Goal: Task Accomplishment & Management: Manage account settings

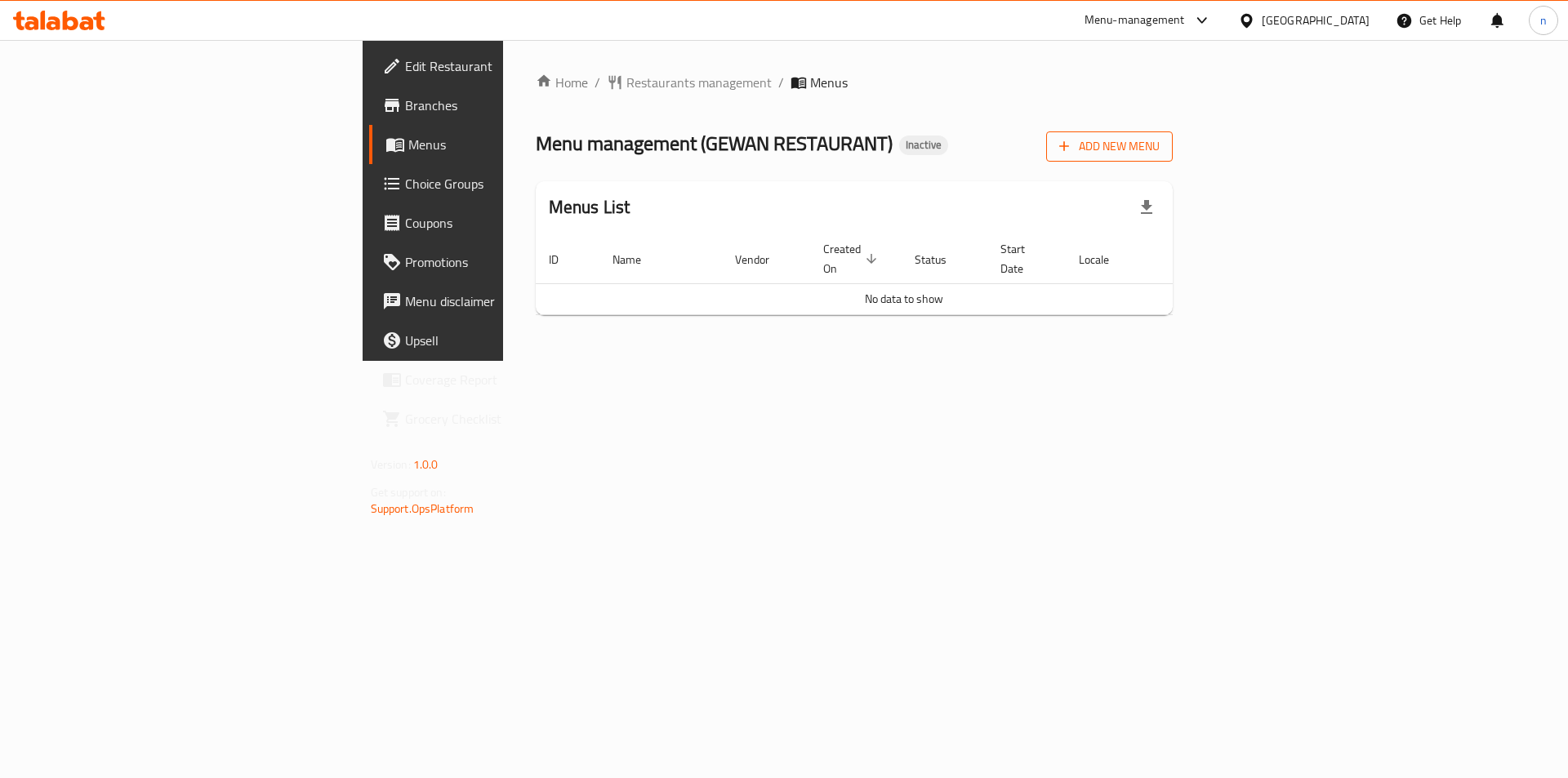
click at [1173, 135] on button "Add New Menu" at bounding box center [1110, 146] width 126 height 30
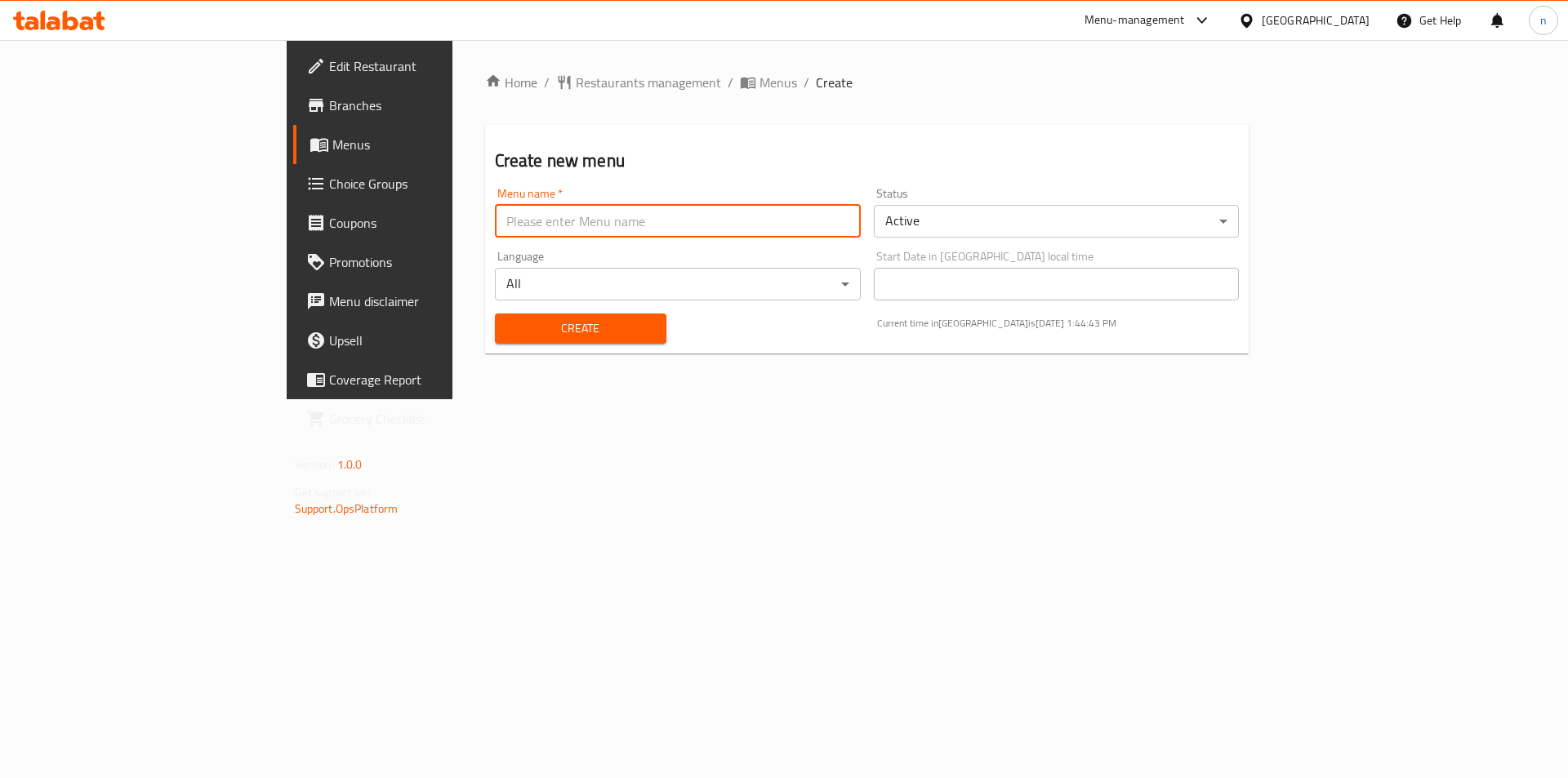
click at [495, 221] on input "text" at bounding box center [678, 222] width 366 height 33
type input "19/8"
click at [519, 334] on span "Create" at bounding box center [580, 328] width 145 height 21
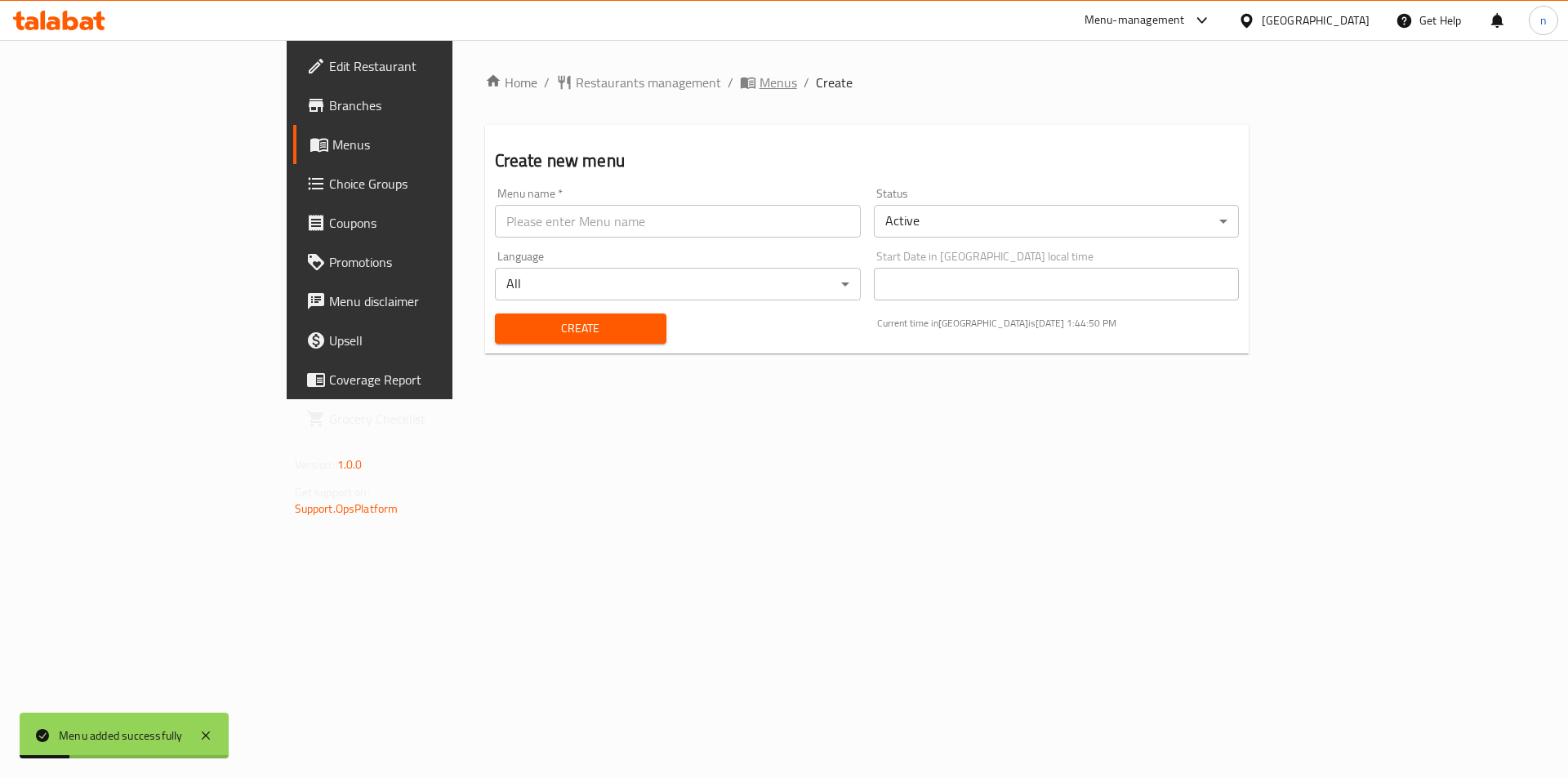
click at [759, 79] on span "Menus" at bounding box center [778, 83] width 38 height 20
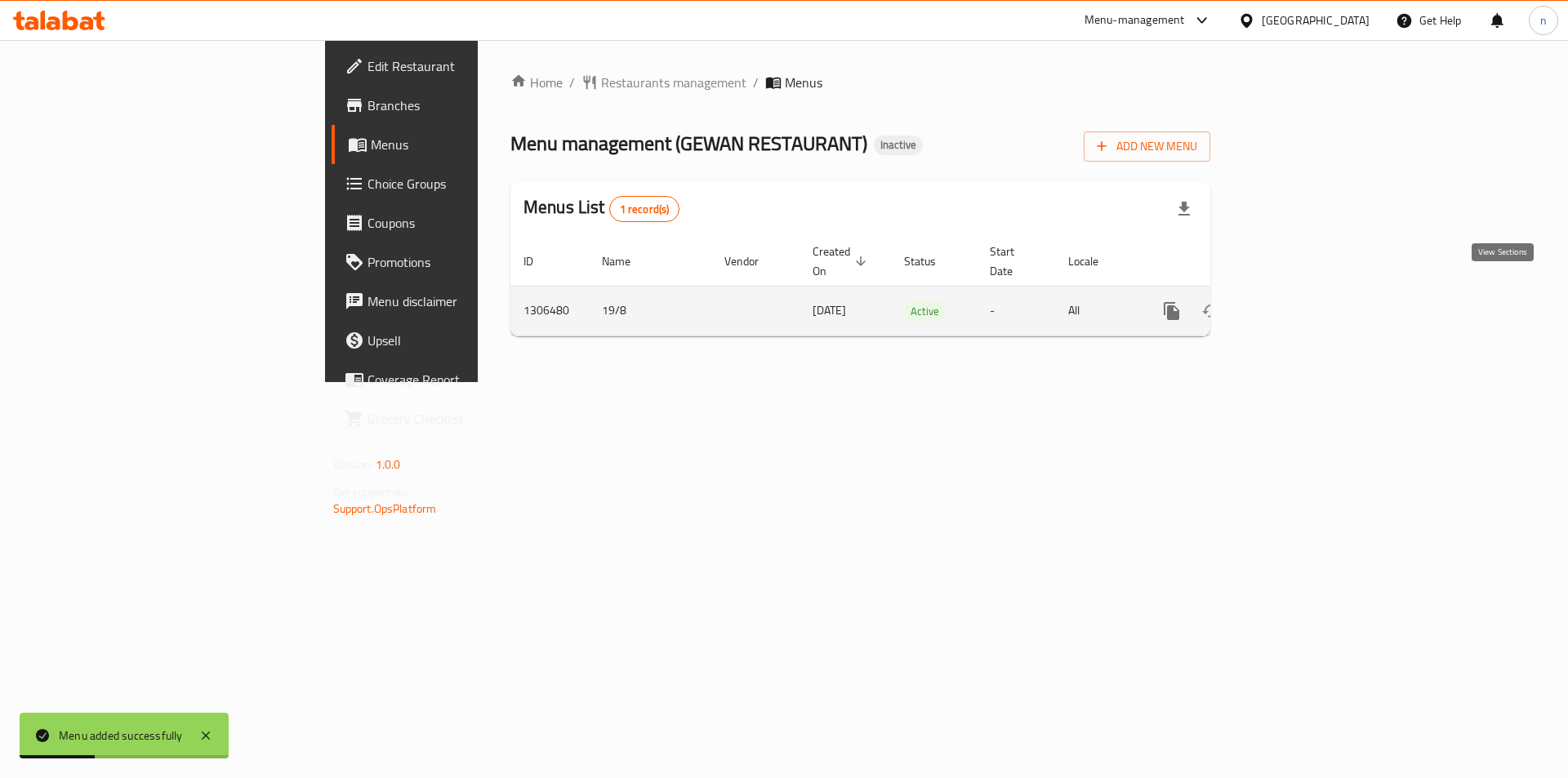
click at [1309, 298] on link "enhanced table" at bounding box center [1290, 311] width 39 height 39
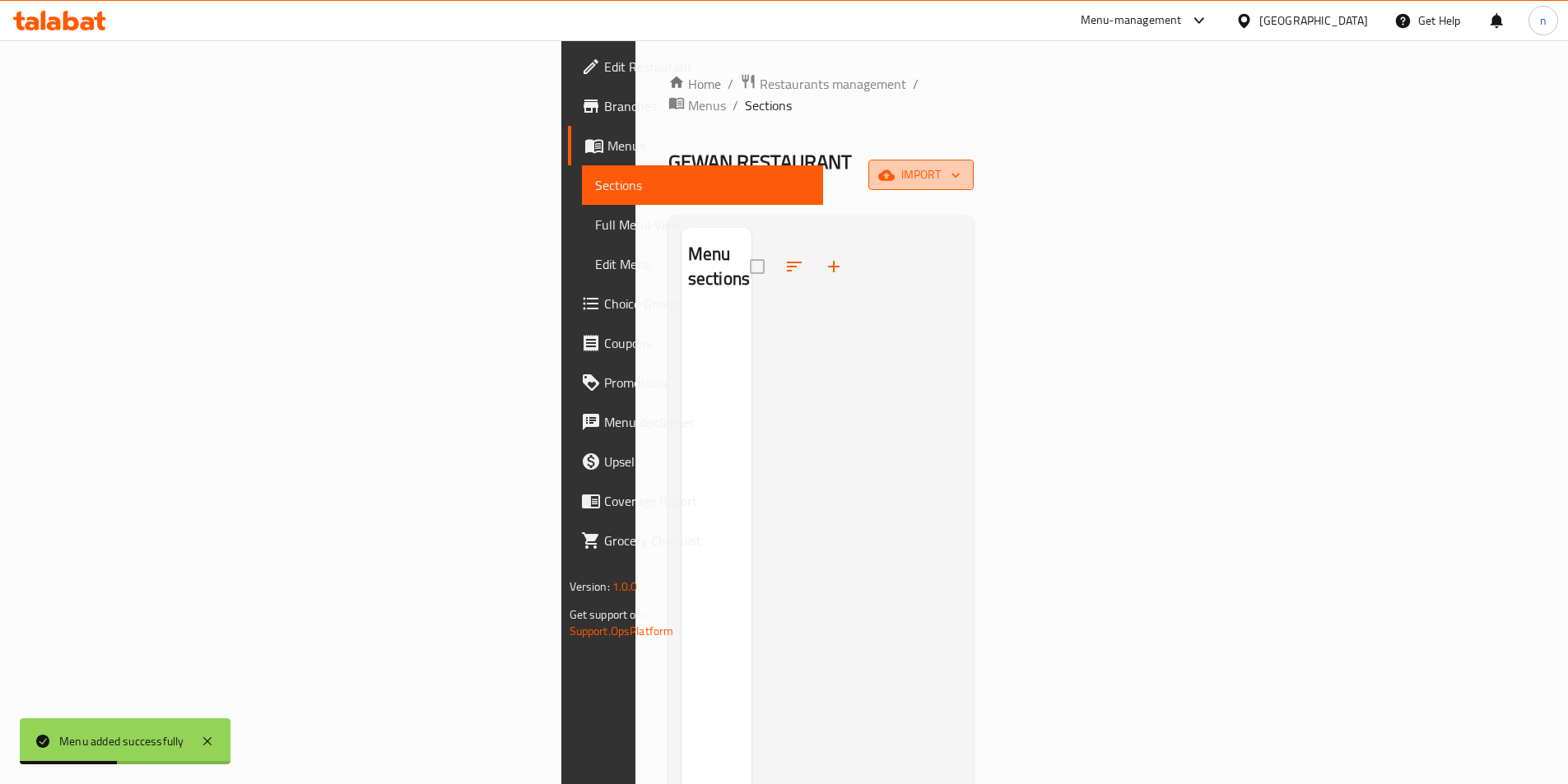
click at [974, 160] on button "import" at bounding box center [921, 174] width 105 height 31
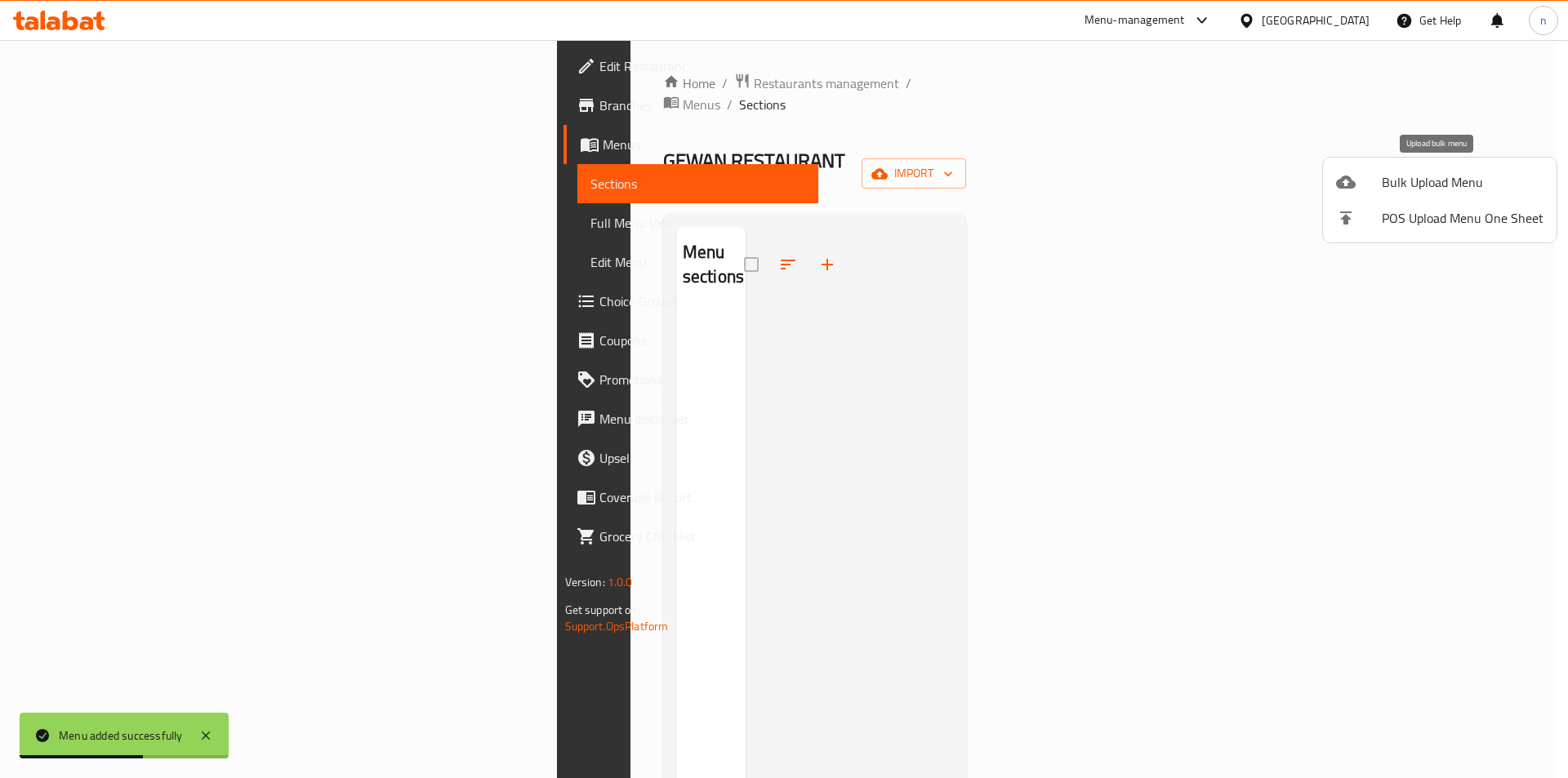
click at [1475, 179] on span "Bulk Upload Menu" at bounding box center [1462, 182] width 162 height 20
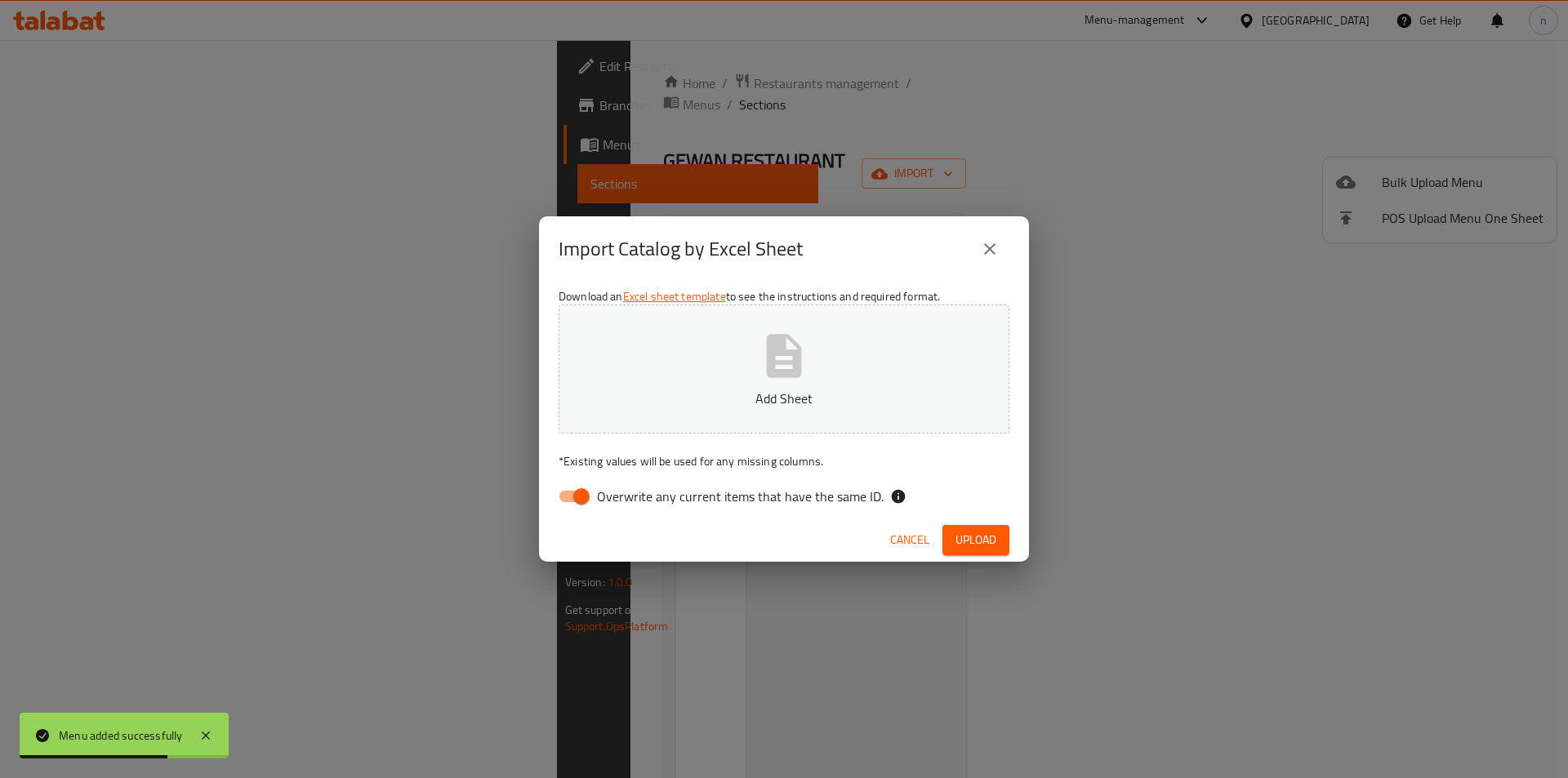
click at [587, 508] on input "Overwrite any current items that have the same ID." at bounding box center [581, 497] width 93 height 31
checkbox input "false"
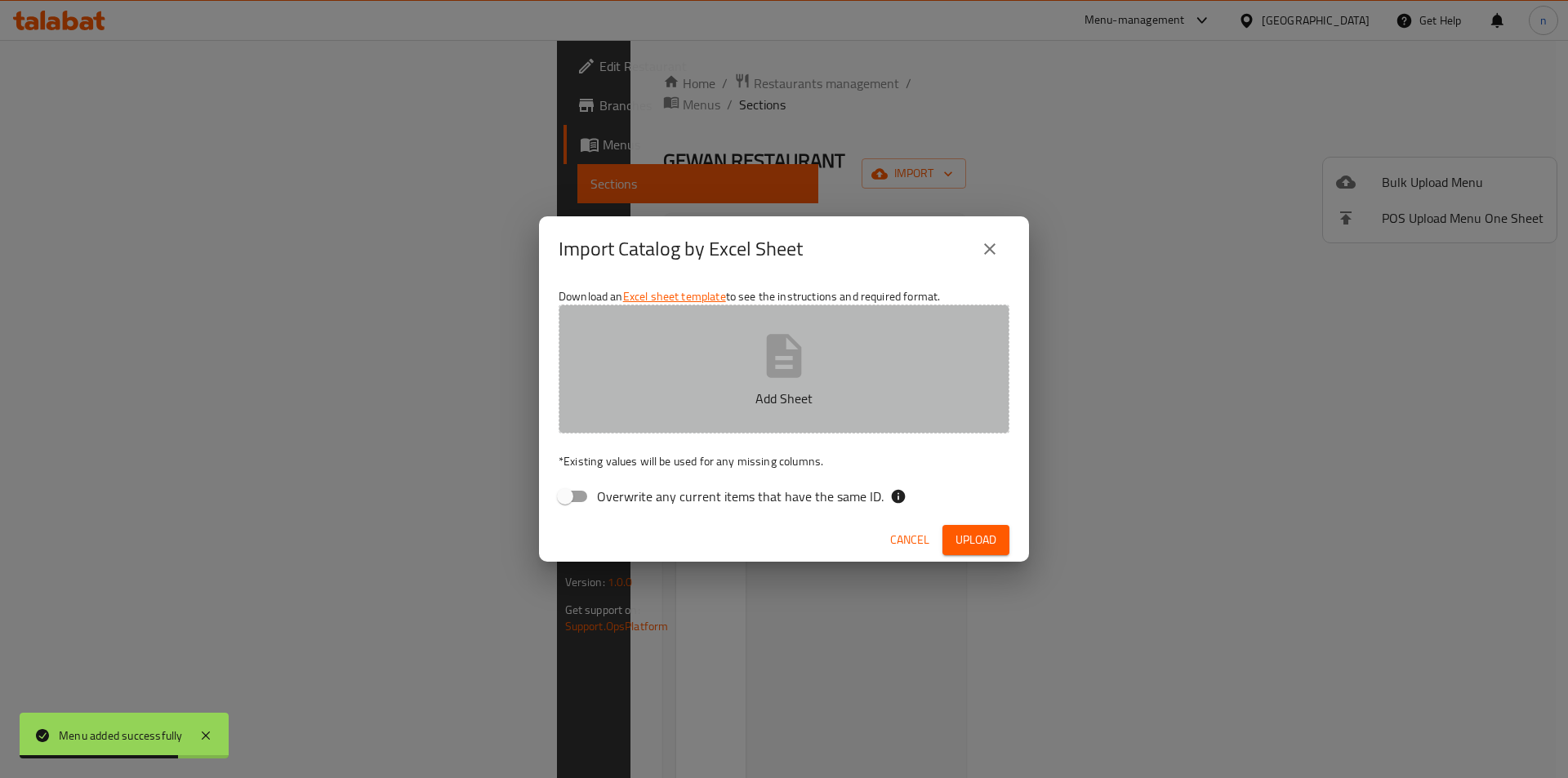
click at [674, 378] on button "Add Sheet" at bounding box center [784, 368] width 451 height 129
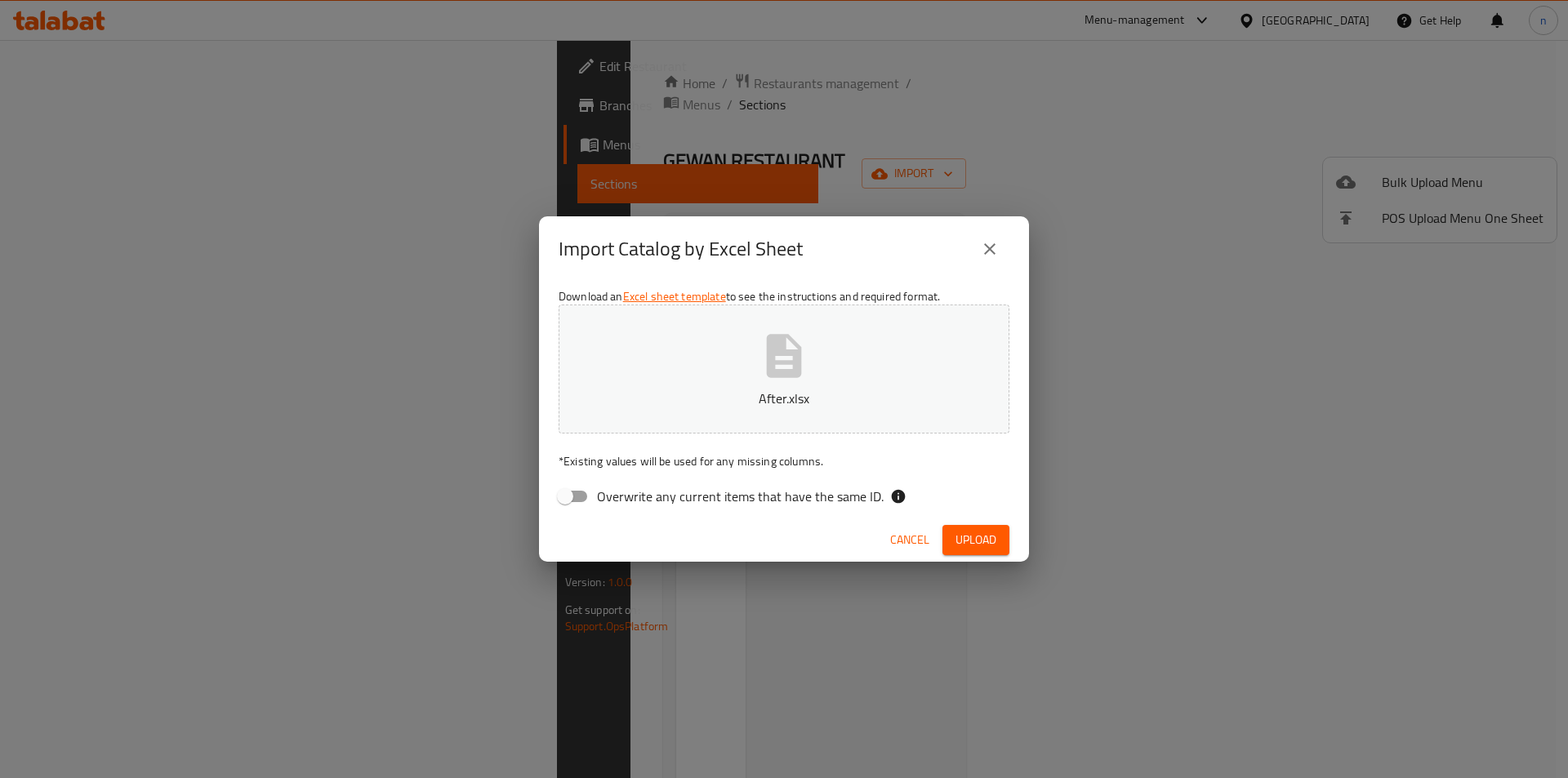
click at [998, 541] on button "Upload" at bounding box center [976, 540] width 67 height 30
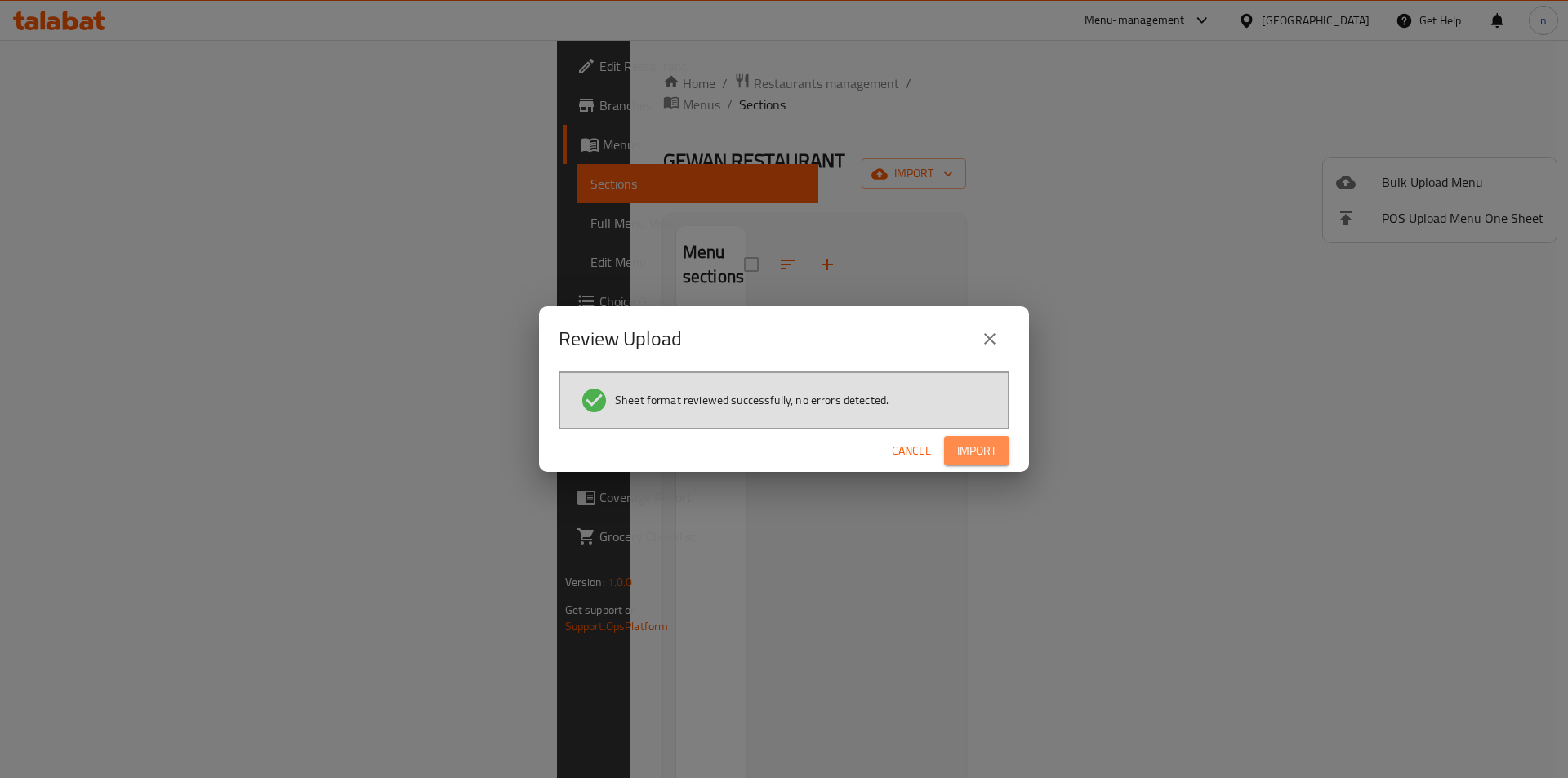
click at [1002, 462] on button "Import" at bounding box center [977, 451] width 66 height 30
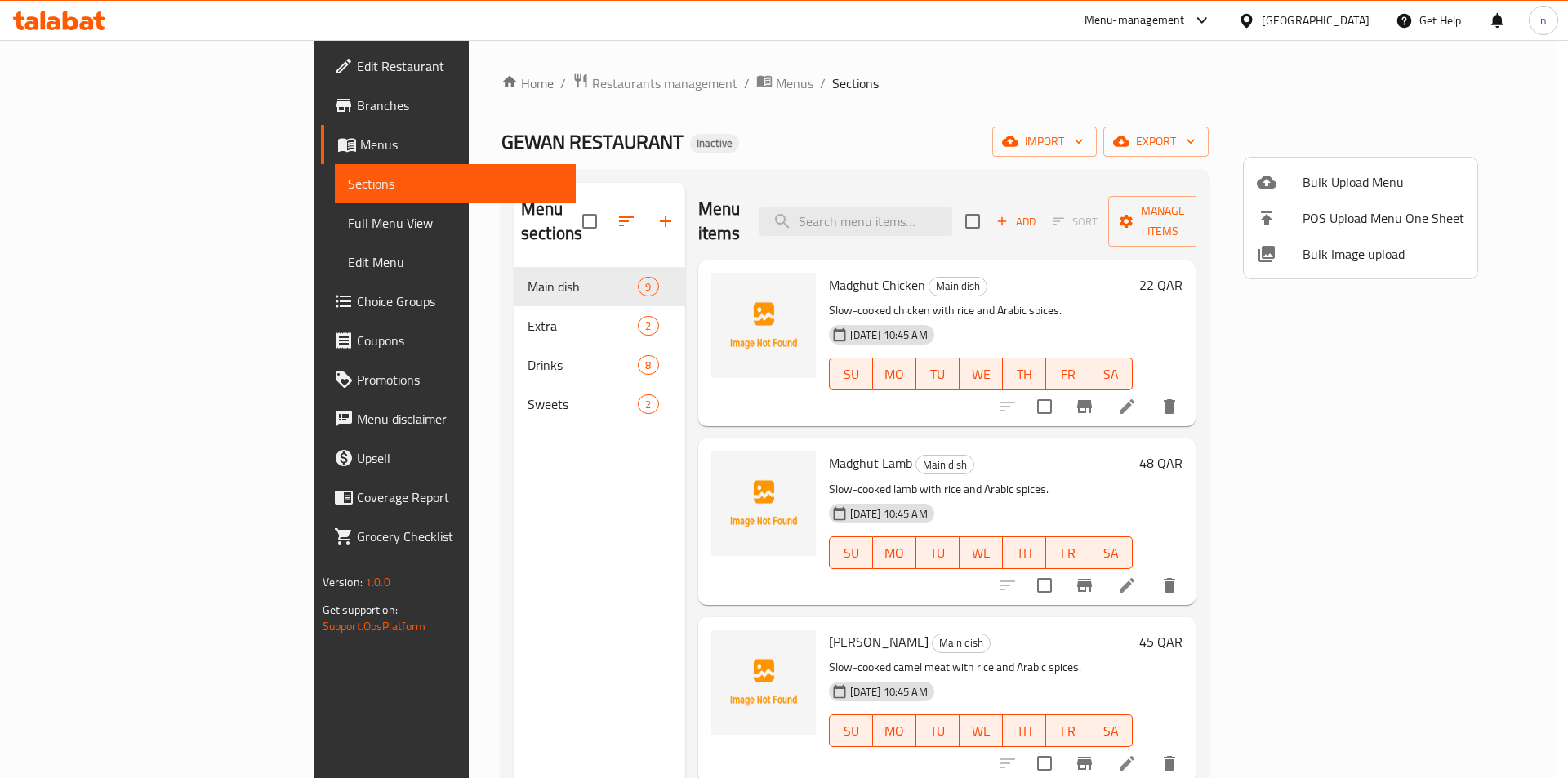
click at [142, 220] on div at bounding box center [784, 389] width 1568 height 778
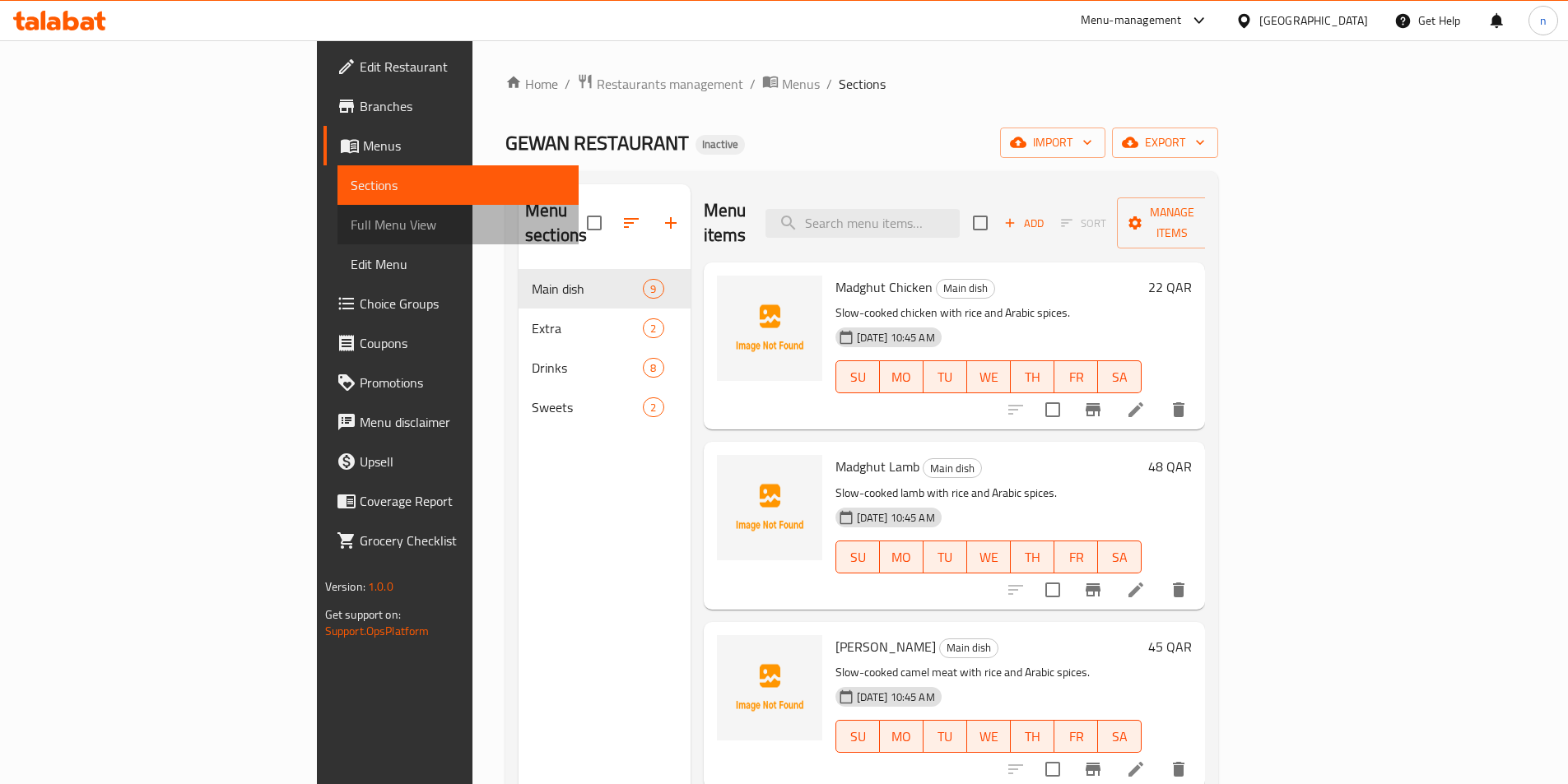
click at [351, 228] on span "Full Menu View" at bounding box center [458, 225] width 215 height 20
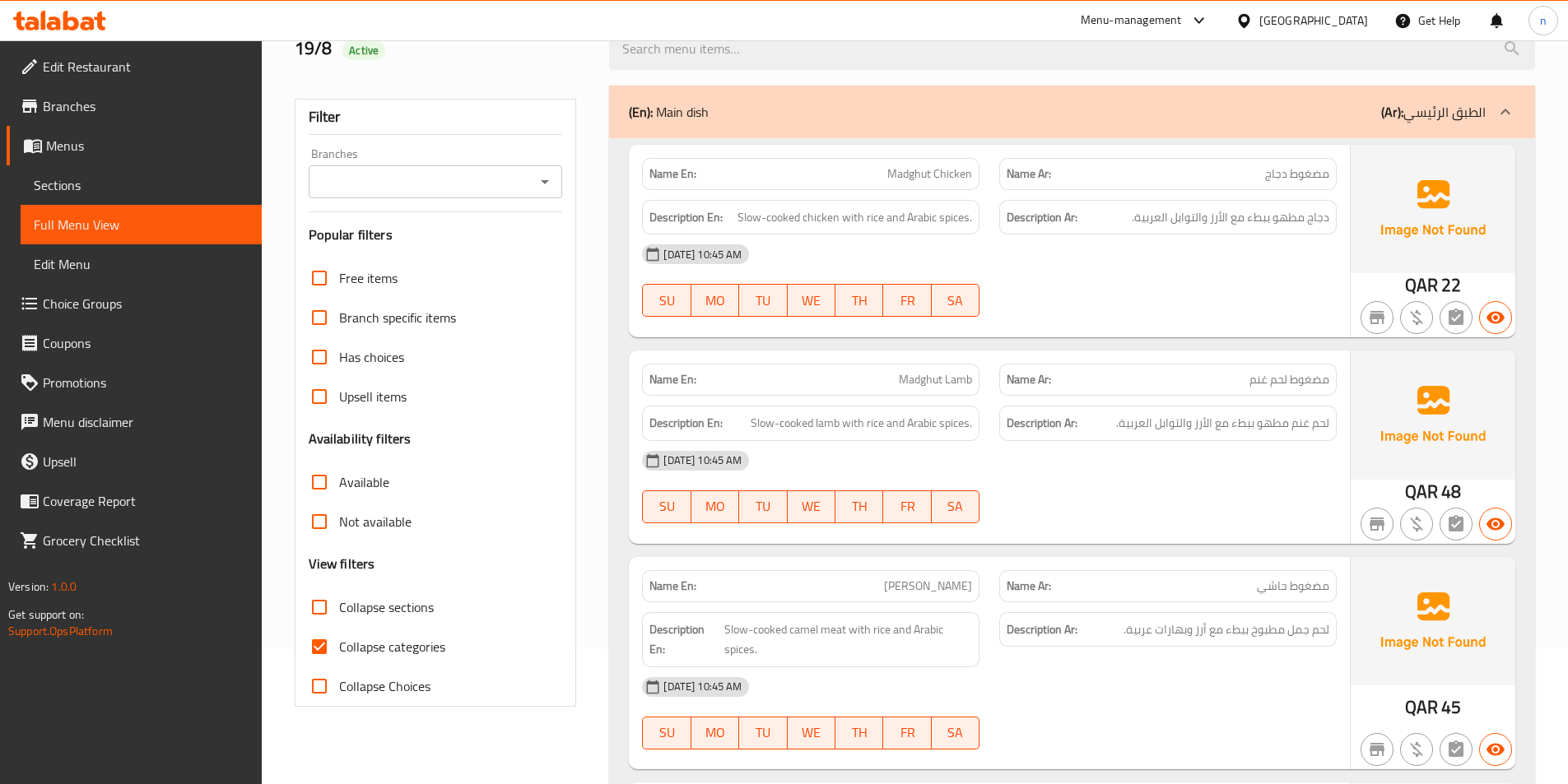
scroll to position [165, 0]
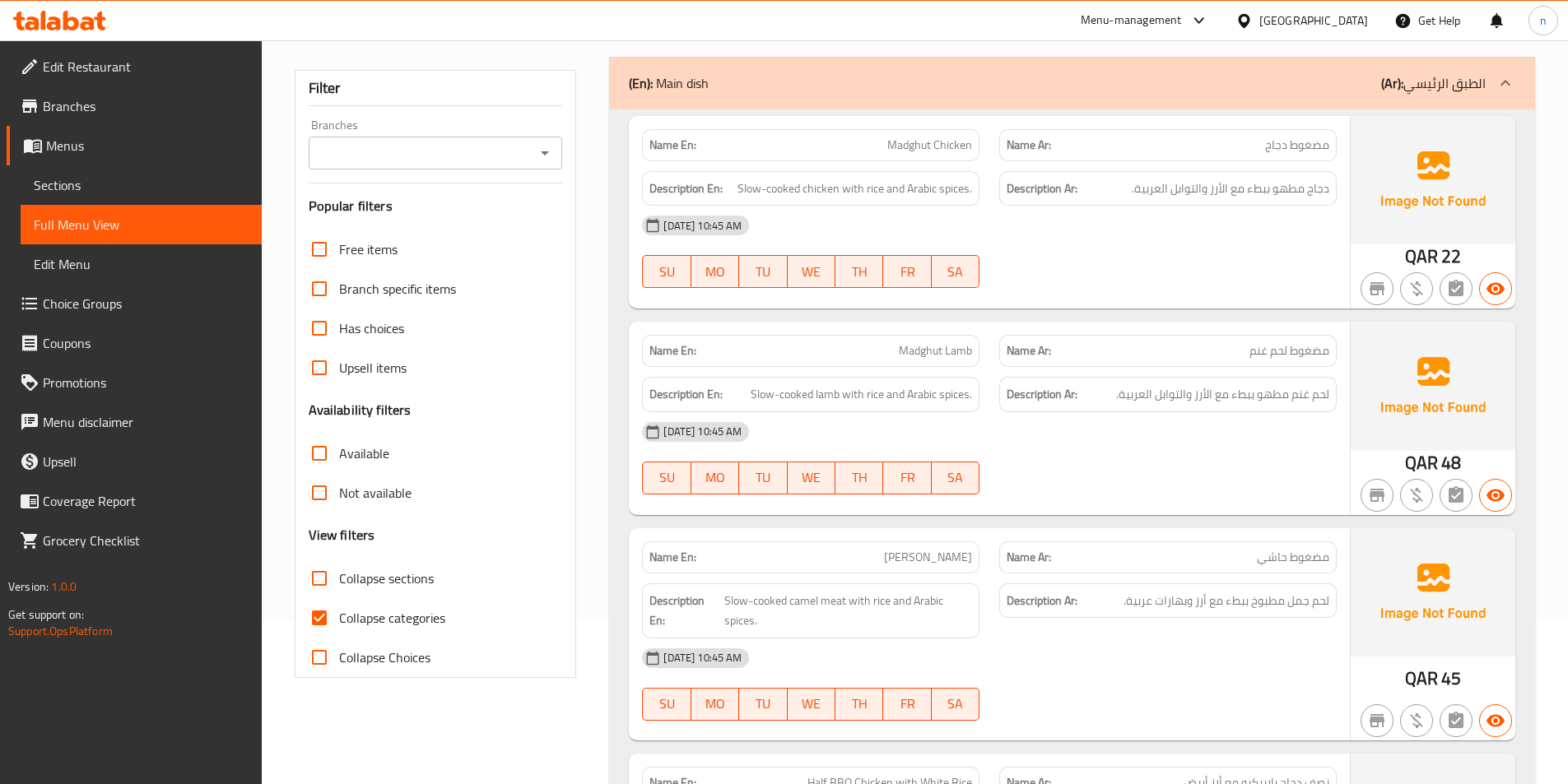
click at [455, 609] on div "Collapse categories" at bounding box center [435, 618] width 254 height 40
click at [444, 631] on label "Collapse categories" at bounding box center [372, 618] width 146 height 40
click at [339, 631] on input "Collapse categories" at bounding box center [319, 618] width 40 height 40
checkbox input "false"
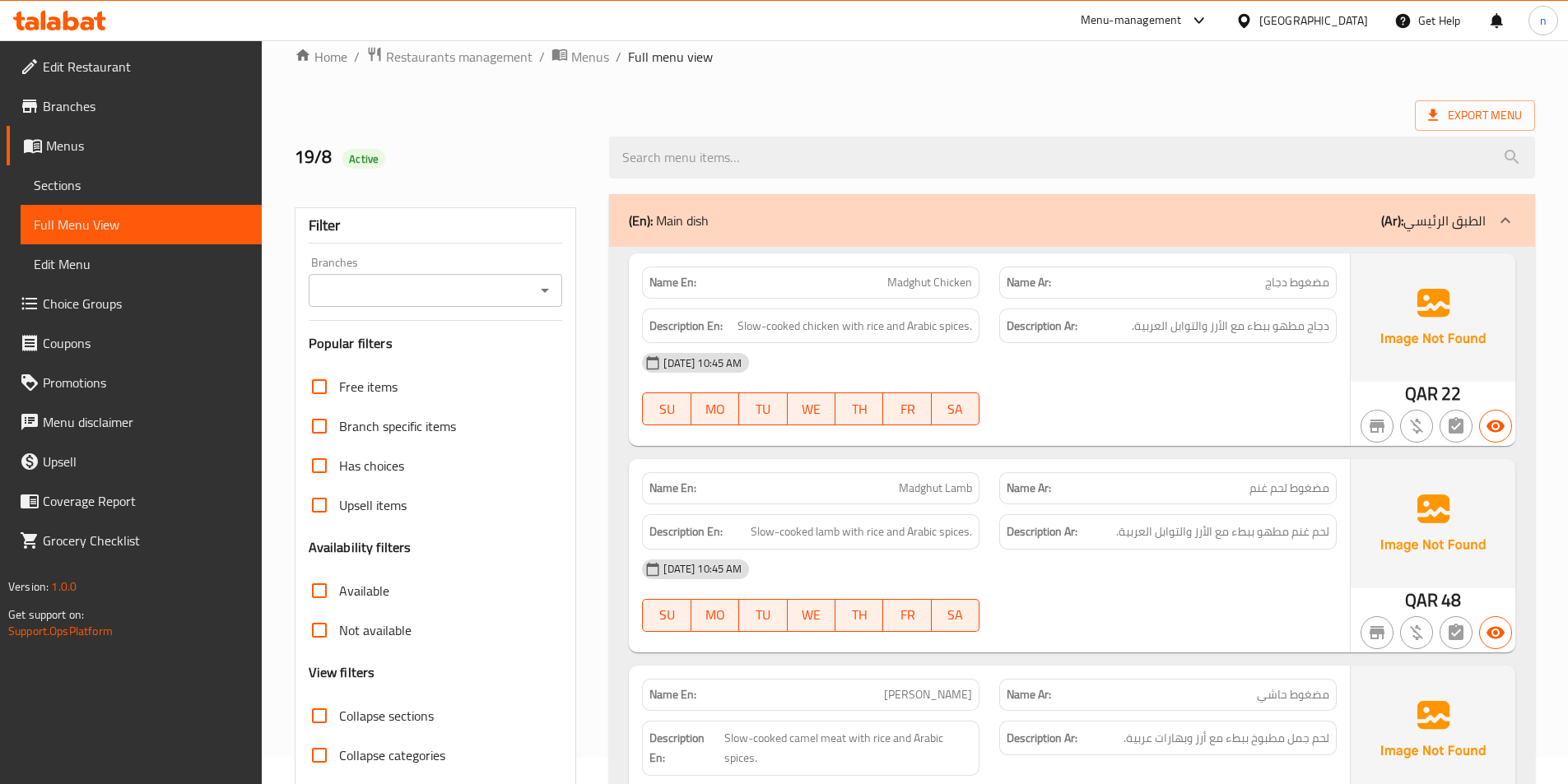
scroll to position [0, 0]
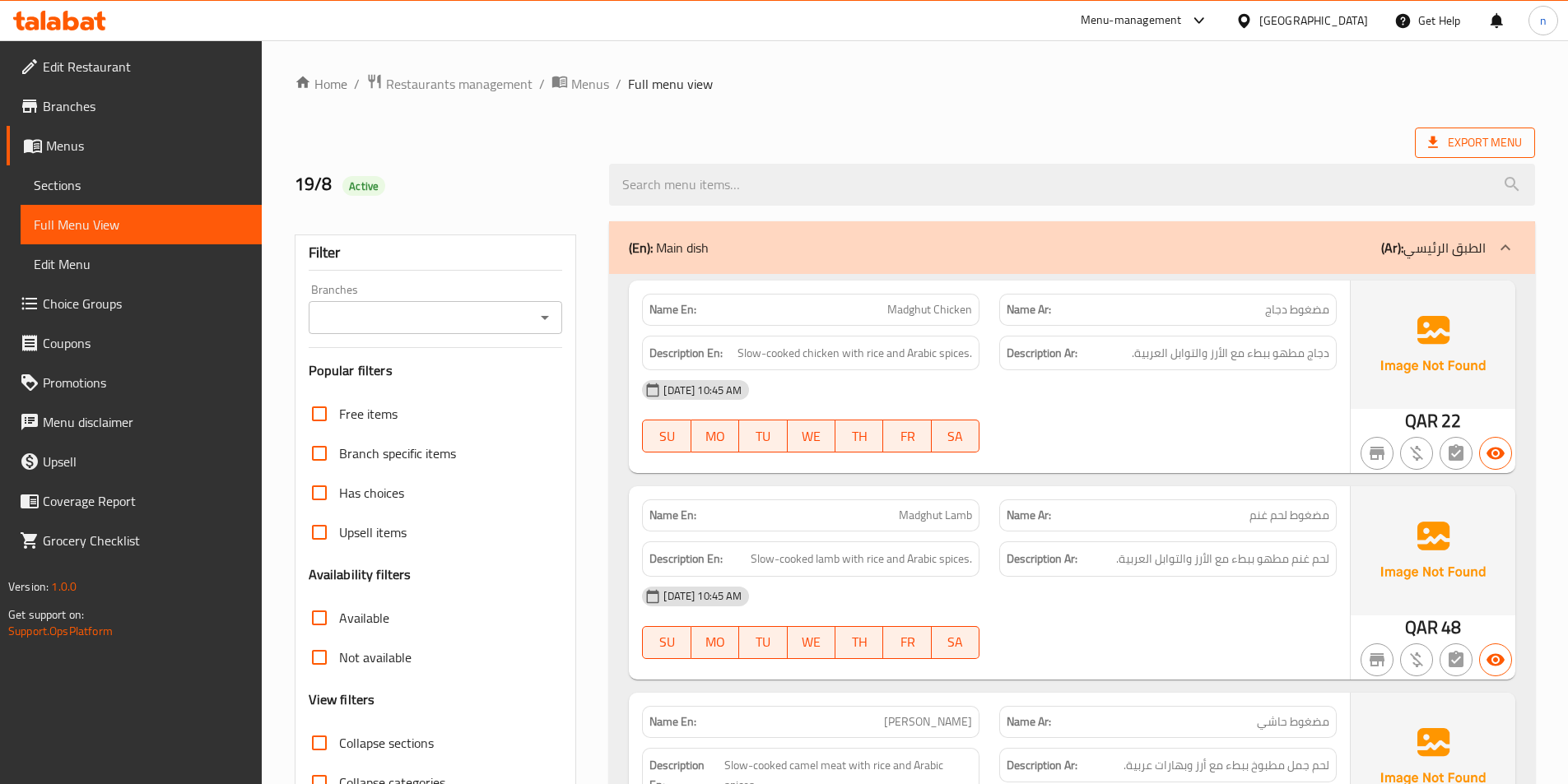
click at [1494, 136] on span "Export Menu" at bounding box center [1474, 142] width 94 height 21
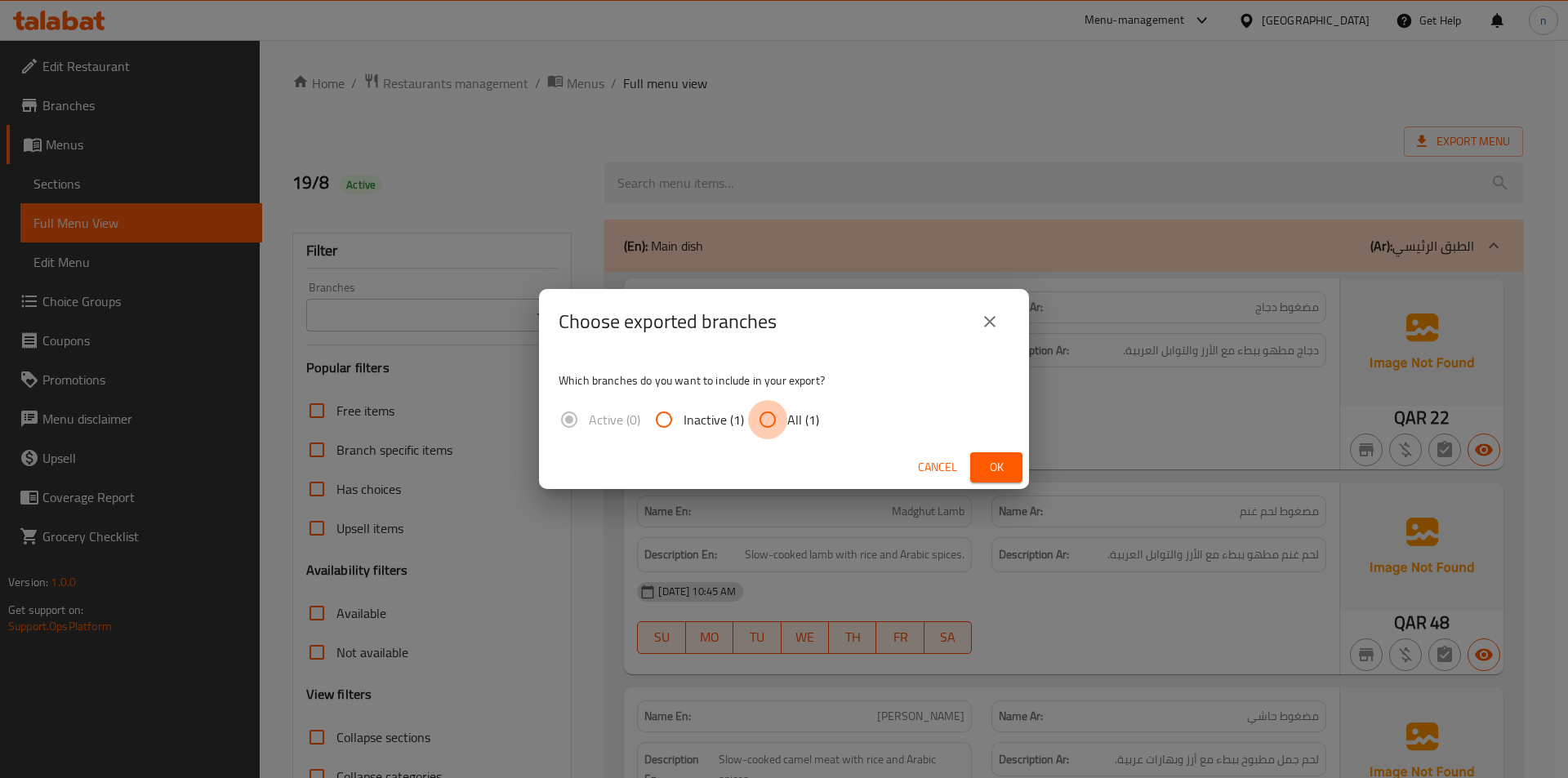
click at [775, 428] on input "All (1)" at bounding box center [768, 420] width 39 height 39
radio input "true"
click at [971, 462] on button "Ok" at bounding box center [997, 467] width 53 height 30
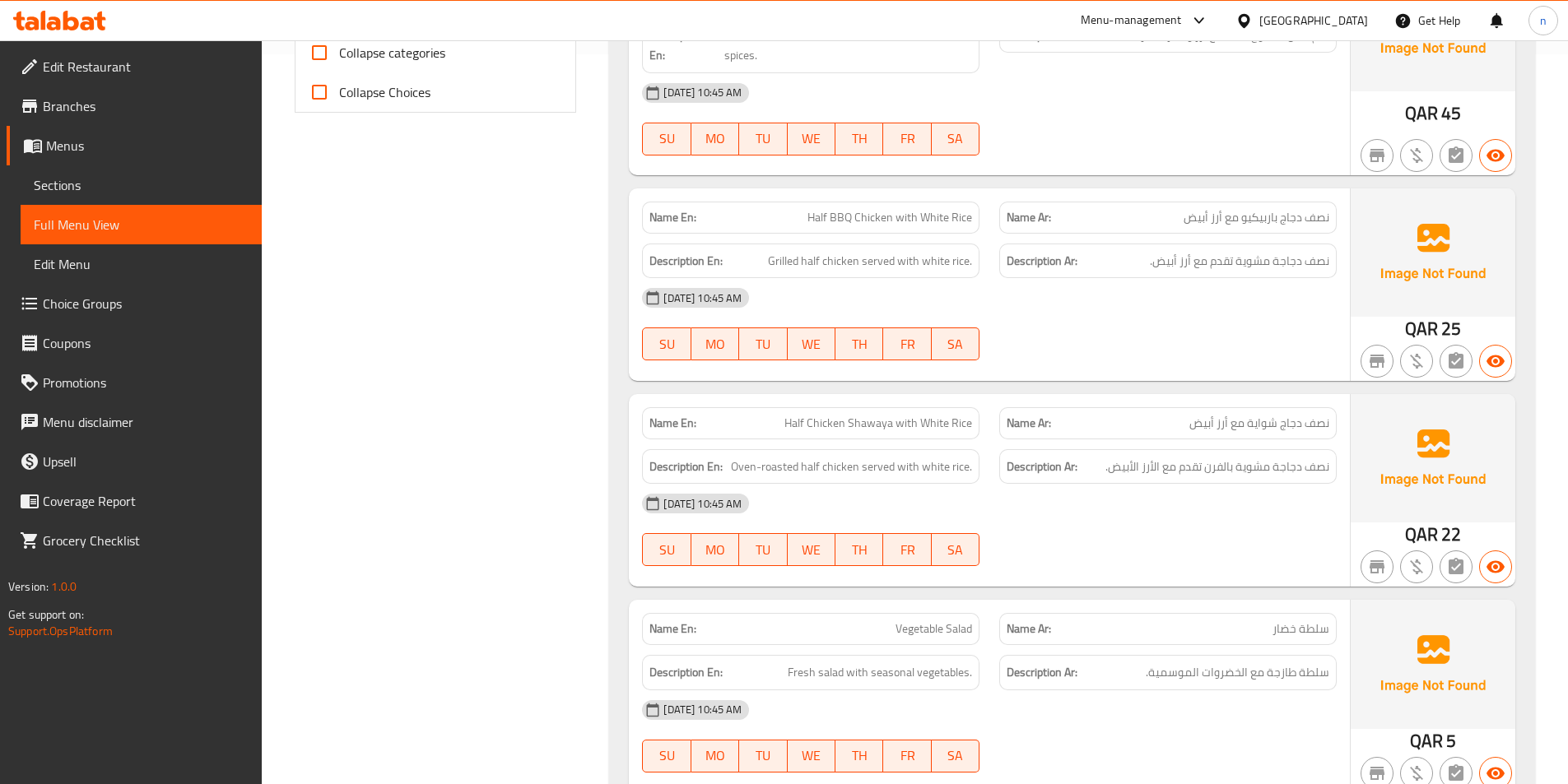
scroll to position [740, 0]
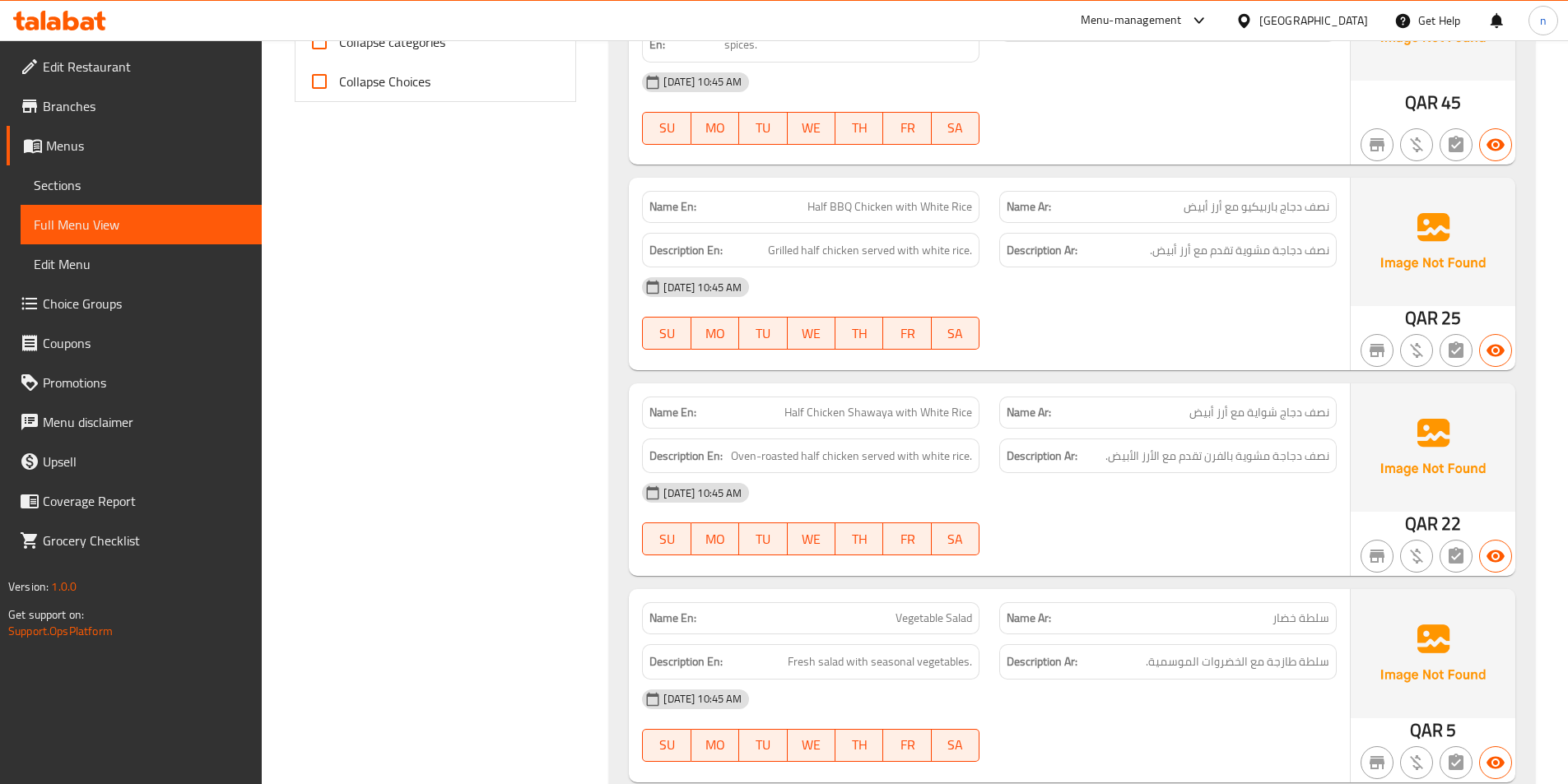
click at [873, 395] on div "Name En: Half Chicken Shawaya with White Rice" at bounding box center [811, 413] width 357 height 52
click at [870, 414] on span "Half Chicken Shawaya with White Rice" at bounding box center [878, 413] width 188 height 17
copy span "Shawaya"
click at [1072, 517] on div "19-08-2025 10:45 AM SU MO TU WE TH FR SA" at bounding box center [990, 519] width 715 height 92
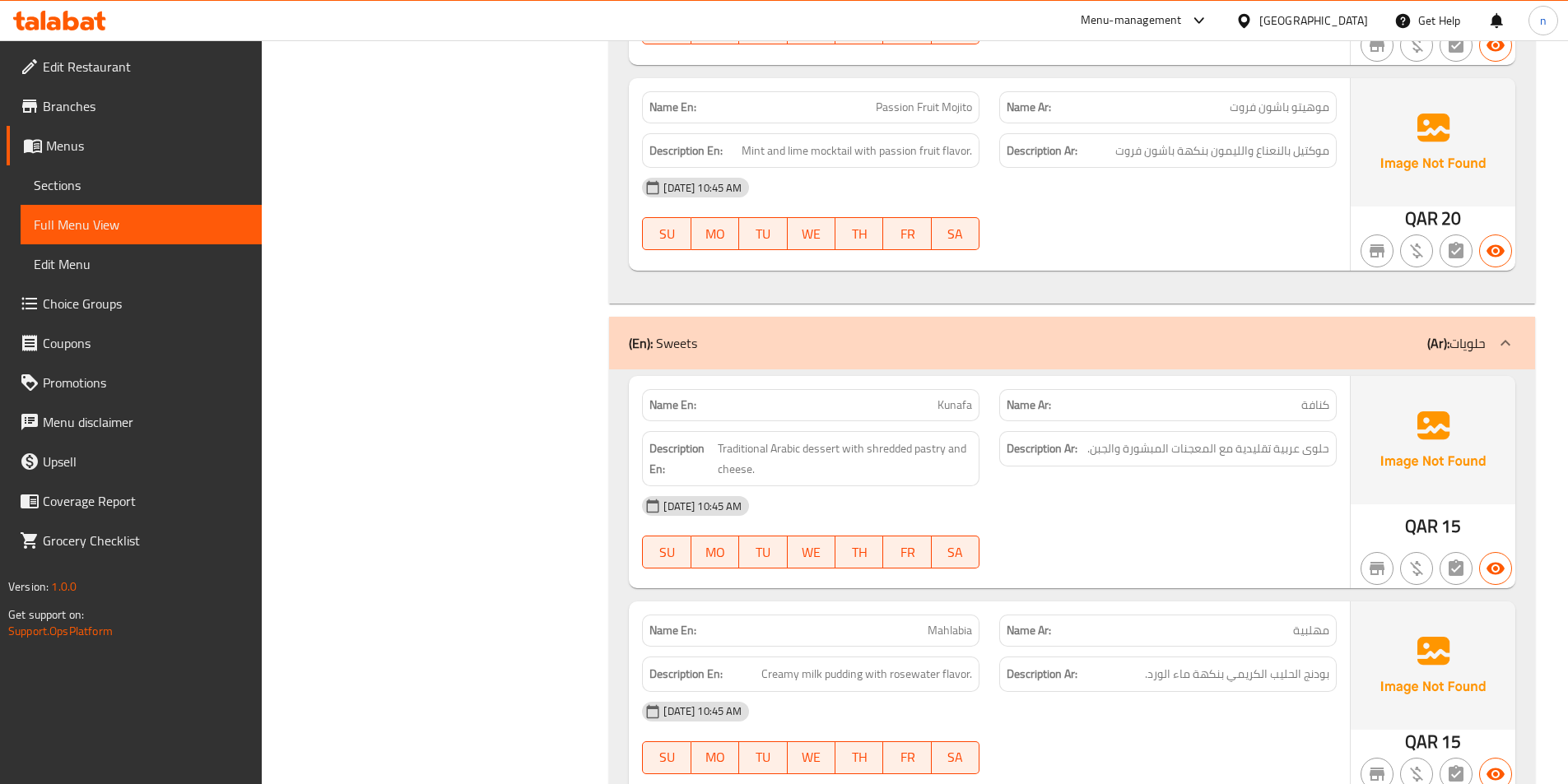
scroll to position [4190, 0]
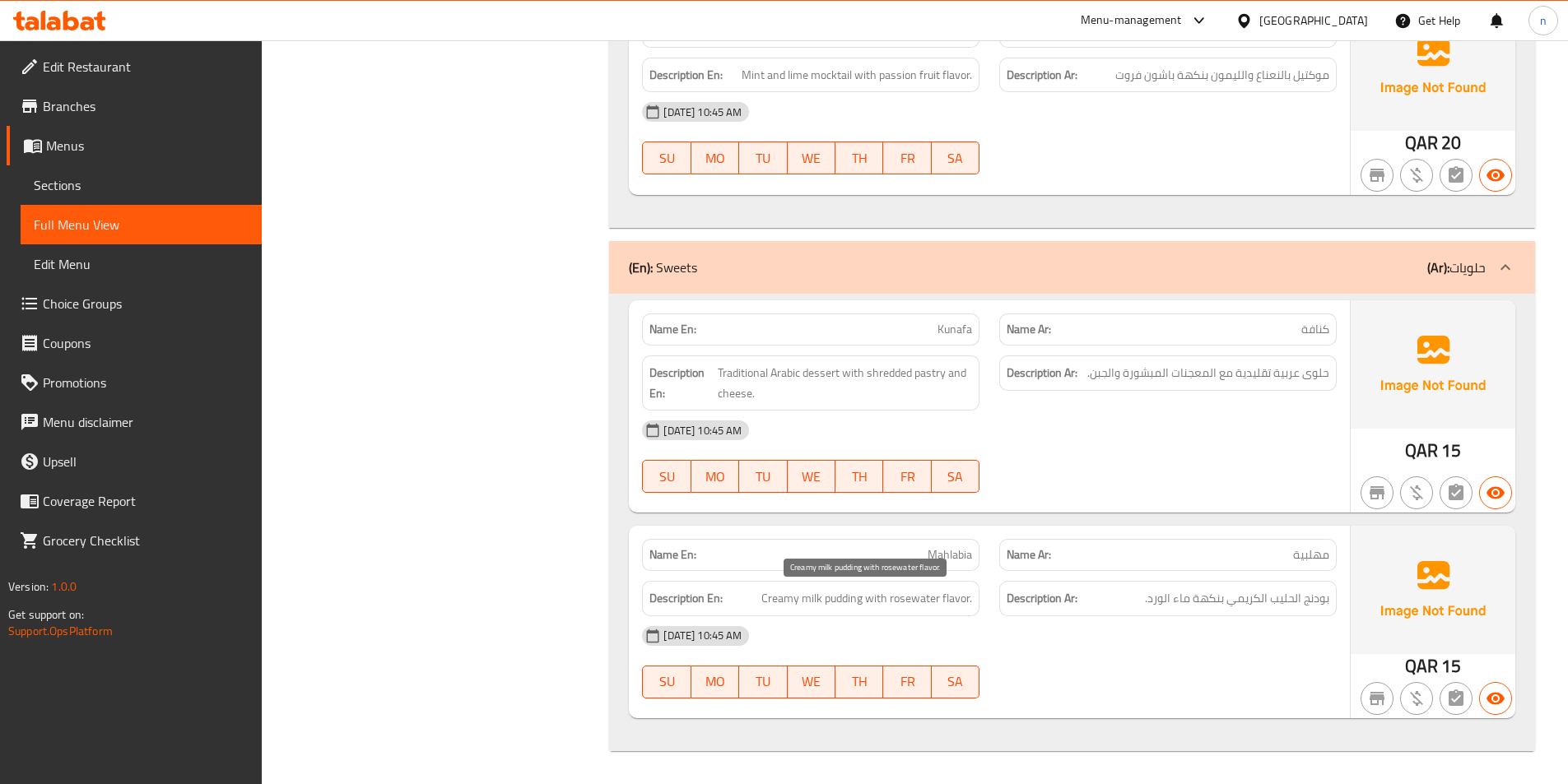
click at [836, 605] on span "Creamy milk pudding with rosewater flavor." at bounding box center [866, 598] width 211 height 21
copy span "pudding"
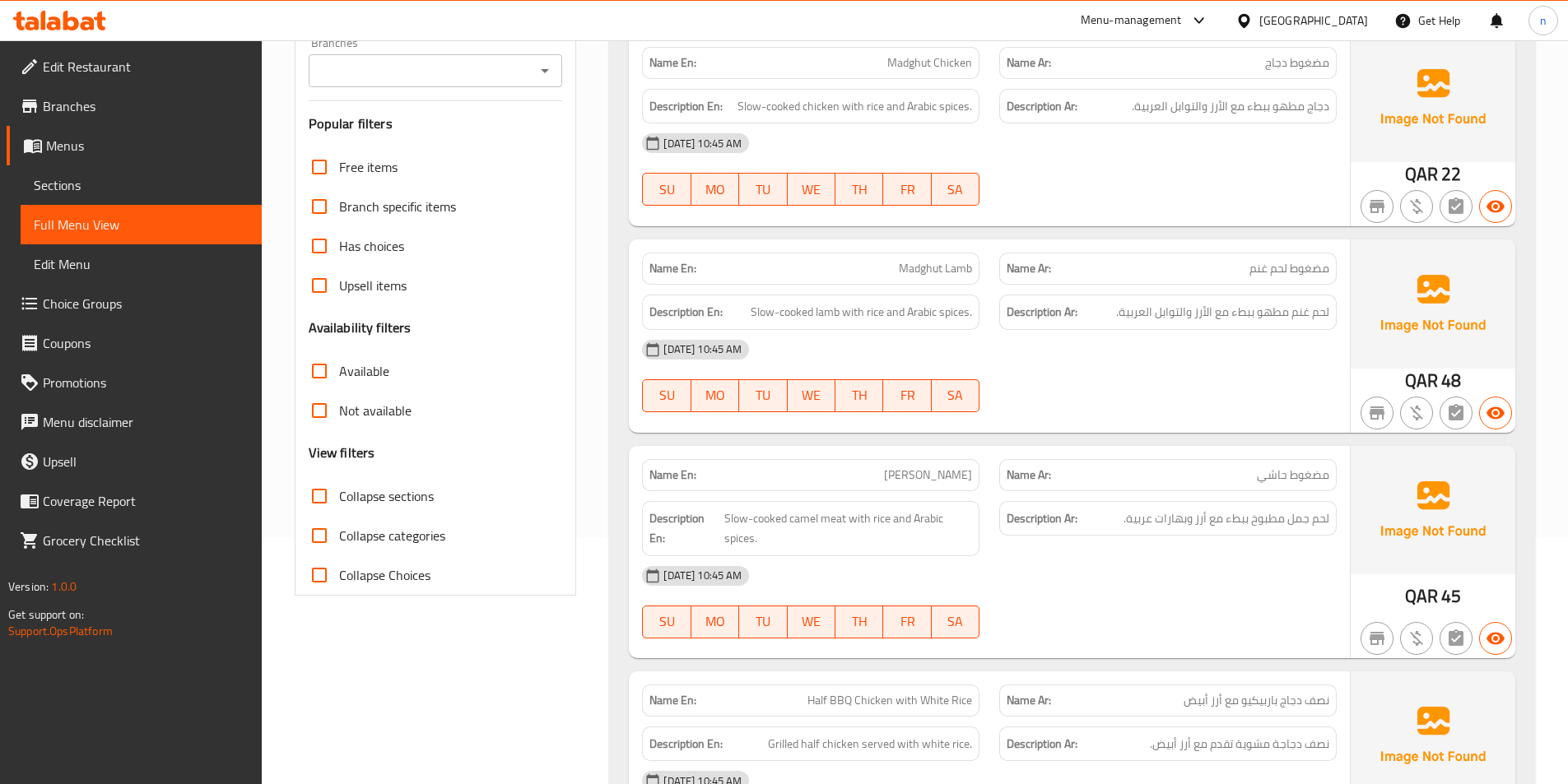
scroll to position [0, 0]
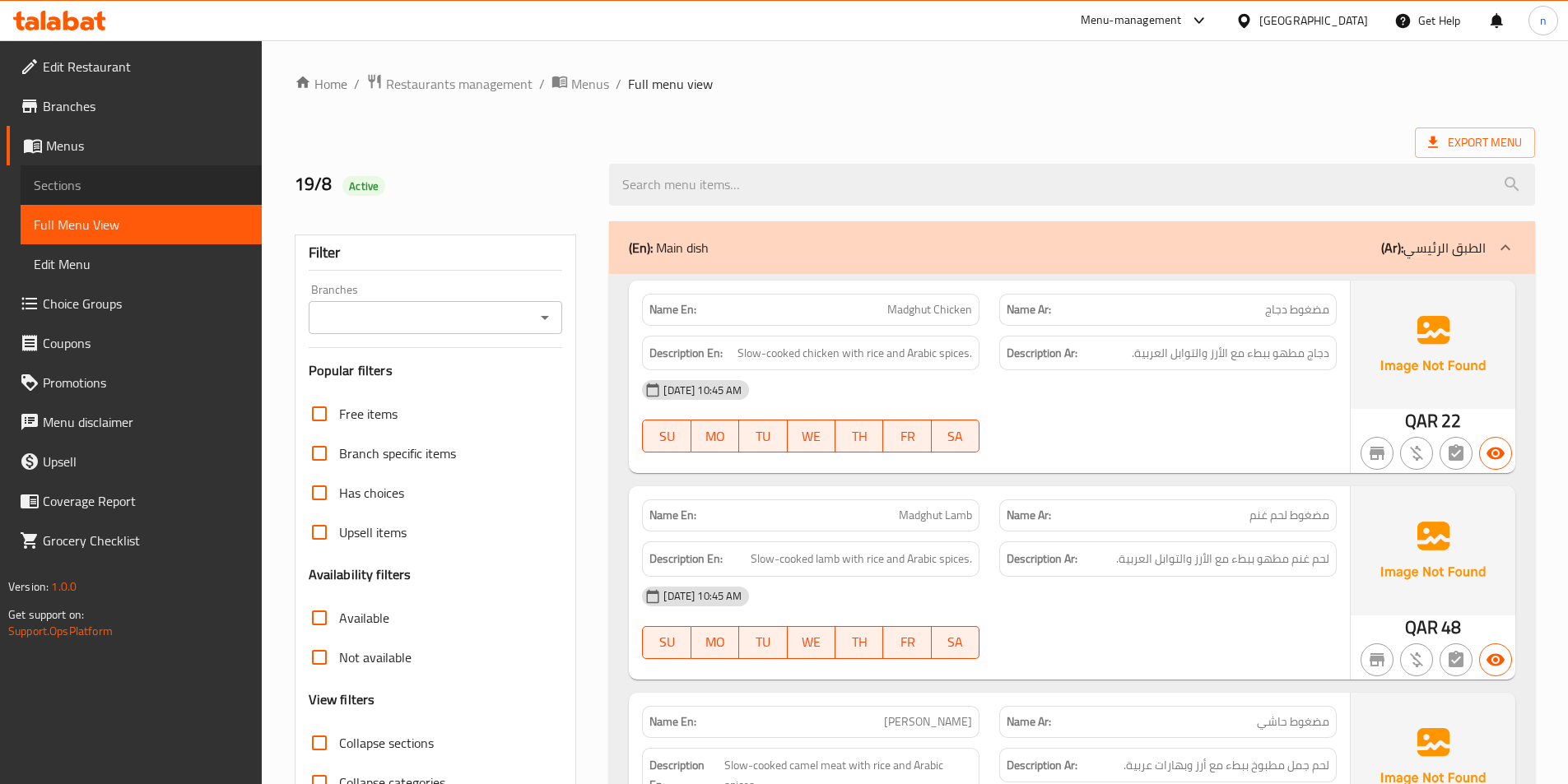
click at [149, 188] on span "Sections" at bounding box center [141, 185] width 215 height 20
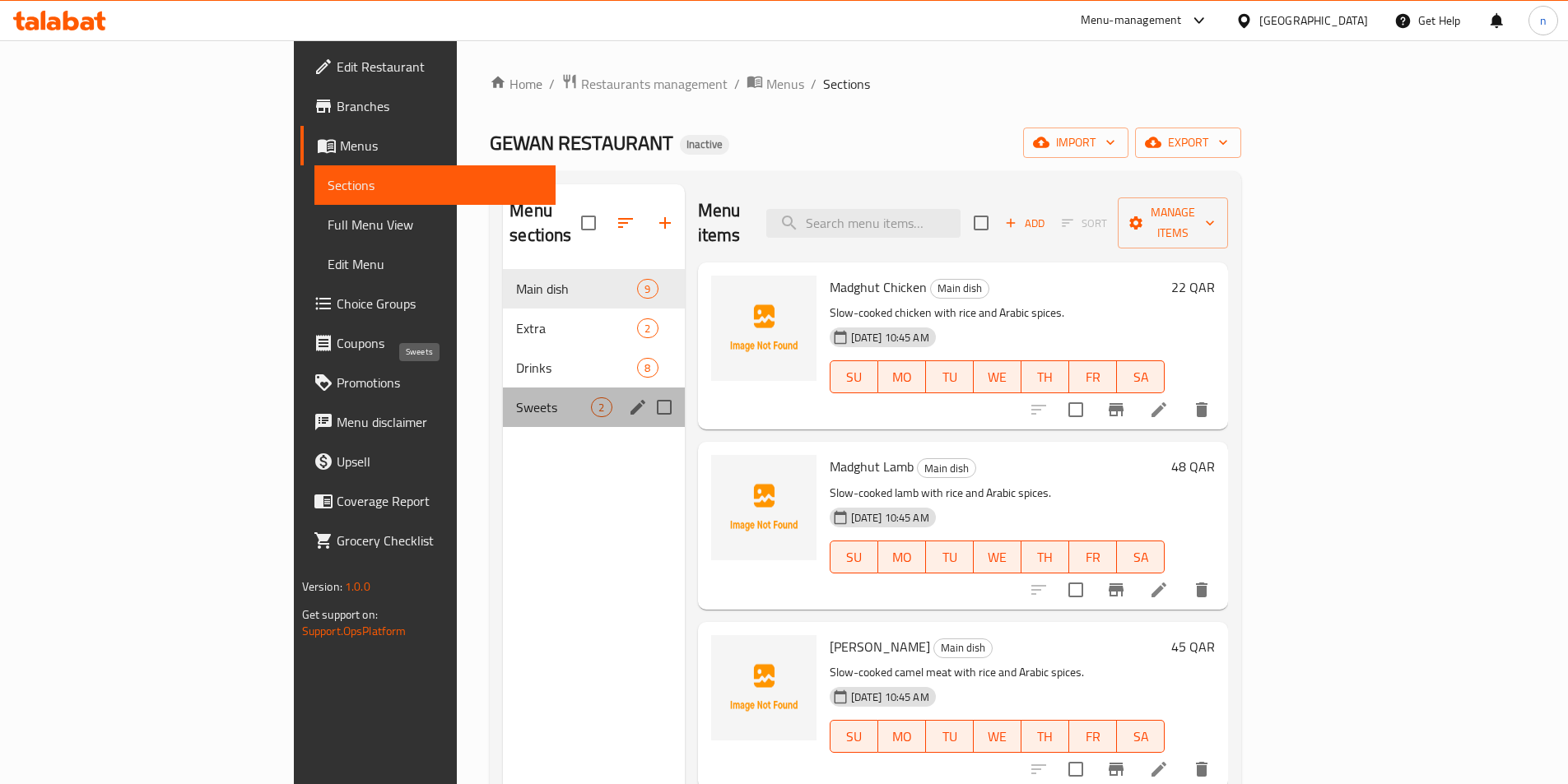
click at [516, 398] on span "Sweets" at bounding box center [554, 408] width 75 height 20
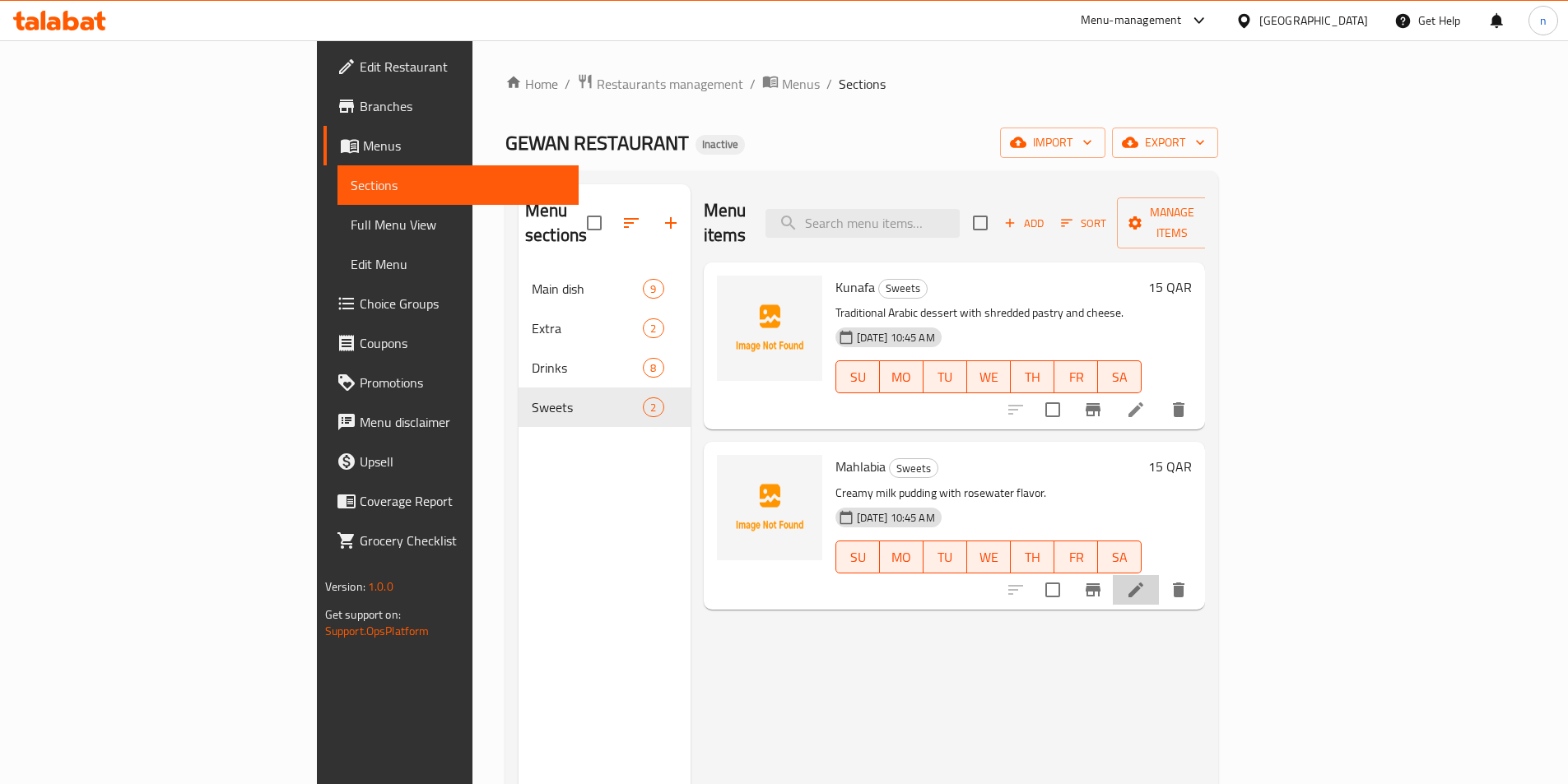
click at [1159, 575] on li at bounding box center [1136, 590] width 46 height 30
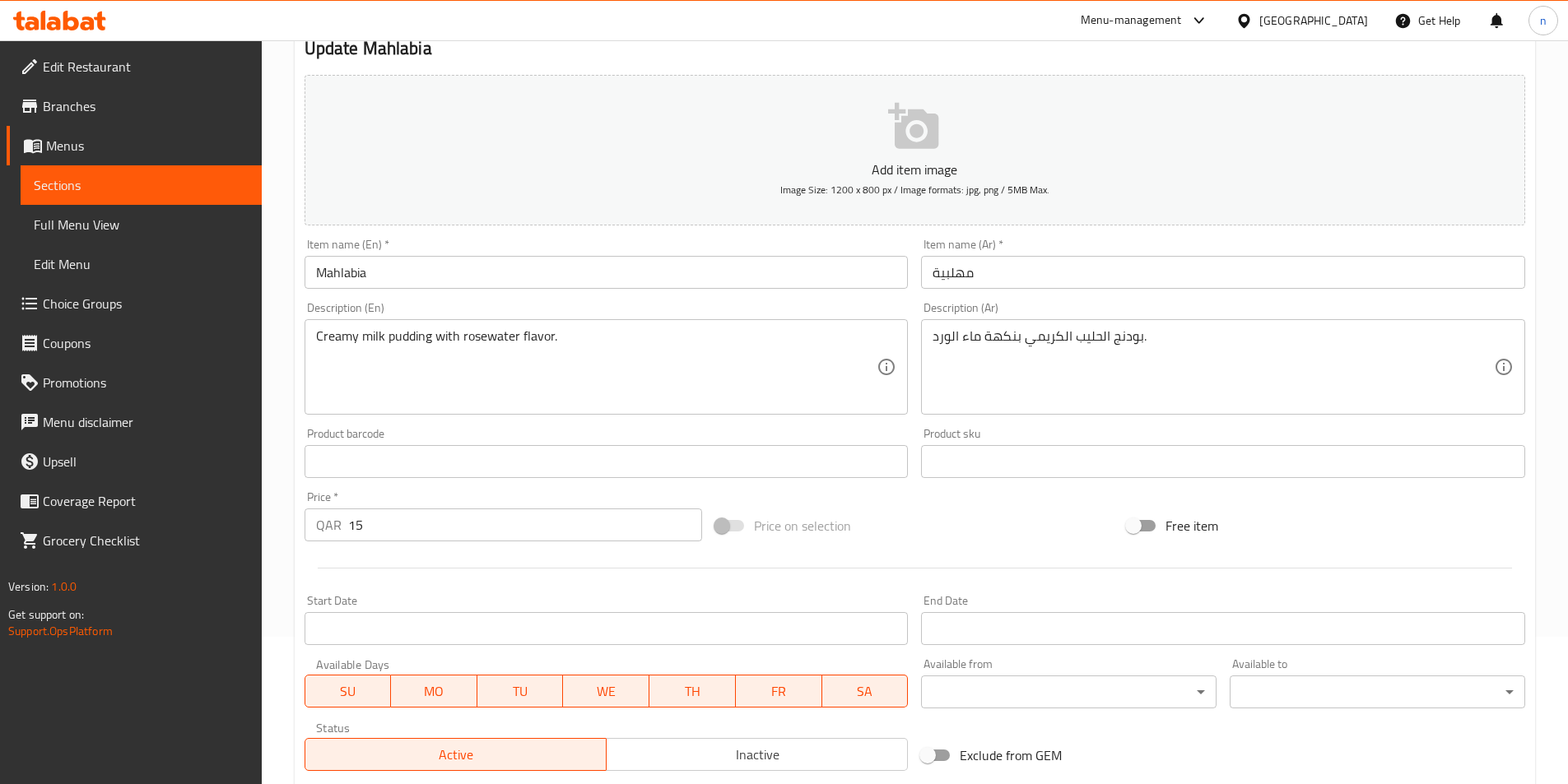
scroll to position [329, 0]
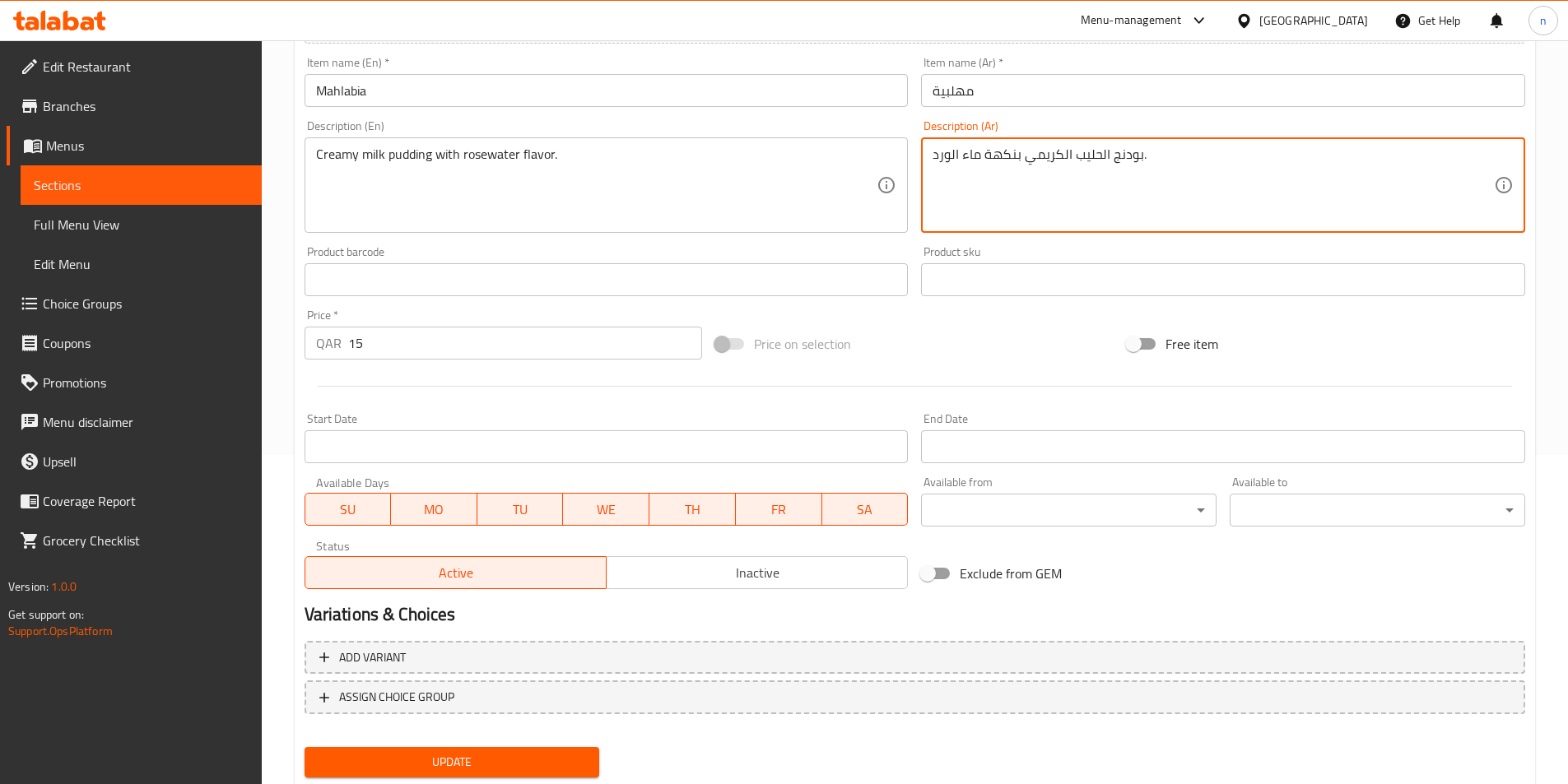
drag, startPoint x: 1074, startPoint y: 155, endPoint x: 1140, endPoint y: 159, distance: 66.1
click at [1140, 159] on textarea "بودنج الحليب الكريمي بنكهة ماء الورد." at bounding box center [1213, 185] width 562 height 79
click at [1066, 150] on textarea "بودنج الحليب الكريمي بنكهة ماء الورد." at bounding box center [1213, 185] width 562 height 79
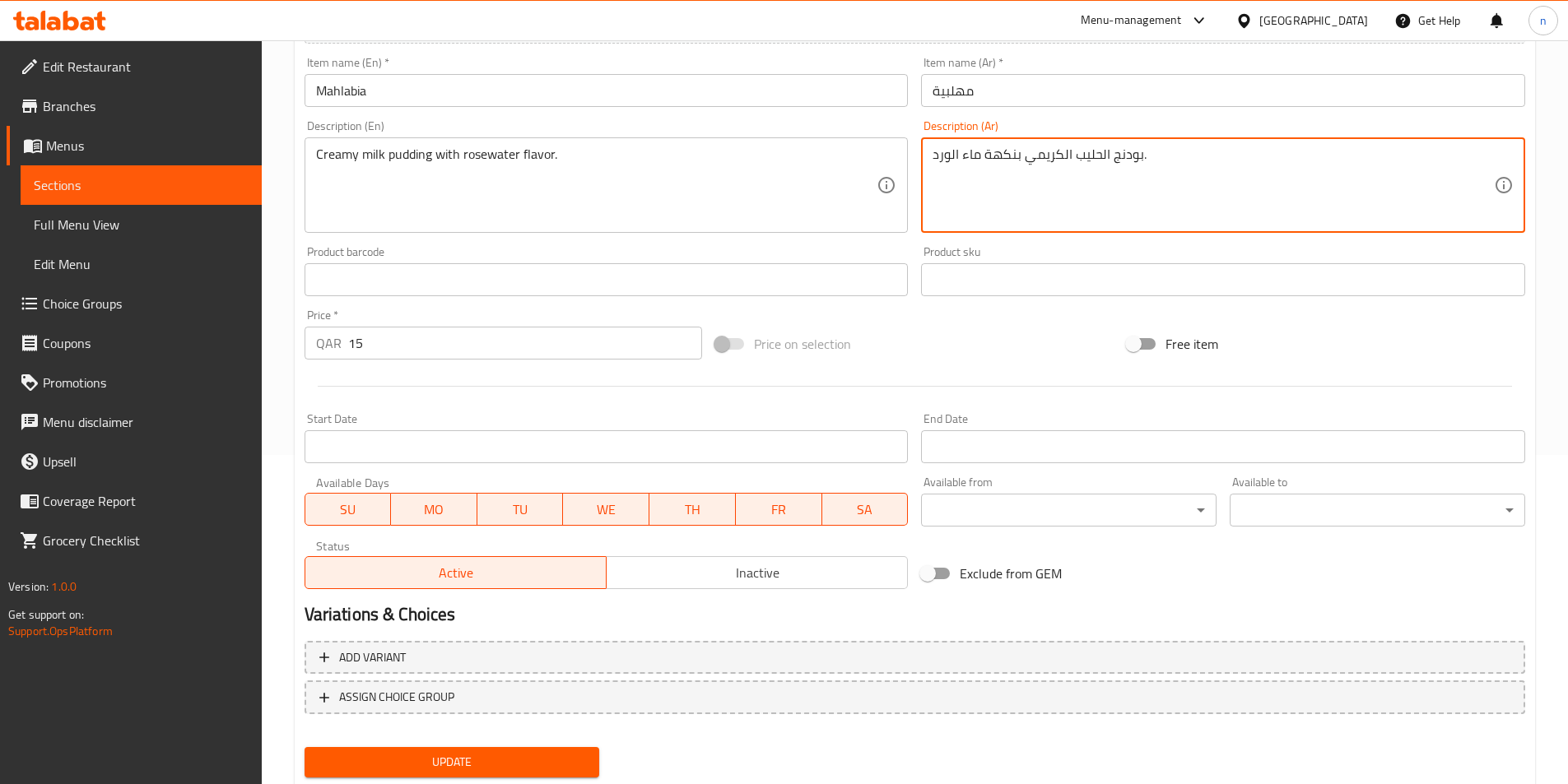
drag, startPoint x: 1066, startPoint y: 150, endPoint x: 1025, endPoint y: 206, distance: 69.4
click at [1034, 209] on textarea "بودنج الحليب الكريمي بنكهة ماء الورد." at bounding box center [1213, 185] width 562 height 79
drag, startPoint x: 1431, startPoint y: 160, endPoint x: 1556, endPoint y: 179, distance: 126.4
click at [1559, 179] on div "Home / Restaurants management / Menus / Sections / item / update Sweets section…" at bounding box center [914, 272] width 1307 height 1122
click at [1459, 159] on textarea "بودنج الحليب الكريمي بنكهة ماء الورد." at bounding box center [1213, 185] width 562 height 79
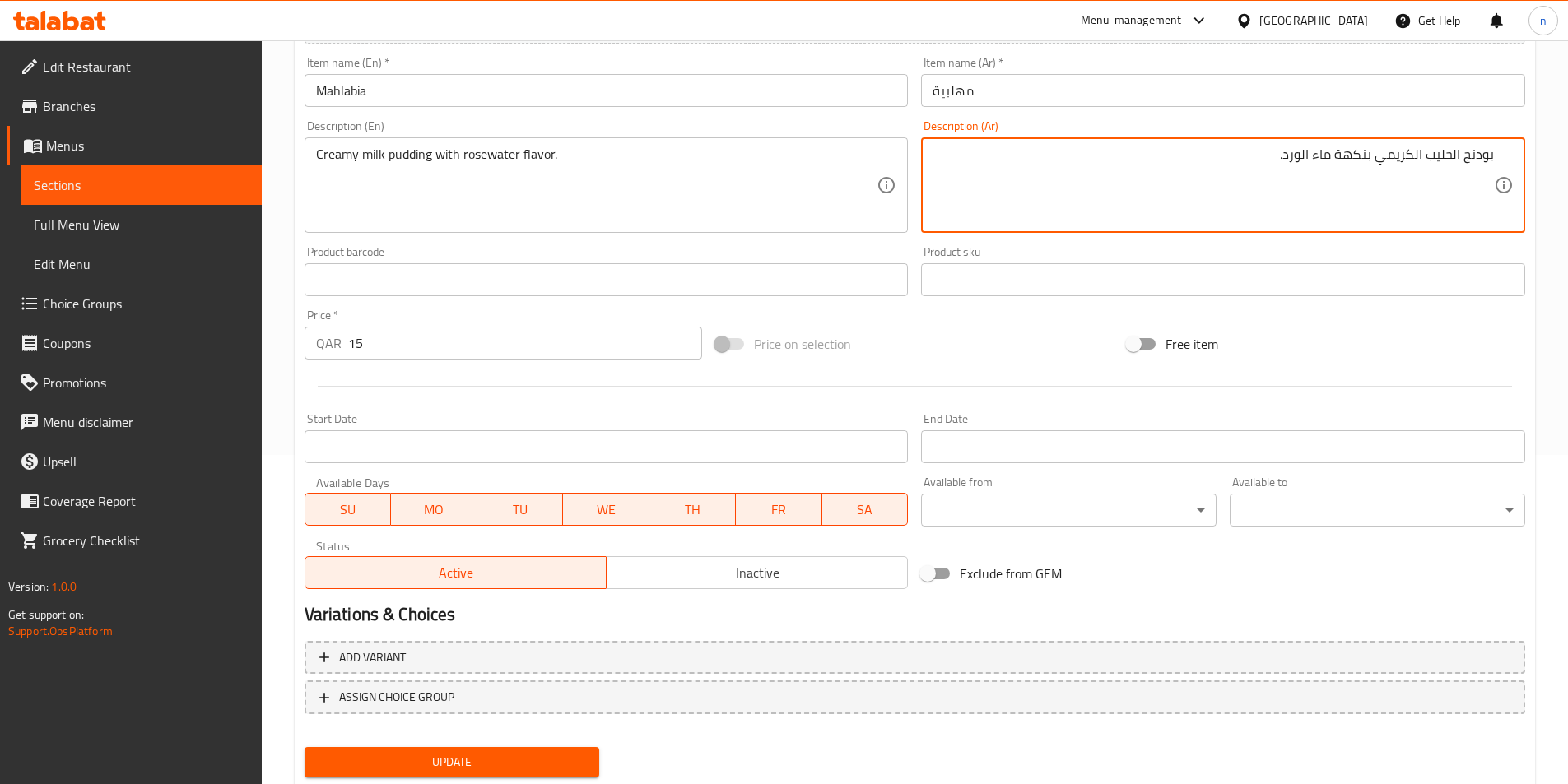
drag, startPoint x: 1428, startPoint y: 160, endPoint x: 1580, endPoint y: 154, distance: 152.1
click at [1568, 154] on html "​ Menu-management Qatar Get Help n Edit Restaurant Branches Menus Sections Full…" at bounding box center [784, 63] width 1568 height 784
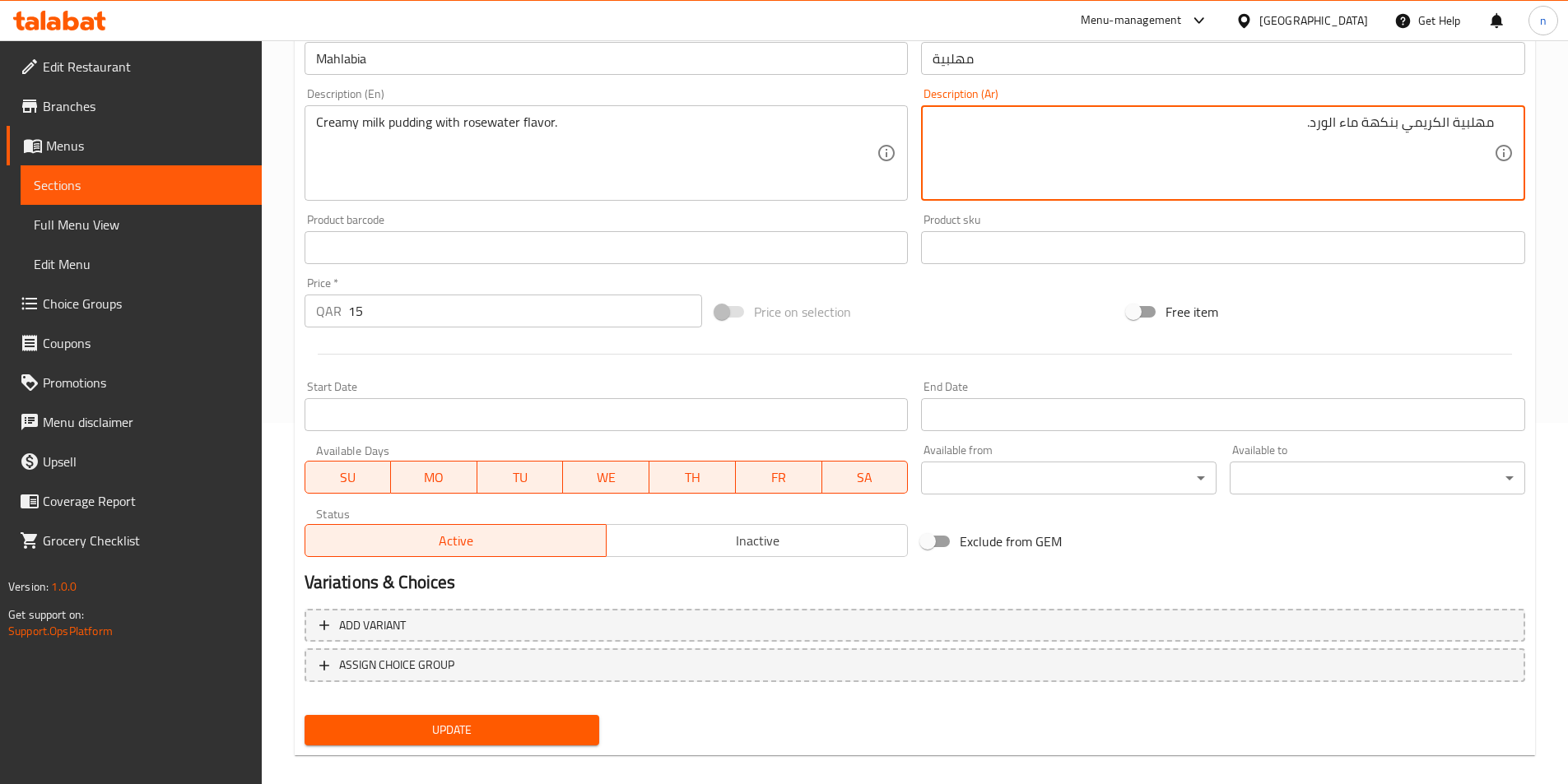
scroll to position [379, 0]
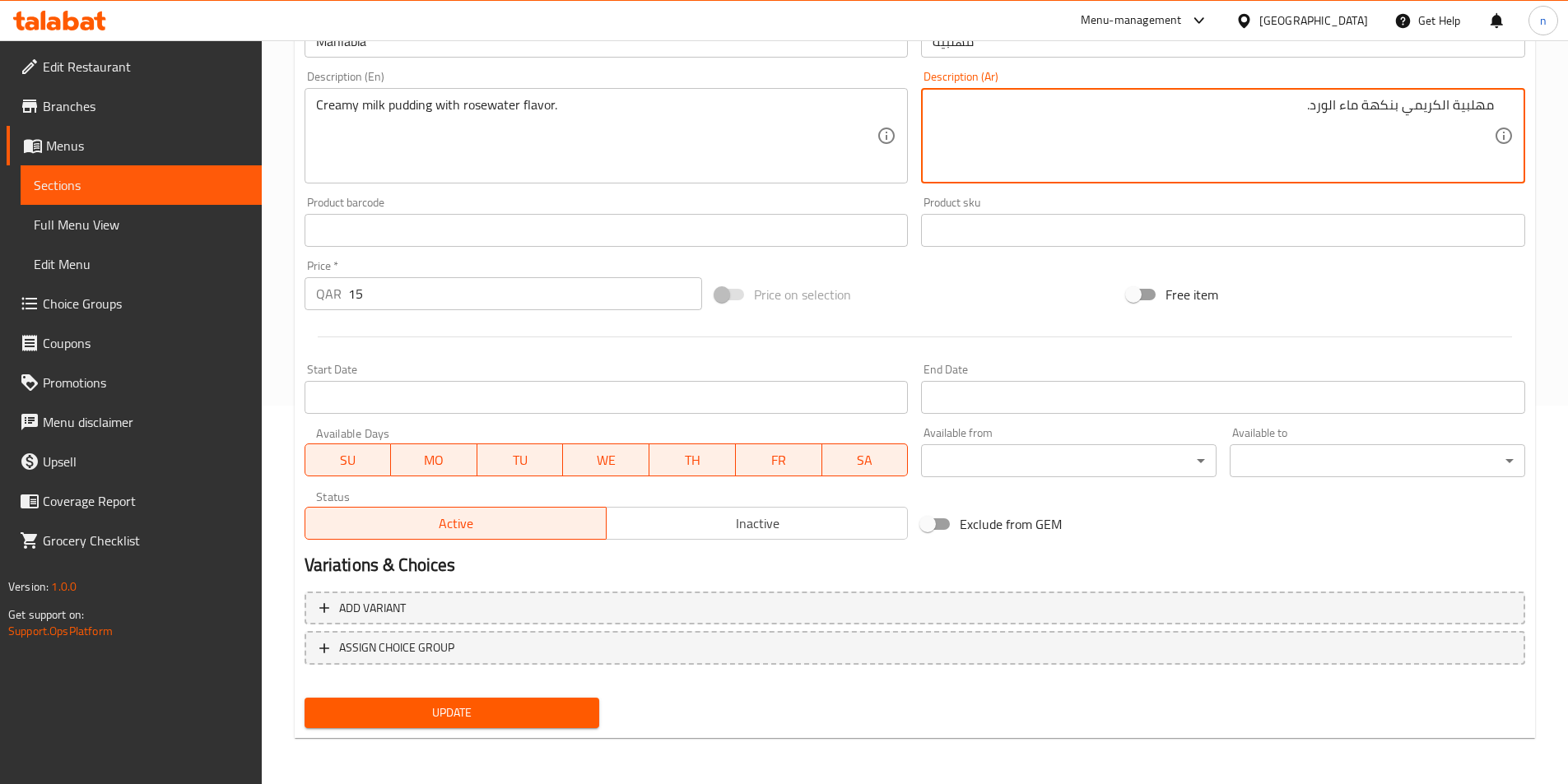
click at [1441, 103] on textarea "مهلبية الكريمي بنكهة ماء الورد." at bounding box center [1213, 136] width 562 height 79
type textarea "مهلبية كريمي بنكهة ماء الورد."
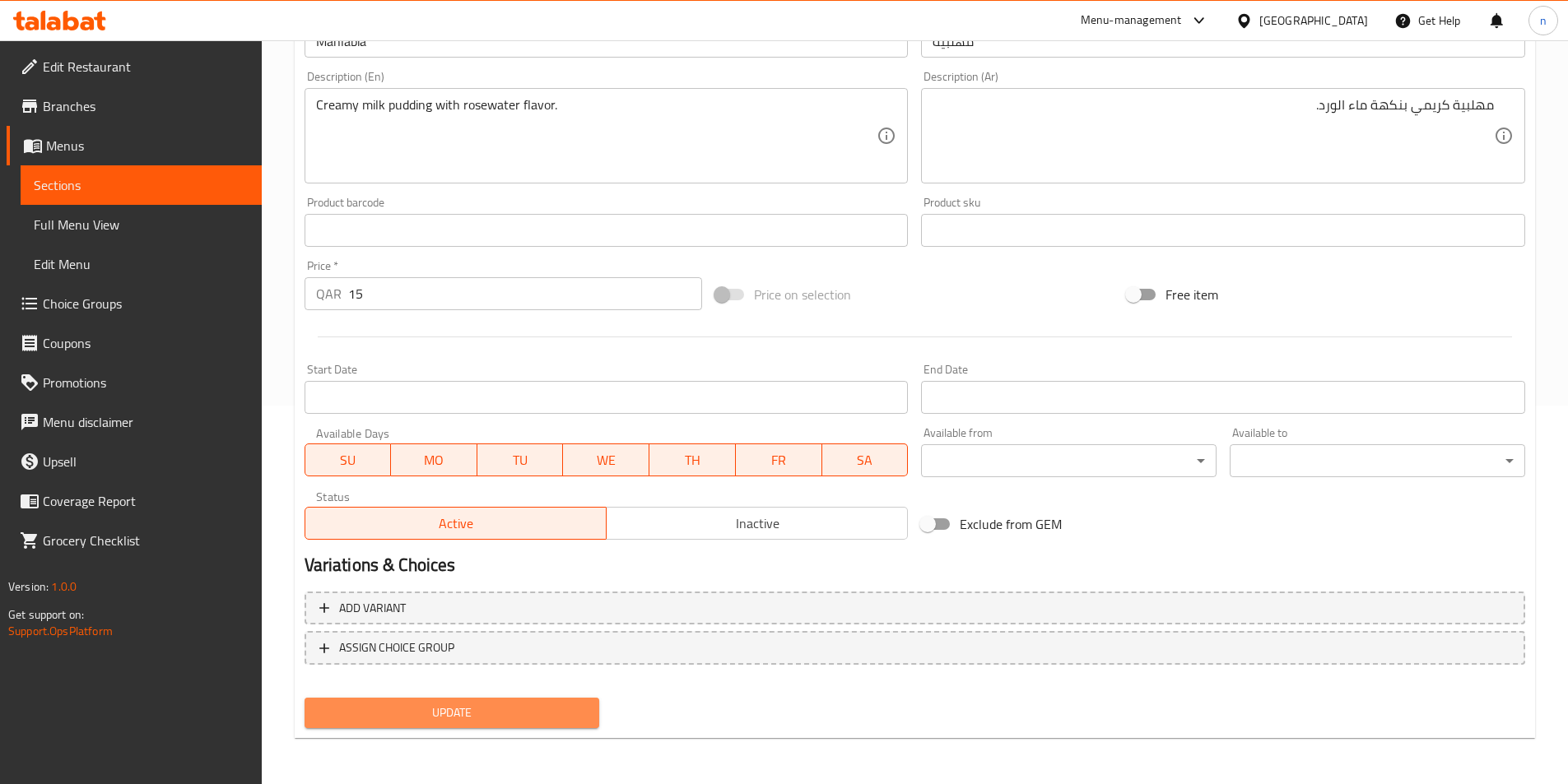
click at [409, 716] on span "Update" at bounding box center [452, 713] width 269 height 21
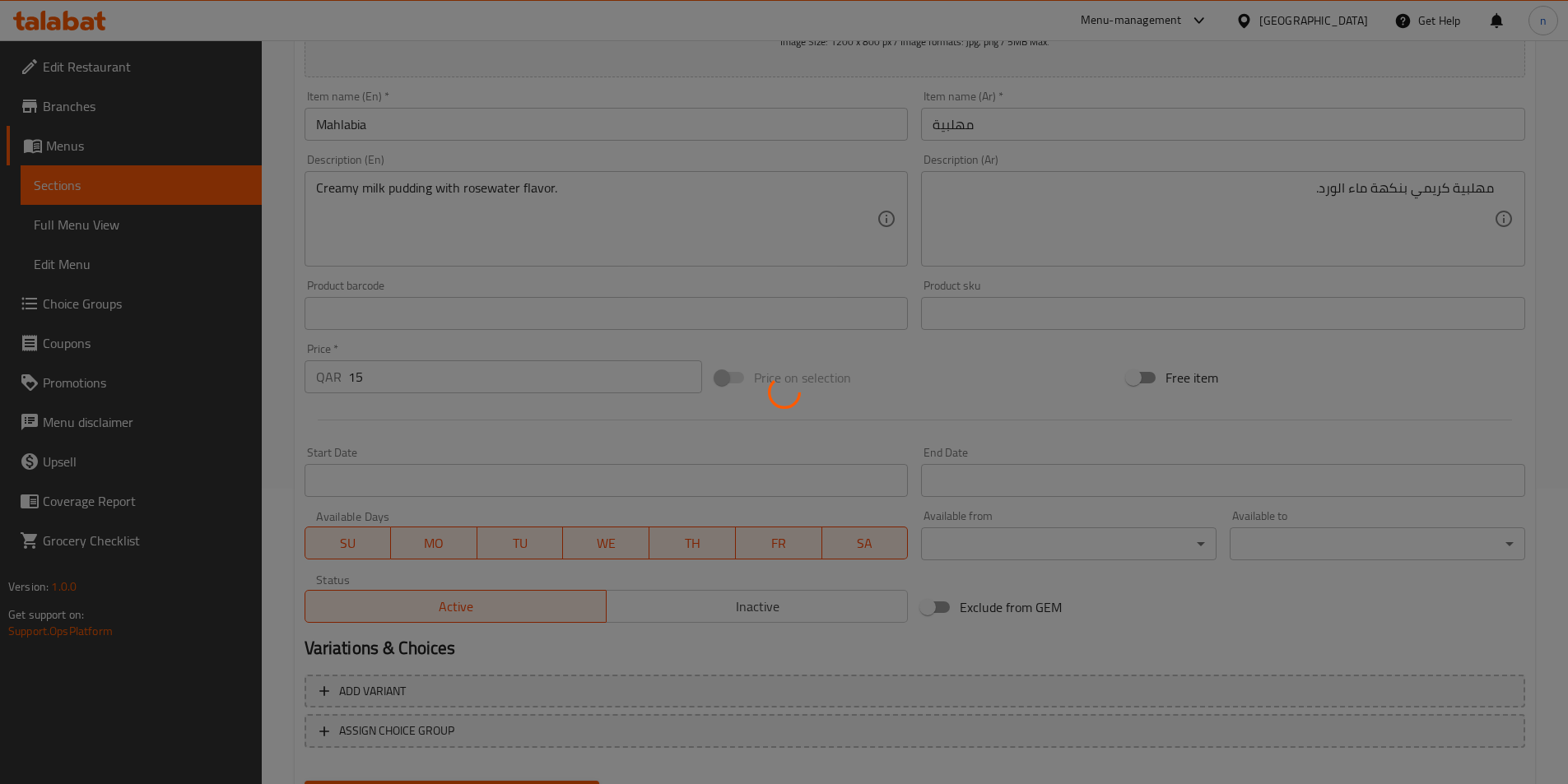
scroll to position [0, 0]
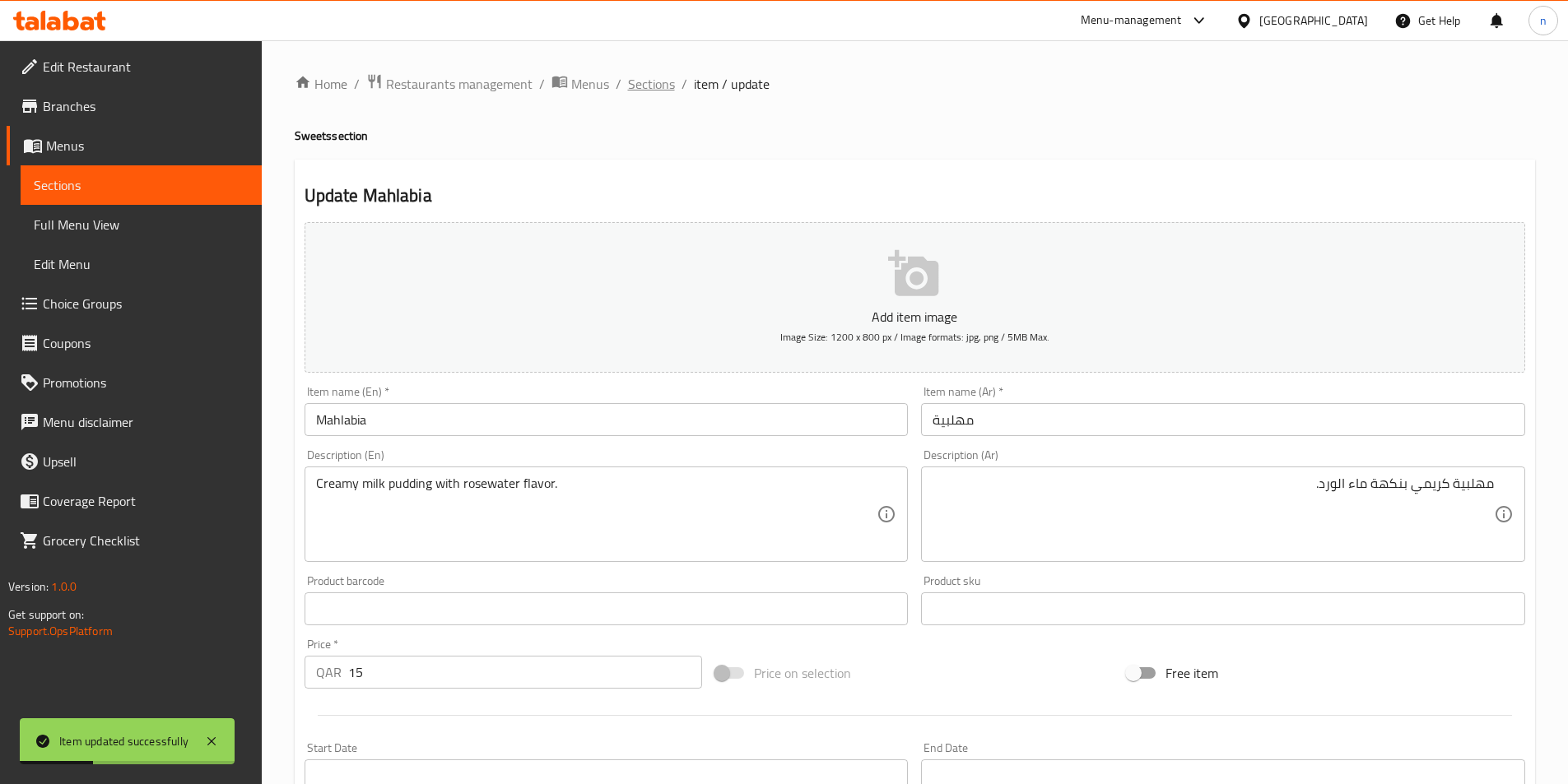
click at [659, 80] on span "Sections" at bounding box center [651, 84] width 47 height 20
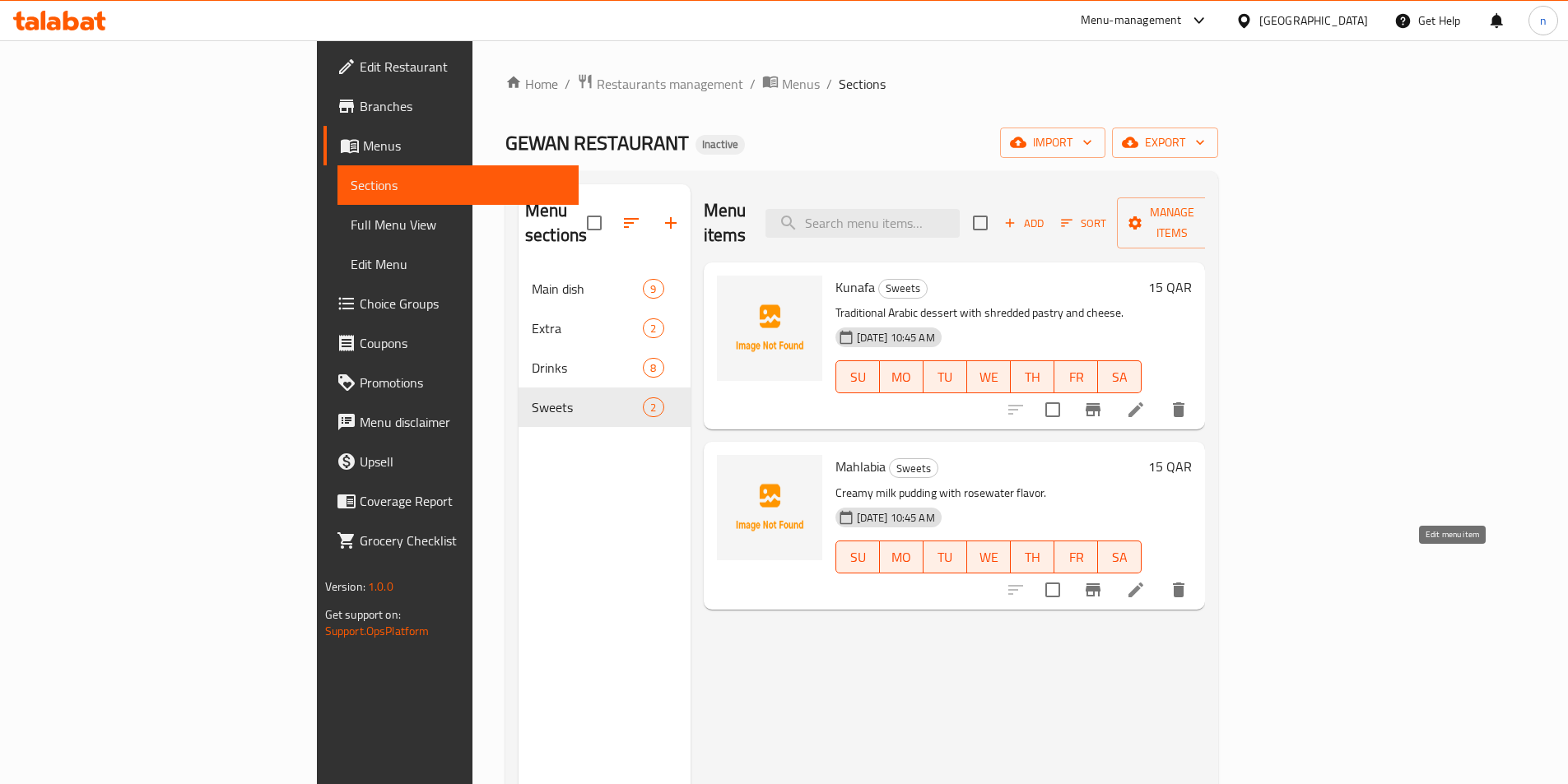
click at [1144, 582] on icon at bounding box center [1136, 590] width 15 height 15
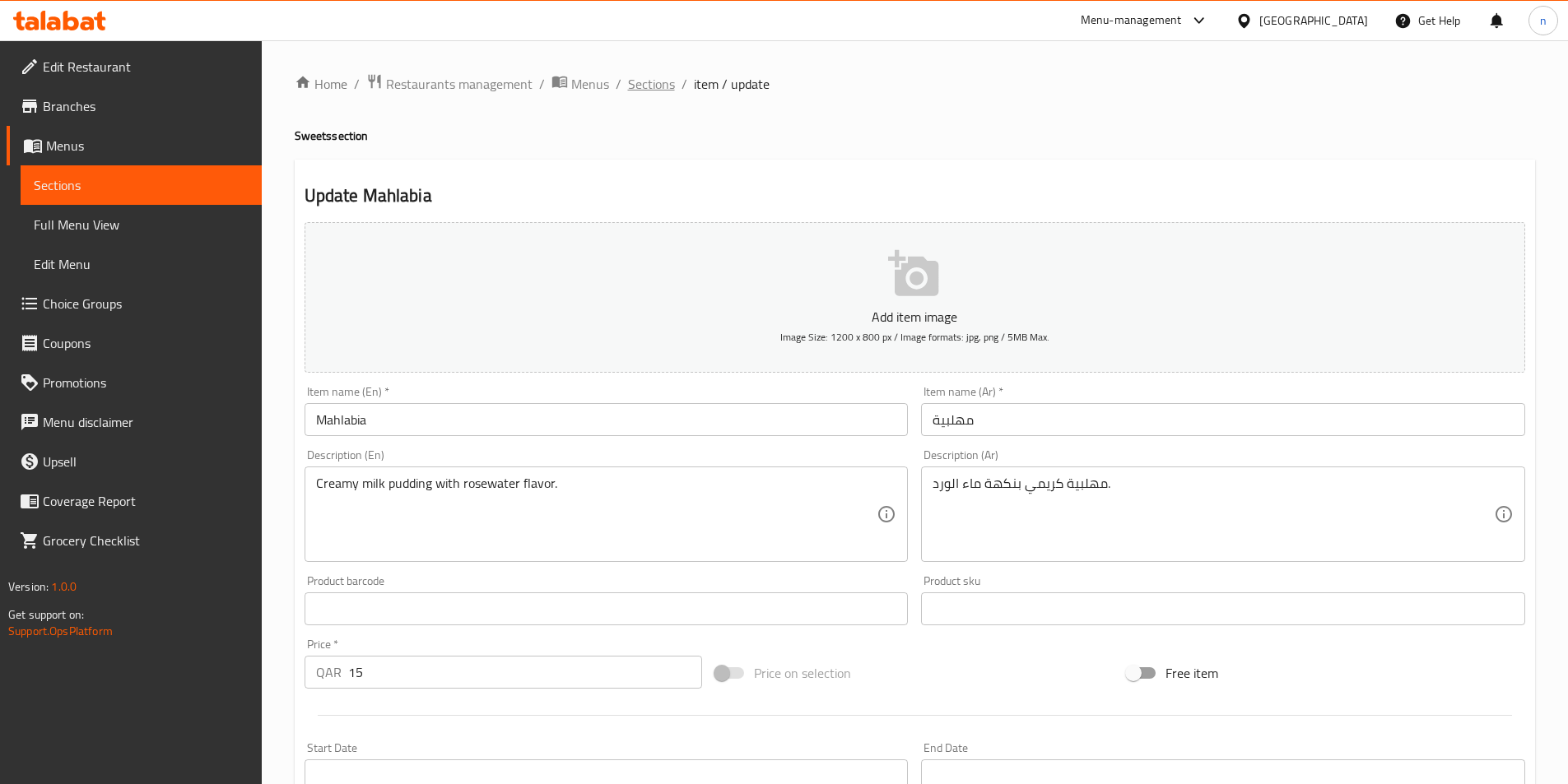
click at [648, 87] on span "Sections" at bounding box center [651, 84] width 47 height 20
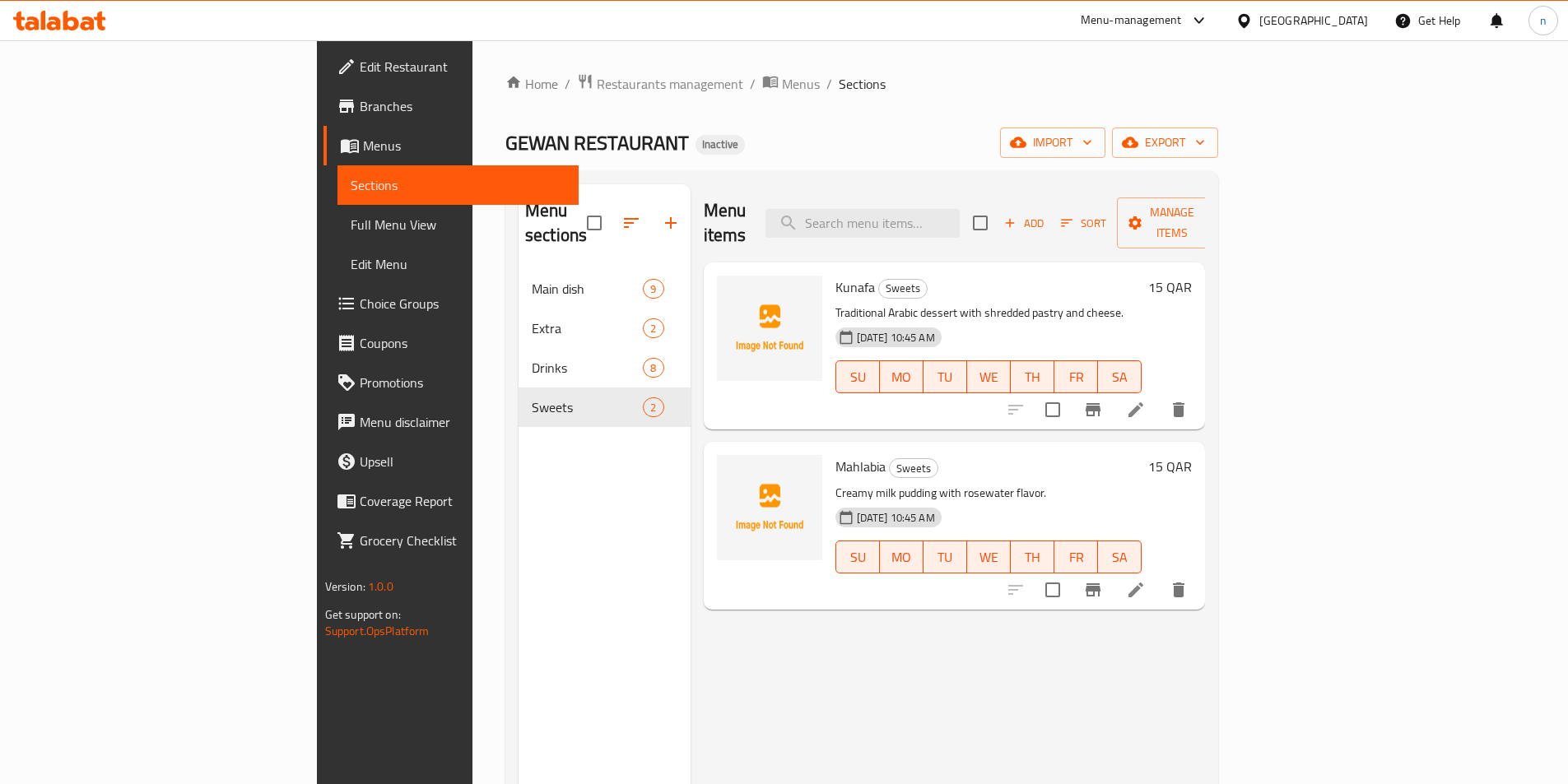
click at [351, 234] on span "Full Menu View" at bounding box center [458, 225] width 215 height 20
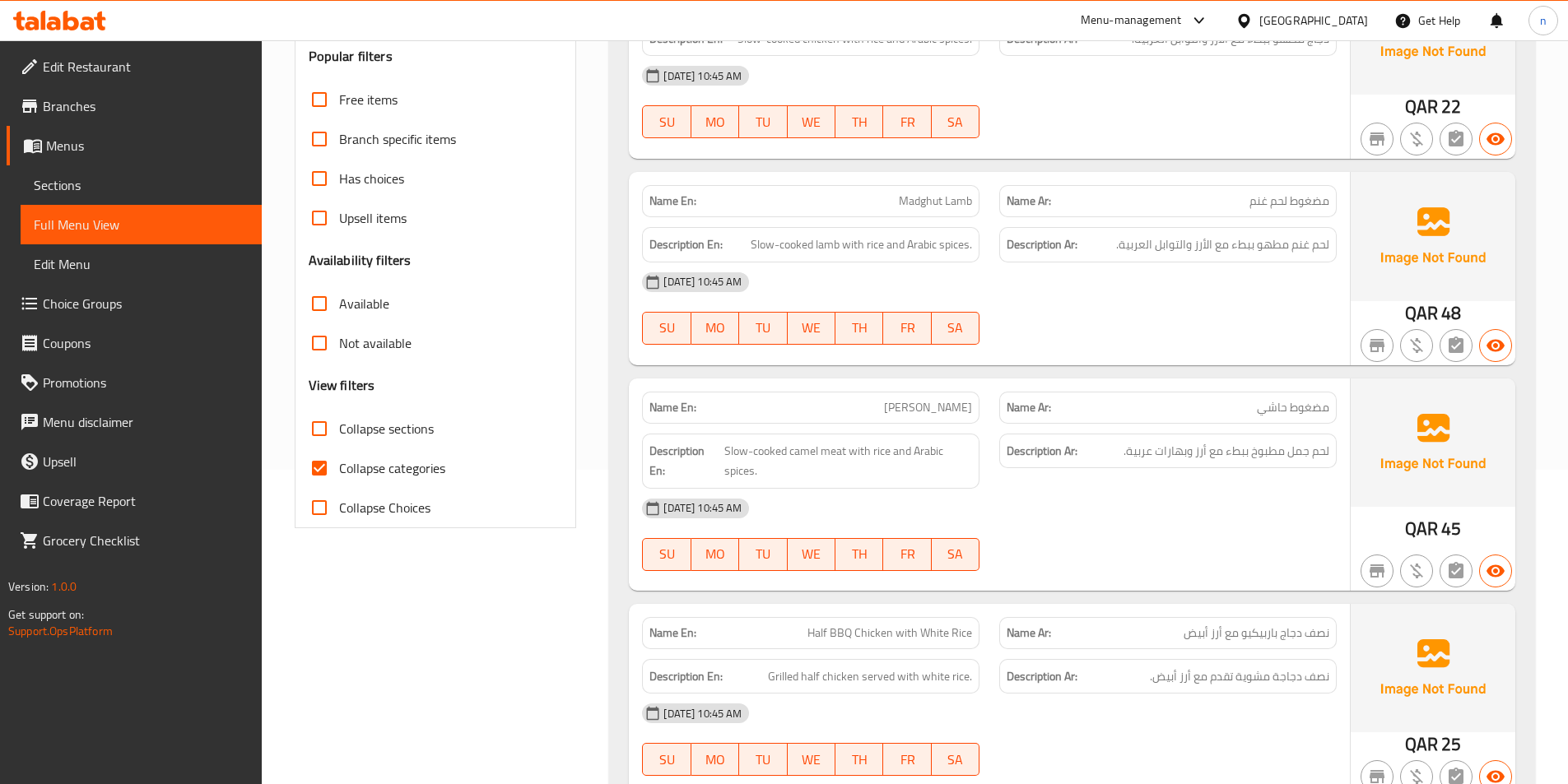
scroll to position [576, 0]
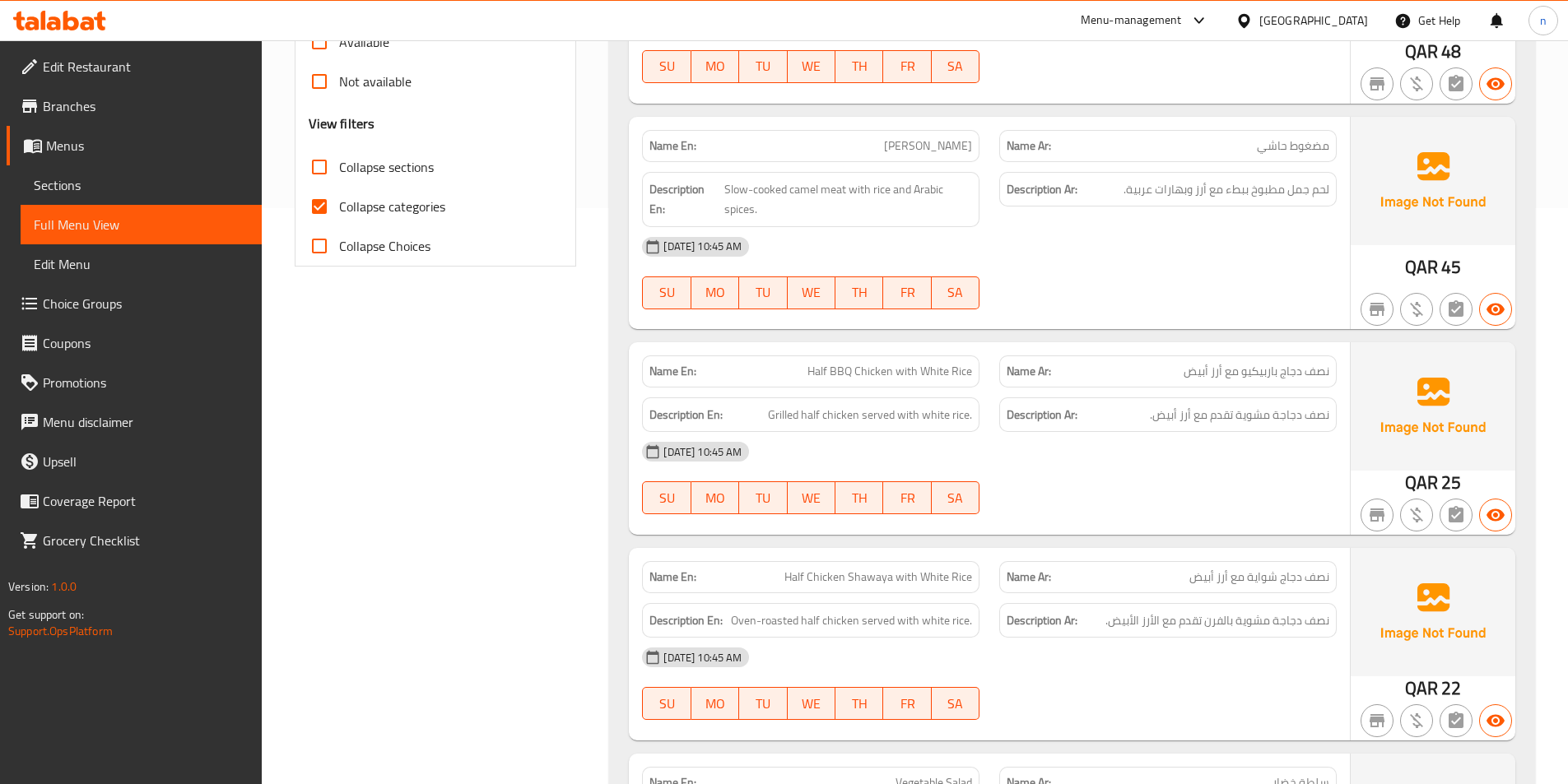
click at [400, 203] on span "Collapse categories" at bounding box center [392, 207] width 106 height 20
click at [339, 203] on input "Collapse categories" at bounding box center [319, 207] width 40 height 40
checkbox input "false"
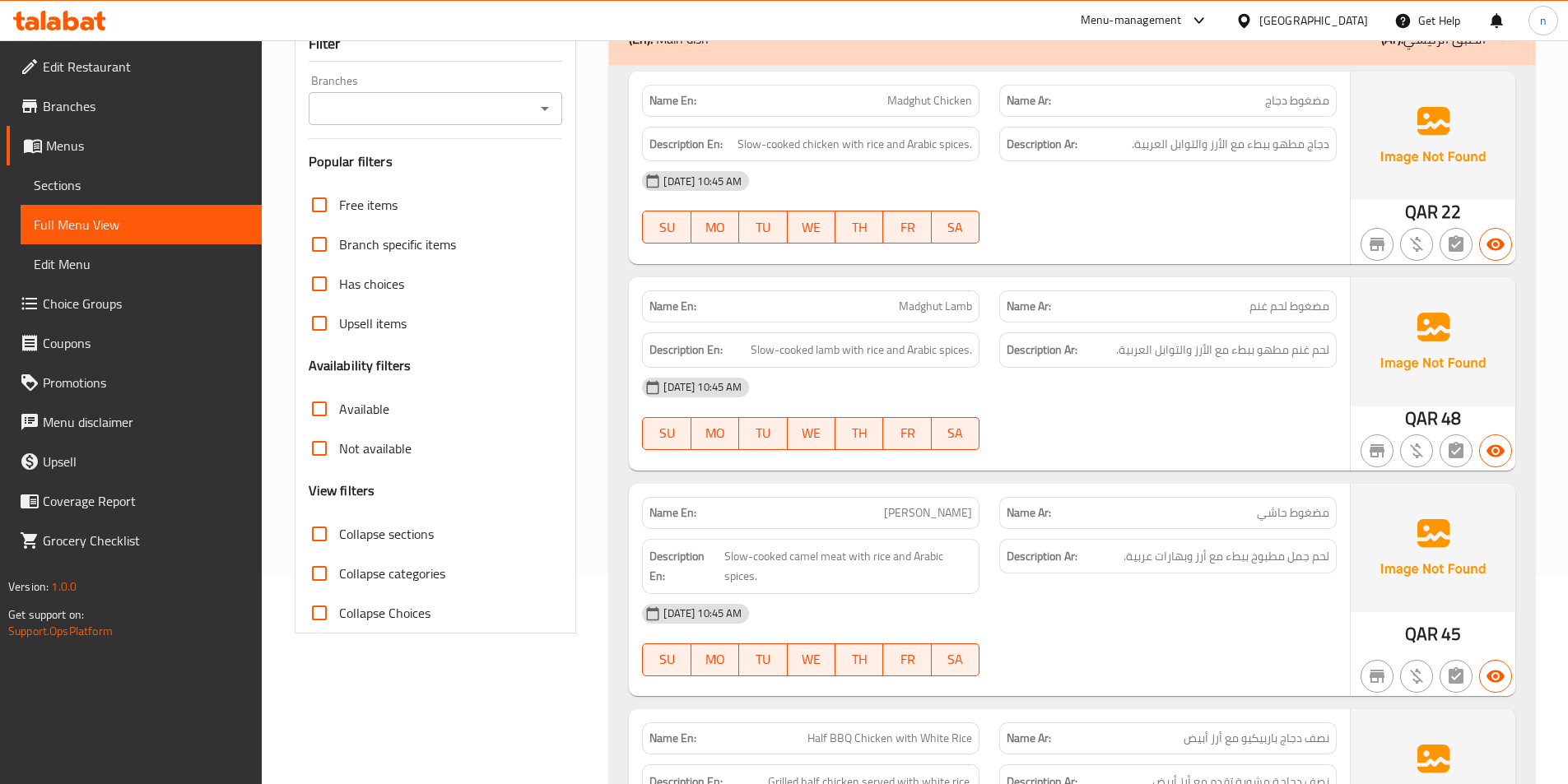
scroll to position [0, 0]
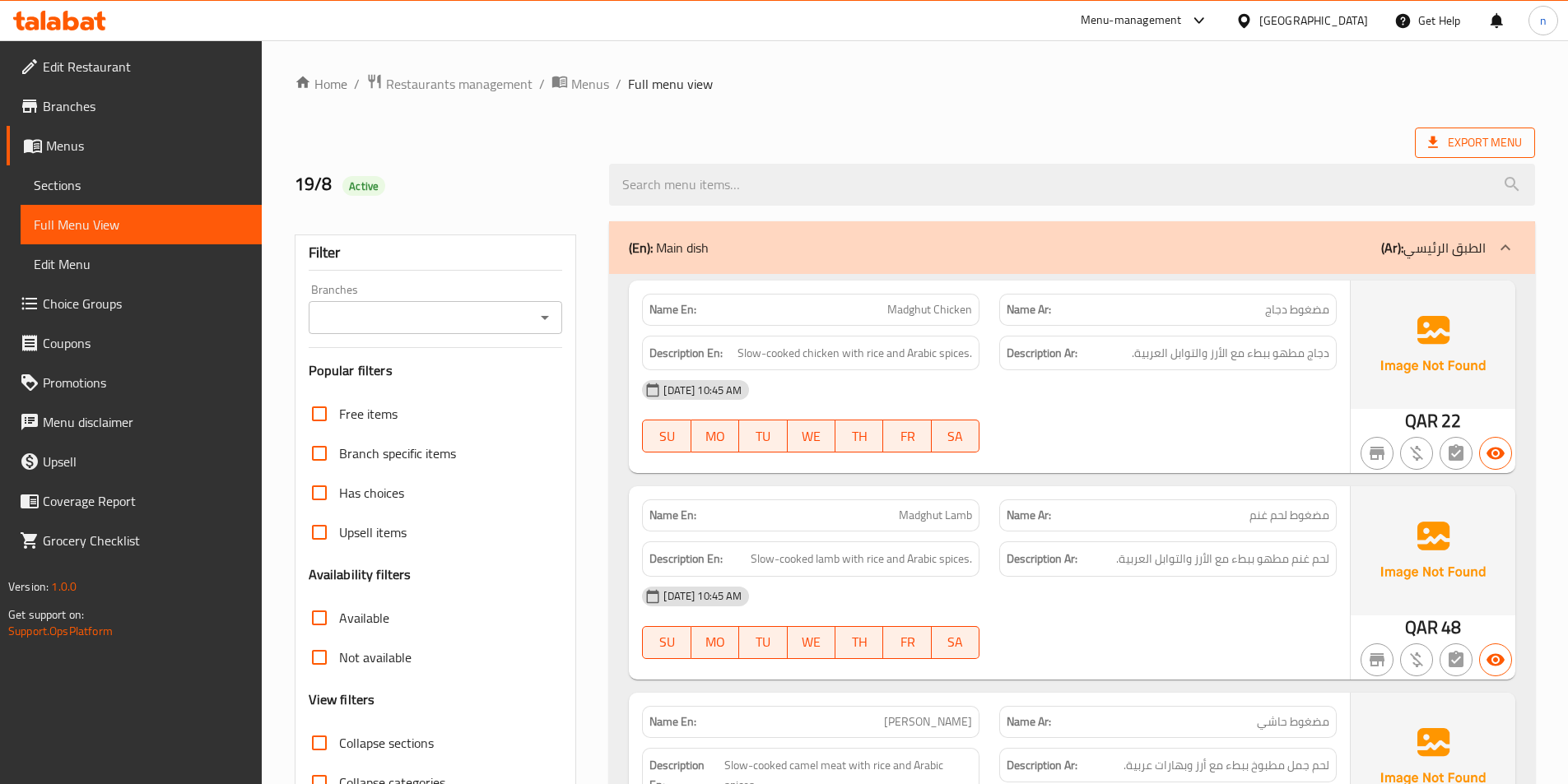
click at [1502, 134] on span "Export Menu" at bounding box center [1474, 142] width 94 height 21
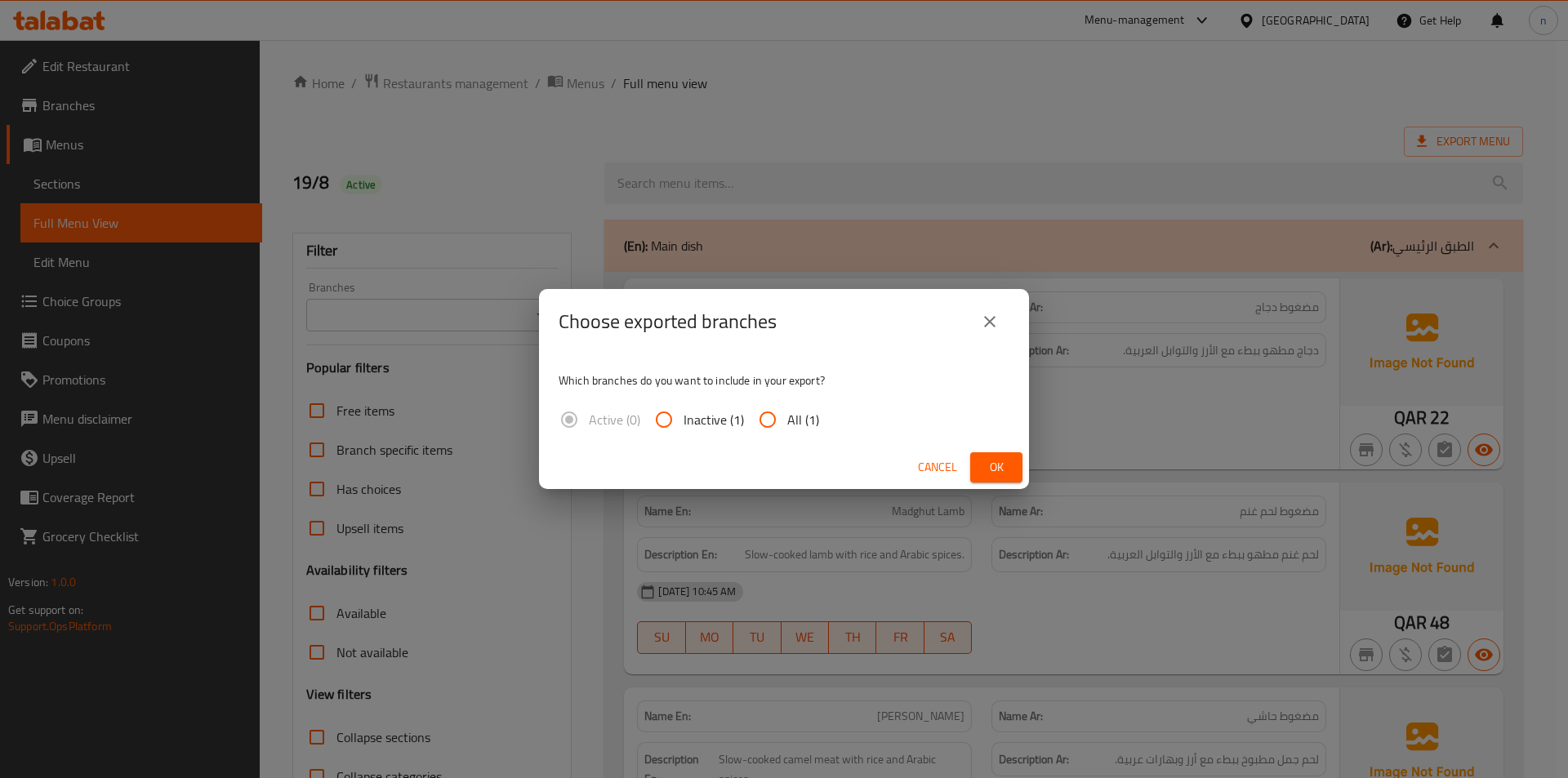
click at [773, 412] on input "All (1)" at bounding box center [768, 420] width 39 height 39
radio input "true"
click at [1005, 475] on span "Ok" at bounding box center [997, 467] width 26 height 21
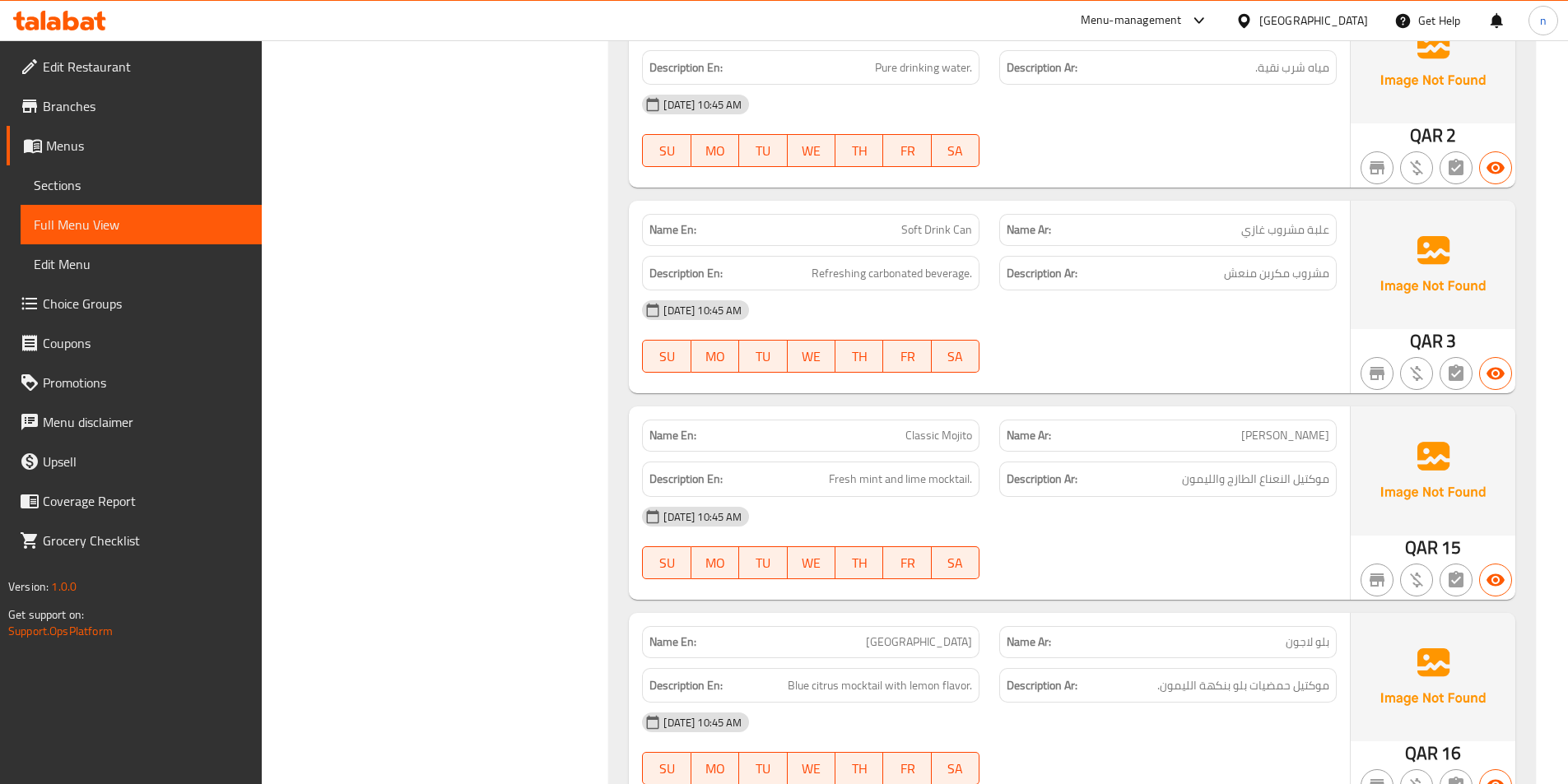
scroll to position [2962, 0]
drag, startPoint x: 905, startPoint y: 233, endPoint x: 970, endPoint y: 230, distance: 65.1
copy span "Soft Drink Can"
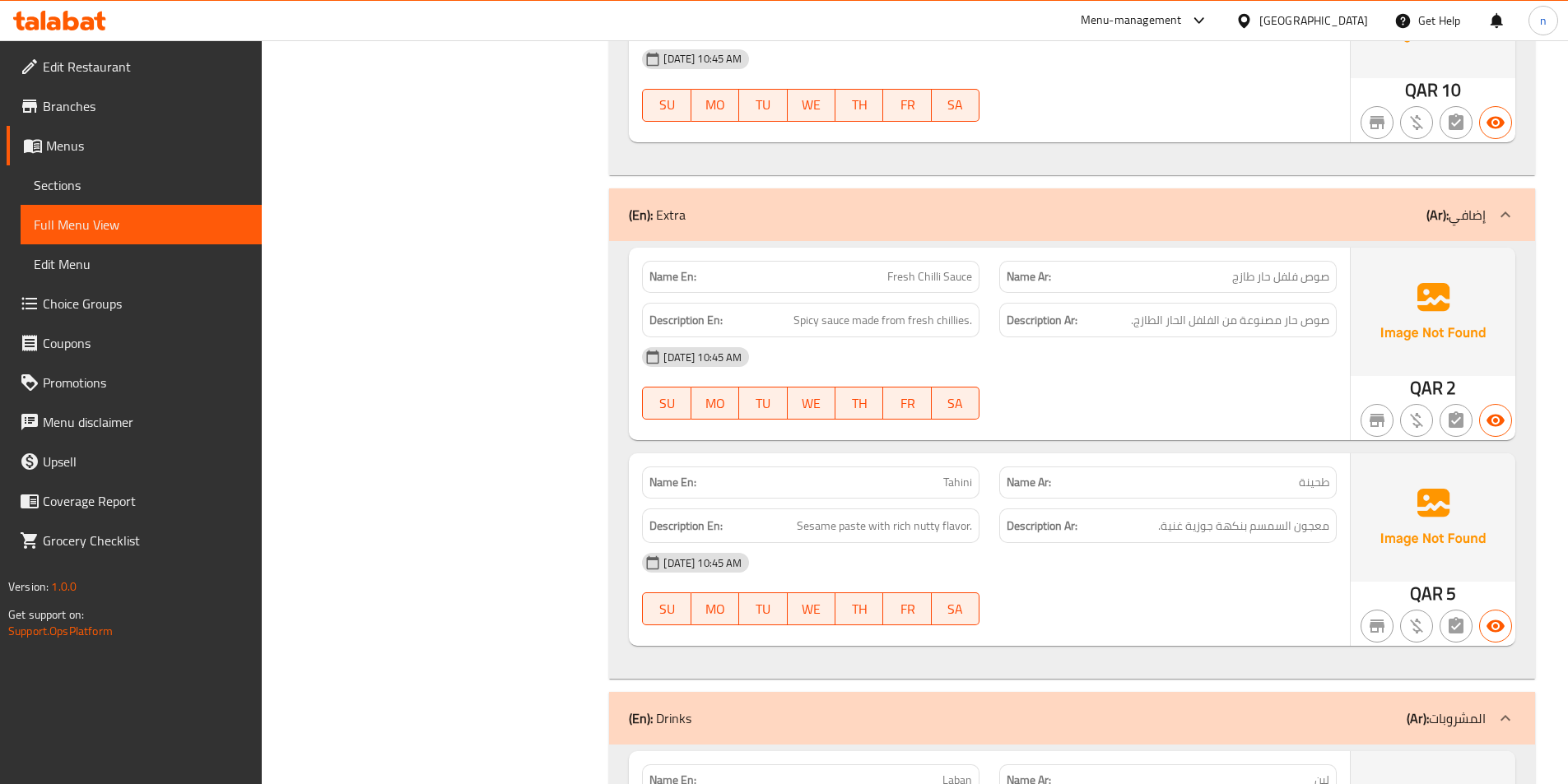
scroll to position [1810, 0]
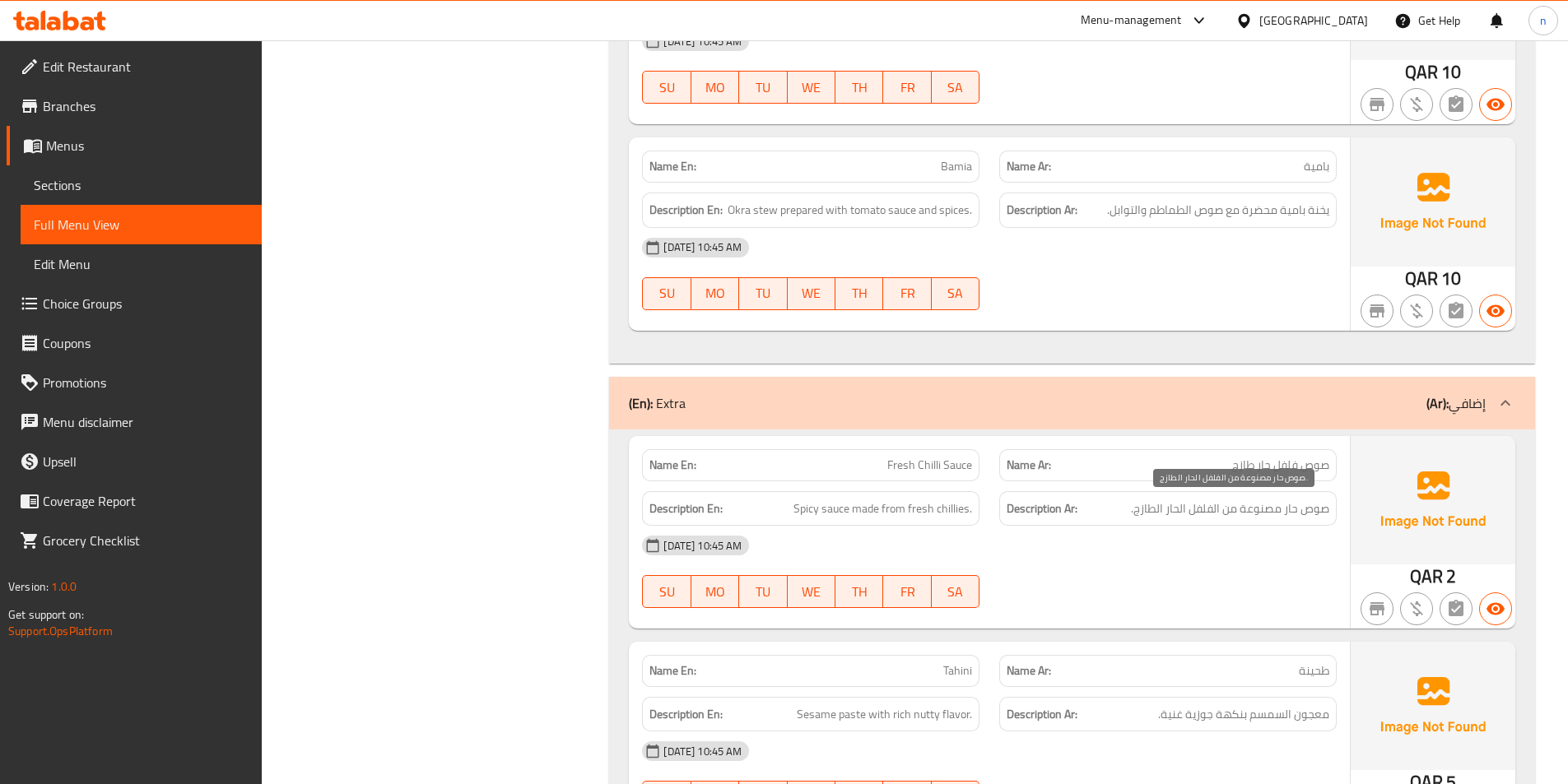
click at [1163, 516] on span "صوص حار مصنوعة من الفلفل الحار الطازج." at bounding box center [1230, 509] width 199 height 21
click at [400, 524] on div "Filter Branches Branches Popular filters Free items Branch specific items Has c…" at bounding box center [442, 772] width 315 height 4740
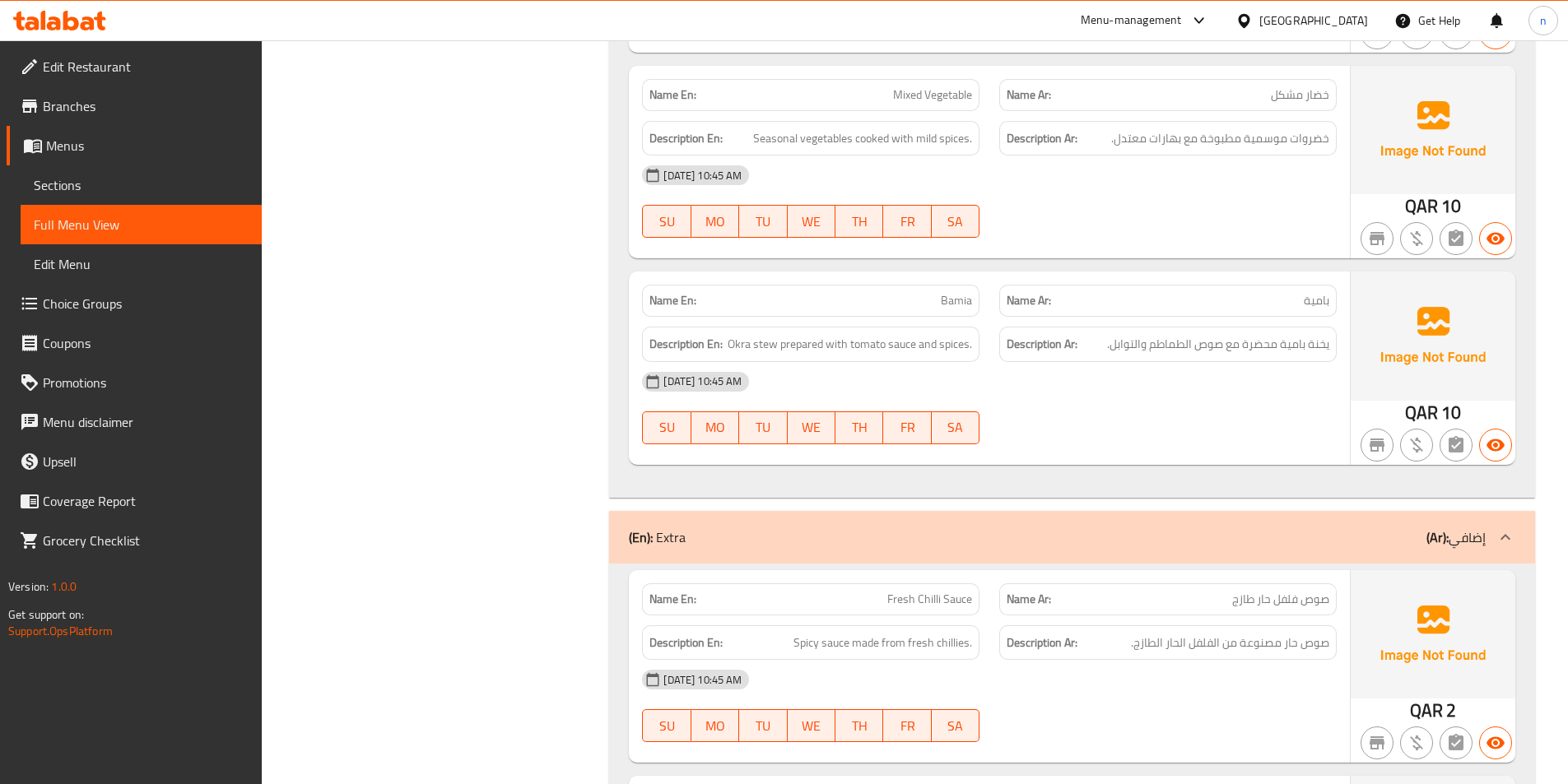
scroll to position [1728, 0]
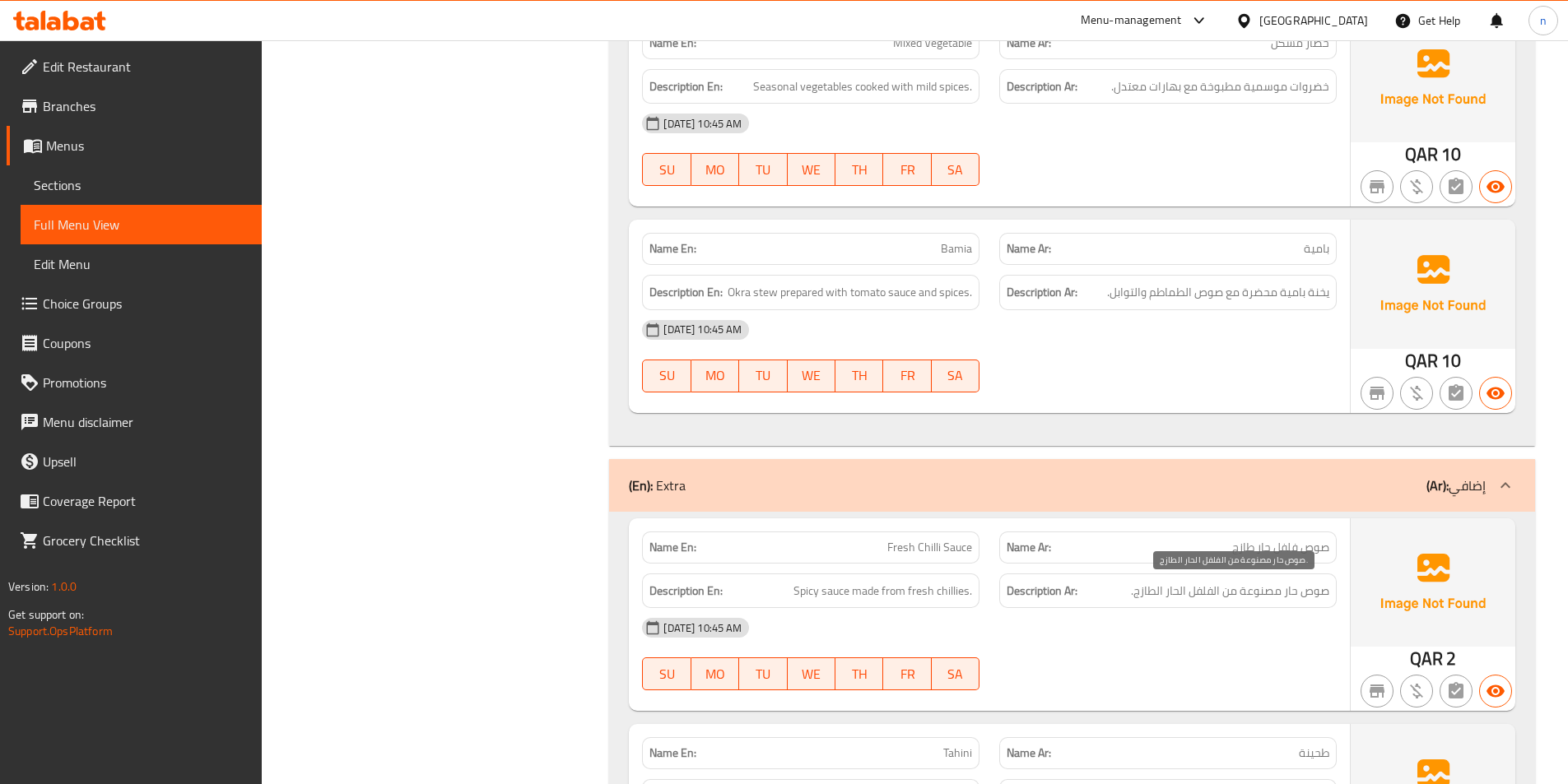
click at [1168, 596] on span "صوص حار مصنوعة من الفلفل الحار الطازج." at bounding box center [1230, 590] width 199 height 21
copy div "صوص حار مصنوعة من الفلفل الحار الطازج."
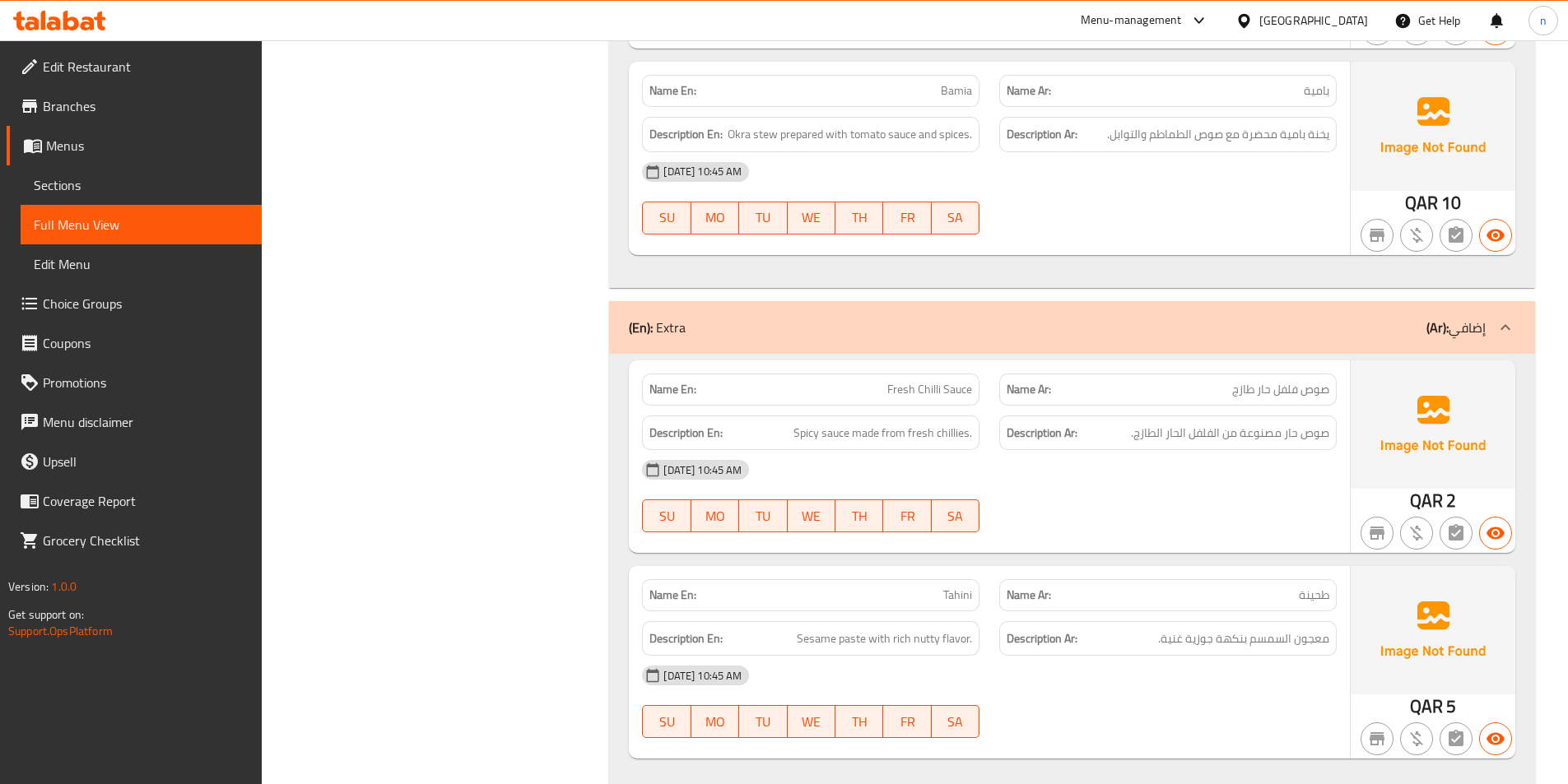
scroll to position [1892, 0]
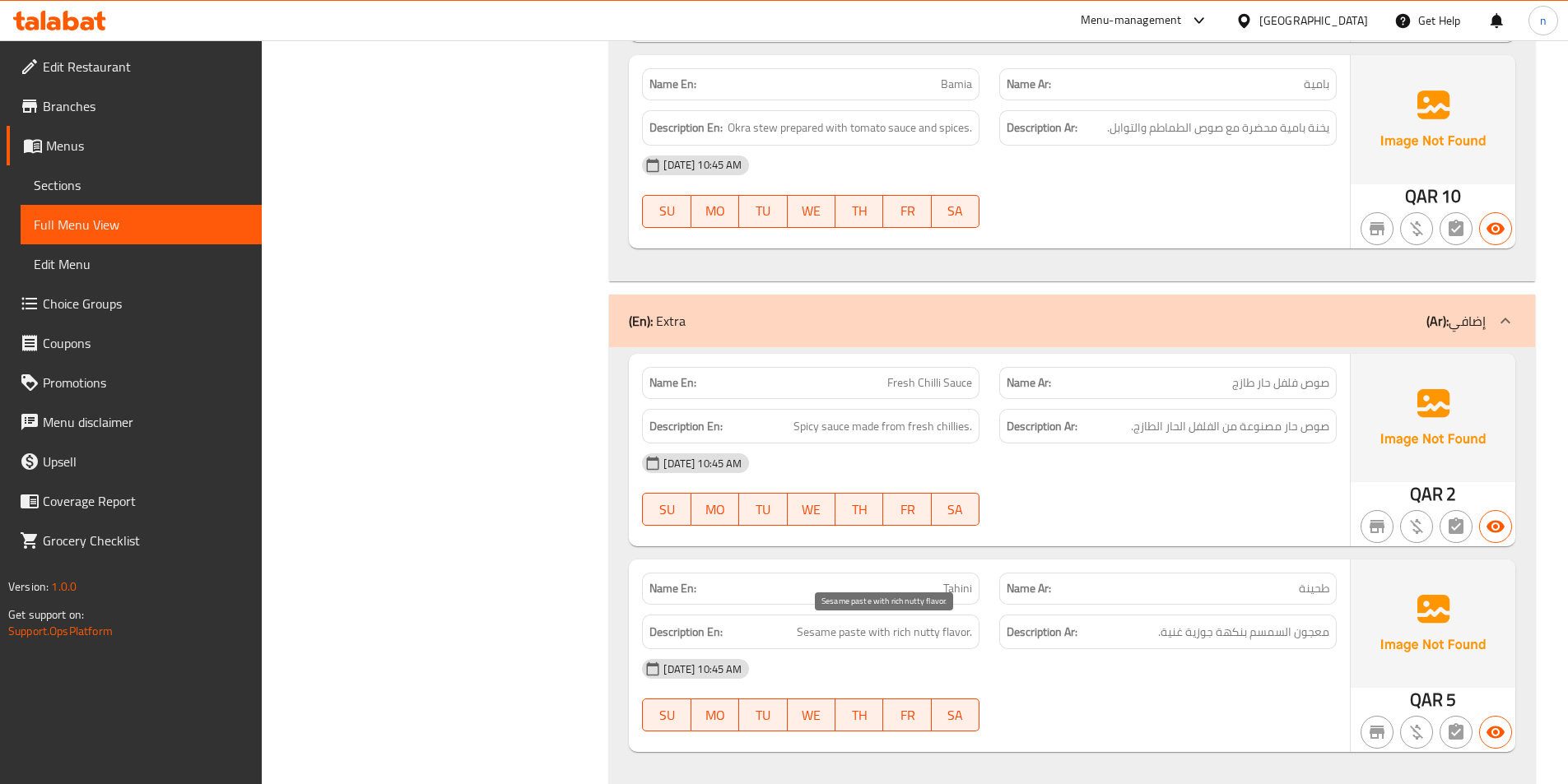
click at [928, 640] on span "Sesame paste with rich nutty flavor." at bounding box center [885, 632] width 175 height 21
click at [898, 420] on span "Spicy sauce made from fresh chillies." at bounding box center [883, 426] width 179 height 21
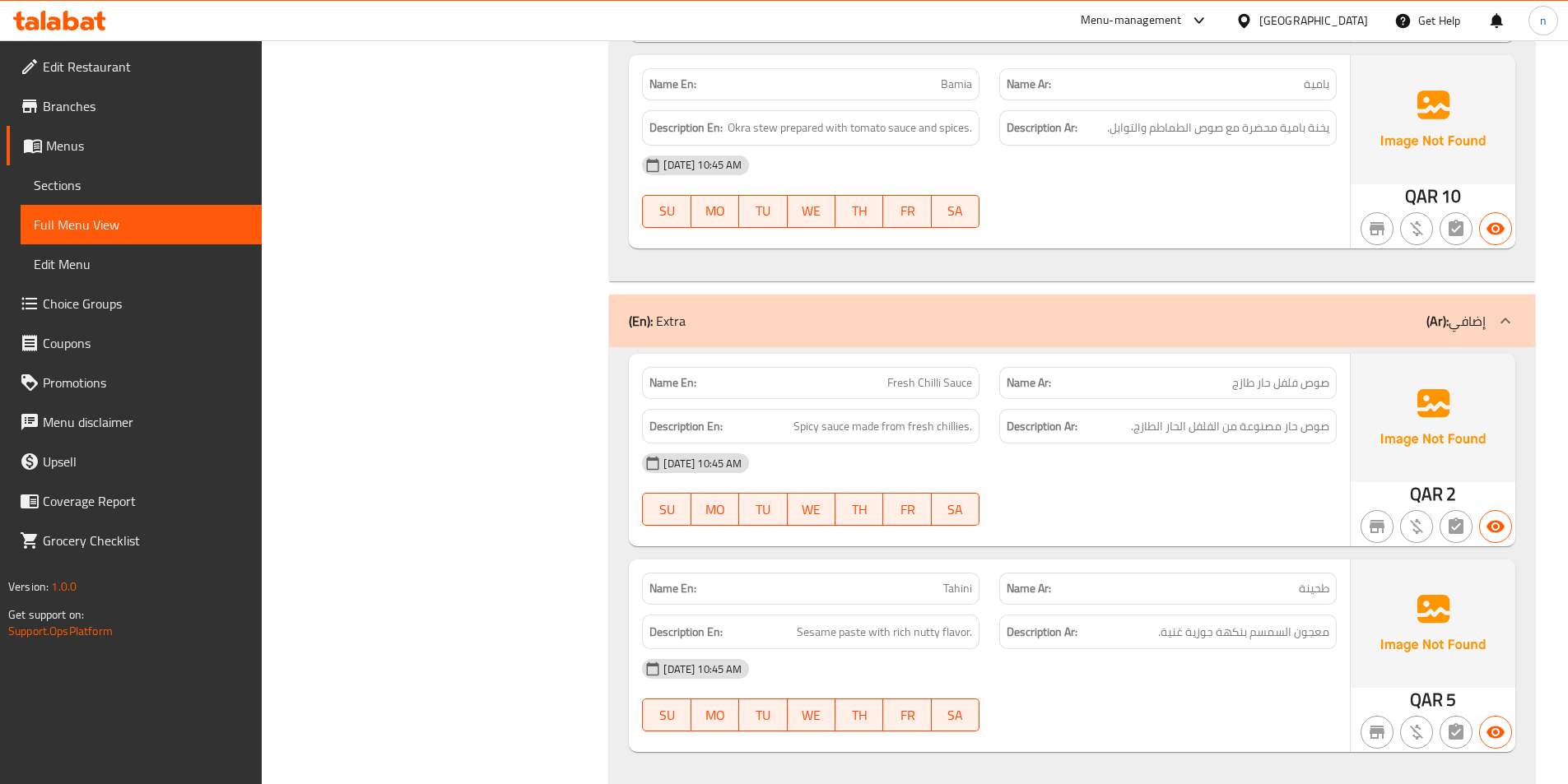
click at [1147, 424] on span "صوص حار مصنوعة من الفلفل الحار الطازج." at bounding box center [1230, 426] width 199 height 21
click at [530, 469] on div "Filter Branches Branches Popular filters Free items Branch specific items Has c…" at bounding box center [442, 689] width 315 height 4740
drag, startPoint x: 640, startPoint y: 404, endPoint x: 990, endPoint y: 466, distance: 355.4
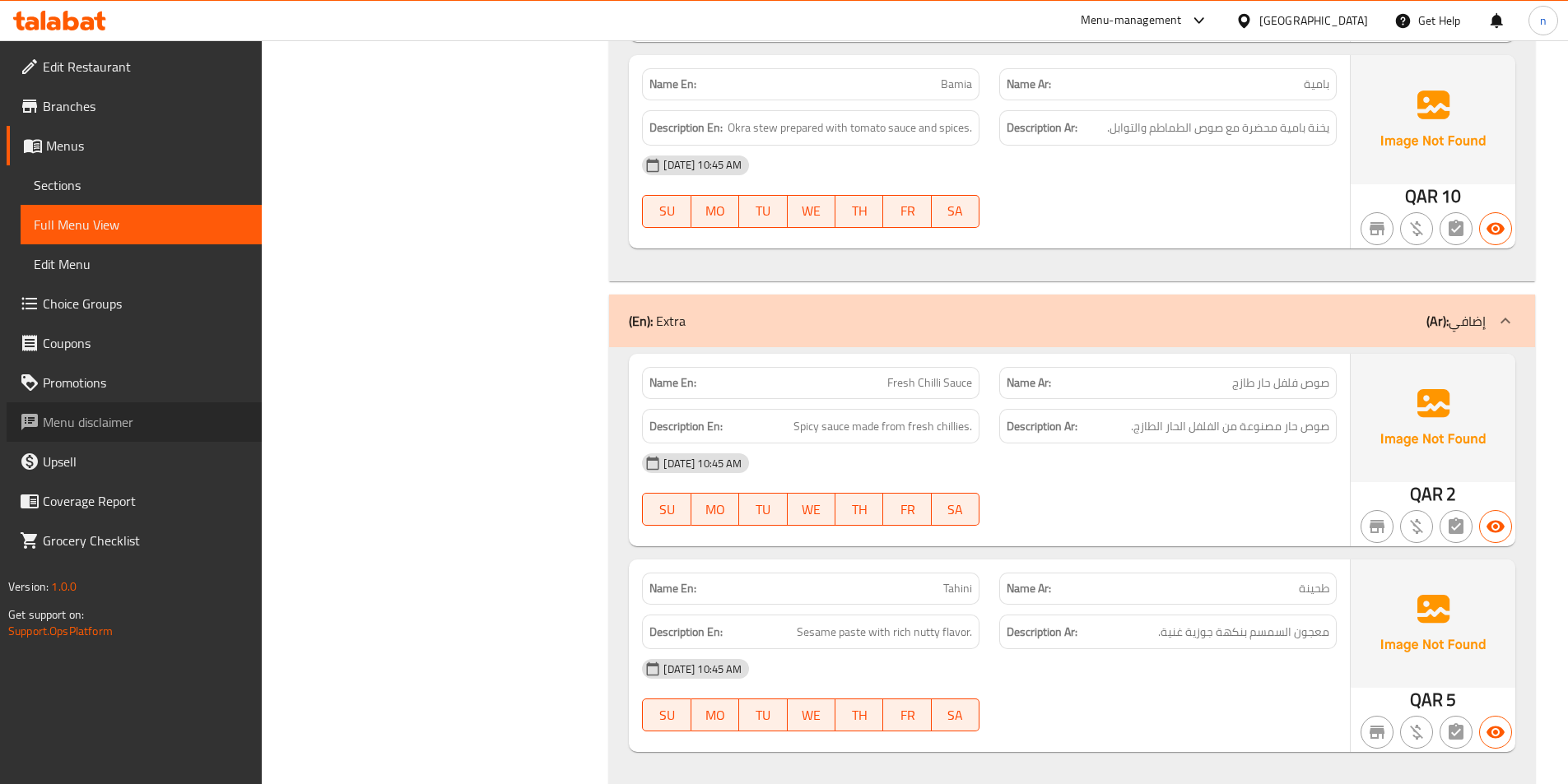
click at [243, 424] on span "Menu disclaimer" at bounding box center [146, 422] width 206 height 20
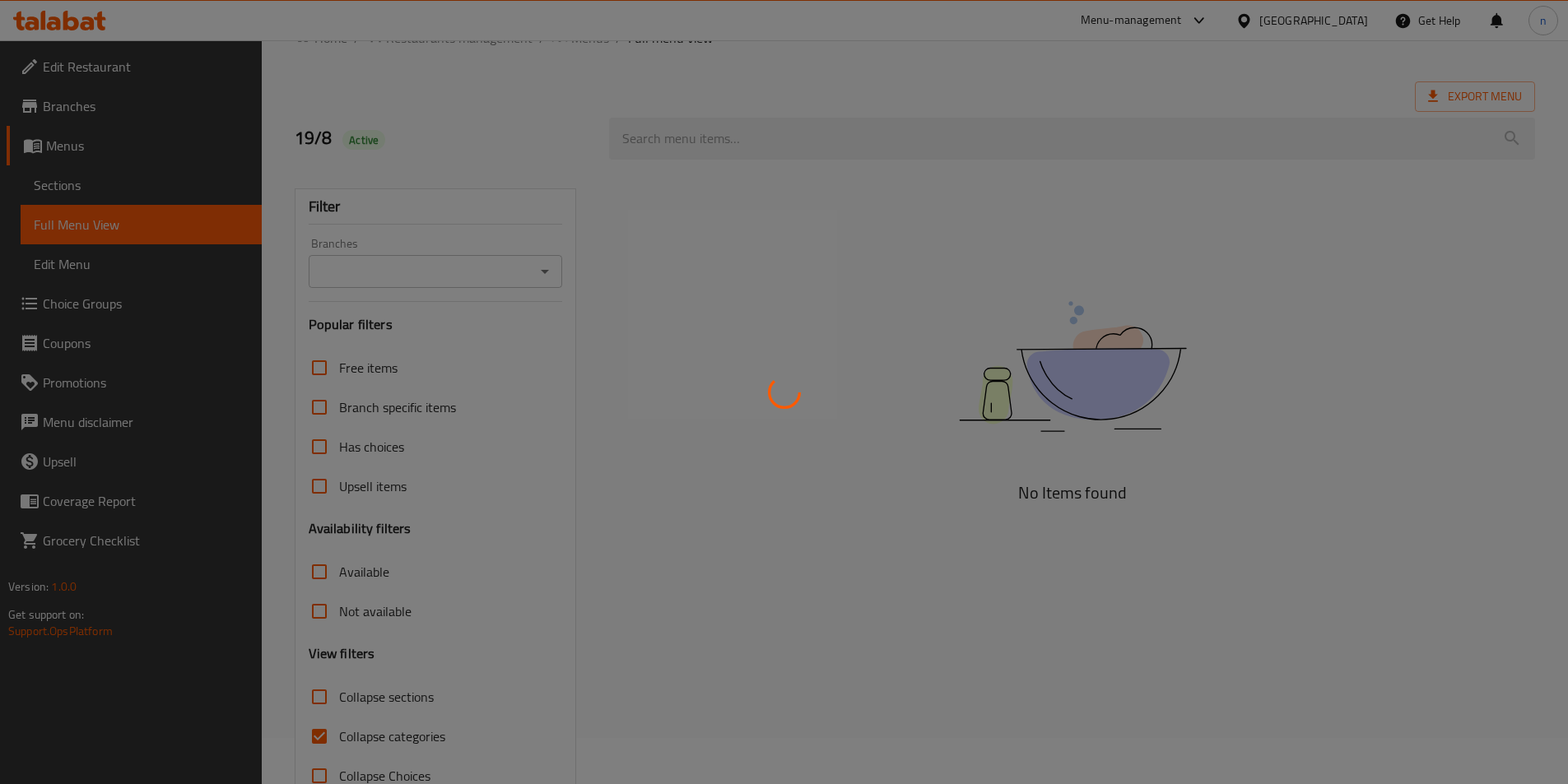
scroll to position [91, 0]
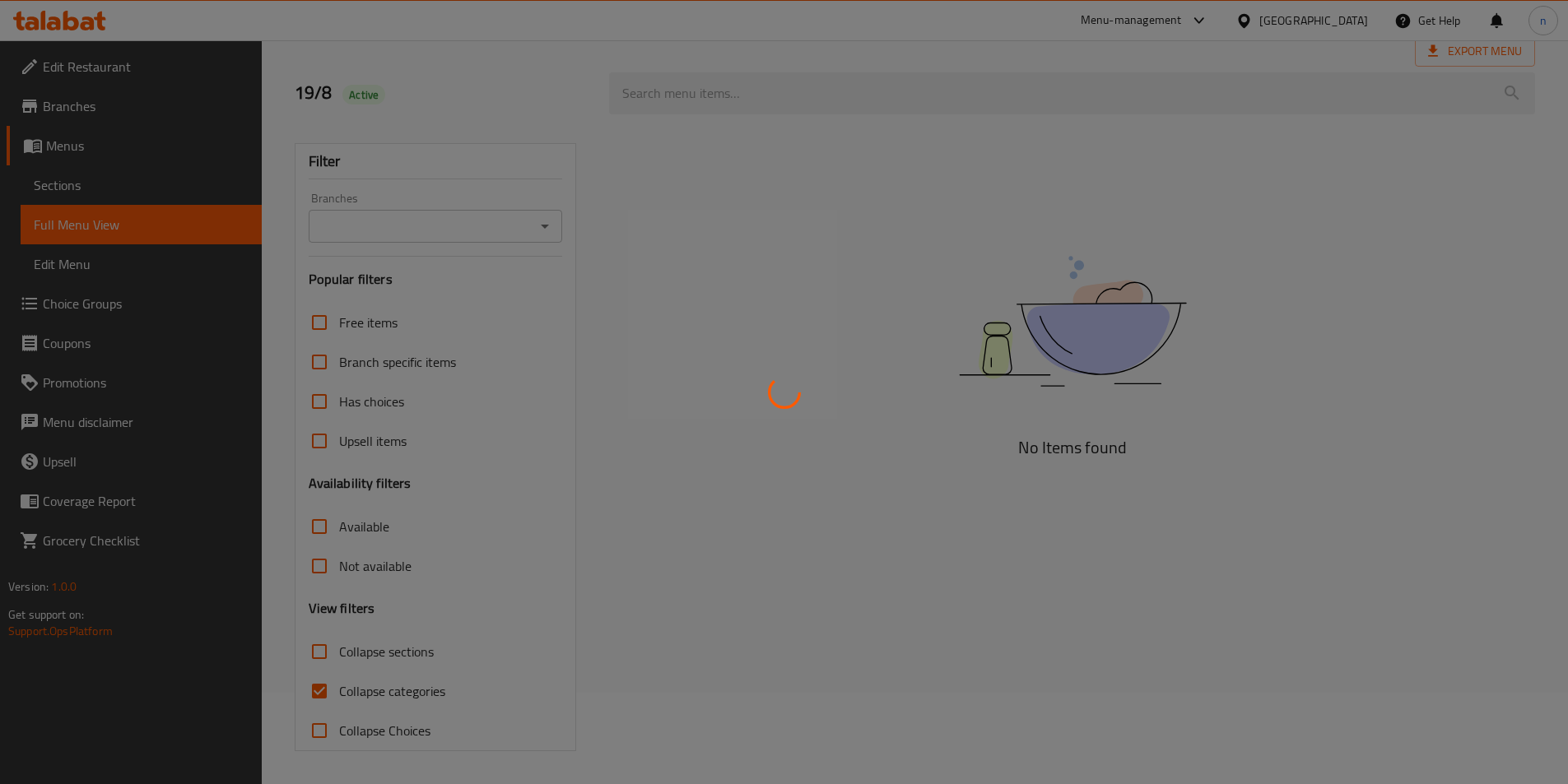
click at [423, 689] on div at bounding box center [784, 392] width 1568 height 784
drag, startPoint x: 421, startPoint y: 688, endPoint x: 936, endPoint y: 566, distance: 529.3
click at [936, 566] on div at bounding box center [784, 392] width 1568 height 784
click at [430, 689] on div at bounding box center [784, 392] width 1568 height 784
click at [451, 688] on div at bounding box center [784, 392] width 1568 height 784
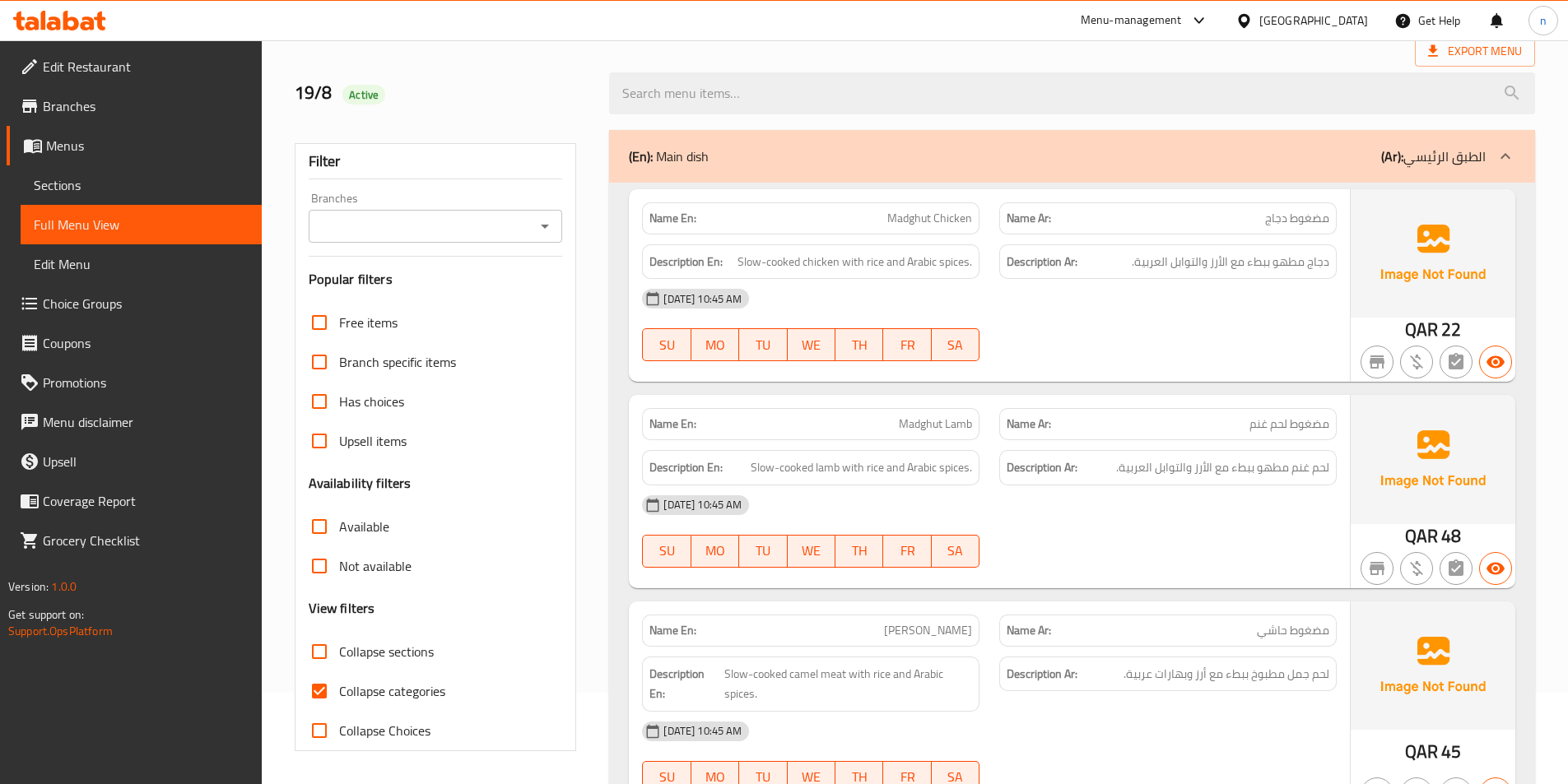
click at [389, 688] on span "Collapse categories" at bounding box center [392, 691] width 106 height 20
click at [339, 688] on input "Collapse categories" at bounding box center [319, 691] width 40 height 40
checkbox input "false"
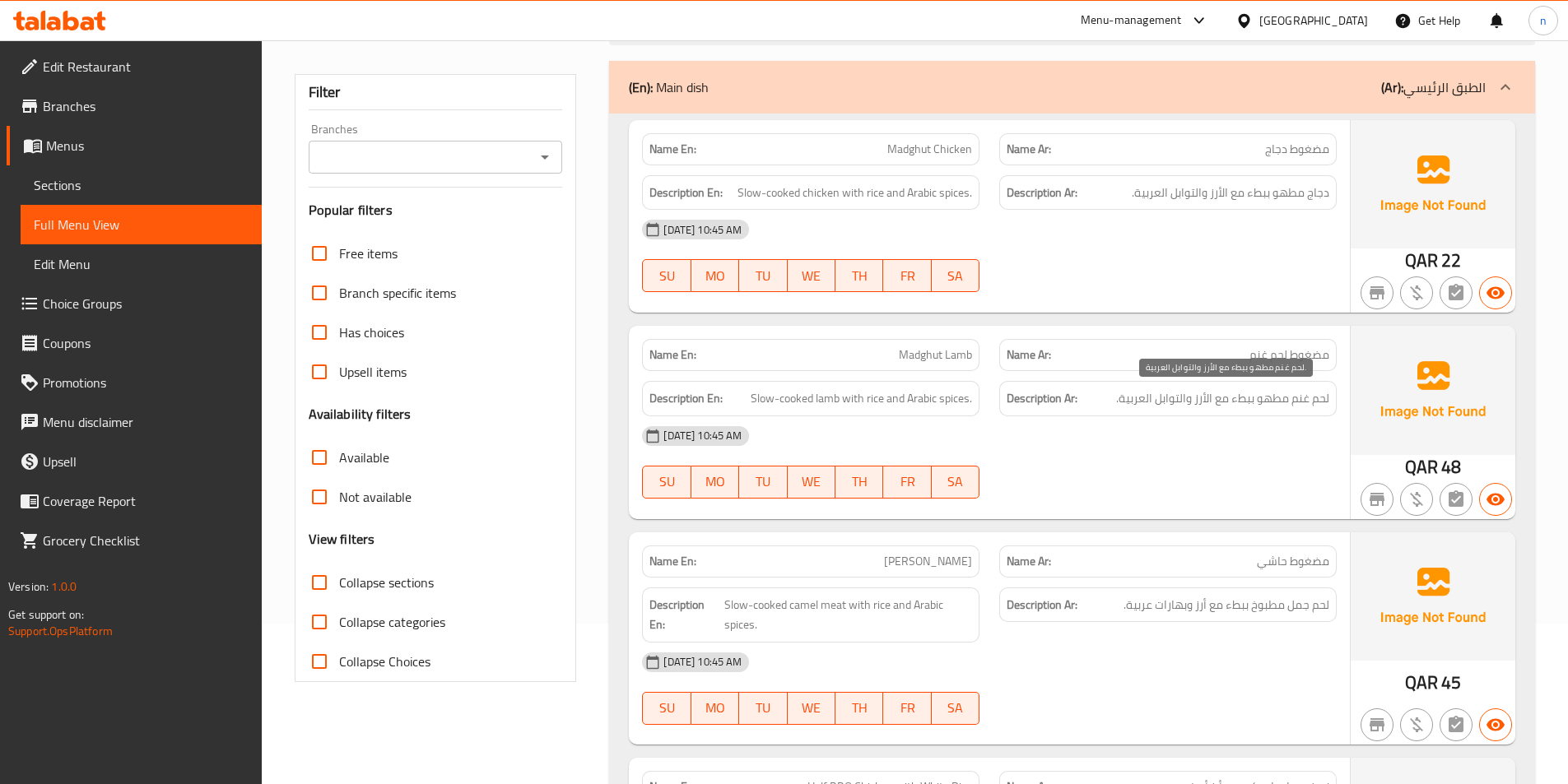
scroll to position [256, 0]
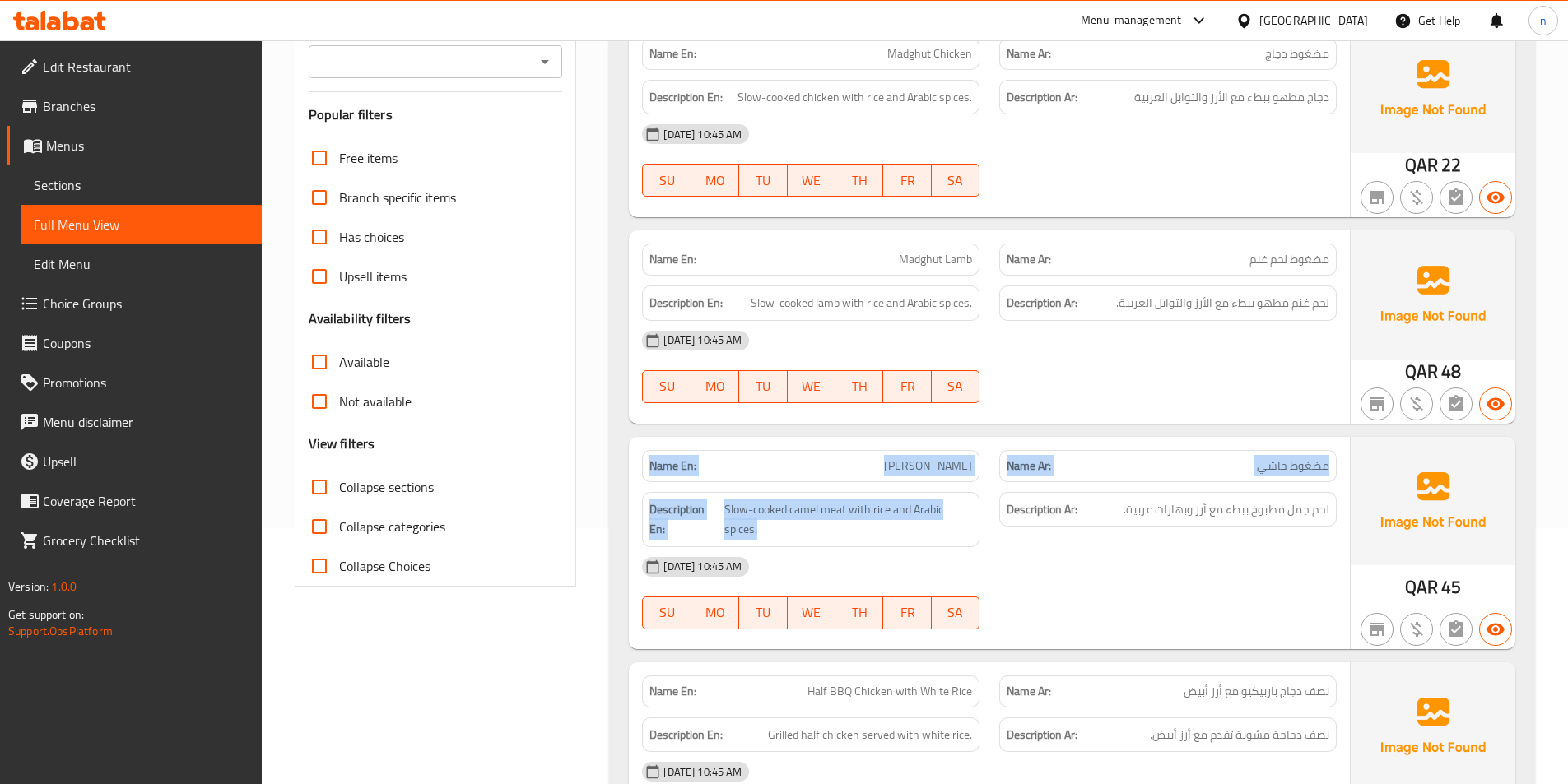
drag, startPoint x: 645, startPoint y: 438, endPoint x: 777, endPoint y: 494, distance: 143.4
click at [777, 494] on div "Name En: Madghut Hashi Name Ar: مضغوط حاشي Description En: Slow-cooked camel me…" at bounding box center [990, 543] width 722 height 213
click at [773, 441] on div "Name En: Madghut Hashi" at bounding box center [811, 466] width 357 height 52
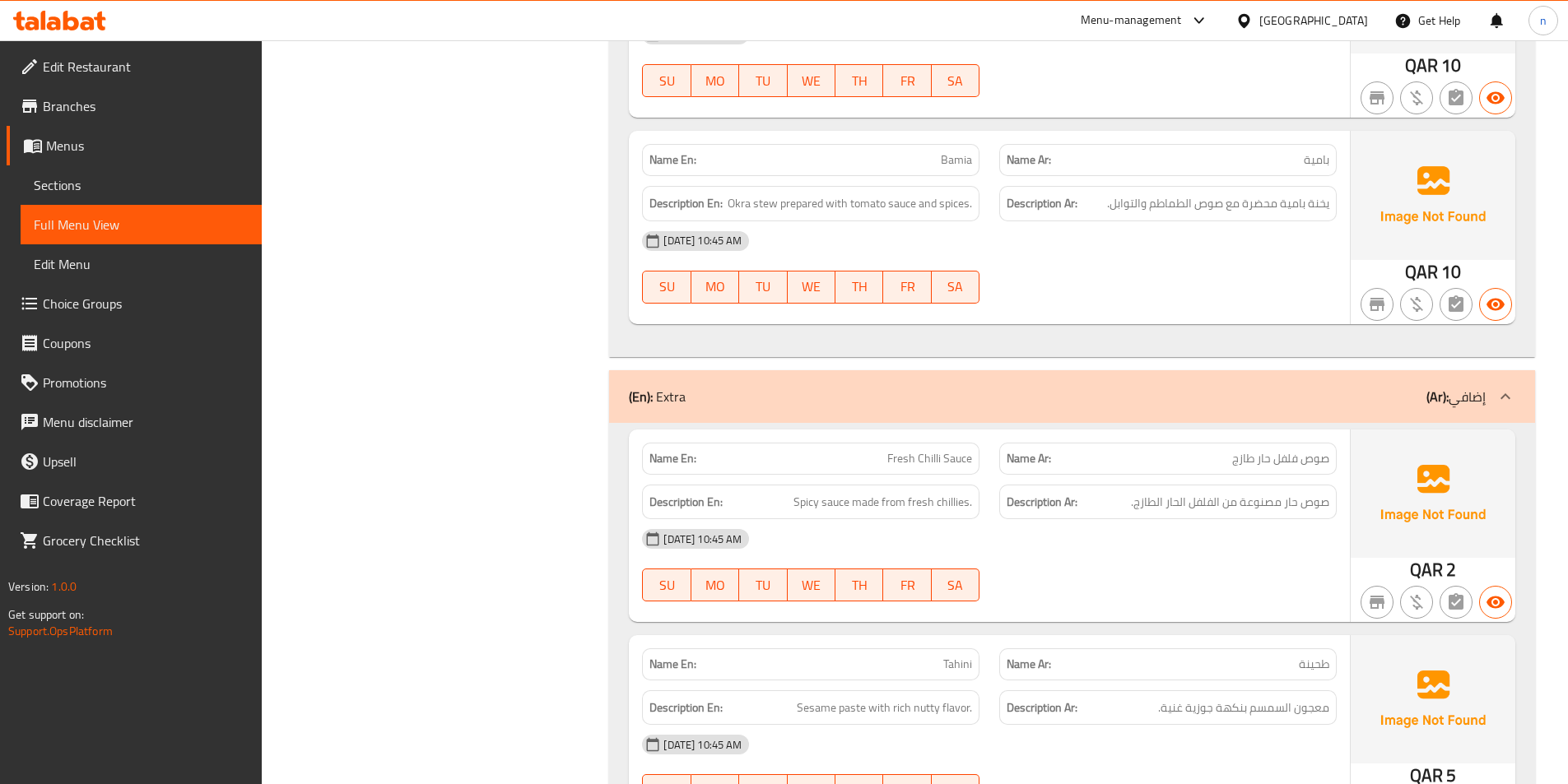
scroll to position [1804, 0]
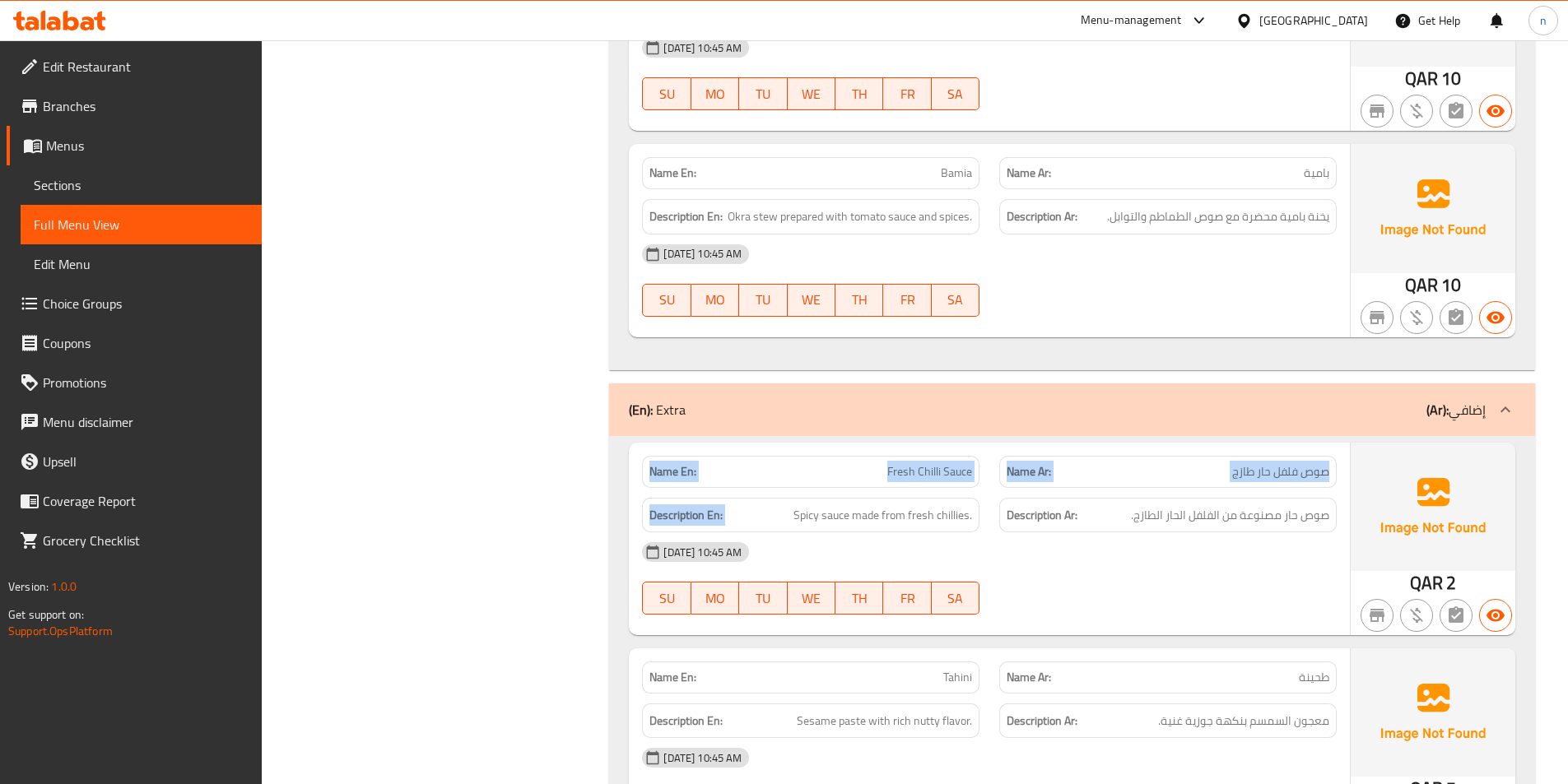
drag, startPoint x: 620, startPoint y: 494, endPoint x: 675, endPoint y: 502, distance: 55.6
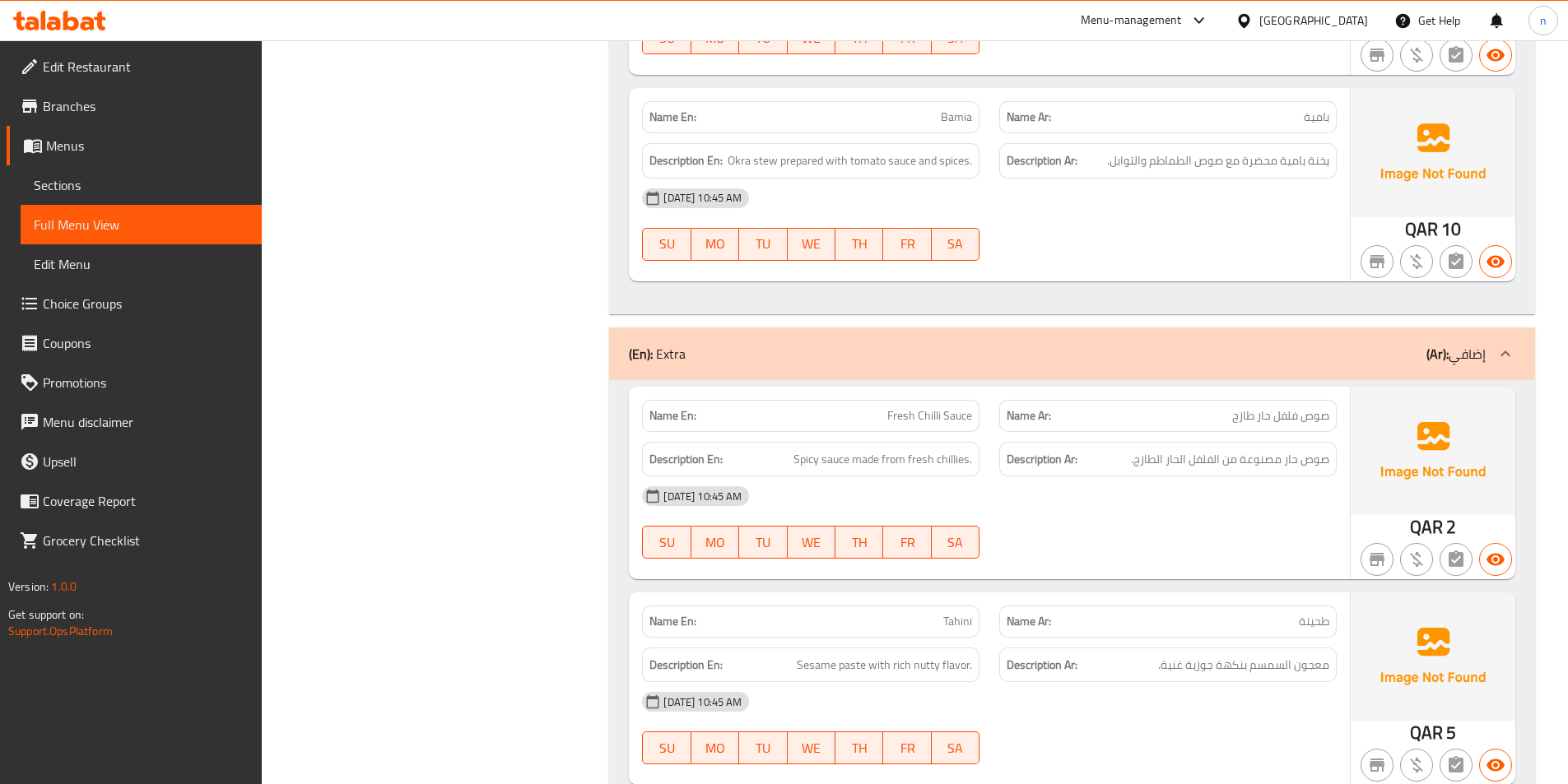
scroll to position [2050, 0]
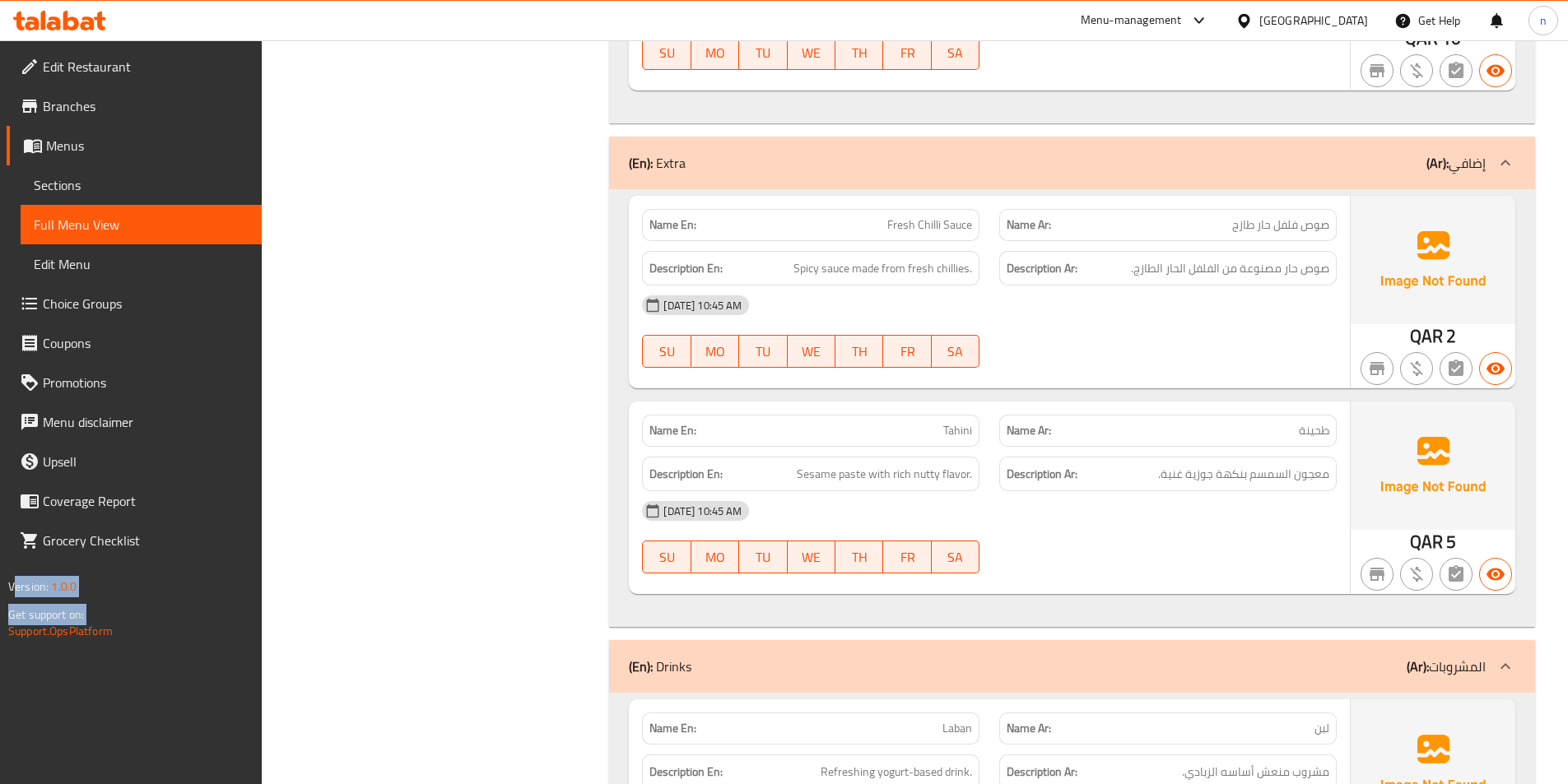
drag, startPoint x: 2, startPoint y: 665, endPoint x: -2, endPoint y: 653, distance: 12.6
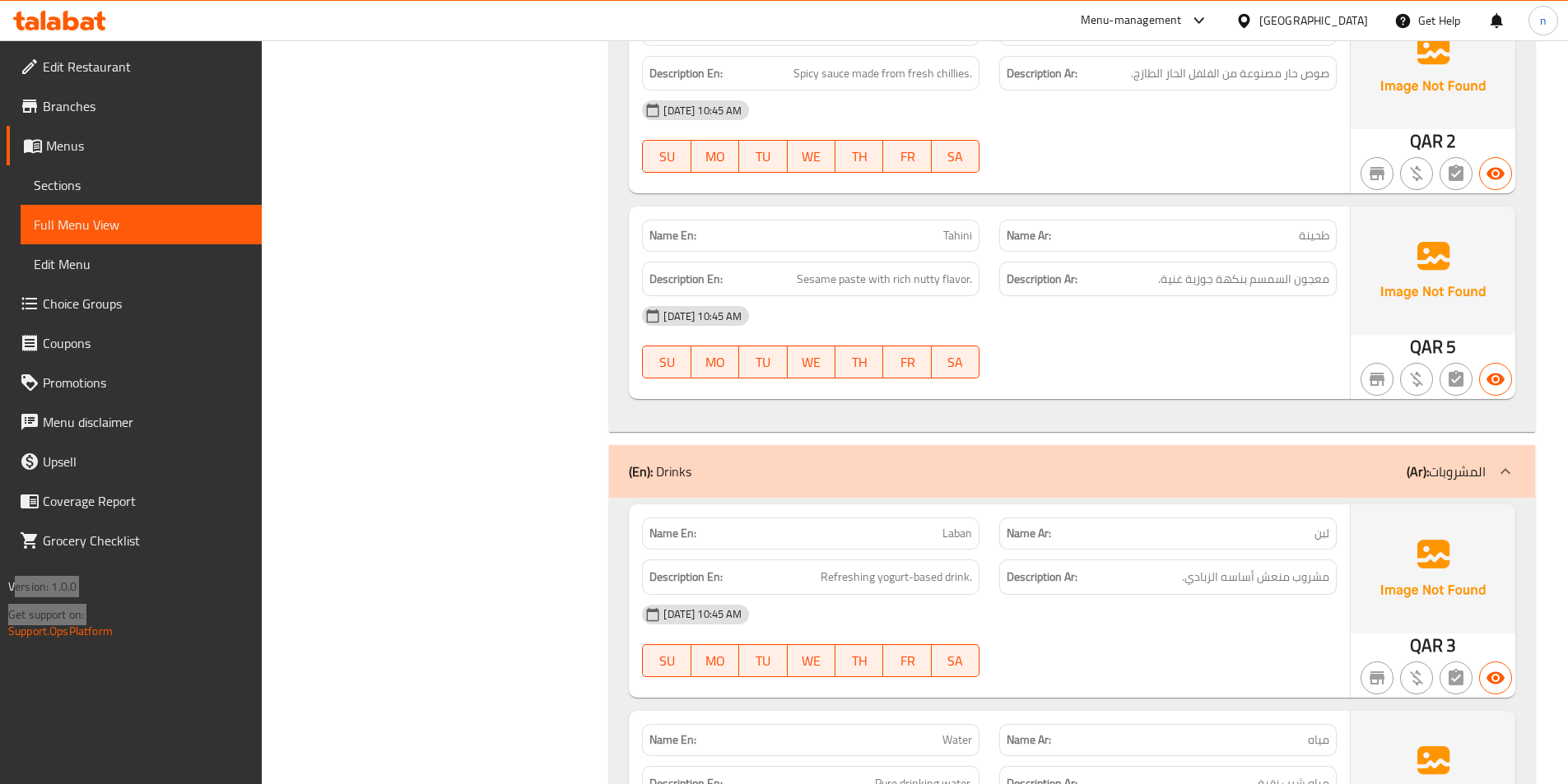
scroll to position [2297, 0]
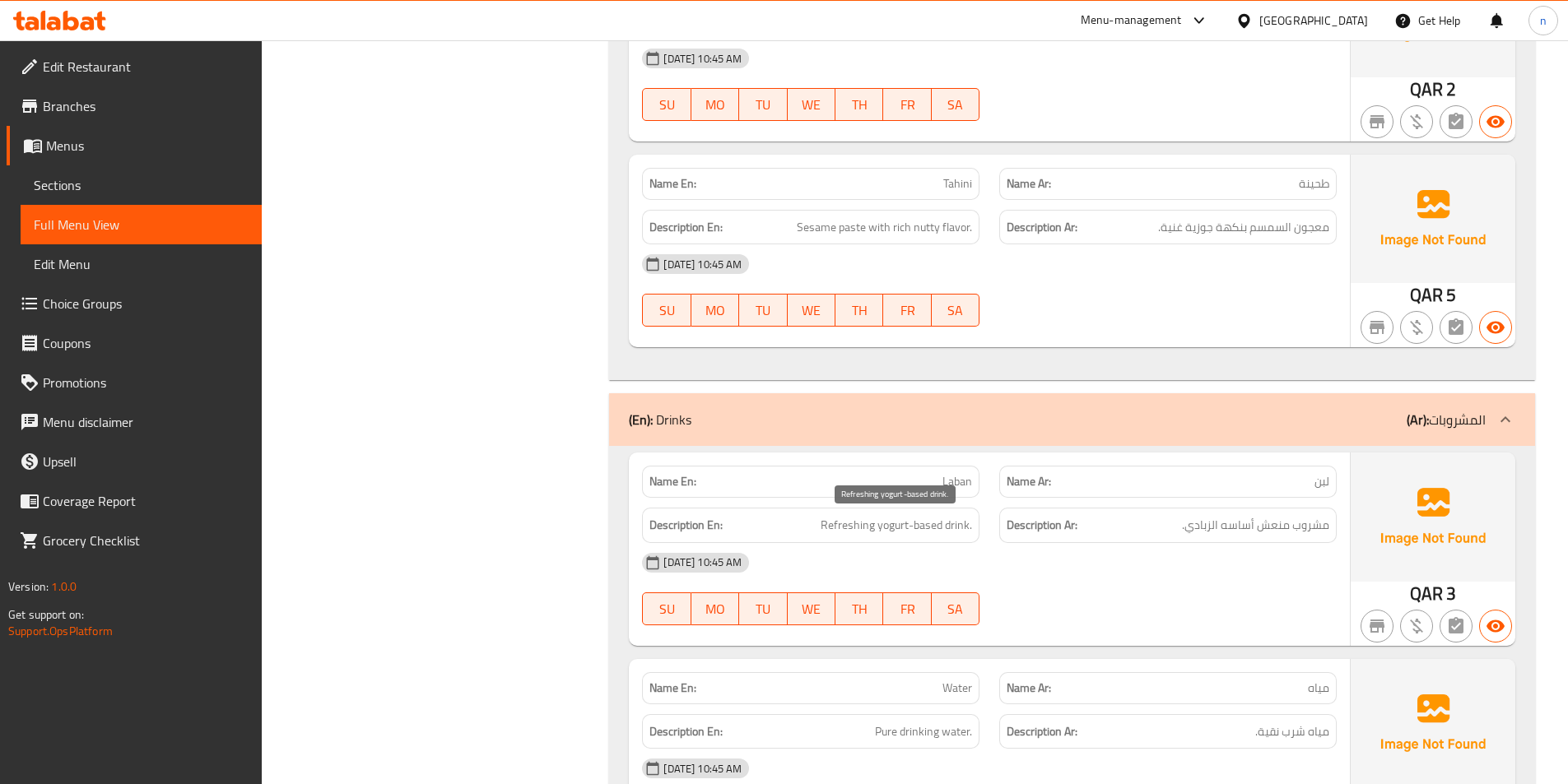
click at [923, 520] on span "Refreshing yogurt-based drink." at bounding box center [896, 525] width 151 height 21
click at [1215, 533] on span "مشروب منعش أساسه الزبادي." at bounding box center [1256, 525] width 147 height 21
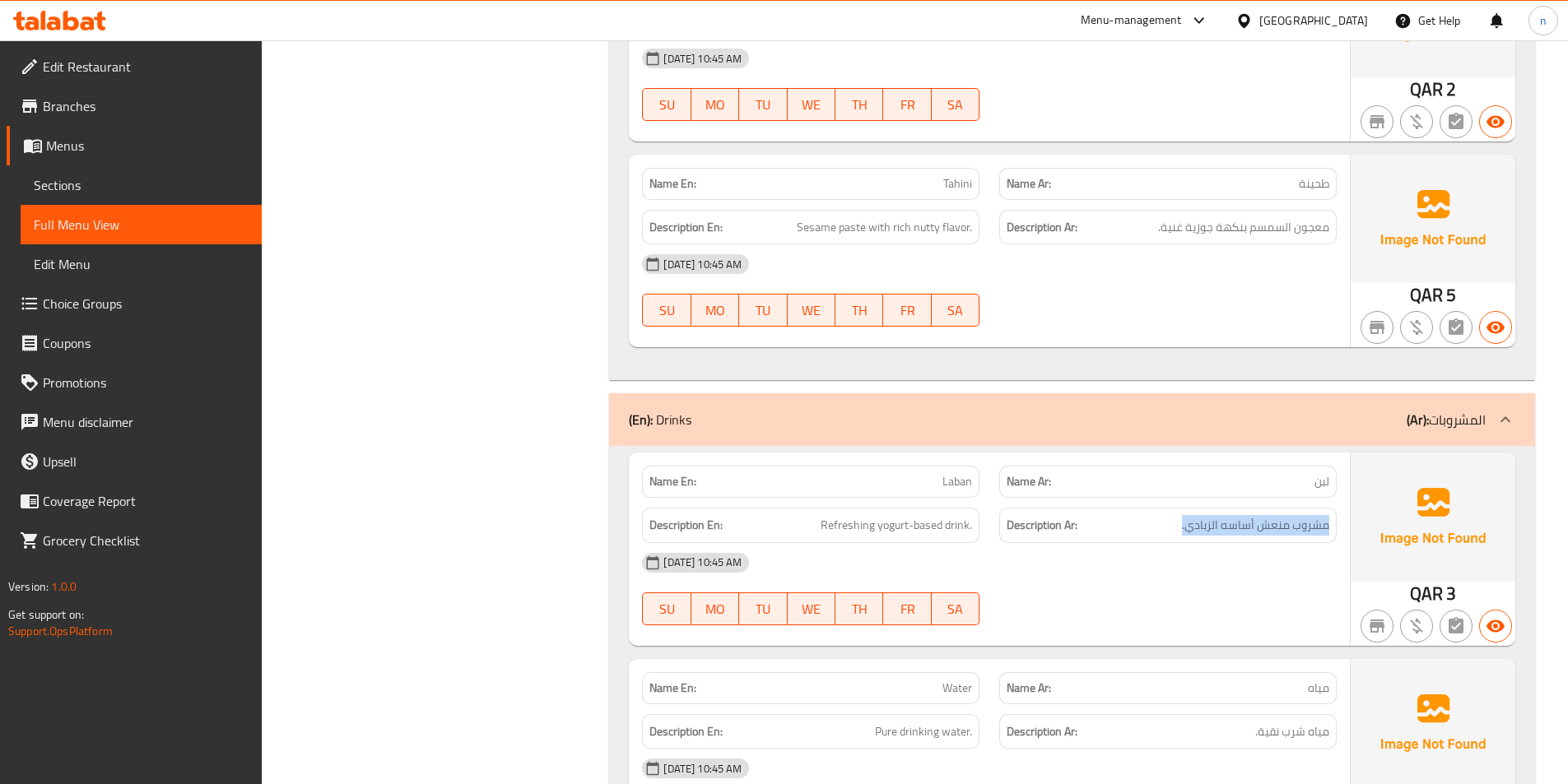
copy div "مشروب منعش أساسه الزبادي."
click at [561, 590] on div "Filter Branches Branches Popular filters Free items Branch specific items Has c…" at bounding box center [442, 284] width 315 height 4740
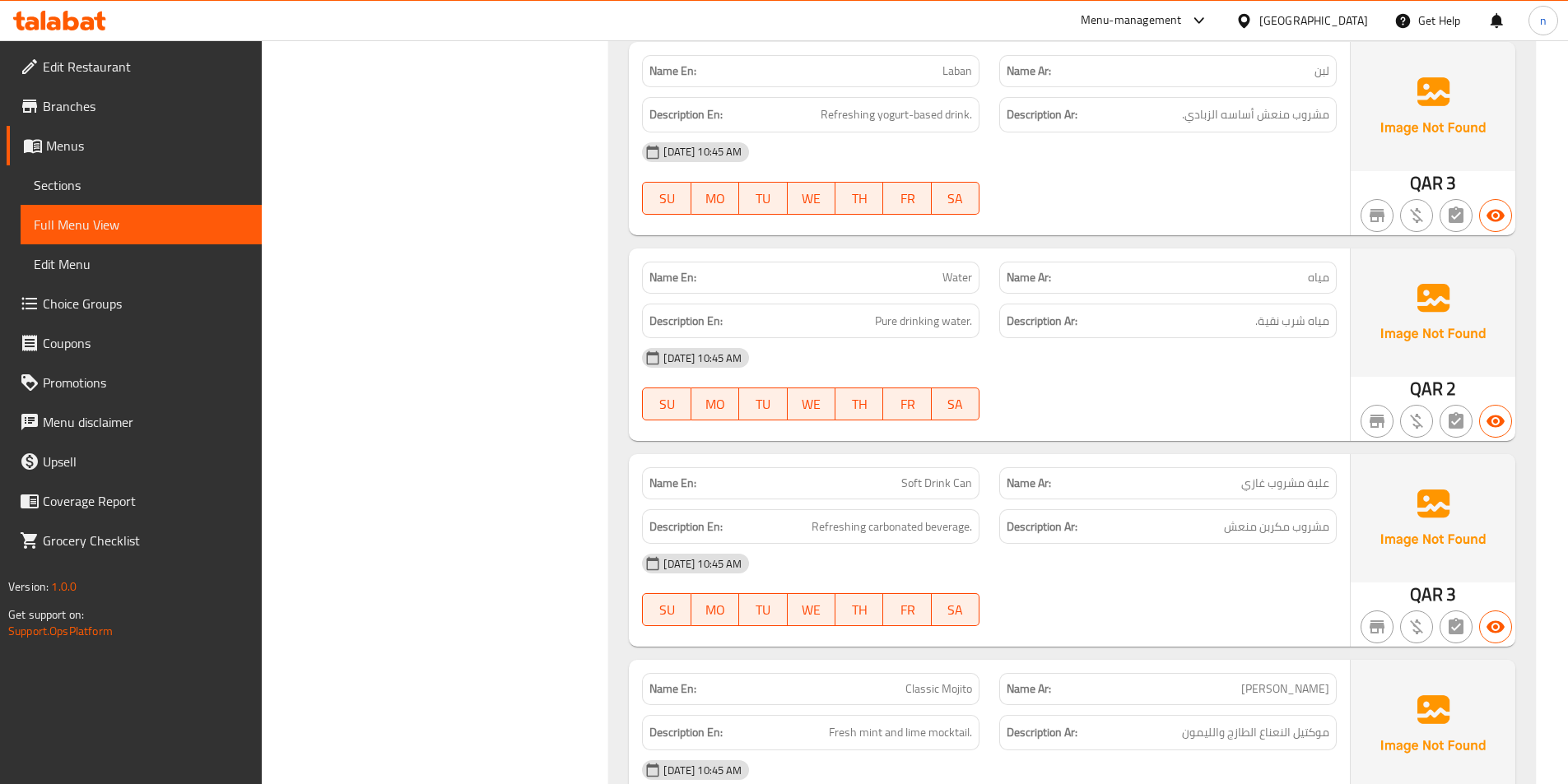
scroll to position [2708, 0]
click at [885, 323] on span "Pure drinking water." at bounding box center [923, 320] width 97 height 21
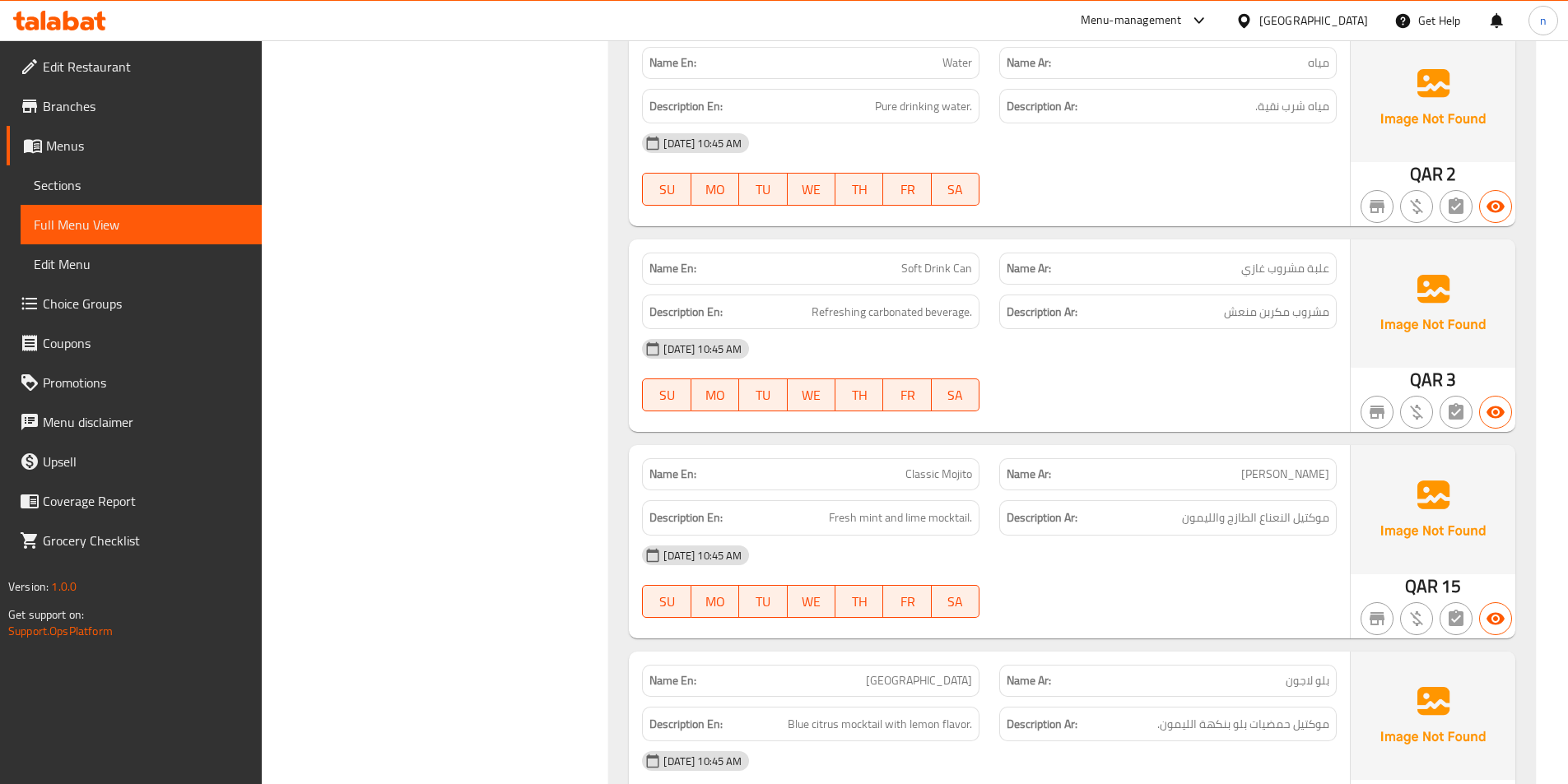
scroll to position [2956, 0]
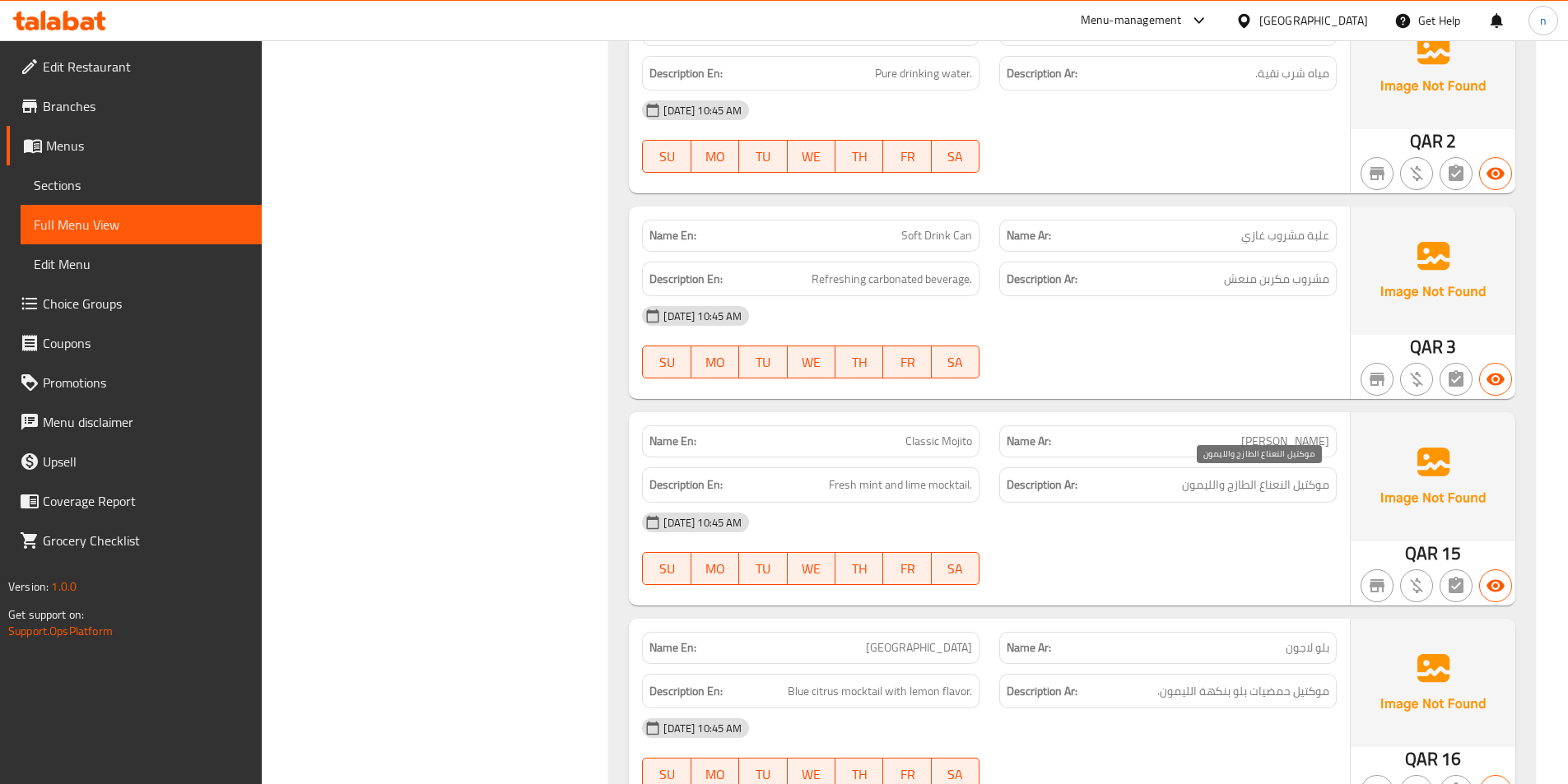
click at [1220, 490] on span "موكتيل النعناع الطازج والليمون" at bounding box center [1256, 485] width 147 height 21
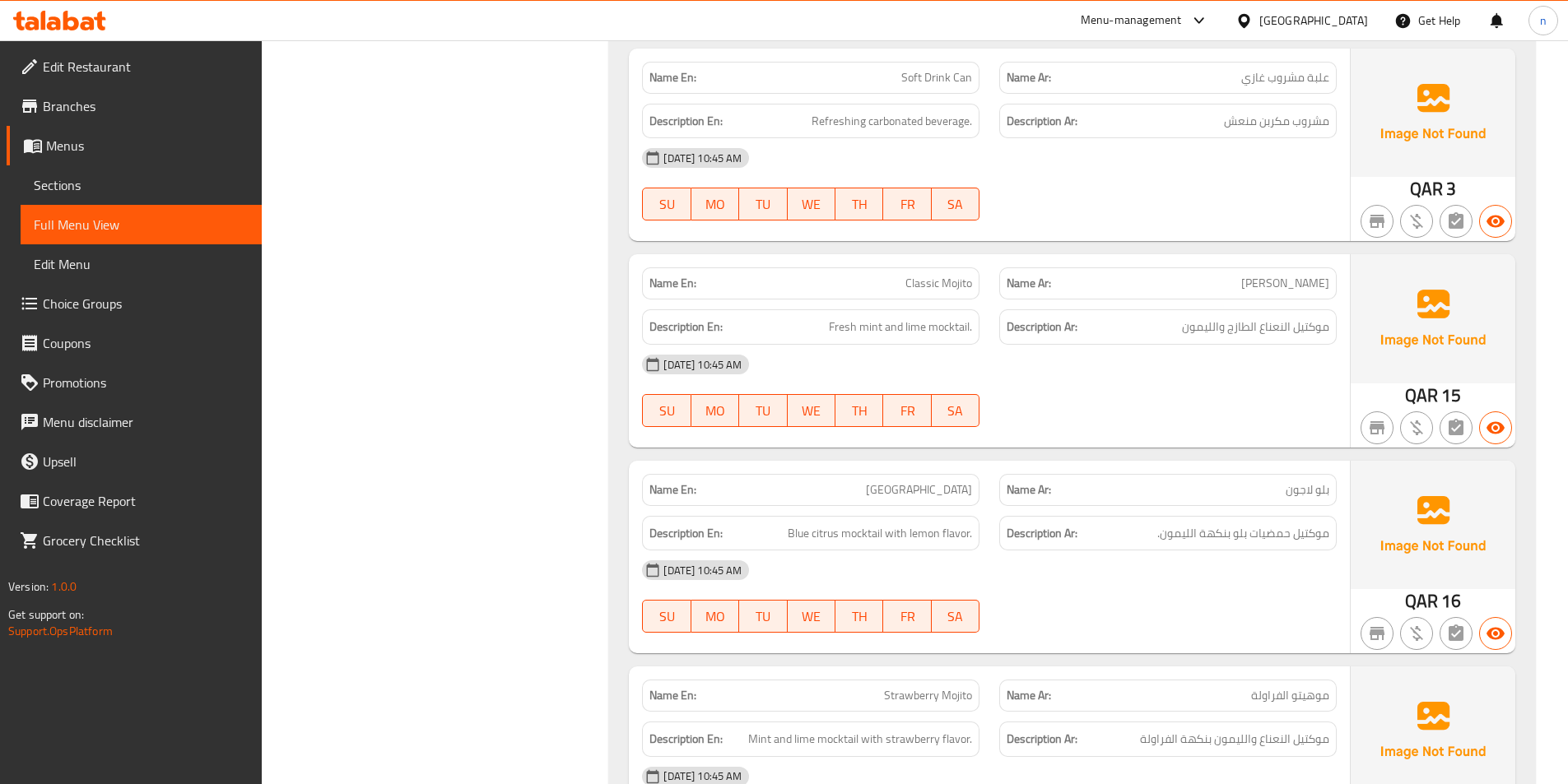
scroll to position [3120, 0]
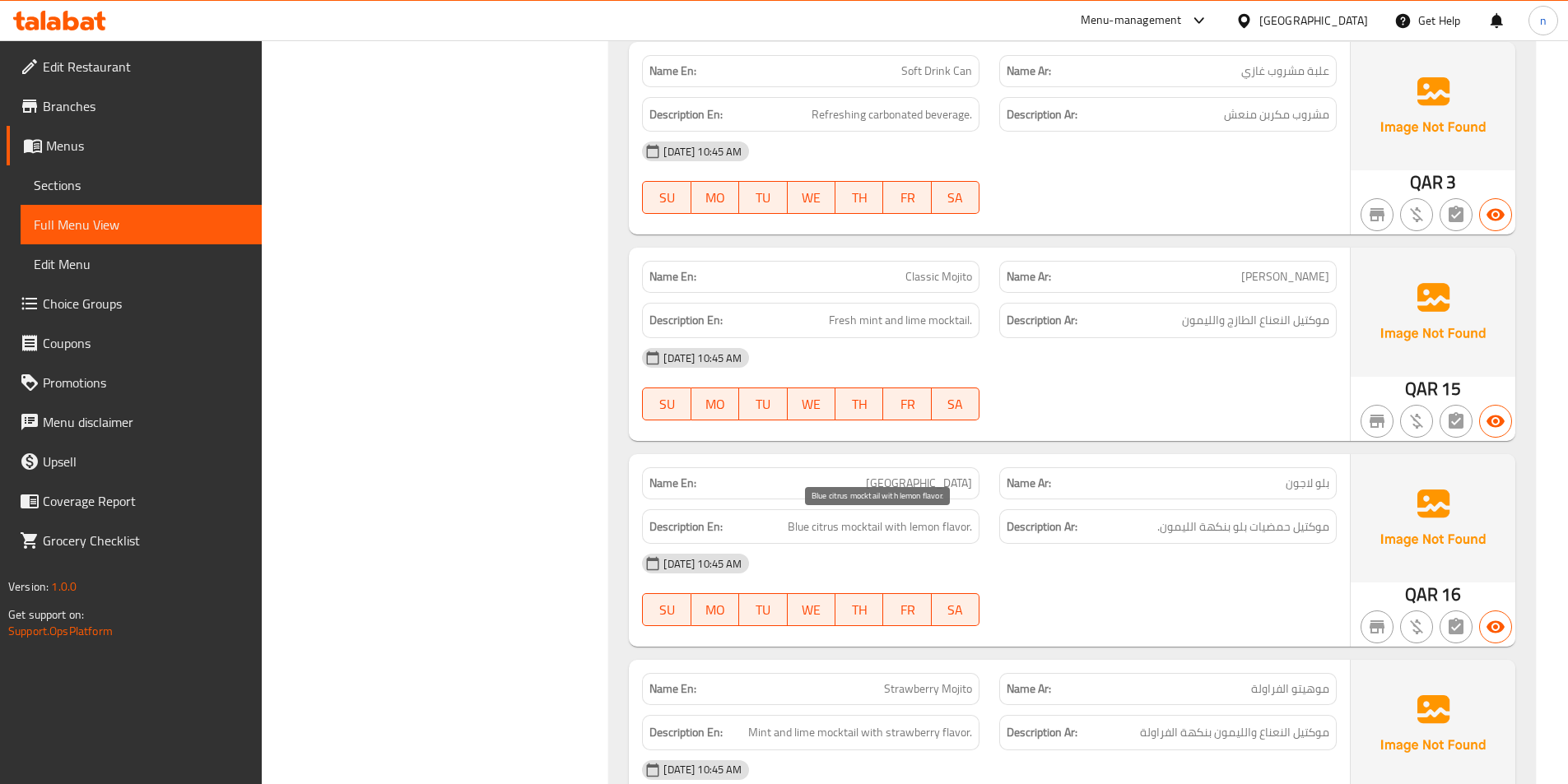
click at [933, 523] on span "Blue citrus mocktail with lemon flavor." at bounding box center [880, 527] width 185 height 21
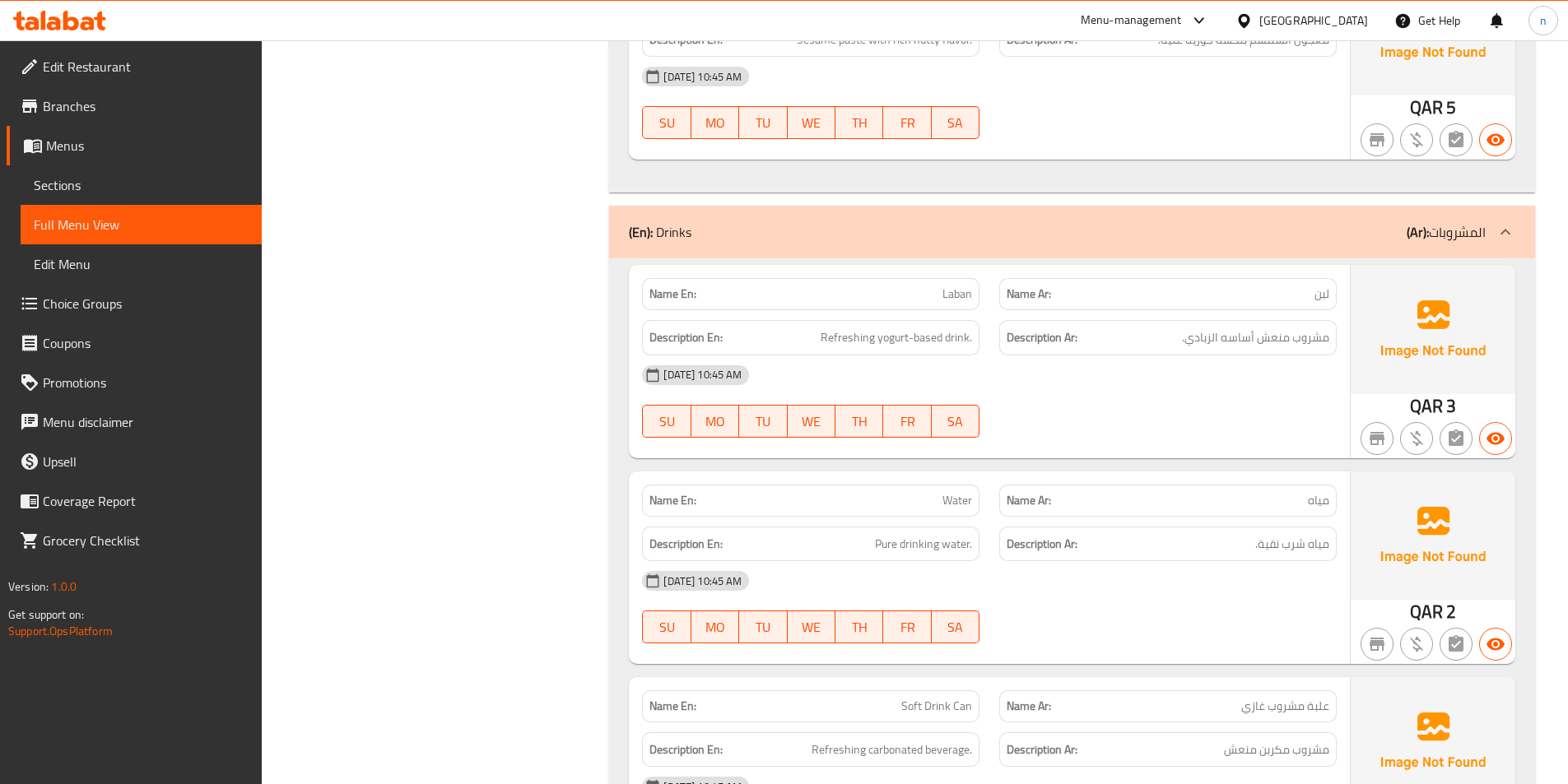
scroll to position [2544, 0]
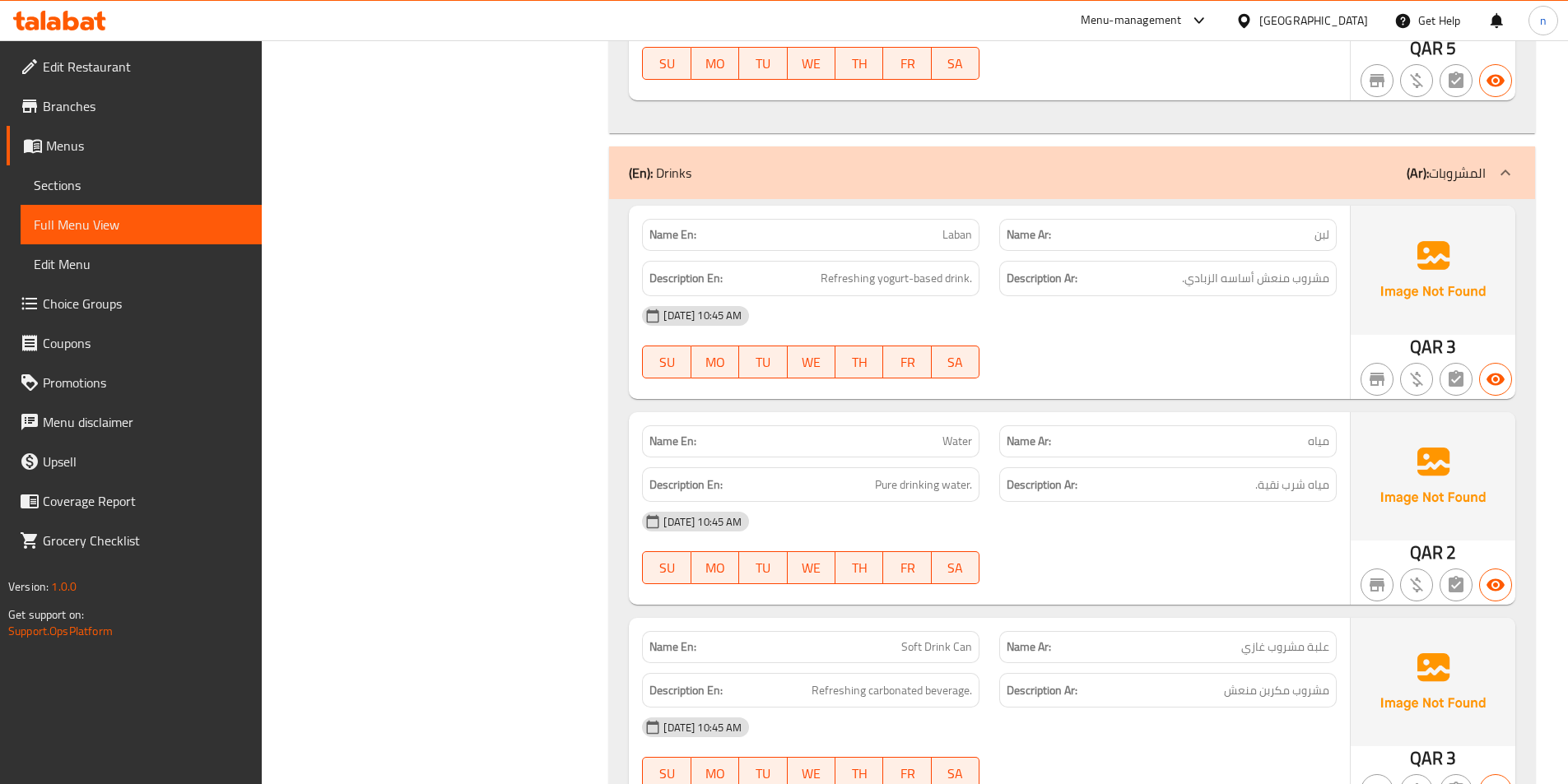
drag, startPoint x: 628, startPoint y: 409, endPoint x: 1185, endPoint y: 547, distance: 573.8
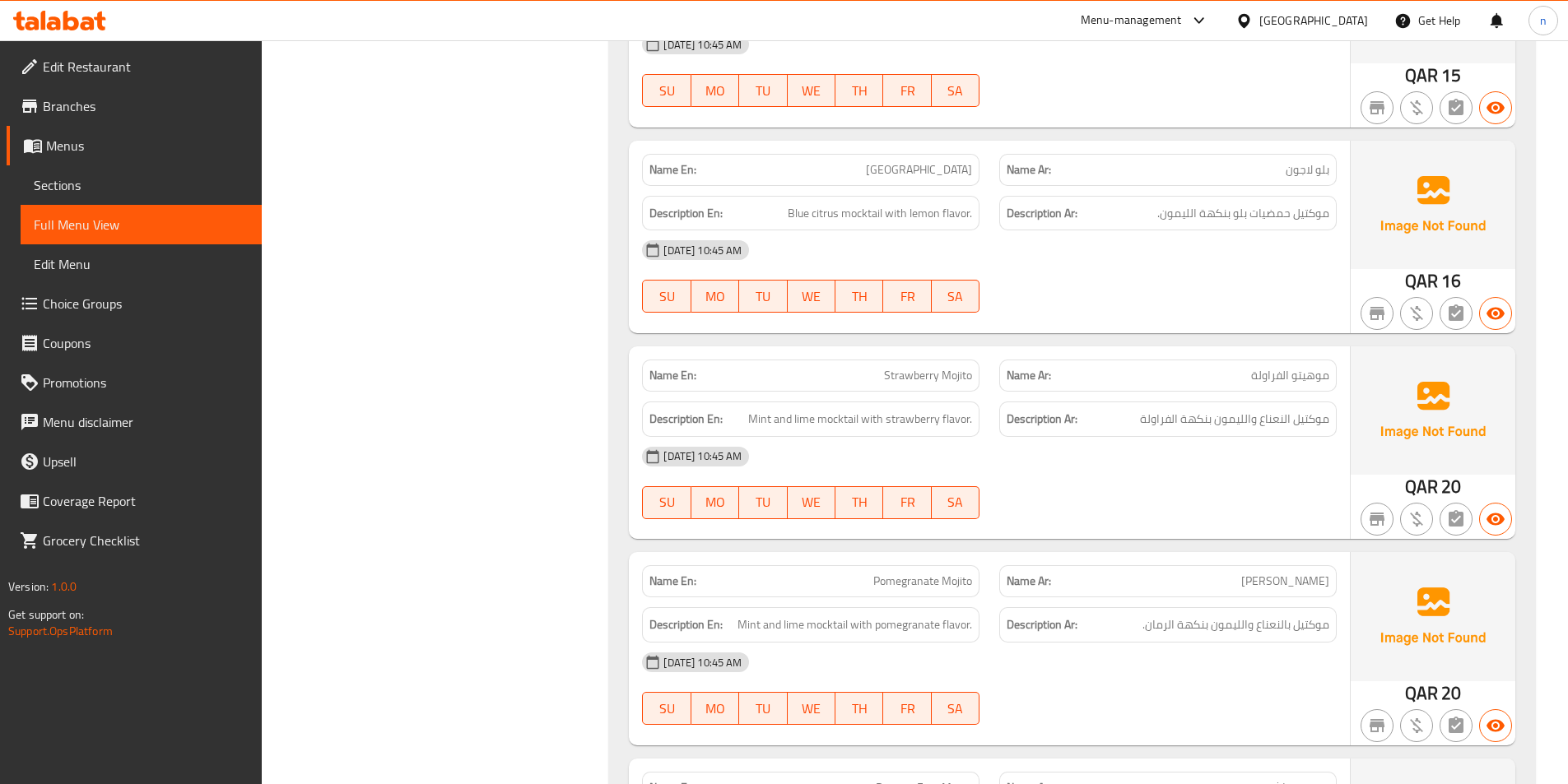
scroll to position [3456, 0]
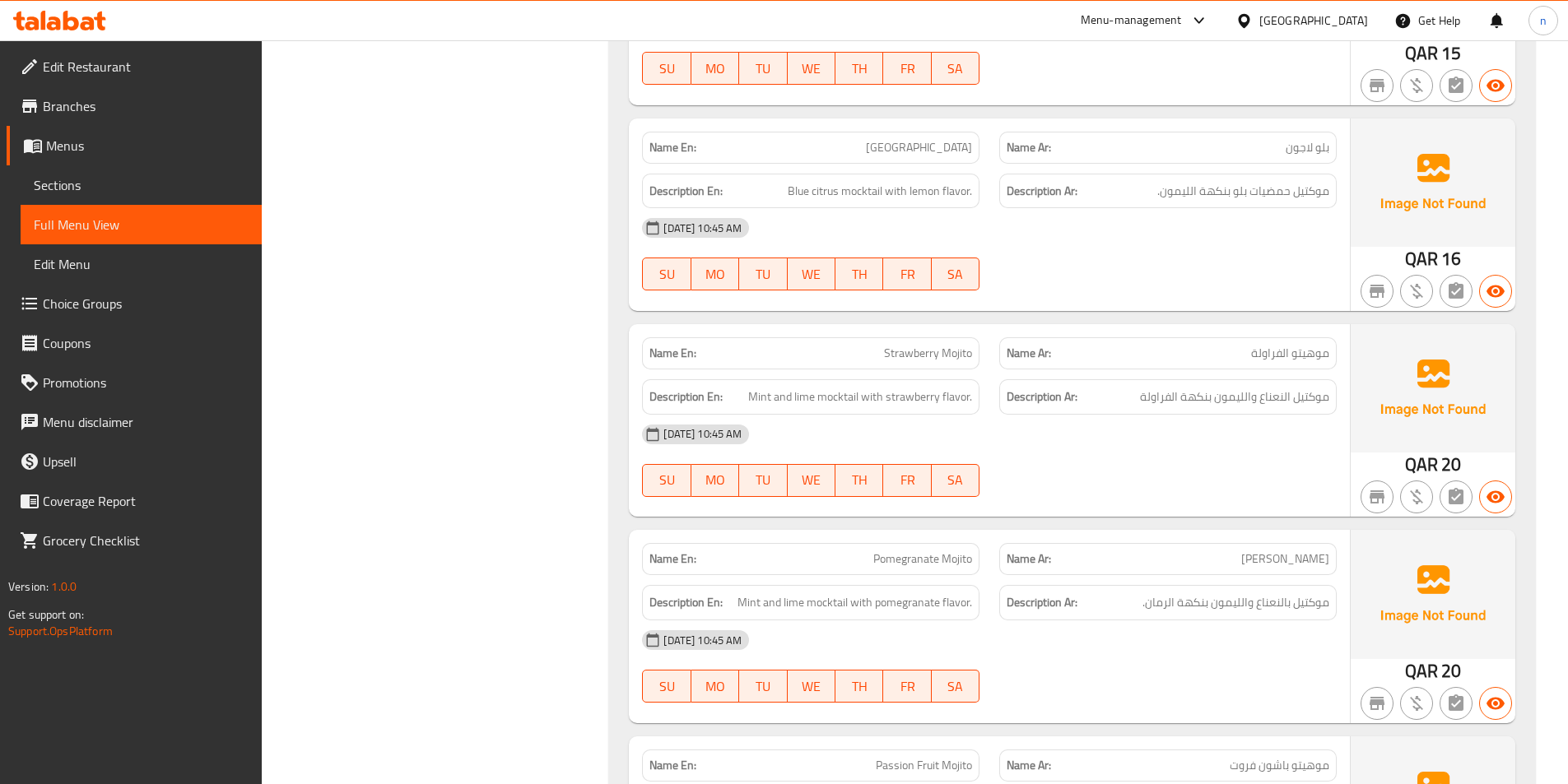
copy span "[GEOGRAPHIC_DATA]"
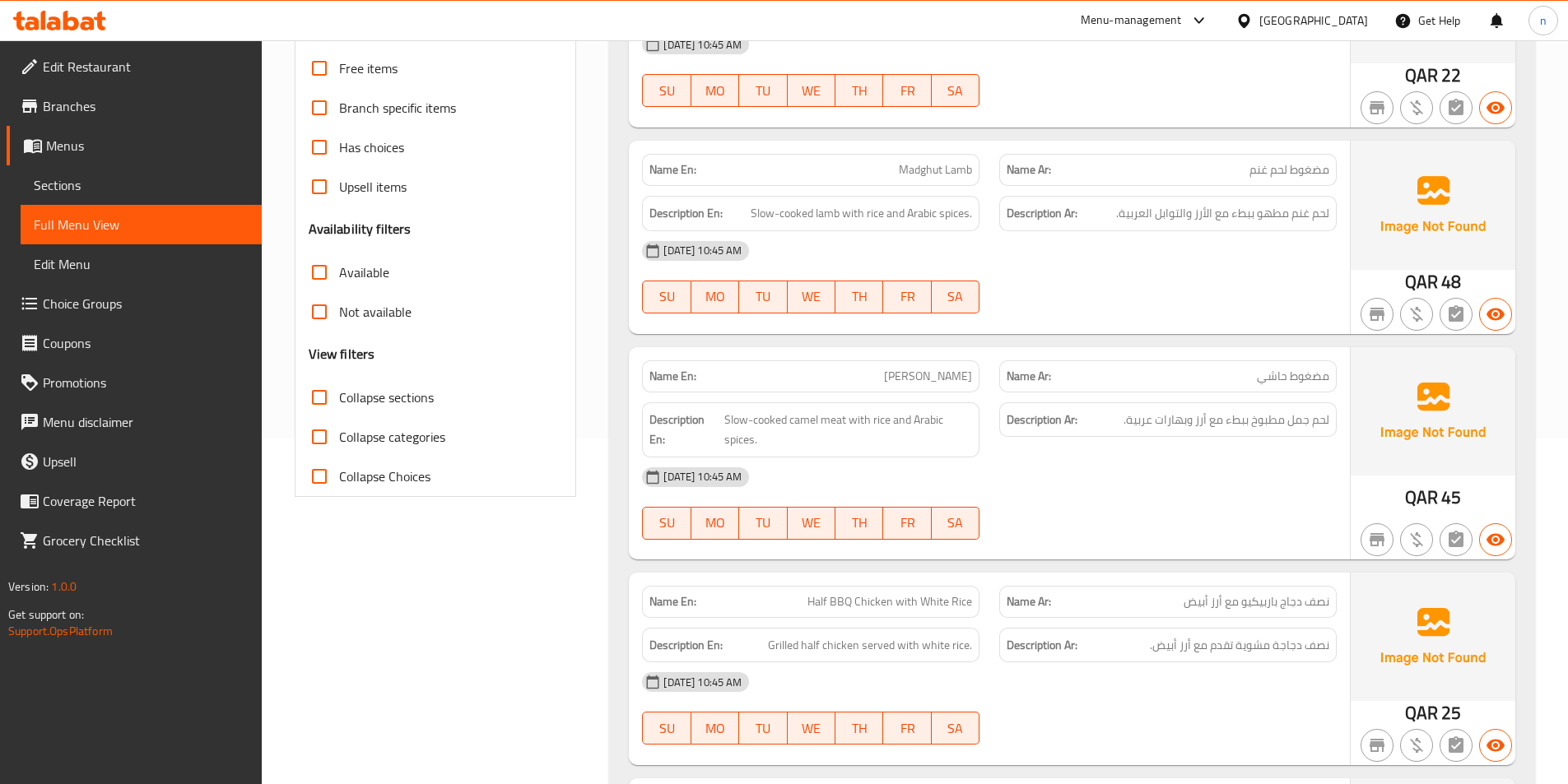
scroll to position [82, 0]
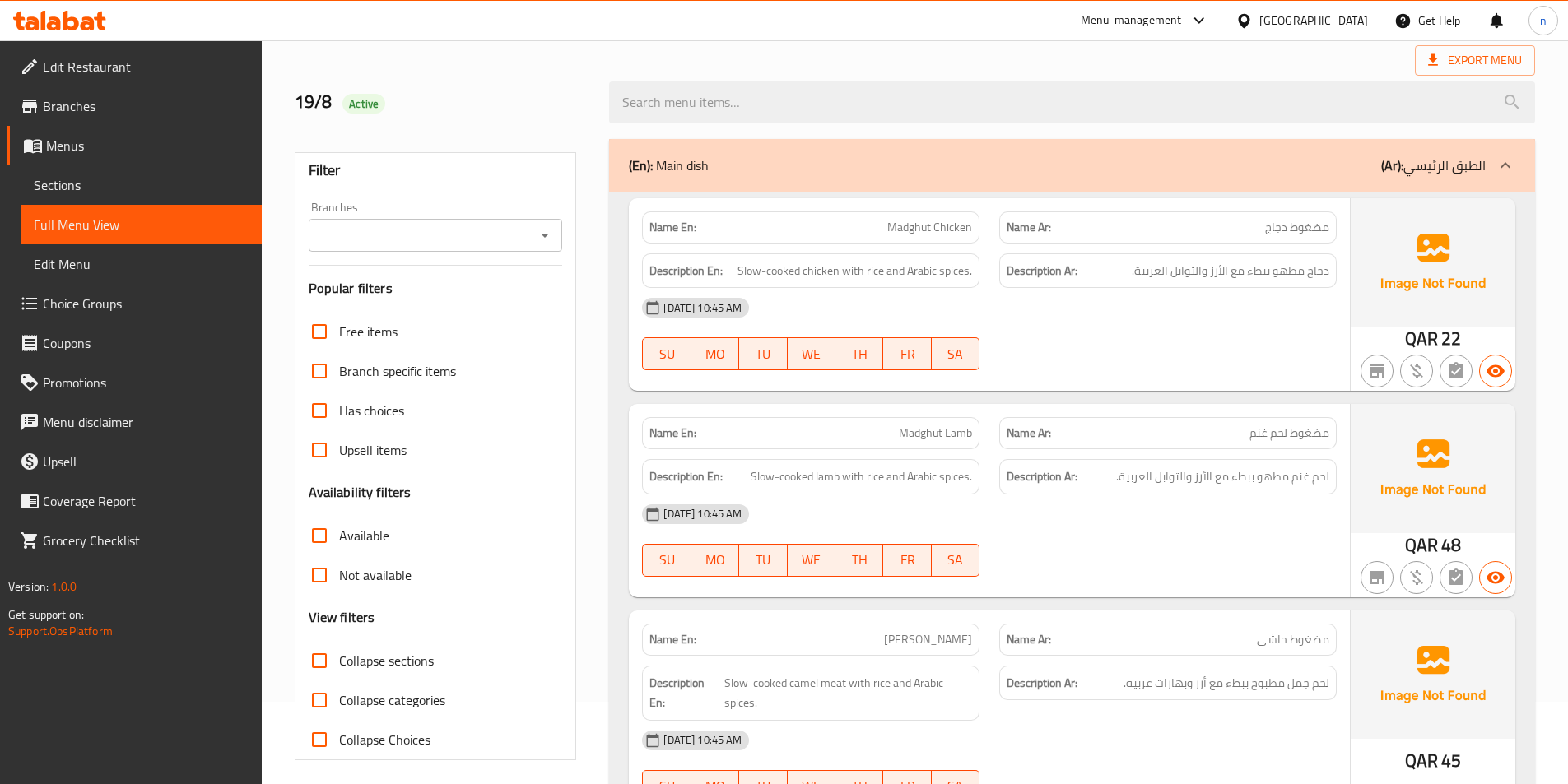
click at [110, 182] on span "Sections" at bounding box center [141, 185] width 215 height 20
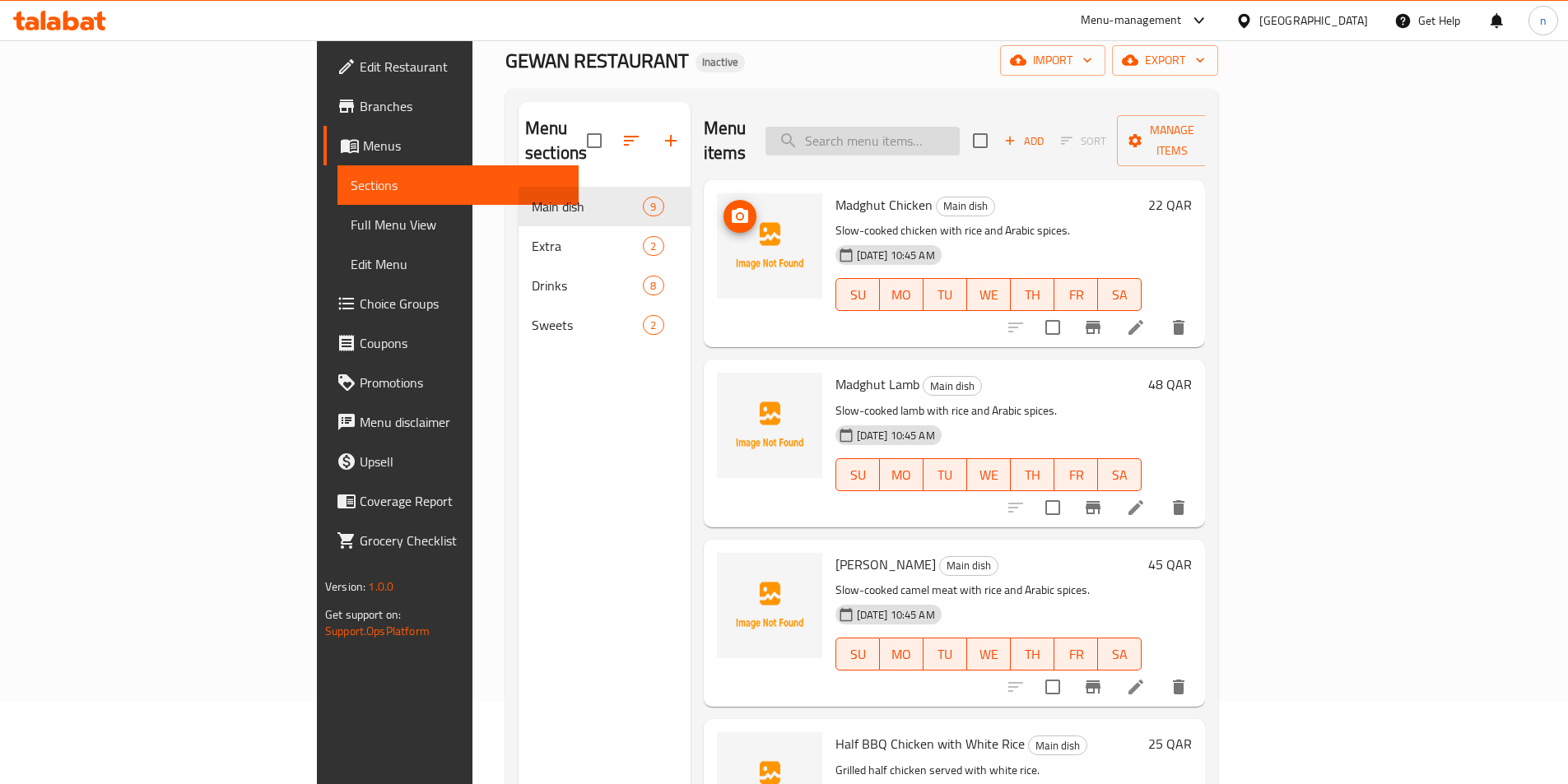
click at [941, 127] on input "search" at bounding box center [862, 141] width 194 height 29
paste input "[GEOGRAPHIC_DATA]"
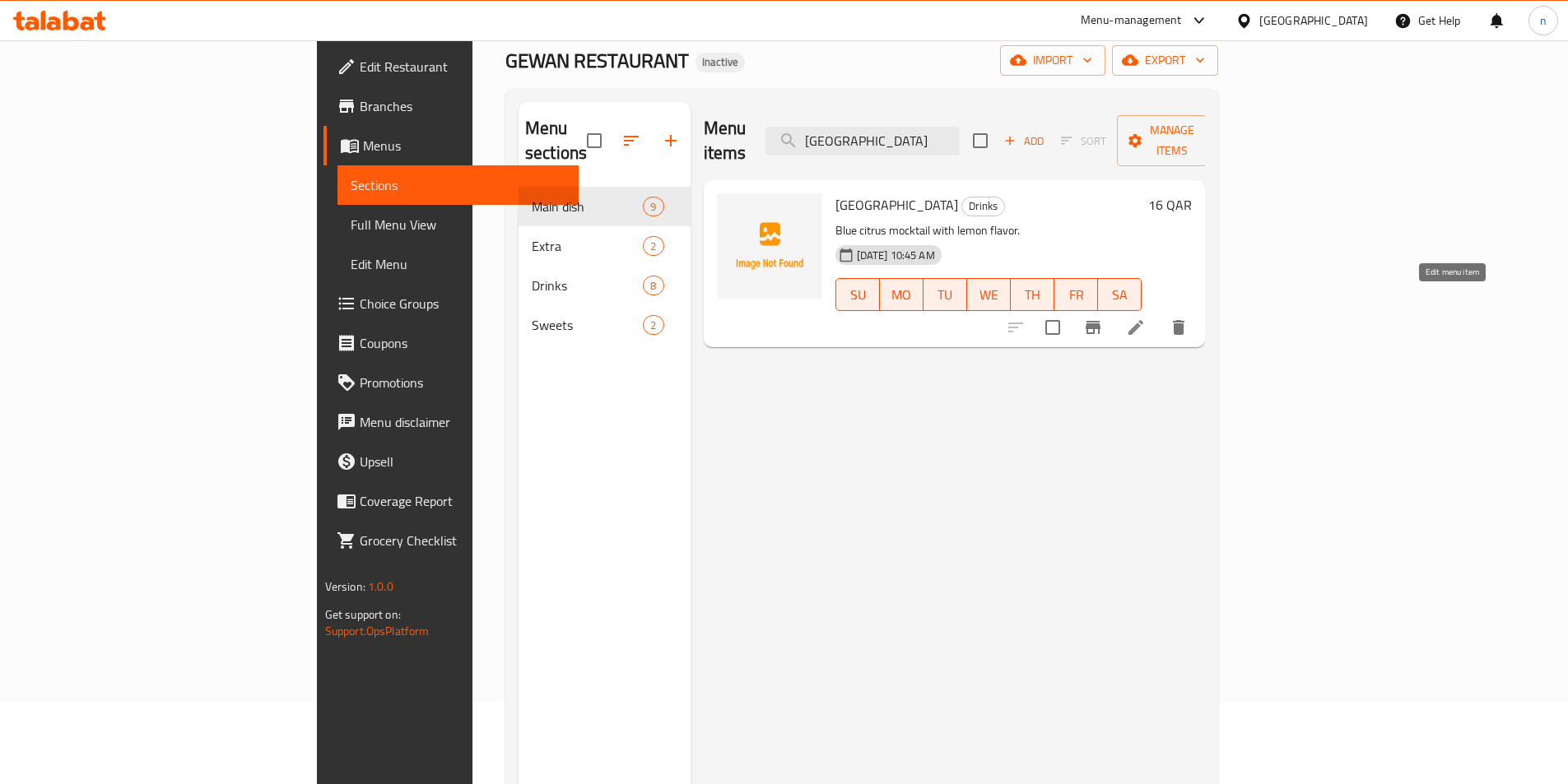
type input "[GEOGRAPHIC_DATA]"
click at [1146, 318] on icon at bounding box center [1136, 327] width 20 height 20
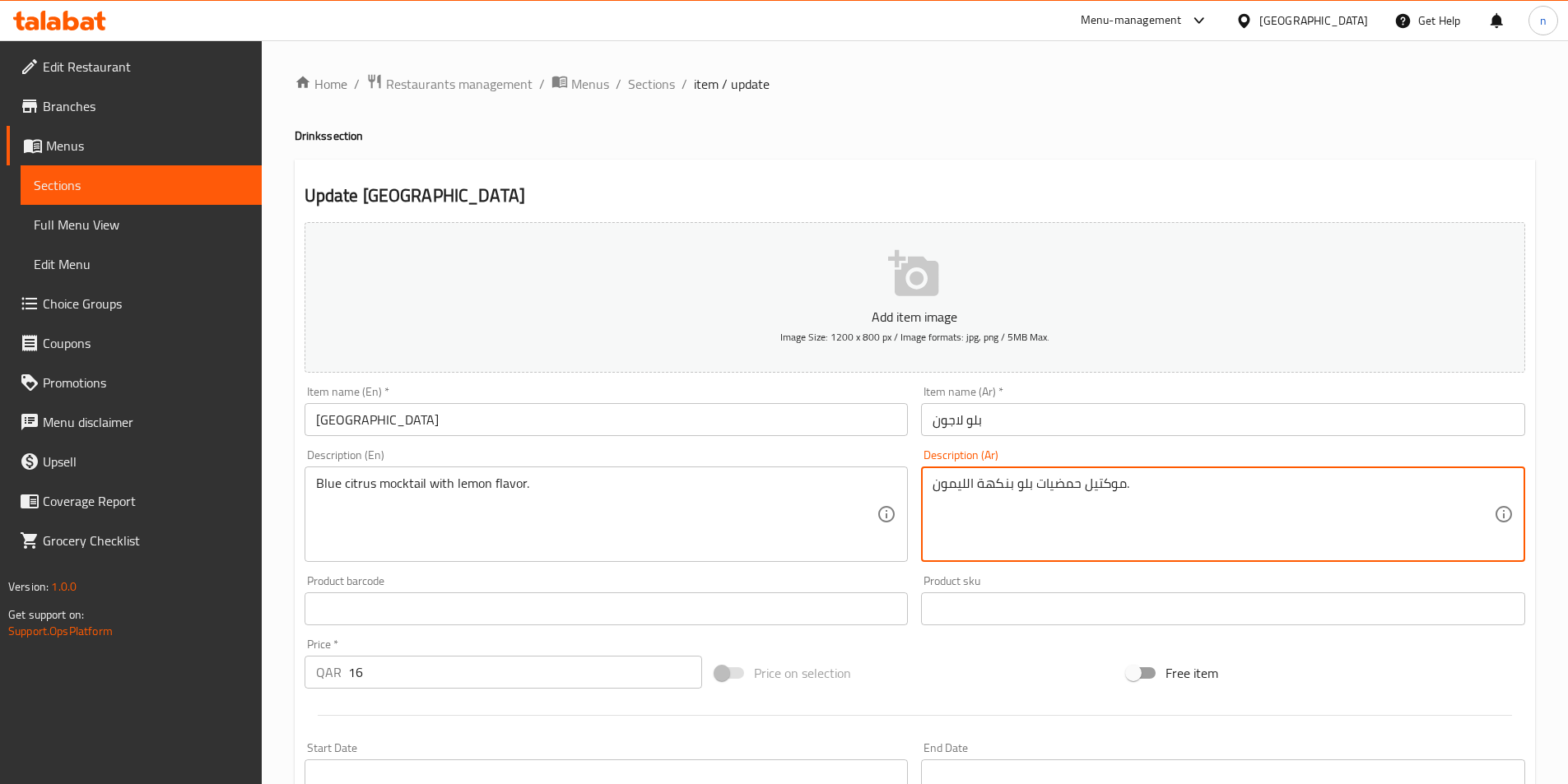
click at [1023, 489] on textarea "موكتيل حمضيات بلو بنكهة الليمون." at bounding box center [1213, 514] width 562 height 79
click at [1013, 492] on textarea "موكتيل حمضيات بلو بنكهة الليمون." at bounding box center [1213, 514] width 562 height 79
click at [1019, 491] on textarea "موكتيل حمضيات بلو بنكهة الليمون." at bounding box center [1213, 514] width 562 height 79
type textarea "موكتيل حمضيات . بنكهة الليمون."
click at [1115, 511] on textarea "موكتيل حمضيات . بنكهة الليمون." at bounding box center [1213, 514] width 562 height 79
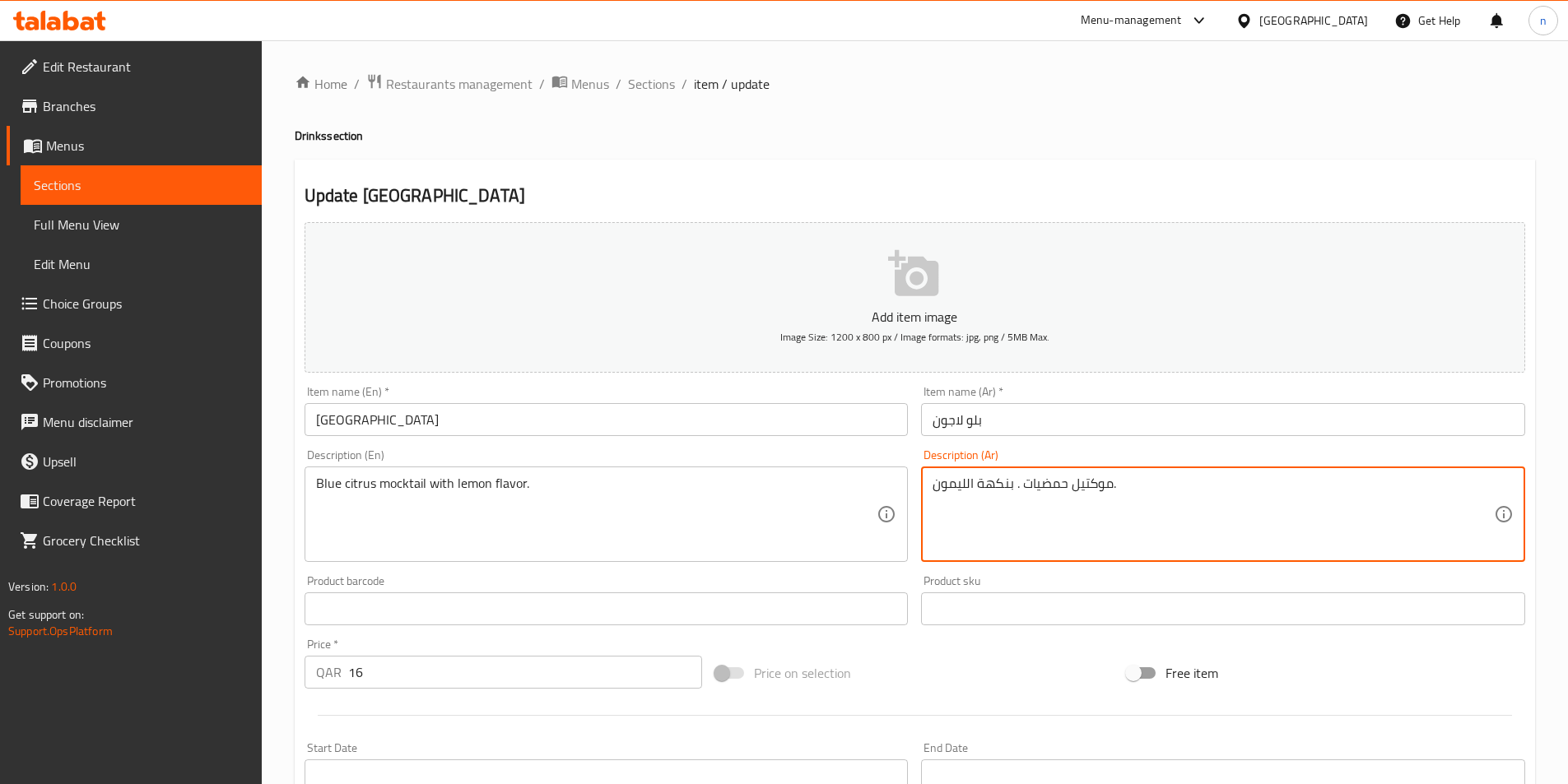
click at [1115, 511] on textarea "موكتيل حمضيات . بنكهة الليمون." at bounding box center [1213, 514] width 562 height 79
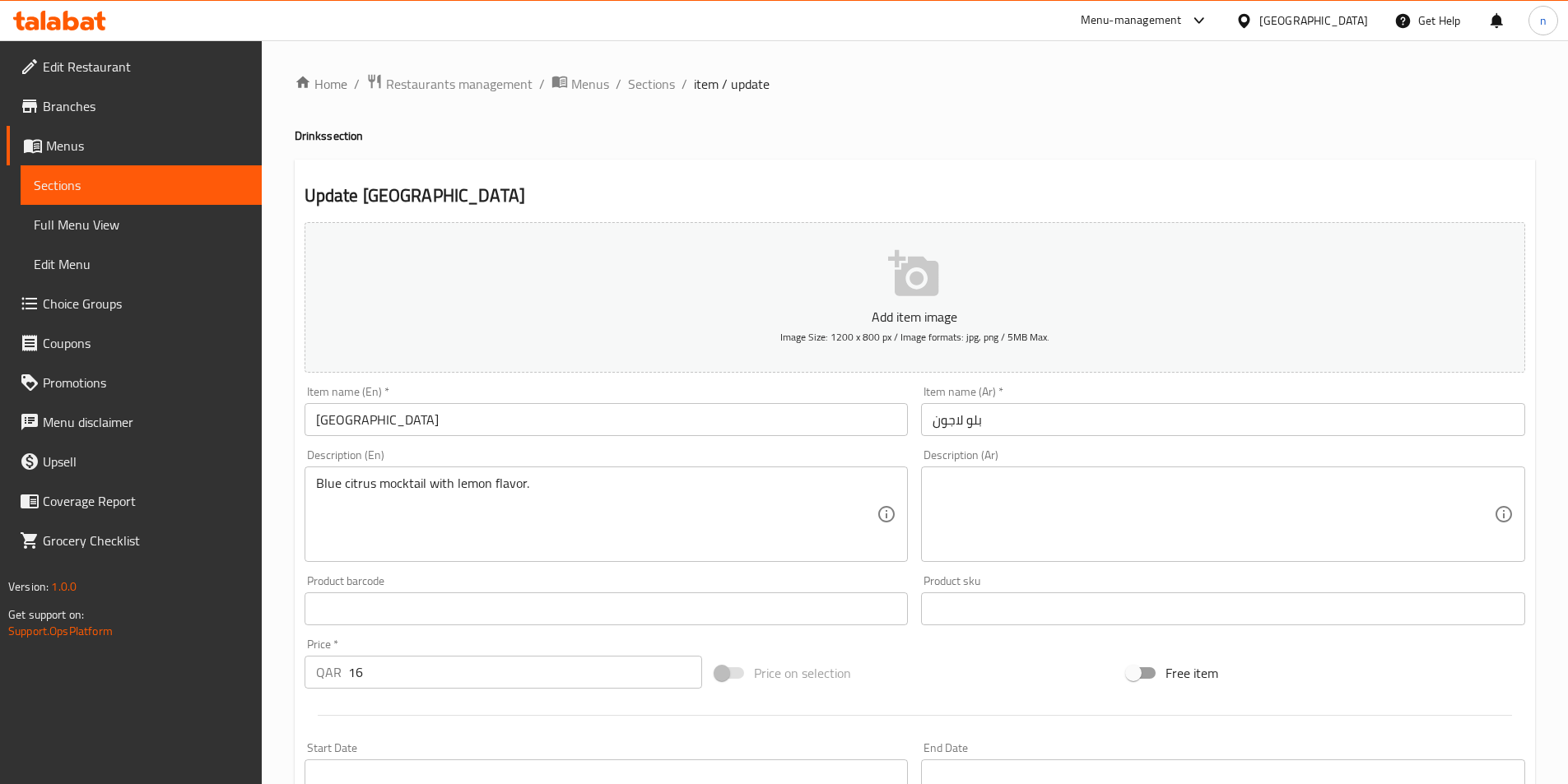
click at [1150, 479] on textarea at bounding box center [1213, 514] width 562 height 79
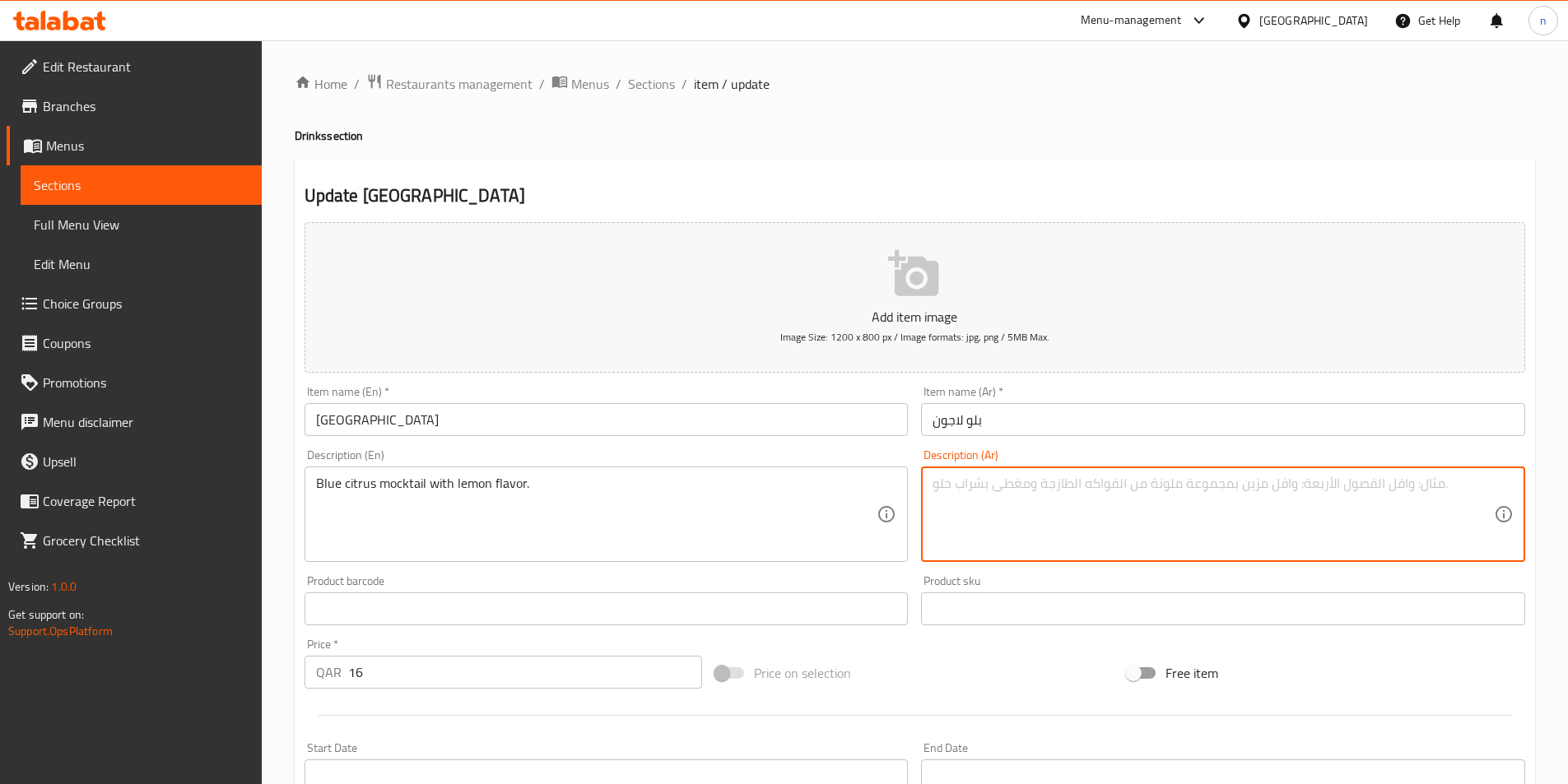
paste textarea "موكتيل الحمضيات الأزرق بنكهة الليمون."
type textarea "موكتيل الحمضيات الأزرق بنكهة الليمون."
click at [1152, 578] on div "Product sku Product sku" at bounding box center [1223, 600] width 604 height 50
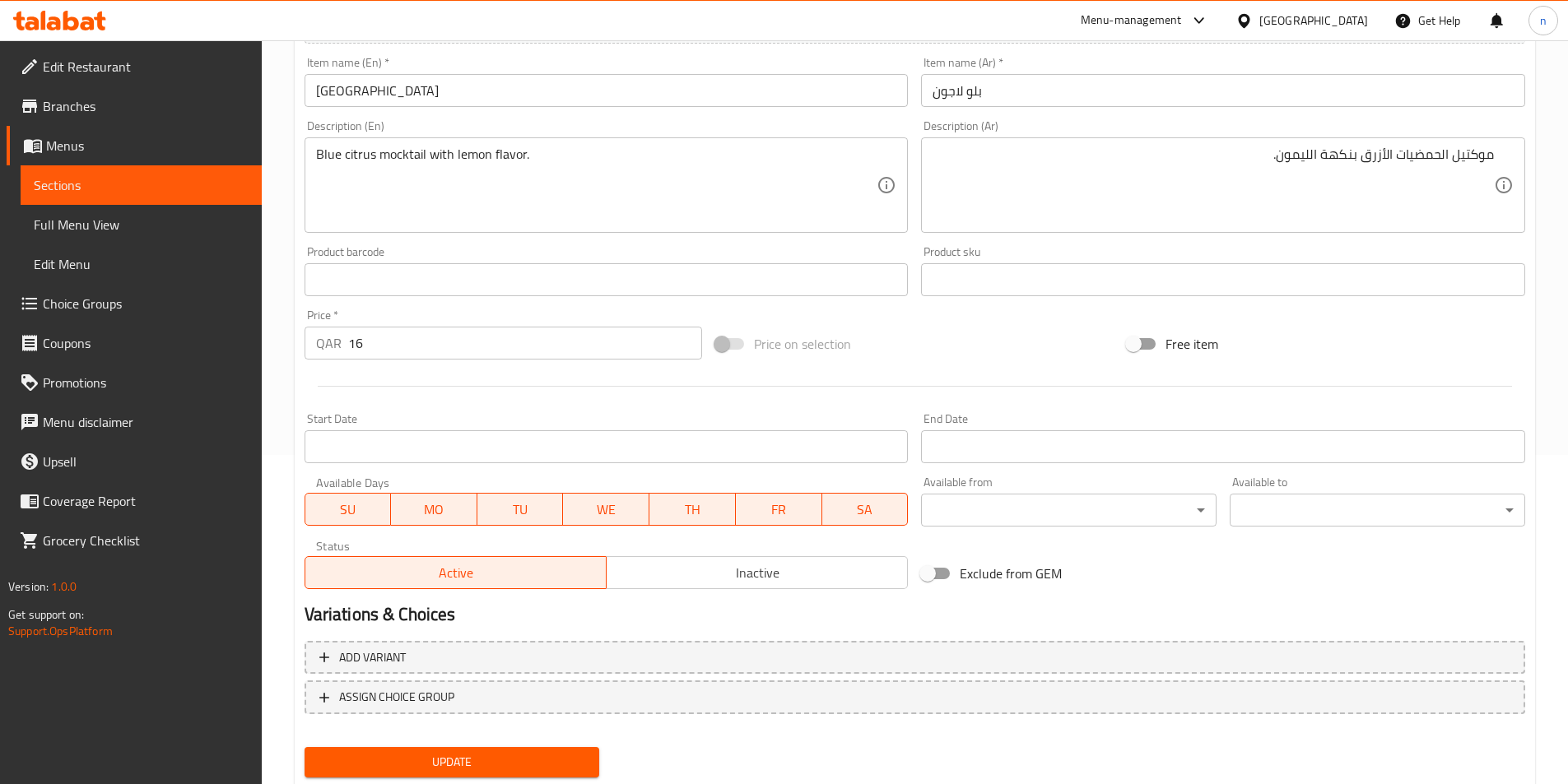
scroll to position [379, 0]
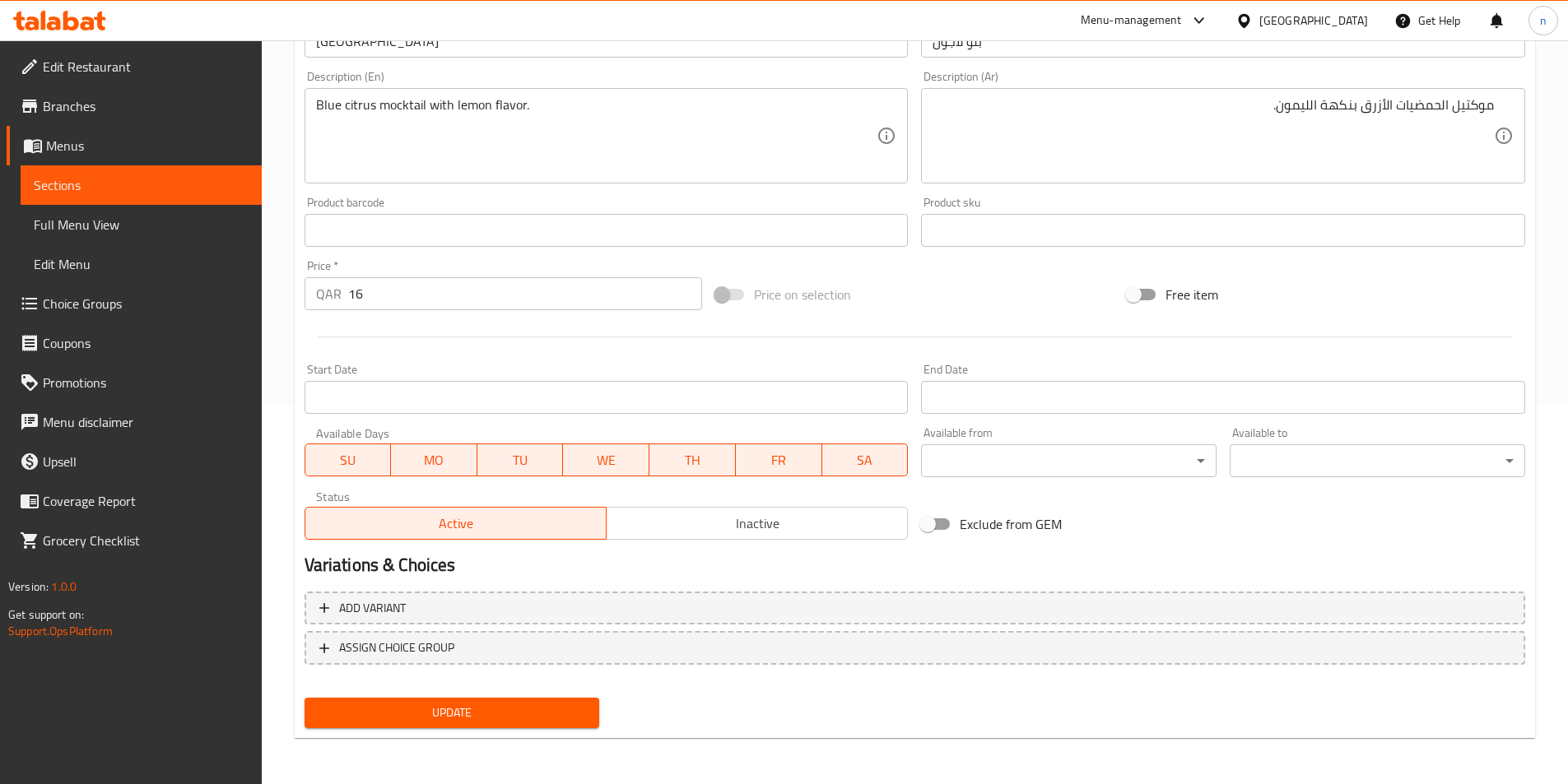
click at [405, 708] on span "Update" at bounding box center [452, 713] width 269 height 21
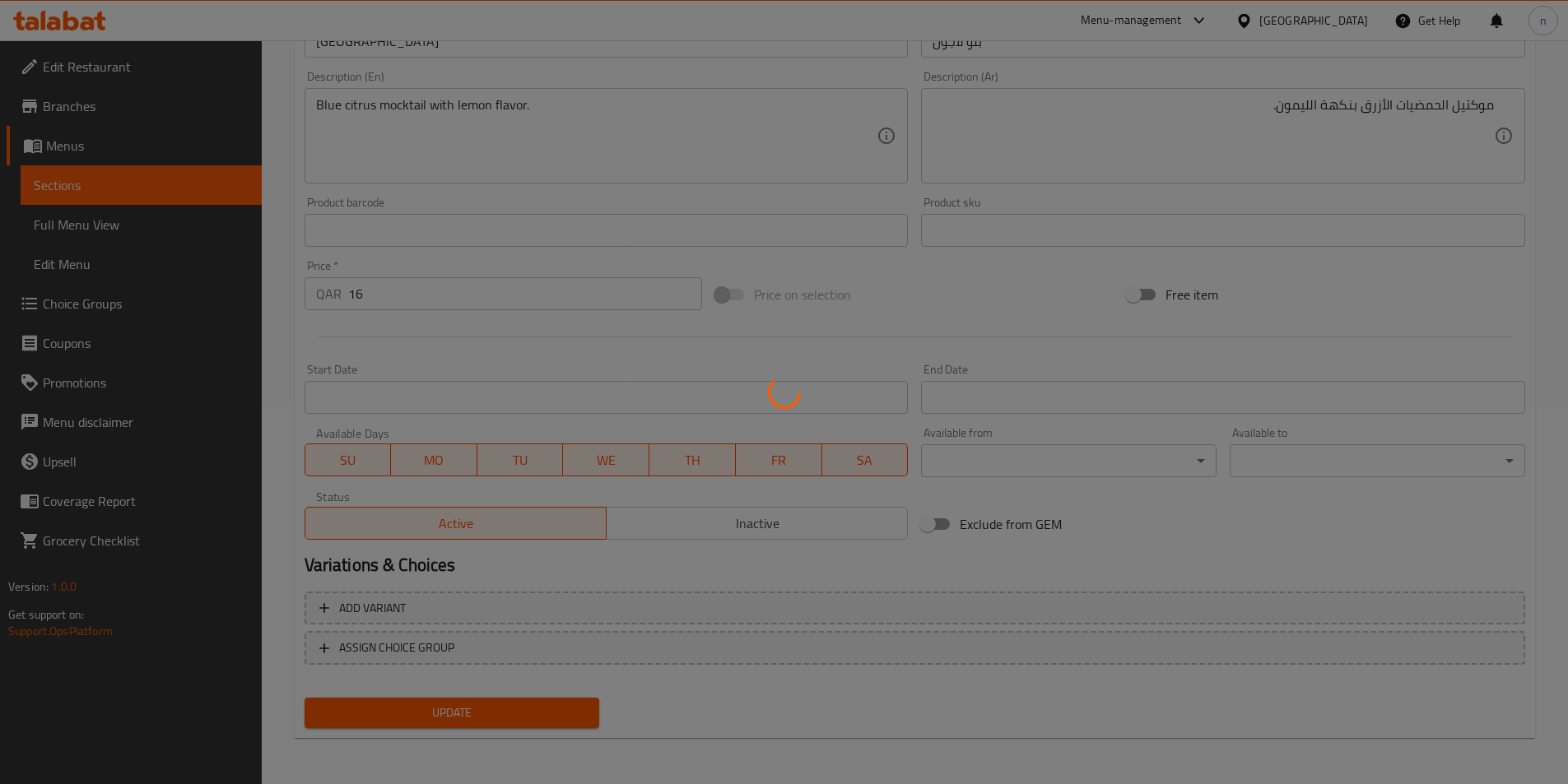
scroll to position [0, 0]
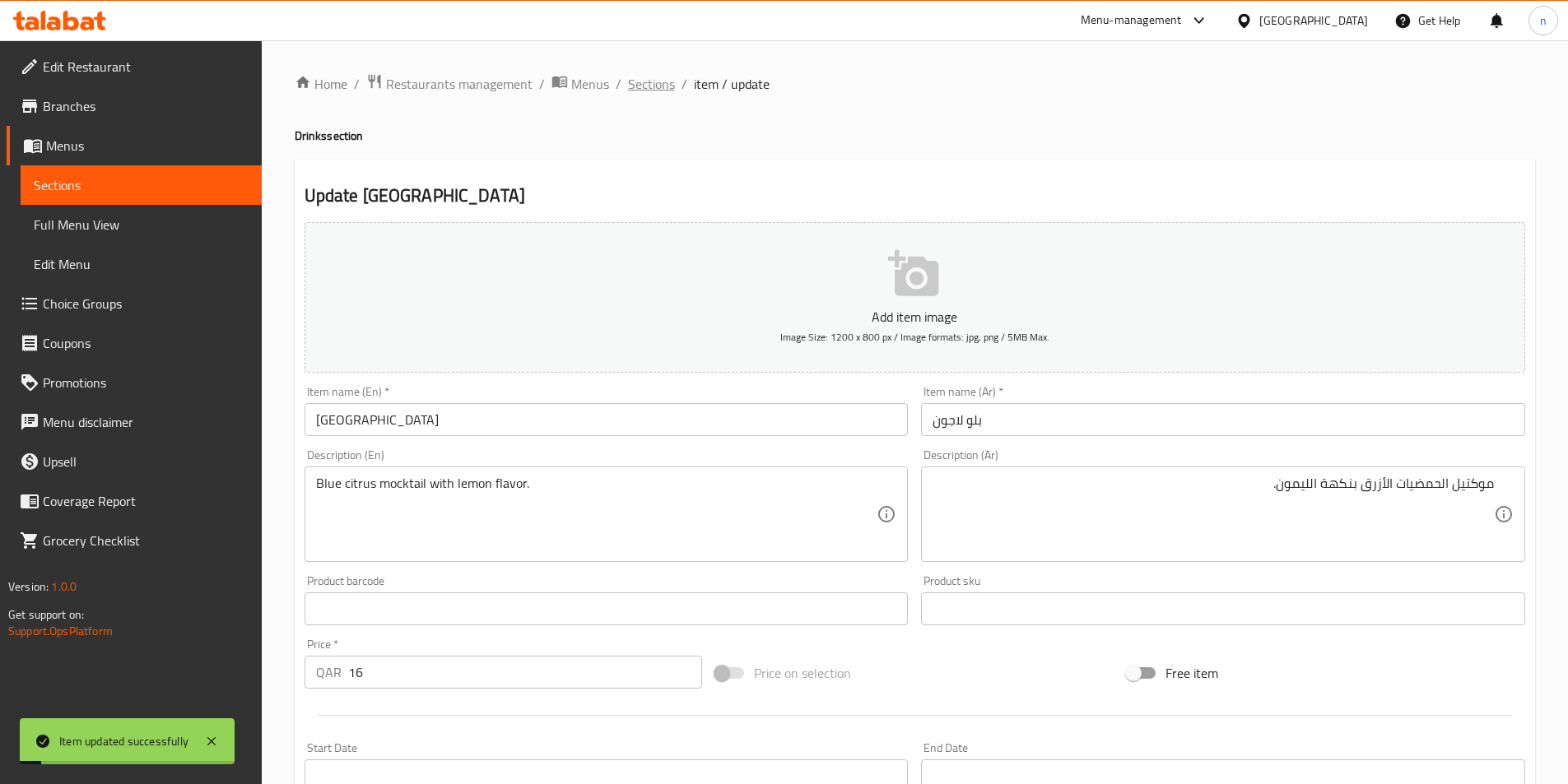
click at [633, 93] on span "Sections" at bounding box center [651, 84] width 47 height 20
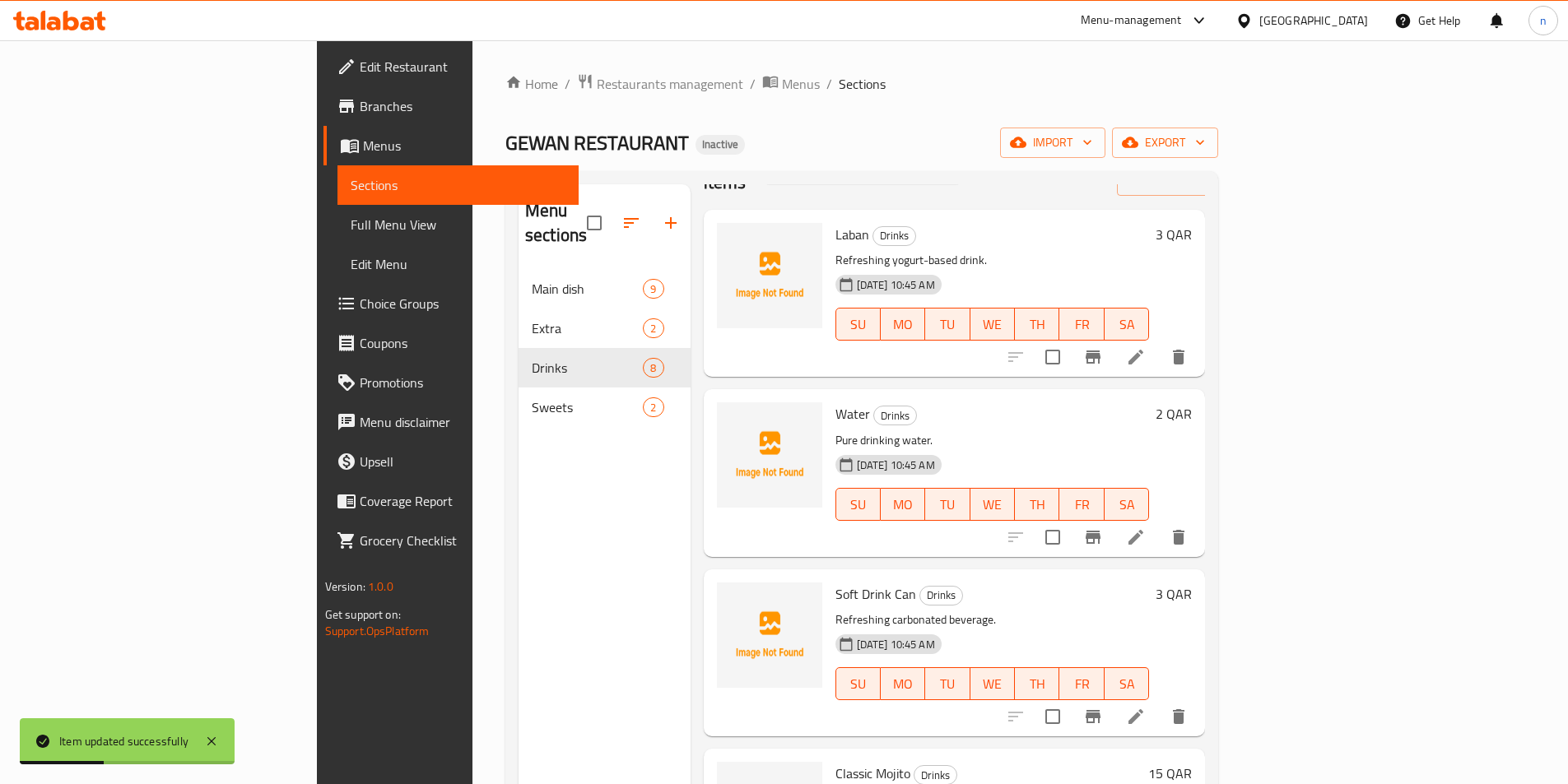
scroll to position [82, 0]
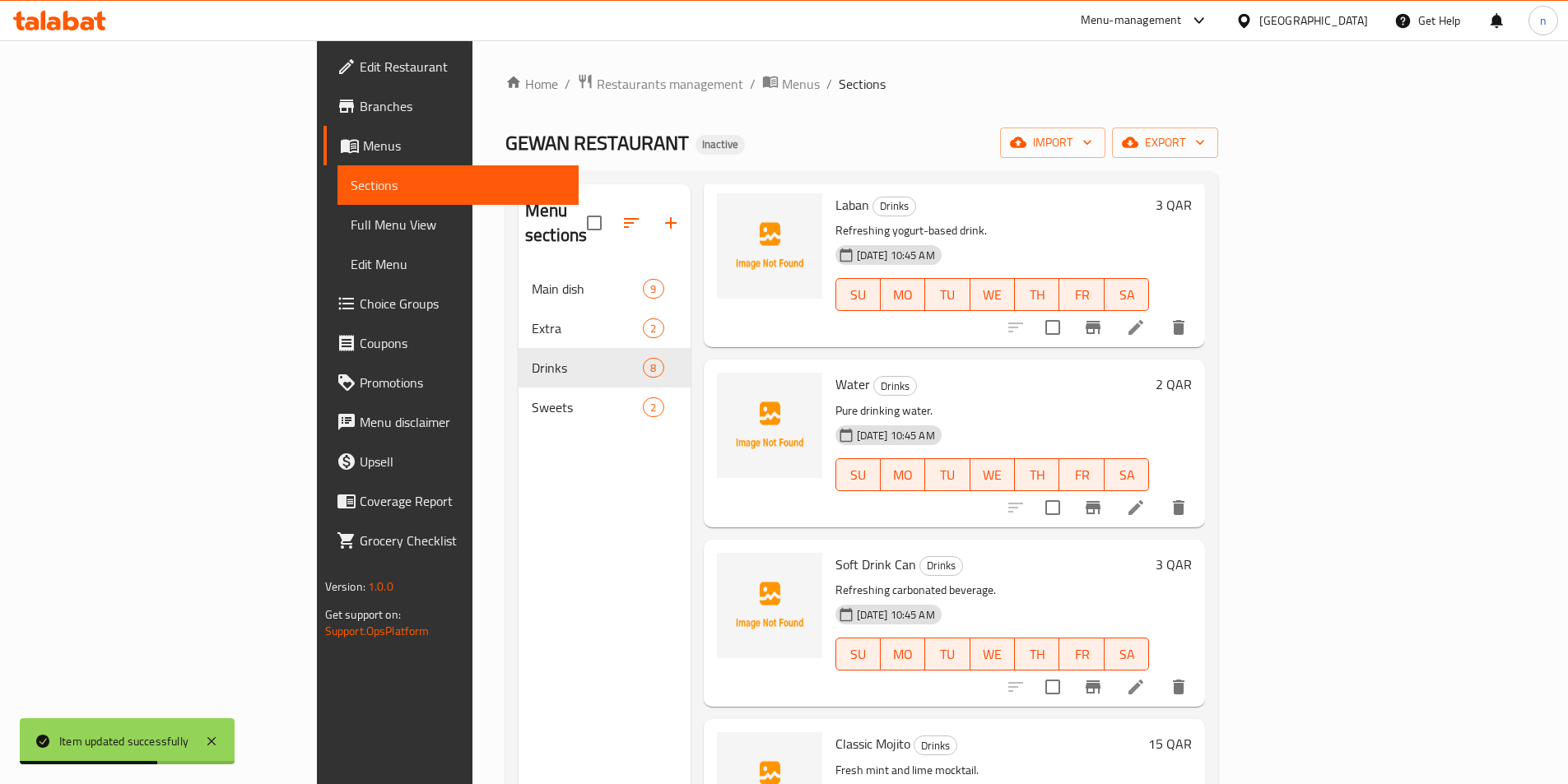
click at [351, 234] on span "Full Menu View" at bounding box center [458, 225] width 215 height 20
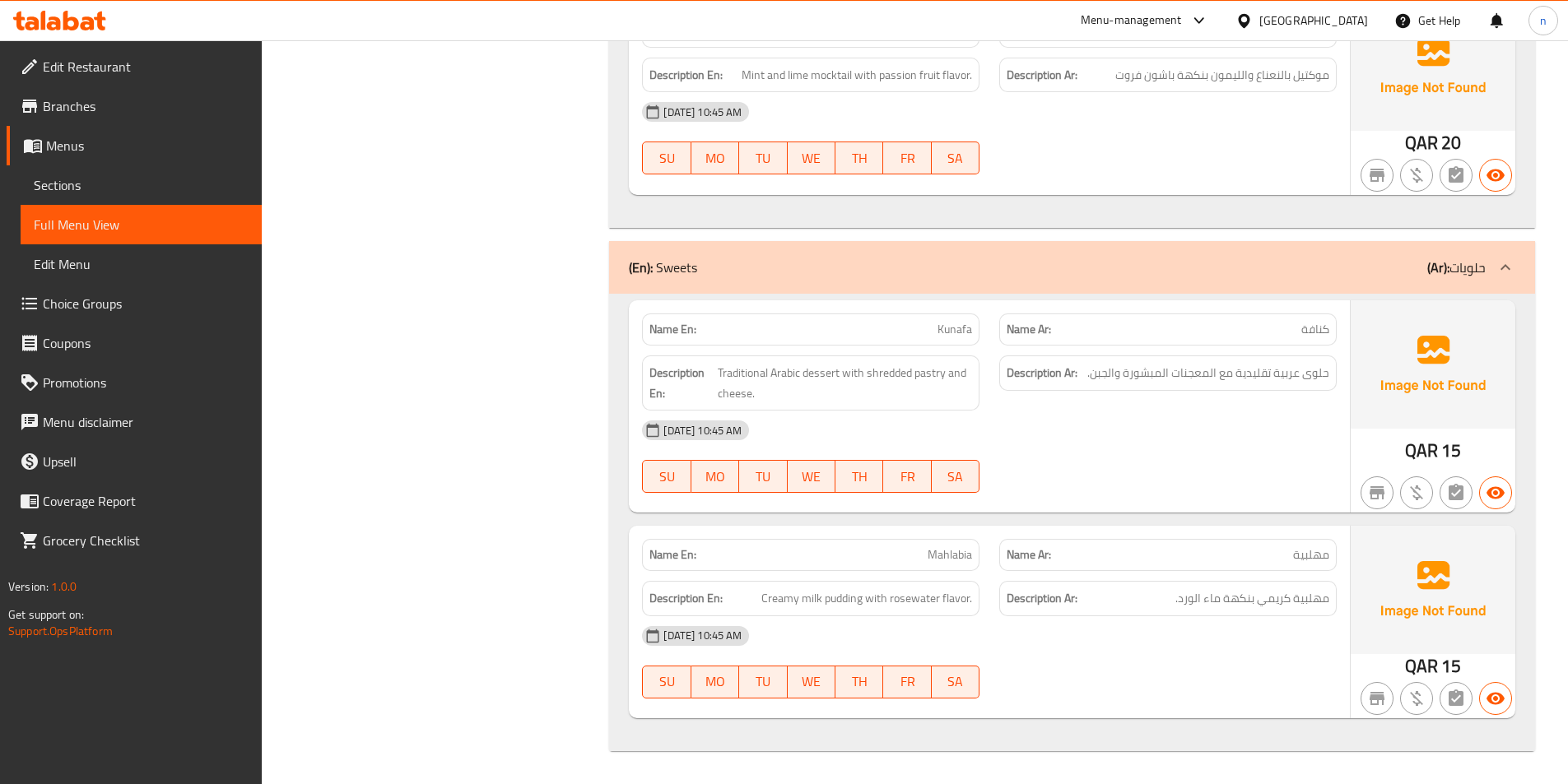
scroll to position [4184, 0]
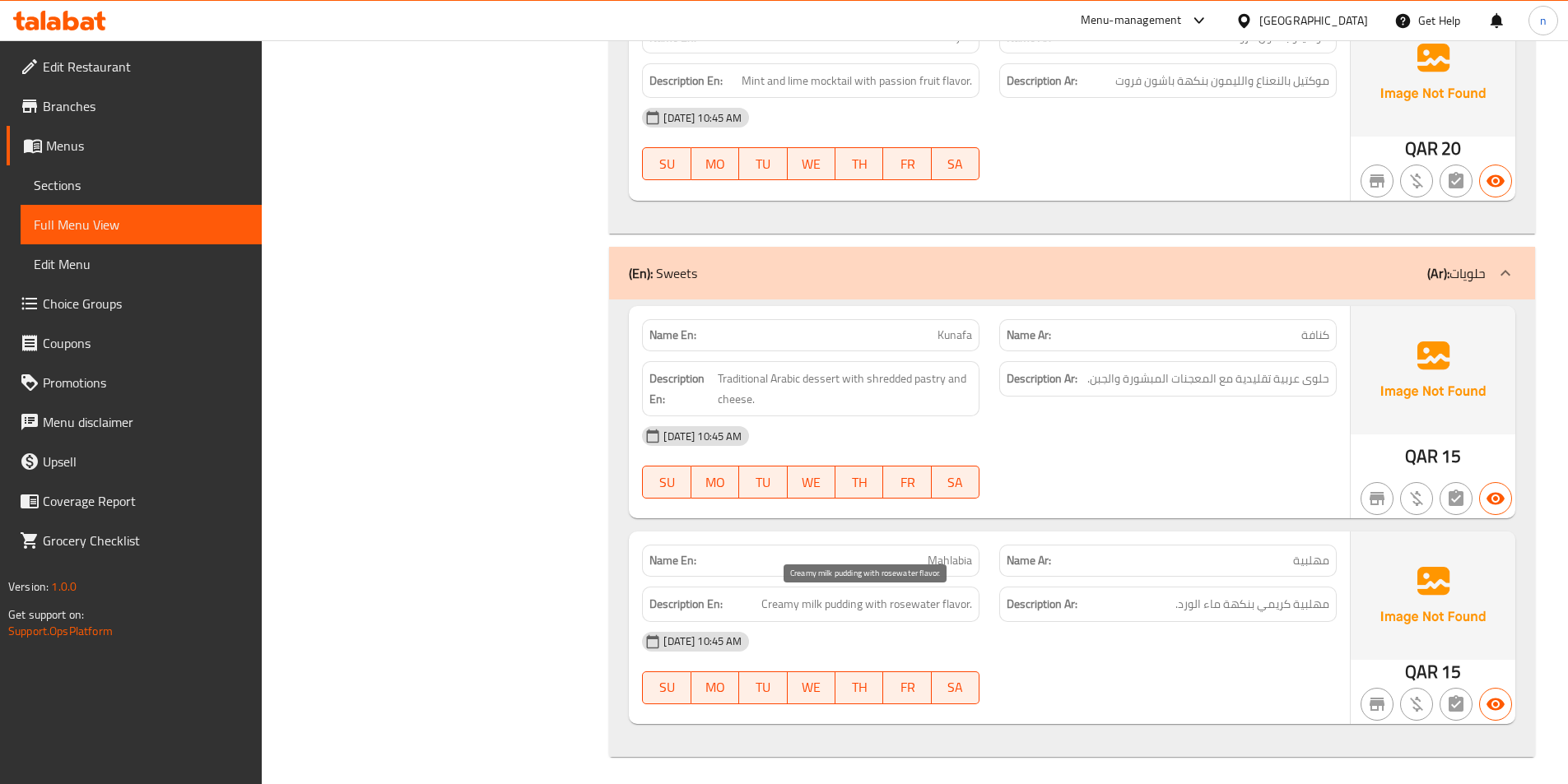
click at [917, 602] on span "Creamy milk pudding with rosewater flavor." at bounding box center [866, 604] width 211 height 21
copy span "rosewater"
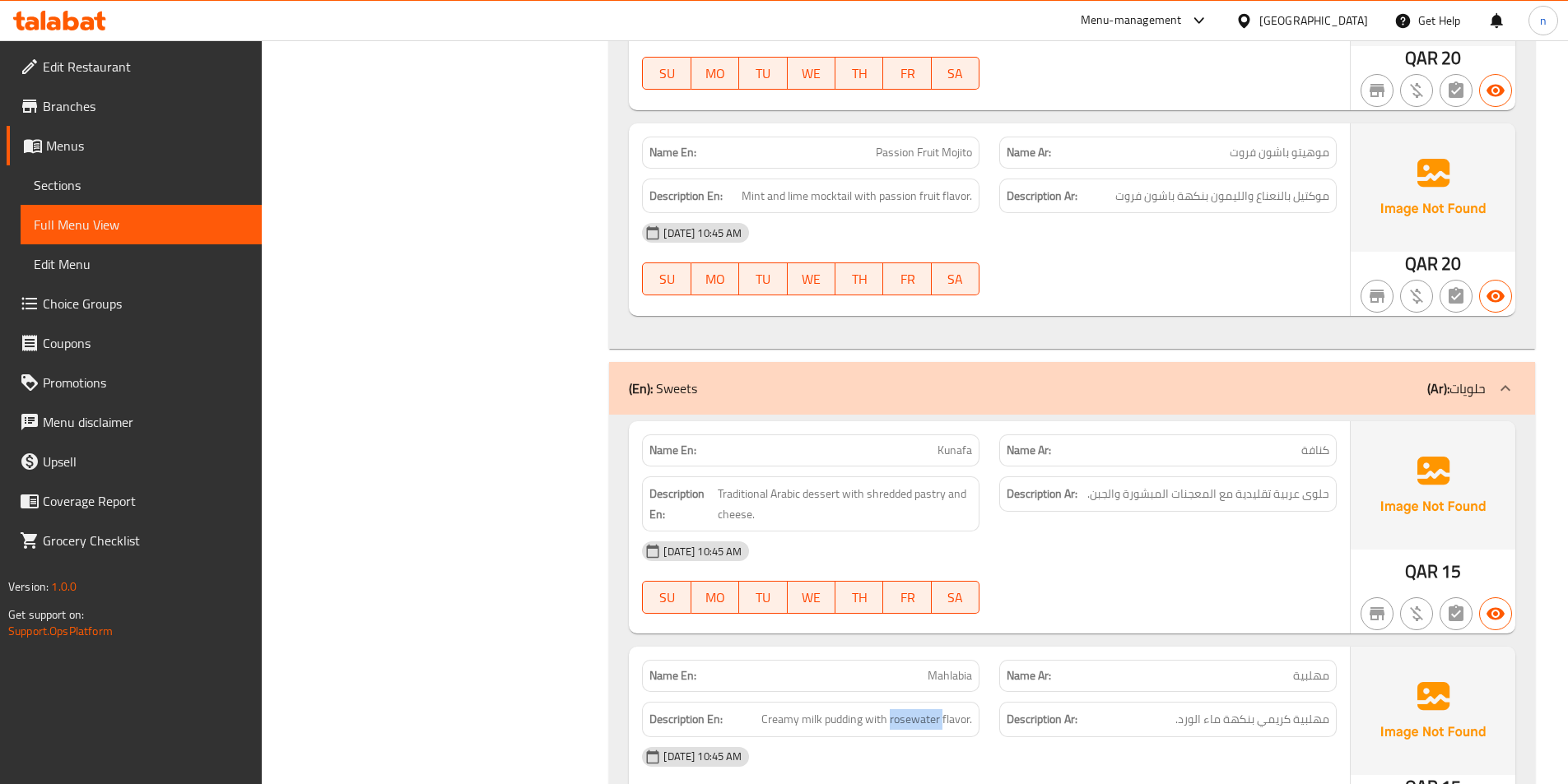
scroll to position [3937, 0]
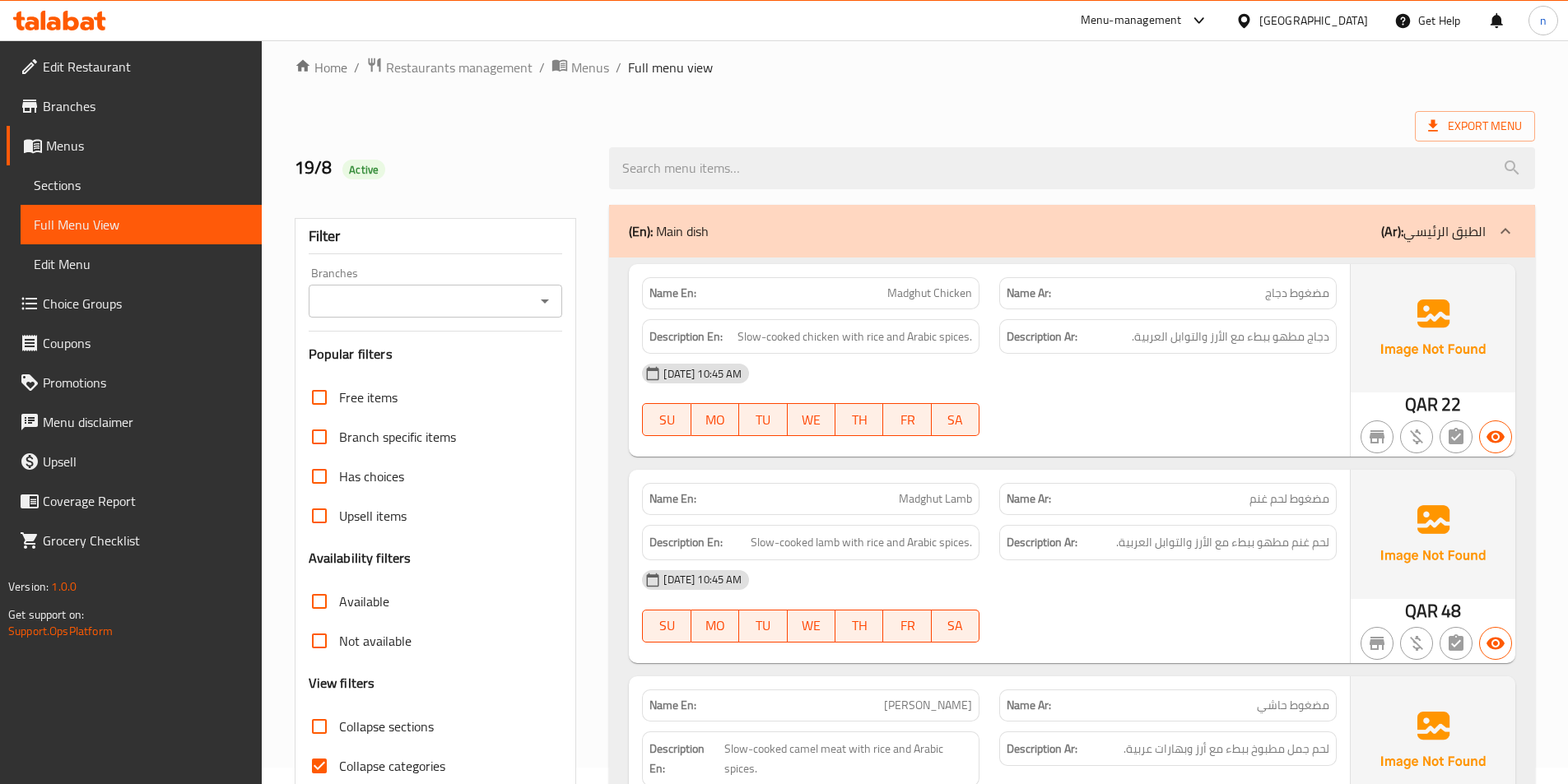
scroll to position [0, 0]
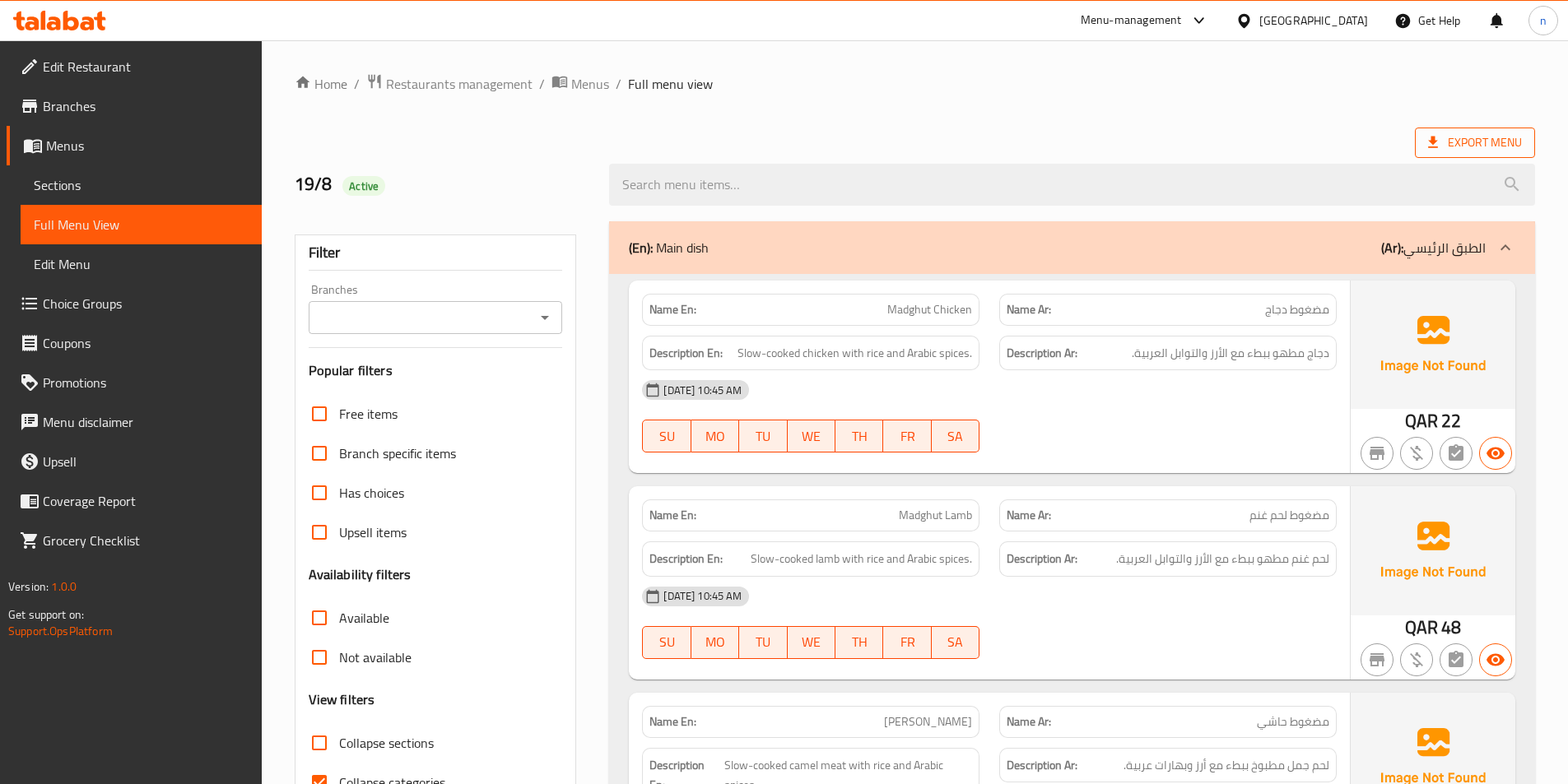
click at [1497, 134] on span "Export Menu" at bounding box center [1474, 142] width 94 height 21
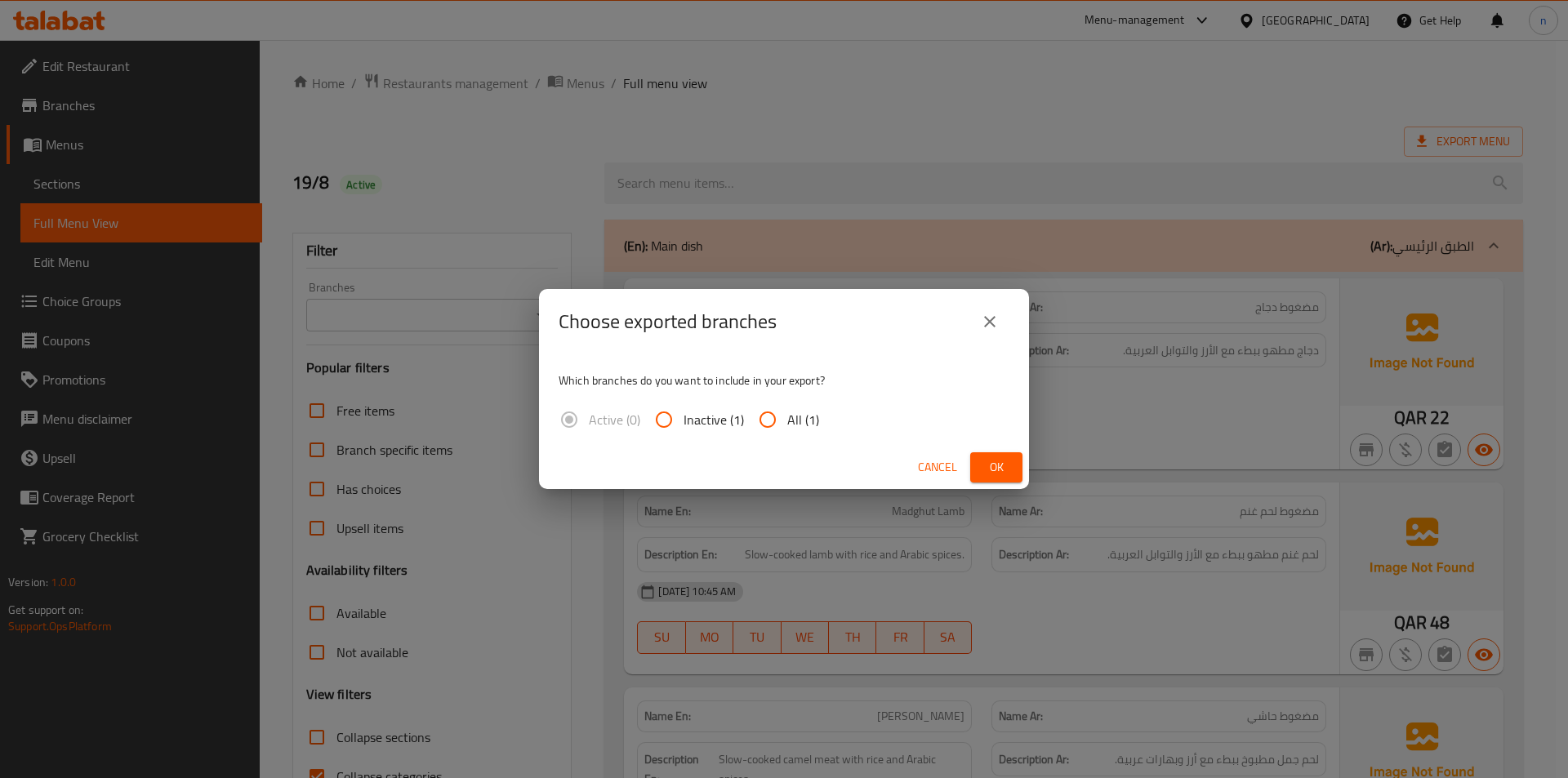
click at [789, 410] on span "All (1)" at bounding box center [803, 419] width 32 height 20
click at [787, 410] on input "All (1)" at bounding box center [768, 420] width 39 height 39
radio input "true"
click at [1012, 462] on button "Ok" at bounding box center [997, 467] width 53 height 30
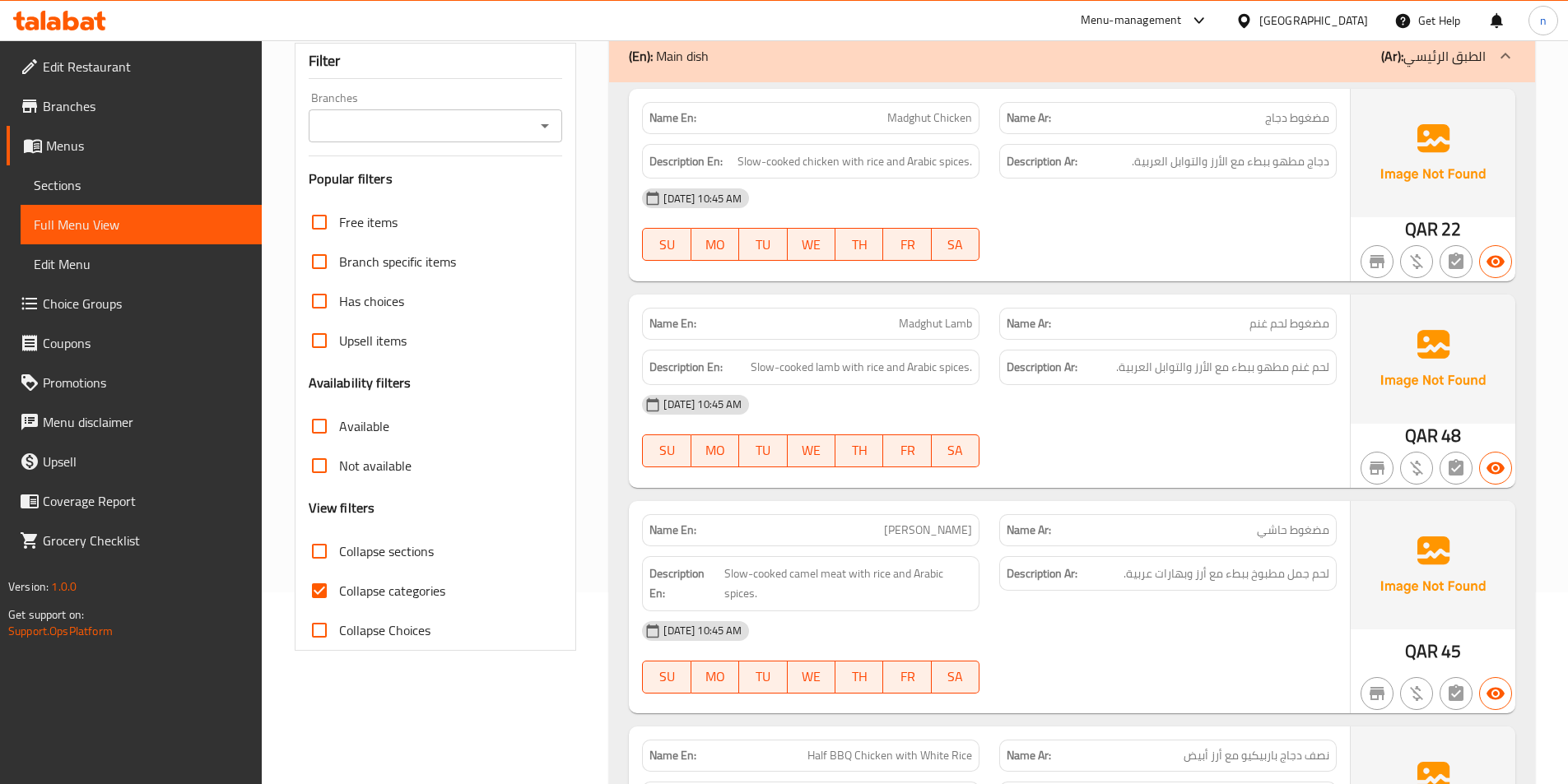
scroll to position [329, 0]
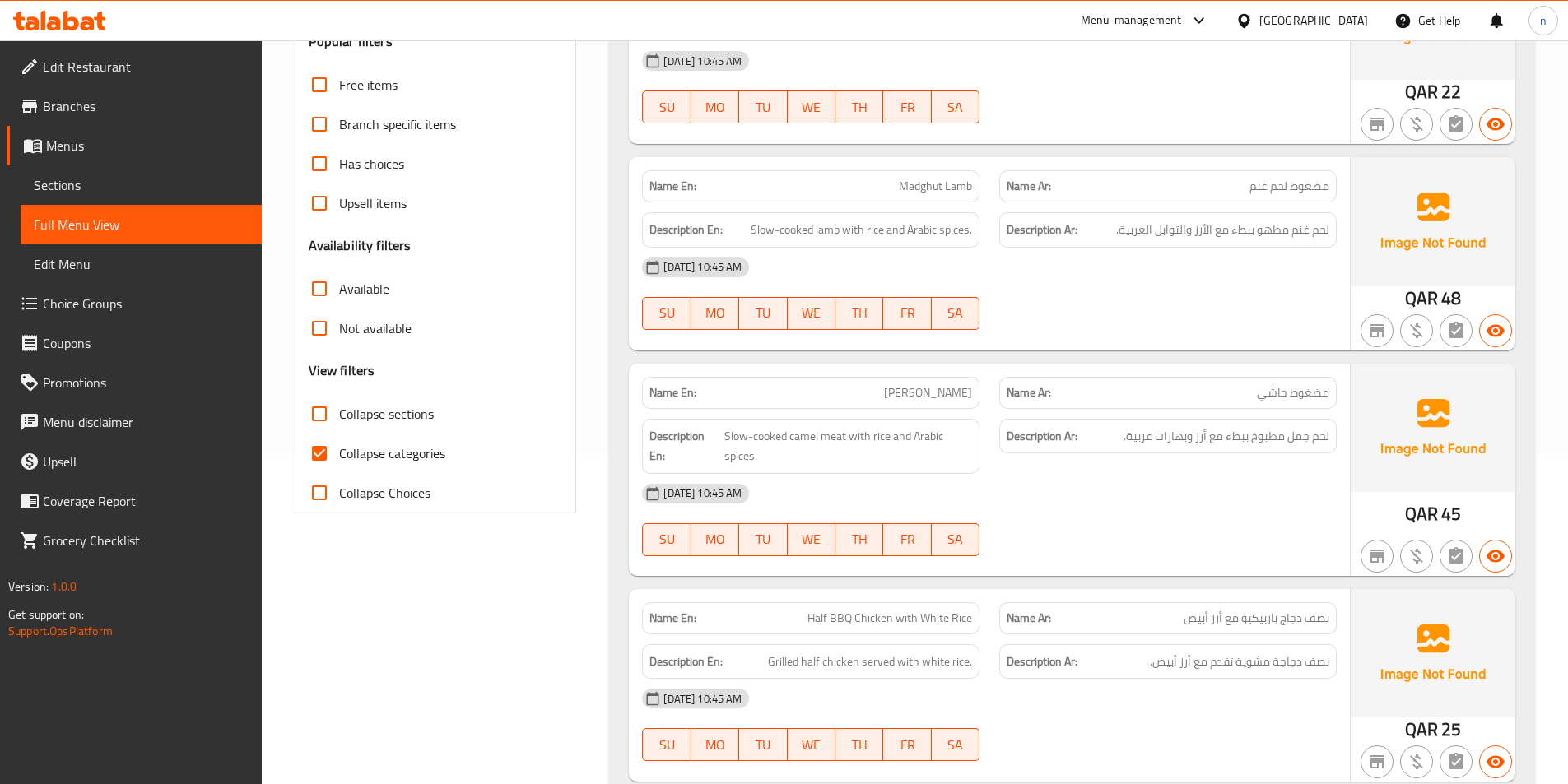
click at [433, 457] on span "Collapse categories" at bounding box center [392, 453] width 106 height 20
click at [339, 457] on input "Collapse categories" at bounding box center [319, 453] width 40 height 40
checkbox input "false"
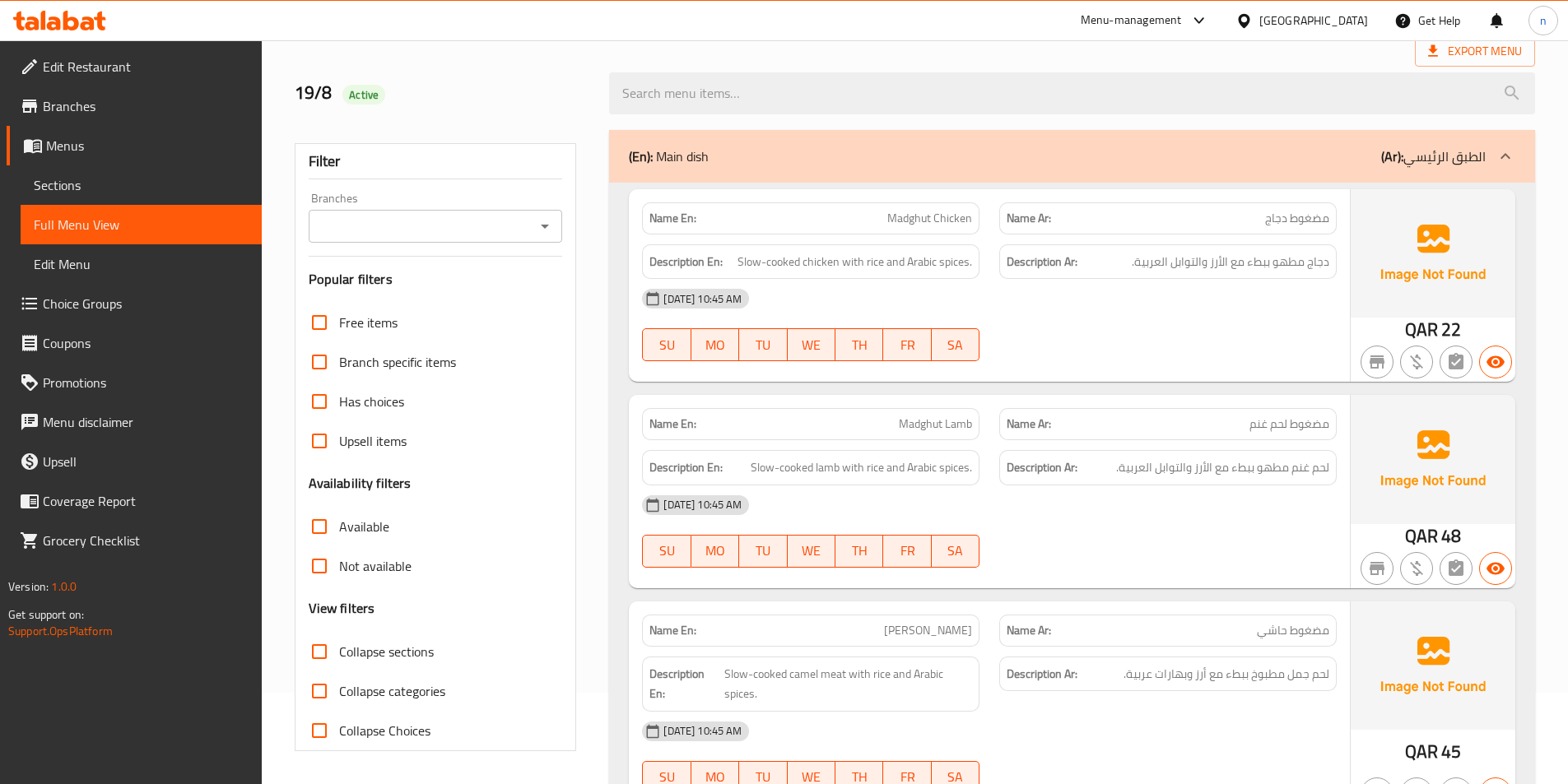
scroll to position [82, 0]
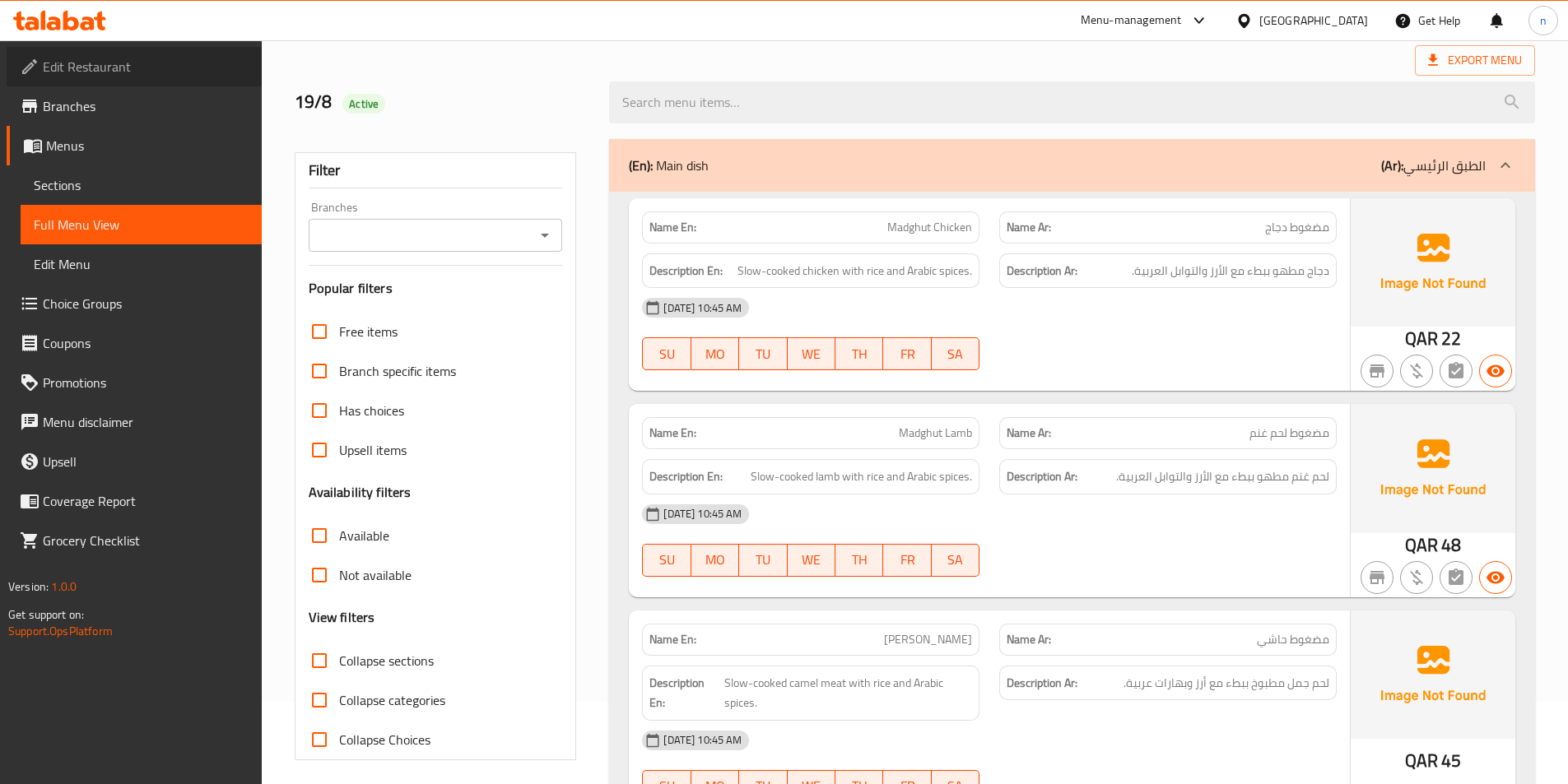
click at [150, 55] on link "Edit Restaurant" at bounding box center [134, 67] width 255 height 40
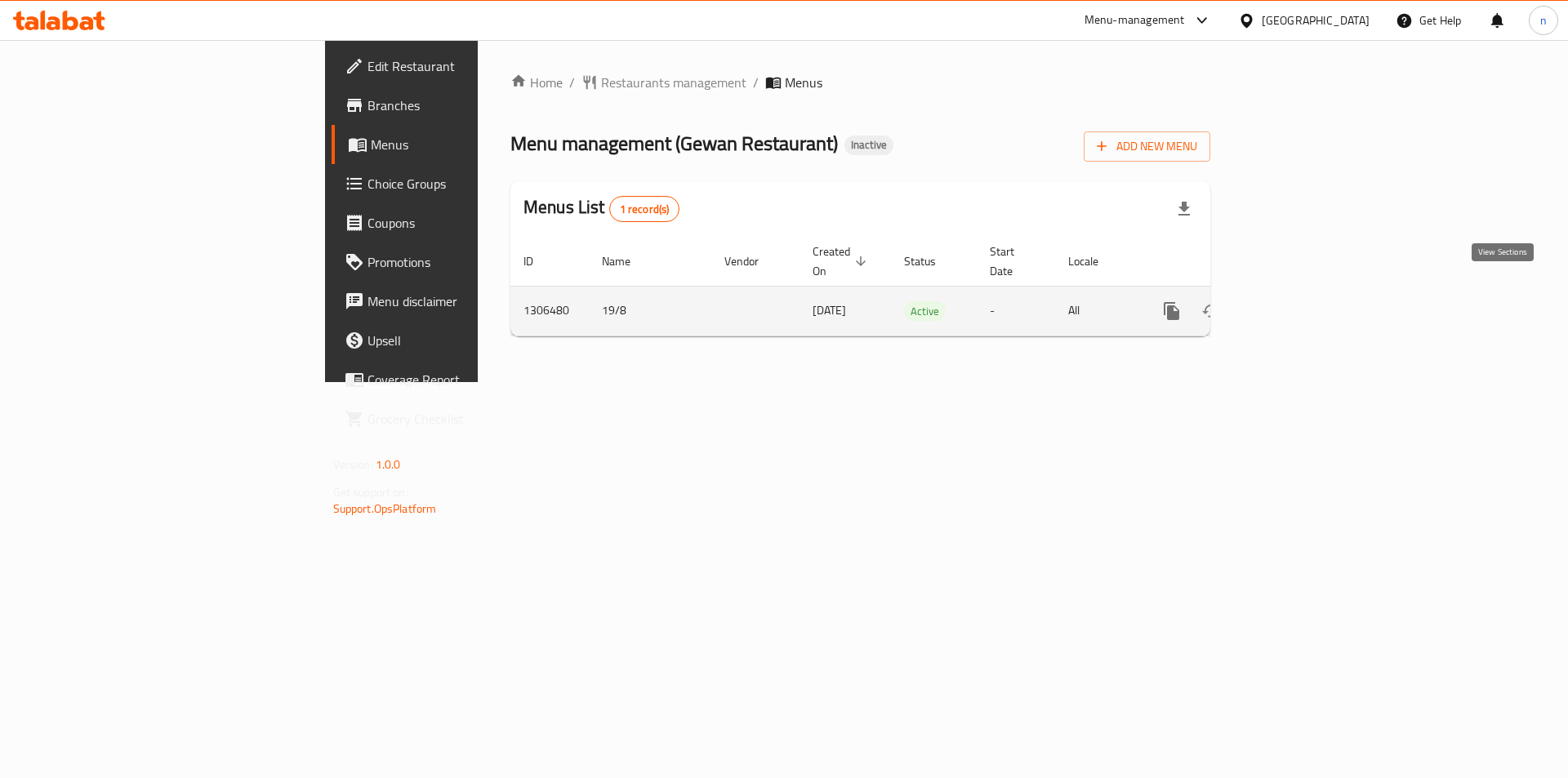
click at [1300, 301] on icon "enhanced table" at bounding box center [1290, 311] width 20 height 20
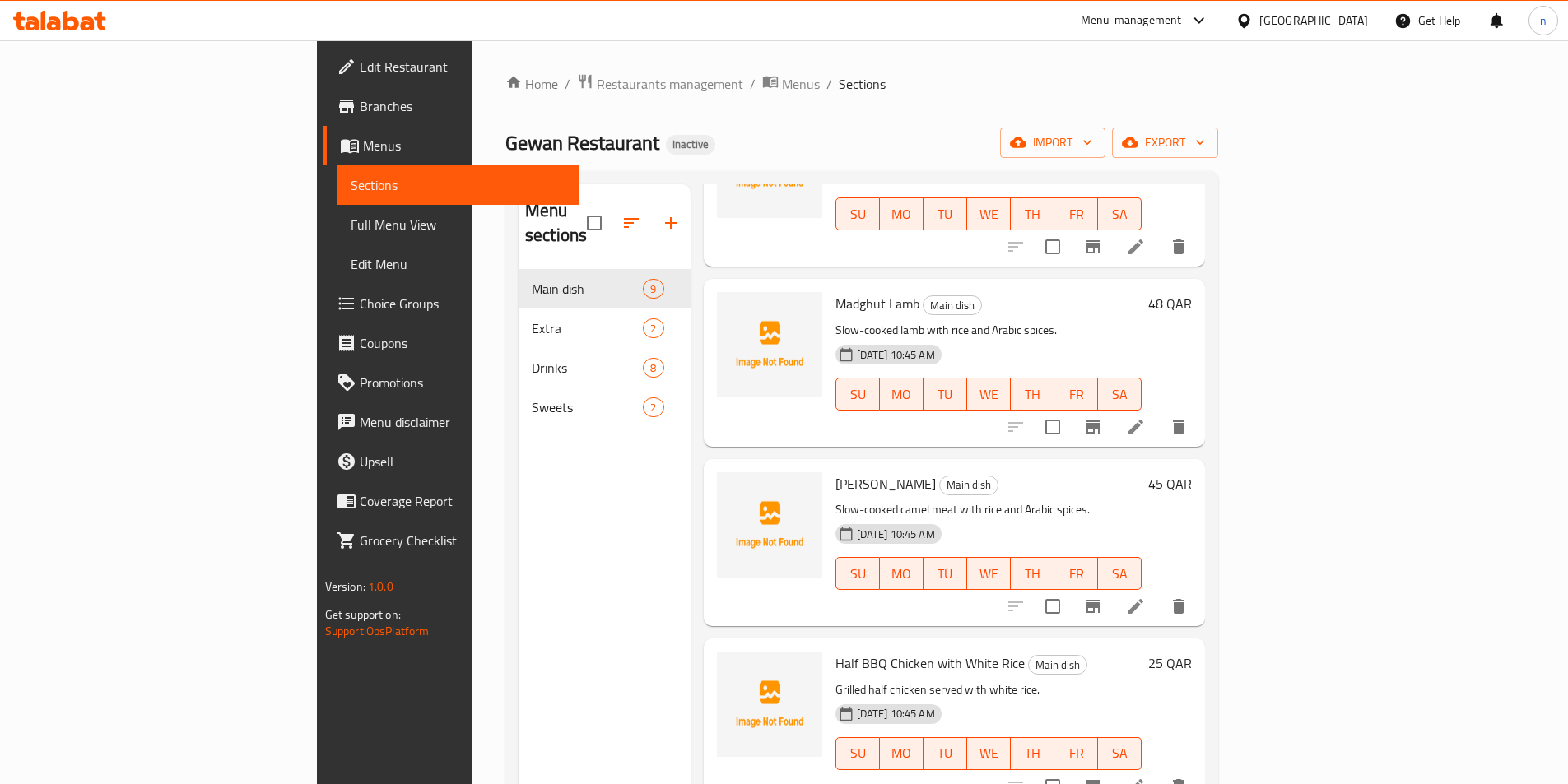
scroll to position [165, 0]
click at [351, 218] on span "Full Menu View" at bounding box center [458, 225] width 215 height 20
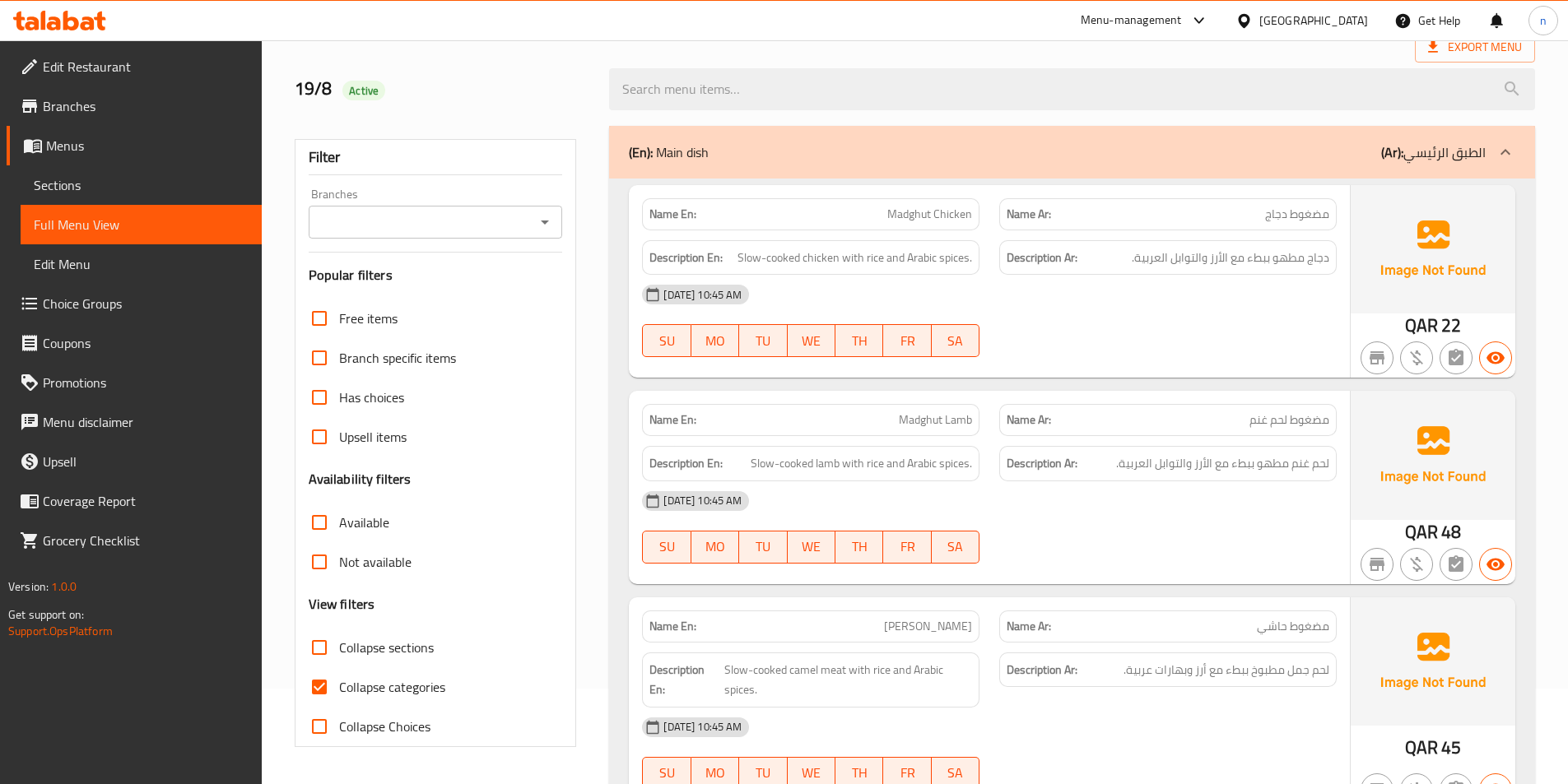
scroll to position [246, 0]
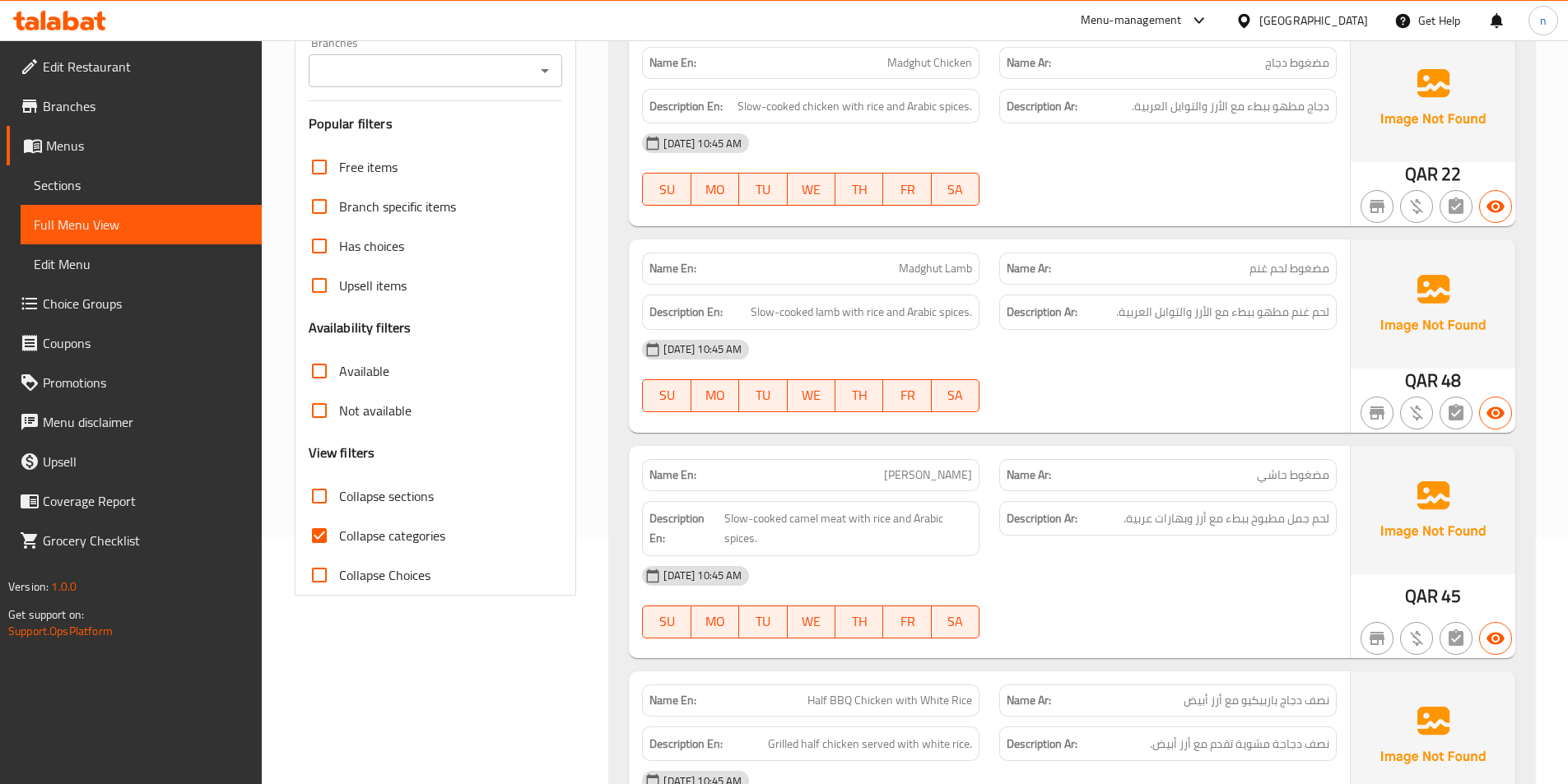
click at [368, 539] on span "Collapse categories" at bounding box center [392, 536] width 106 height 20
click at [339, 539] on input "Collapse categories" at bounding box center [319, 536] width 40 height 40
checkbox input "false"
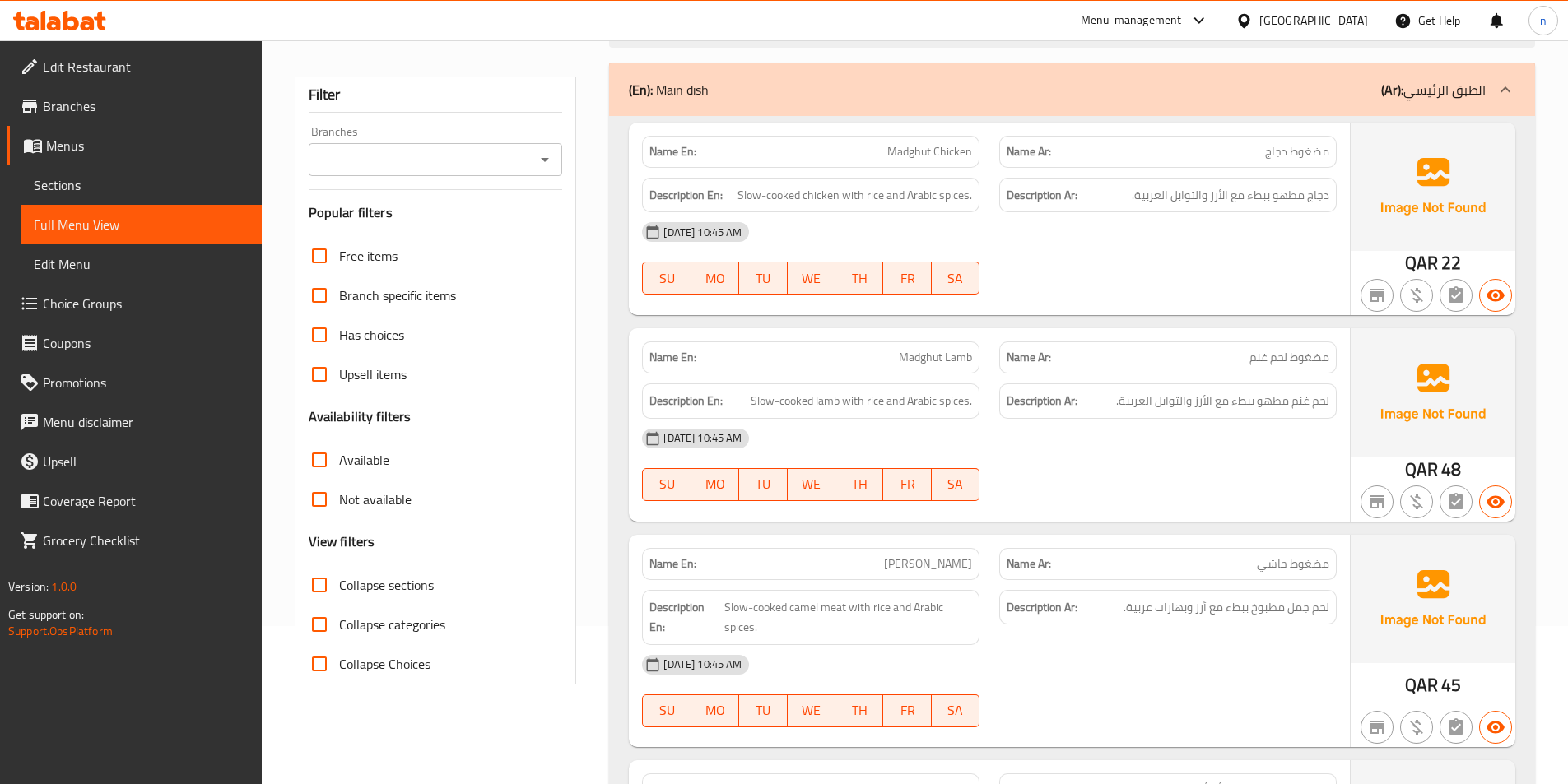
scroll to position [0, 0]
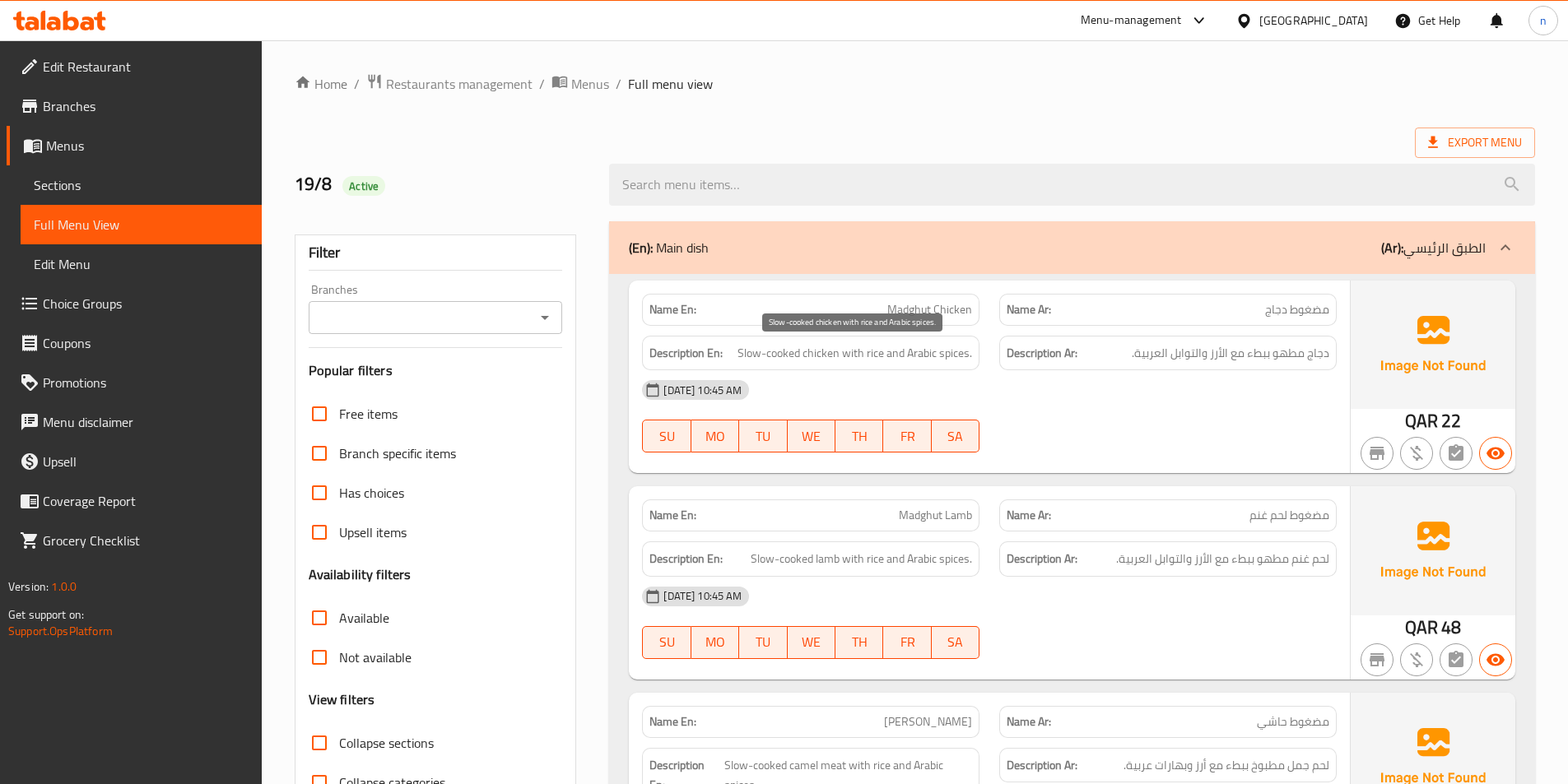
click at [825, 347] on span "Slow-cooked chicken with rice and Arabic spices." at bounding box center [855, 353] width 235 height 21
click at [841, 353] on span "Slow-cooked chicken with rice and Arabic spices." at bounding box center [855, 353] width 235 height 21
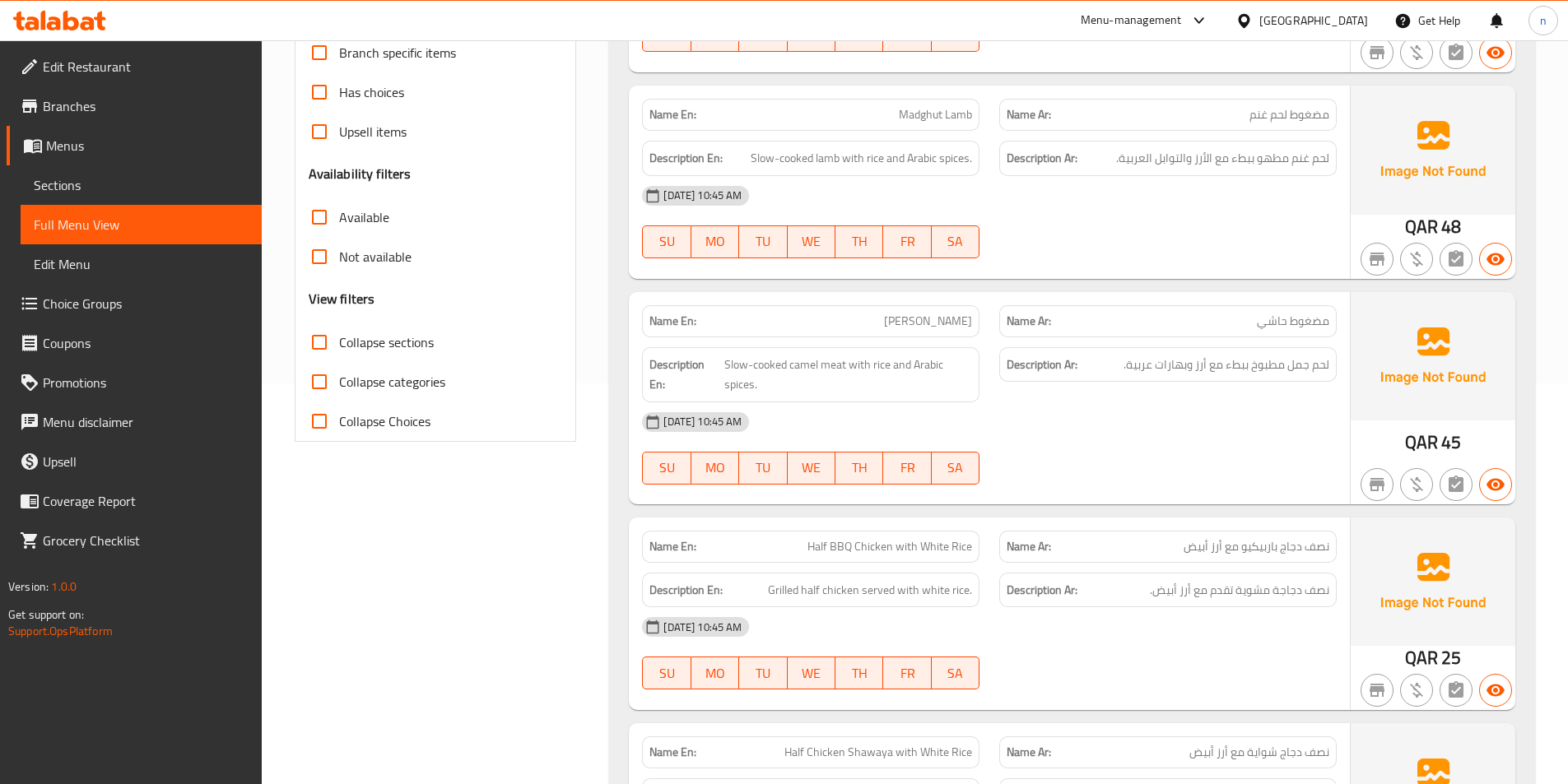
scroll to position [658, 0]
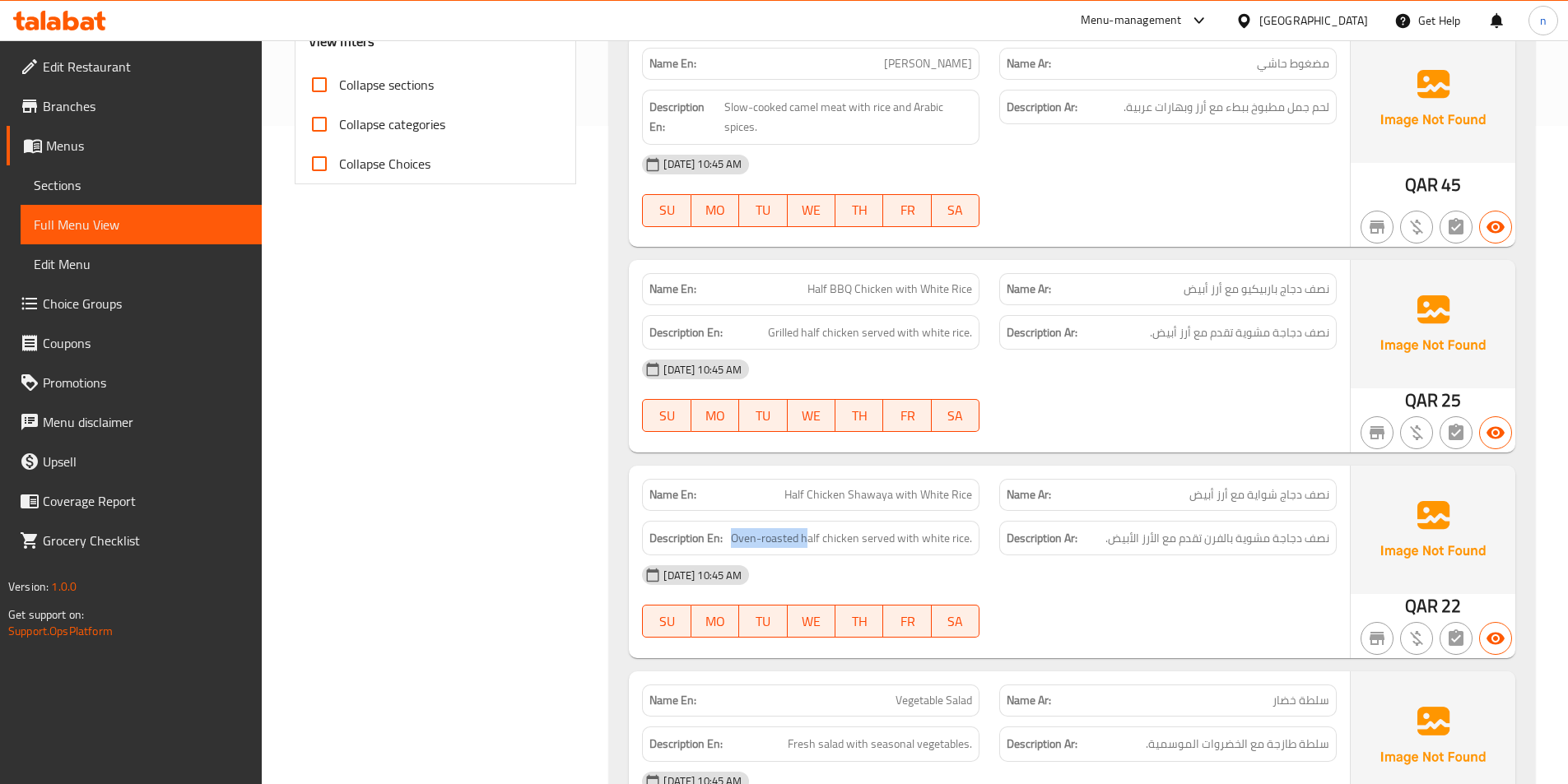
drag, startPoint x: 809, startPoint y: 538, endPoint x: 729, endPoint y: 543, distance: 80.2
click at [729, 543] on h6 "Description En: Oven-roasted half chicken served with white rice." at bounding box center [811, 538] width 323 height 21
click at [736, 543] on span "Oven-roasted half chicken served with white rice." at bounding box center [852, 538] width 242 height 21
drag, startPoint x: 736, startPoint y: 541, endPoint x: 804, endPoint y: 532, distance: 68.6
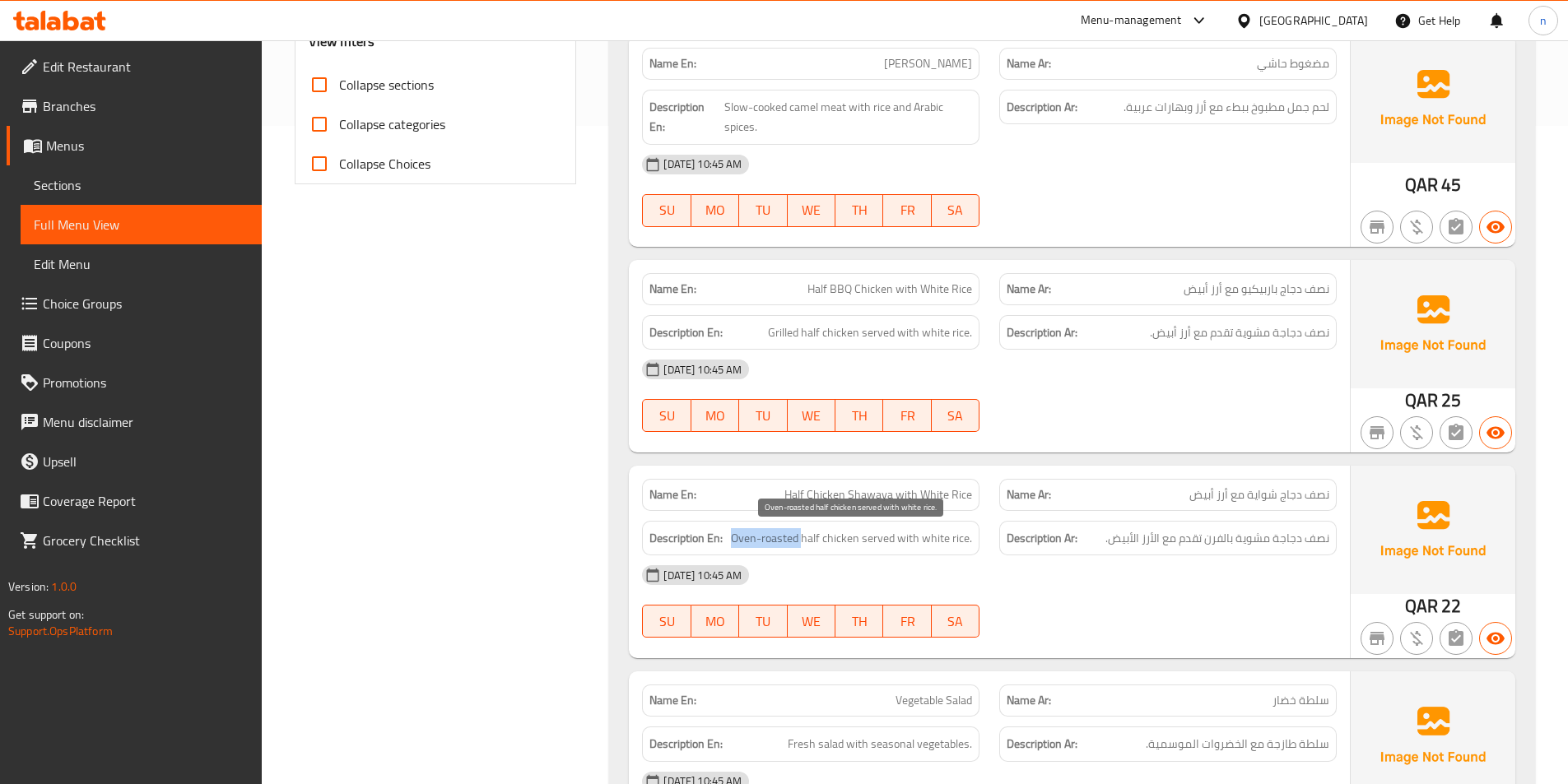
click at [804, 532] on span "Oven-roasted half chicken served with white rice." at bounding box center [852, 538] width 242 height 21
click at [791, 529] on span "Oven-roasted half chicken served with white rice." at bounding box center [852, 538] width 242 height 21
click at [802, 538] on span "Oven-roasted half chicken served with white rice." at bounding box center [852, 538] width 242 height 21
click at [786, 534] on span "Oven-roasted half chicken served with white rice." at bounding box center [852, 538] width 242 height 21
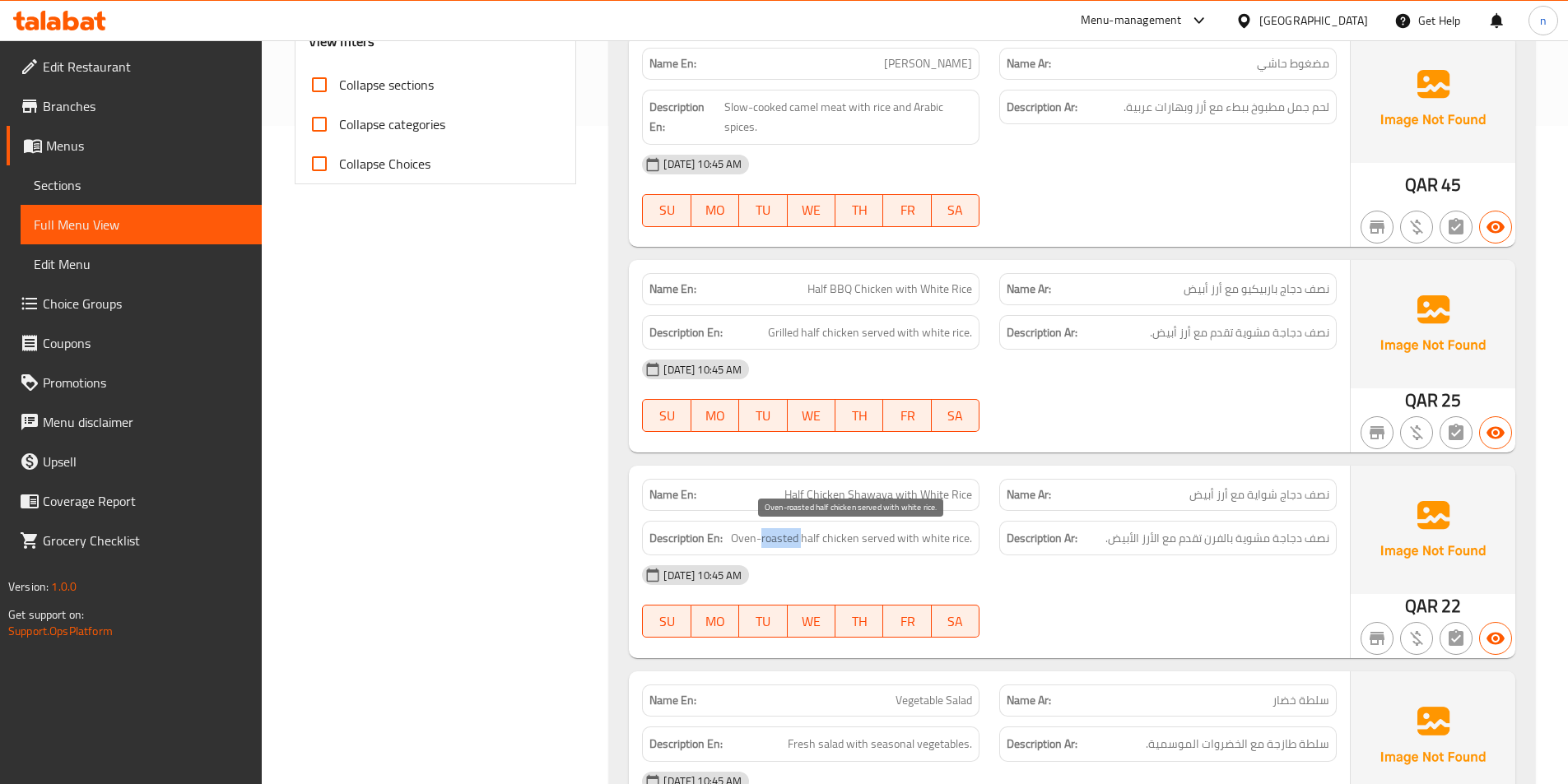
click at [786, 534] on span "Oven-roasted half chicken served with white rice." at bounding box center [852, 538] width 242 height 21
click at [804, 542] on span "Oven-roasted half chicken served with white rice." at bounding box center [852, 538] width 242 height 21
click at [777, 533] on span "Oven-roasted half chicken served with white rice." at bounding box center [852, 538] width 242 height 21
drag, startPoint x: 771, startPoint y: 484, endPoint x: 995, endPoint y: 500, distance: 224.6
click at [995, 500] on div "Name En: Half Chicken Shawaya with White Rice Name Ar: نصف دجاج شواية مع أرز أب…" at bounding box center [990, 495] width 715 height 52
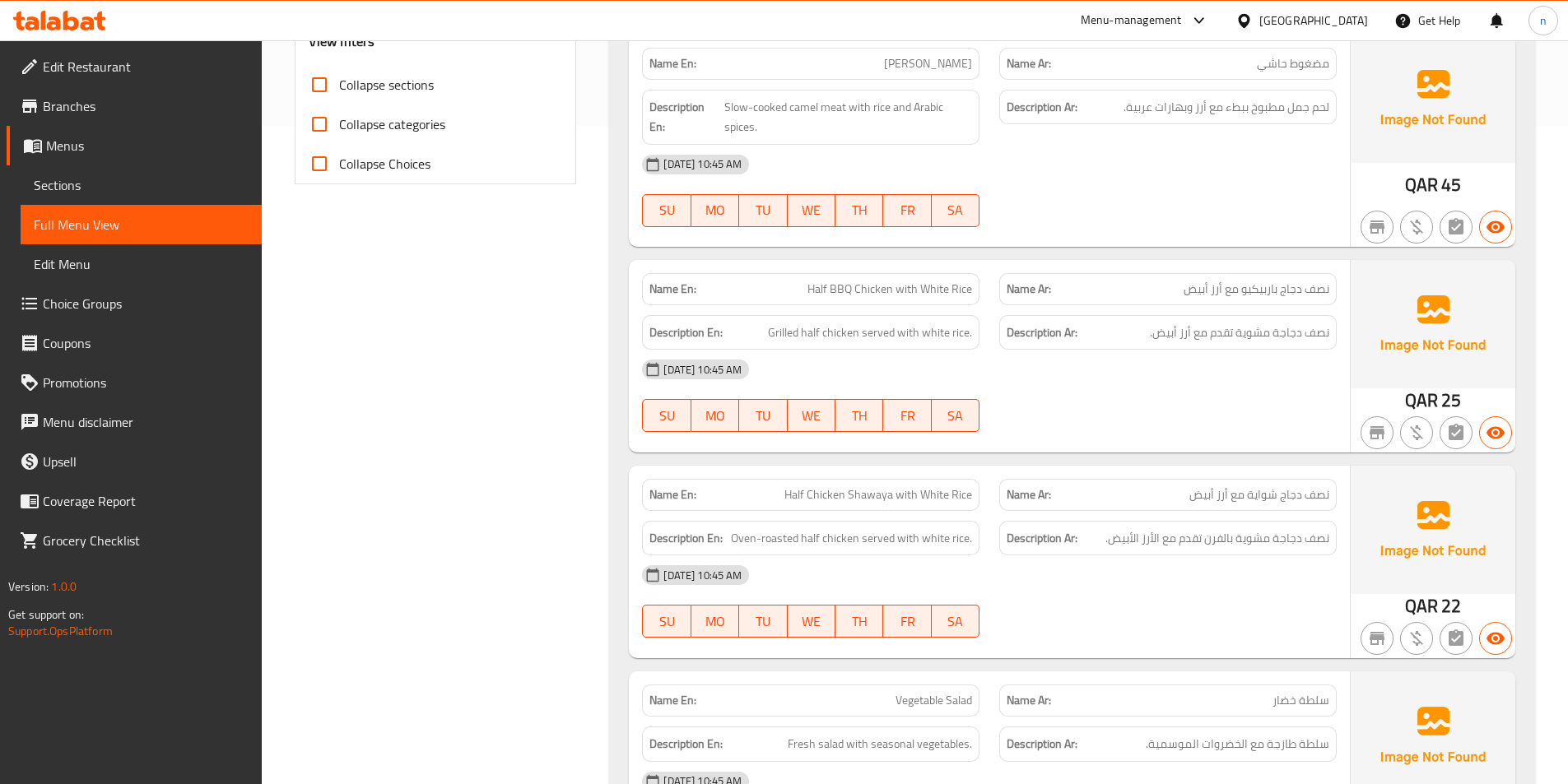
drag, startPoint x: 937, startPoint y: 490, endPoint x: 872, endPoint y: 550, distance: 88.5
click at [872, 550] on div "Description En: Oven-roasted half chicken served with white rice." at bounding box center [811, 538] width 338 height 36
click at [823, 528] on span "Oven-roasted half chicken served with white rice." at bounding box center [852, 538] width 242 height 21
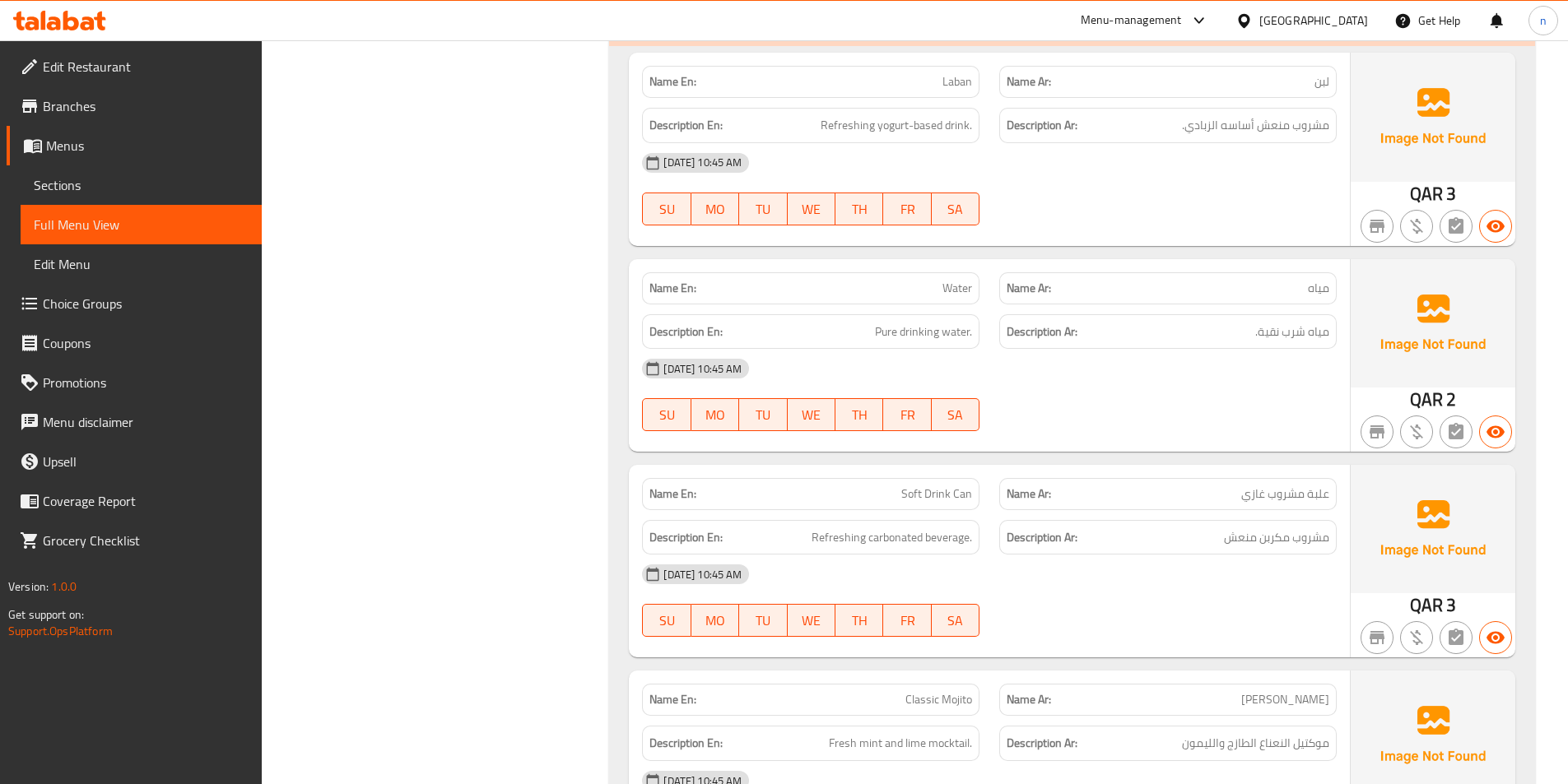
scroll to position [2715, 0]
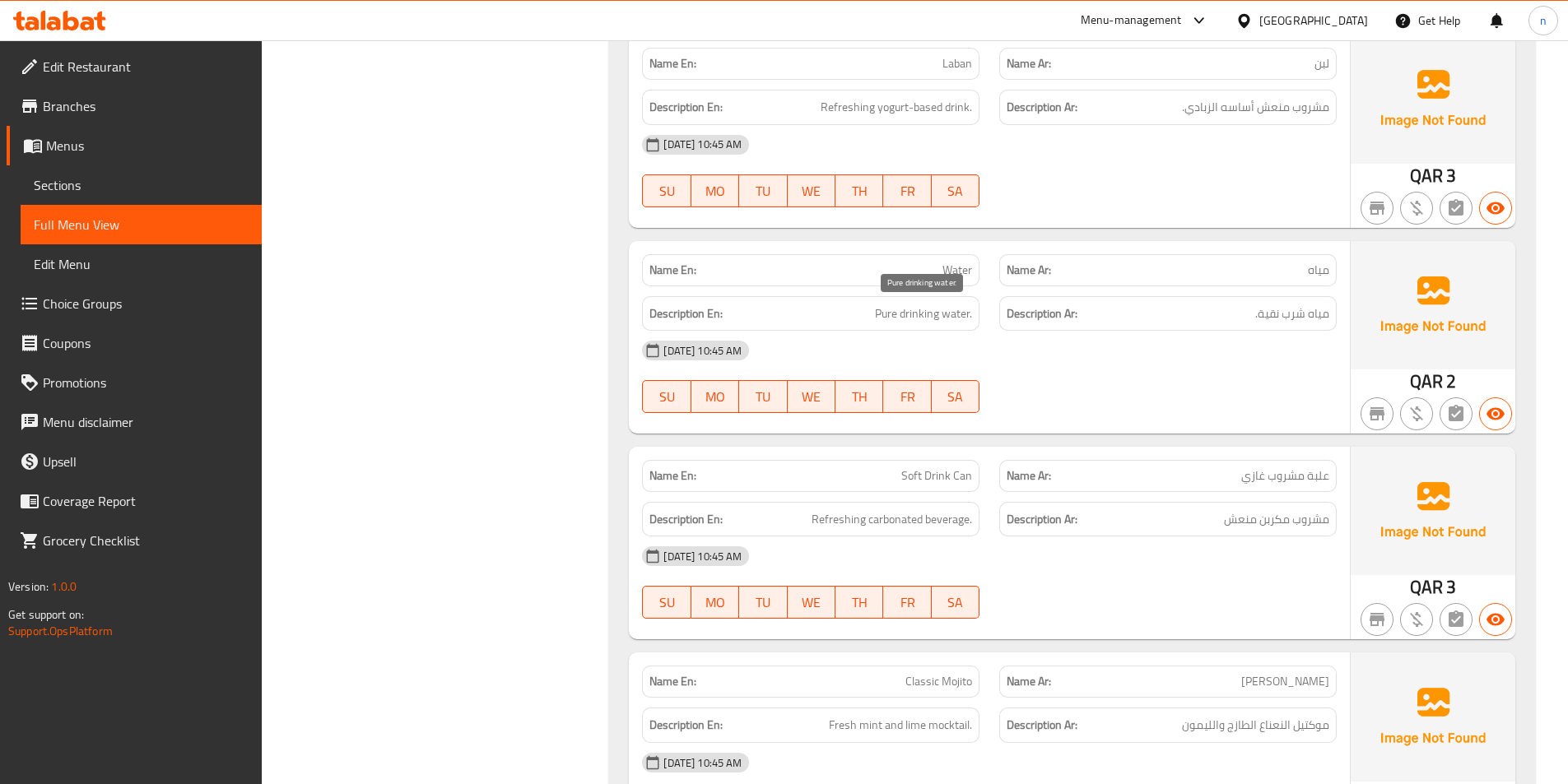
click at [916, 314] on span "Pure drinking water." at bounding box center [923, 313] width 97 height 21
click at [937, 319] on span "Pure drinking water." at bounding box center [923, 313] width 97 height 21
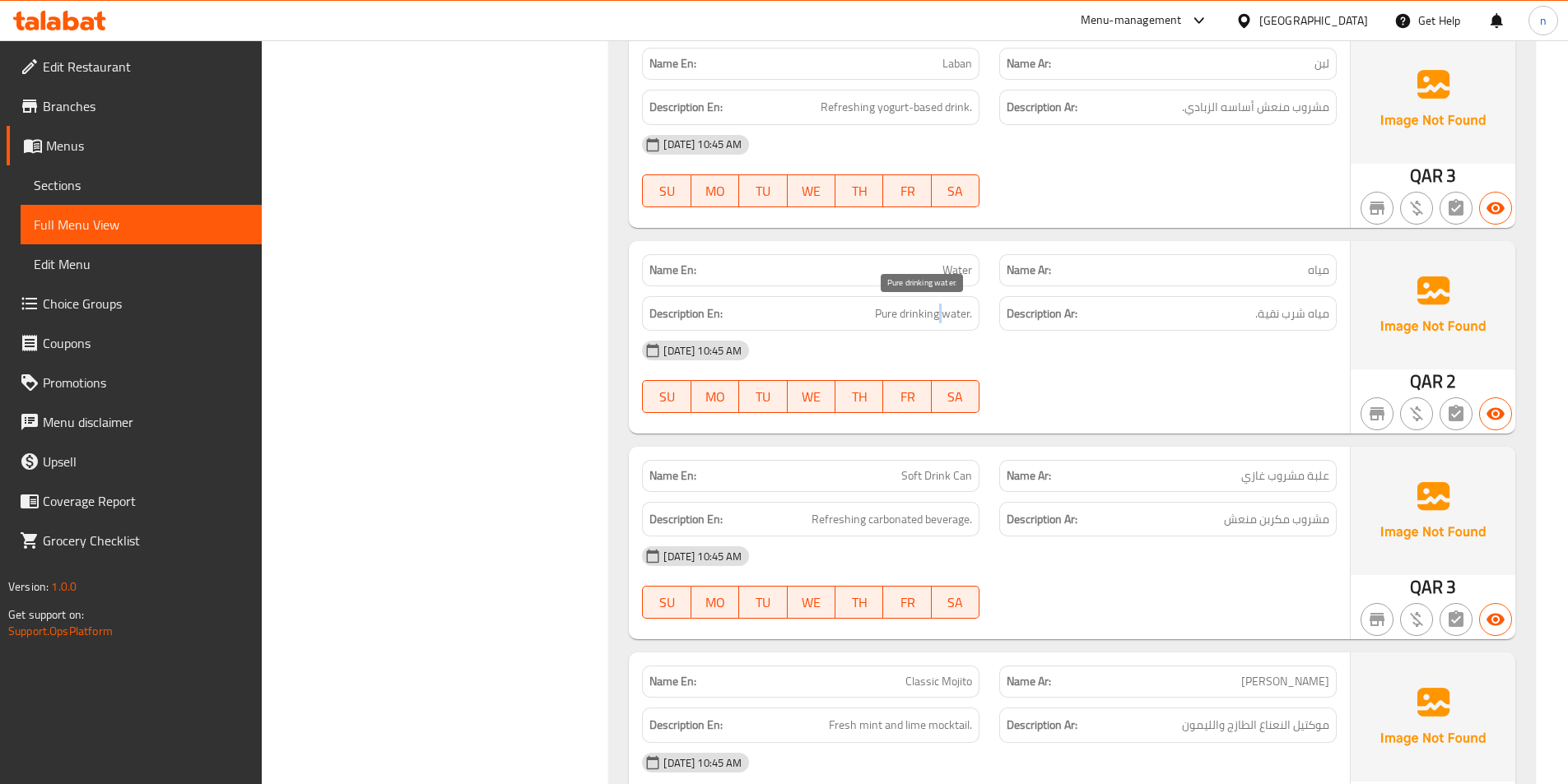
click at [937, 319] on span "Pure drinking water." at bounding box center [923, 313] width 97 height 21
click at [937, 323] on span "Pure drinking water." at bounding box center [923, 313] width 97 height 21
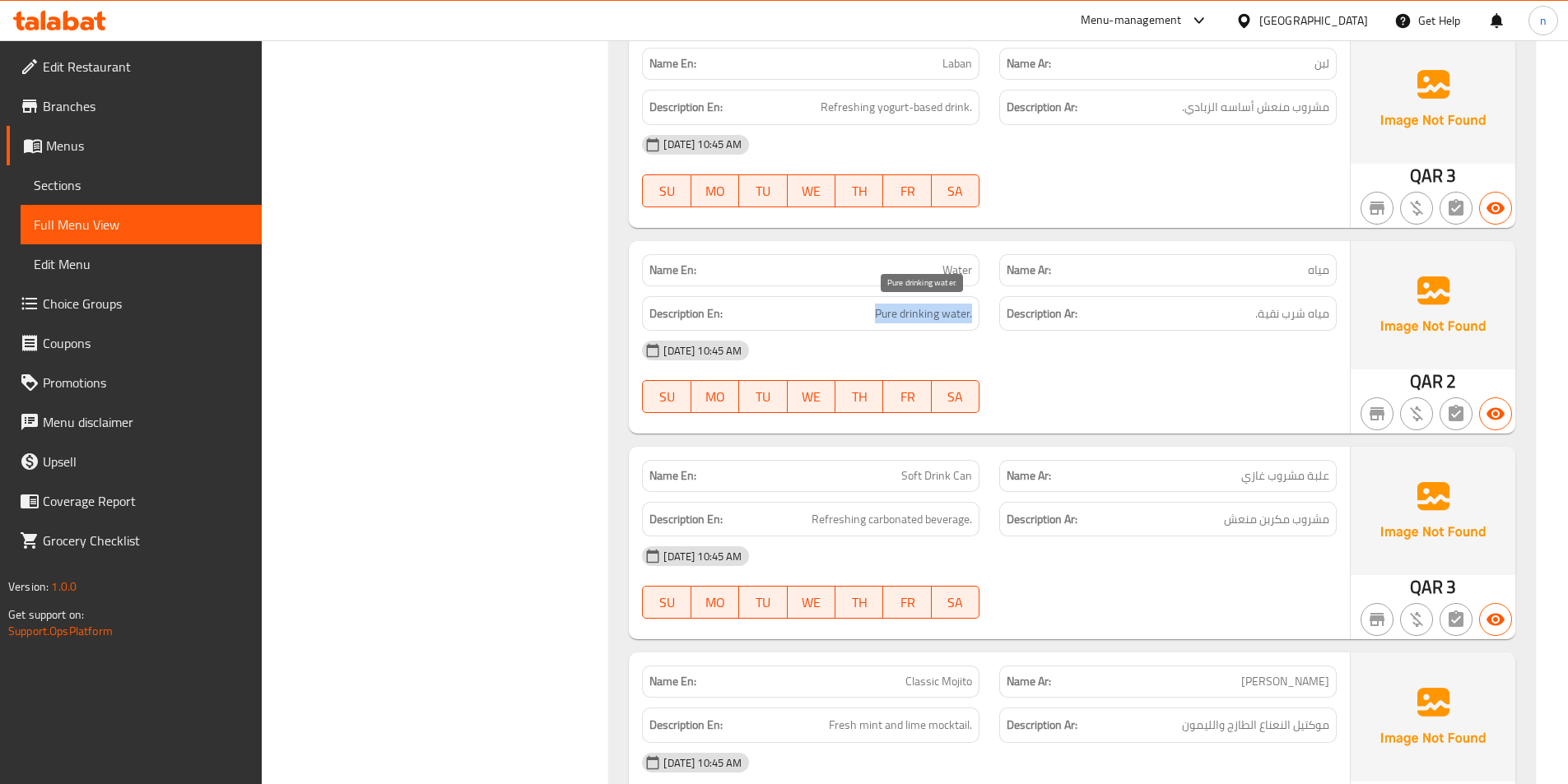
click at [937, 323] on span "Pure drinking water." at bounding box center [923, 313] width 97 height 21
drag, startPoint x: 866, startPoint y: 322, endPoint x: 964, endPoint y: 339, distance: 99.5
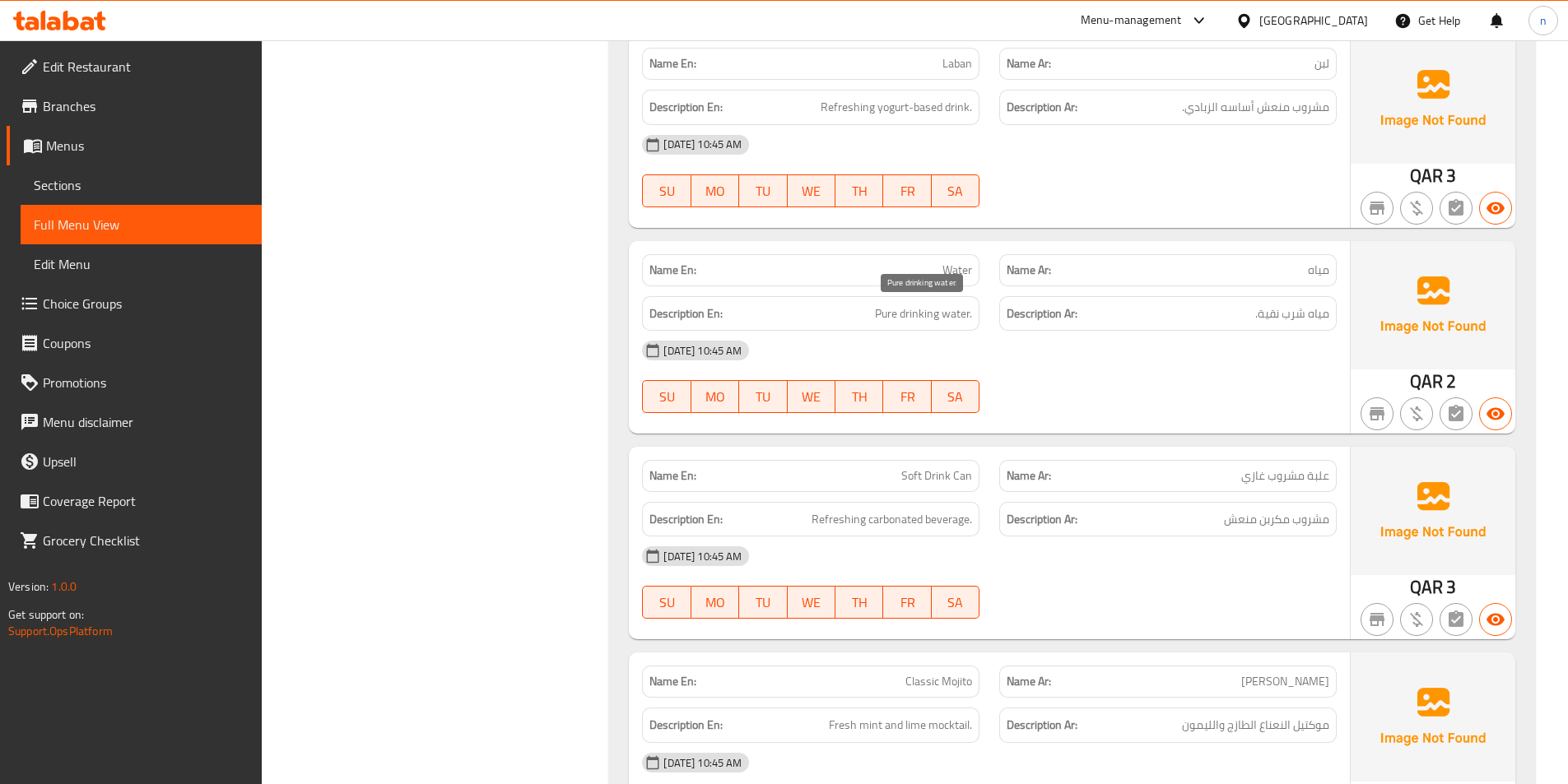
click at [924, 308] on span "Pure drinking water." at bounding box center [923, 313] width 97 height 21
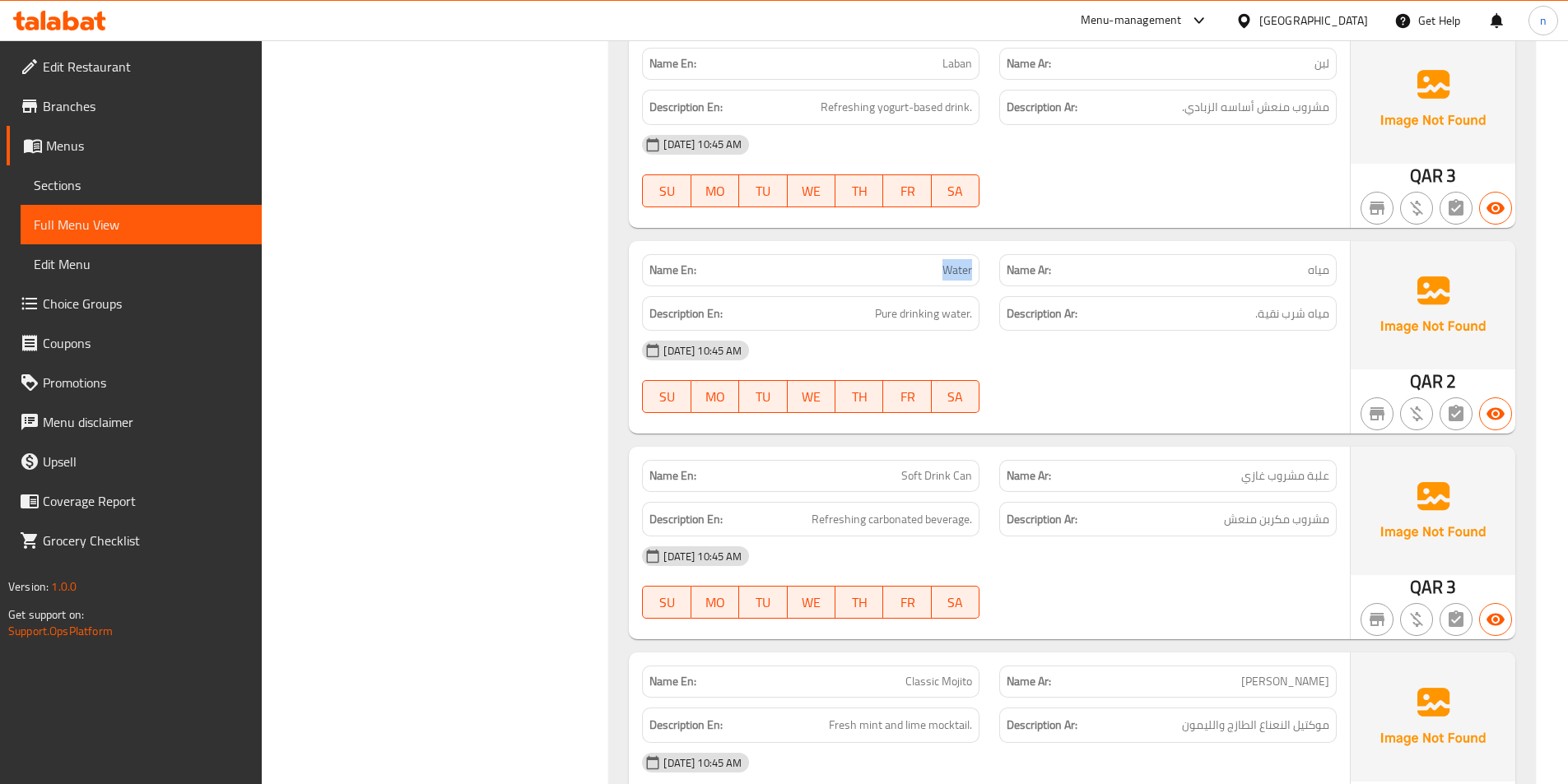
copy span "Water"
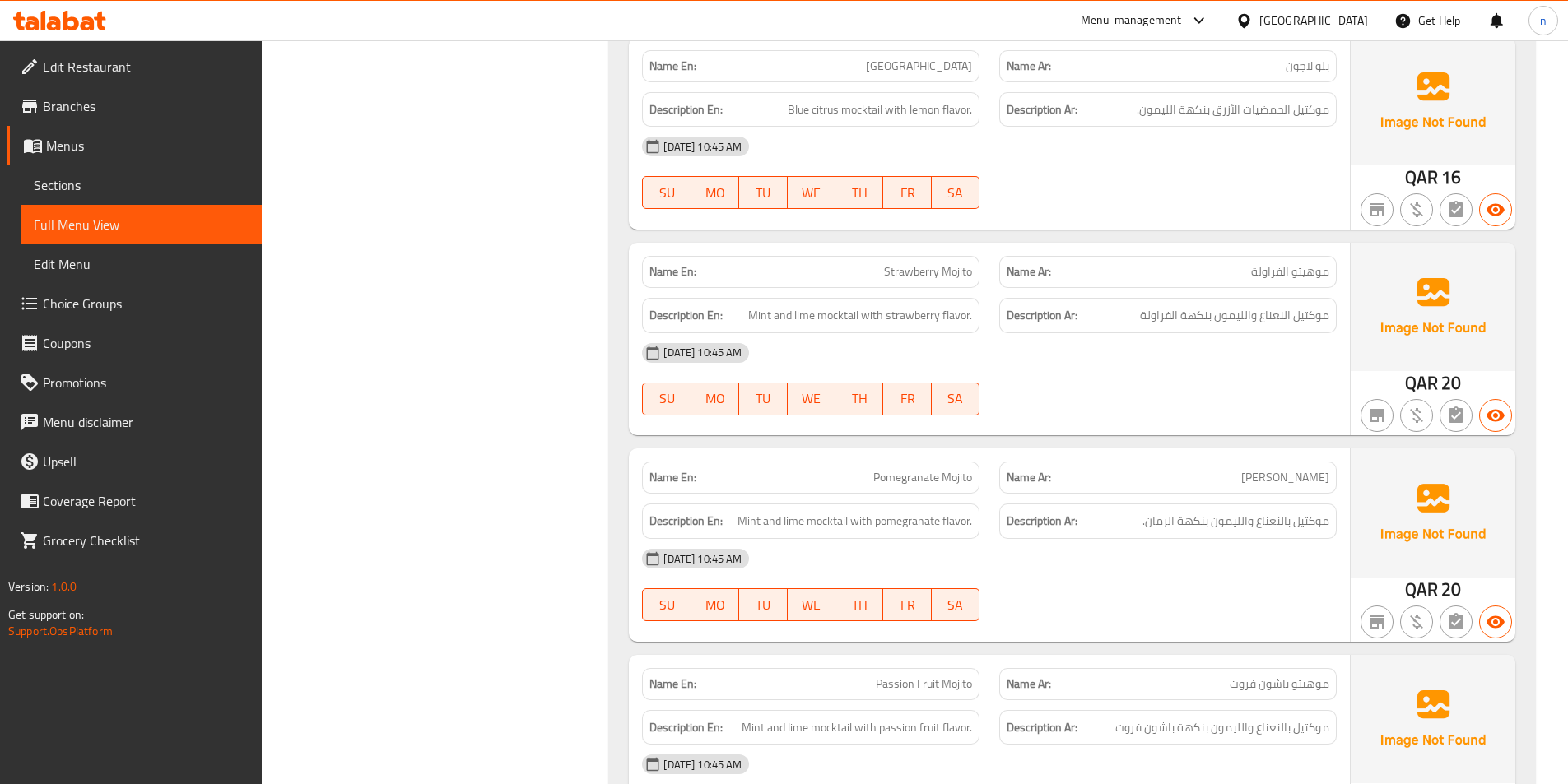
scroll to position [3538, 0]
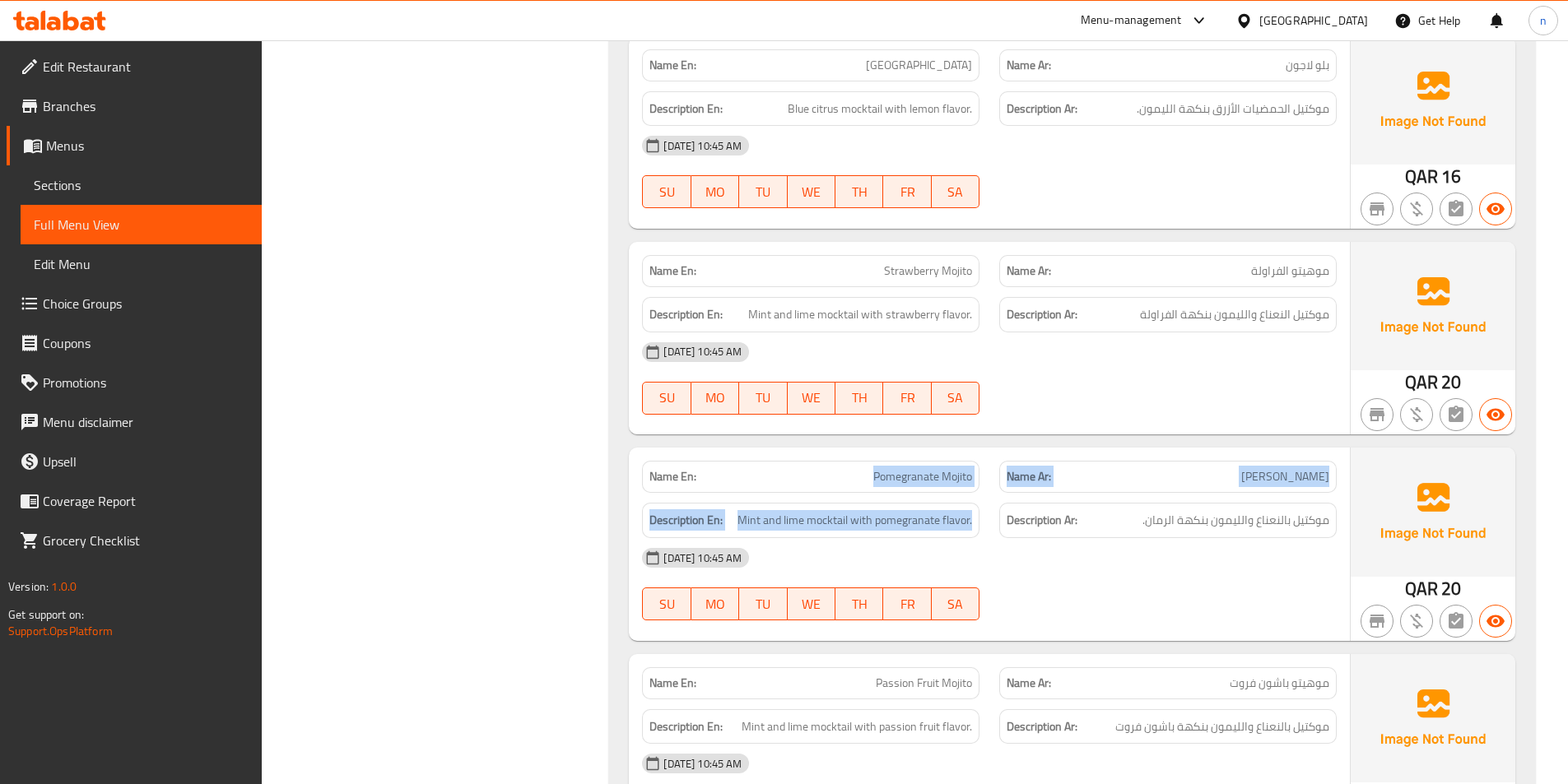
drag, startPoint x: 844, startPoint y: 489, endPoint x: 985, endPoint y: 498, distance: 141.3
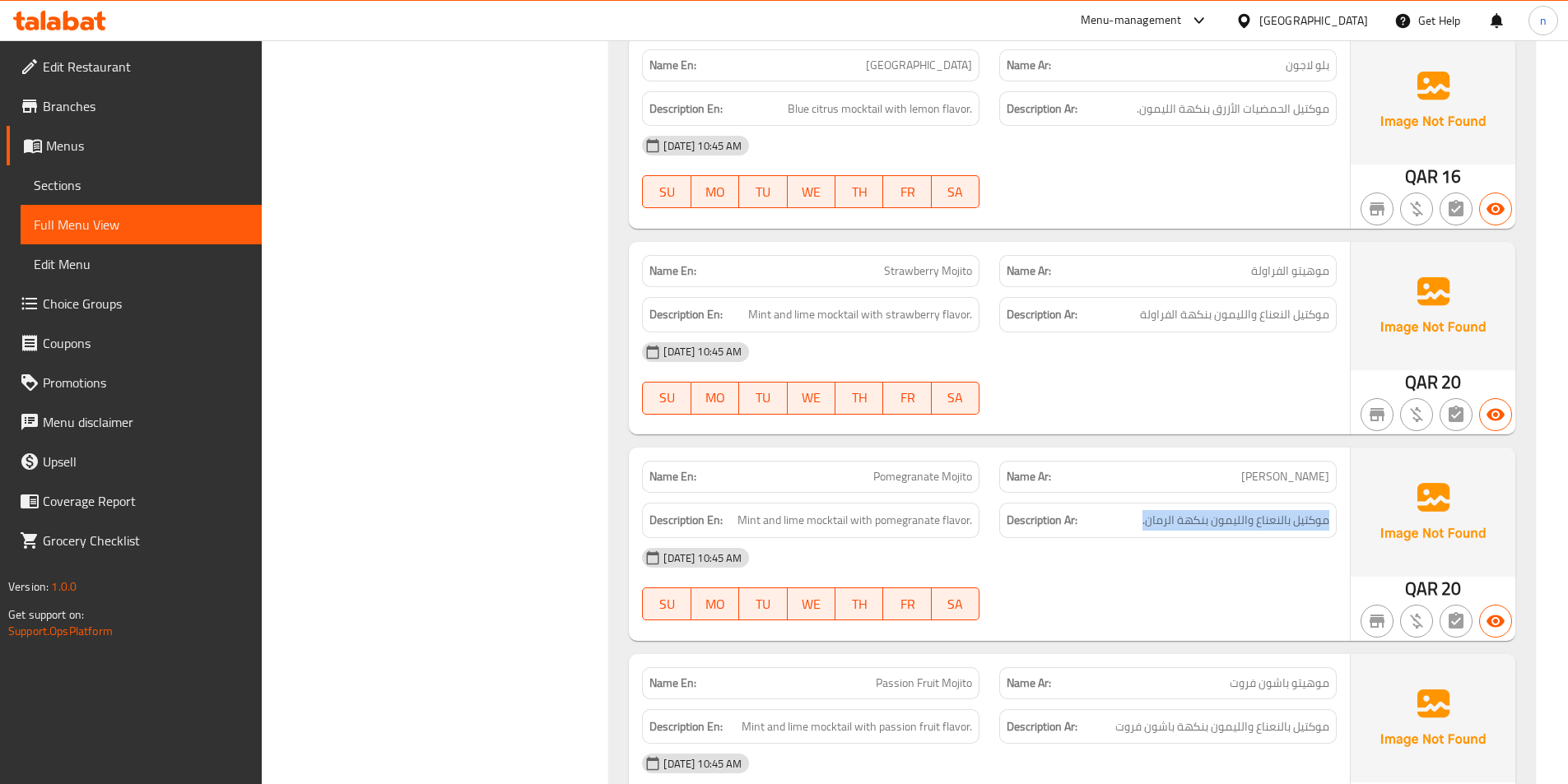
drag, startPoint x: 1335, startPoint y: 511, endPoint x: 1120, endPoint y: 503, distance: 215.1
drag, startPoint x: 1122, startPoint y: 506, endPoint x: 1331, endPoint y: 528, distance: 210.2
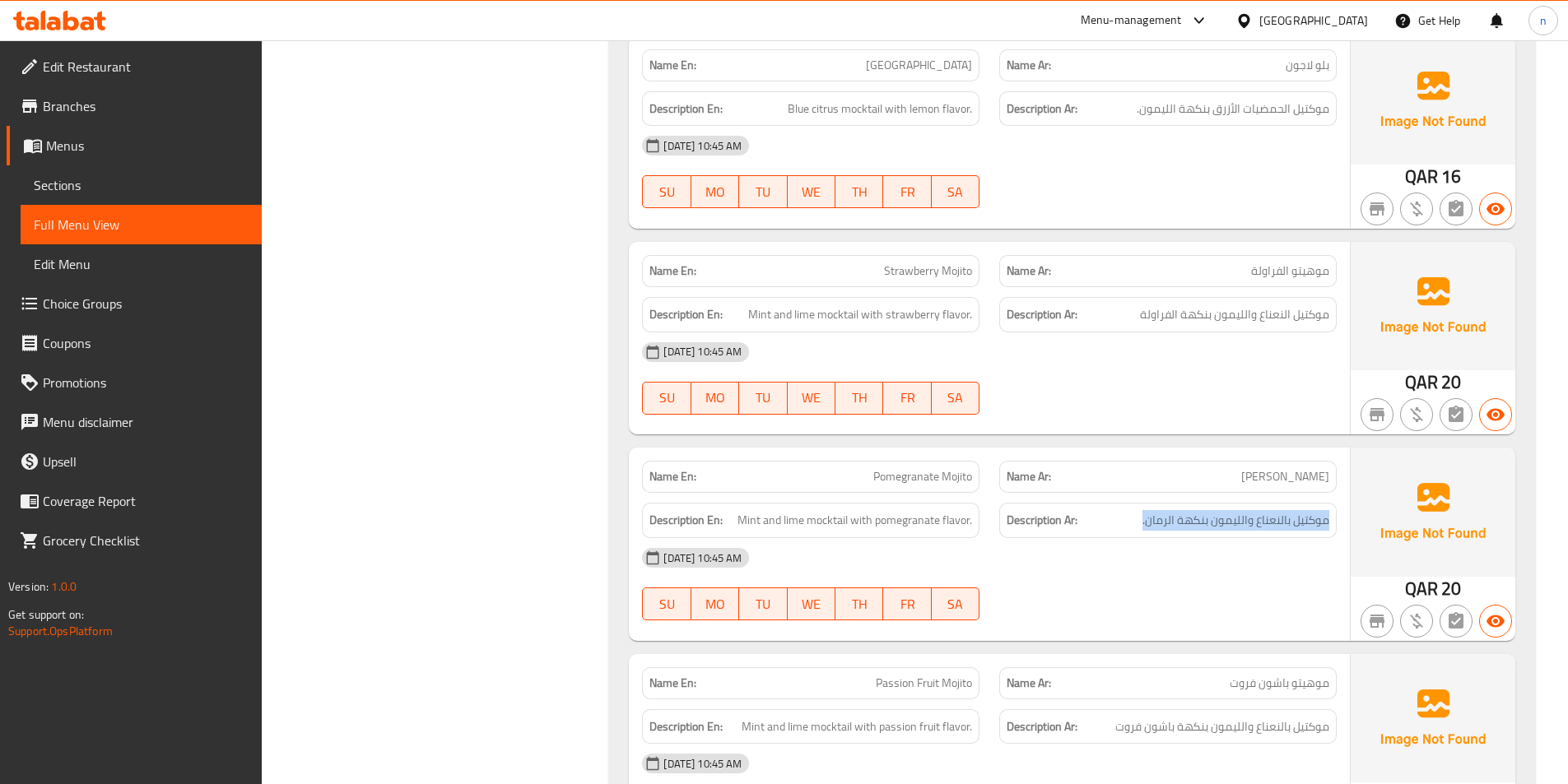
click at [1260, 528] on span "موكتيل بالنعناع والليمون بنكهة الرمان." at bounding box center [1236, 520] width 187 height 21
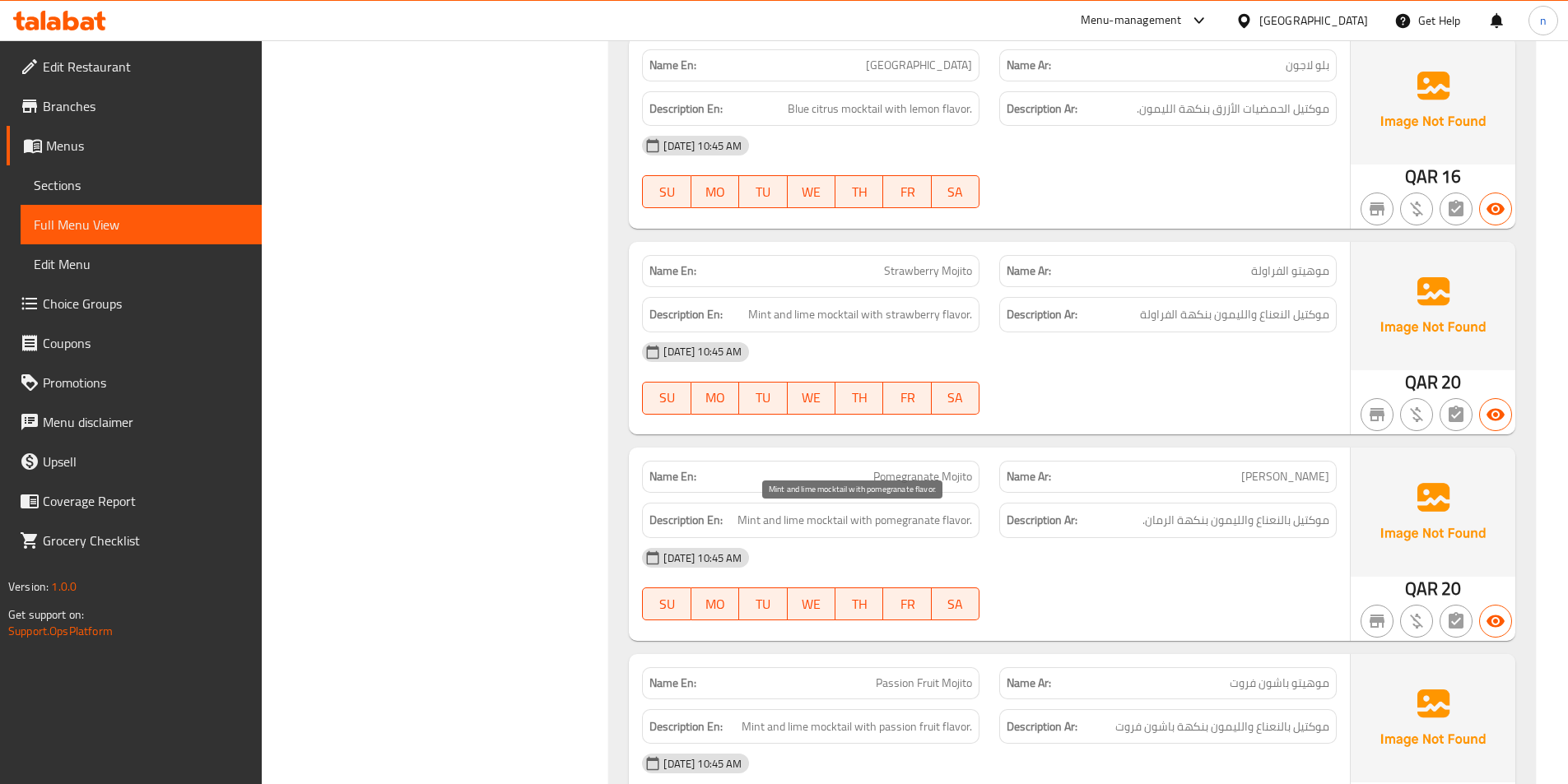
click at [795, 523] on span "Mint and lime mocktail with pomegranate flavor." at bounding box center [855, 520] width 235 height 21
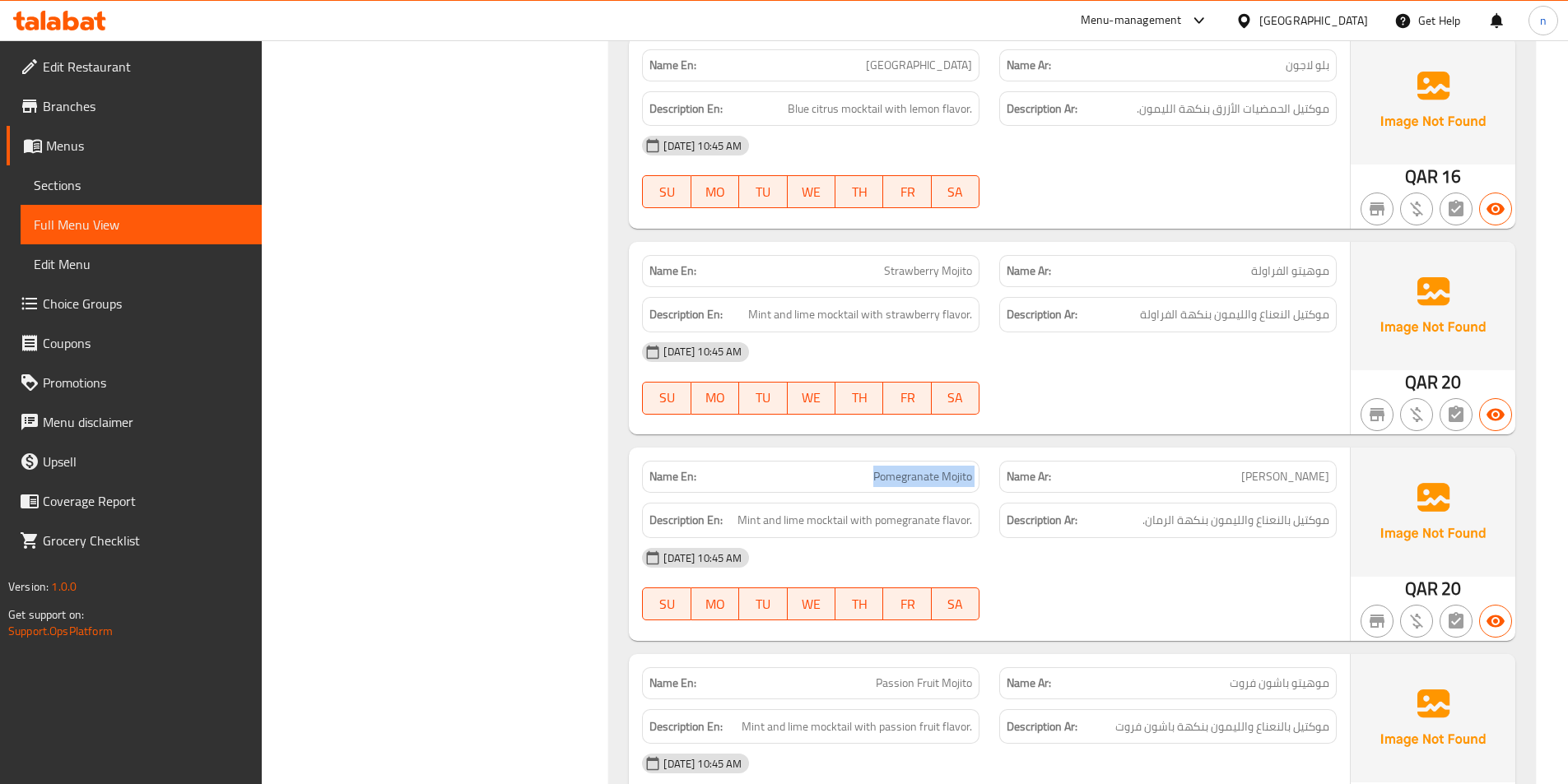
copy span "Pomegranate Mojito"
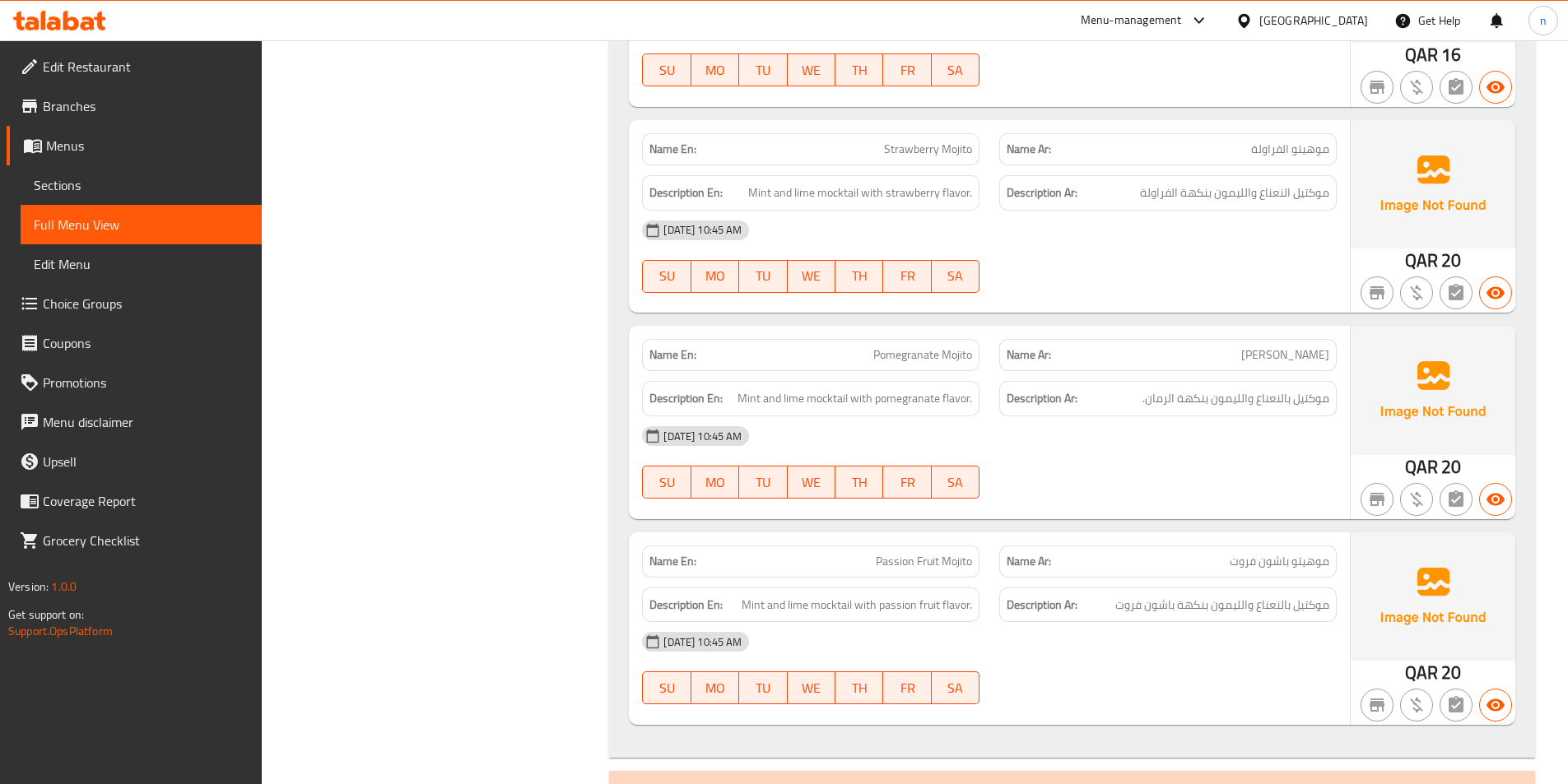
scroll to position [3785, 0]
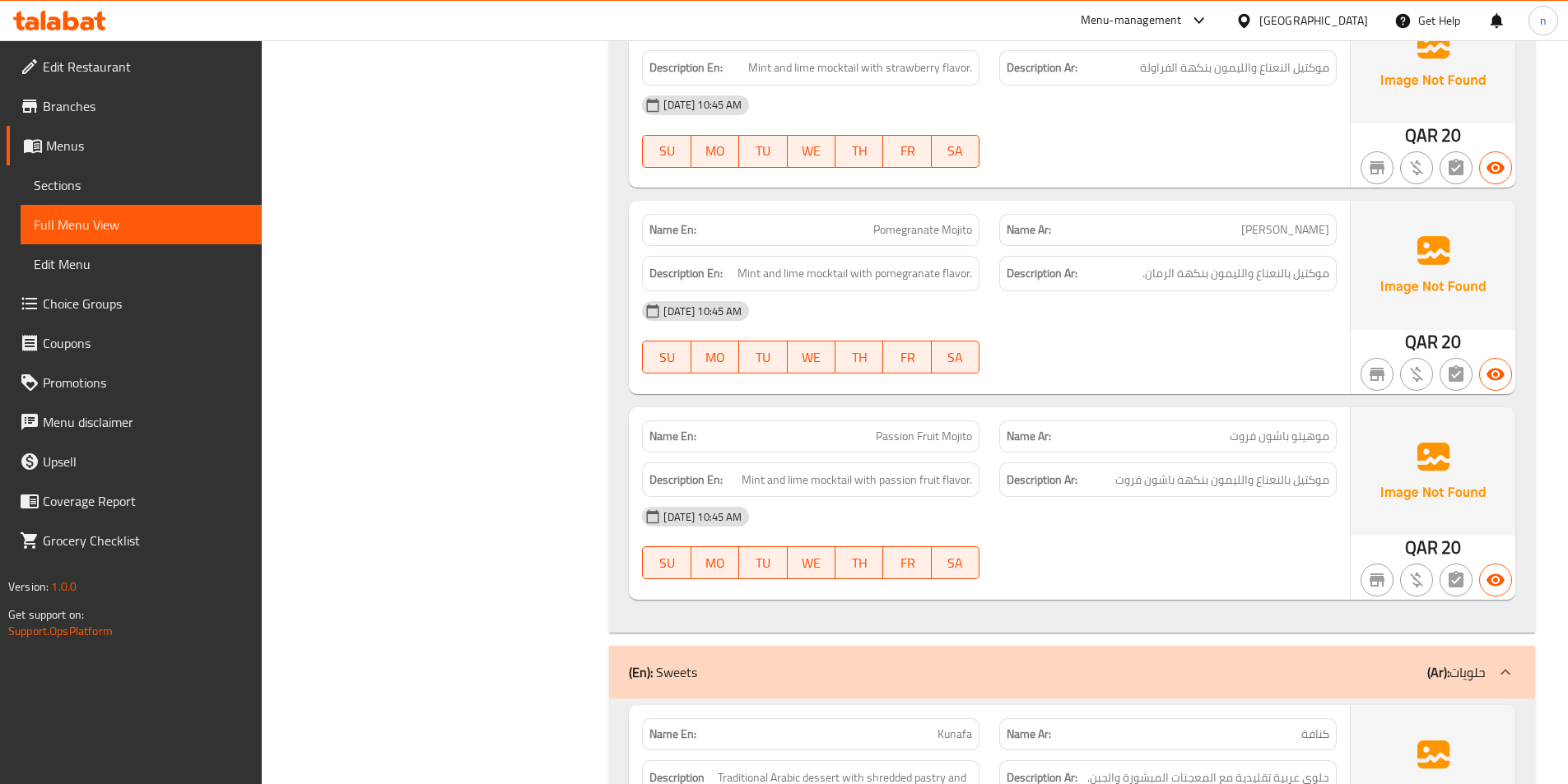
copy span "Passion Fruit Mojito"
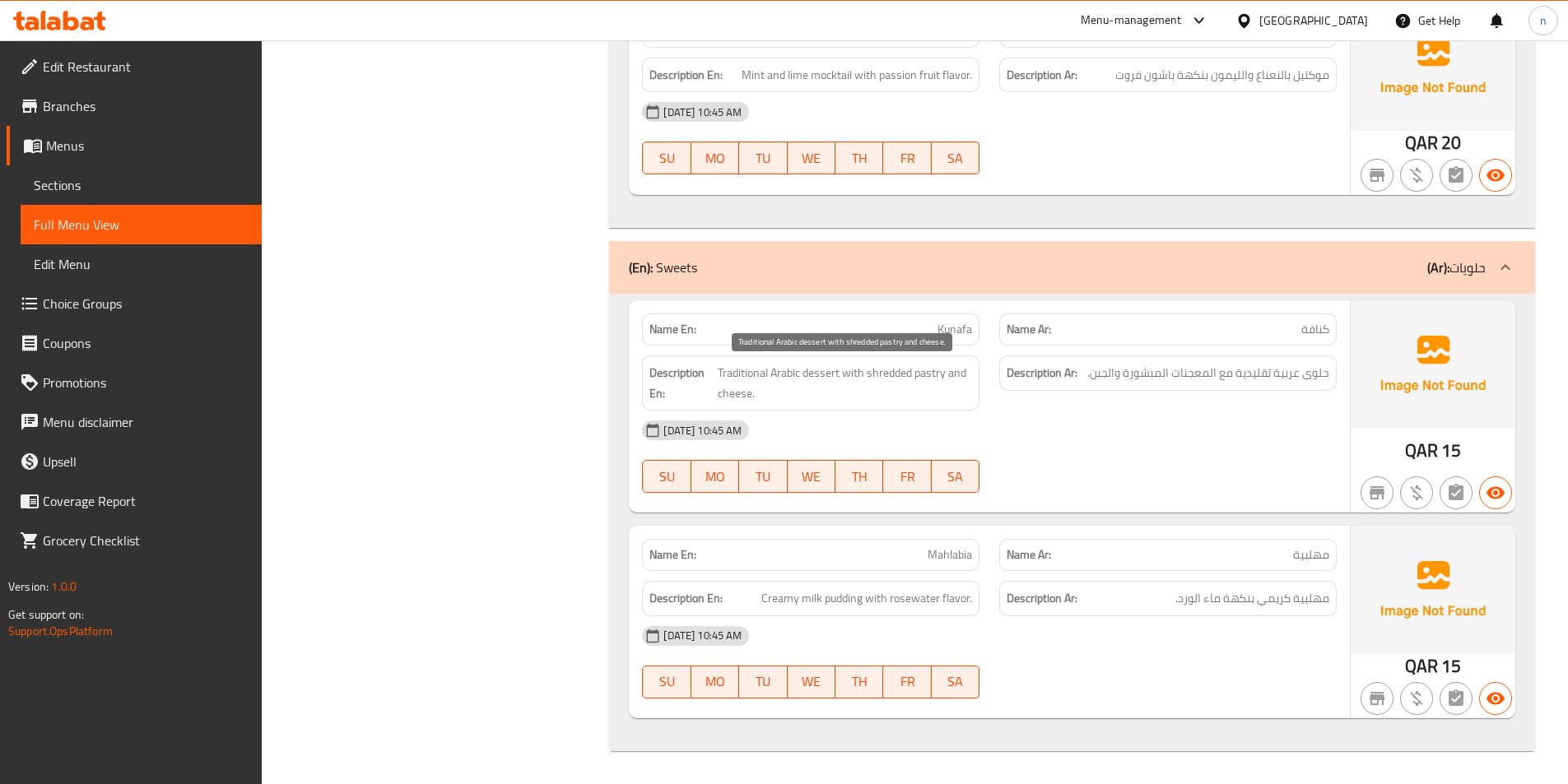
click at [921, 382] on span "Traditional Arabic dessert with shredded pastry and cheese." at bounding box center [845, 383] width 254 height 41
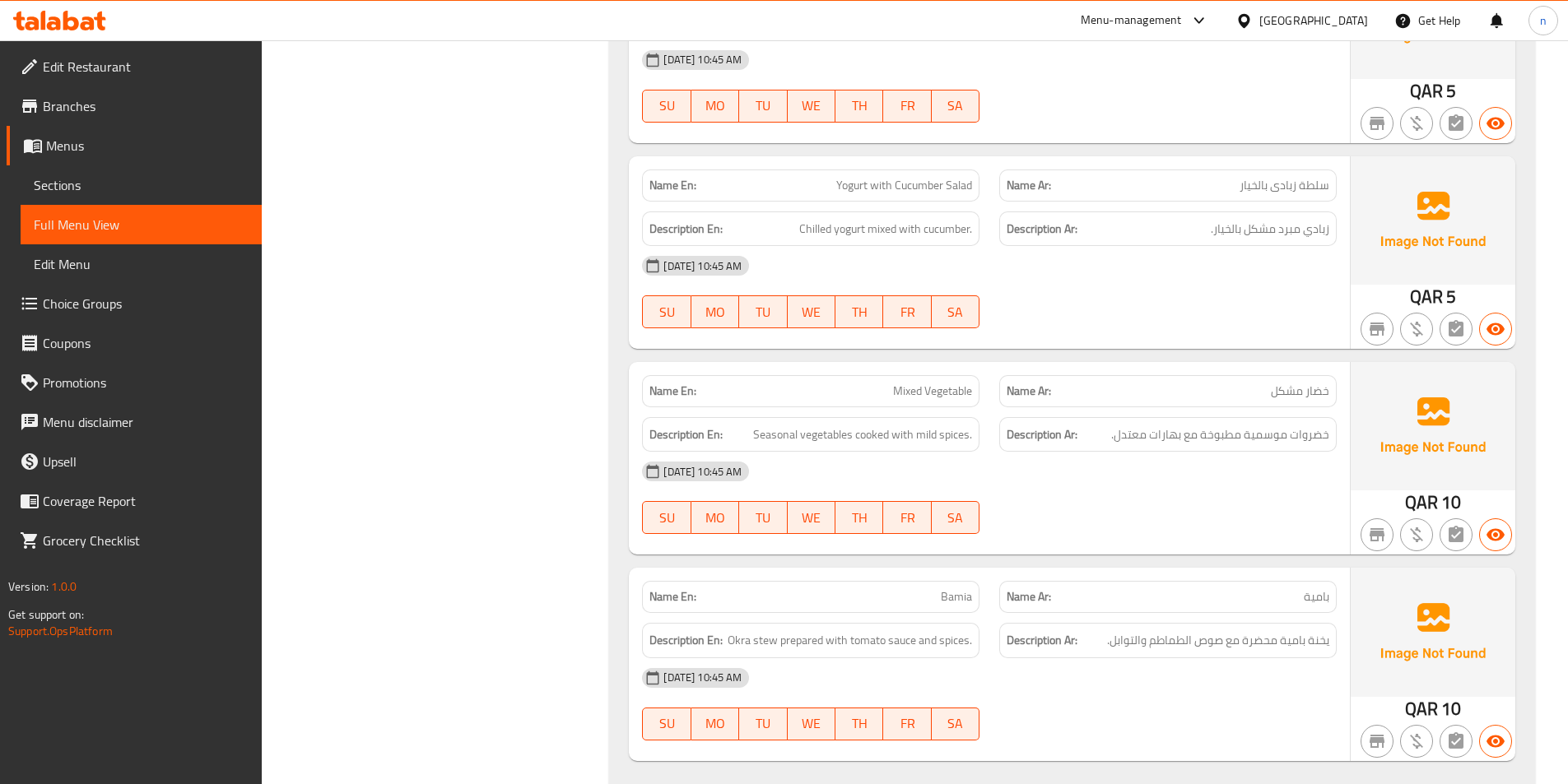
scroll to position [1310, 0]
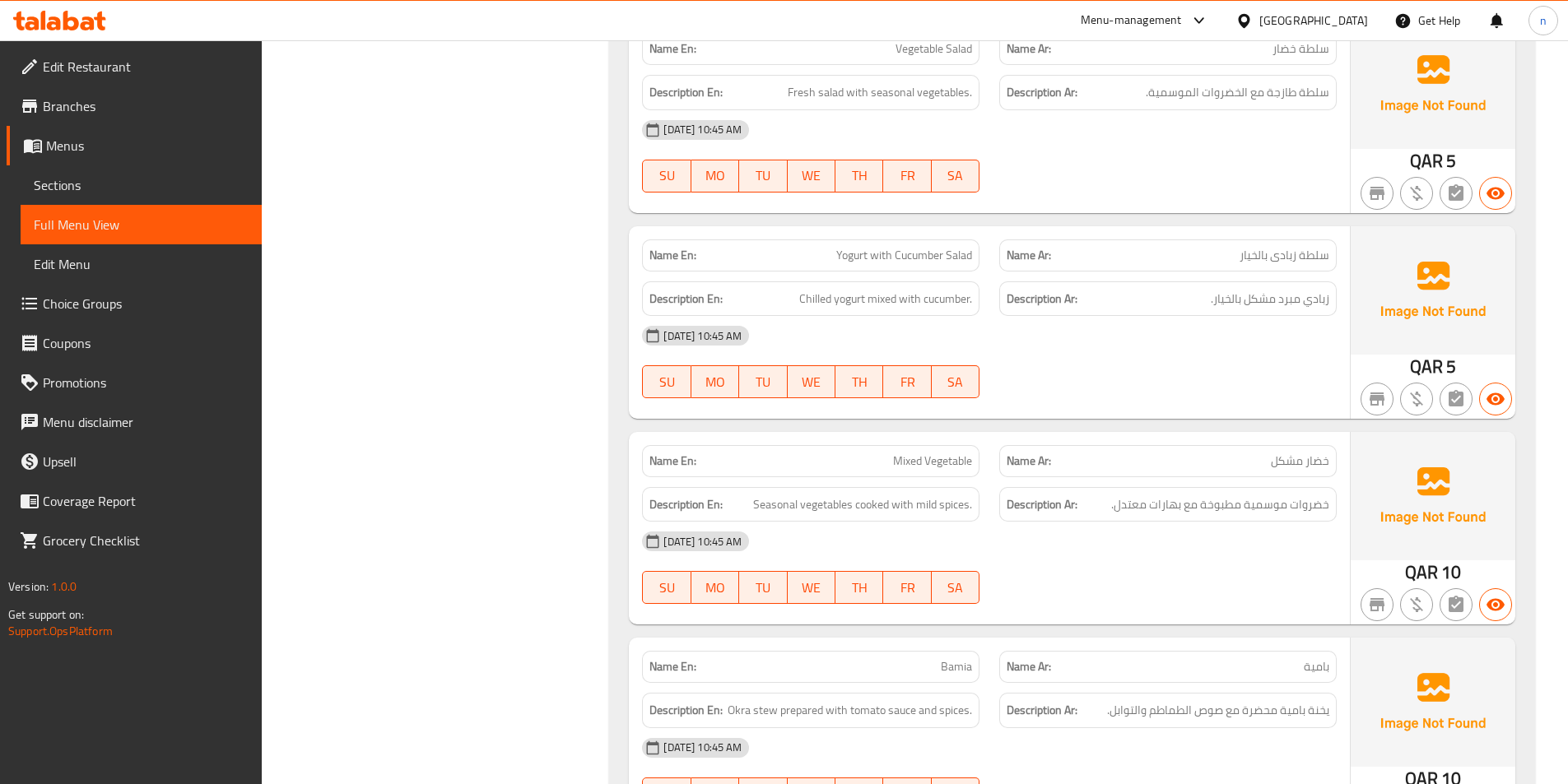
click at [937, 470] on span "Mixed Vegetable" at bounding box center [933, 461] width 79 height 17
copy span "Mixed Vegetable"
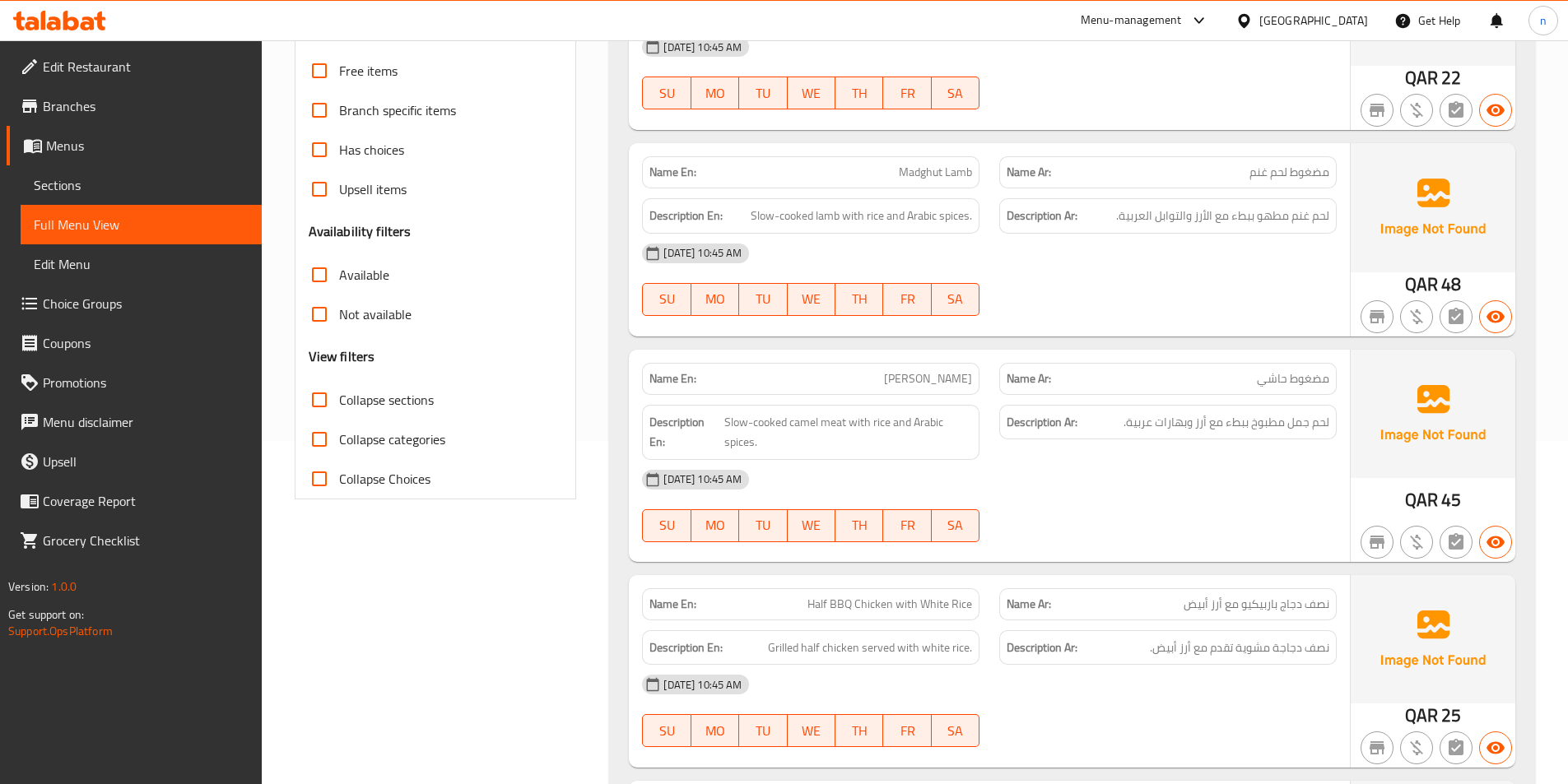
scroll to position [323, 0]
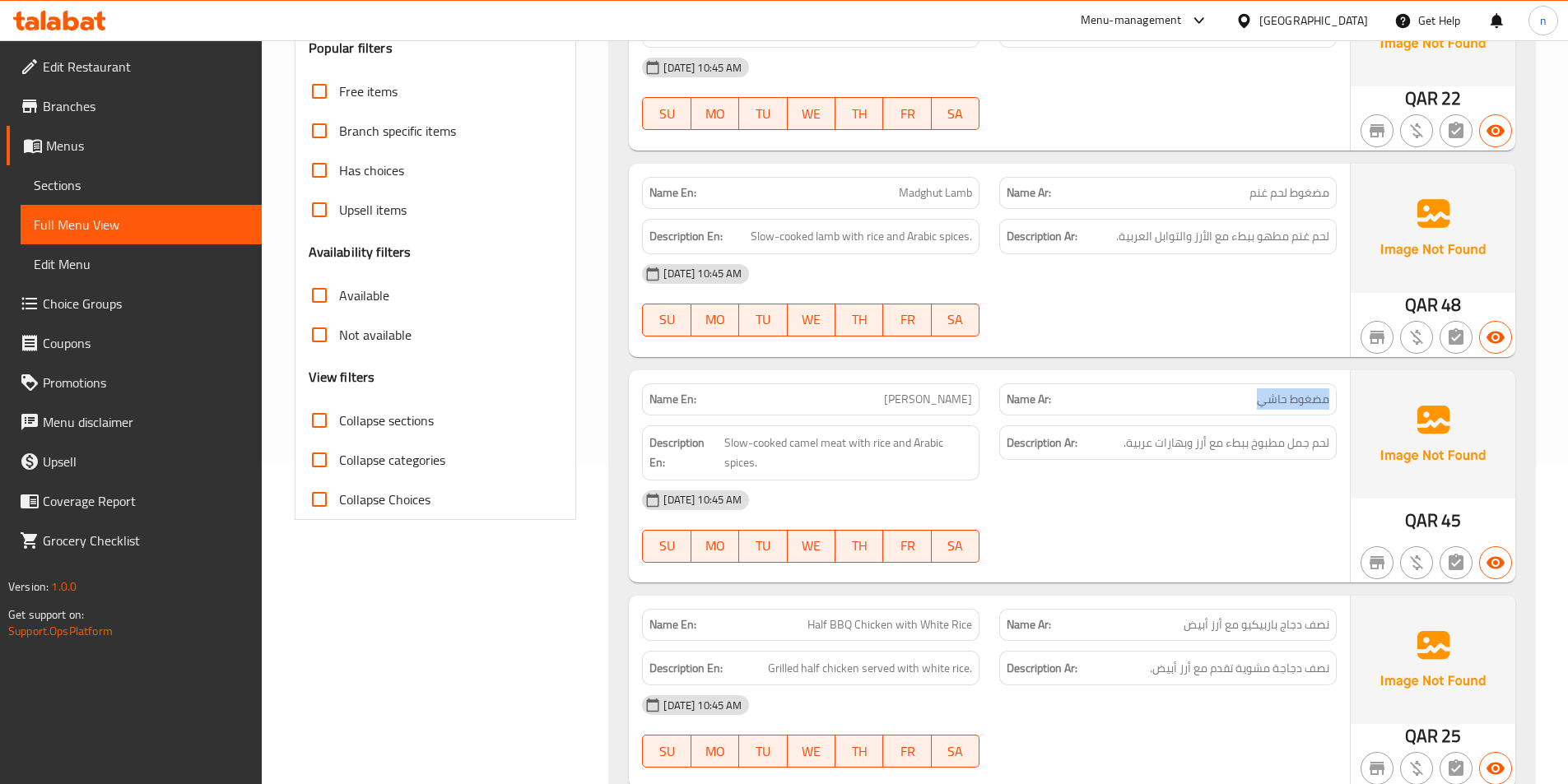
drag, startPoint x: 1341, startPoint y: 395, endPoint x: 1190, endPoint y: 398, distance: 151.0
click at [1190, 398] on div "Name Ar: مضغوط حاشي" at bounding box center [1168, 399] width 357 height 52
click at [1190, 398] on p "Name Ar: مضغوط حاشي" at bounding box center [1168, 399] width 323 height 17
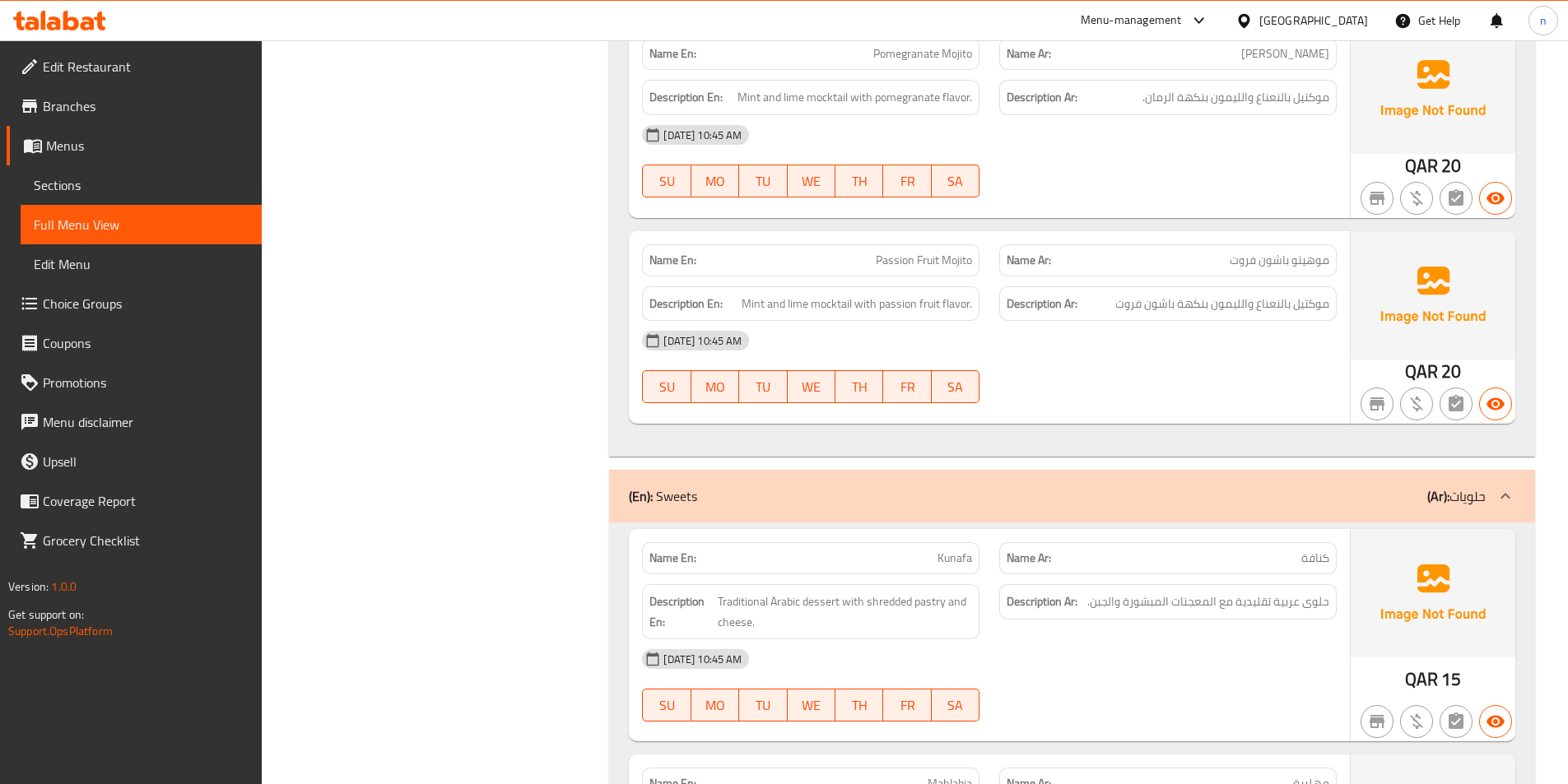
scroll to position [3860, 0]
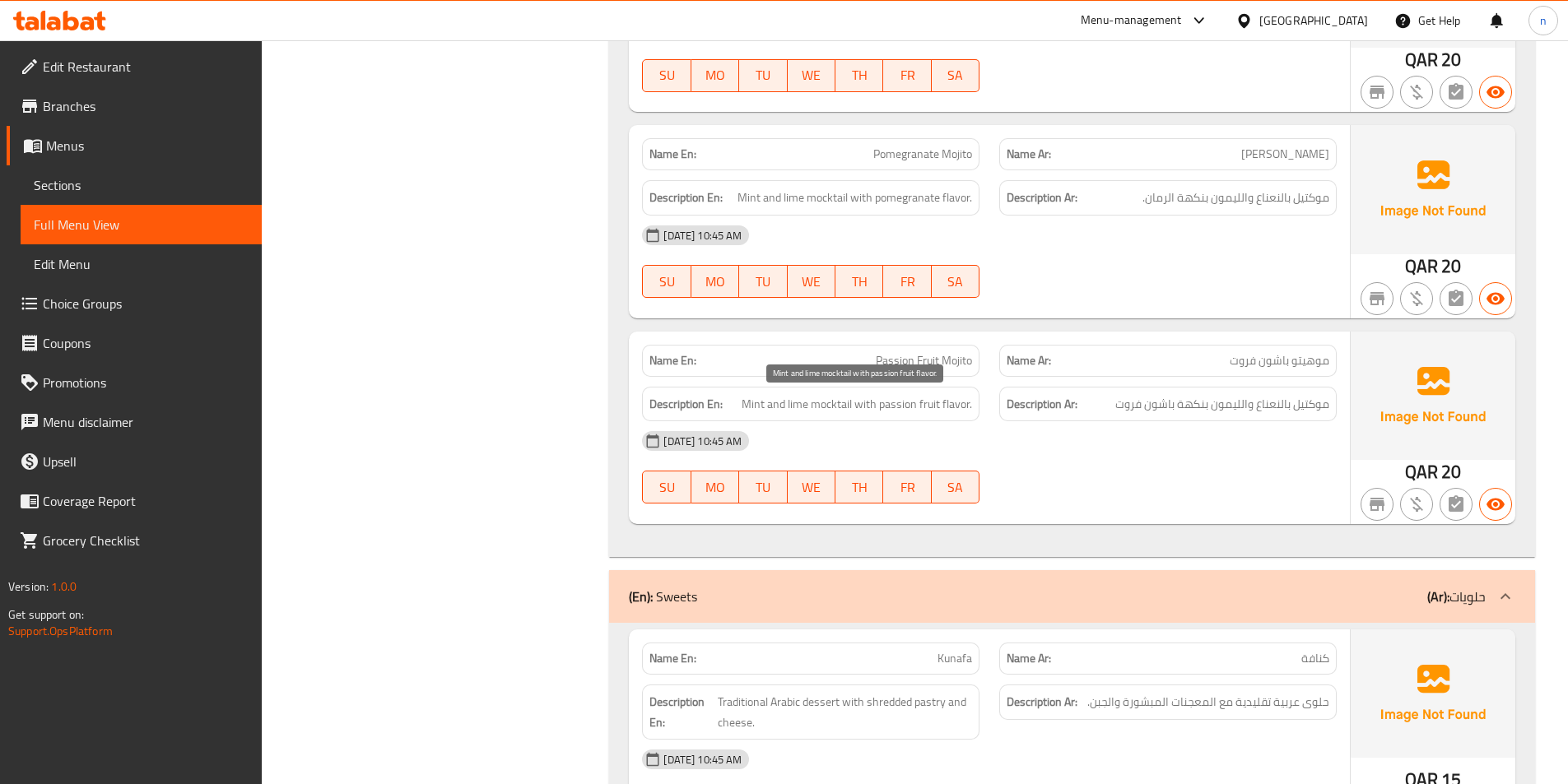
click at [804, 409] on span "Mint and lime mocktail with passion fruit flavor." at bounding box center [856, 404] width 231 height 21
copy span "lime"
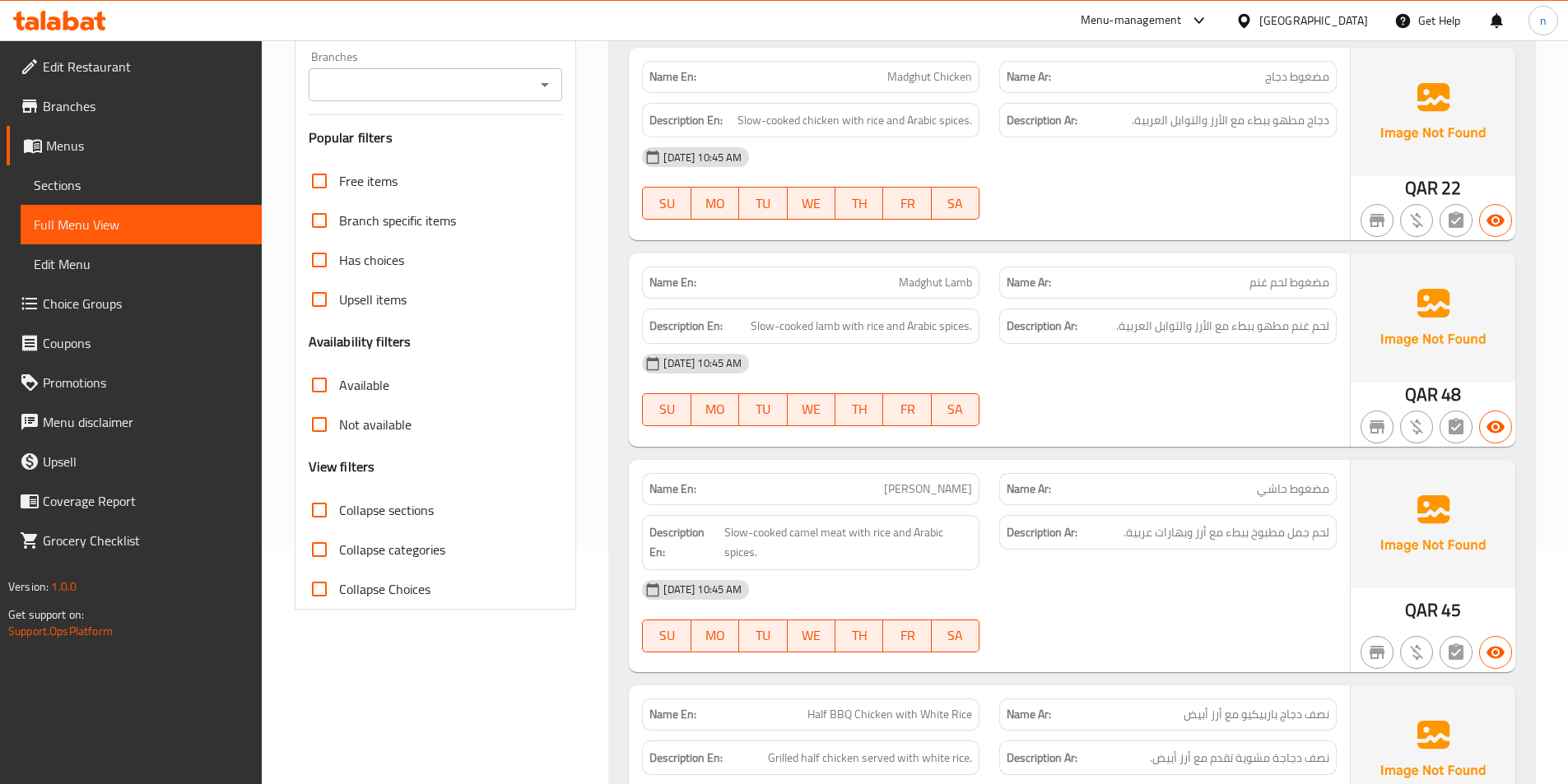
scroll to position [0, 0]
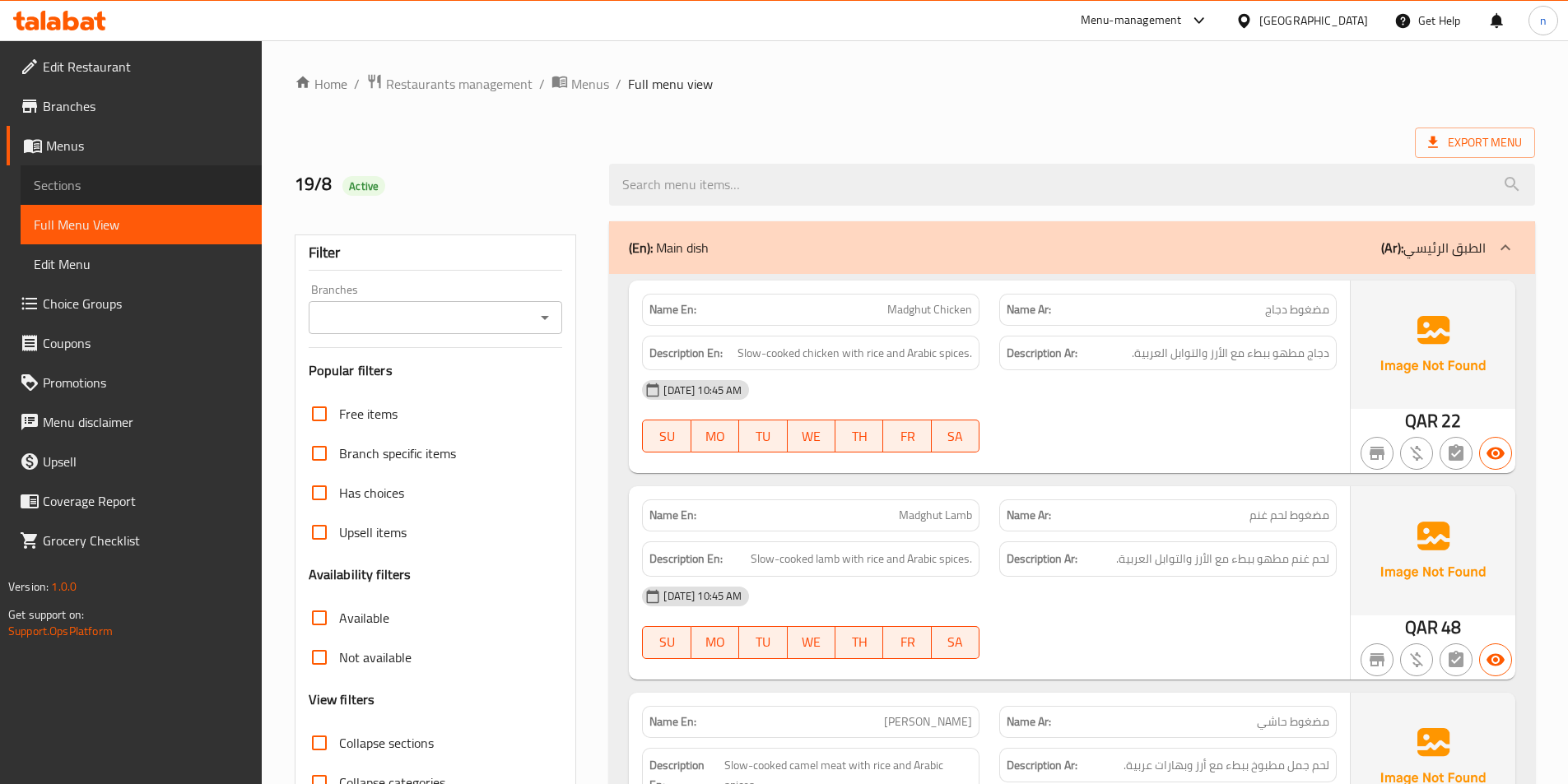
click at [153, 174] on link "Sections" at bounding box center [141, 185] width 242 height 40
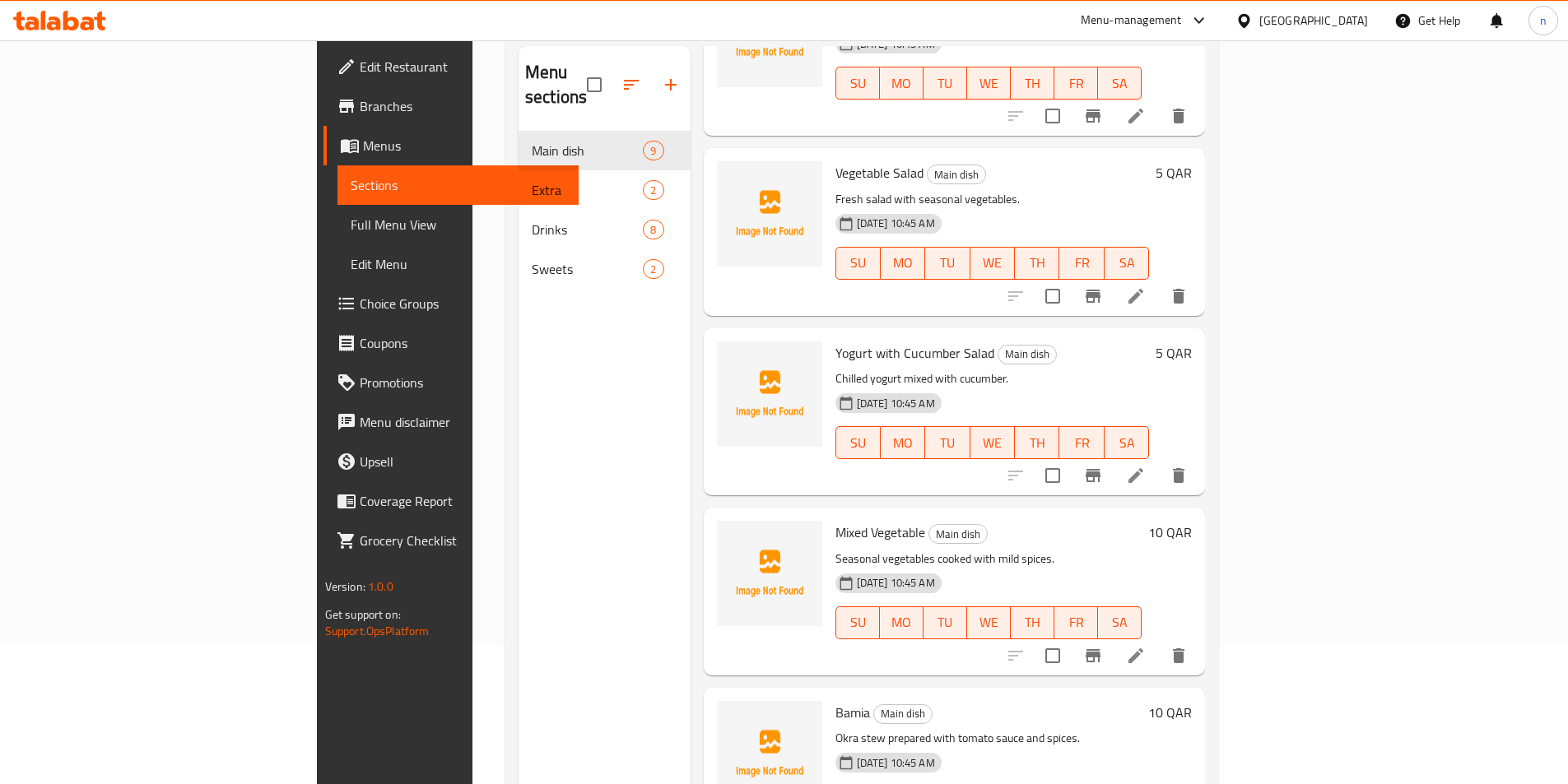
scroll to position [231, 0]
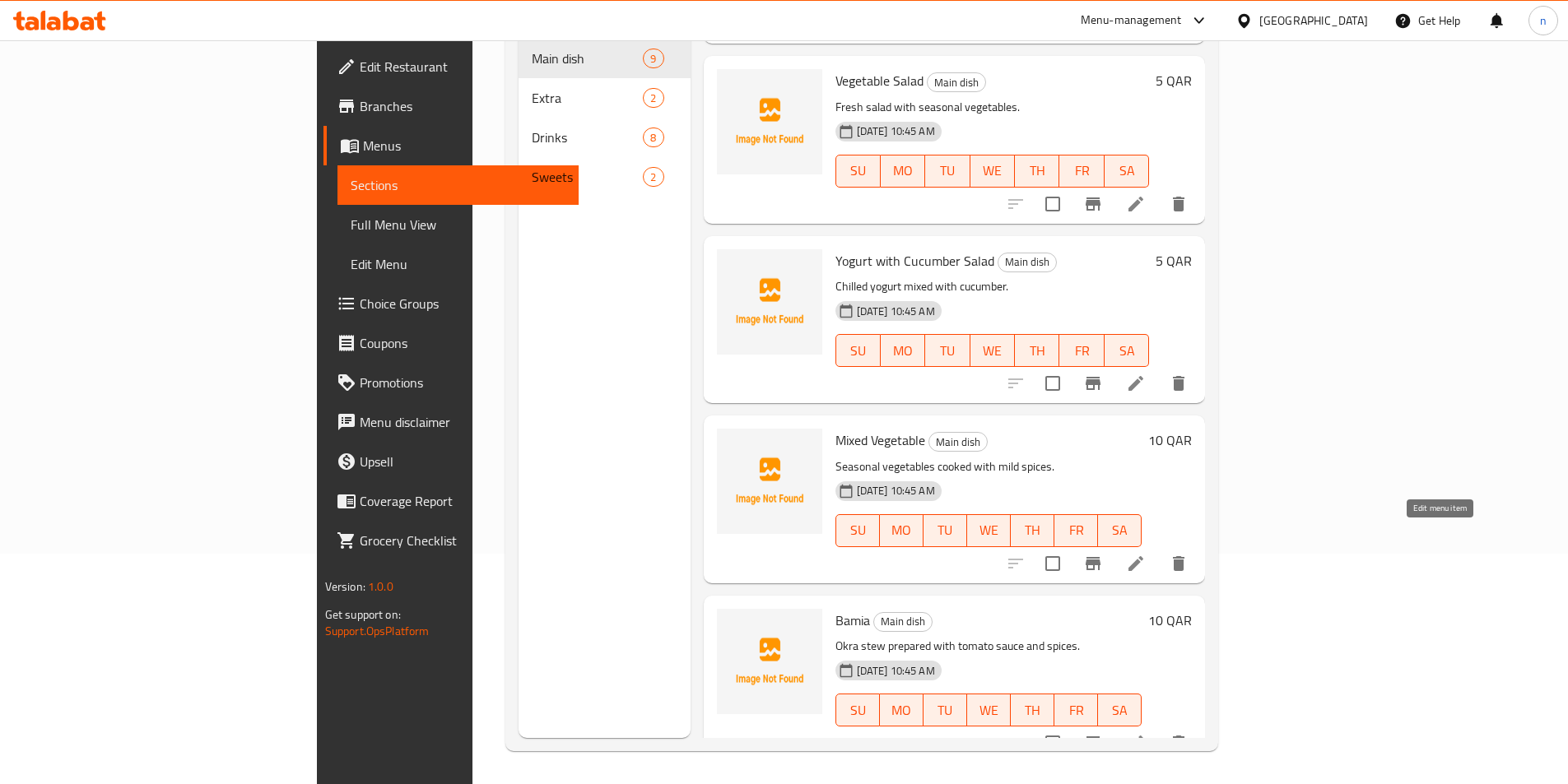
click at [1144, 557] on icon at bounding box center [1136, 564] width 15 height 15
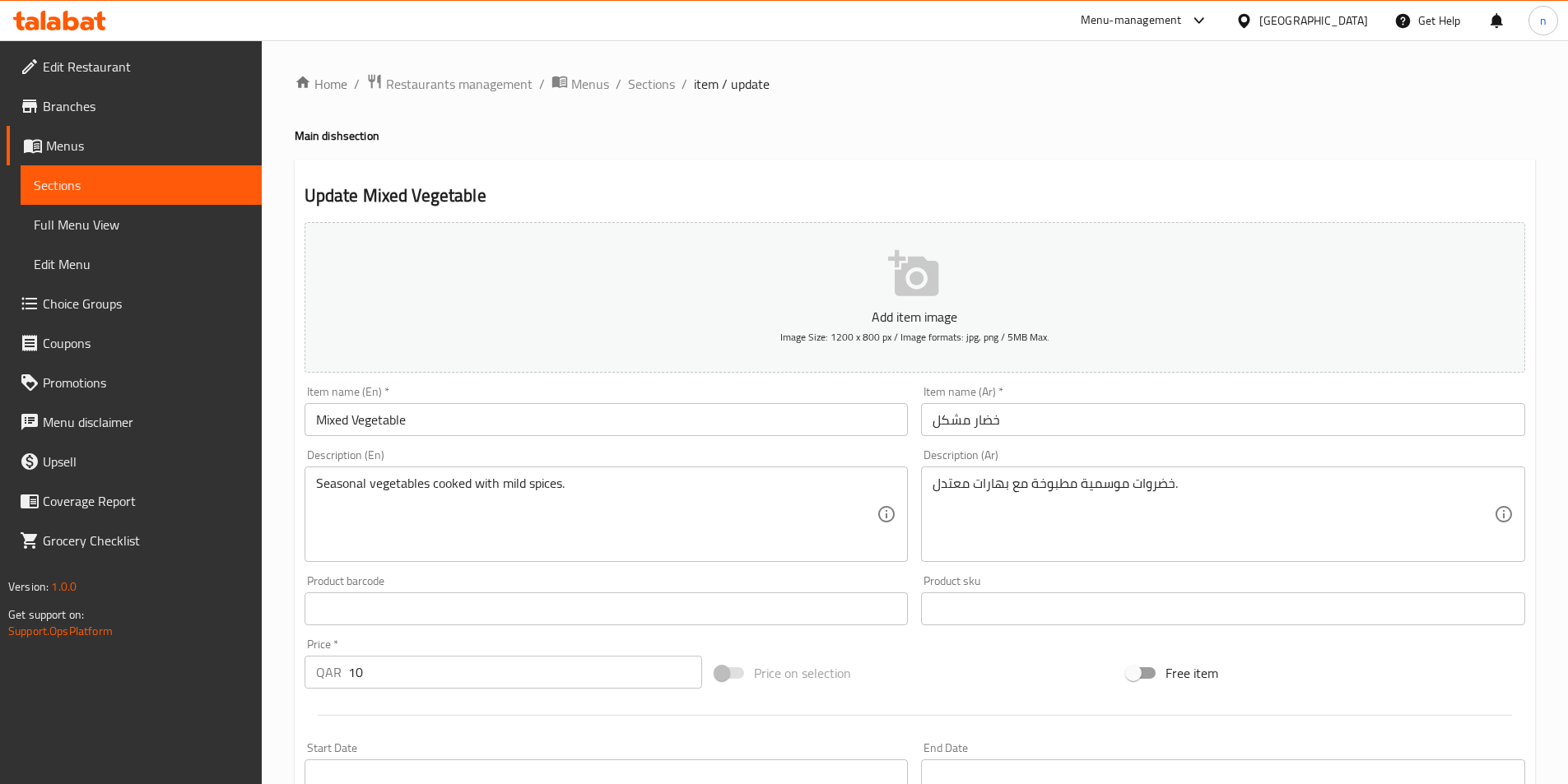
click at [932, 488] on div "خضروات موسمية مطبوخة مع بهارات معتدل. Description (Ar)" at bounding box center [1223, 514] width 604 height 95
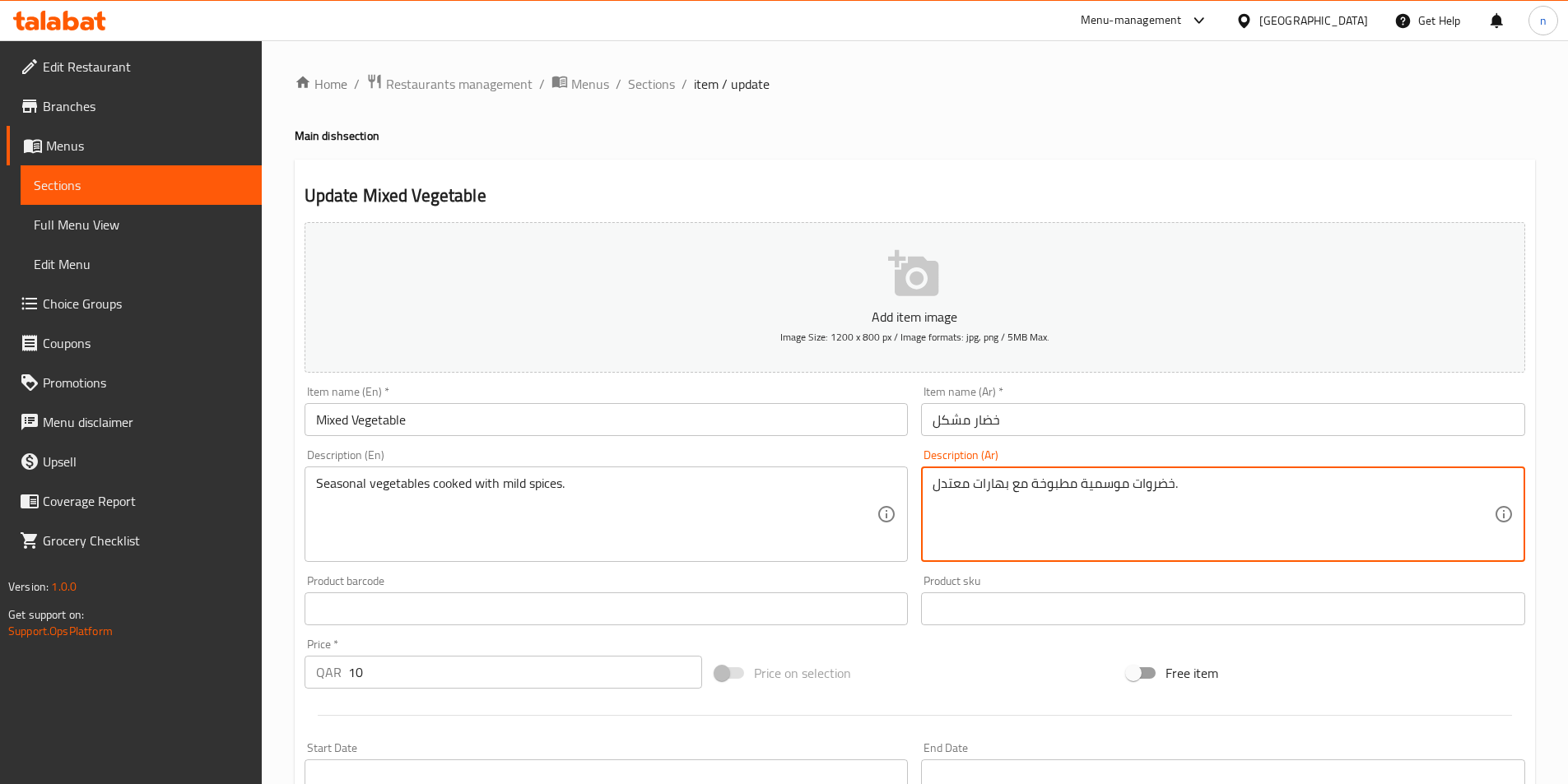
click at [952, 486] on textarea "خضروات موسمية مطبوخة مع بهارات معتدل." at bounding box center [1213, 514] width 562 height 79
drag, startPoint x: 952, startPoint y: 486, endPoint x: 1026, endPoint y: 502, distance: 75.7
click at [1030, 538] on textarea "خضروات موسمية مطبوخة مع بهارات معتدل." at bounding box center [1213, 514] width 562 height 79
click at [1254, 493] on textarea "خضروات موسمية مطبوخة مع بهارات معتدل." at bounding box center [1213, 514] width 562 height 79
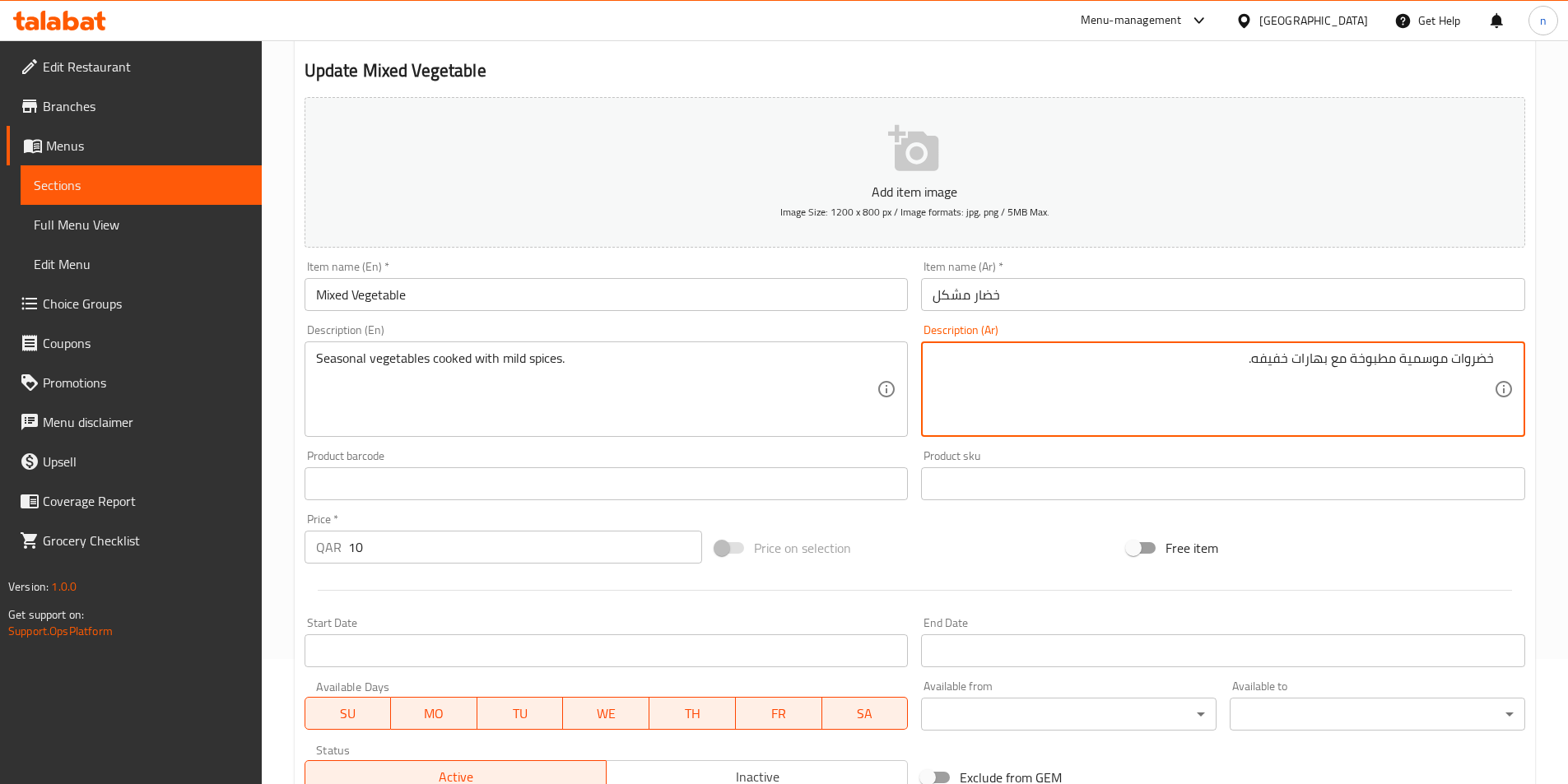
scroll to position [379, 0]
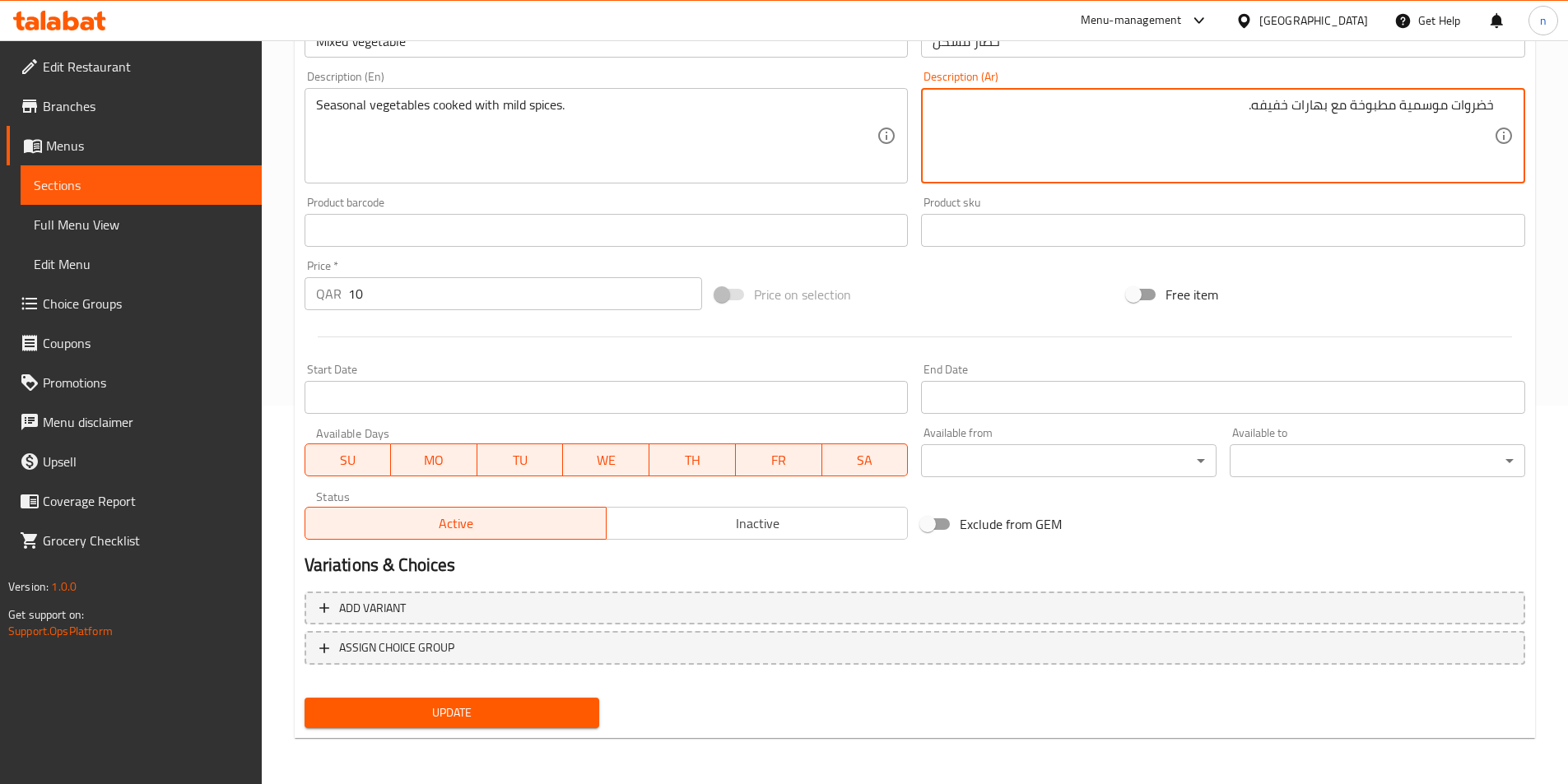
type textarea "خضروات موسمية مطبوخة مع بهارات خفيفه."
click at [451, 713] on span "Update" at bounding box center [452, 713] width 269 height 21
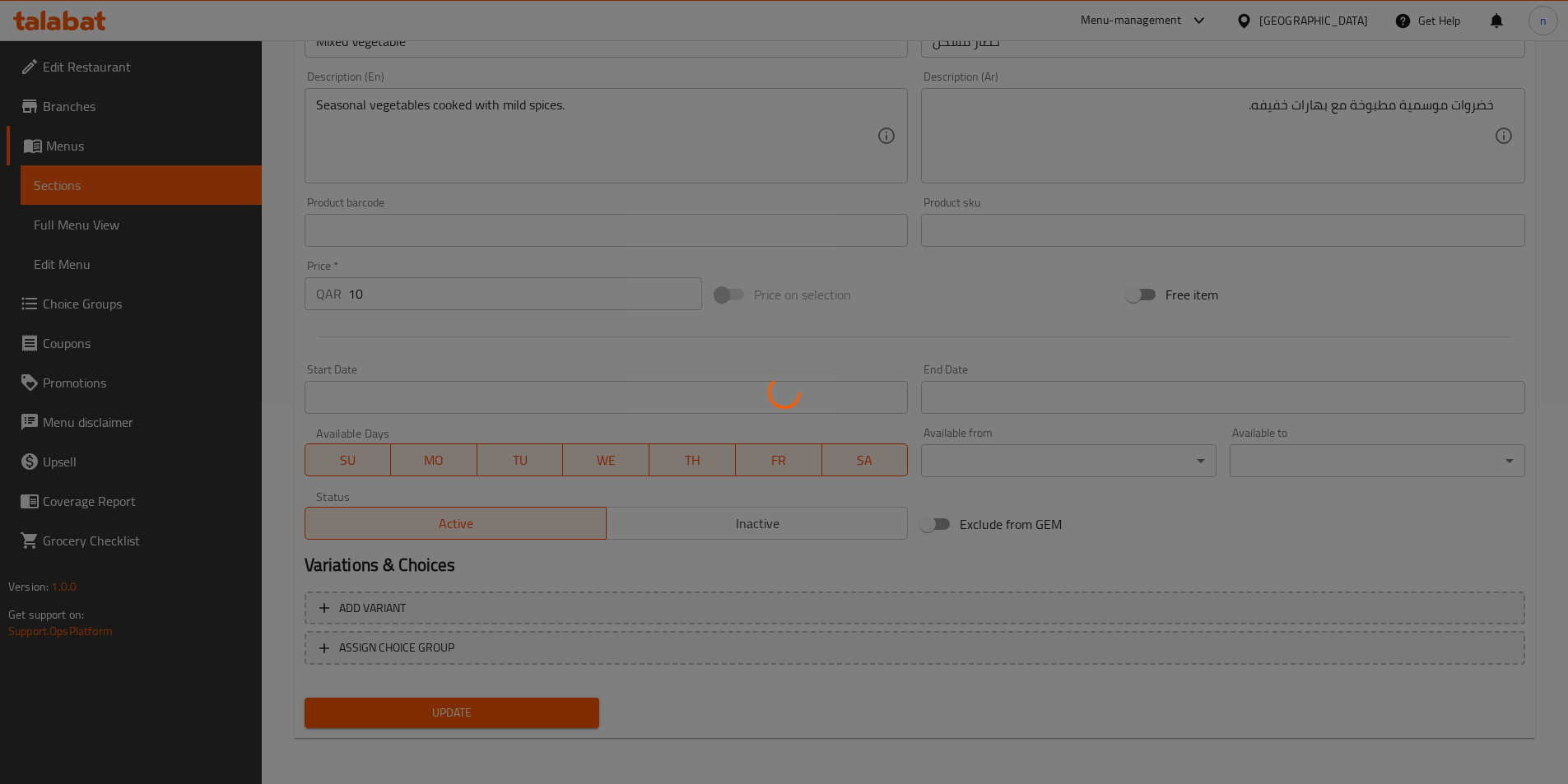
scroll to position [0, 0]
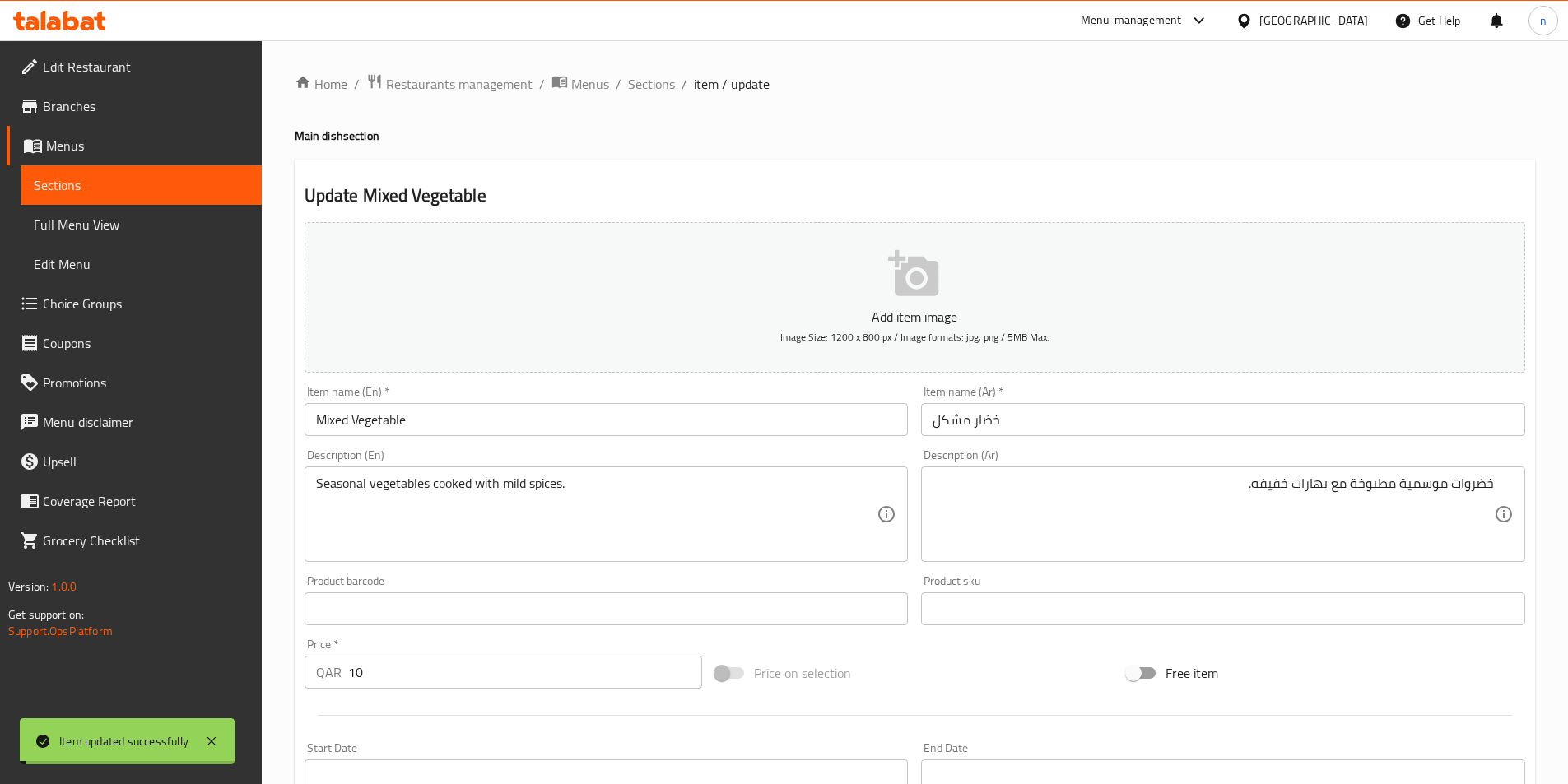
click at [640, 83] on span "Sections" at bounding box center [651, 84] width 47 height 20
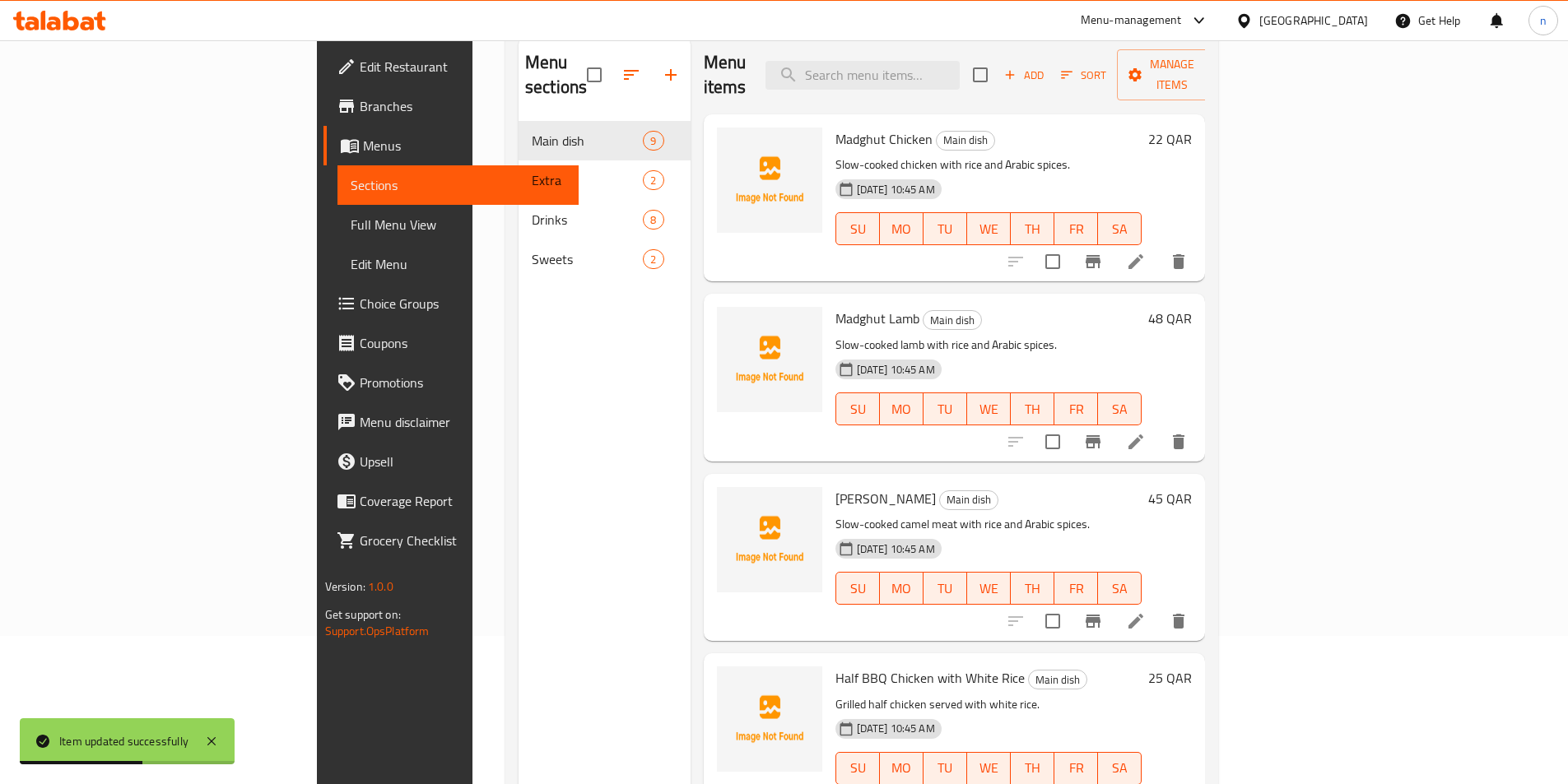
scroll to position [494, 0]
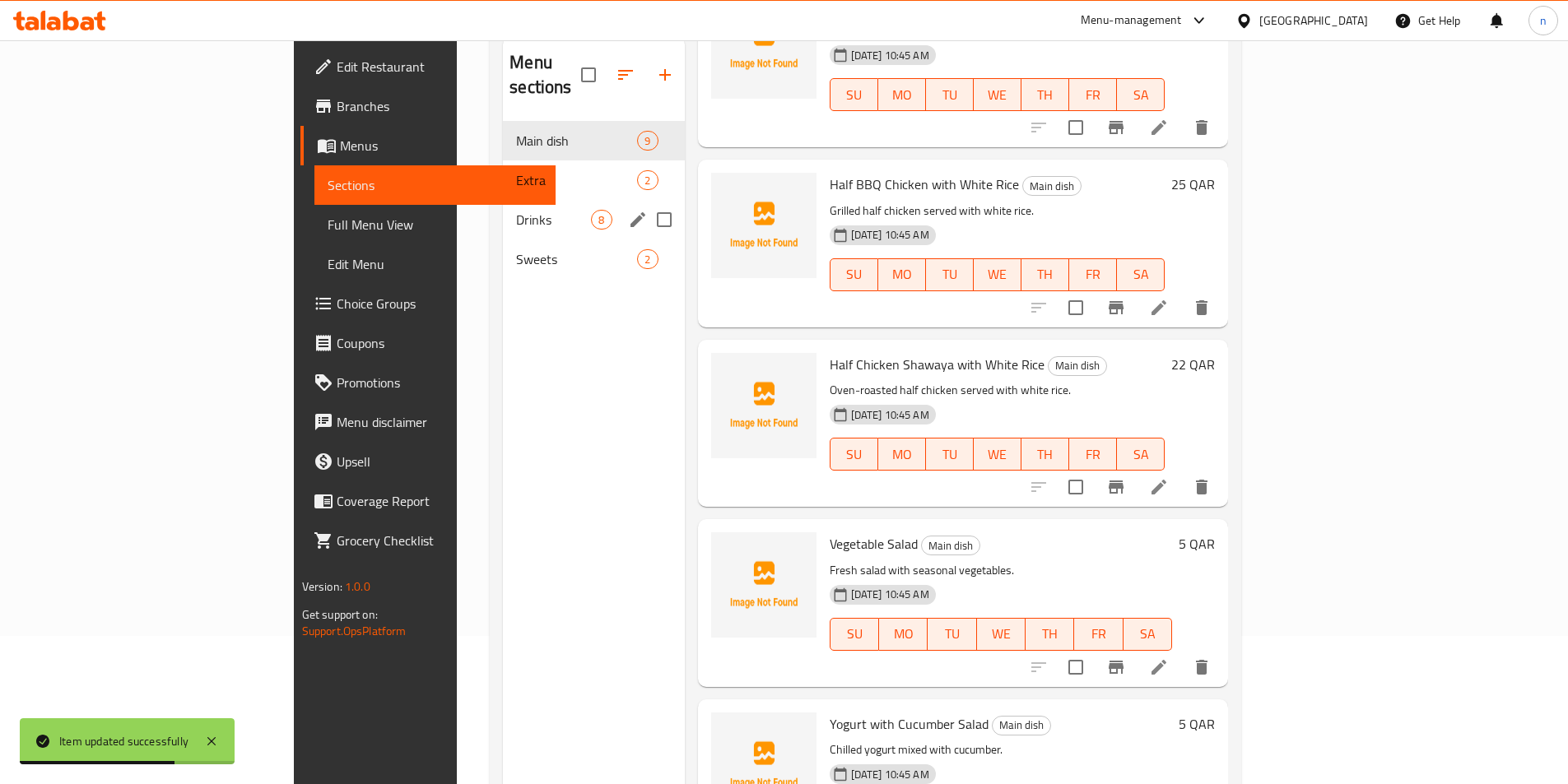
click at [516, 210] on span "Drinks" at bounding box center [554, 220] width 75 height 20
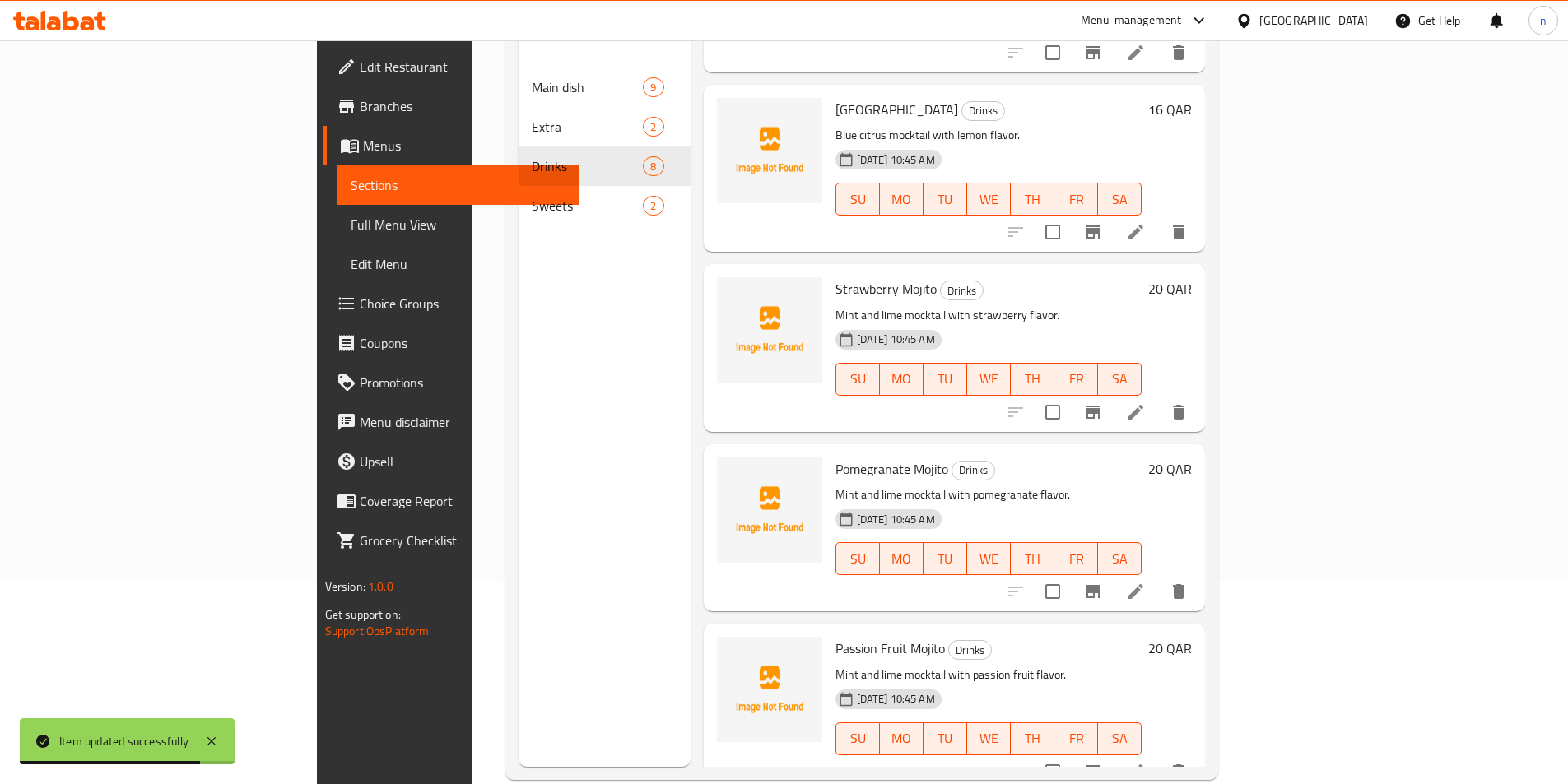
scroll to position [231, 0]
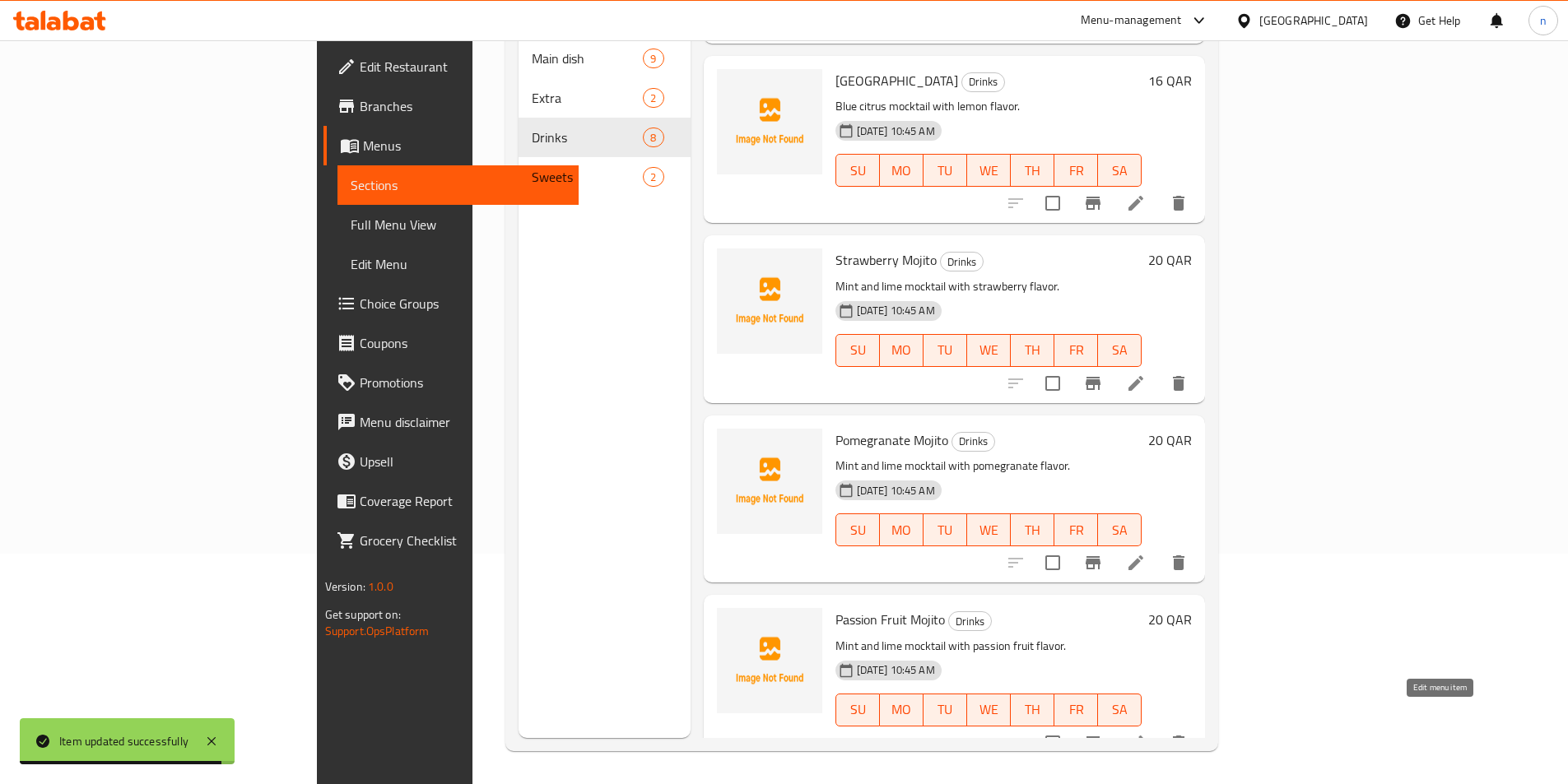
click at [1146, 734] on icon at bounding box center [1136, 743] width 20 height 20
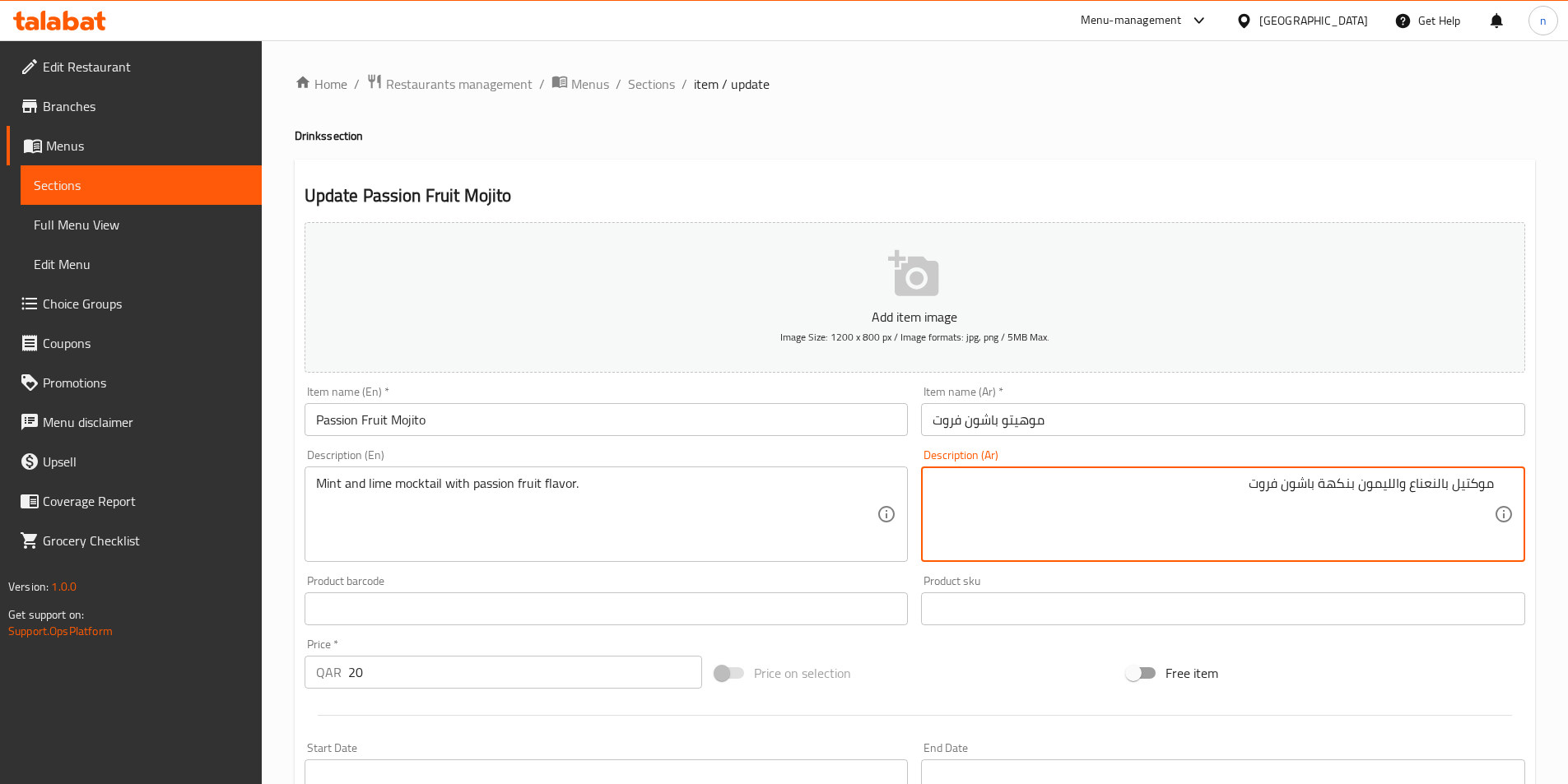
click at [1355, 480] on textarea "موكتيل بالنعناع والليمون بنكهة باشون فروت" at bounding box center [1213, 514] width 562 height 79
click at [1440, 487] on textarea "موكتيل بالنعناع وحامض بنكهة باشون فروت" at bounding box center [1213, 514] width 562 height 79
click at [1436, 488] on textarea "موكتيل بالنعناع وحامض بنكهة باشون فروت" at bounding box center [1213, 514] width 562 height 79
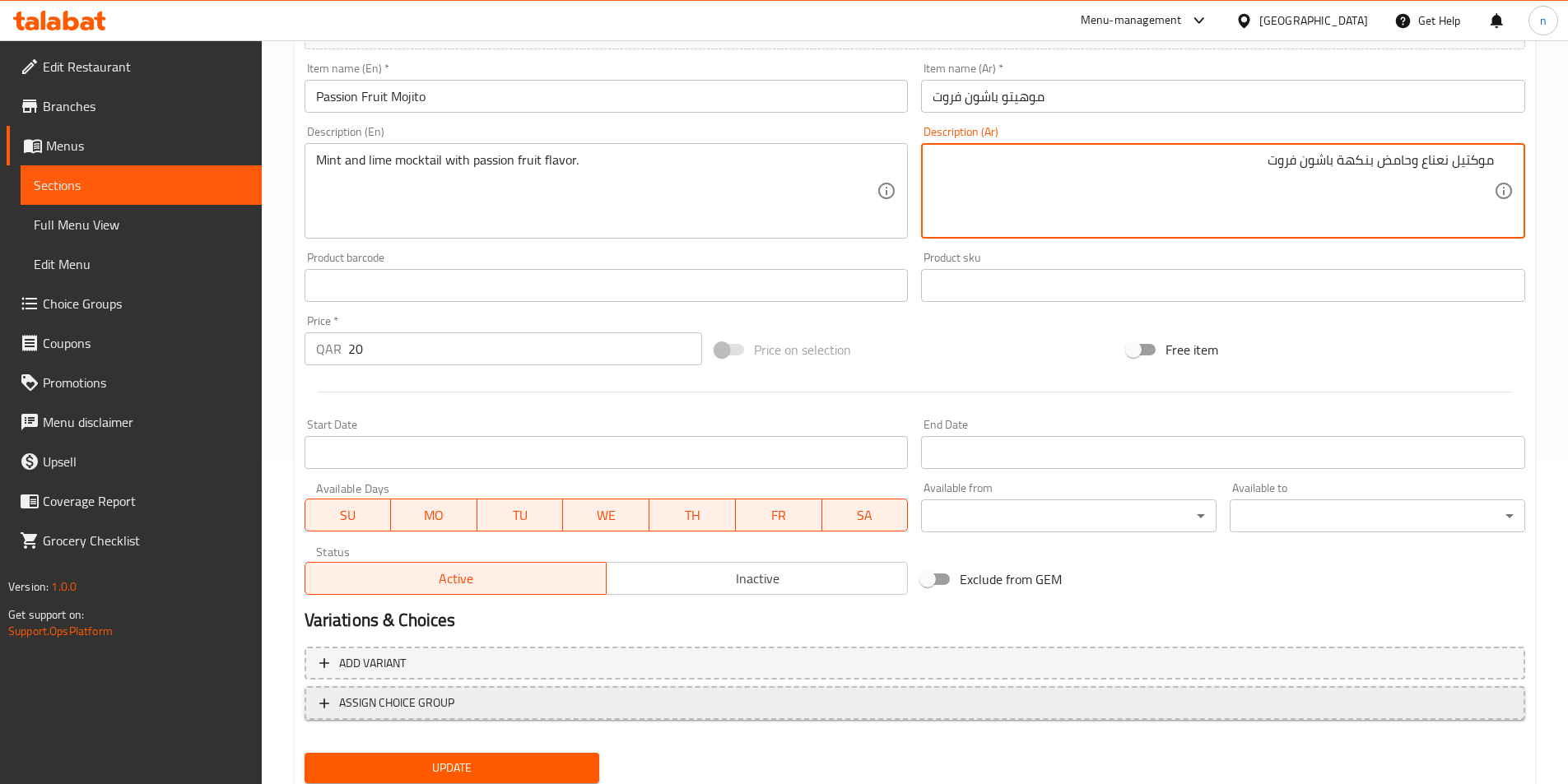
scroll to position [379, 0]
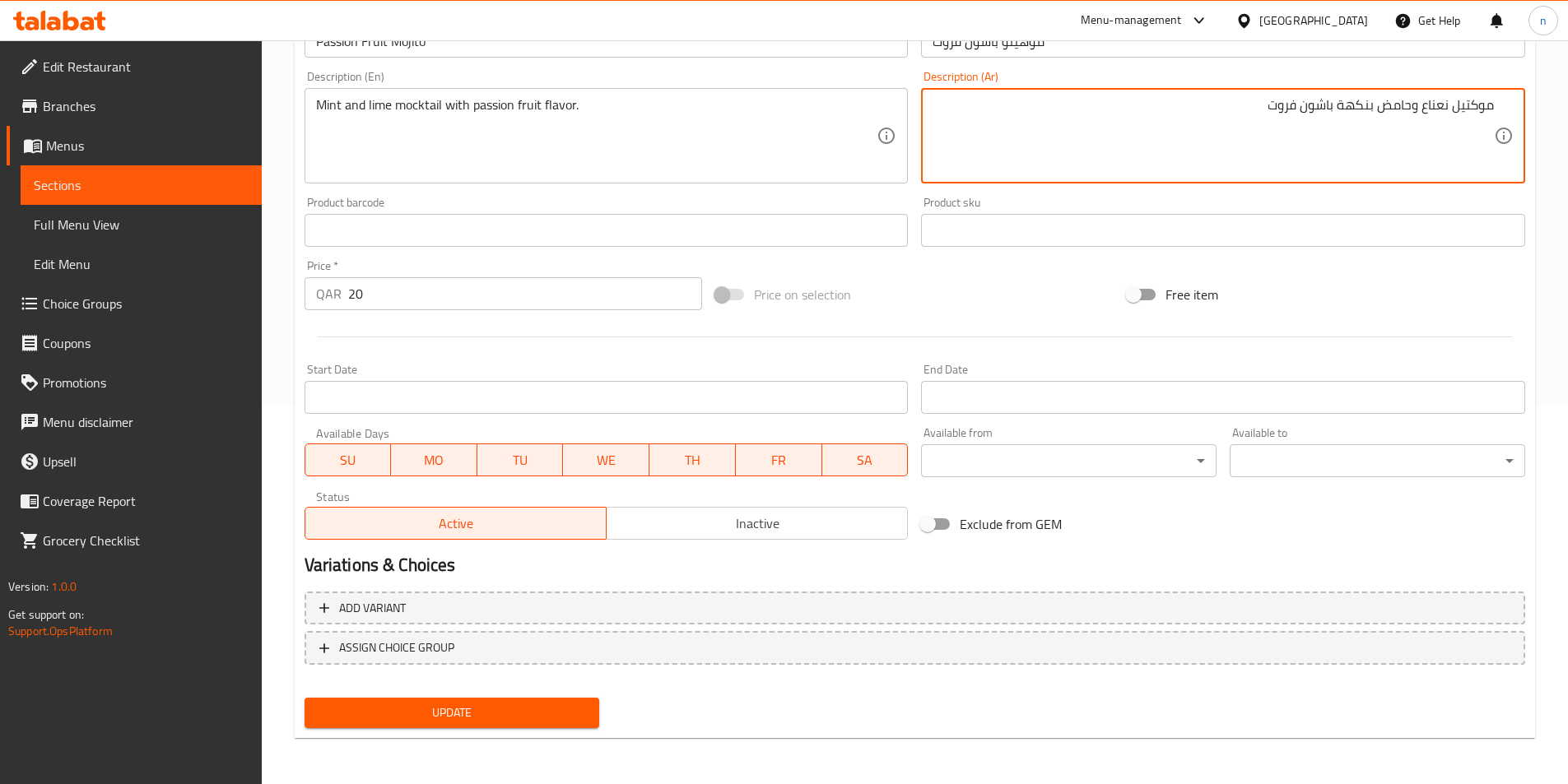
type textarea "موكتيل نعناع وحامض بنكهة باشون فروت"
click at [477, 706] on span "Update" at bounding box center [452, 713] width 269 height 21
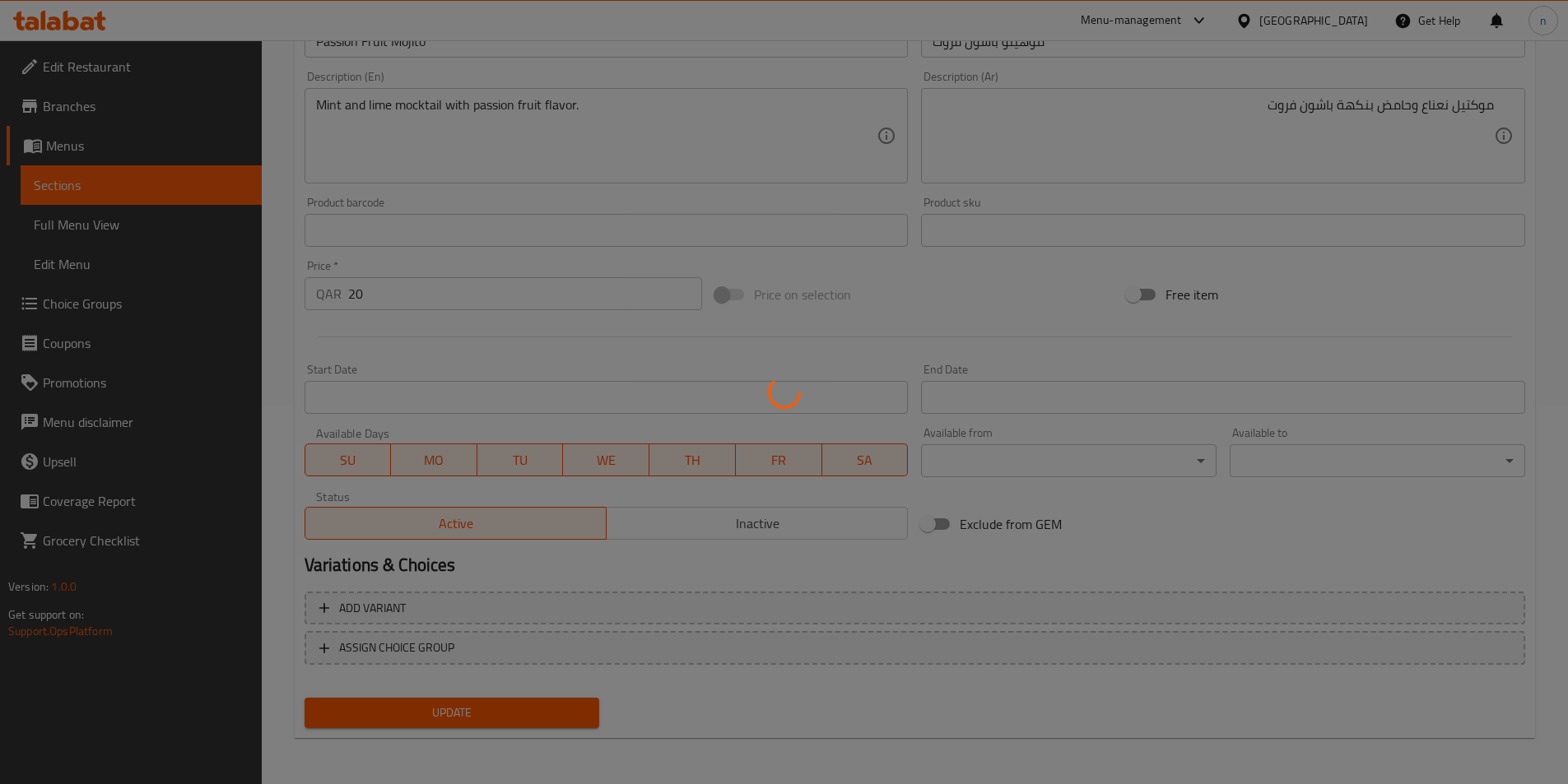
scroll to position [0, 0]
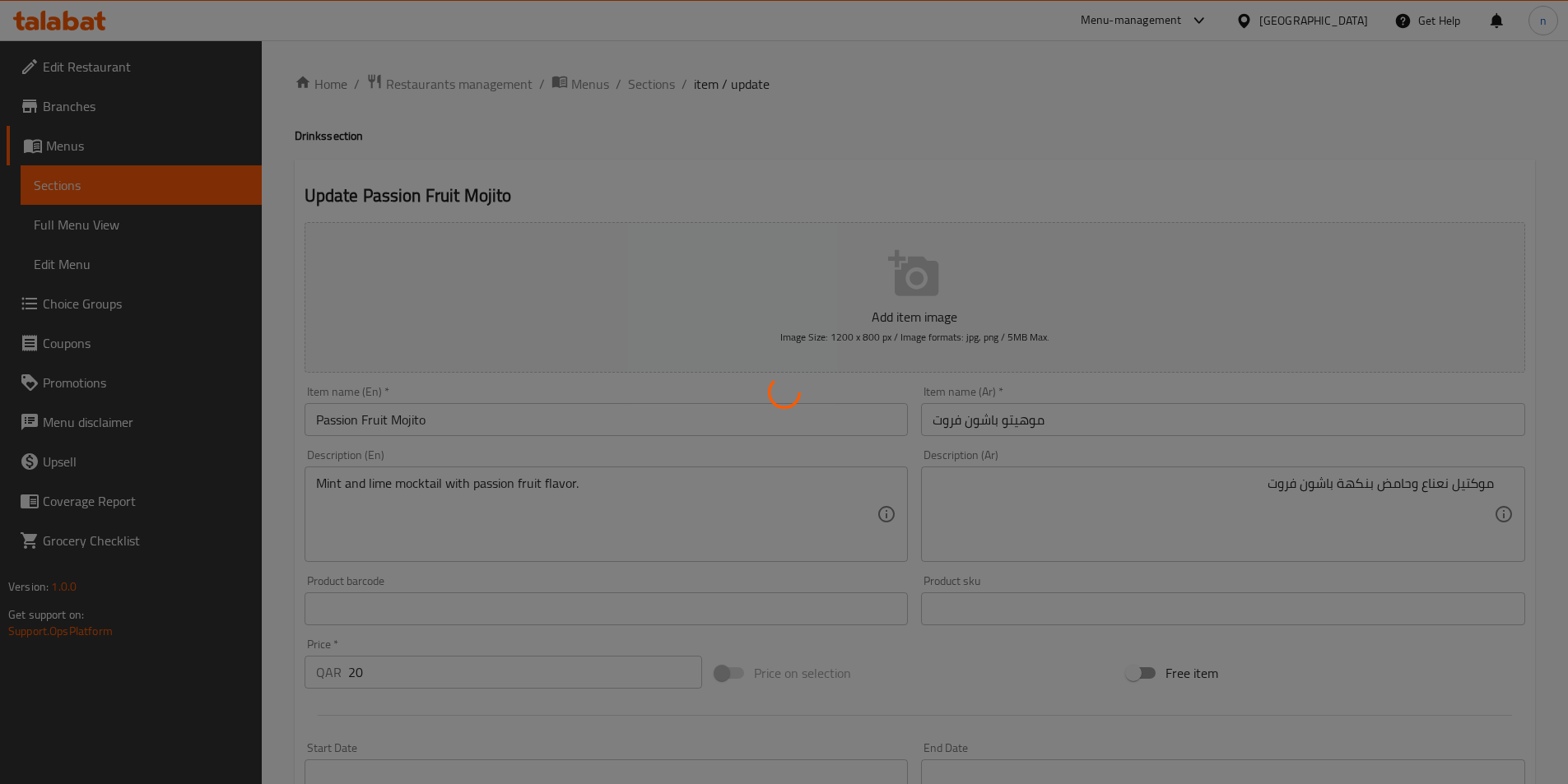
click at [647, 83] on div at bounding box center [784, 392] width 1568 height 784
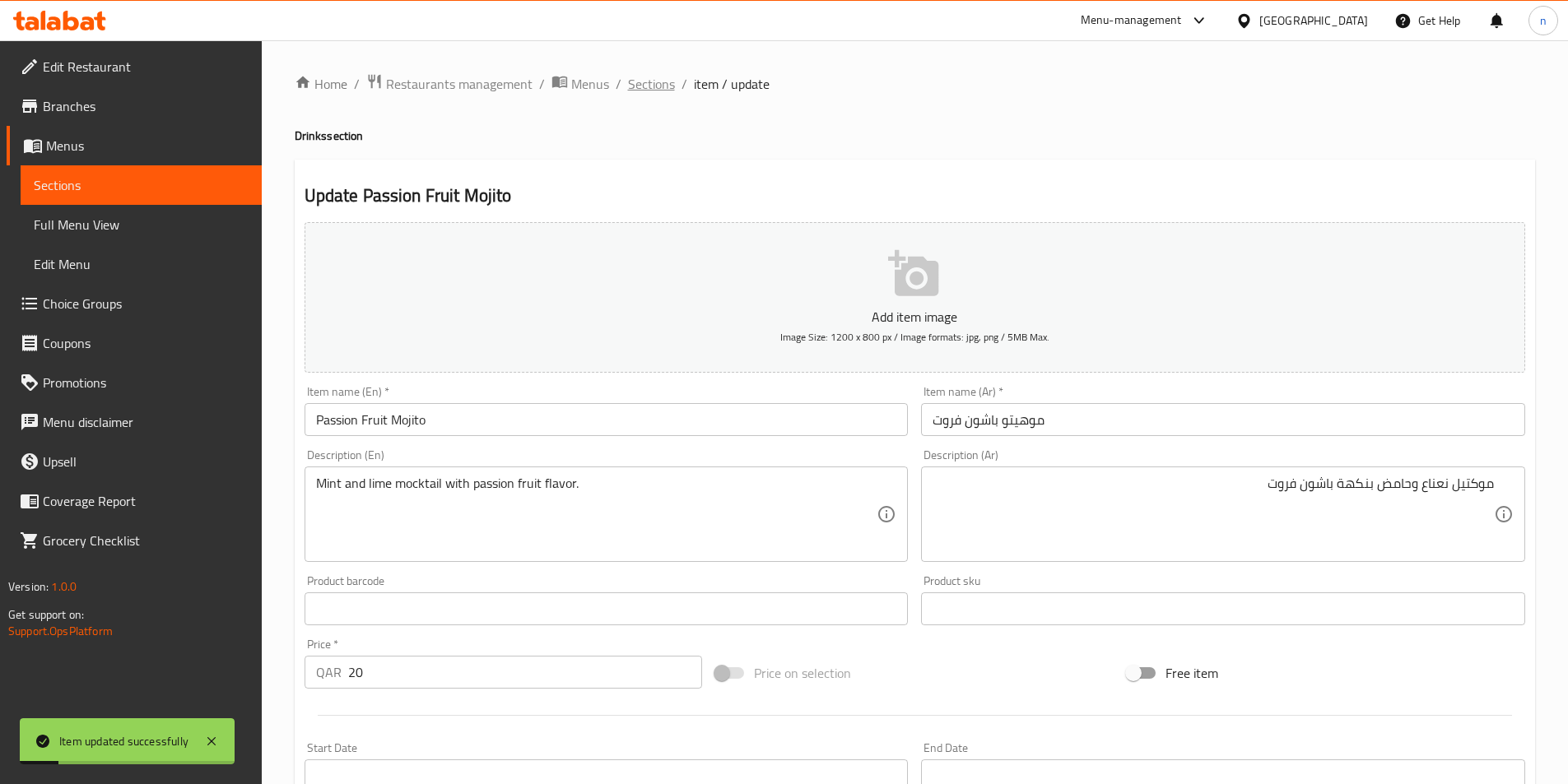
click at [628, 88] on span "Sections" at bounding box center [651, 84] width 47 height 20
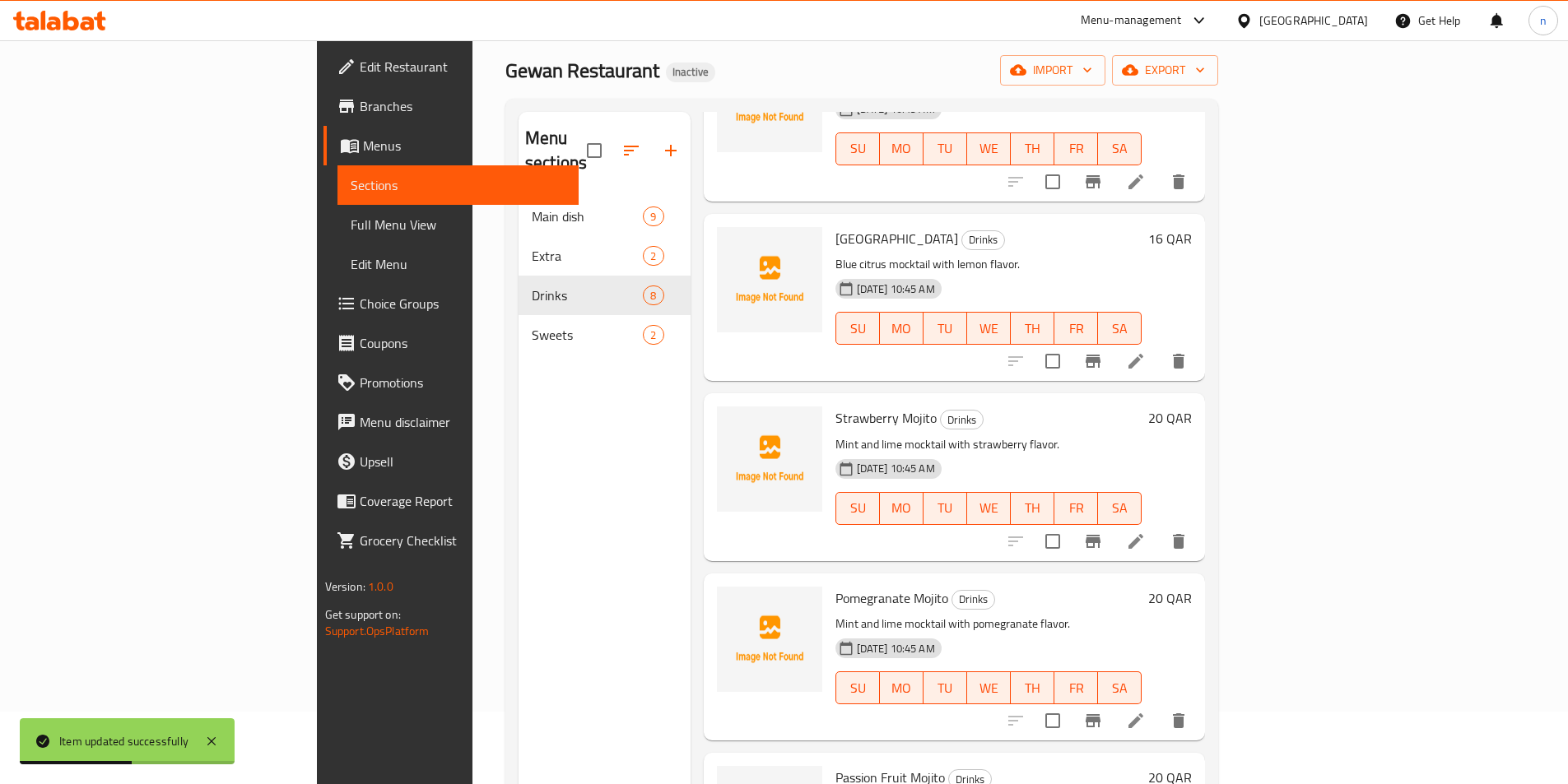
scroll to position [231, 0]
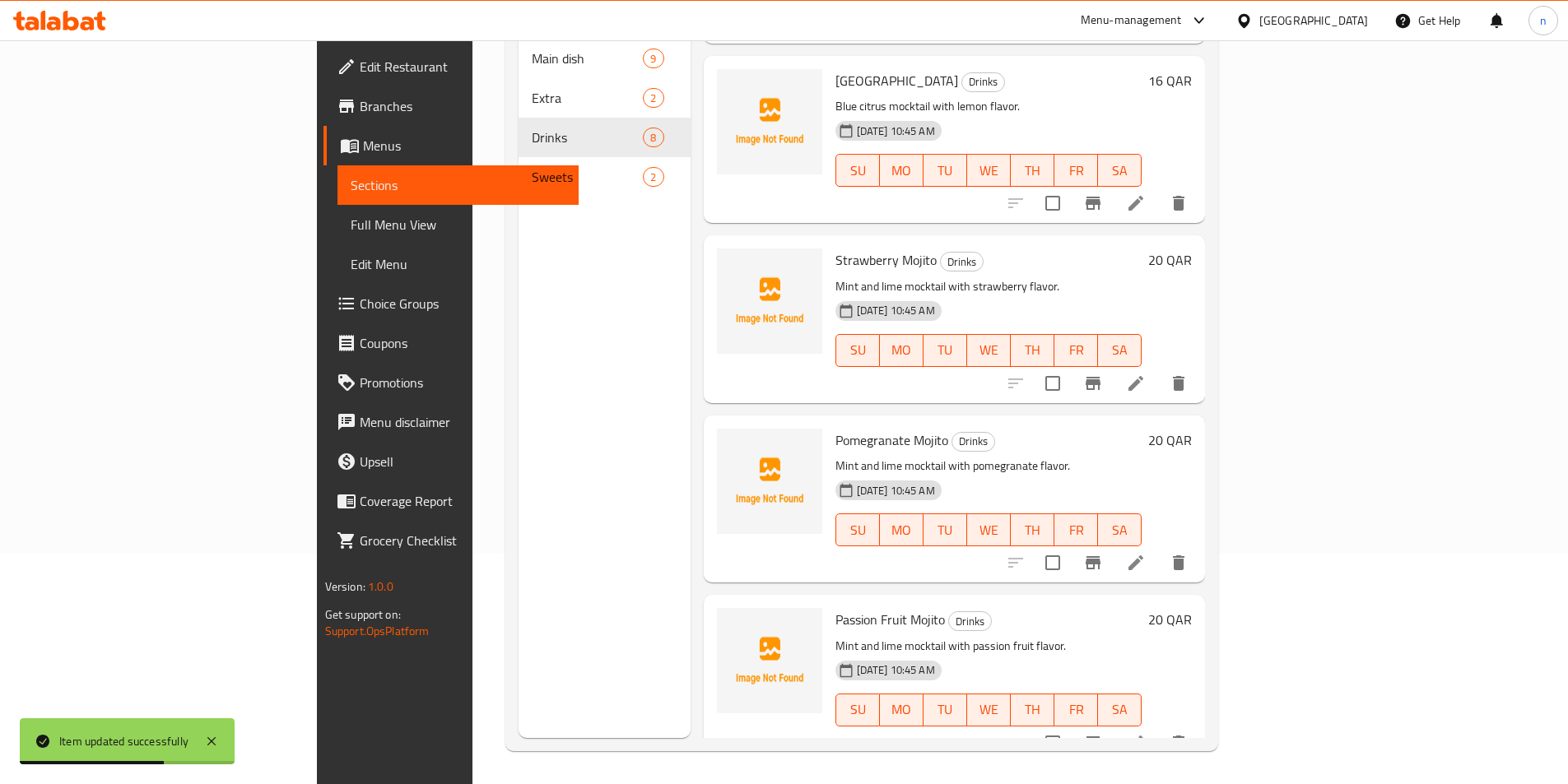
click at [1146, 553] on icon at bounding box center [1136, 563] width 20 height 20
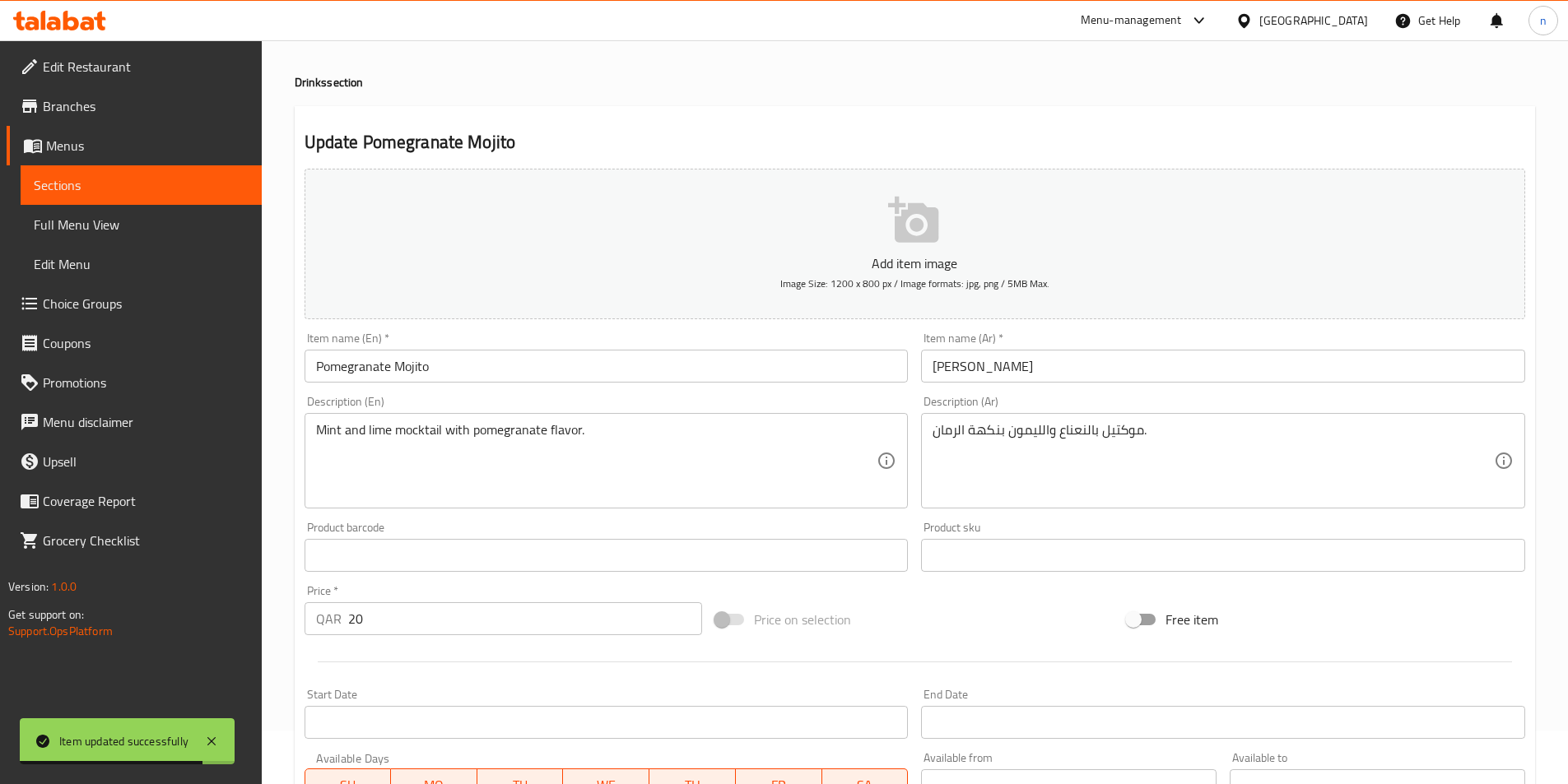
scroll to position [82, 0]
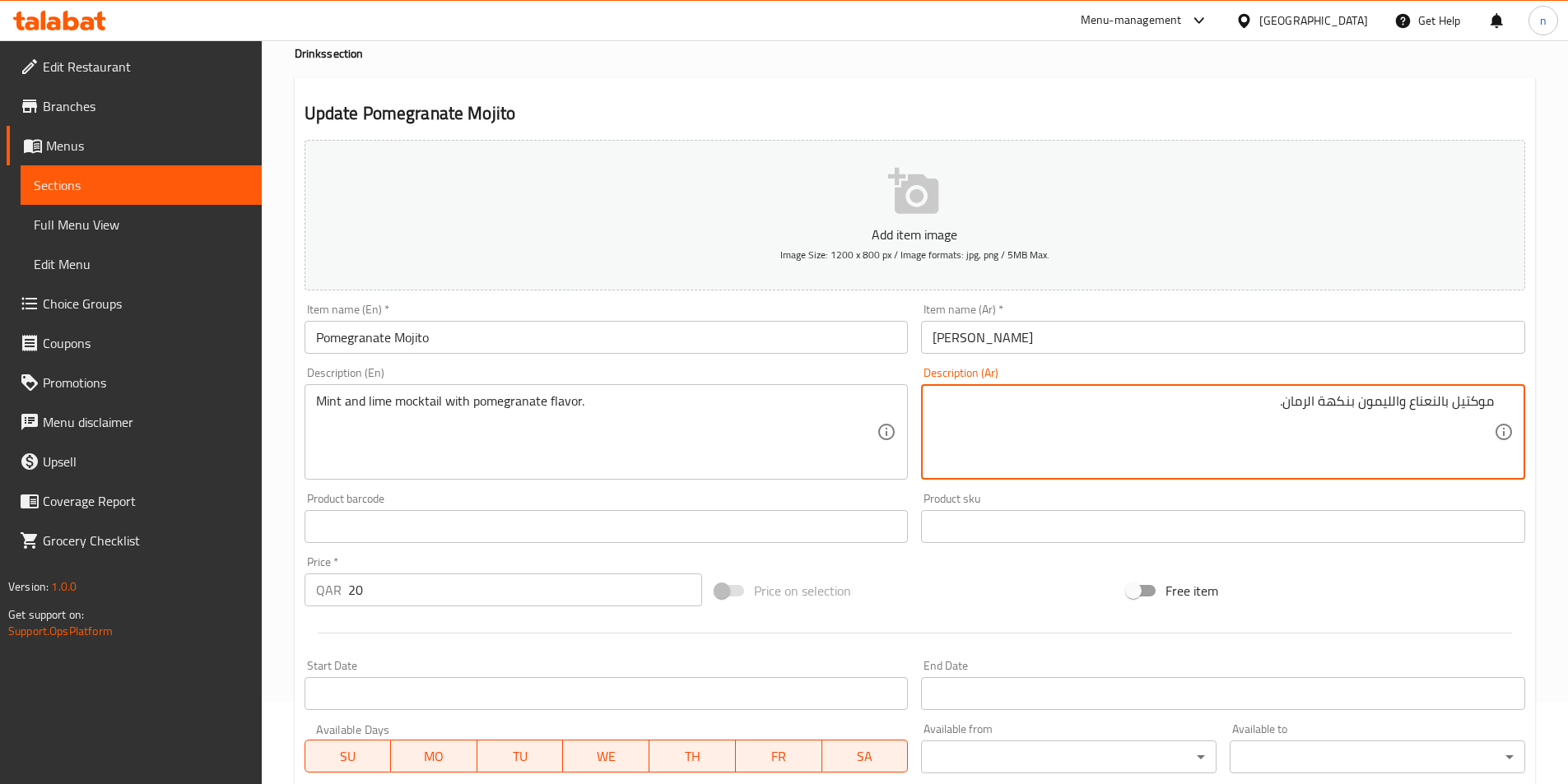
click at [1406, 412] on textarea "موكتيل بالنعناع والليمون بنكهة الرمان." at bounding box center [1213, 433] width 562 height 79
click at [1362, 405] on textarea "موكتيل بالنعناع والليمون بنكهة الرمان." at bounding box center [1213, 433] width 562 height 79
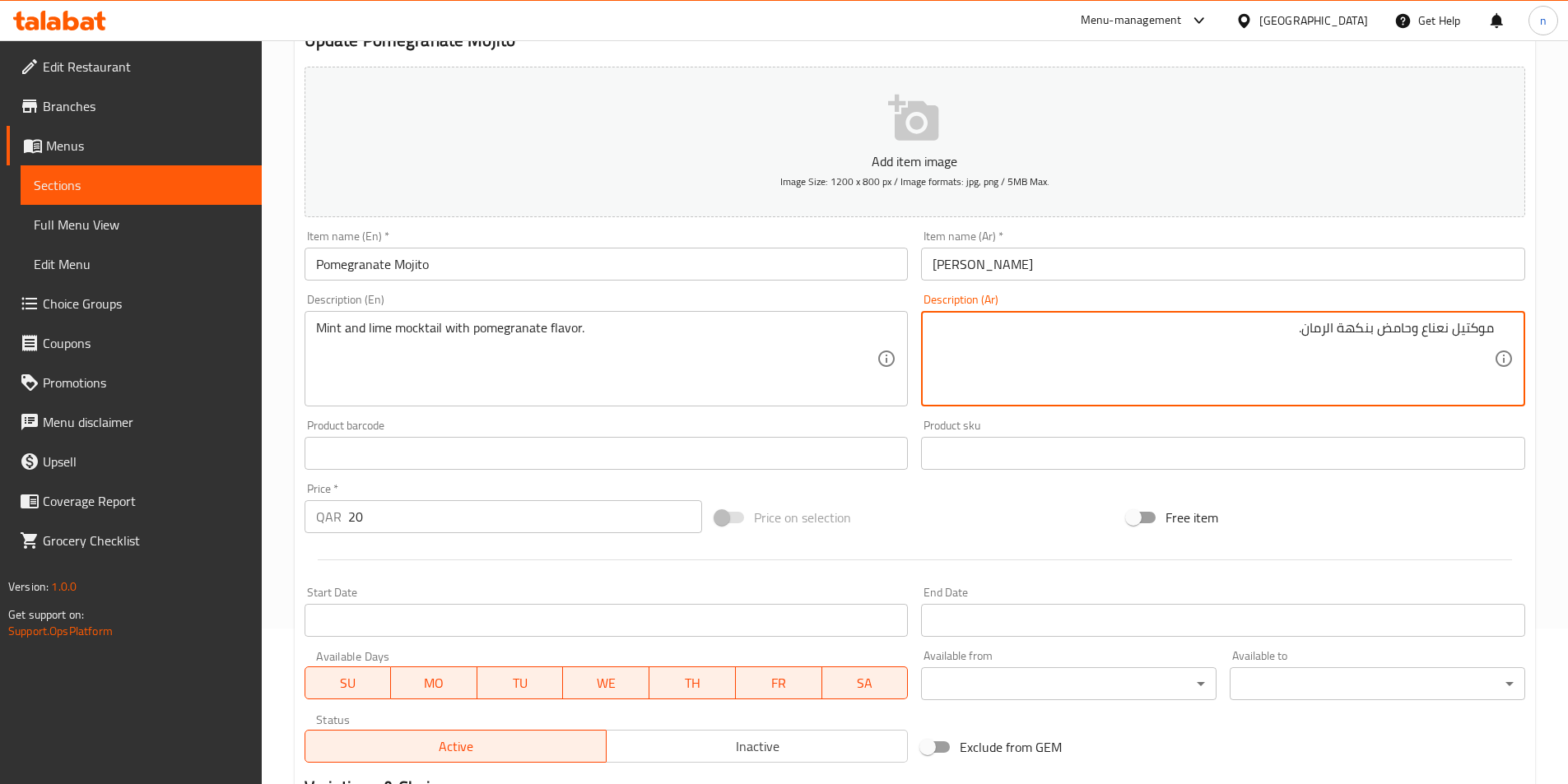
scroll to position [379, 0]
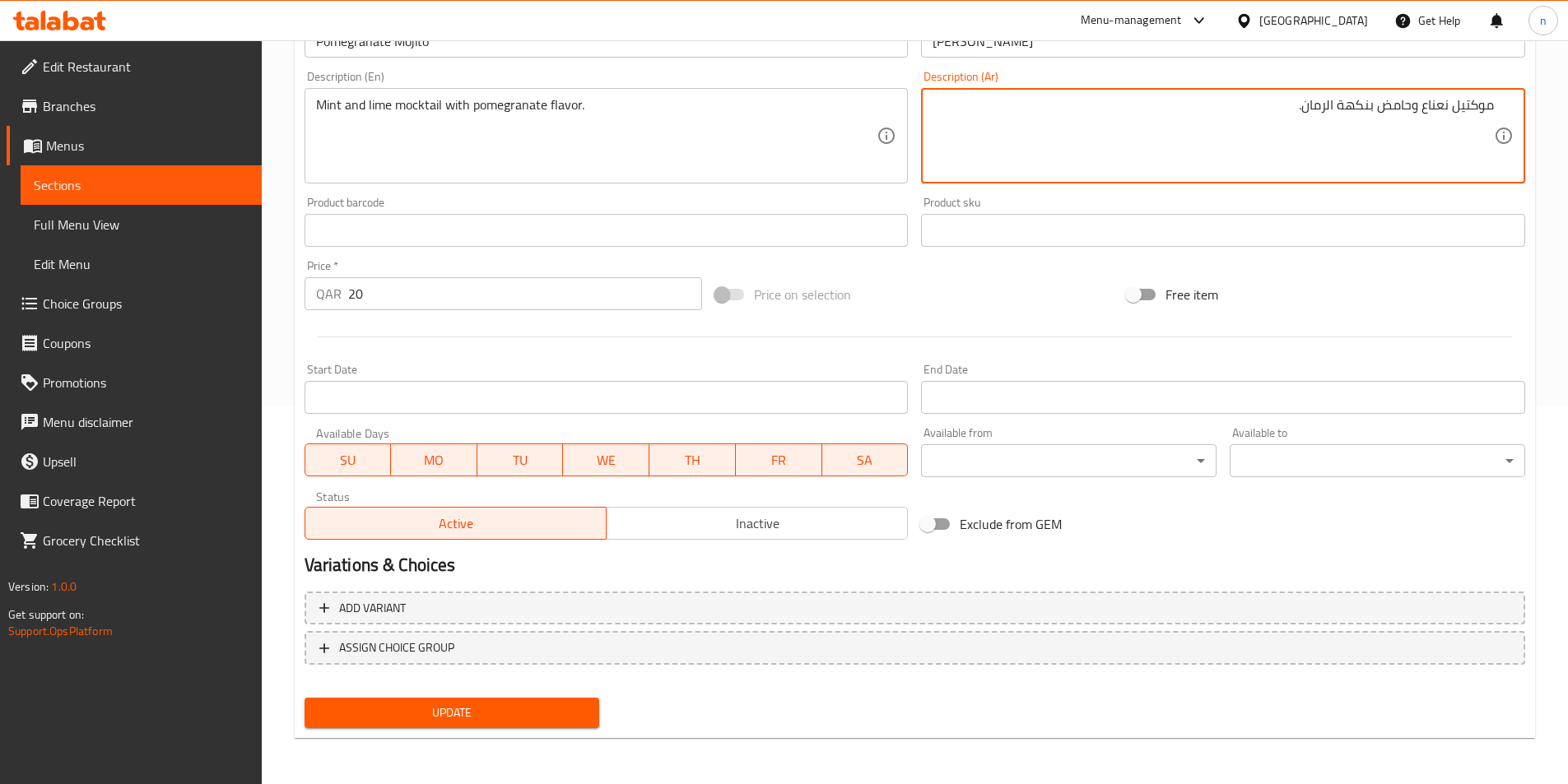
type textarea "موكتيل نعناع وحامض بنكهة الرمان."
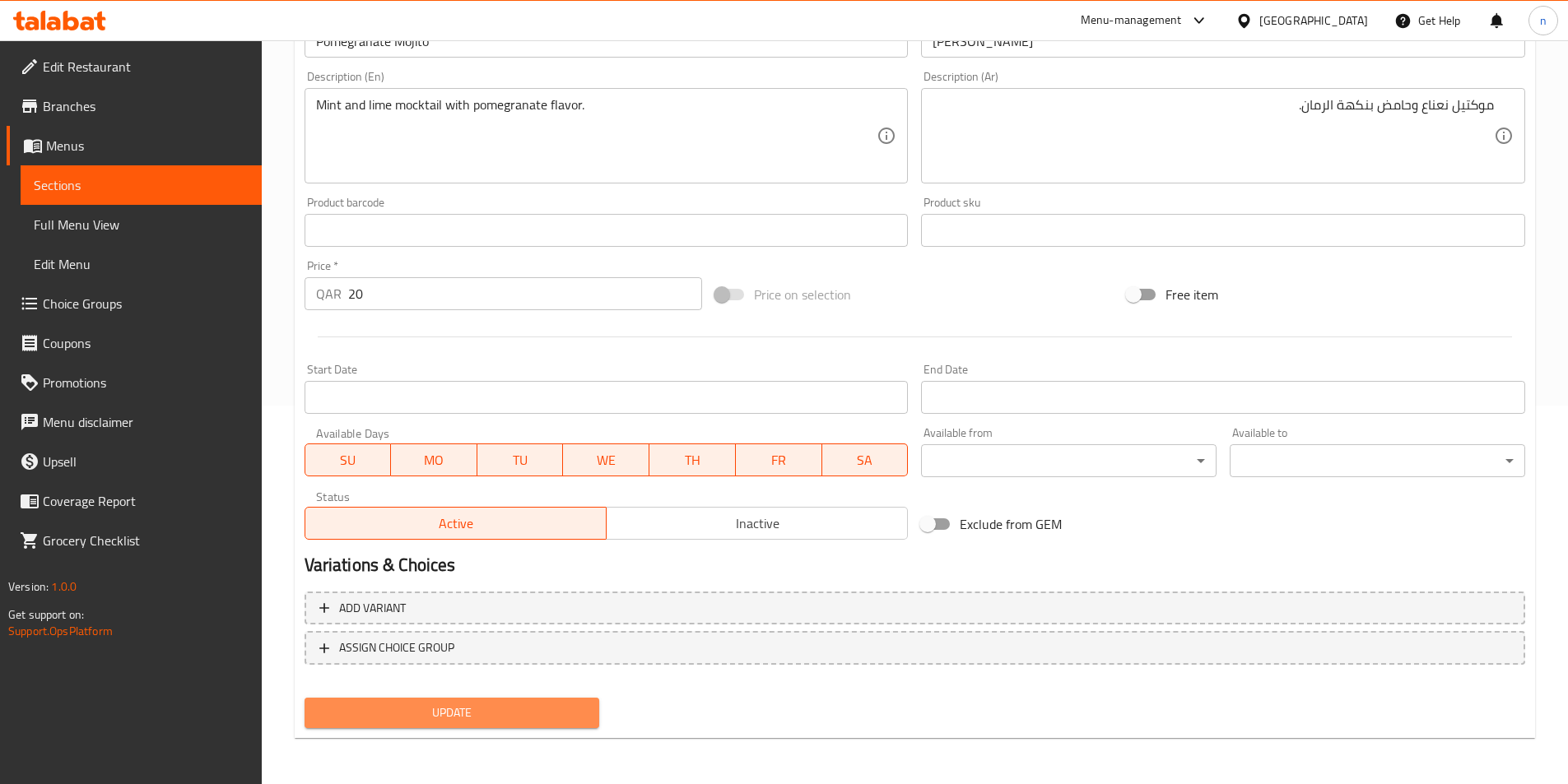
click at [470, 717] on span "Update" at bounding box center [452, 713] width 269 height 21
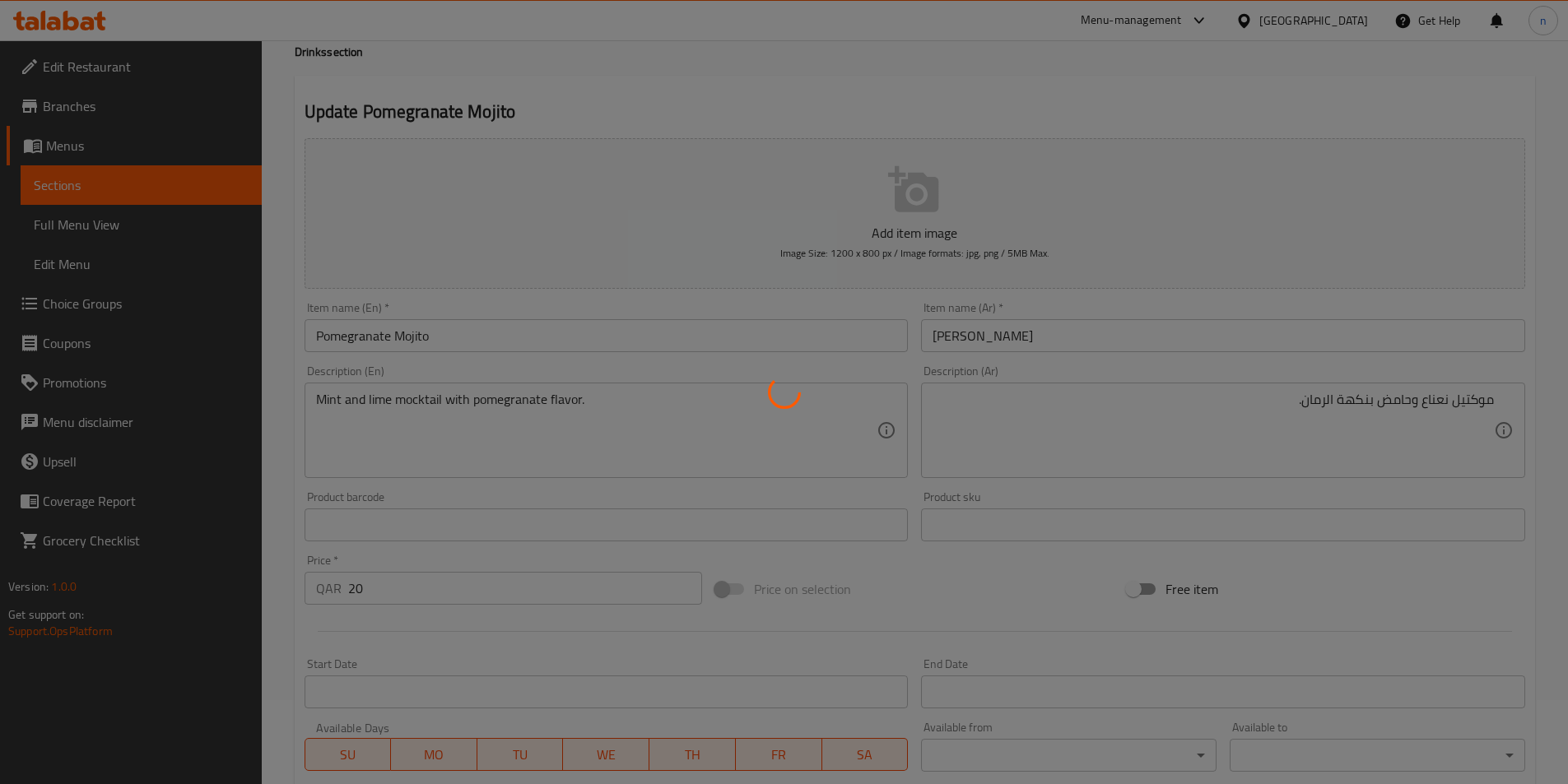
scroll to position [0, 0]
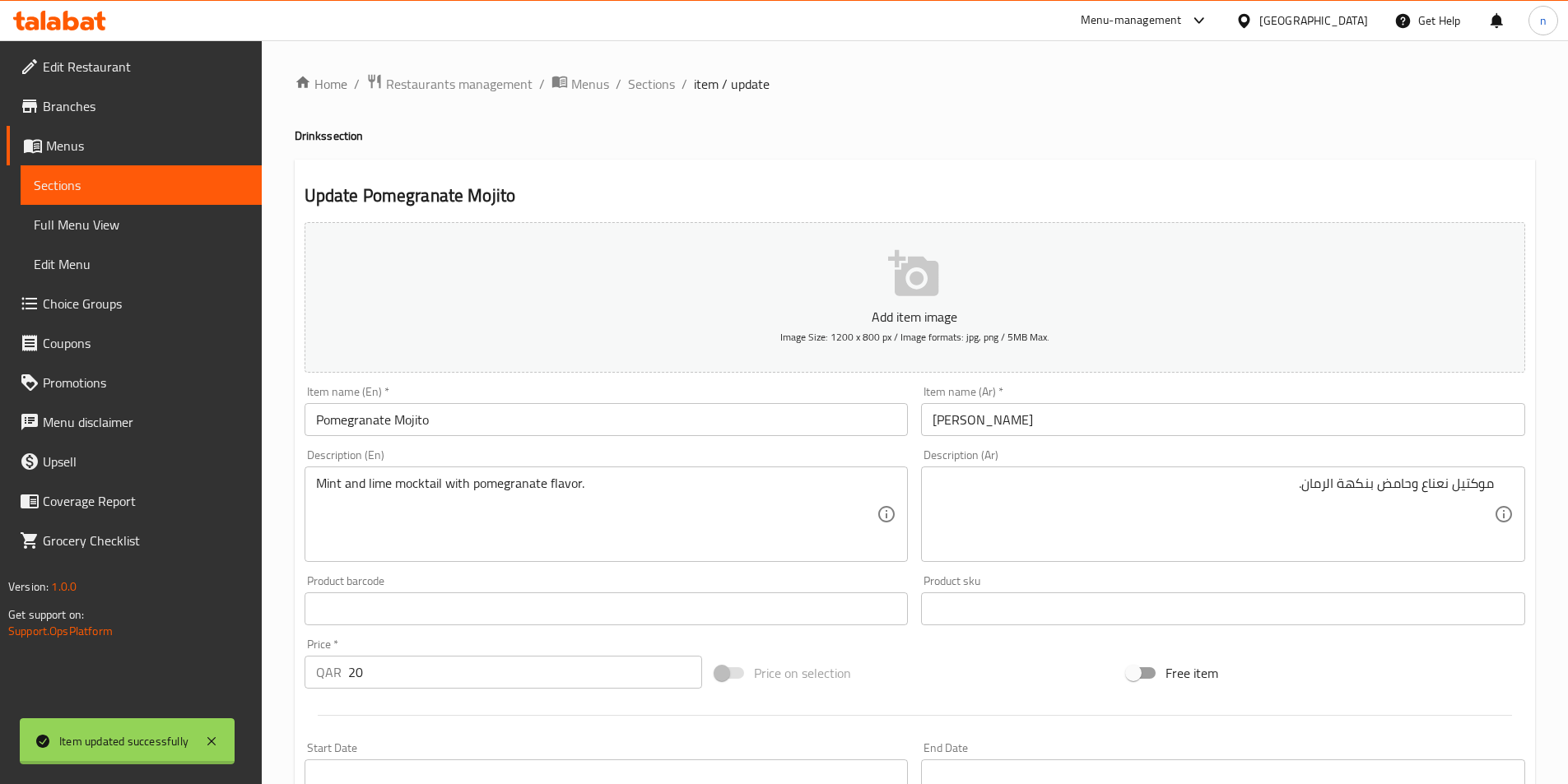
click at [642, 84] on div at bounding box center [784, 392] width 1568 height 784
click at [642, 84] on span "Sections" at bounding box center [651, 84] width 47 height 20
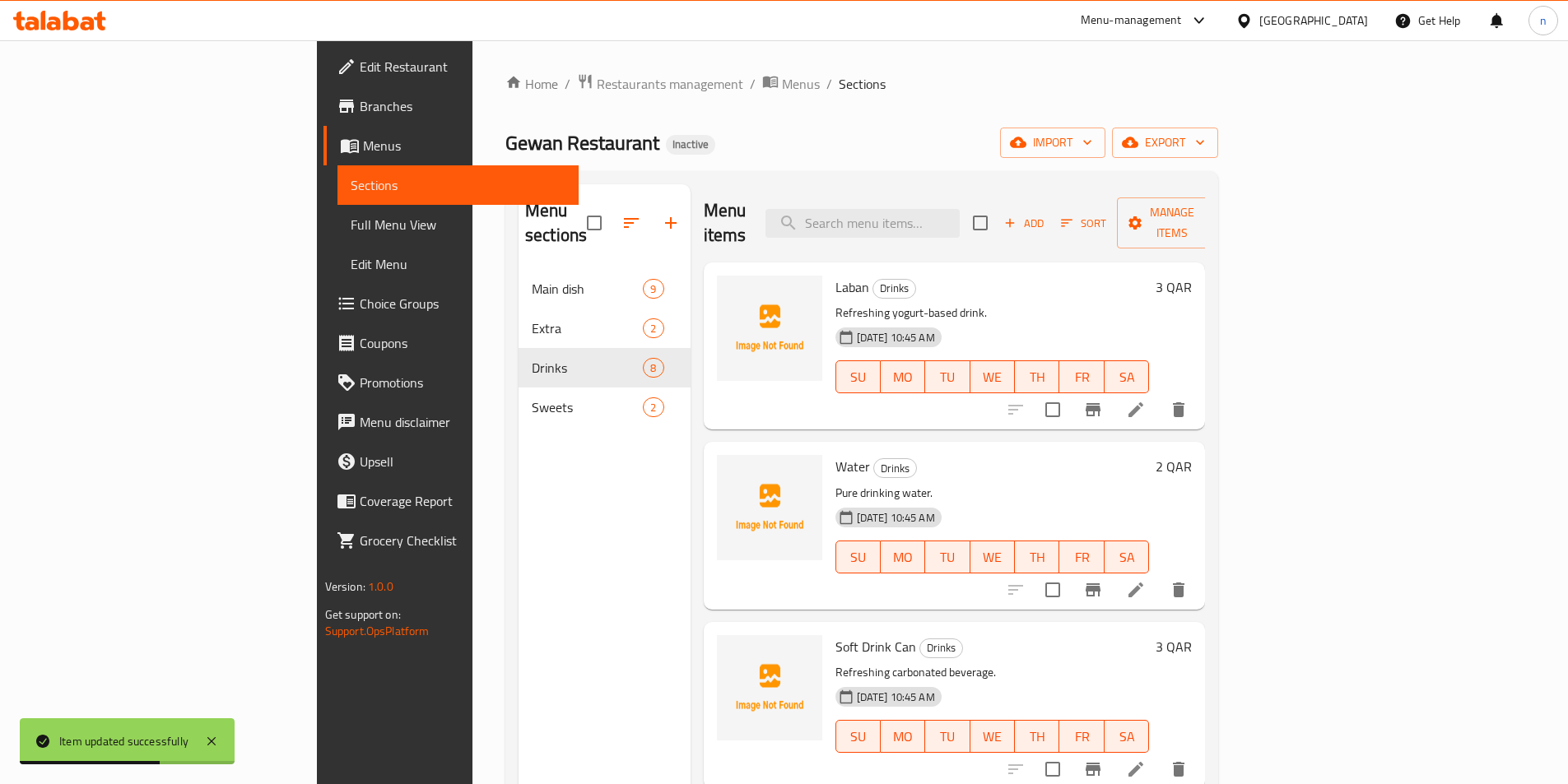
click at [1199, 583] on div at bounding box center [1097, 590] width 203 height 40
click at [1146, 580] on icon at bounding box center [1136, 590] width 20 height 20
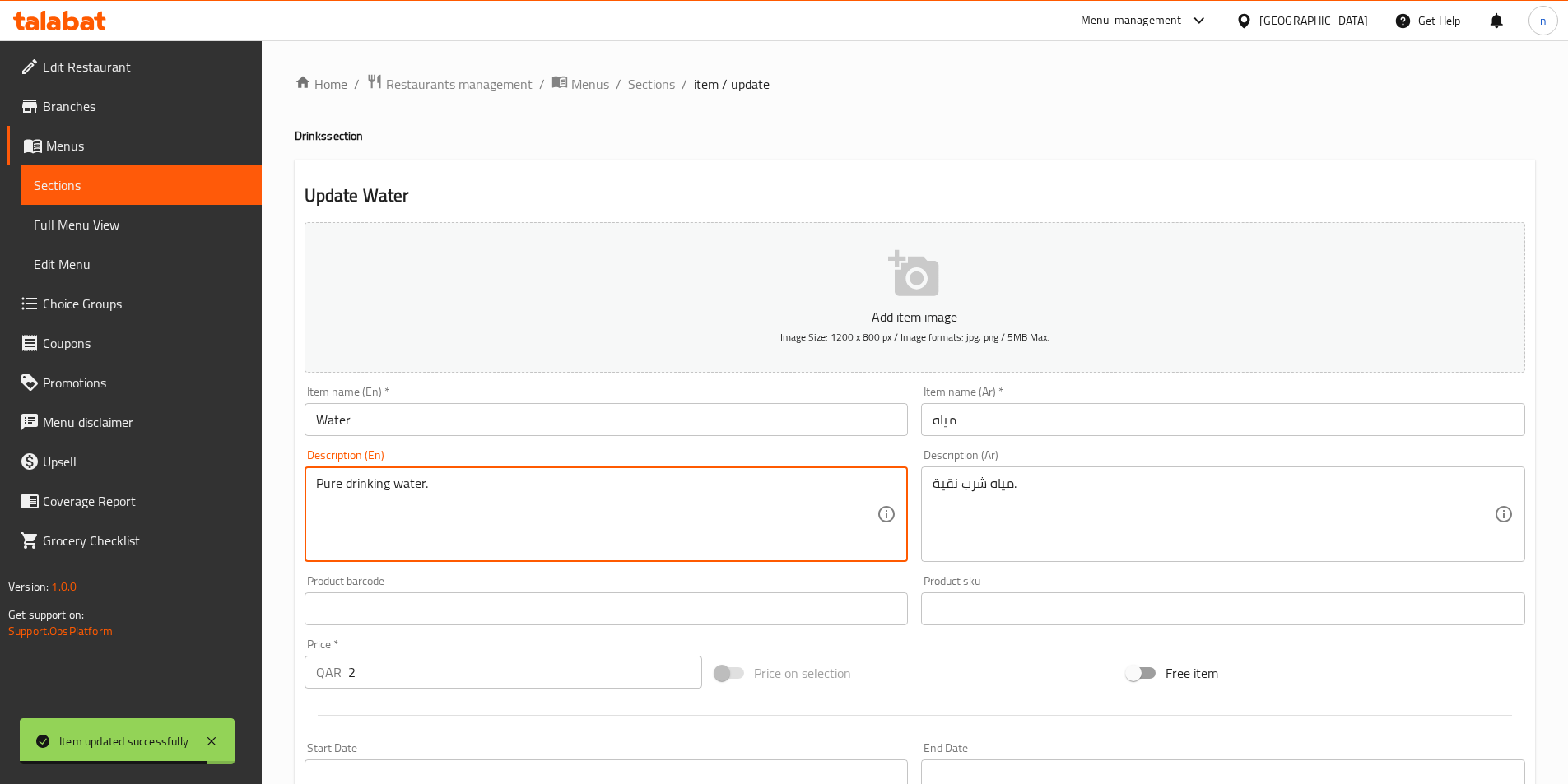
click at [463, 500] on textarea "Pure drinking water." at bounding box center [597, 514] width 562 height 79
click at [1100, 471] on div "مياه شرب نقية. Description (Ar)" at bounding box center [1223, 514] width 604 height 95
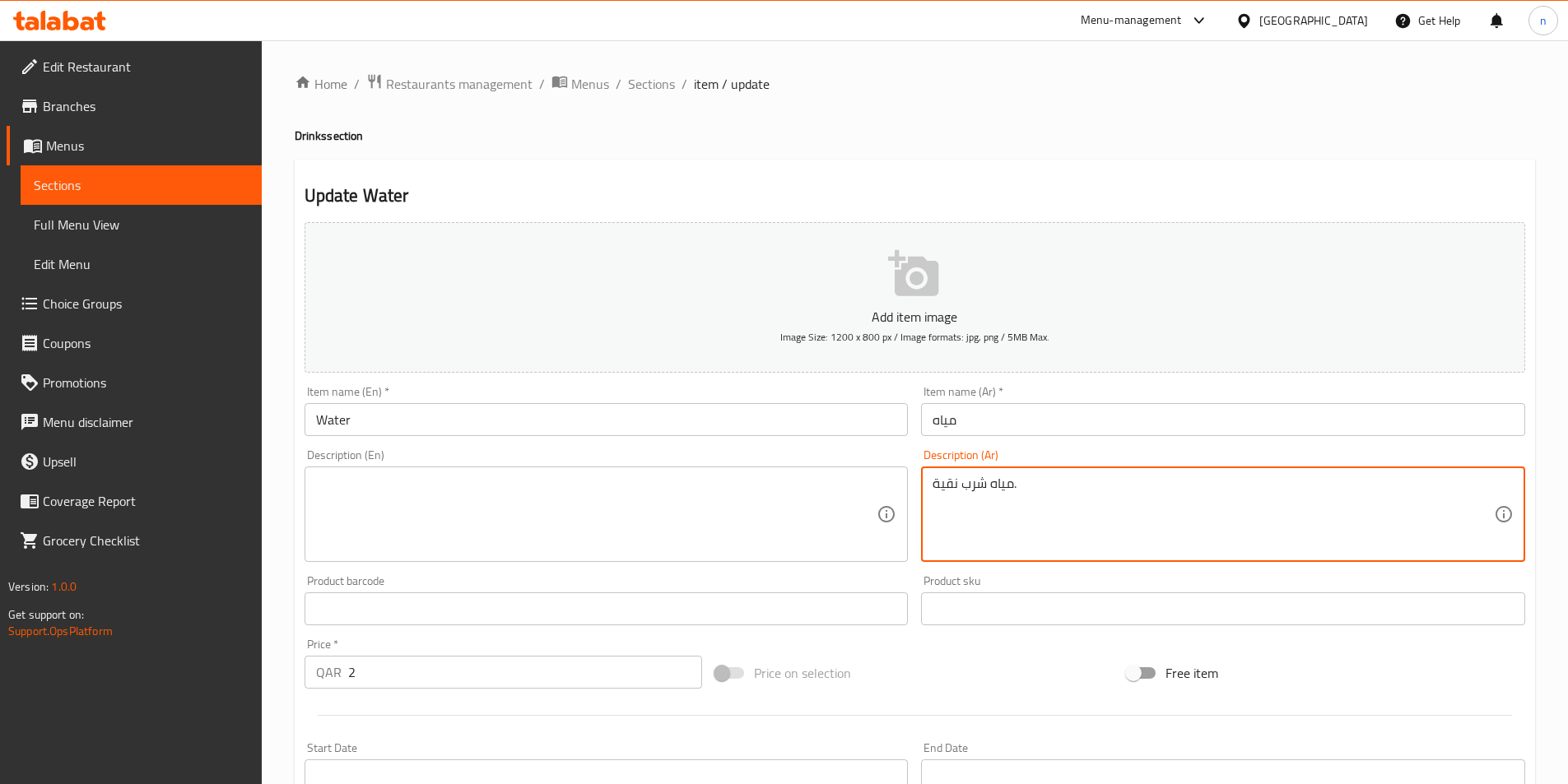
click at [1097, 496] on textarea "مياه شرب نقية." at bounding box center [1213, 514] width 562 height 79
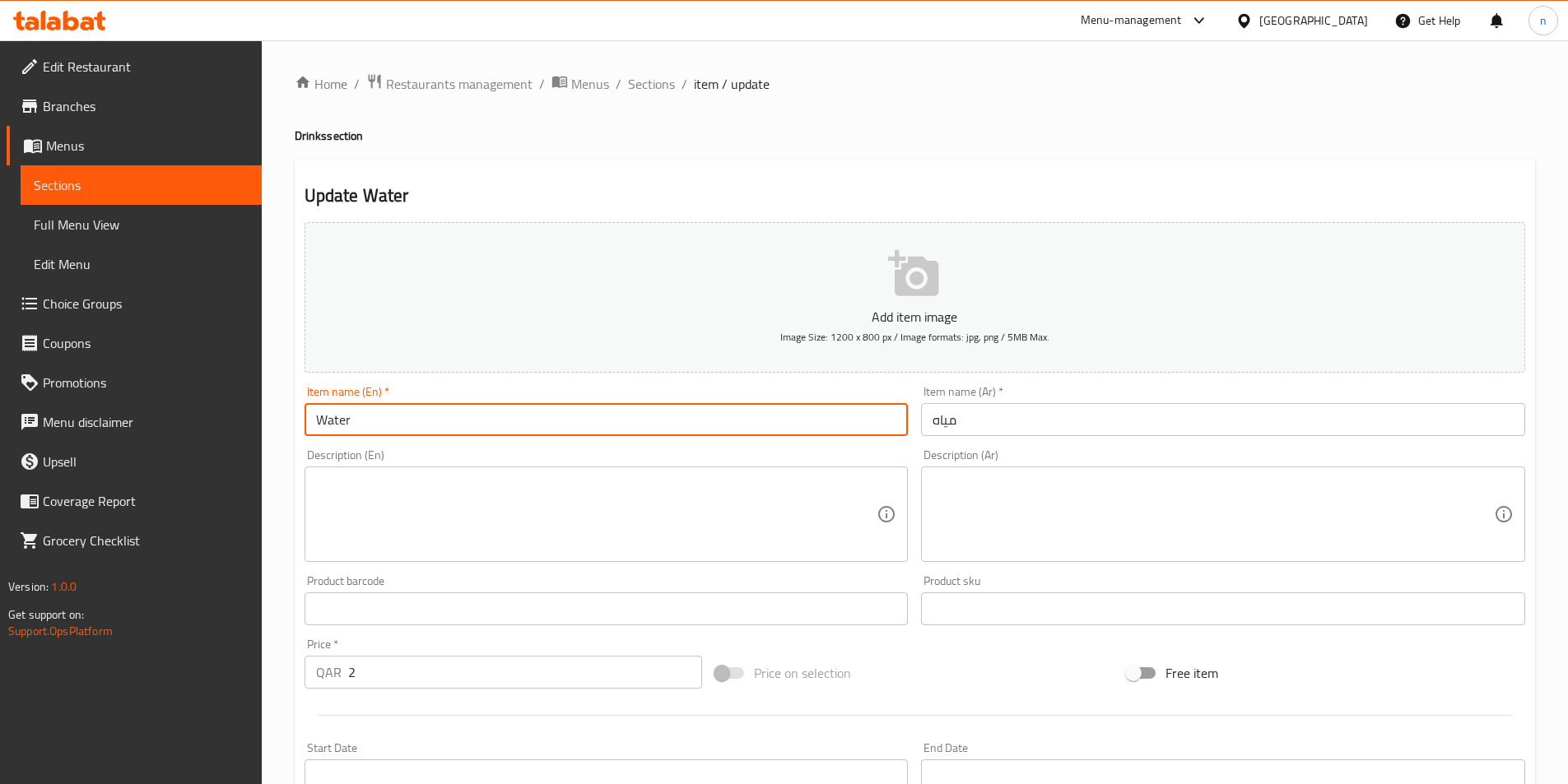
click at [349, 428] on input "Water" at bounding box center [607, 420] width 604 height 33
click at [348, 428] on input "Water" at bounding box center [607, 420] width 604 height 33
click at [726, 504] on textarea at bounding box center [597, 514] width 562 height 79
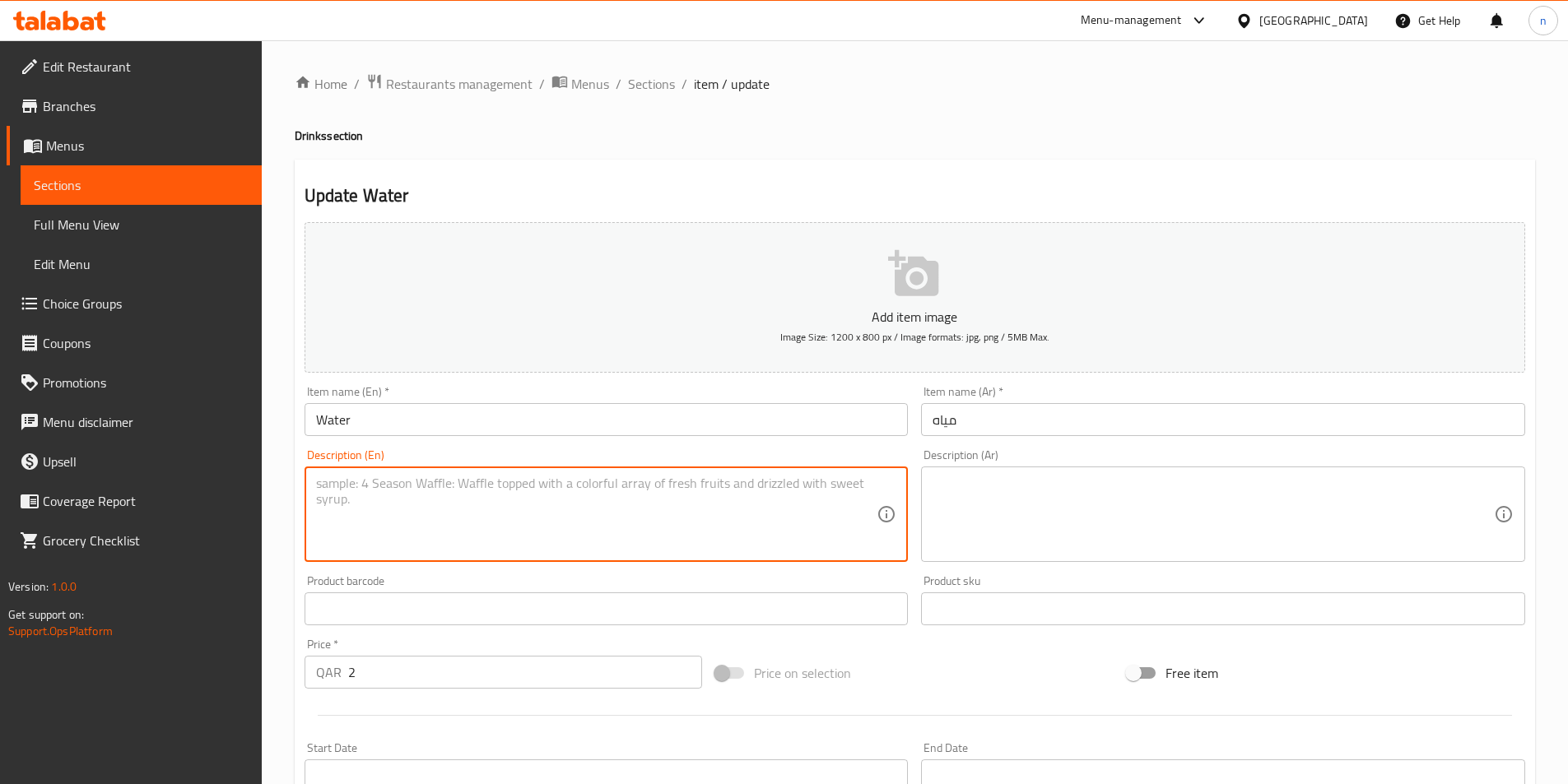
paste textarea "Water"
type textarea "Water"
click at [725, 513] on textarea "Water" at bounding box center [597, 514] width 562 height 79
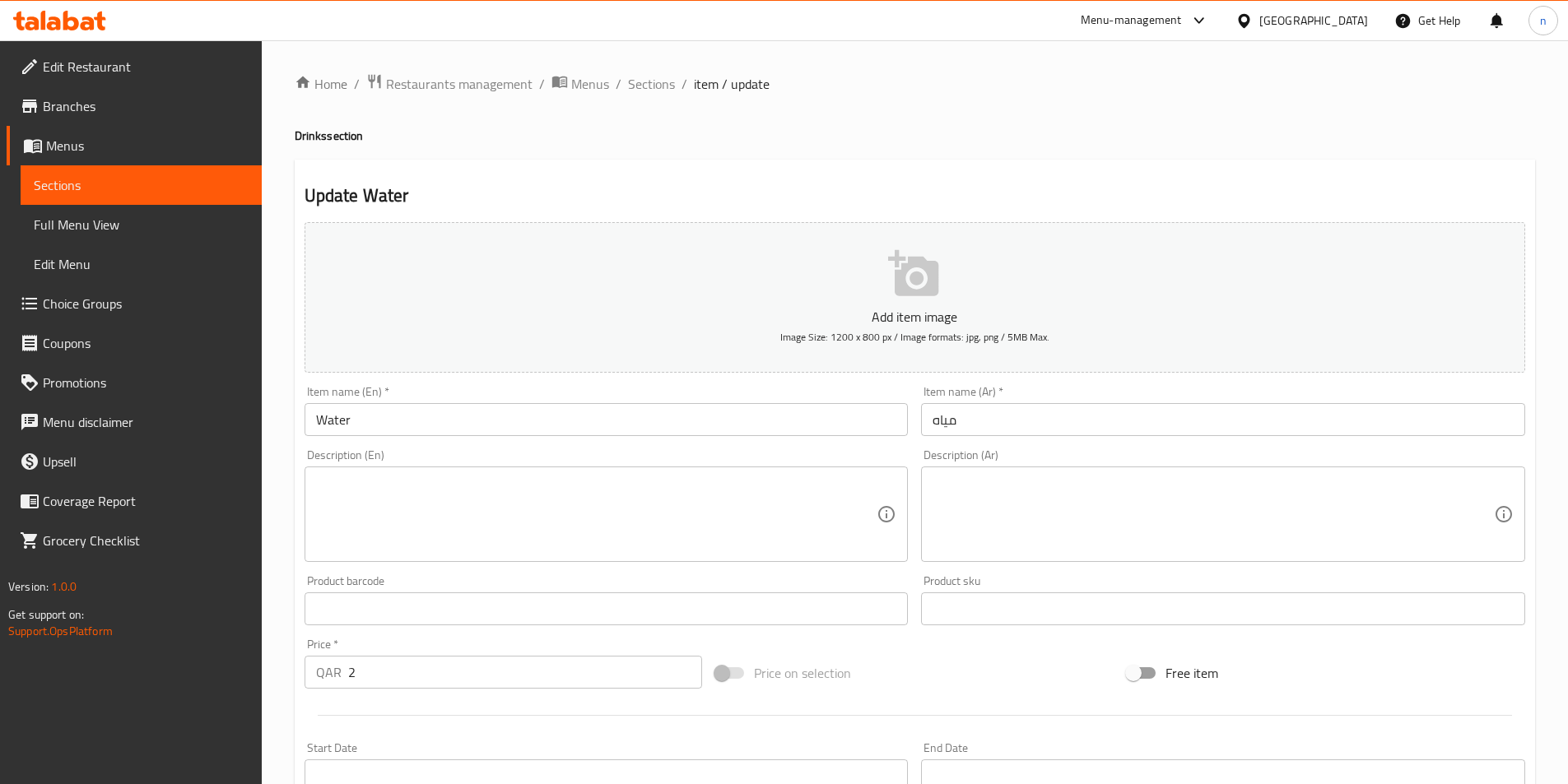
click at [603, 503] on textarea at bounding box center [597, 514] width 562 height 79
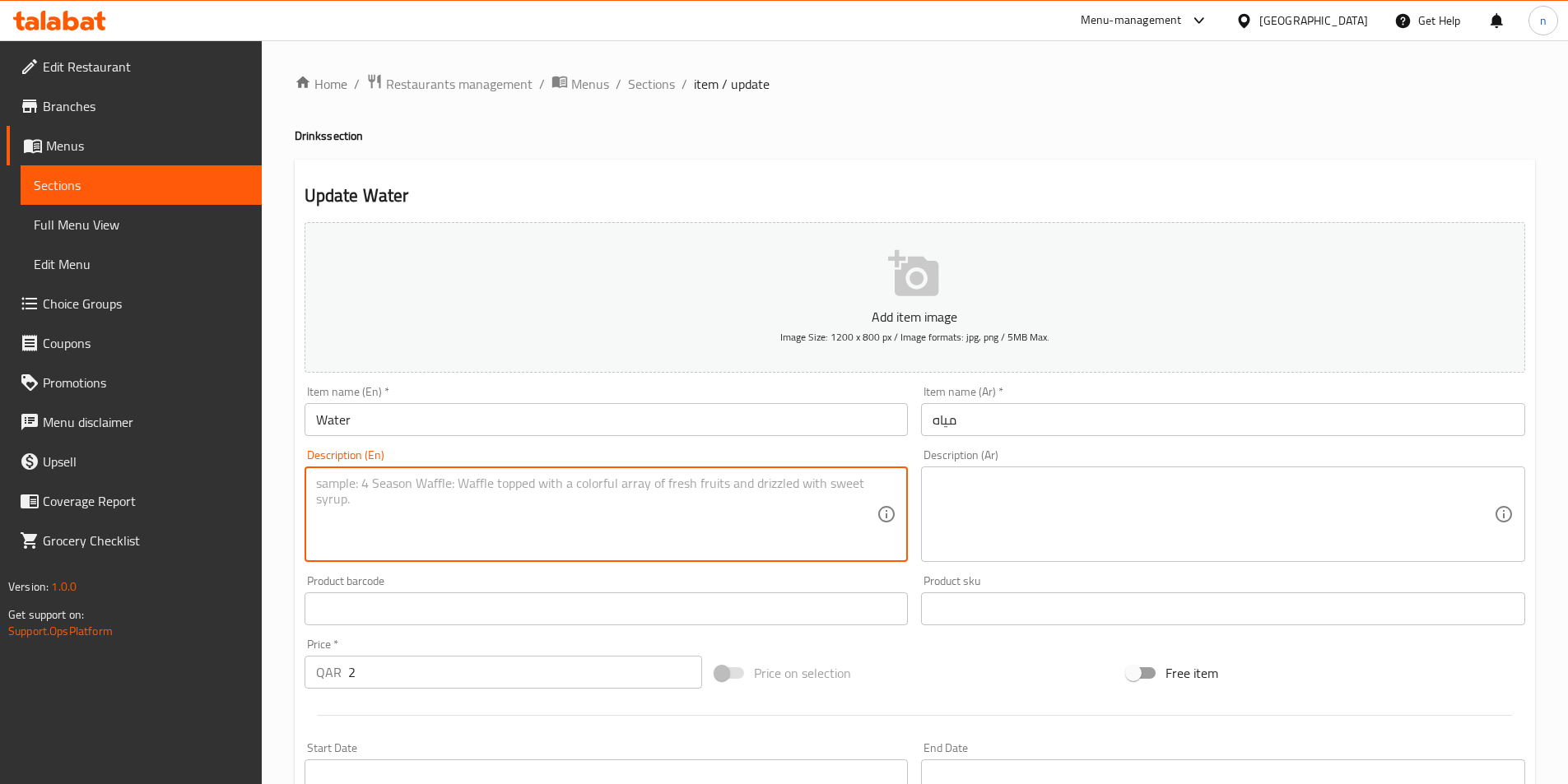
paste textarea "Pure drinking water."
type textarea "Pure drinking water."
click at [501, 636] on div "Price   * QAR 2 Price *" at bounding box center [503, 663] width 411 height 64
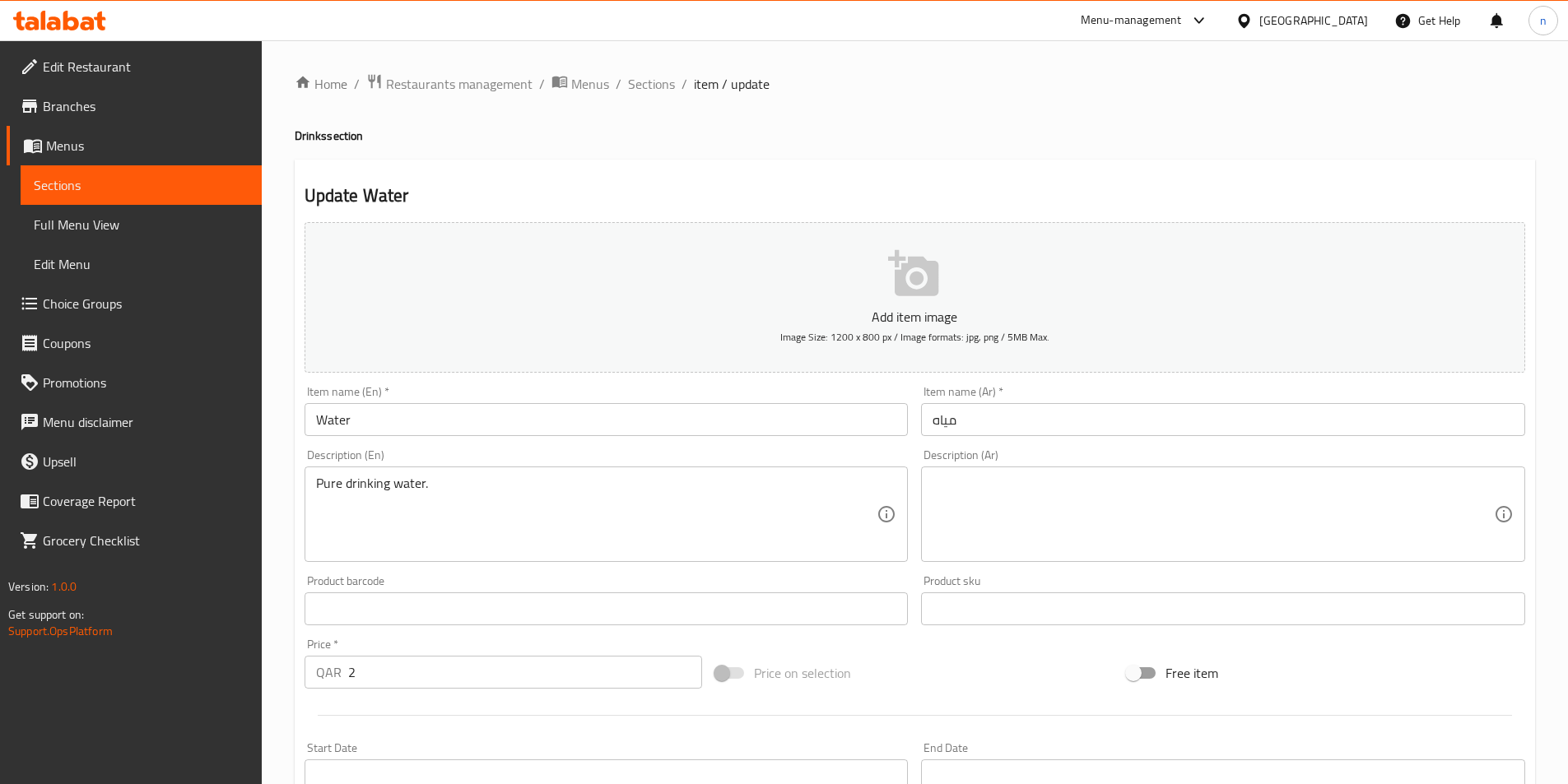
click at [1216, 493] on textarea at bounding box center [1213, 514] width 562 height 79
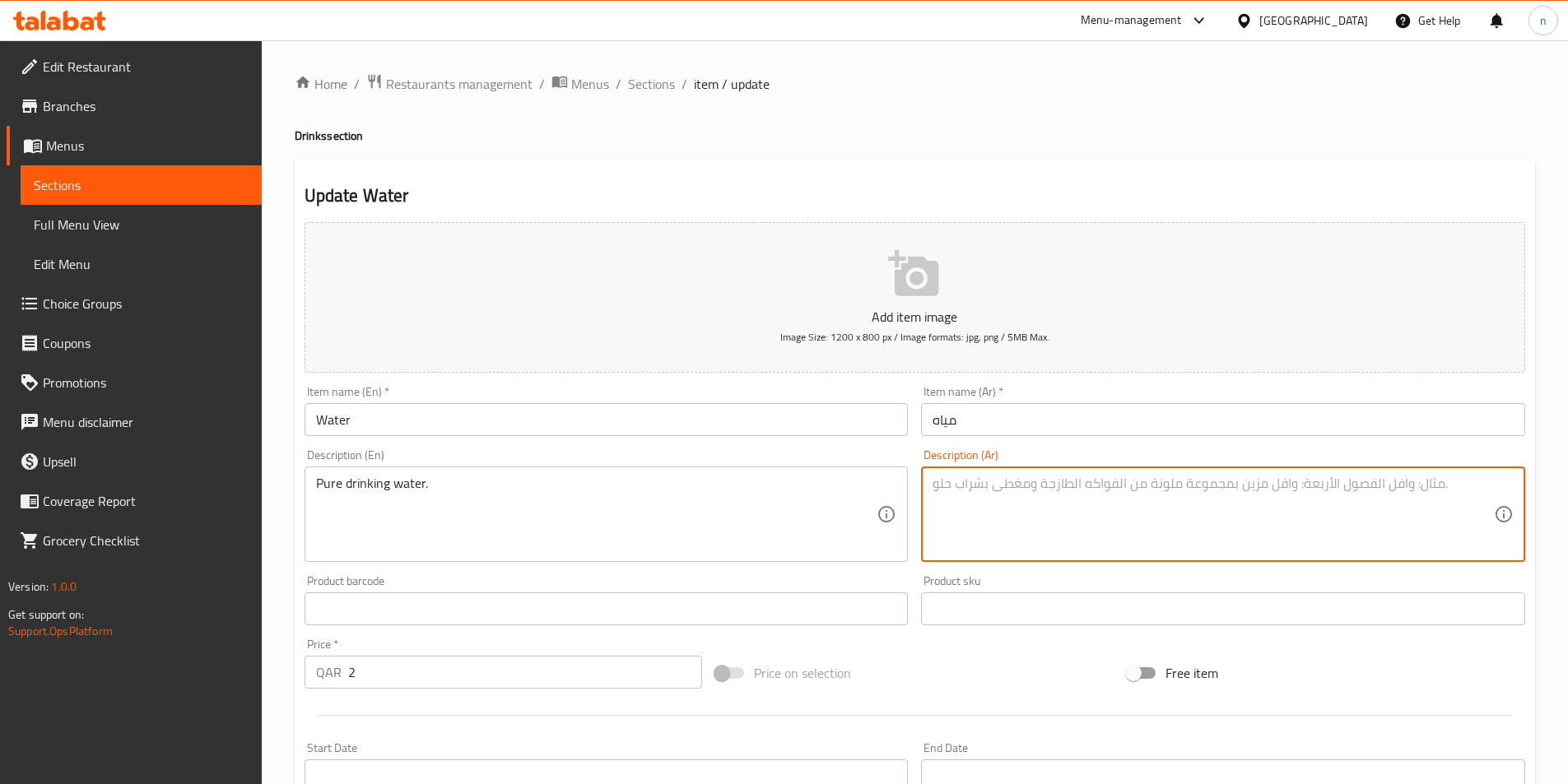
paste textarea "مياه شرب نقية."
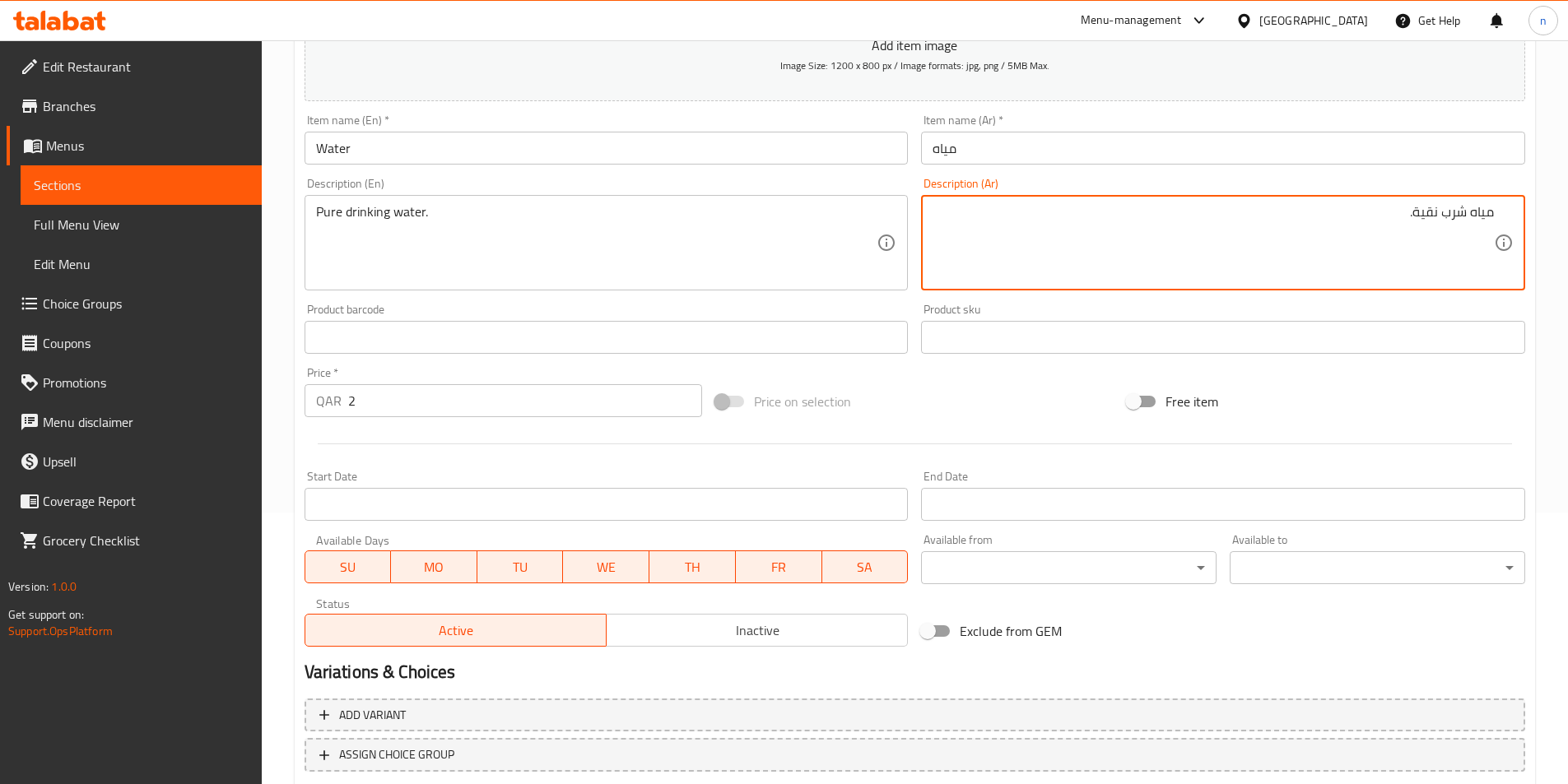
scroll to position [379, 0]
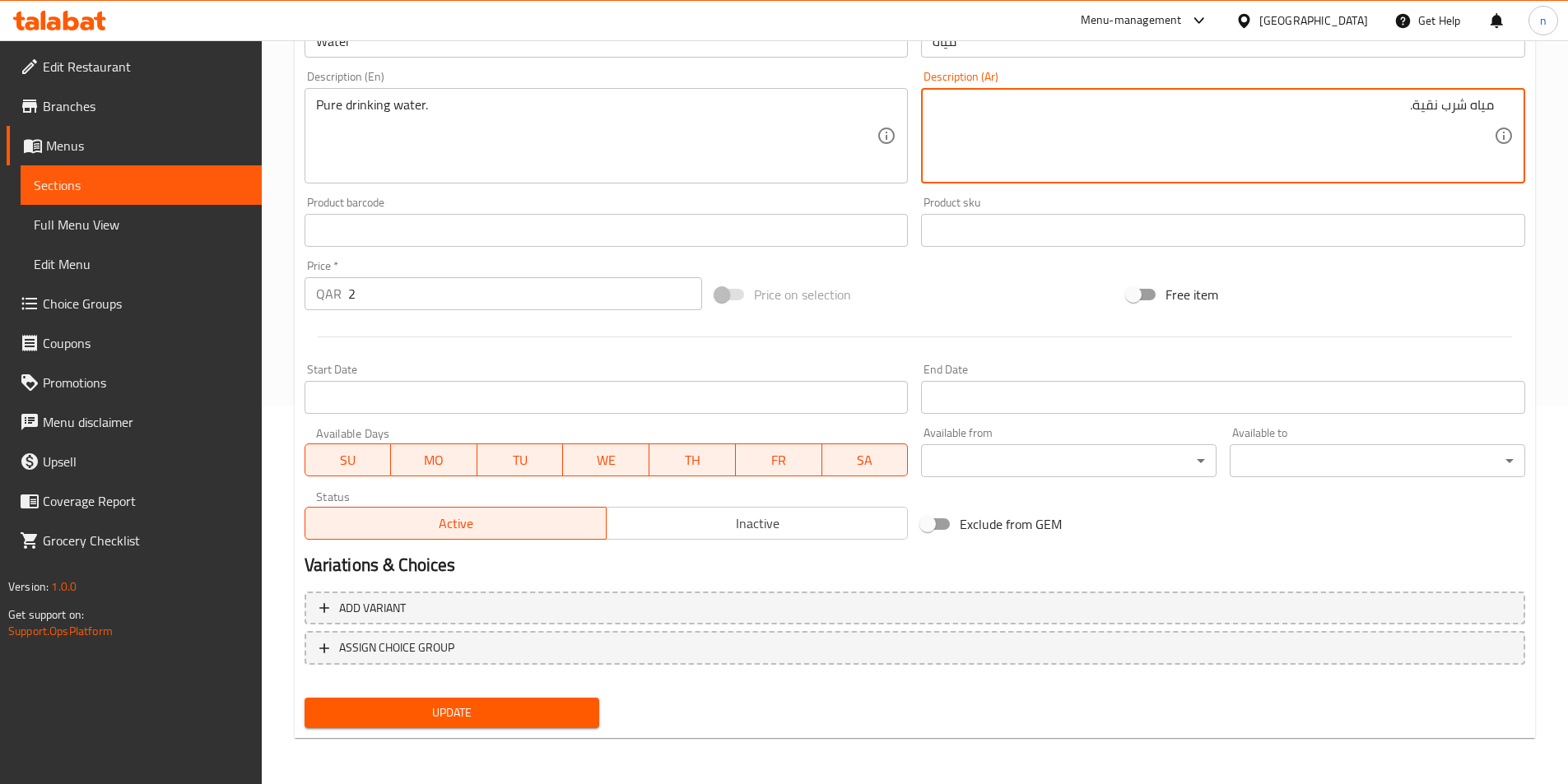
type textarea "مياه شرب نقية."
click at [503, 707] on span "Update" at bounding box center [452, 713] width 269 height 21
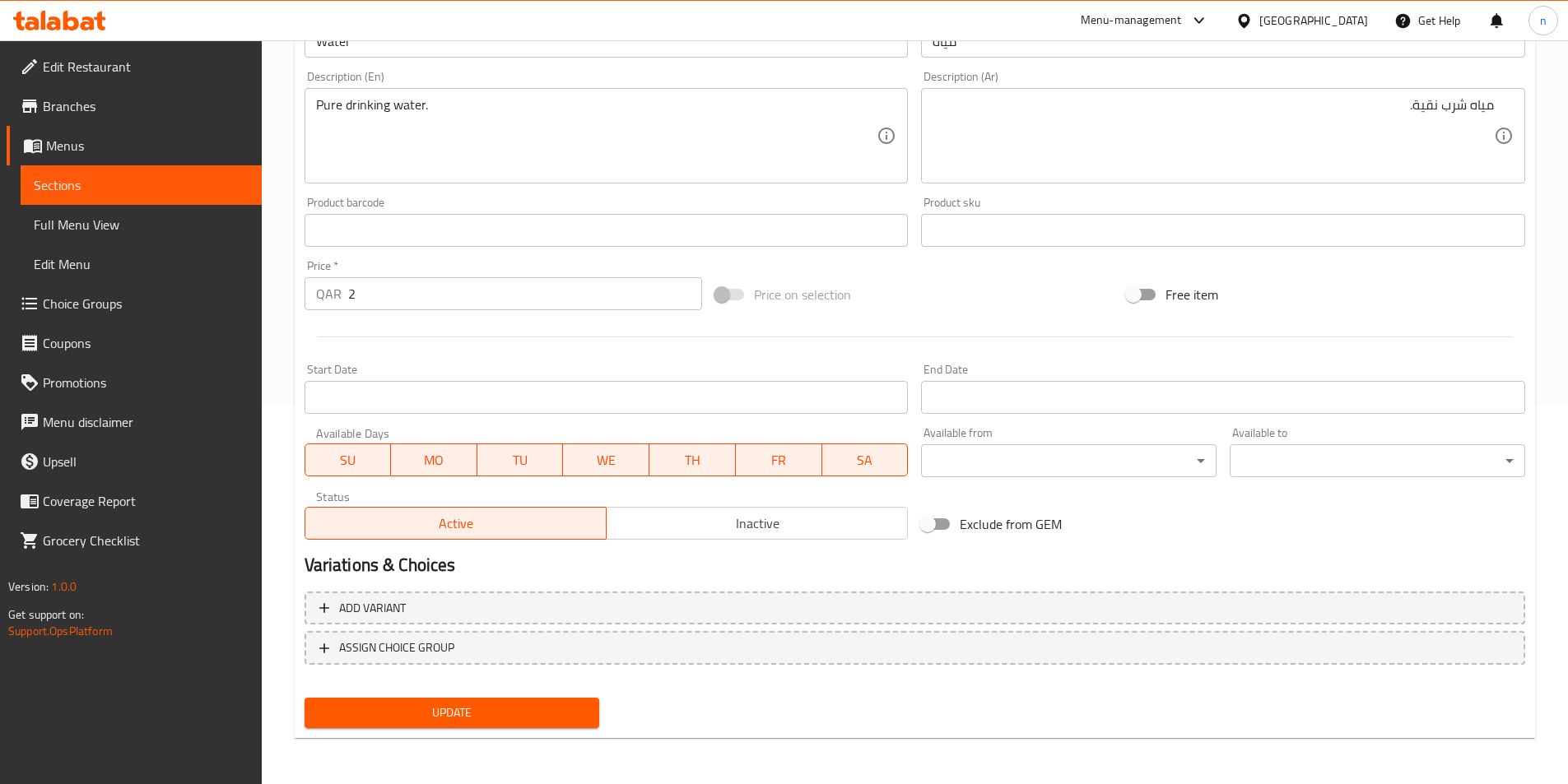
click at [426, 724] on span "Update" at bounding box center [452, 713] width 269 height 21
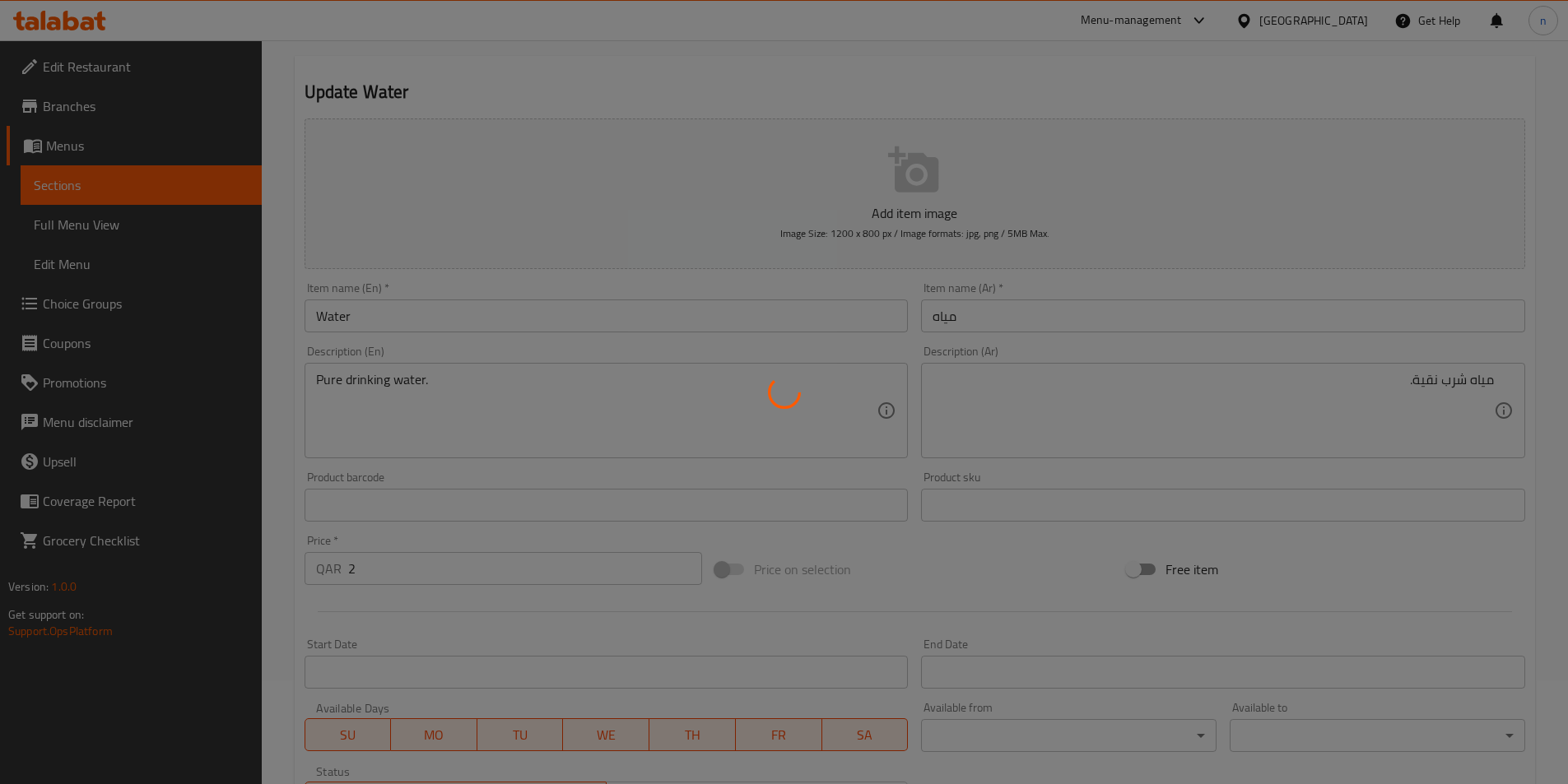
scroll to position [0, 0]
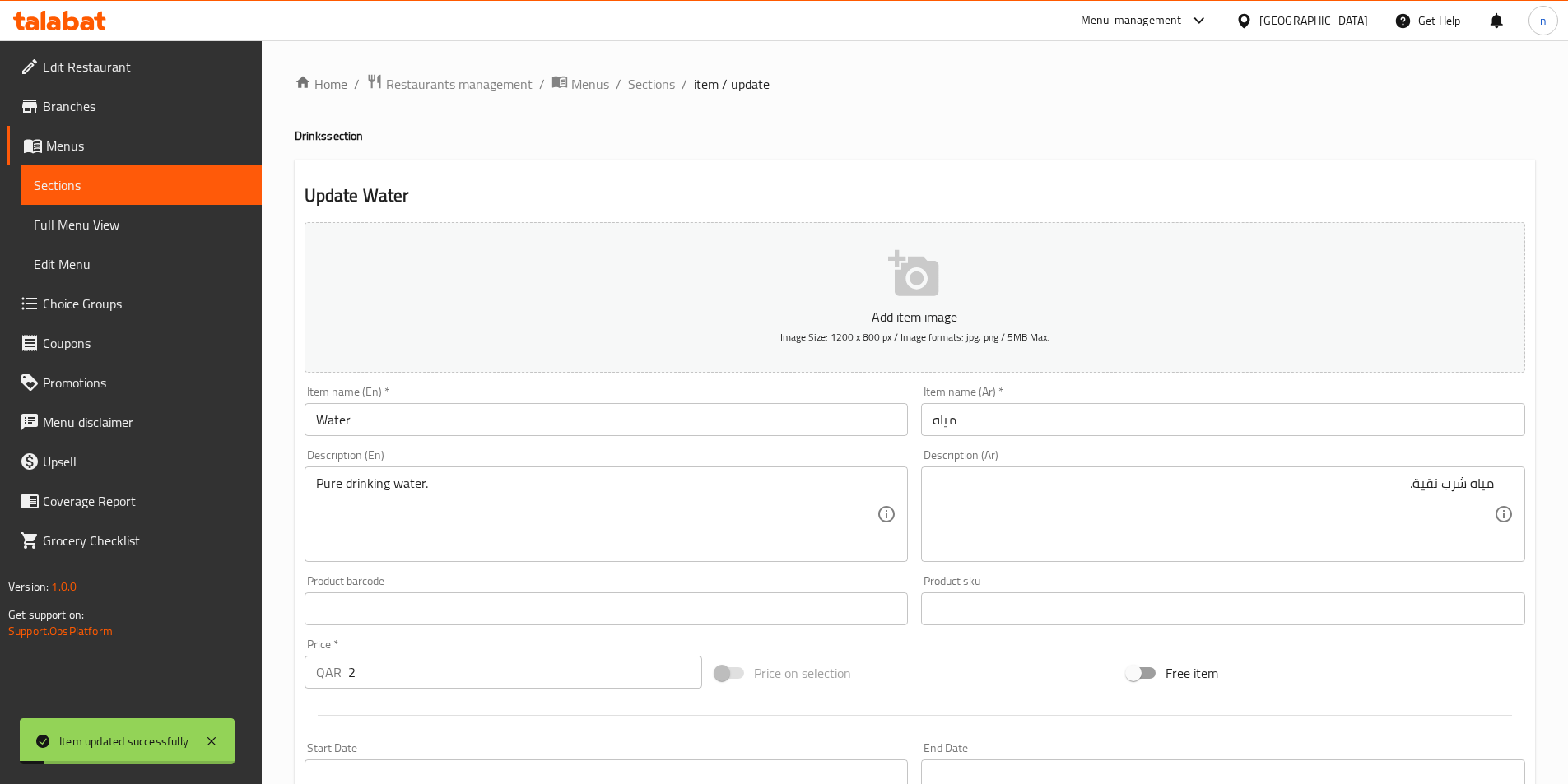
click at [638, 83] on span "Sections" at bounding box center [651, 84] width 47 height 20
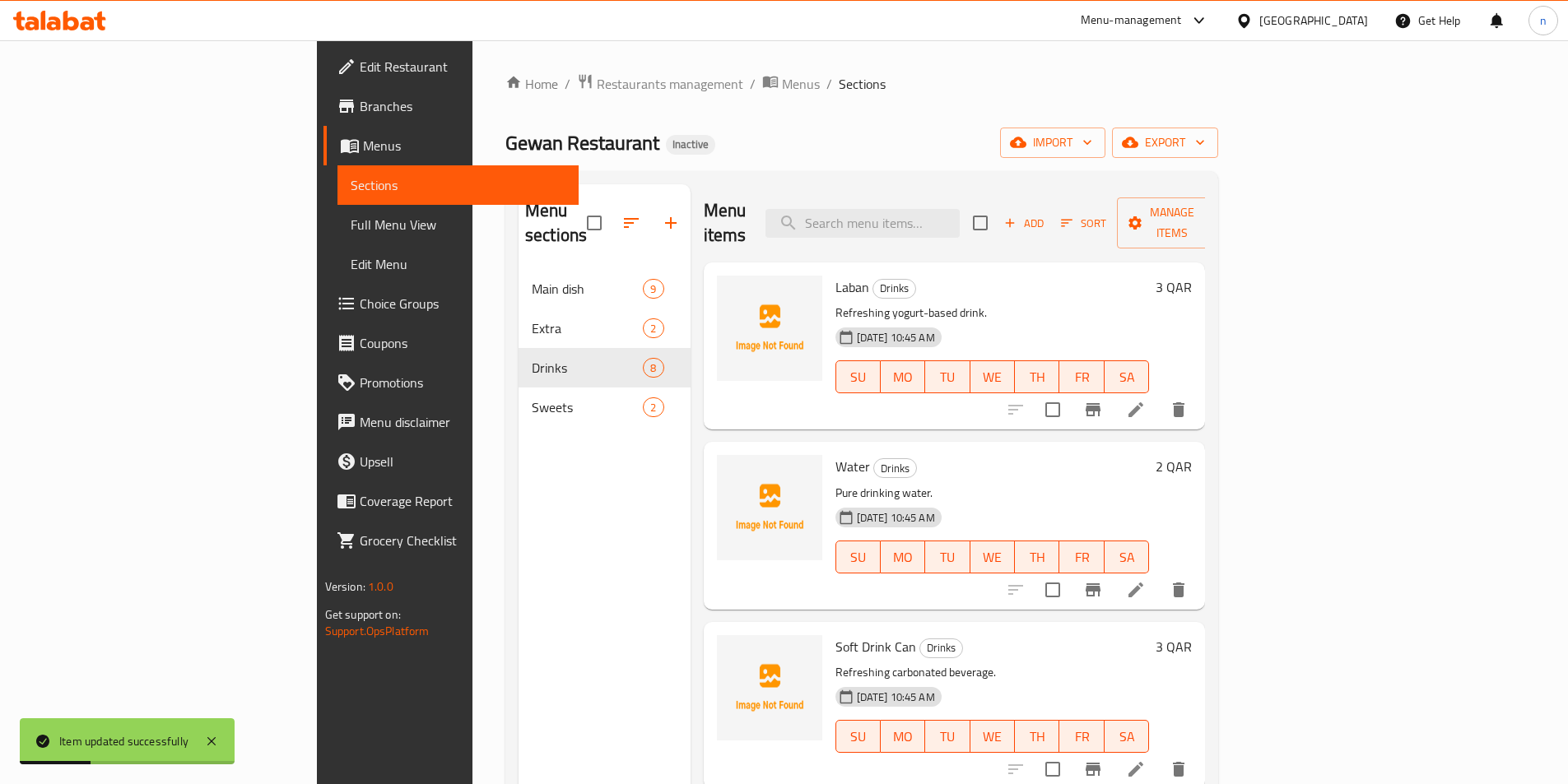
click at [351, 234] on span "Full Menu View" at bounding box center [458, 225] width 215 height 20
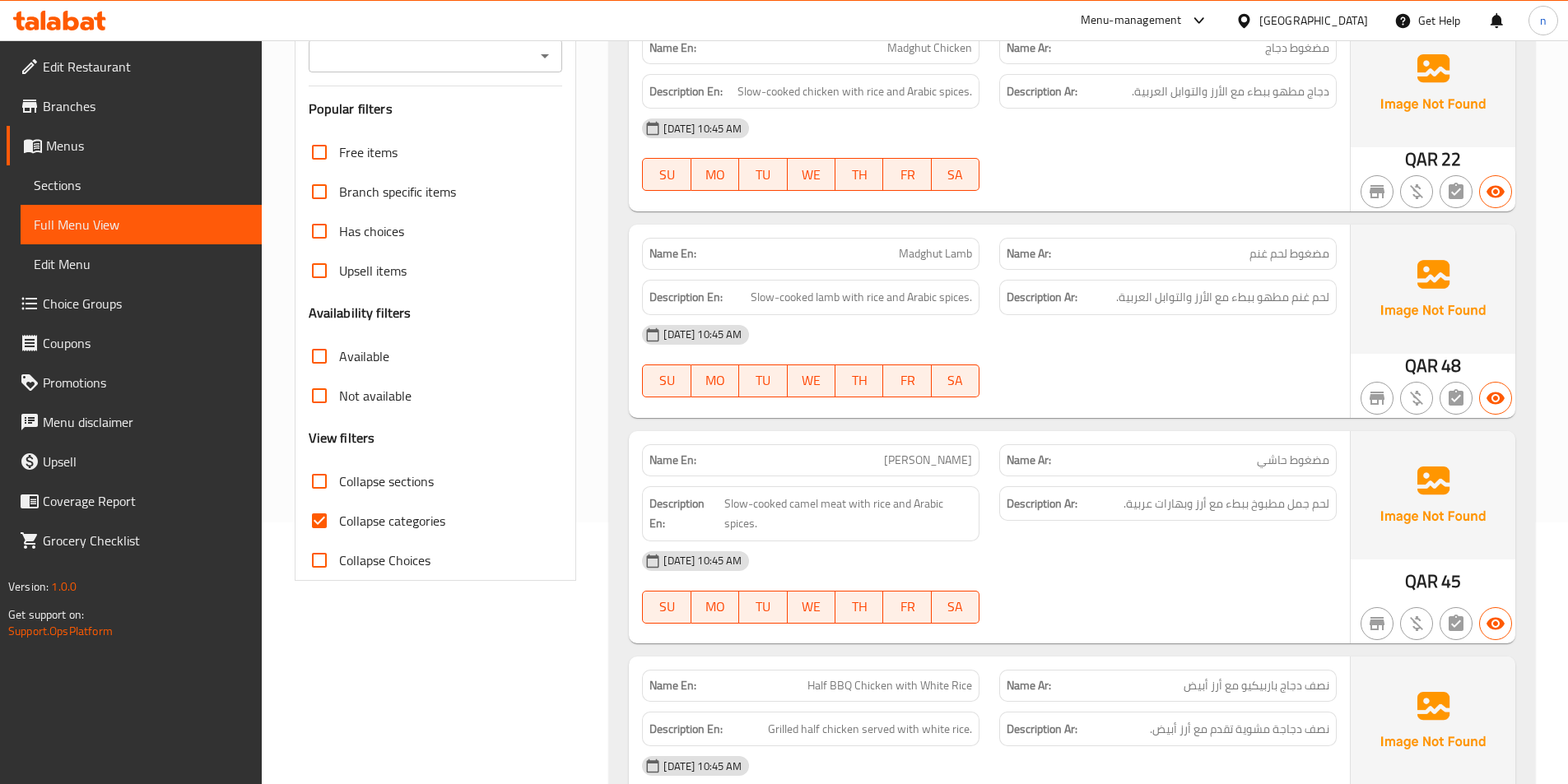
scroll to position [329, 0]
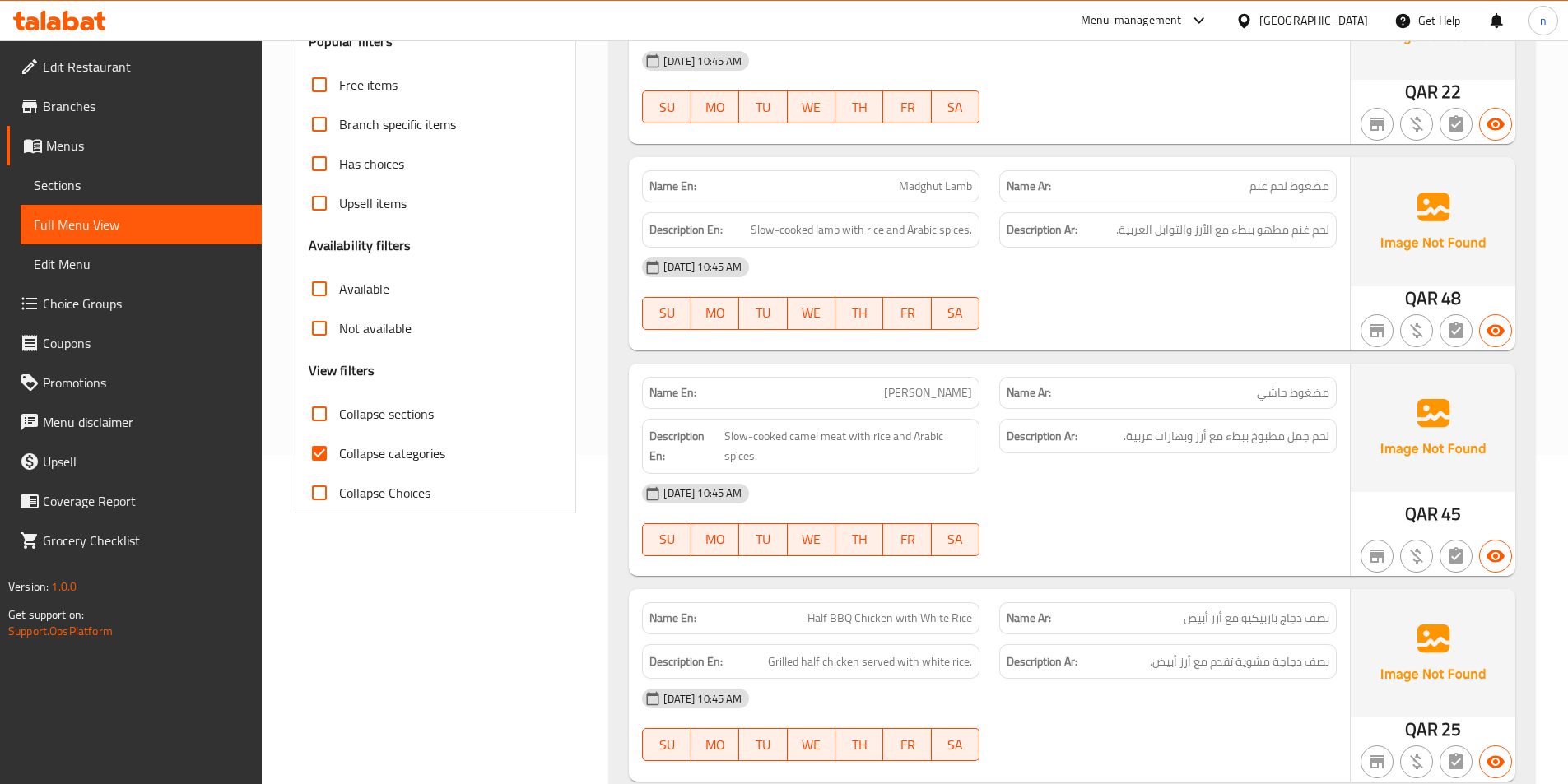
click at [347, 463] on span "Collapse categories" at bounding box center [392, 453] width 106 height 20
click at [339, 465] on input "Collapse categories" at bounding box center [319, 453] width 40 height 40
checkbox input "false"
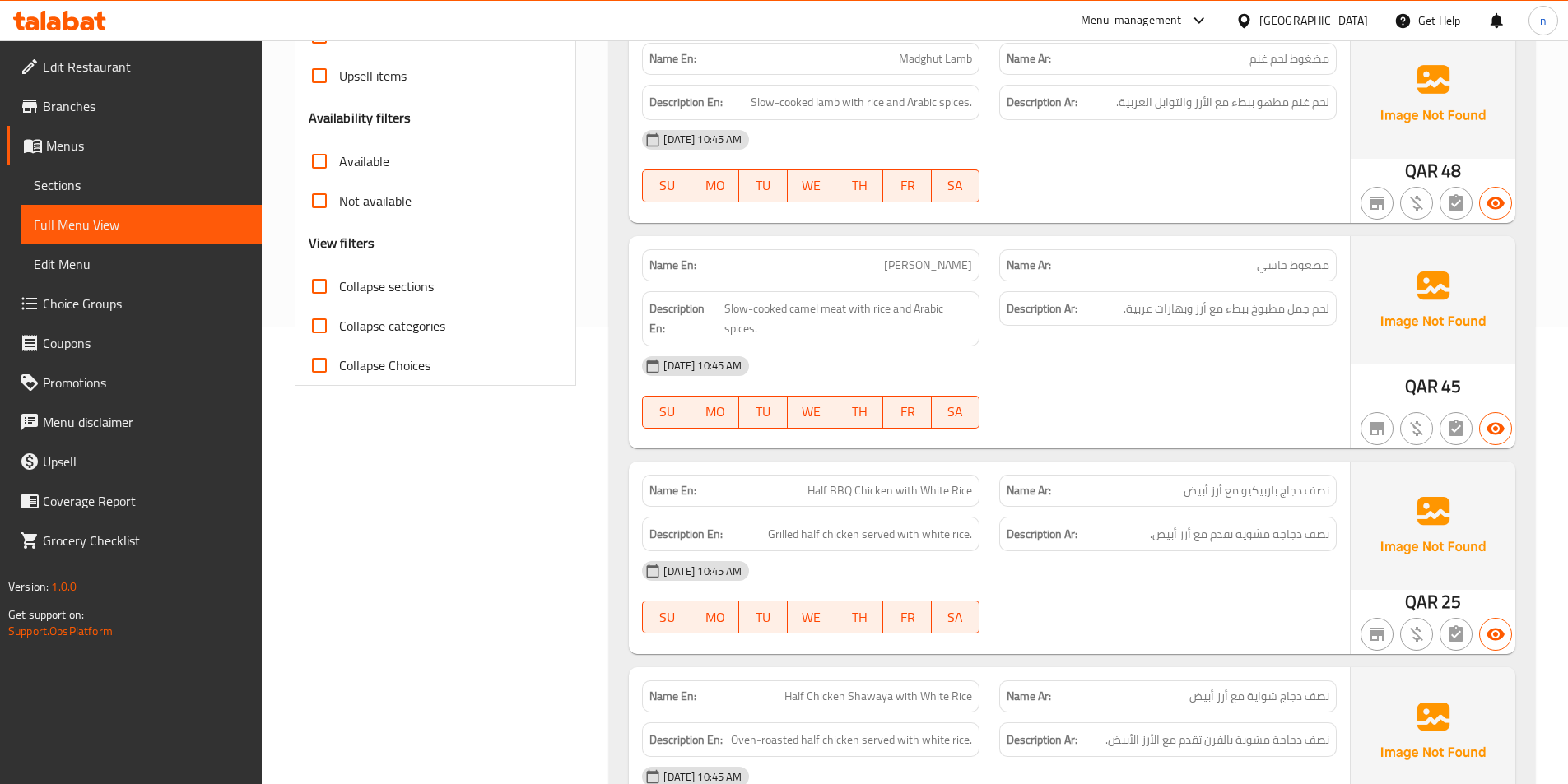
scroll to position [0, 0]
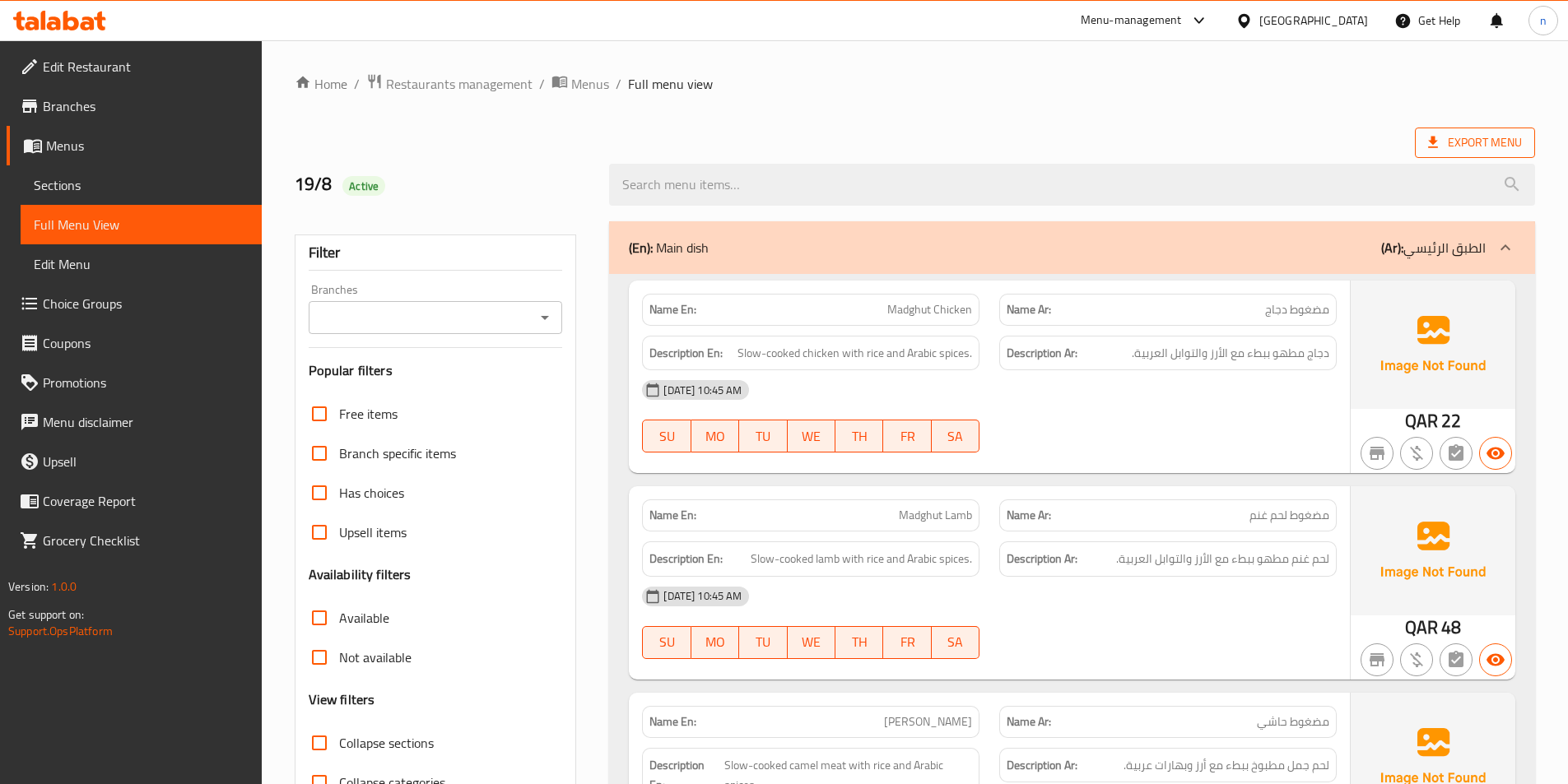
click at [1470, 137] on span "Export Menu" at bounding box center [1474, 142] width 94 height 21
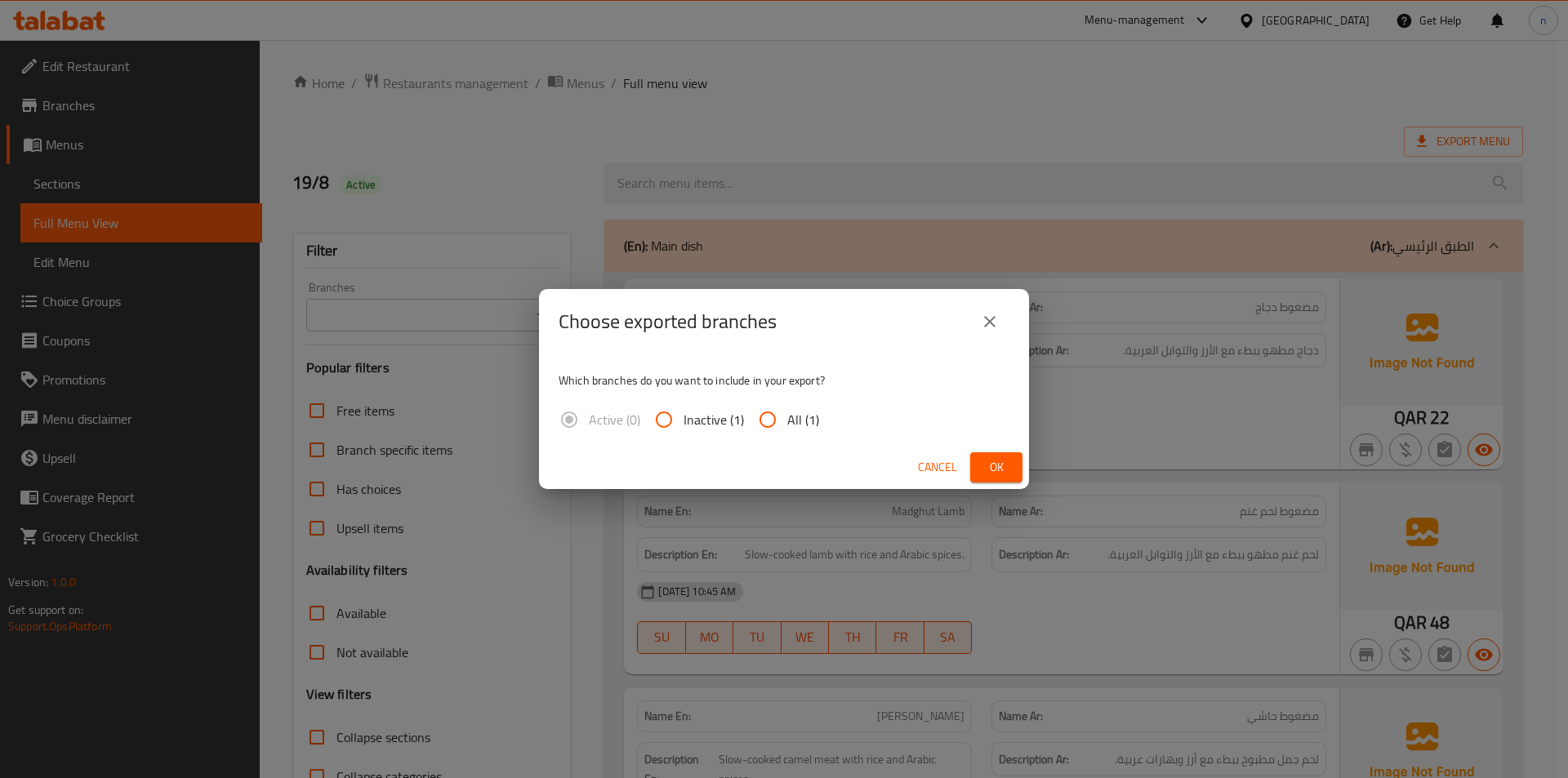
click at [811, 418] on span "All (1)" at bounding box center [803, 419] width 32 height 20
click at [787, 418] on input "All (1)" at bounding box center [768, 420] width 39 height 39
radio input "true"
click at [987, 465] on span "Ok" at bounding box center [997, 467] width 26 height 21
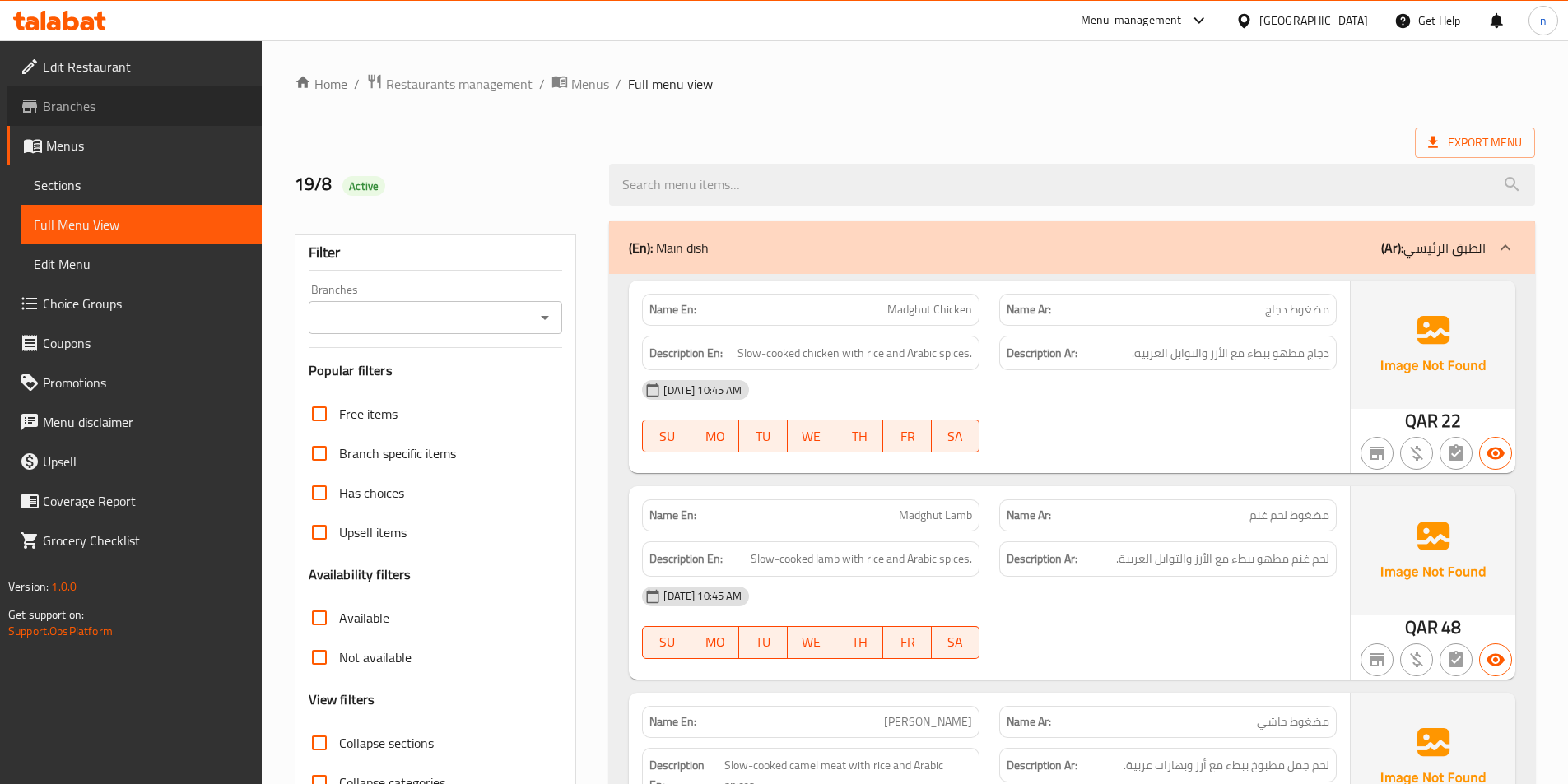
click at [170, 103] on span "Branches" at bounding box center [146, 106] width 206 height 20
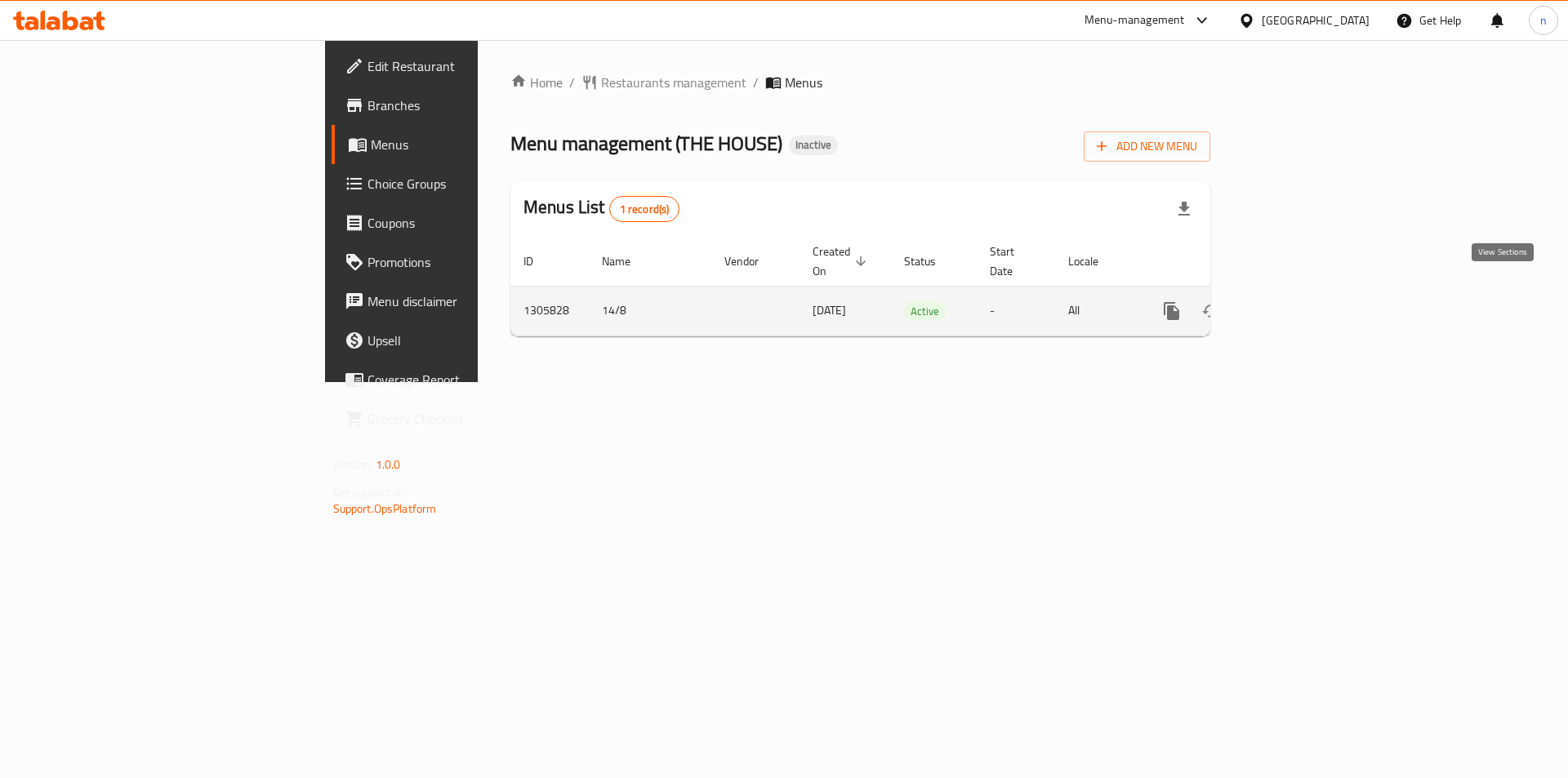
click at [1309, 291] on link "enhanced table" at bounding box center [1290, 311] width 39 height 39
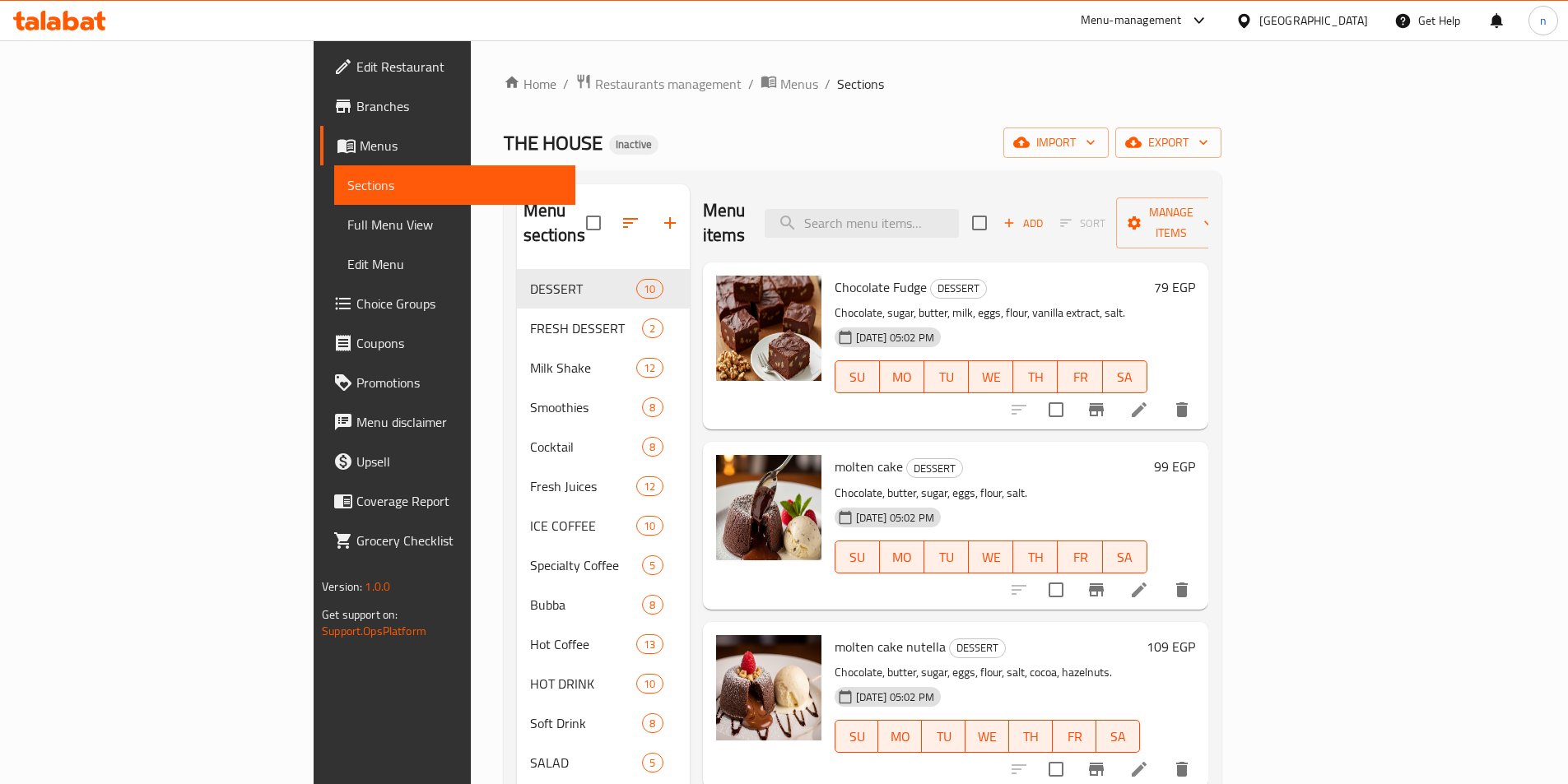
click at [320, 132] on link "Menus" at bounding box center [448, 146] width 255 height 40
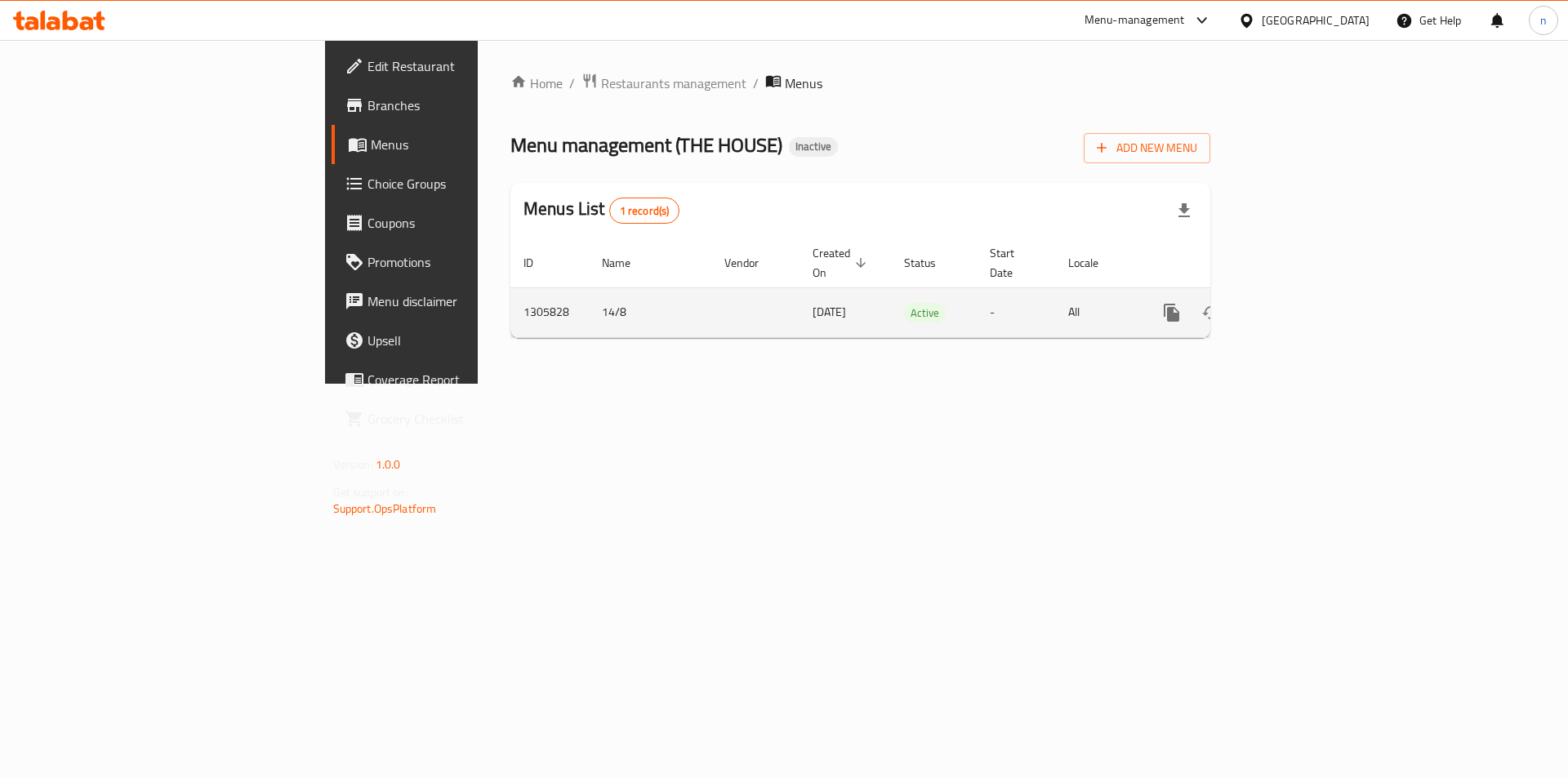
click at [1309, 300] on link "enhanced table" at bounding box center [1290, 313] width 39 height 39
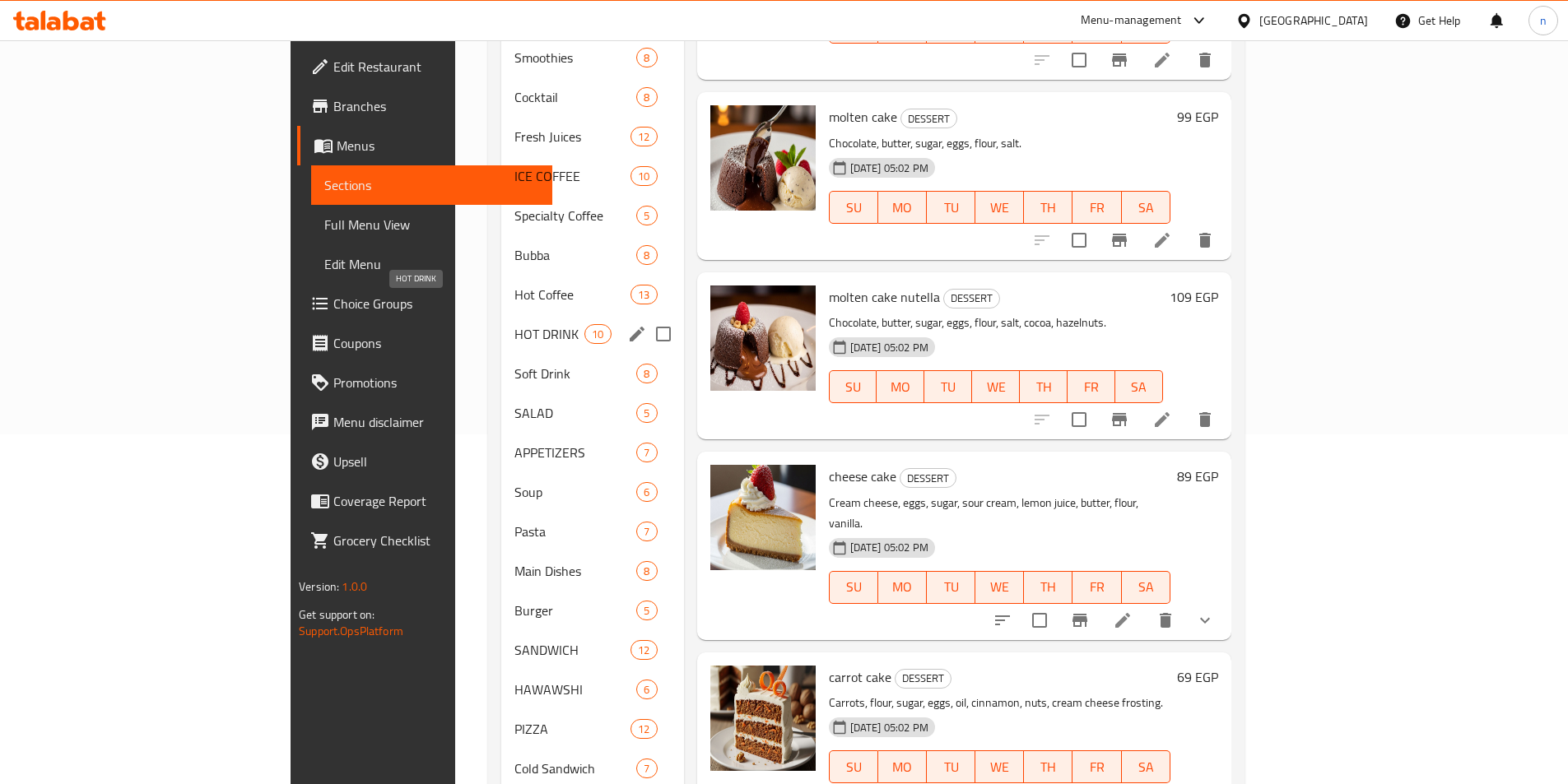
scroll to position [375, 0]
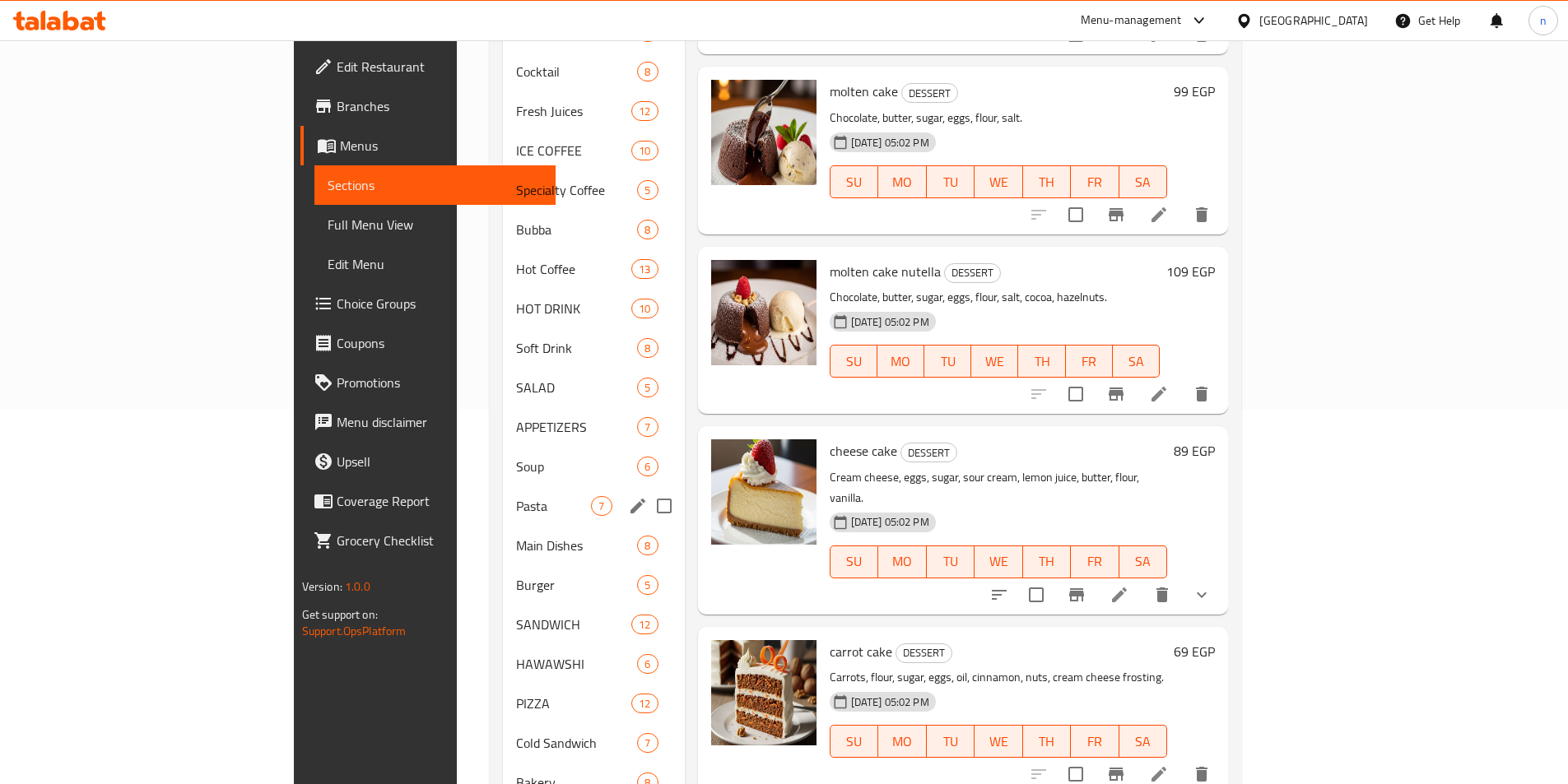
click at [503, 486] on div "Pasta 7" at bounding box center [593, 506] width 181 height 40
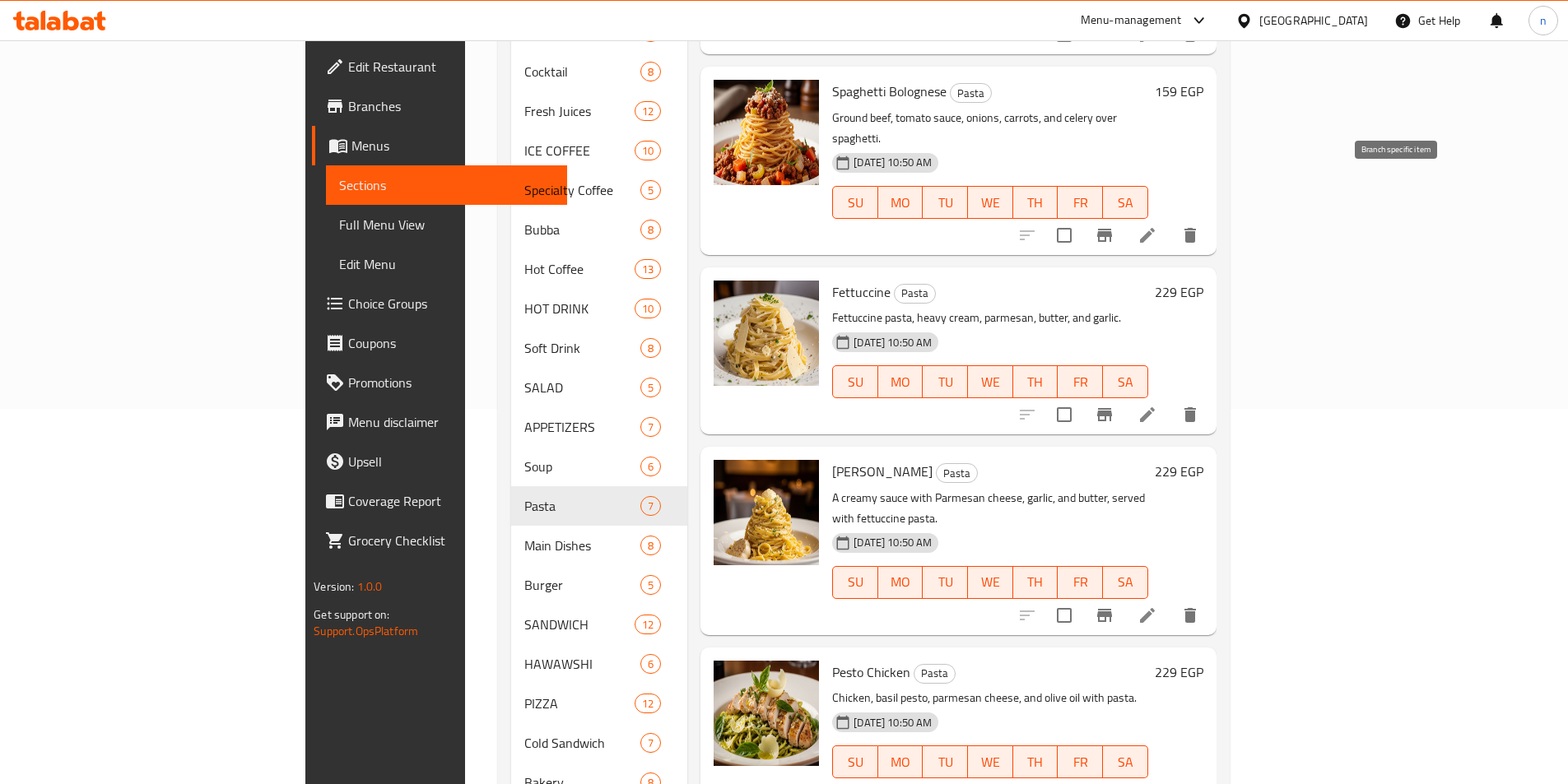
click at [1124, 216] on button "Branch-specific-item" at bounding box center [1105, 236] width 40 height 40
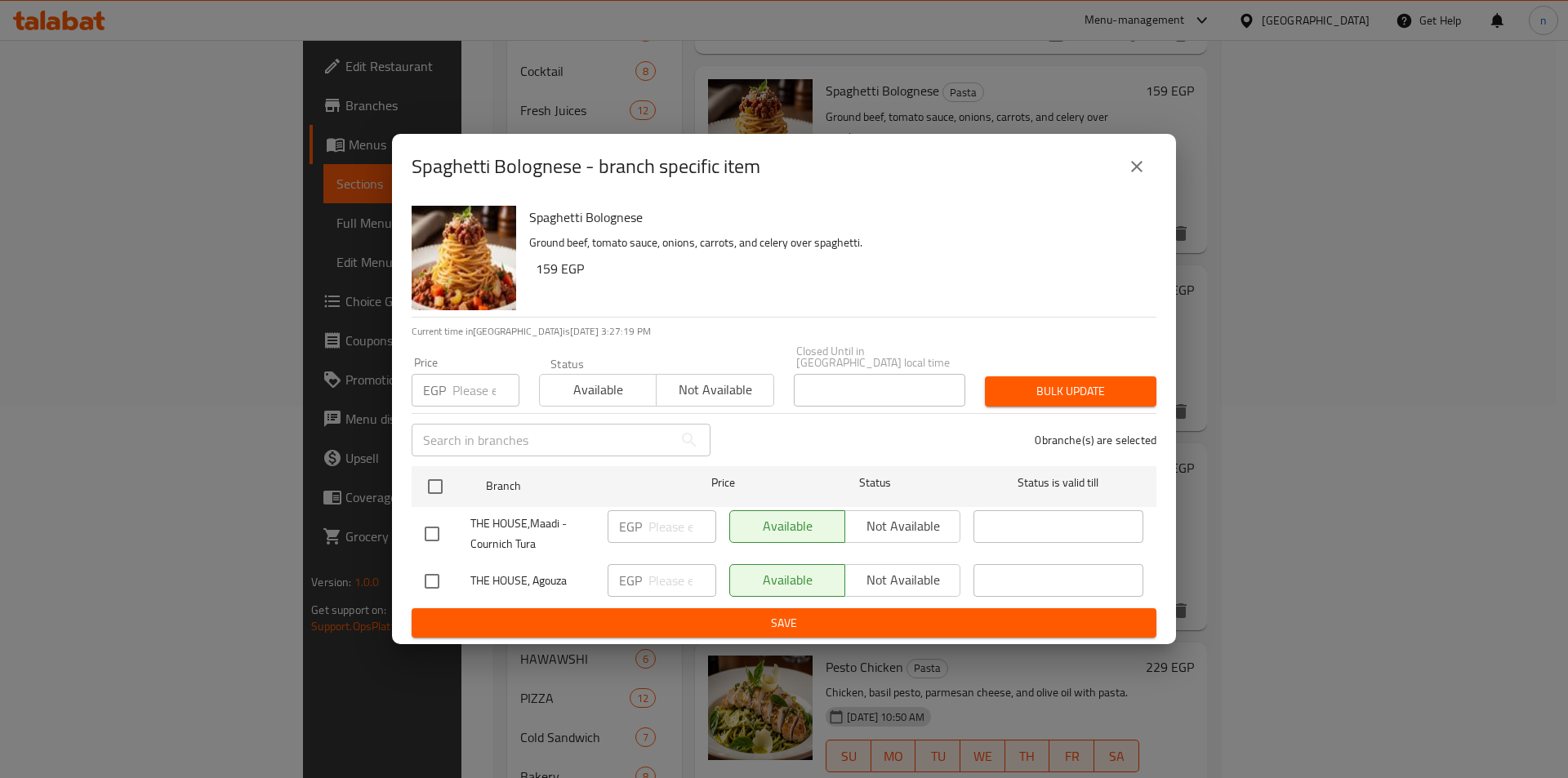
click at [782, 579] on div "Available Not available" at bounding box center [846, 581] width 232 height 33
click at [440, 573] on input "checkbox" at bounding box center [432, 582] width 34 height 34
checkbox input "true"
click at [630, 577] on p "EGP" at bounding box center [630, 580] width 23 height 20
click at [681, 587] on input "number" at bounding box center [682, 581] width 68 height 33
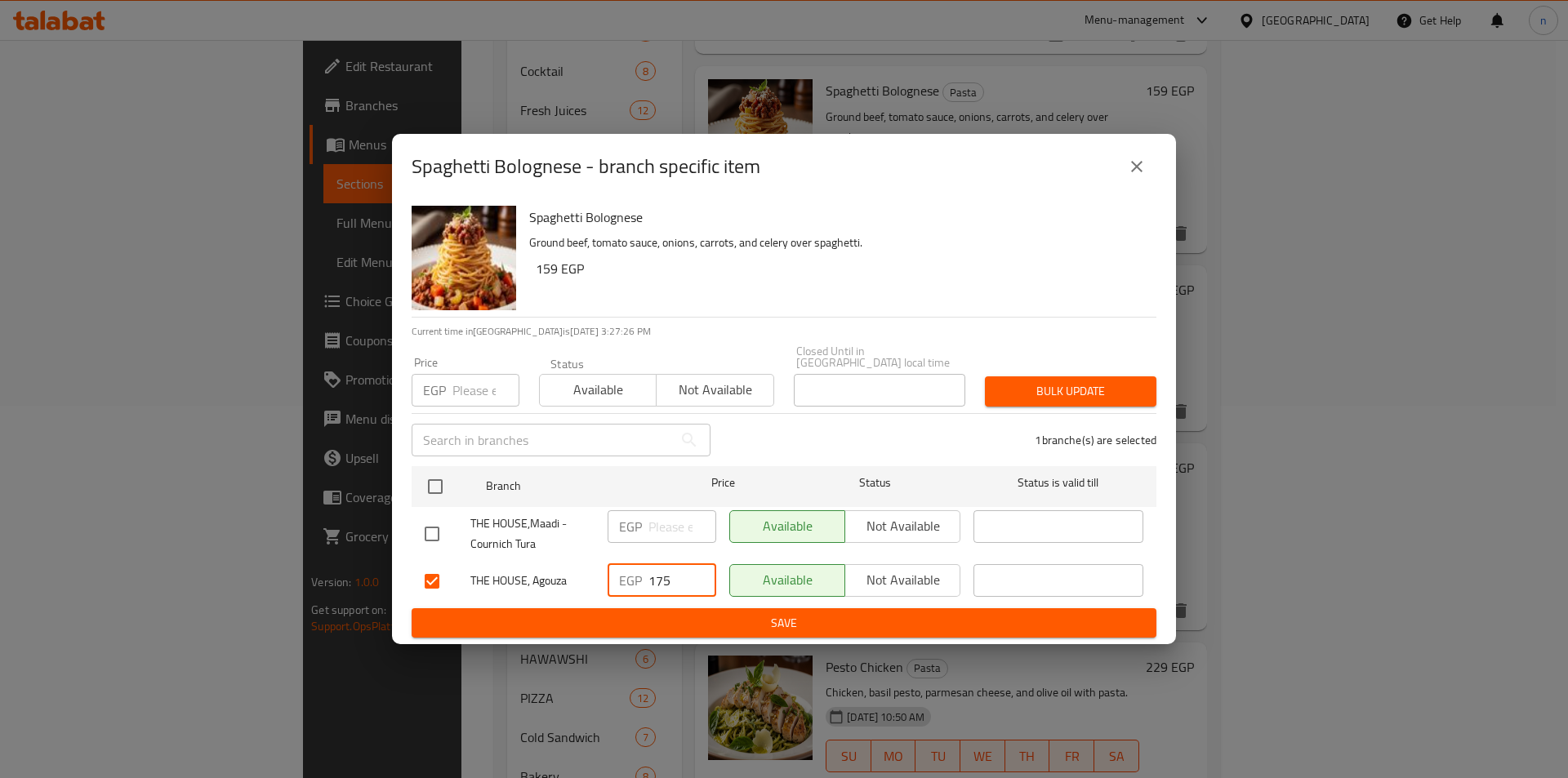
type input "175"
click at [804, 621] on span "Save" at bounding box center [784, 623] width 719 height 21
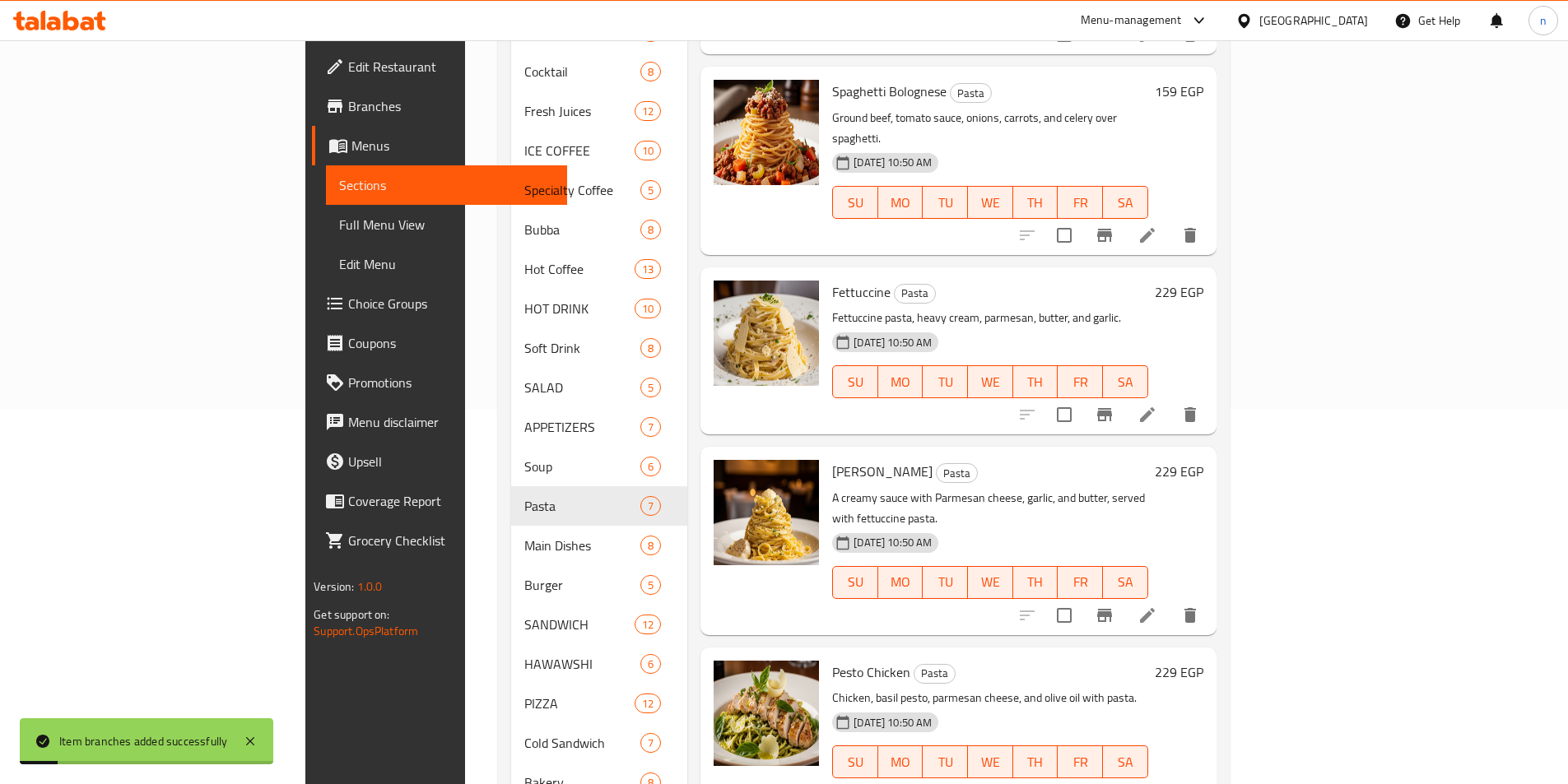
click at [1115, 226] on icon "Branch-specific-item" at bounding box center [1105, 236] width 20 height 20
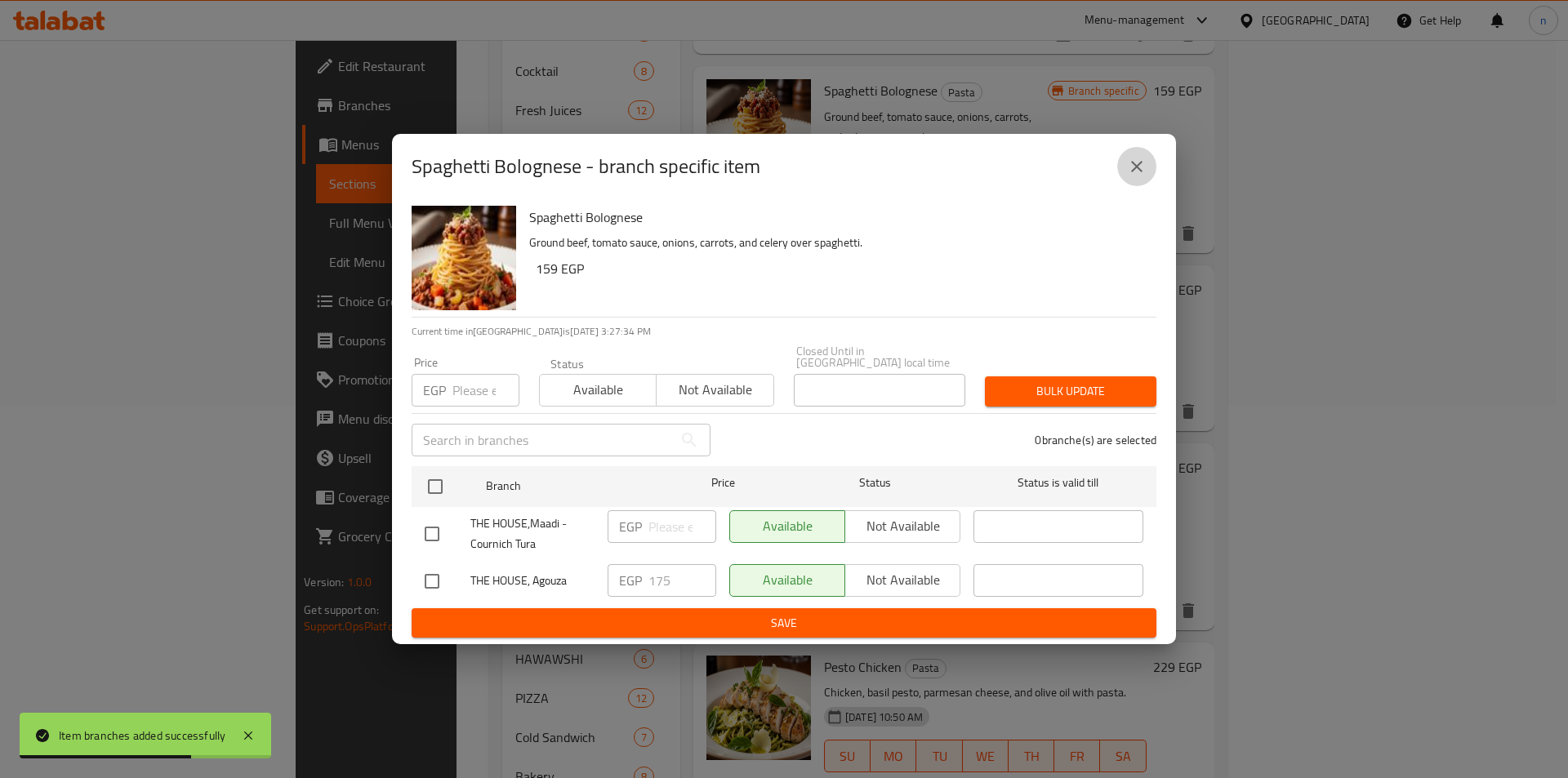
click at [1144, 168] on icon "close" at bounding box center [1137, 167] width 20 height 20
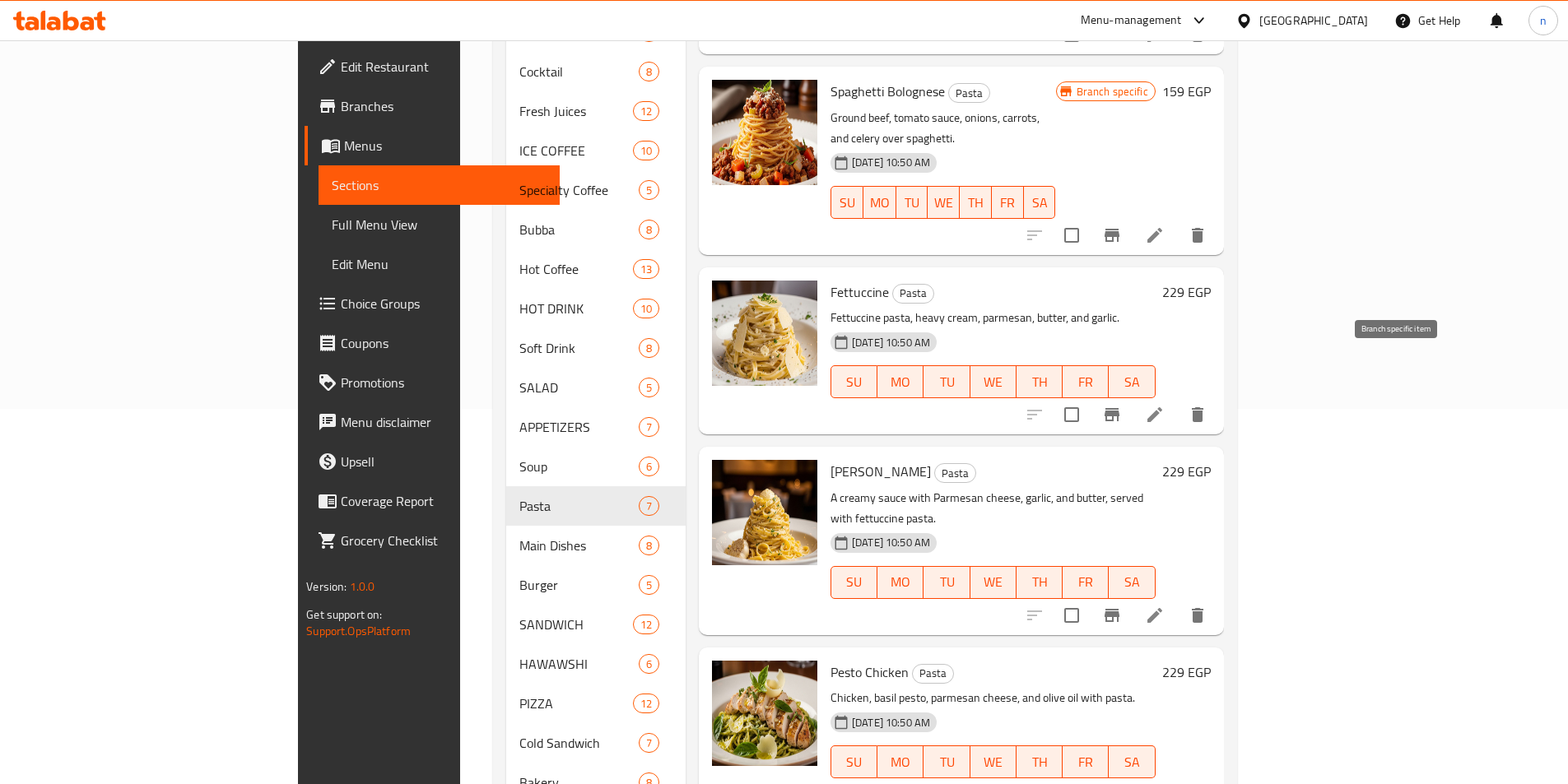
click at [1122, 405] on icon "Branch-specific-item" at bounding box center [1112, 415] width 20 height 20
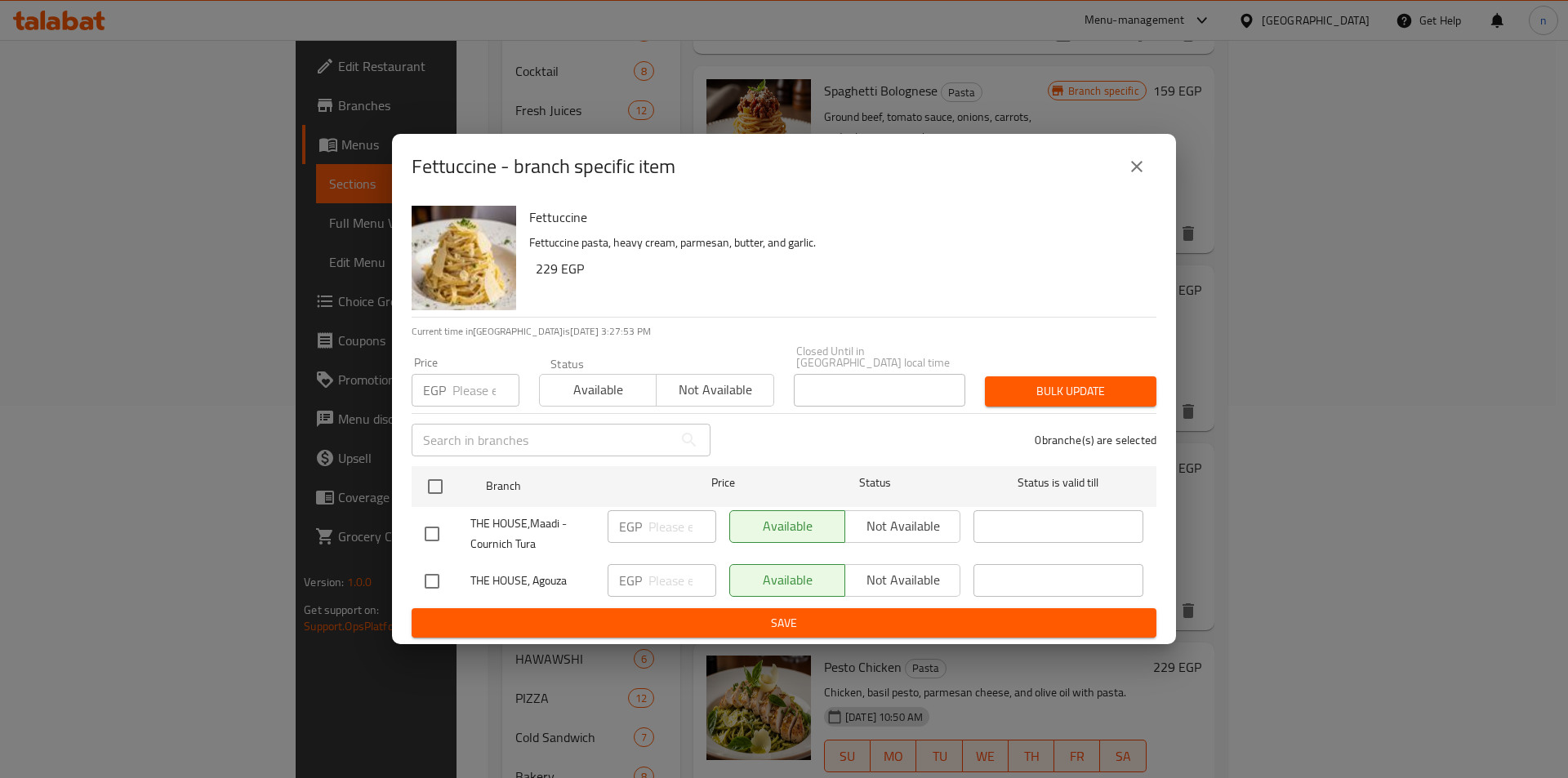
click at [437, 574] on input "checkbox" at bounding box center [432, 582] width 34 height 34
checkbox input "true"
click at [1141, 175] on icon "close" at bounding box center [1137, 167] width 20 height 20
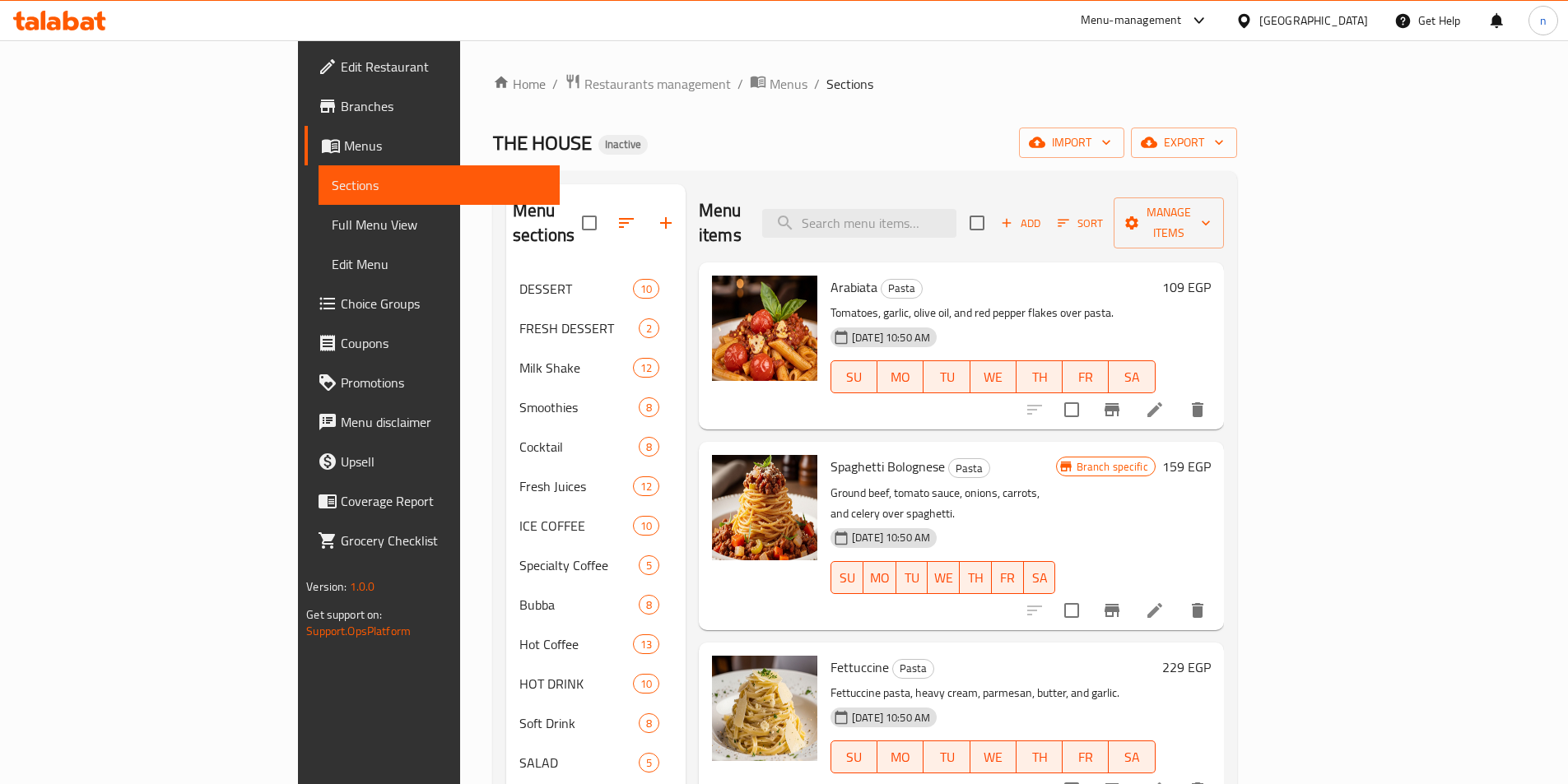
click at [332, 226] on span "Full Menu View" at bounding box center [439, 225] width 215 height 20
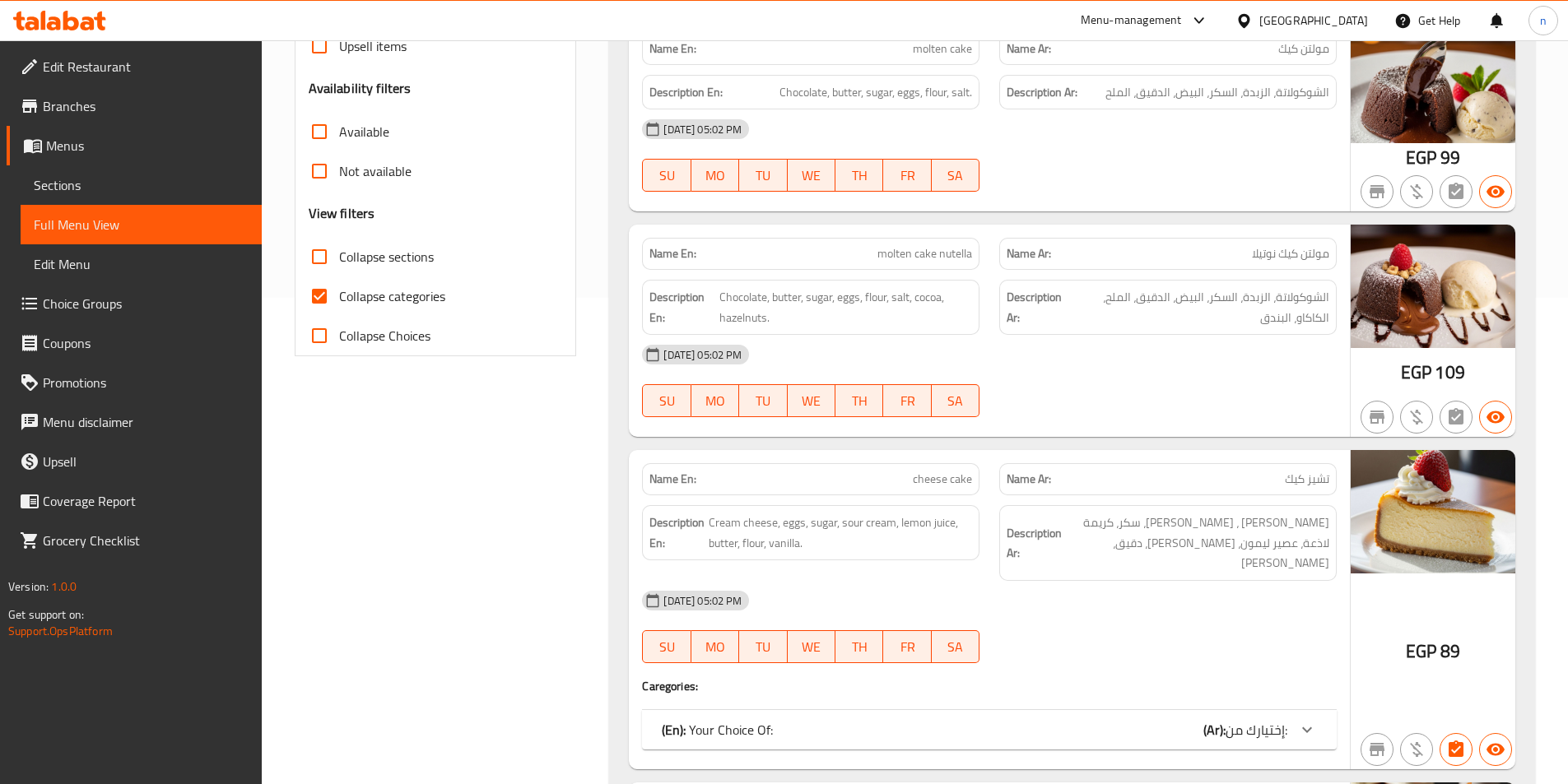
scroll to position [576, 0]
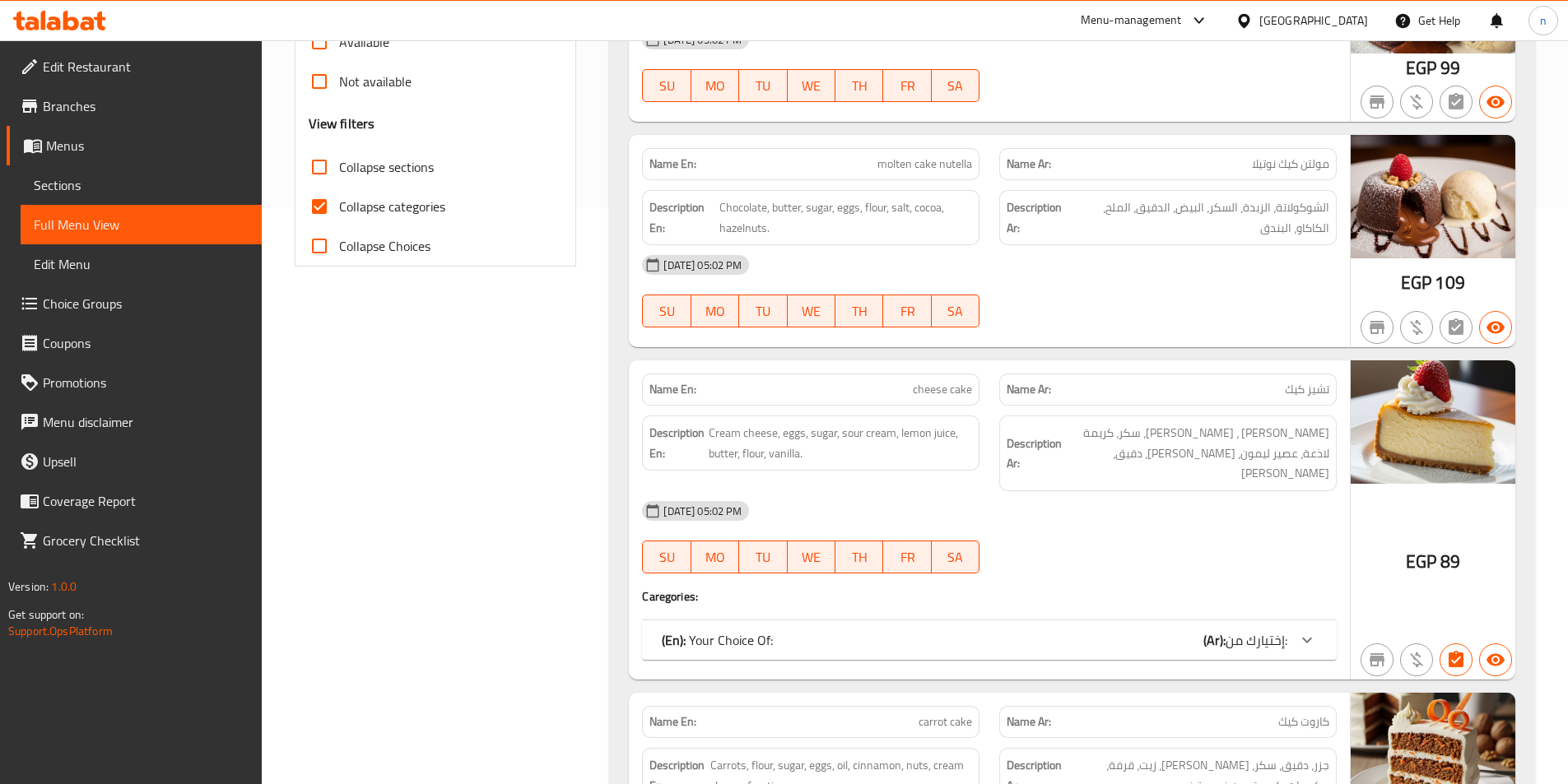
click at [394, 212] on span "Collapse categories" at bounding box center [392, 207] width 106 height 20
click at [339, 212] on input "Collapse categories" at bounding box center [319, 207] width 40 height 40
checkbox input "false"
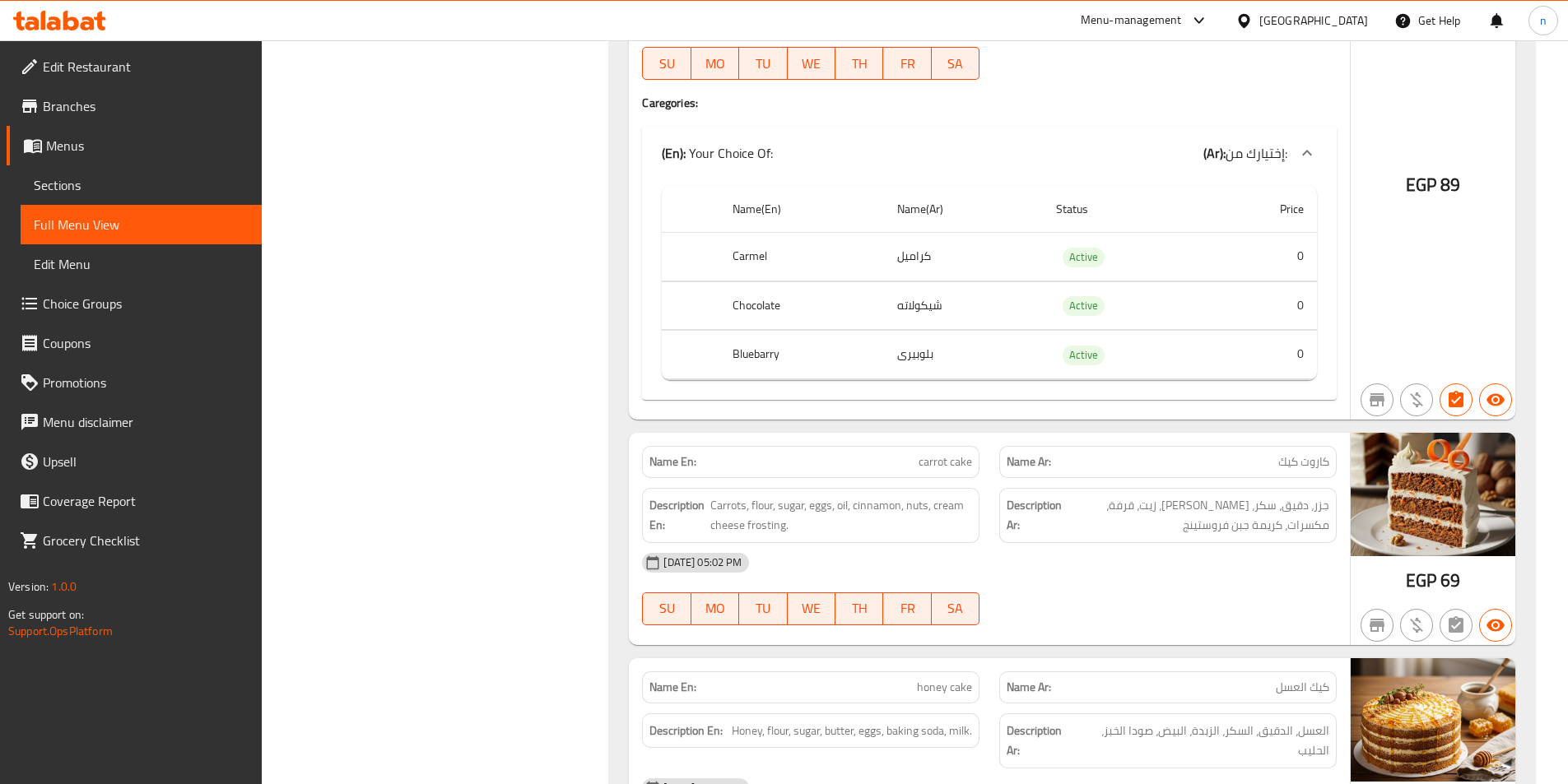
scroll to position [740, 0]
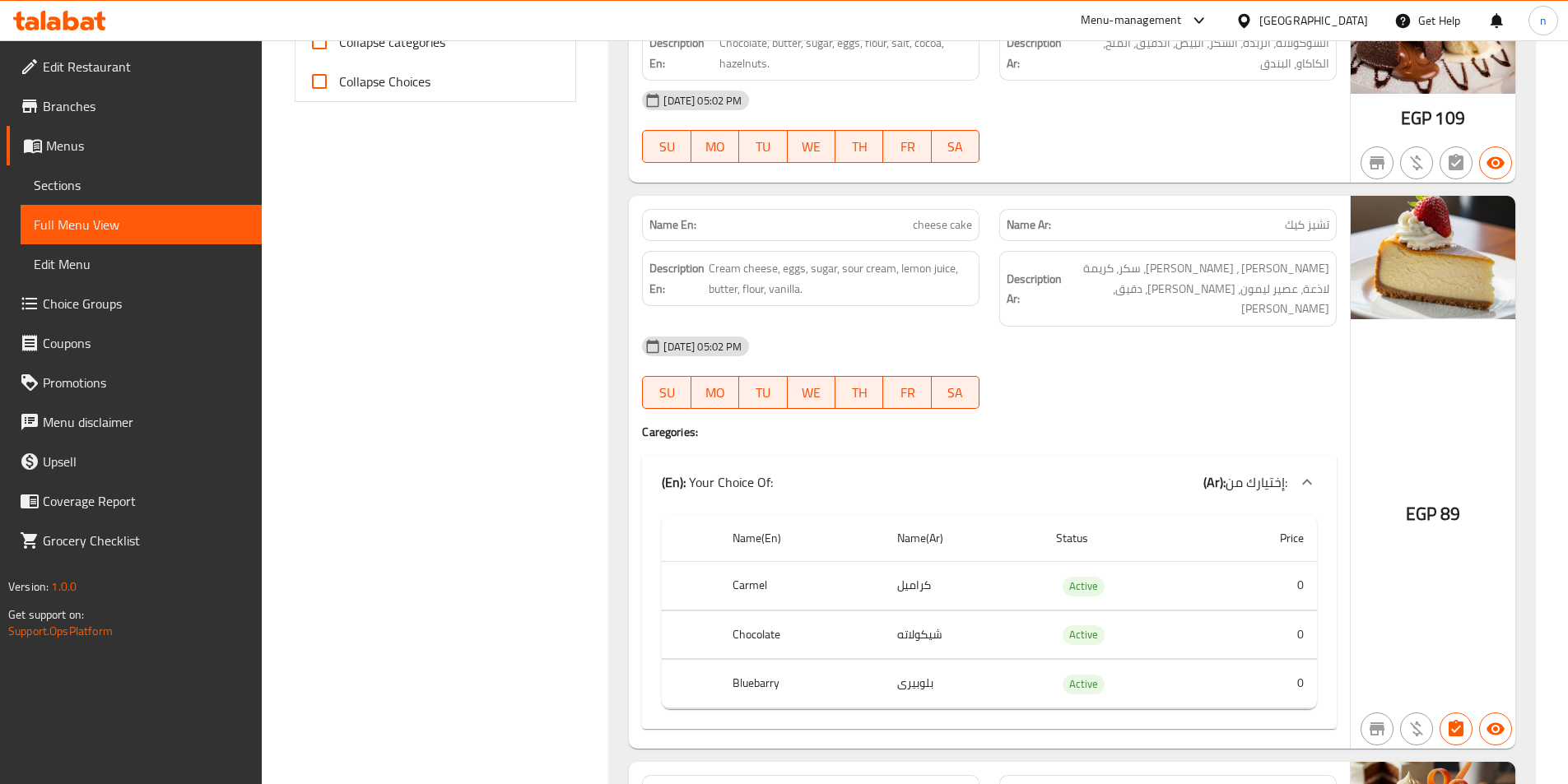
click at [4, 677] on div "Edit Restaurant Branches Menus Sections Full Menu View Edit Menu Choice Groups …" at bounding box center [131, 433] width 261 height 784
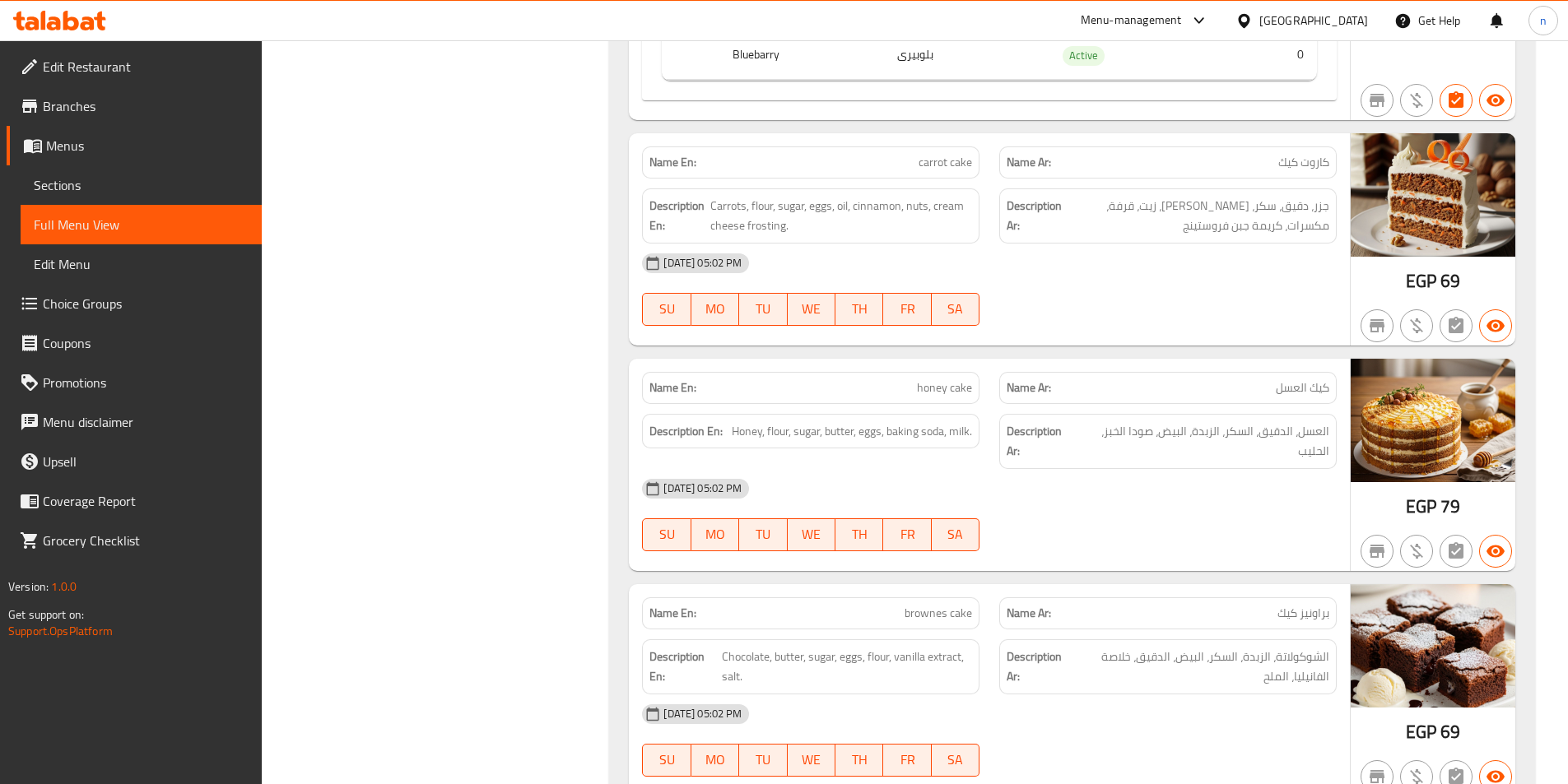
scroll to position [0, 0]
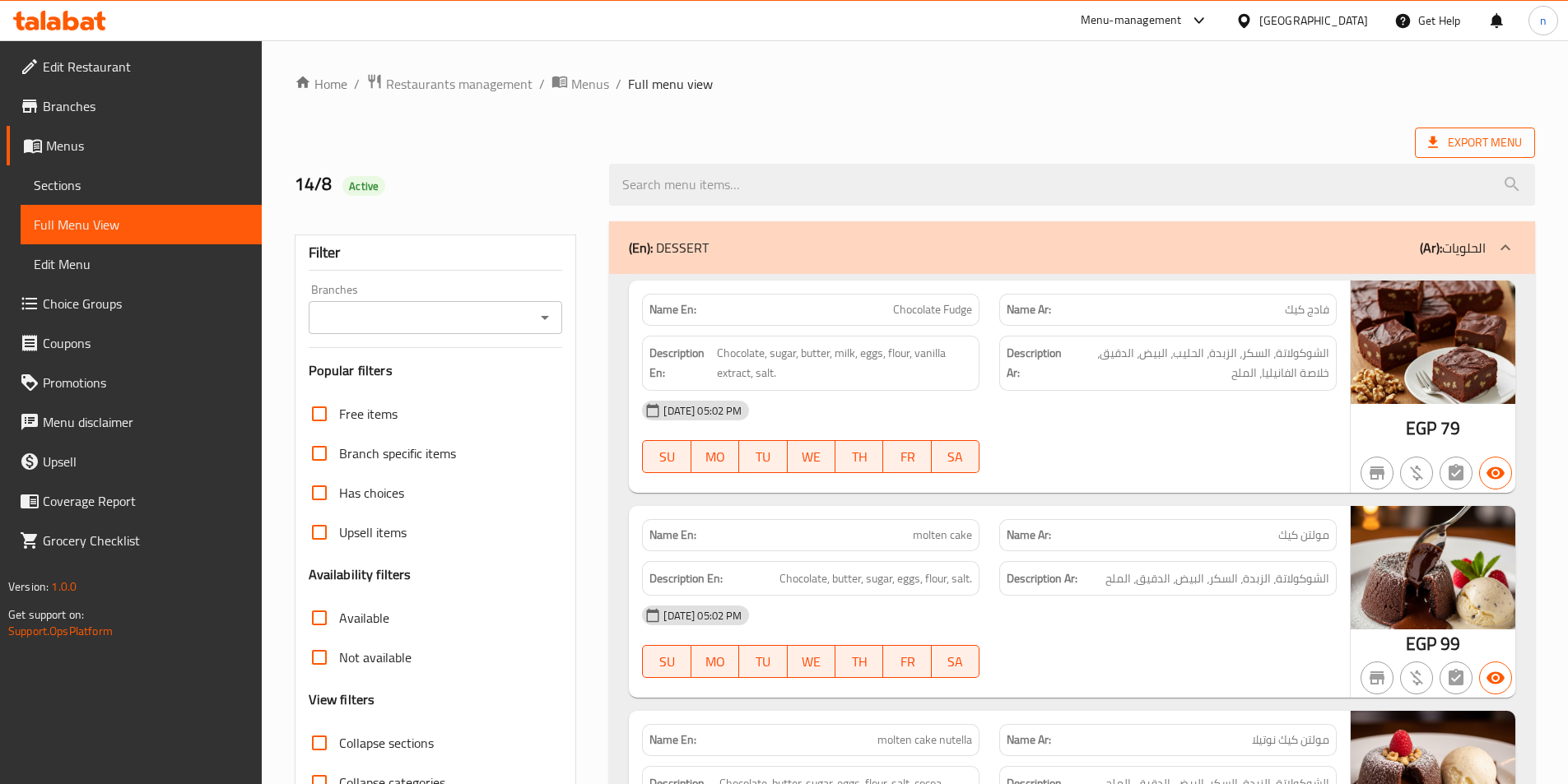
click at [1470, 134] on span "Export Menu" at bounding box center [1474, 142] width 94 height 21
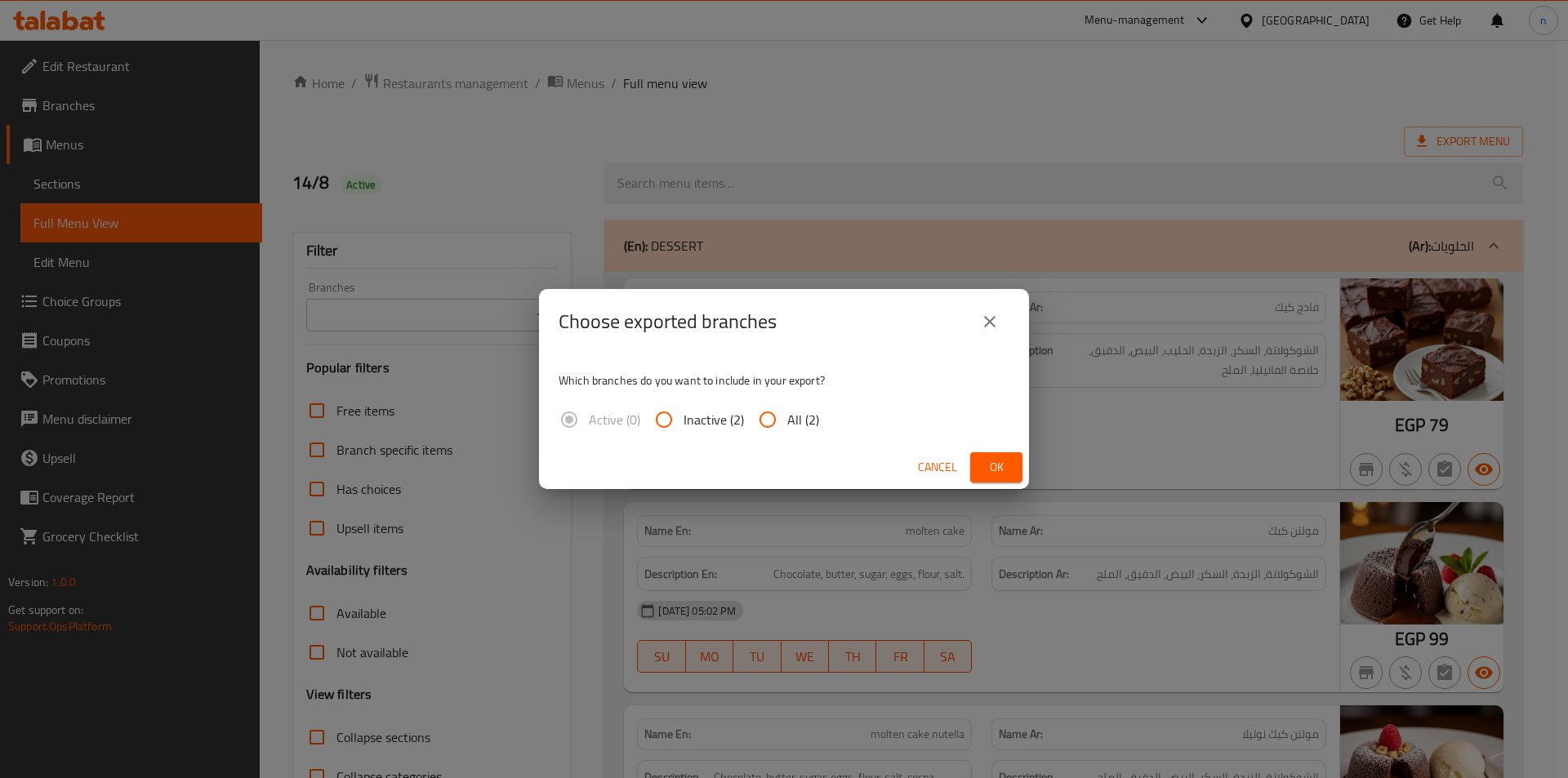
click at [791, 410] on span "All (2)" at bounding box center [803, 419] width 32 height 20
click at [787, 408] on input "All (2)" at bounding box center [768, 420] width 39 height 39
radio input "true"
click at [999, 470] on span "Ok" at bounding box center [997, 467] width 26 height 21
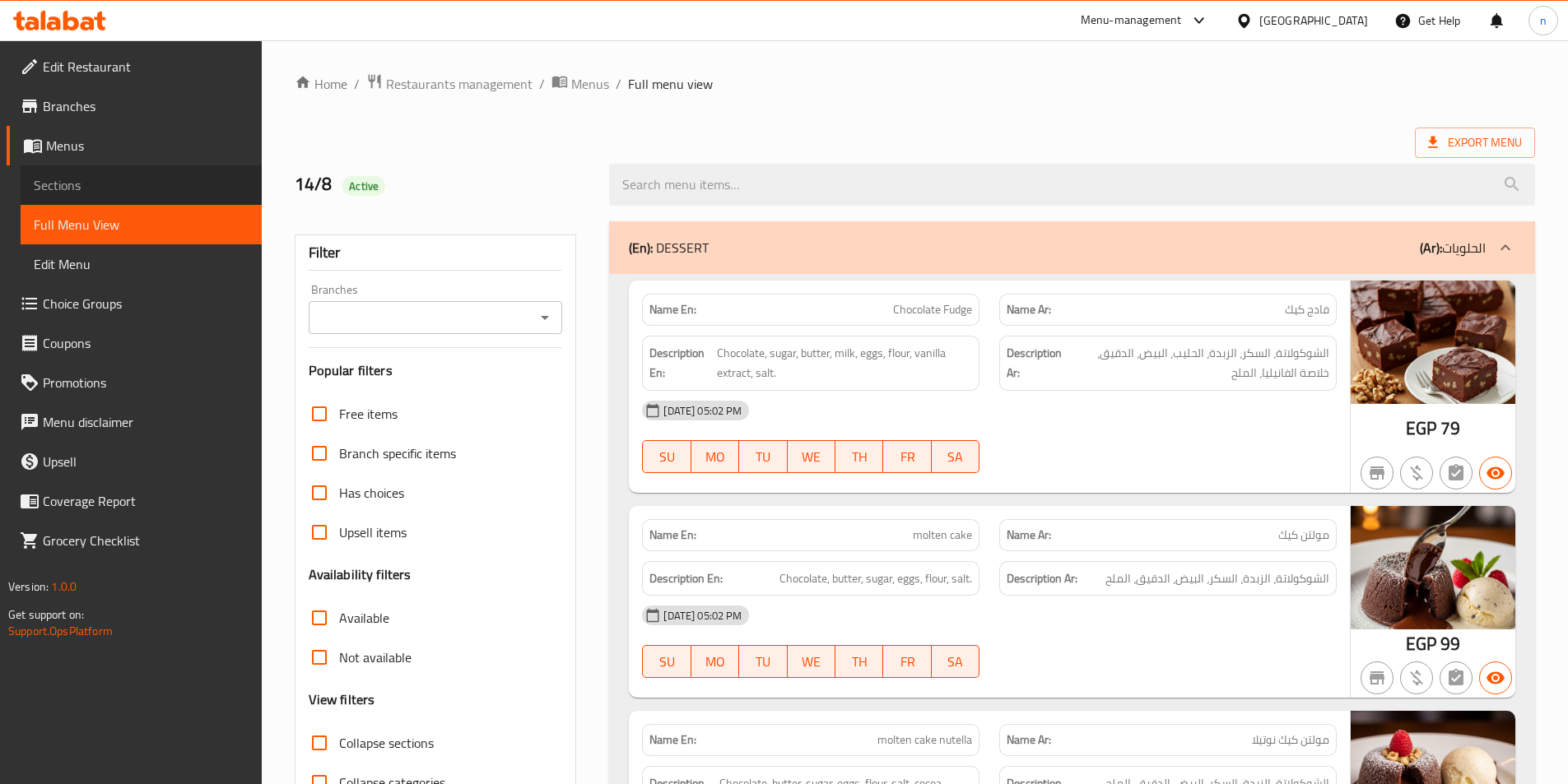
click at [74, 176] on span "Sections" at bounding box center [141, 185] width 215 height 20
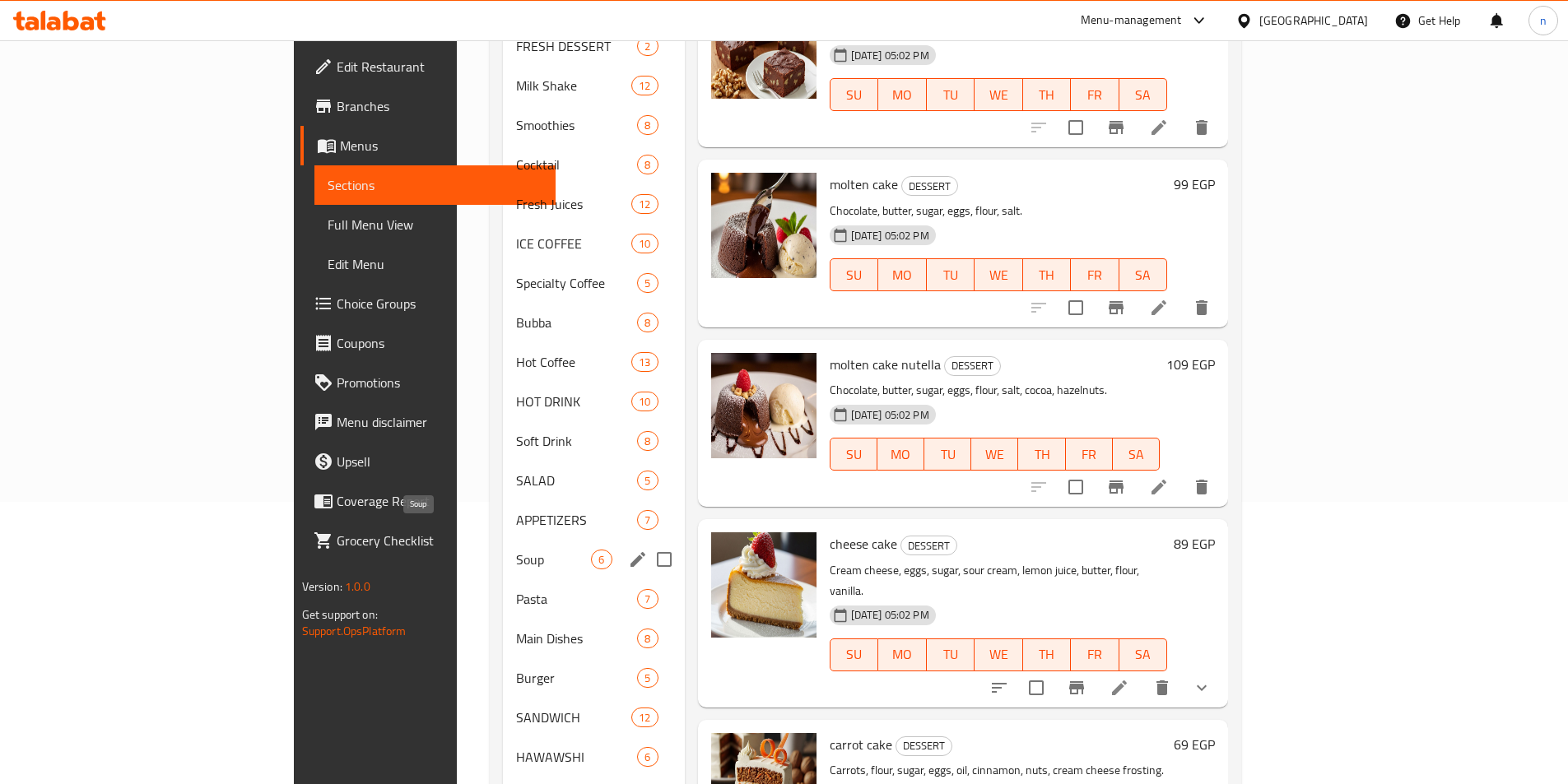
scroll to position [411, 0]
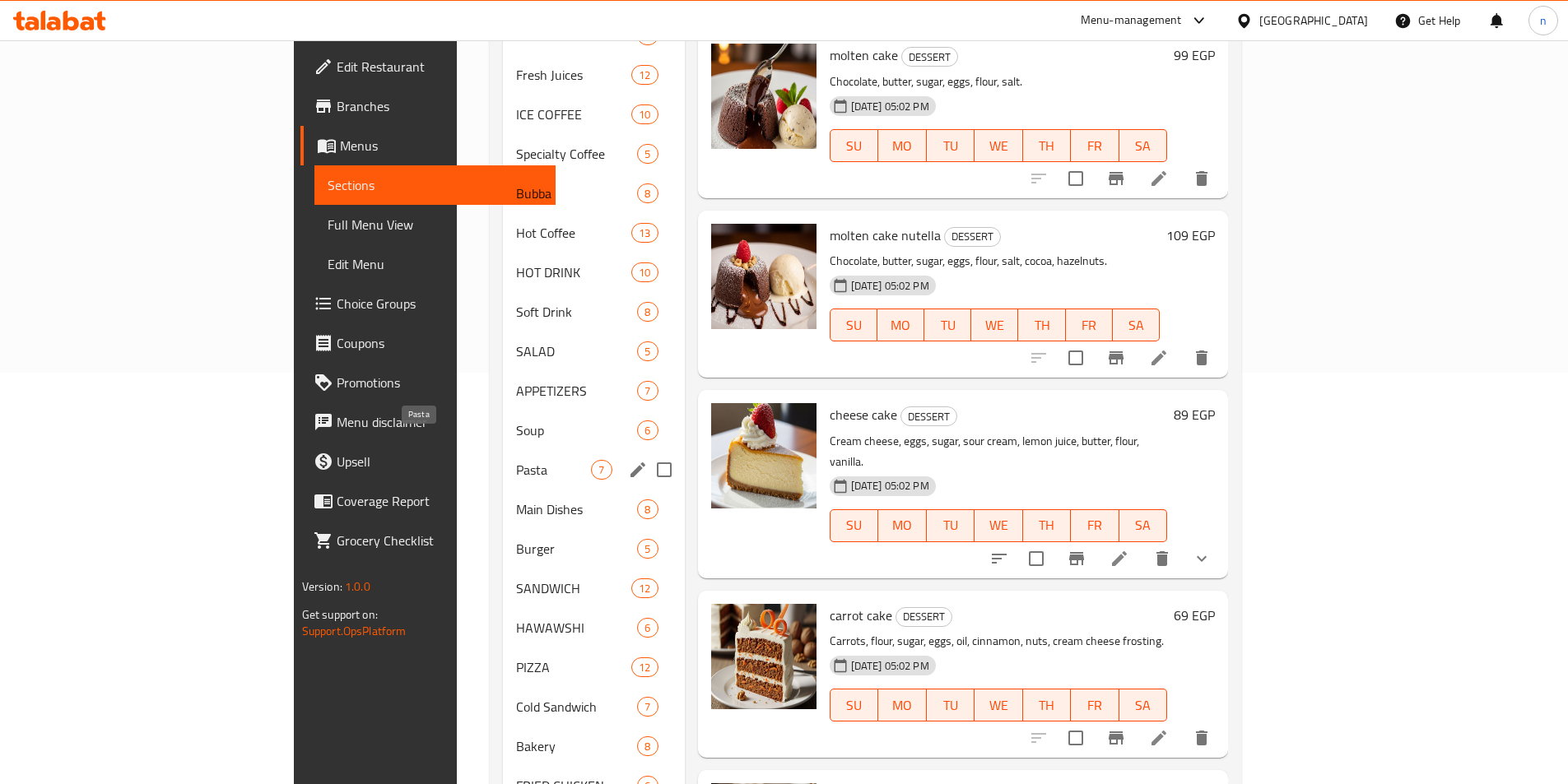
click at [516, 460] on span "Pasta" at bounding box center [554, 470] width 75 height 20
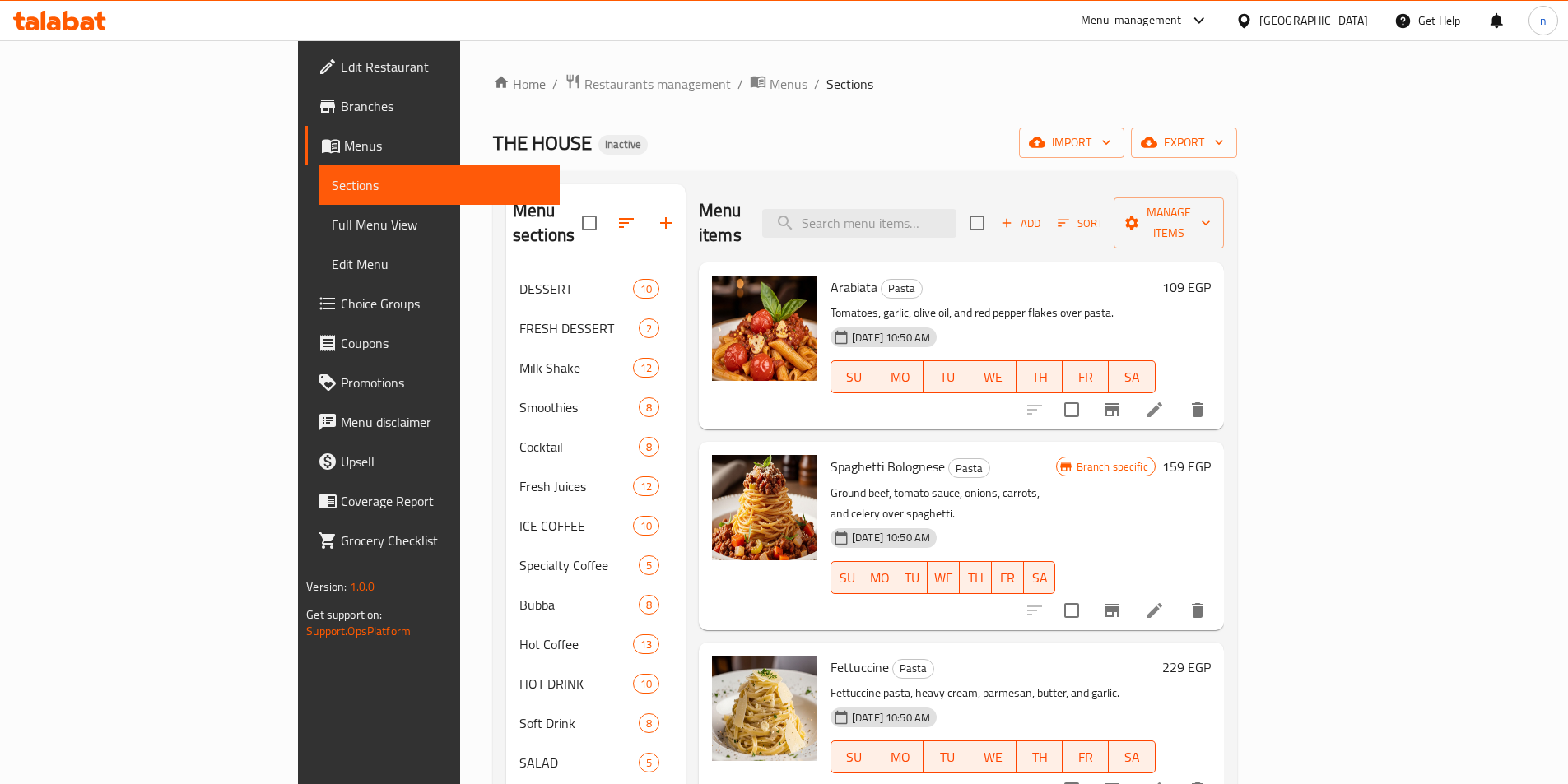
click at [1163, 403] on icon at bounding box center [1155, 410] width 15 height 15
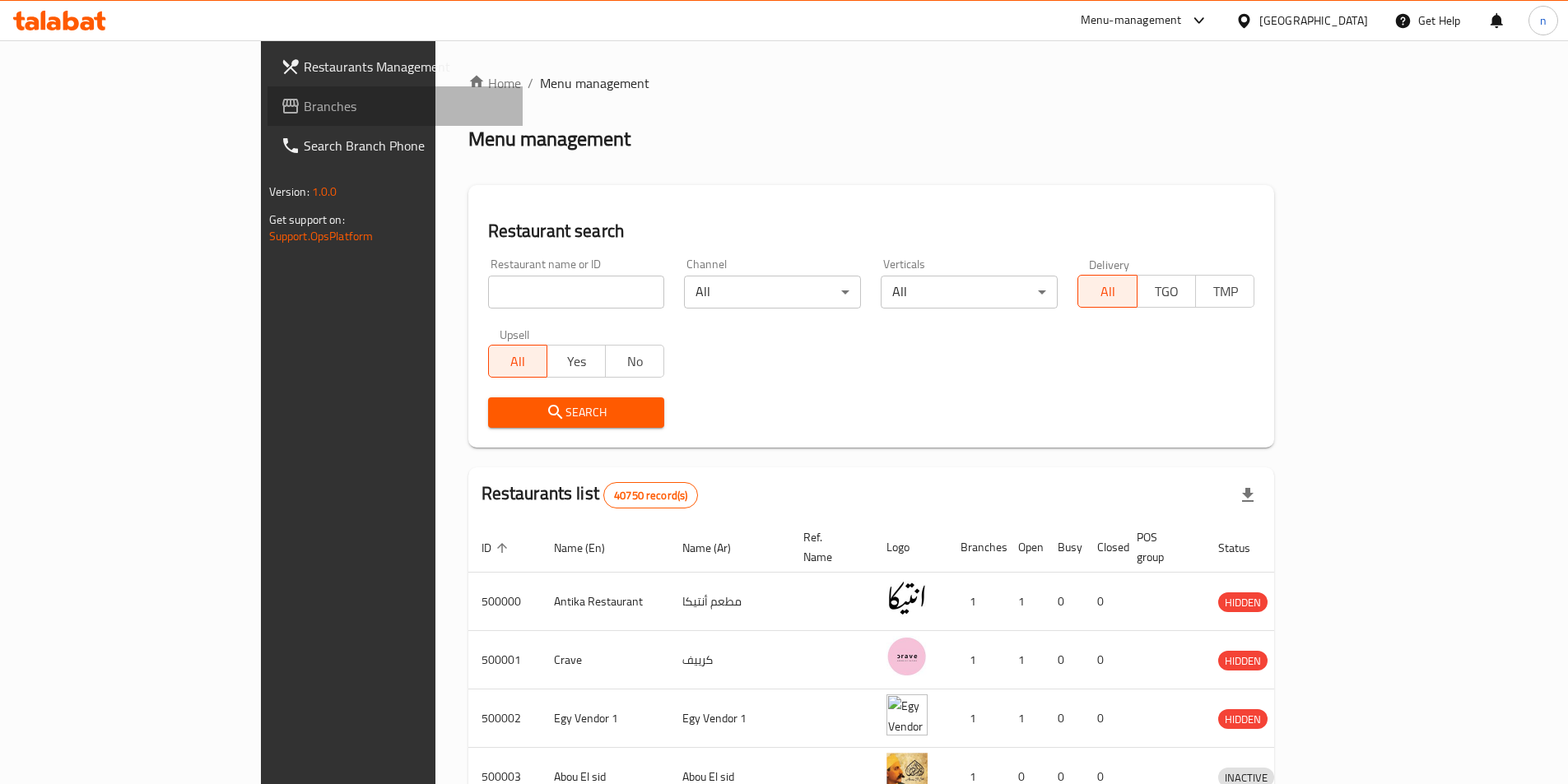
click at [304, 109] on span "Branches" at bounding box center [406, 106] width 206 height 20
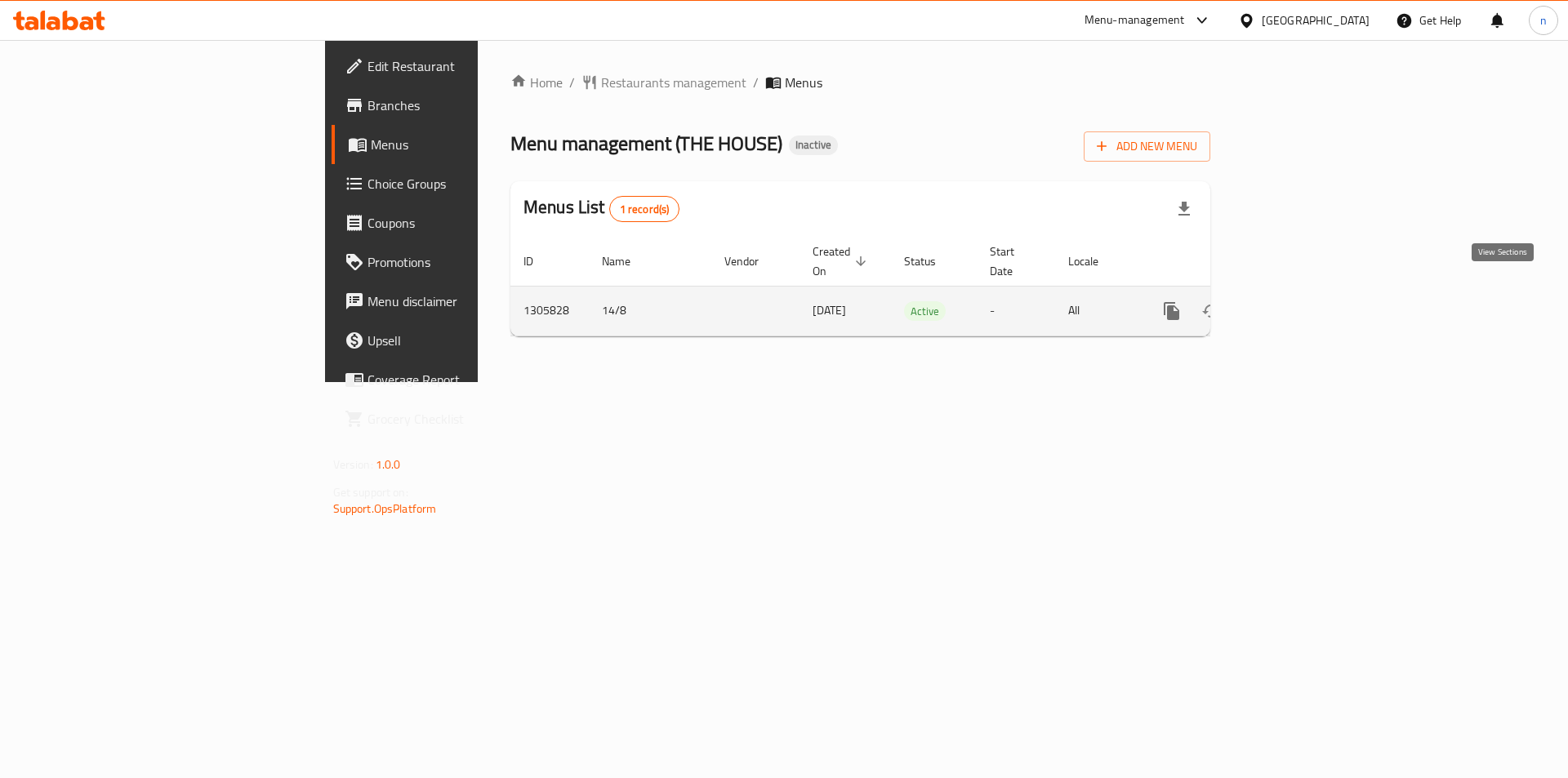
click at [1300, 301] on icon "enhanced table" at bounding box center [1290, 311] width 20 height 20
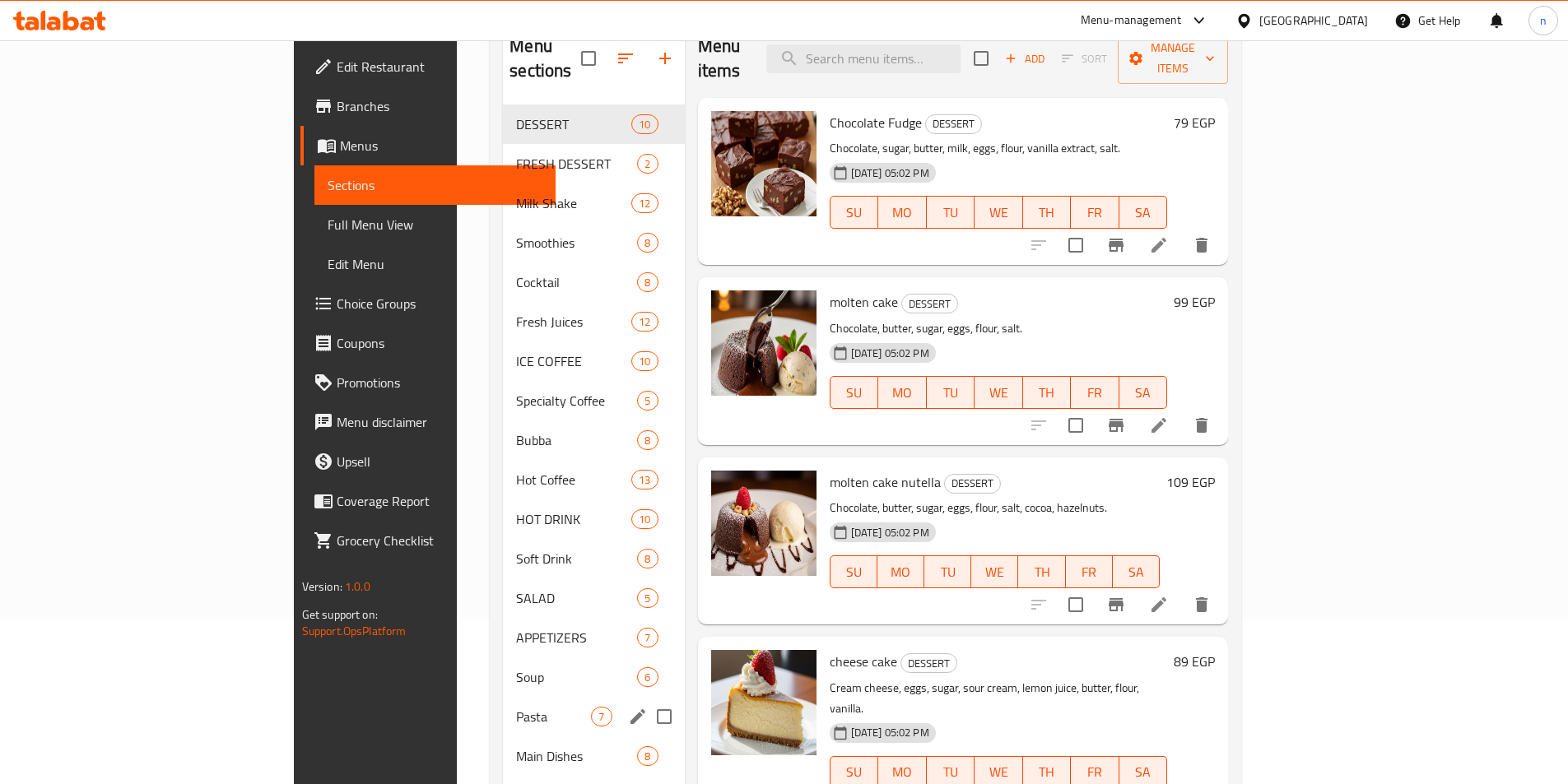
scroll to position [329, 0]
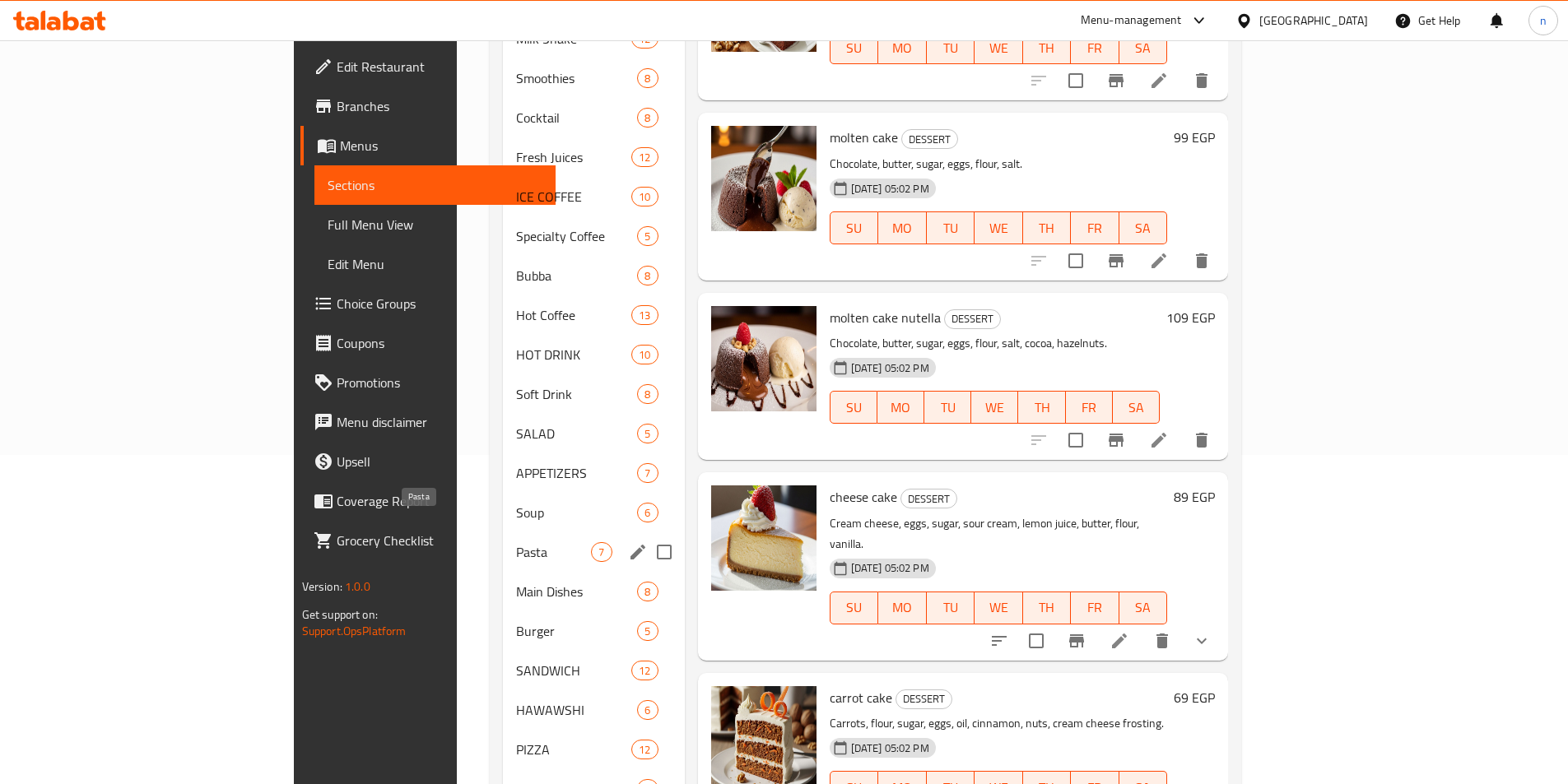
click at [516, 543] on span "Pasta" at bounding box center [554, 552] width 75 height 20
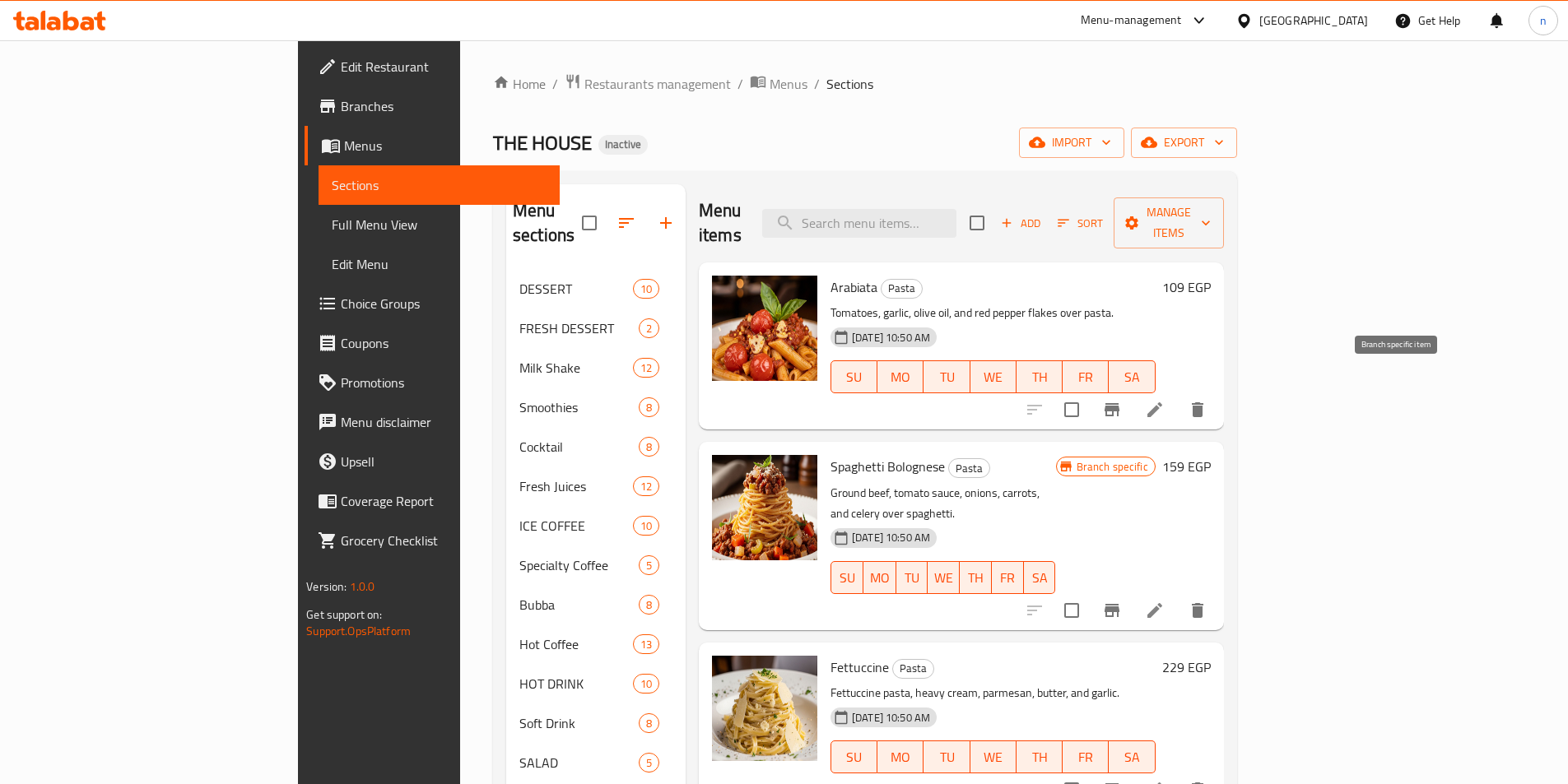
click at [1122, 400] on icon "Branch-specific-item" at bounding box center [1112, 410] width 20 height 20
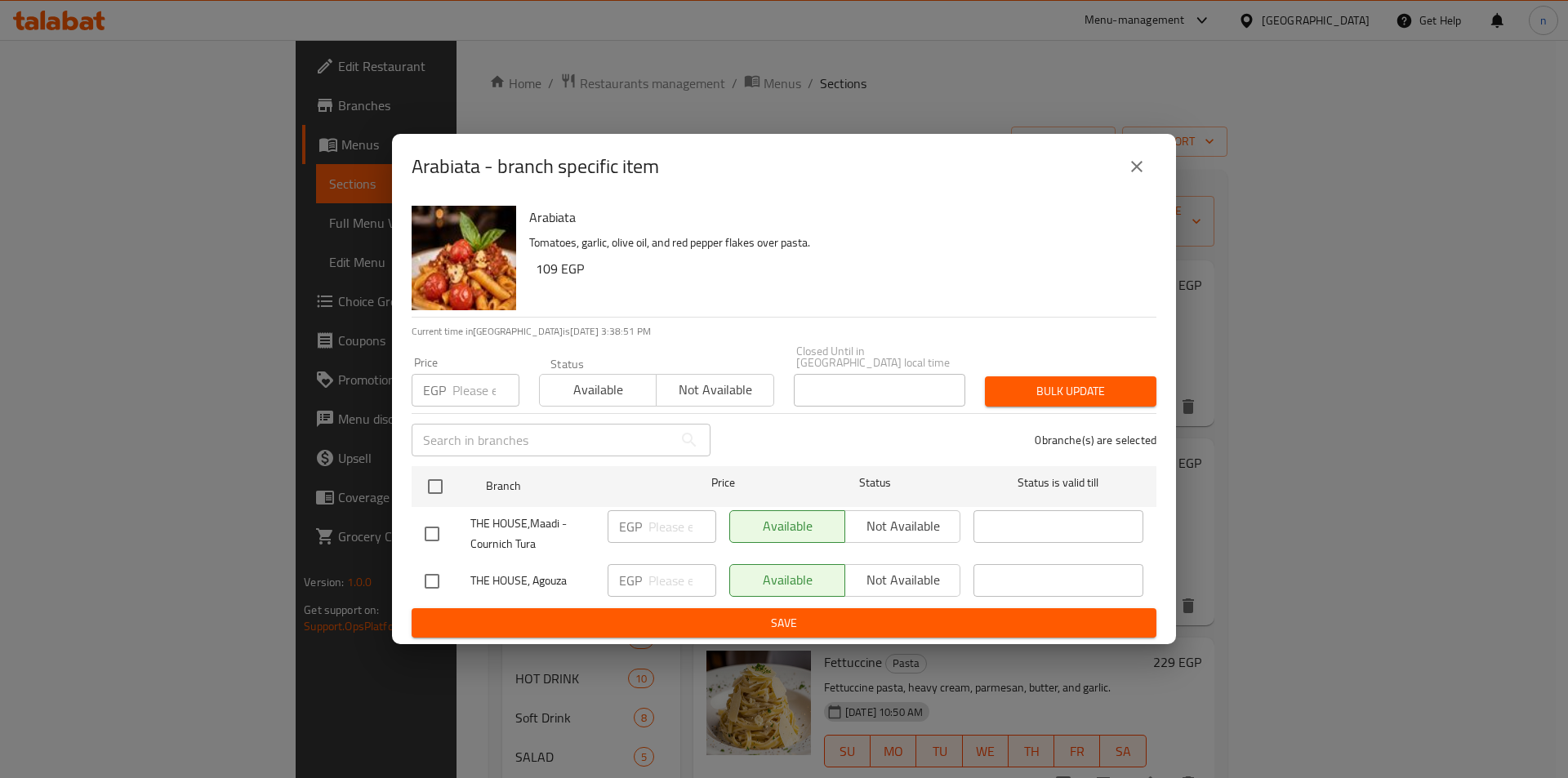
click at [427, 584] on input "checkbox" at bounding box center [432, 582] width 34 height 34
checkbox input "true"
click at [677, 578] on input "number" at bounding box center [682, 581] width 68 height 33
type input "90"
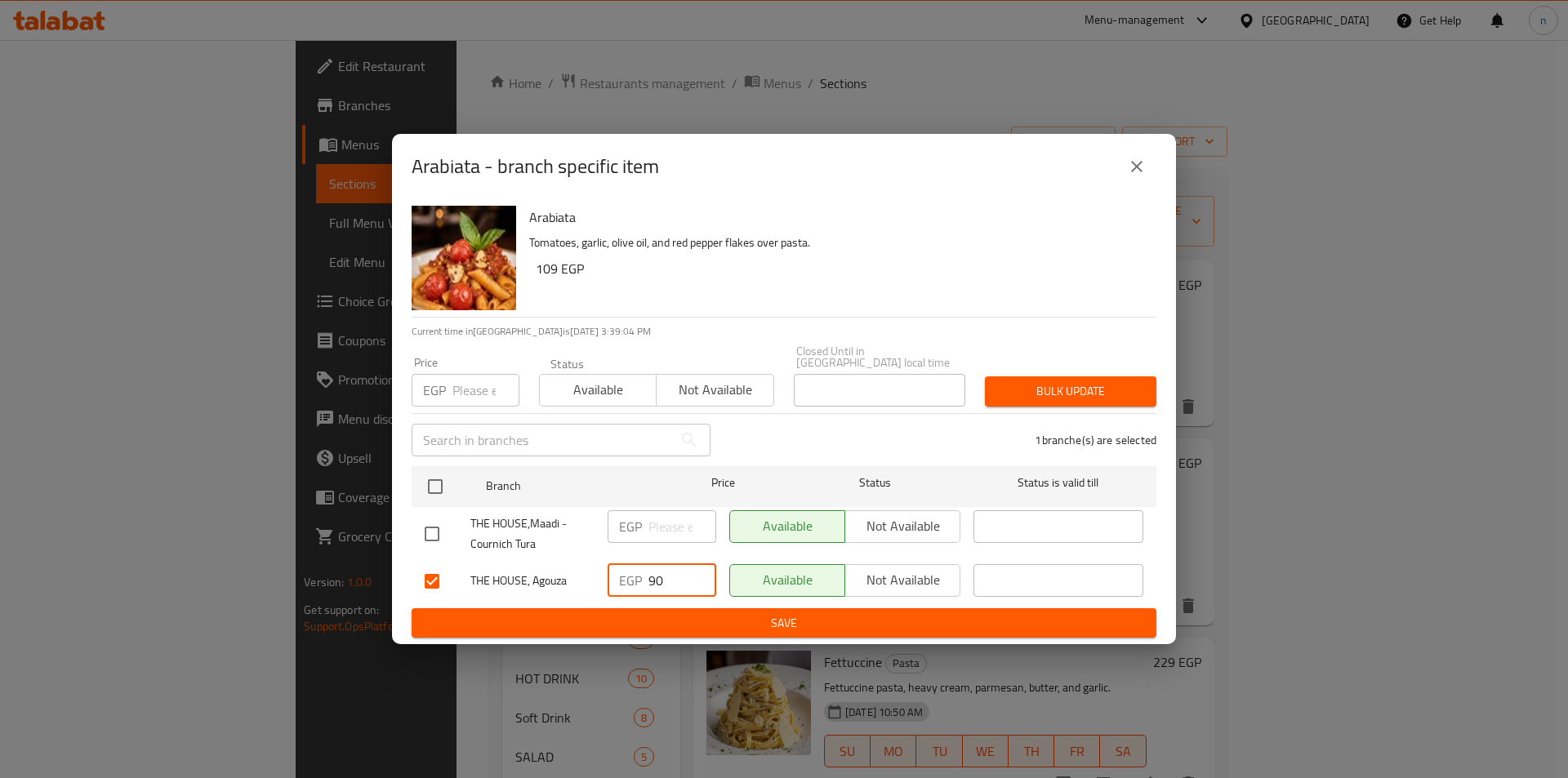
click at [823, 620] on span "Save" at bounding box center [784, 623] width 719 height 21
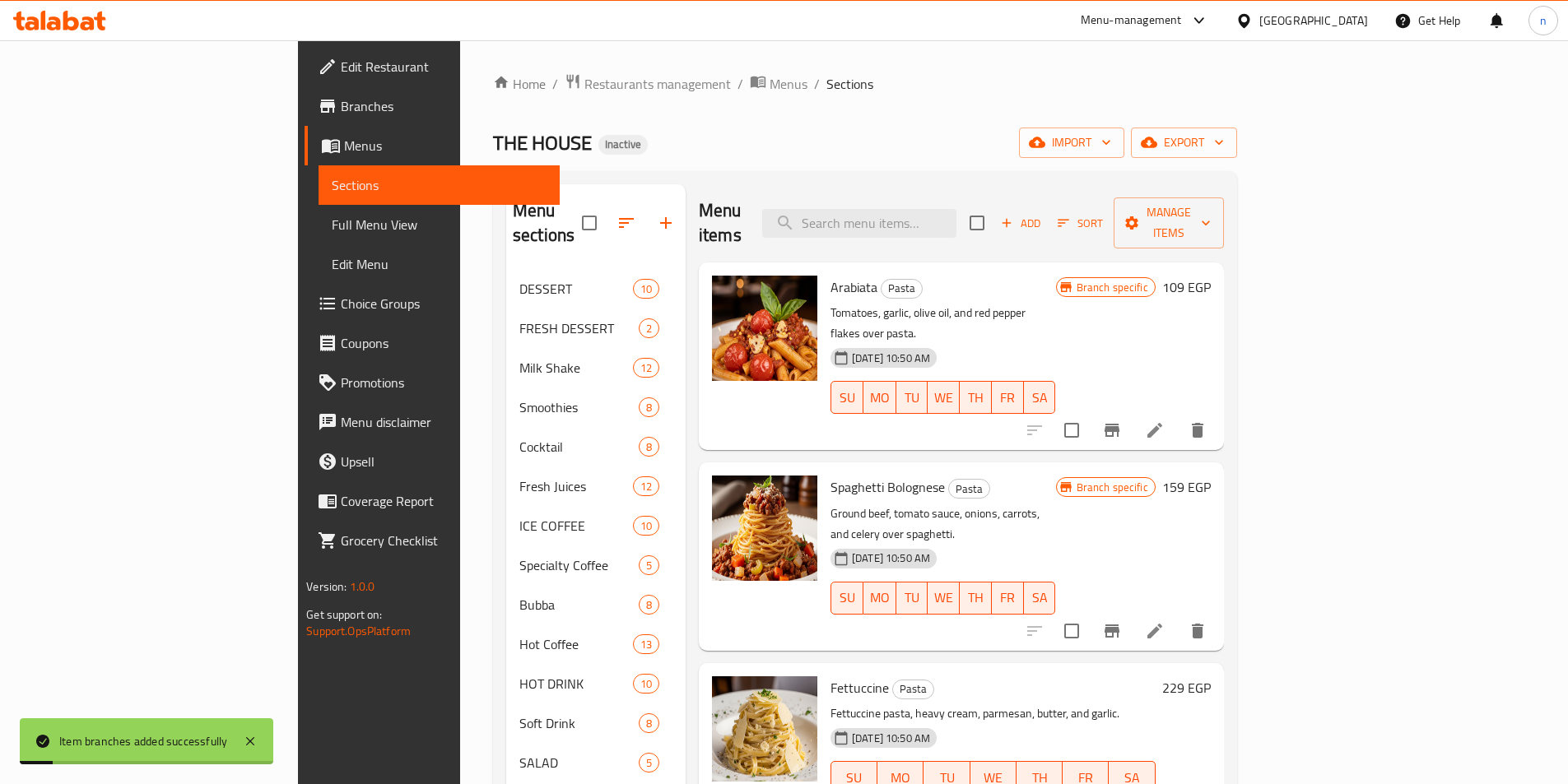
click at [1120, 624] on icon "Branch-specific-item" at bounding box center [1112, 631] width 15 height 13
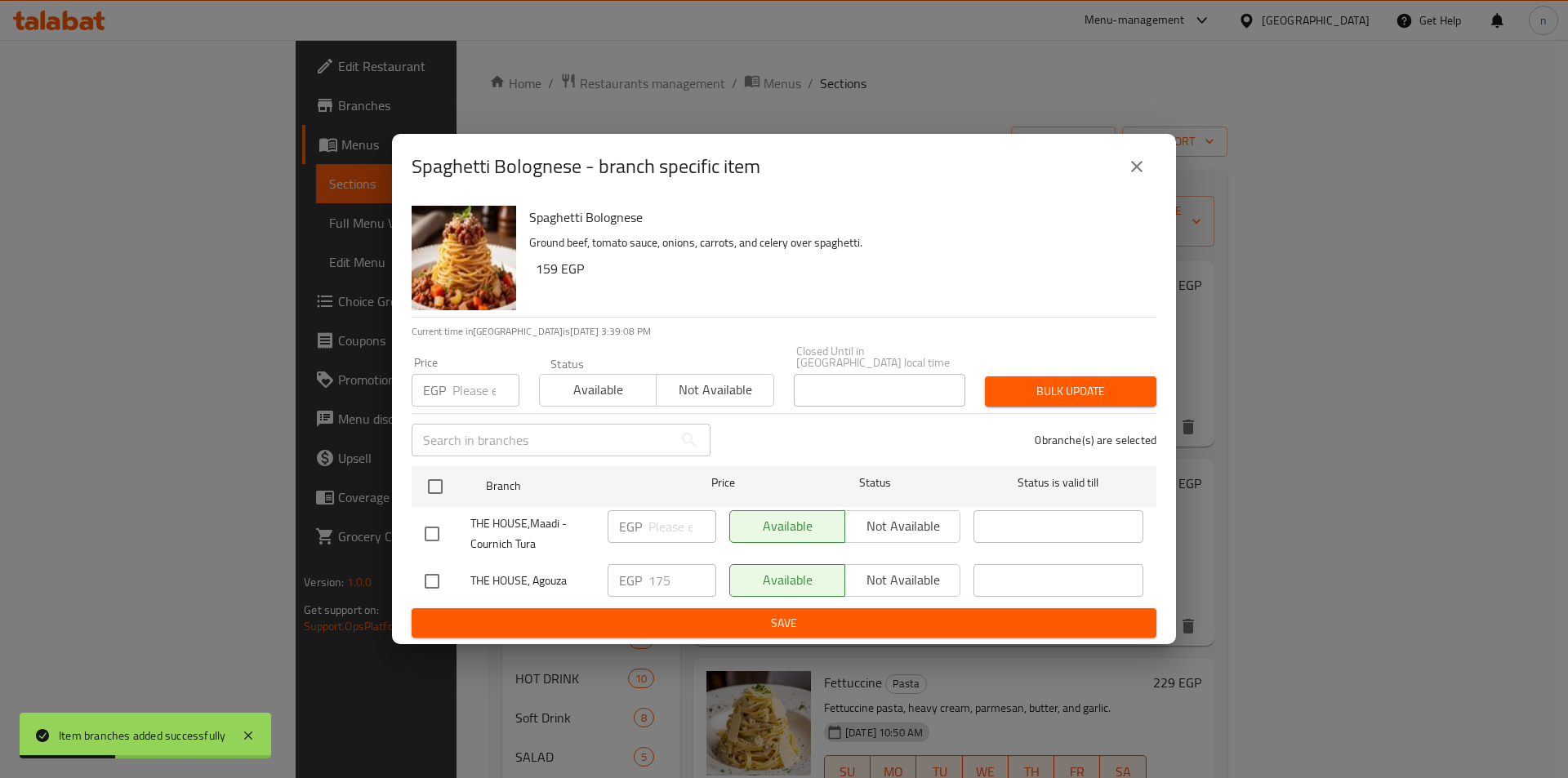
click at [1138, 172] on icon "close" at bounding box center [1137, 167] width 11 height 11
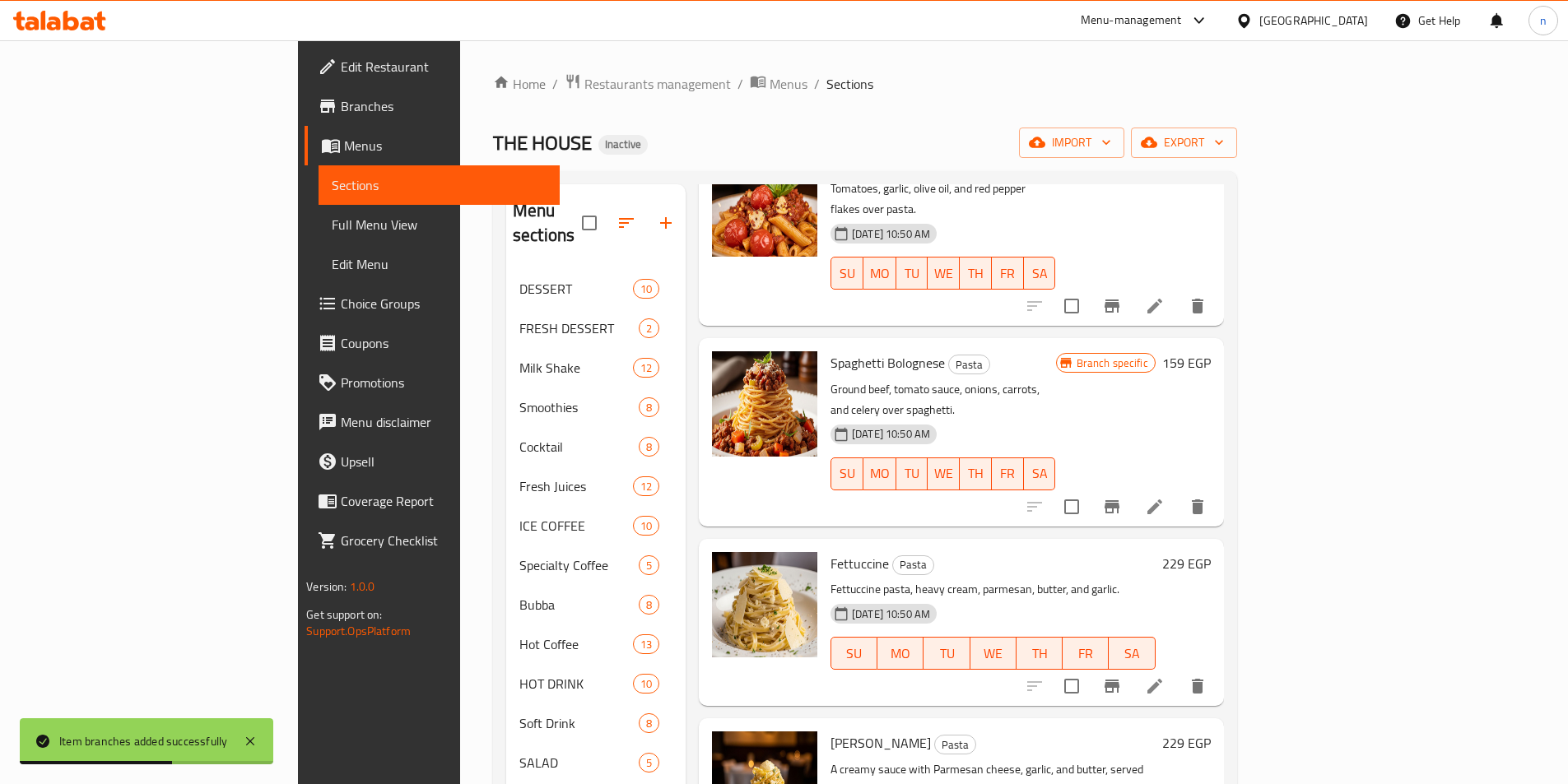
scroll to position [165, 0]
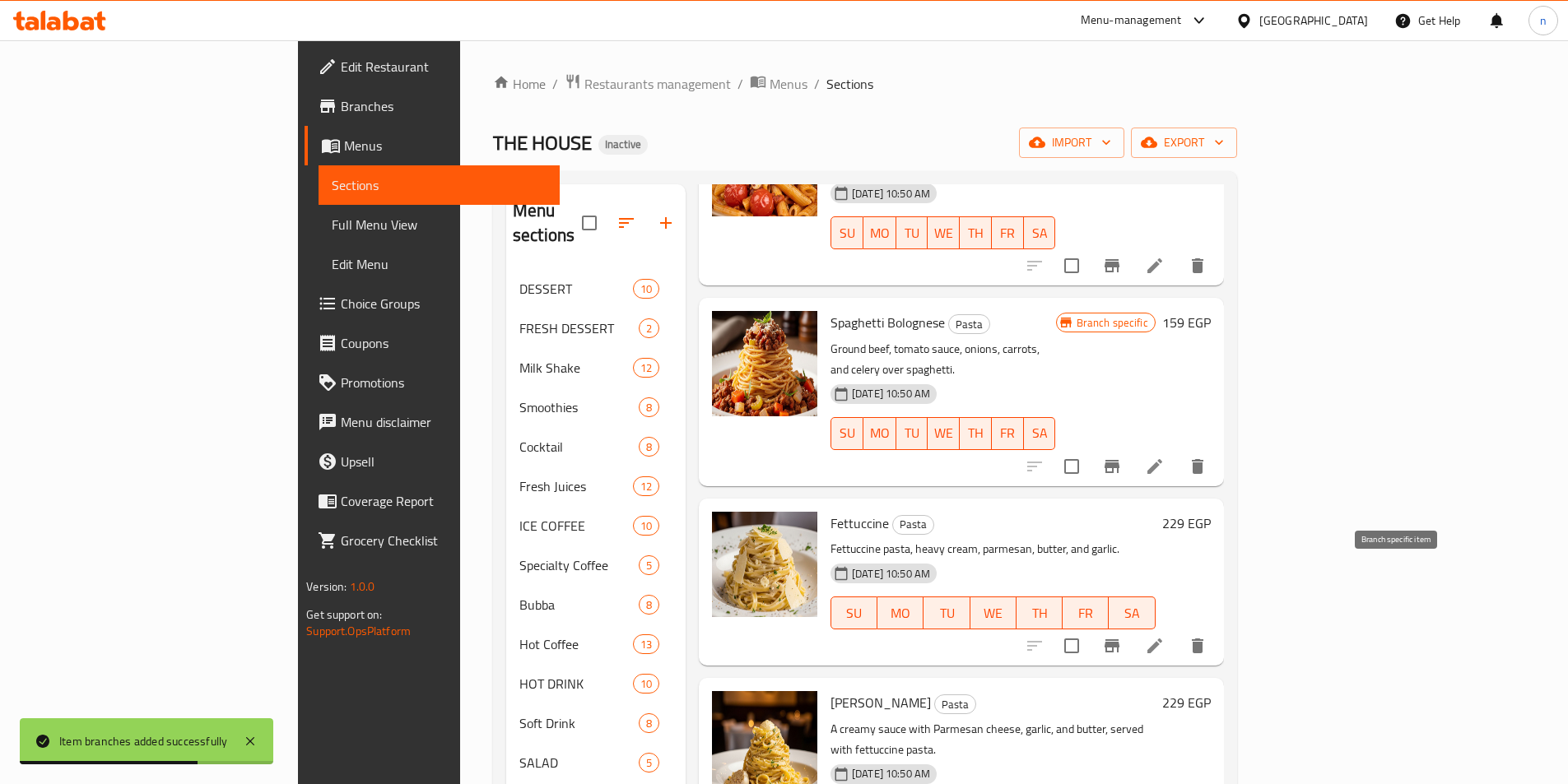
click at [1122, 636] on icon "Branch-specific-item" at bounding box center [1112, 646] width 20 height 20
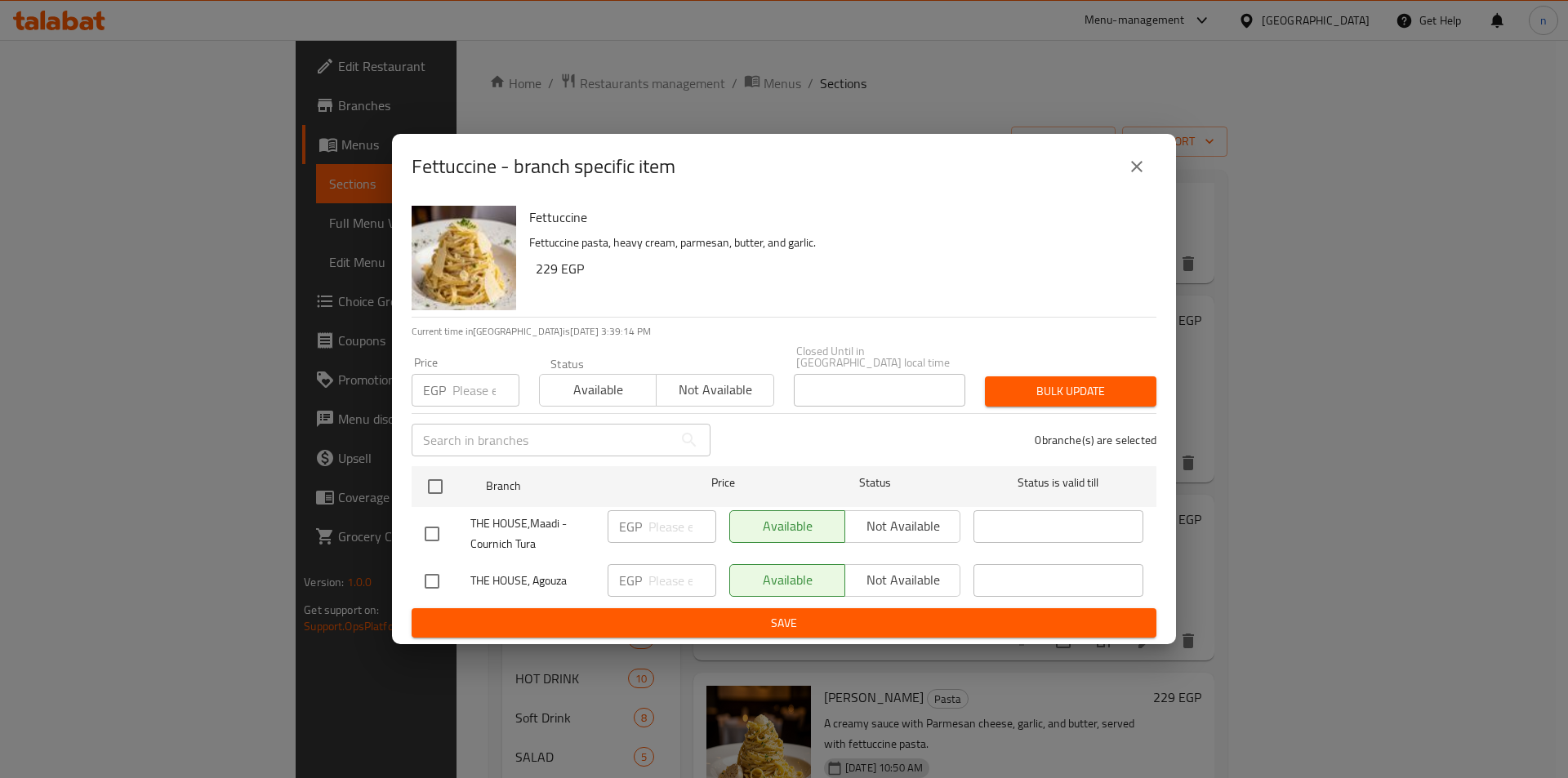
click at [415, 569] on input "checkbox" at bounding box center [432, 582] width 34 height 34
checkbox input "true"
click at [672, 584] on input "number" at bounding box center [682, 581] width 68 height 33
type input "170"
click at [678, 614] on span "Save" at bounding box center [784, 623] width 719 height 21
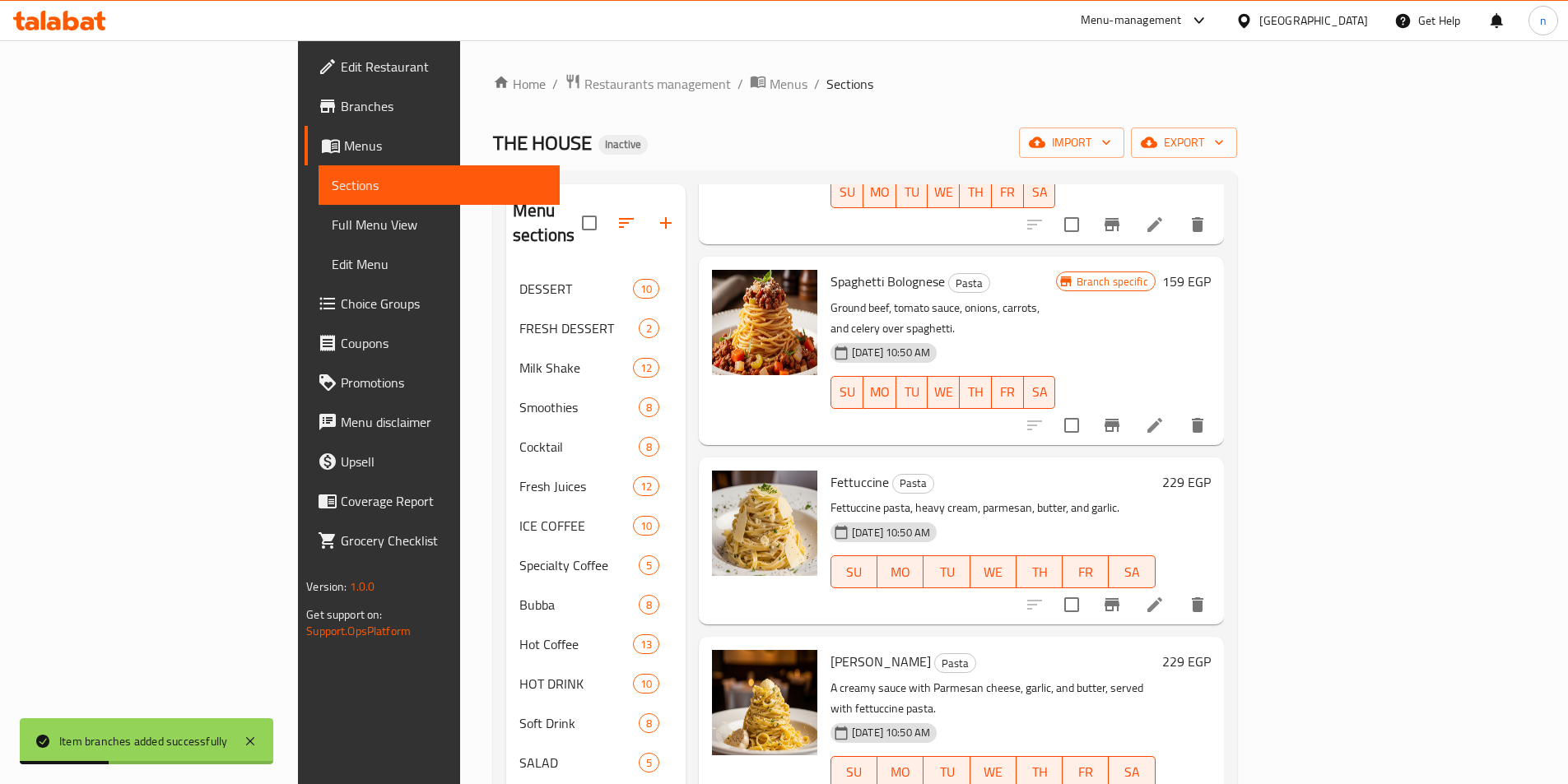
scroll to position [246, 0]
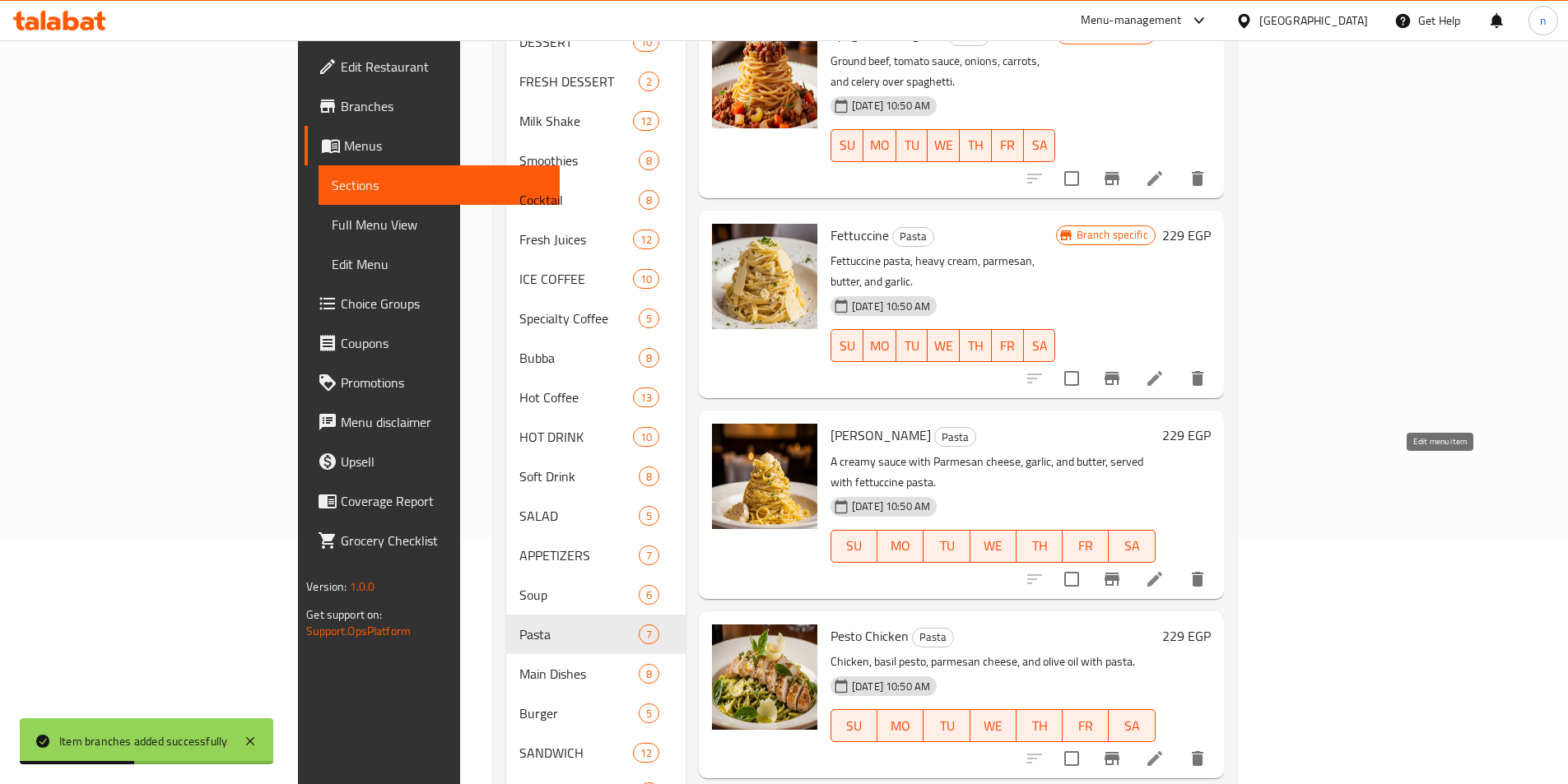
click at [1165, 570] on icon at bounding box center [1155, 580] width 20 height 20
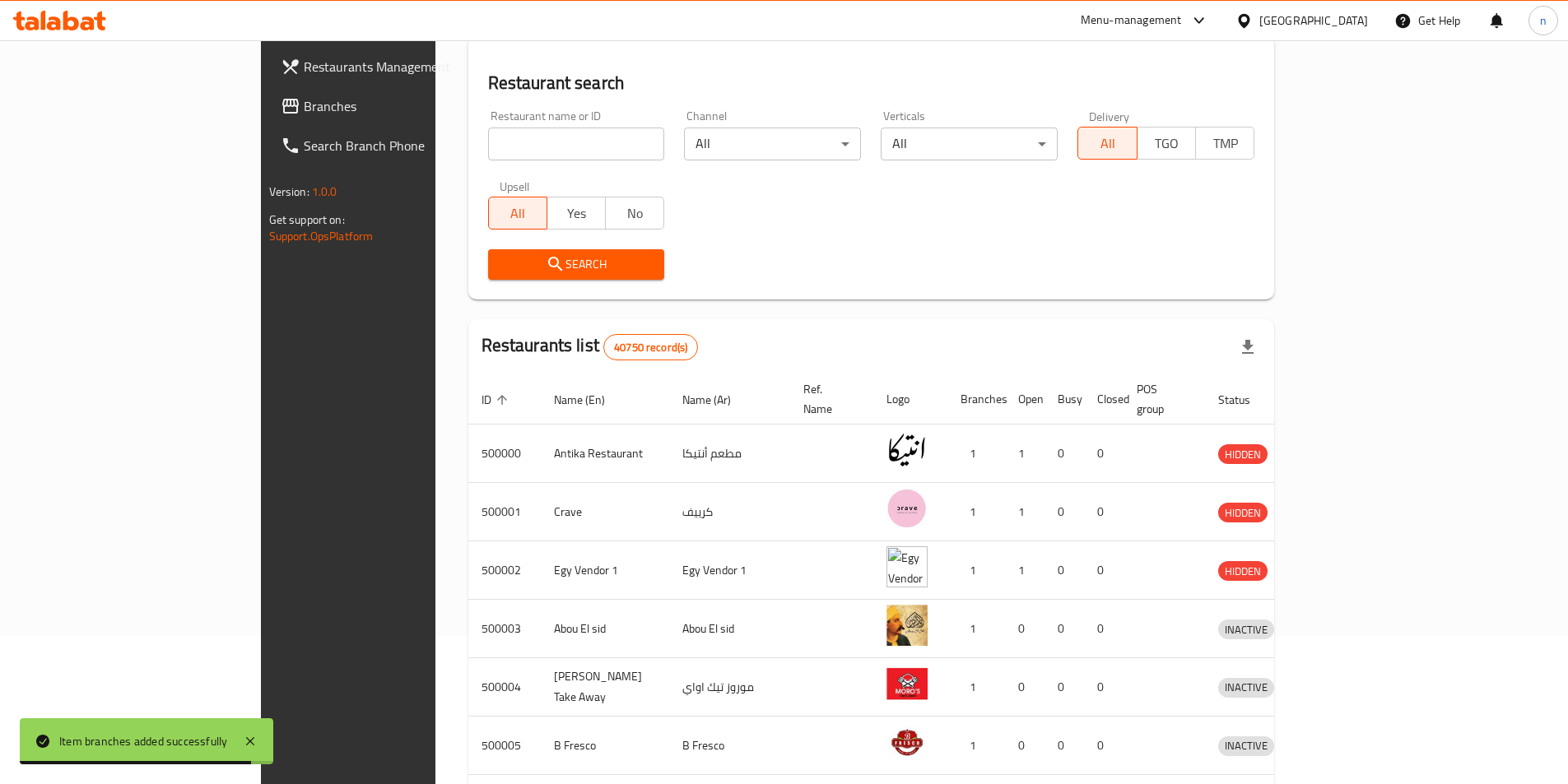
scroll to position [165, 0]
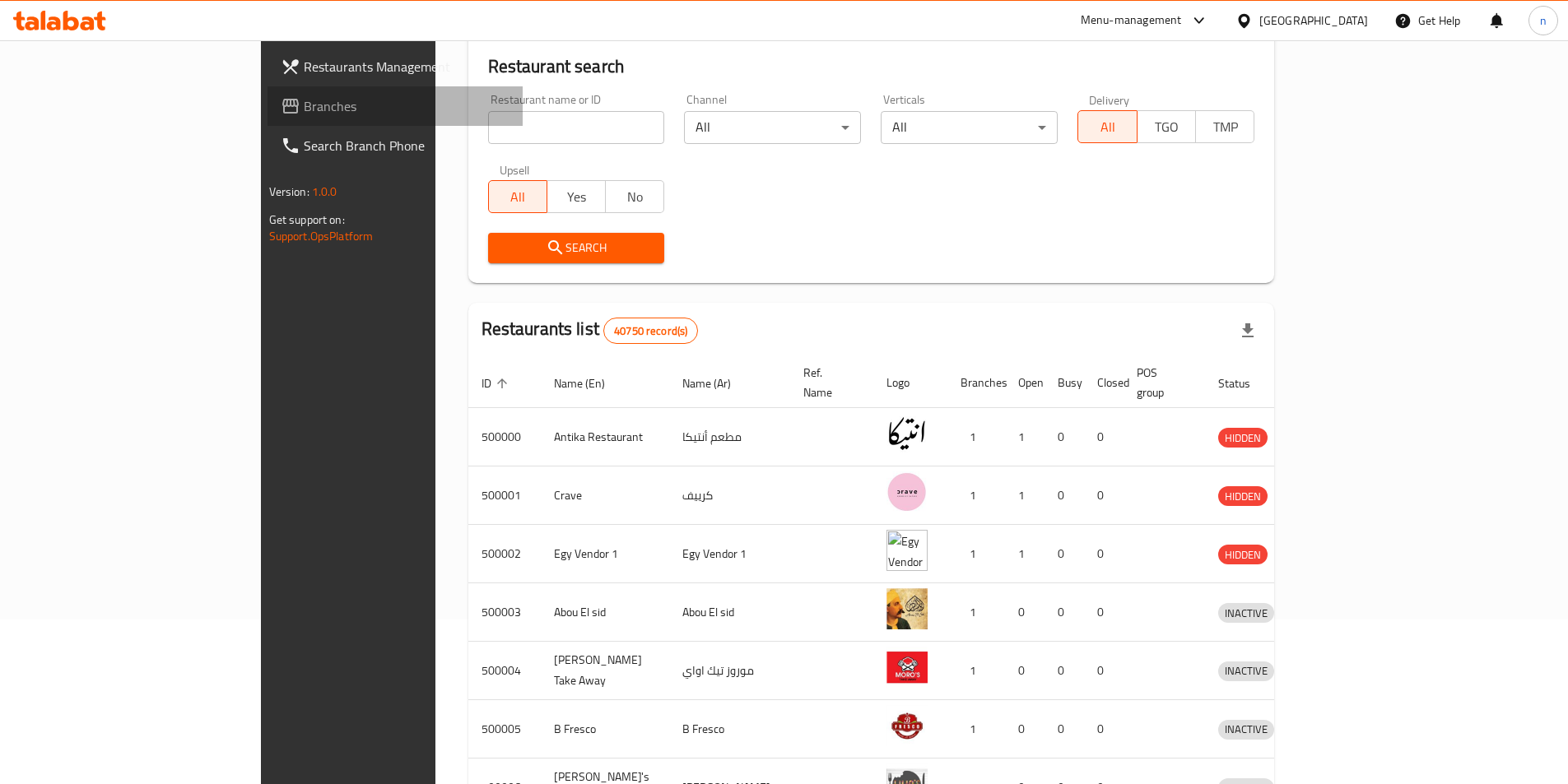
click at [304, 109] on span "Branches" at bounding box center [406, 106] width 206 height 20
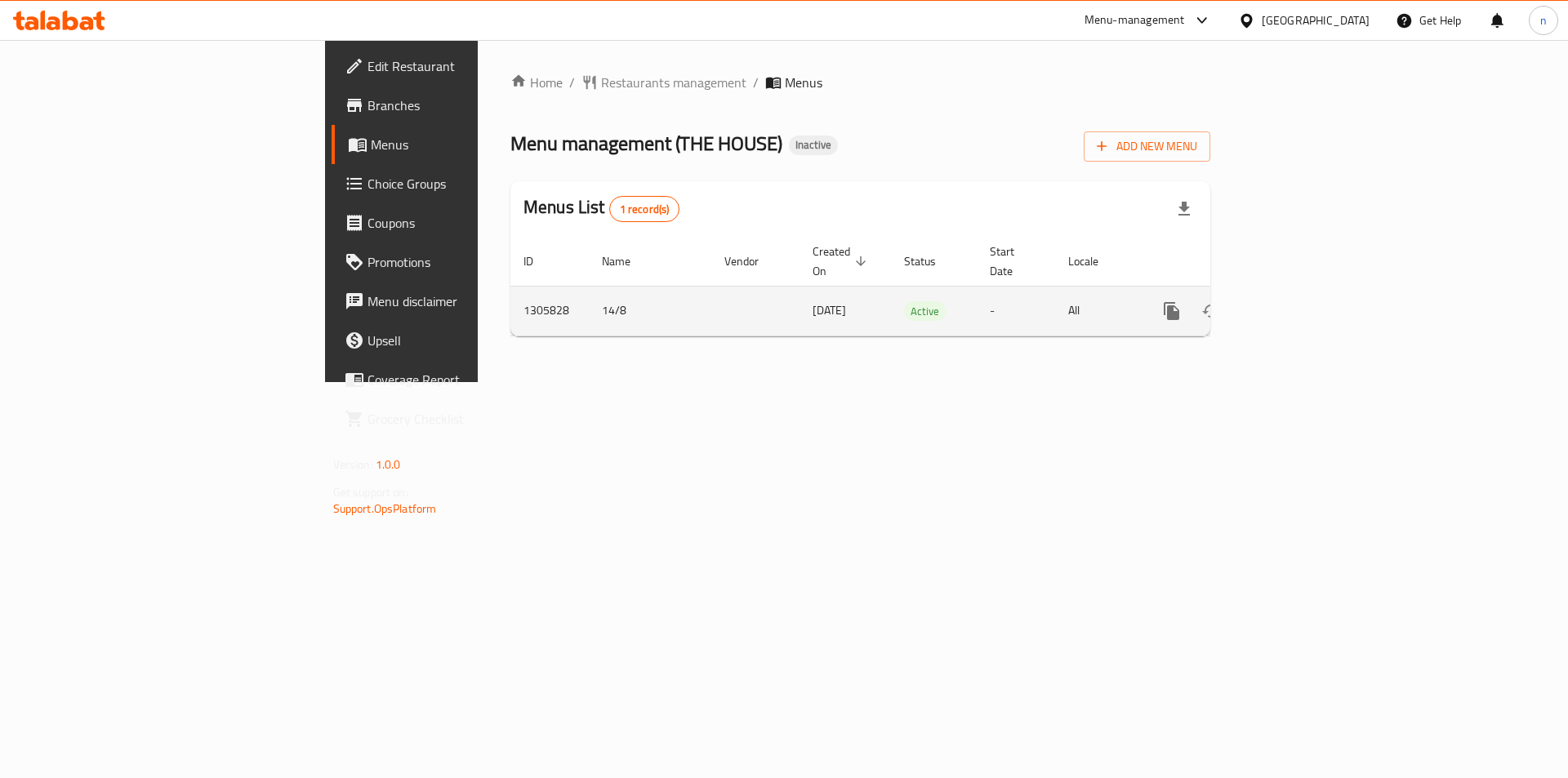
click at [1300, 301] on icon "enhanced table" at bounding box center [1290, 311] width 20 height 20
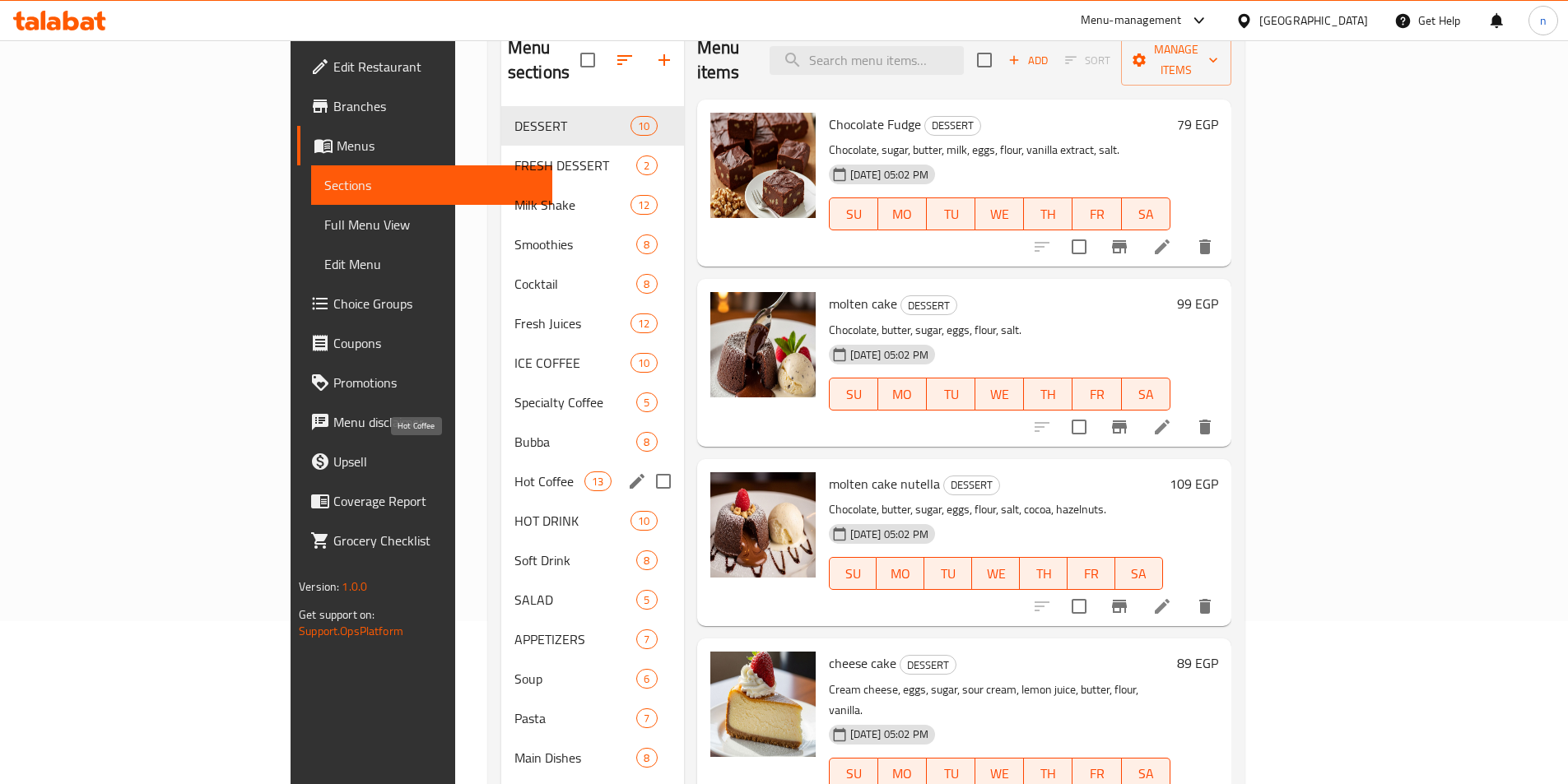
scroll to position [165, 0]
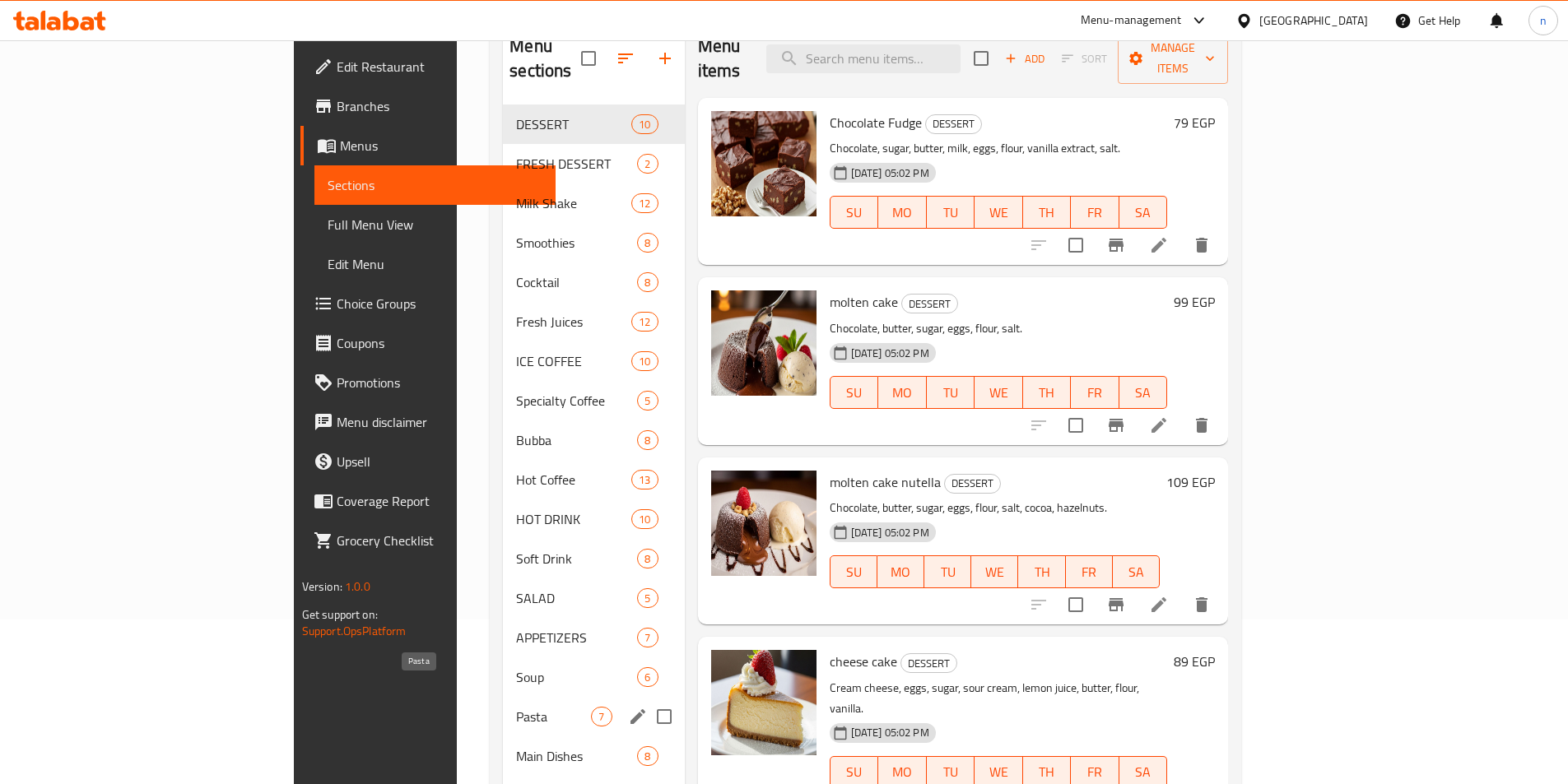
click at [516, 707] on span "Pasta" at bounding box center [554, 717] width 75 height 20
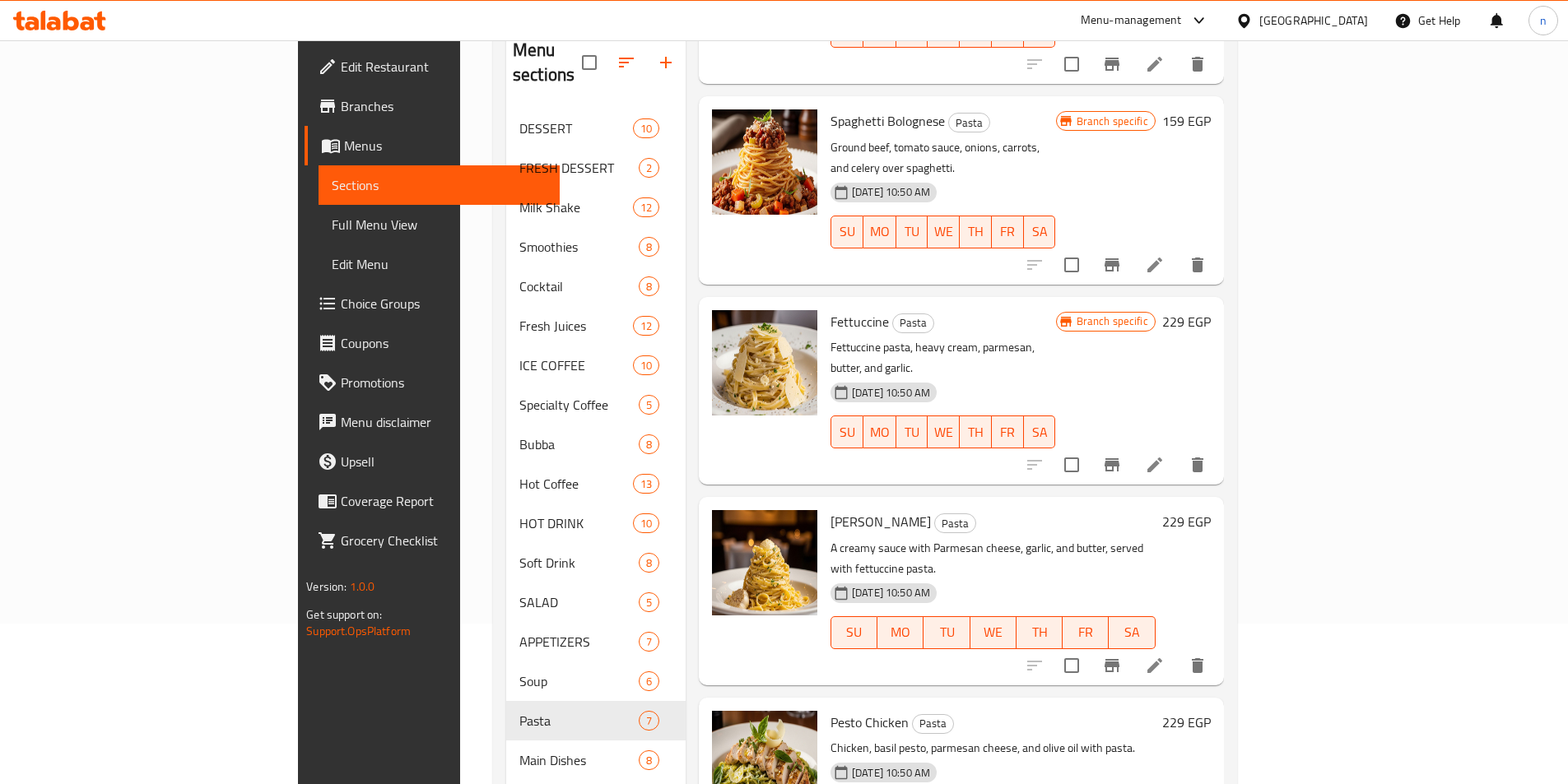
scroll to position [165, 0]
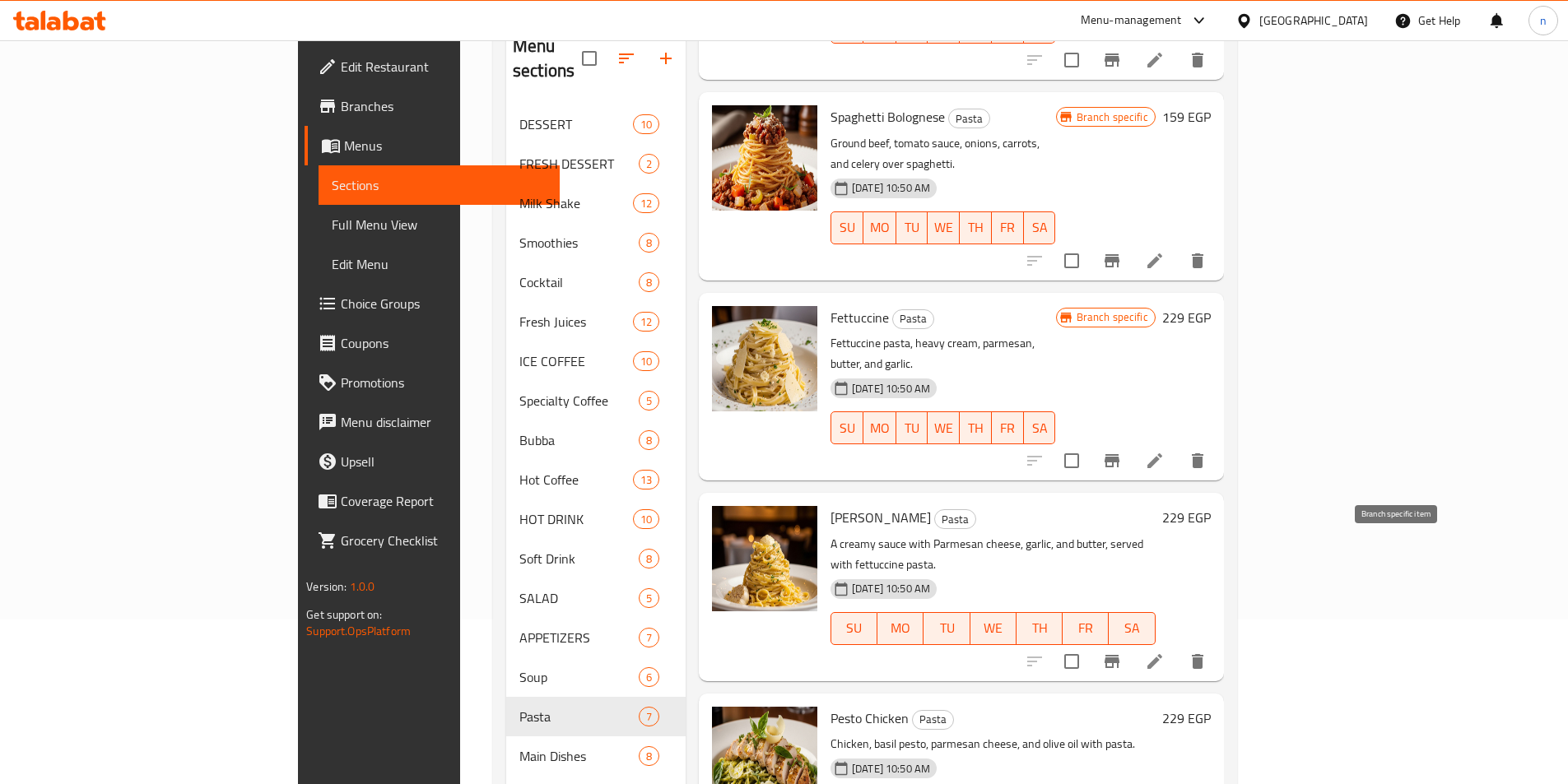
click at [1132, 642] on button "Branch-specific-item" at bounding box center [1112, 662] width 40 height 40
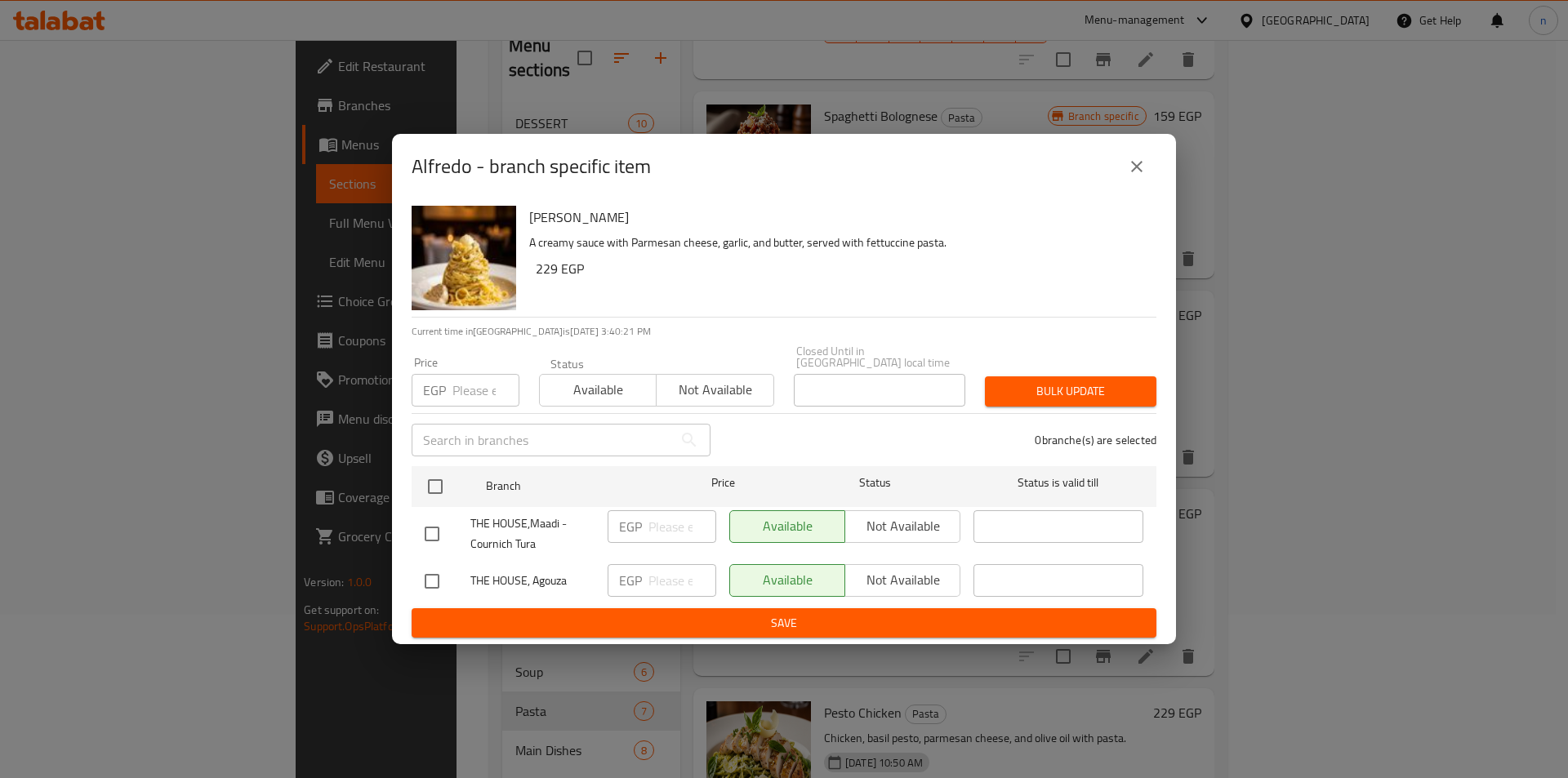
click at [426, 578] on input "checkbox" at bounding box center [432, 582] width 34 height 34
checkbox input "true"
click at [671, 580] on input "number" at bounding box center [682, 581] width 68 height 33
type input "175"
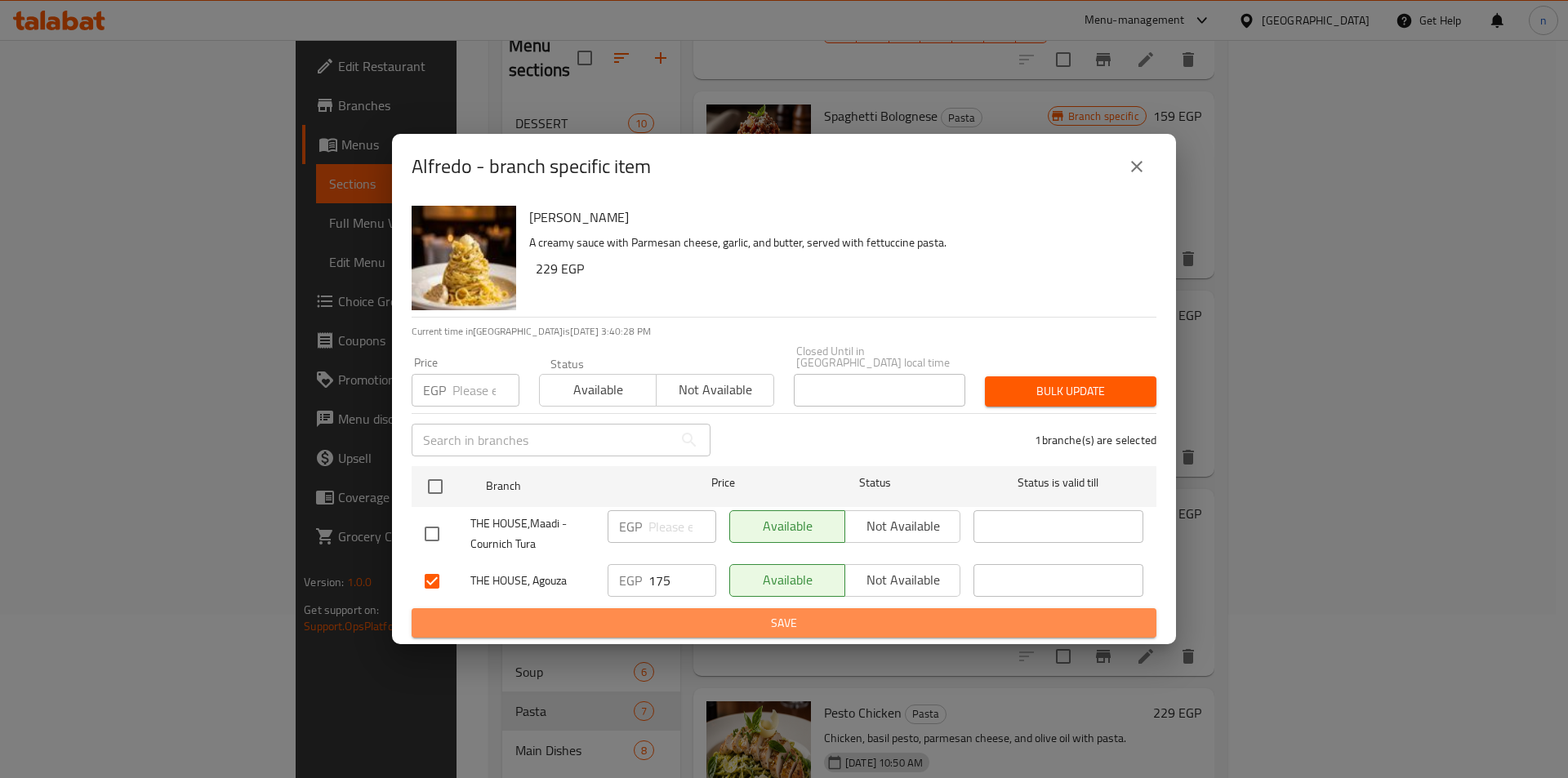
click at [652, 622] on span "Save" at bounding box center [784, 623] width 719 height 21
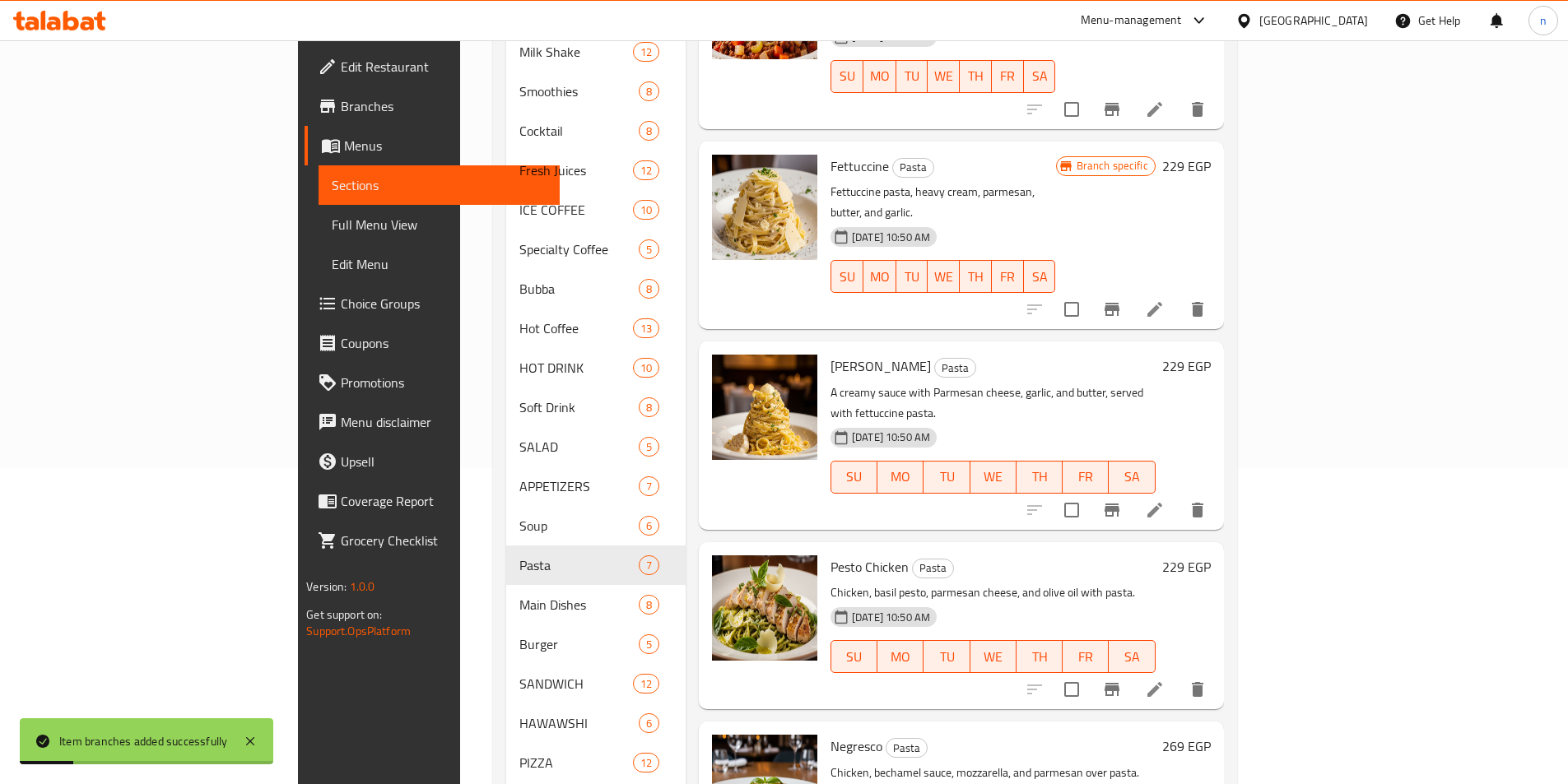
scroll to position [329, 0]
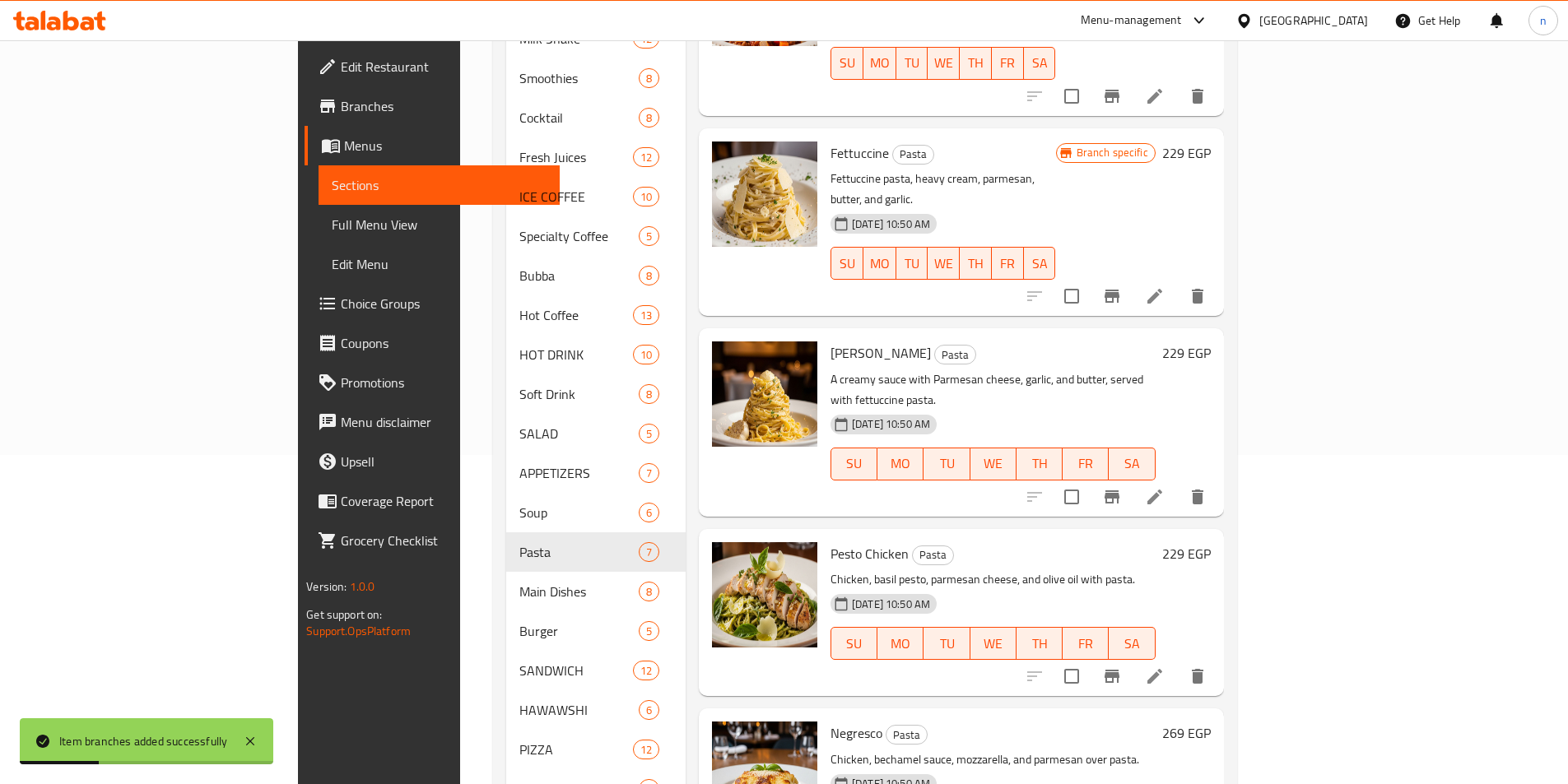
click at [1122, 667] on icon "Branch-specific-item" at bounding box center [1112, 676] width 20 height 20
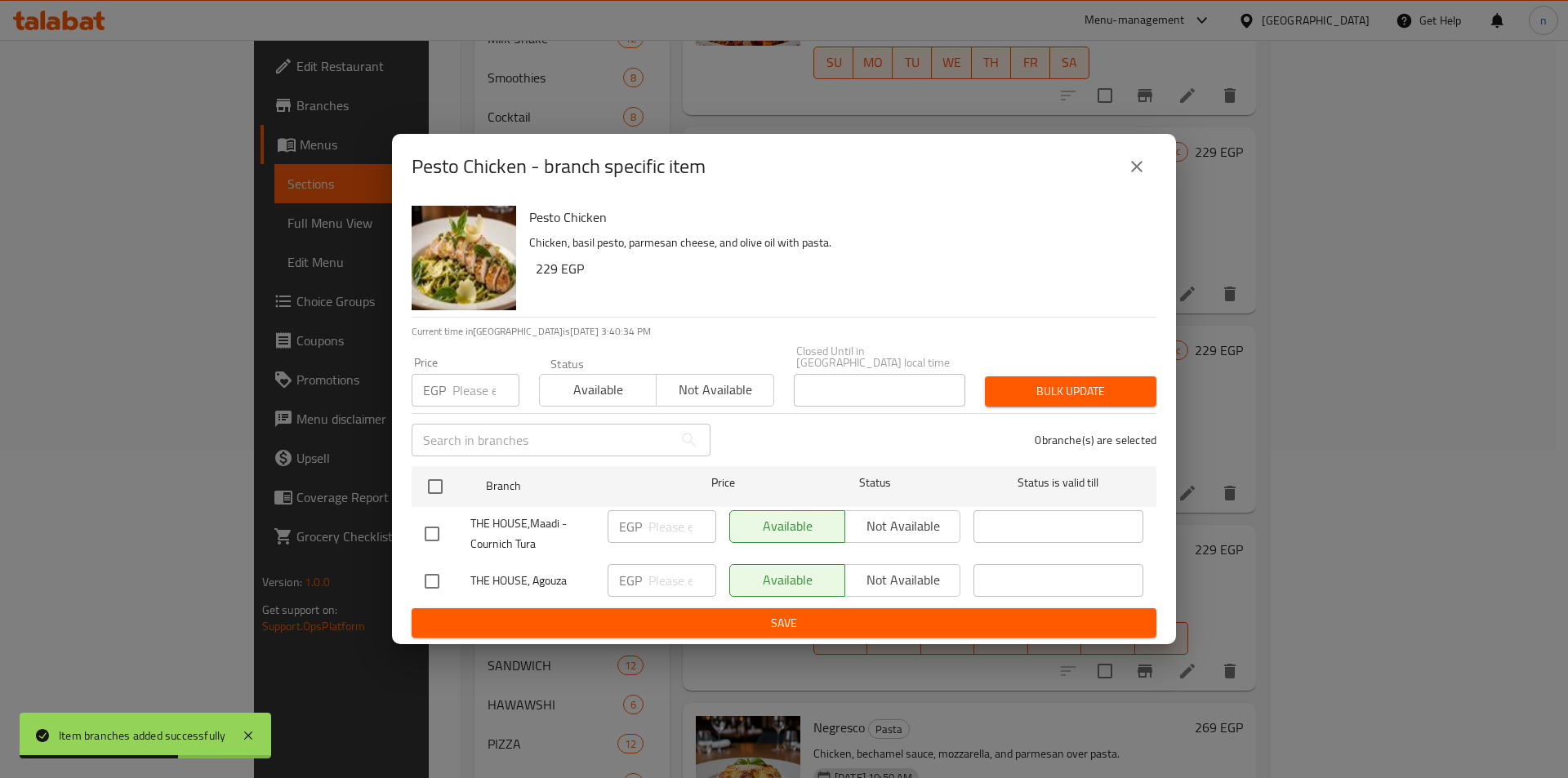
click at [429, 574] on input "checkbox" at bounding box center [432, 582] width 34 height 34
checkbox input "true"
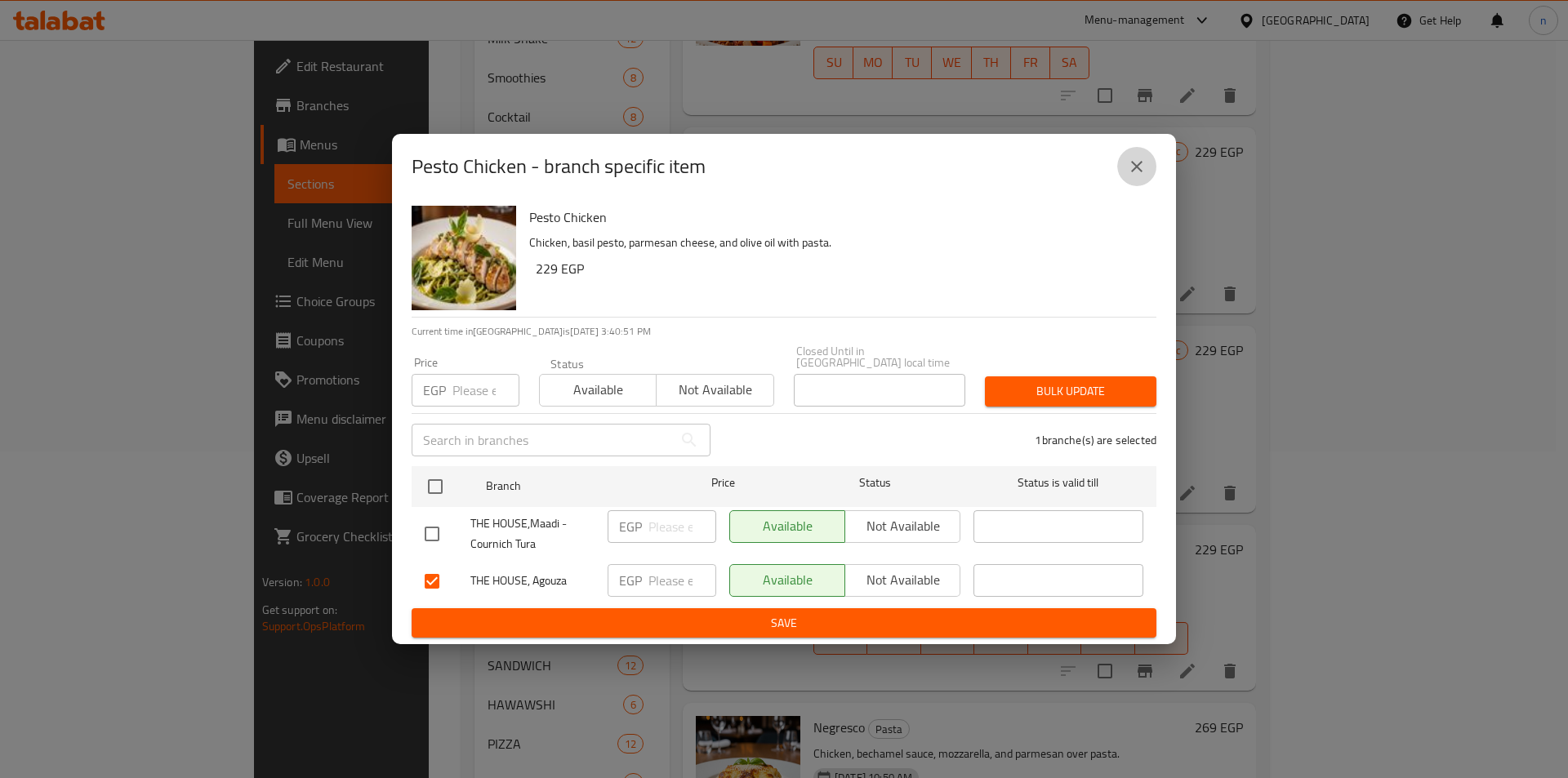
click at [1147, 177] on button "close" at bounding box center [1137, 167] width 39 height 39
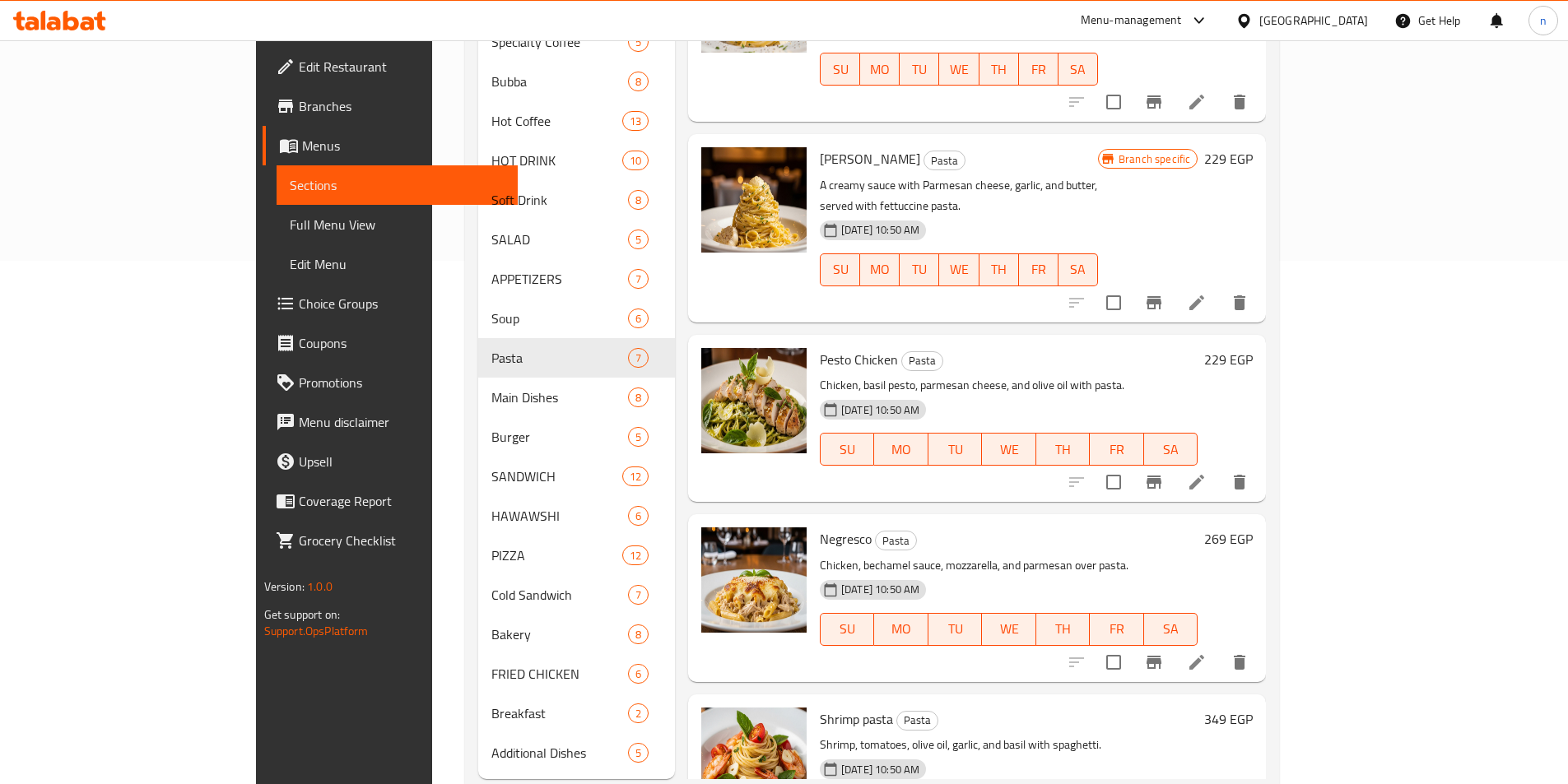
scroll to position [540, 0]
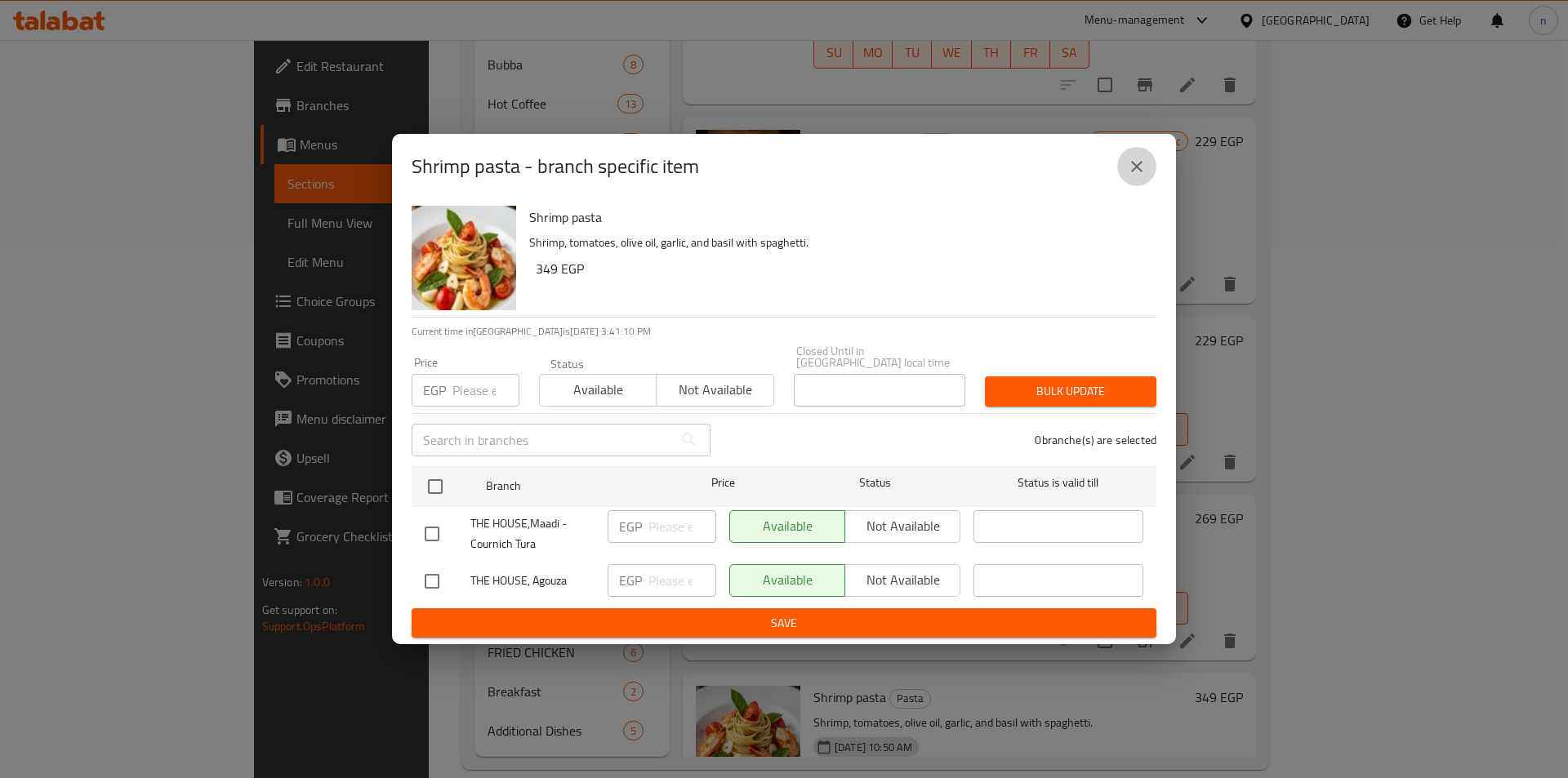
click at [1131, 176] on icon "close" at bounding box center [1137, 167] width 20 height 20
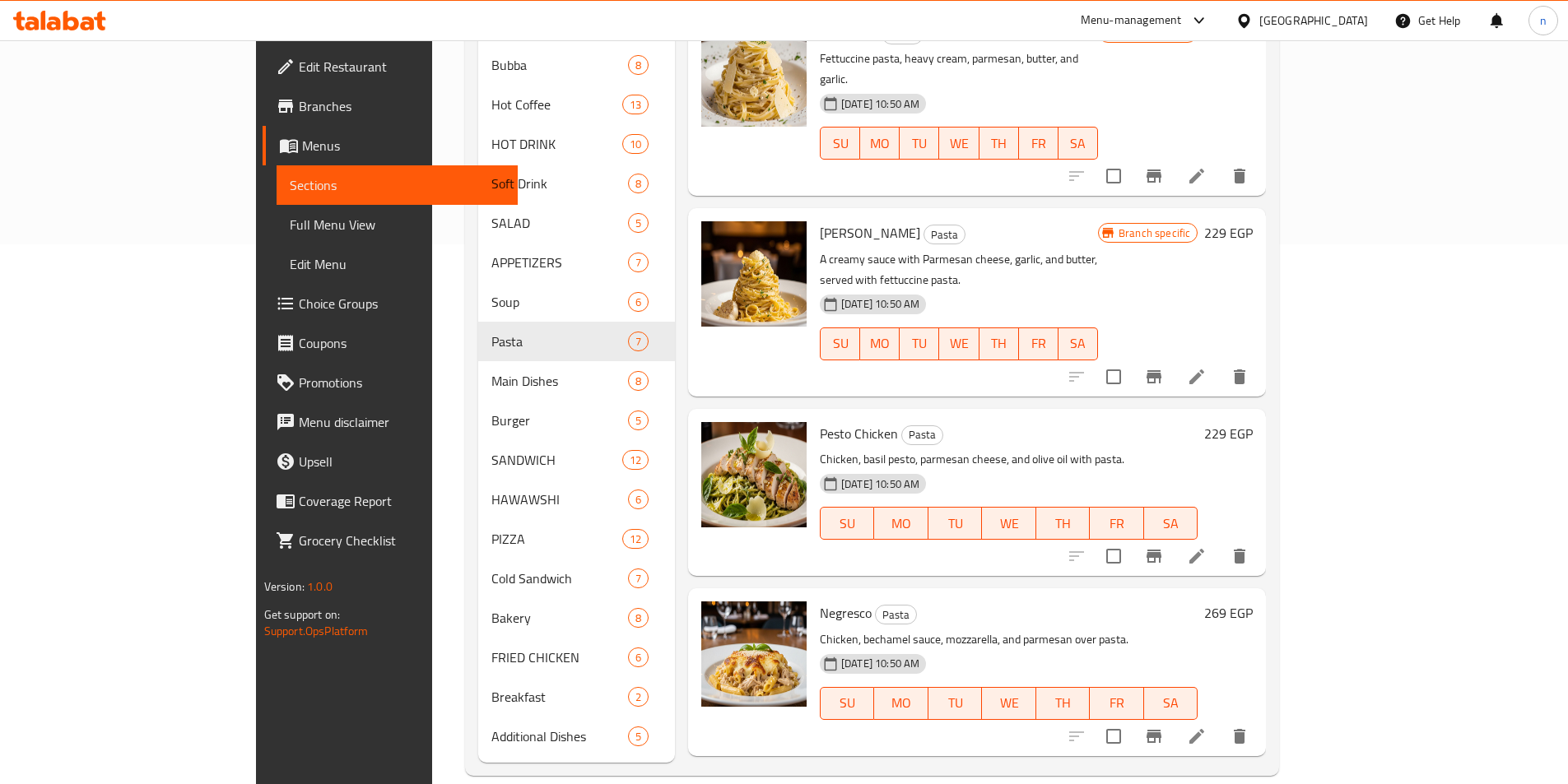
scroll to position [206, 0]
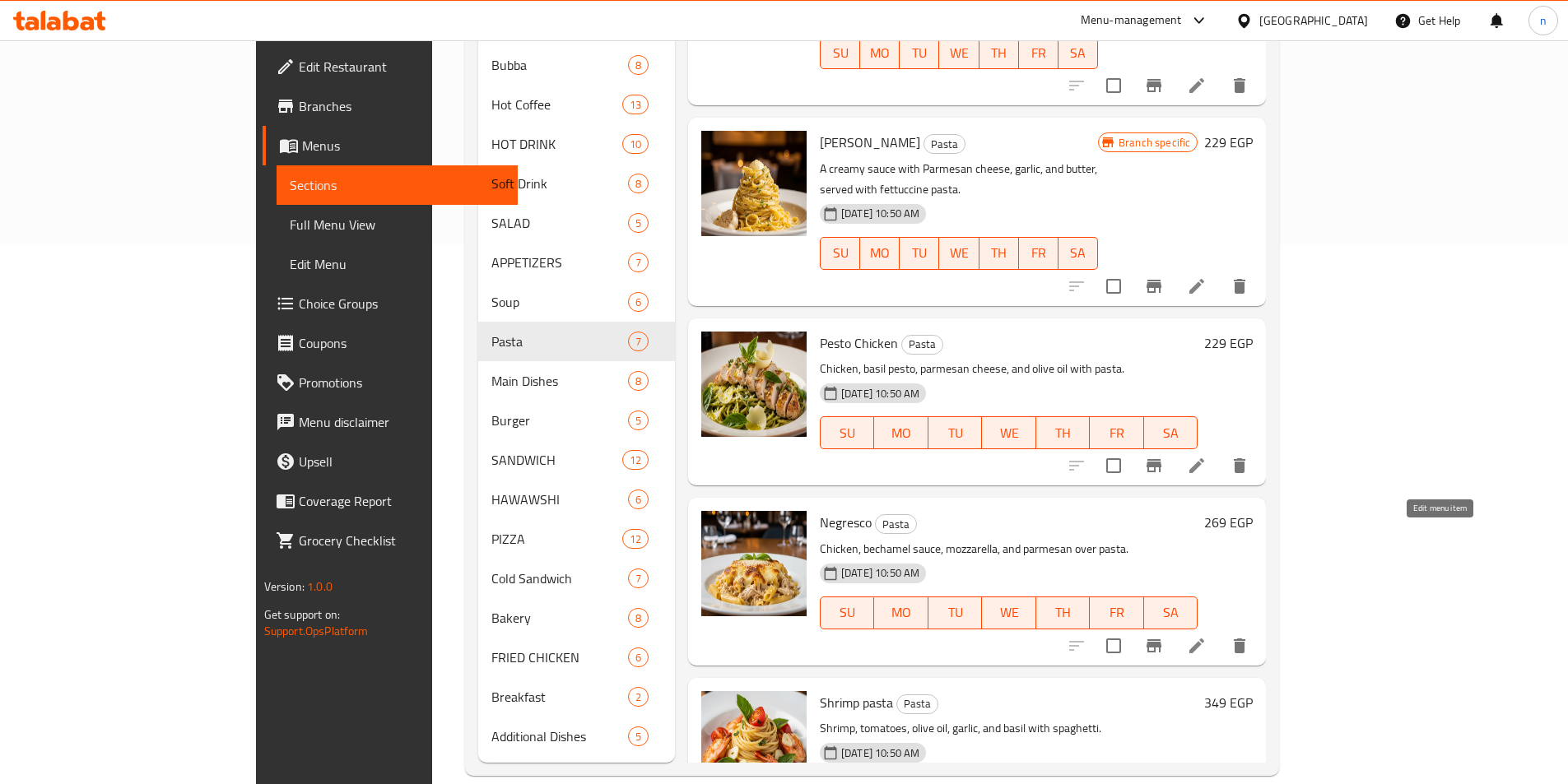
click at [1207, 636] on icon at bounding box center [1197, 646] width 20 height 20
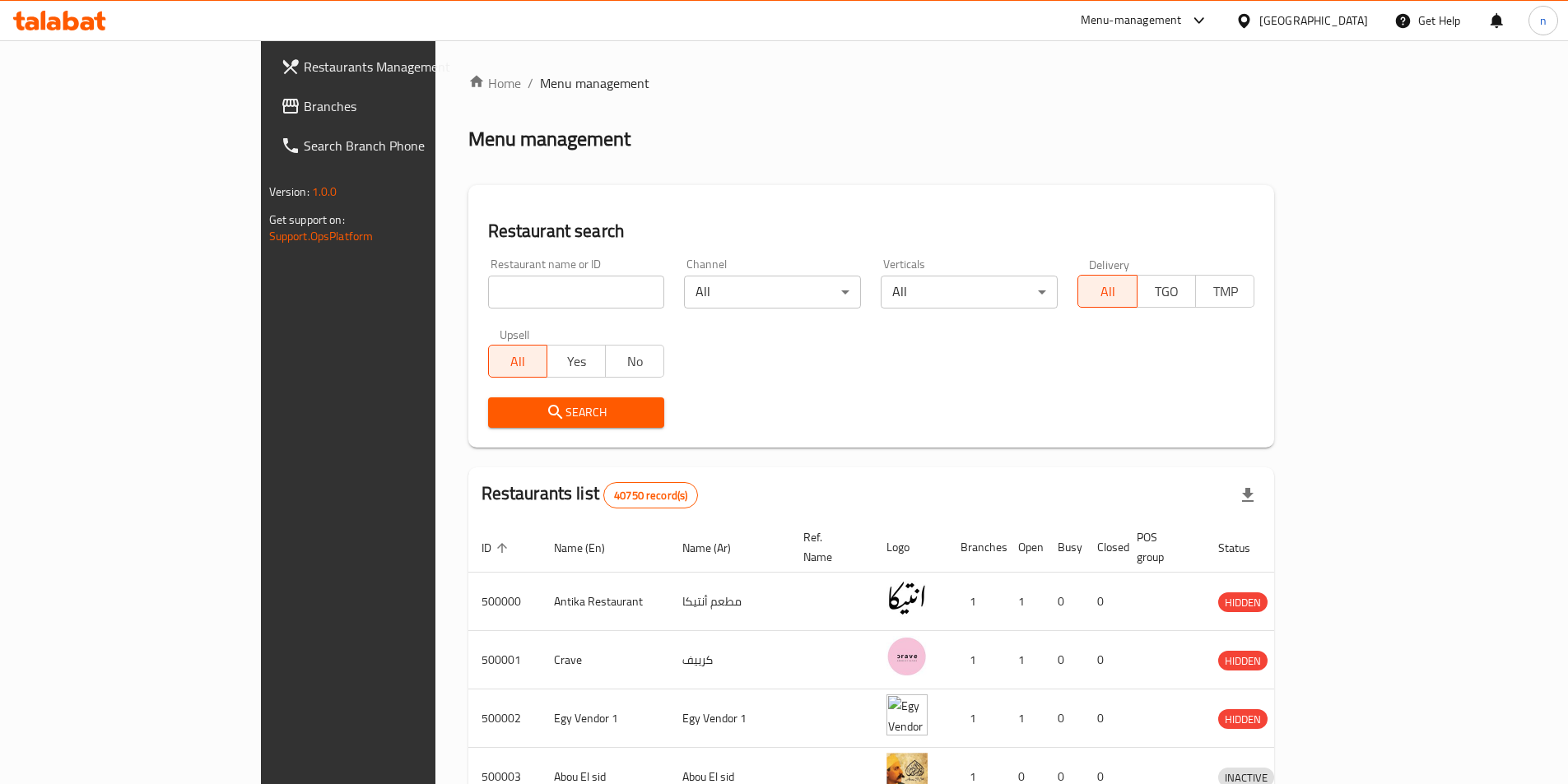
click at [488, 282] on input "search" at bounding box center [577, 292] width 177 height 33
click at [304, 106] on span "Branches" at bounding box center [406, 106] width 206 height 20
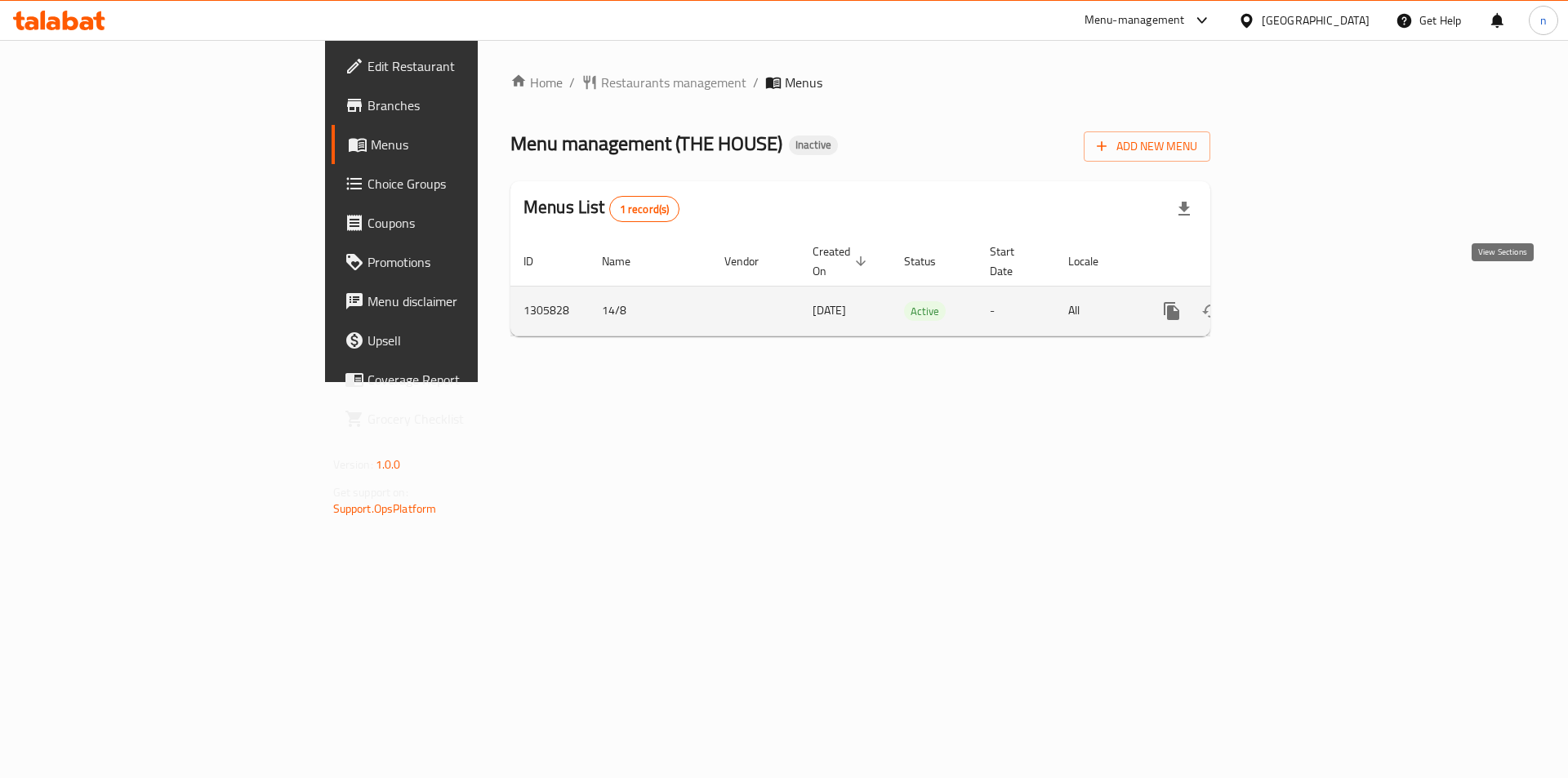
click at [1300, 301] on icon "enhanced table" at bounding box center [1290, 311] width 20 height 20
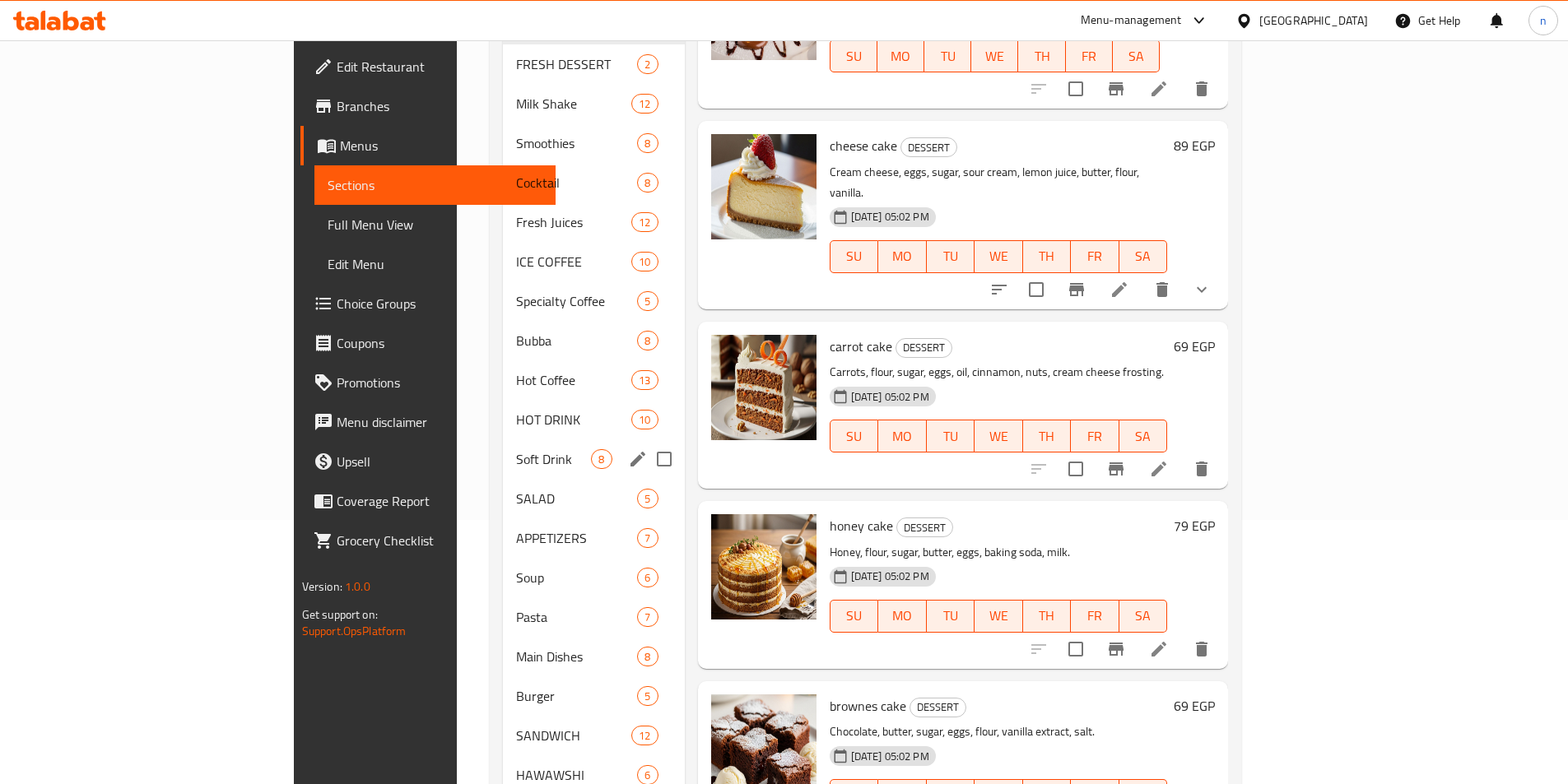
scroll to position [375, 0]
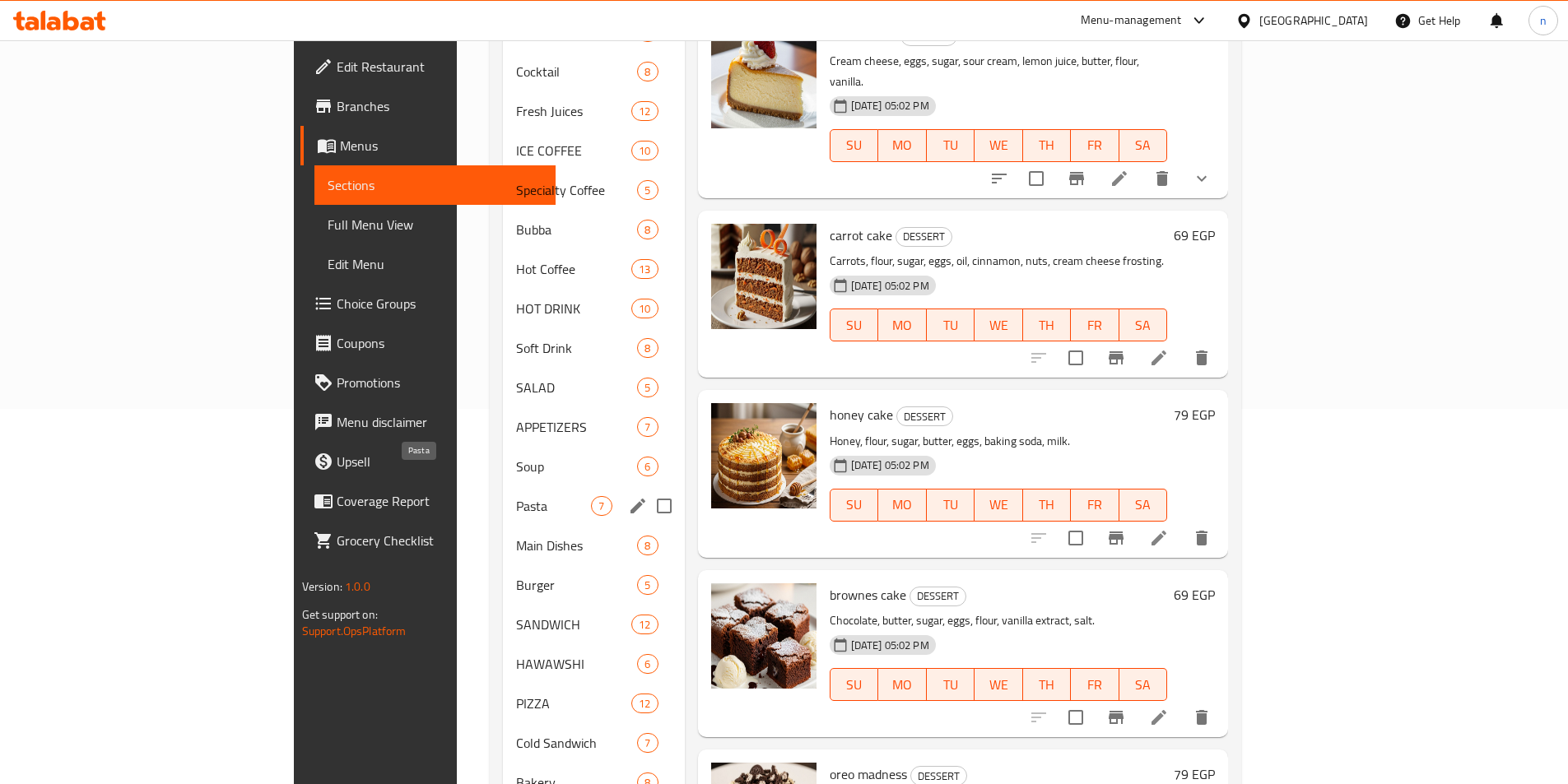
click at [516, 496] on span "Pasta" at bounding box center [554, 506] width 75 height 20
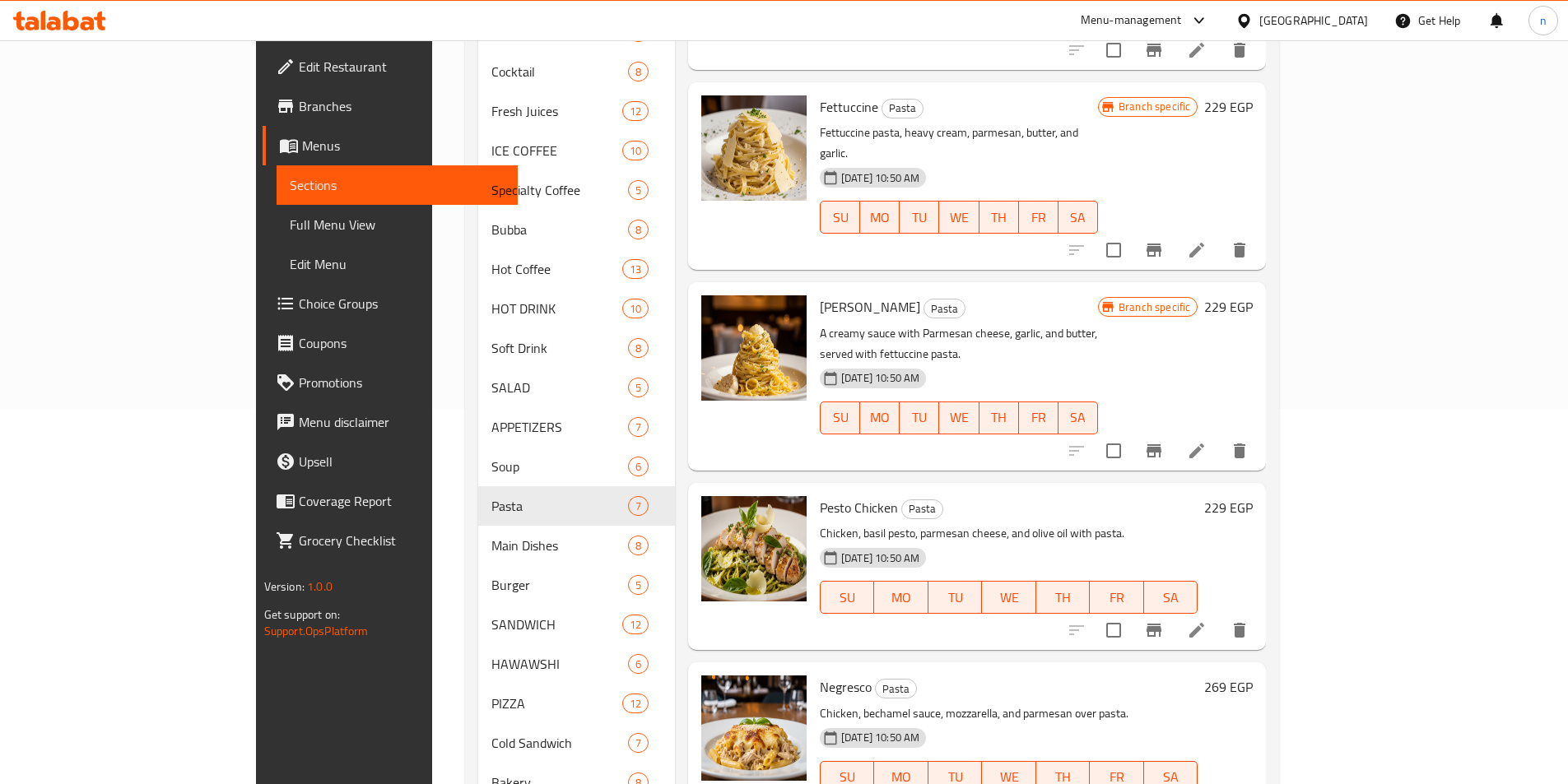
scroll to position [540, 0]
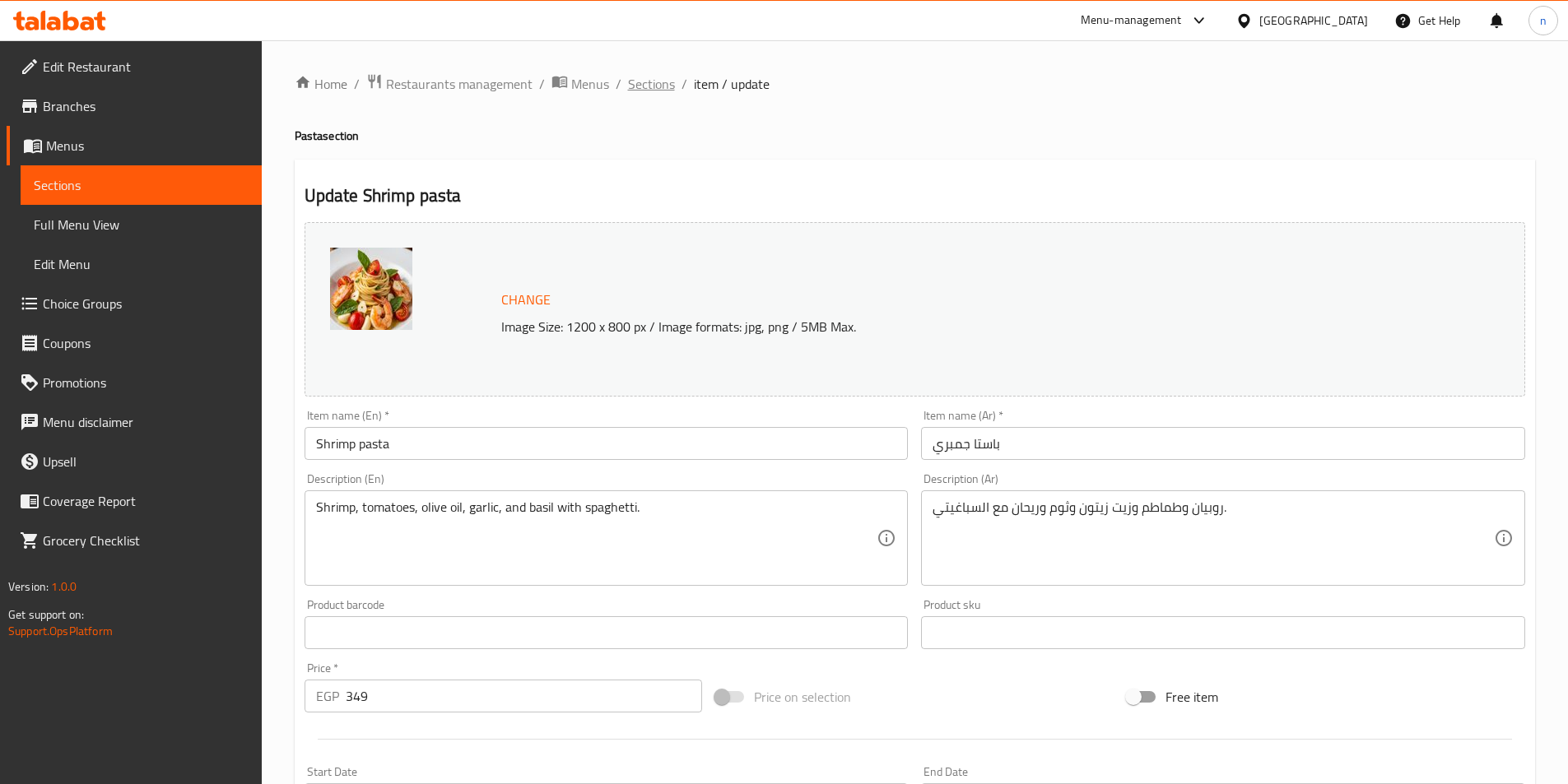
click at [653, 78] on span "Sections" at bounding box center [651, 84] width 47 height 20
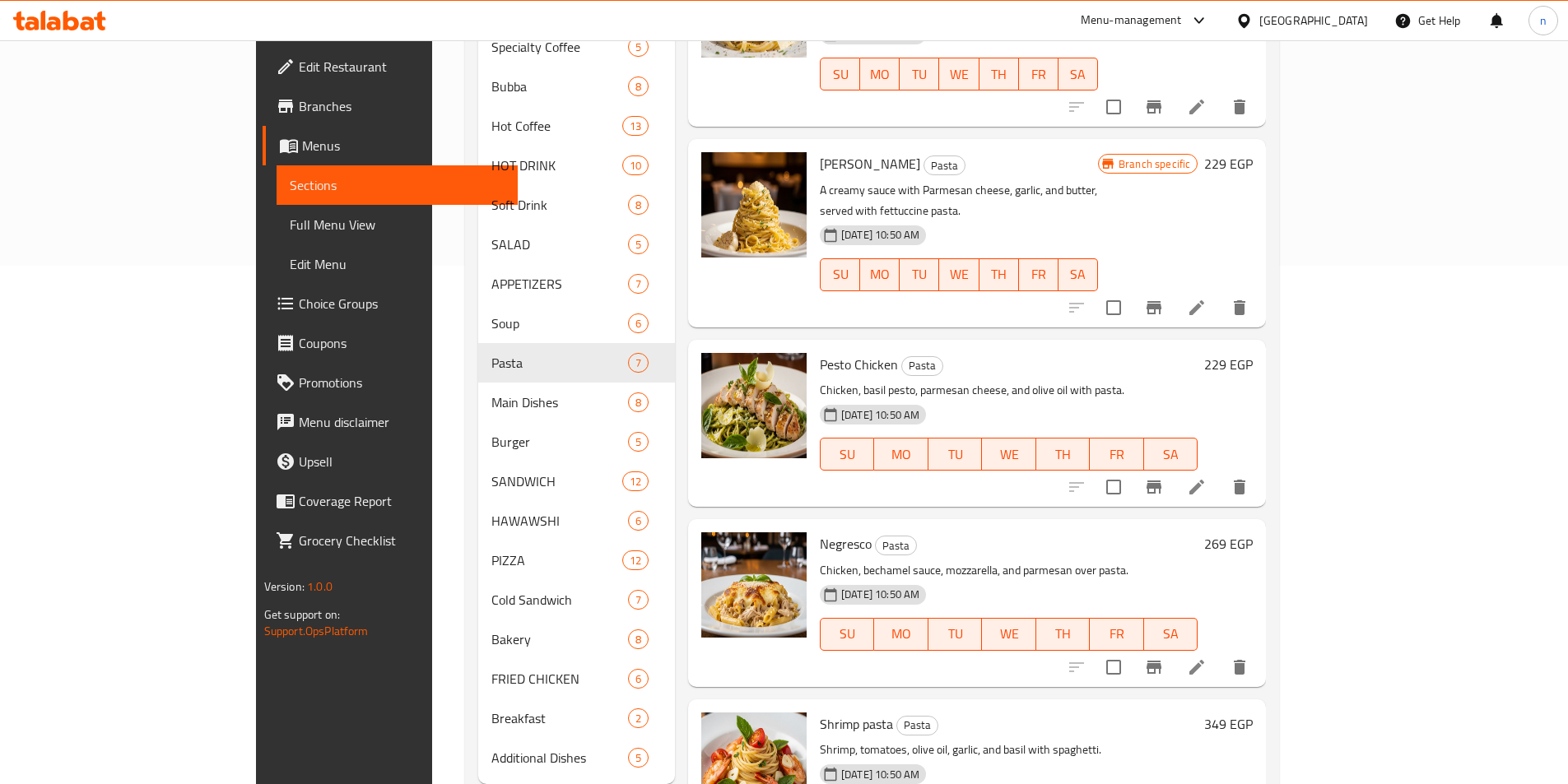
scroll to position [540, 0]
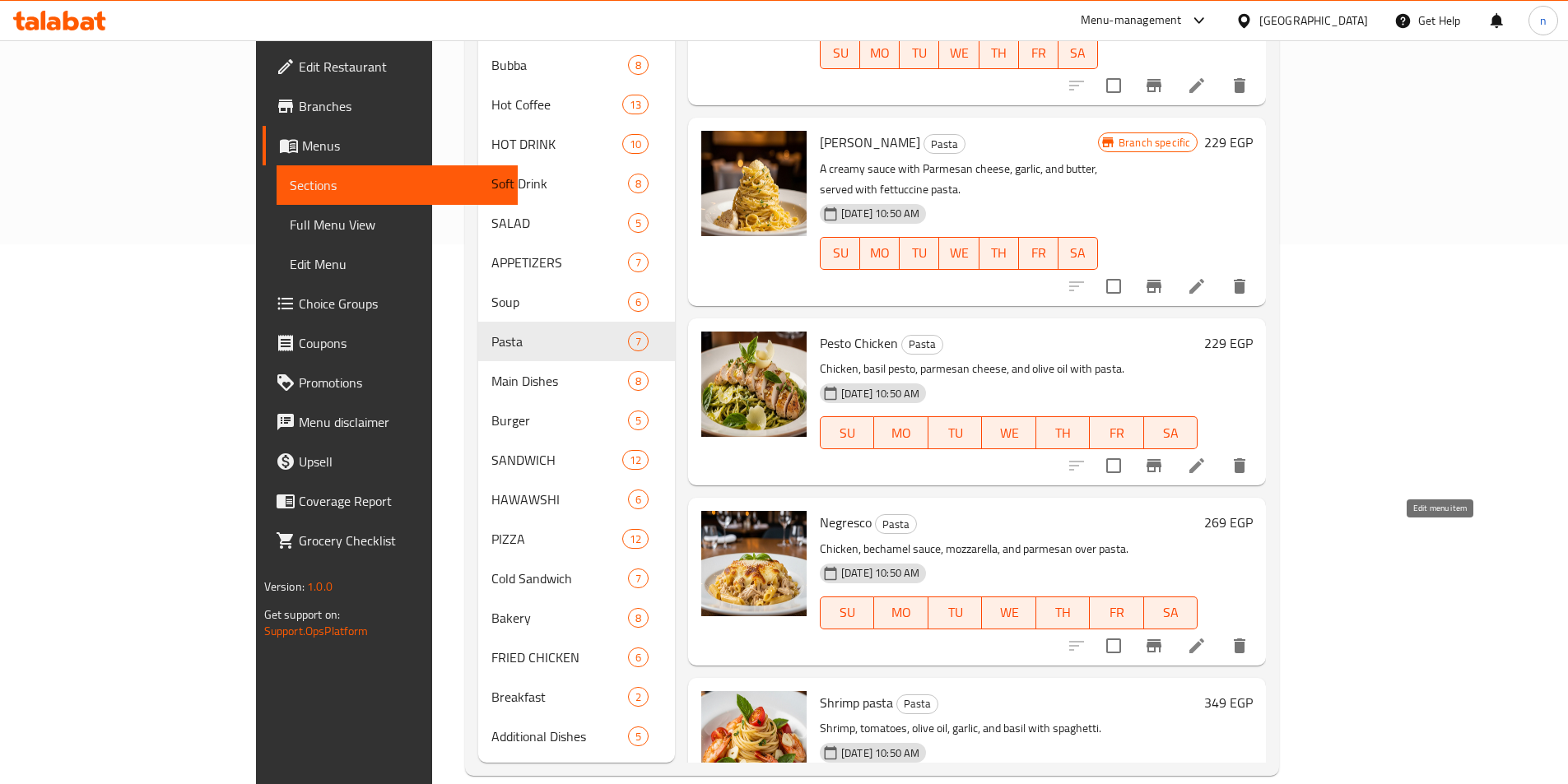
click at [1205, 638] on icon at bounding box center [1197, 646] width 15 height 15
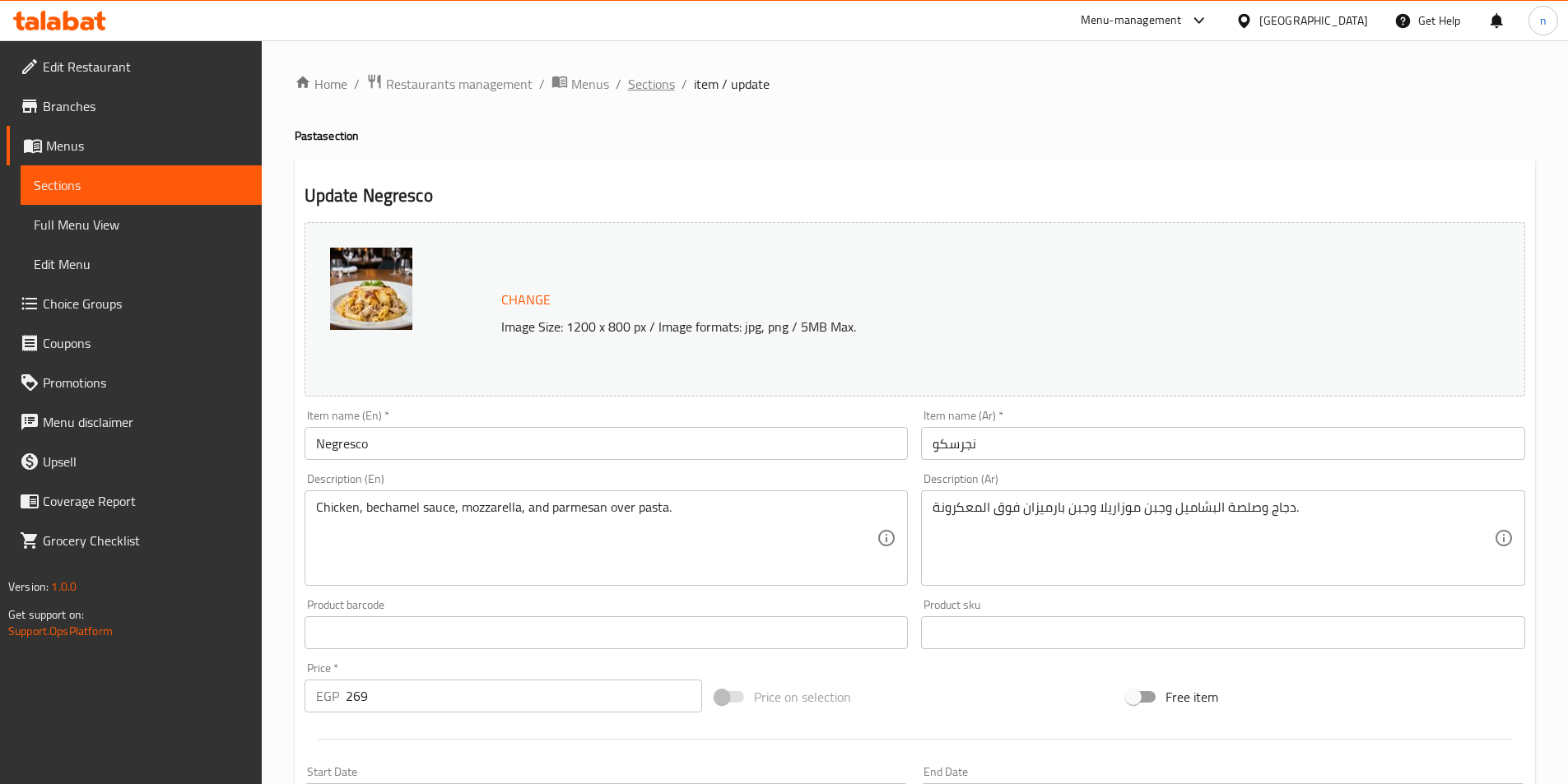
click at [660, 88] on span "Sections" at bounding box center [651, 84] width 47 height 20
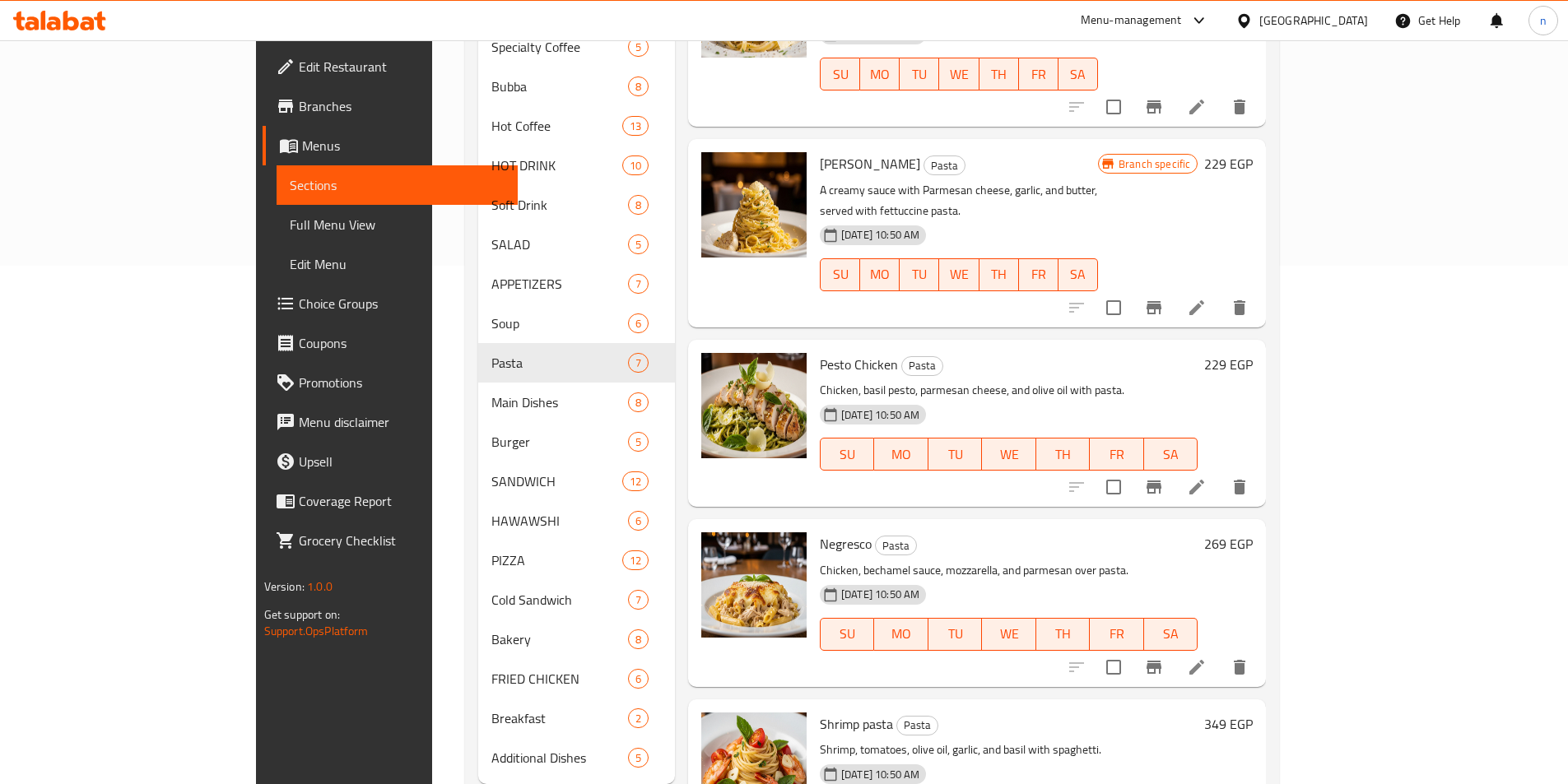
scroll to position [540, 0]
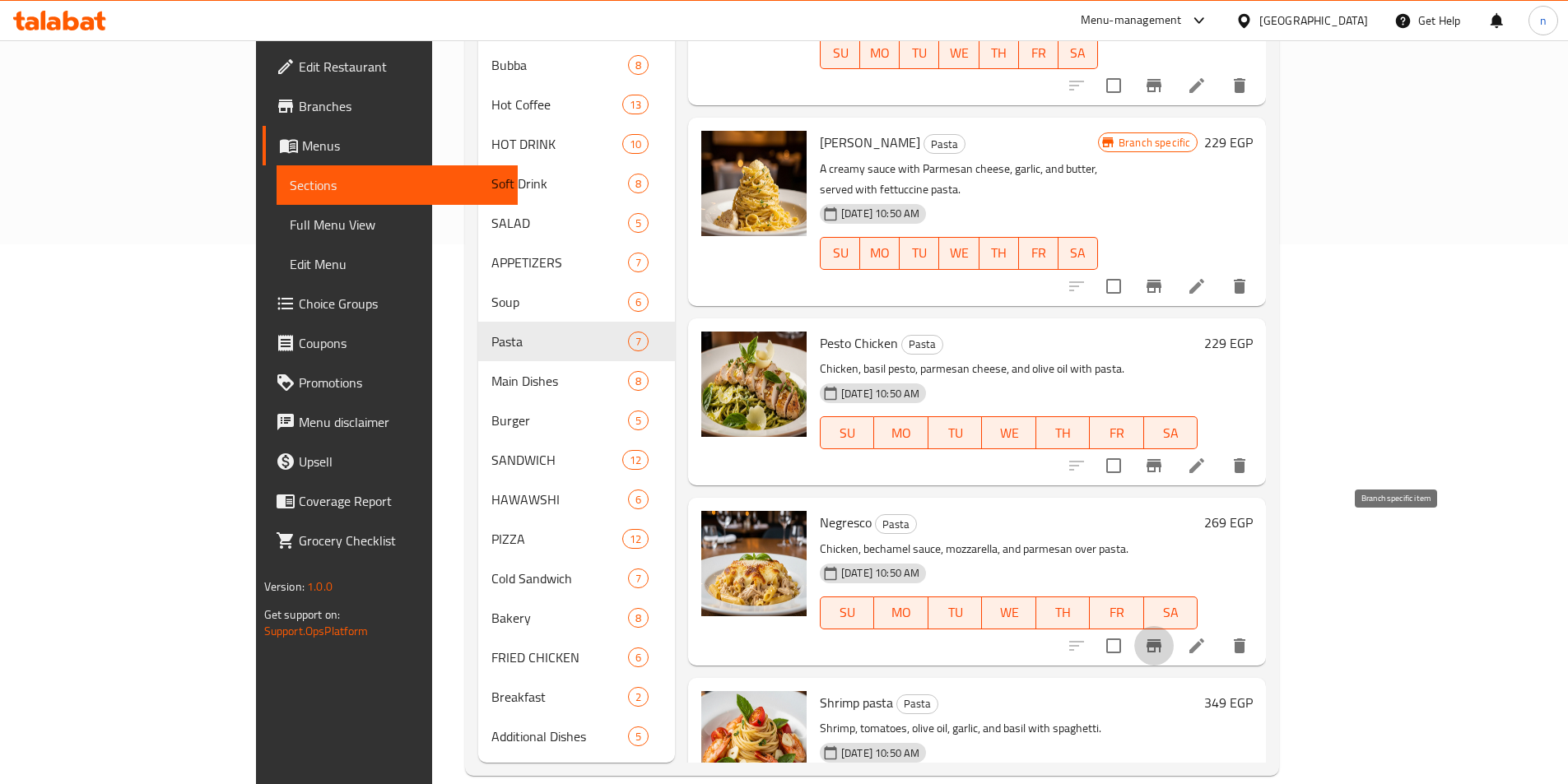
click at [1162, 639] on icon "Branch-specific-item" at bounding box center [1154, 646] width 15 height 13
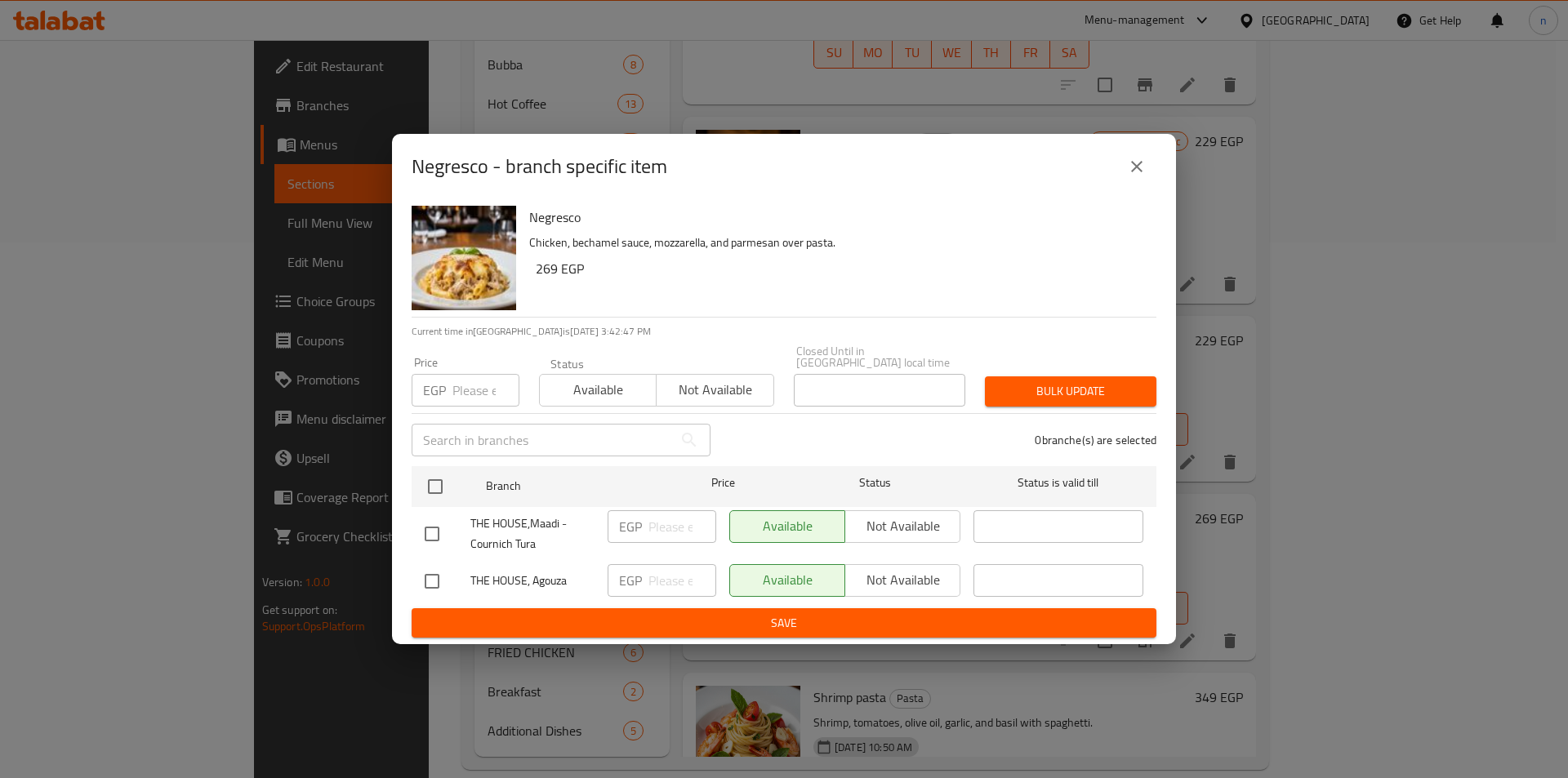
click at [433, 578] on input "checkbox" at bounding box center [432, 582] width 34 height 34
checkbox input "true"
click at [665, 576] on input "number" at bounding box center [682, 581] width 68 height 33
type input "170"
click at [650, 617] on span "Save" at bounding box center [784, 623] width 719 height 21
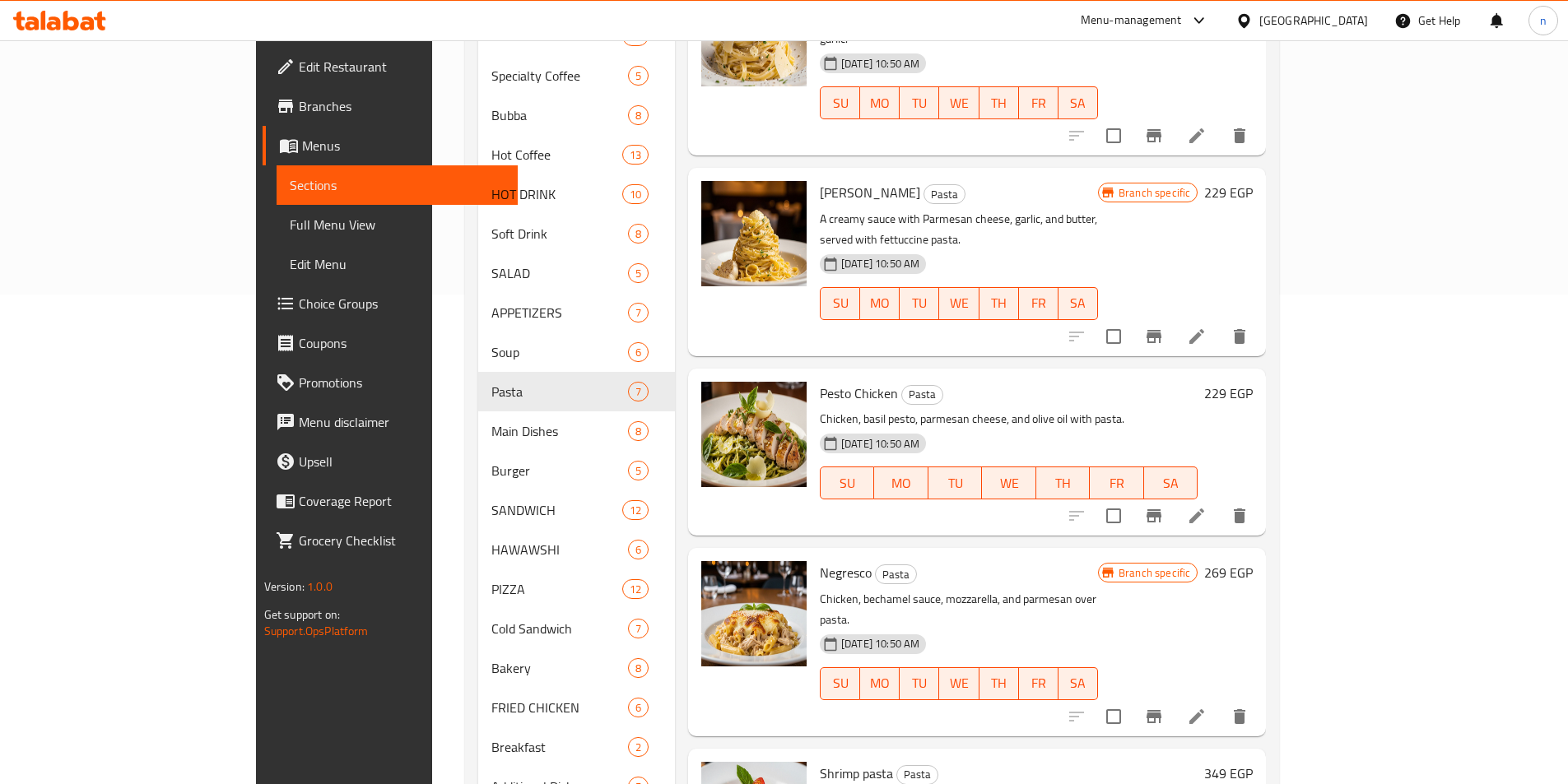
scroll to position [494, 0]
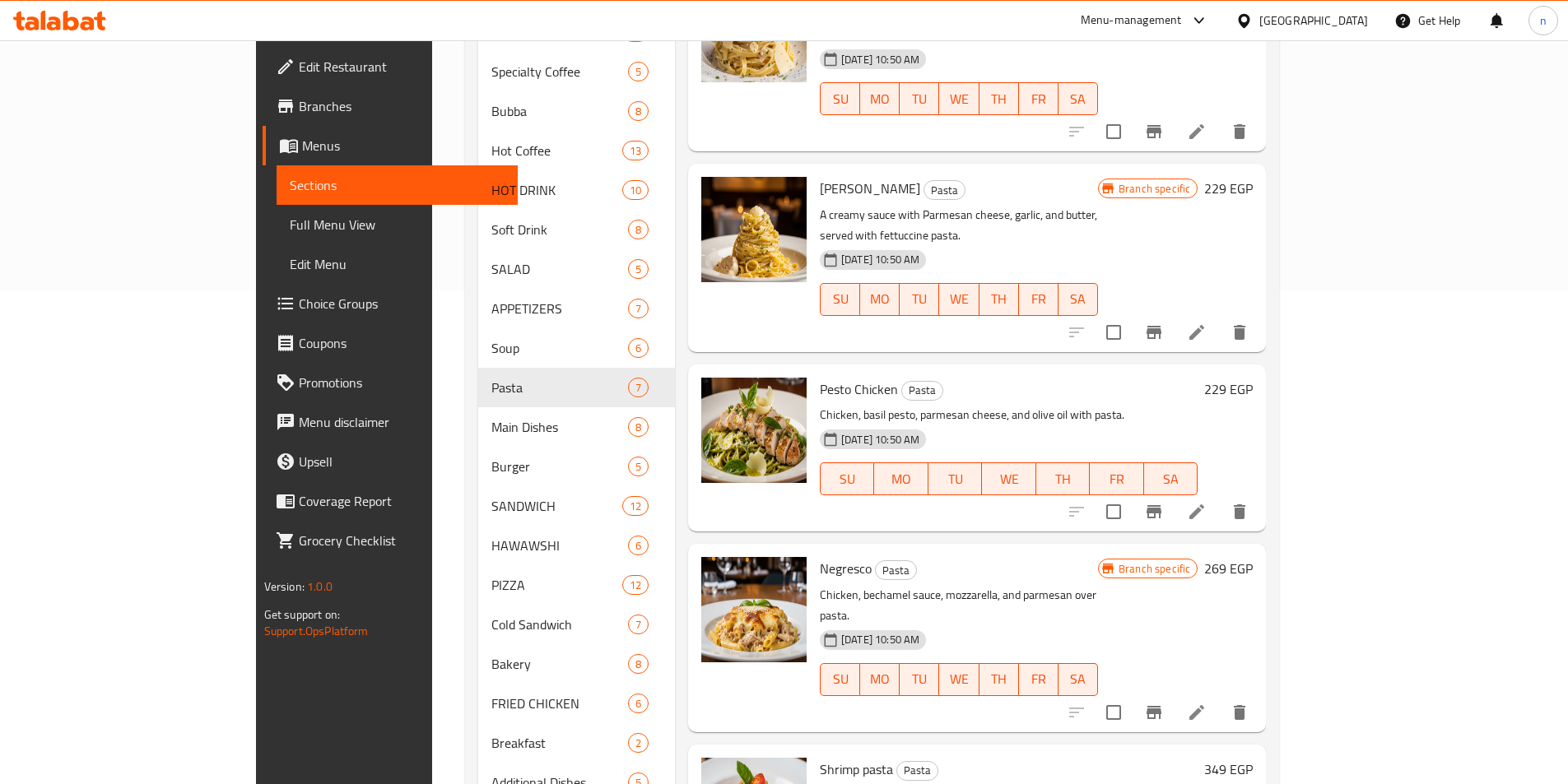
click at [820, 377] on span "Pesto Chicken" at bounding box center [859, 390] width 79 height 25
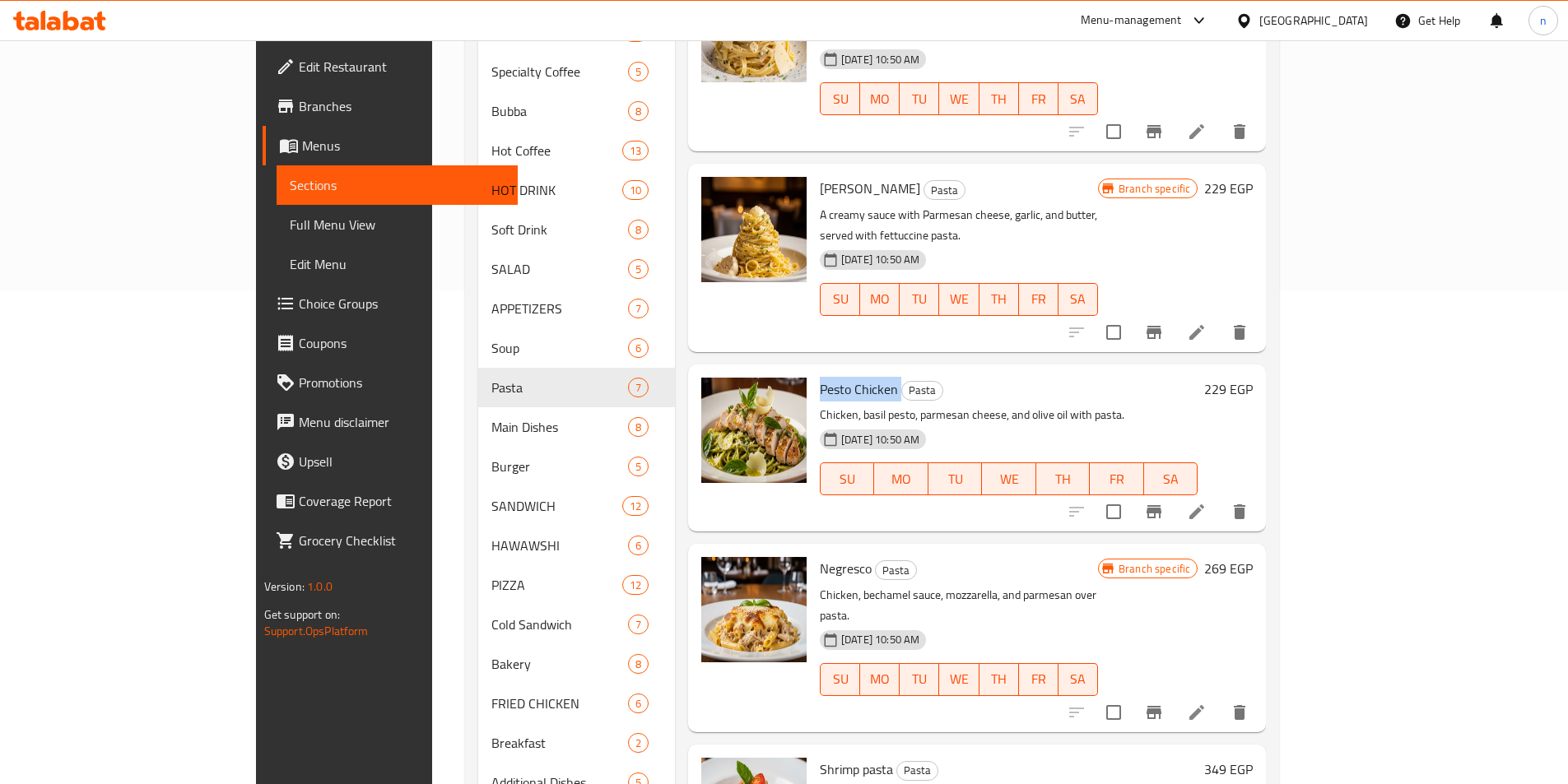
copy h6 "Pesto Chicken"
click at [923, 405] on p "Chicken, basil pesto, parmesan cheese, and olive oil with pasta." at bounding box center [1009, 415] width 378 height 21
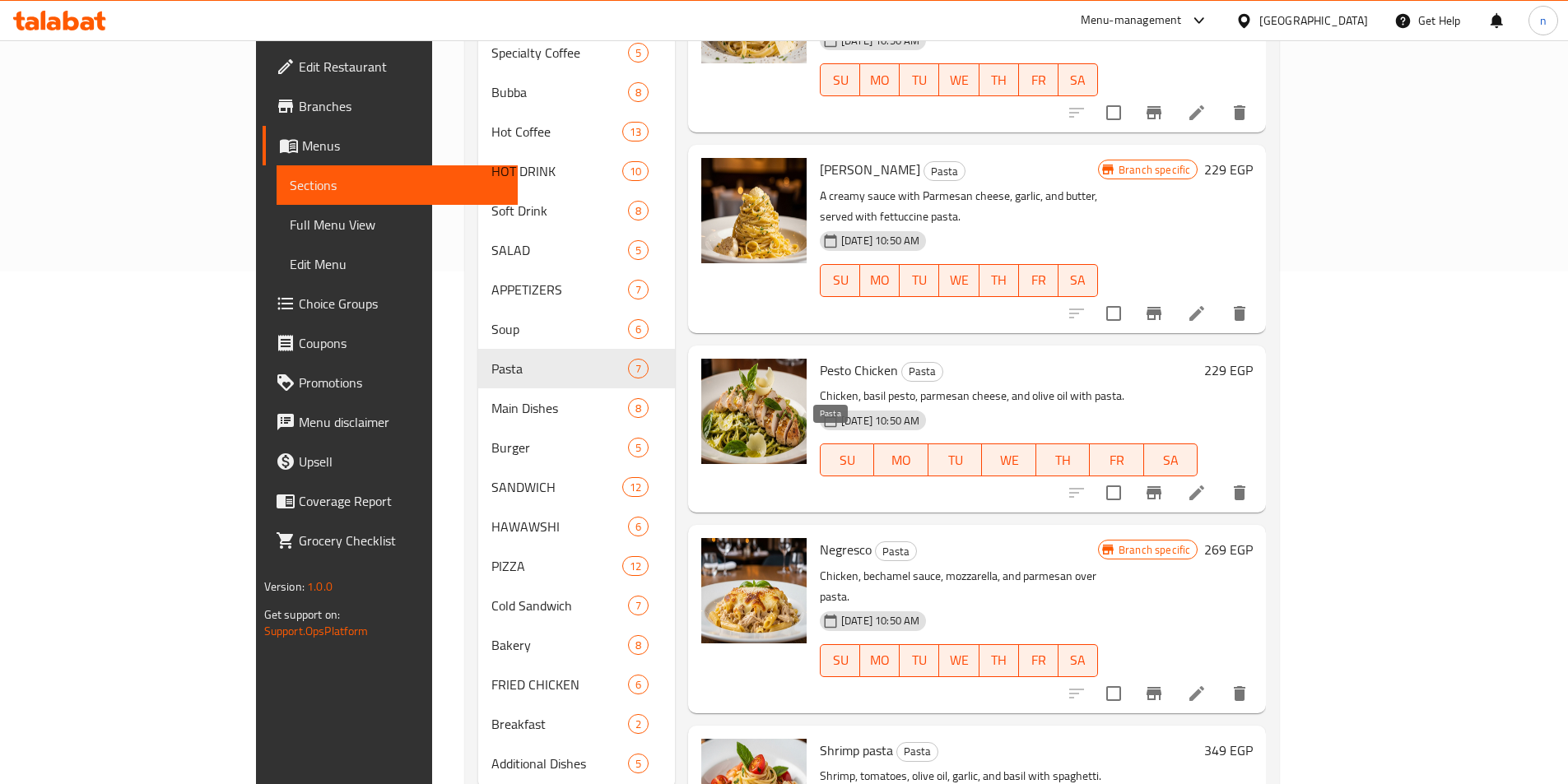
scroll to position [540, 0]
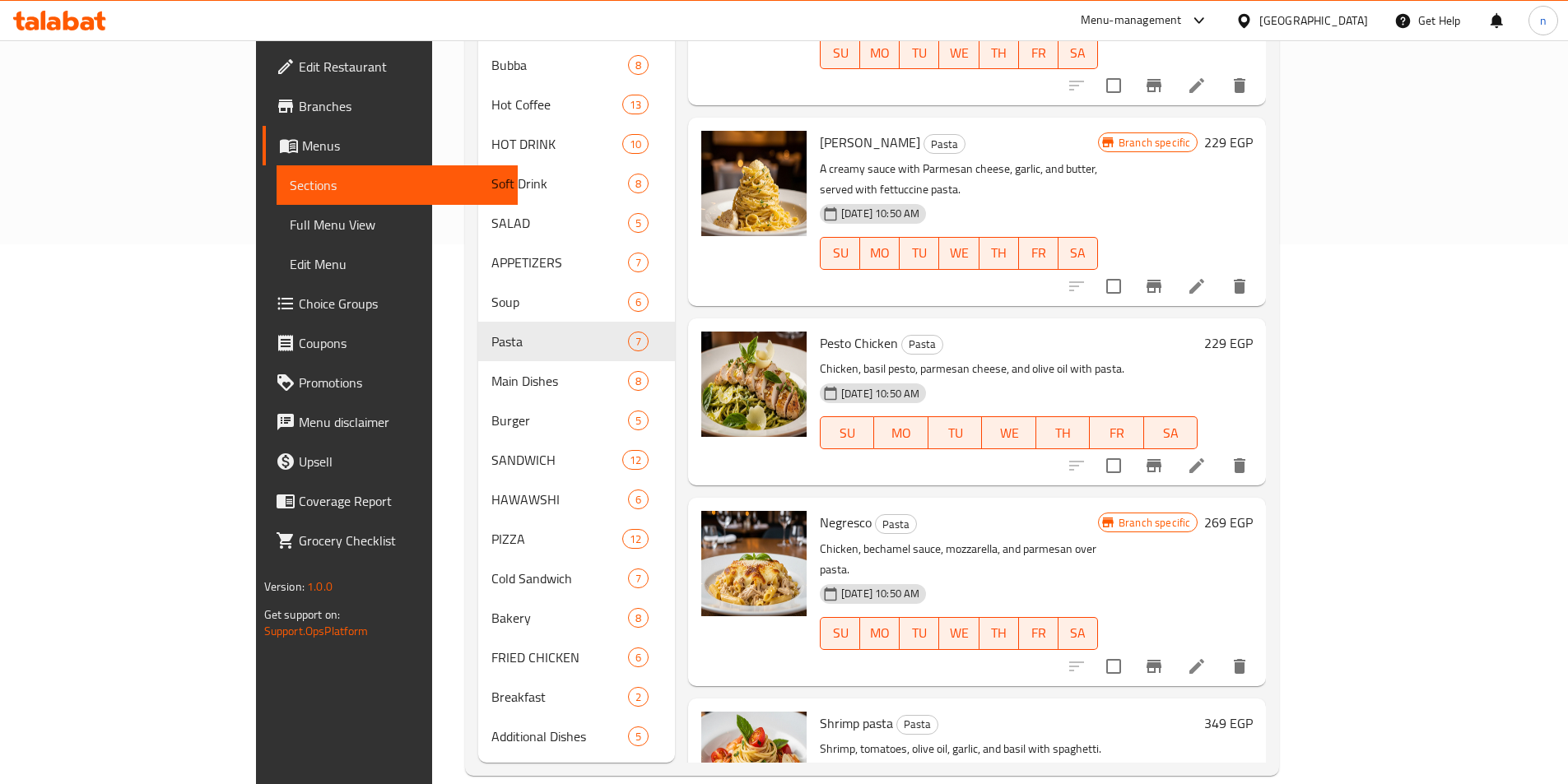
click at [820, 711] on span "Shrimp pasta" at bounding box center [856, 724] width 74 height 25
copy span "Shrimp"
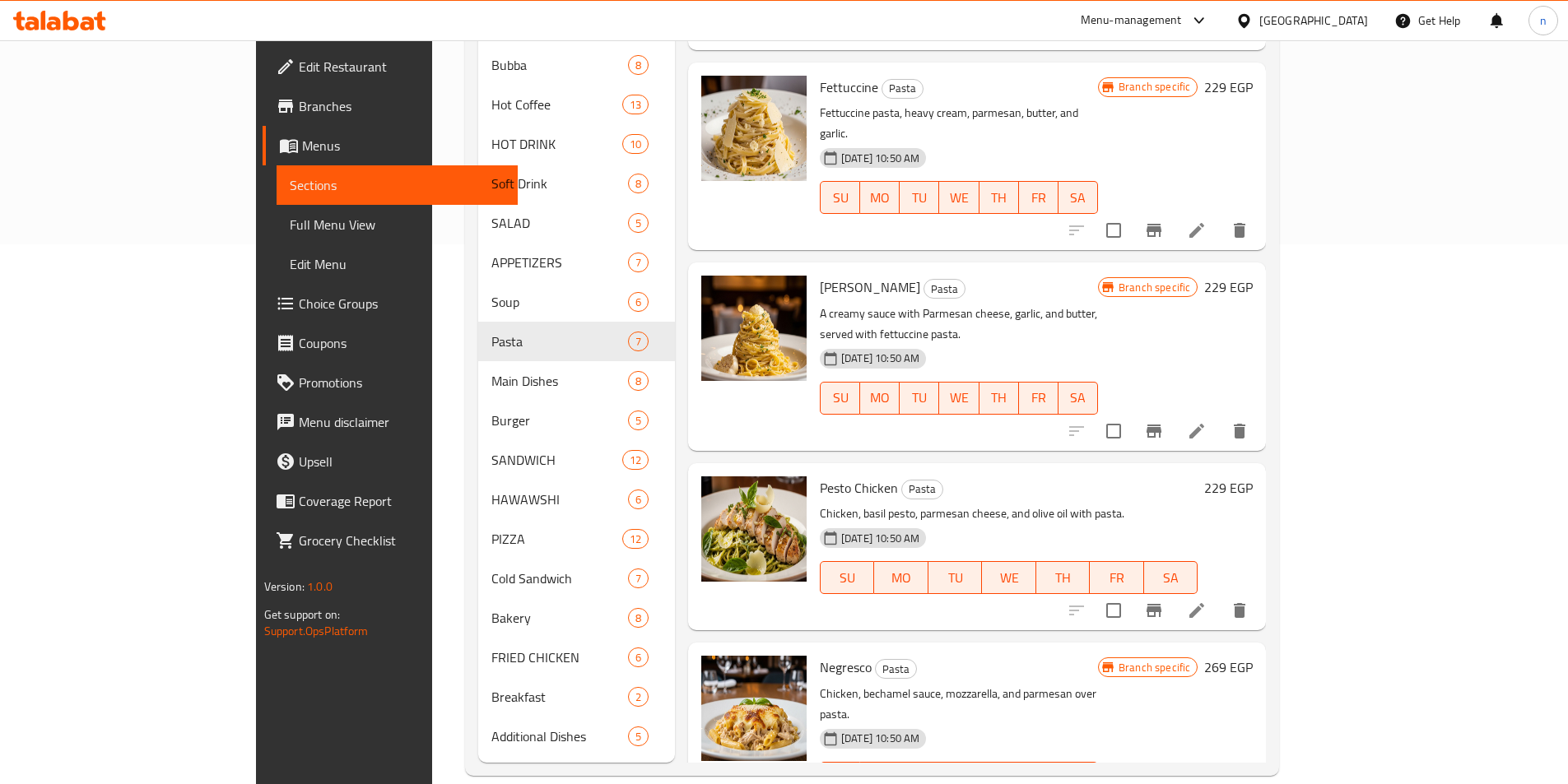
scroll to position [41, 0]
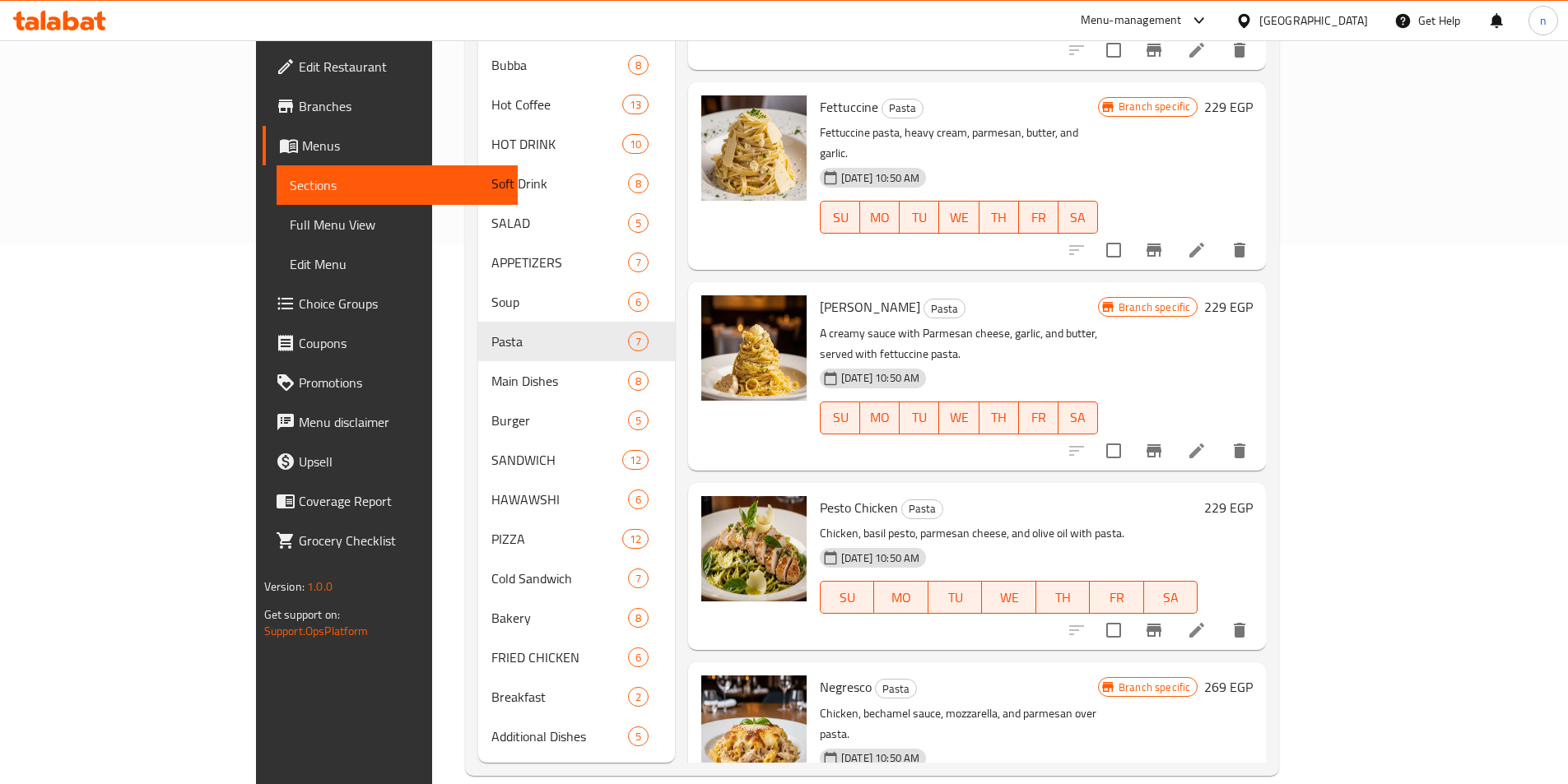
click at [820, 495] on span "Pesto Chicken" at bounding box center [859, 508] width 79 height 25
copy span "Pesto"
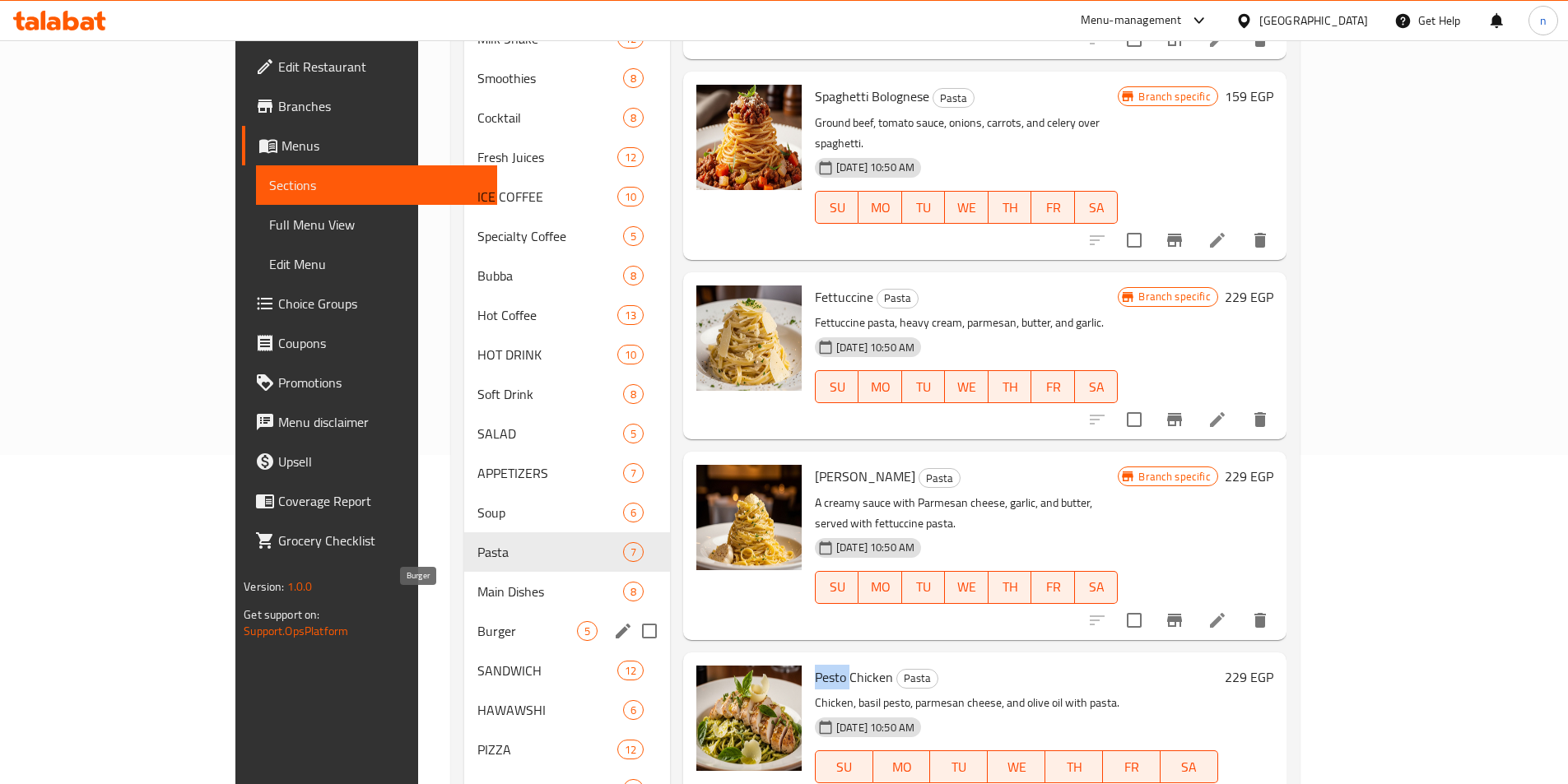
scroll to position [540, 0]
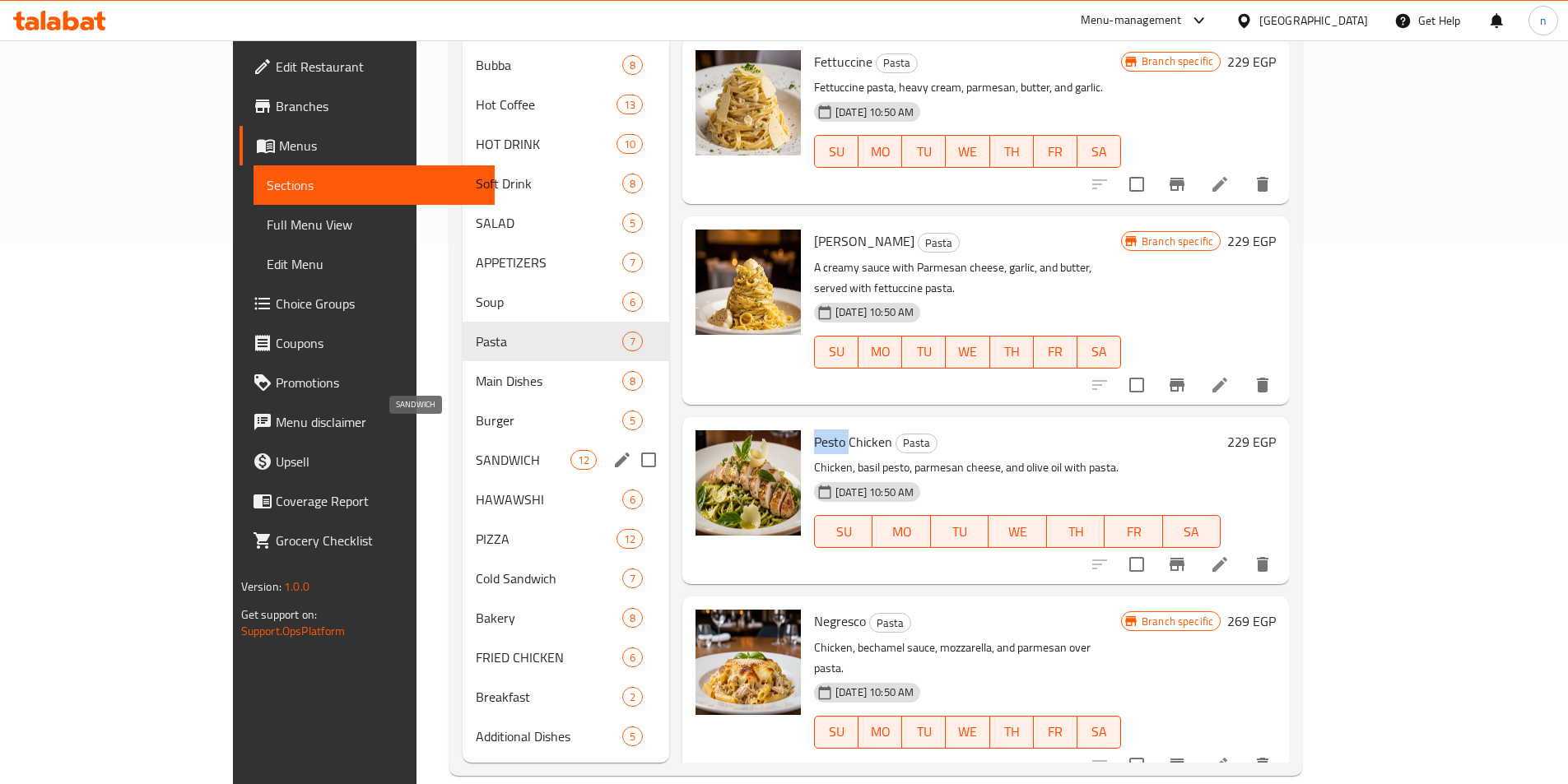
click at [476, 450] on span "SANDWICH" at bounding box center [523, 460] width 94 height 20
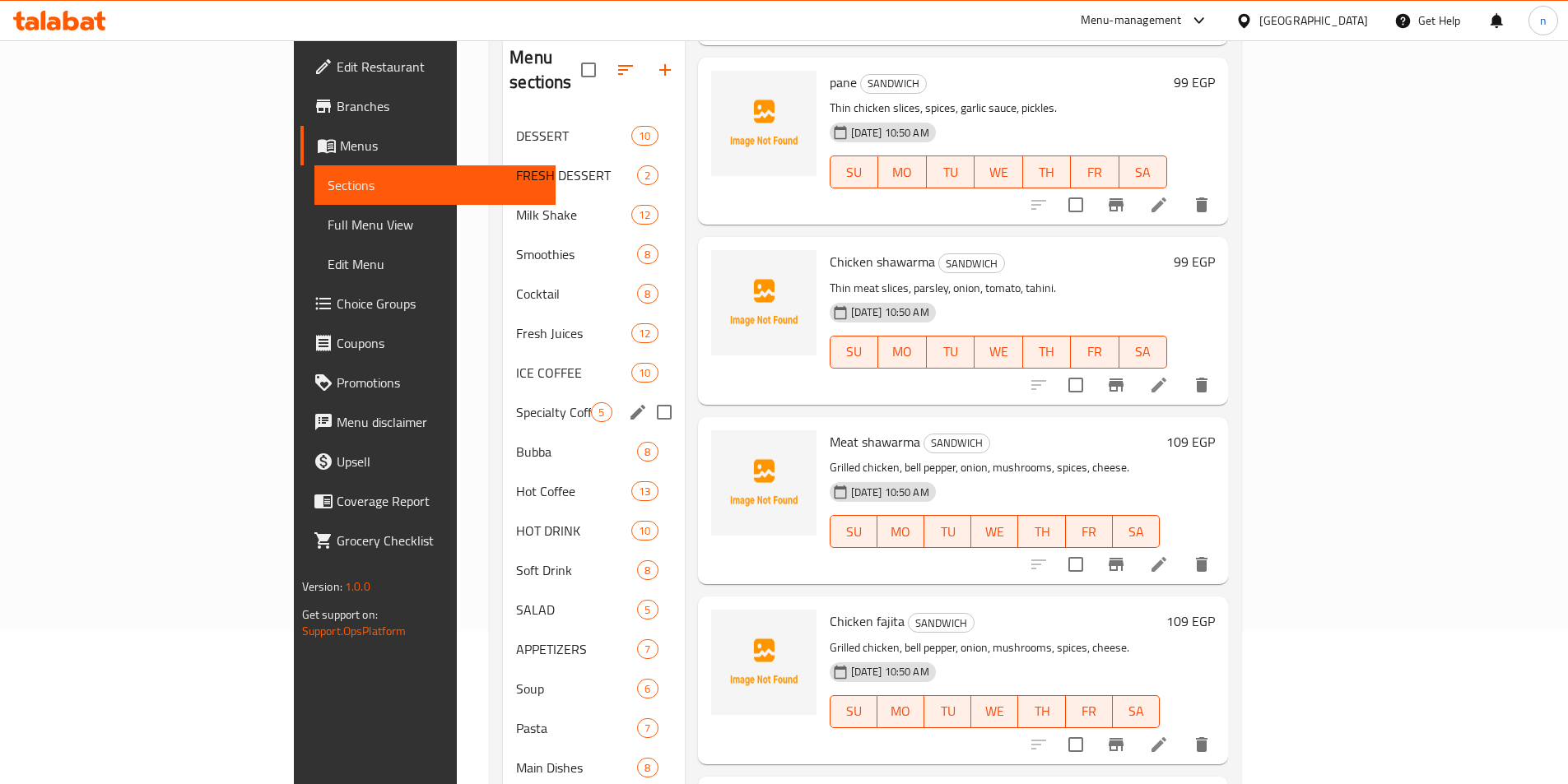
scroll to position [46, 0]
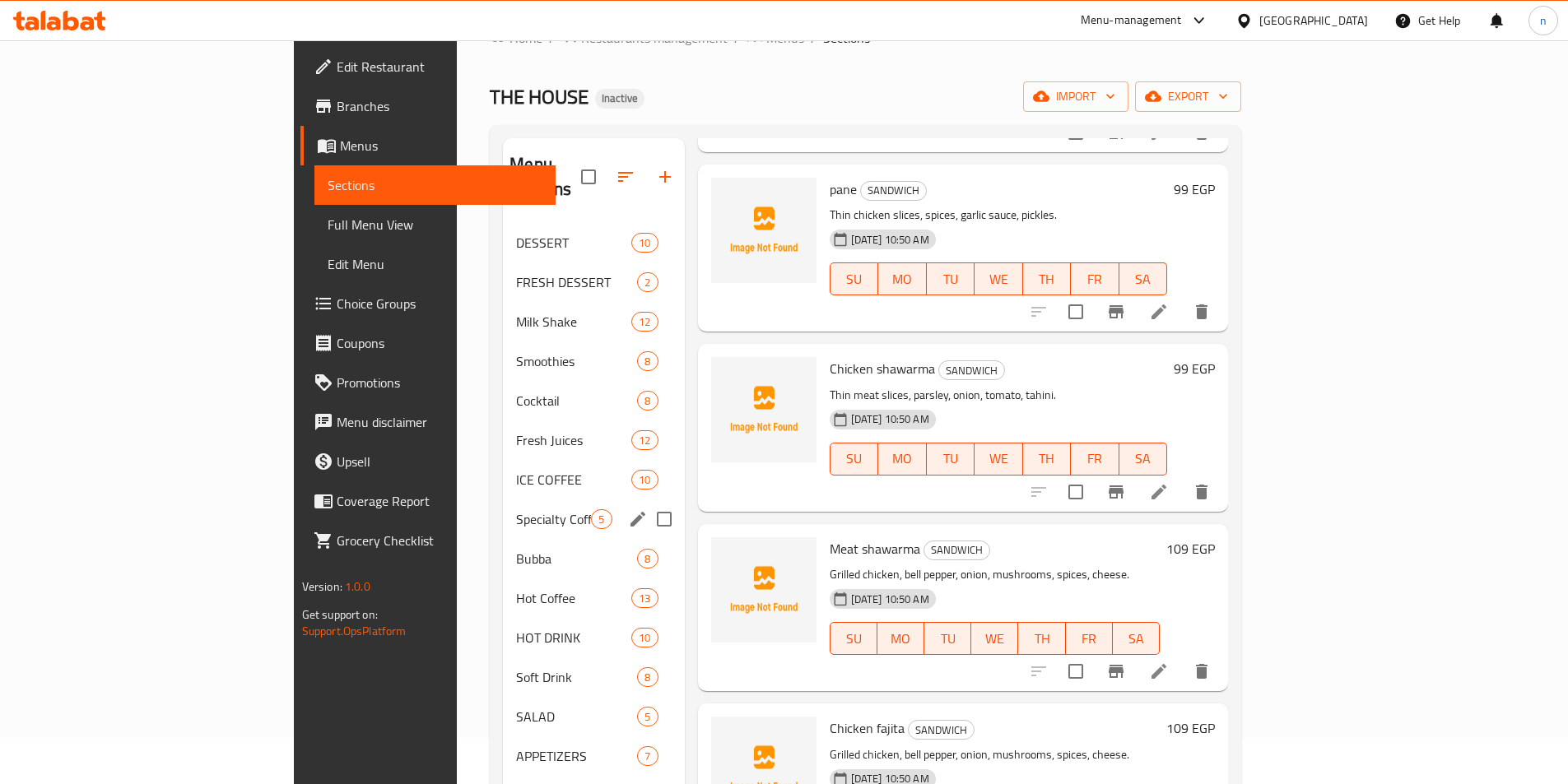
click at [503, 500] on div "Specialty Coffee 5" at bounding box center [593, 519] width 181 height 40
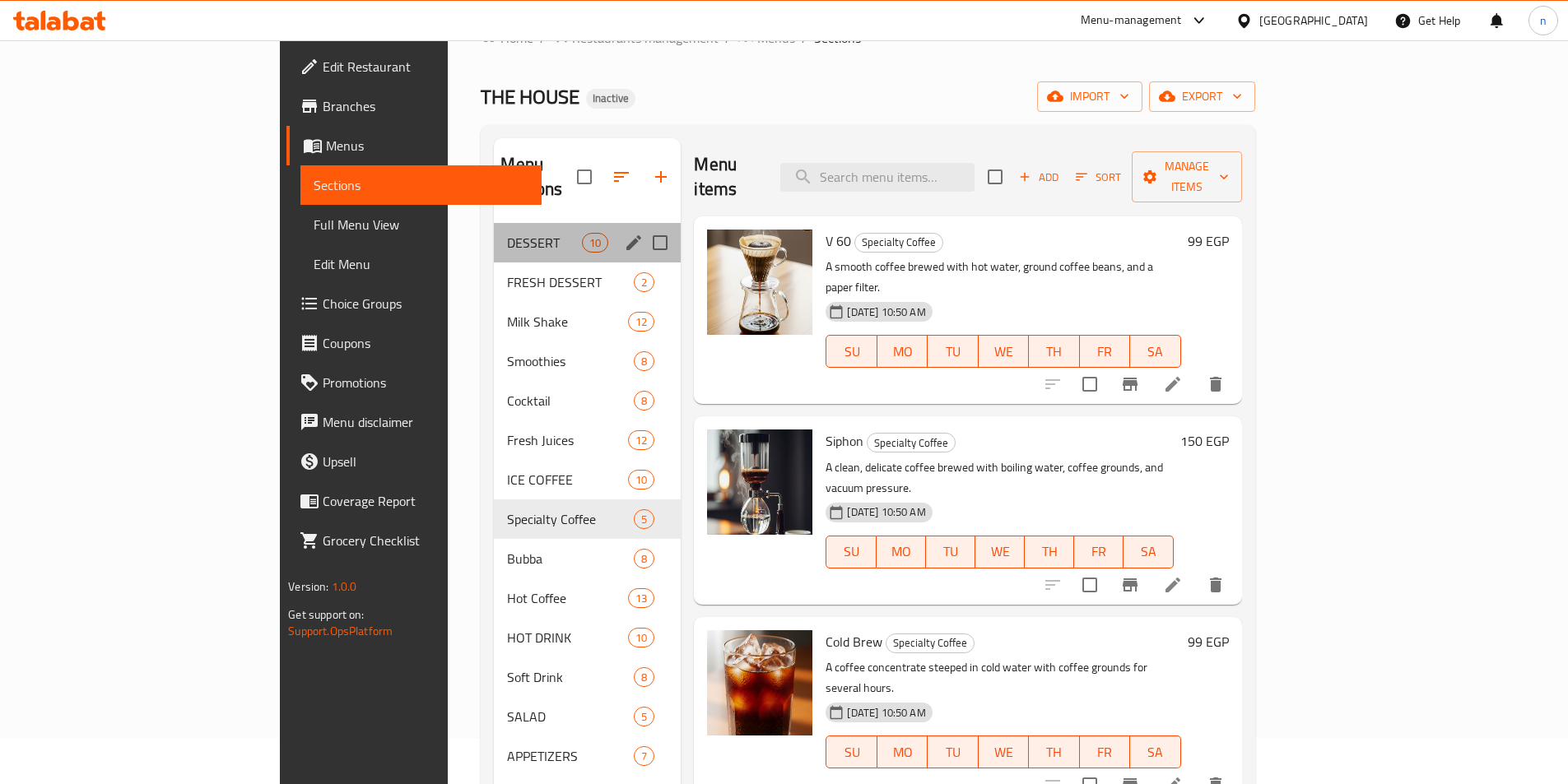
click at [494, 228] on div "DESSERT 10" at bounding box center [587, 243] width 187 height 40
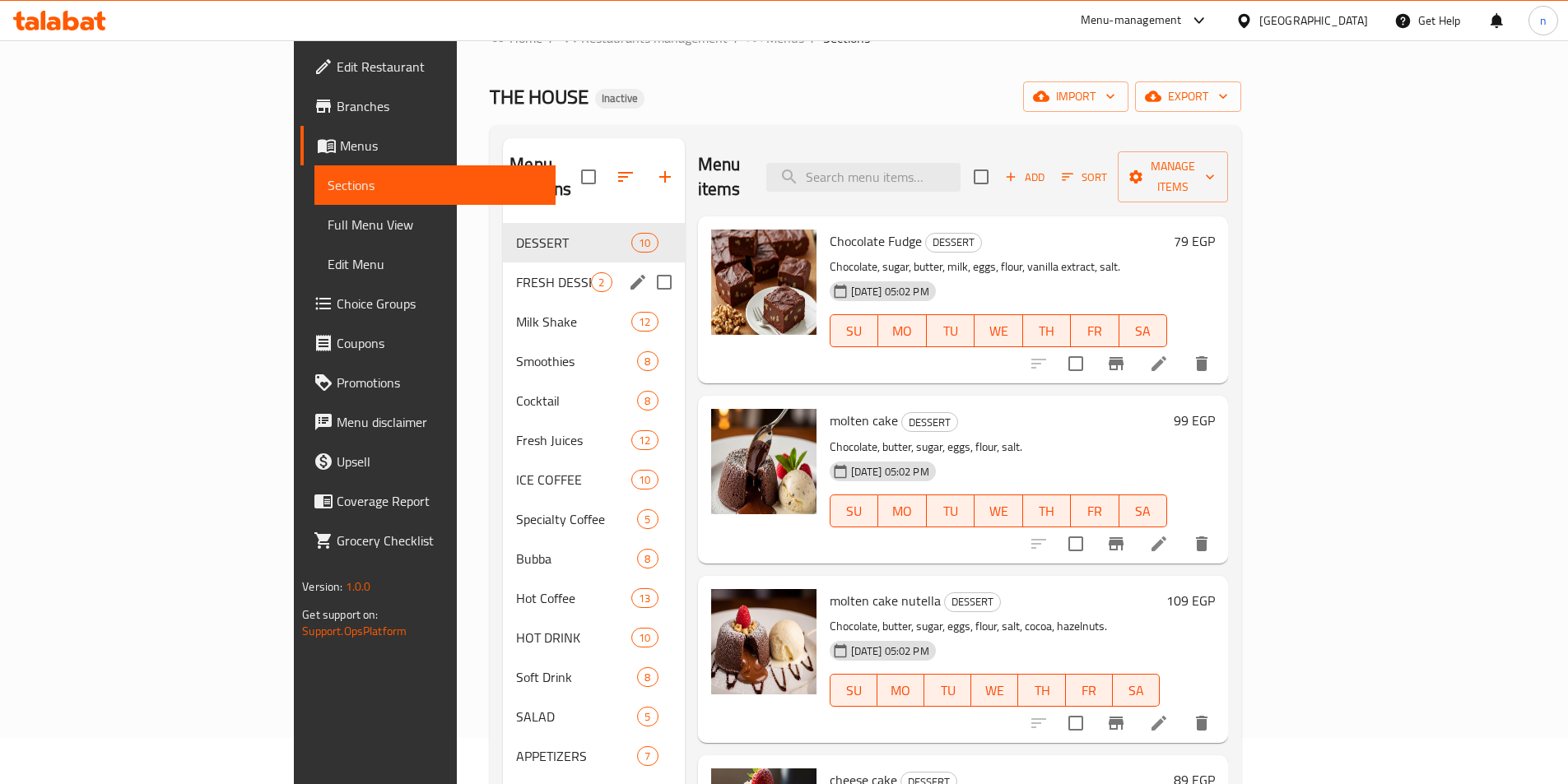
click at [503, 262] on div "FRESH DESSERT 2" at bounding box center [593, 282] width 181 height 40
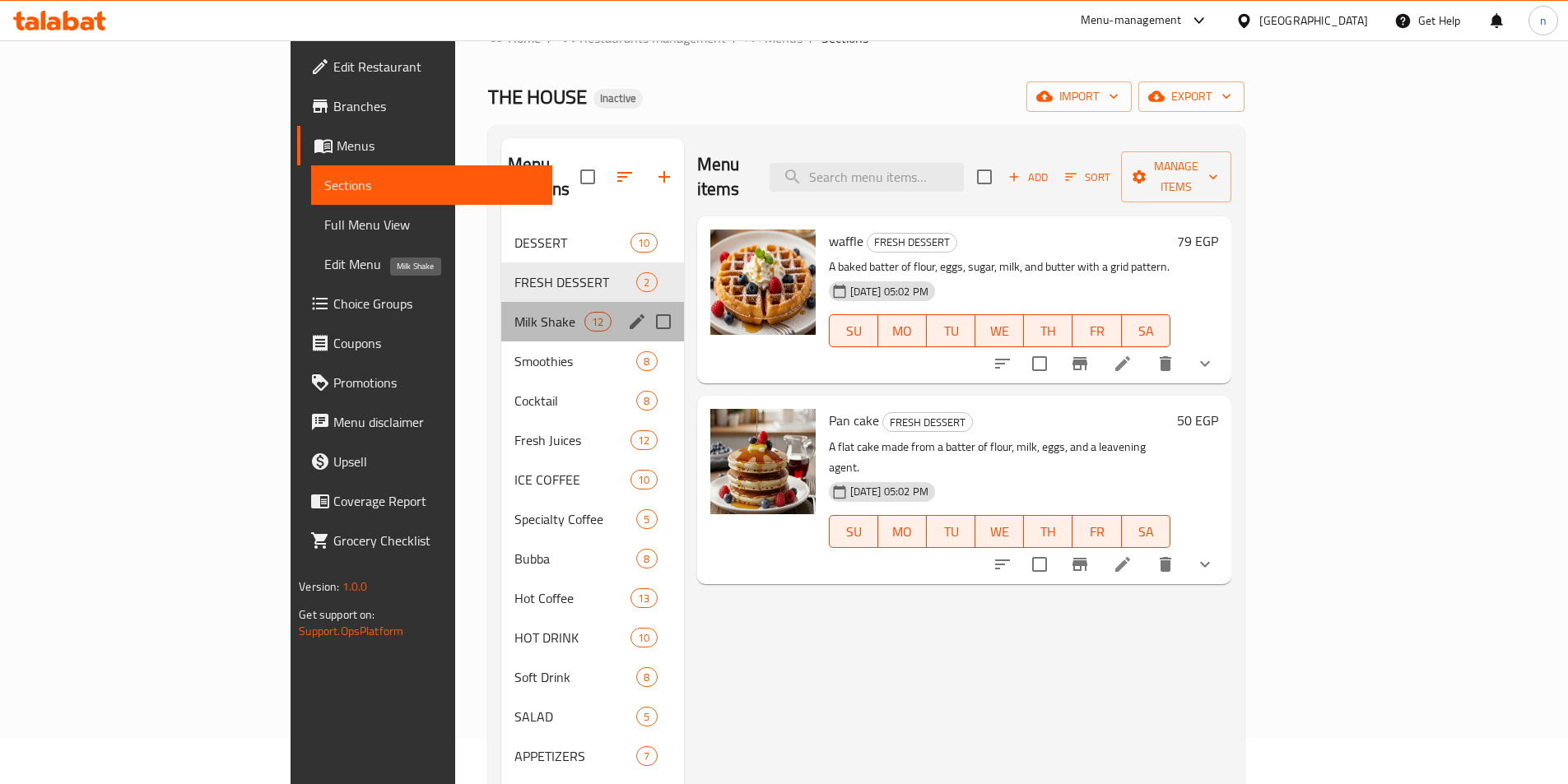
click at [515, 312] on span "Milk Shake" at bounding box center [549, 322] width 70 height 20
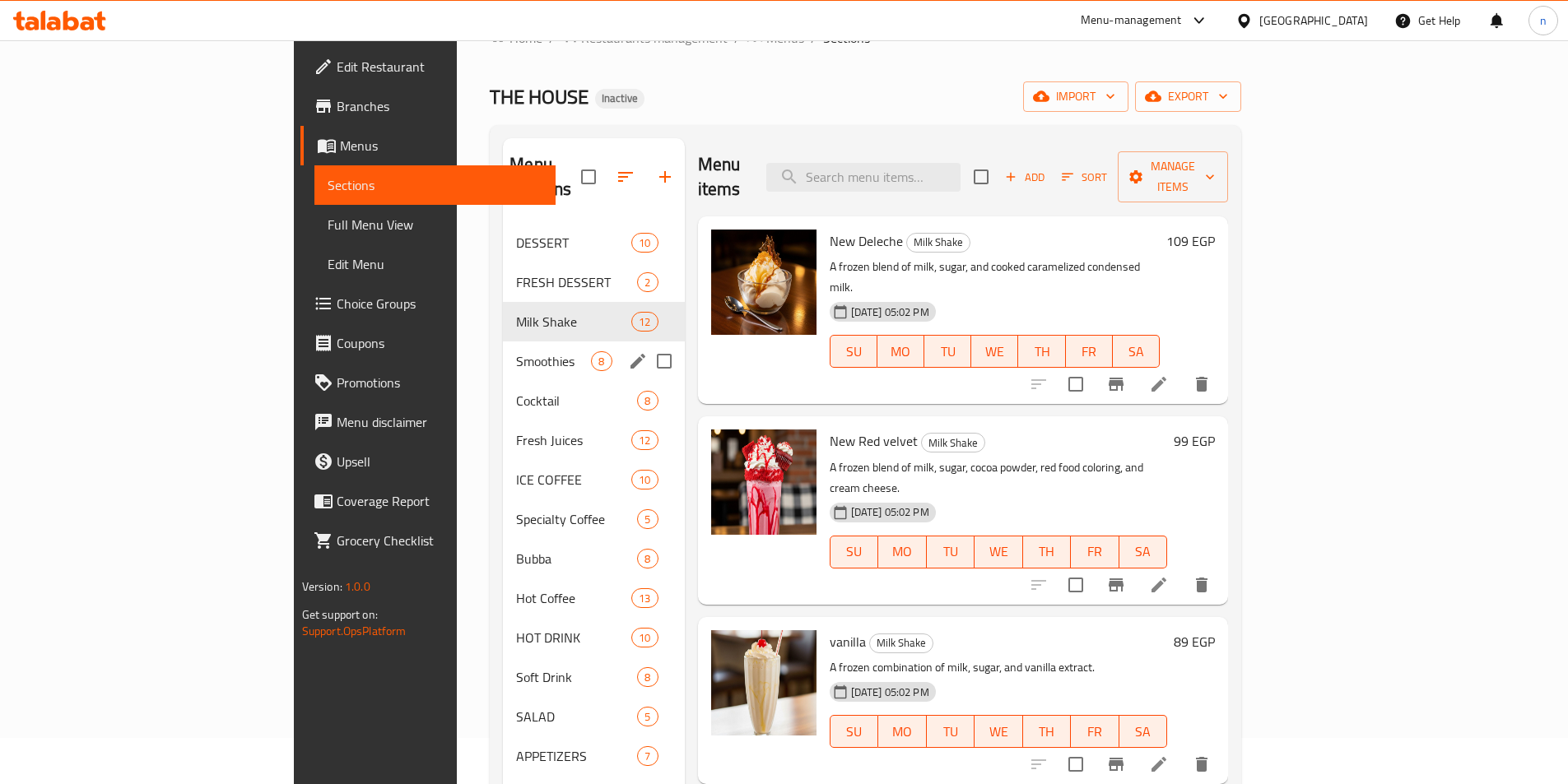
click at [503, 348] on div "Smoothies 8" at bounding box center [593, 361] width 181 height 40
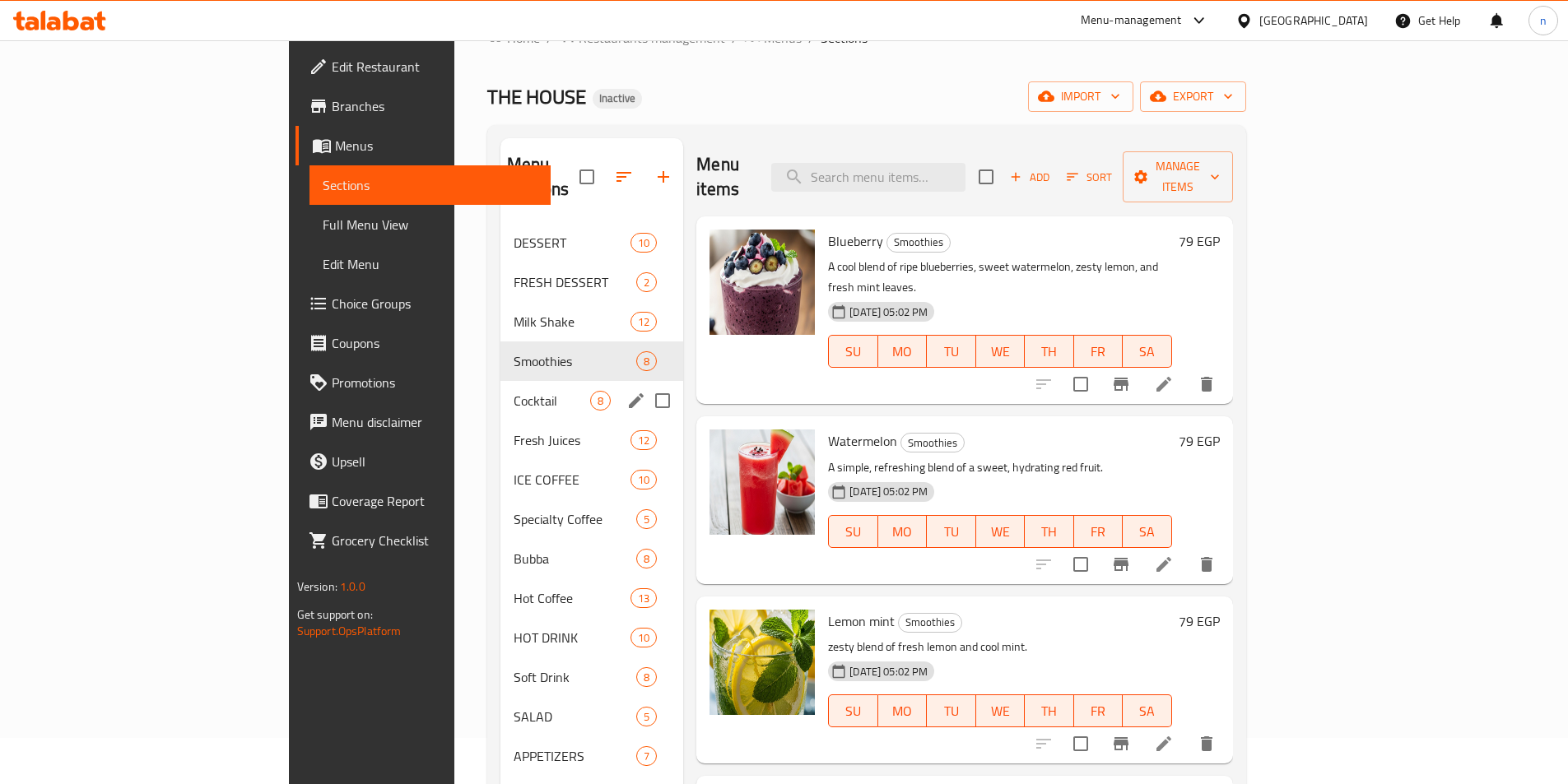
click at [501, 394] on div "Cocktail 8" at bounding box center [592, 401] width 183 height 40
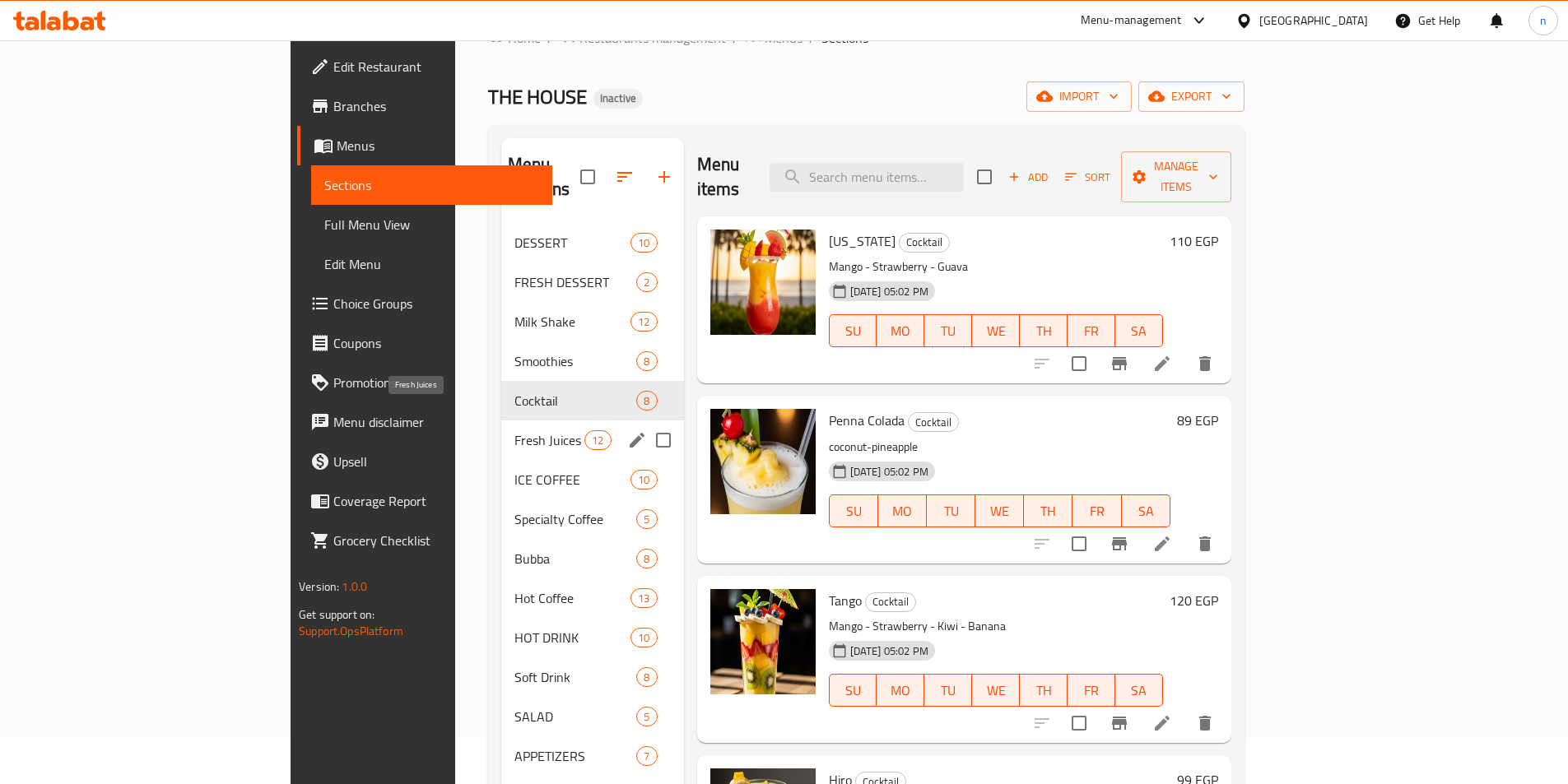
click at [515, 430] on span "Fresh Juices" at bounding box center [549, 440] width 70 height 20
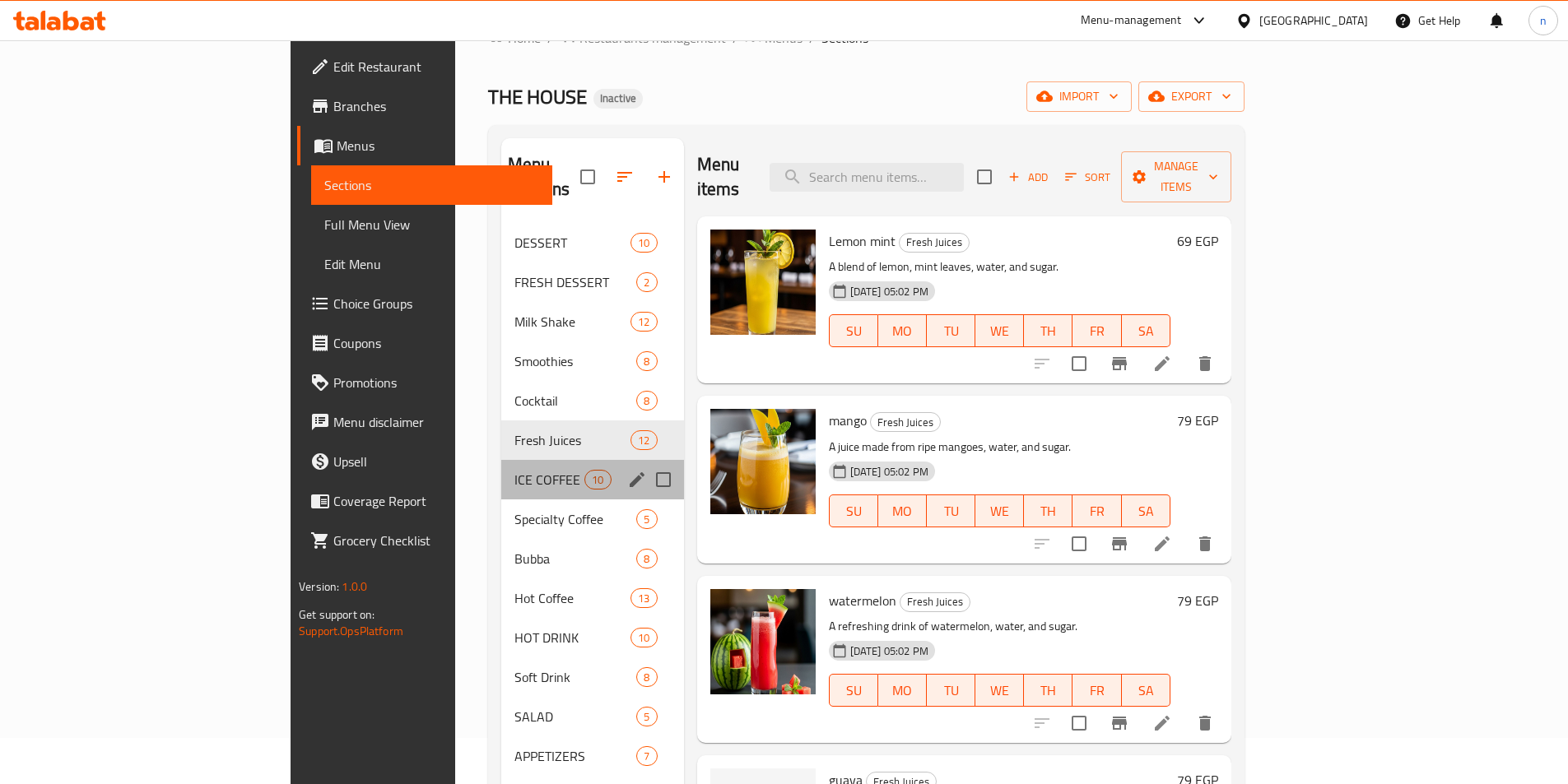
click at [501, 466] on div "ICE COFFEE 10" at bounding box center [592, 480] width 183 height 40
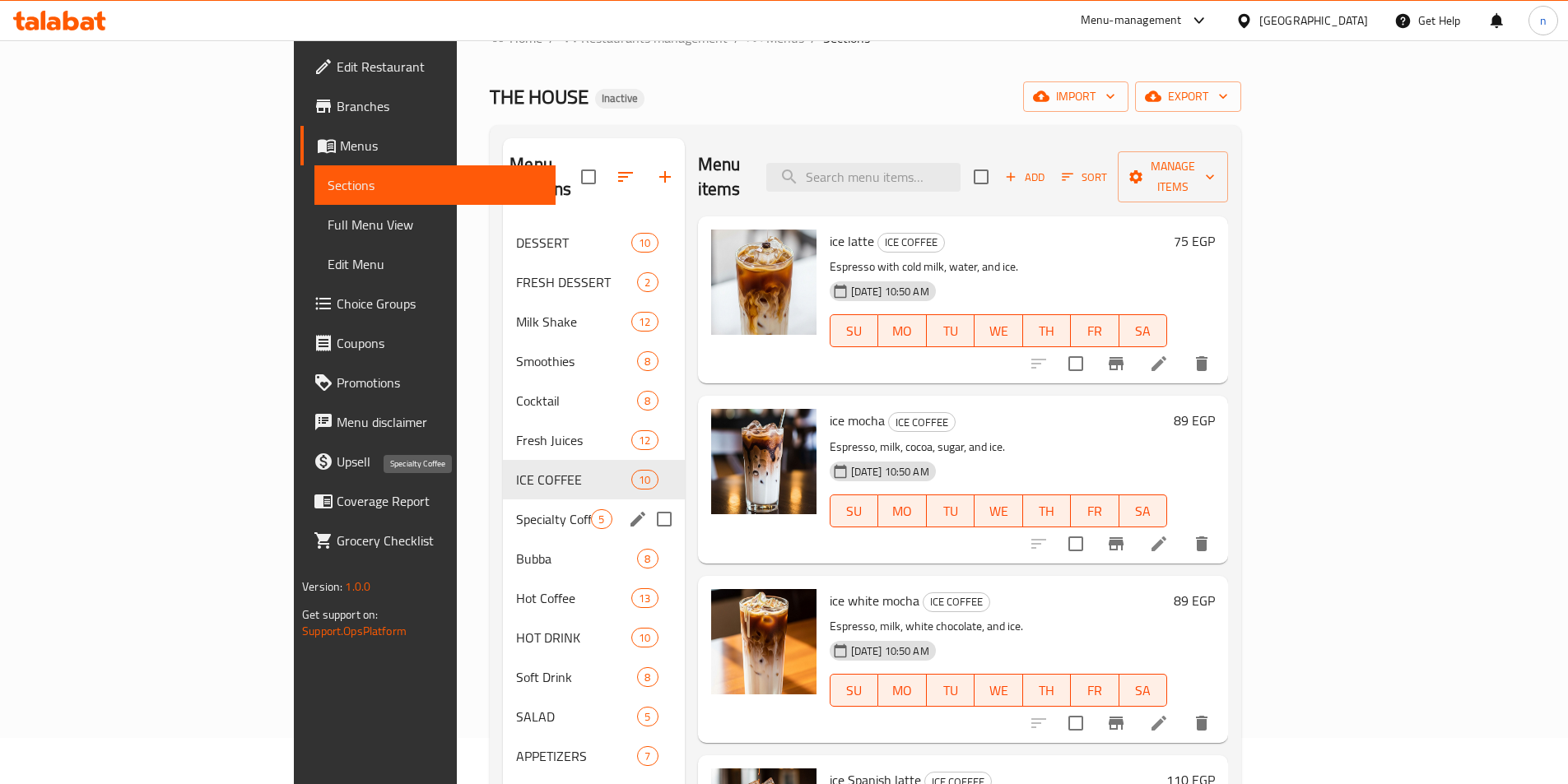
click at [516, 509] on span "Specialty Coffee" at bounding box center [554, 519] width 75 height 20
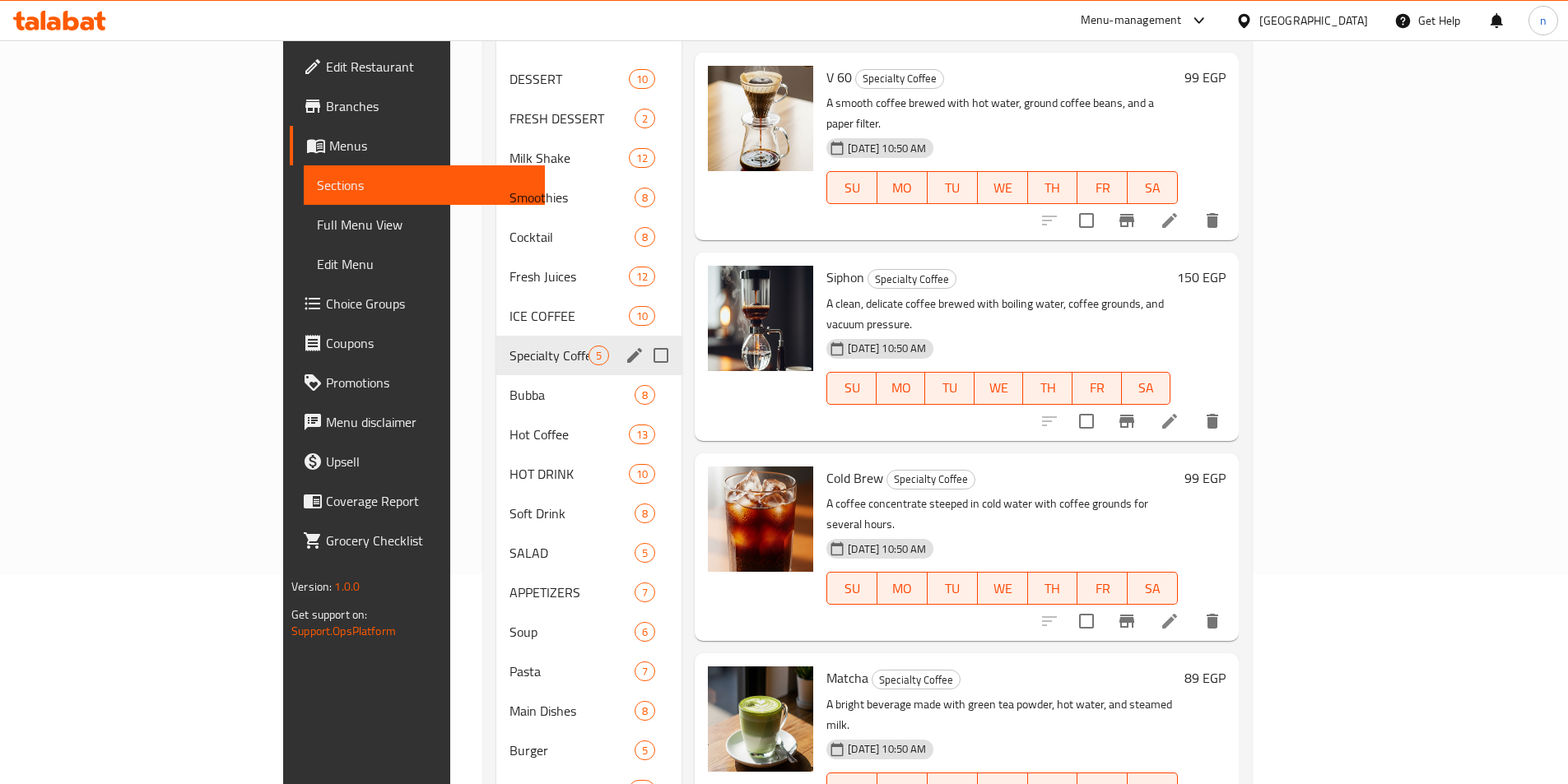
scroll to position [211, 0]
click at [496, 375] on div "Bubba 8" at bounding box center [589, 394] width 186 height 40
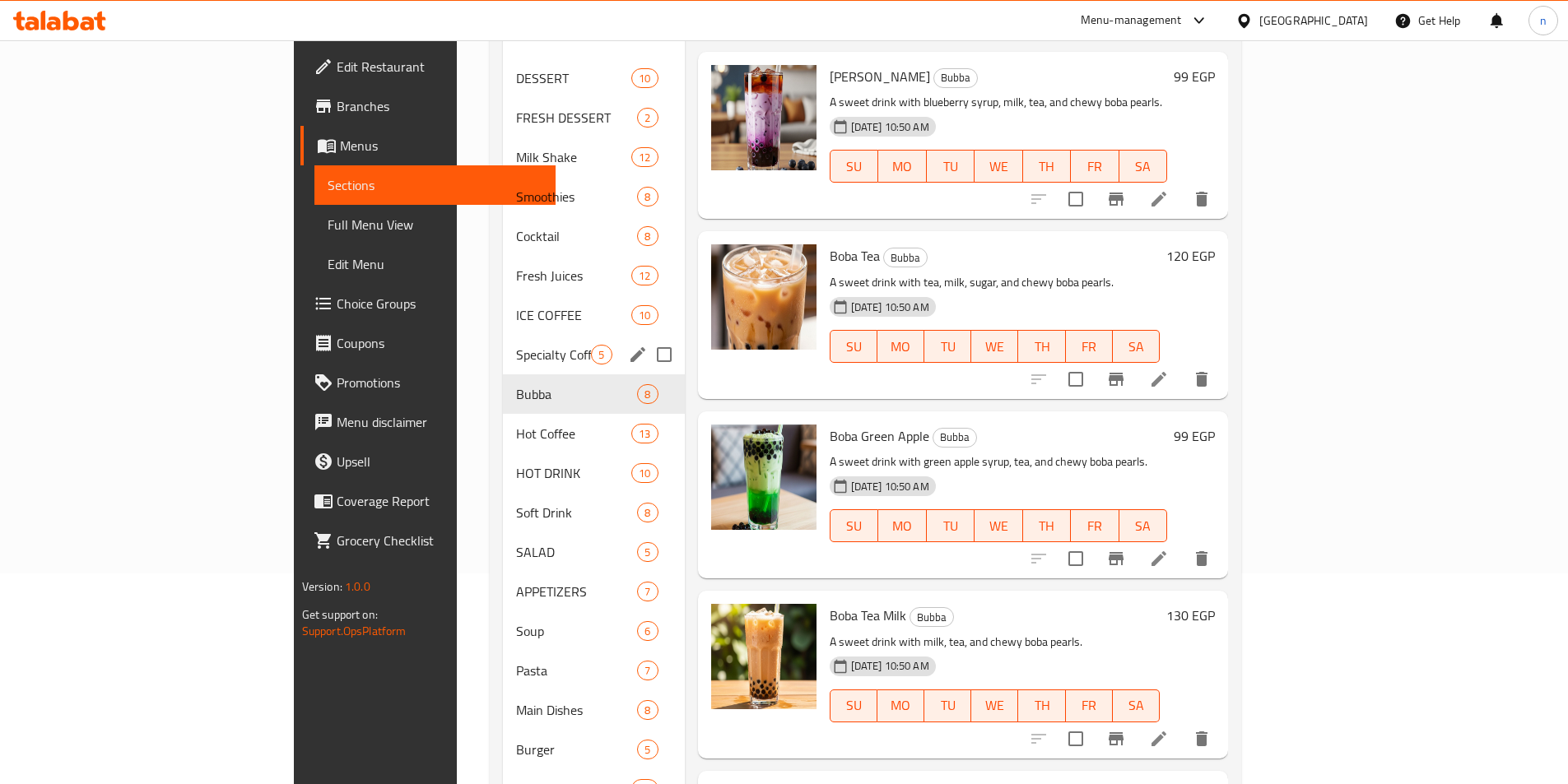
click at [503, 342] on div "Specialty Coffee 5" at bounding box center [593, 355] width 181 height 40
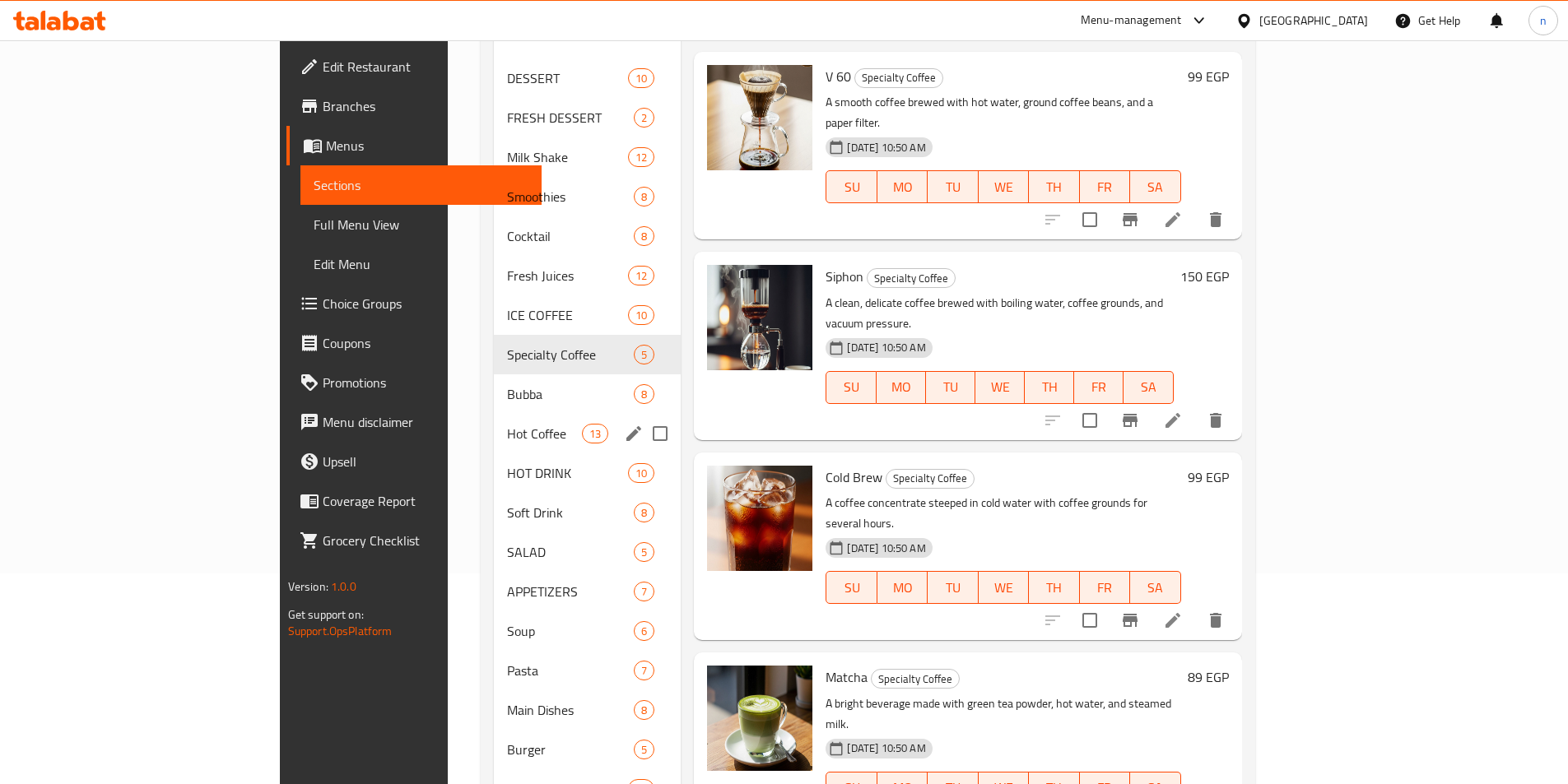
click at [494, 414] on div "Hot Coffee 13" at bounding box center [587, 433] width 187 height 40
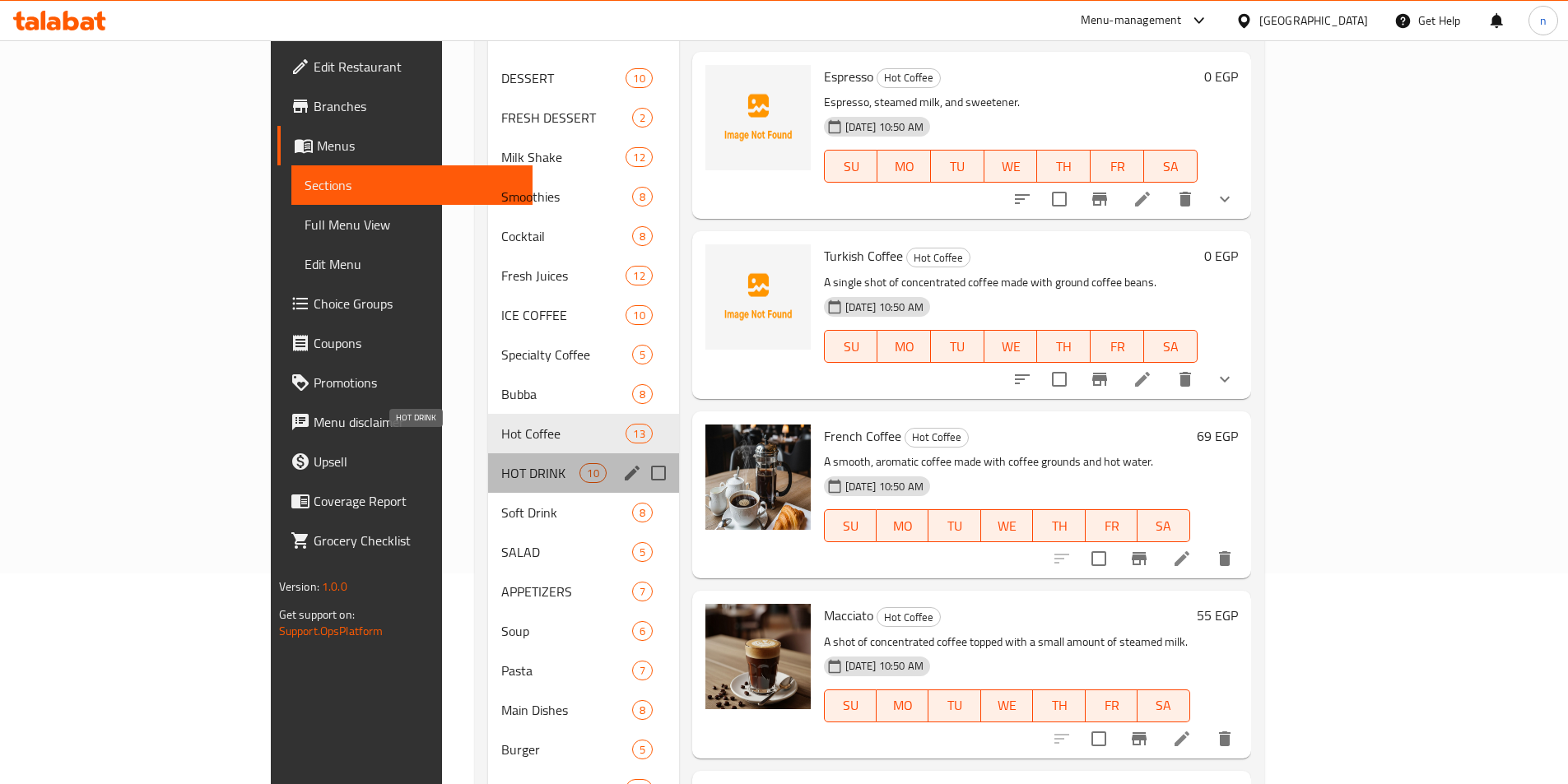
click at [501, 463] on span "HOT DRINK" at bounding box center [540, 473] width 79 height 20
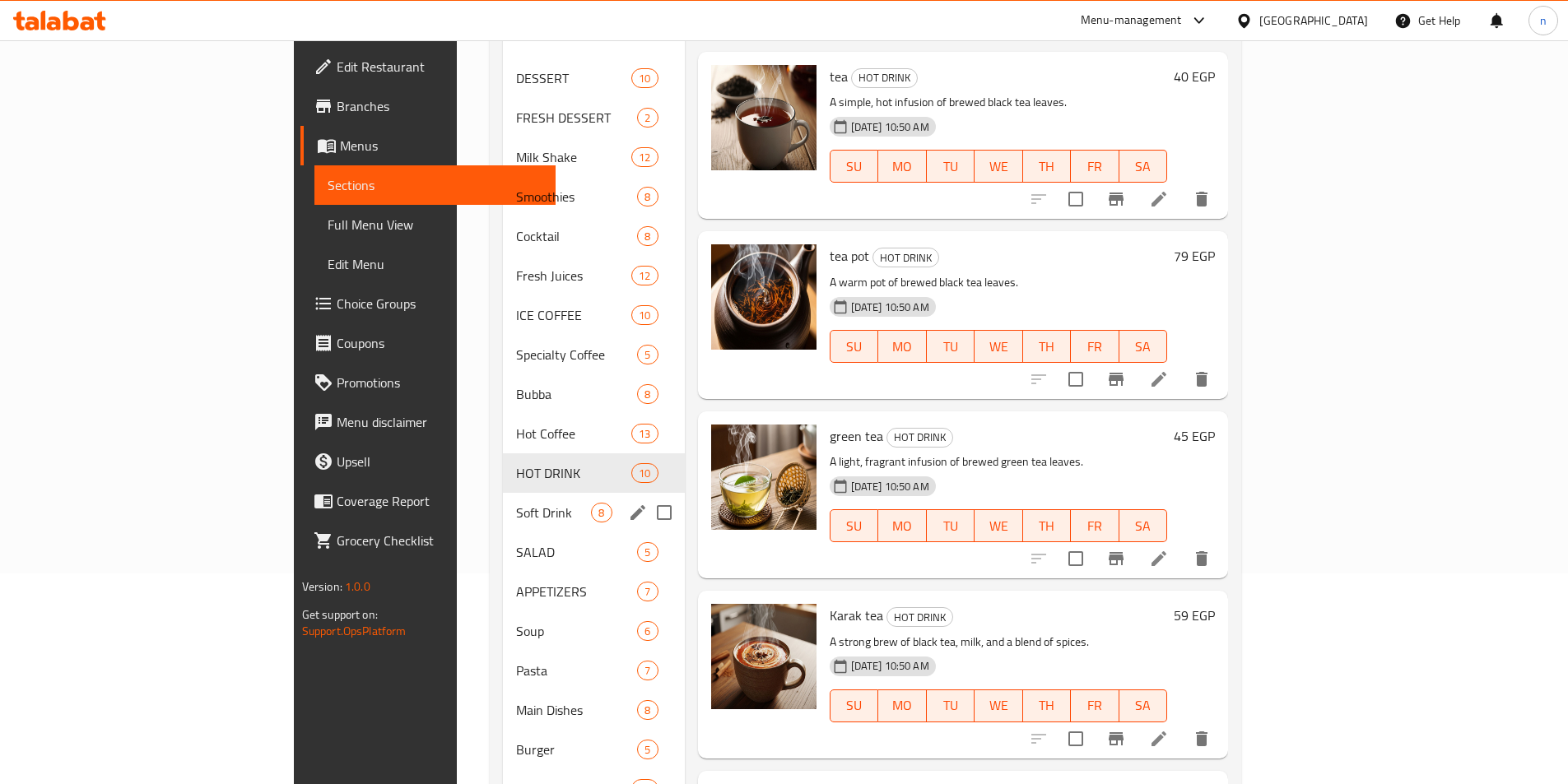
click at [516, 503] on span "Soft Drink" at bounding box center [554, 513] width 75 height 20
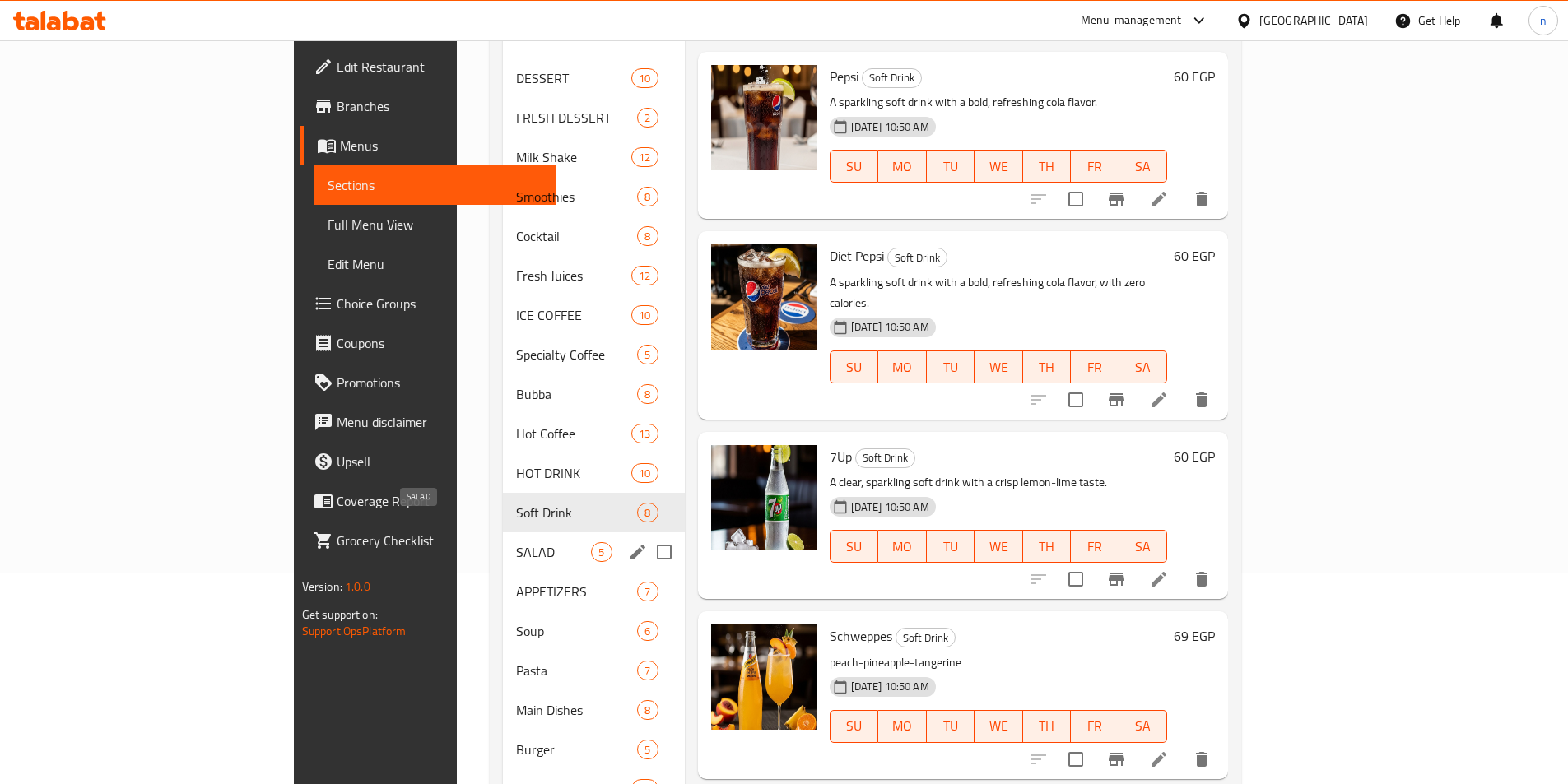
click at [516, 543] on span "SALAD" at bounding box center [554, 552] width 75 height 20
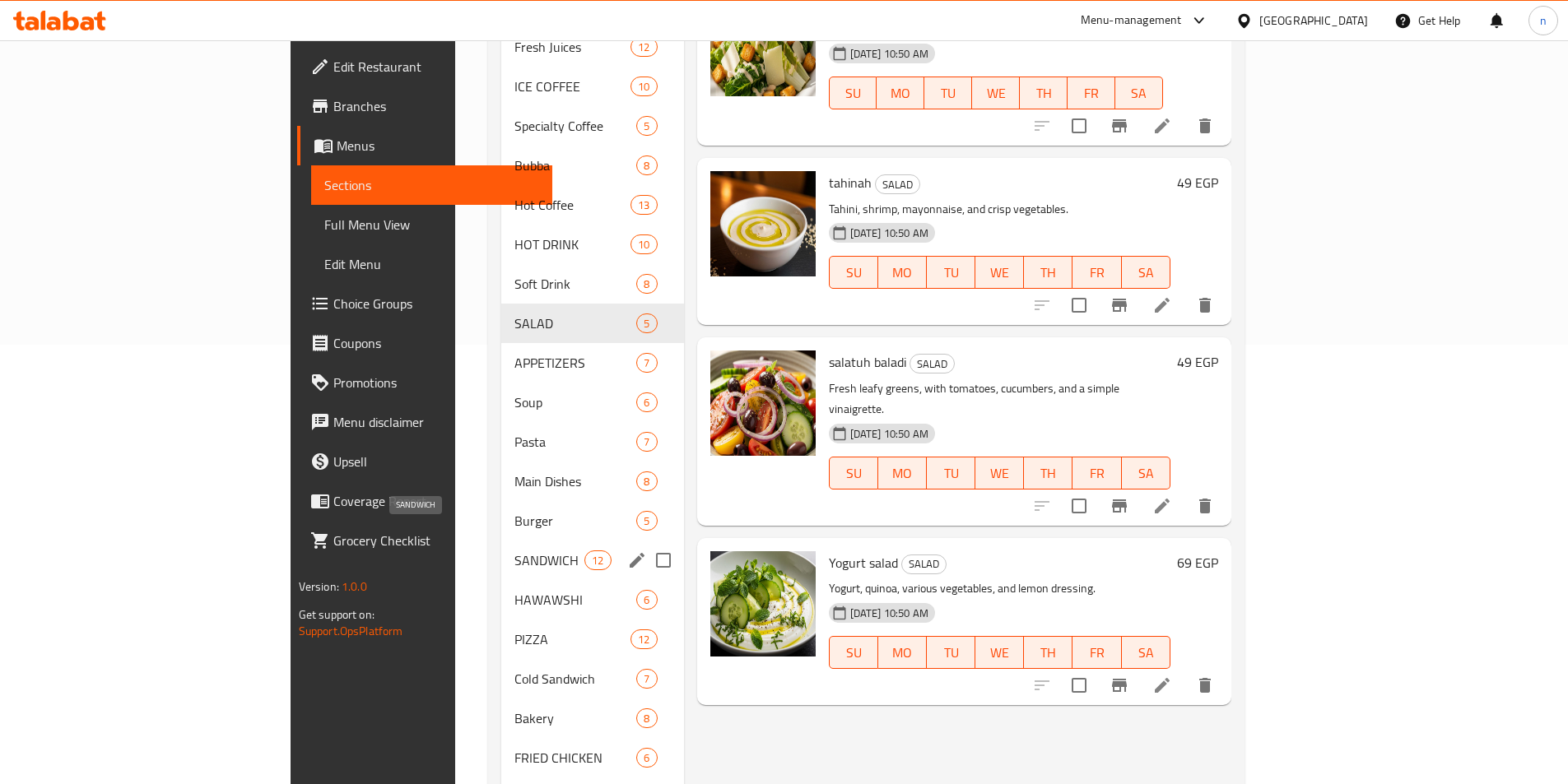
scroll to position [457, 0]
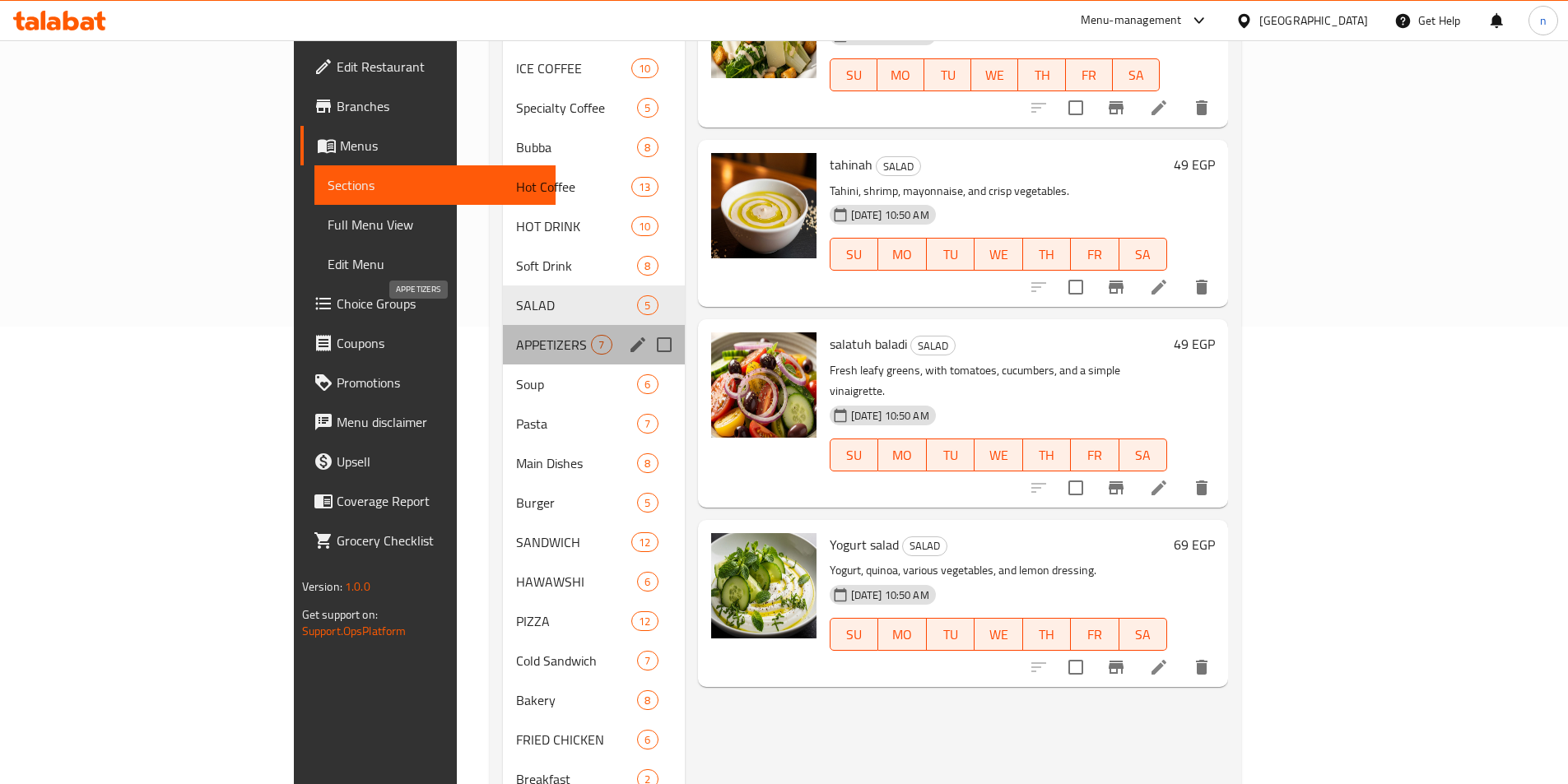
click at [516, 335] on span "APPETIZERS" at bounding box center [554, 345] width 75 height 20
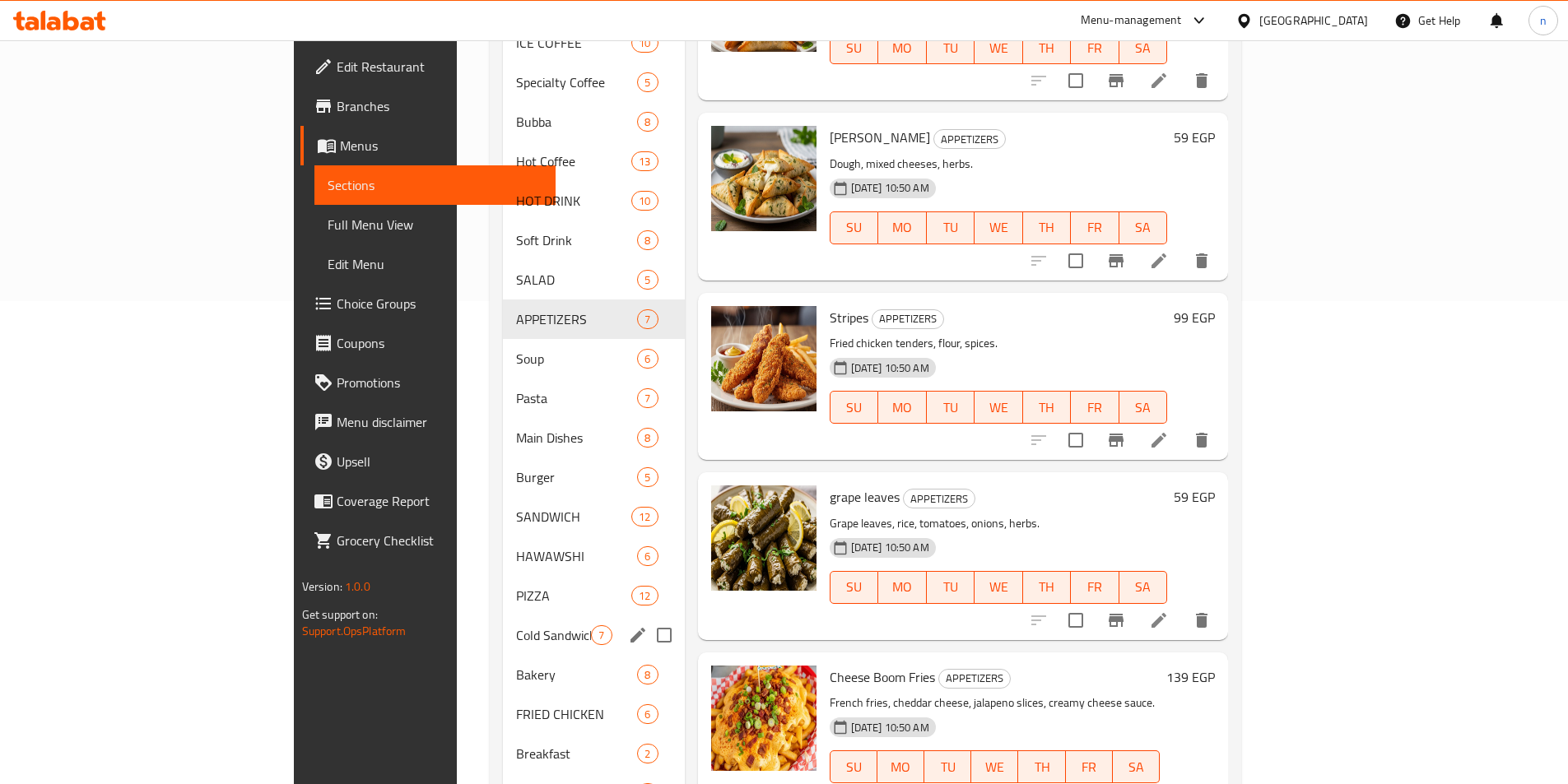
scroll to position [540, 0]
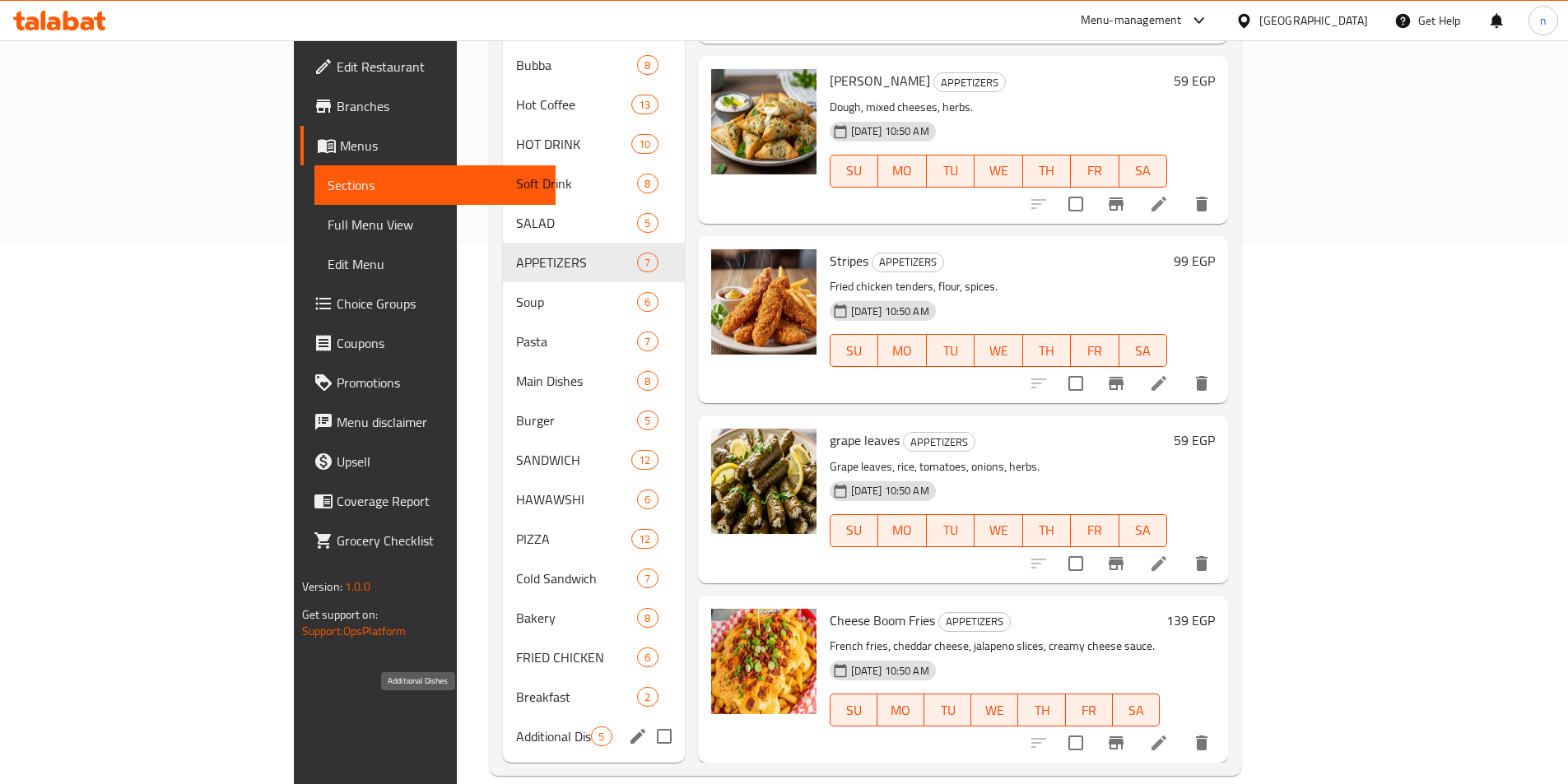
drag, startPoint x: 399, startPoint y: 702, endPoint x: 394, endPoint y: 684, distance: 18.7
click at [503, 717] on div "Additional Dishes 5" at bounding box center [593, 737] width 181 height 40
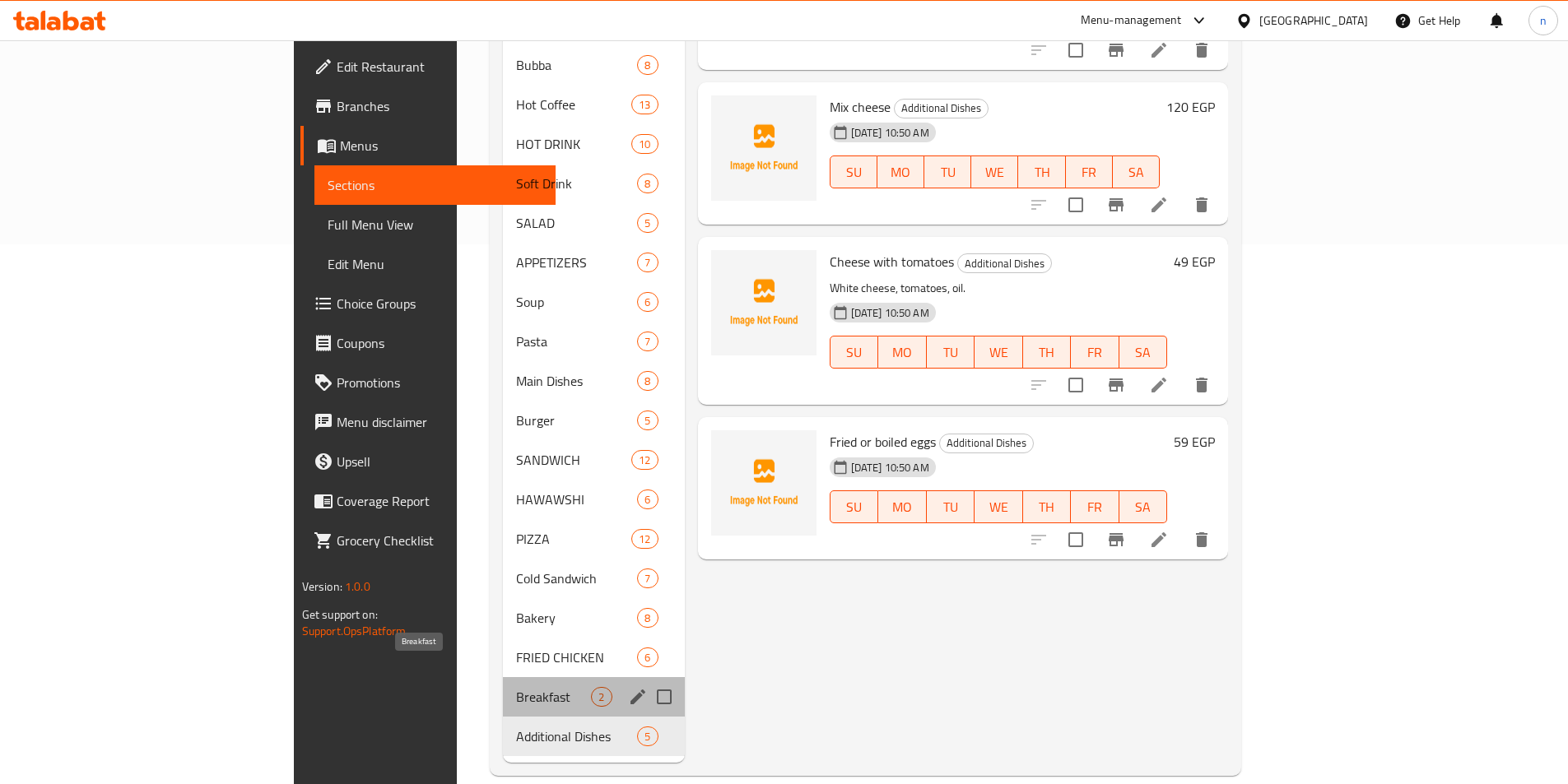
click at [516, 687] on span "Breakfast" at bounding box center [554, 697] width 75 height 20
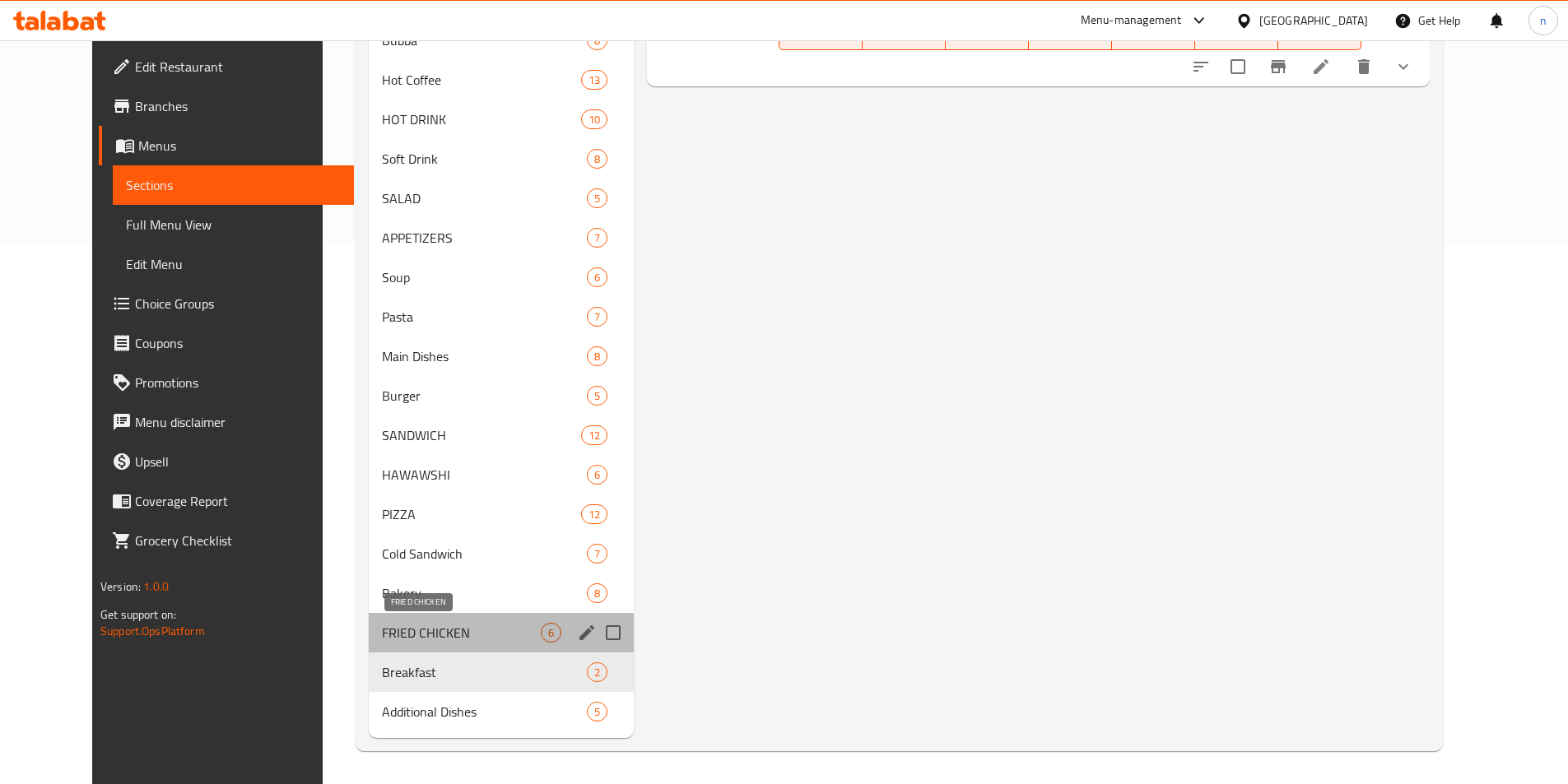
click at [391, 636] on span "FRIED CHICKEN" at bounding box center [462, 633] width 159 height 20
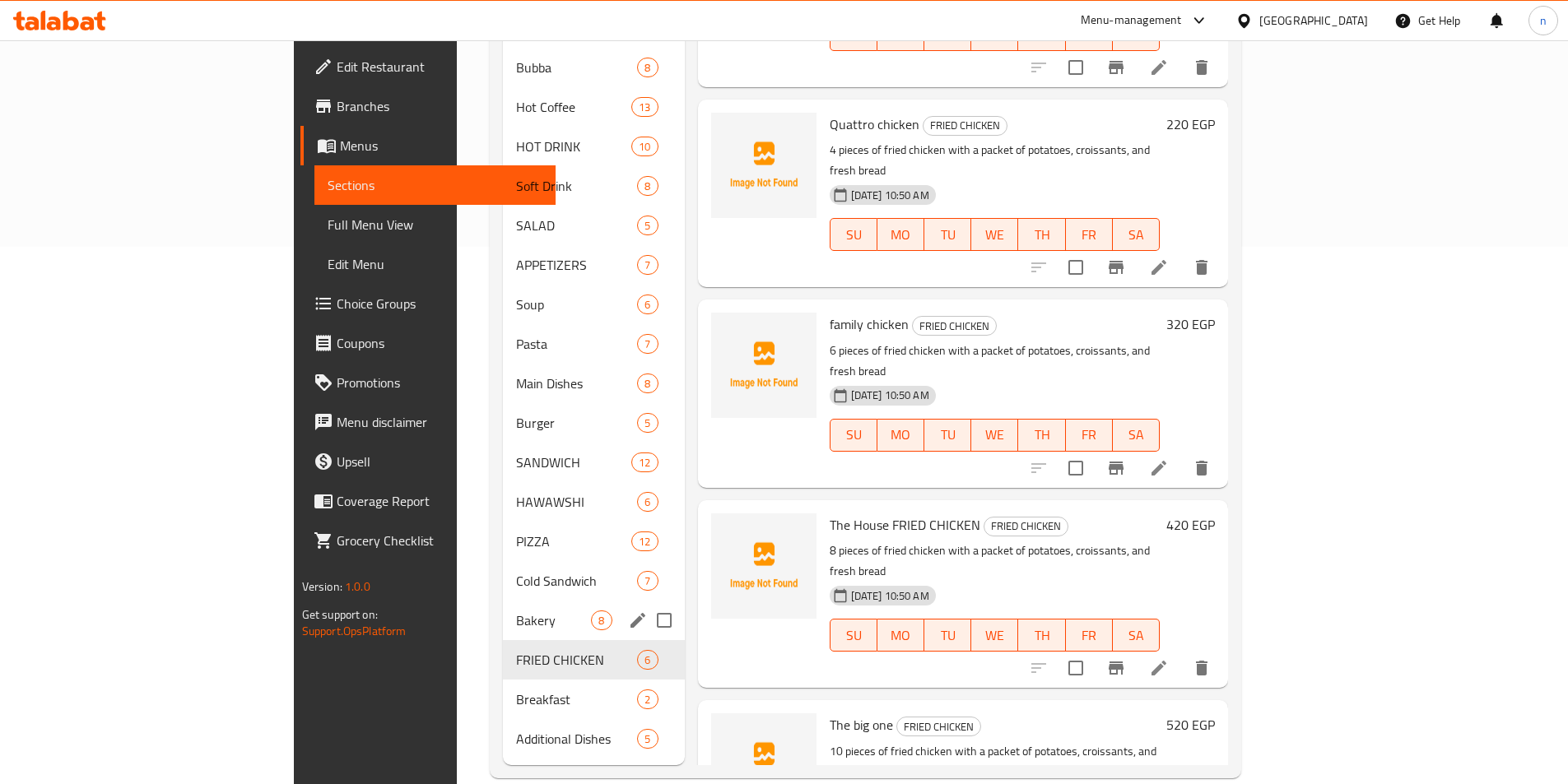
scroll to position [540, 0]
click at [516, 608] on span "Bakery" at bounding box center [554, 618] width 75 height 20
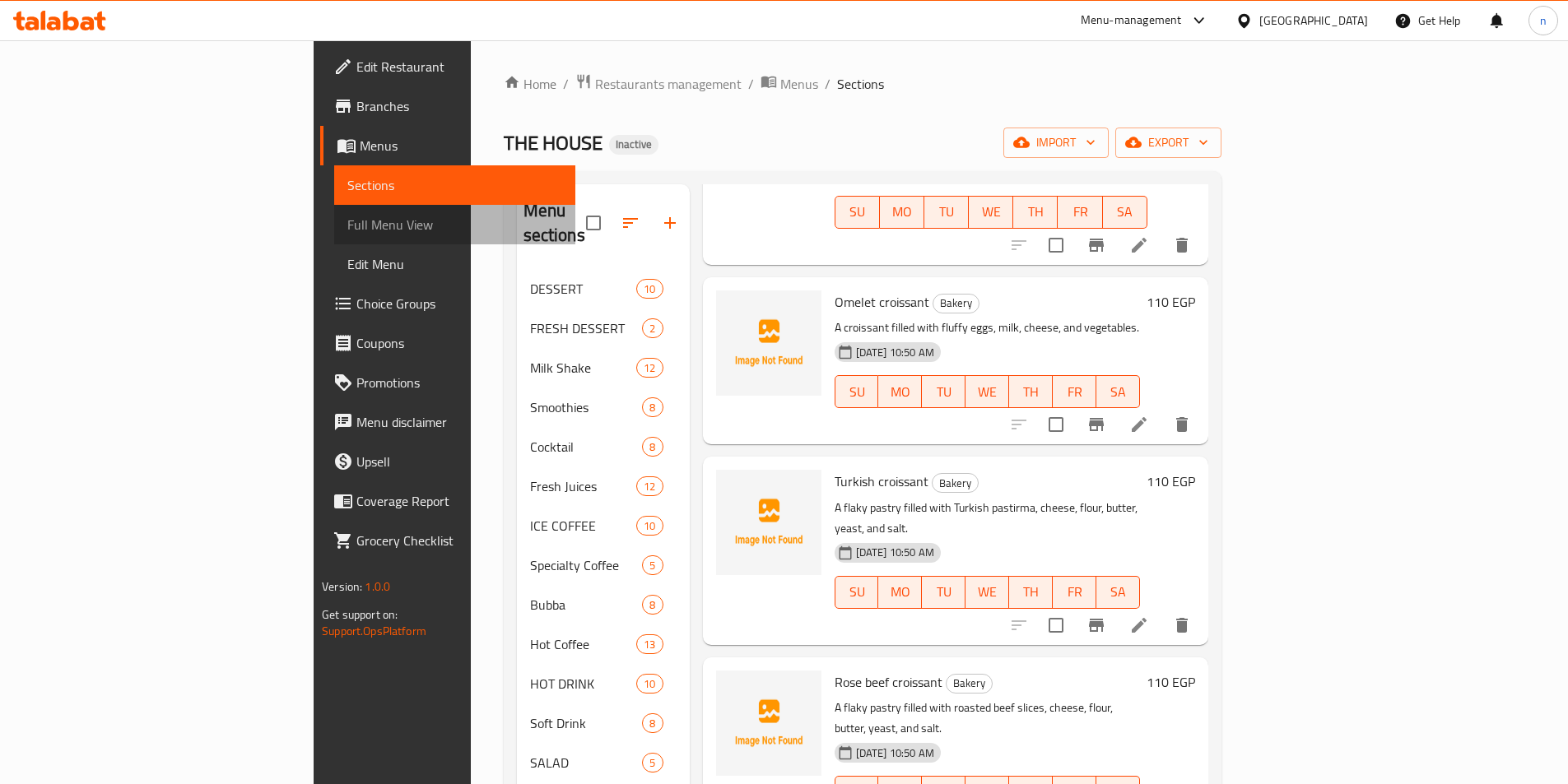
click at [348, 218] on span "Full Menu View" at bounding box center [455, 225] width 215 height 20
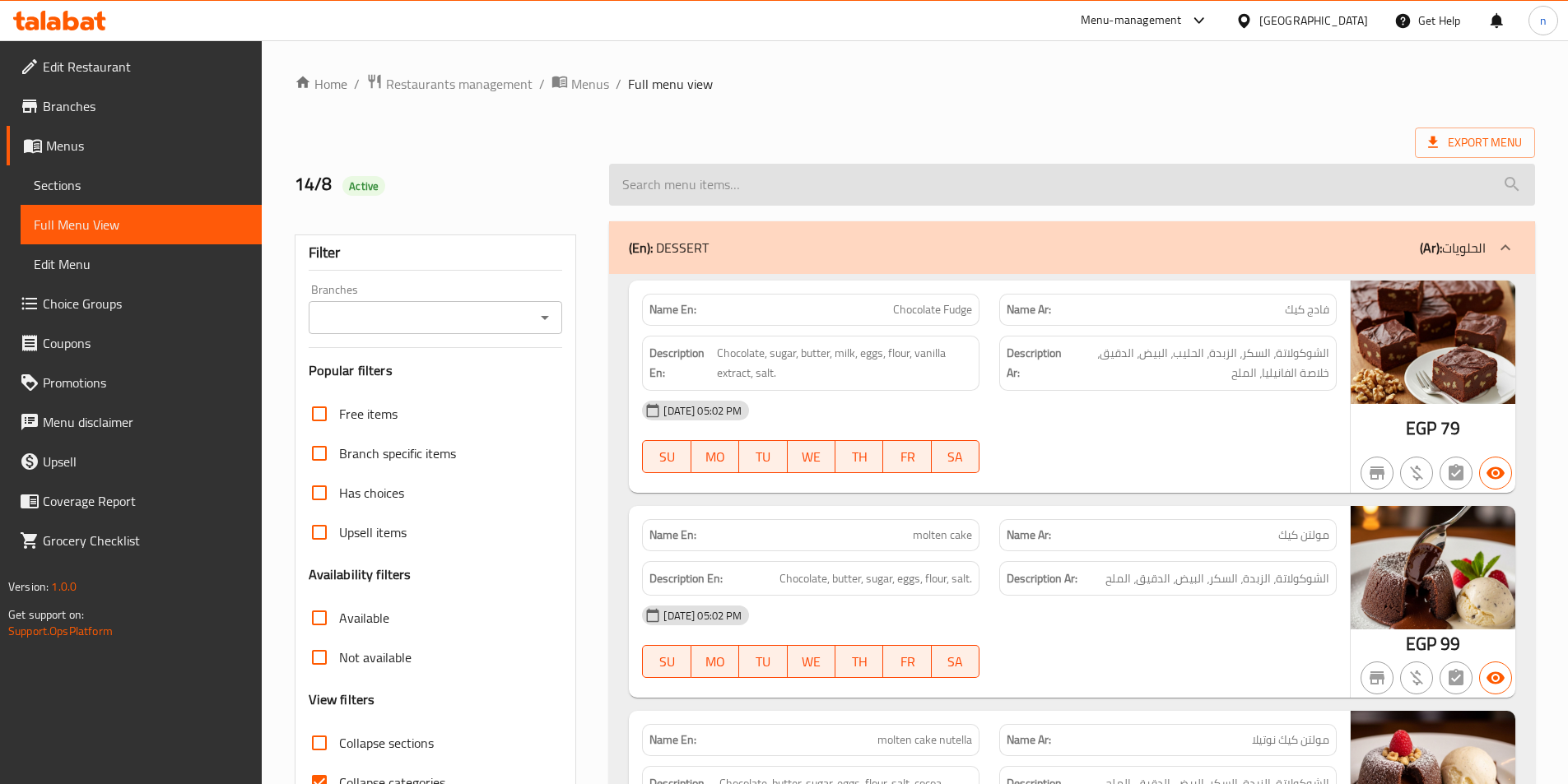
click at [802, 183] on input "search" at bounding box center [1072, 184] width 926 height 42
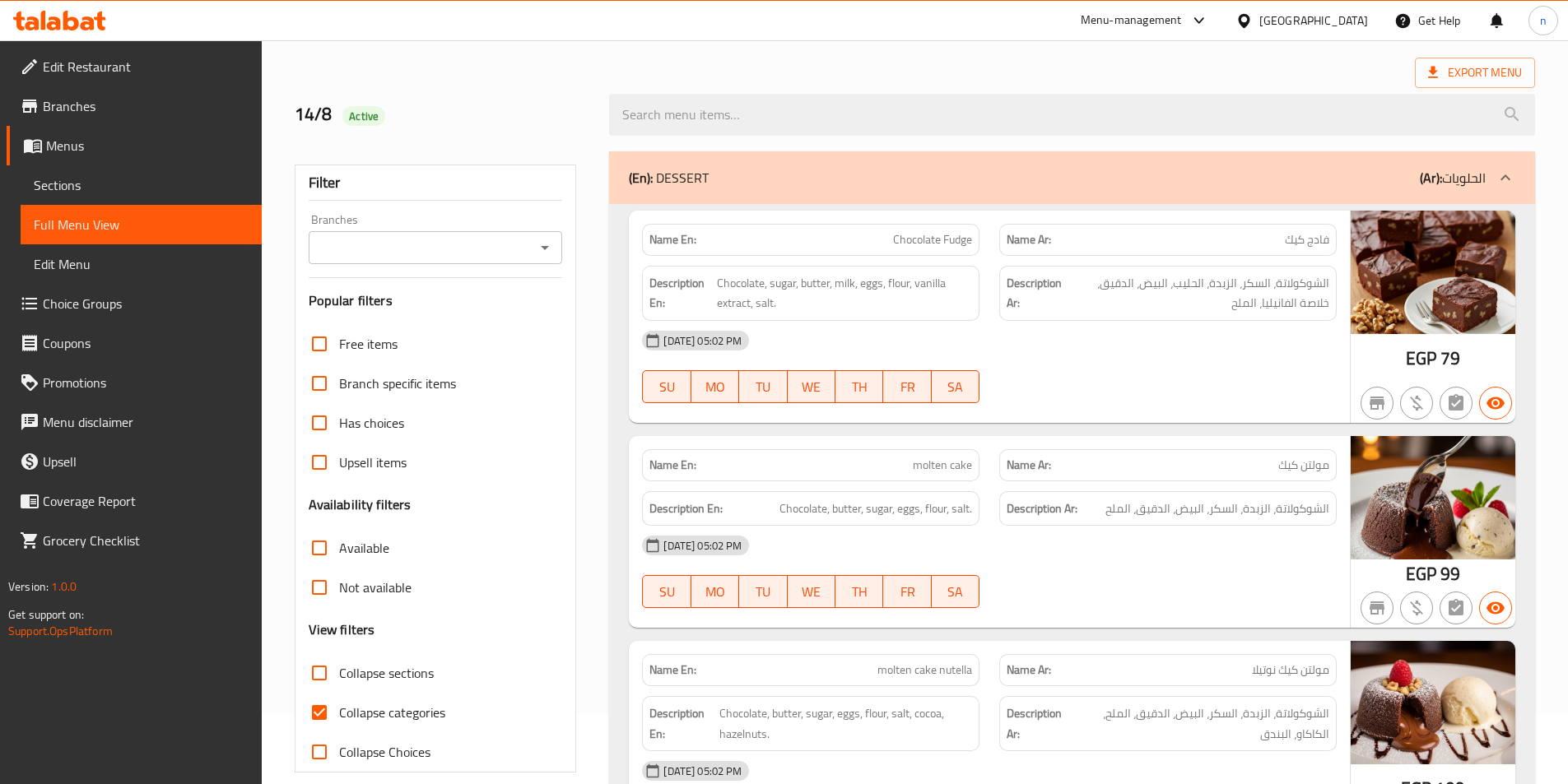
scroll to position [165, 0]
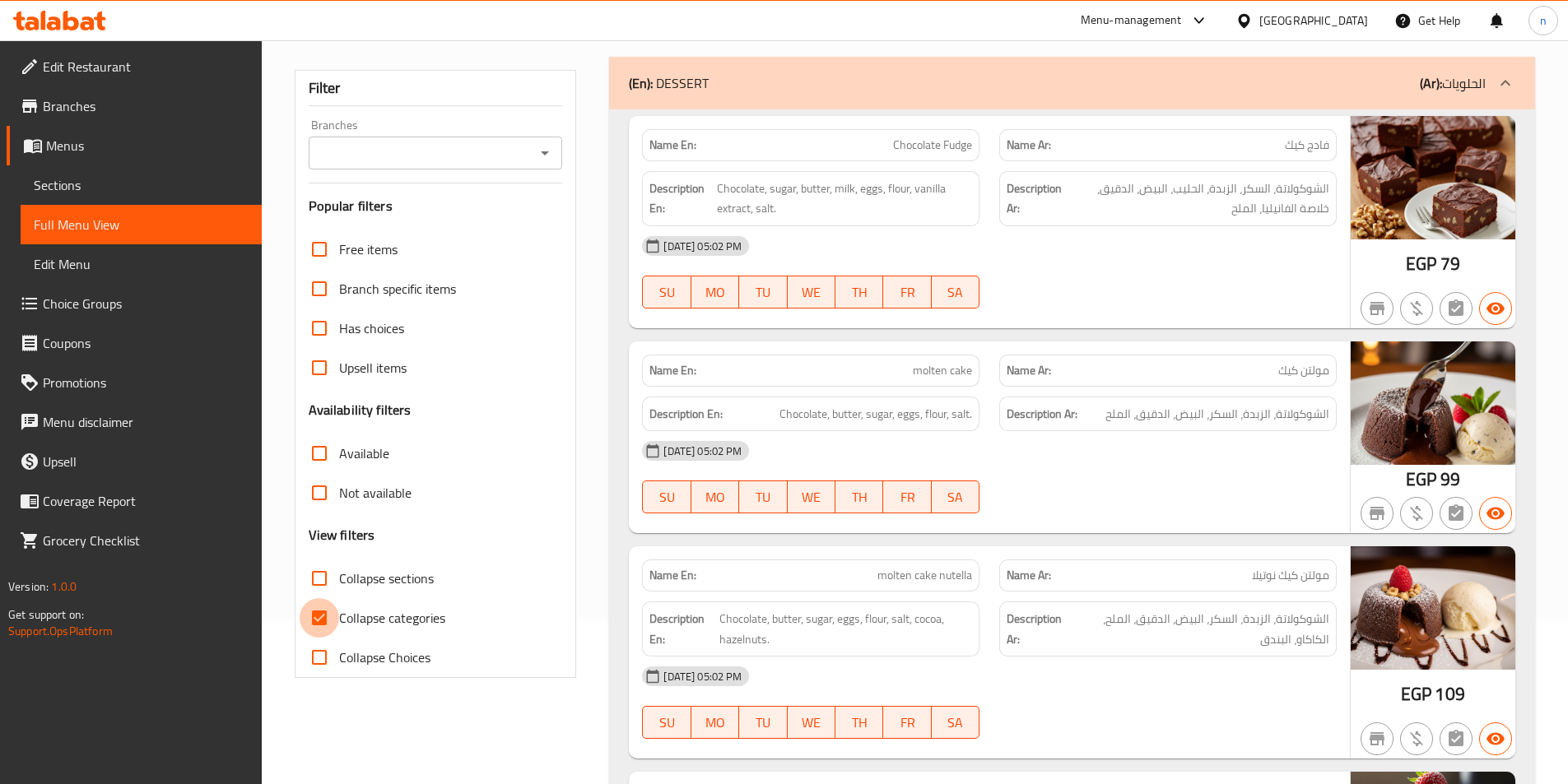
drag, startPoint x: 336, startPoint y: 618, endPoint x: 22, endPoint y: 607, distance: 314.2
click at [336, 617] on input "Collapse categories" at bounding box center [319, 618] width 40 height 40
checkbox input "false"
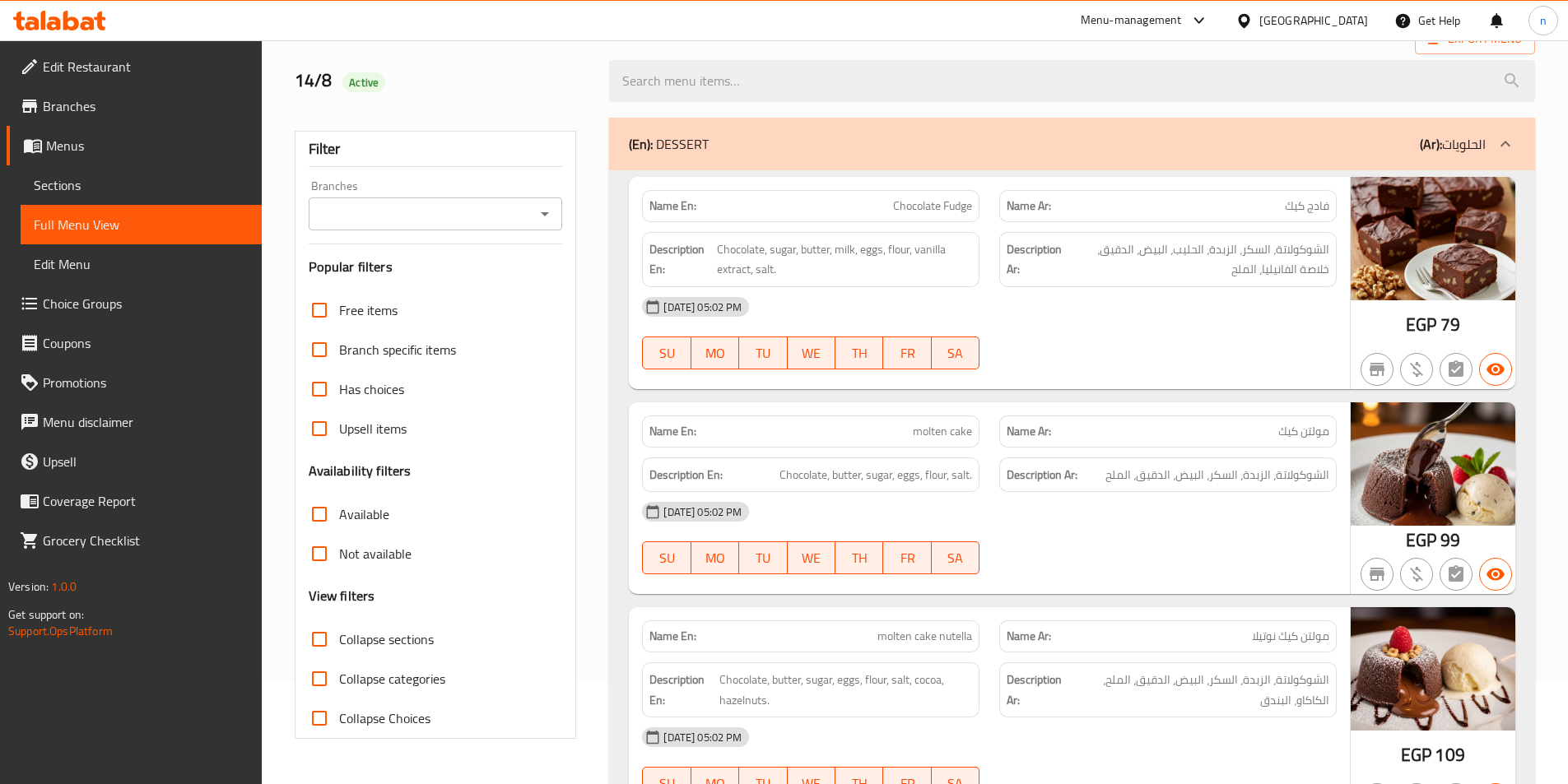
scroll to position [0, 0]
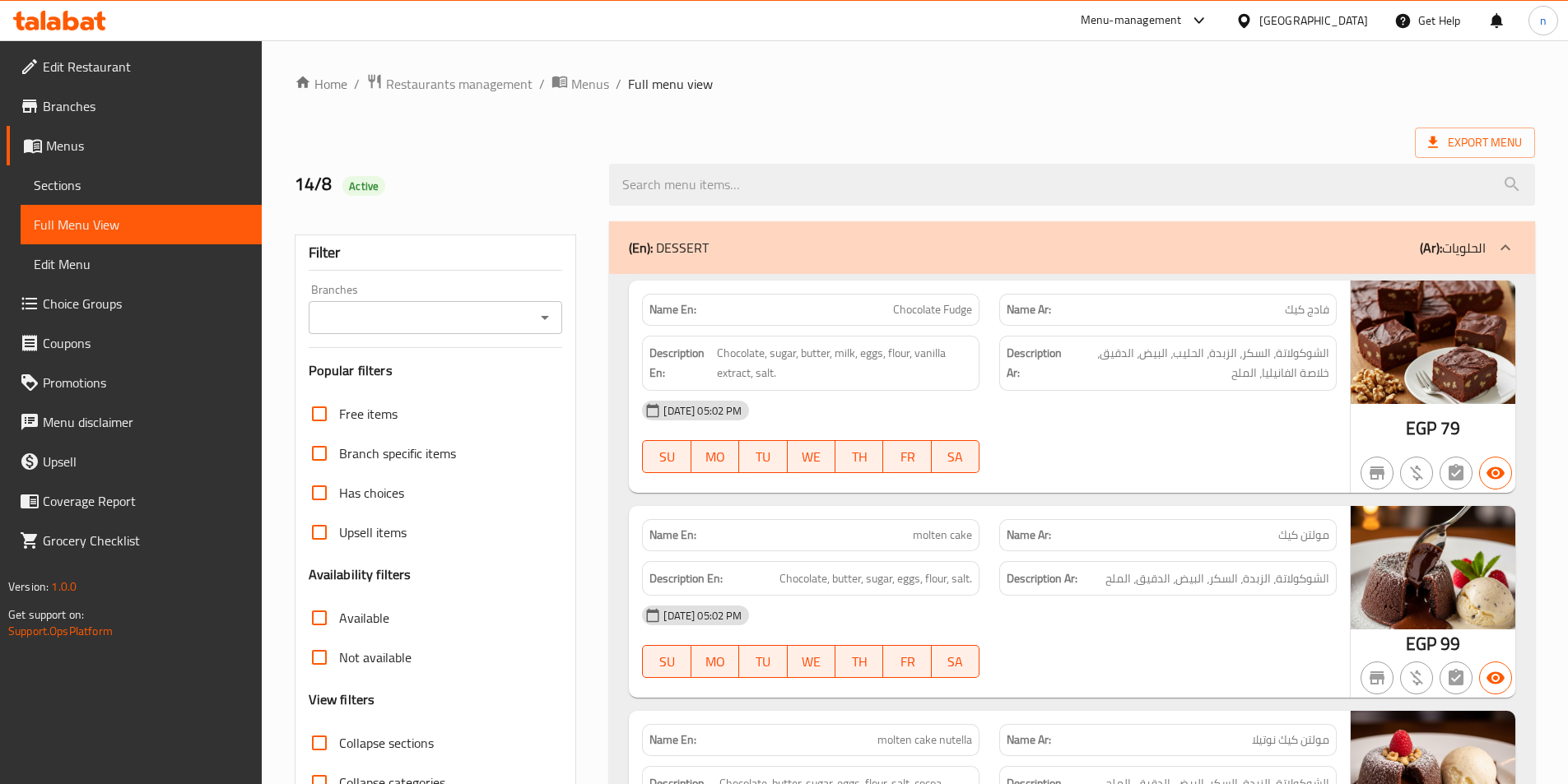
click at [1072, 154] on div at bounding box center [1072, 184] width 946 height 62
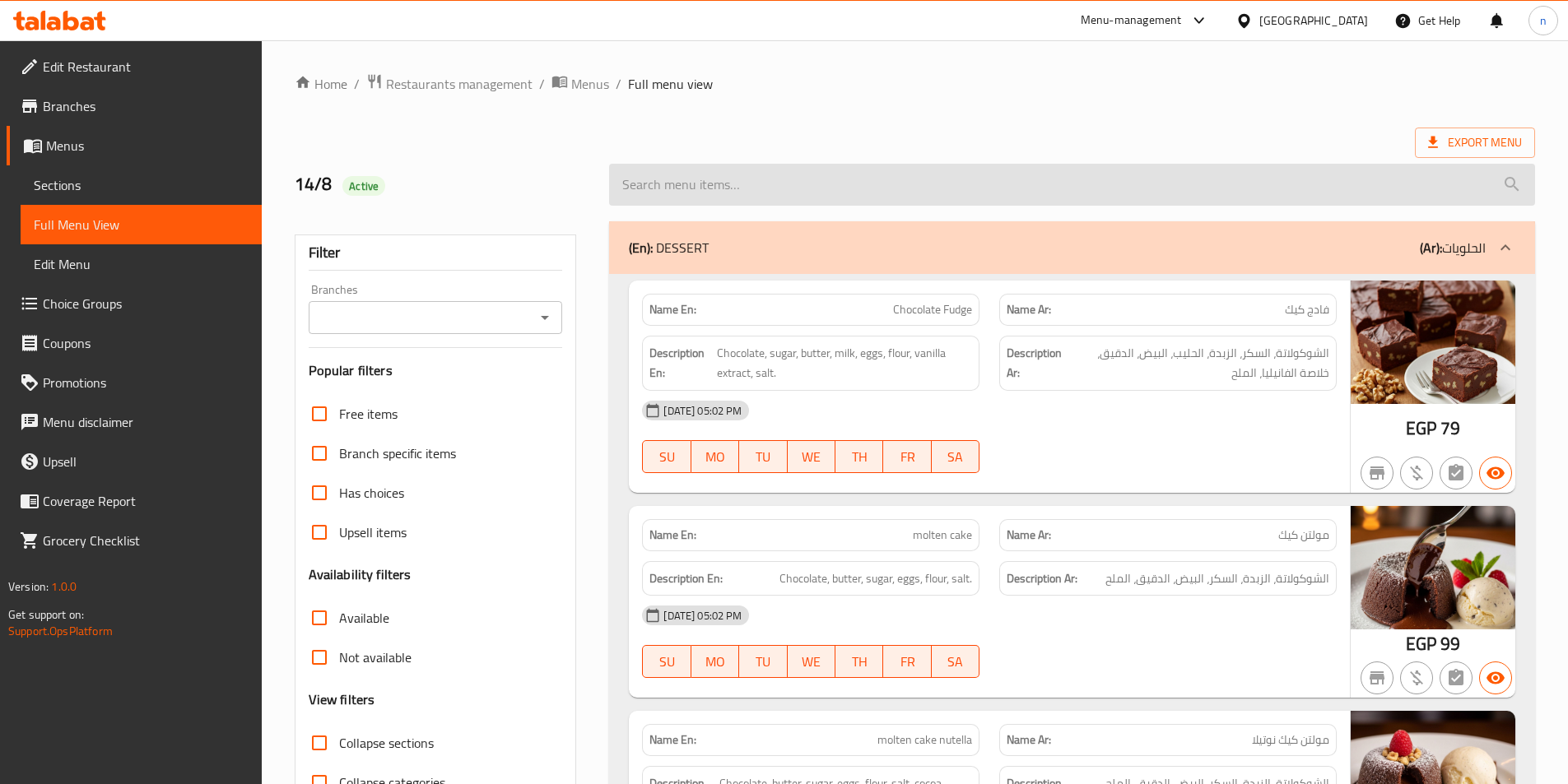
click at [1062, 172] on input "search" at bounding box center [1072, 184] width 926 height 42
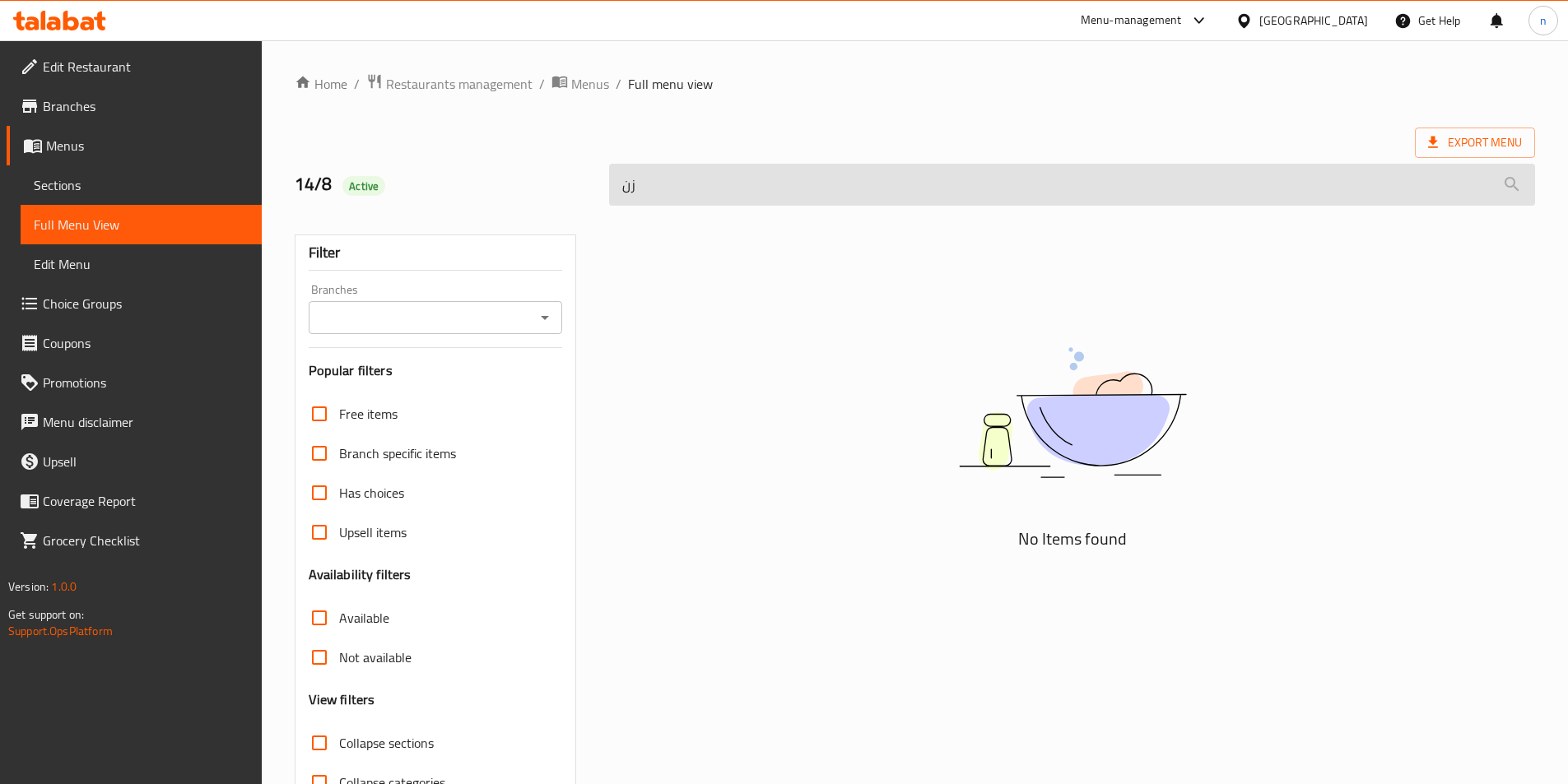
type input "ز"
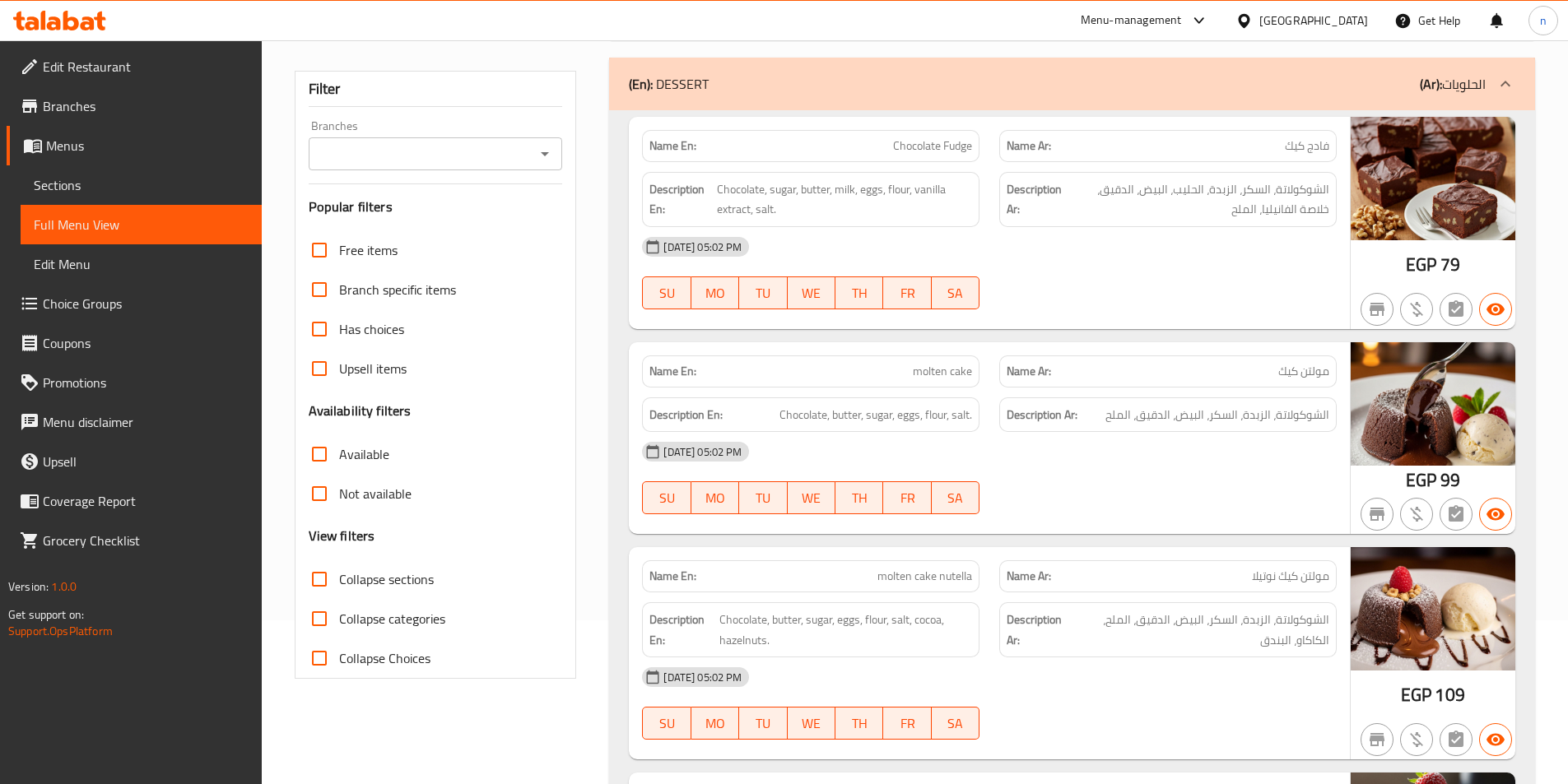
scroll to position [165, 0]
click at [65, 184] on span "Sections" at bounding box center [141, 185] width 215 height 20
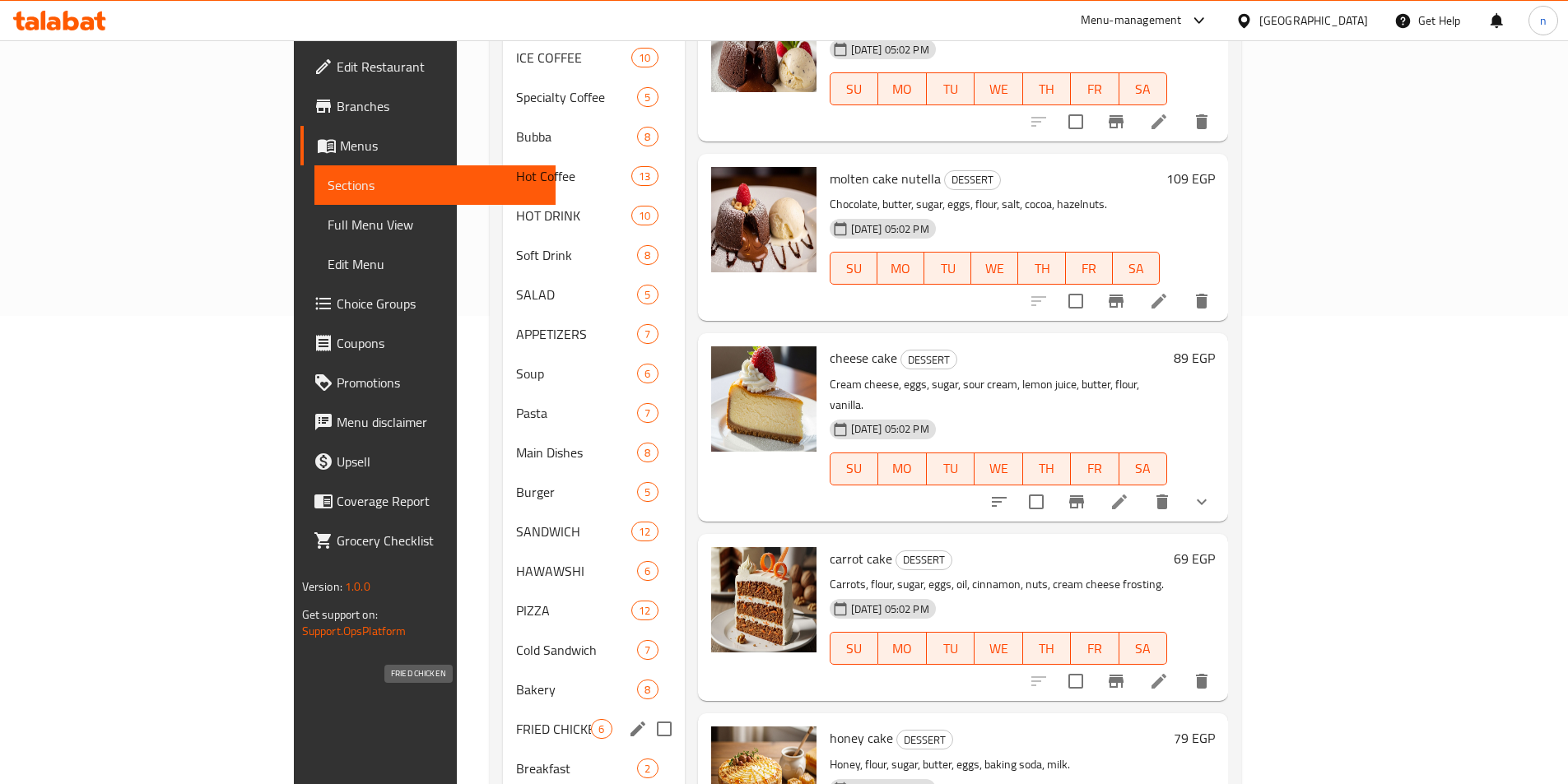
scroll to position [540, 0]
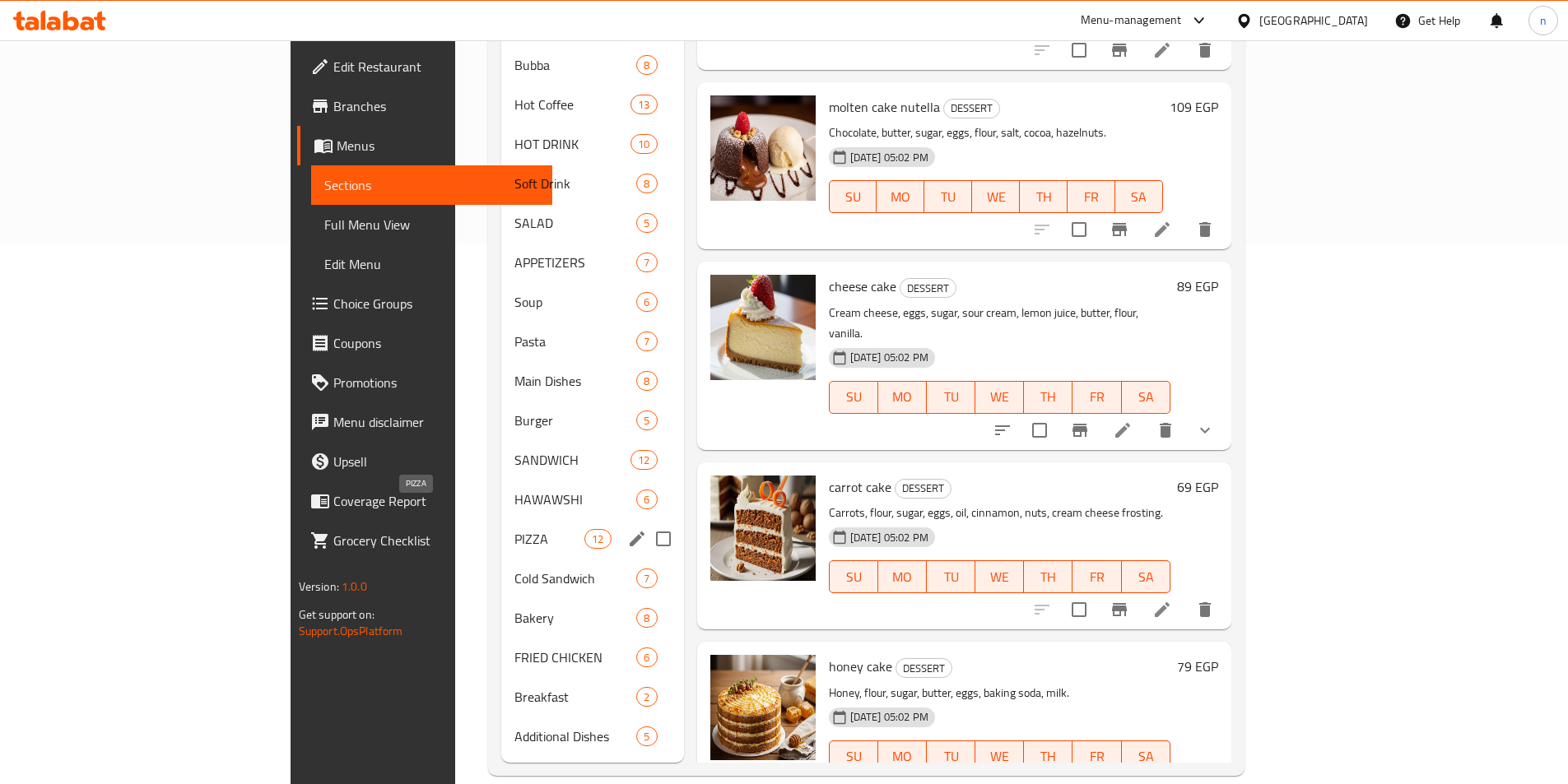
click at [515, 529] on span "PIZZA" at bounding box center [549, 539] width 70 height 20
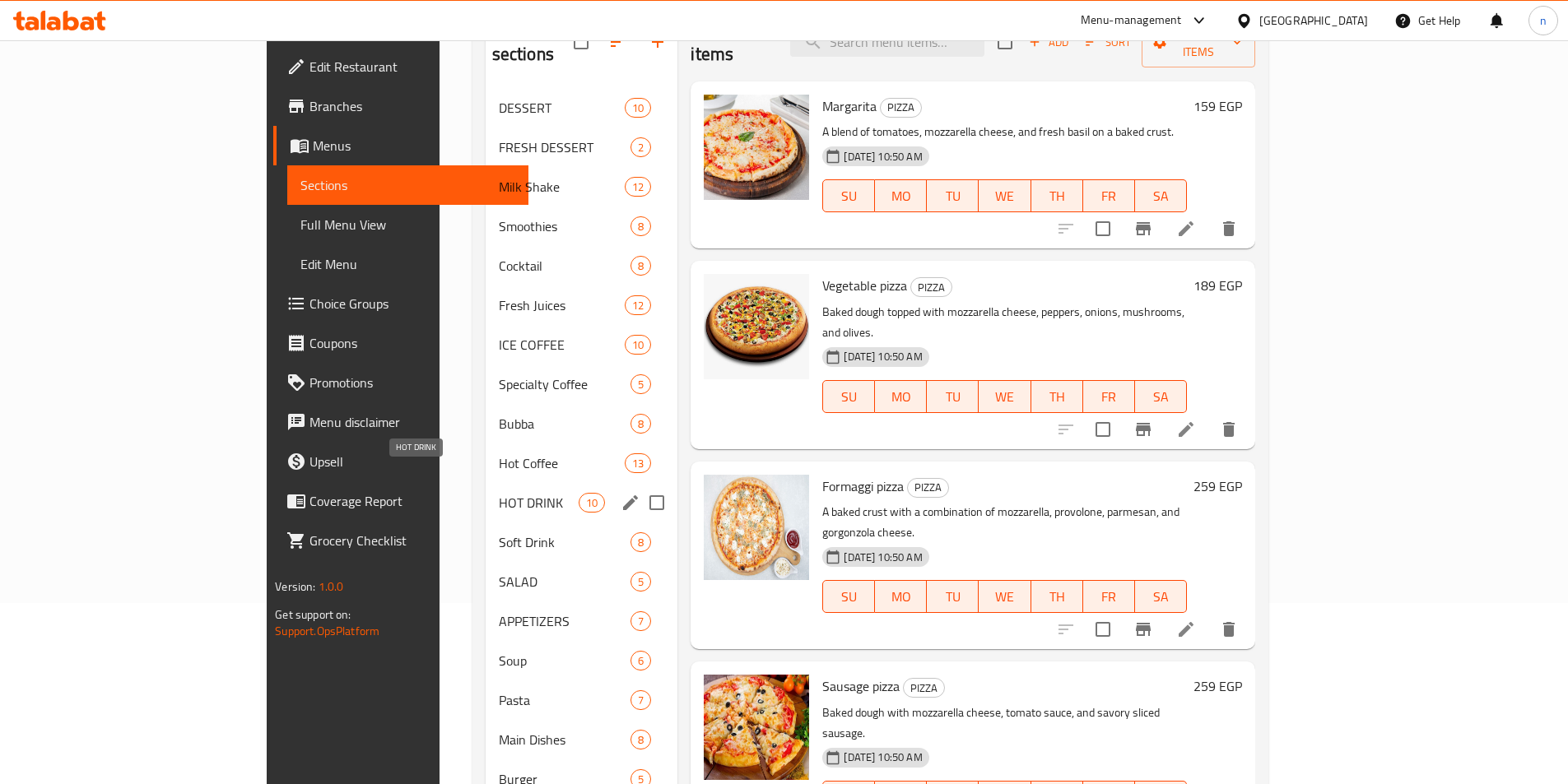
scroll to position [329, 0]
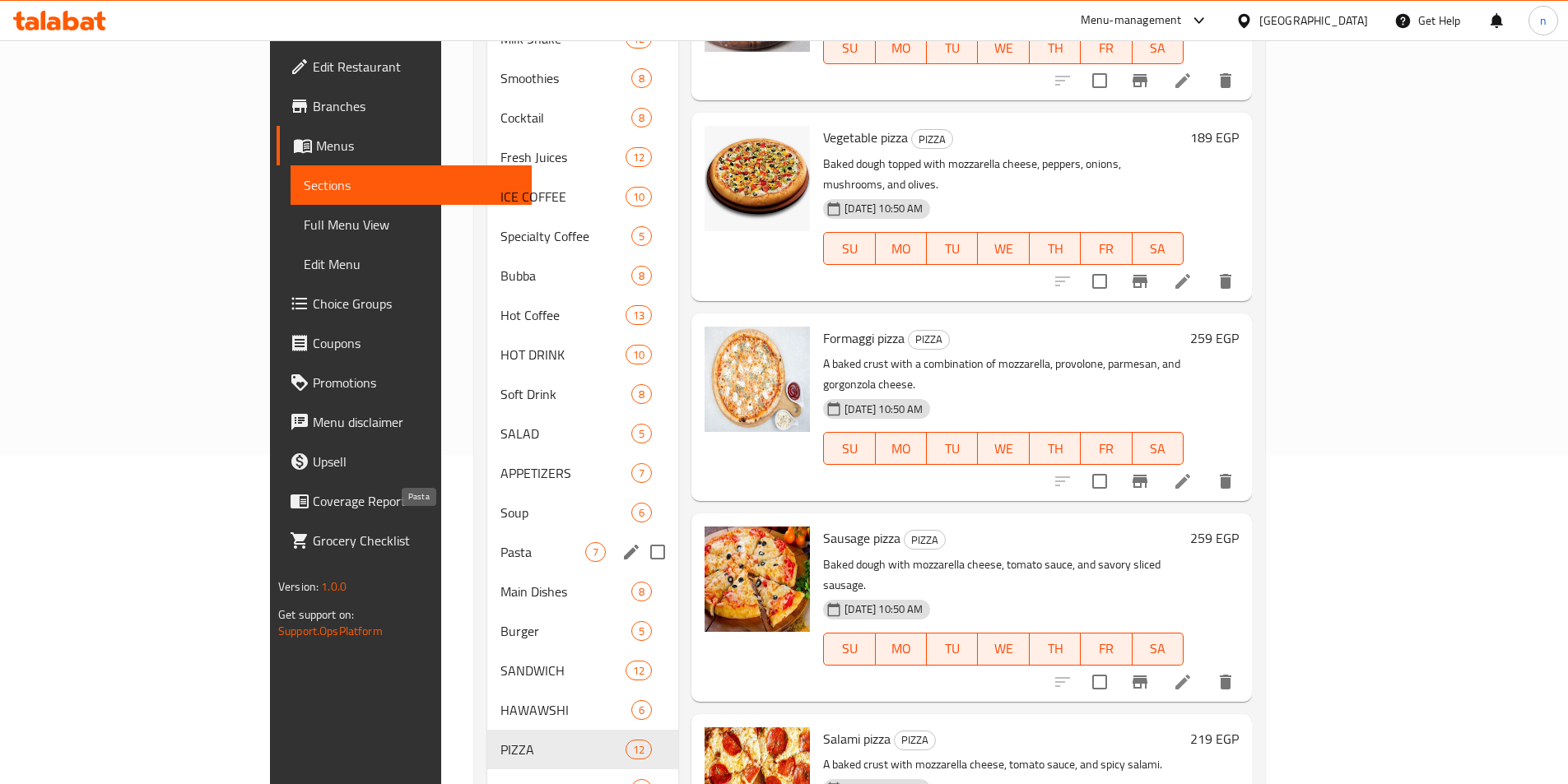
click at [501, 543] on span "Pasta" at bounding box center [543, 552] width 84 height 20
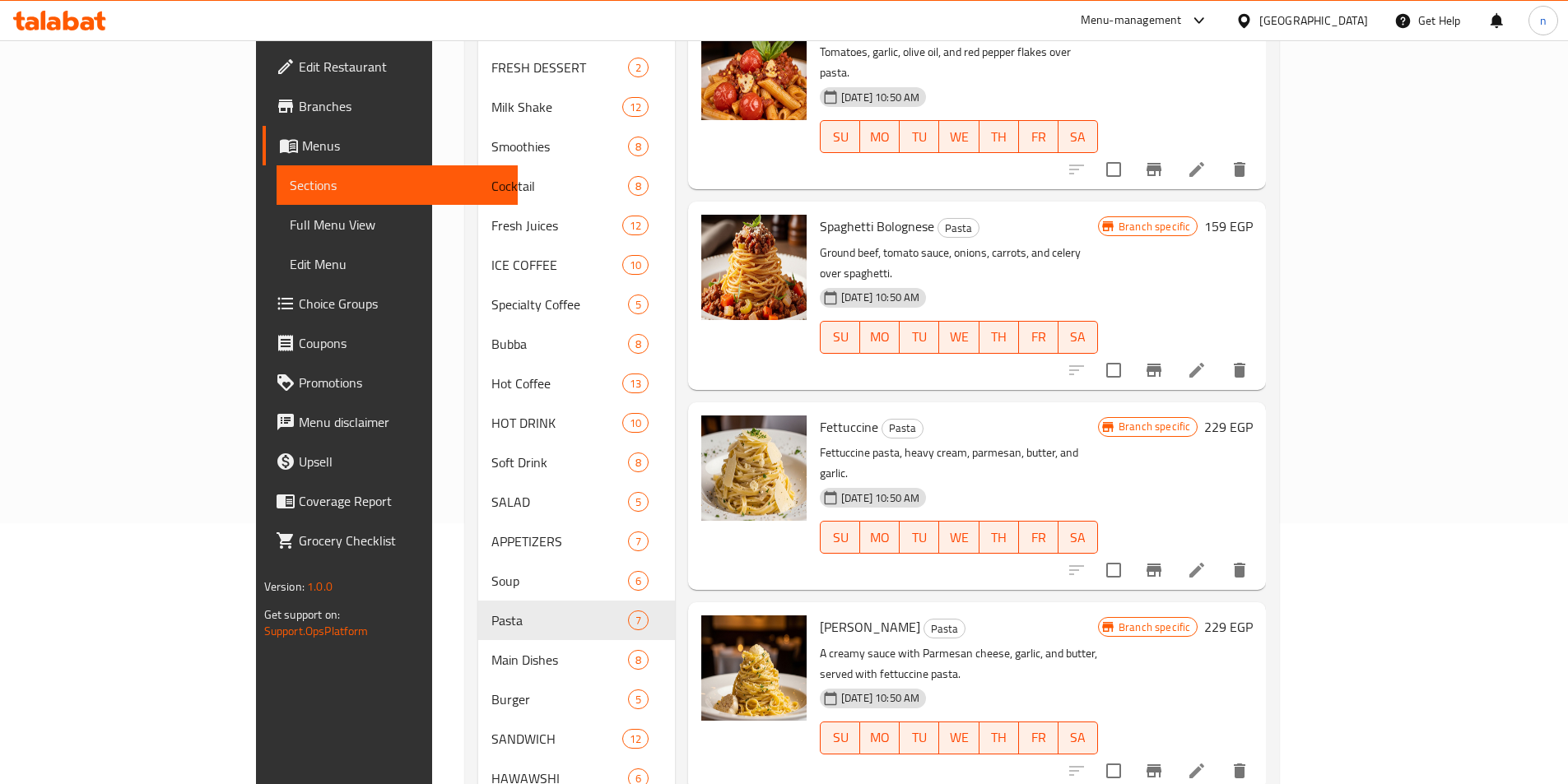
scroll to position [82, 0]
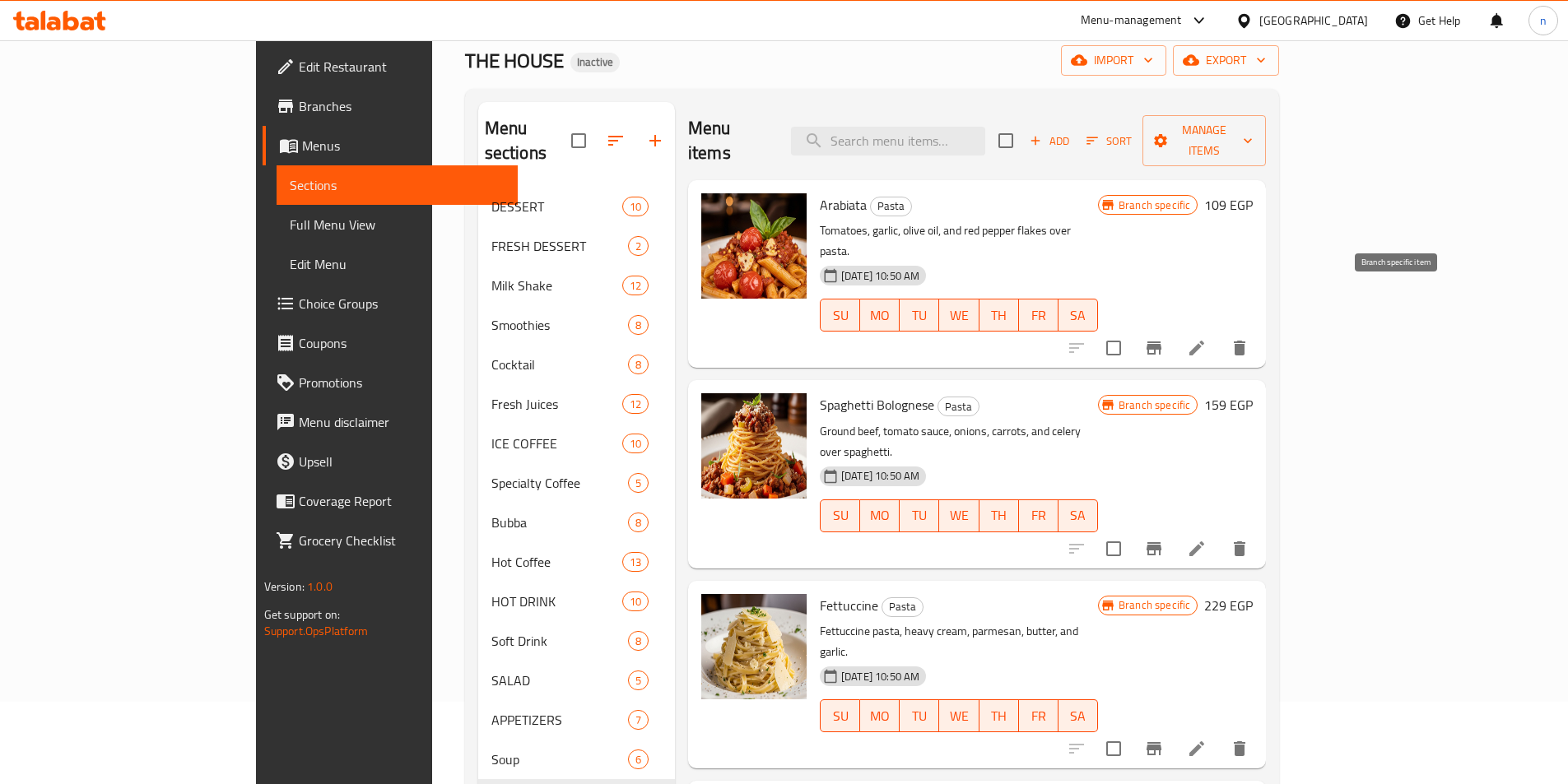
click at [1162, 342] on icon "Branch-specific-item" at bounding box center [1154, 348] width 15 height 13
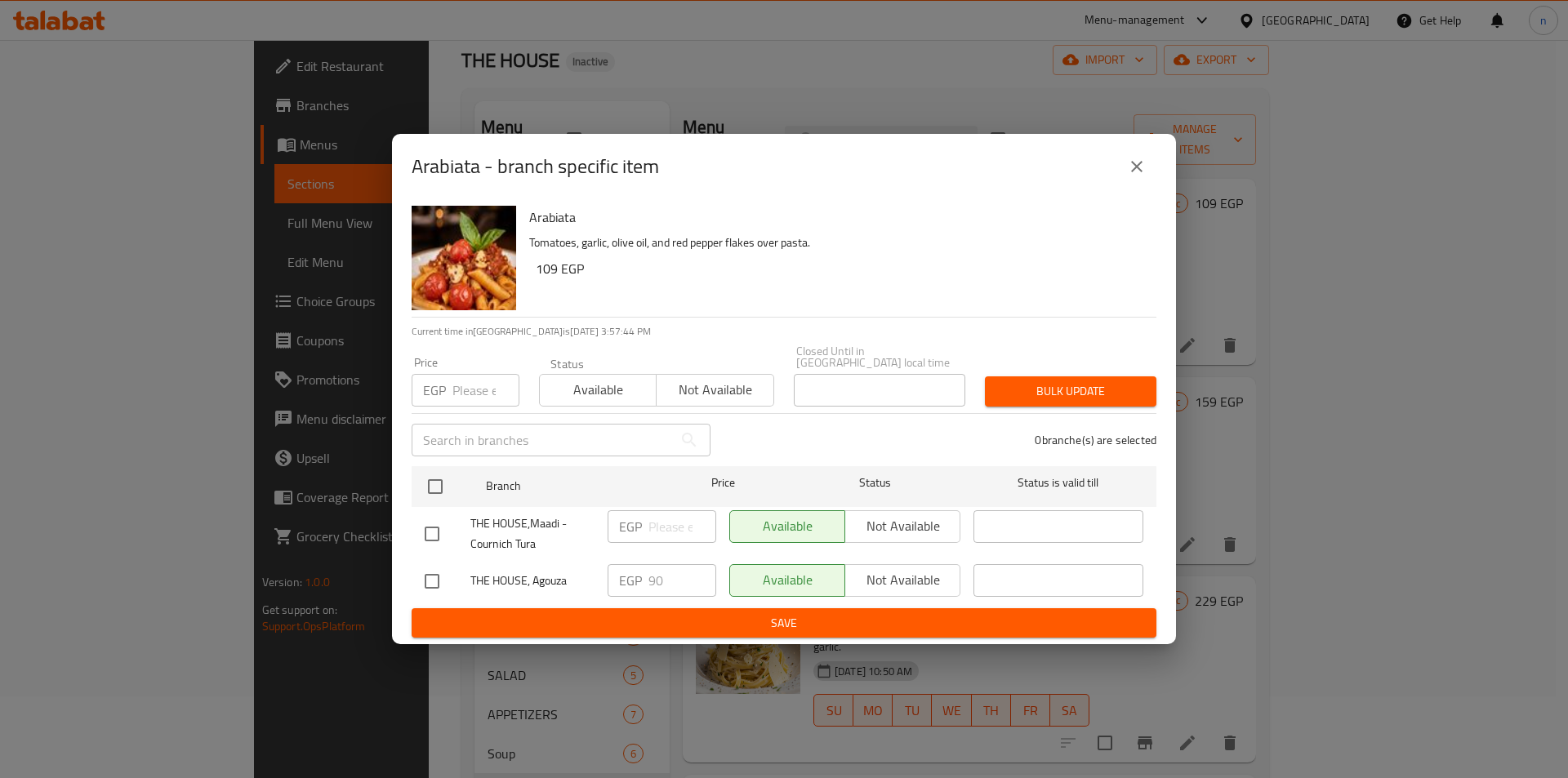
click at [1119, 180] on button "close" at bounding box center [1137, 167] width 39 height 39
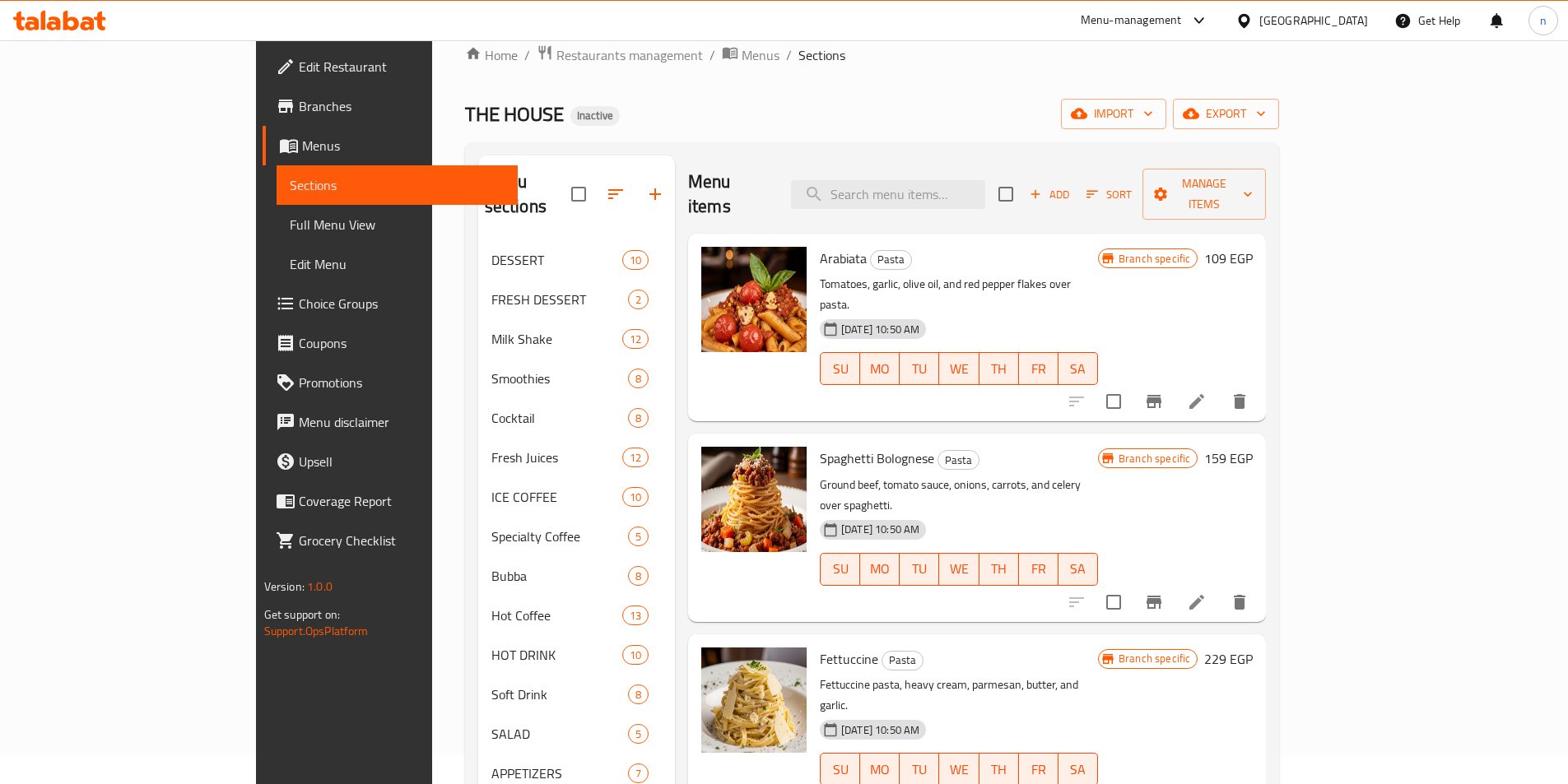
scroll to position [0, 0]
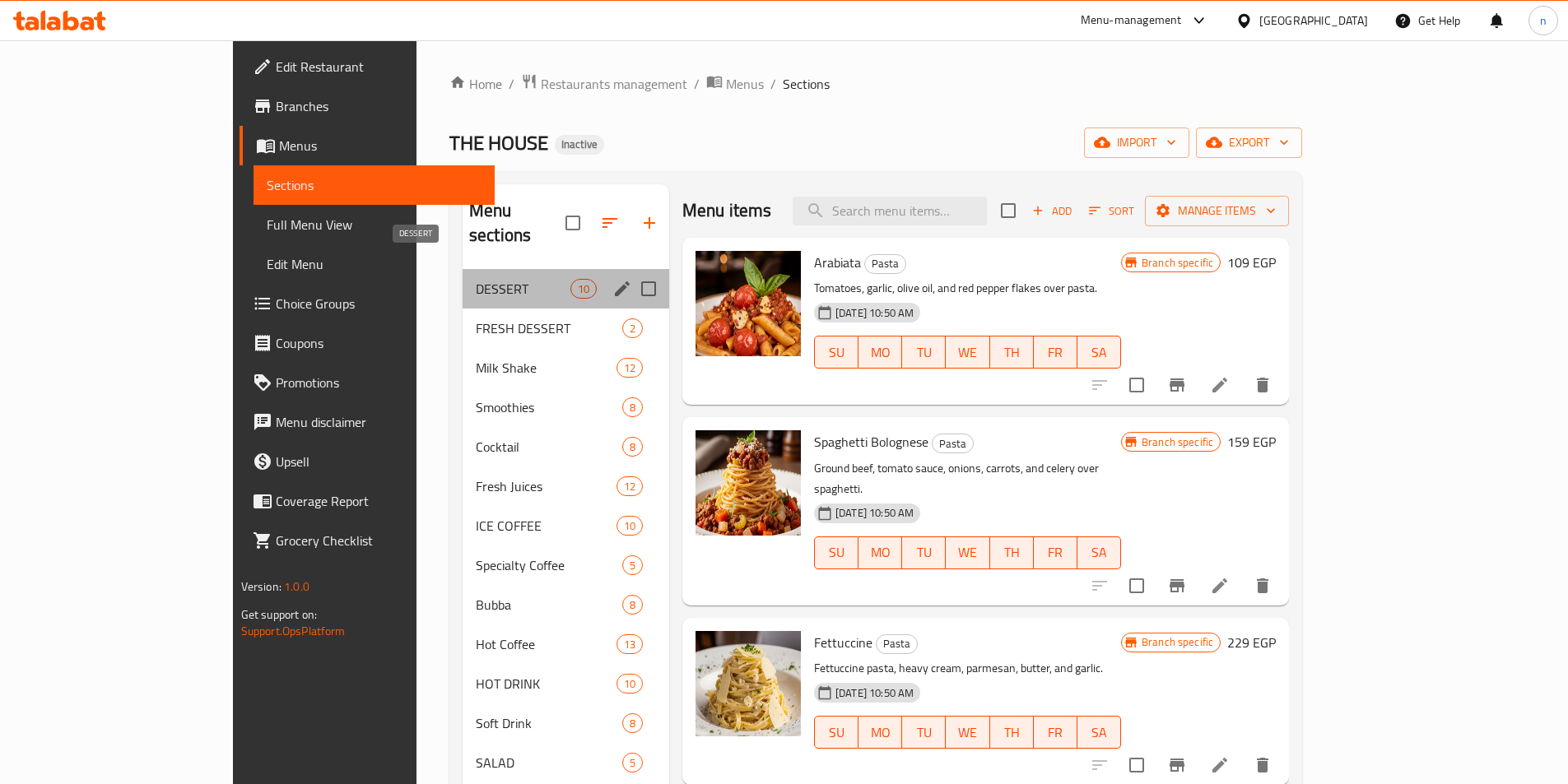
click at [476, 279] on span "DESSERT" at bounding box center [523, 289] width 94 height 20
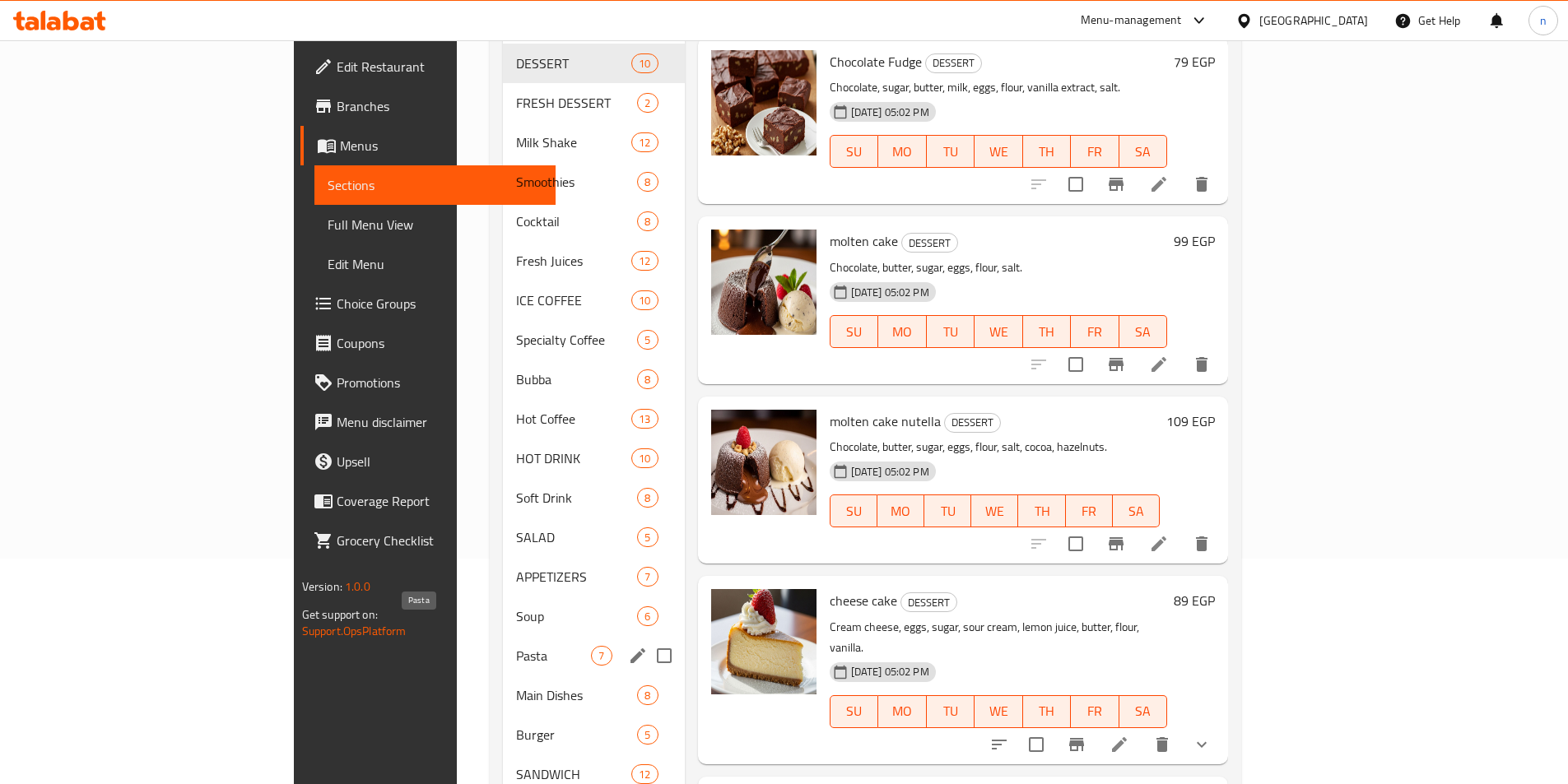
scroll to position [246, 0]
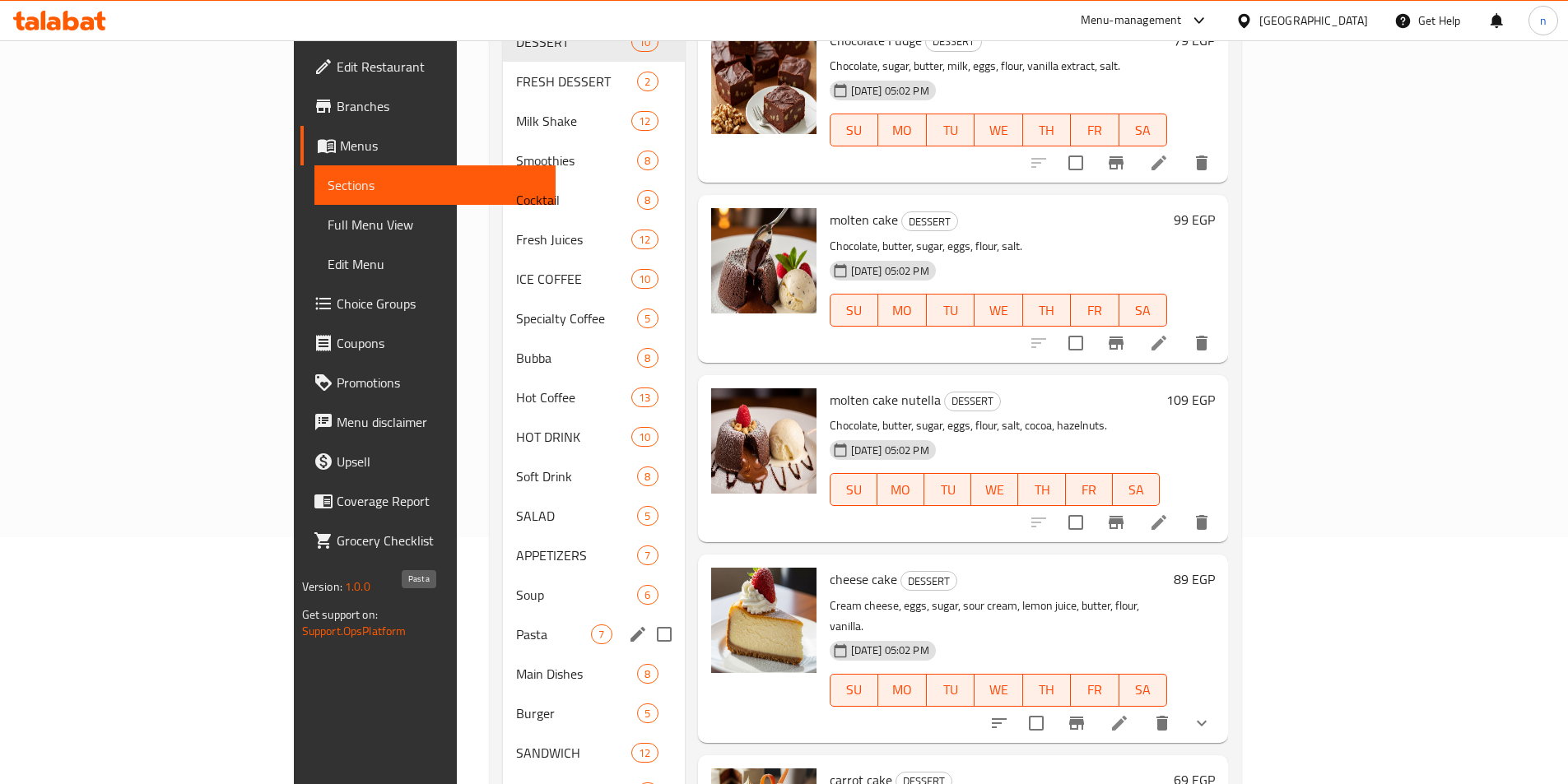
click at [516, 624] on span "Pasta" at bounding box center [554, 634] width 75 height 20
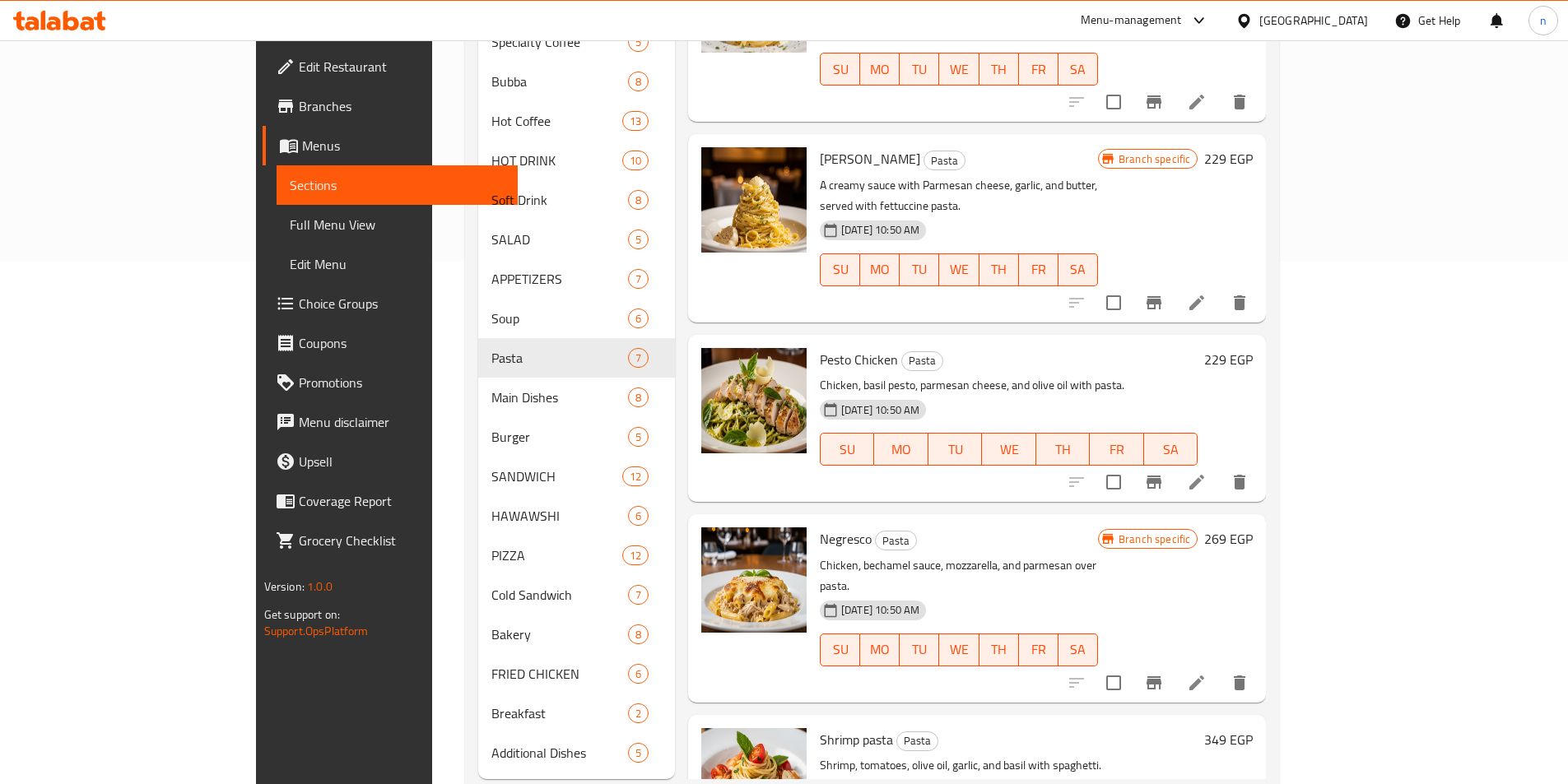
scroll to position [540, 0]
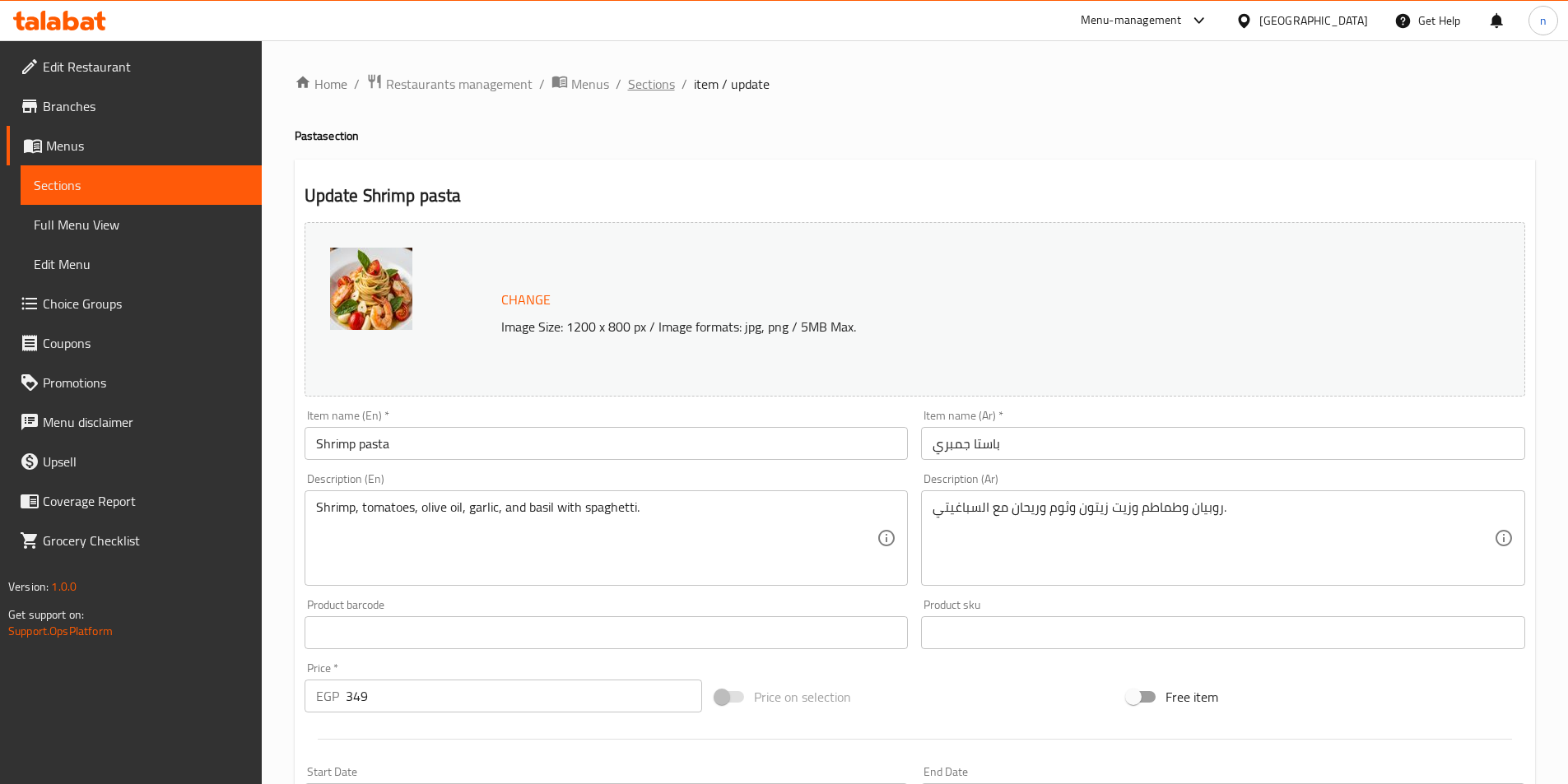
click at [663, 82] on span "Sections" at bounding box center [651, 84] width 47 height 20
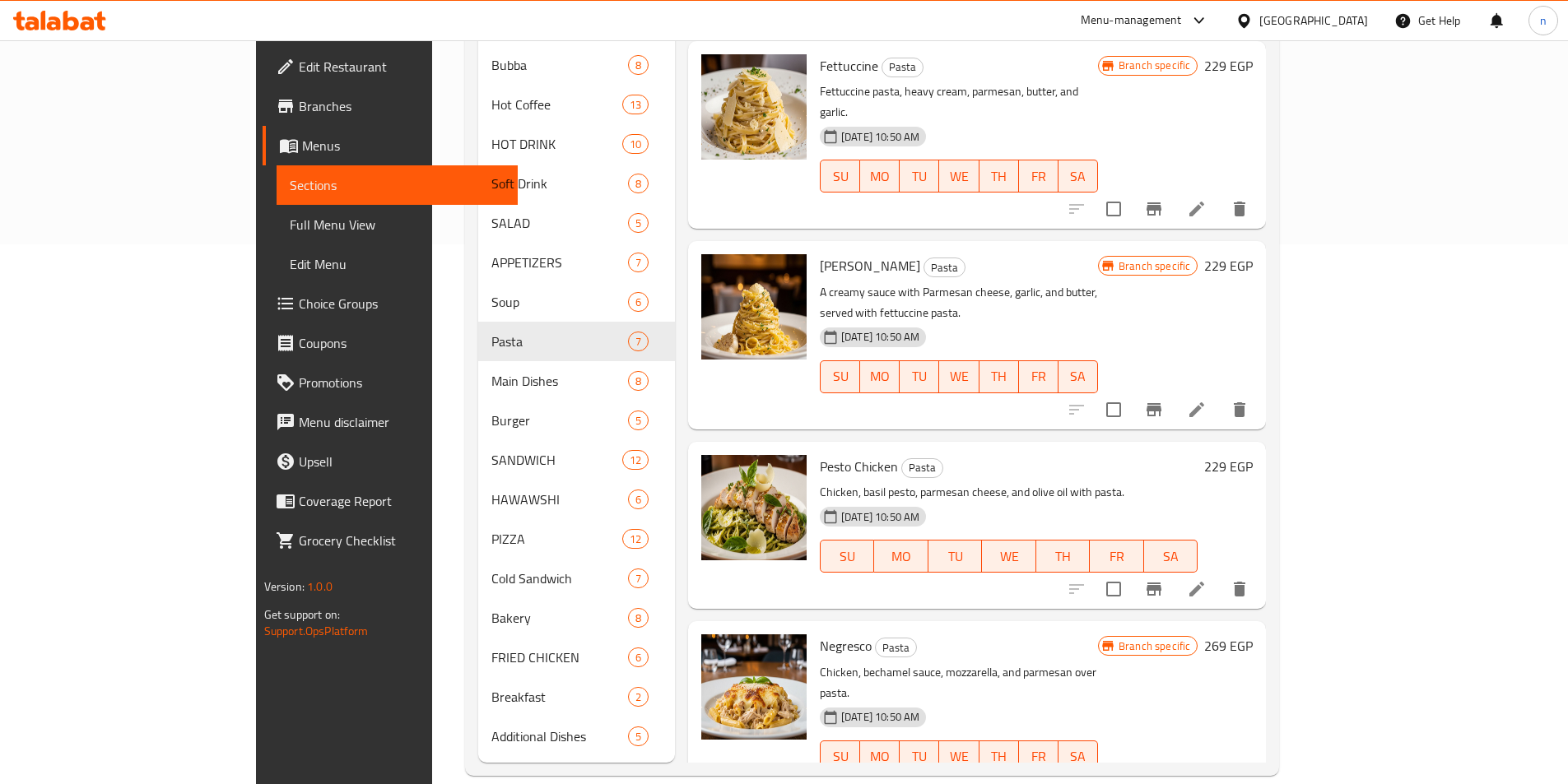
scroll to position [206, 0]
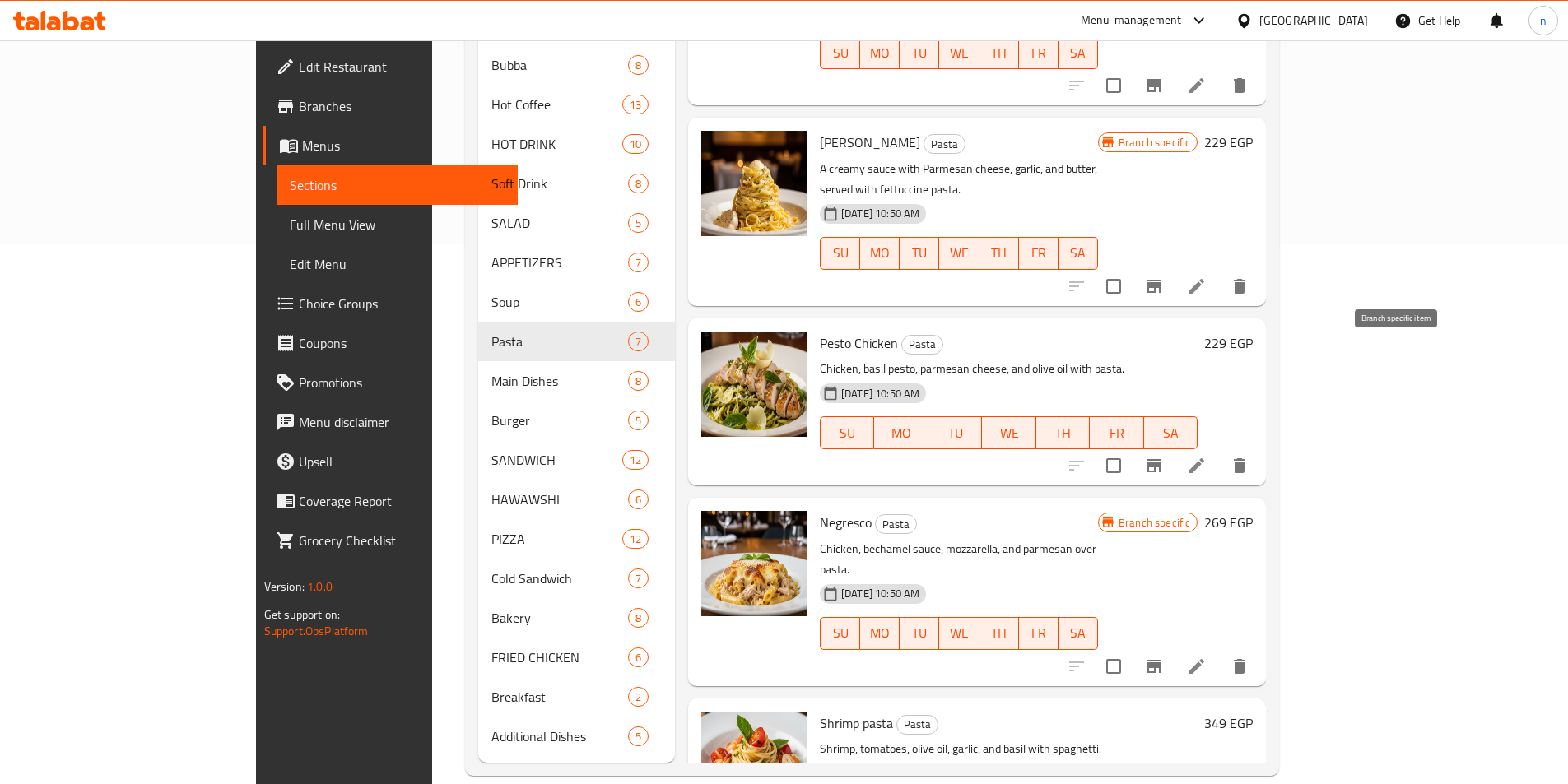
click at [1164, 456] on icon "Branch-specific-item" at bounding box center [1154, 466] width 20 height 20
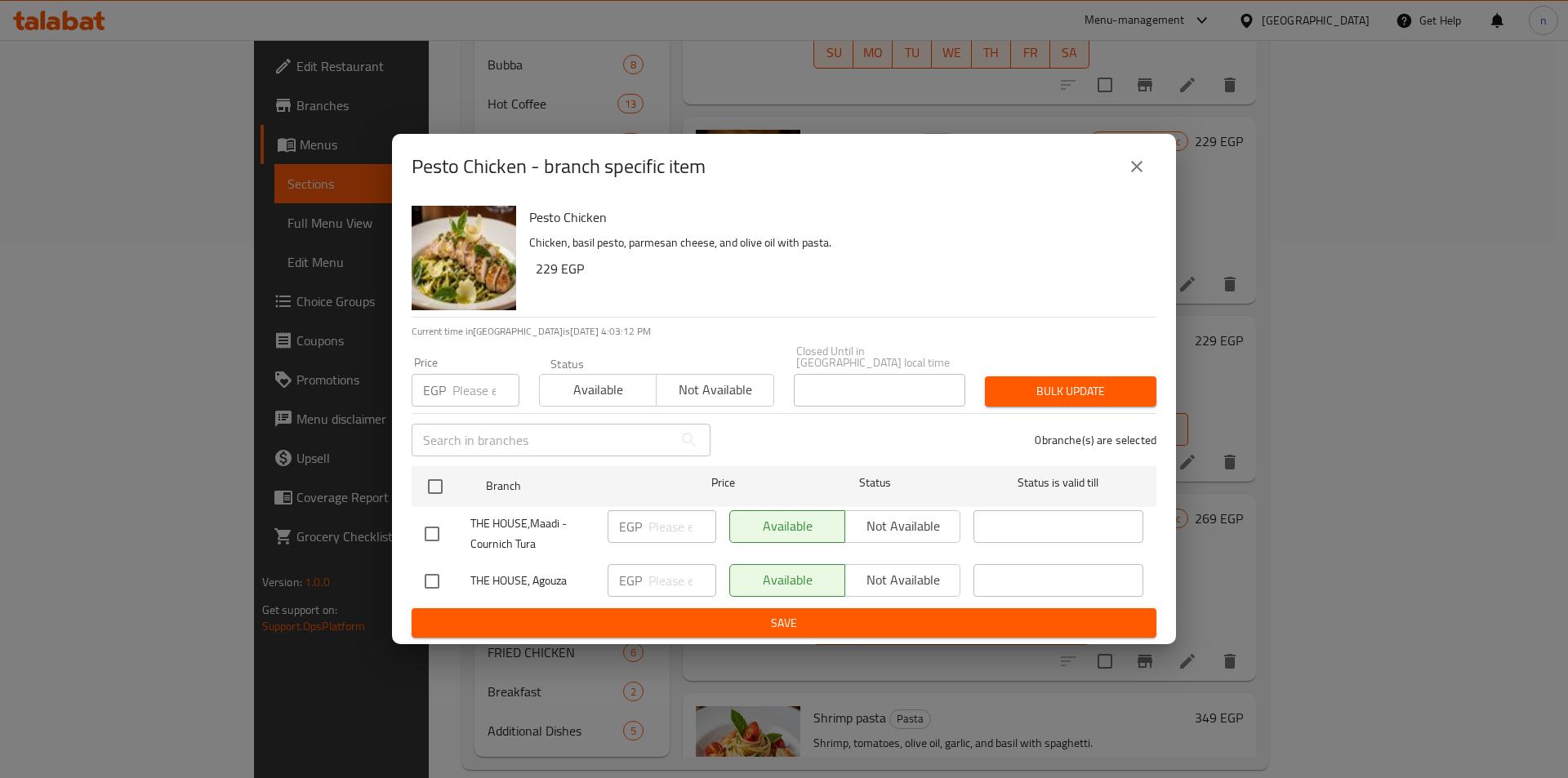
click at [441, 579] on input "checkbox" at bounding box center [432, 582] width 34 height 34
checkbox input "true"
click at [889, 588] on button "Not available" at bounding box center [902, 581] width 116 height 33
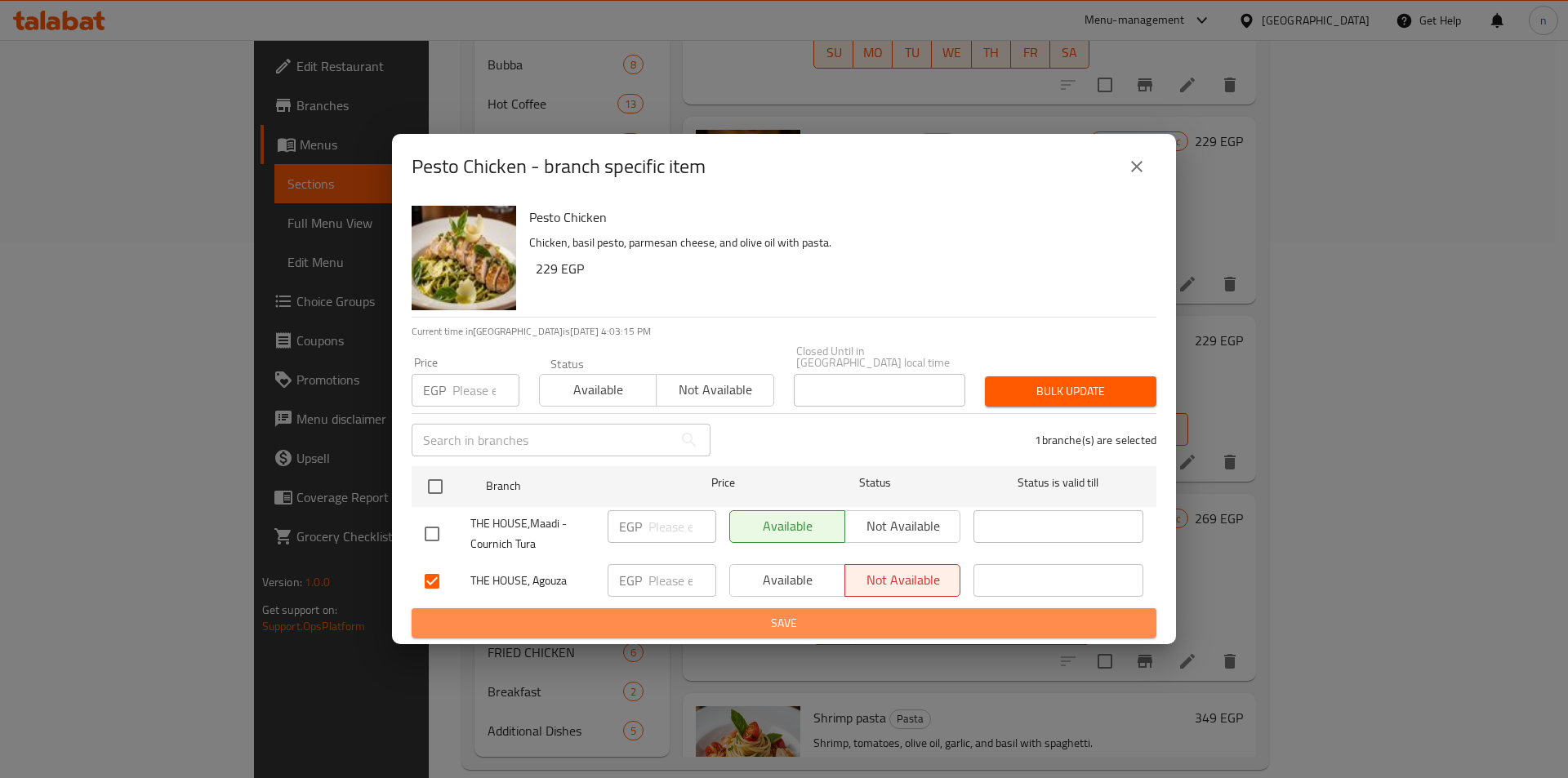
click at [842, 613] on span "Save" at bounding box center [784, 623] width 719 height 21
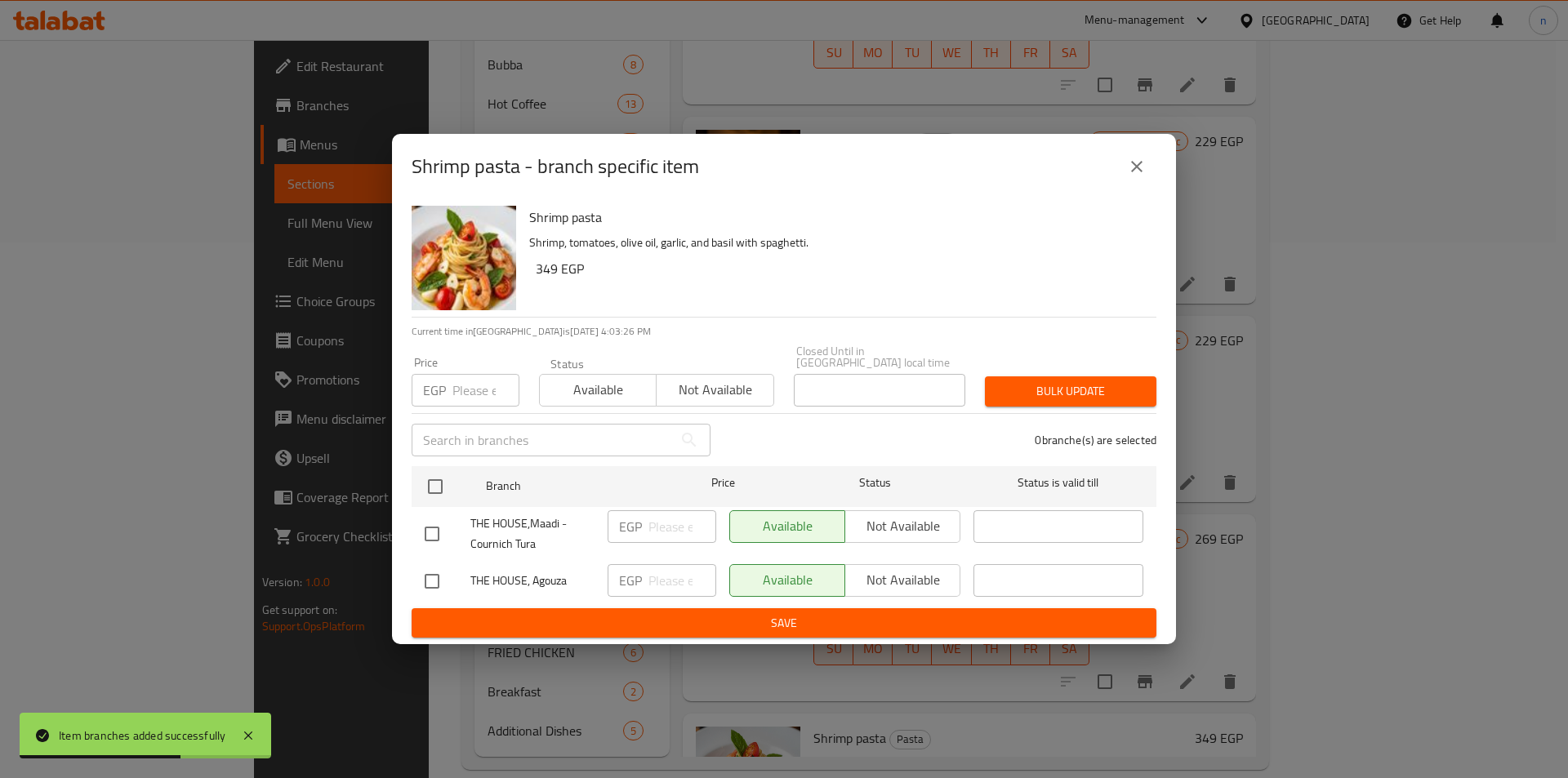
click at [438, 573] on input "checkbox" at bounding box center [432, 582] width 34 height 34
checkbox input "true"
click at [867, 571] on span "Not available" at bounding box center [903, 579] width 102 height 24
click at [852, 599] on ul "Branch Price Status Status is valid till THE HOUSE,Maadi - Cournich Tura EGP ​ …" at bounding box center [783, 533] width 745 height 149
click at [850, 616] on span "Save" at bounding box center [784, 623] width 719 height 21
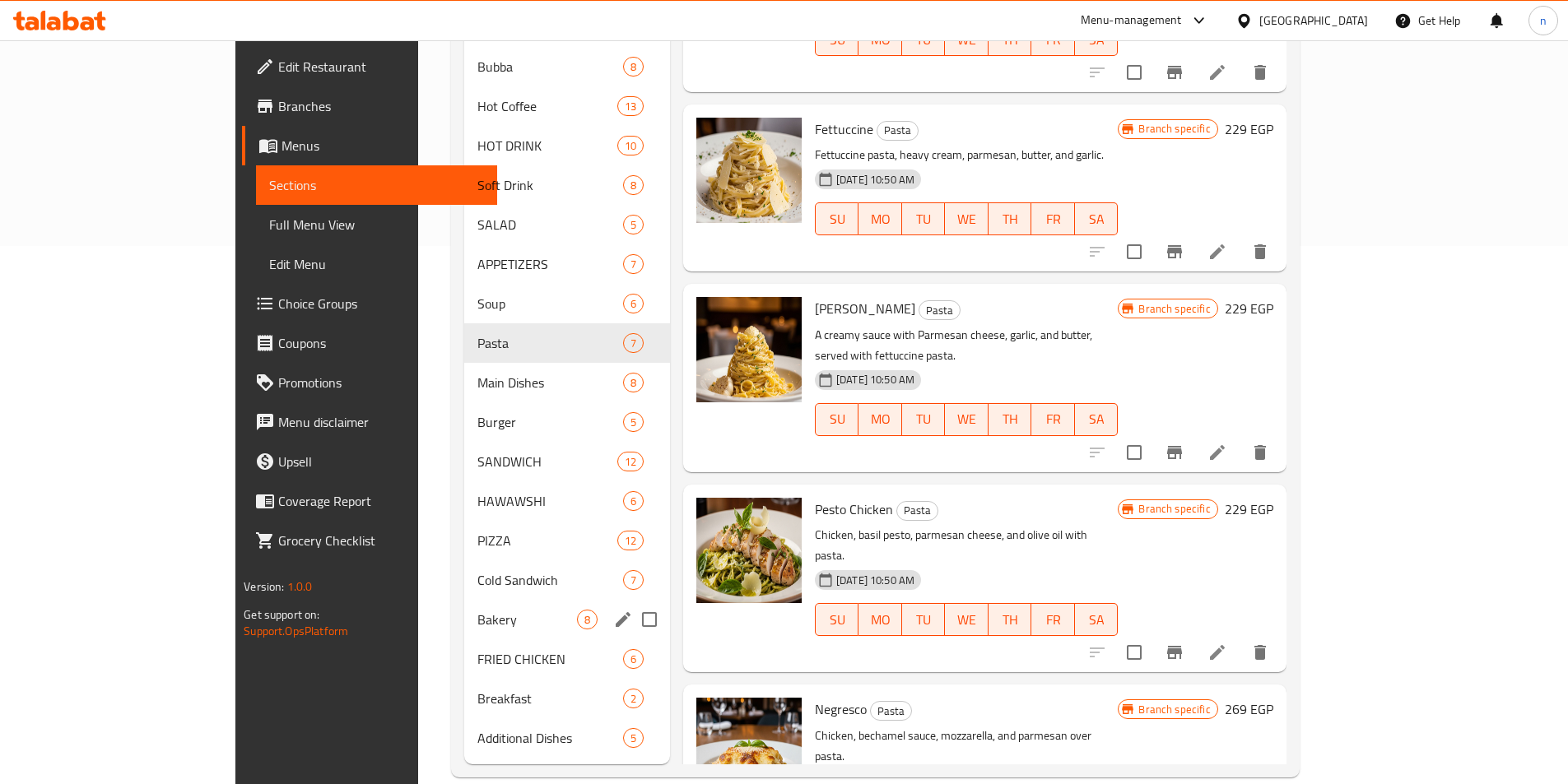
scroll to position [540, 0]
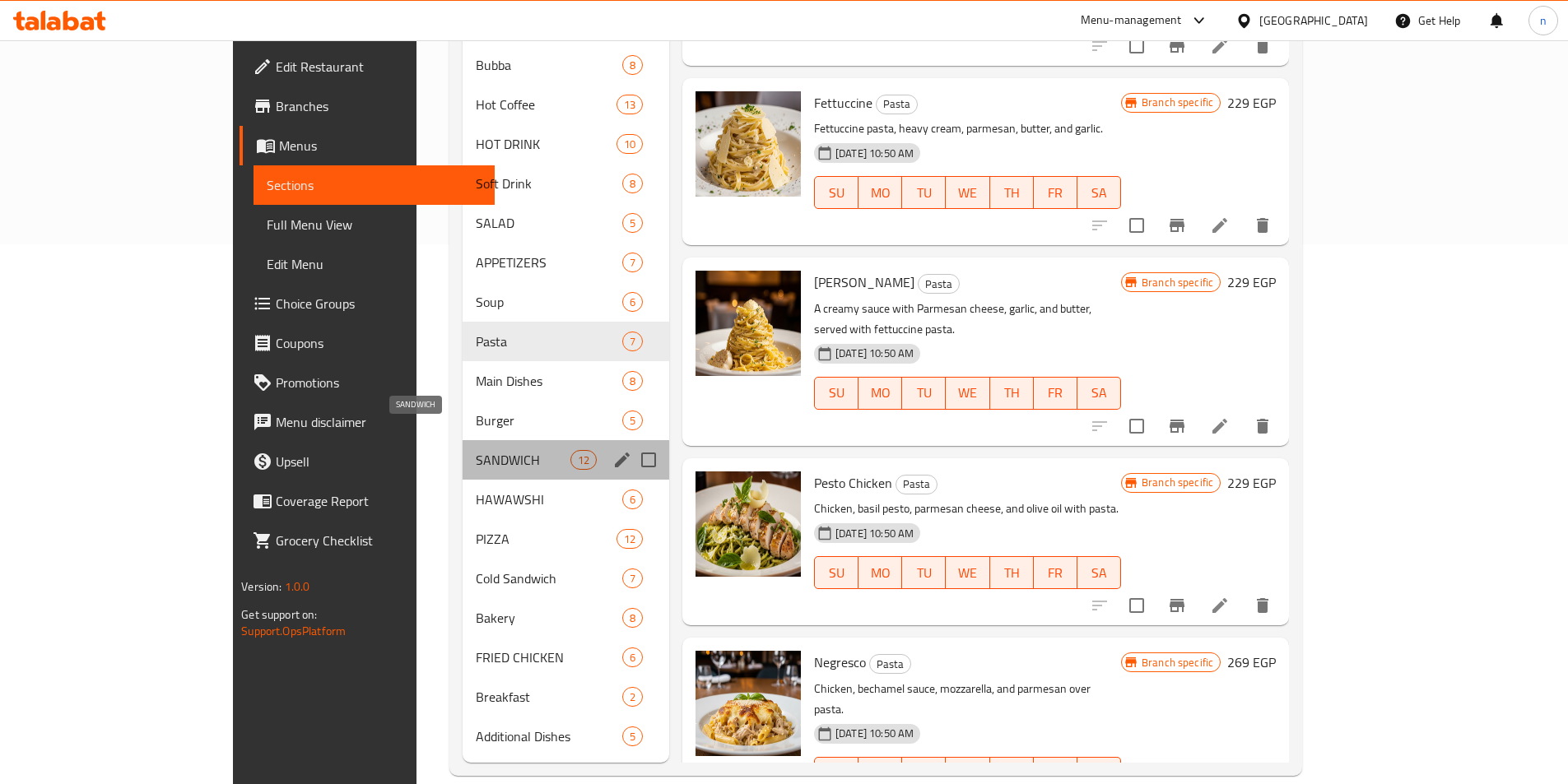
click at [476, 450] on span "SANDWICH" at bounding box center [523, 460] width 94 height 20
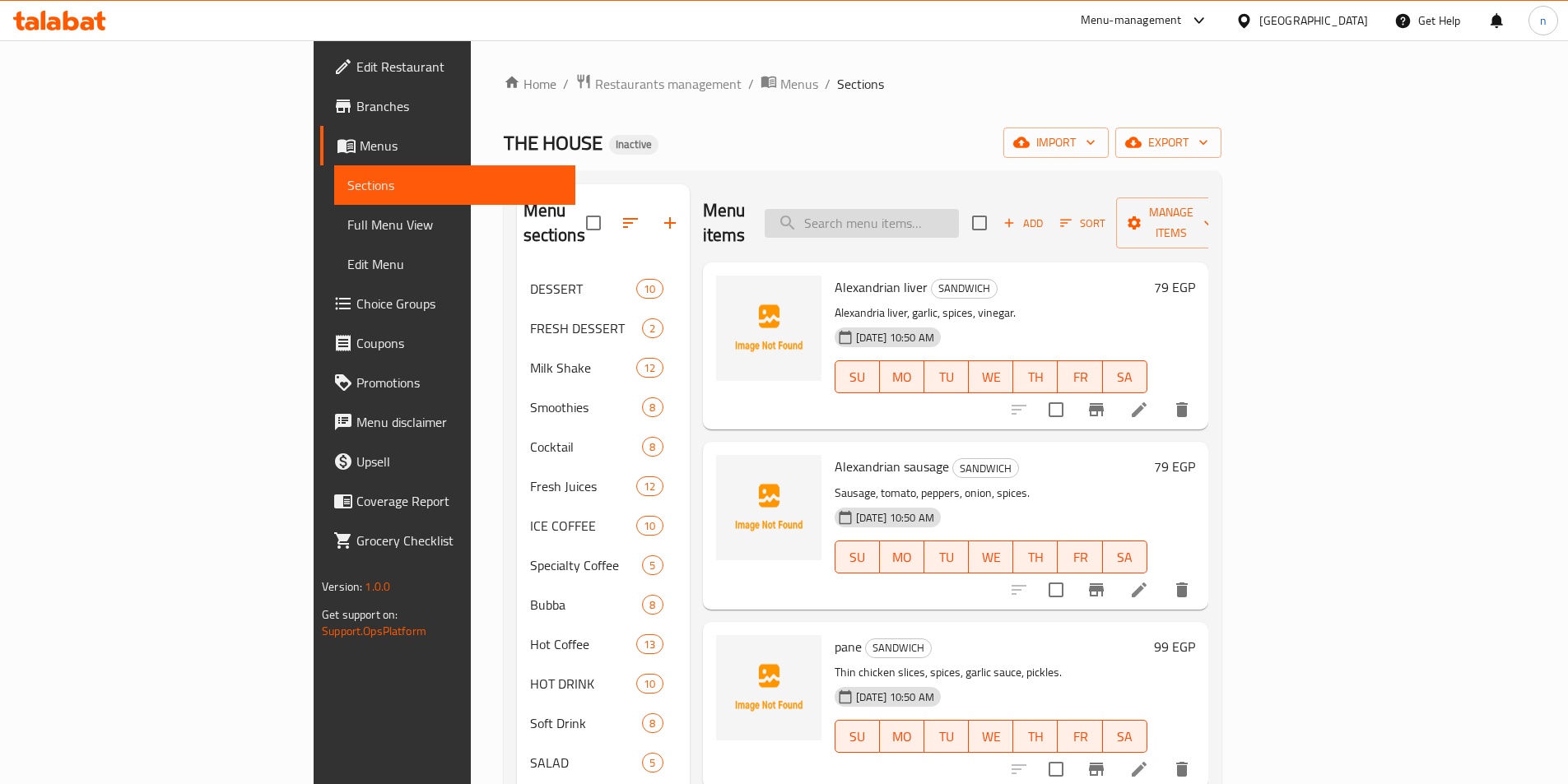
click at [930, 222] on input "search" at bounding box center [861, 223] width 194 height 29
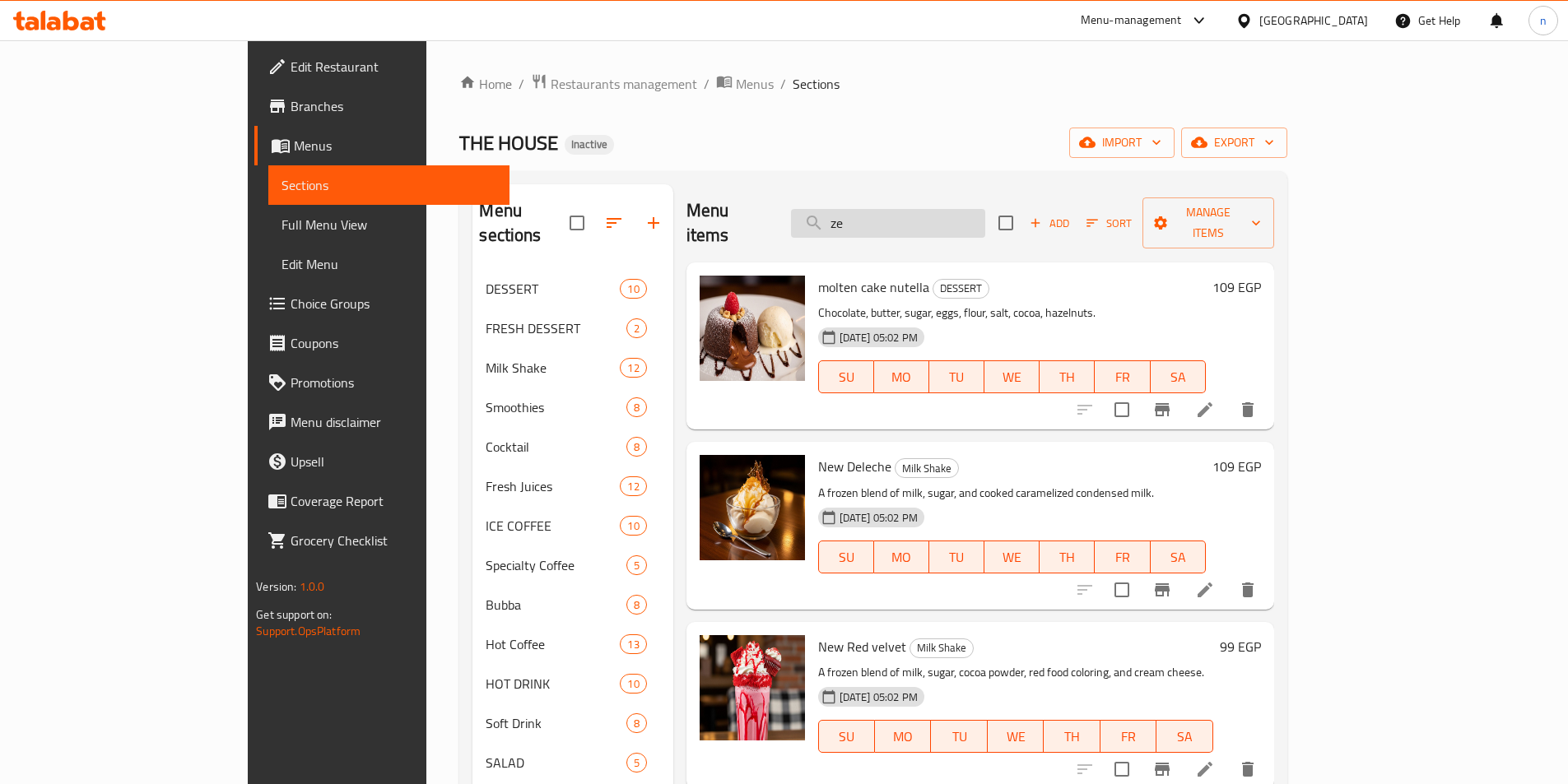
type input "zei"
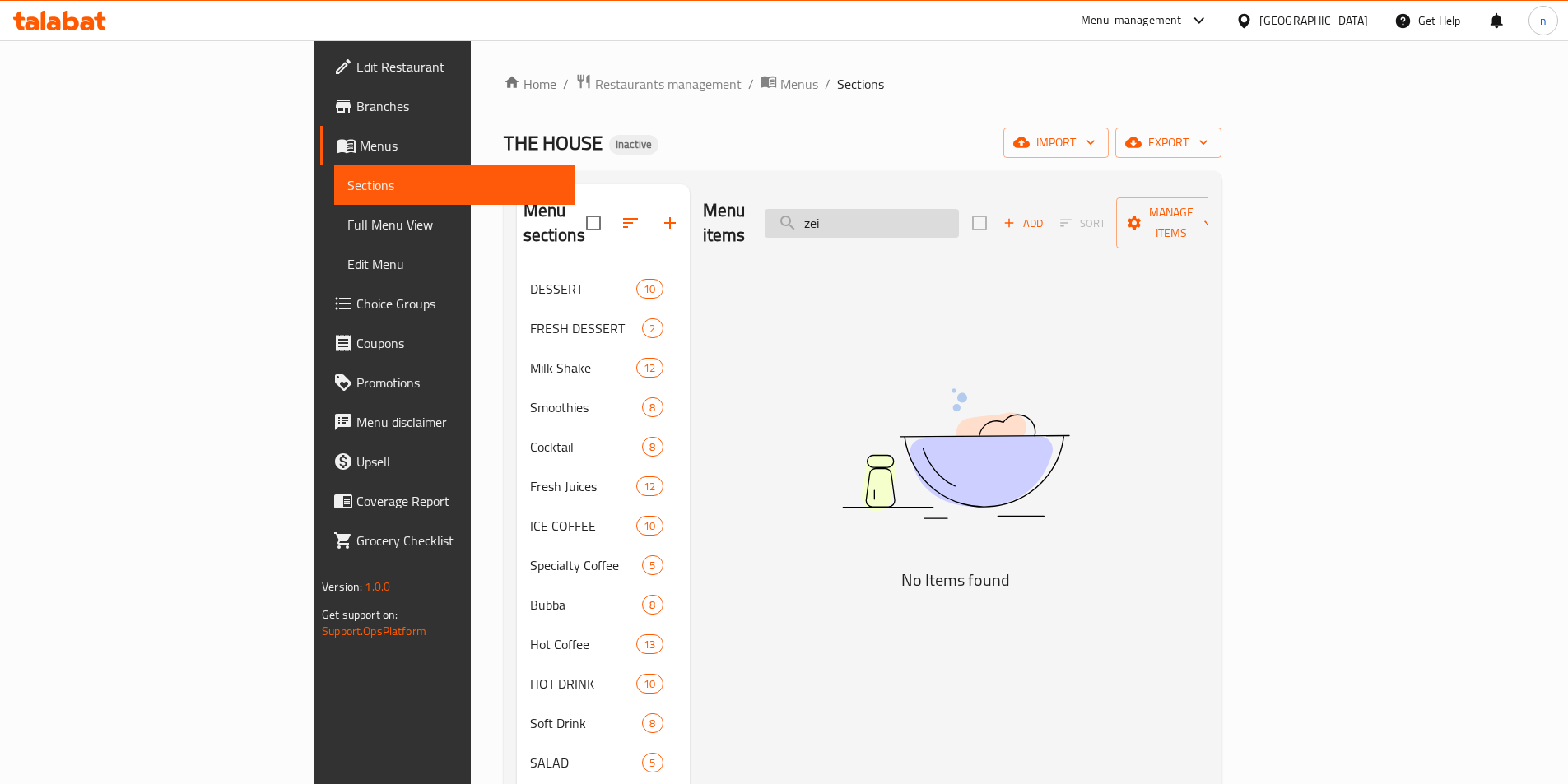
click at [934, 223] on input "zei" at bounding box center [861, 223] width 194 height 29
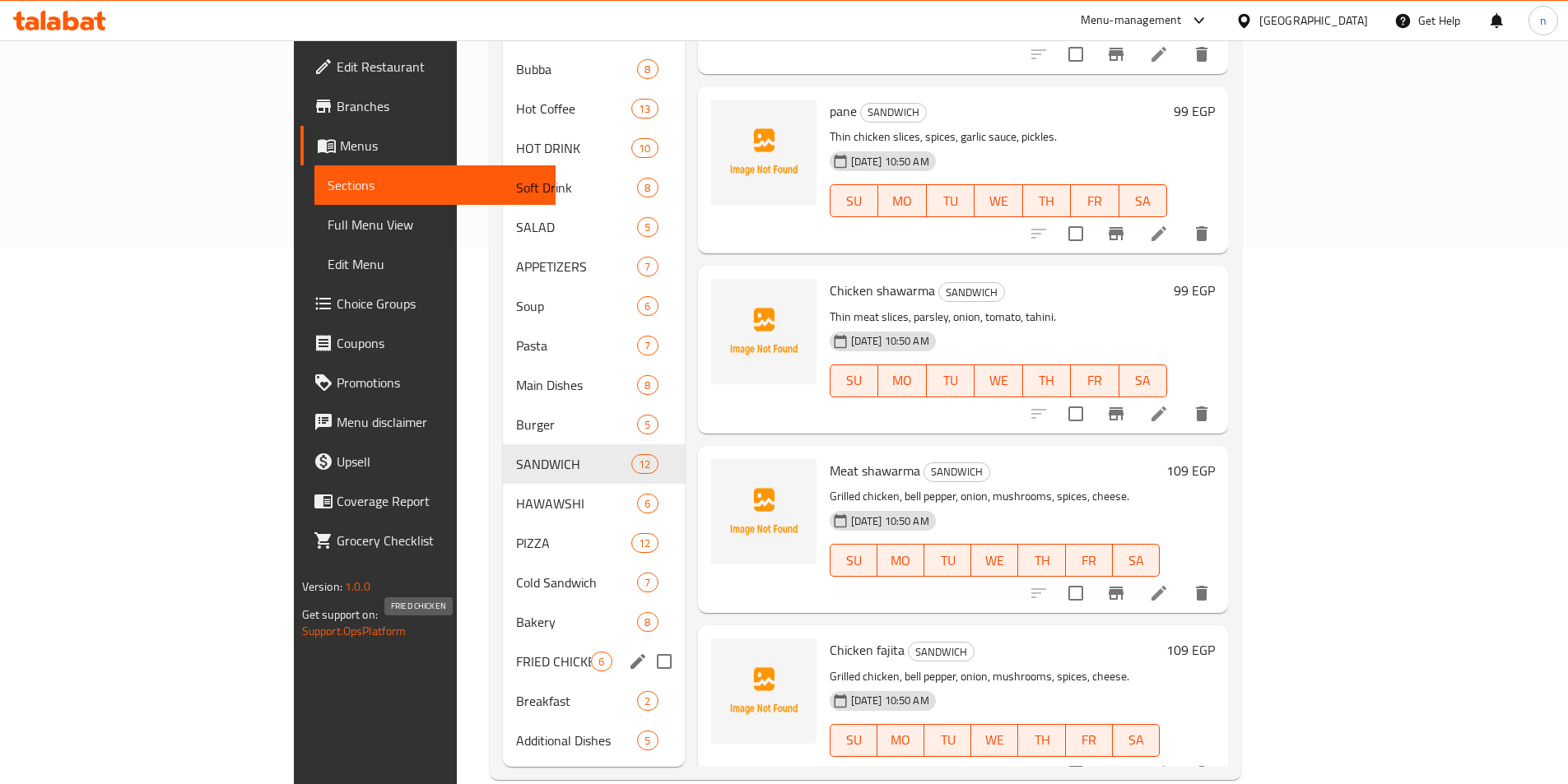
scroll to position [540, 0]
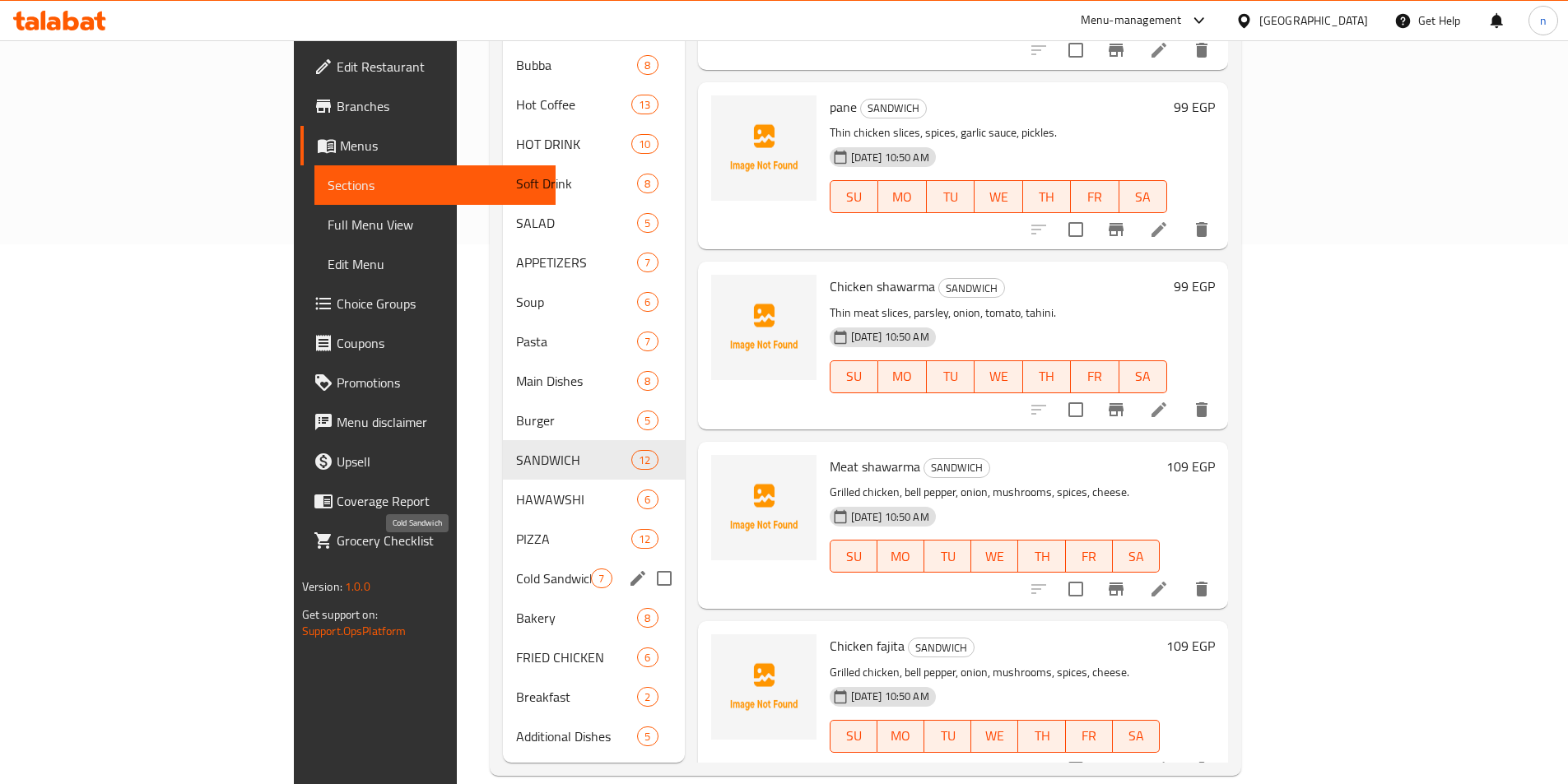
click at [516, 569] on span "Cold Sandwich" at bounding box center [554, 579] width 75 height 20
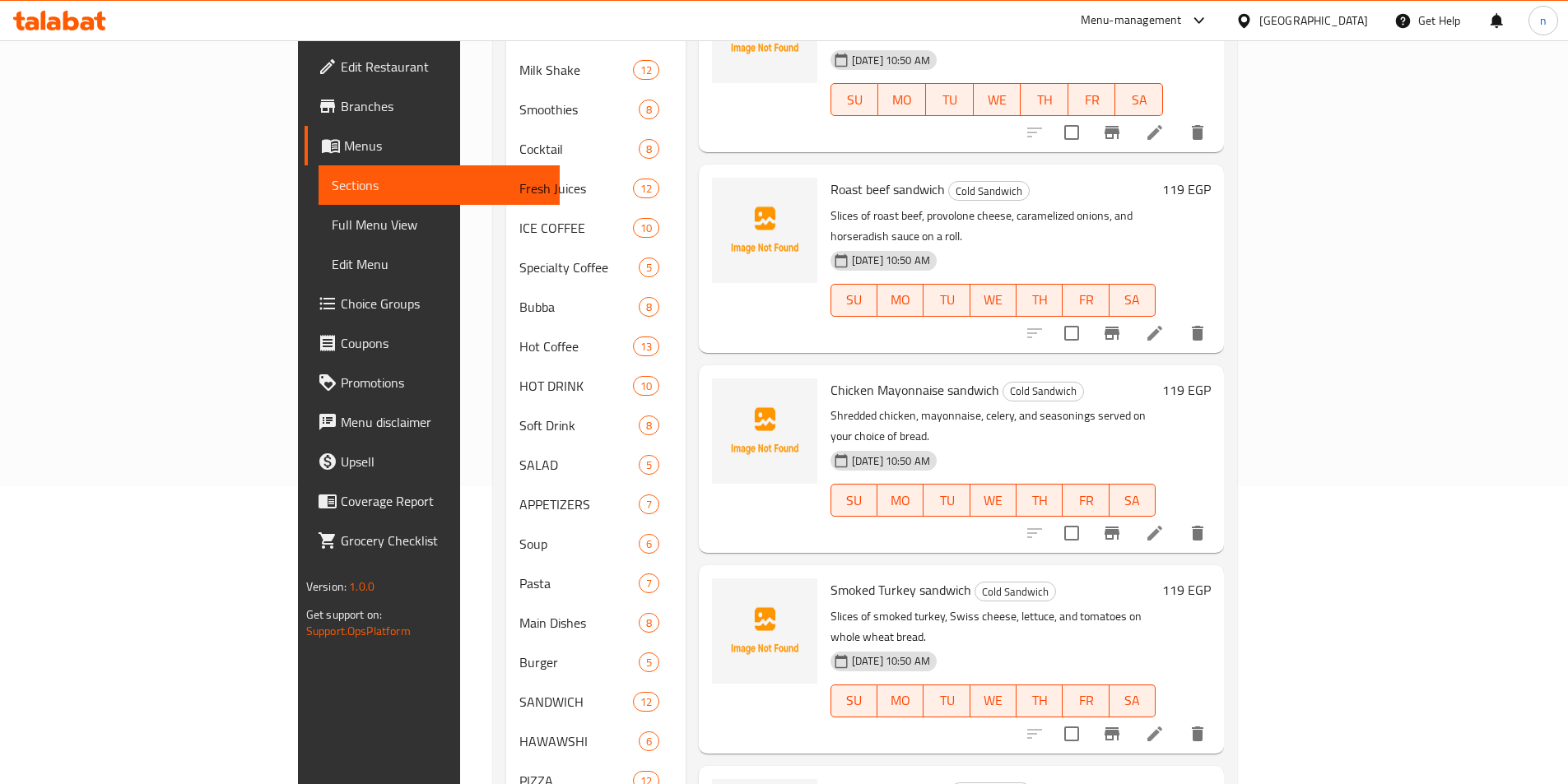
scroll to position [46, 0]
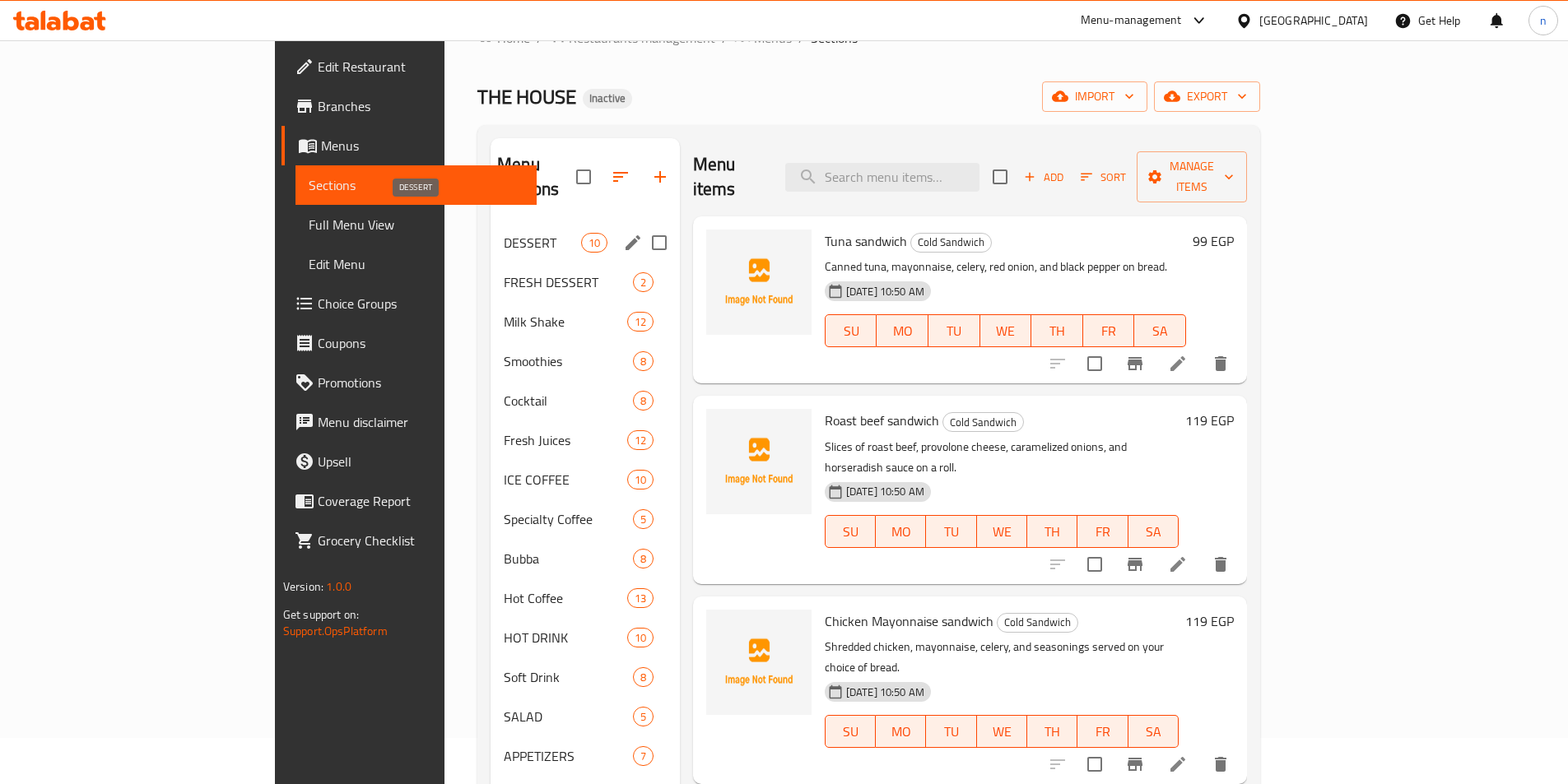
click at [504, 233] on span "DESSERT" at bounding box center [542, 243] width 77 height 20
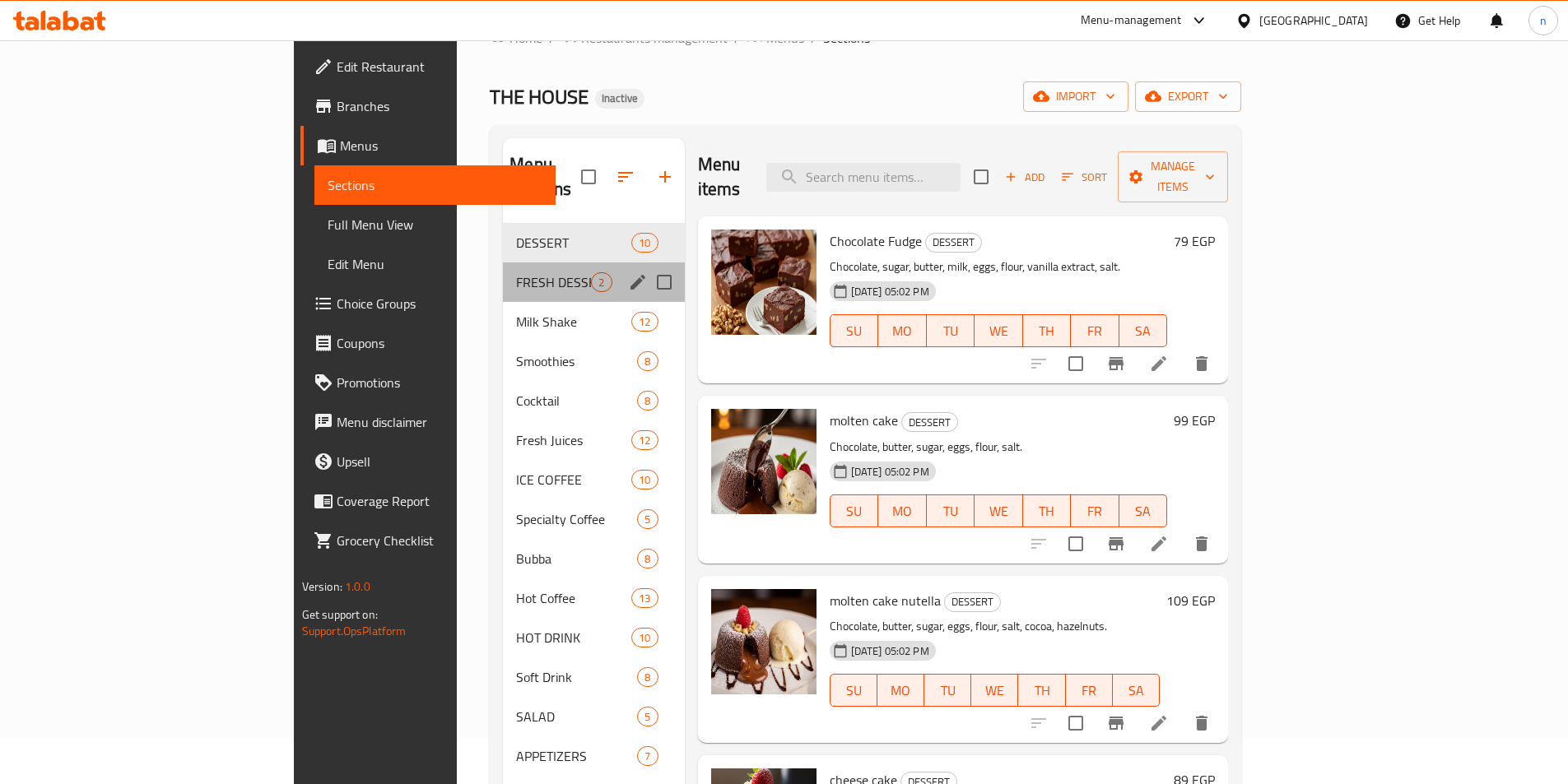
click at [503, 275] on div "FRESH DESSERT 2" at bounding box center [593, 282] width 181 height 40
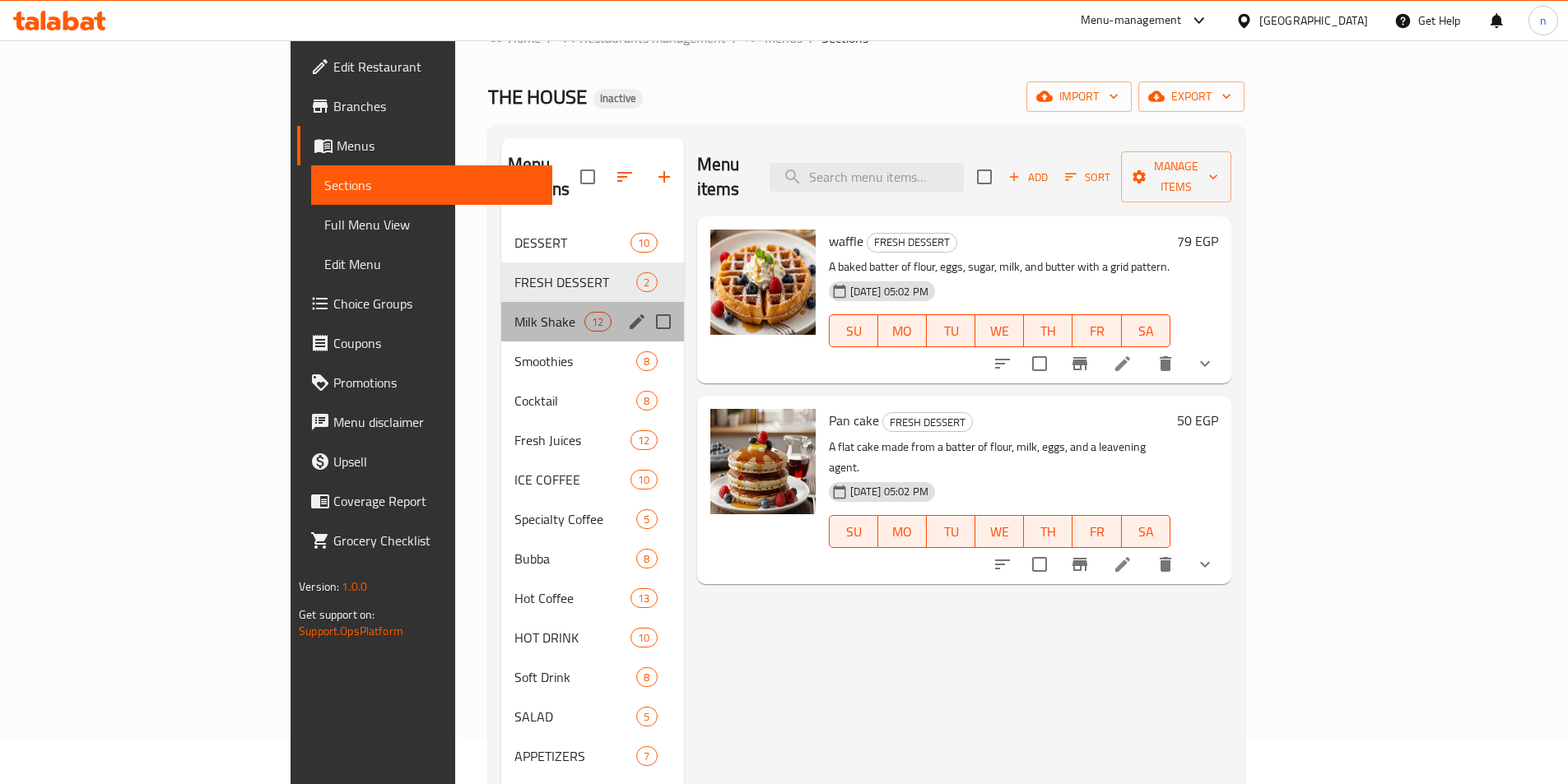
click at [501, 311] on div "Milk Shake 12" at bounding box center [592, 322] width 183 height 40
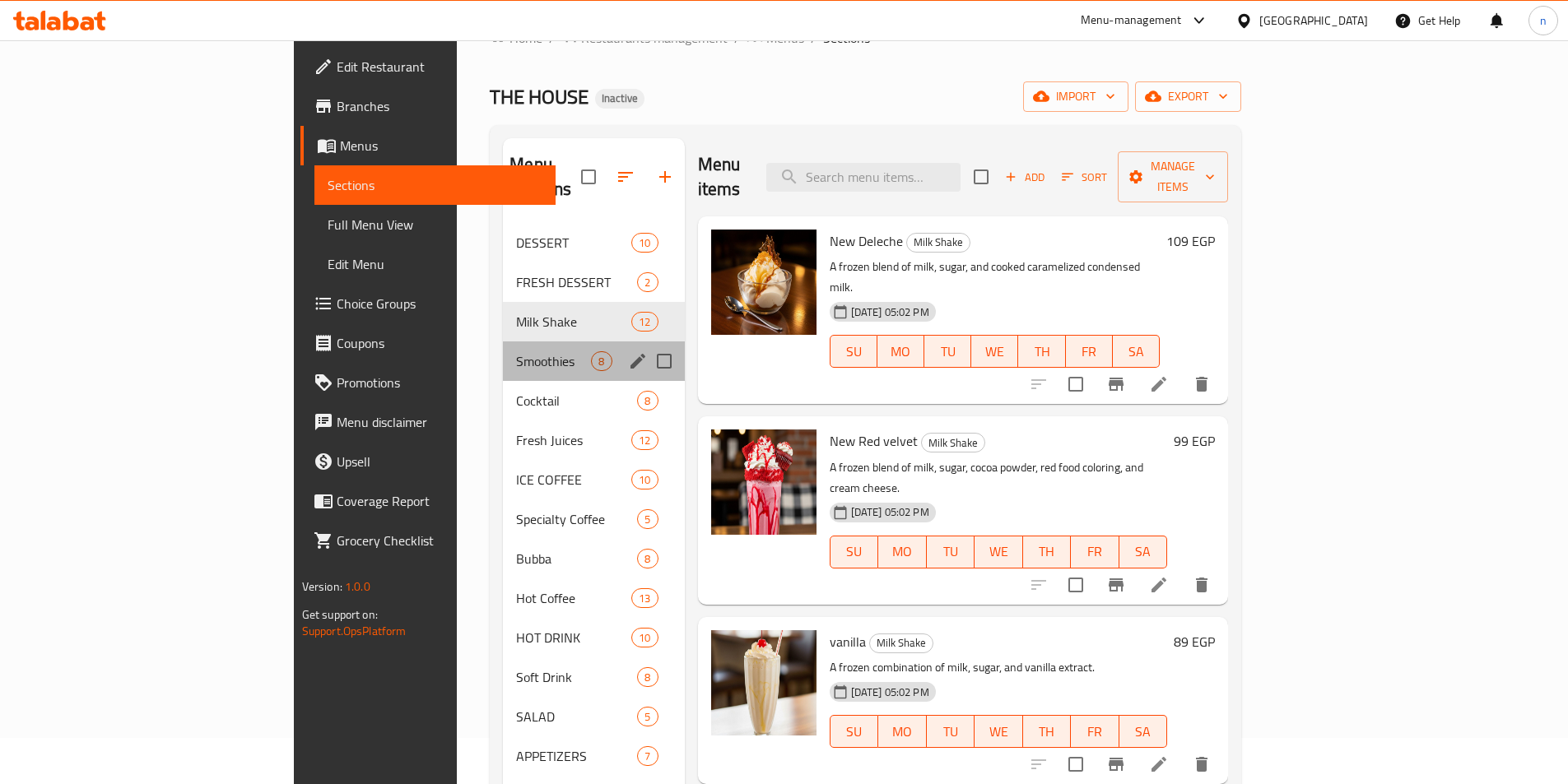
click at [503, 349] on div "Smoothies 8" at bounding box center [593, 361] width 181 height 40
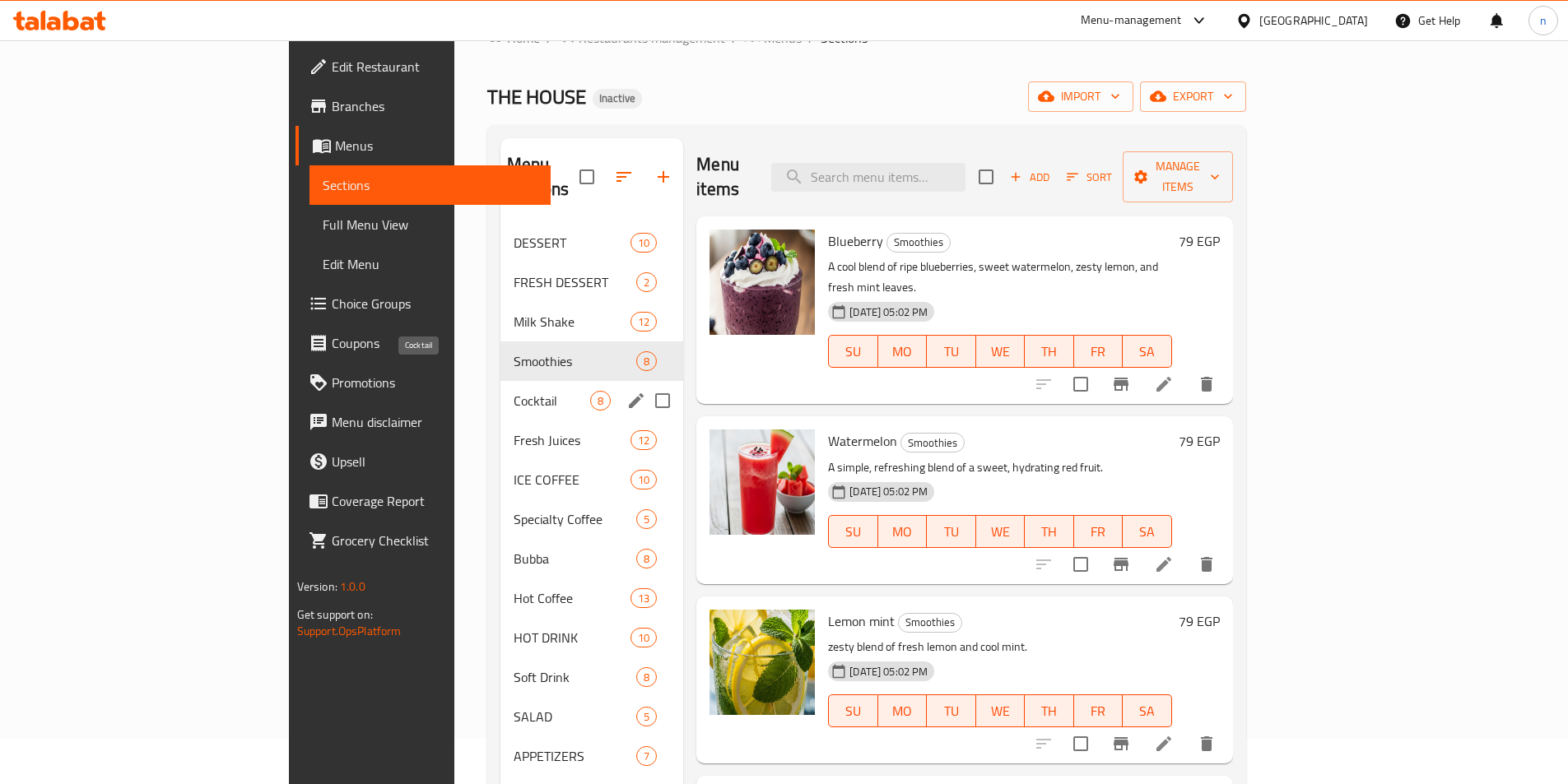
click at [514, 391] on span "Cocktail" at bounding box center [552, 401] width 77 height 20
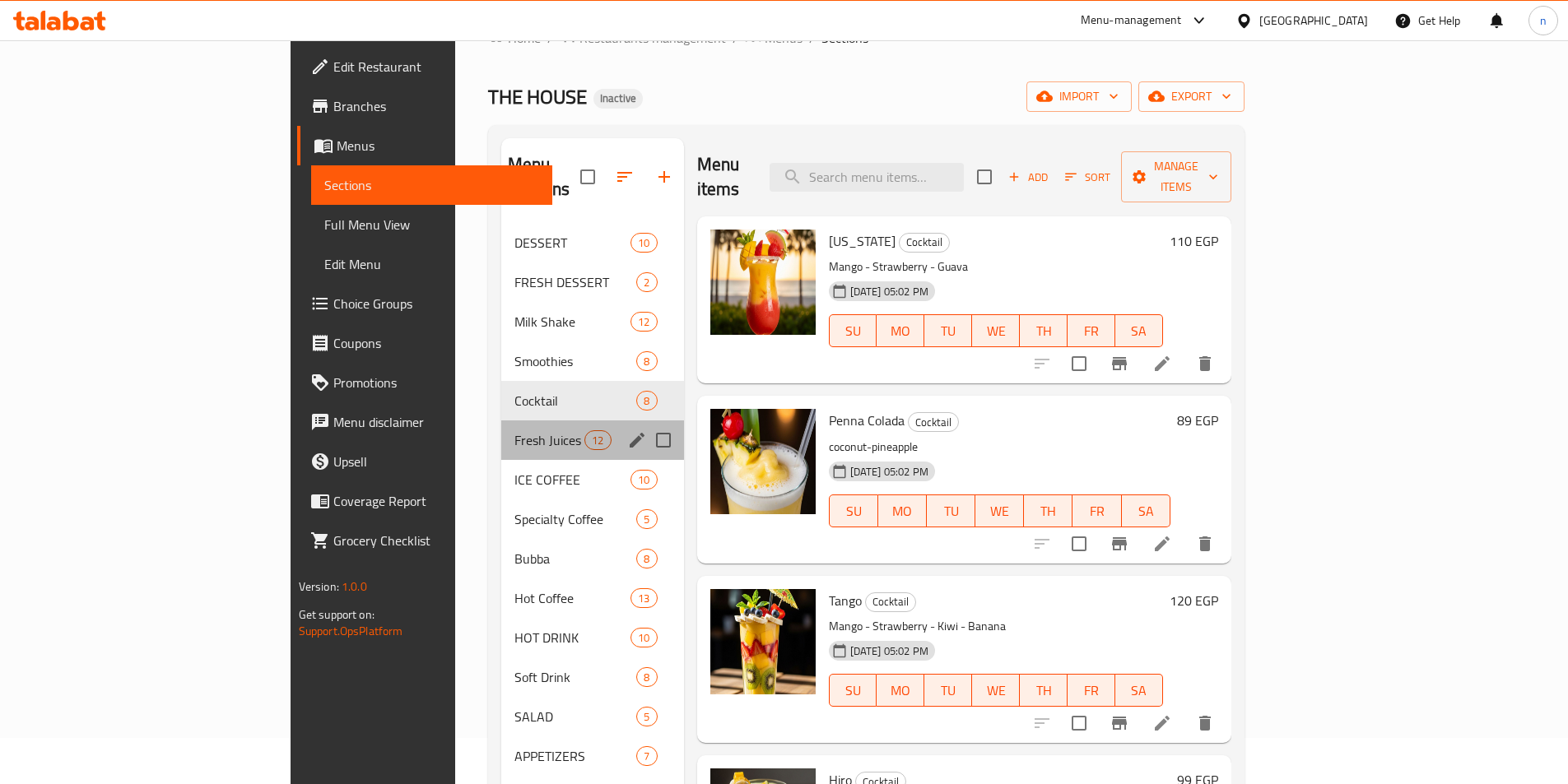
click at [501, 433] on div "Fresh Juices 12" at bounding box center [592, 440] width 183 height 40
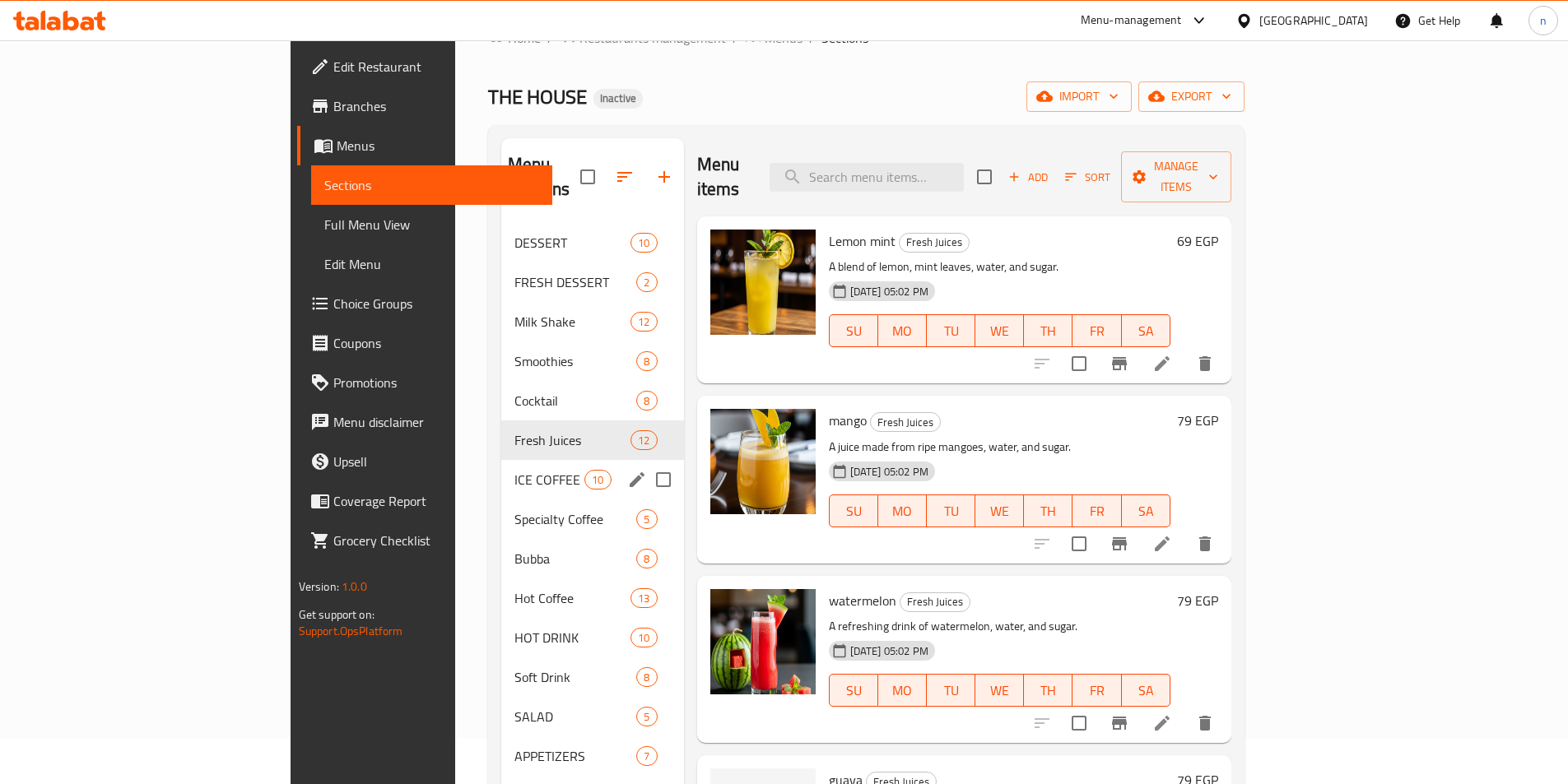
click at [501, 470] on div "ICE COFFEE 10" at bounding box center [592, 480] width 183 height 40
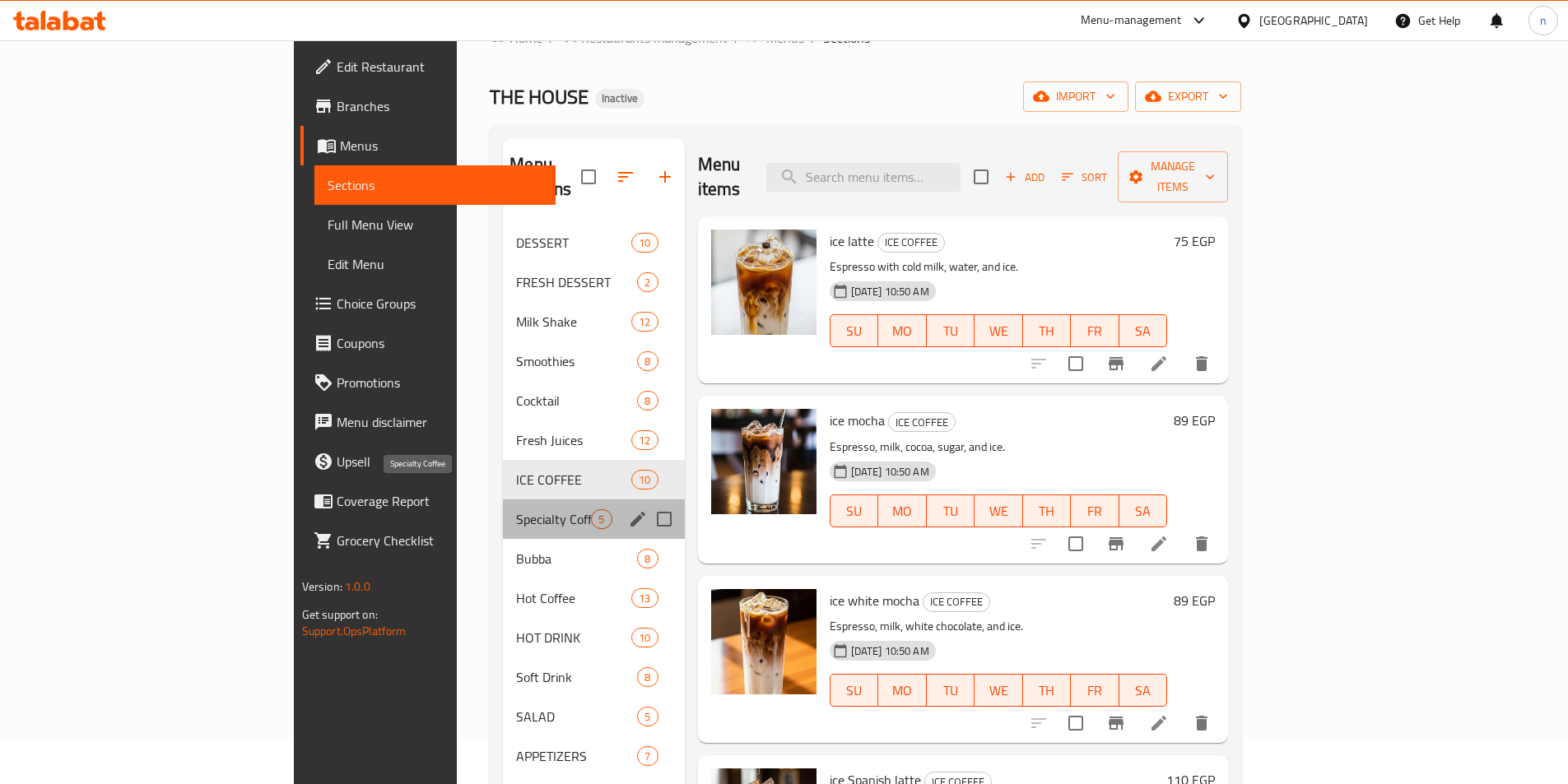
click at [516, 509] on span "Specialty Coffee" at bounding box center [554, 519] width 75 height 20
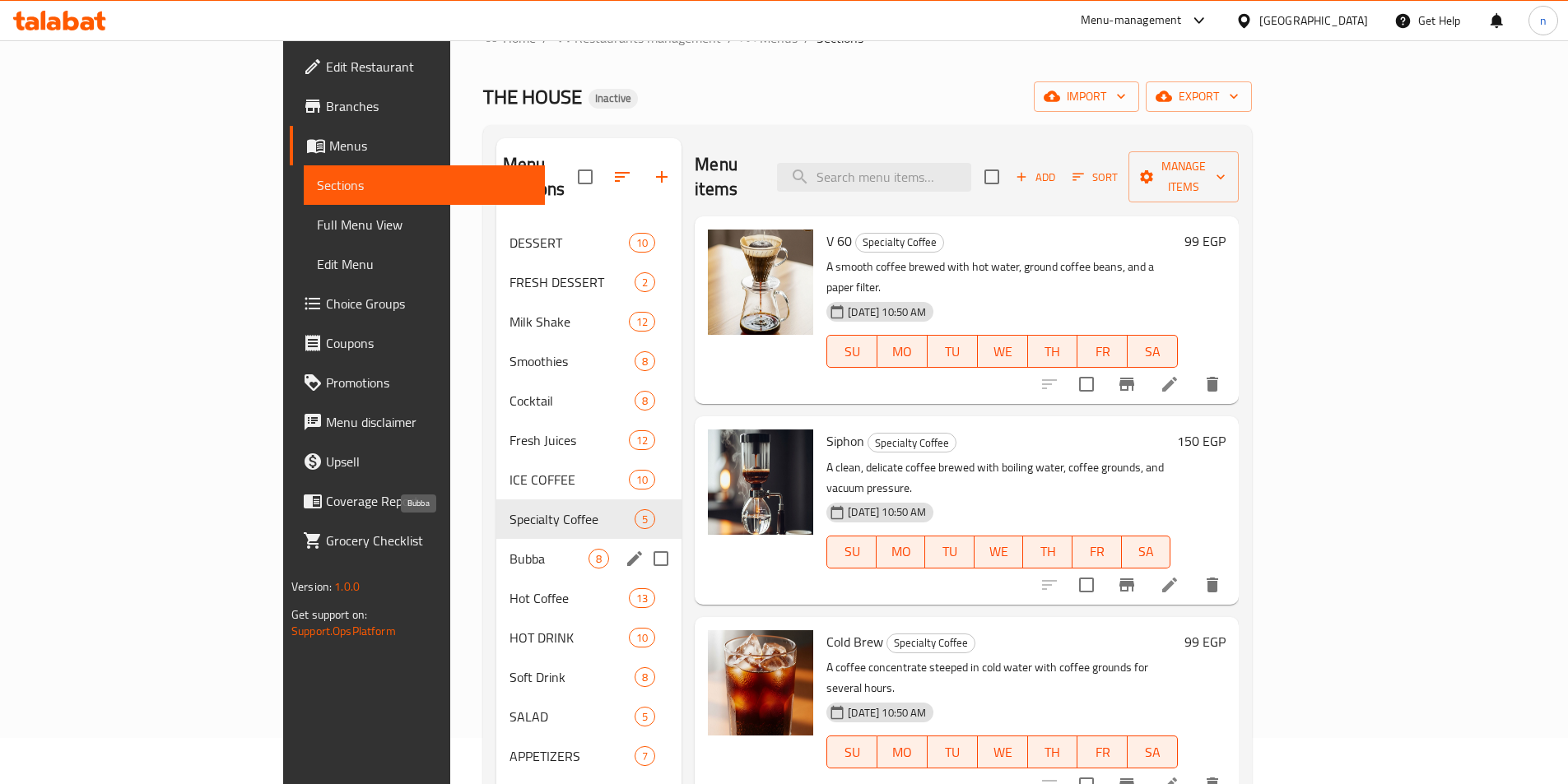
click at [510, 549] on span "Bubba" at bounding box center [549, 559] width 79 height 20
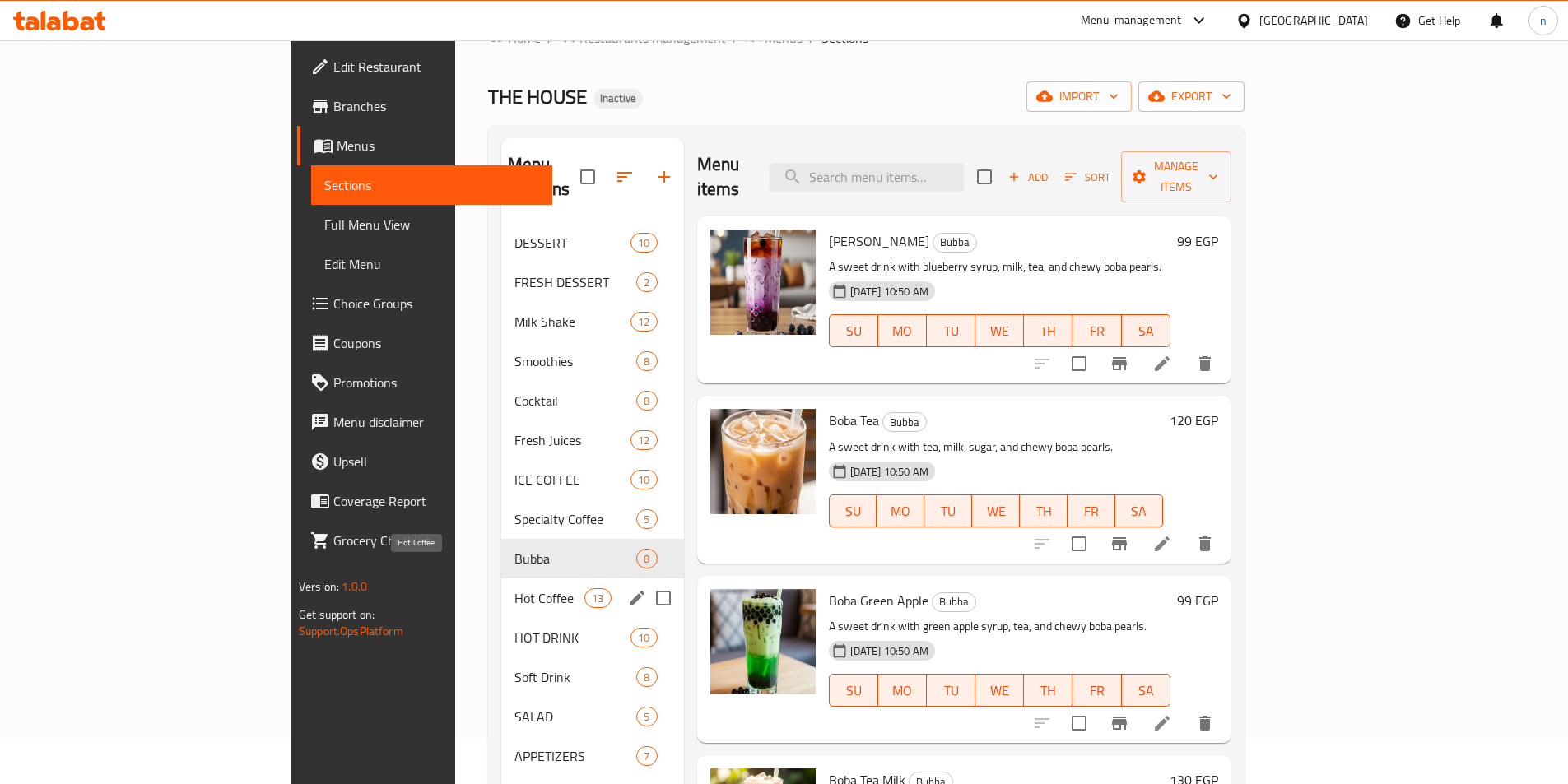
click at [515, 588] on span "Hot Coffee" at bounding box center [549, 598] width 70 height 20
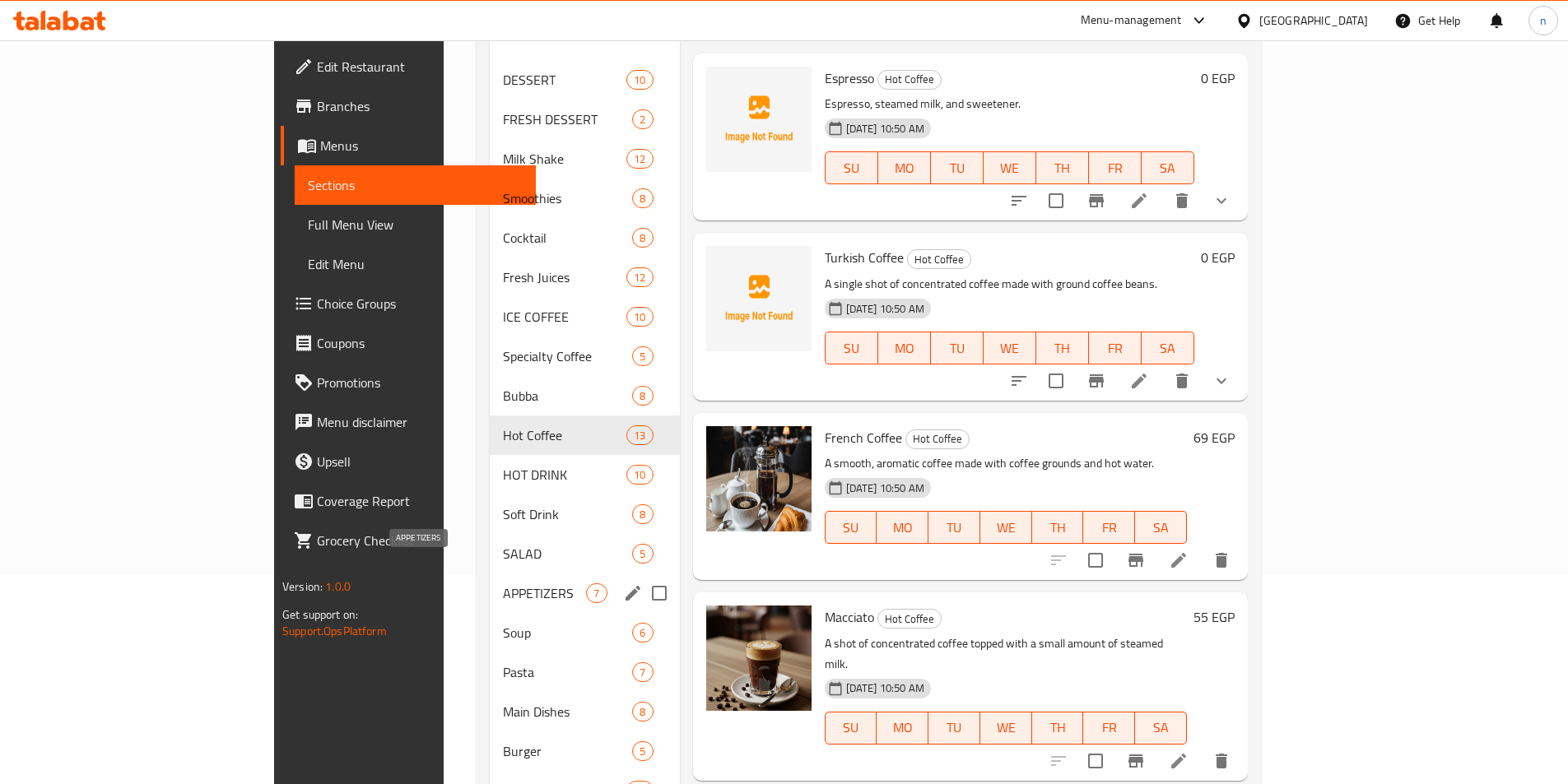
scroll to position [211, 0]
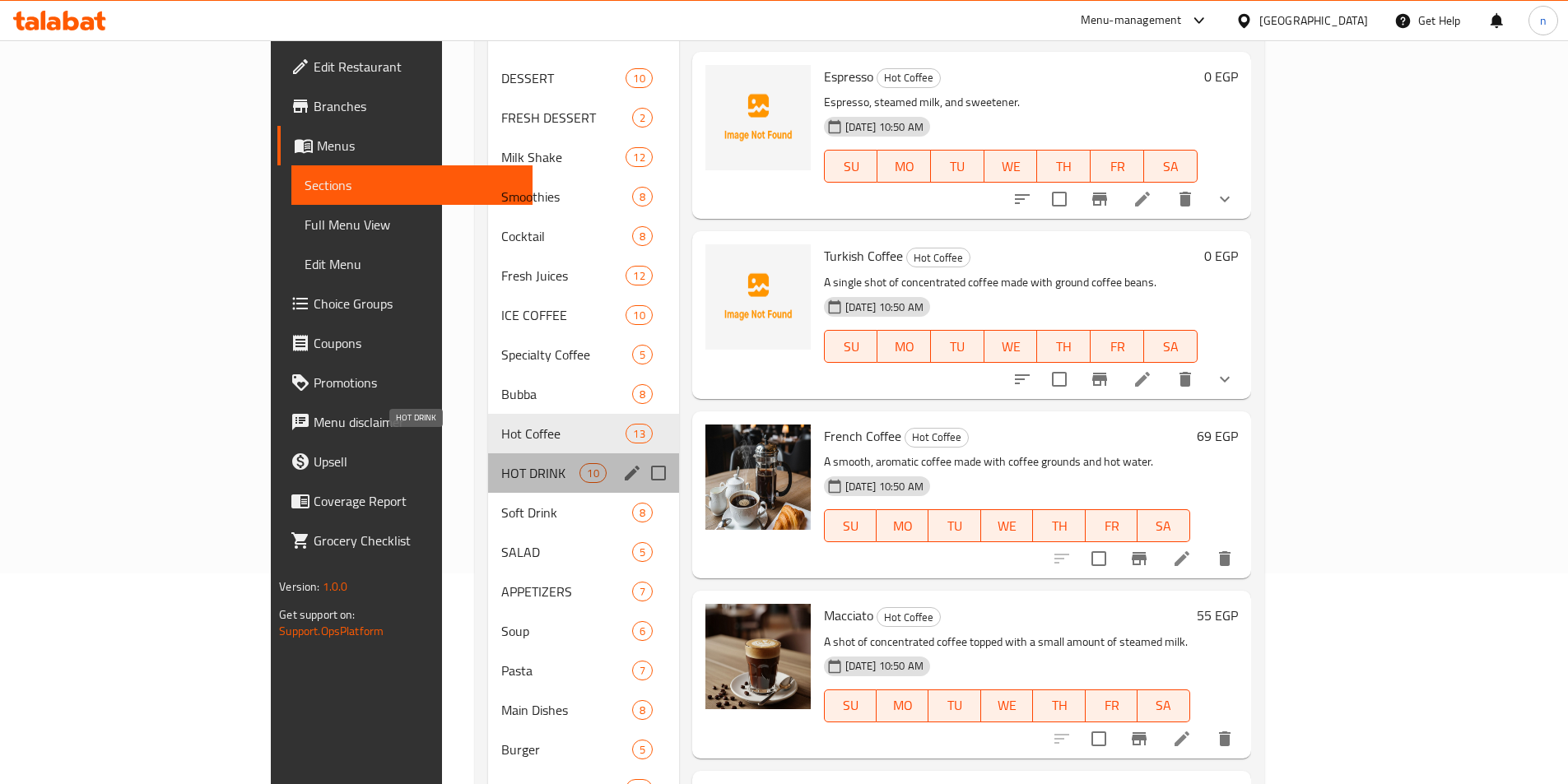
click at [501, 463] on span "HOT DRINK" at bounding box center [540, 473] width 79 height 20
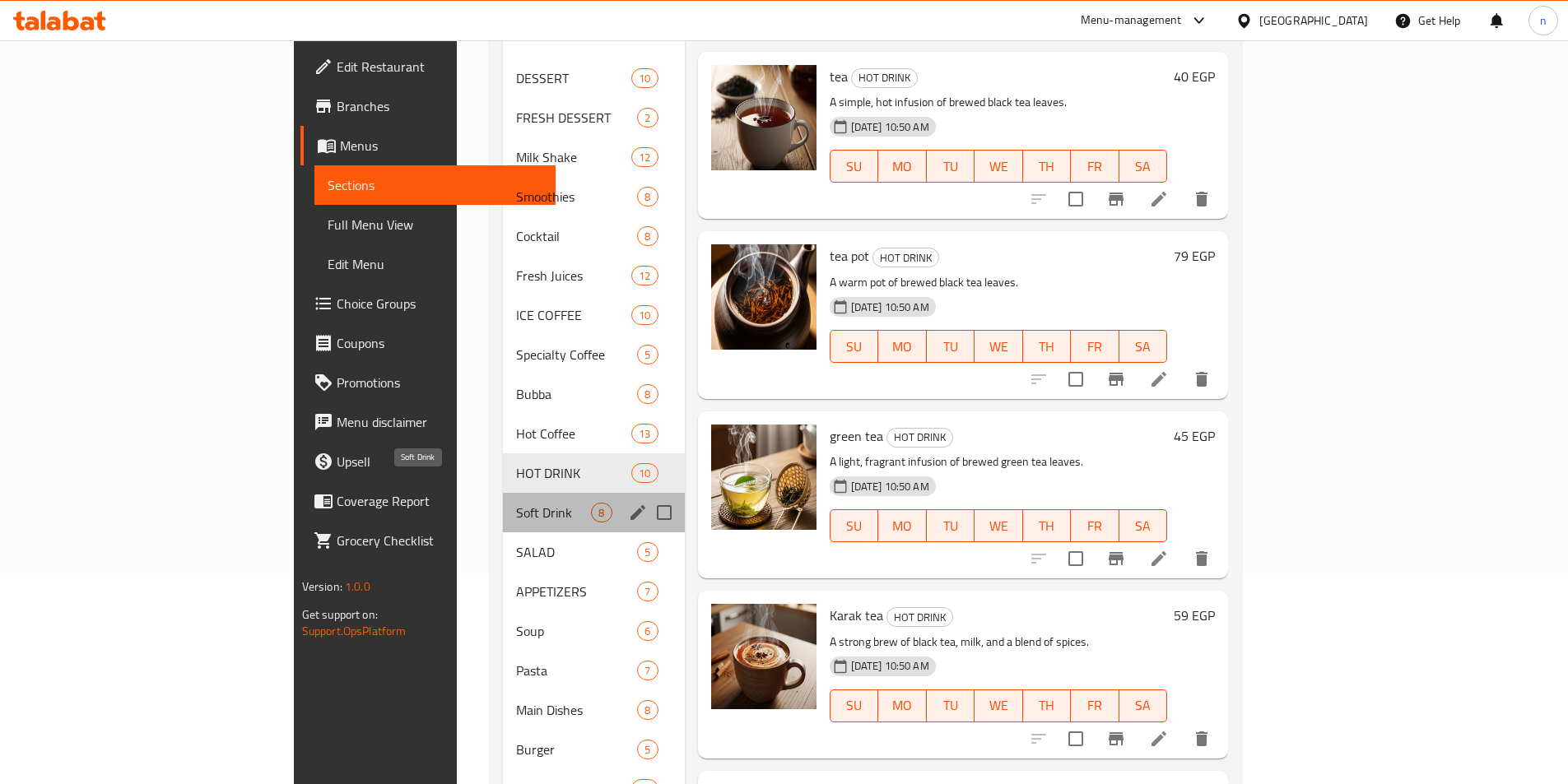
click at [516, 503] on span "Soft Drink" at bounding box center [554, 513] width 75 height 20
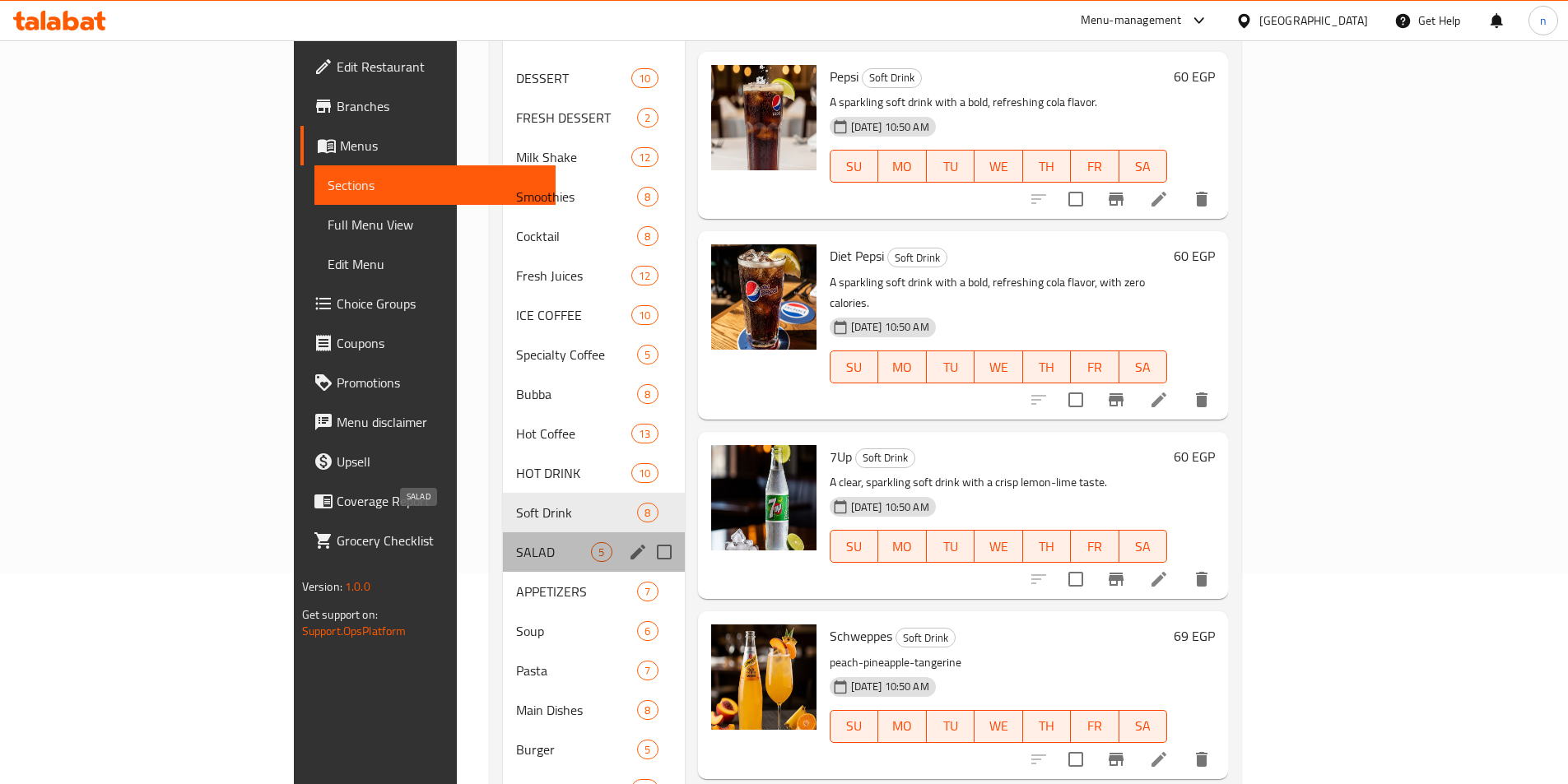
click at [516, 543] on span "SALAD" at bounding box center [554, 552] width 75 height 20
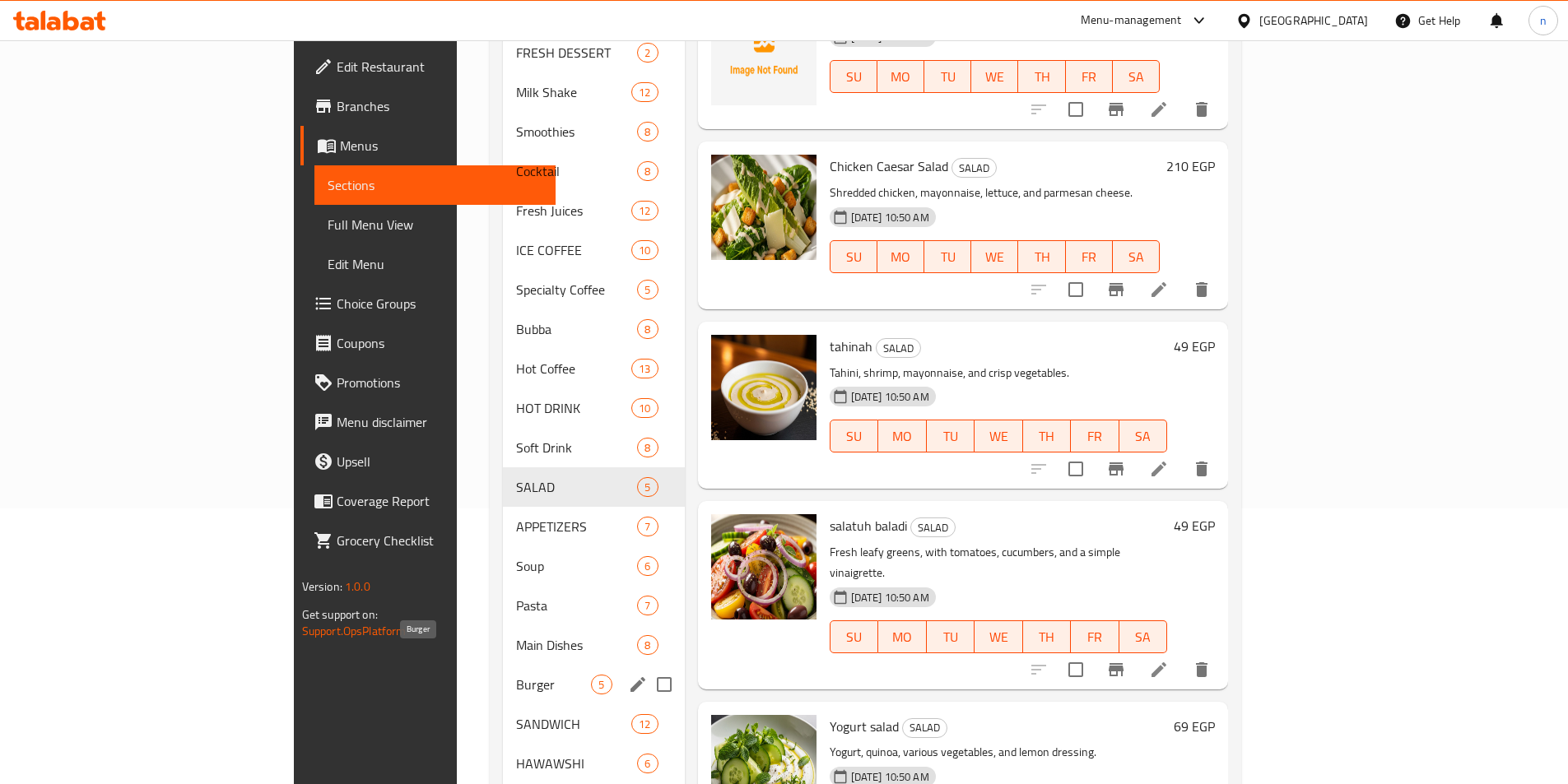
scroll to position [457, 0]
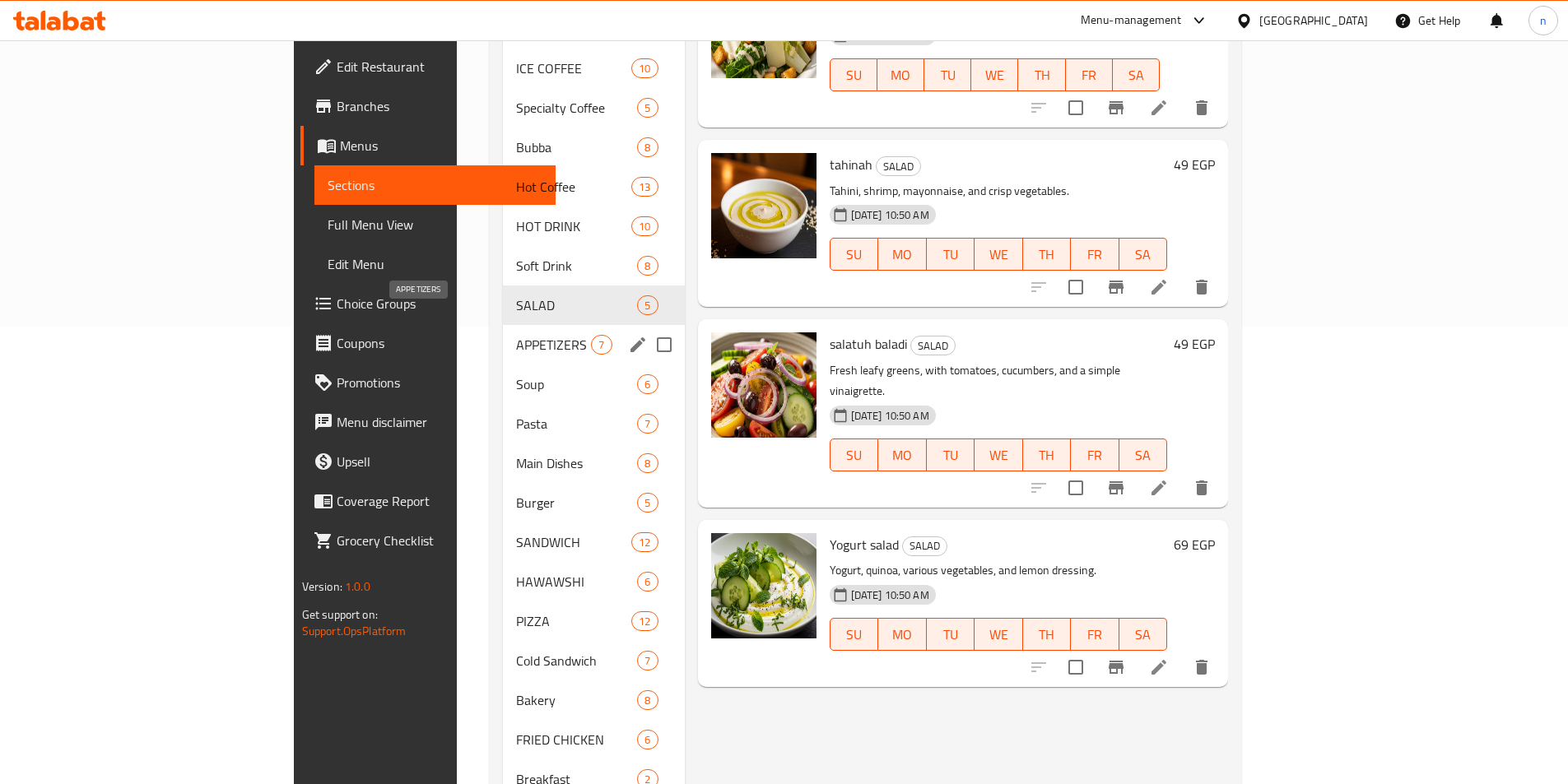
click at [516, 335] on span "APPETIZERS" at bounding box center [554, 345] width 75 height 20
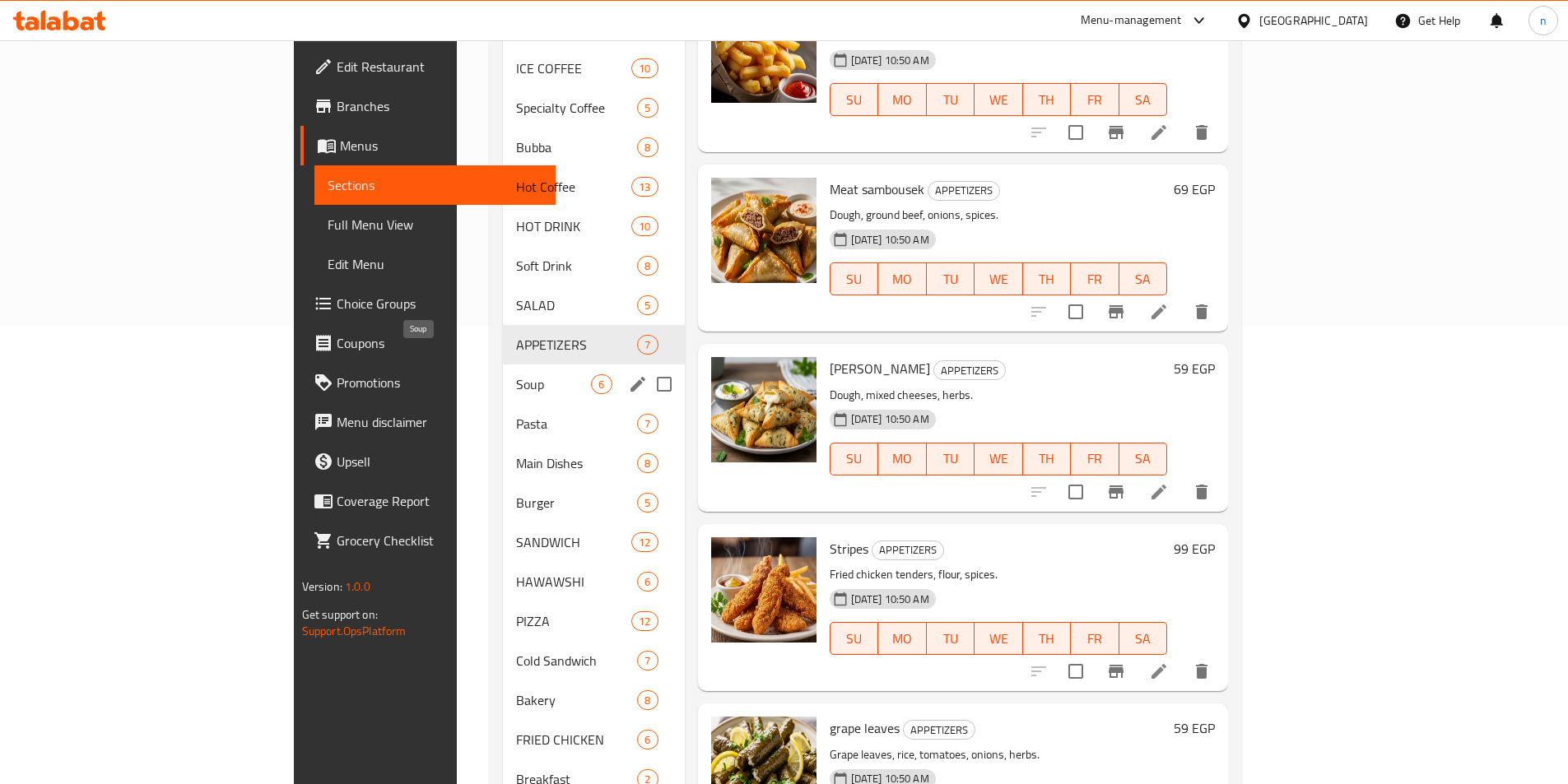
click at [516, 375] on span "Soup" at bounding box center [554, 385] width 75 height 20
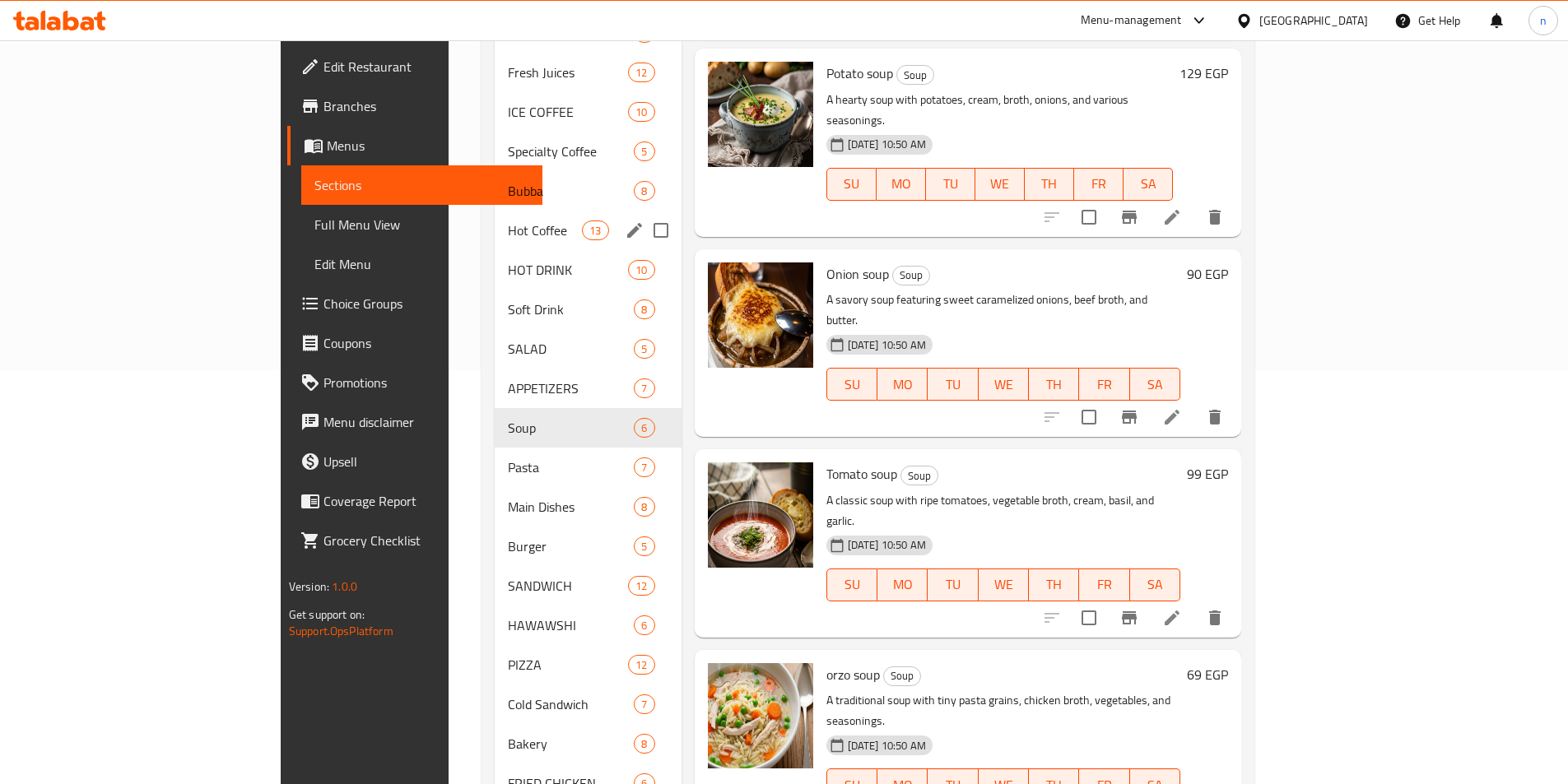
scroll to position [457, 0]
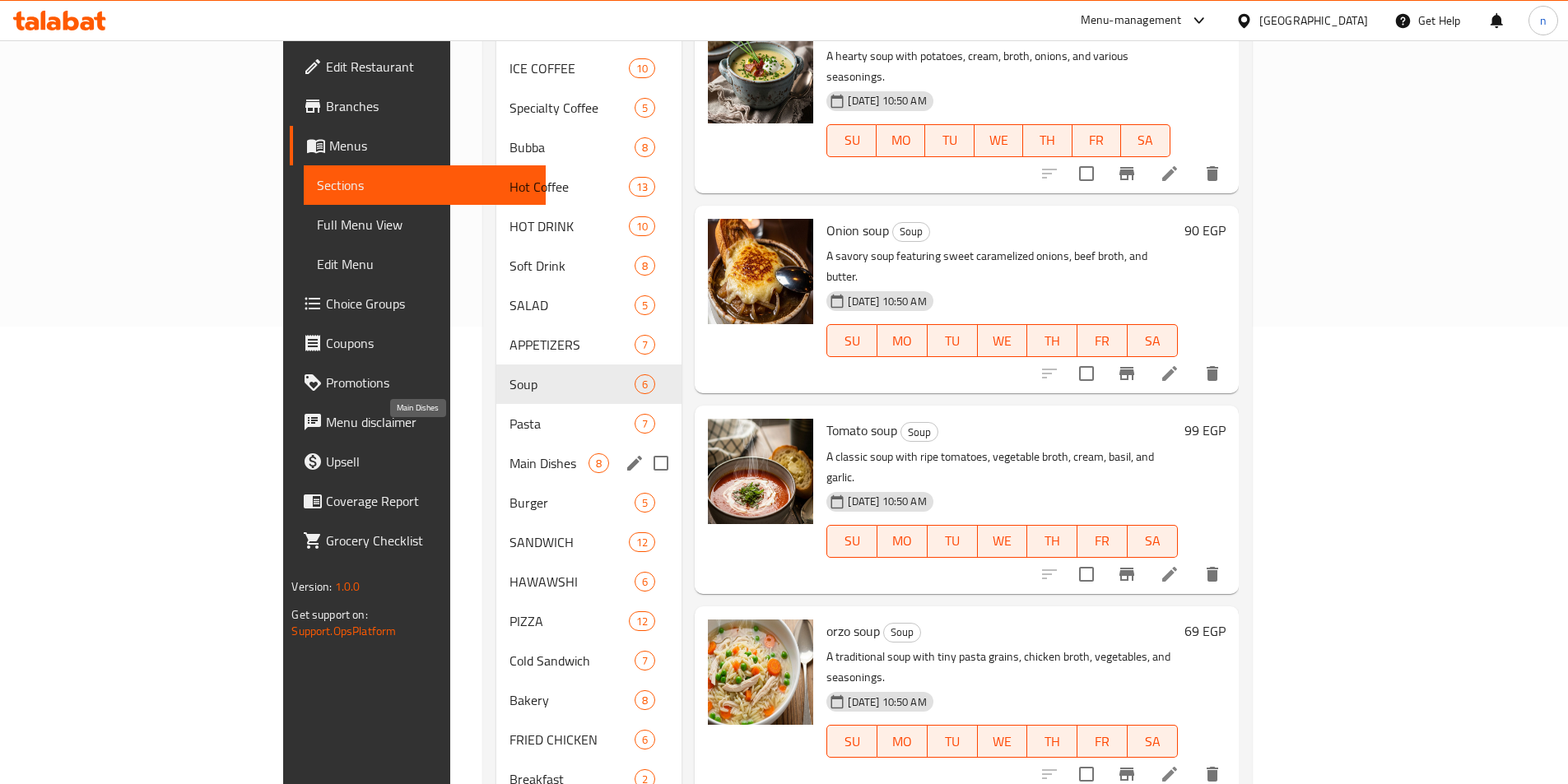
click at [510, 453] on span "Main Dishes" at bounding box center [549, 463] width 79 height 20
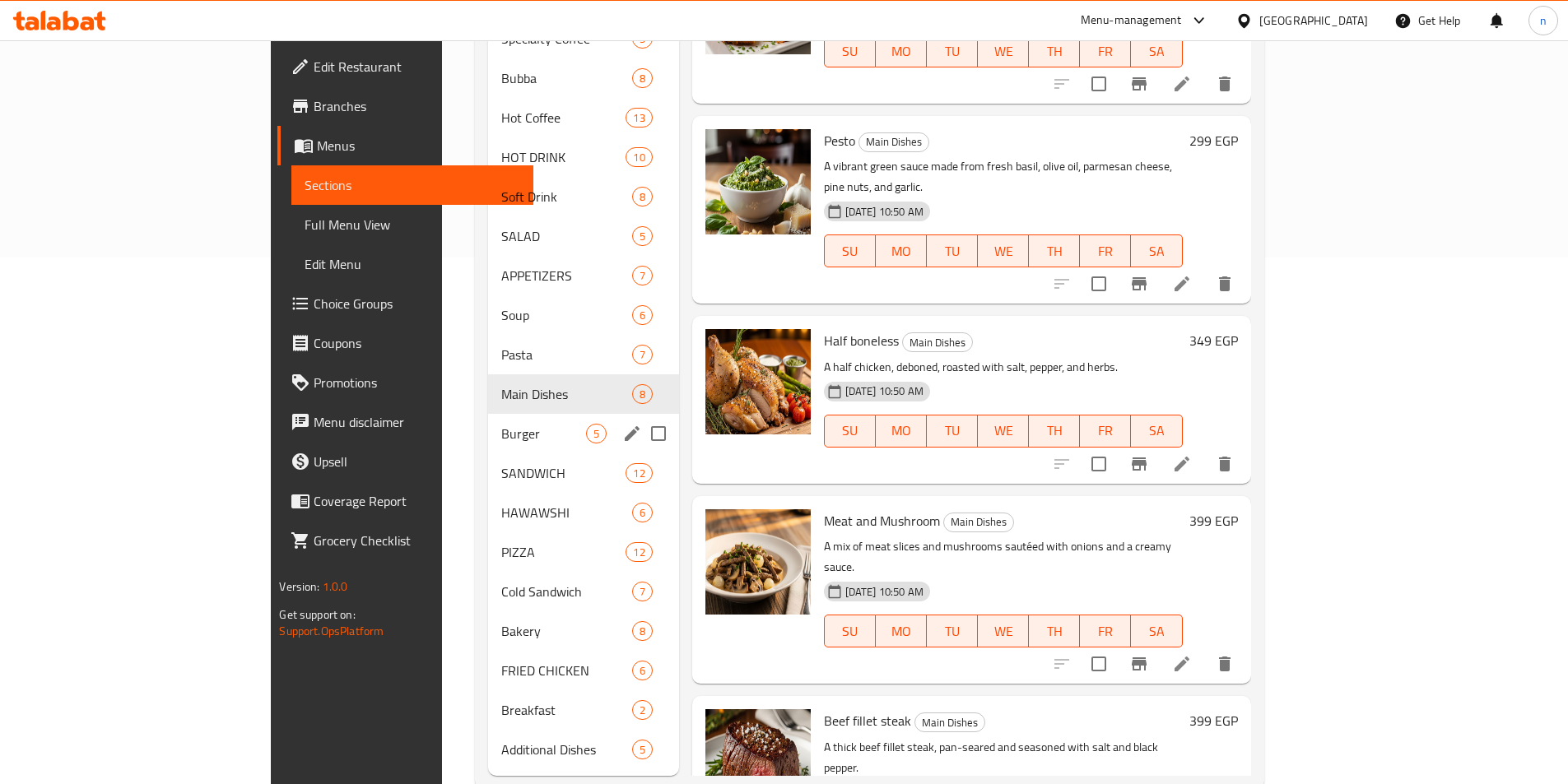
scroll to position [540, 0]
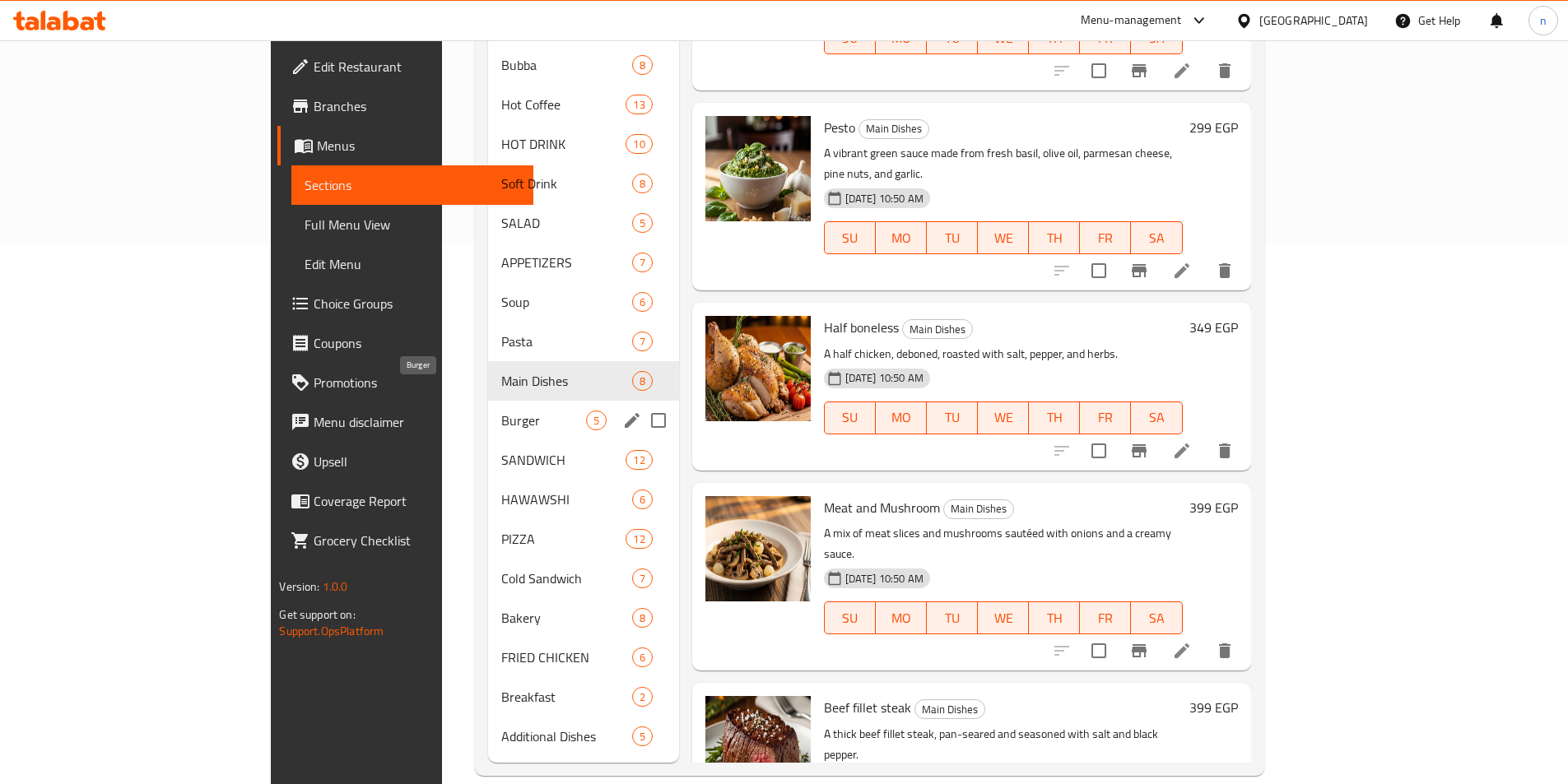
click at [501, 410] on span "Burger" at bounding box center [543, 420] width 84 height 20
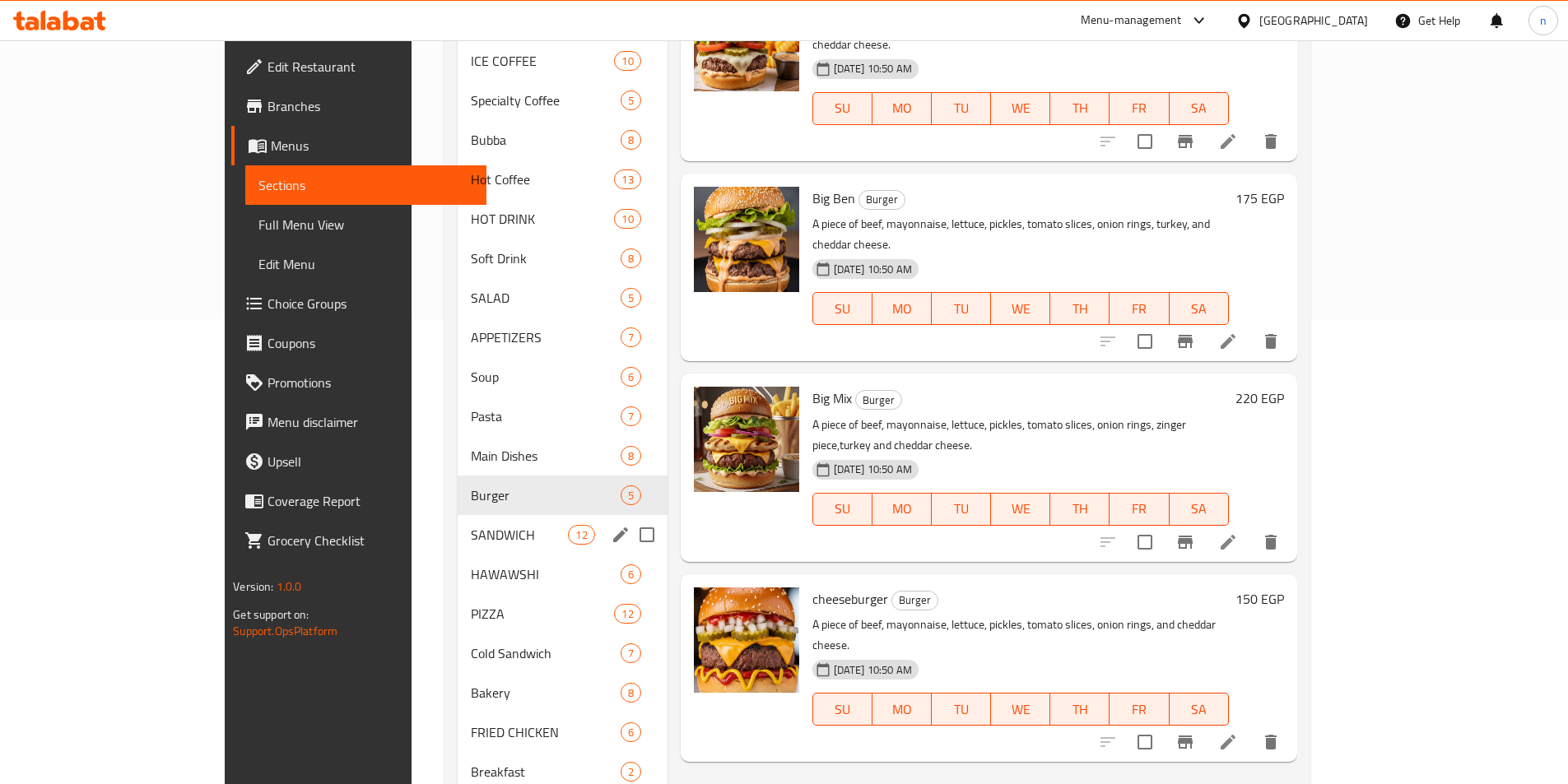
scroll to position [494, 0]
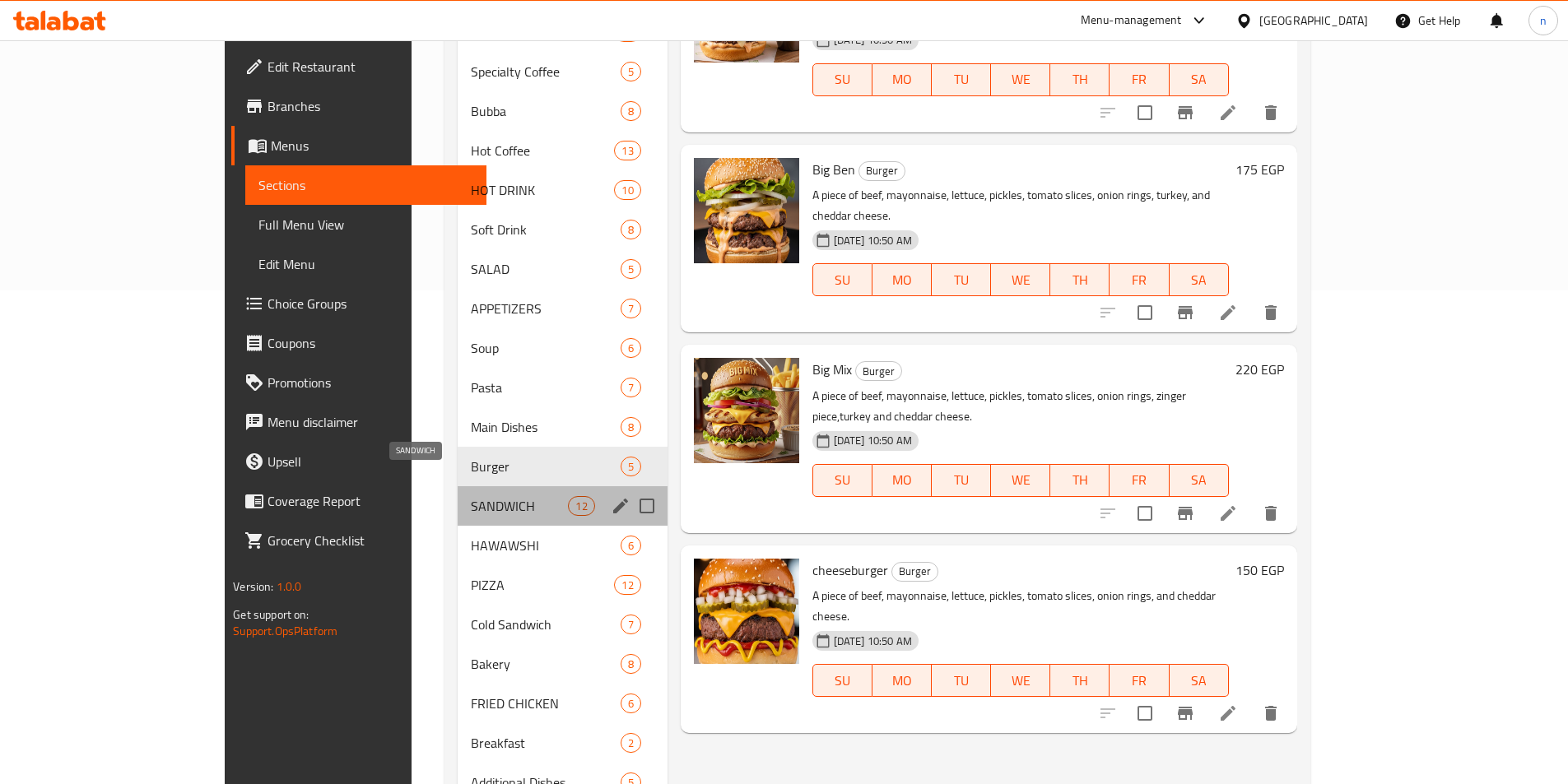
click at [471, 496] on span "SANDWICH" at bounding box center [520, 506] width 98 height 20
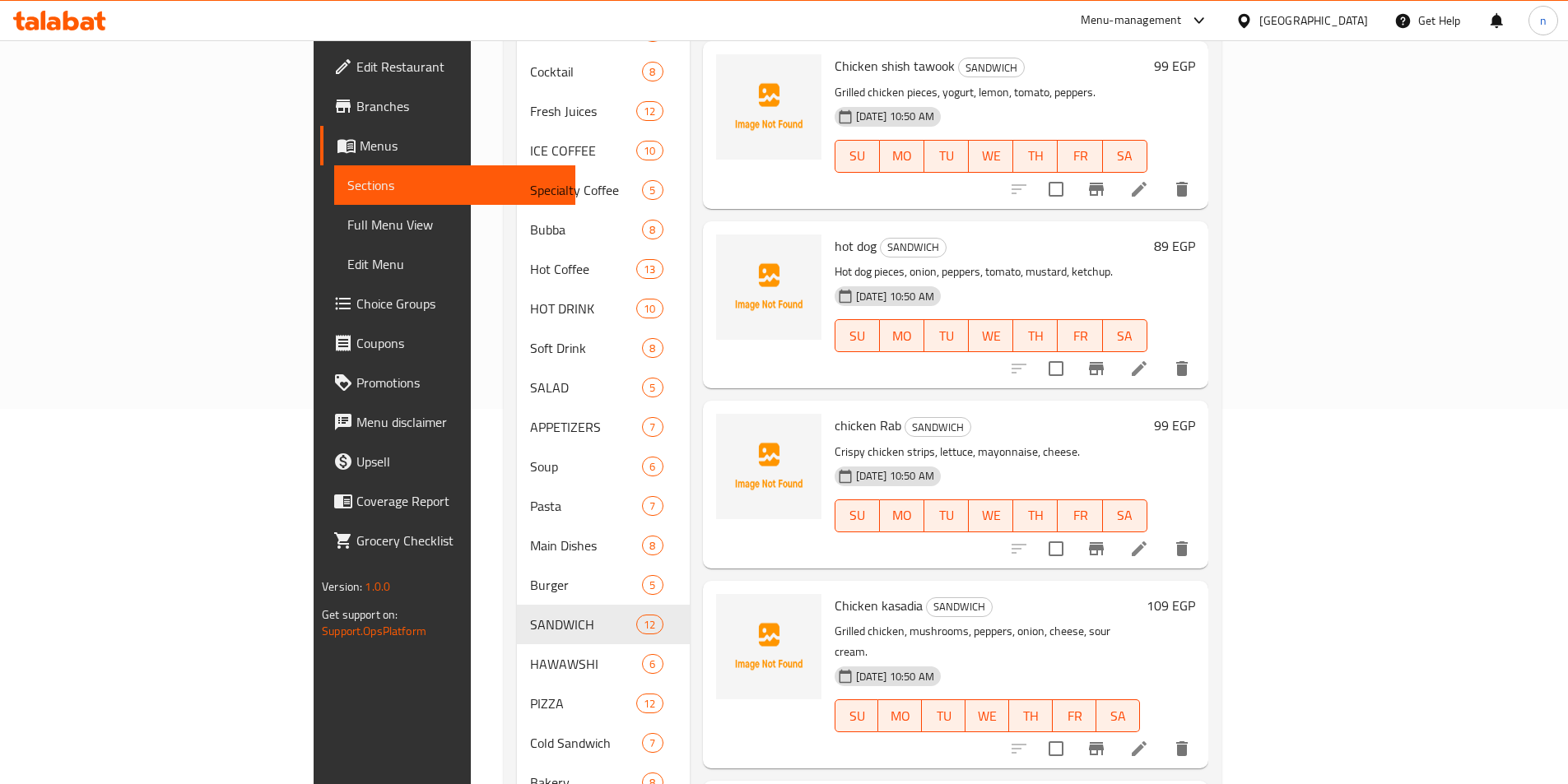
scroll to position [540, 0]
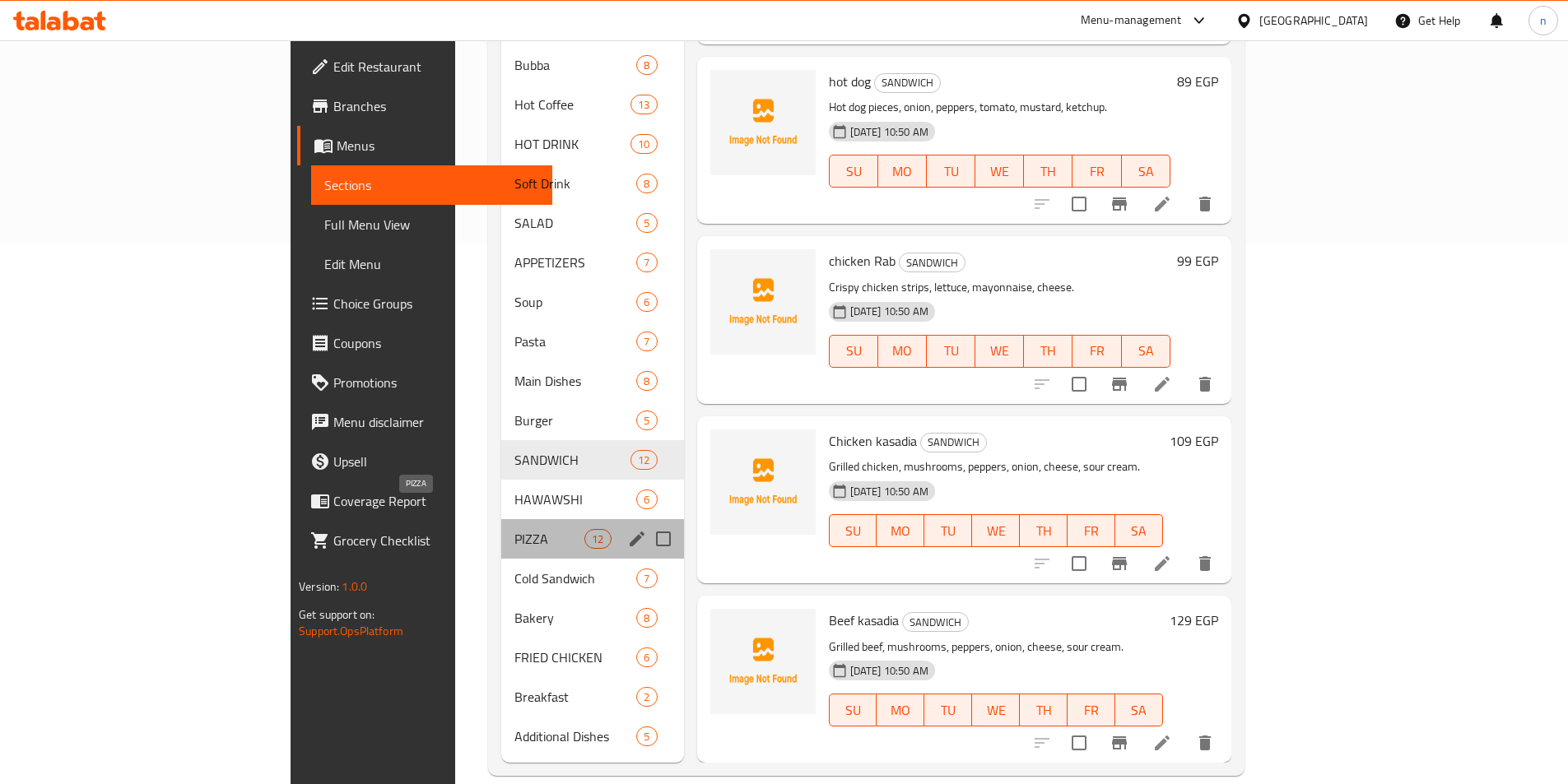
click at [515, 529] on span "PIZZA" at bounding box center [549, 539] width 70 height 20
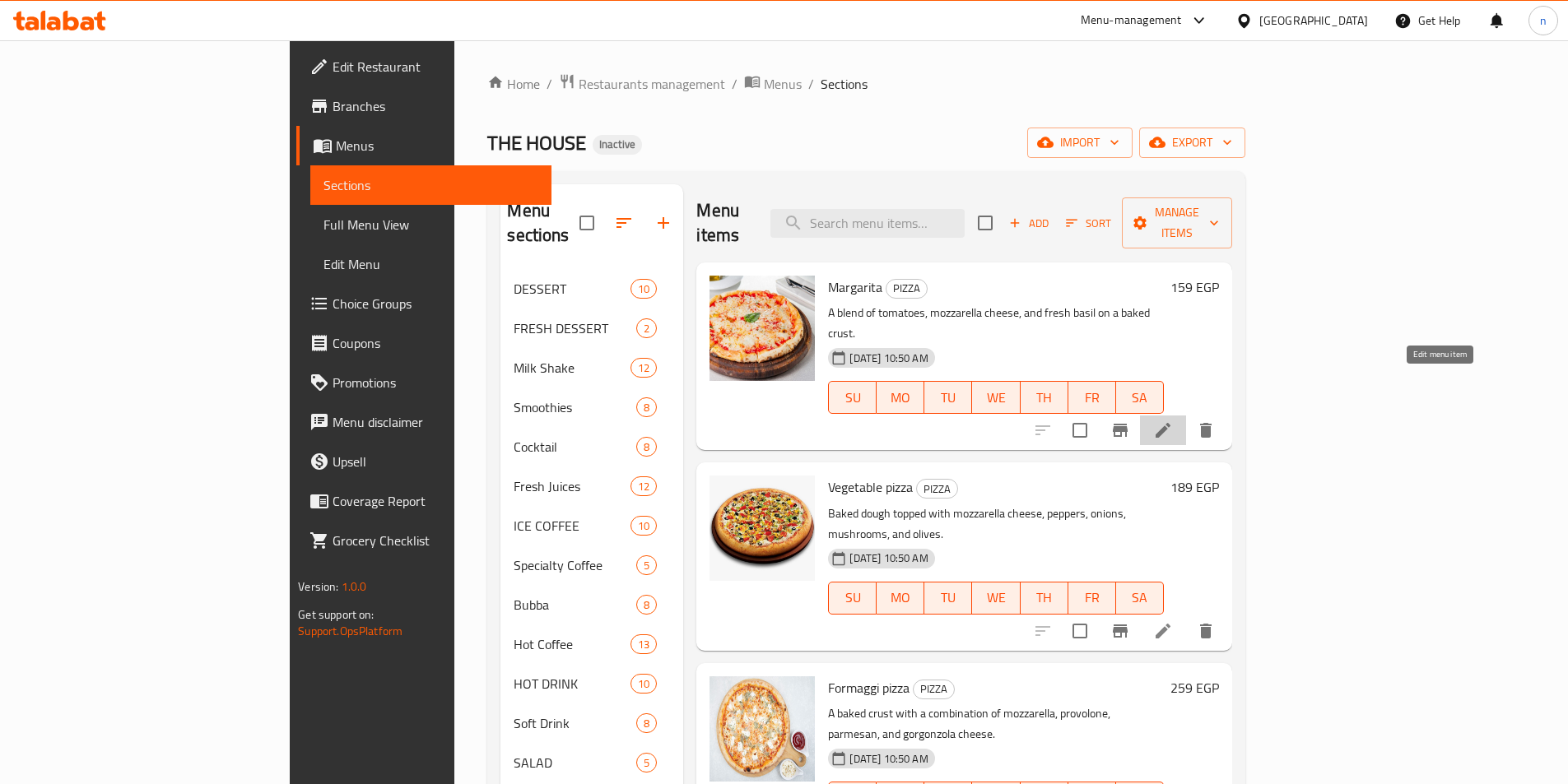
click at [1173, 420] on icon at bounding box center [1163, 430] width 20 height 20
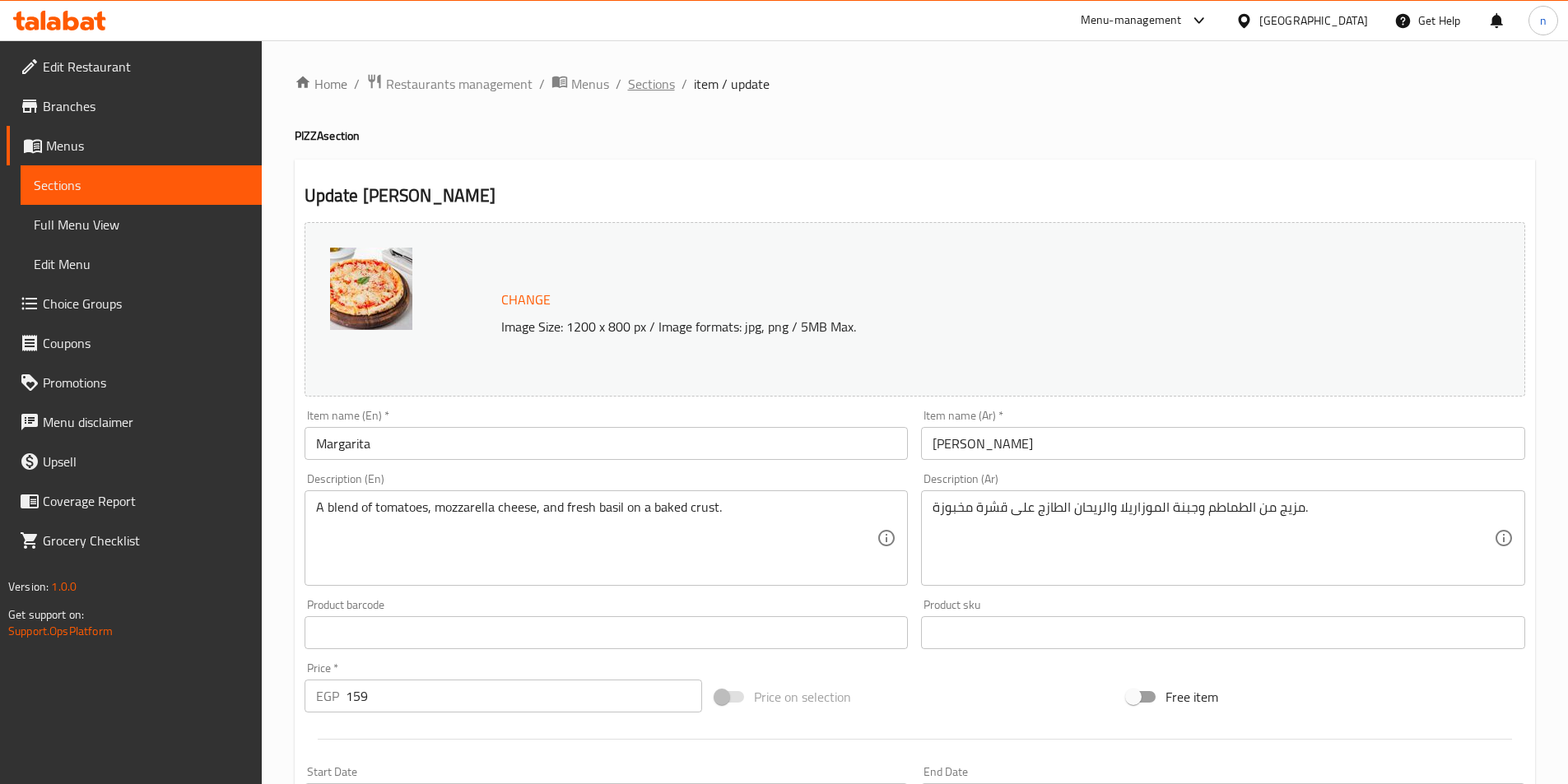
click at [655, 88] on span "Sections" at bounding box center [651, 84] width 47 height 20
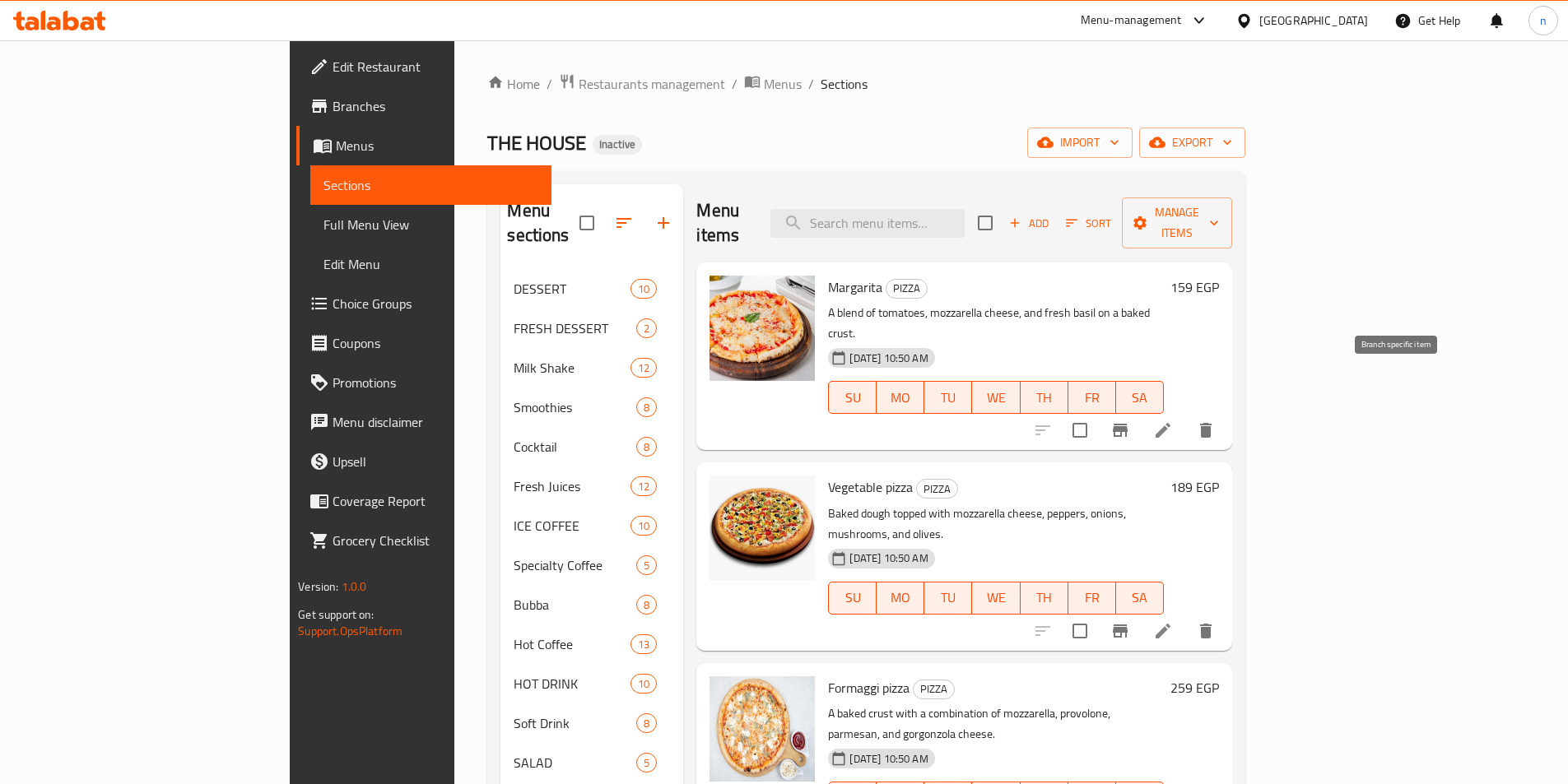
click at [1130, 420] on icon "Branch-specific-item" at bounding box center [1120, 430] width 20 height 20
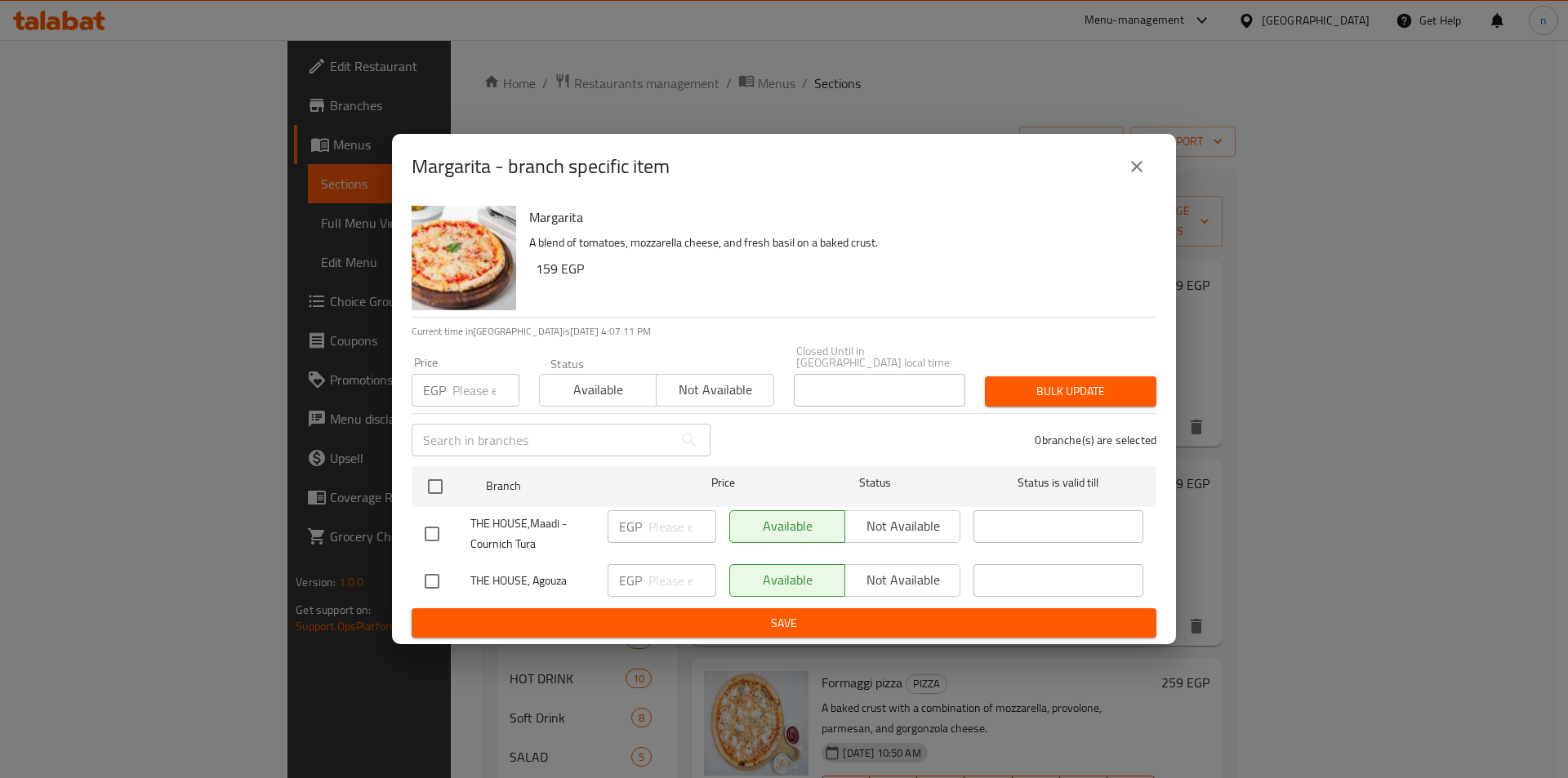
click at [429, 581] on input "checkbox" at bounding box center [432, 582] width 34 height 34
checkbox input "true"
click at [646, 580] on div "EGP ​" at bounding box center [662, 581] width 108 height 33
type input "120"
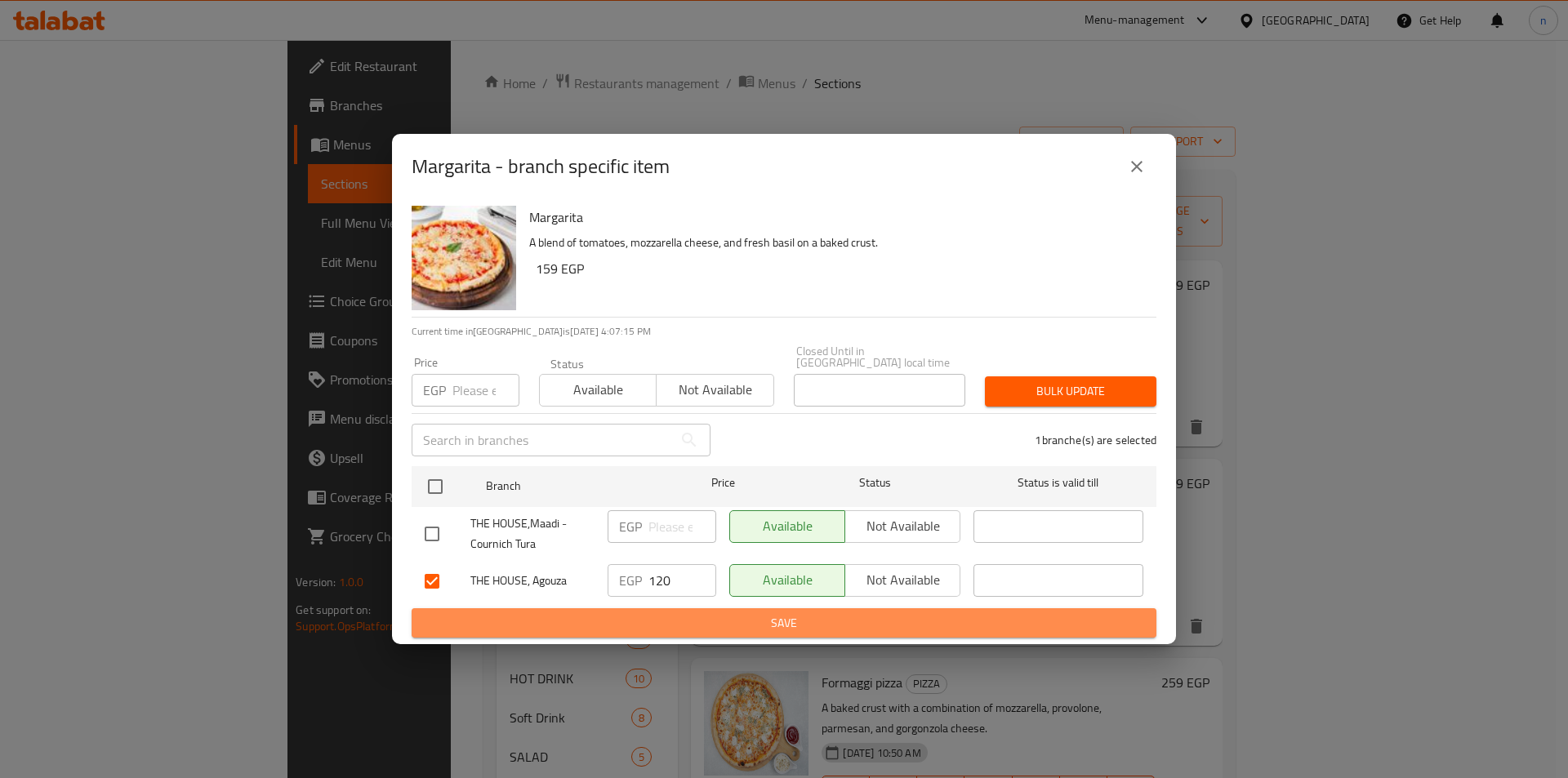
click at [667, 613] on span "Save" at bounding box center [784, 623] width 719 height 21
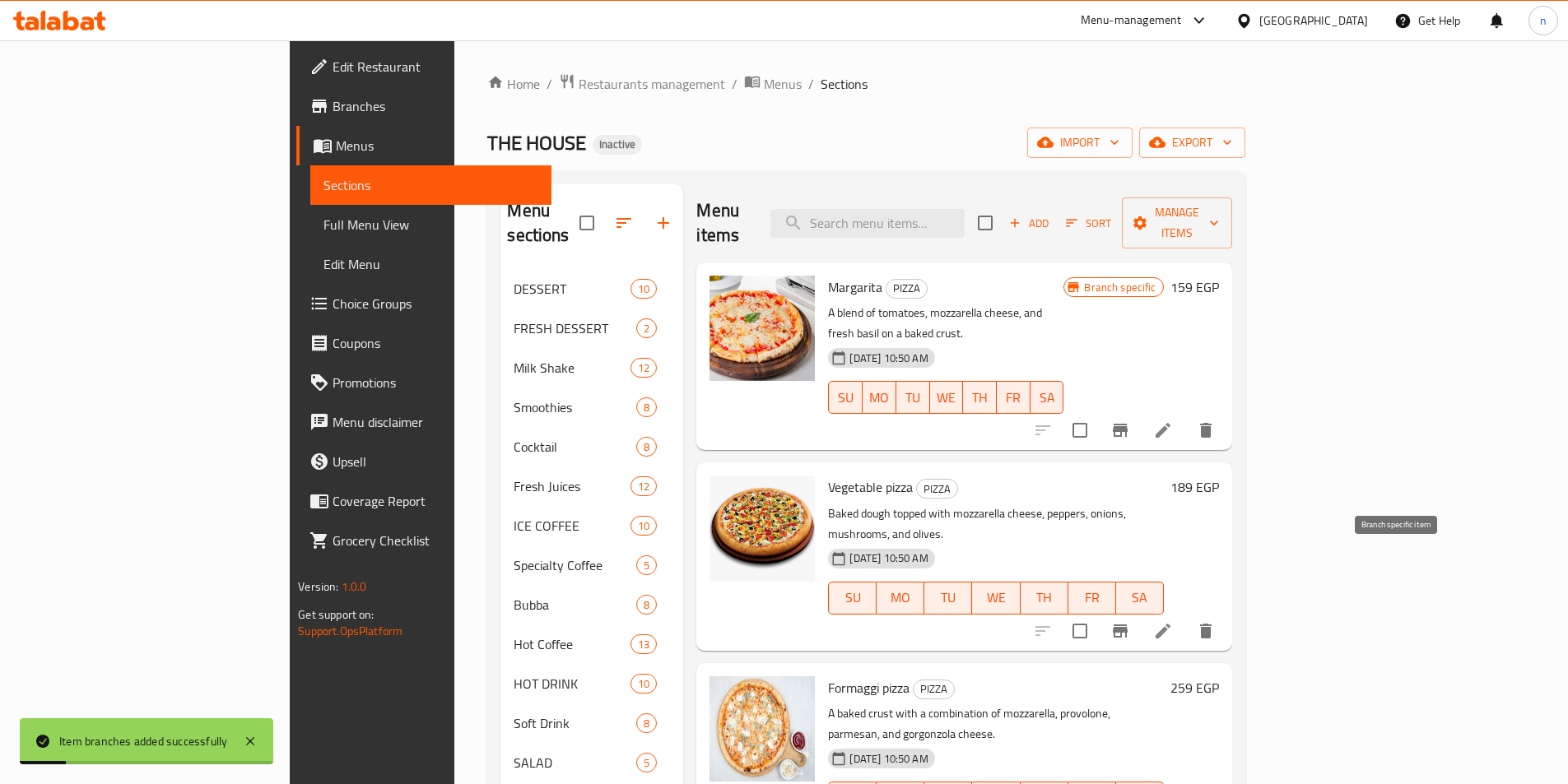
click at [1128, 624] on icon "Branch-specific-item" at bounding box center [1120, 631] width 15 height 13
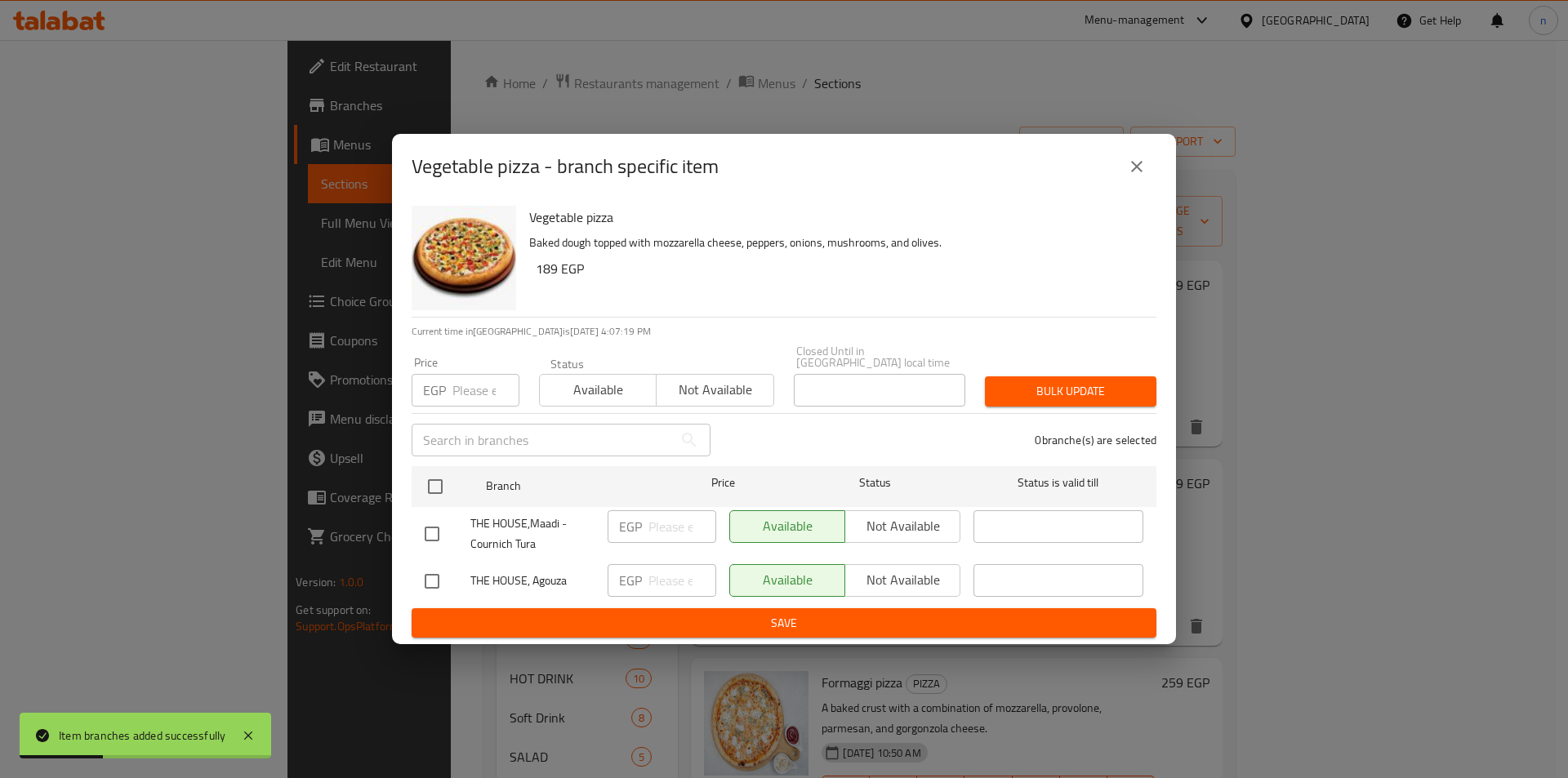
click at [432, 579] on input "checkbox" at bounding box center [432, 582] width 34 height 34
checkbox input "true"
click at [669, 582] on input "number" at bounding box center [682, 581] width 68 height 33
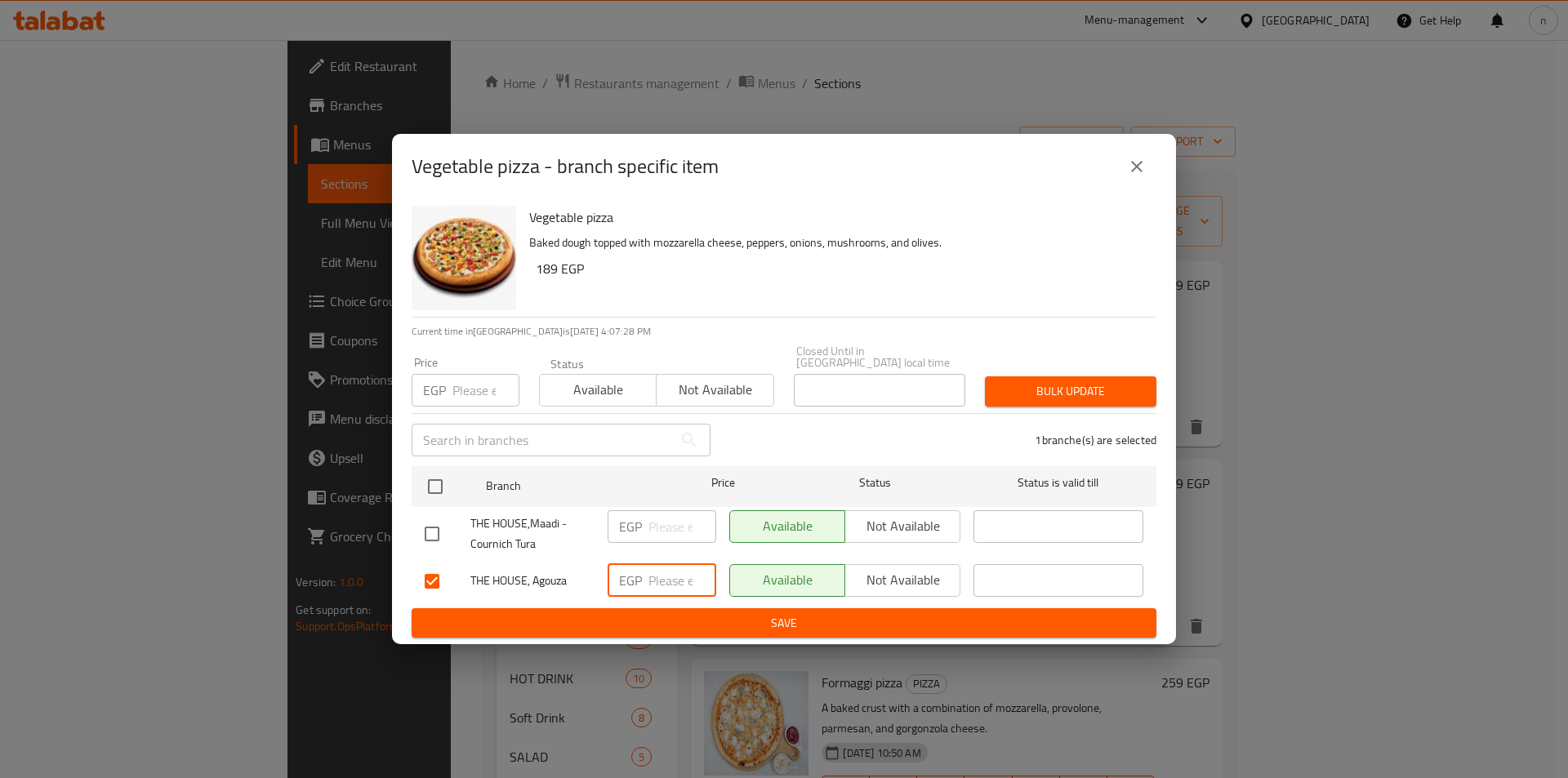
click at [1150, 172] on button "close" at bounding box center [1137, 167] width 39 height 39
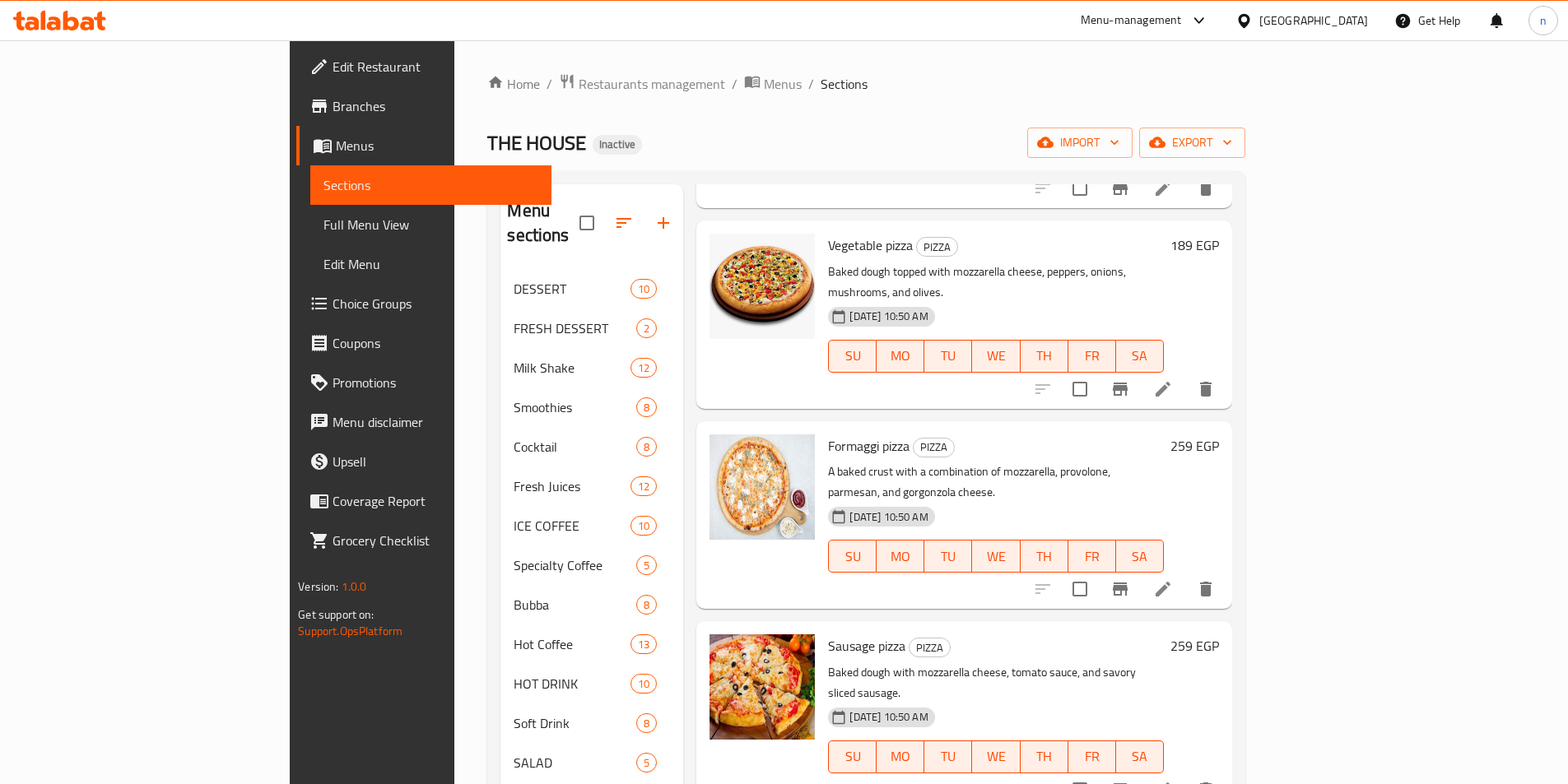
scroll to position [246, 0]
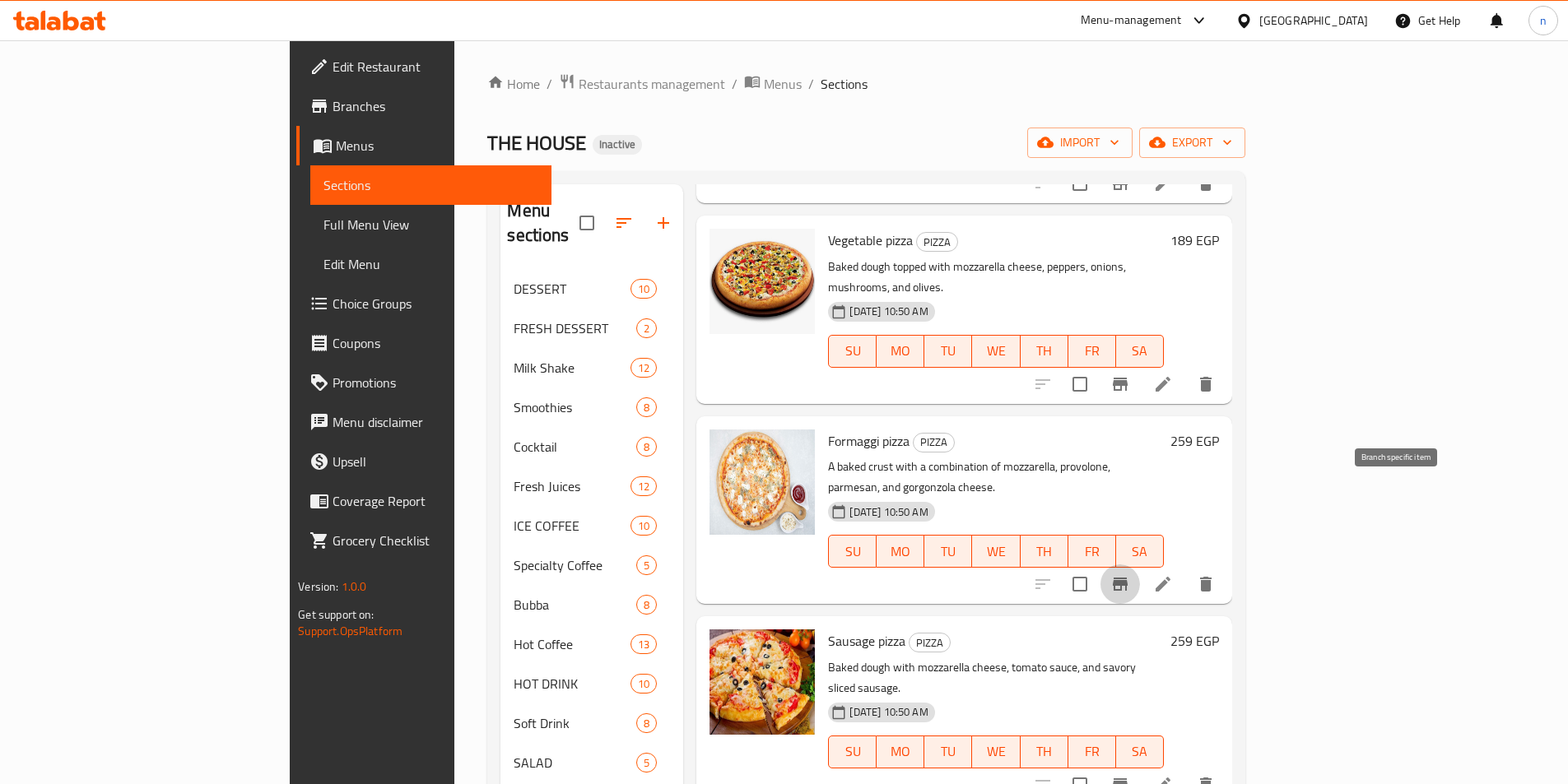
click at [1128, 577] on icon "Branch-specific-item" at bounding box center [1120, 584] width 15 height 13
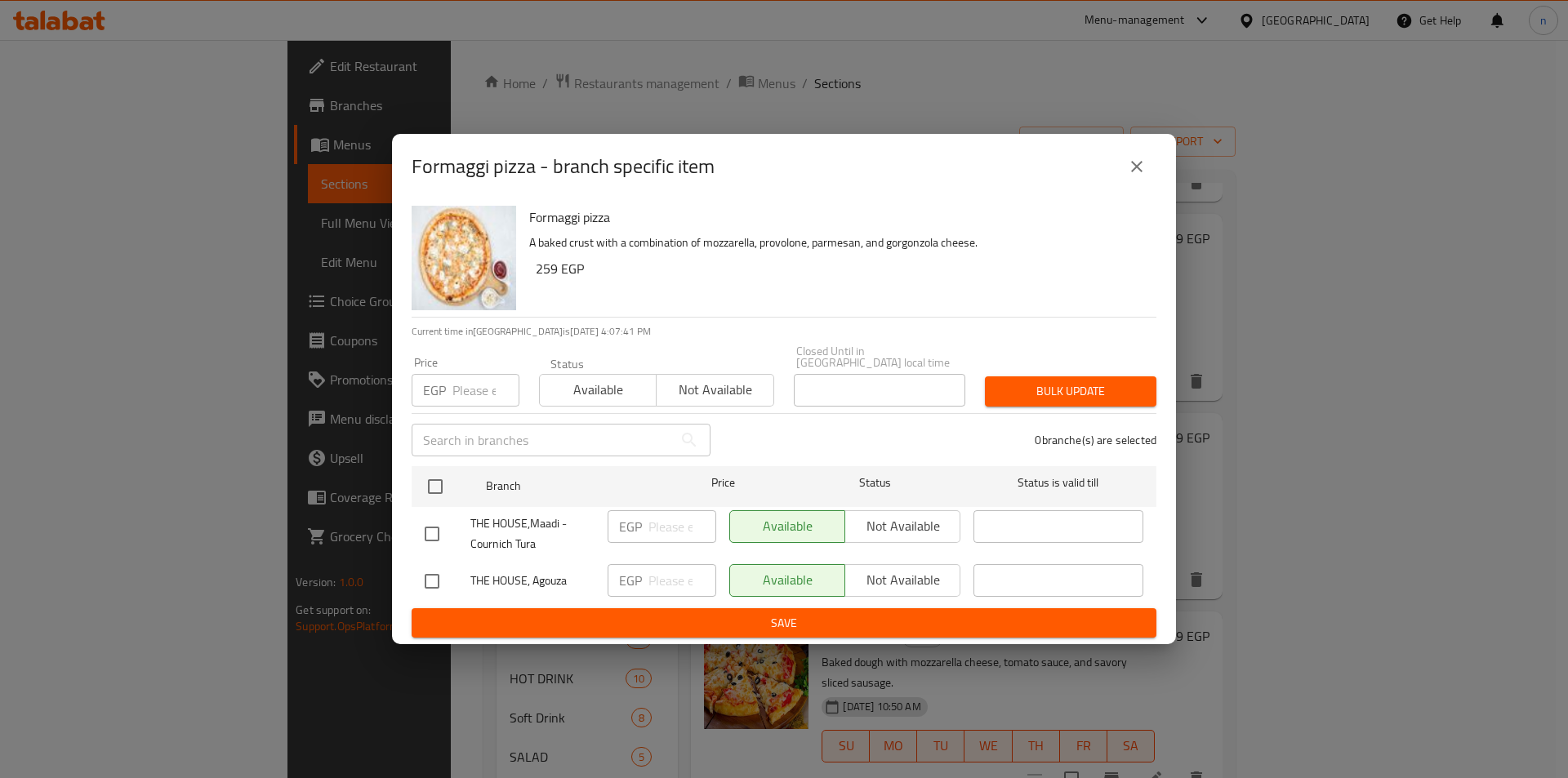
click at [1148, 165] on button "close" at bounding box center [1137, 167] width 39 height 39
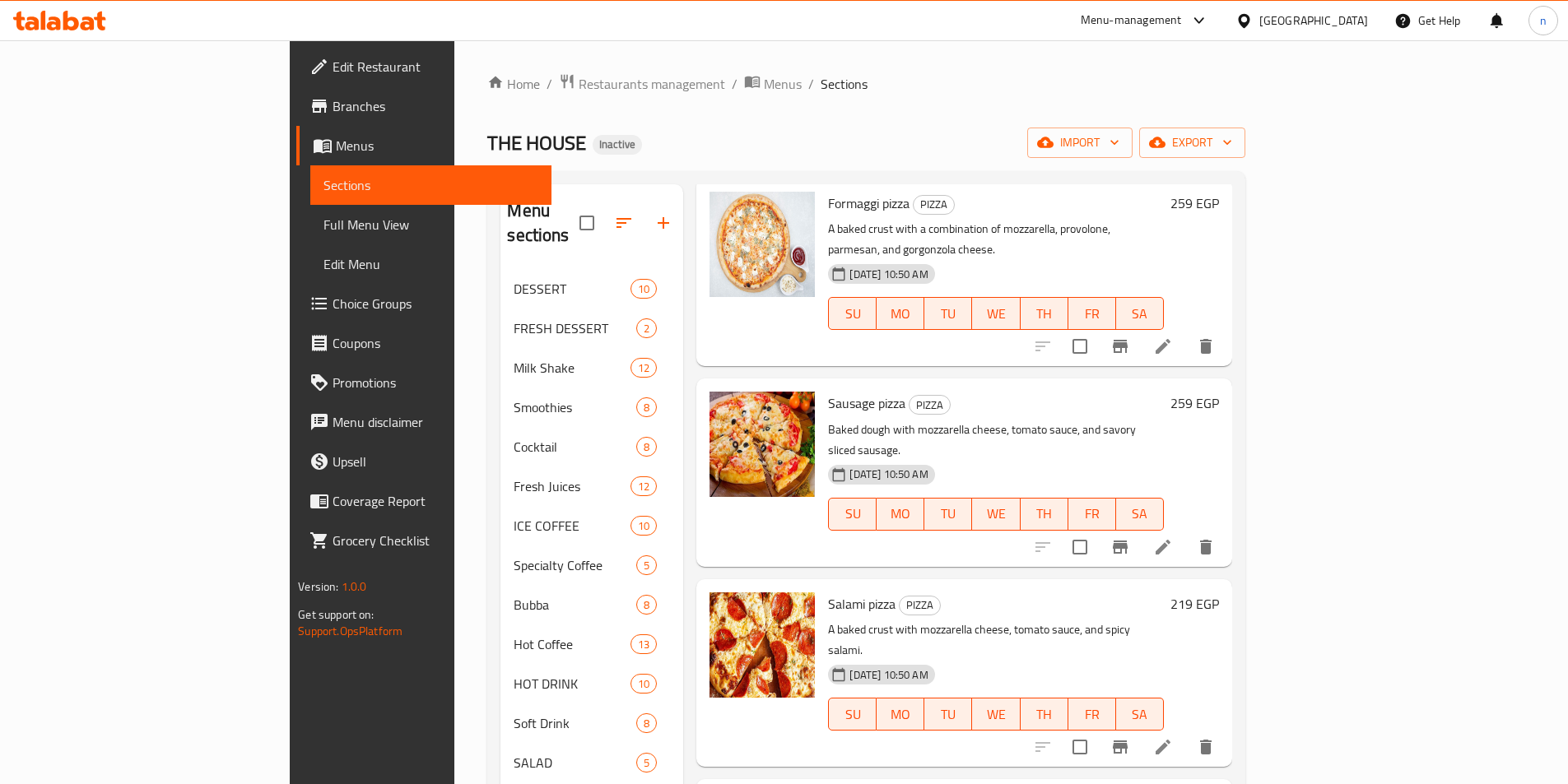
scroll to position [494, 0]
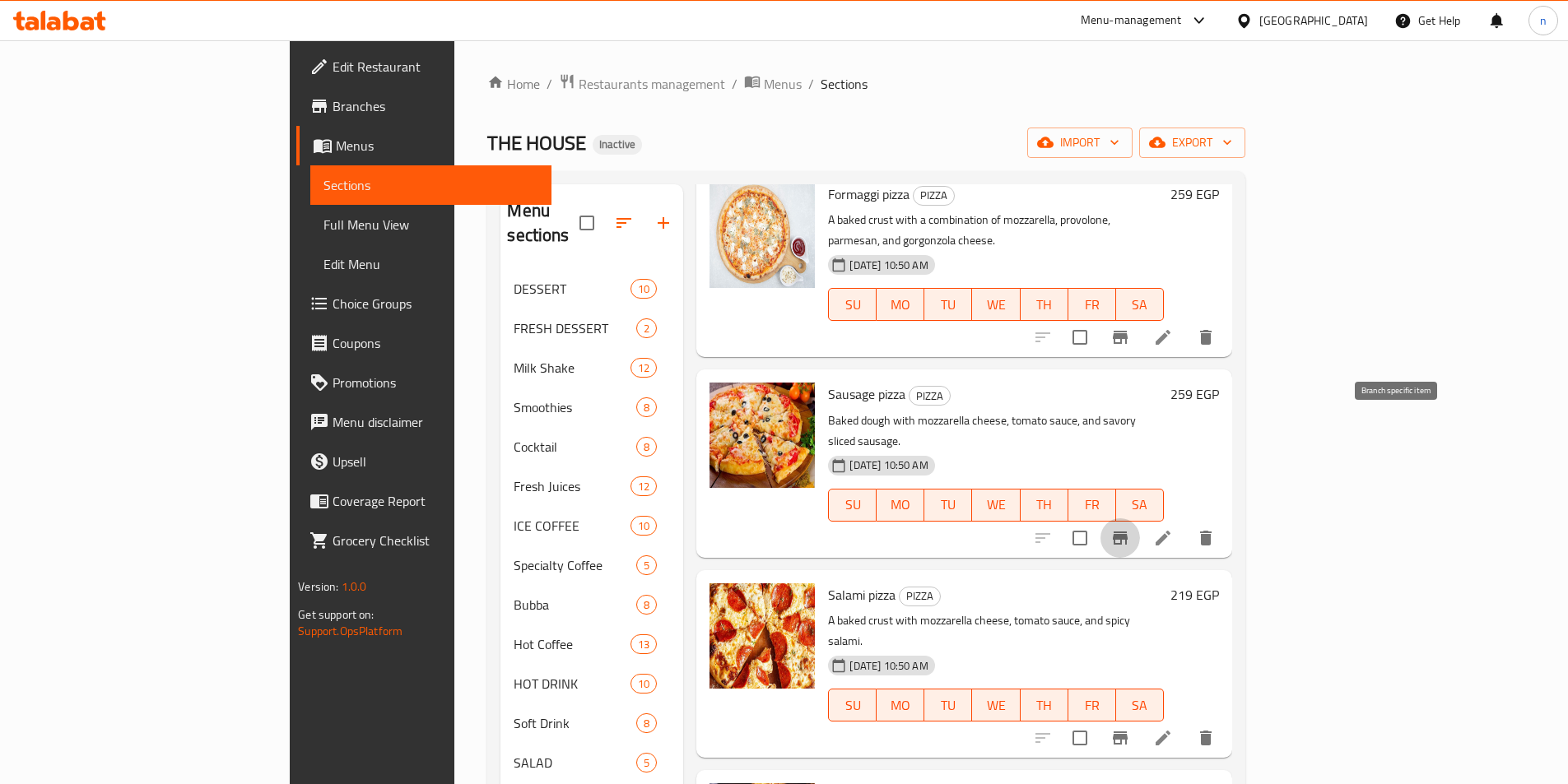
click at [1140, 519] on button "Branch-specific-item" at bounding box center [1120, 538] width 40 height 40
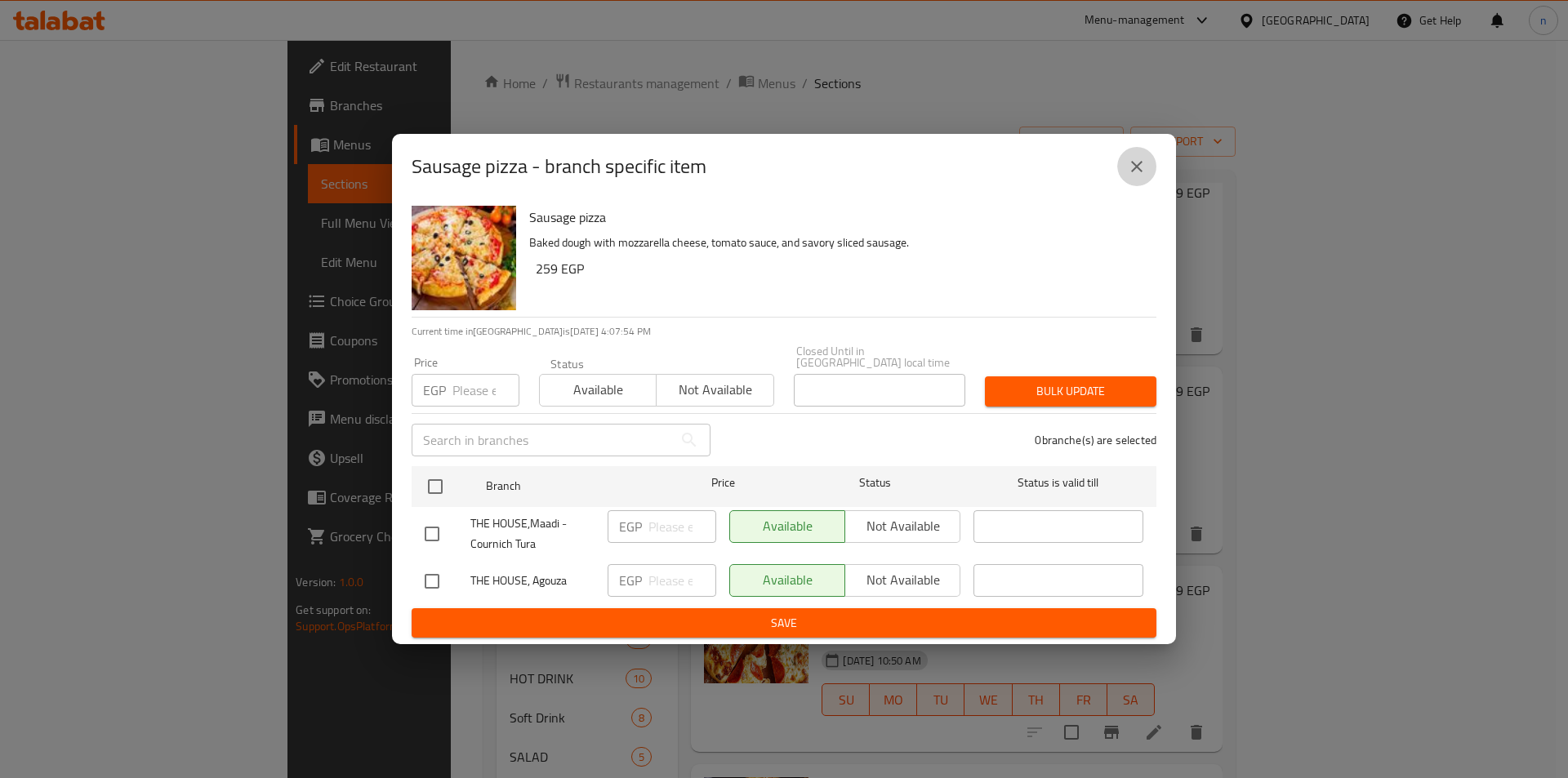
click at [1142, 175] on icon "close" at bounding box center [1137, 167] width 20 height 20
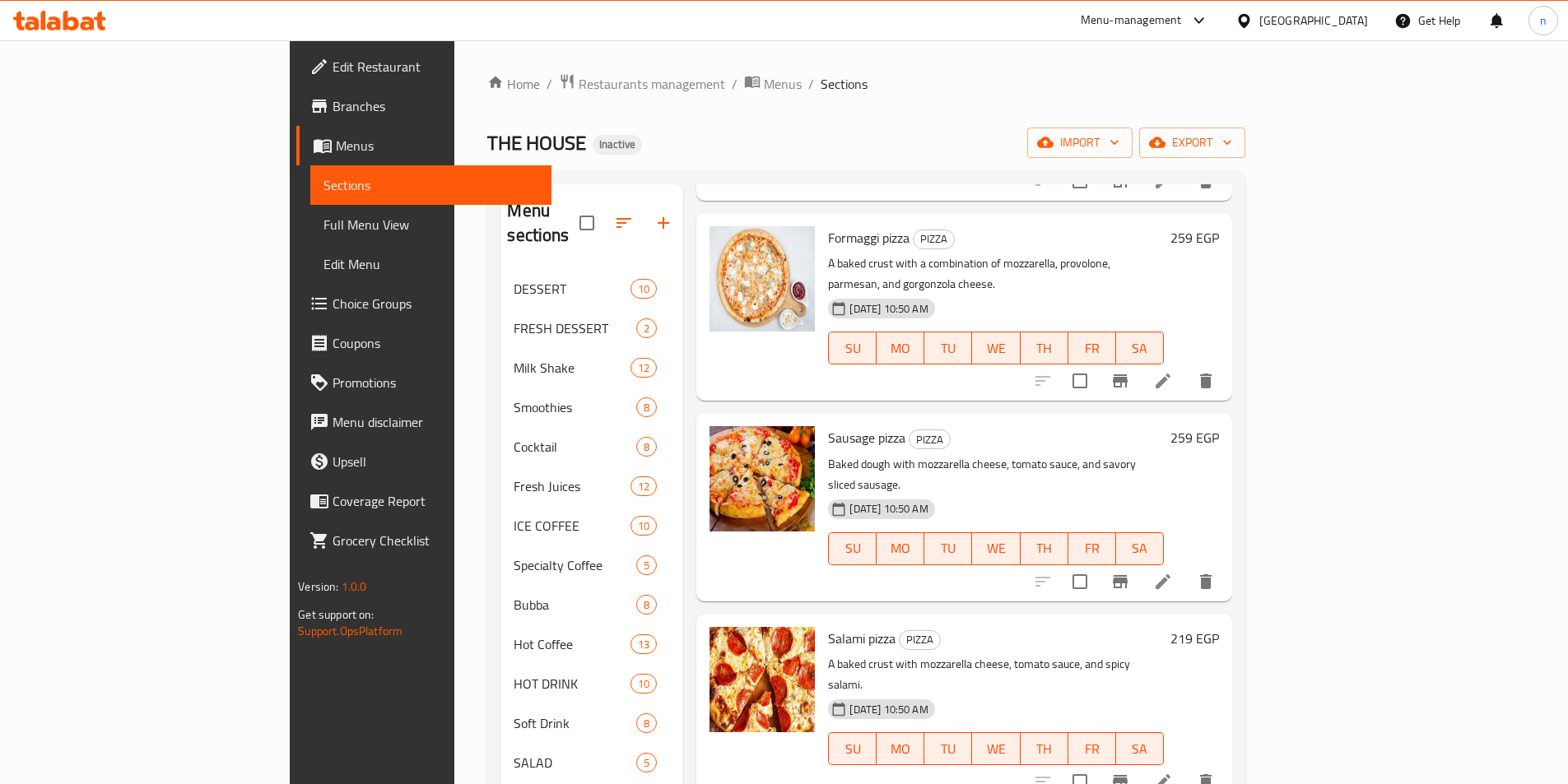
scroll to position [576, 0]
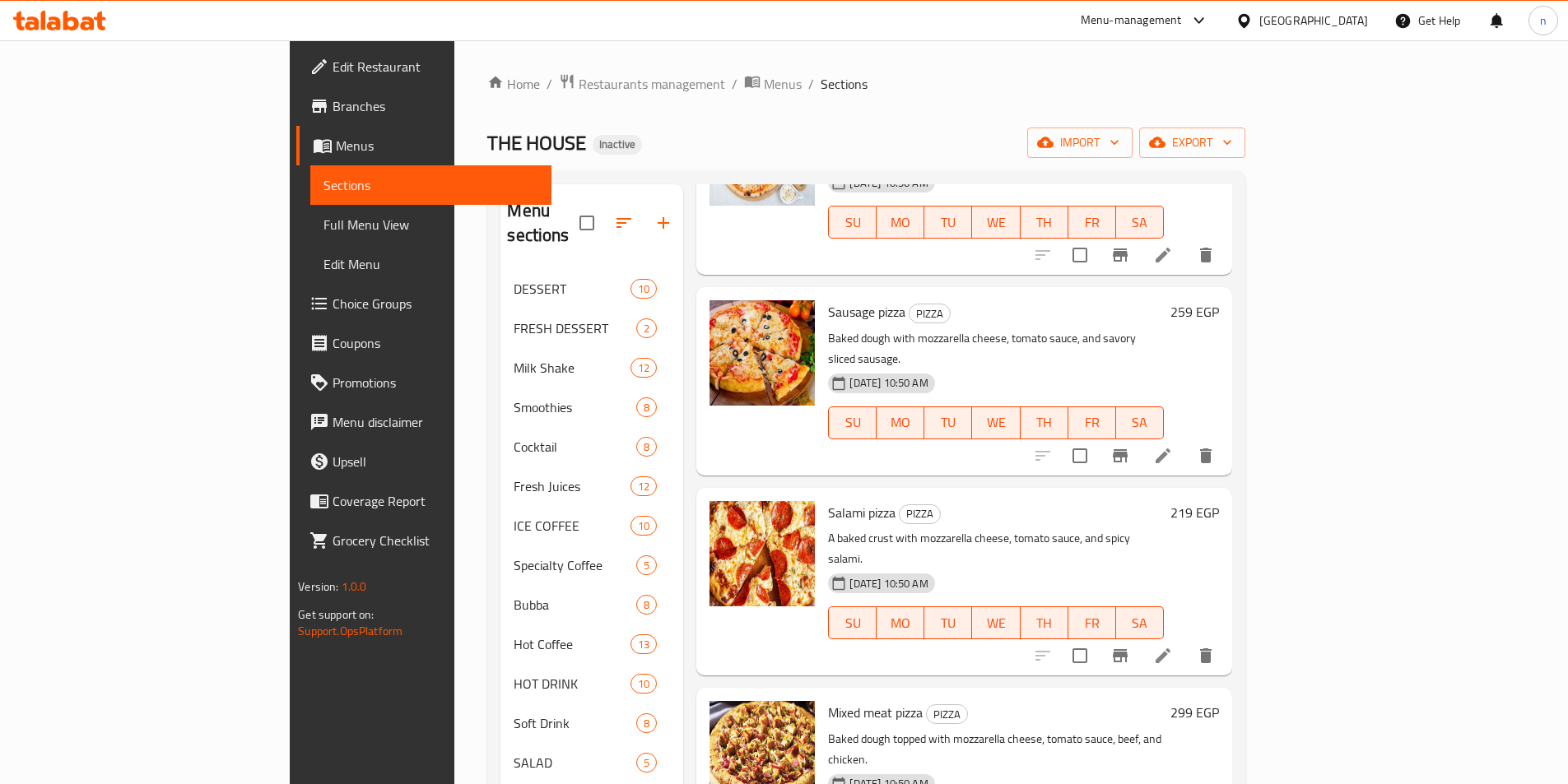
click at [1128, 649] on icon "Branch-specific-item" at bounding box center [1120, 656] width 15 height 13
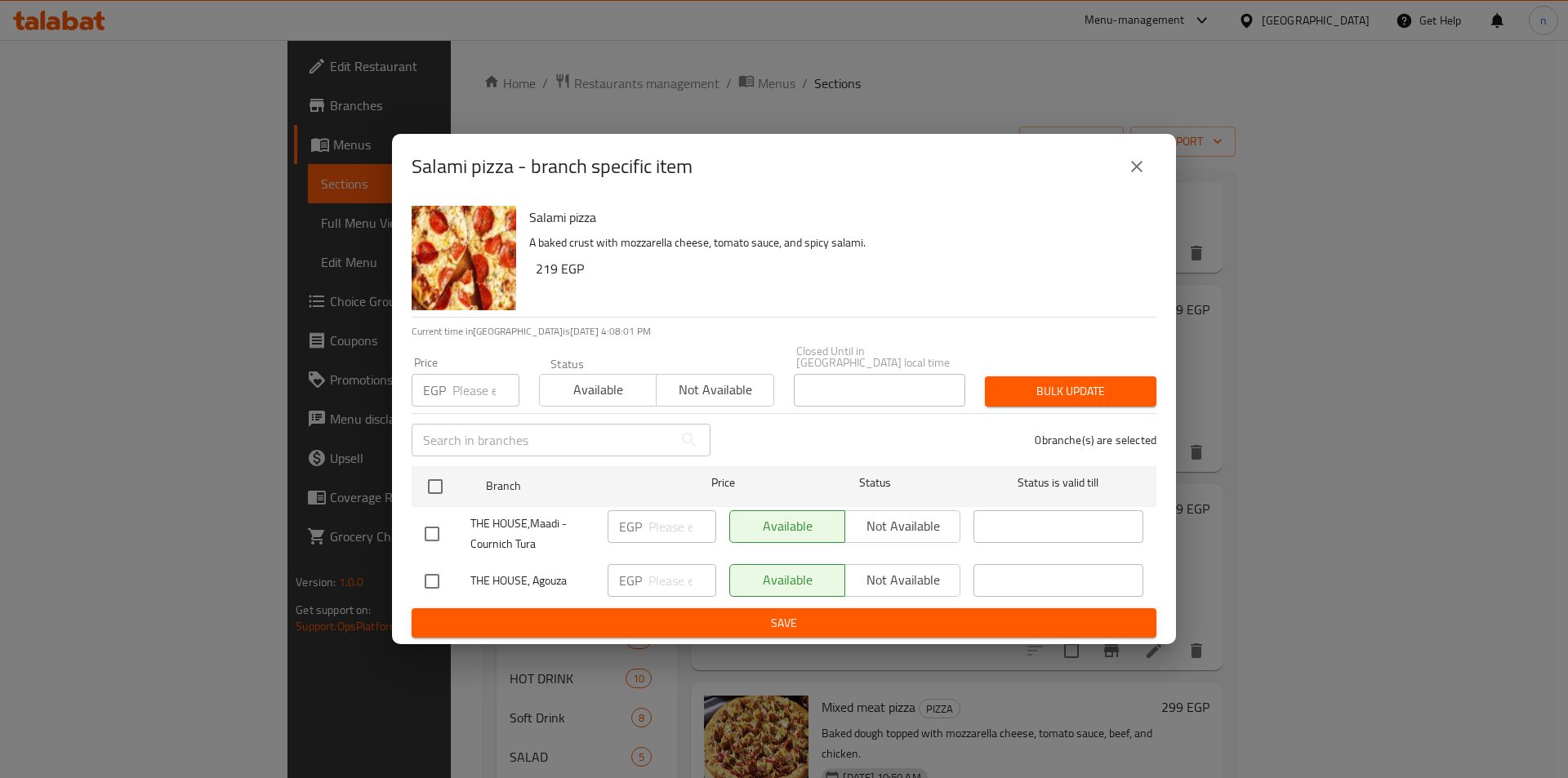
drag, startPoint x: 438, startPoint y: 570, endPoint x: 452, endPoint y: 574, distance: 14.6
click at [438, 571] on input "checkbox" at bounding box center [432, 582] width 34 height 34
checkbox input "true"
click at [673, 582] on input "number" at bounding box center [682, 581] width 68 height 33
type input "160"
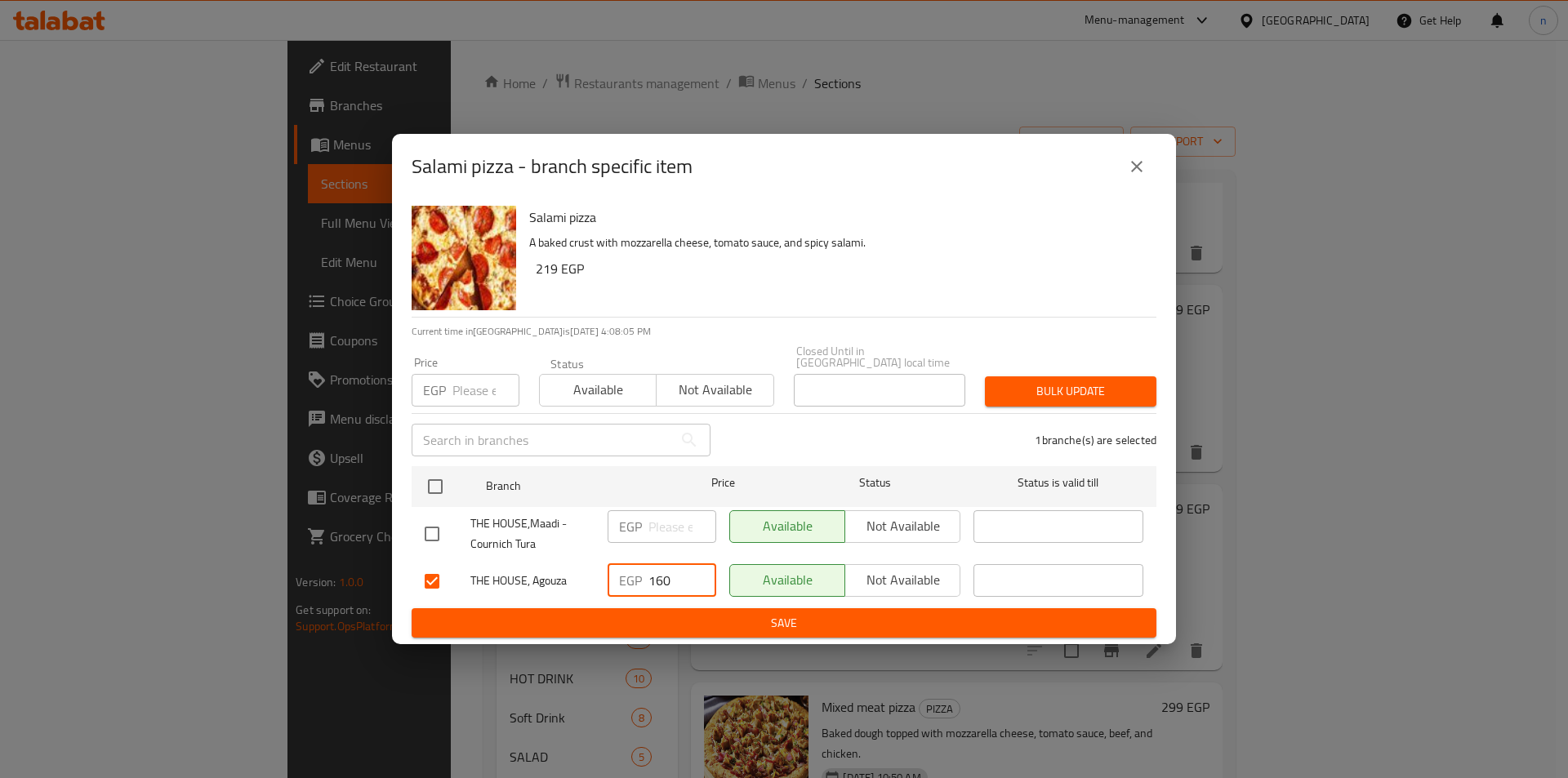
click at [676, 613] on span "Save" at bounding box center [784, 623] width 719 height 21
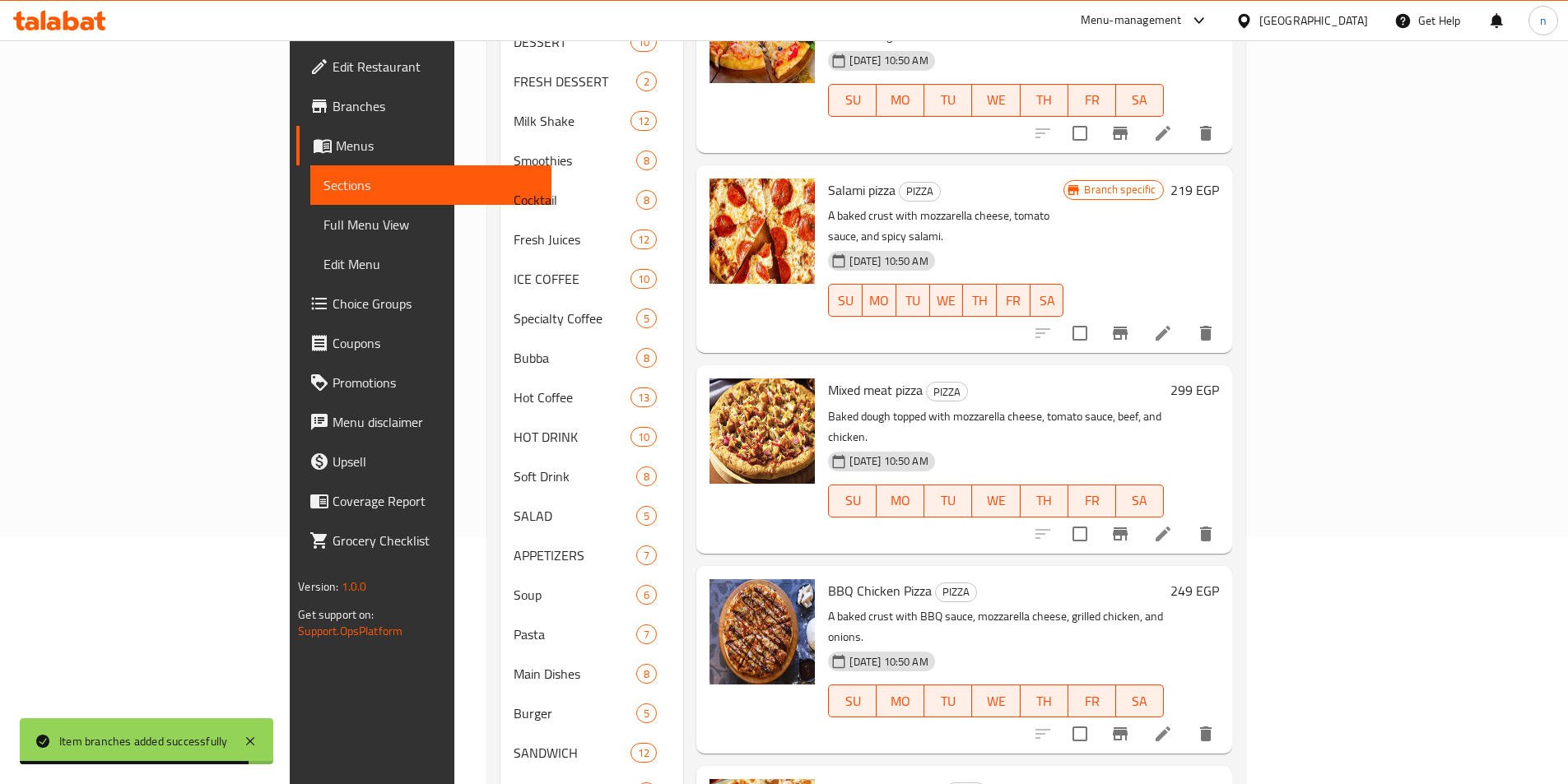
scroll to position [658, 0]
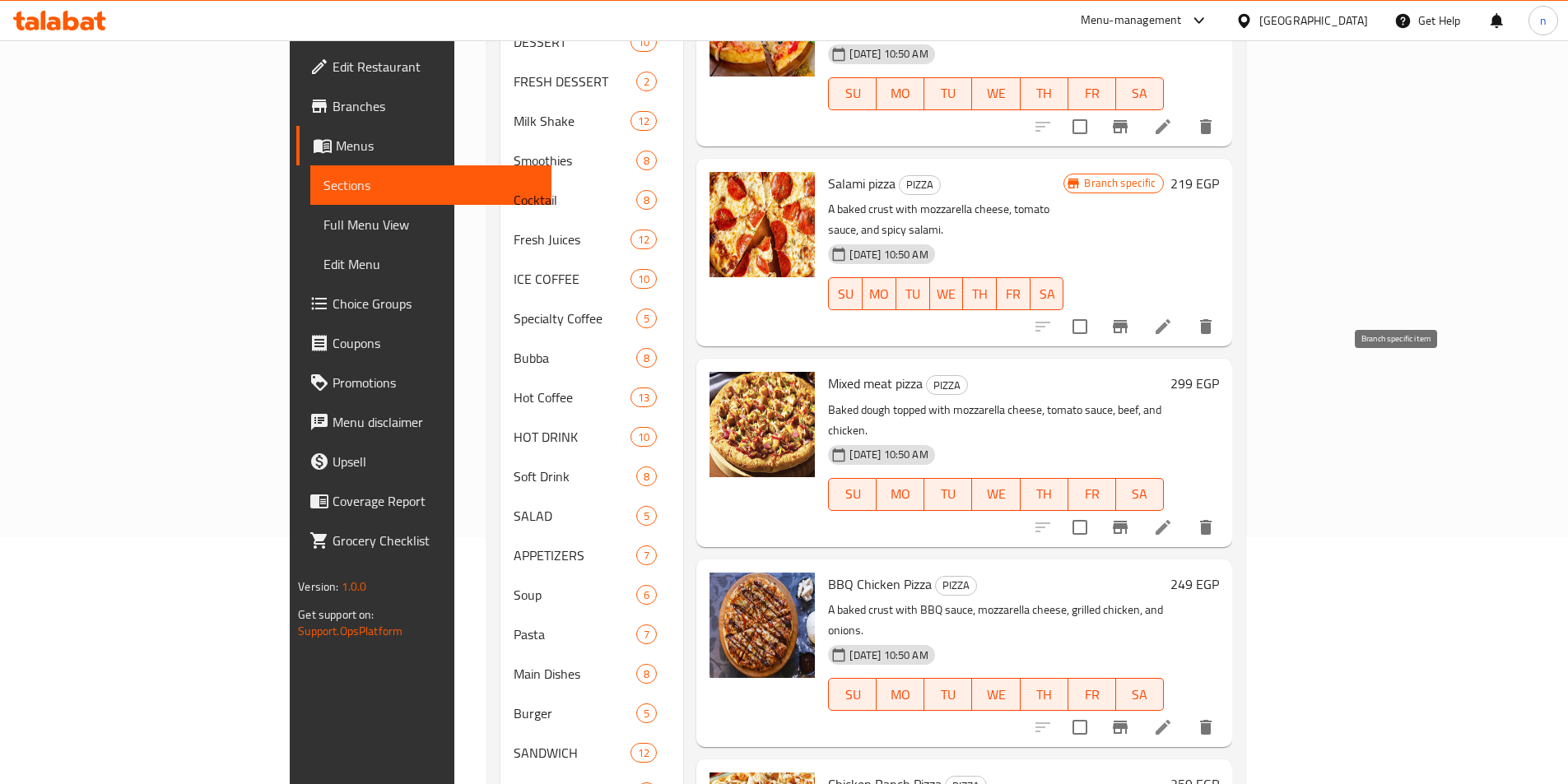
click at [1140, 508] on button "Branch-specific-item" at bounding box center [1120, 528] width 40 height 40
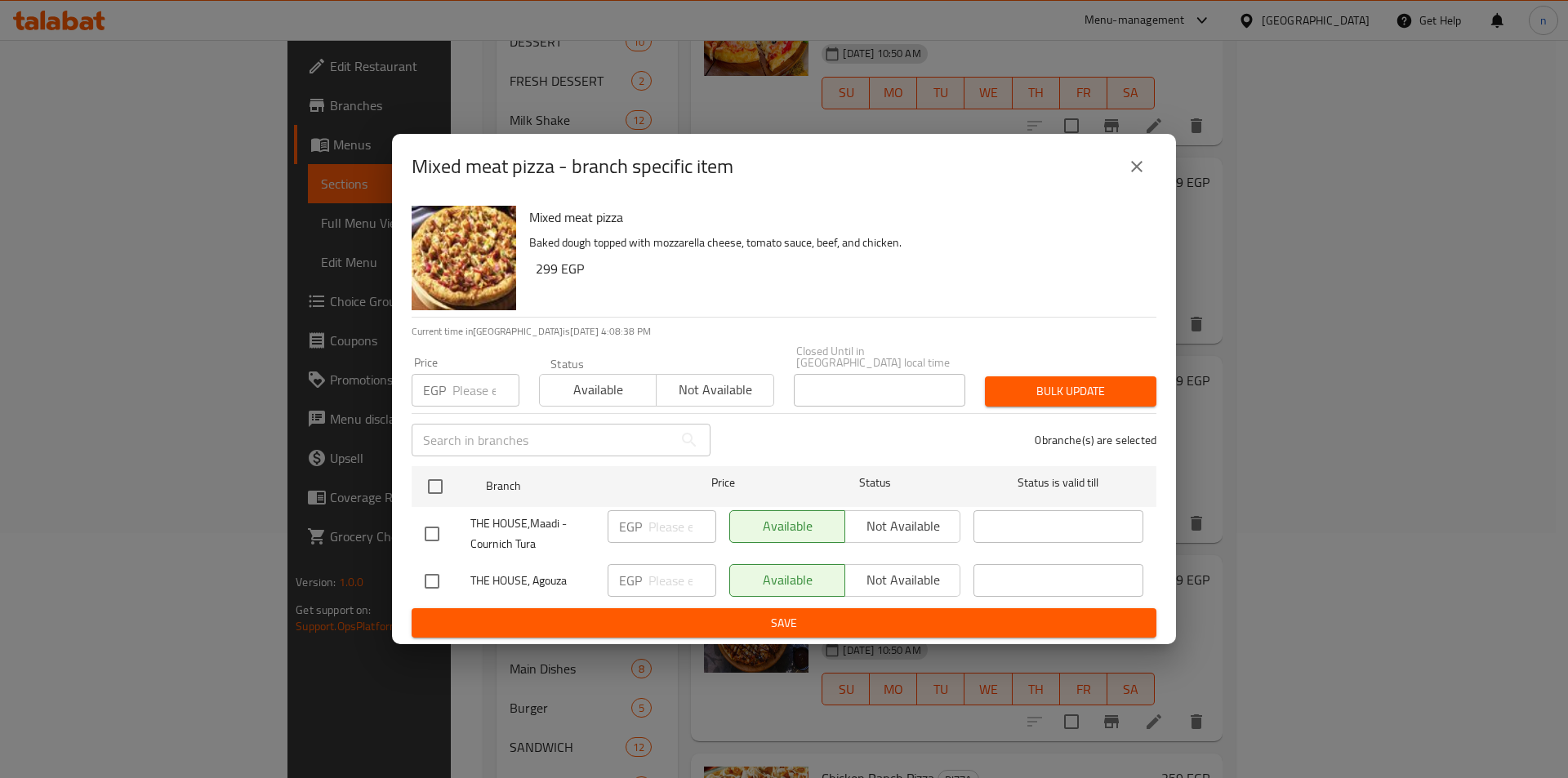
click at [1140, 172] on icon "close" at bounding box center [1137, 167] width 20 height 20
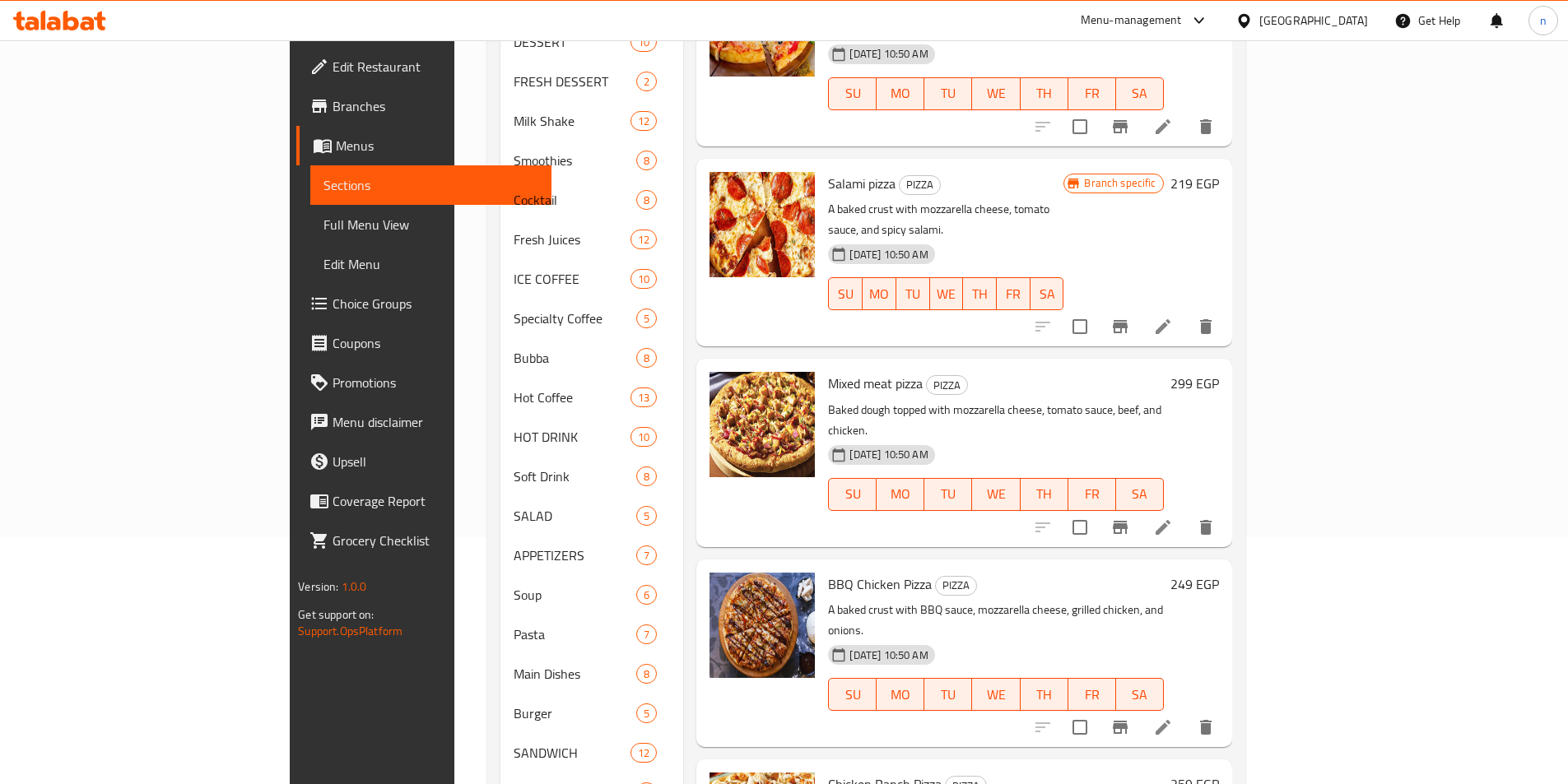
click at [828, 371] on span "Mixed meat pizza" at bounding box center [875, 384] width 94 height 25
copy h6 "Mixed meat pizza"
click at [1128, 721] on icon "Branch-specific-item" at bounding box center [1120, 728] width 15 height 13
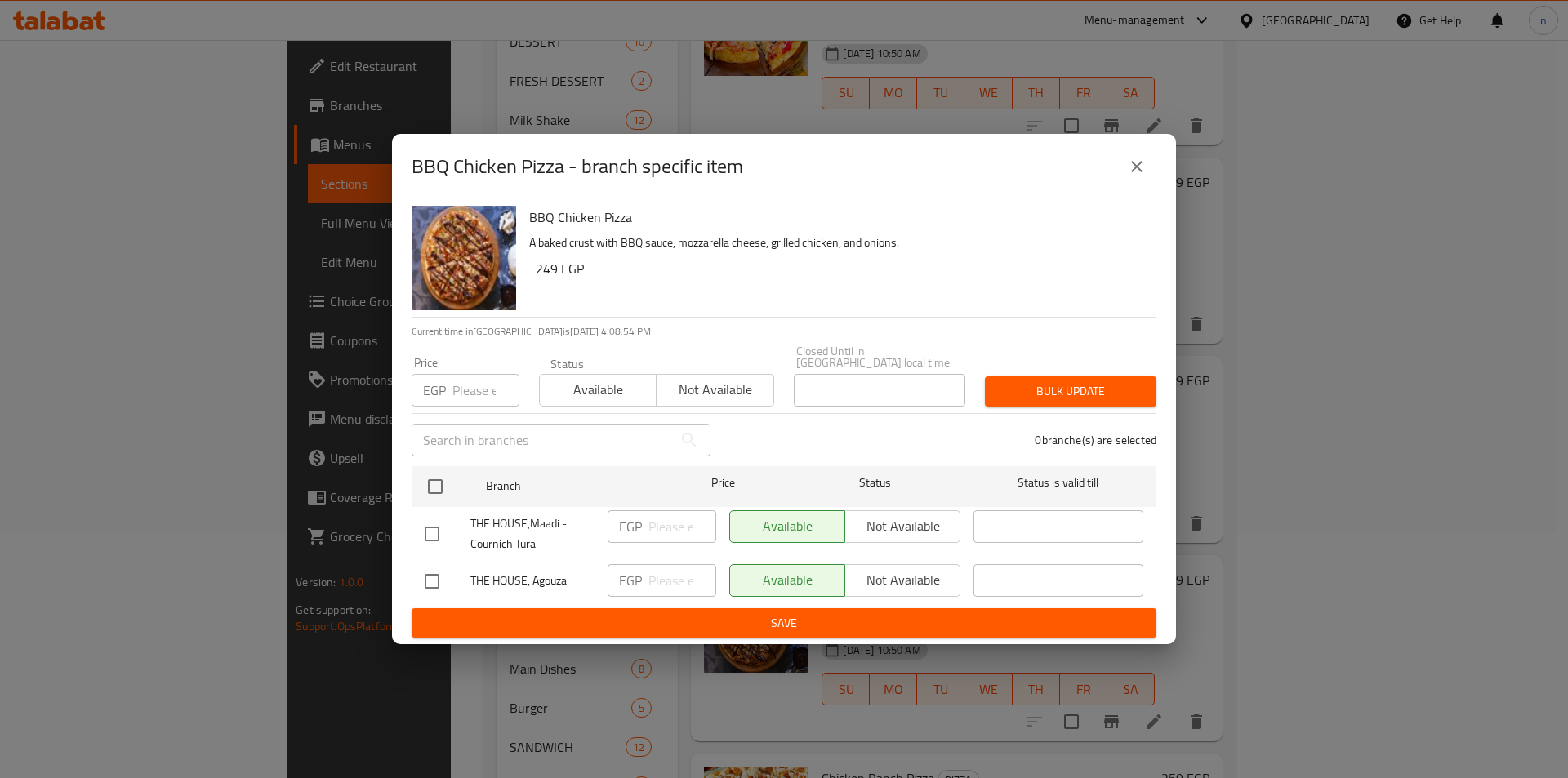
click at [423, 580] on input "checkbox" at bounding box center [432, 582] width 34 height 34
checkbox input "true"
click at [656, 587] on input "number" at bounding box center [682, 581] width 68 height 33
type input "180"
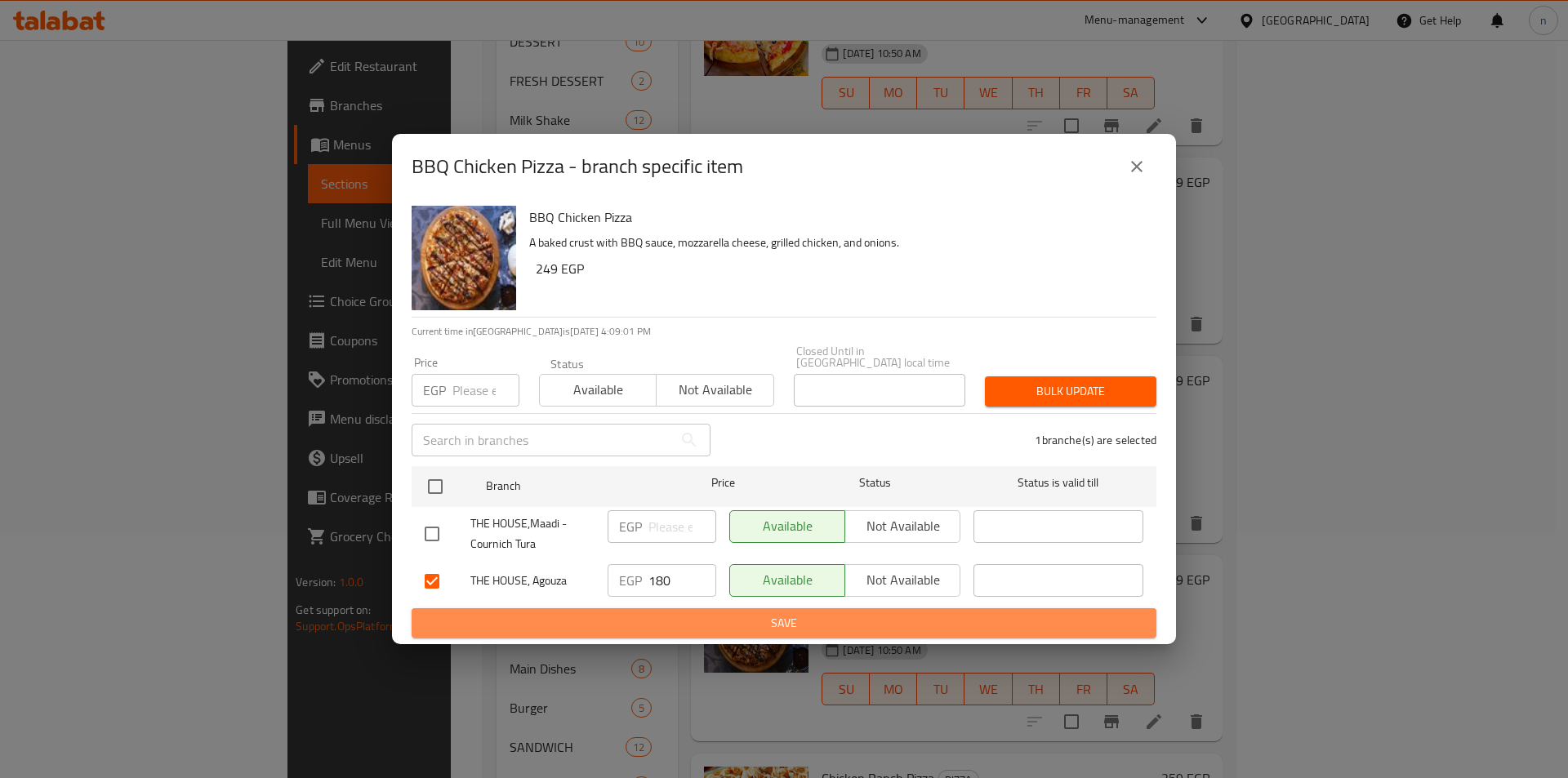
click at [637, 613] on span "Save" at bounding box center [784, 623] width 719 height 21
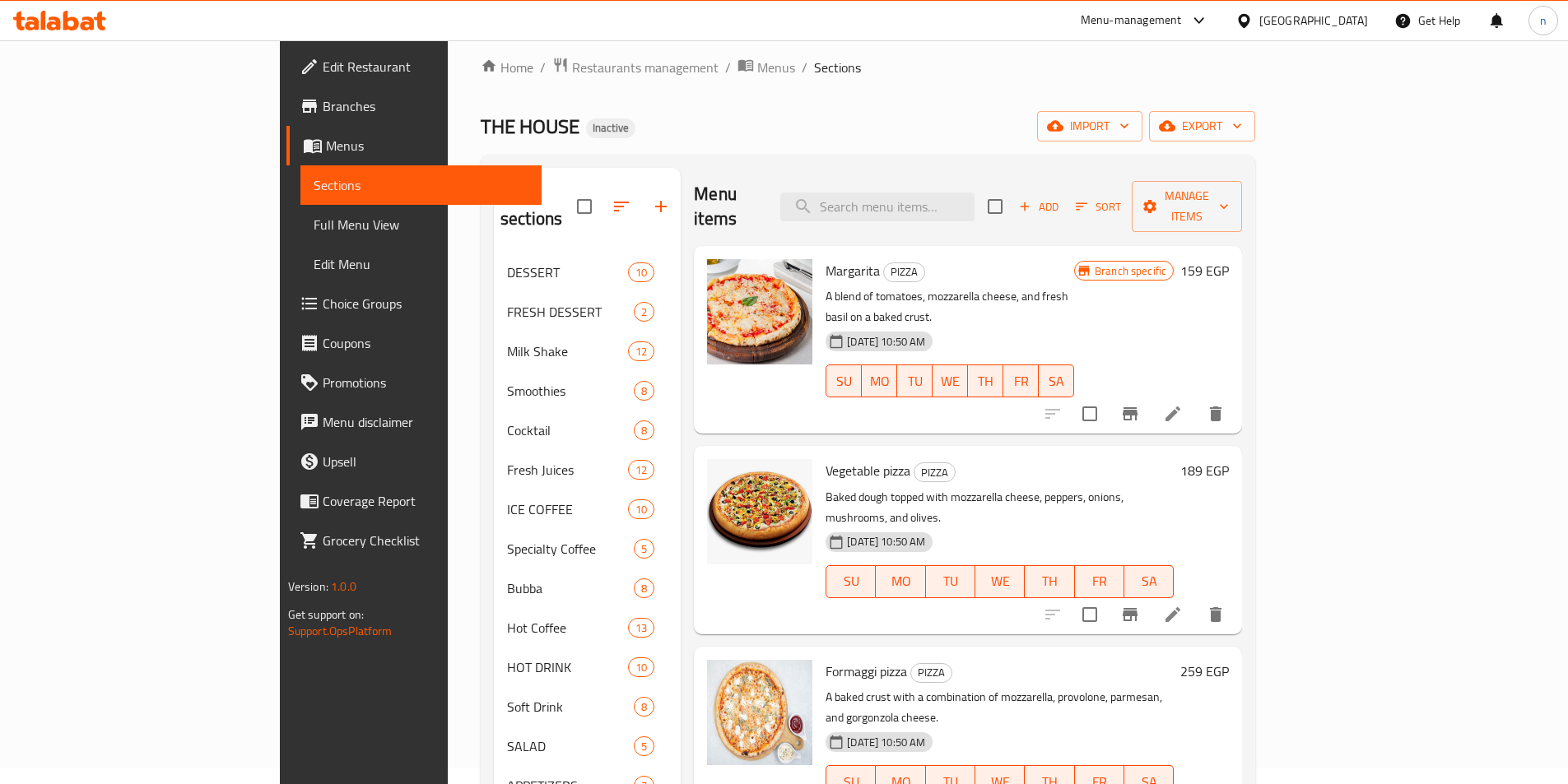
scroll to position [0, 0]
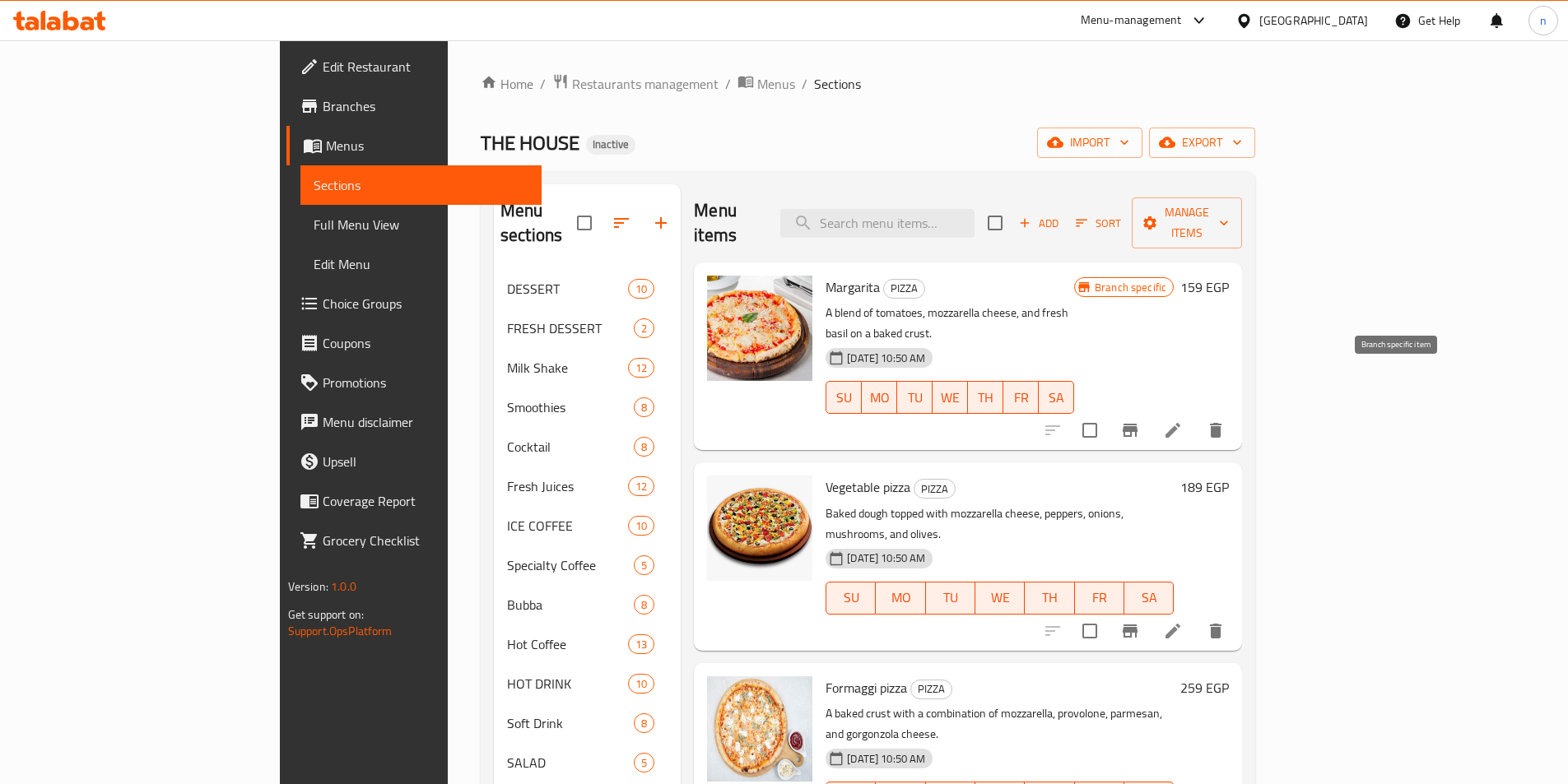
click at [1140, 420] on icon "Branch-specific-item" at bounding box center [1130, 430] width 20 height 20
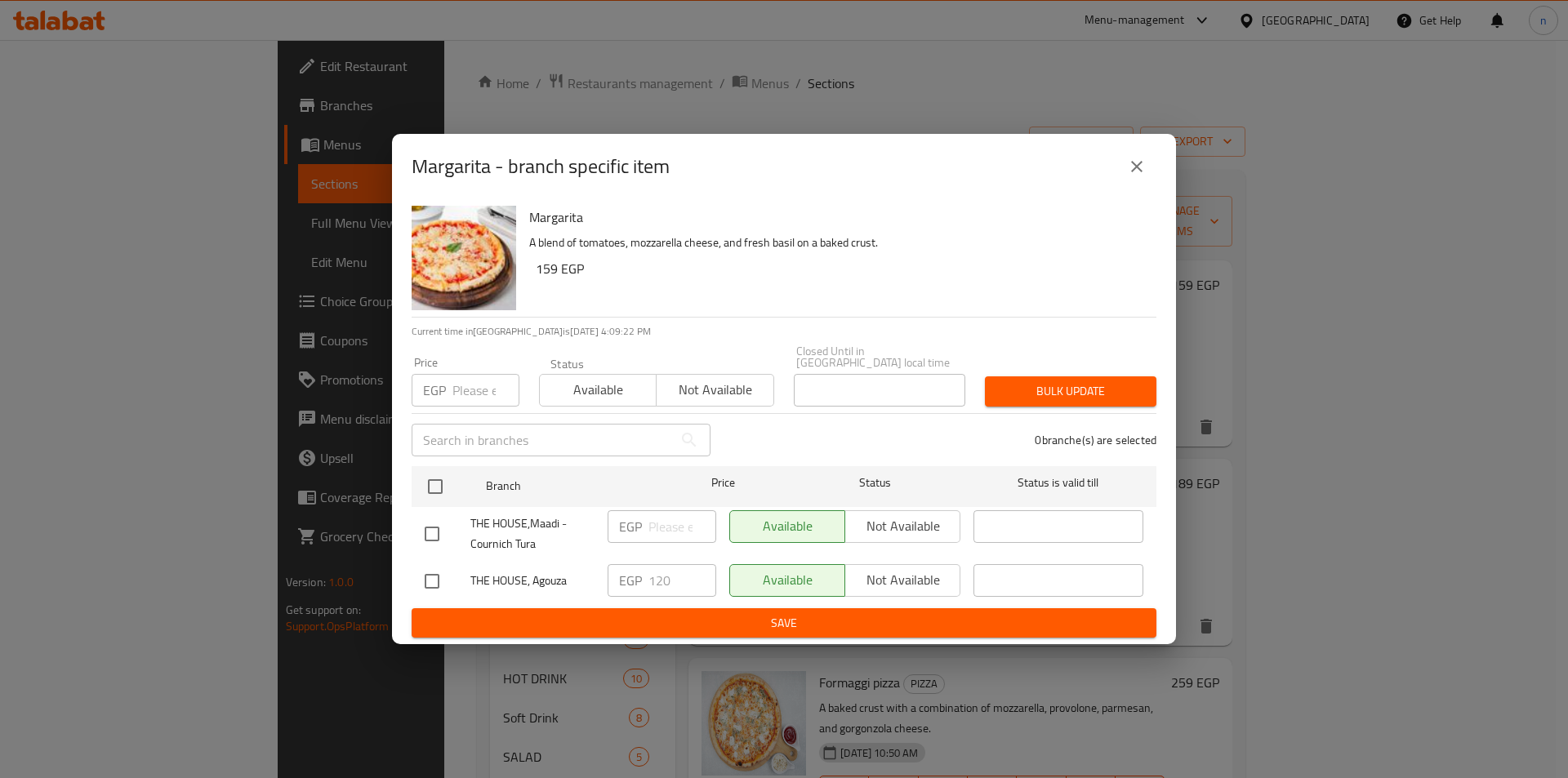
click at [688, 558] on div "EGP 120 ​" at bounding box center [662, 582] width 121 height 48
click at [427, 580] on input "checkbox" at bounding box center [432, 582] width 34 height 34
checkbox input "true"
click at [677, 579] on input "120" at bounding box center [682, 581] width 68 height 33
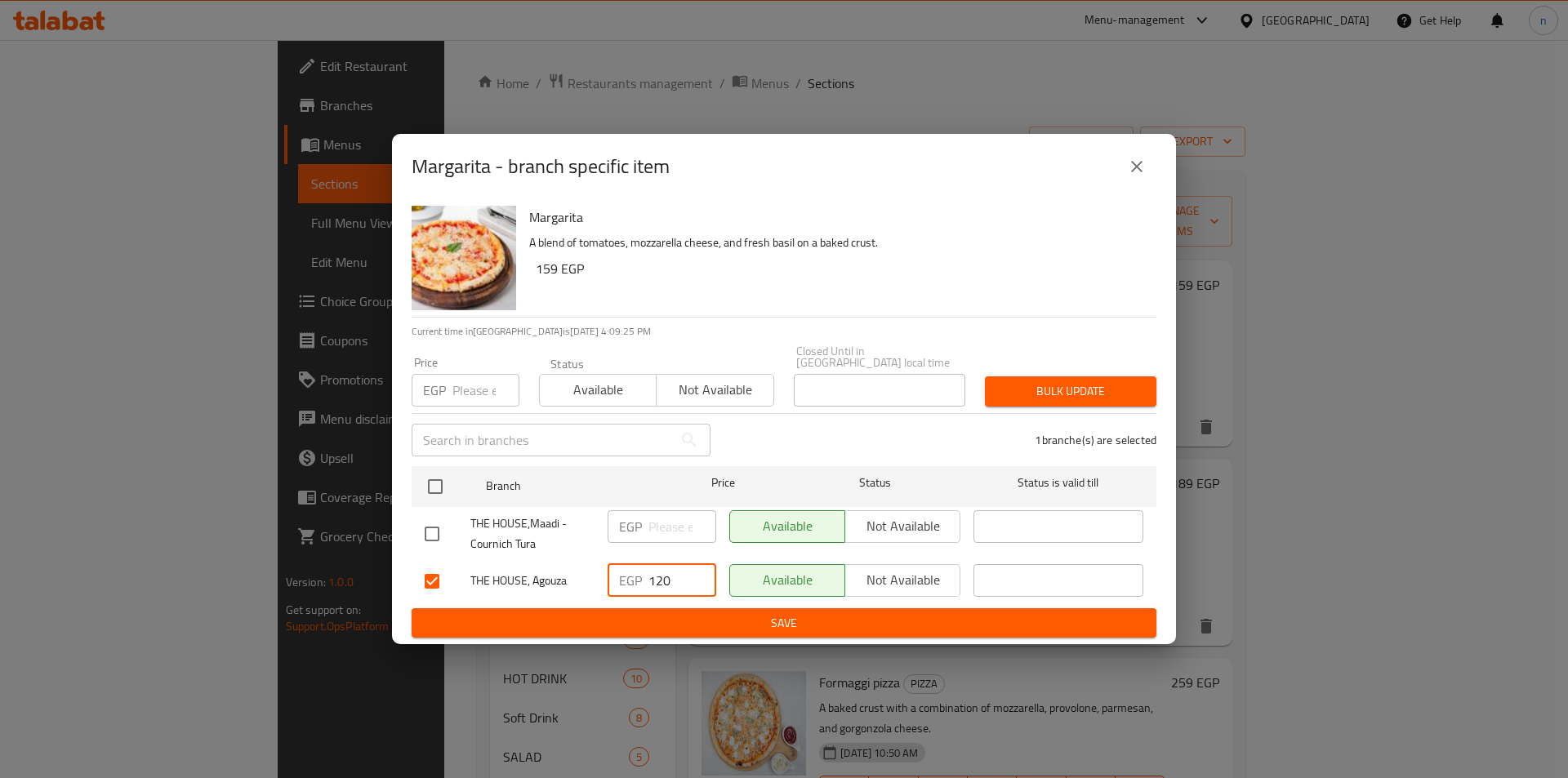
click at [677, 579] on input "120" at bounding box center [682, 581] width 68 height 33
click at [1139, 173] on icon "close" at bounding box center [1137, 167] width 20 height 20
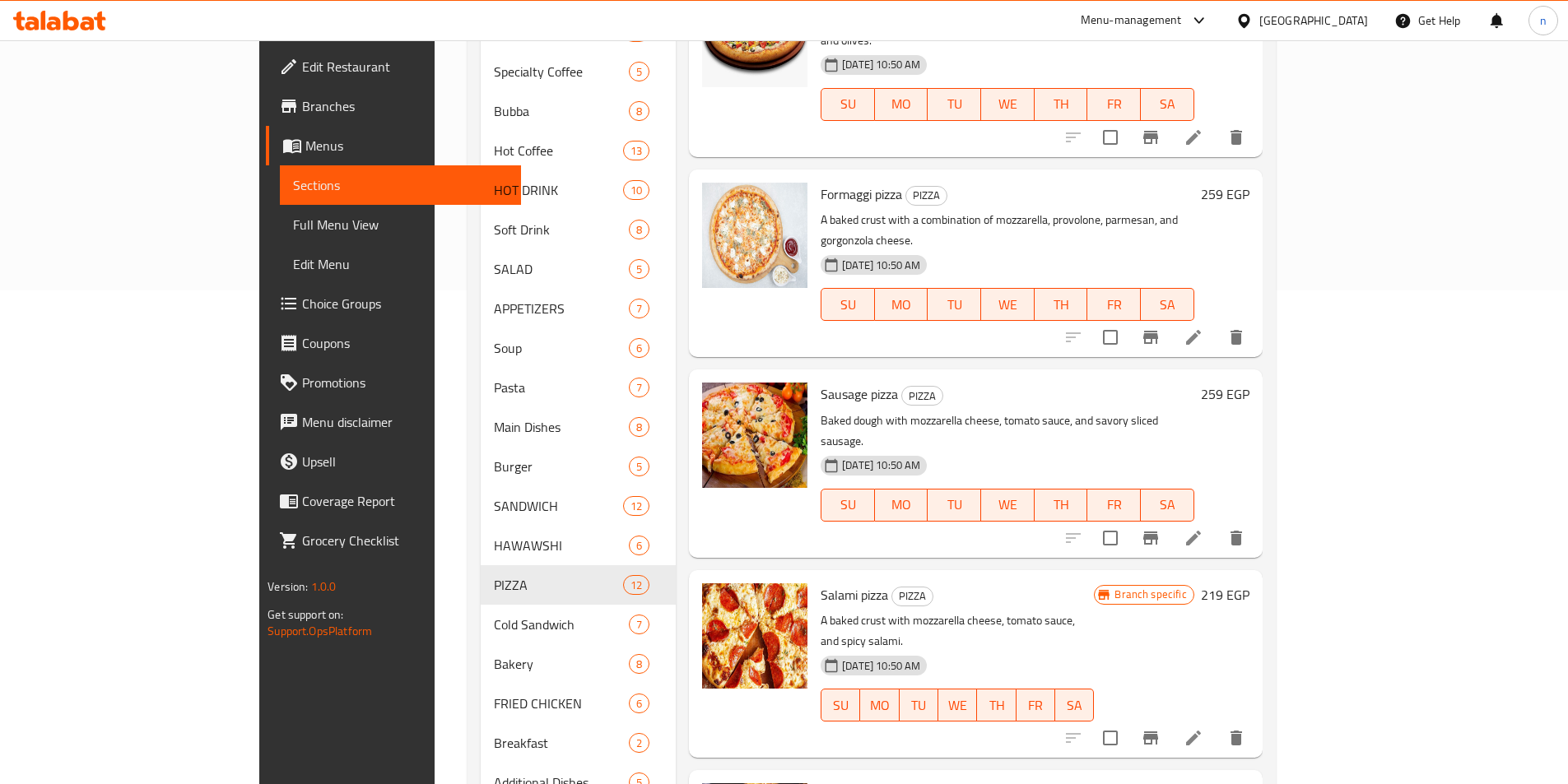
scroll to position [540, 0]
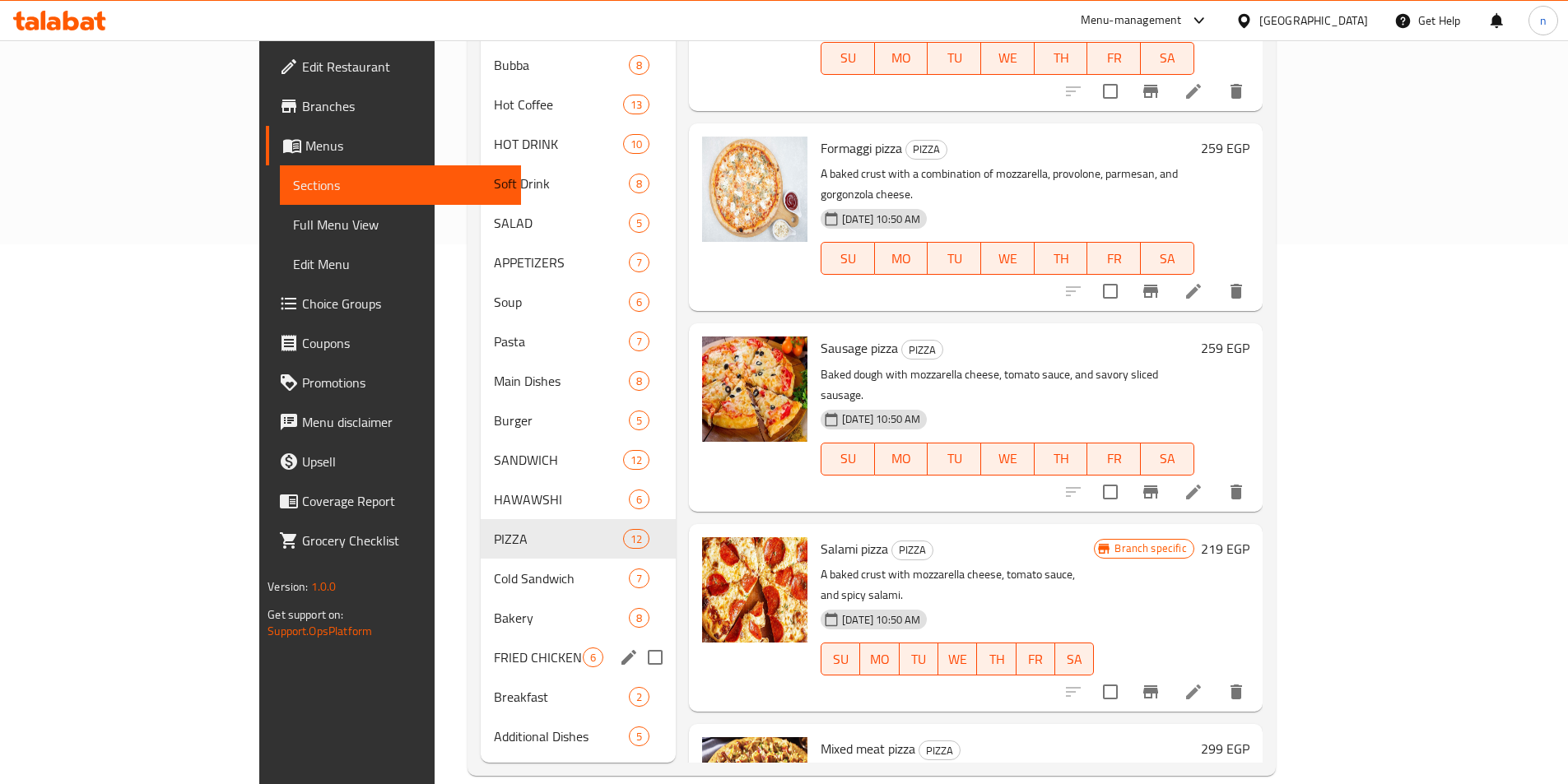
click at [481, 644] on div "FRIED CHICKEN 6" at bounding box center [578, 657] width 196 height 40
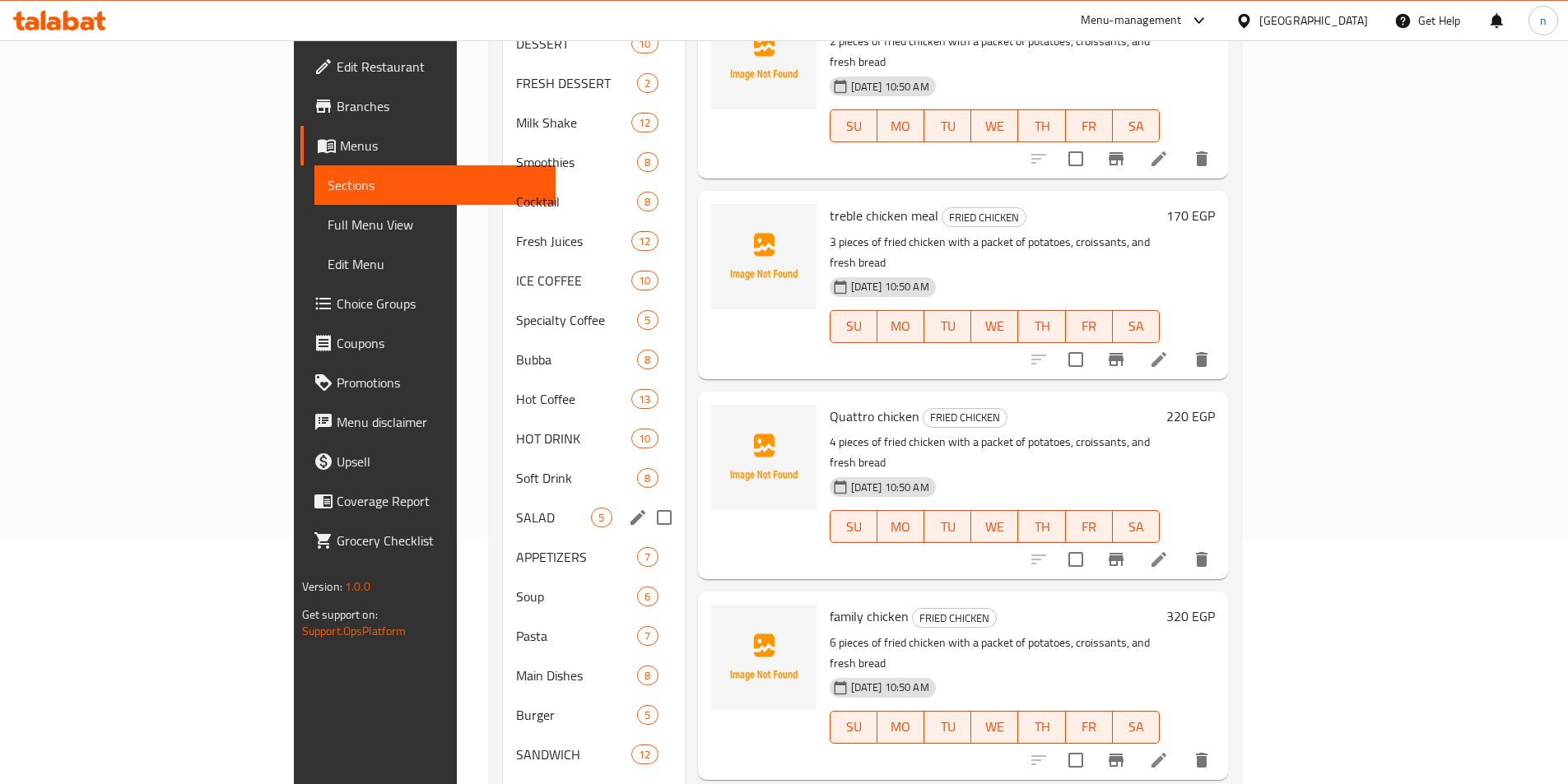
scroll to position [246, 0]
click at [516, 624] on span "Pasta" at bounding box center [554, 634] width 75 height 20
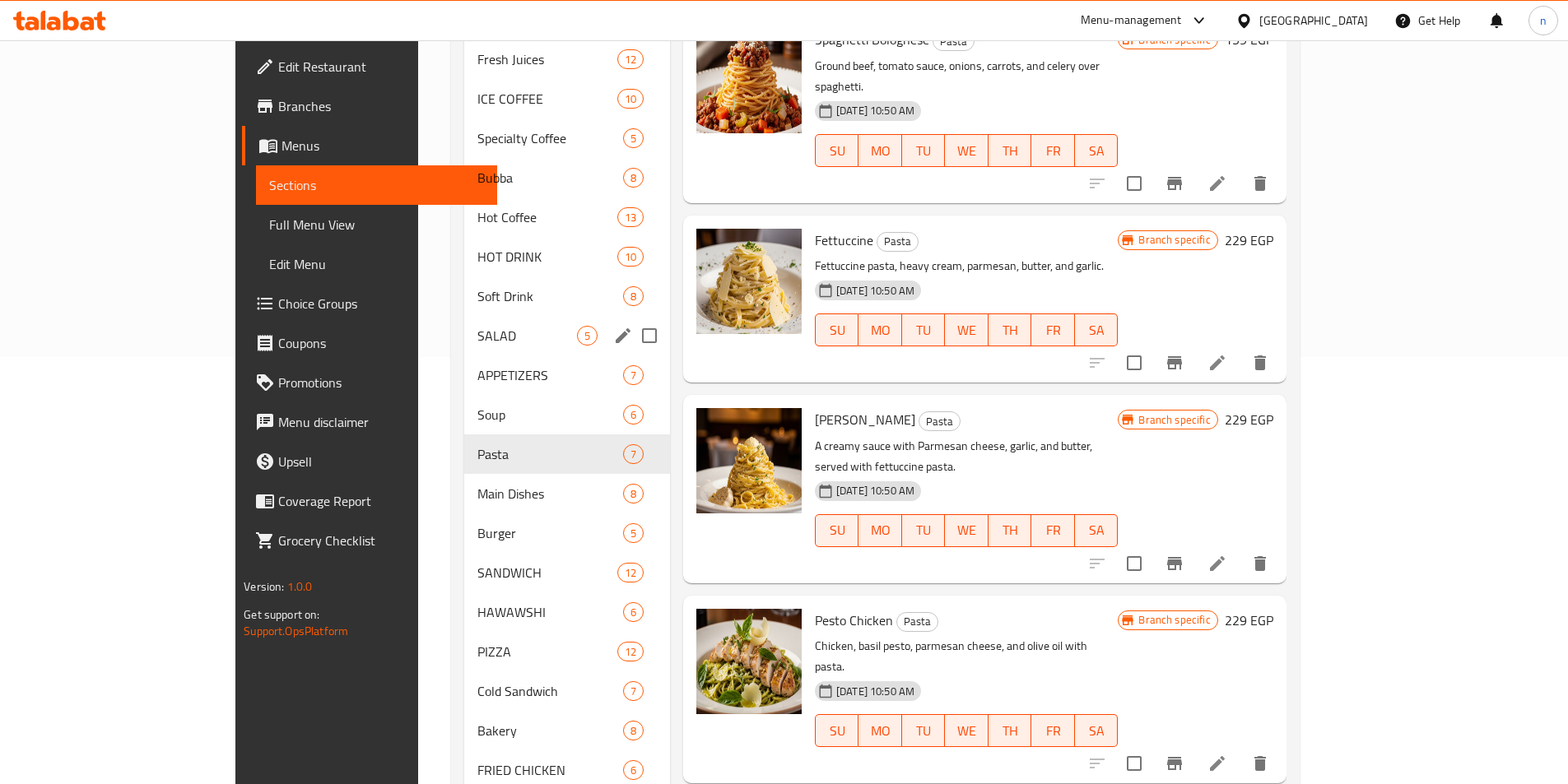
scroll to position [540, 0]
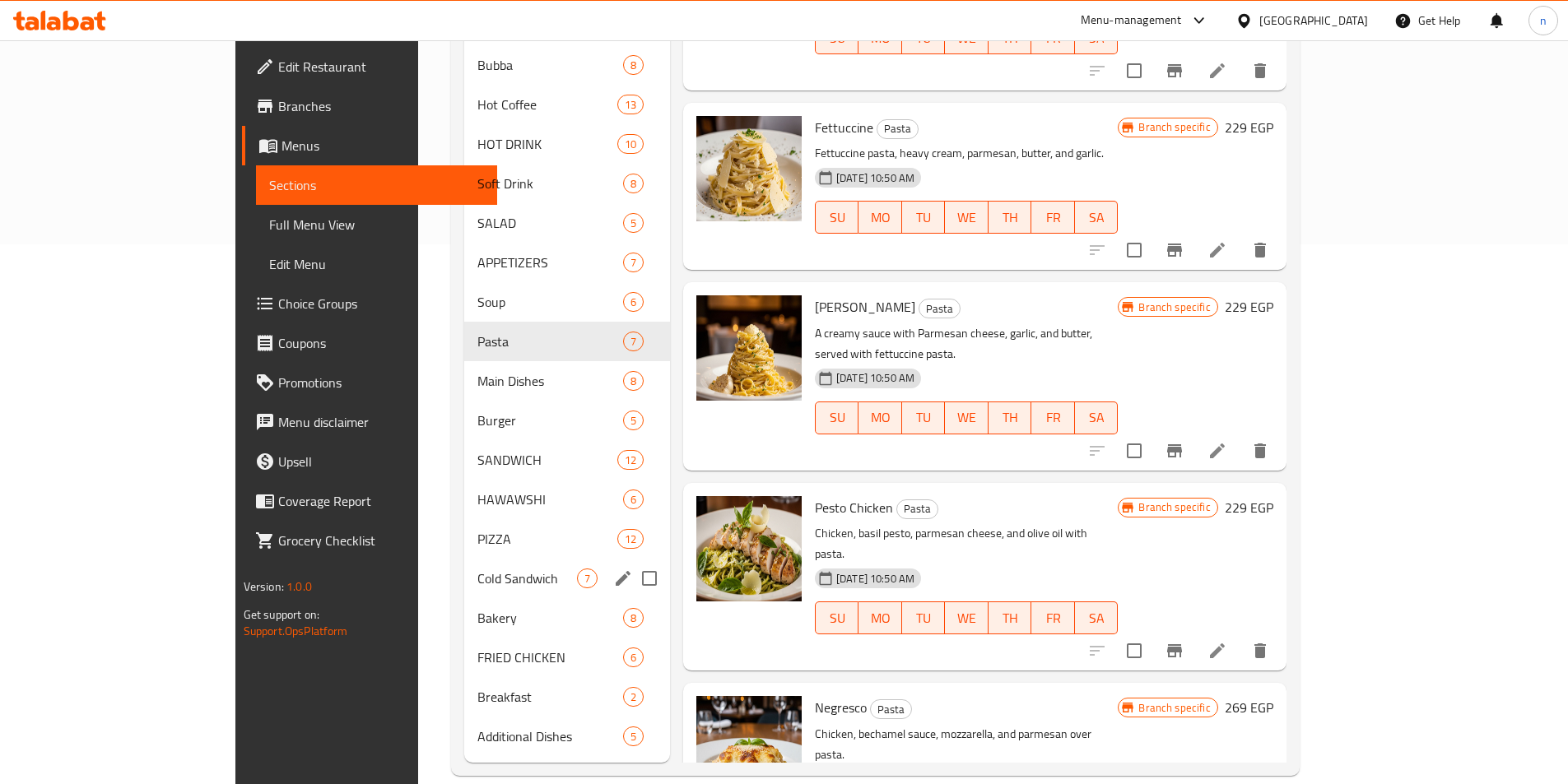
click at [464, 533] on div "DESSERT 10 FRESH DESSERT 2 Milk Shake 12 Smoothies 8 Cocktail 8 Fresh Juices 12…" at bounding box center [567, 243] width 206 height 1027
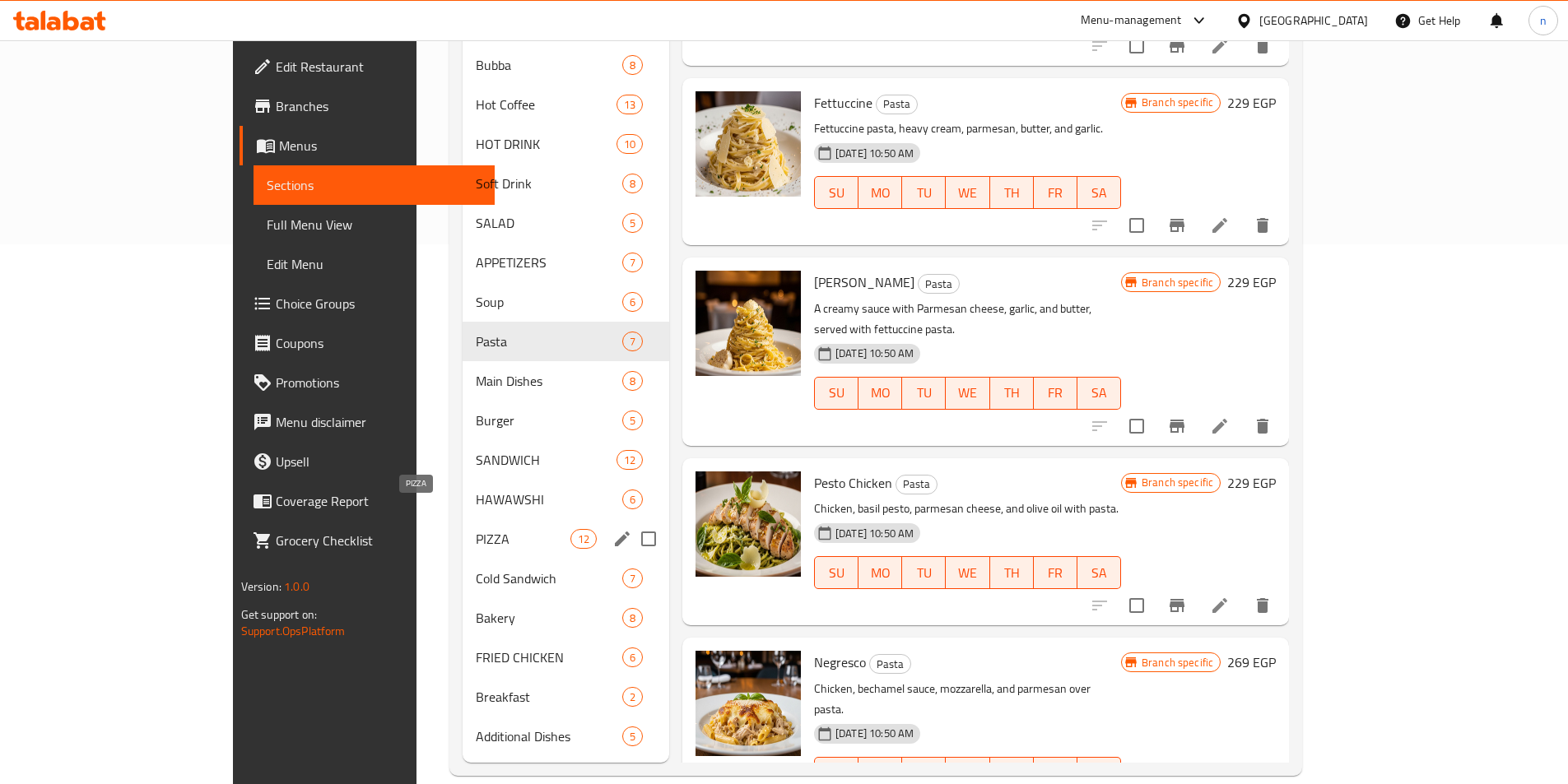
drag, startPoint x: 347, startPoint y: 509, endPoint x: 366, endPoint y: 511, distance: 19.1
click at [476, 529] on span "PIZZA" at bounding box center [523, 539] width 94 height 20
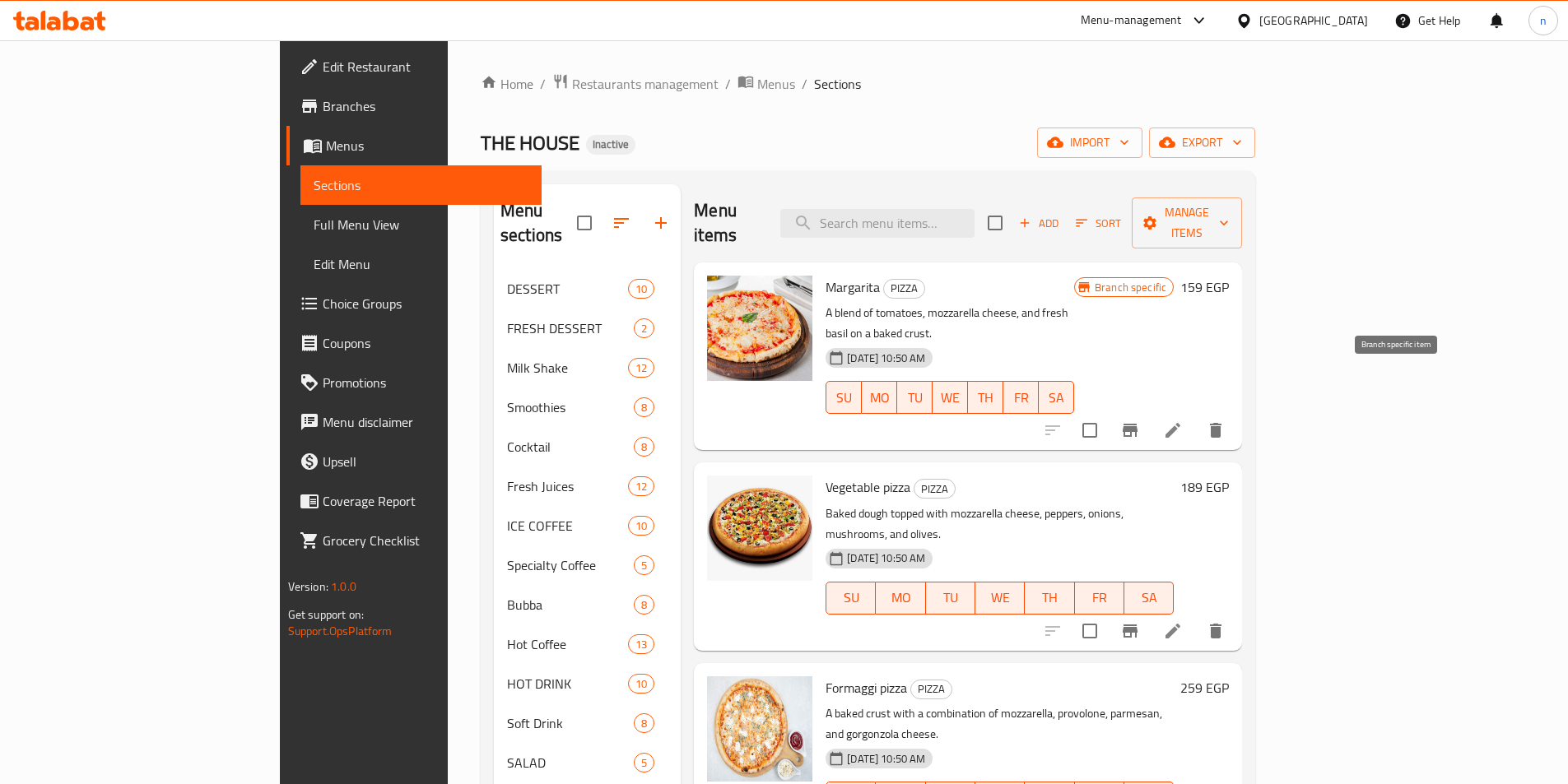
click at [1140, 420] on icon "Branch-specific-item" at bounding box center [1130, 430] width 20 height 20
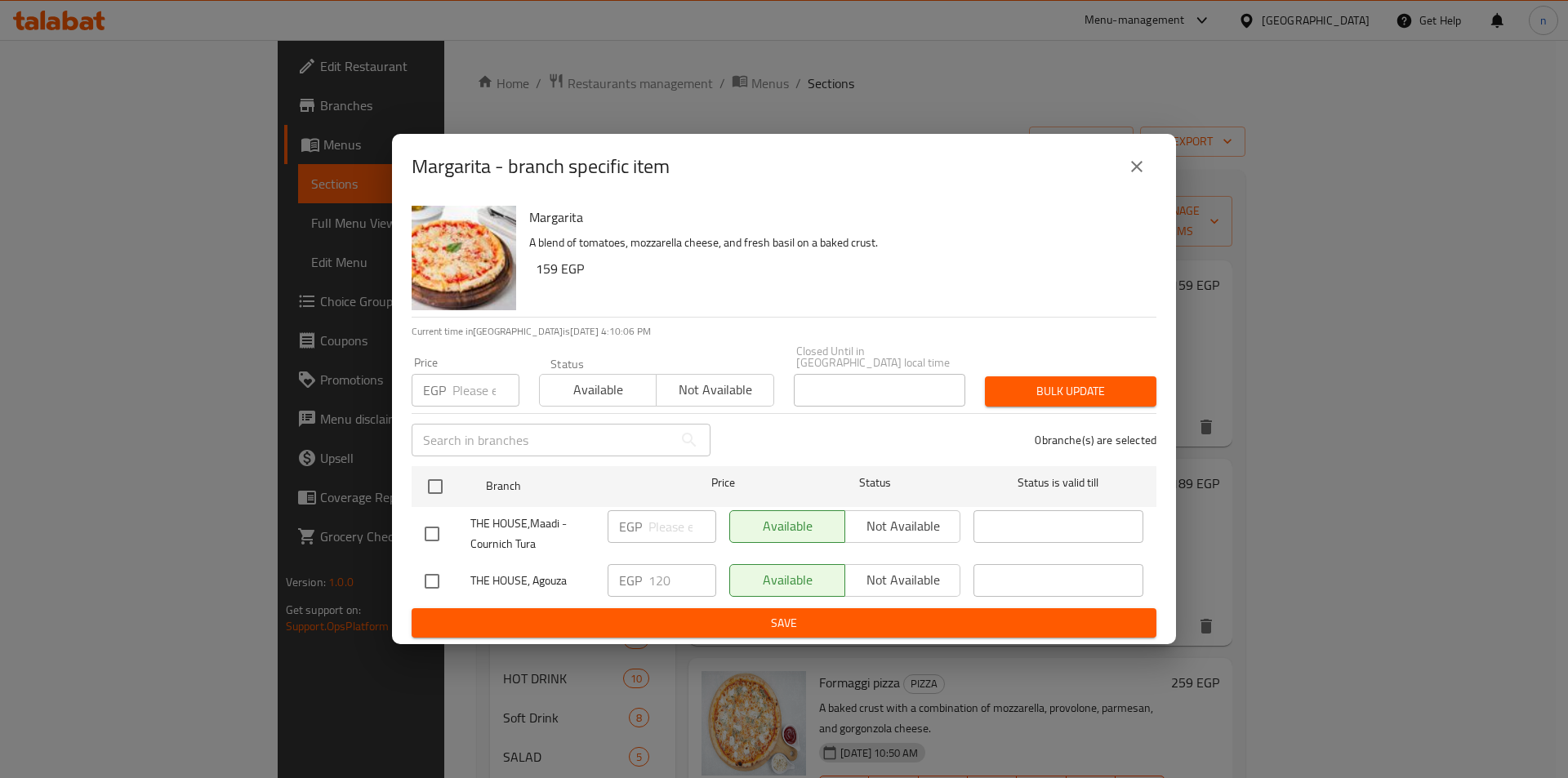
click at [433, 580] on input "checkbox" at bounding box center [432, 582] width 34 height 34
checkbox input "true"
click at [681, 570] on input "120" at bounding box center [682, 581] width 68 height 33
click at [681, 574] on input "120" at bounding box center [682, 581] width 68 height 33
click at [680, 574] on input "120" at bounding box center [682, 581] width 68 height 33
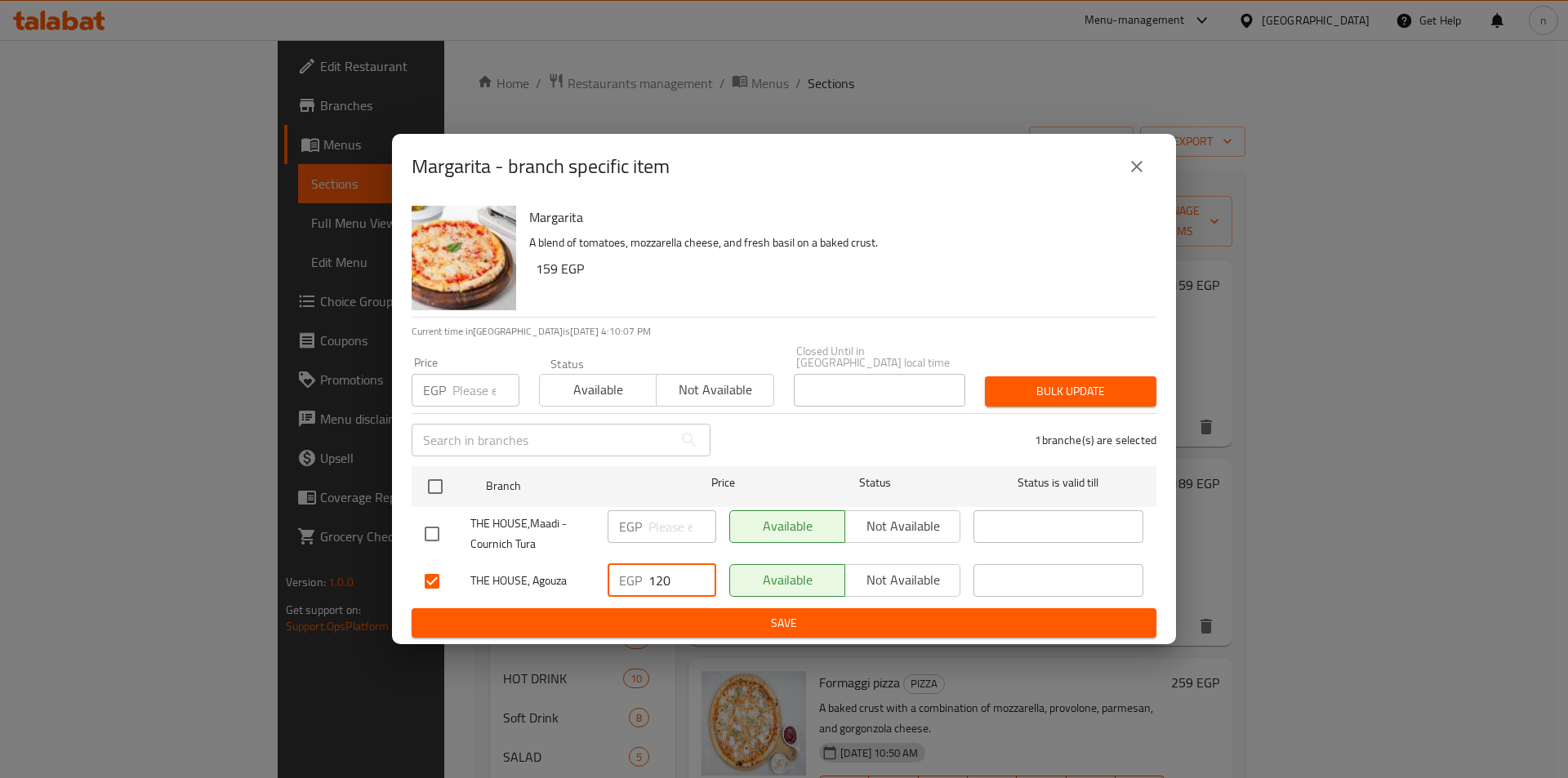
click at [679, 574] on input "120" at bounding box center [682, 581] width 68 height 33
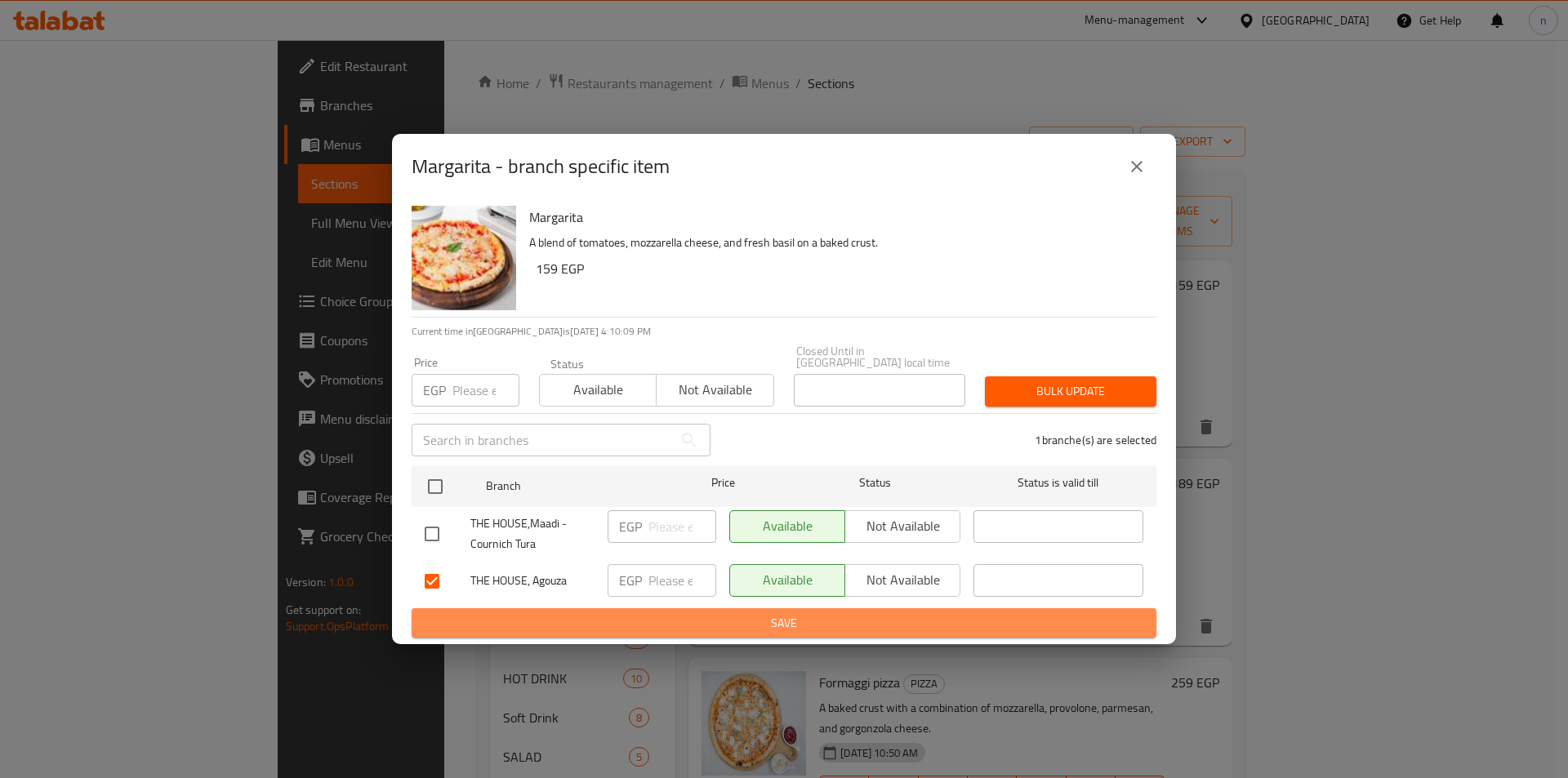
click at [682, 613] on span "Save" at bounding box center [784, 623] width 719 height 21
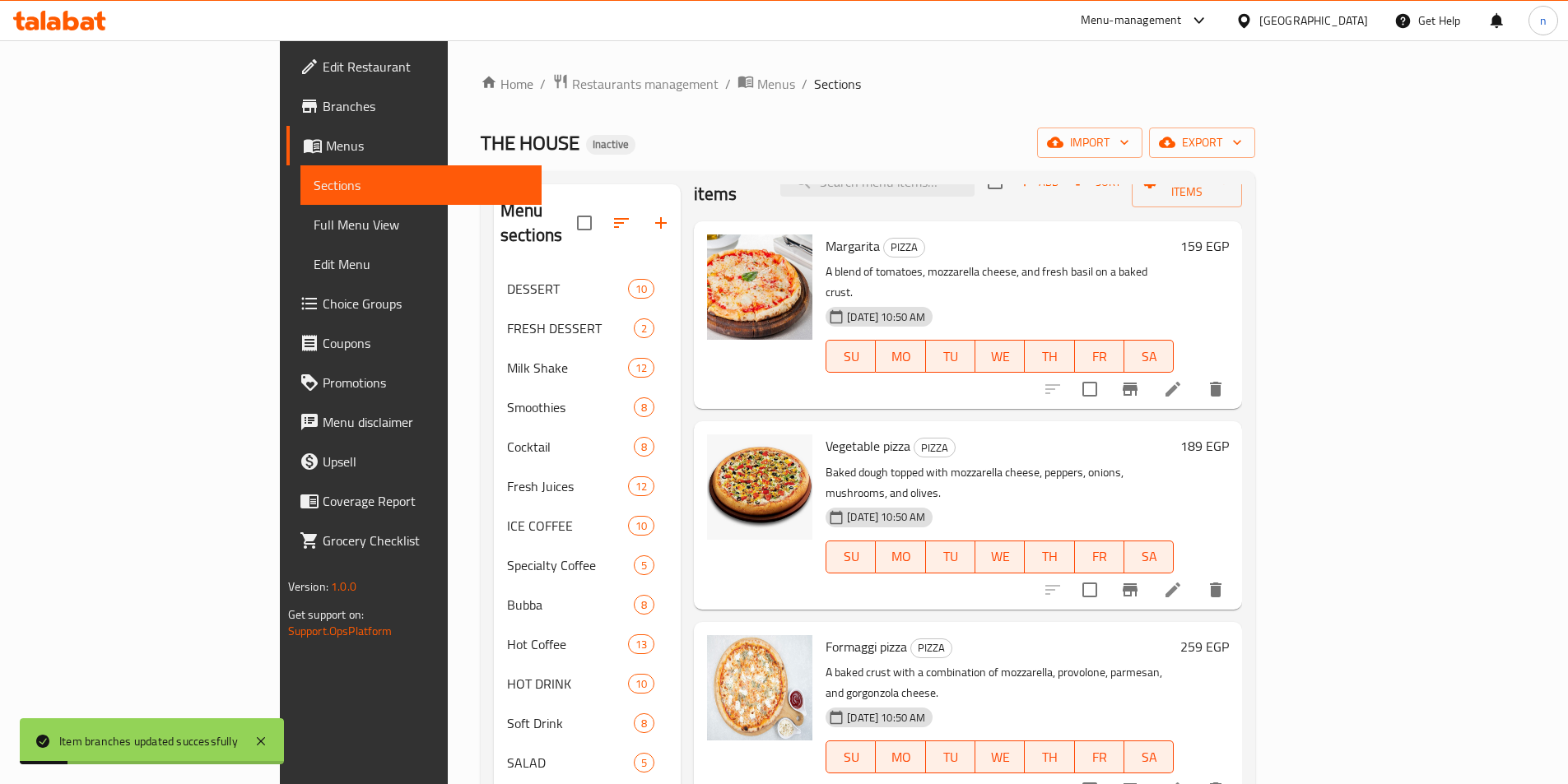
scroll to position [82, 0]
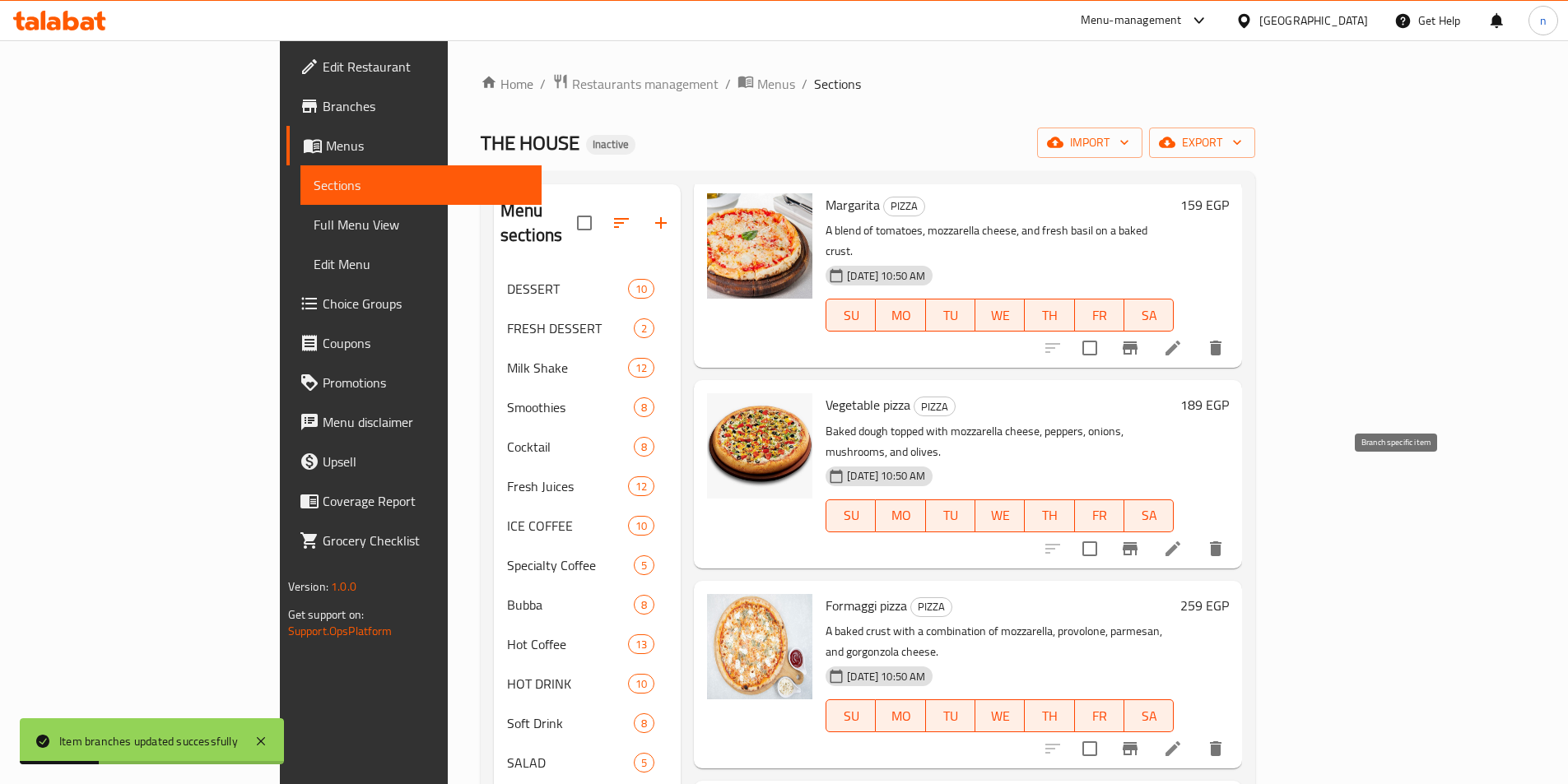
click at [1150, 529] on button "Branch-specific-item" at bounding box center [1130, 549] width 40 height 40
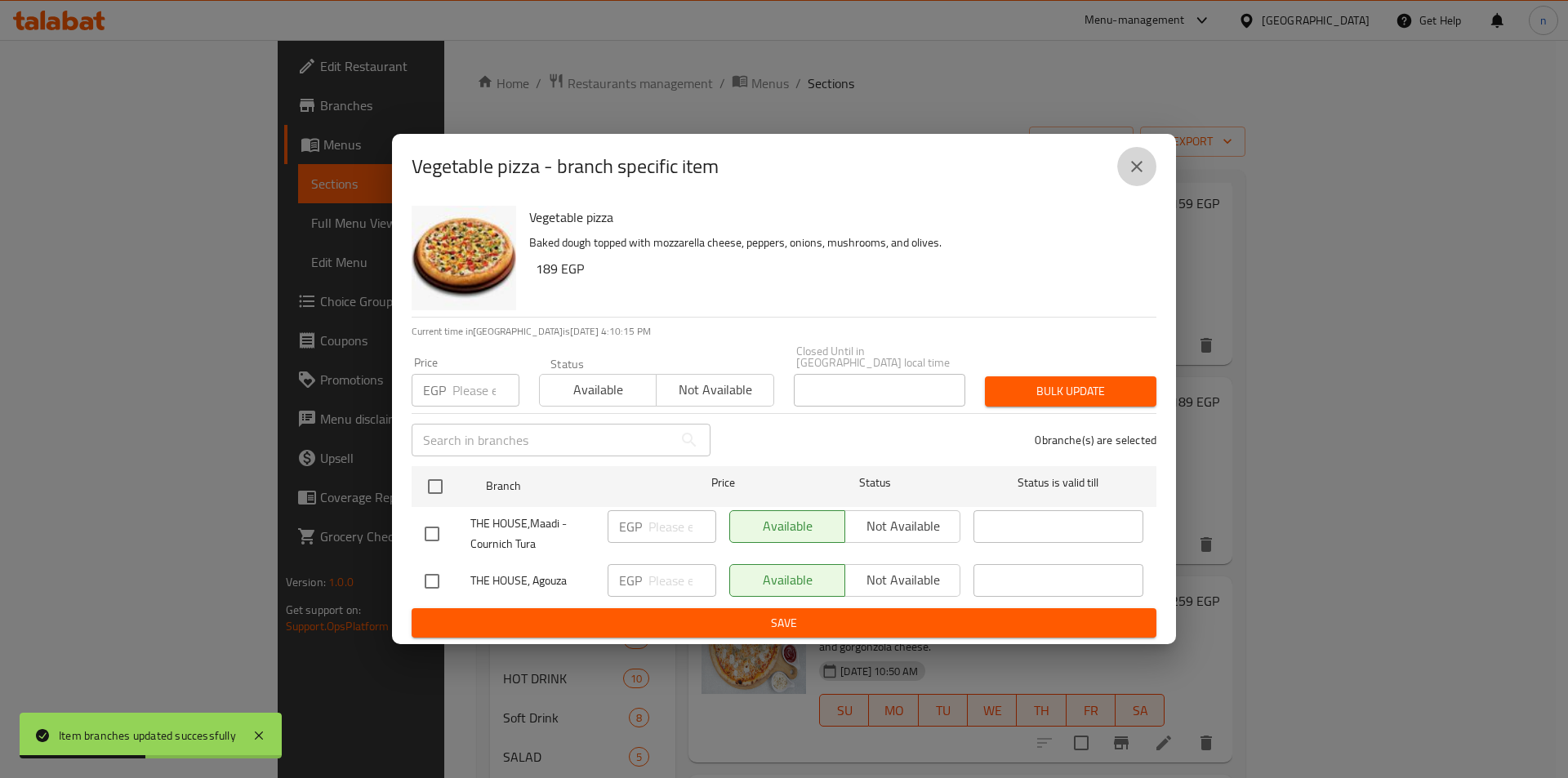
click at [1139, 186] on button "close" at bounding box center [1137, 167] width 39 height 39
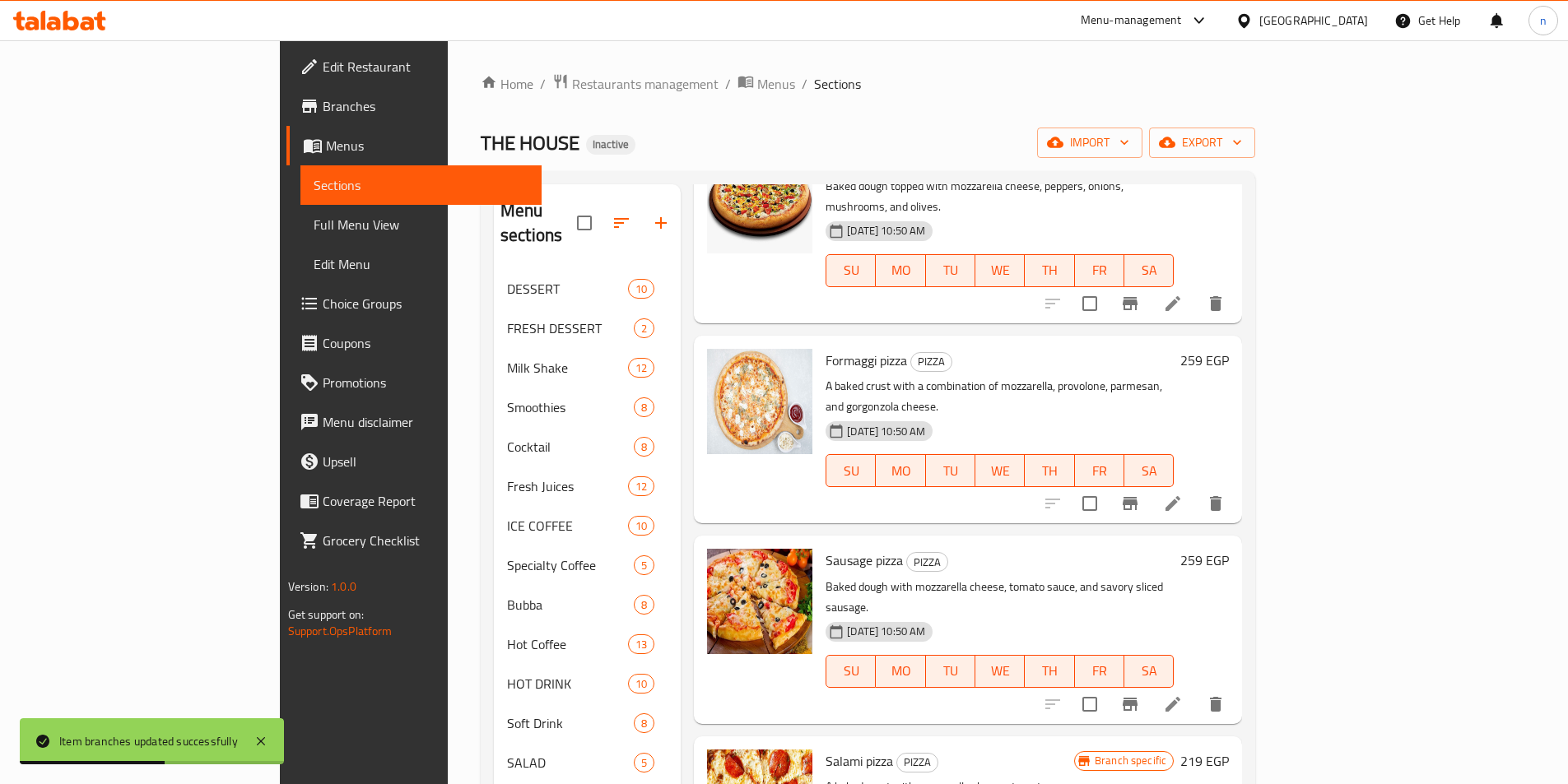
scroll to position [329, 0]
click at [1138, 495] on icon "Branch-specific-item" at bounding box center [1130, 502] width 15 height 13
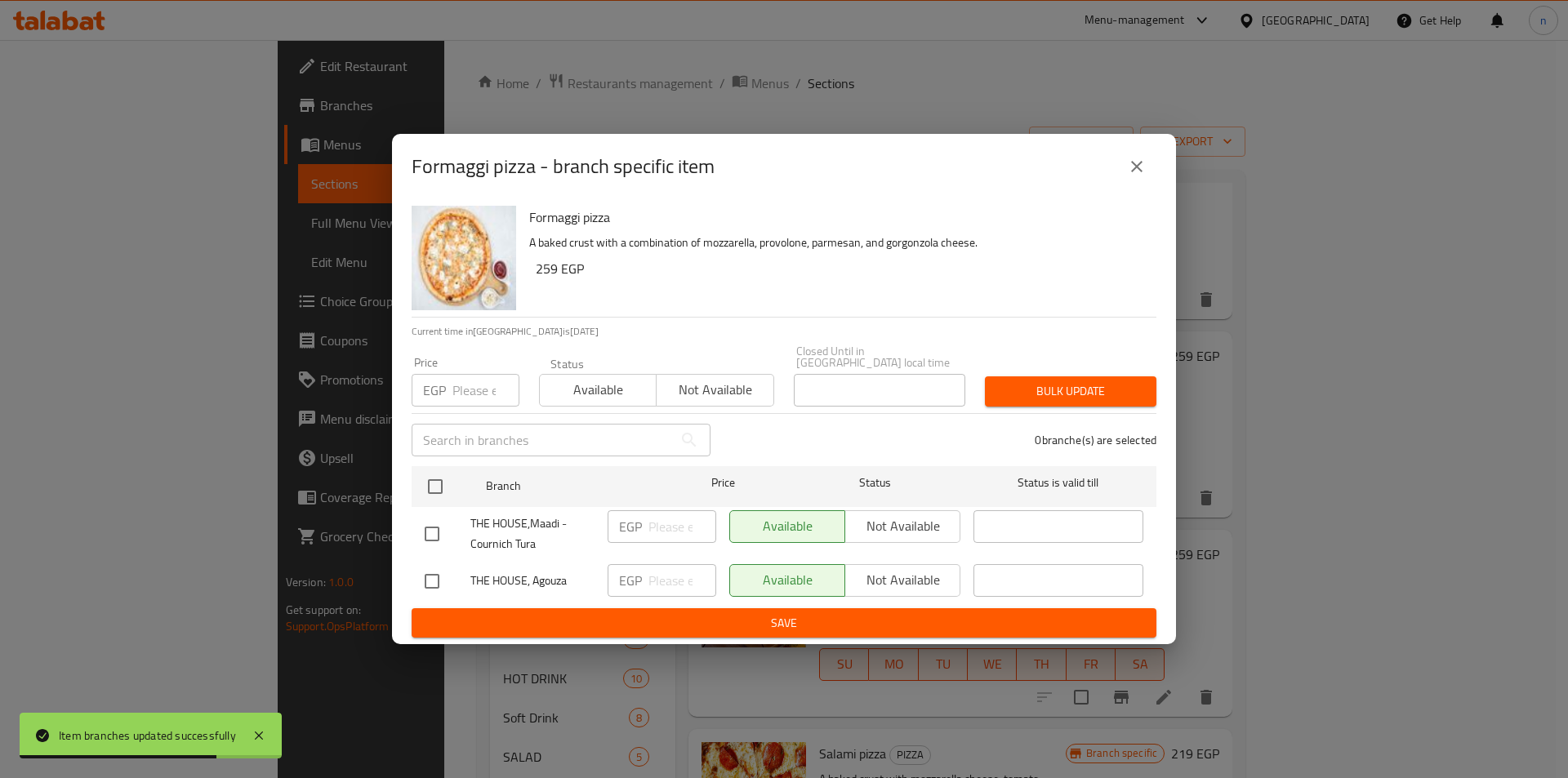
click at [1263, 519] on div "Formaggi pizza - branch specific item Formaggi pizza A baked crust with a combi…" at bounding box center [784, 389] width 1568 height 778
click at [1147, 184] on button "close" at bounding box center [1137, 167] width 39 height 39
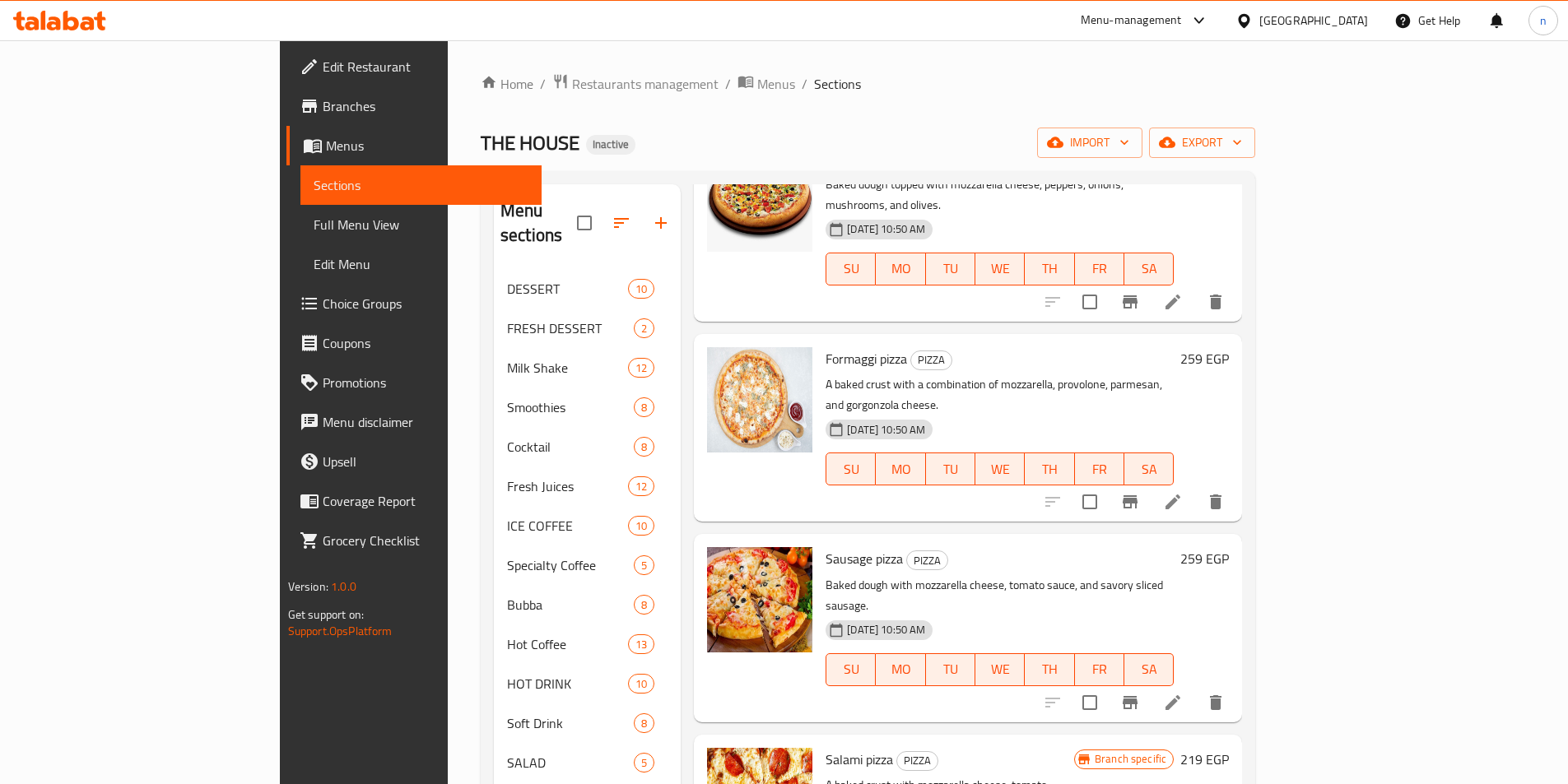
click at [1150, 683] on button "Branch-specific-item" at bounding box center [1130, 703] width 40 height 40
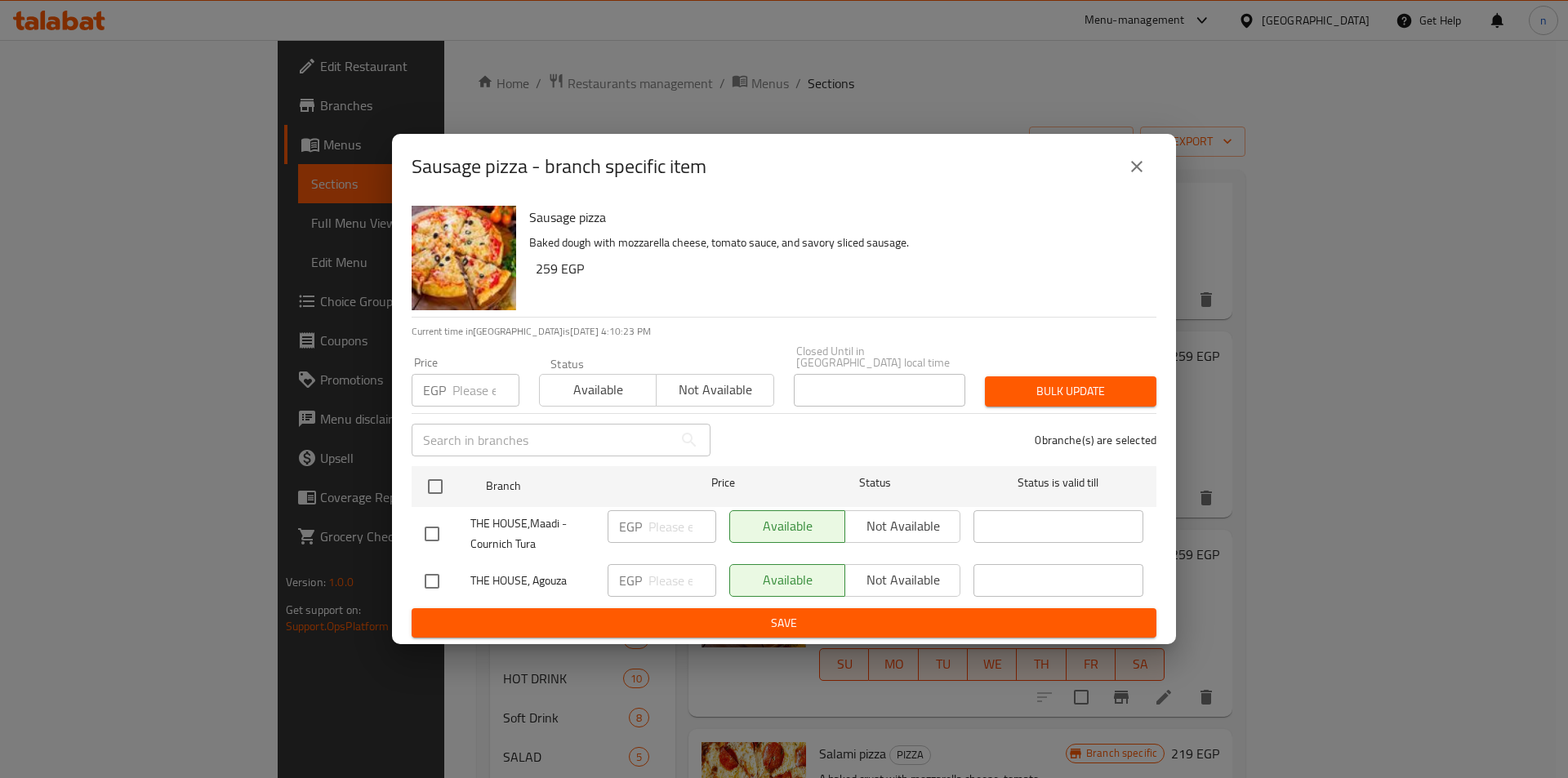
click at [1154, 171] on button "close" at bounding box center [1137, 167] width 39 height 39
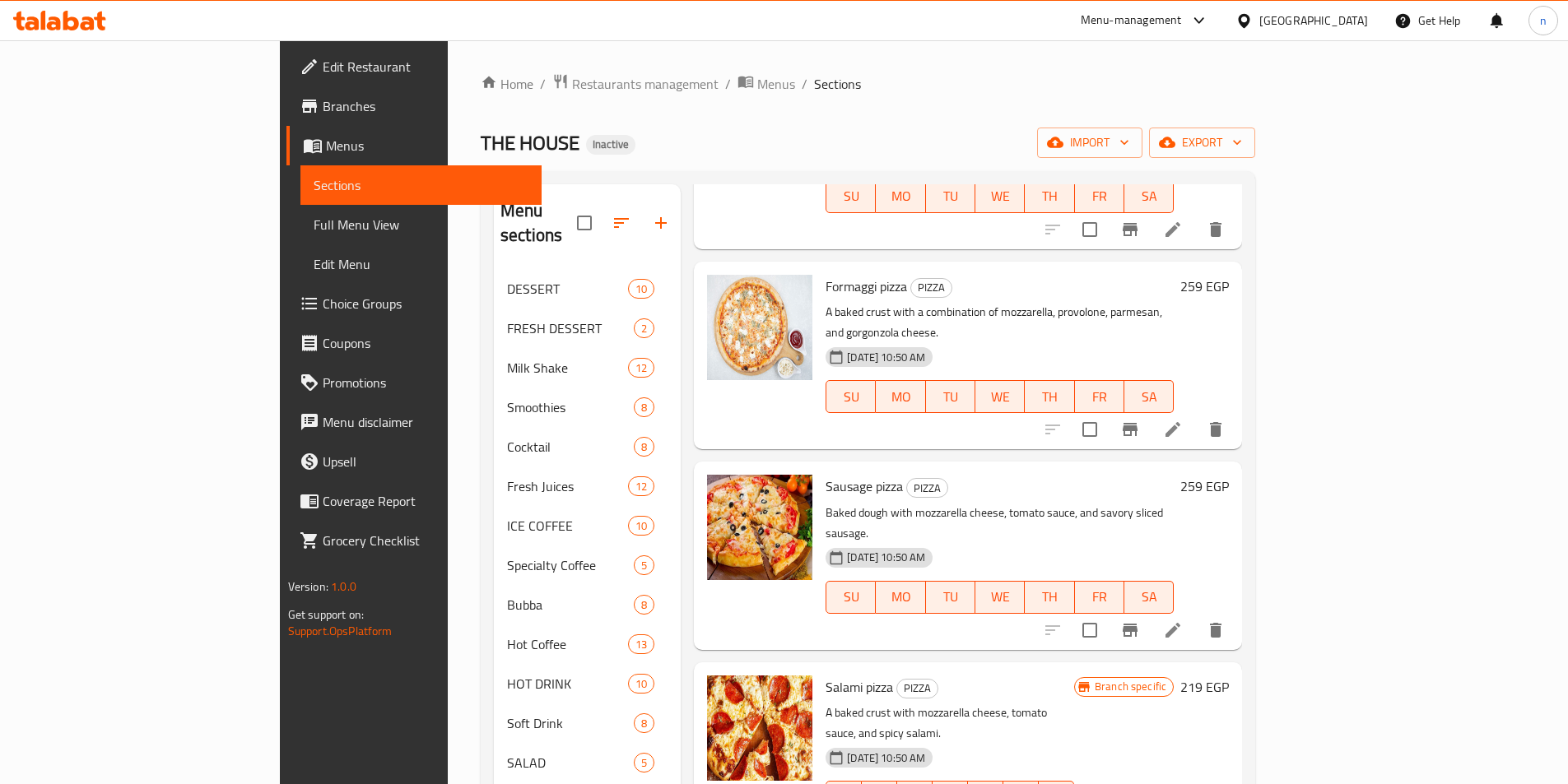
scroll to position [658, 0]
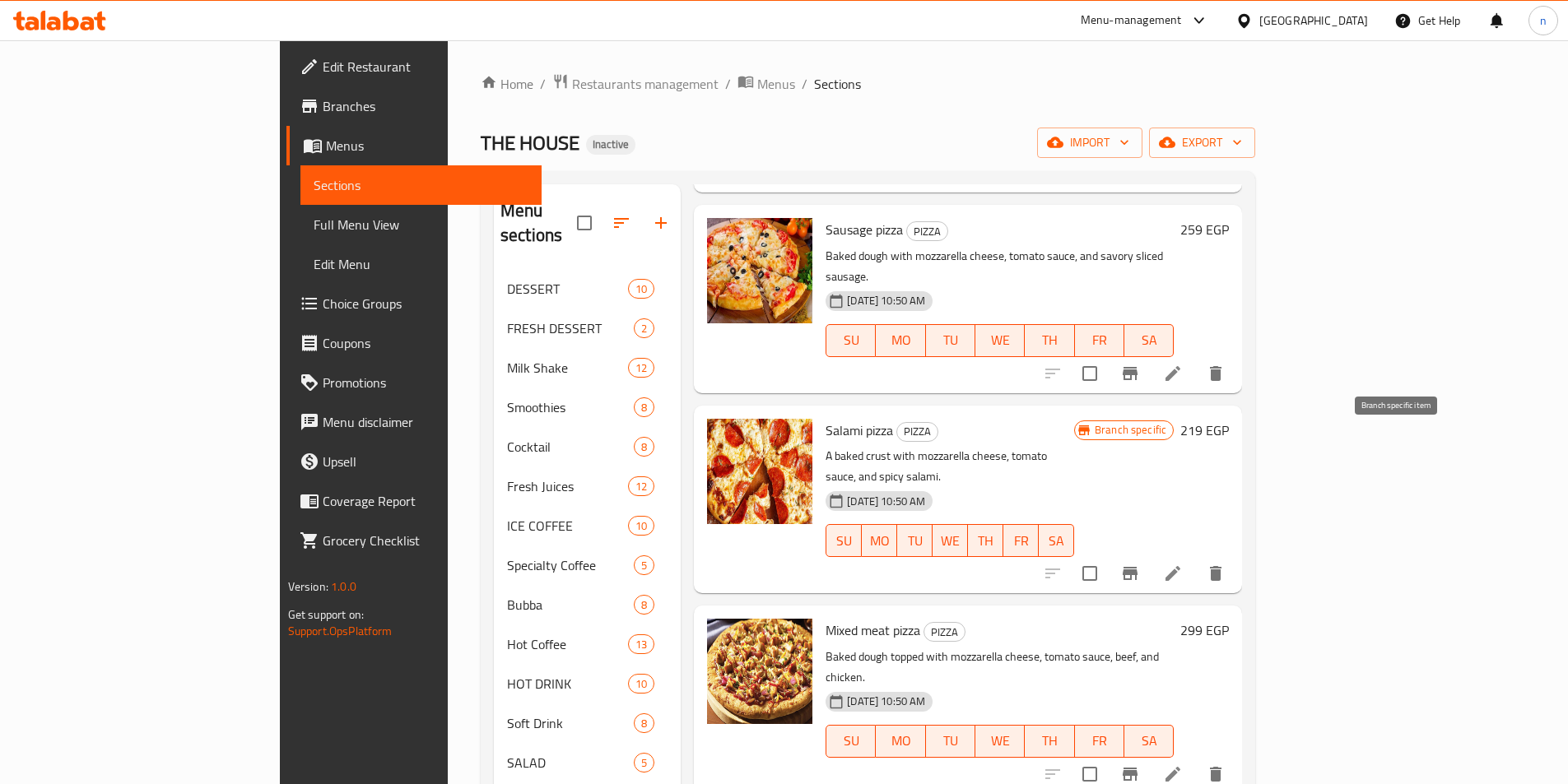
click at [1150, 554] on button "Branch-specific-item" at bounding box center [1130, 574] width 40 height 40
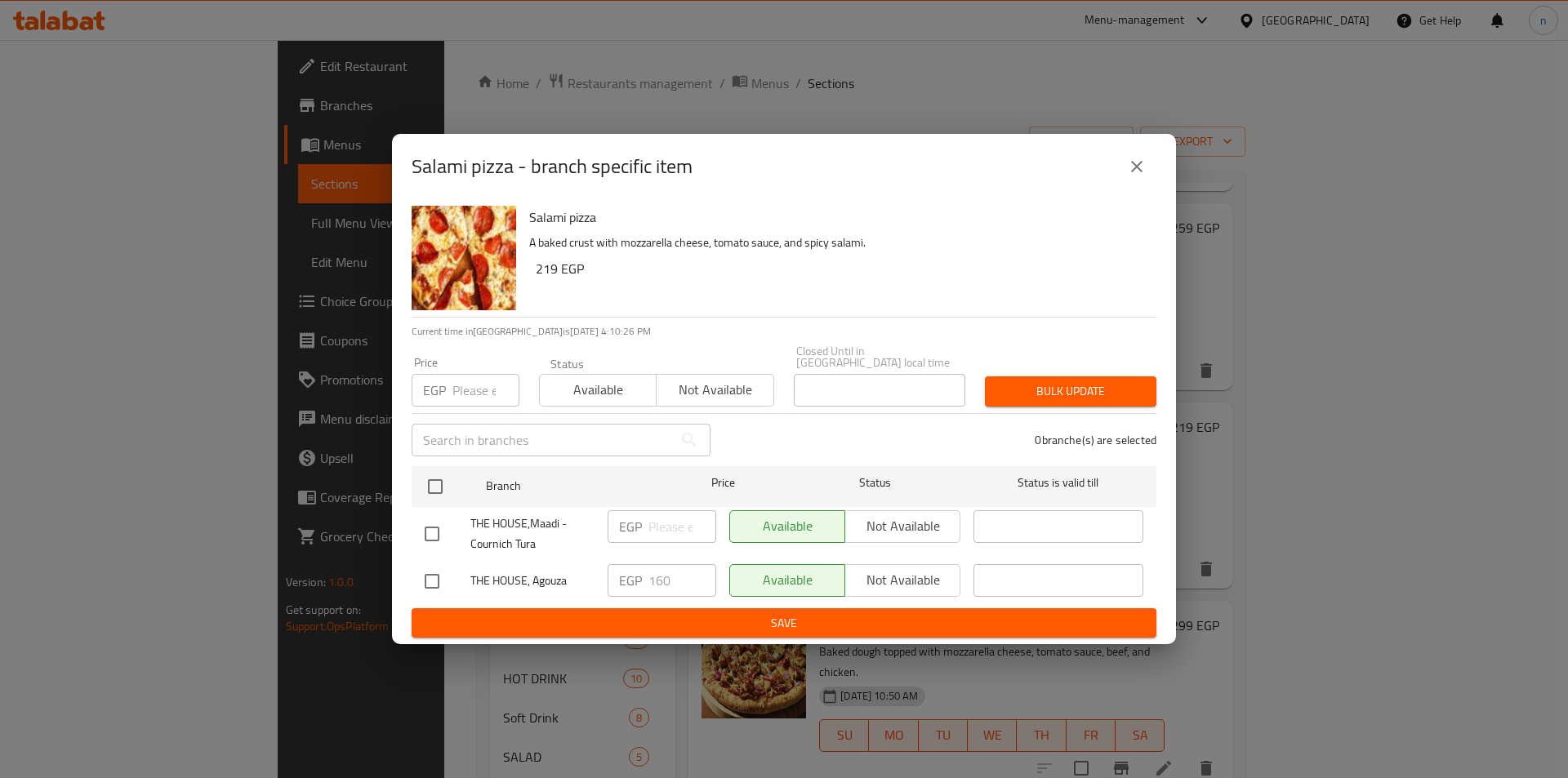
click at [439, 569] on input "checkbox" at bounding box center [432, 582] width 34 height 34
checkbox input "true"
type input "159"
click at [696, 578] on input "159" at bounding box center [682, 581] width 68 height 33
click at [678, 574] on input "159" at bounding box center [682, 581] width 68 height 33
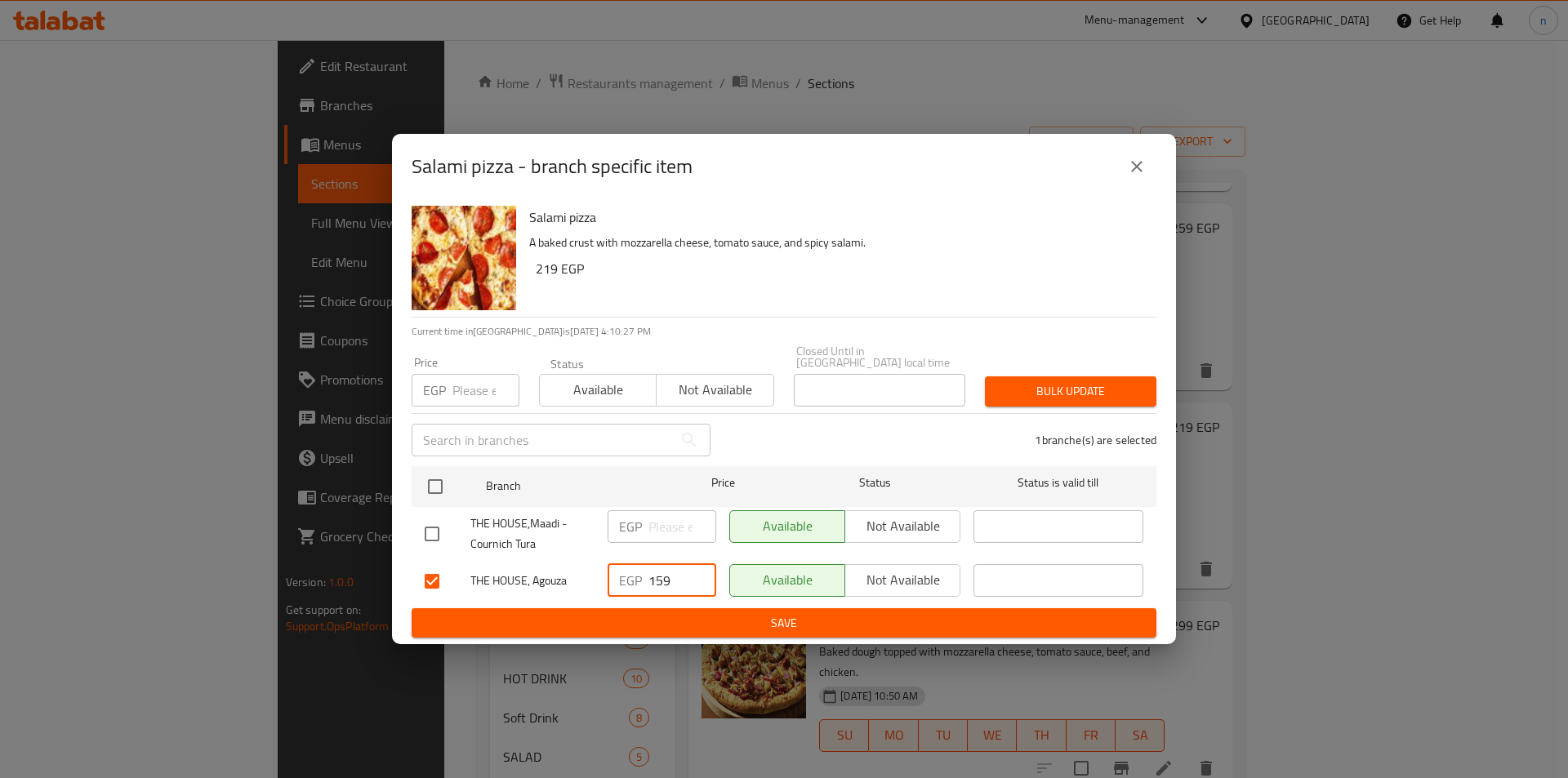
click at [678, 574] on input "159" at bounding box center [682, 581] width 68 height 33
click at [709, 618] on span "Save" at bounding box center [784, 623] width 719 height 21
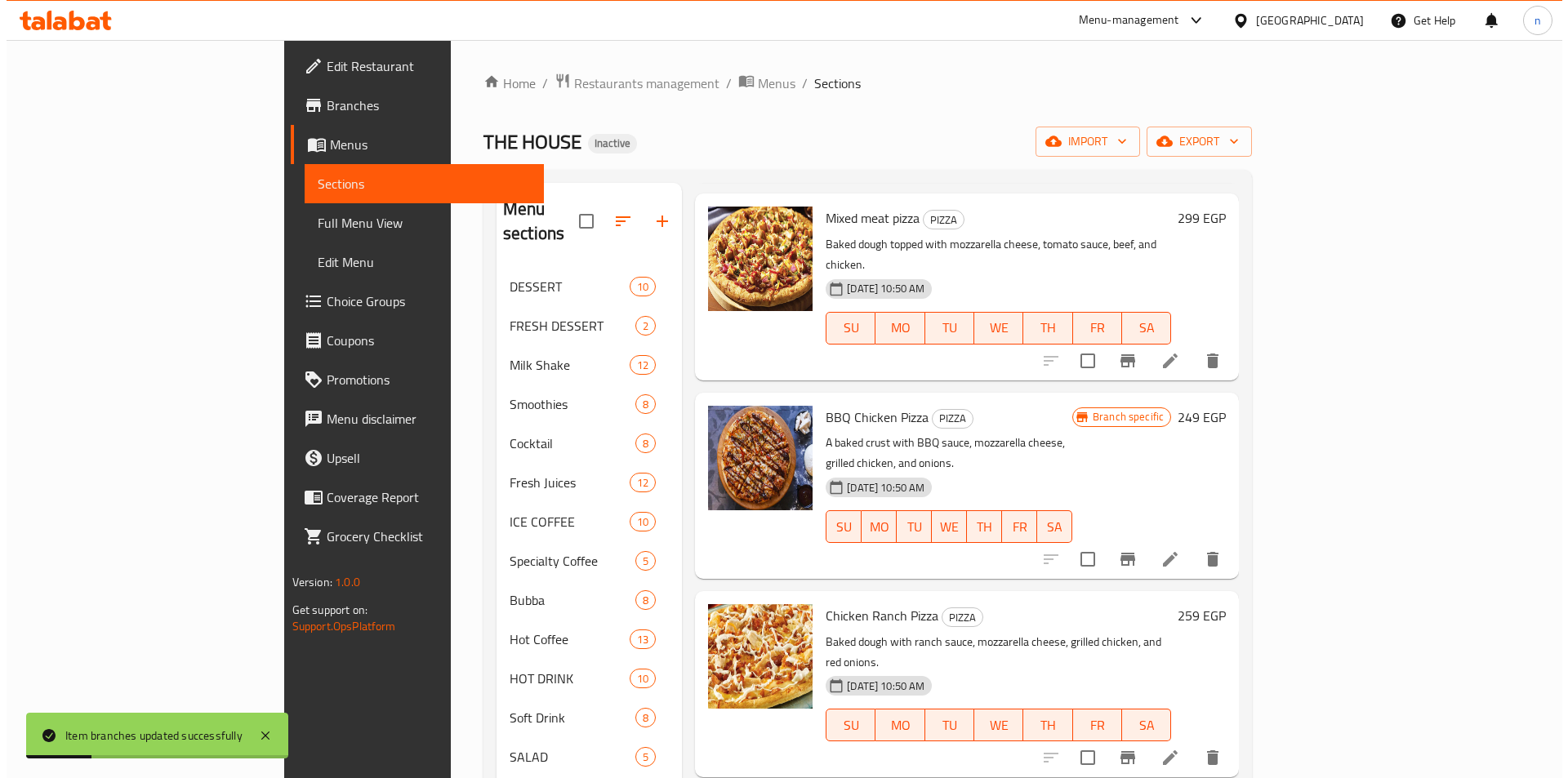
scroll to position [1061, 0]
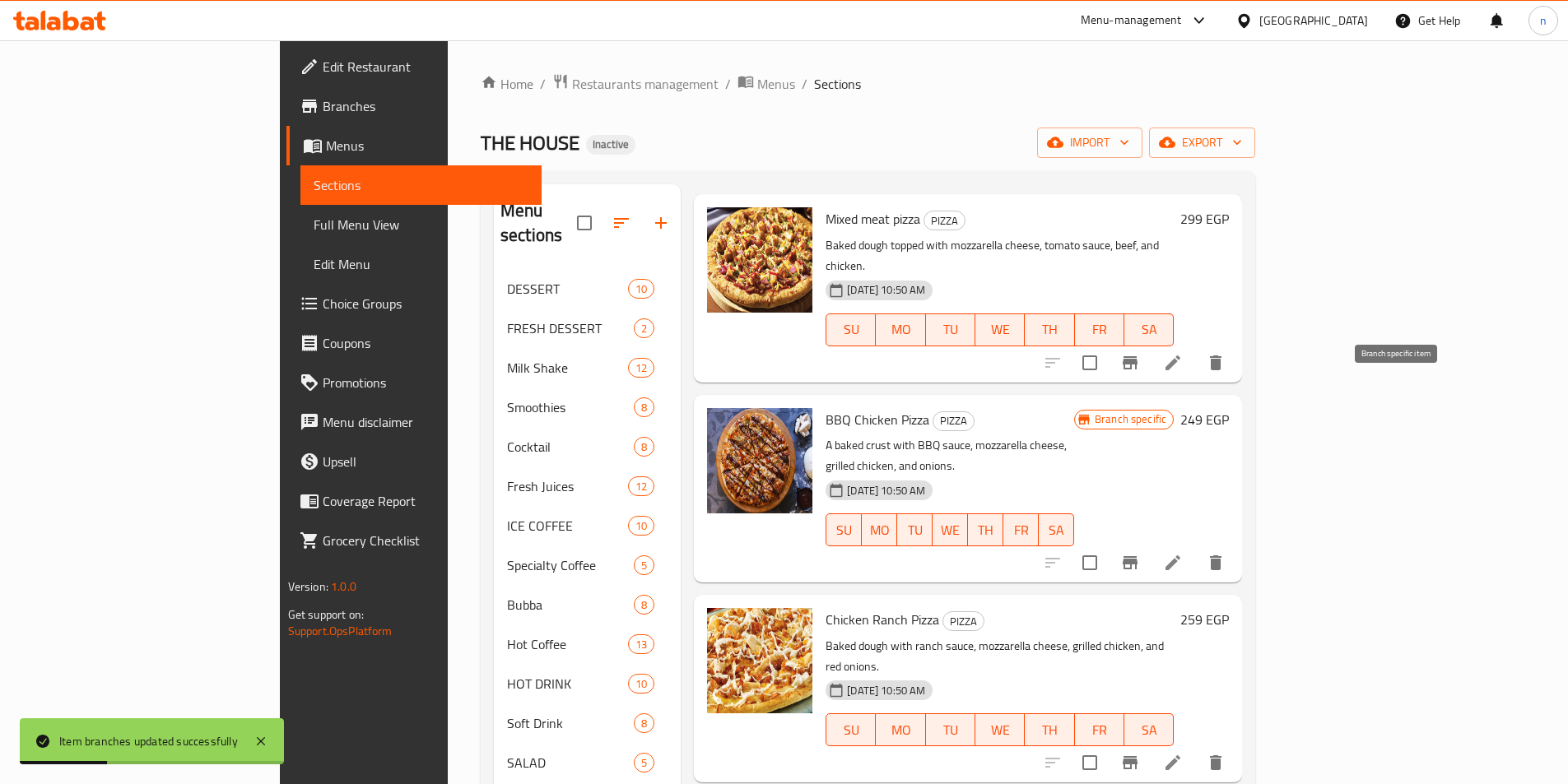
click at [1140, 553] on icon "Branch-specific-item" at bounding box center [1130, 563] width 20 height 20
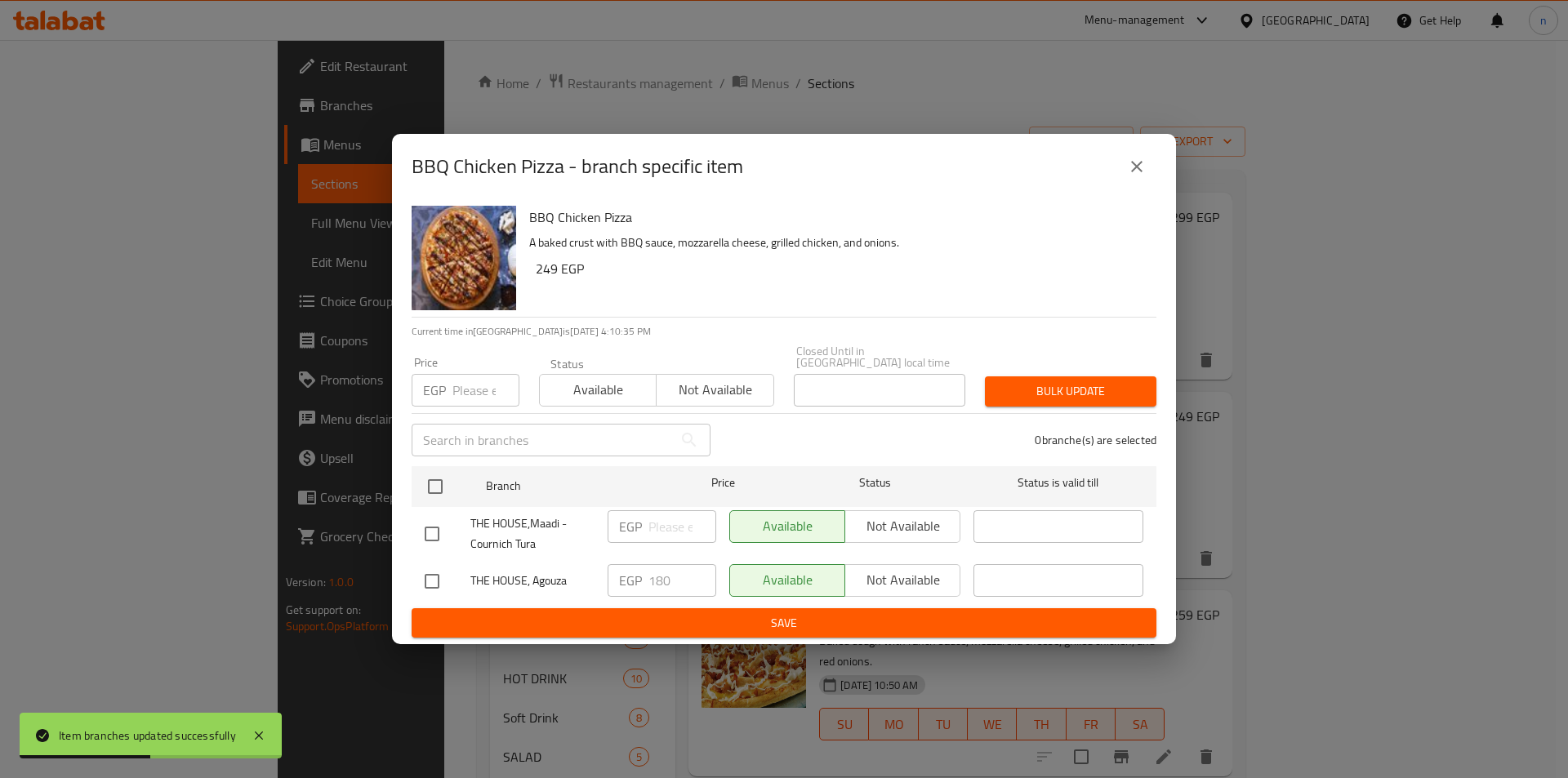
click at [429, 581] on input "checkbox" at bounding box center [432, 582] width 34 height 34
checkbox input "true"
click at [682, 571] on input "180" at bounding box center [682, 581] width 68 height 33
click at [679, 571] on input "180" at bounding box center [682, 581] width 68 height 33
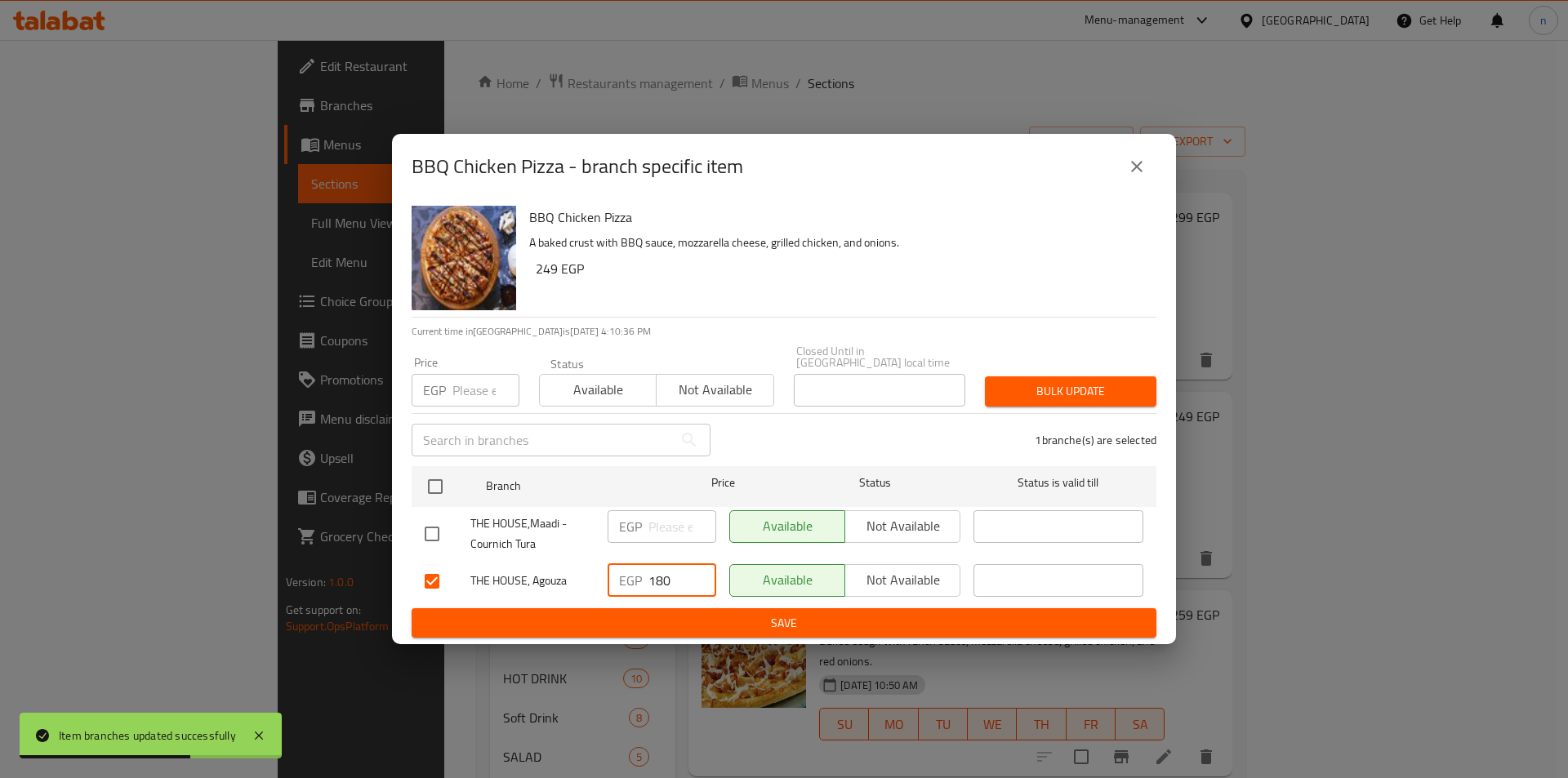
click at [678, 571] on input "180" at bounding box center [682, 581] width 68 height 33
drag, startPoint x: 681, startPoint y: 617, endPoint x: 886, endPoint y: 645, distance: 206.9
click at [681, 621] on span "Save" at bounding box center [784, 623] width 719 height 21
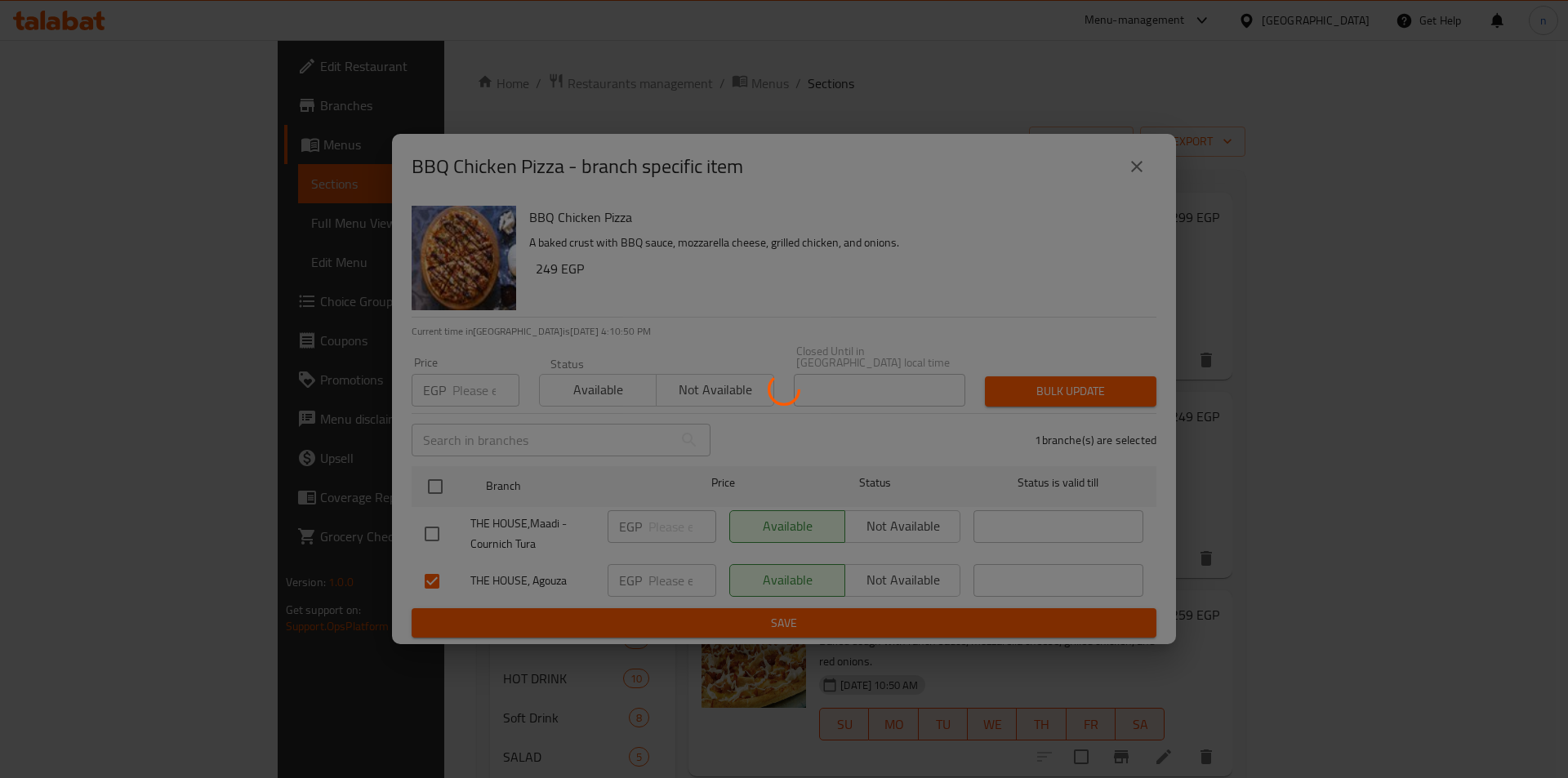
click at [1157, 175] on div at bounding box center [784, 389] width 1568 height 778
drag, startPoint x: 1149, startPoint y: 172, endPoint x: 1162, endPoint y: 265, distance: 93.9
click at [1164, 262] on div at bounding box center [784, 389] width 1568 height 778
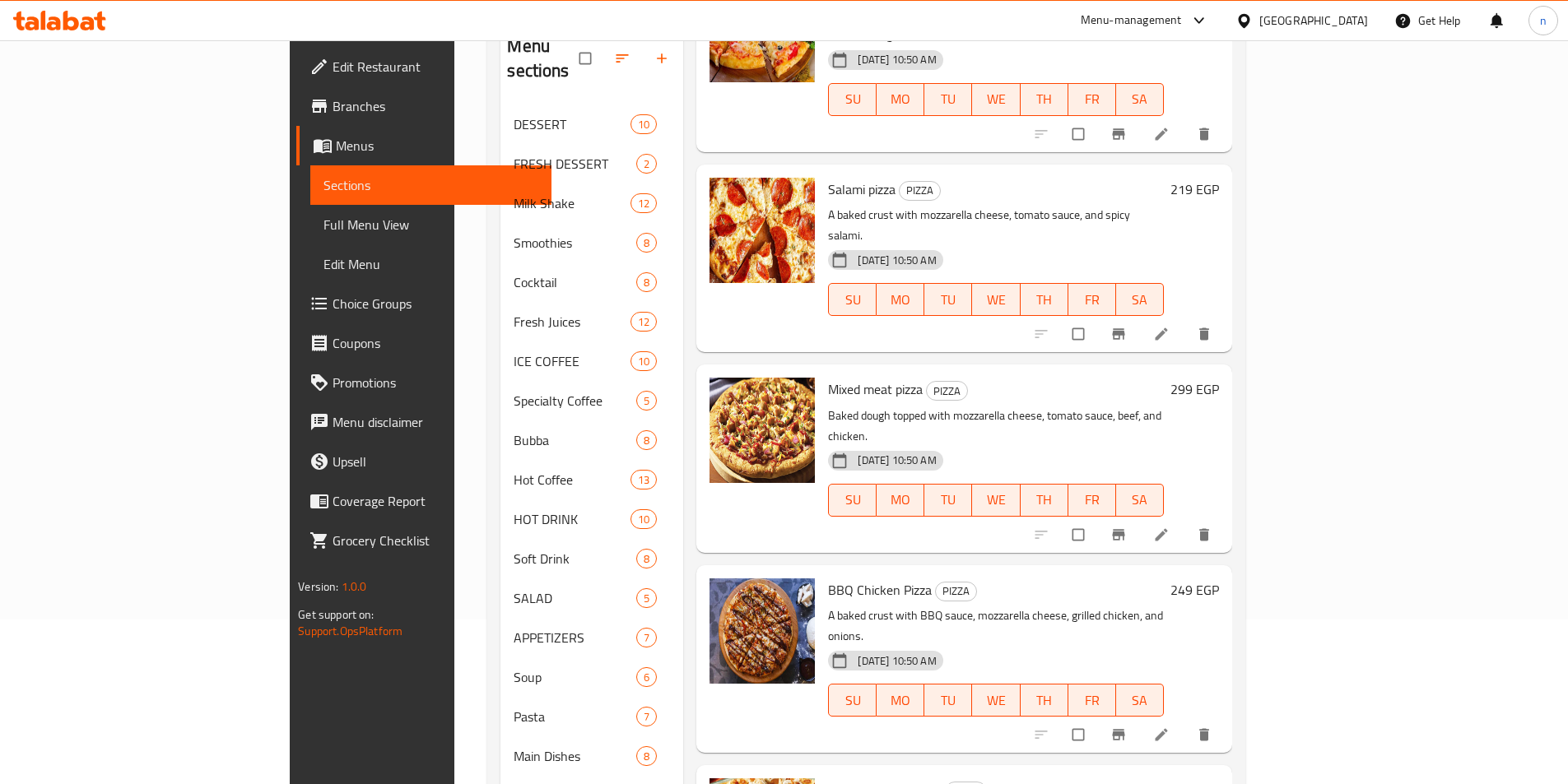
scroll to position [775, 0]
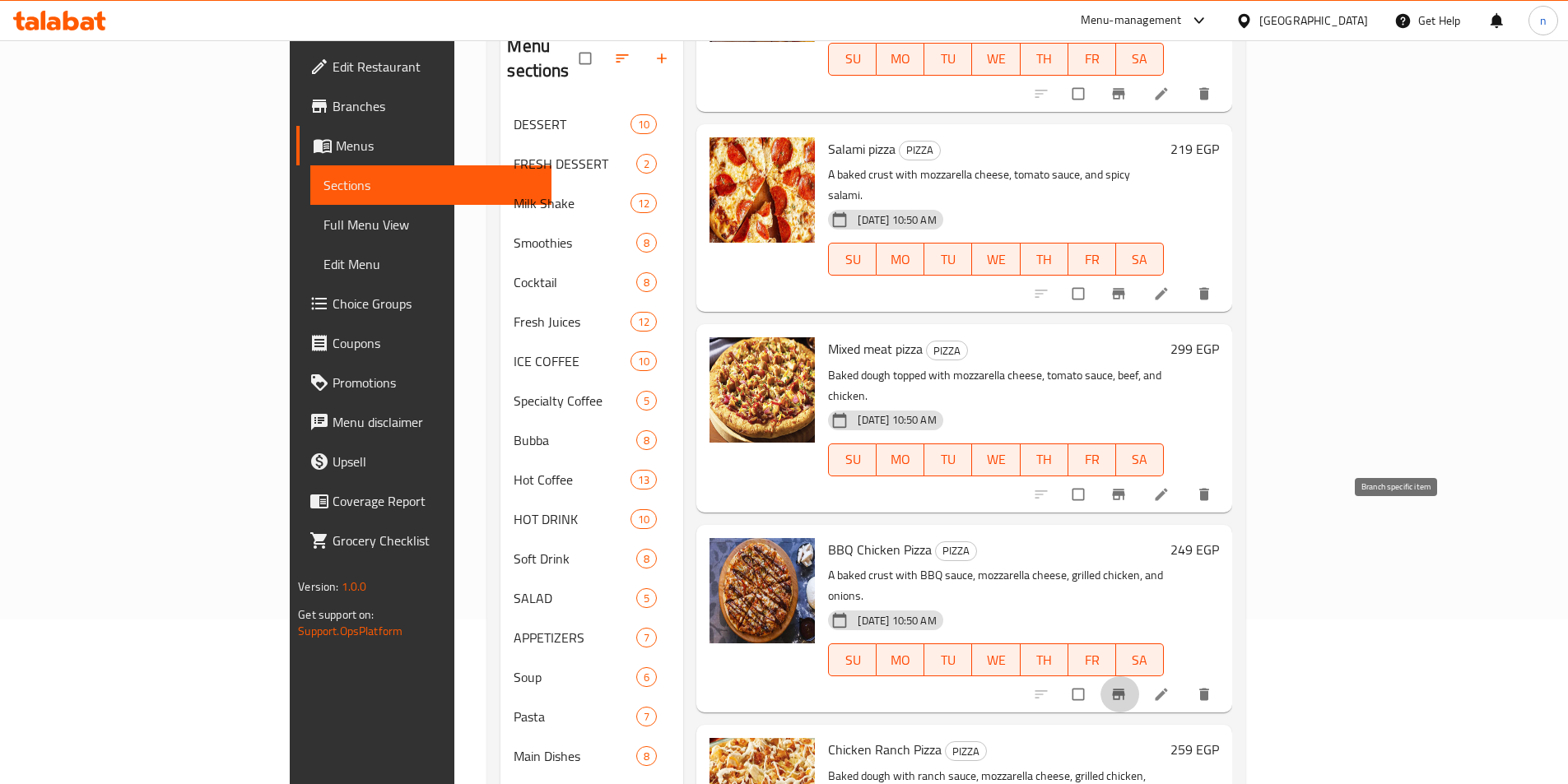
click at [1127, 686] on icon "Branch-specific-item" at bounding box center [1119, 695] width 17 height 17
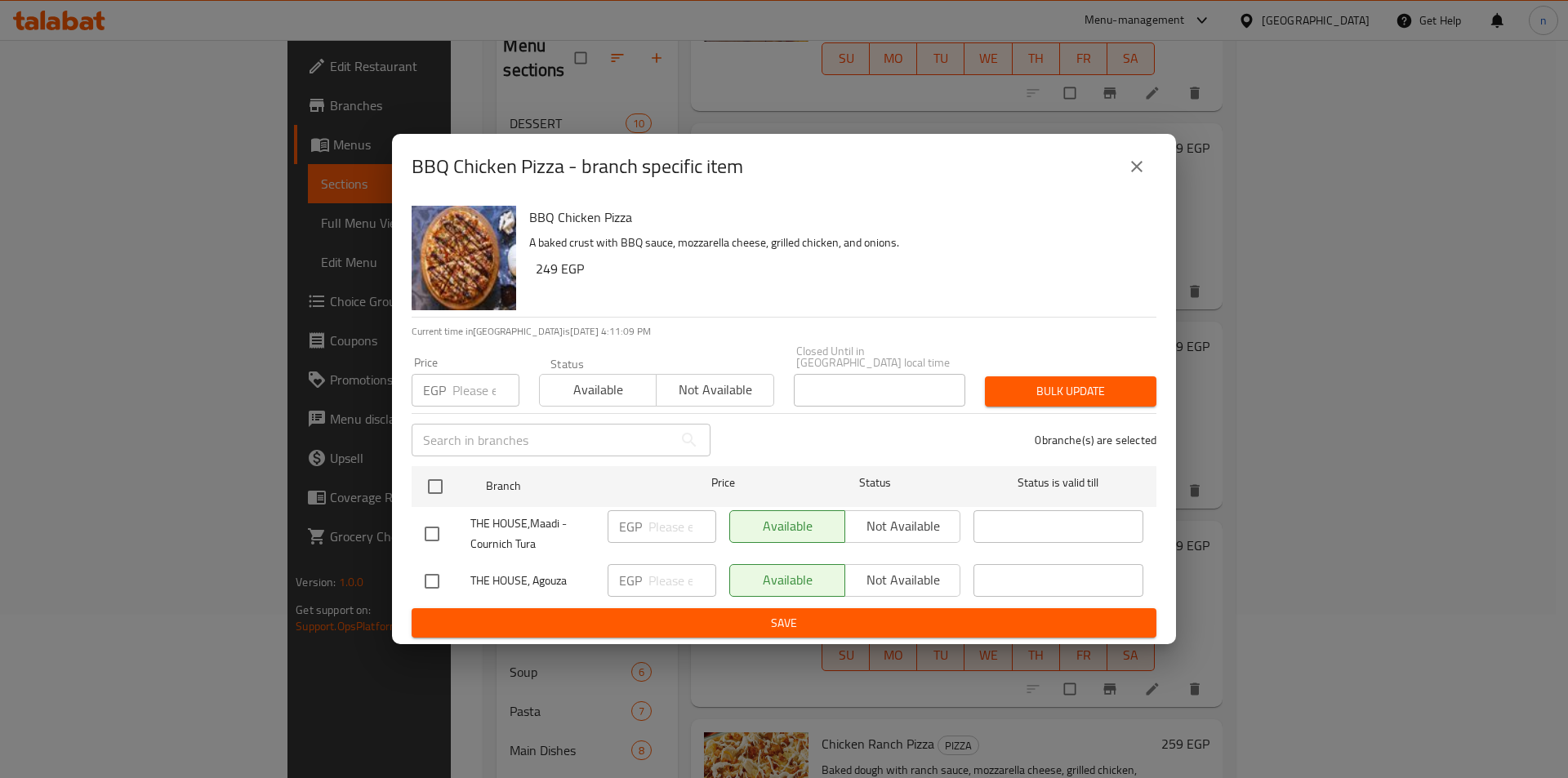
click at [1257, 625] on div "BBQ Chicken Pizza - branch specific item BBQ Chicken Pizza A baked crust with B…" at bounding box center [784, 389] width 1568 height 778
click at [1143, 184] on button "close" at bounding box center [1137, 167] width 39 height 39
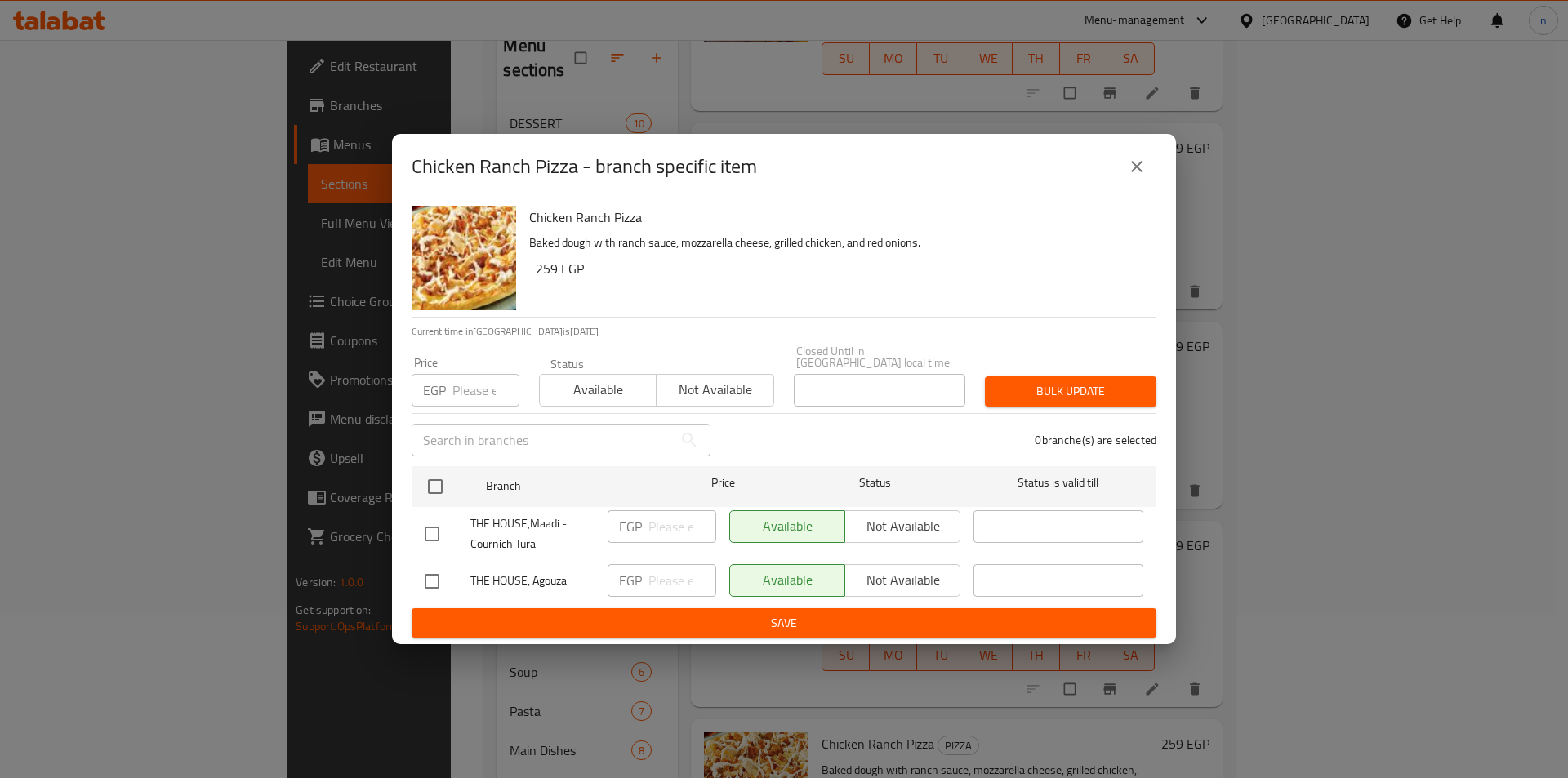
click at [1332, 569] on div "Chicken Ranch Pizza - branch specific item Chicken Ranch Pizza Baked dough with…" at bounding box center [784, 389] width 1568 height 778
click at [1149, 183] on button "close" at bounding box center [1137, 167] width 39 height 39
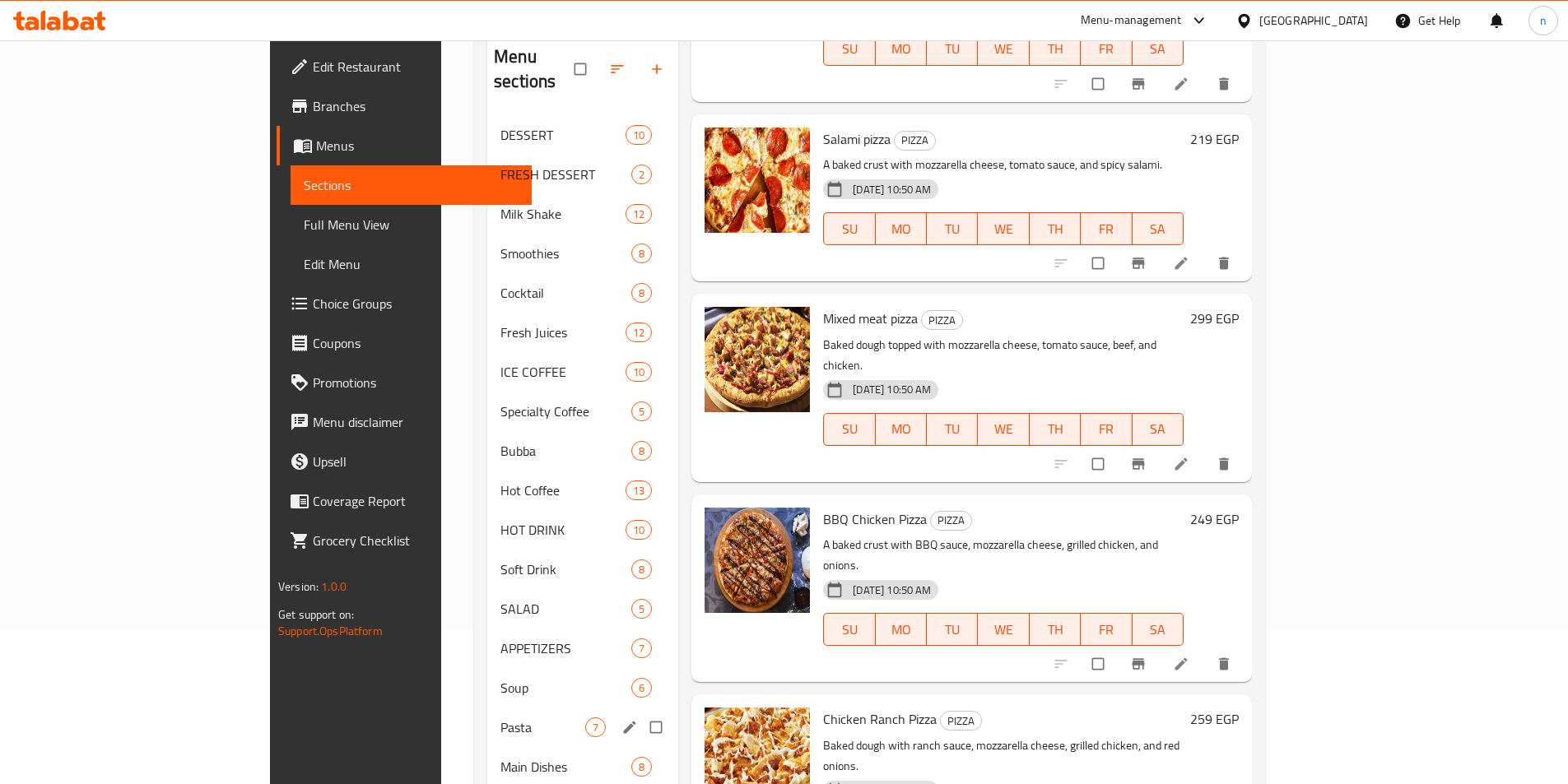
scroll to position [165, 0]
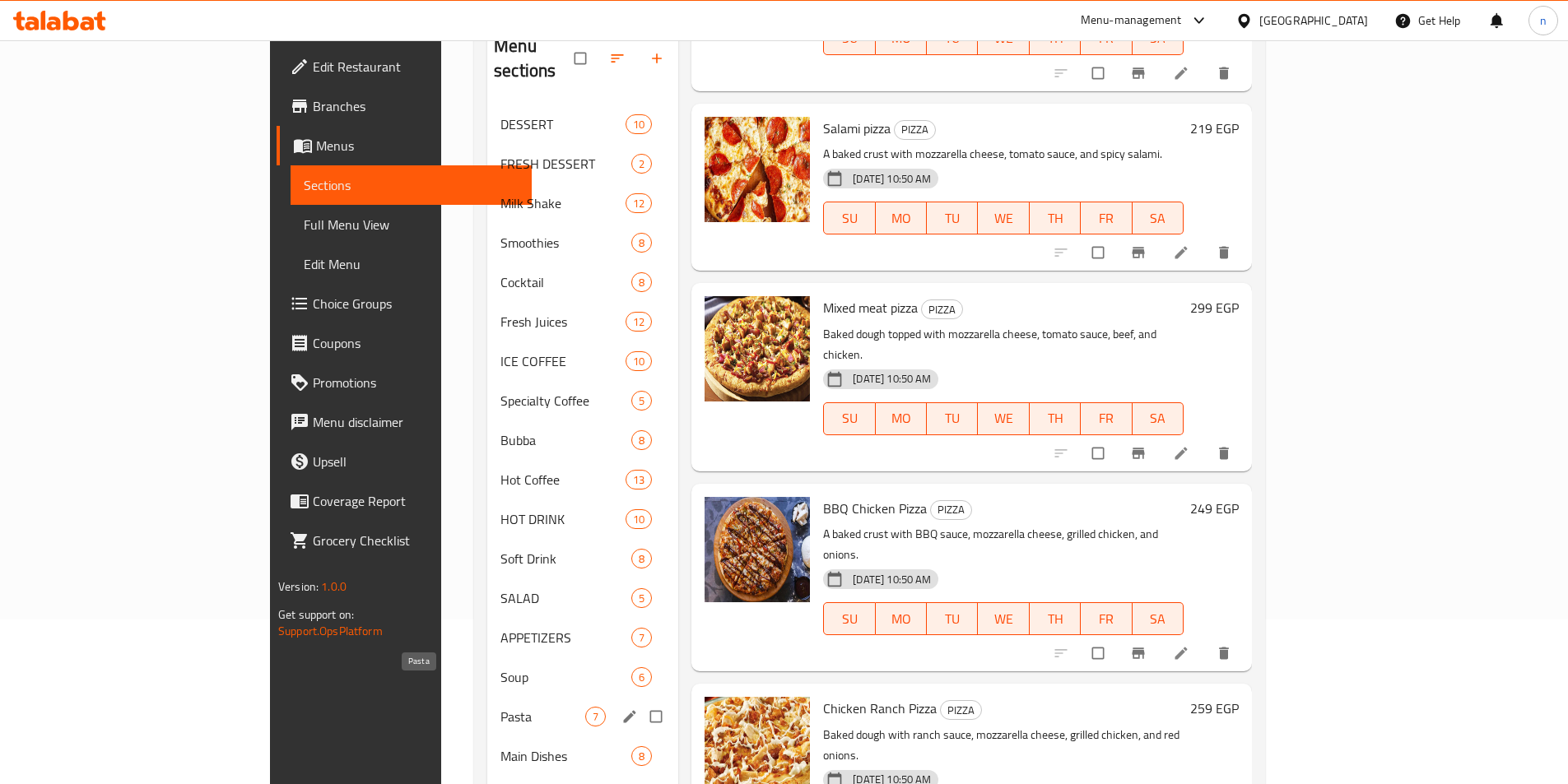
click at [501, 707] on span "Pasta" at bounding box center [543, 717] width 84 height 20
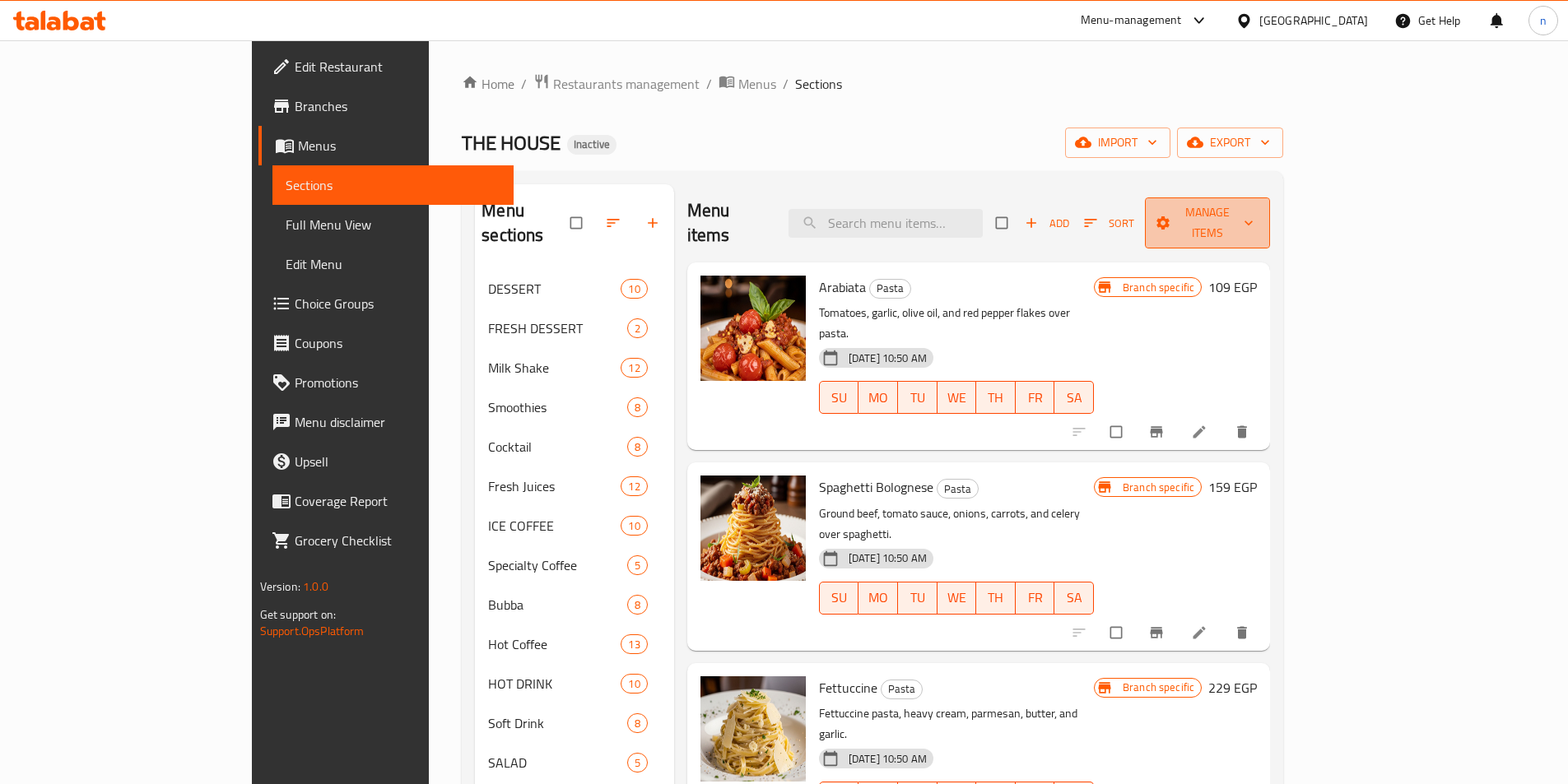
click at [1257, 219] on span "Manage items" at bounding box center [1207, 223] width 98 height 41
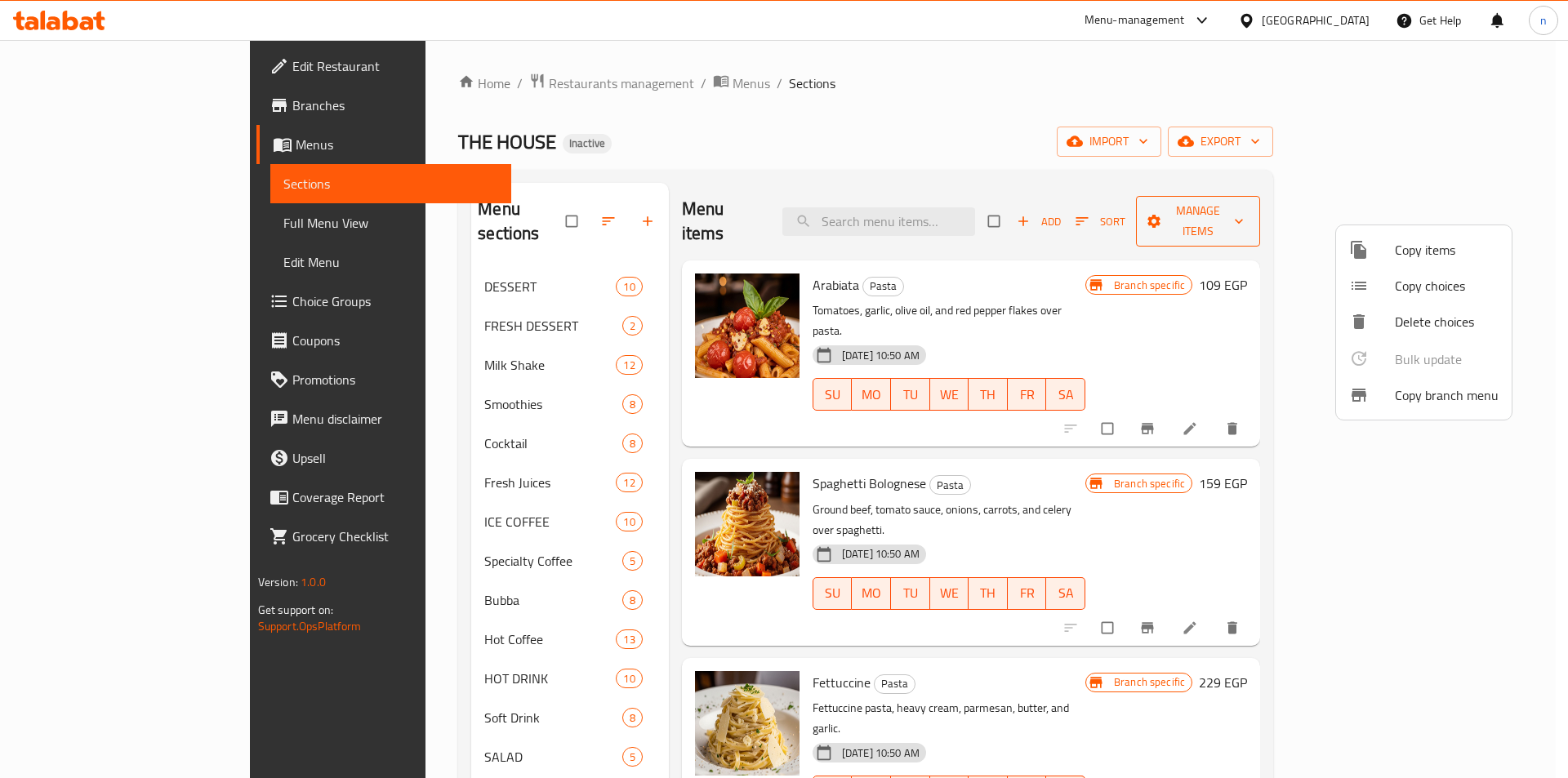
click at [1418, 217] on div at bounding box center [784, 389] width 1568 height 778
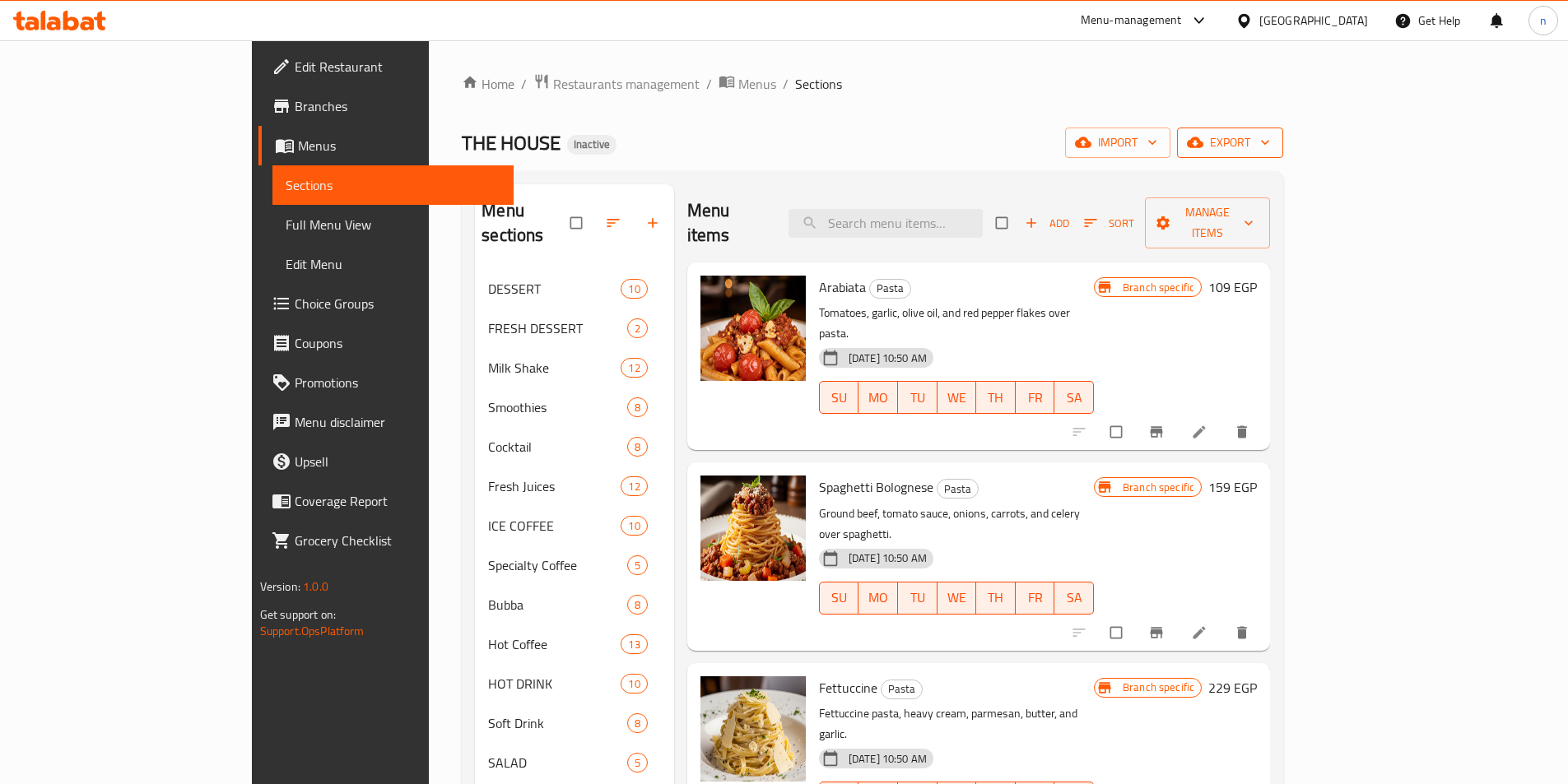
click at [1273, 144] on icon "button" at bounding box center [1265, 142] width 17 height 17
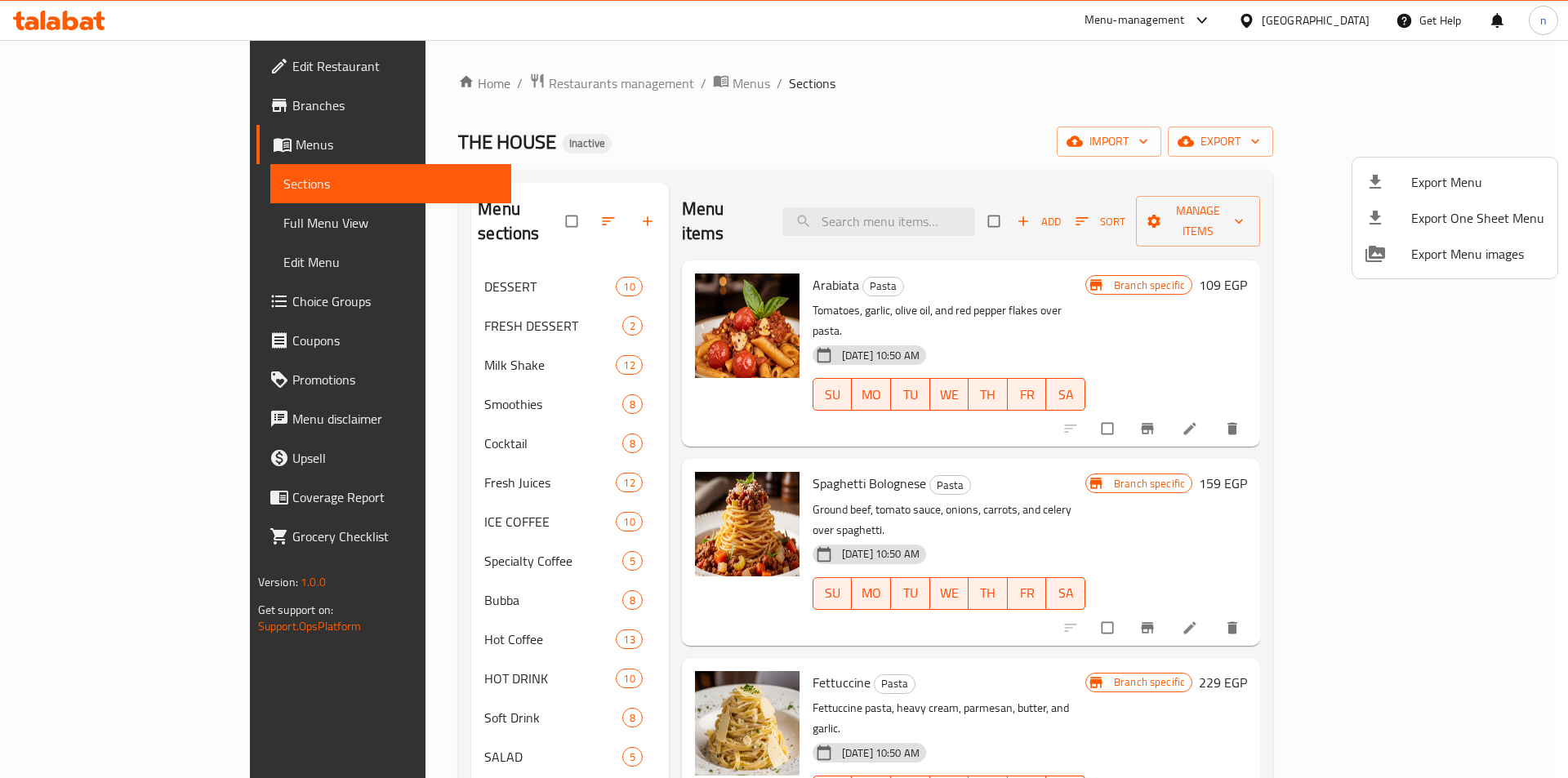
click at [1512, 143] on div at bounding box center [784, 389] width 1568 height 778
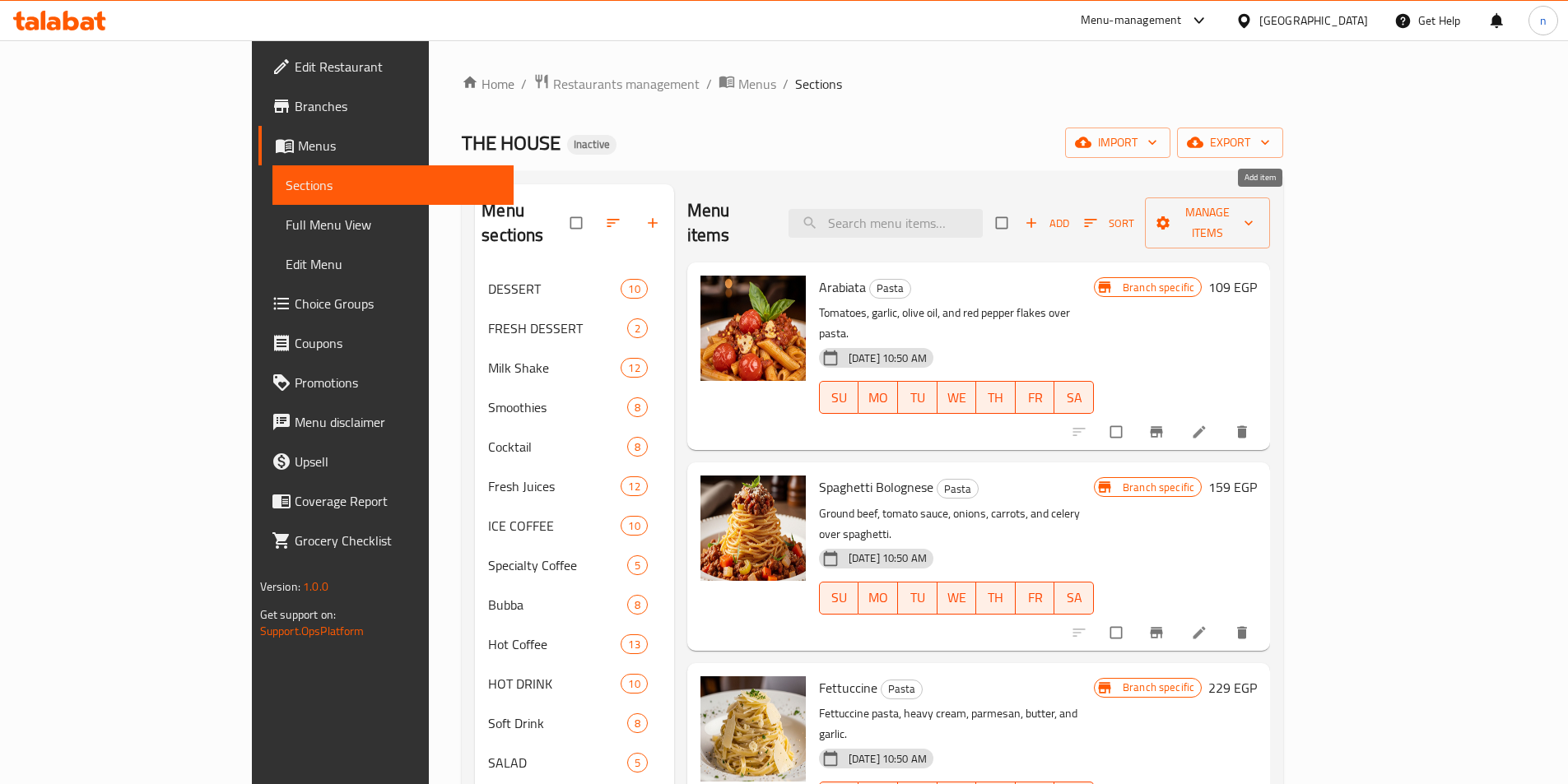
click at [1069, 217] on span "Add" at bounding box center [1048, 223] width 45 height 19
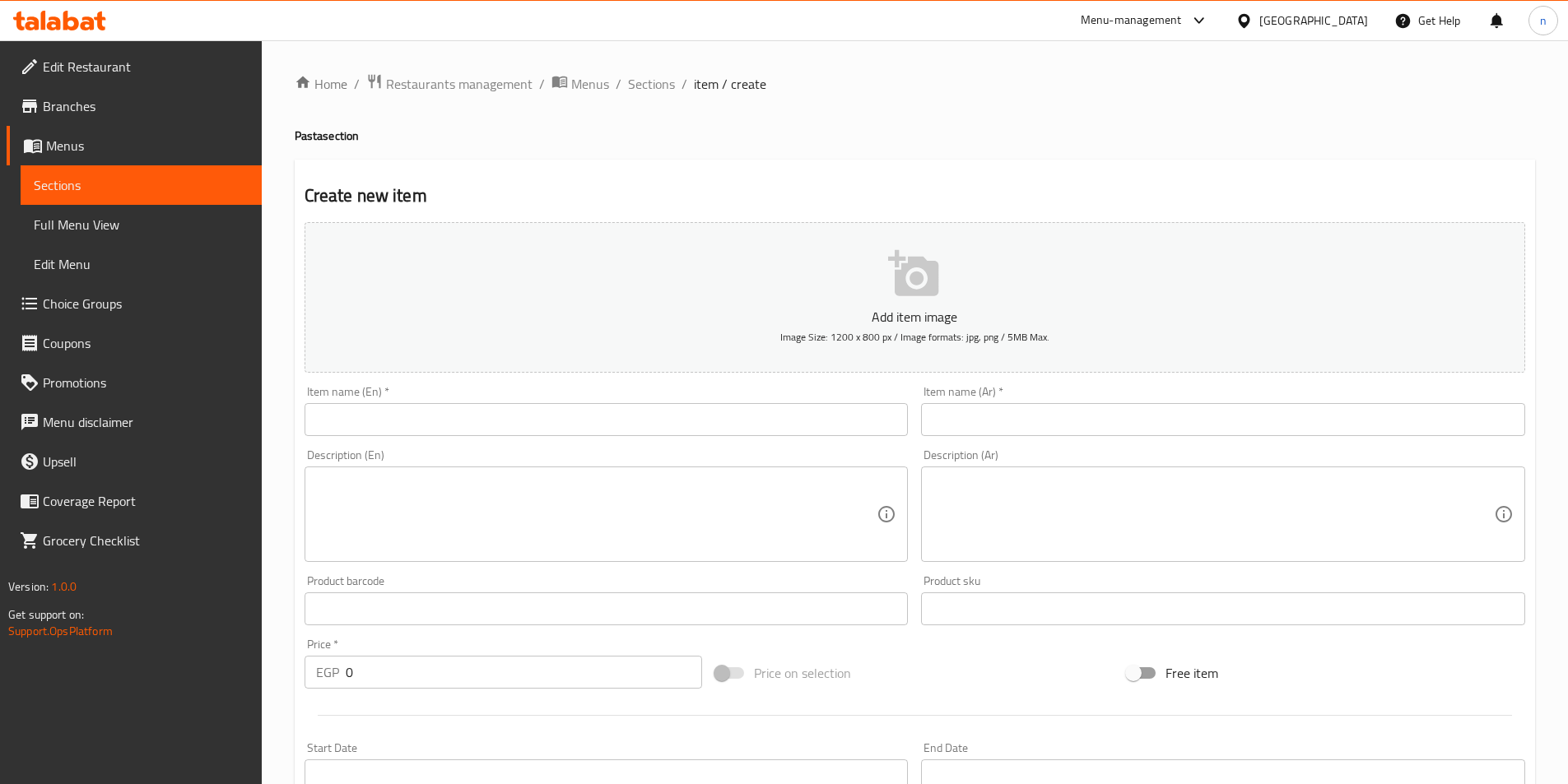
click at [432, 428] on input "text" at bounding box center [607, 420] width 604 height 33
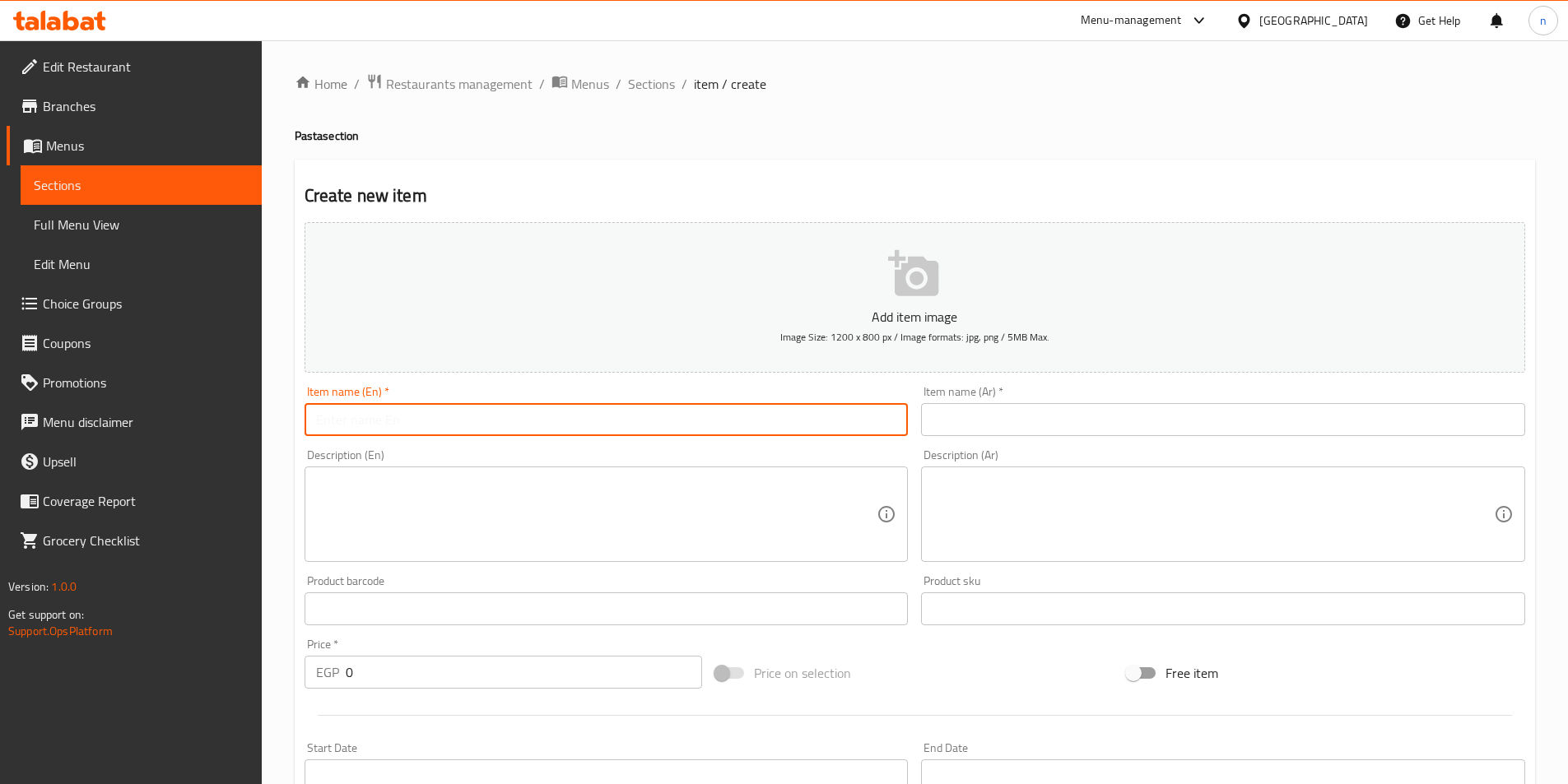
paste input "Sausage pasta"
type input "Sausage pasta"
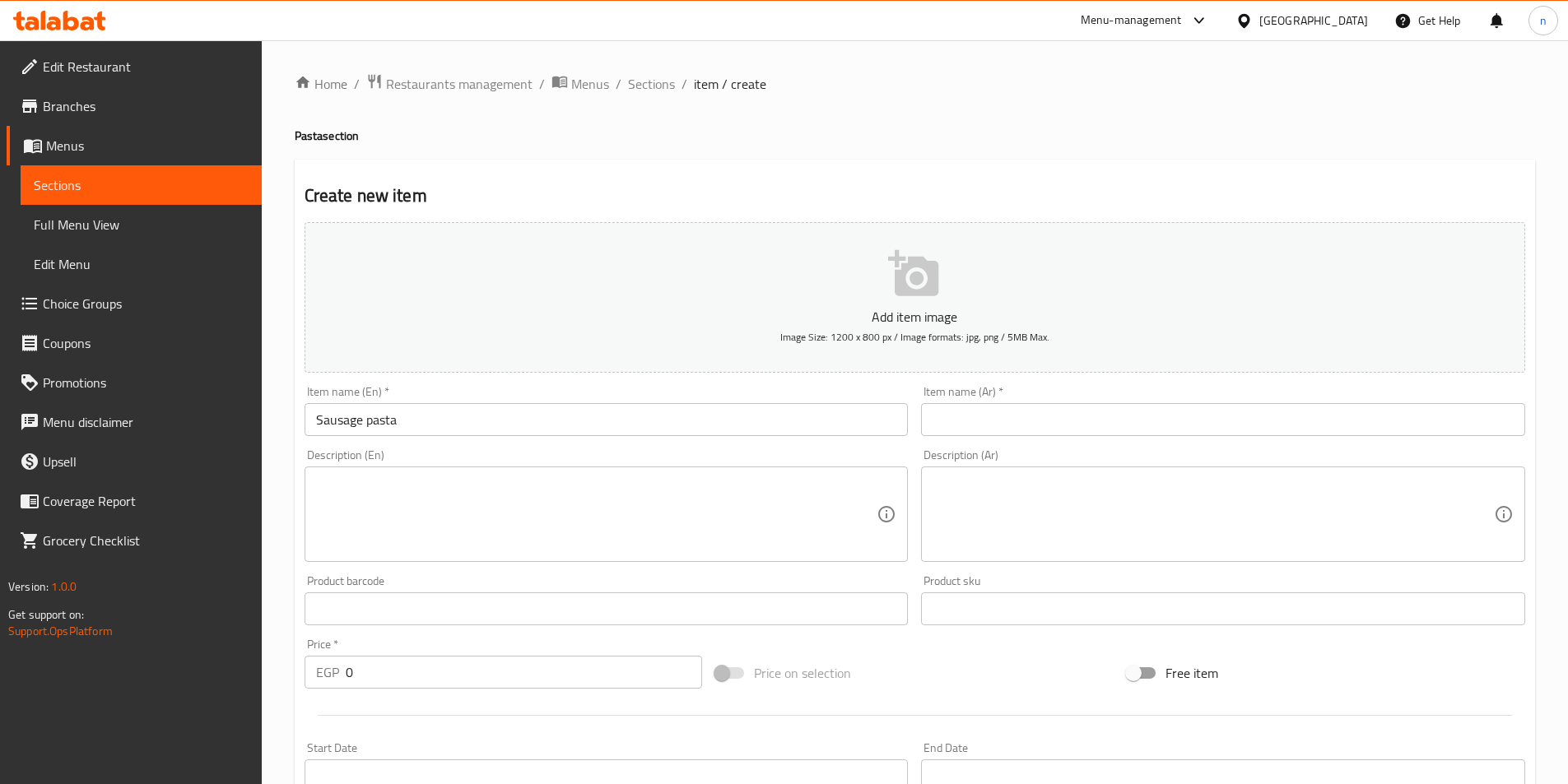
click at [981, 431] on input "text" at bounding box center [1223, 420] width 604 height 33
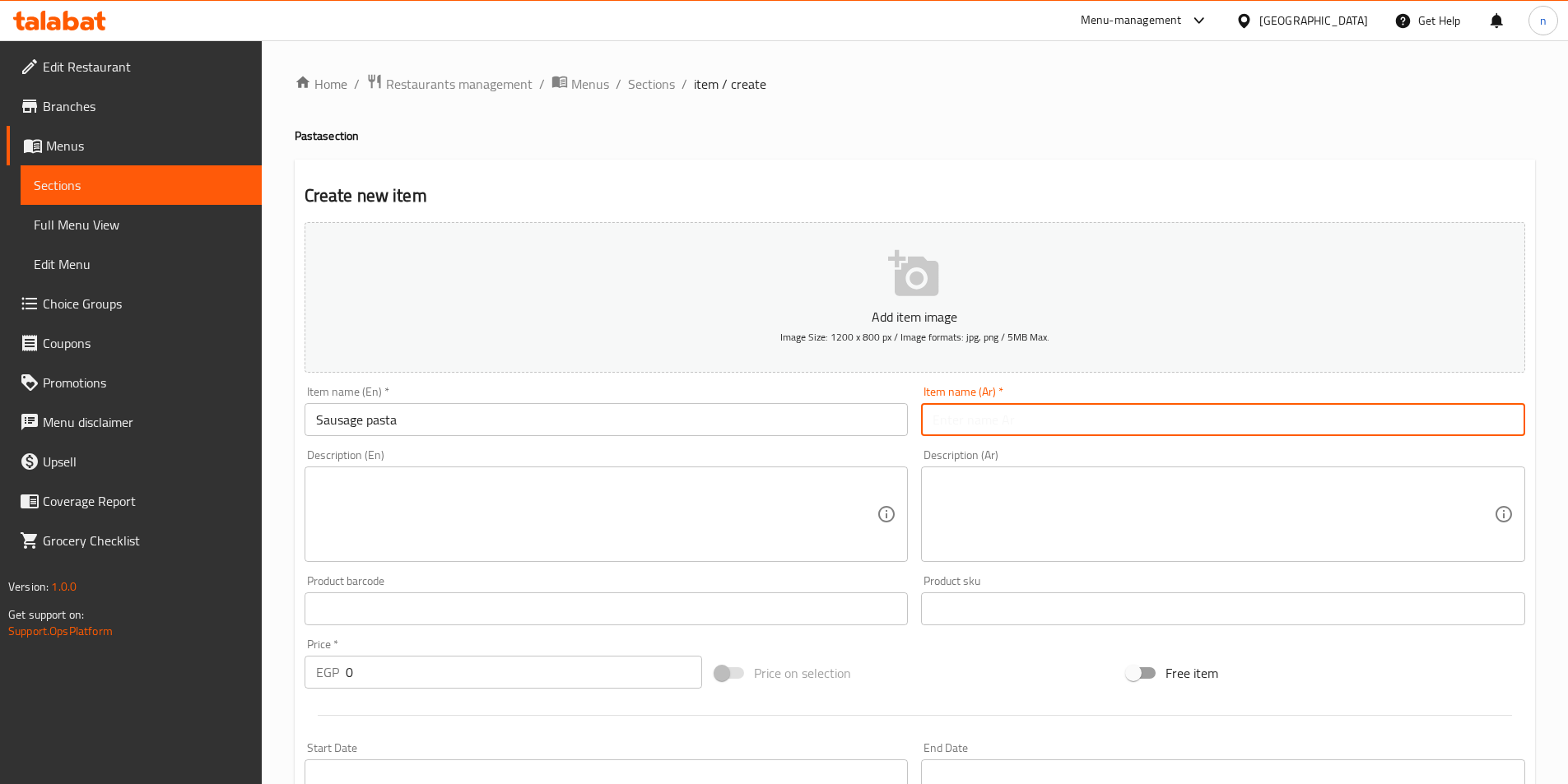
paste input "باستا سجق"
type input "باستا سجق"
click at [956, 506] on textarea at bounding box center [1213, 514] width 562 height 79
click at [957, 426] on input "باستا سجق" at bounding box center [1223, 420] width 604 height 33
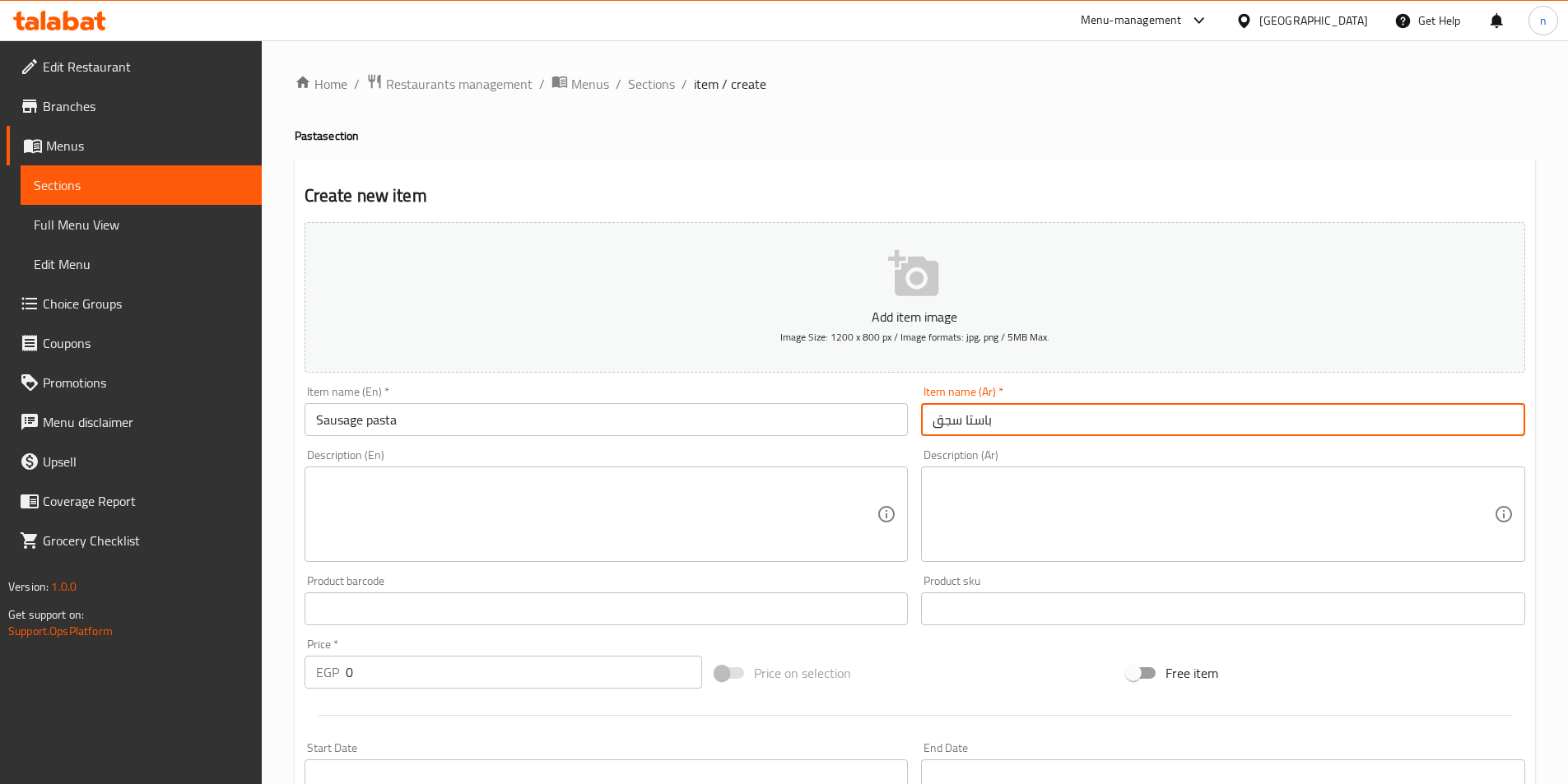
click at [957, 426] on input "باستا سجق" at bounding box center [1223, 420] width 604 height 33
click at [988, 426] on input "باستا سجق" at bounding box center [1223, 420] width 604 height 33
click at [1209, 519] on textarea at bounding box center [1213, 514] width 562 height 79
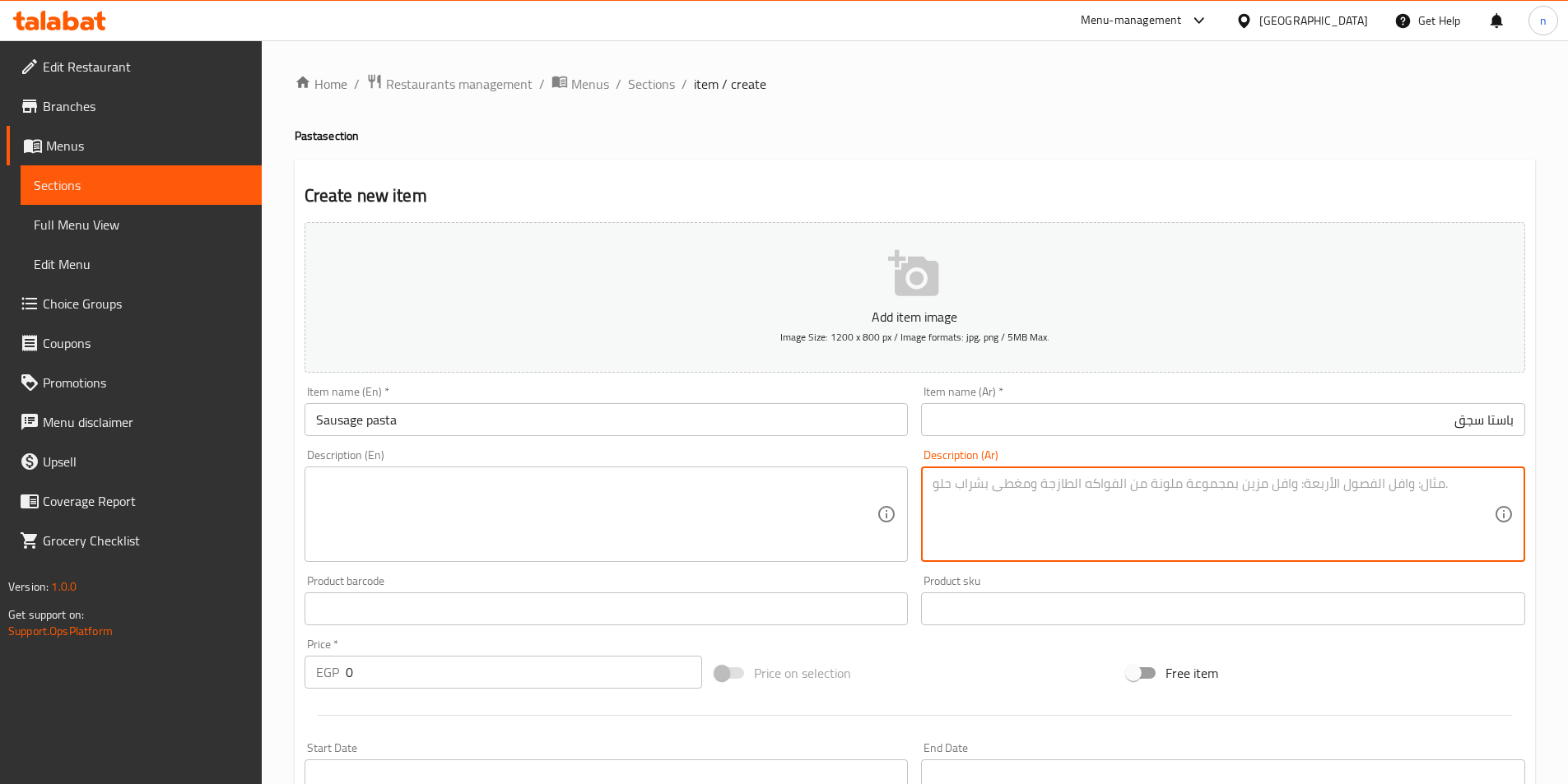
click at [566, 543] on textarea at bounding box center [597, 514] width 562 height 79
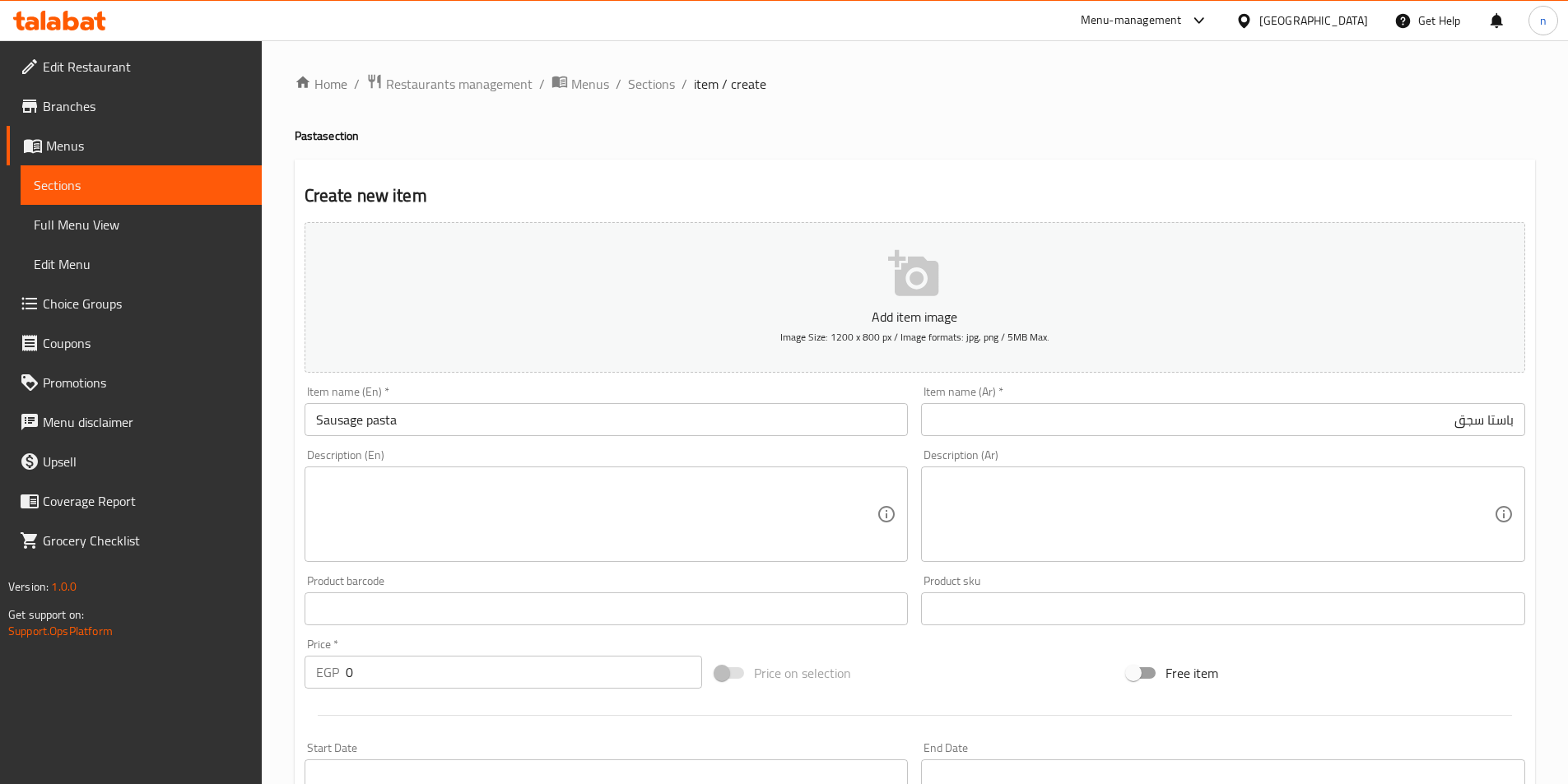
click at [581, 504] on textarea at bounding box center [597, 514] width 562 height 79
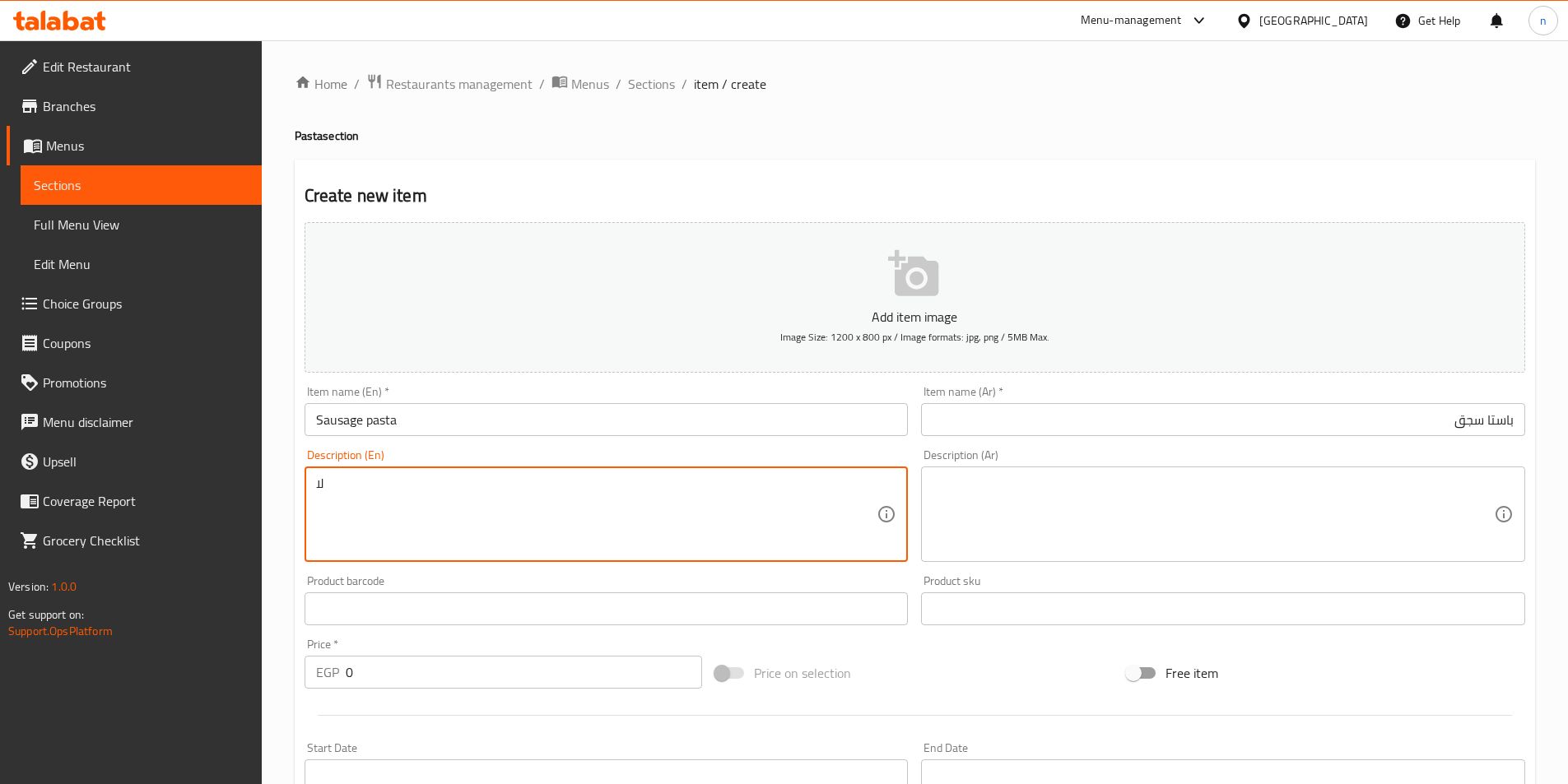
type textarea "ل"
click at [335, 421] on input "Sausage pasta" at bounding box center [607, 420] width 604 height 33
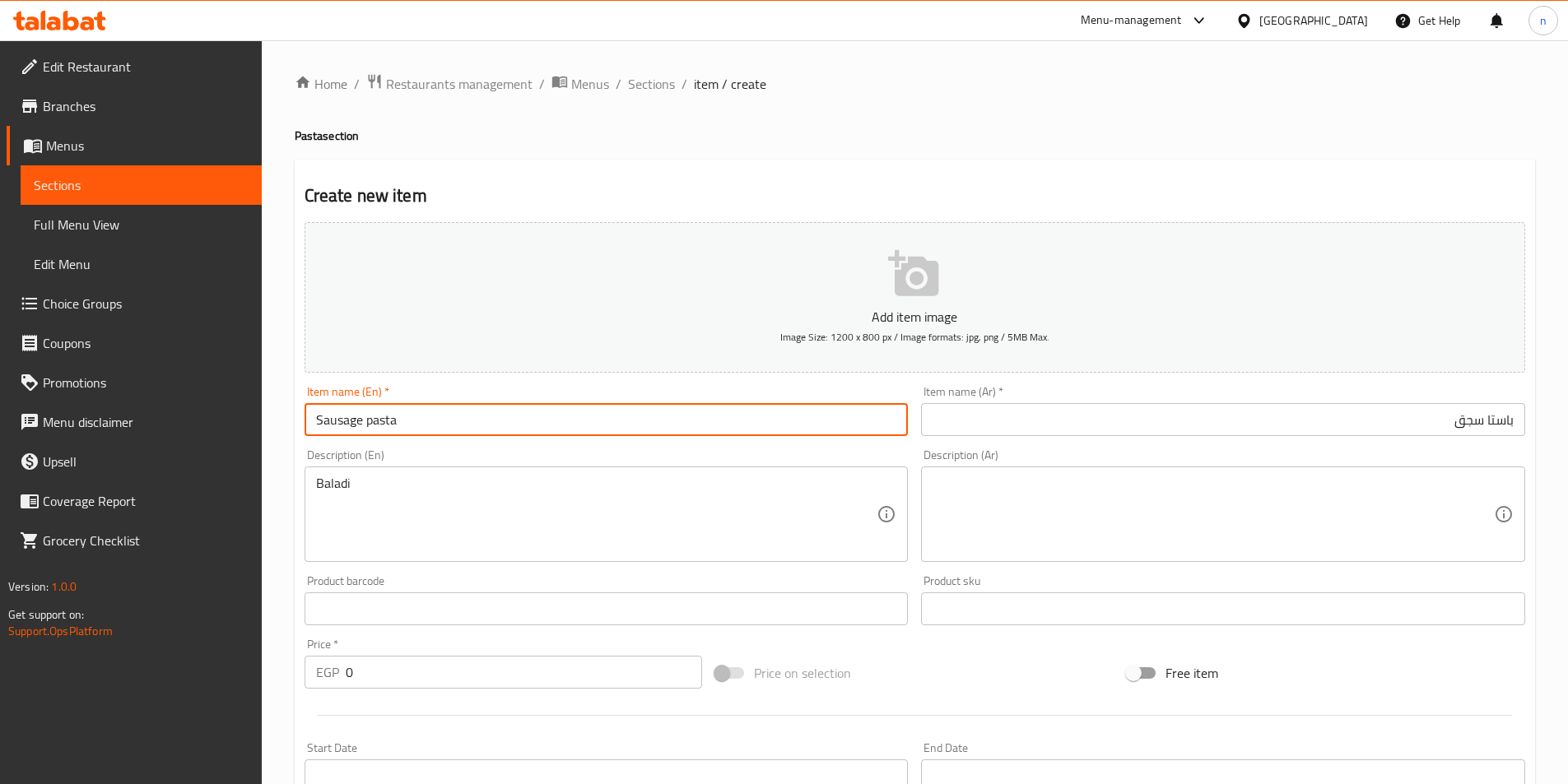
click at [335, 421] on input "Sausage pasta" at bounding box center [607, 420] width 604 height 33
click at [424, 458] on div "Description (En) Baladi Description (En)" at bounding box center [607, 505] width 604 height 112
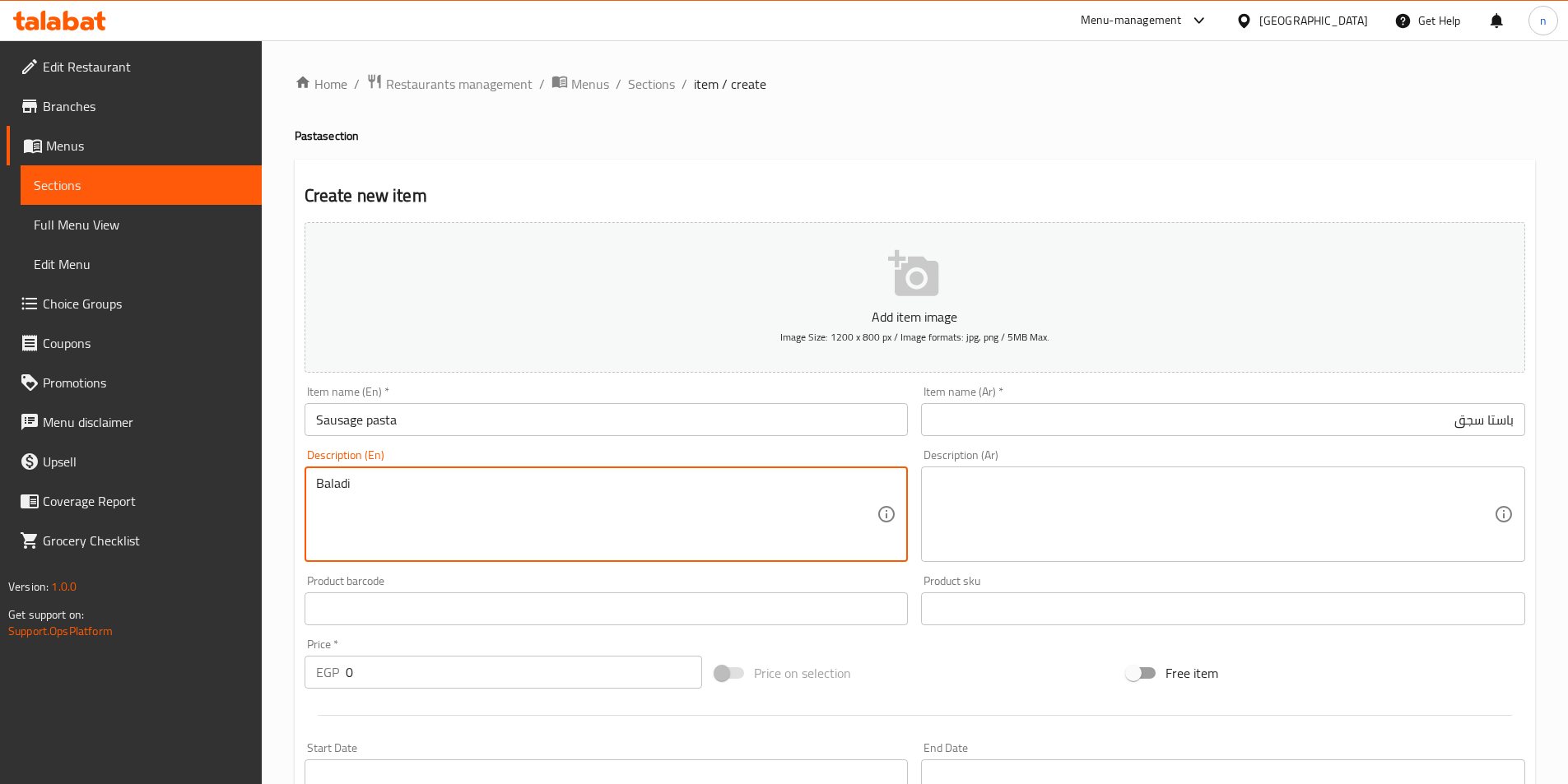
paste textarea "Sausage"
paste textarea "Bell Pepper"
click at [534, 502] on textarea "Baladi Sausage +Bell Pepper+ Red sus" at bounding box center [597, 514] width 562 height 79
click at [531, 492] on textarea "Baladi Sausage +Bell Pepper+ Red sus" at bounding box center [597, 514] width 562 height 79
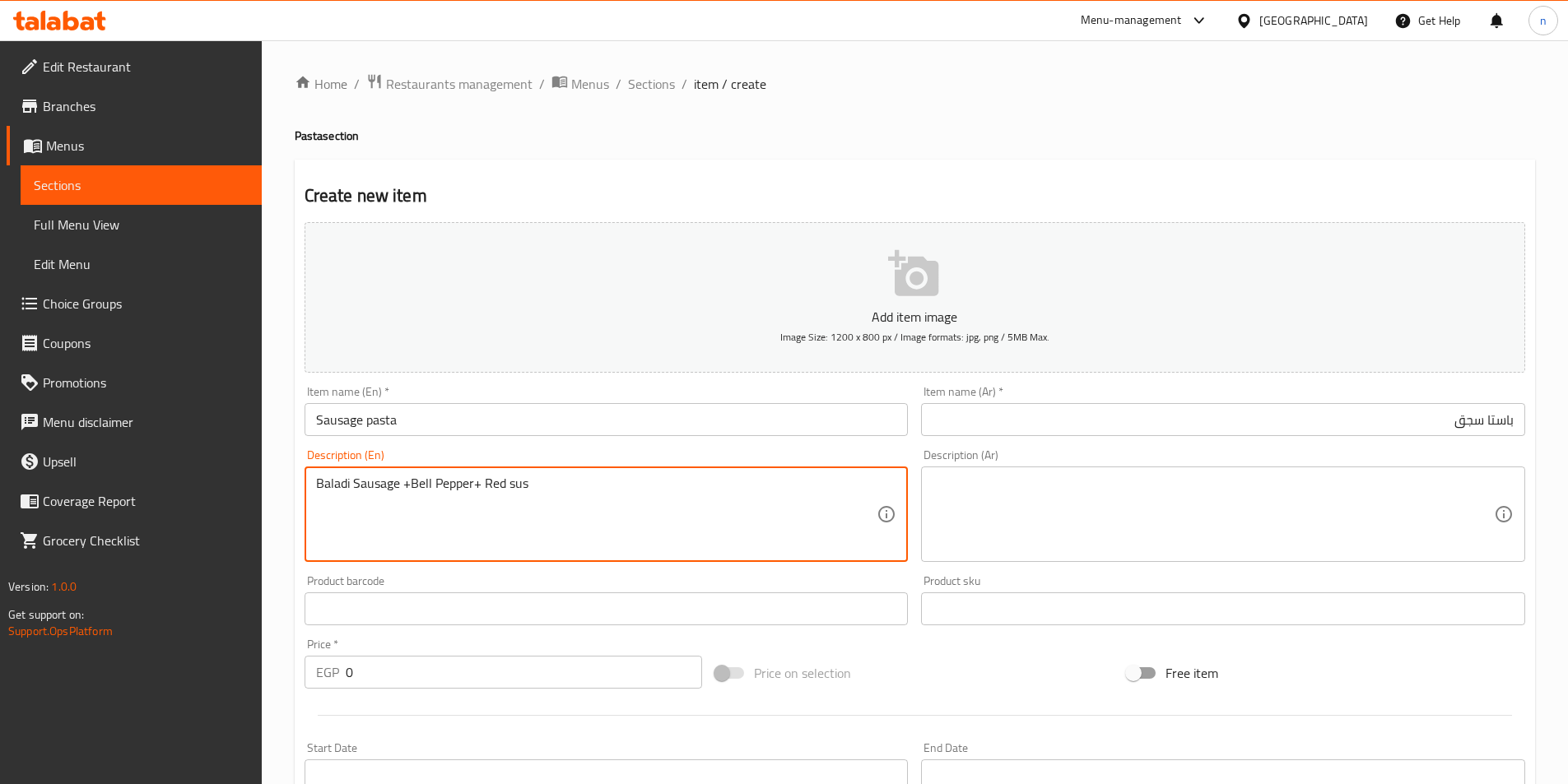
click at [515, 476] on textarea "Baladi Sausage +Bell Pepper+ Red sus" at bounding box center [597, 514] width 562 height 79
click at [515, 478] on textarea "Baladi Sausage +Bell Pepper+ Red sus" at bounding box center [597, 514] width 562 height 79
click at [515, 480] on textarea "Baladi Sausage +Bell Pepper+ Red sus" at bounding box center [597, 514] width 562 height 79
drag, startPoint x: 486, startPoint y: 480, endPoint x: 593, endPoint y: 489, distance: 107.4
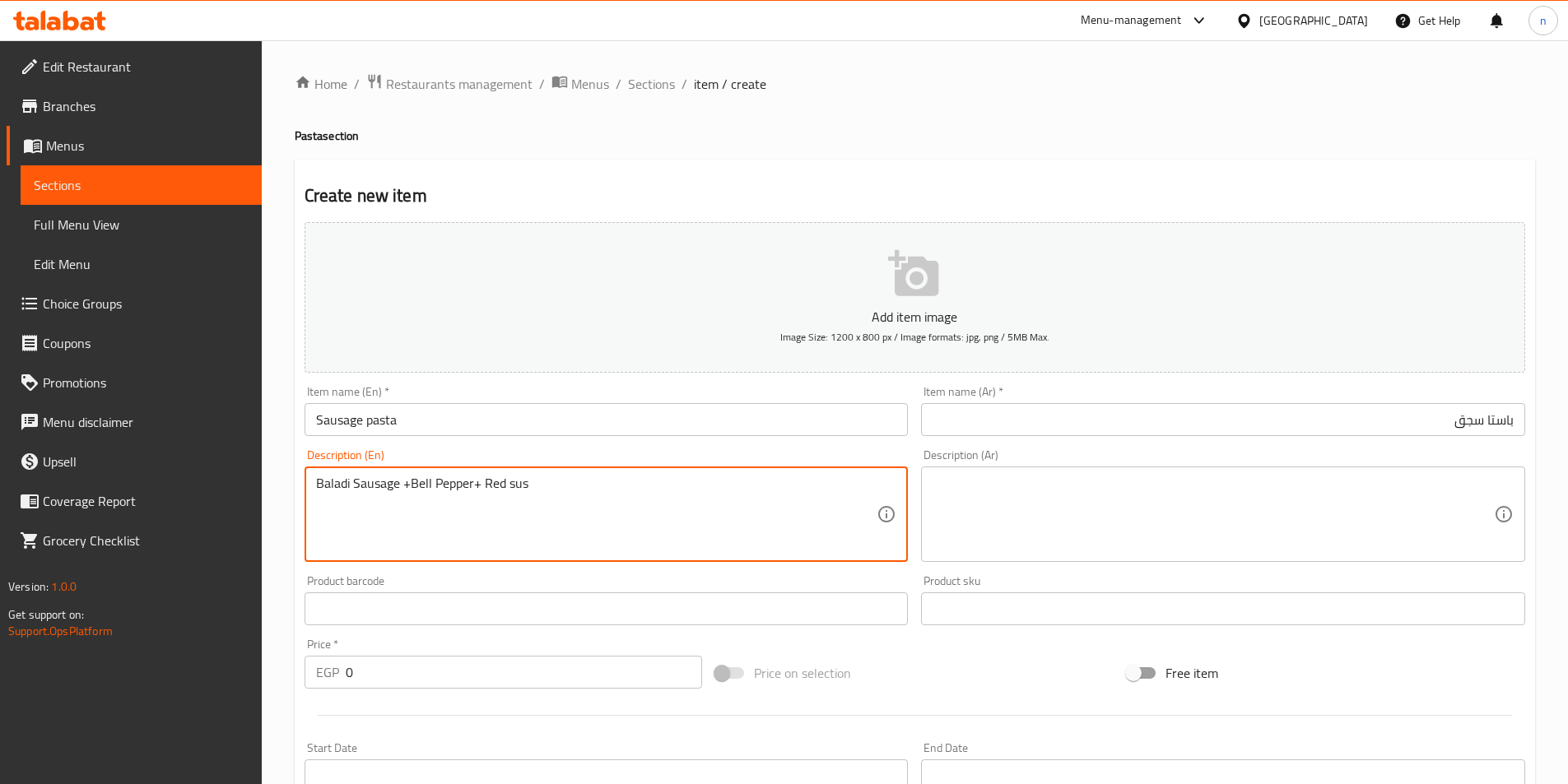
click at [591, 489] on textarea "Baladi Sausage +Bell Pepper+ Red sus" at bounding box center [597, 514] width 562 height 79
paste textarea "Sauce"
click at [1124, 495] on textarea at bounding box center [1213, 514] width 562 height 79
click at [317, 485] on textarea "Baladi Sausage +Bell Pepper+ Red Sauce" at bounding box center [597, 514] width 562 height 79
drag, startPoint x: 318, startPoint y: 485, endPoint x: 333, endPoint y: 551, distance: 67.7
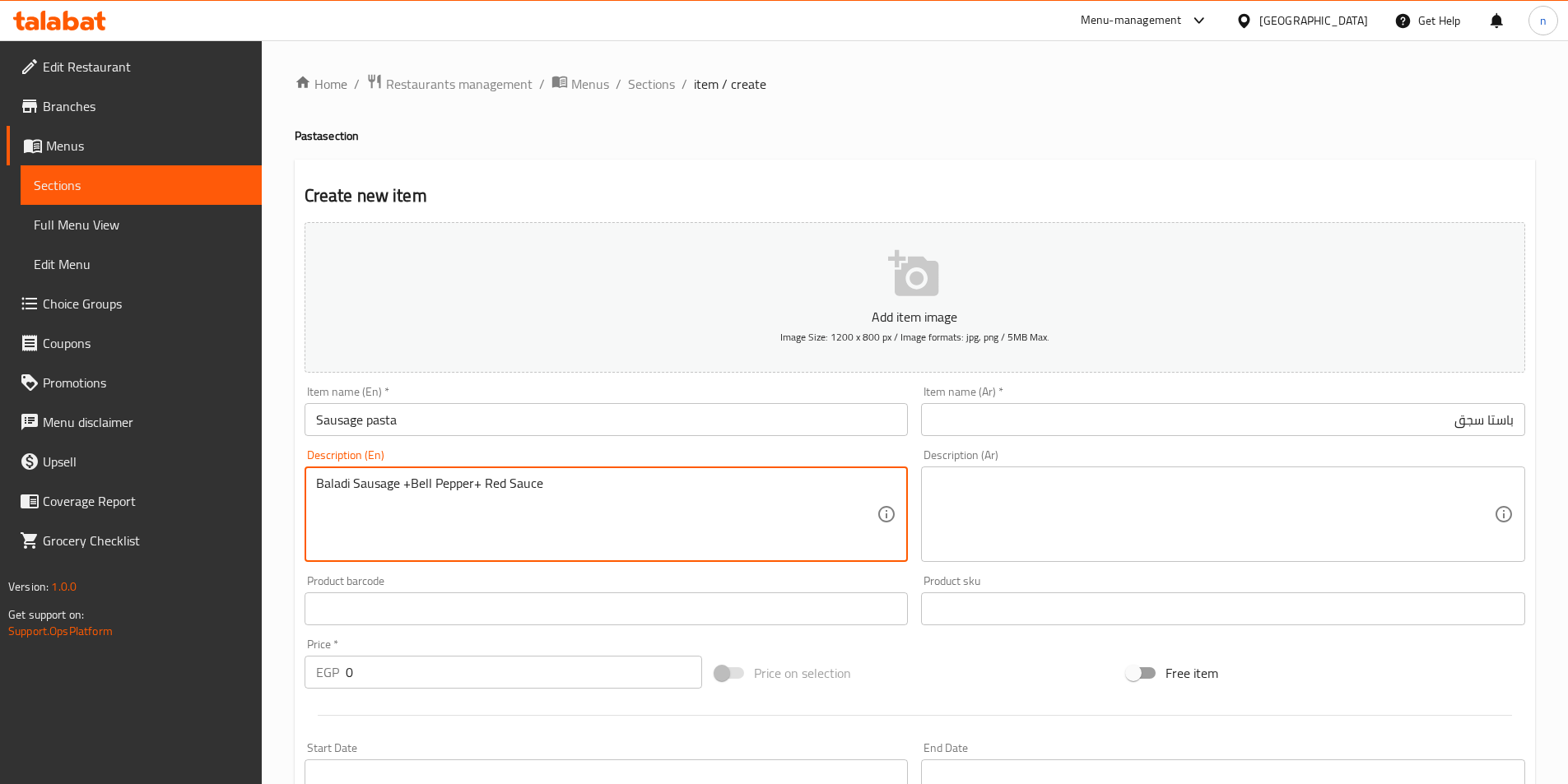
click at [349, 551] on textarea "Baladi Sausage +Bell Pepper+ Red Sauce" at bounding box center [597, 514] width 562 height 79
click at [331, 495] on textarea "Baladi Sausage +Bell Pepper+ Red Sauce" at bounding box center [597, 514] width 562 height 79
paste textarea
type textarea "Baladi Sausage +Bell Pepper+ Red Sauce"
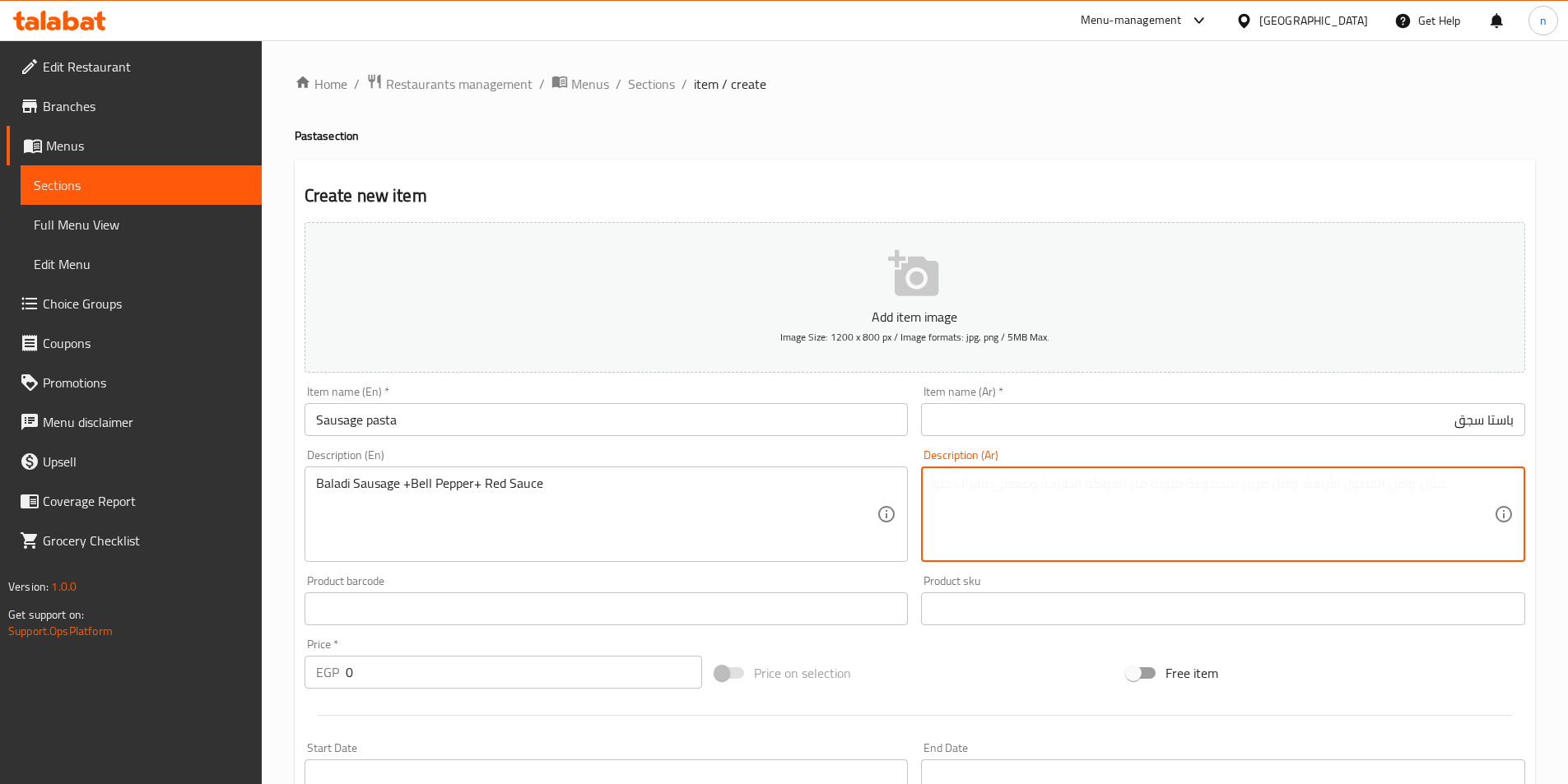
click at [1144, 498] on textarea at bounding box center [1213, 514] width 562 height 79
type textarea "س"
click at [1040, 527] on textarea "سجق بلدى+فلفل الوان+ريد صوص" at bounding box center [1213, 514] width 562 height 79
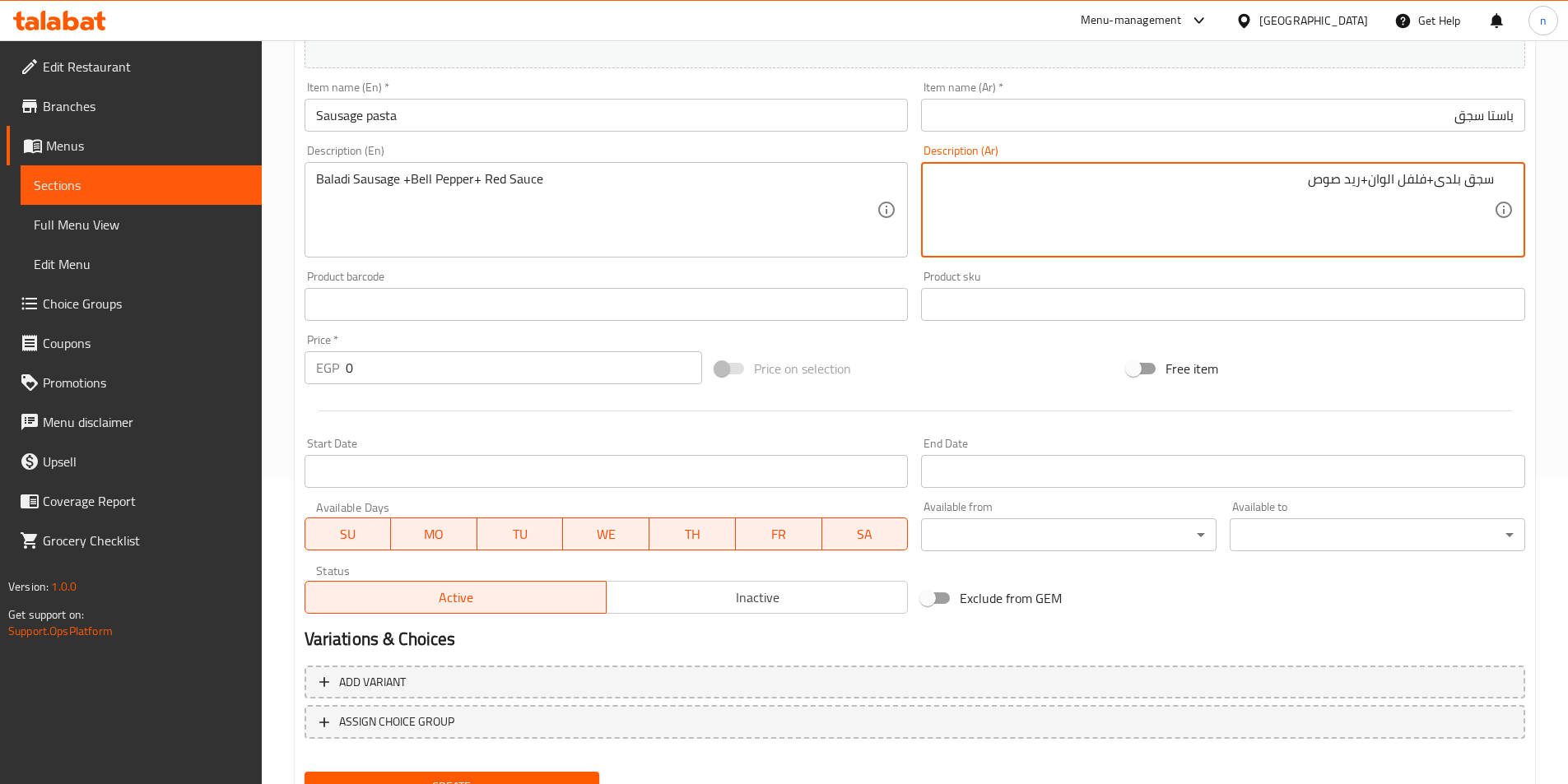
scroll to position [379, 0]
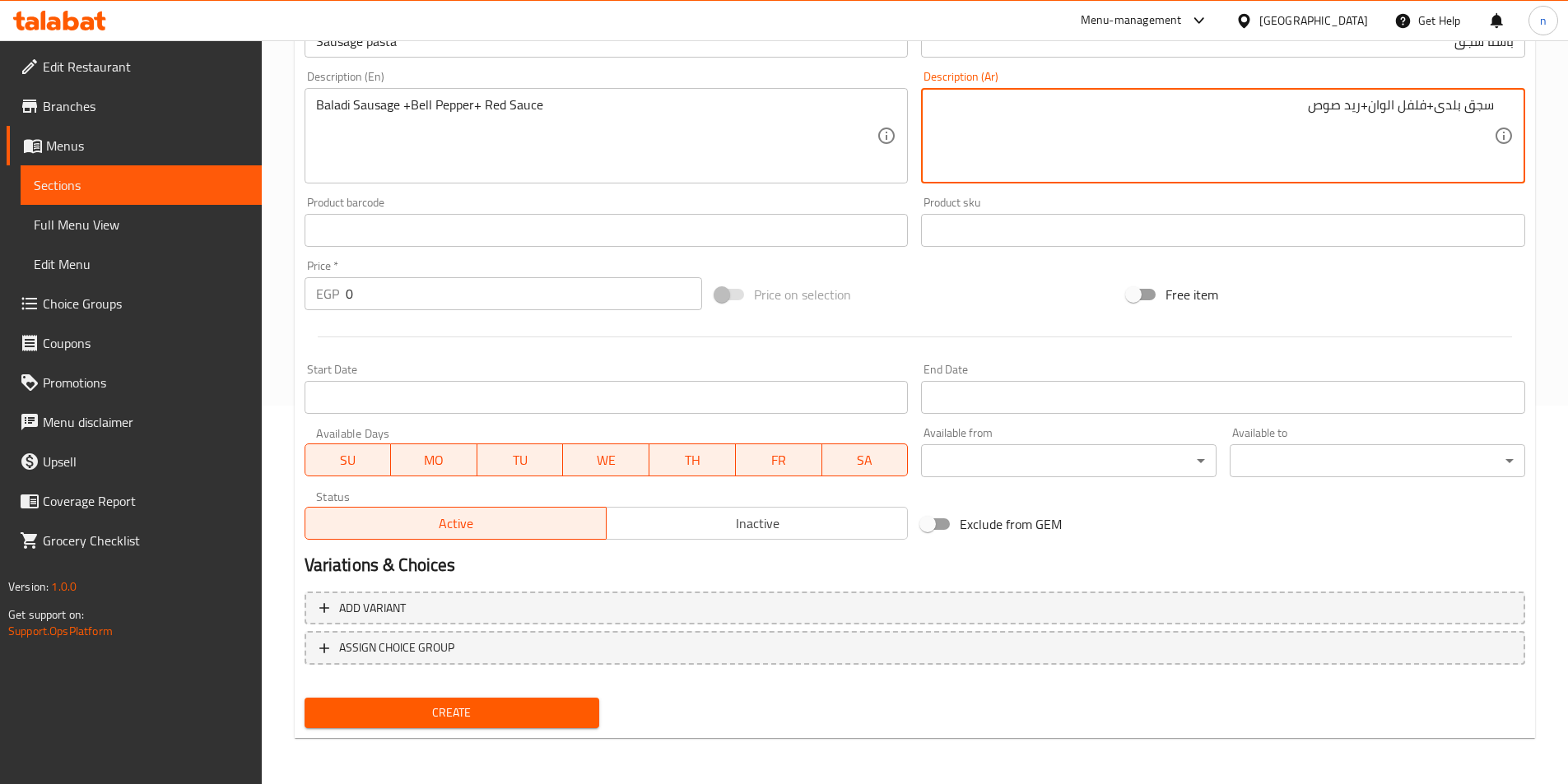
type textarea "سجق بلدى+فلفل الوان+ريد صوص"
click at [554, 733] on div "Create" at bounding box center [452, 713] width 309 height 44
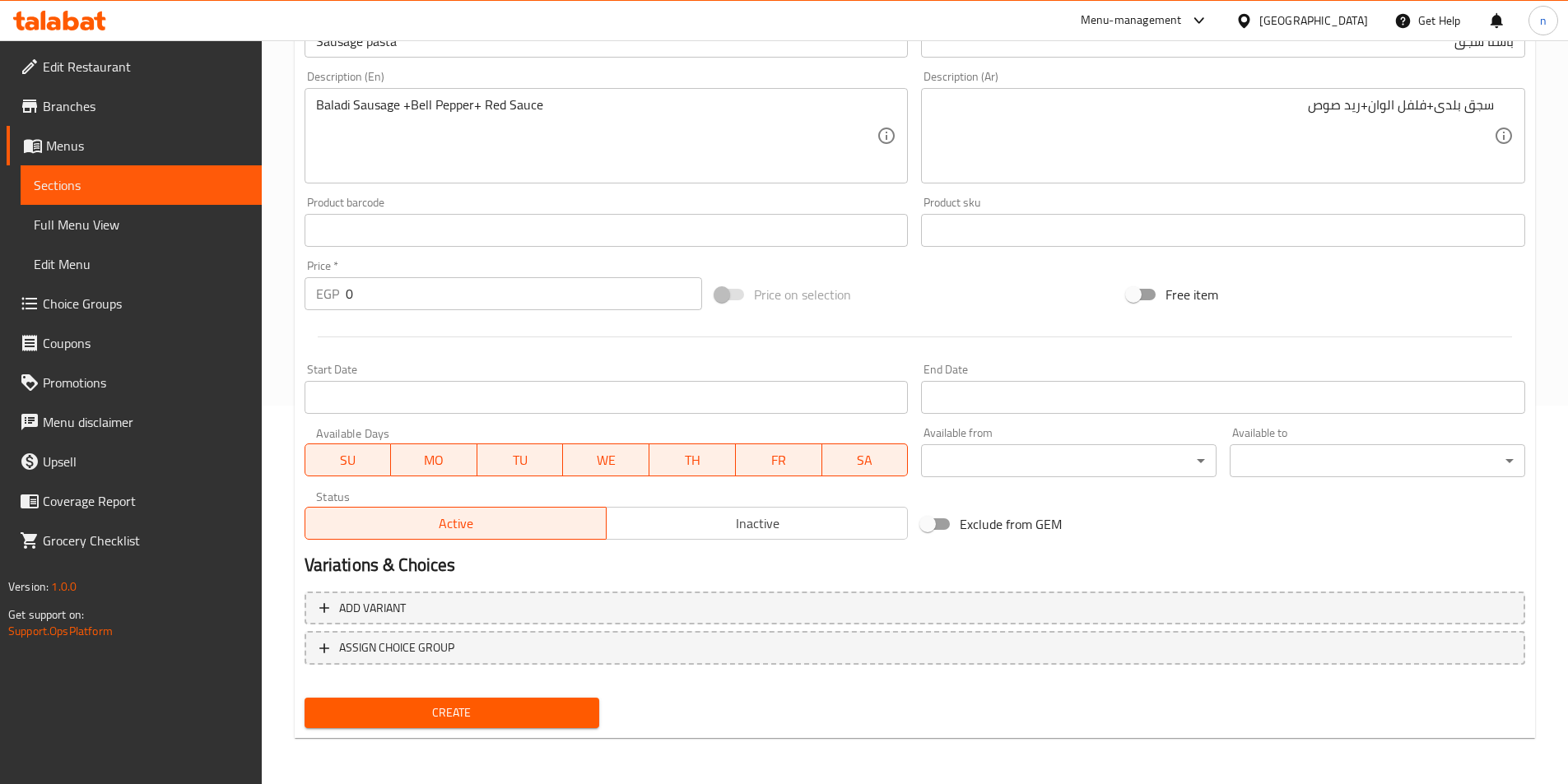
click at [552, 725] on button "Create" at bounding box center [452, 713] width 295 height 31
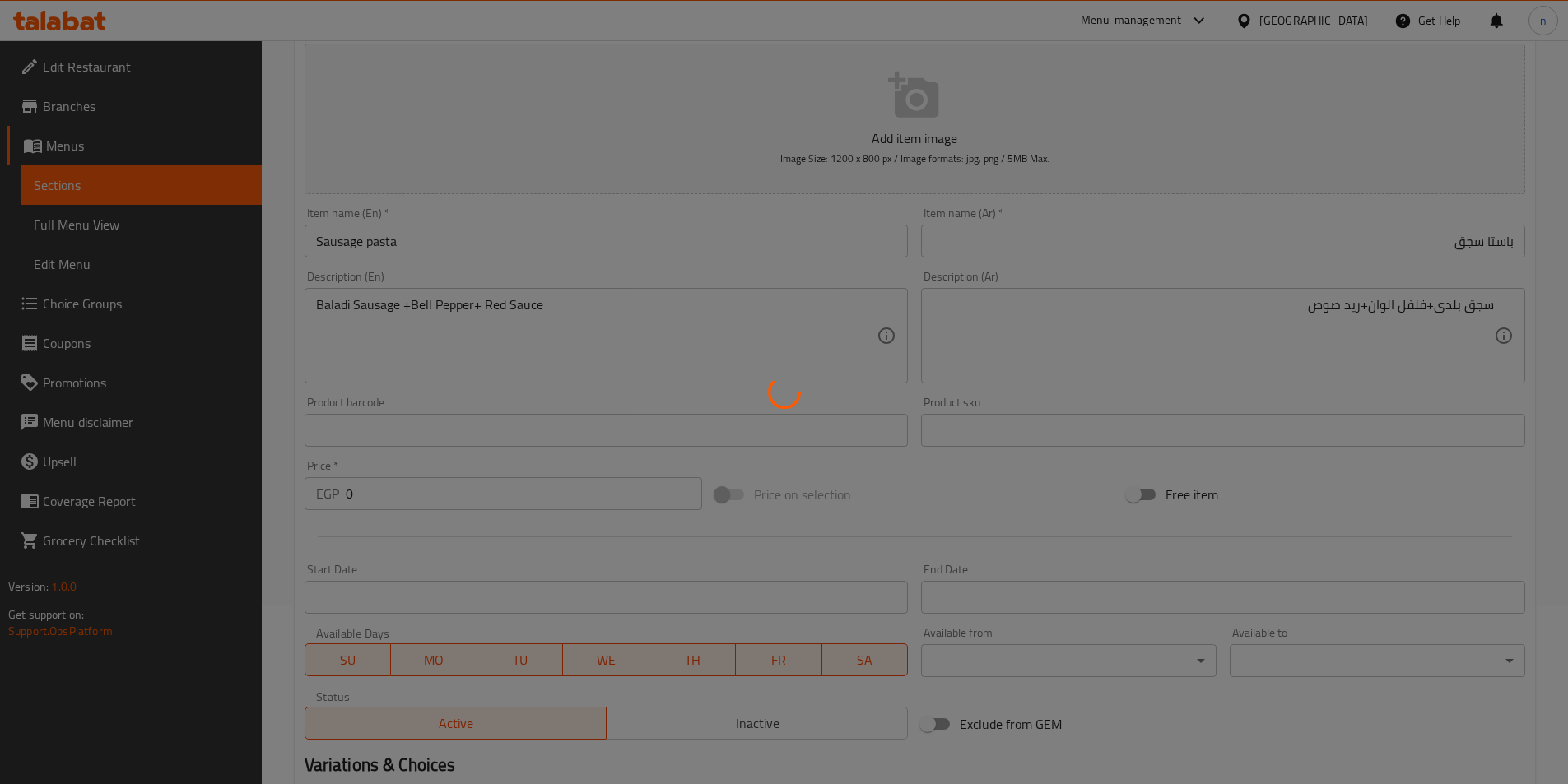
scroll to position [0, 0]
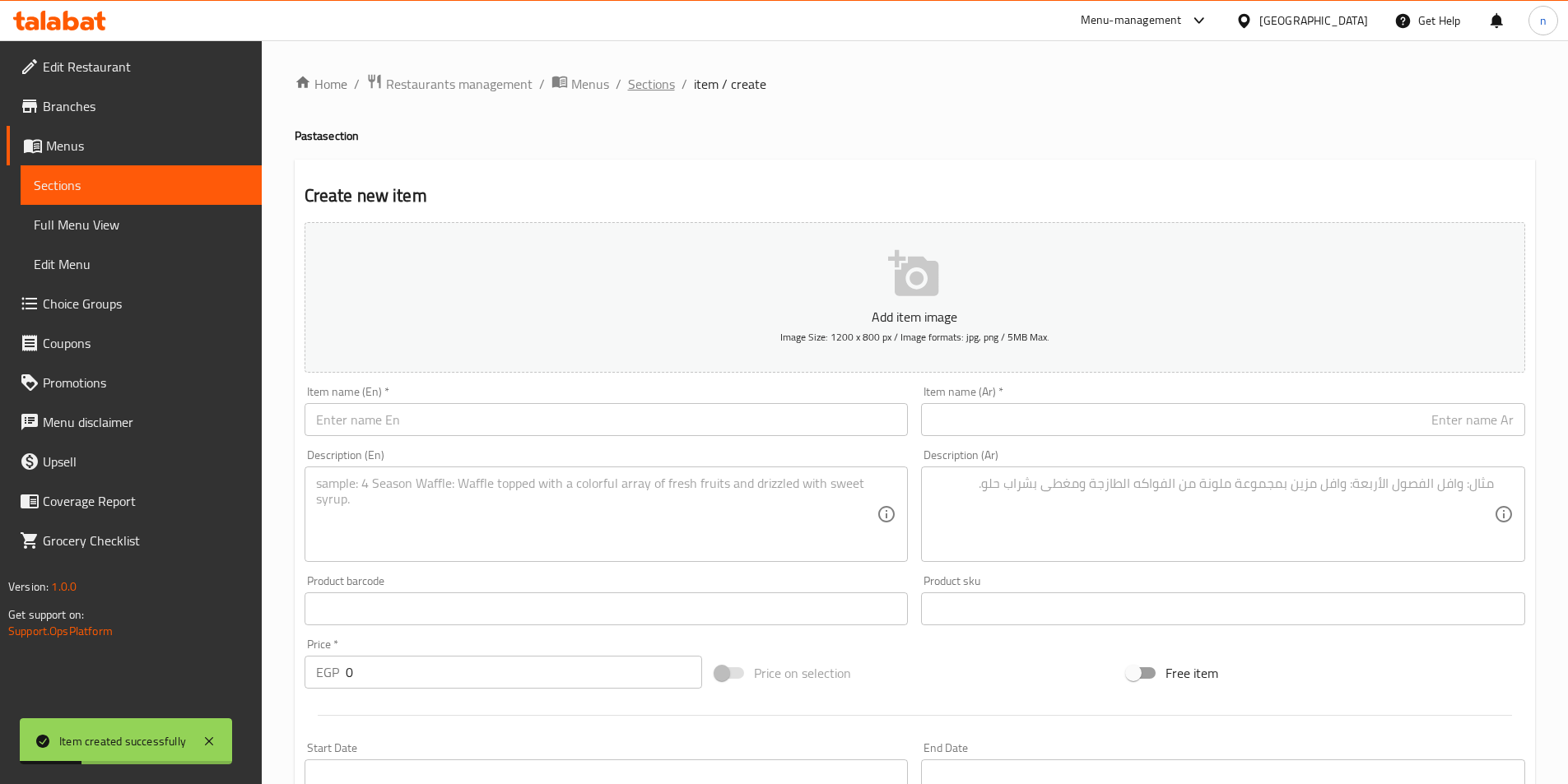
click at [655, 90] on span "Sections" at bounding box center [651, 84] width 47 height 20
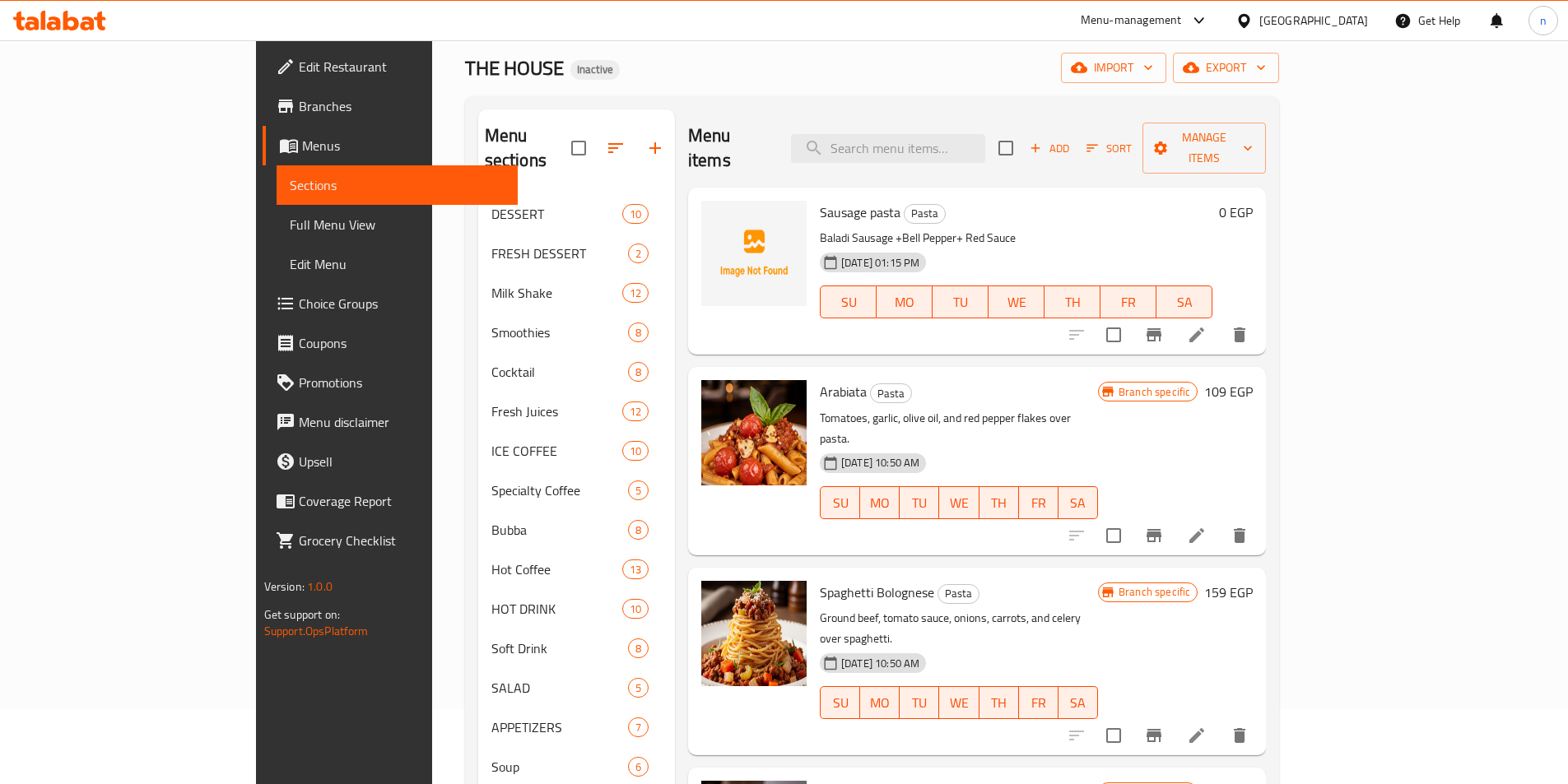
scroll to position [46, 0]
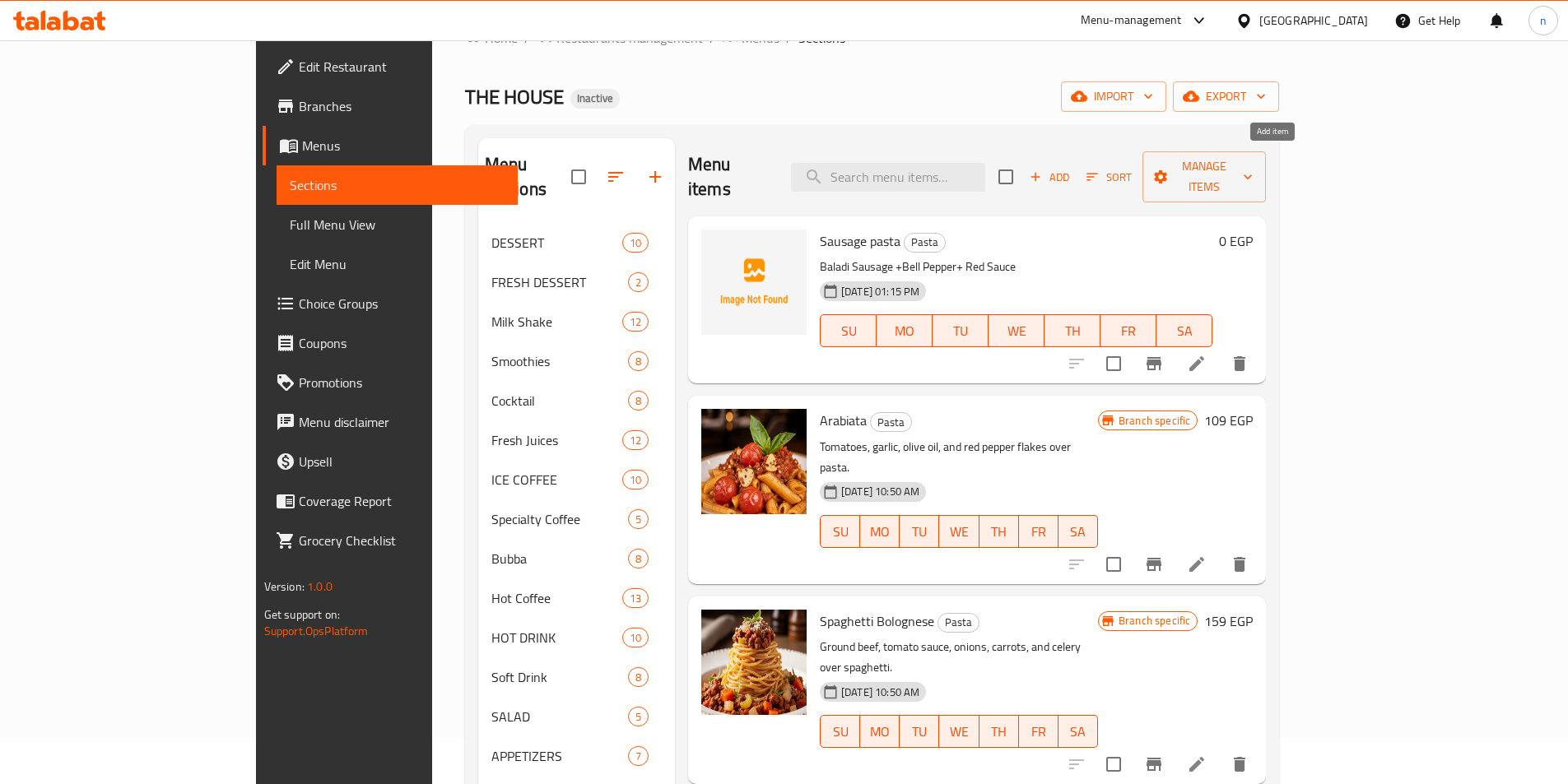
click at [1043, 170] on icon "button" at bounding box center [1036, 177] width 15 height 15
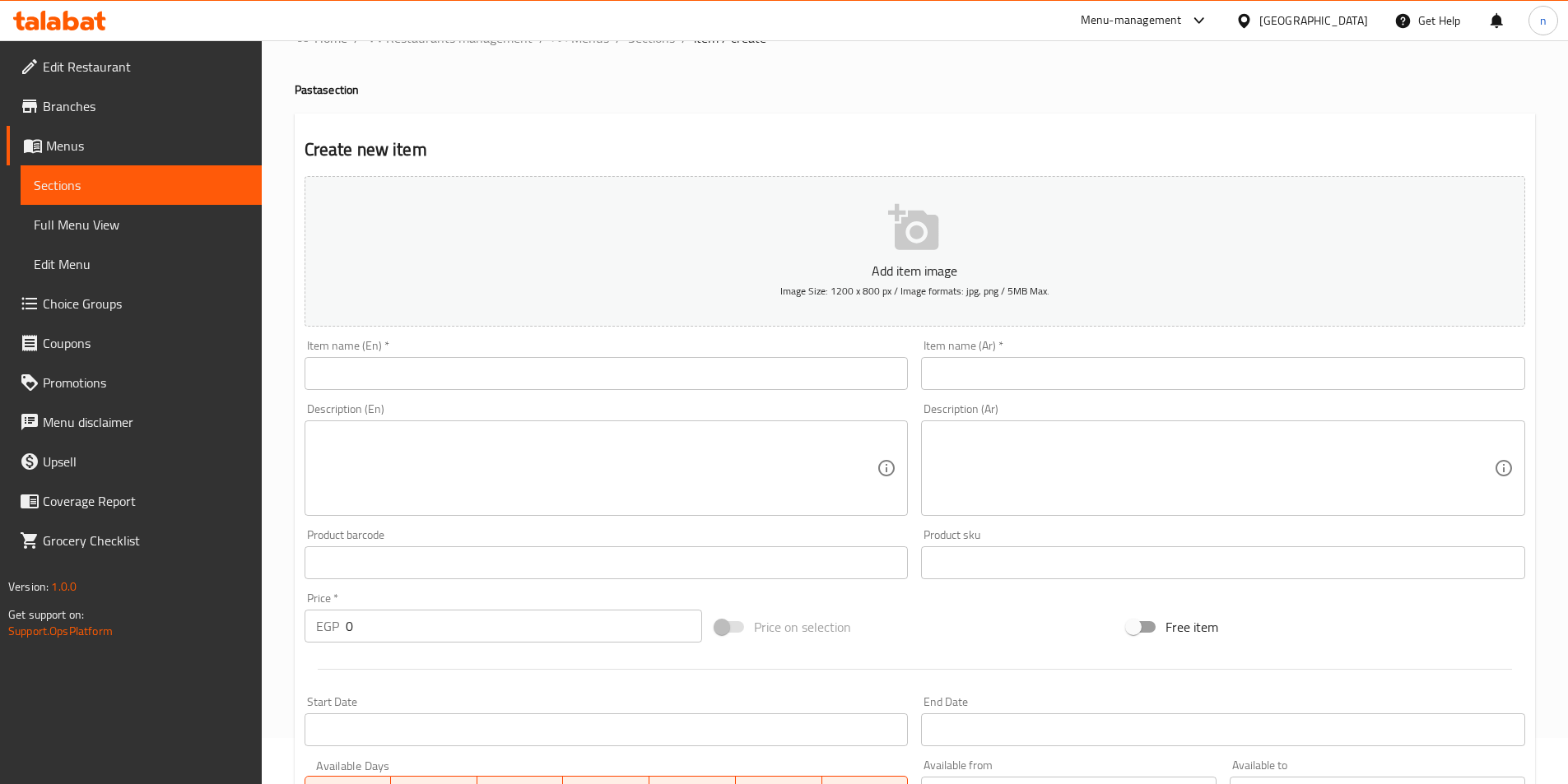
click at [415, 359] on input "text" at bounding box center [607, 374] width 604 height 33
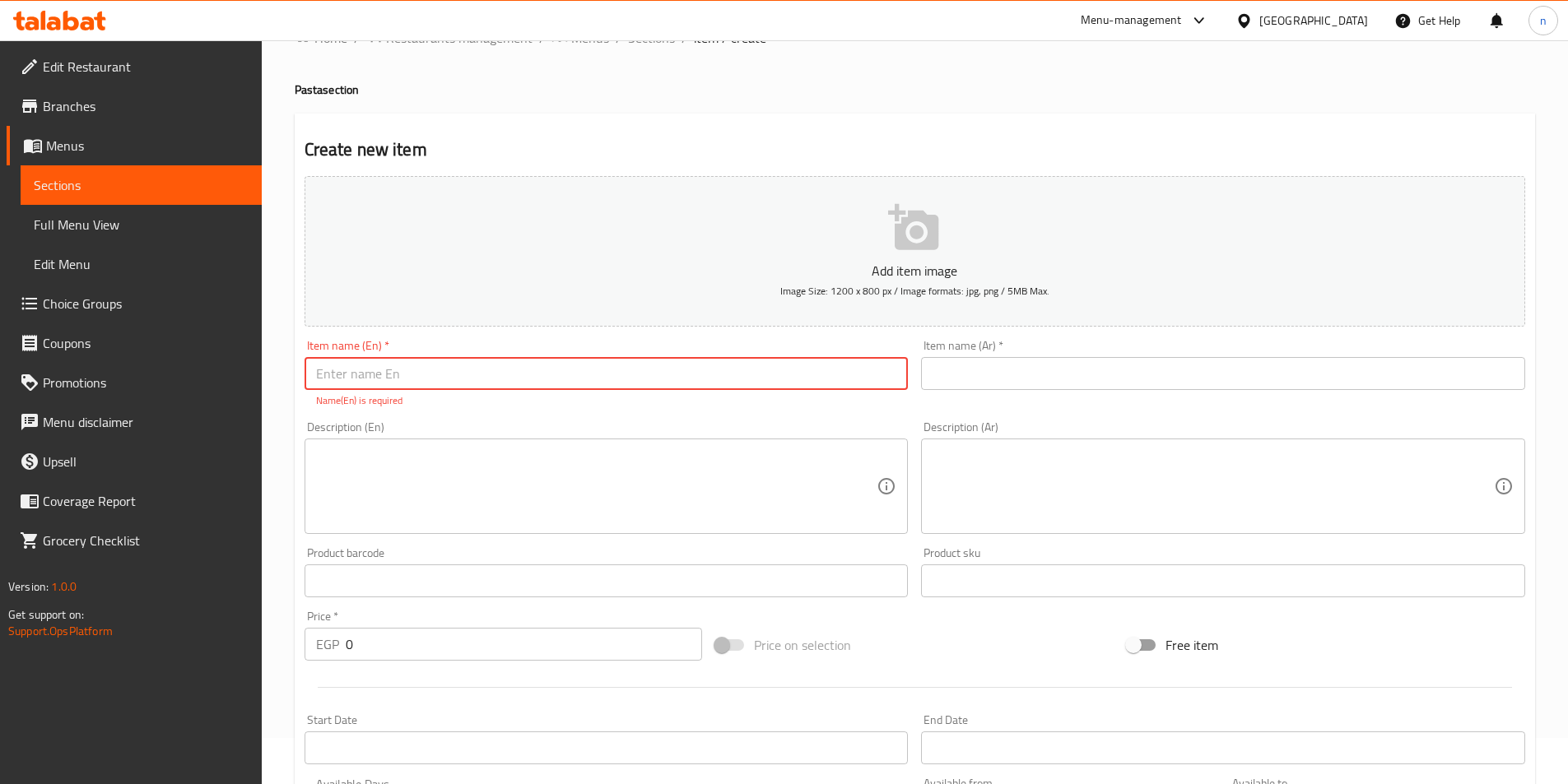
click at [367, 381] on input "text" at bounding box center [607, 374] width 604 height 33
paste input "[PERSON_NAME]"
type input "[PERSON_NAME]"
click at [1071, 392] on div "Item name (Ar)   * Item name (Ar) *" at bounding box center [1223, 374] width 617 height 82
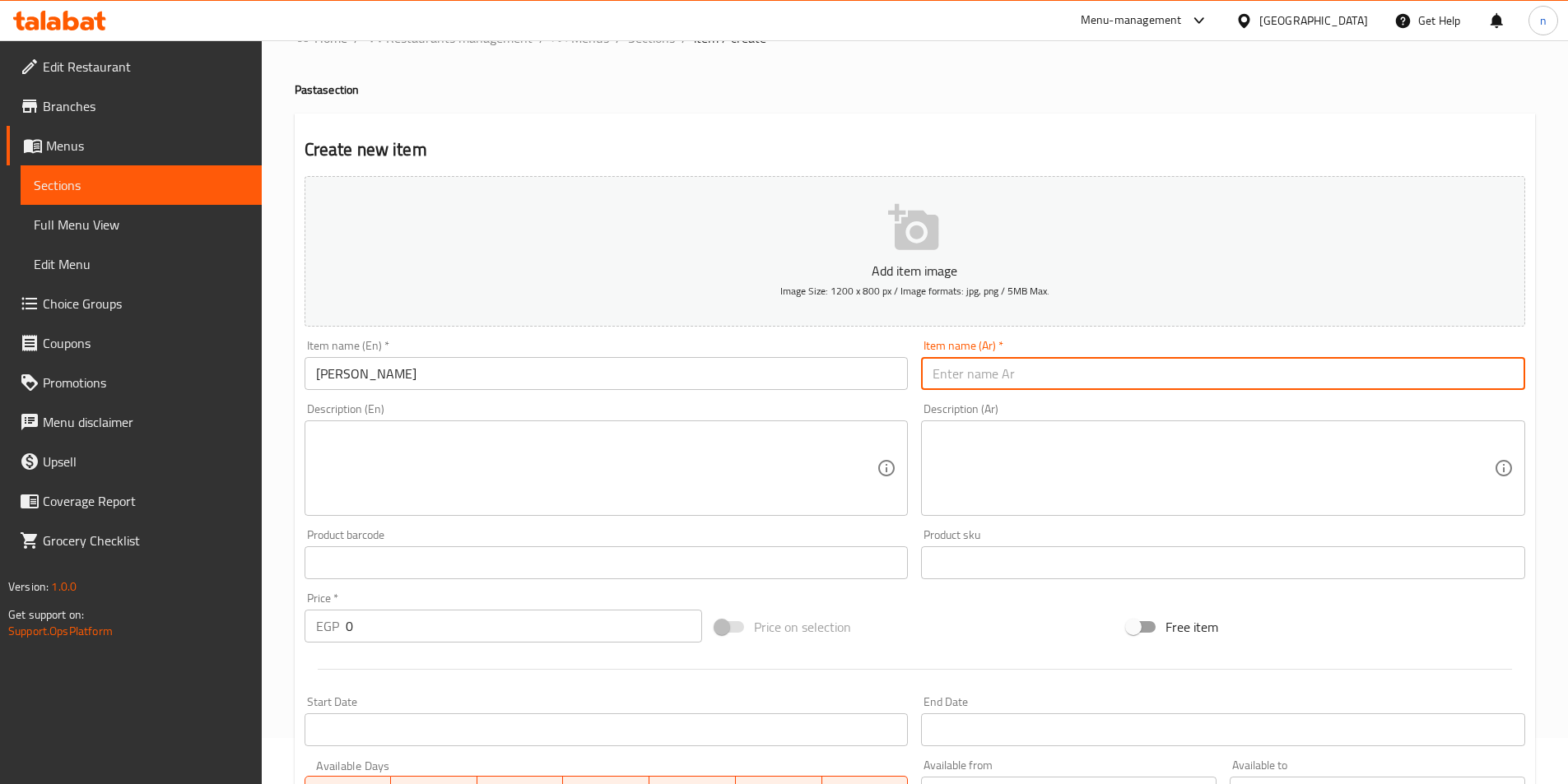
click at [1076, 371] on input "text" at bounding box center [1223, 374] width 604 height 33
type input "f"
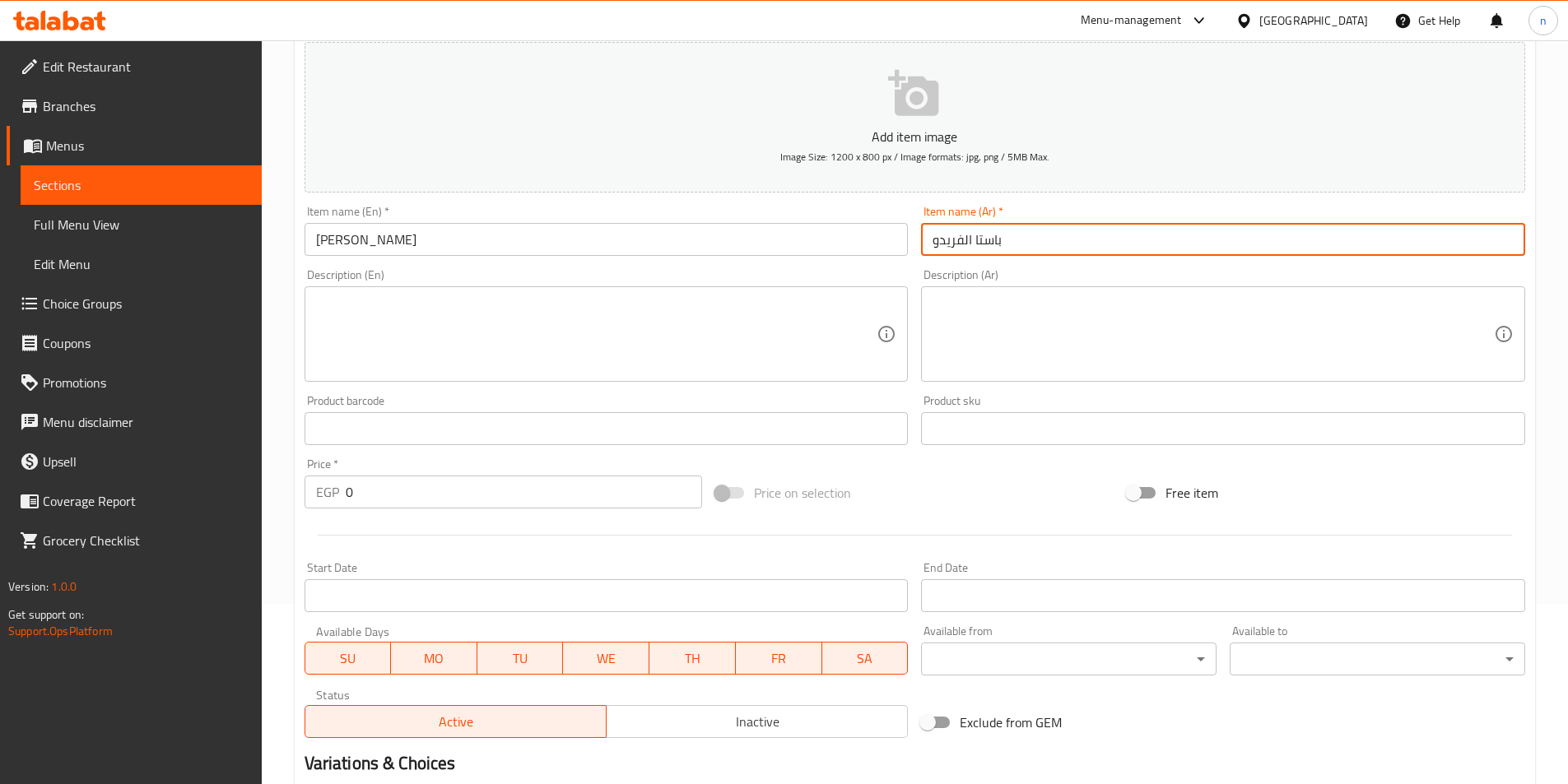
scroll to position [211, 0]
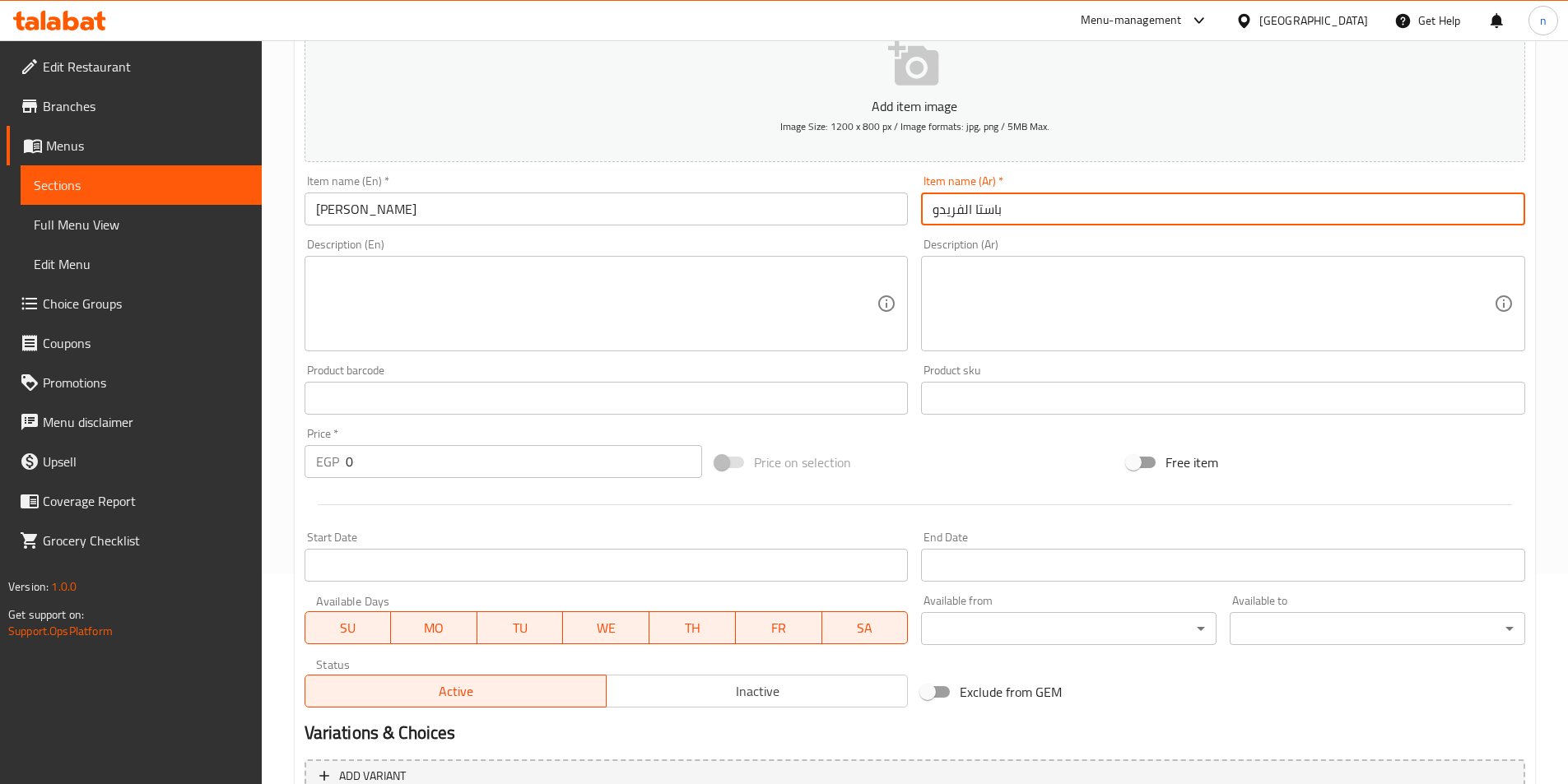
type input "باستا الفريدو"
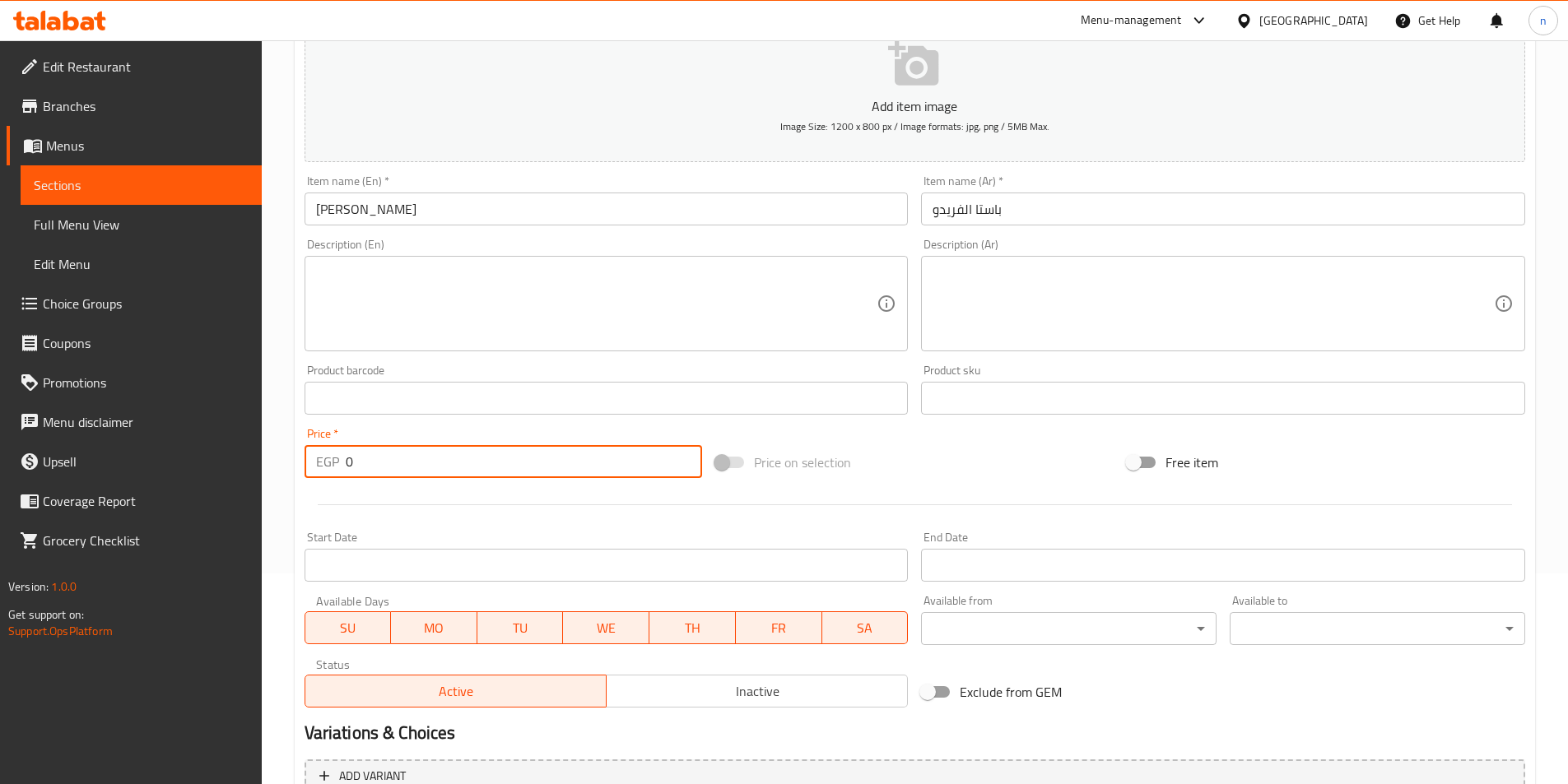
click at [389, 446] on input "0" at bounding box center [525, 461] width 357 height 33
click at [391, 482] on div "Price   * EGP 0 Price *" at bounding box center [503, 452] width 411 height 64
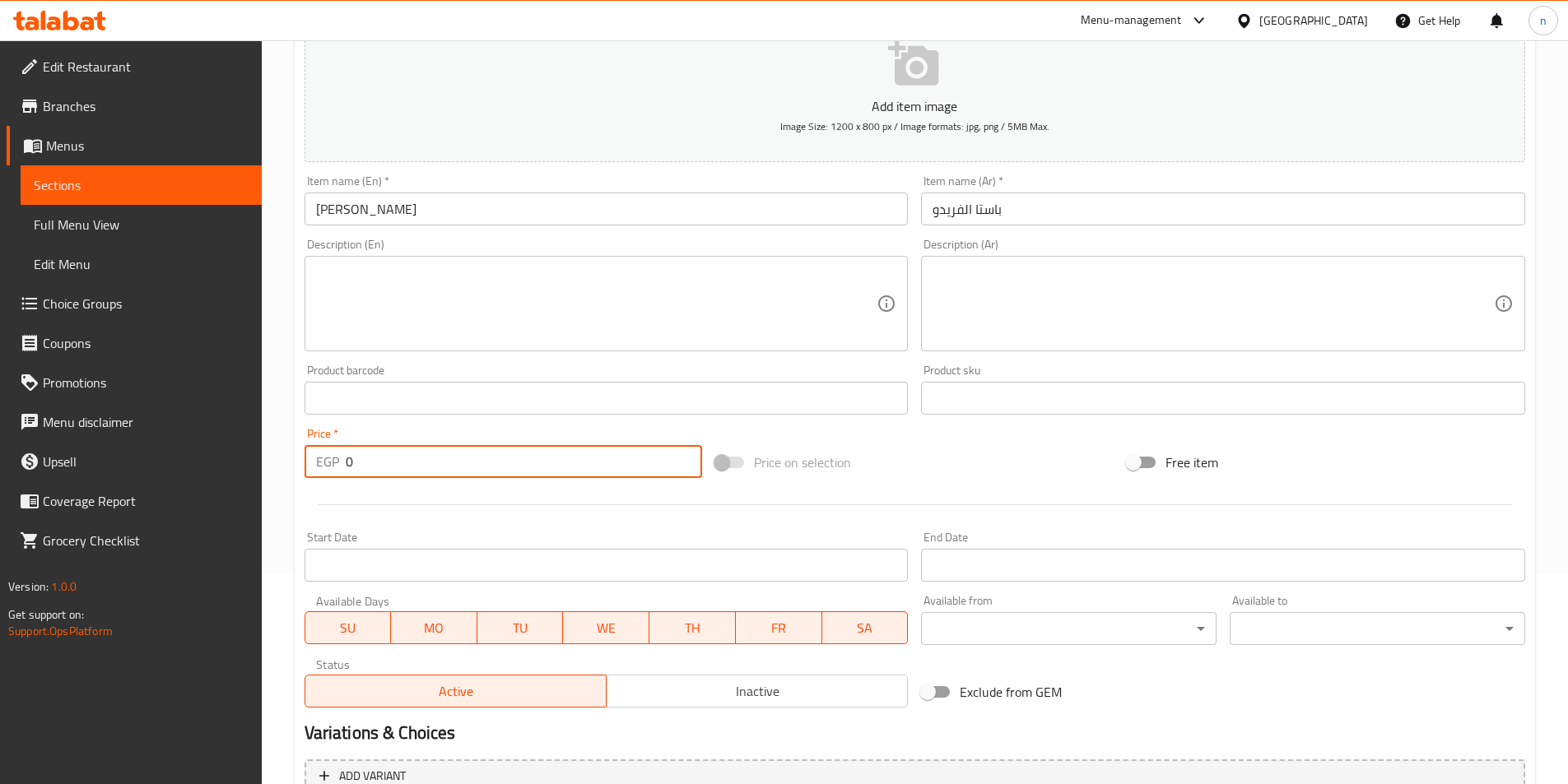
click at [391, 464] on input "0" at bounding box center [525, 461] width 357 height 33
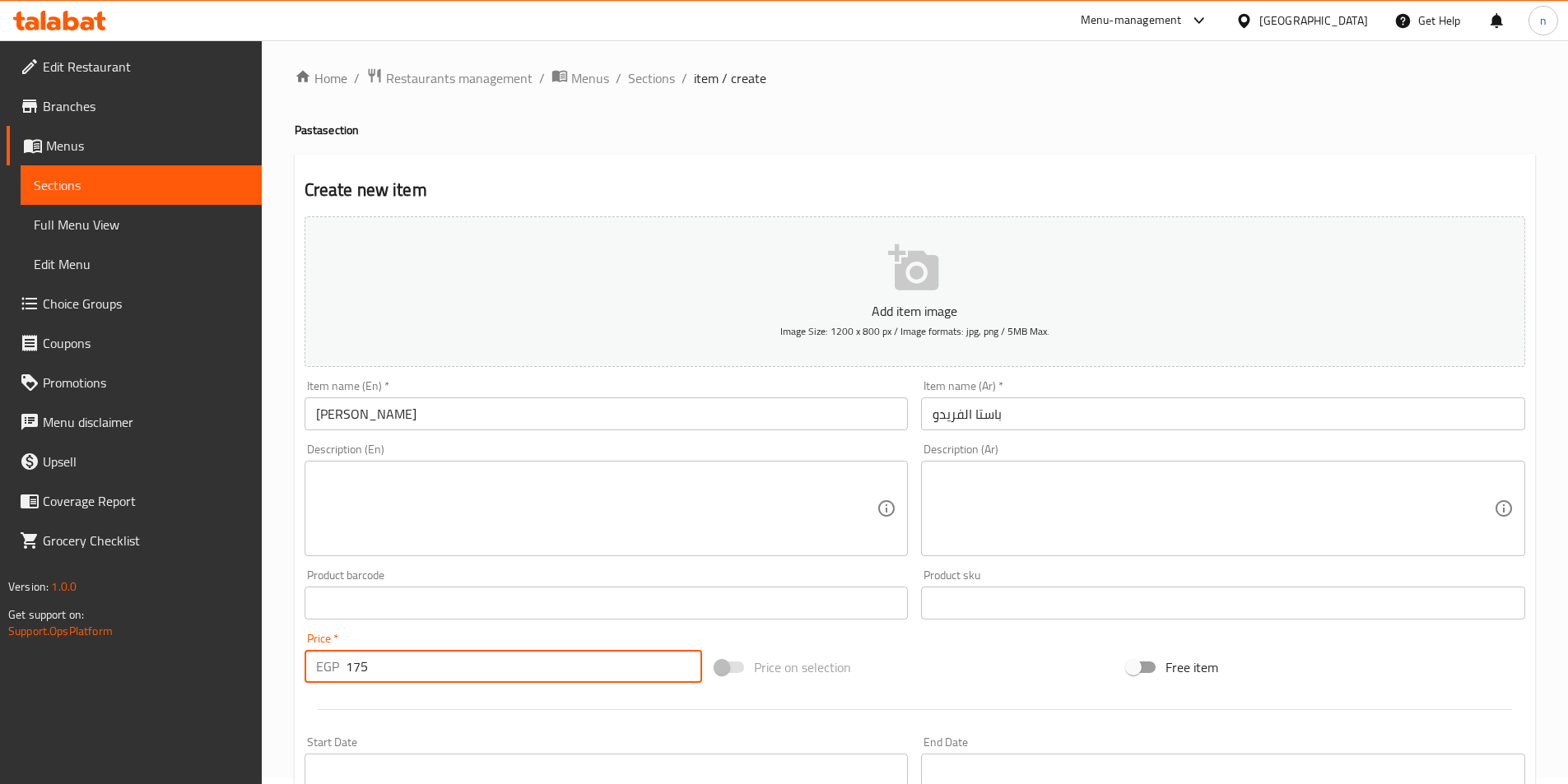
scroll to position [0, 0]
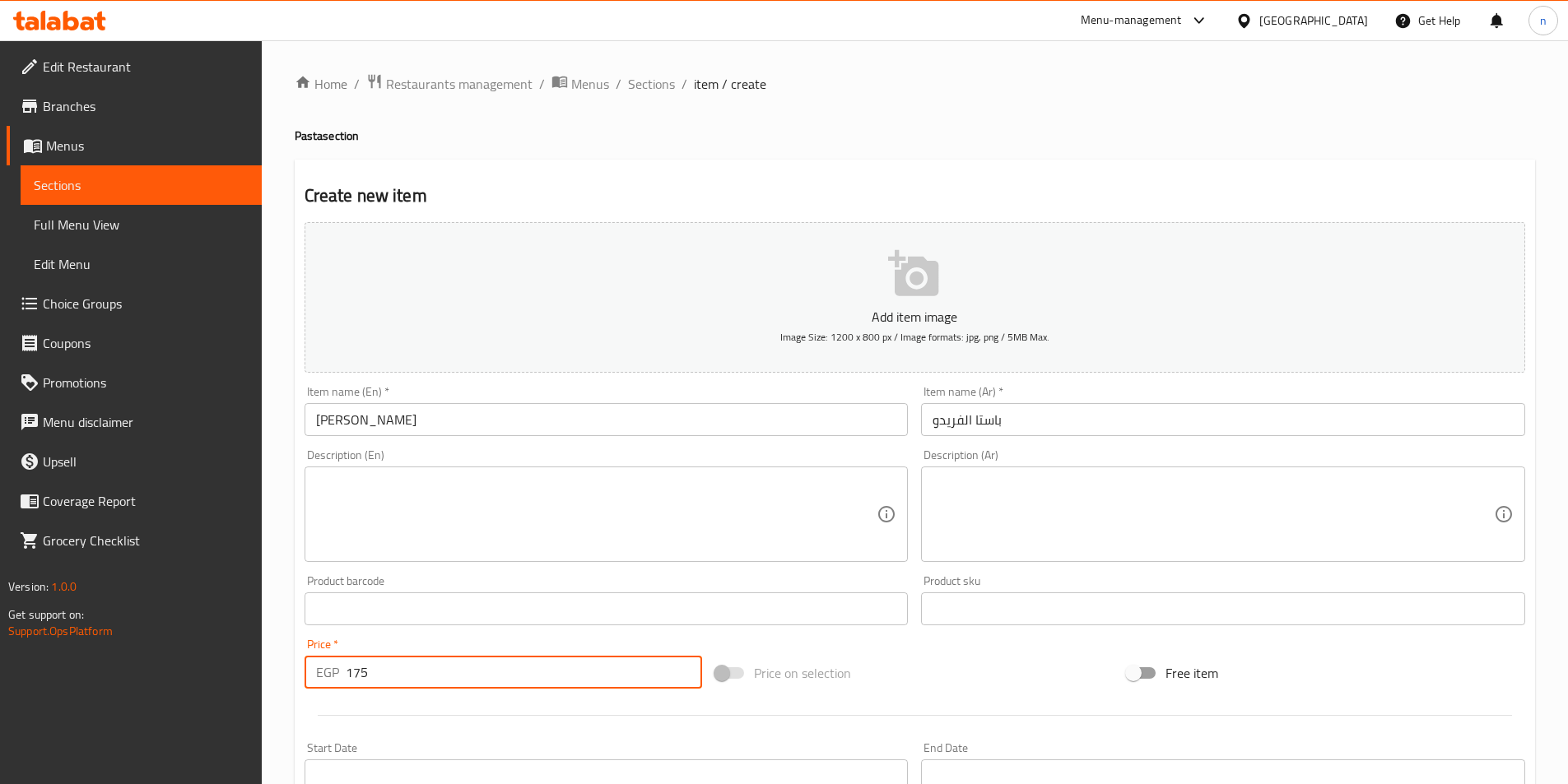
type input "175"
click at [804, 526] on textarea at bounding box center [597, 514] width 562 height 79
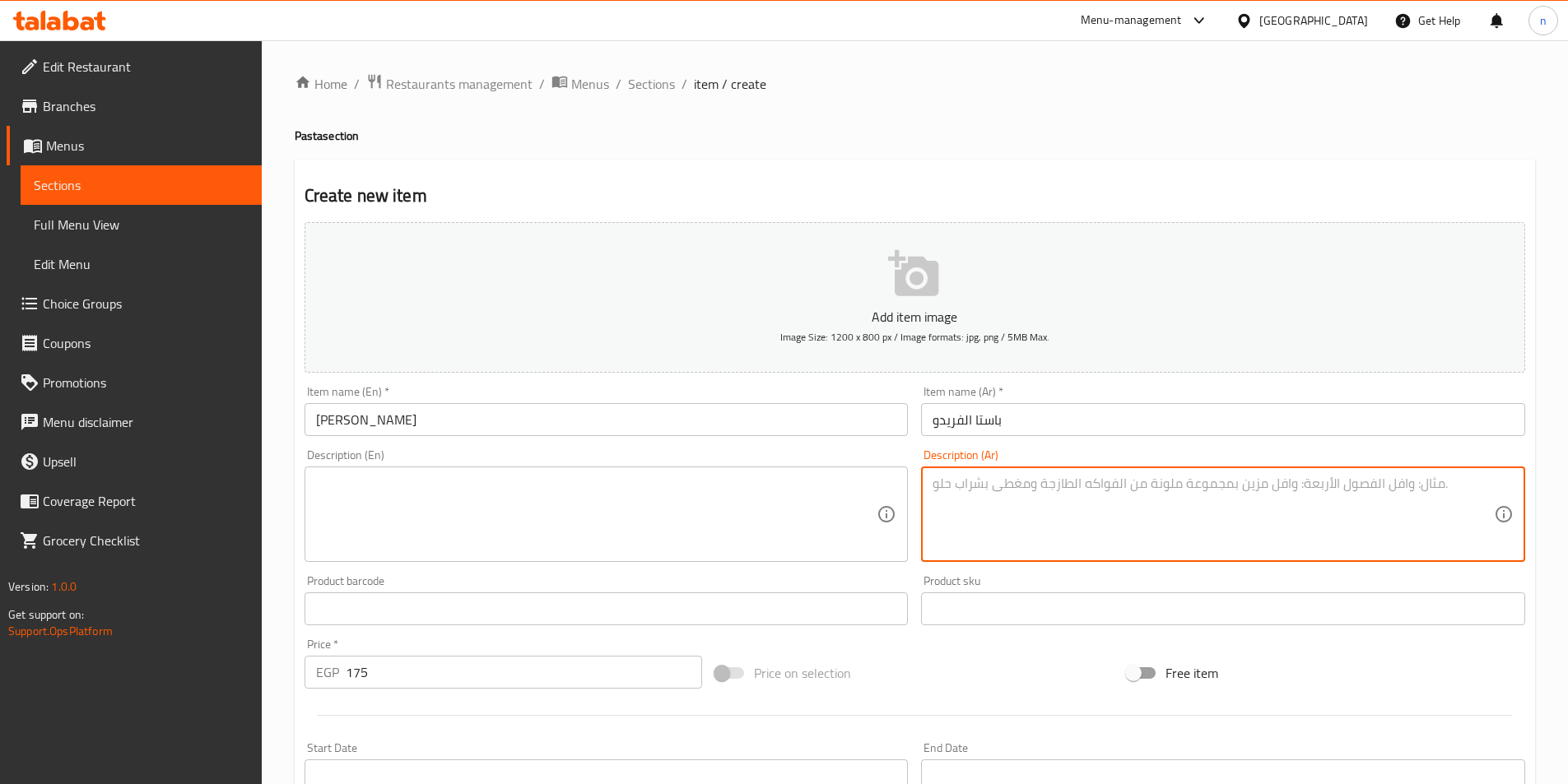
click at [1177, 503] on textarea at bounding box center [1213, 514] width 562 height 79
click at [1330, 481] on textarea "مكرونة بنا" at bounding box center [1213, 514] width 562 height 79
click at [1461, 478] on textarea "مكرونة بنا+صدور فراخ+مشروم فريش+صوص كريمة+فلفل الوان" at bounding box center [1213, 514] width 562 height 79
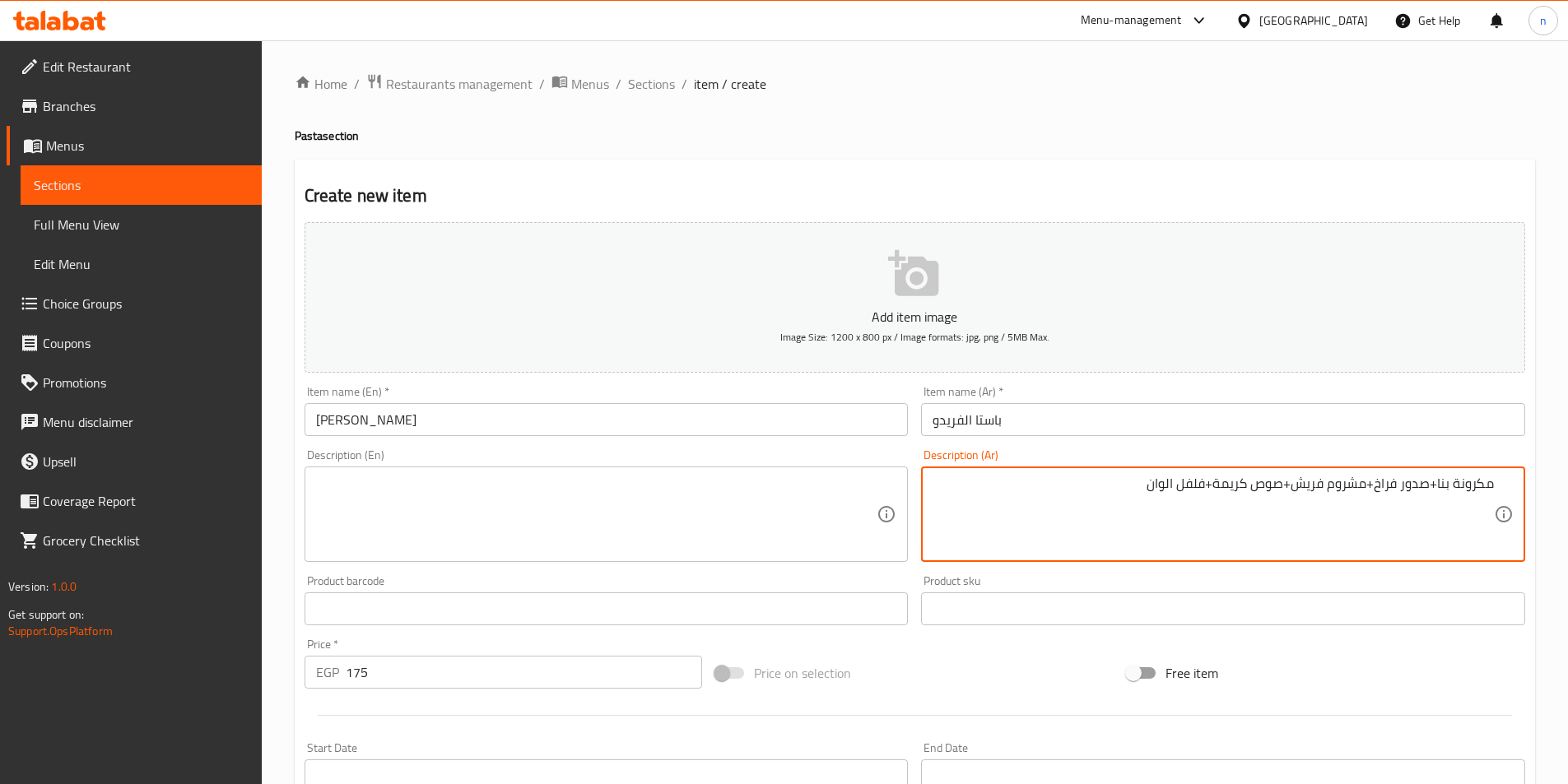
click at [1461, 478] on textarea "مكرونة بنا+صدور فراخ+مشروم فريش+صوص كريمة+فلفل الوان" at bounding box center [1213, 514] width 562 height 79
click at [1458, 480] on textarea "مكرونة بنا+صدور فراخ+مشروم فريش+صوص كريمة+فلفل الوان" at bounding box center [1213, 514] width 562 height 79
drag, startPoint x: 1441, startPoint y: 488, endPoint x: 1580, endPoint y: 514, distance: 141.4
click at [1568, 519] on html "​ Menu-management [GEOGRAPHIC_DATA] Get Help n Edit Restaurant Branches Menus S…" at bounding box center [784, 392] width 1568 height 784
click at [1436, 485] on textarea "مكرونة بنا+صدور فراخ+مشروم فريش+صوص كريمة+فلفل الوان" at bounding box center [1213, 514] width 562 height 79
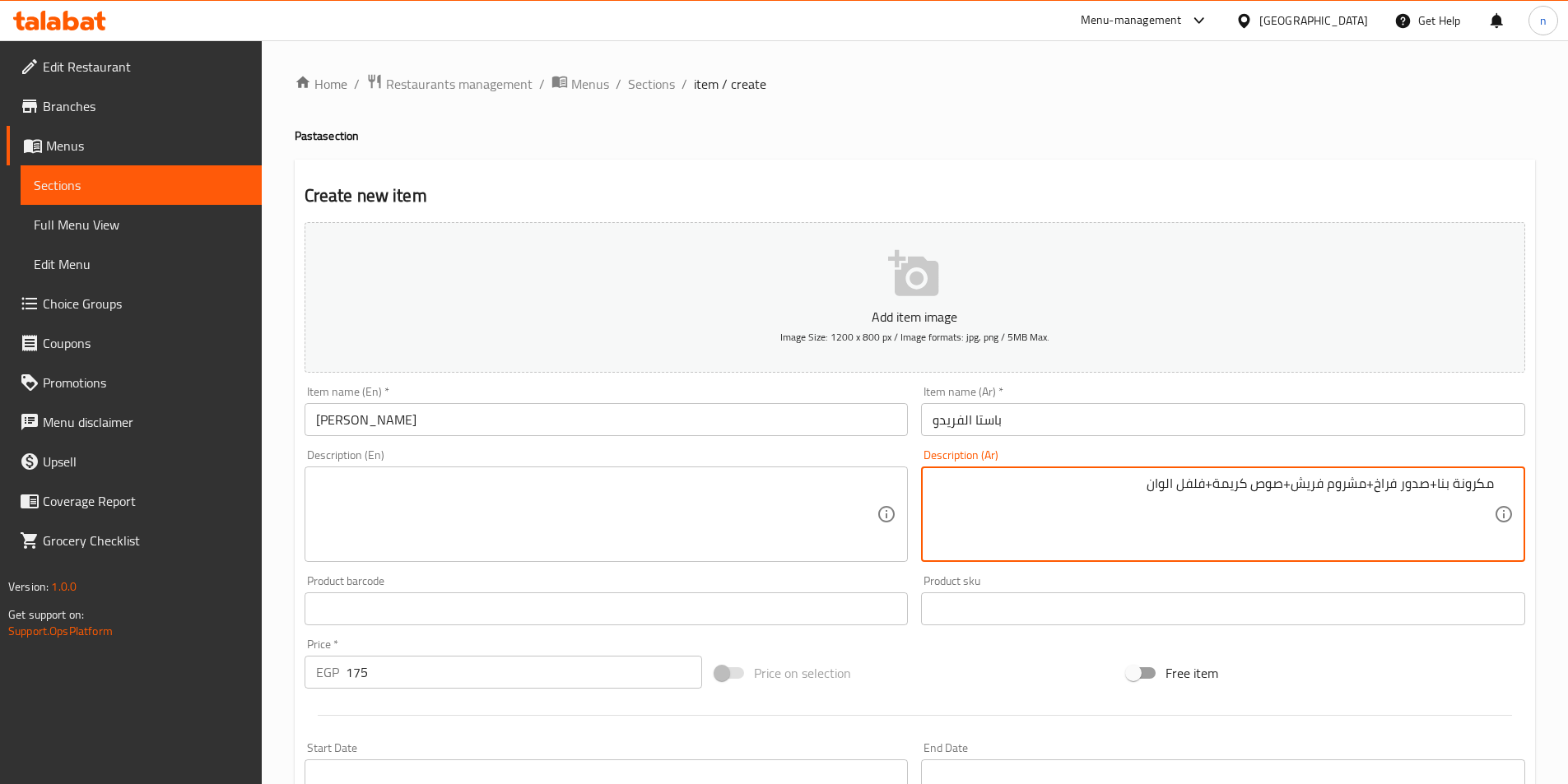
drag, startPoint x: 1437, startPoint y: 485, endPoint x: 1571, endPoint y: 510, distance: 136.3
click at [1568, 510] on html "​ Menu-management [GEOGRAPHIC_DATA] Get Help n Edit Restaurant Branches Menus S…" at bounding box center [784, 392] width 1568 height 784
type textarea "مكرونة بنا+صدور فراخ+مشروم فريش+صوص كريمة+فلفل الوان"
click at [394, 509] on textarea at bounding box center [597, 514] width 562 height 79
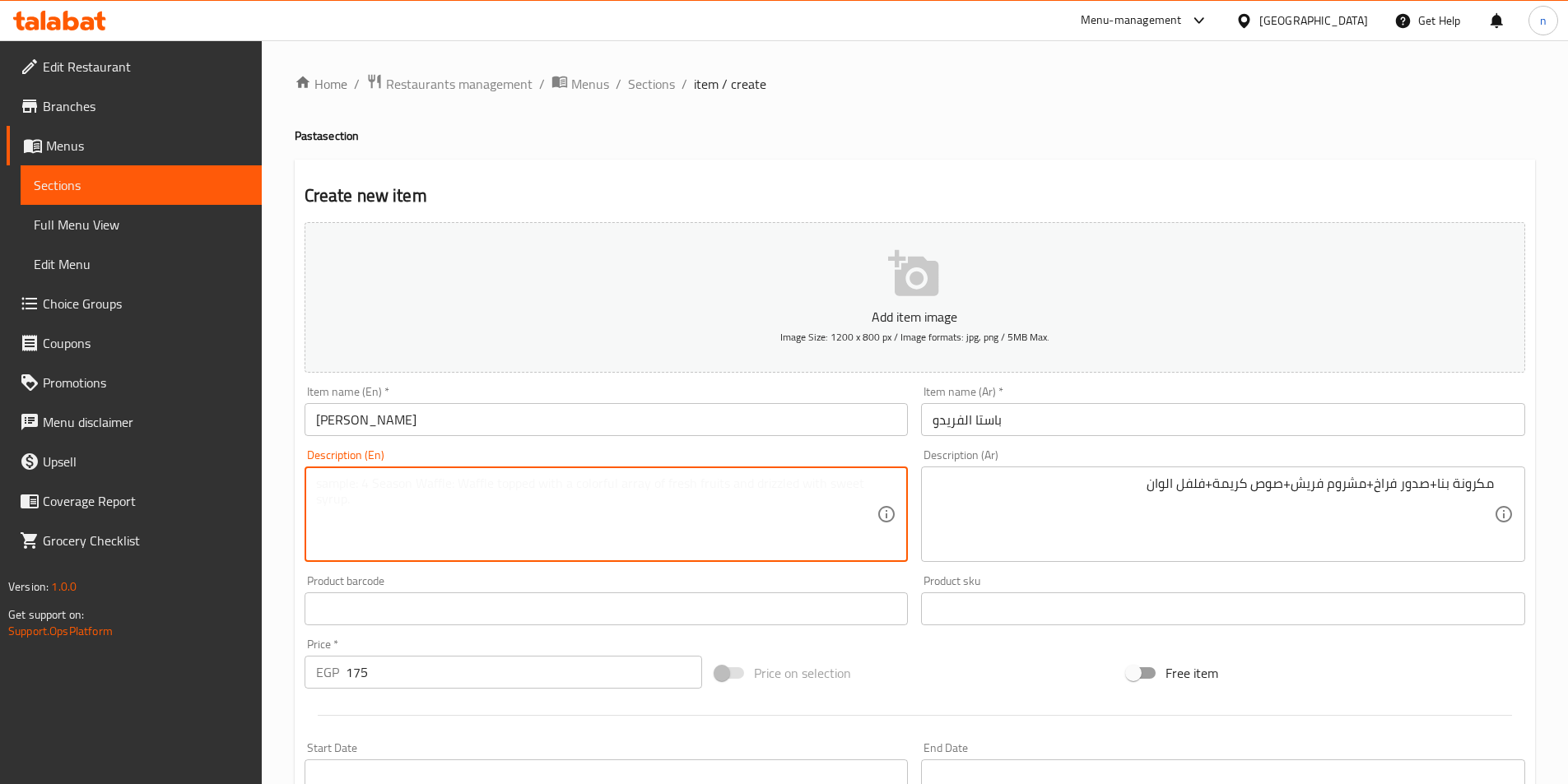
paste textarea "Penne Pasta"
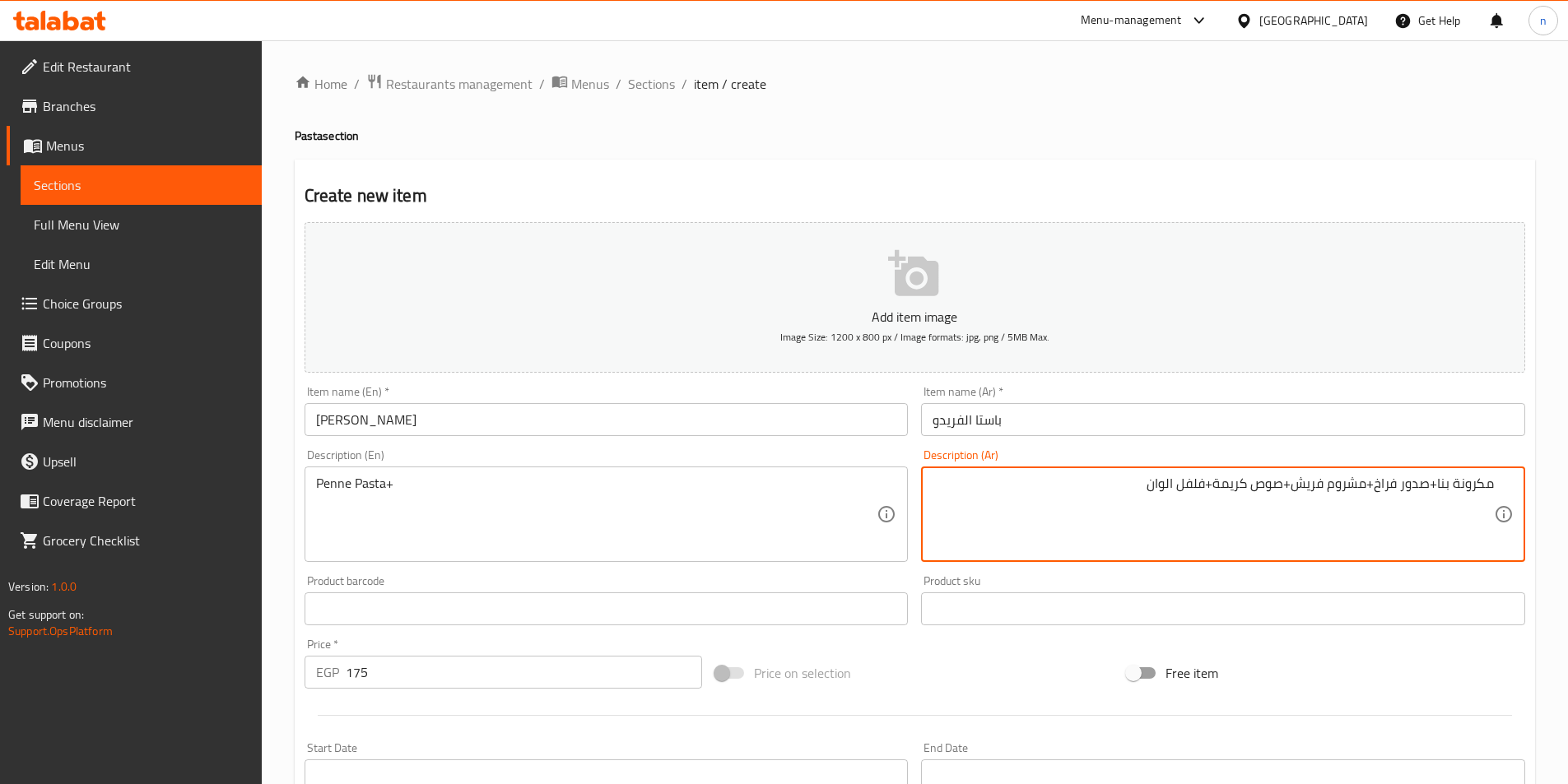
drag, startPoint x: 1379, startPoint y: 487, endPoint x: 1431, endPoint y: 505, distance: 55.0
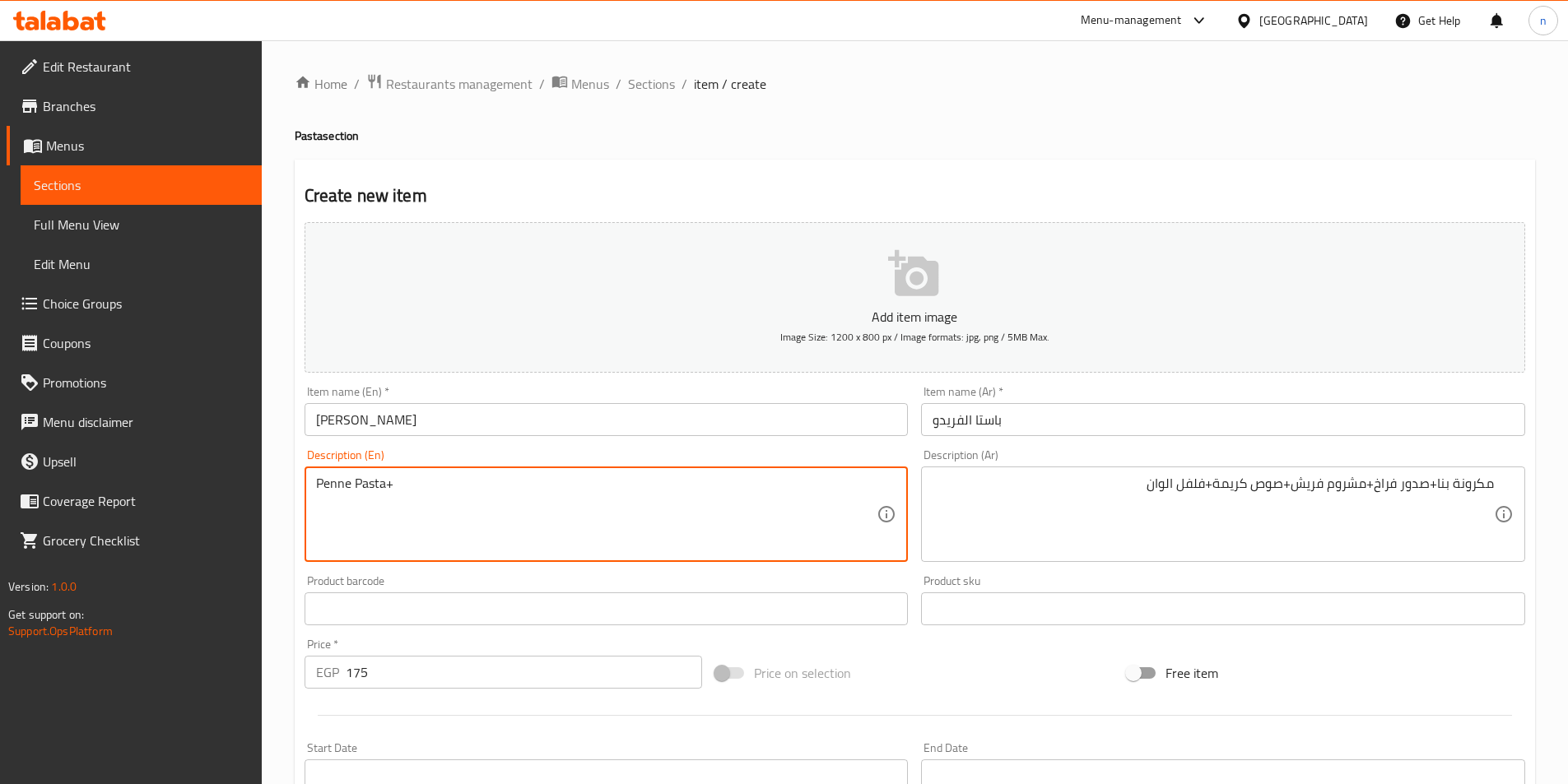
paste textarea "Chicken Breasts"
click at [391, 488] on textarea "Penne Pasta+Chicken Breasts" at bounding box center [597, 514] width 562 height 79
click at [486, 493] on textarea "Penne Pasta+ Chicken Breasts" at bounding box center [597, 514] width 562 height 79
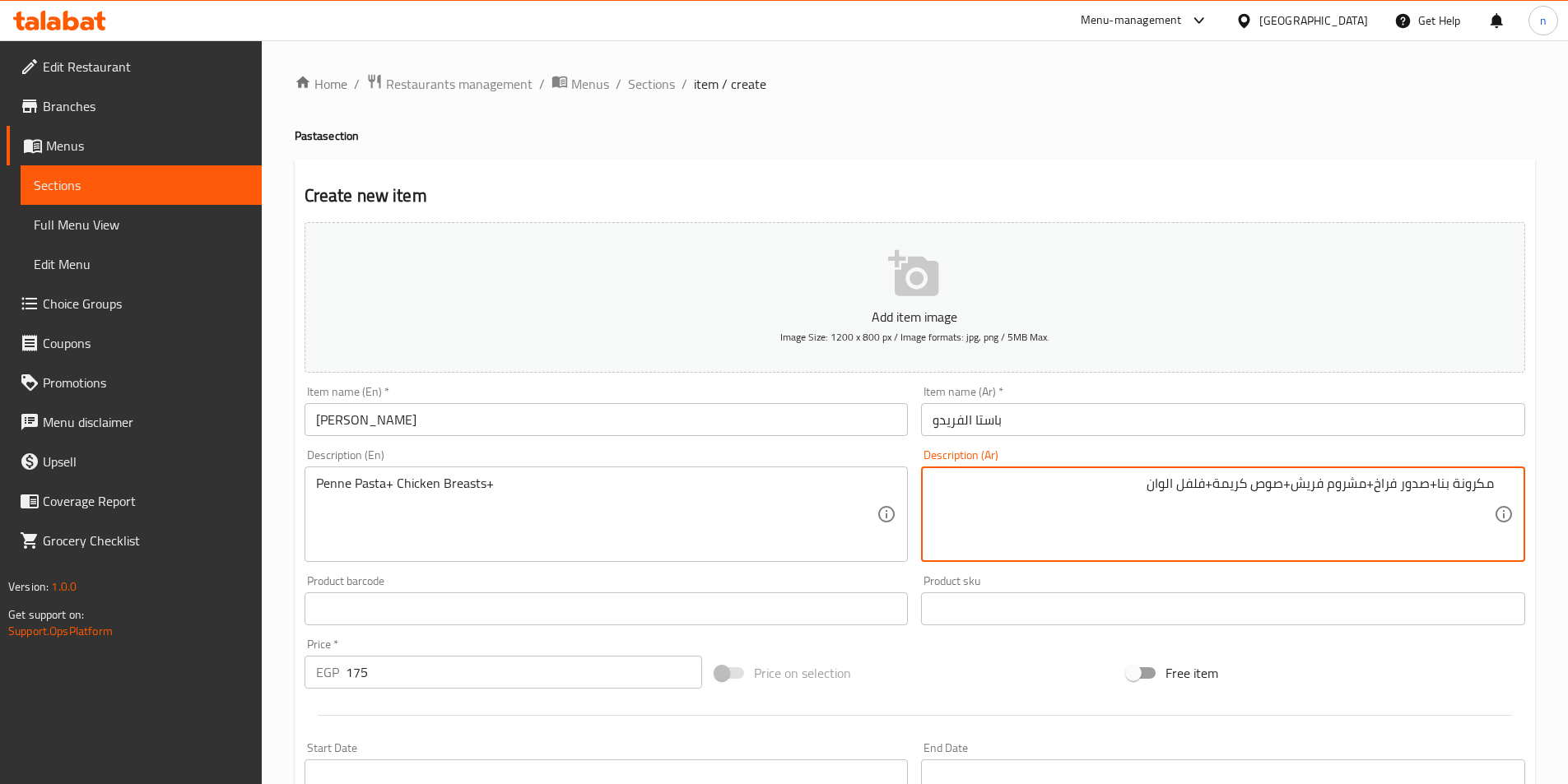
drag, startPoint x: 1297, startPoint y: 486, endPoint x: 1364, endPoint y: 516, distance: 73.4
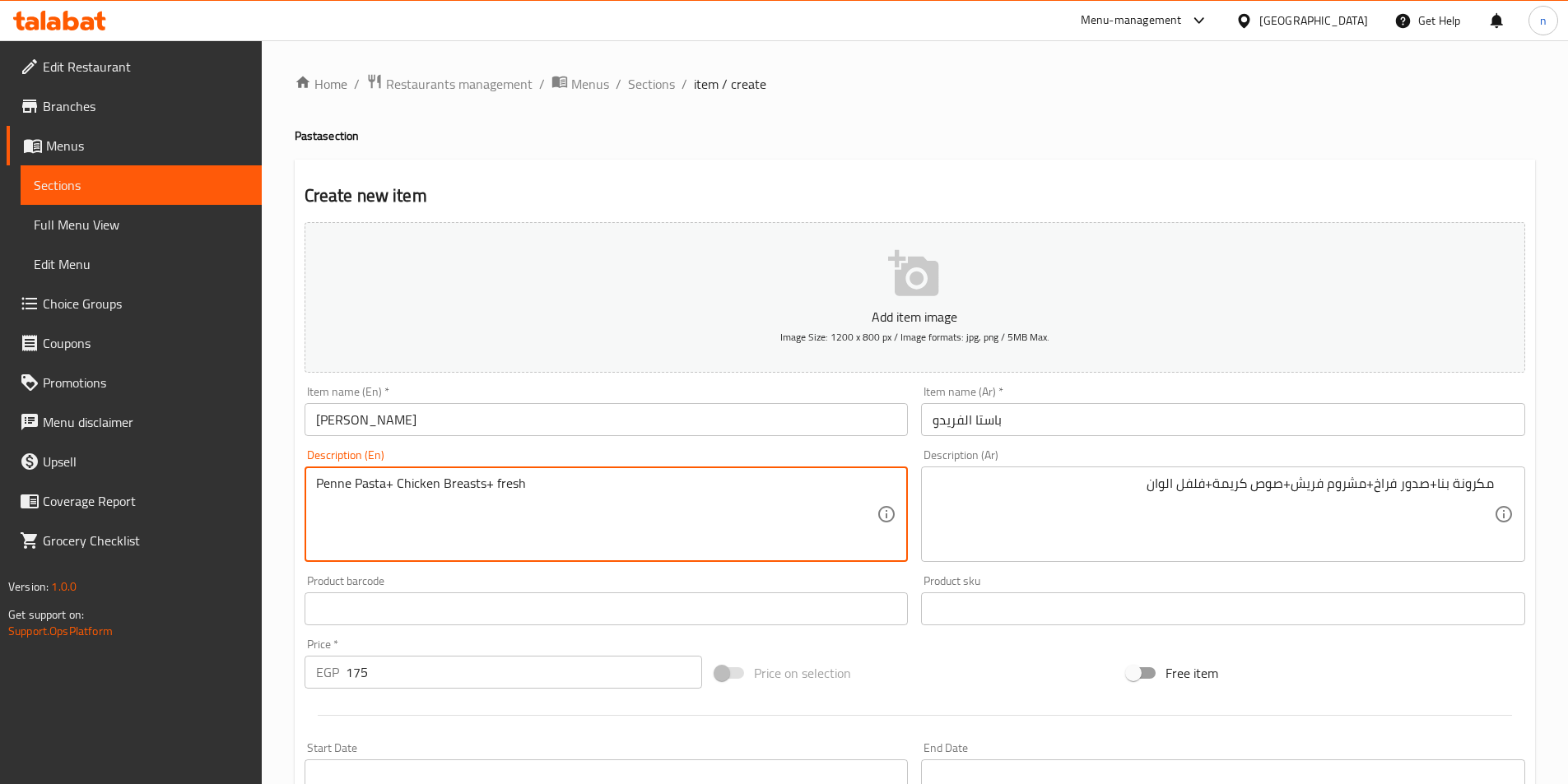
drag, startPoint x: 549, startPoint y: 486, endPoint x: 529, endPoint y: 499, distance: 23.9
click at [529, 499] on textarea "Penne Pasta+ Chicken Breasts+ fresh" at bounding box center [597, 514] width 562 height 79
paste textarea "Mushroom"
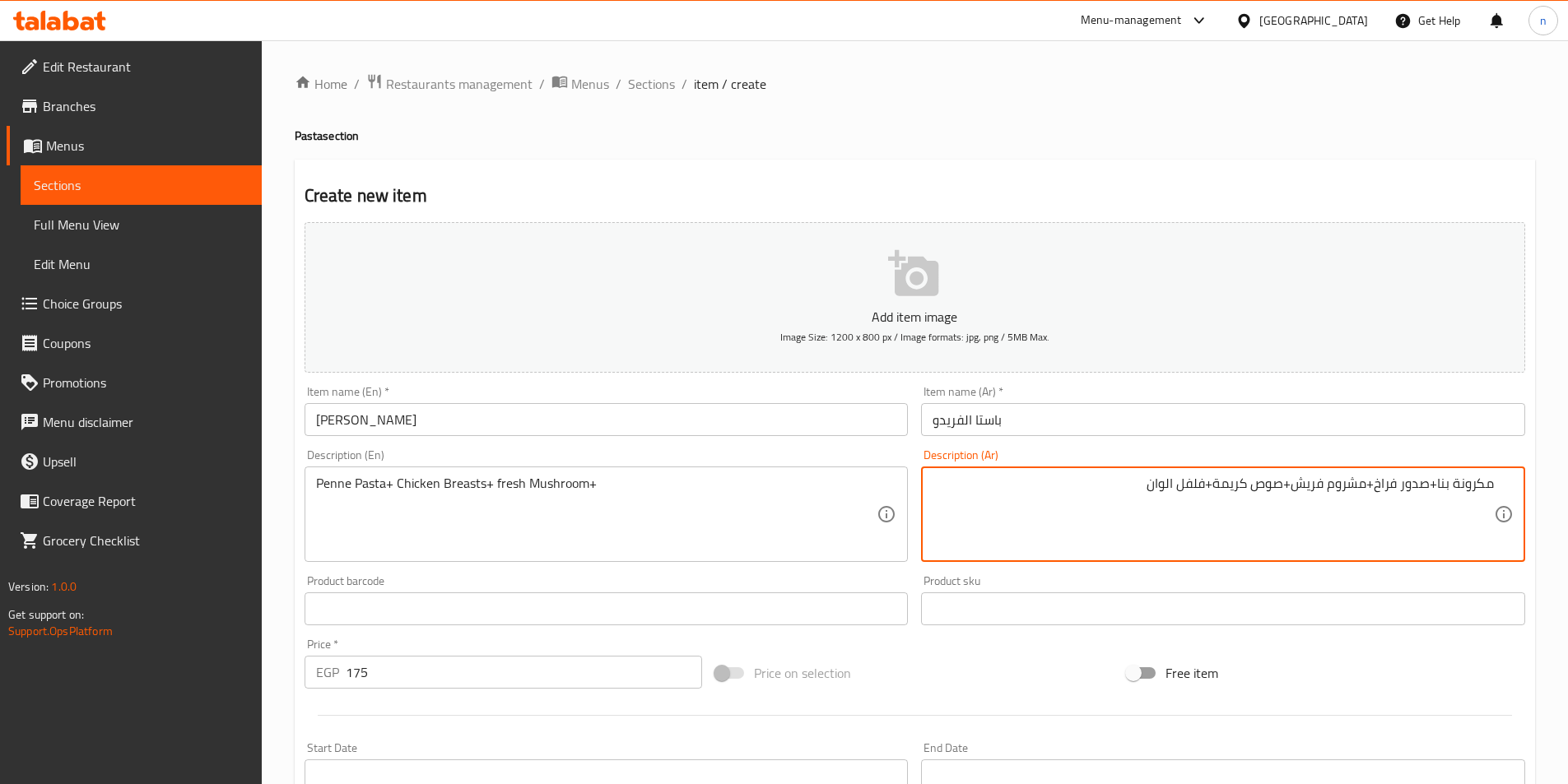
click at [1236, 494] on textarea "مكرونة بنا+صدور فراخ+مشروم فريش+صوص كريمة+فلفل الوان" at bounding box center [1213, 514] width 562 height 79
click at [1220, 496] on textarea "مكرونة بنا+صدور فراخ+مشروم فريش+صوص كريمة+فلفل الوان" at bounding box center [1213, 514] width 562 height 79
drag, startPoint x: 1220, startPoint y: 490, endPoint x: 1240, endPoint y: 500, distance: 22.4
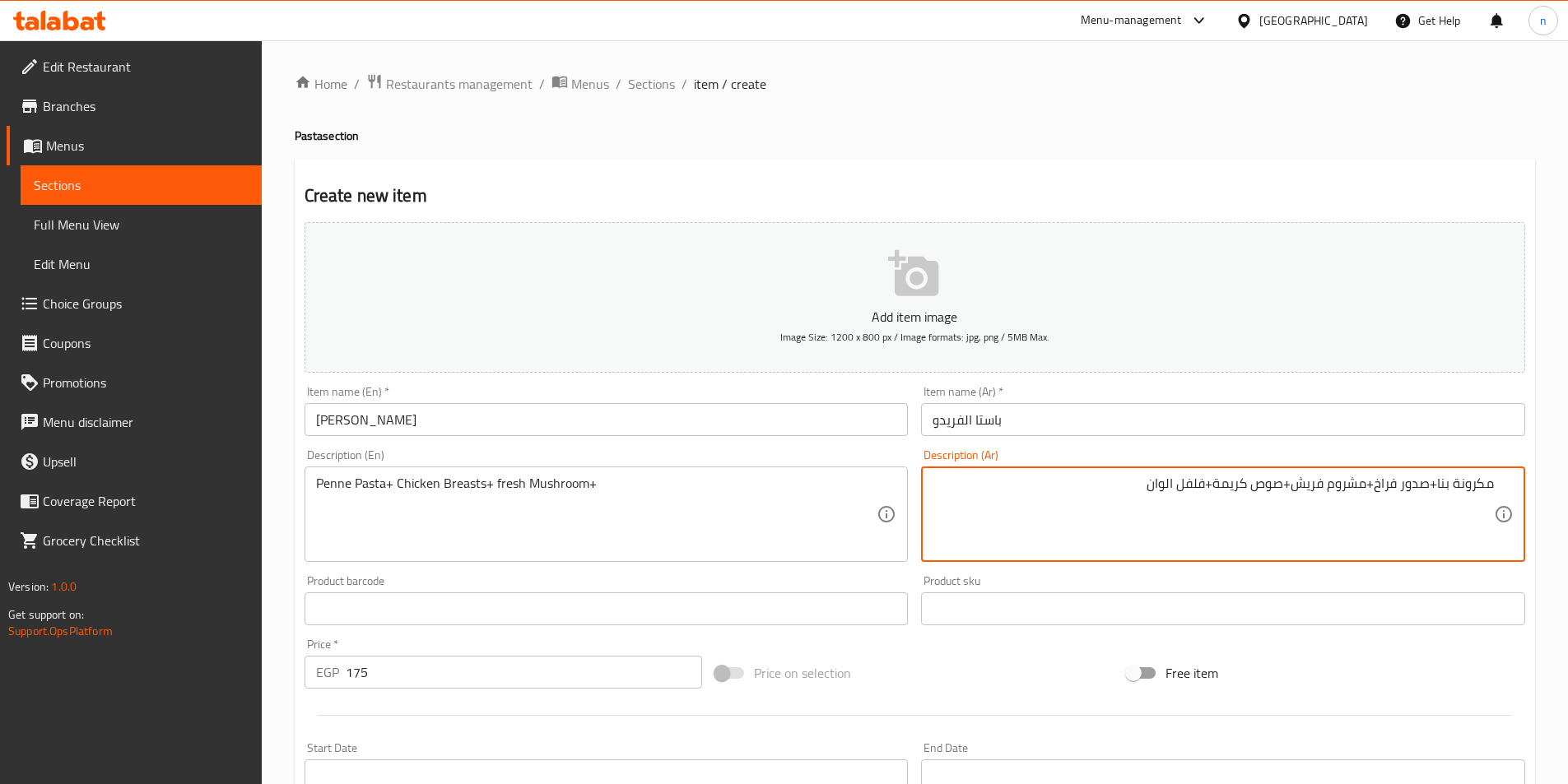
click at [1240, 500] on textarea "مكرونة بنا+صدور فراخ+مشروم فريش+صوص كريمة+فلفل الوان" at bounding box center [1213, 514] width 562 height 79
click at [1244, 525] on textarea "مكرونة بنا+صدور فراخ+مشروم فريش+صوص كريمة+فلفل الوان" at bounding box center [1213, 514] width 562 height 79
drag, startPoint x: 1213, startPoint y: 490, endPoint x: 1285, endPoint y: 505, distance: 73.5
click at [1285, 505] on textarea "مكرونة بنا+صدور فراخ+مشروم فريش+صوص كريمة+فلفل الوان" at bounding box center [1213, 514] width 562 height 79
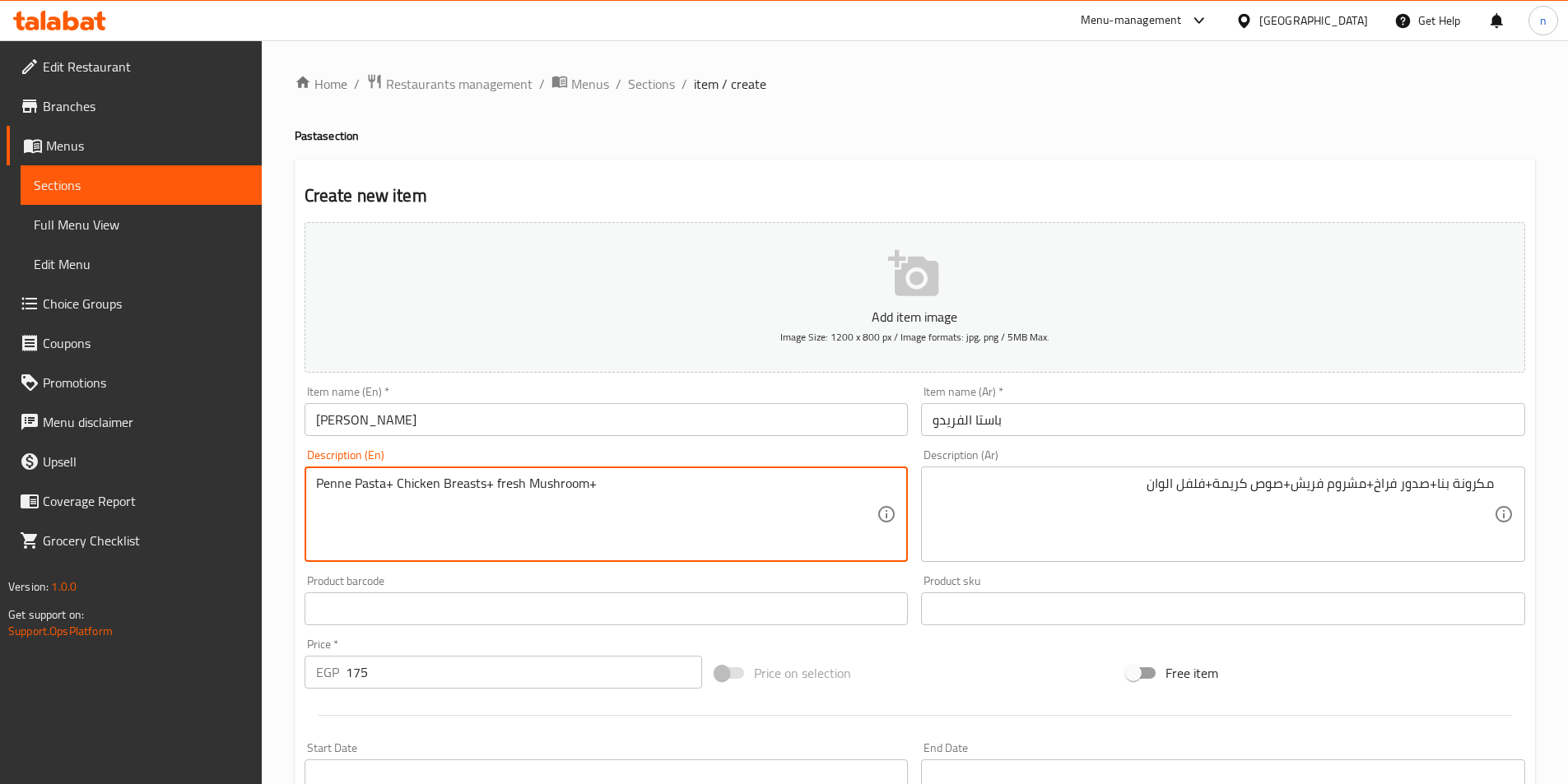
paste textarea "Cream Sauce"
click at [594, 486] on textarea "Penne Pasta+ Chicken Breasts+ fresh Mushroom+Cream Sauce" at bounding box center [597, 514] width 562 height 79
click at [676, 495] on textarea "Penne Pasta+ Chicken Breasts+ fresh Mushroom+ Cream Sauce" at bounding box center [597, 514] width 562 height 79
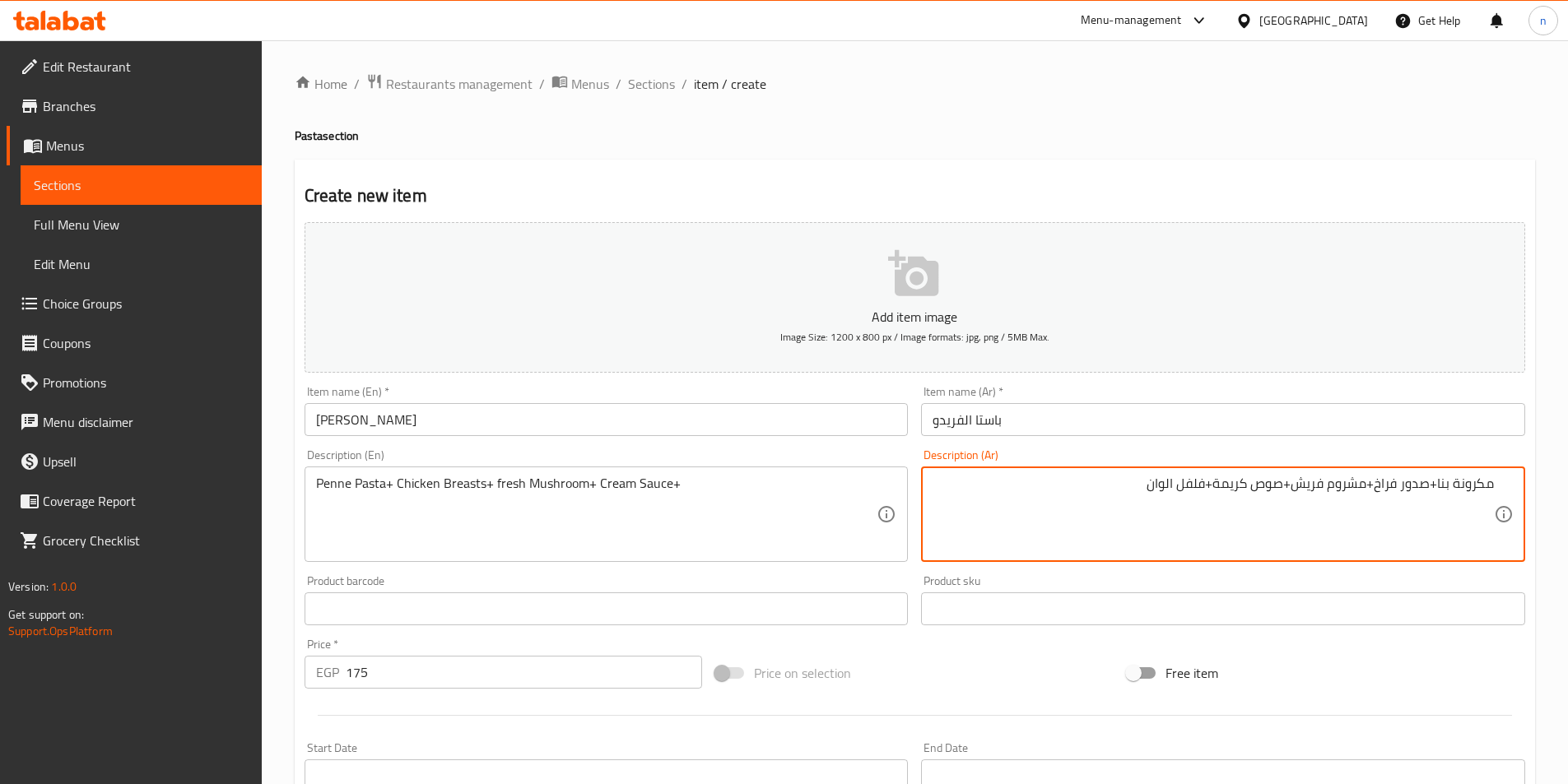
click at [1177, 485] on textarea "مكرونة بنا+صدور فراخ+مشروم فريش+صوص كريمة+فلفل الوان" at bounding box center [1213, 514] width 562 height 79
click at [1193, 496] on textarea "مكرونة بنا+صدور فراخ+مشروم فريش+صوص كريمة+فلفل الوان" at bounding box center [1213, 514] width 562 height 79
drag, startPoint x: 1208, startPoint y: 490, endPoint x: 1067, endPoint y: 528, distance: 146.0
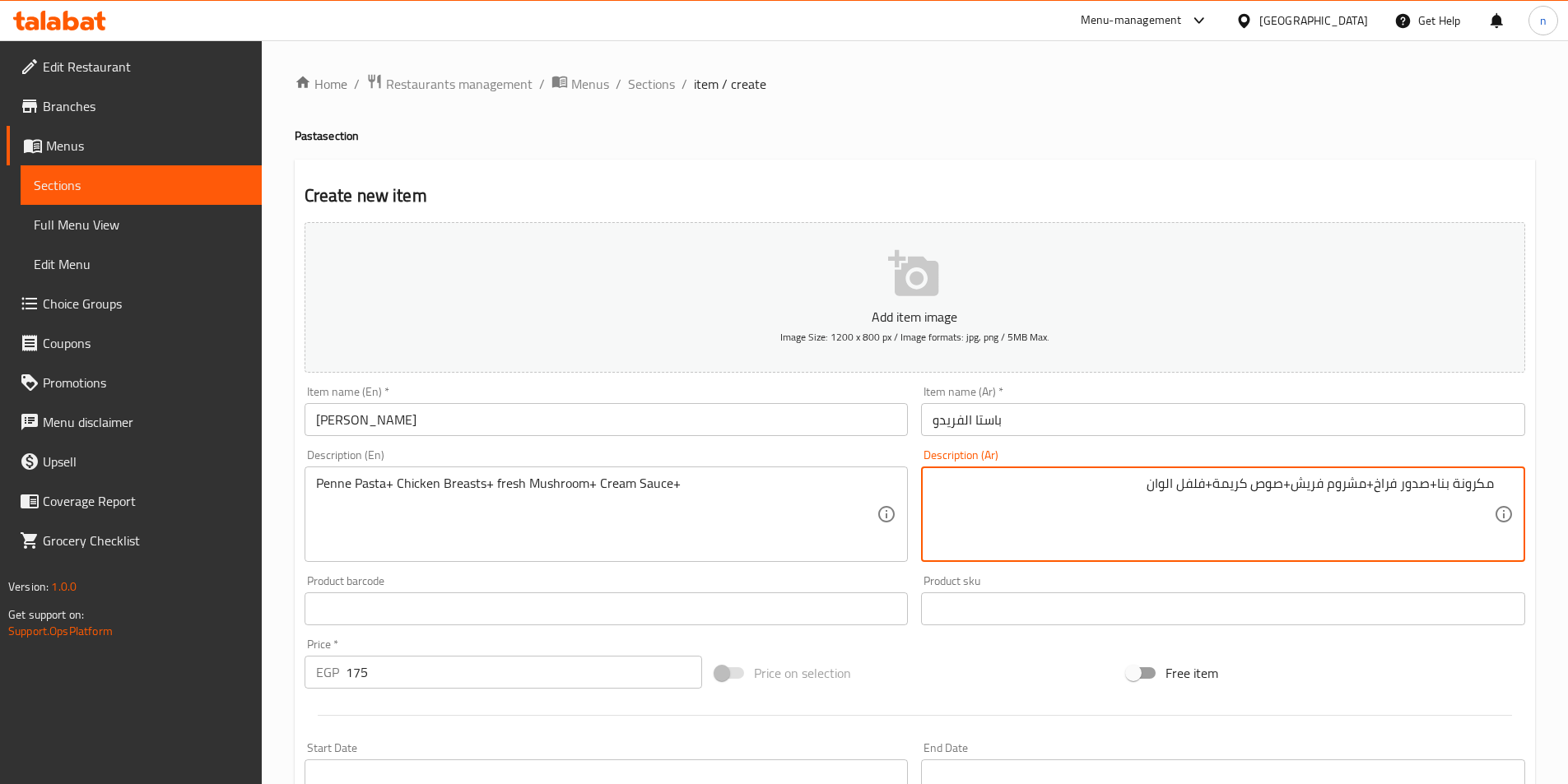
click at [1067, 528] on textarea "مكرونة بنا+صدور فراخ+مشروم فريش+صوص كريمة+فلفل الوان" at bounding box center [1213, 514] width 562 height 79
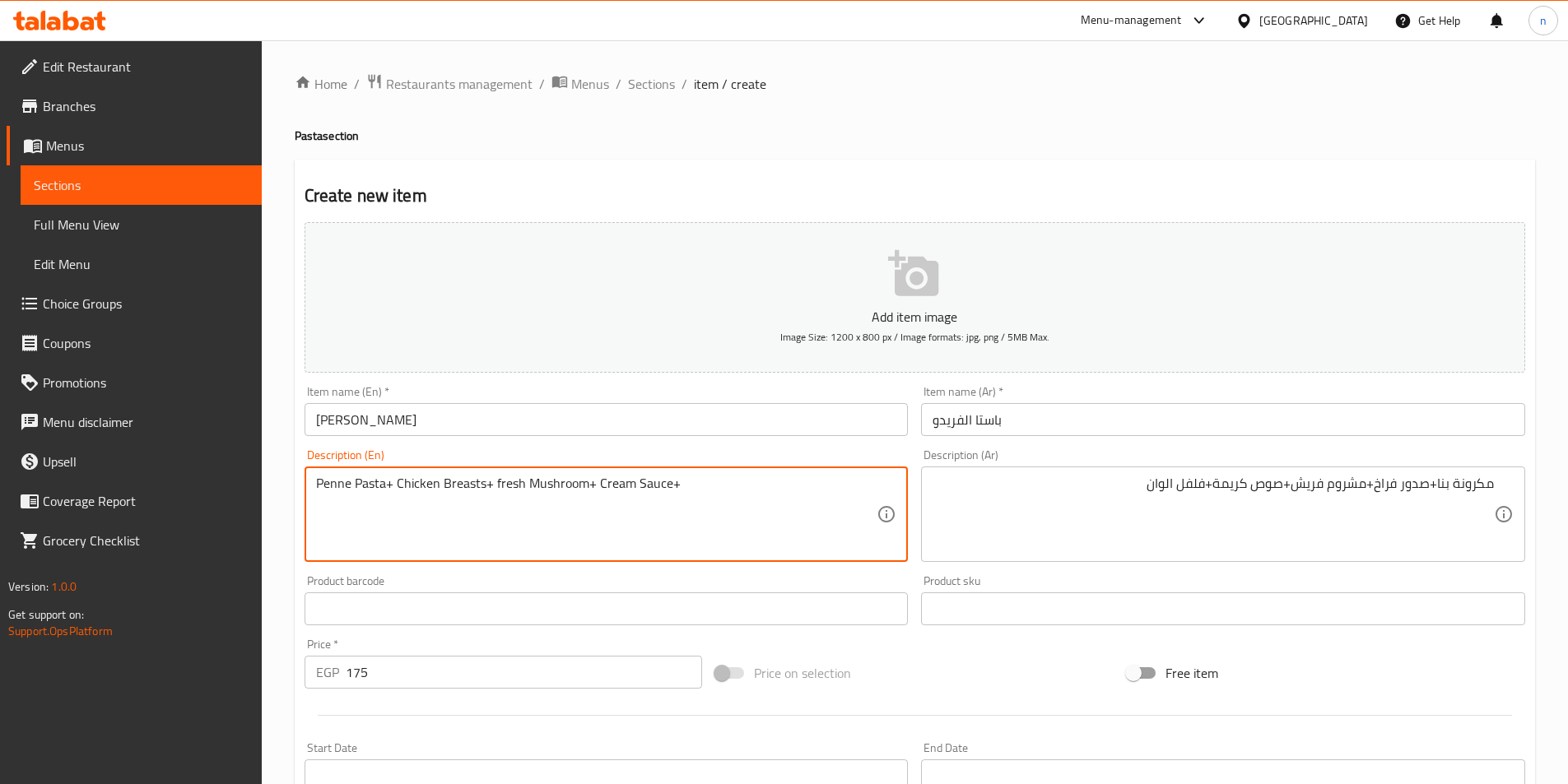
paste textarea "Bell Pepper"
click at [674, 491] on textarea "Penne Pasta+ Chicken Breasts+ fresh Mushroom+ Cream Sauce+Bell Pepper" at bounding box center [597, 514] width 562 height 79
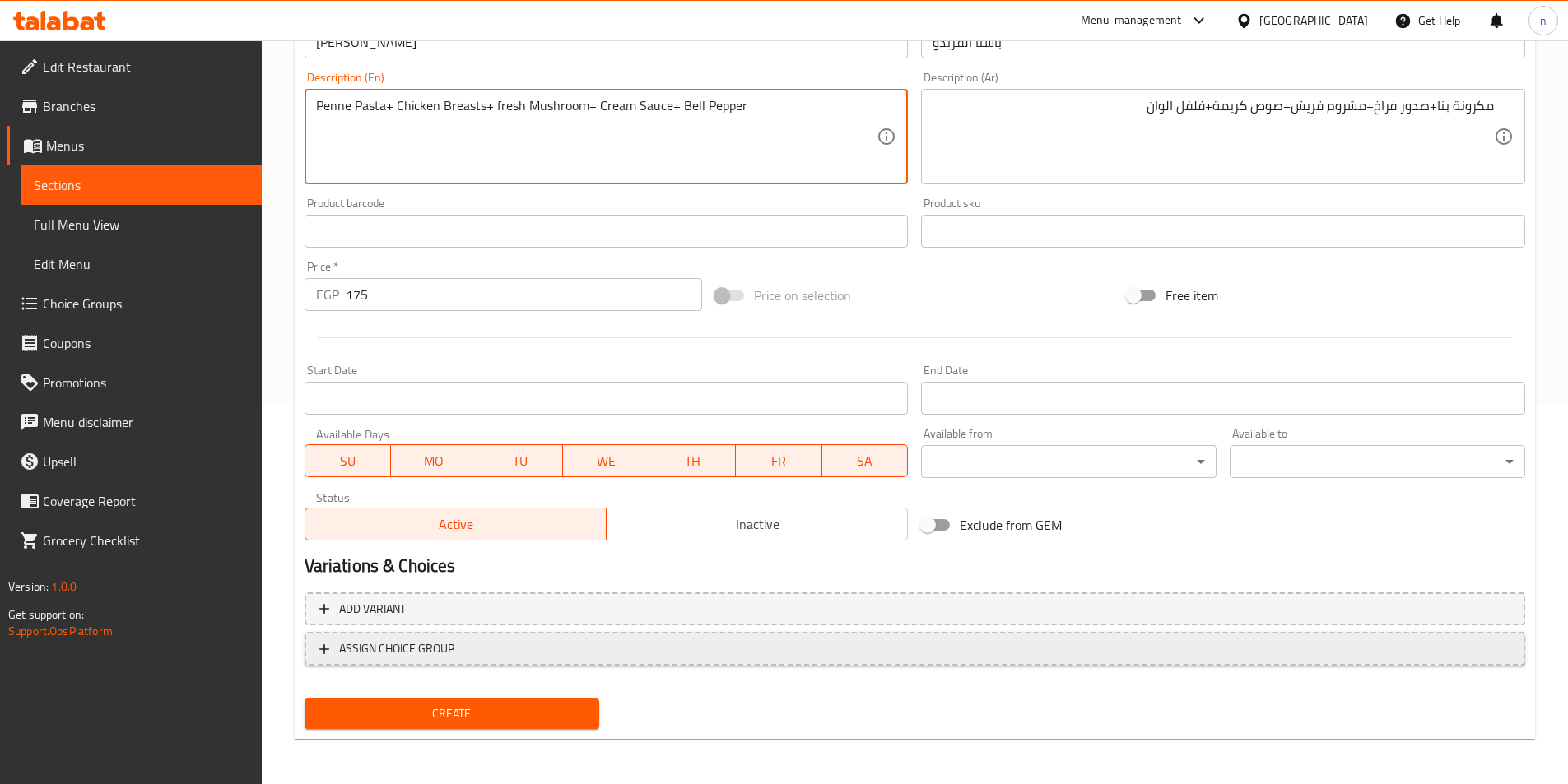
scroll to position [379, 0]
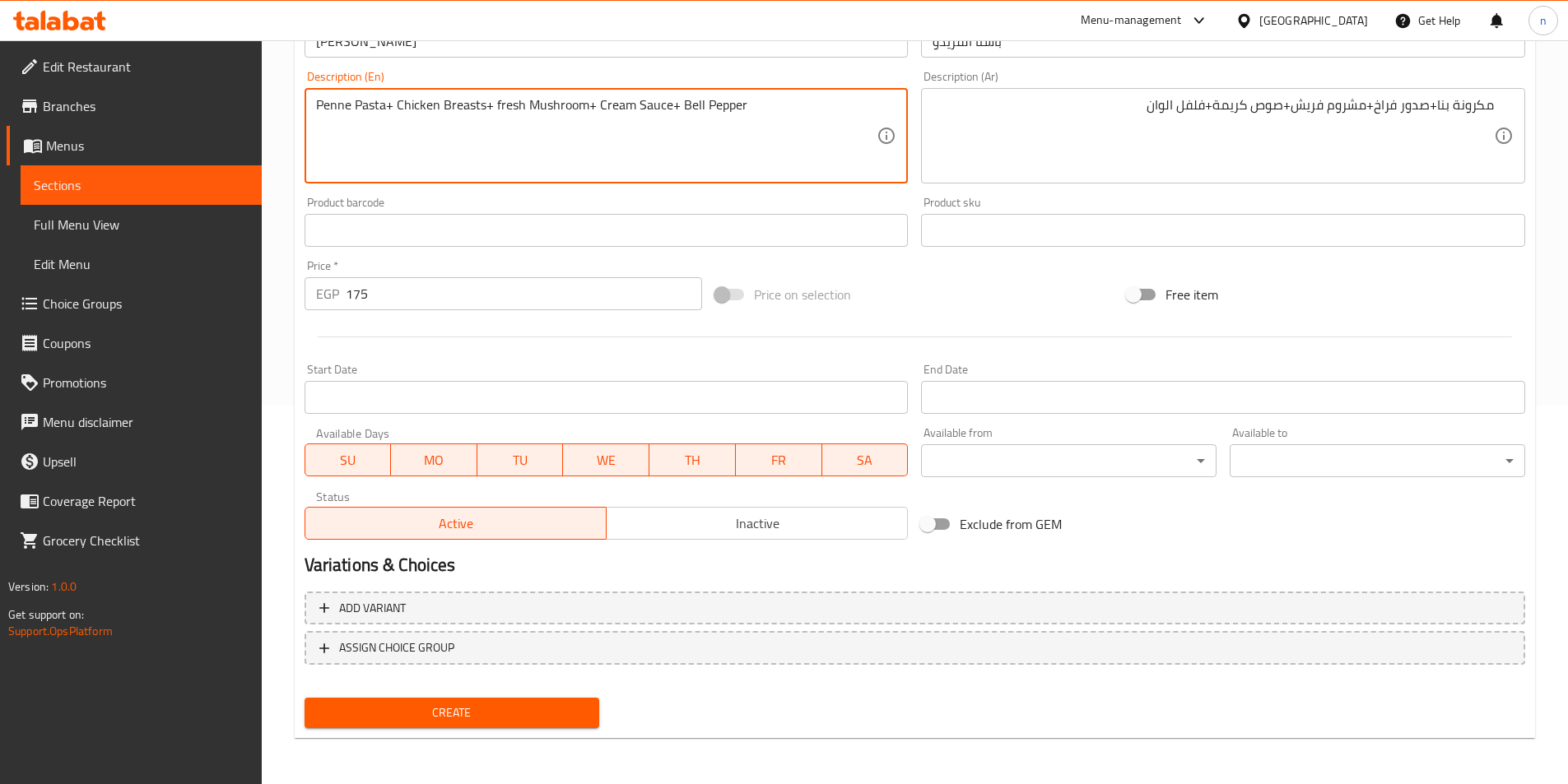
type textarea "Penne Pasta+ Chicken Breasts+ fresh Mushroom+ Cream Sauce+ Bell Pepper"
click at [477, 719] on span "Create" at bounding box center [452, 713] width 269 height 21
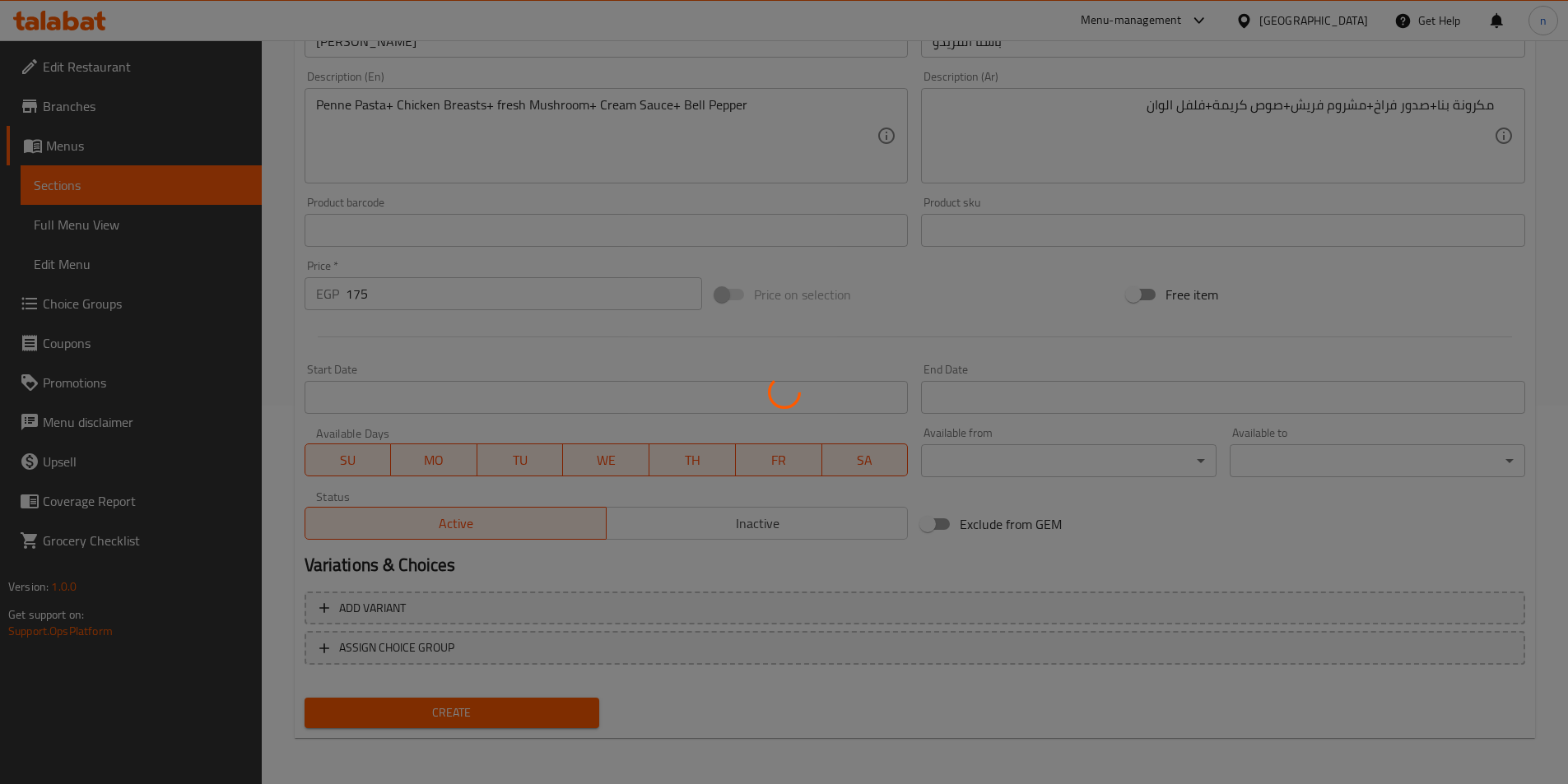
type input "0"
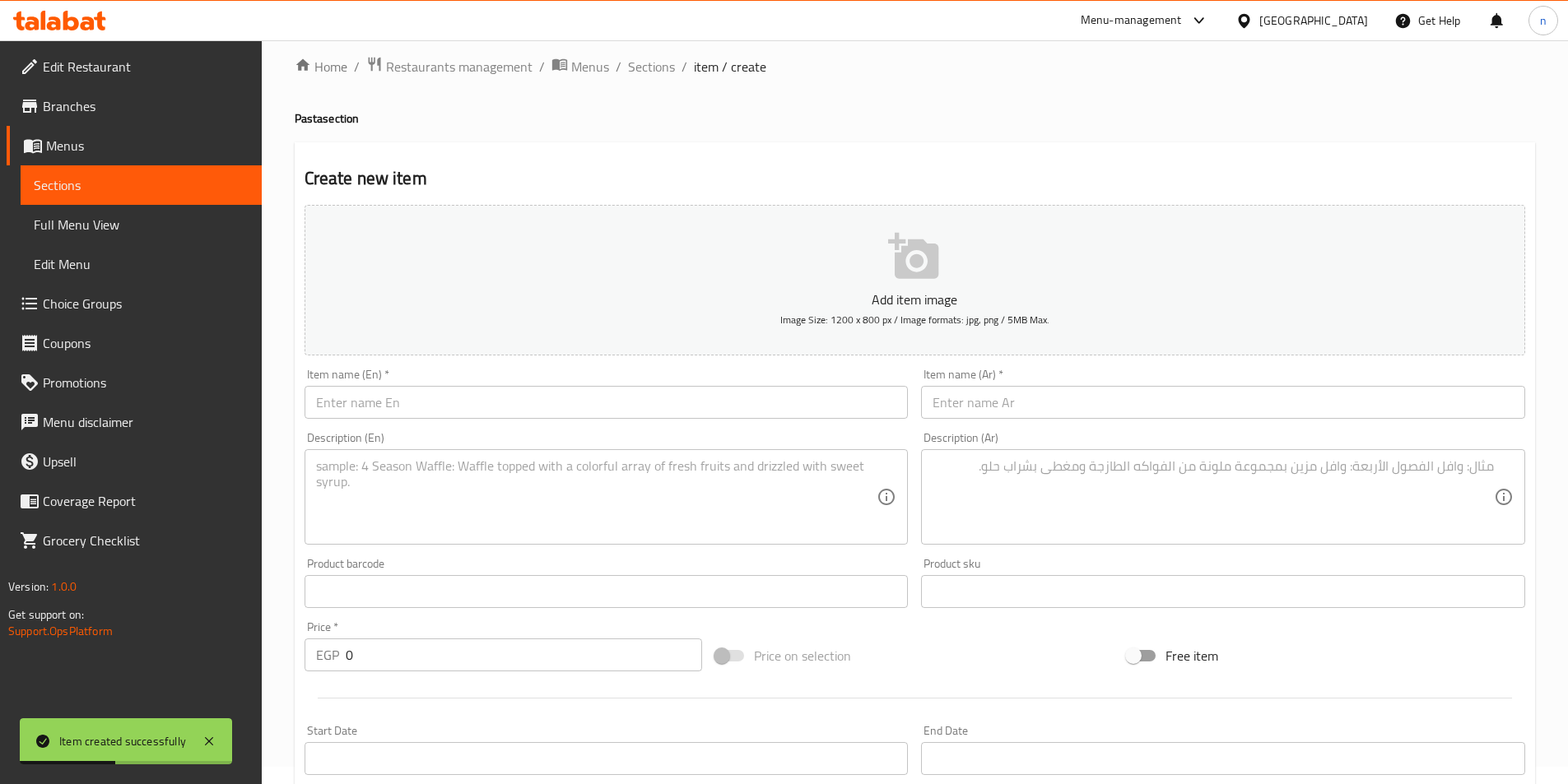
scroll to position [0, 0]
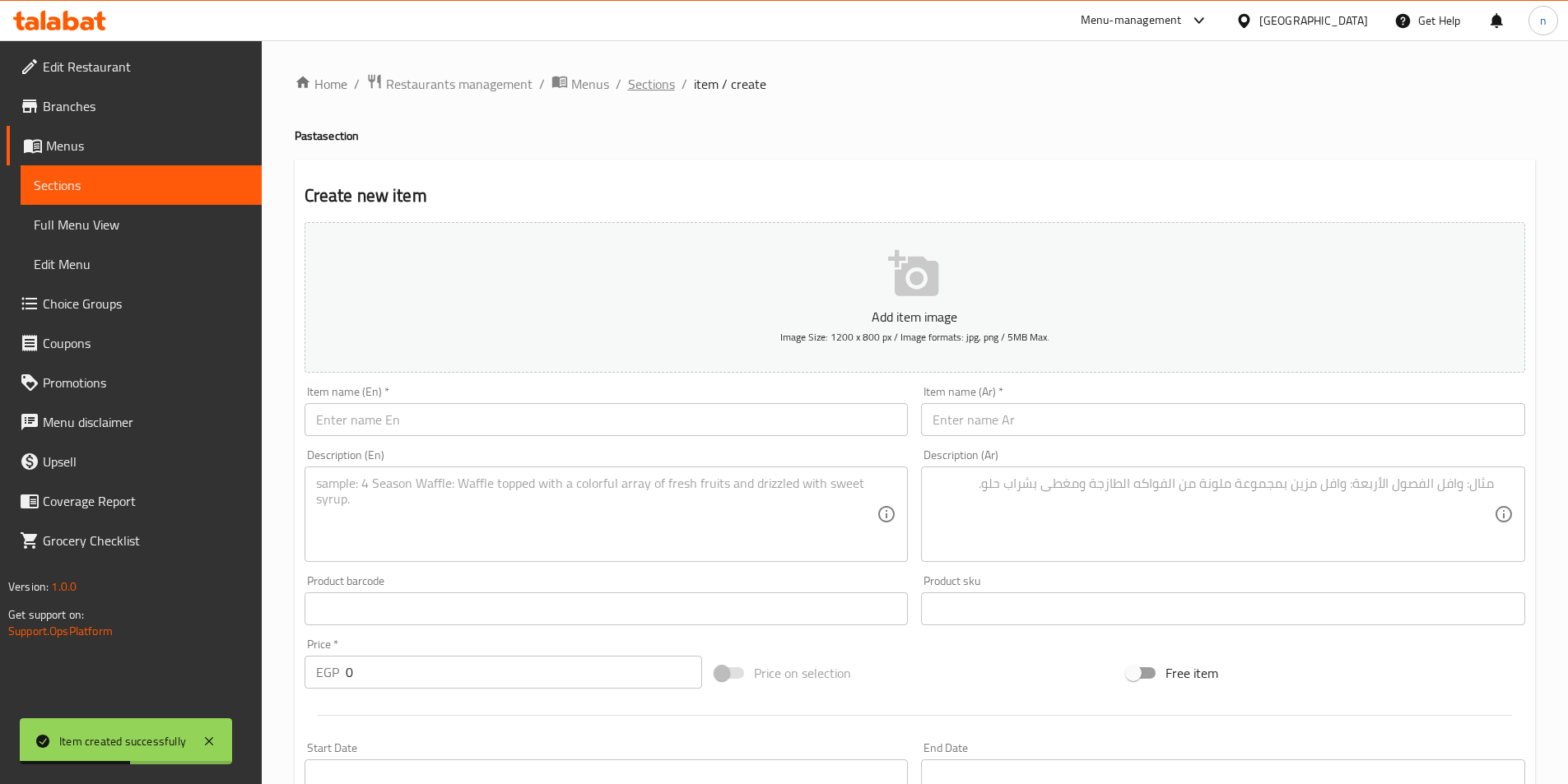
click at [644, 82] on span "Sections" at bounding box center [651, 84] width 47 height 20
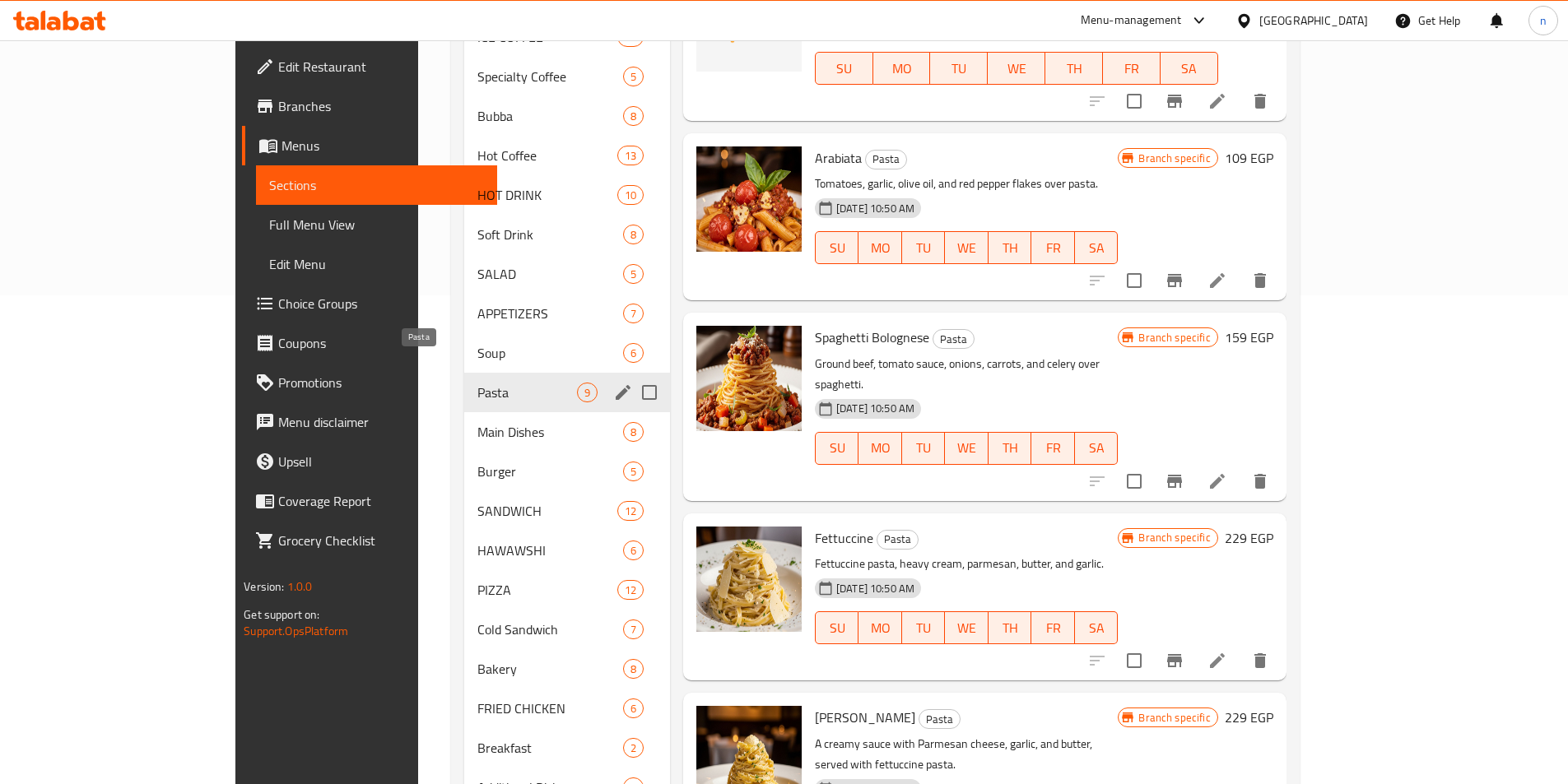
scroll to position [494, 0]
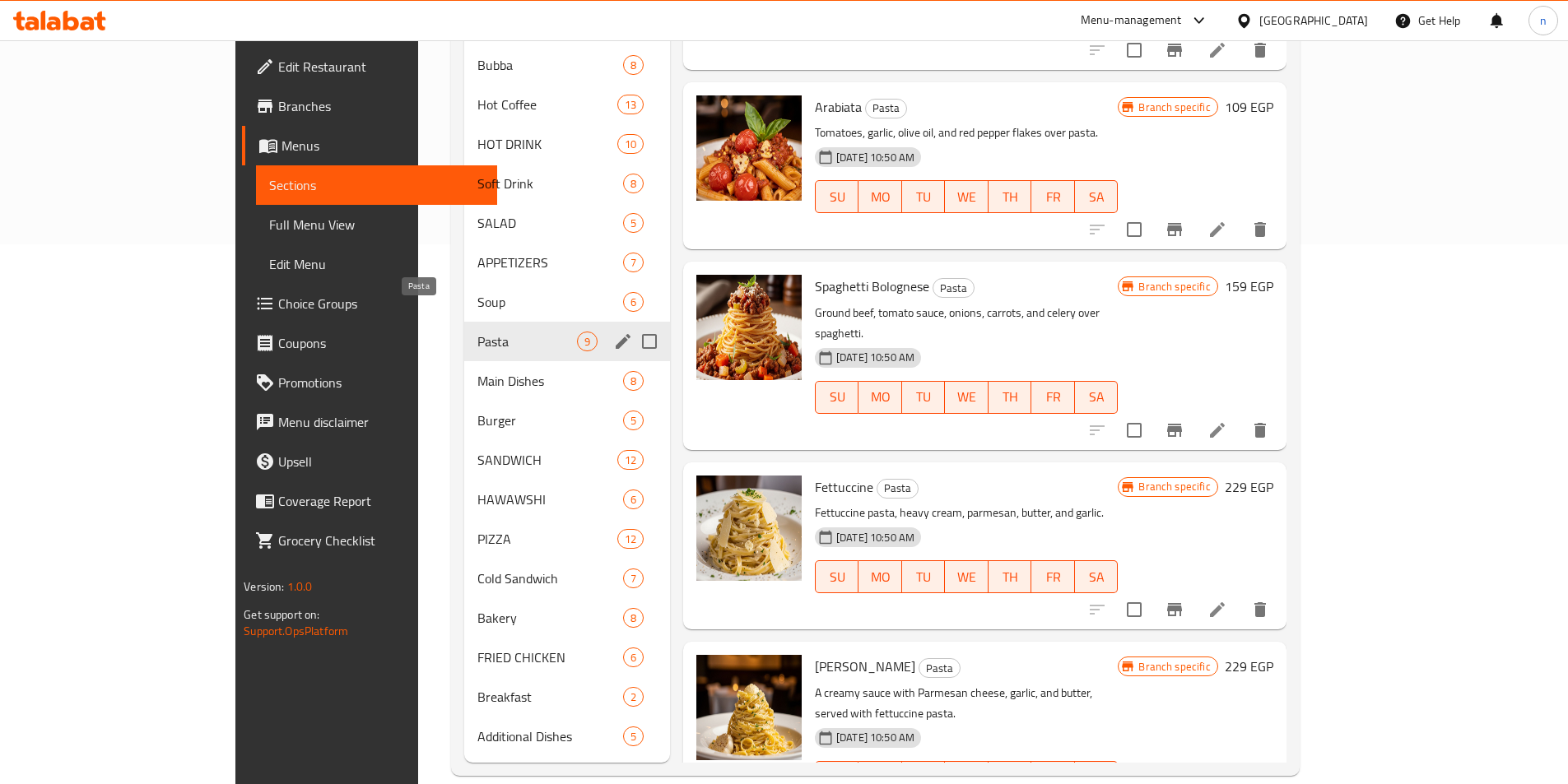
click at [477, 332] on span "Pasta" at bounding box center [526, 342] width 98 height 20
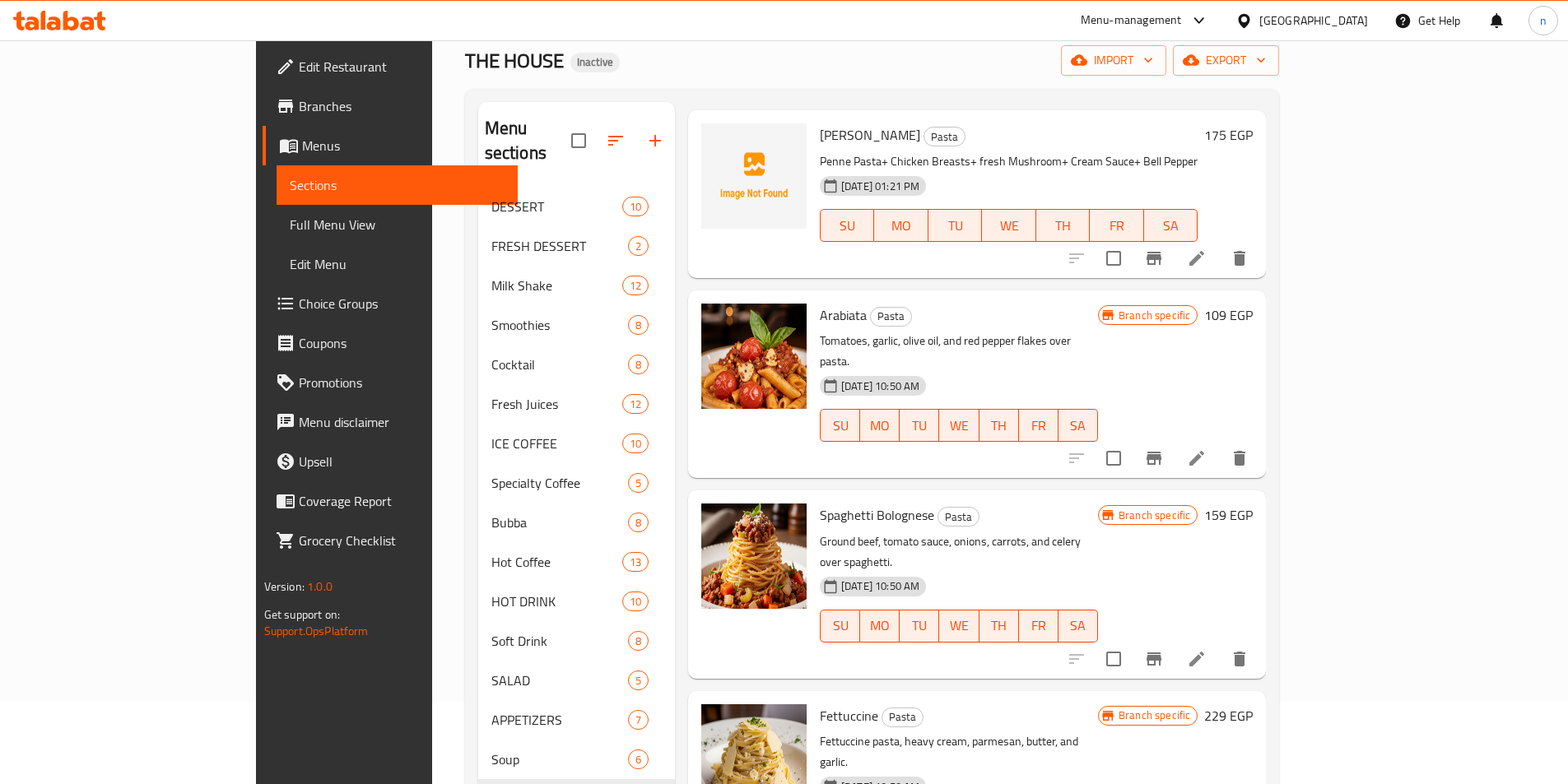
scroll to position [0, 0]
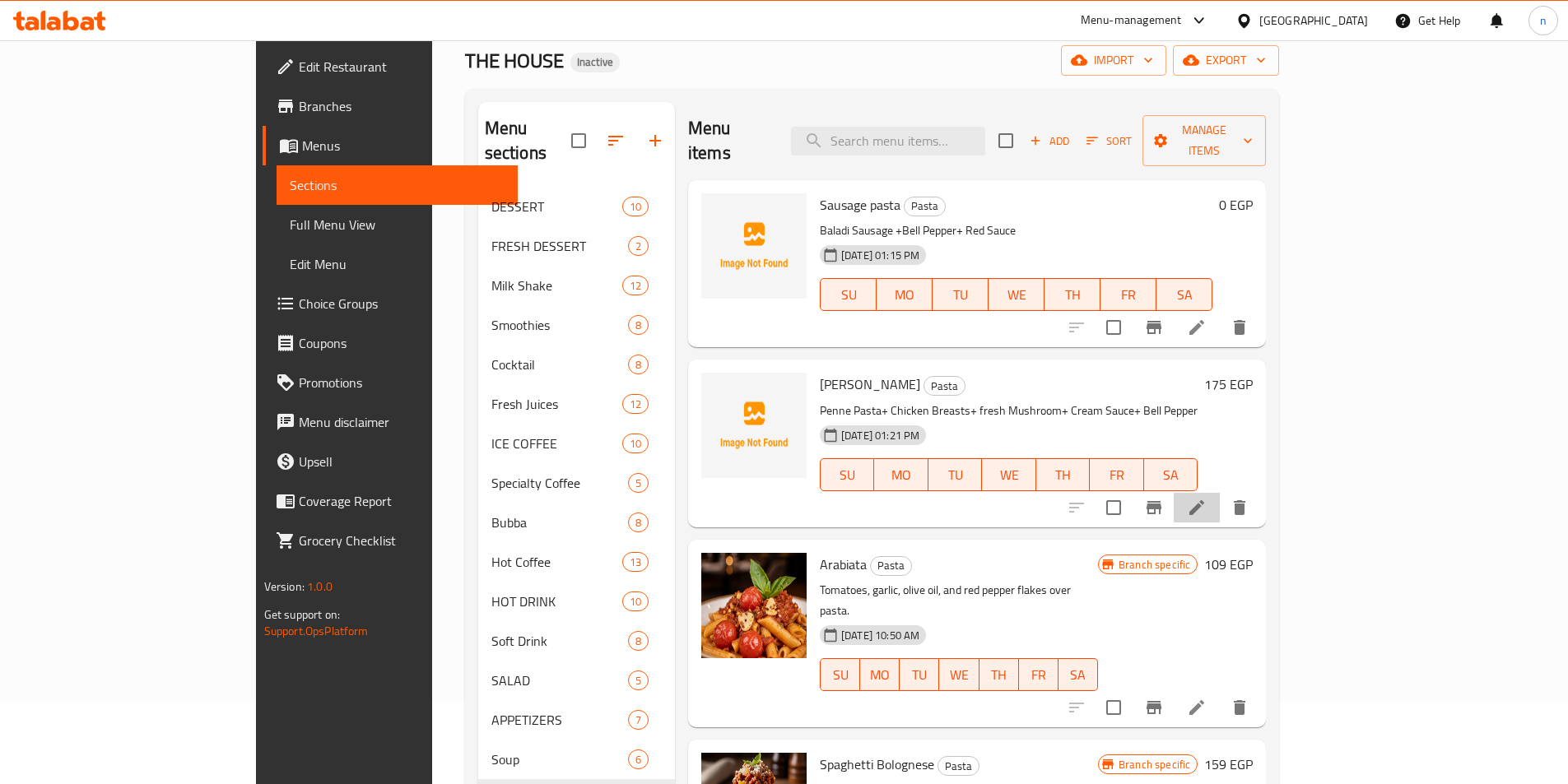
click at [1220, 493] on li at bounding box center [1197, 508] width 46 height 30
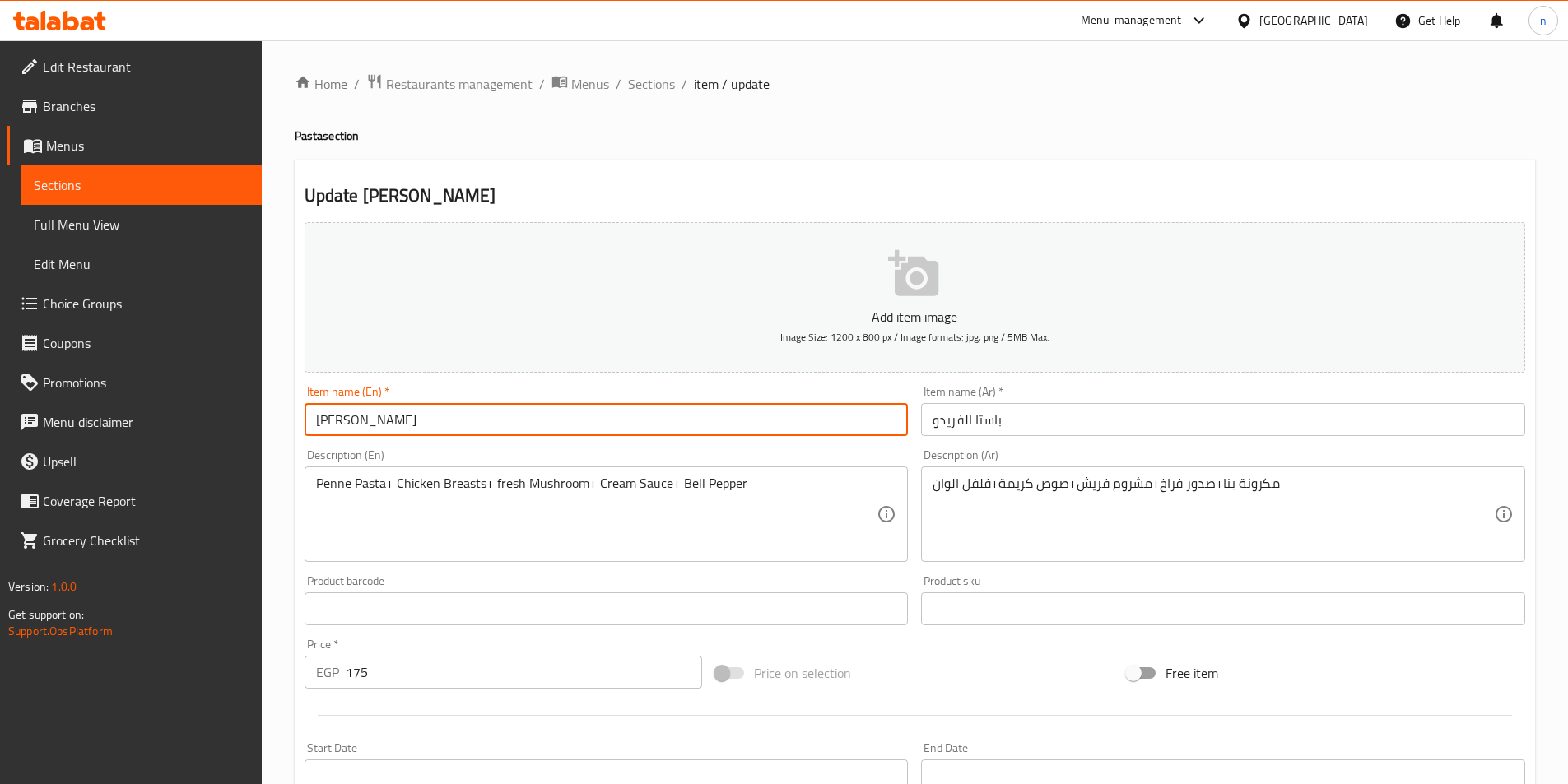
drag, startPoint x: 357, startPoint y: 425, endPoint x: 194, endPoint y: 447, distance: 164.5
click at [194, 447] on div "Edit Restaurant Branches Menus Sections Full Menu View Edit Menu Choice Groups …" at bounding box center [784, 601] width 1568 height 1122
type input "Pasta"
click at [446, 428] on input "Pasta" at bounding box center [607, 420] width 604 height 33
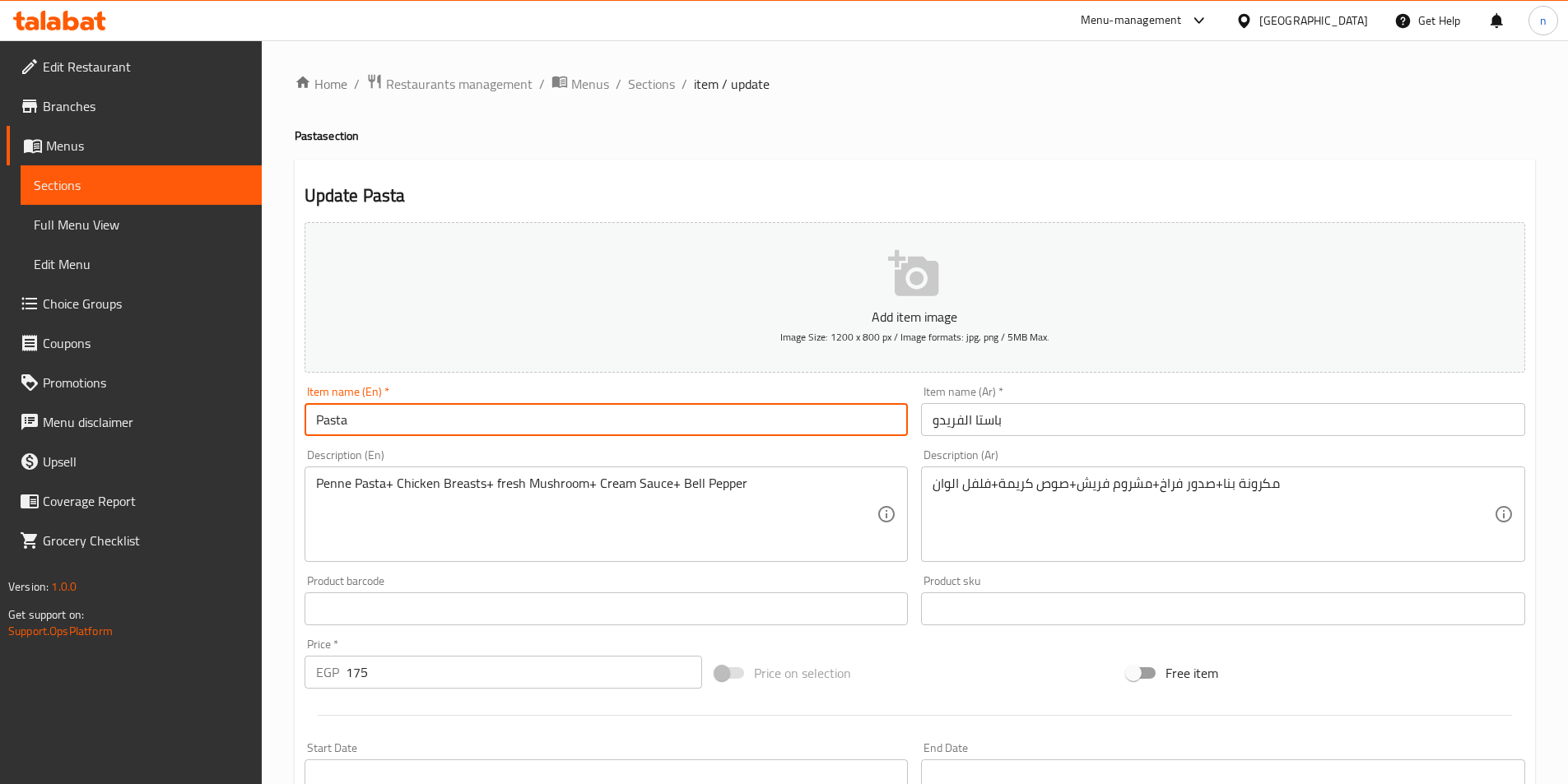
click at [446, 428] on input "Pasta" at bounding box center [607, 420] width 604 height 33
type input "Crisby"
click at [971, 418] on input "باستا الفريدو" at bounding box center [1223, 420] width 604 height 33
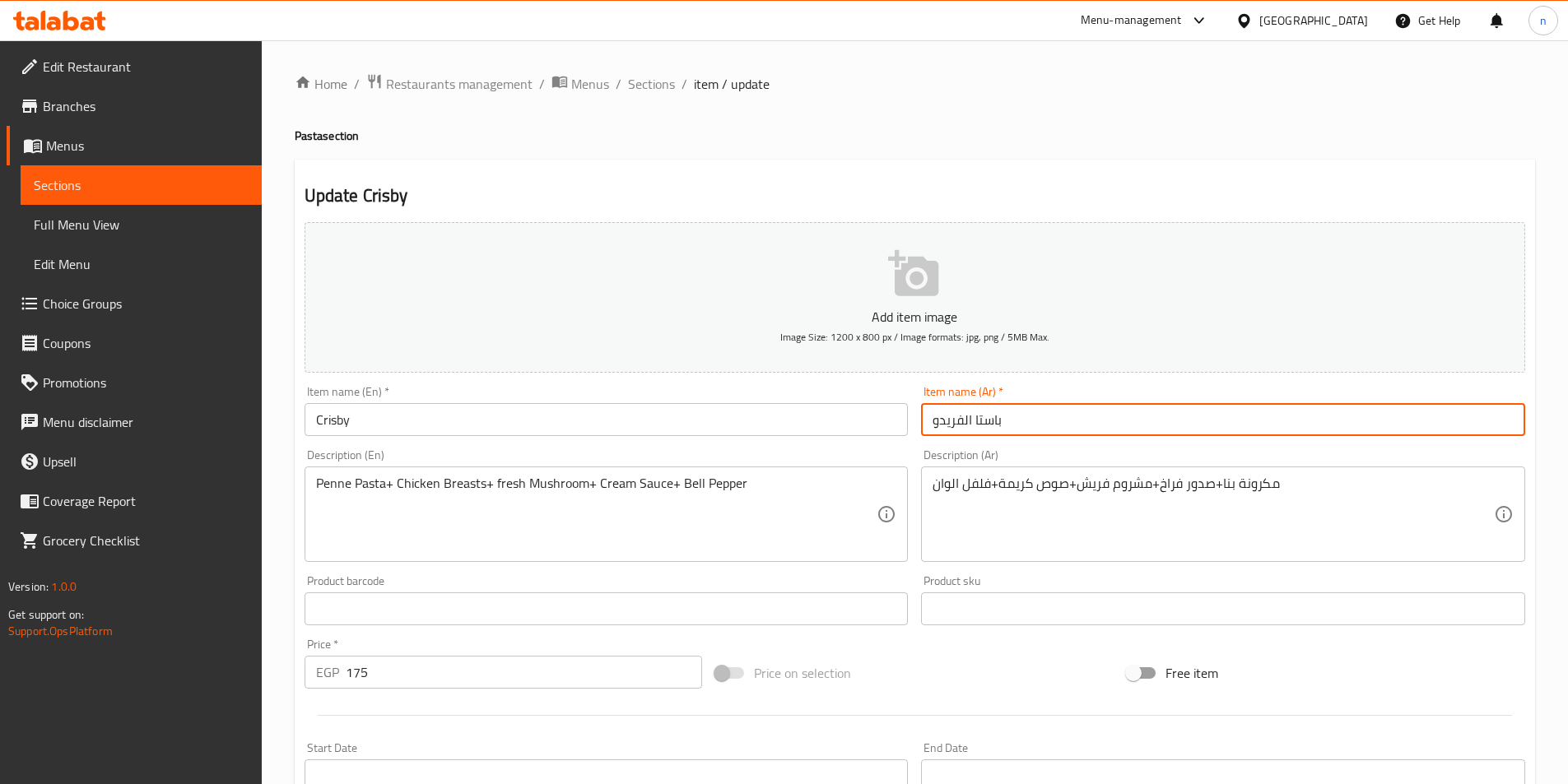
click at [971, 418] on input "باستا الفريدو" at bounding box center [1223, 420] width 604 height 33
type input "كرسبى"
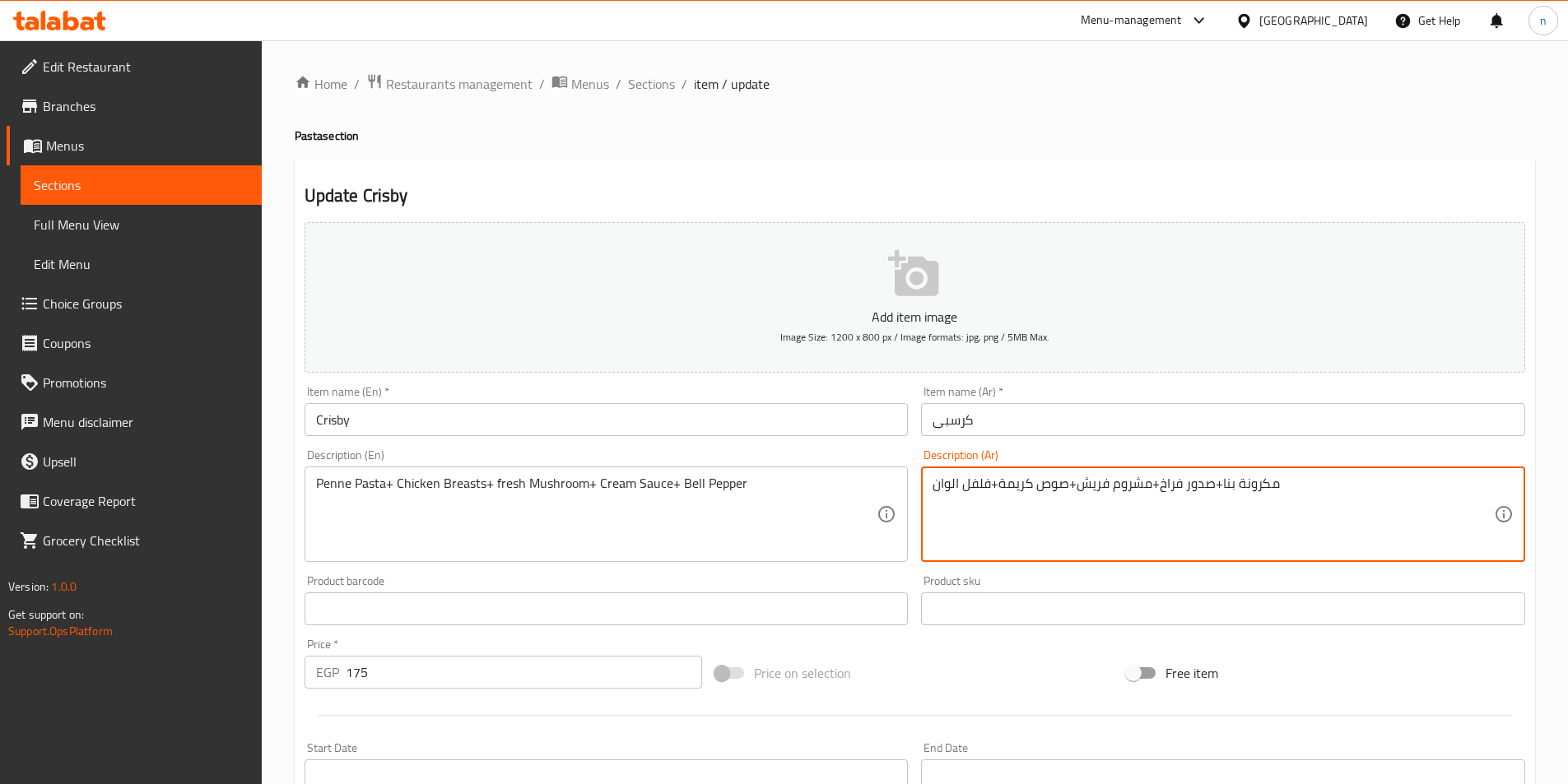
click at [986, 490] on textarea "مكرونة بنا+صدور فراخ+مشروم فريش+صوص كريمة+فلفل الوان" at bounding box center [1213, 514] width 562 height 79
click at [933, 484] on textarea "مكرونة بنا+صدور فراخ+مشروم فريش+صوص كريمة+فلفل الوان" at bounding box center [1213, 514] width 562 height 79
click at [1116, 479] on textarea "+مكرونة بنا+صدور فراخ+مشروم فريش+صوص كريمة+فلفل الوان" at bounding box center [1213, 514] width 562 height 79
drag, startPoint x: 1279, startPoint y: 490, endPoint x: 1355, endPoint y: 519, distance: 81.3
click at [1355, 519] on textarea "+مكرونة بنا+صدور فراخ+مشروم فريش+صوص كريمة+فلفل الوان+موتزاريلا" at bounding box center [1213, 514] width 562 height 79
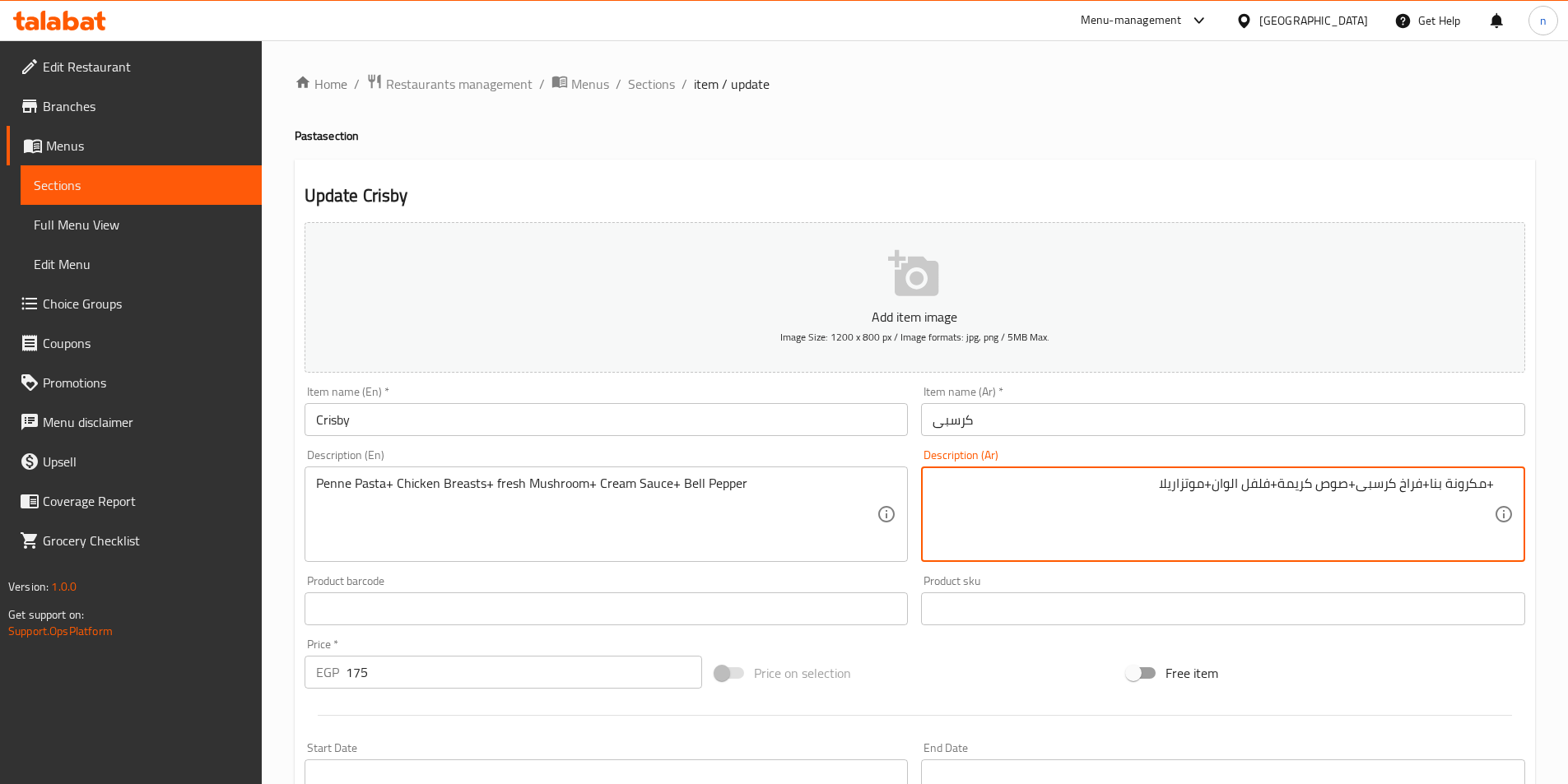
type textarea "+مكرونة بنا+فراخ كرسبى+صوص كريمة+فلفل الوان+موتزاريلا"
click at [396, 673] on input "175" at bounding box center [525, 672] width 357 height 33
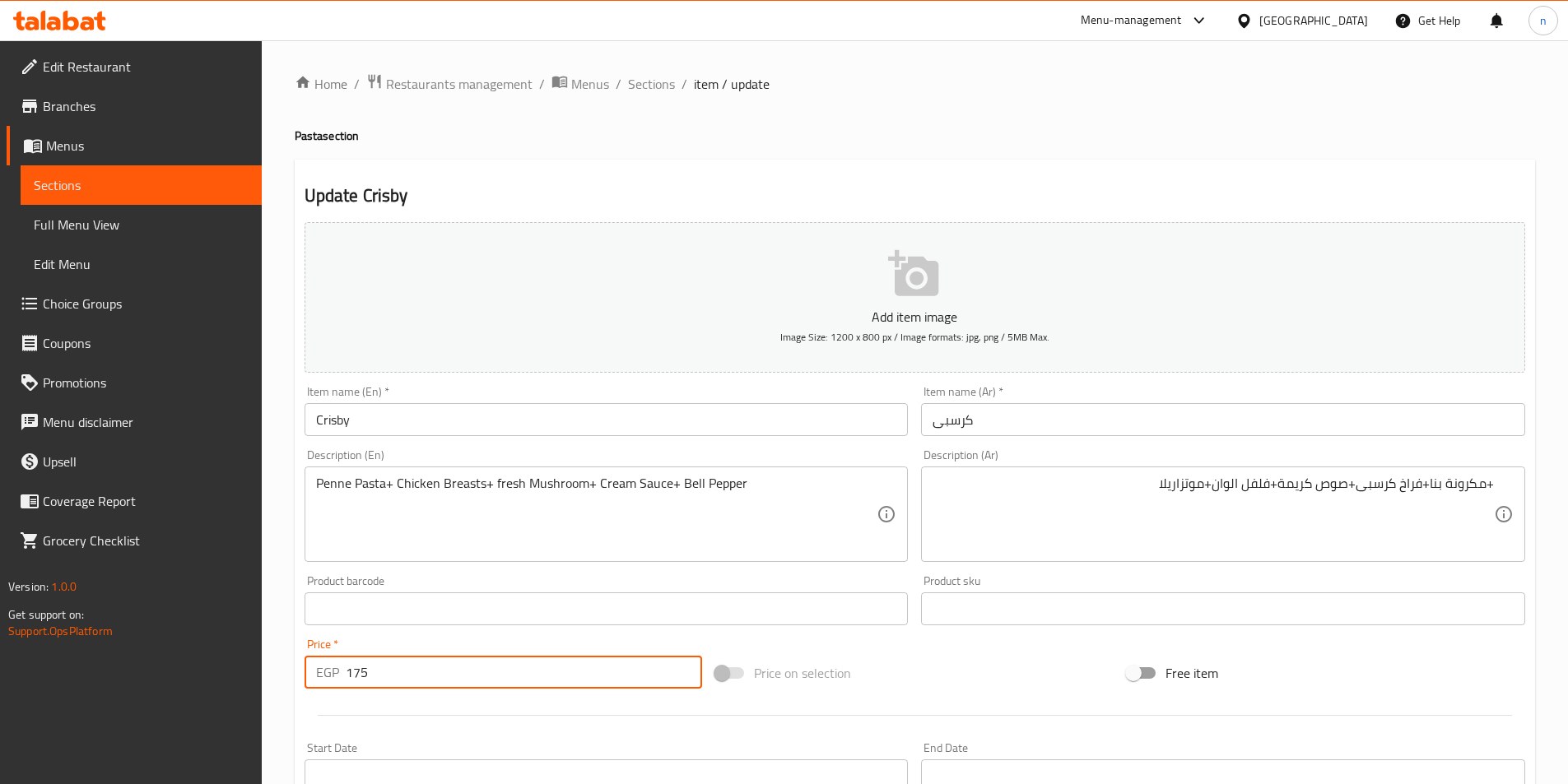
click at [396, 673] on input "175" at bounding box center [525, 672] width 357 height 33
click at [396, 672] on input "175" at bounding box center [525, 672] width 357 height 33
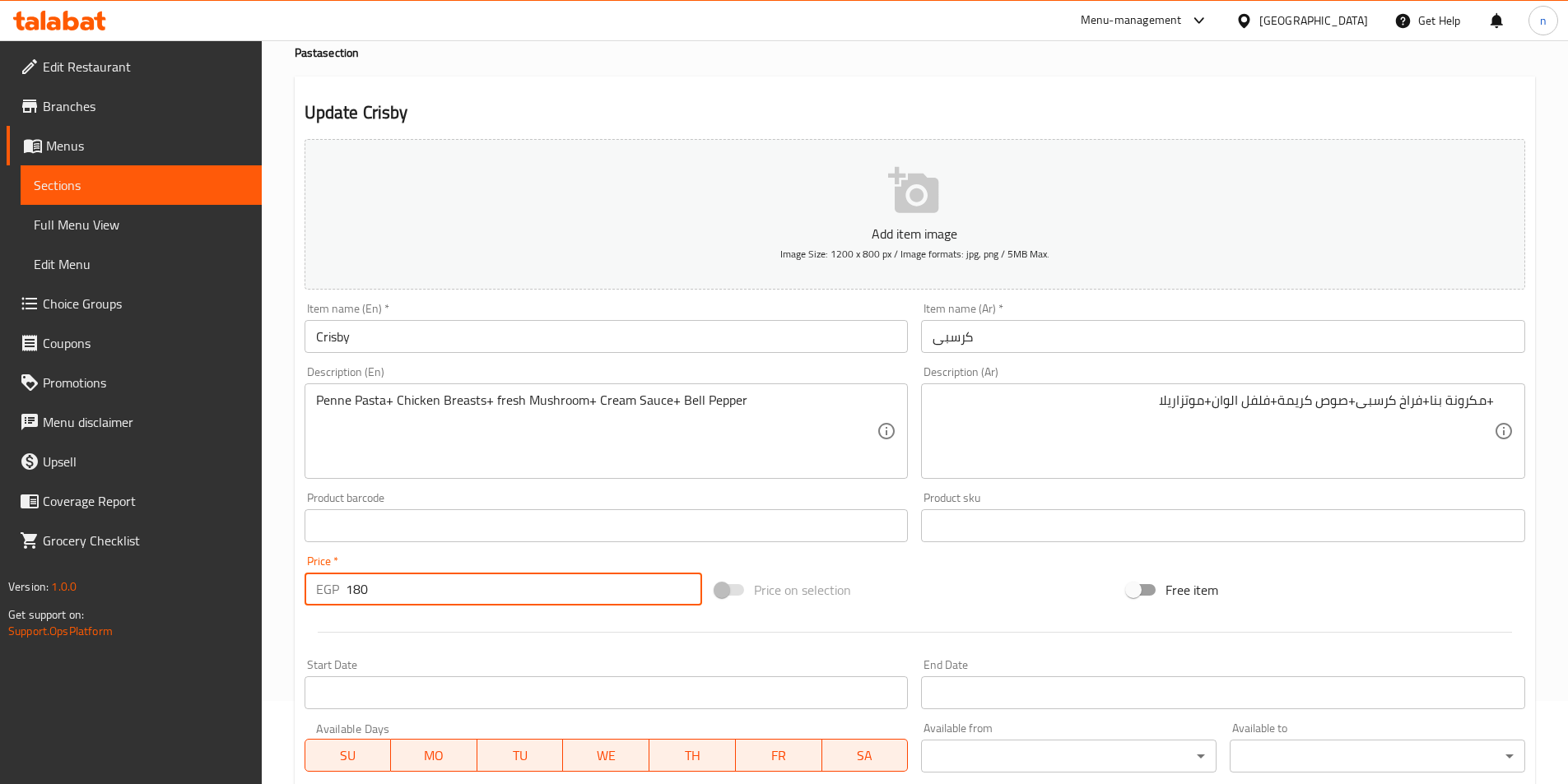
scroll to position [82, 0]
type input "180"
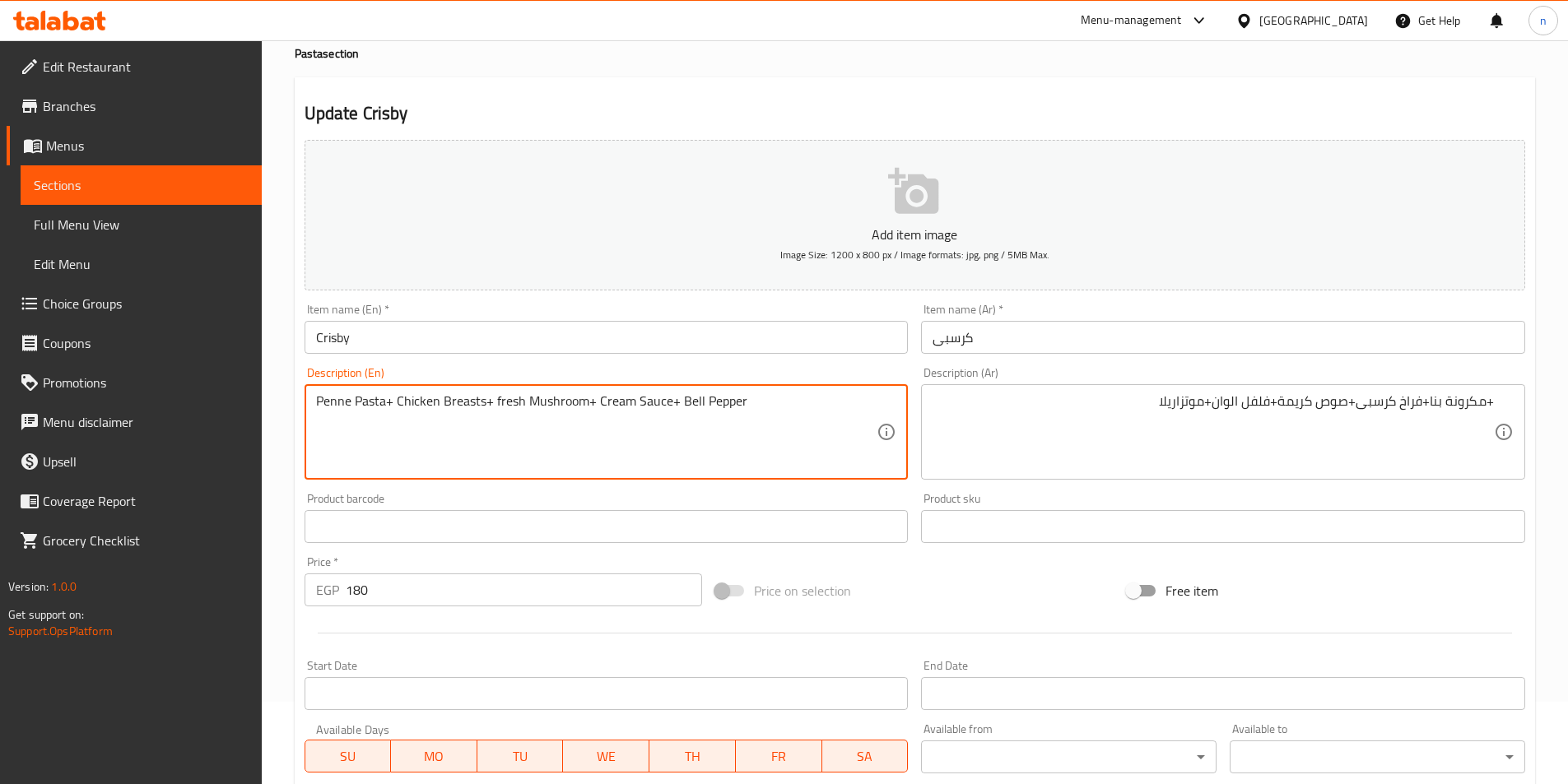
drag, startPoint x: 593, startPoint y: 407, endPoint x: 443, endPoint y: 452, distance: 156.6
click at [443, 452] on textarea "Penne Pasta+ Chicken Breasts+ fresh Mushroom+ Cream Sauce+ Bell Pepper" at bounding box center [597, 433] width 562 height 79
click at [649, 401] on textarea "Penne Pasta+ Chicken + Cream Sauce+ Bell Pepper" at bounding box center [597, 433] width 562 height 79
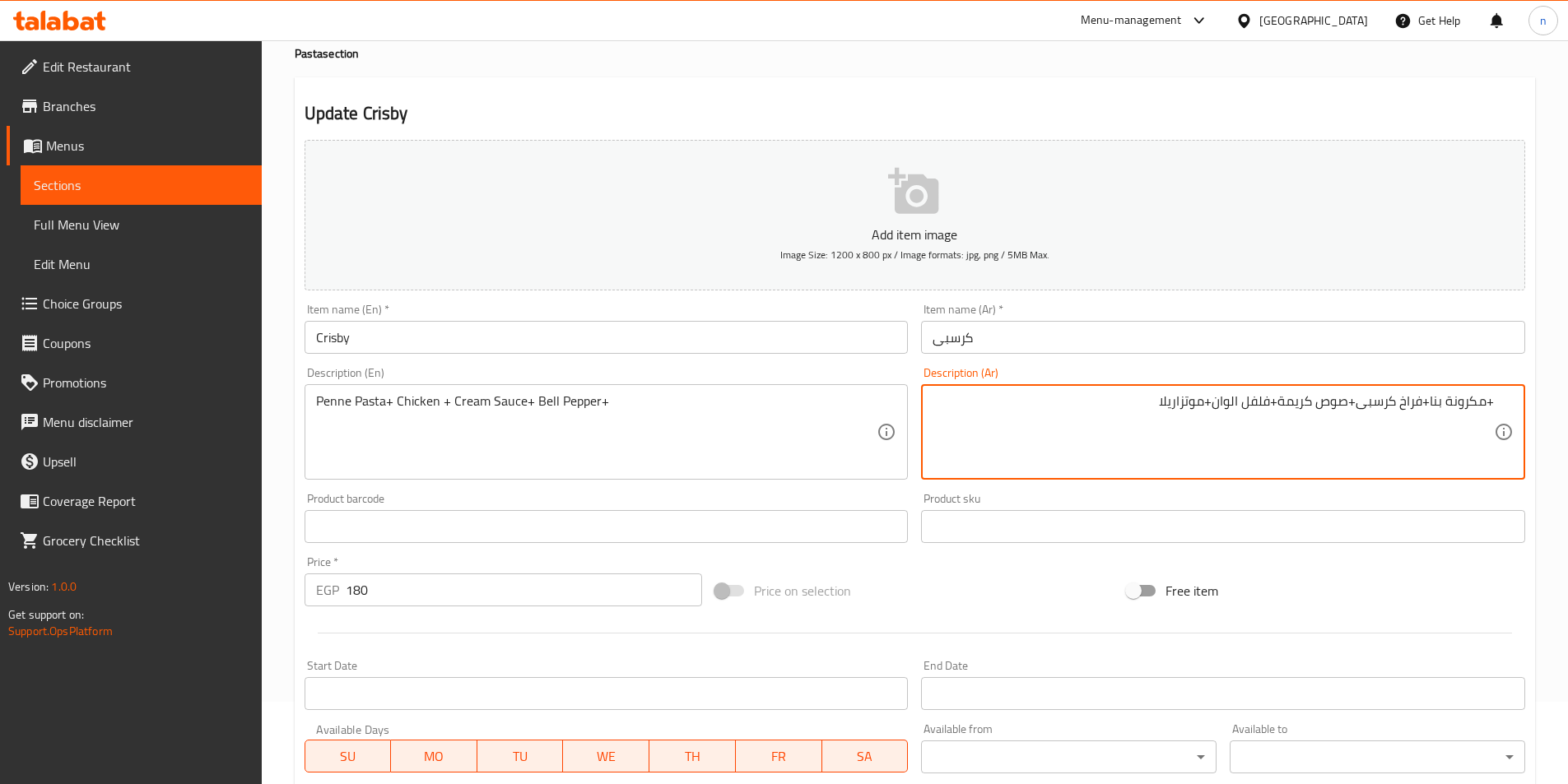
click at [1181, 398] on textarea "+مكرونة بنا+فراخ كرسبى+صوص كريمة+فلفل الوان+موتزاريلا" at bounding box center [1213, 433] width 562 height 79
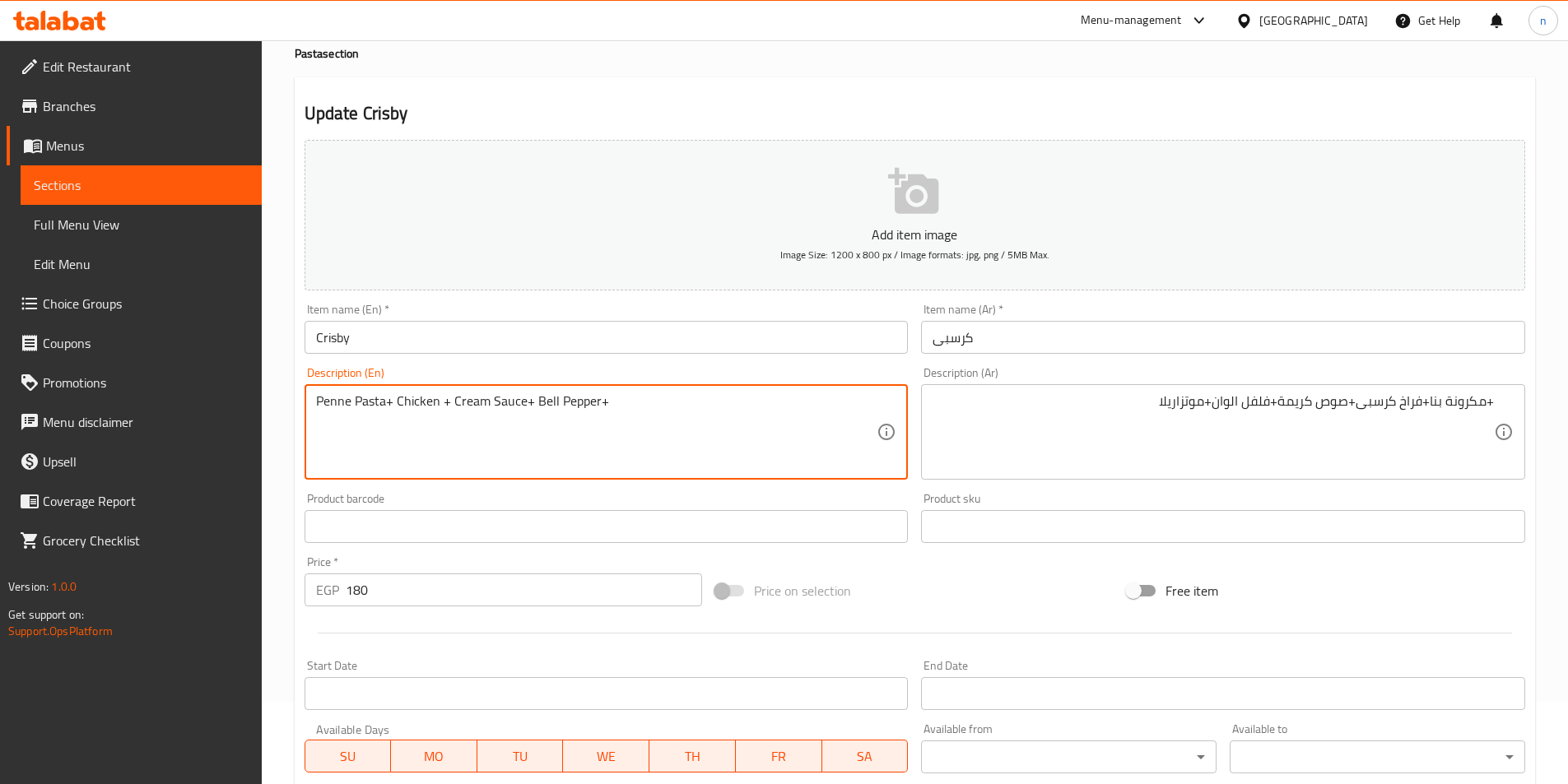
paste textarea "mozzarella"
click at [607, 409] on textarea "Penne Pasta+ Chicken + Cream Sauce+ Bell Pepper+mozzarella" at bounding box center [597, 433] width 562 height 79
click at [609, 398] on textarea "Penne Pasta+ Chicken + Cream Sauce+ Bell Pepper+mozzarella" at bounding box center [597, 433] width 562 height 79
click at [381, 409] on textarea "Penne Pasta+ Chicken + Cream Sauce+ Bell Pepper+mozzarella" at bounding box center [597, 433] width 562 height 79
click at [422, 395] on textarea "Penne Pasta+ Chicken + Cream Sauce+ Bell Pepper+mozzarella" at bounding box center [597, 433] width 562 height 79
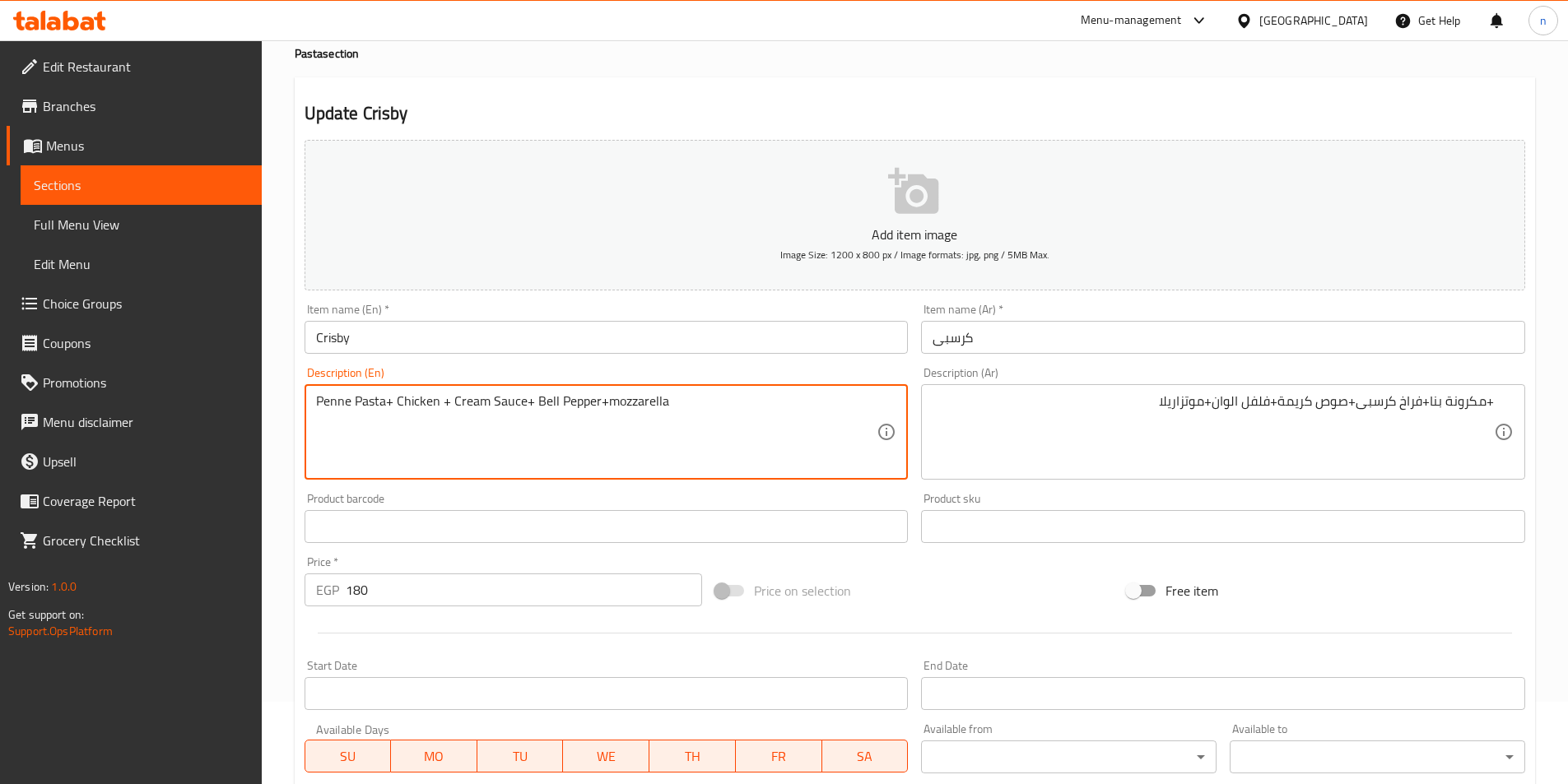
click at [438, 404] on textarea "Penne Pasta+ Chicken + Cream Sauce+ Bell Pepper+mozzarella" at bounding box center [597, 433] width 562 height 79
click at [456, 399] on textarea "Penne Pasta+ Chicken crisby + Cream Sauce+ Bell Pepper+mozzarella" at bounding box center [597, 433] width 562 height 79
drag, startPoint x: 472, startPoint y: 409, endPoint x: 396, endPoint y: 420, distance: 76.8
click at [396, 420] on textarea "Penne Pasta+ Chicken crispy + Cream Sauce+ Bell Pepper+mozzarella" at bounding box center [597, 433] width 562 height 79
paste textarea "rispy Chicken"
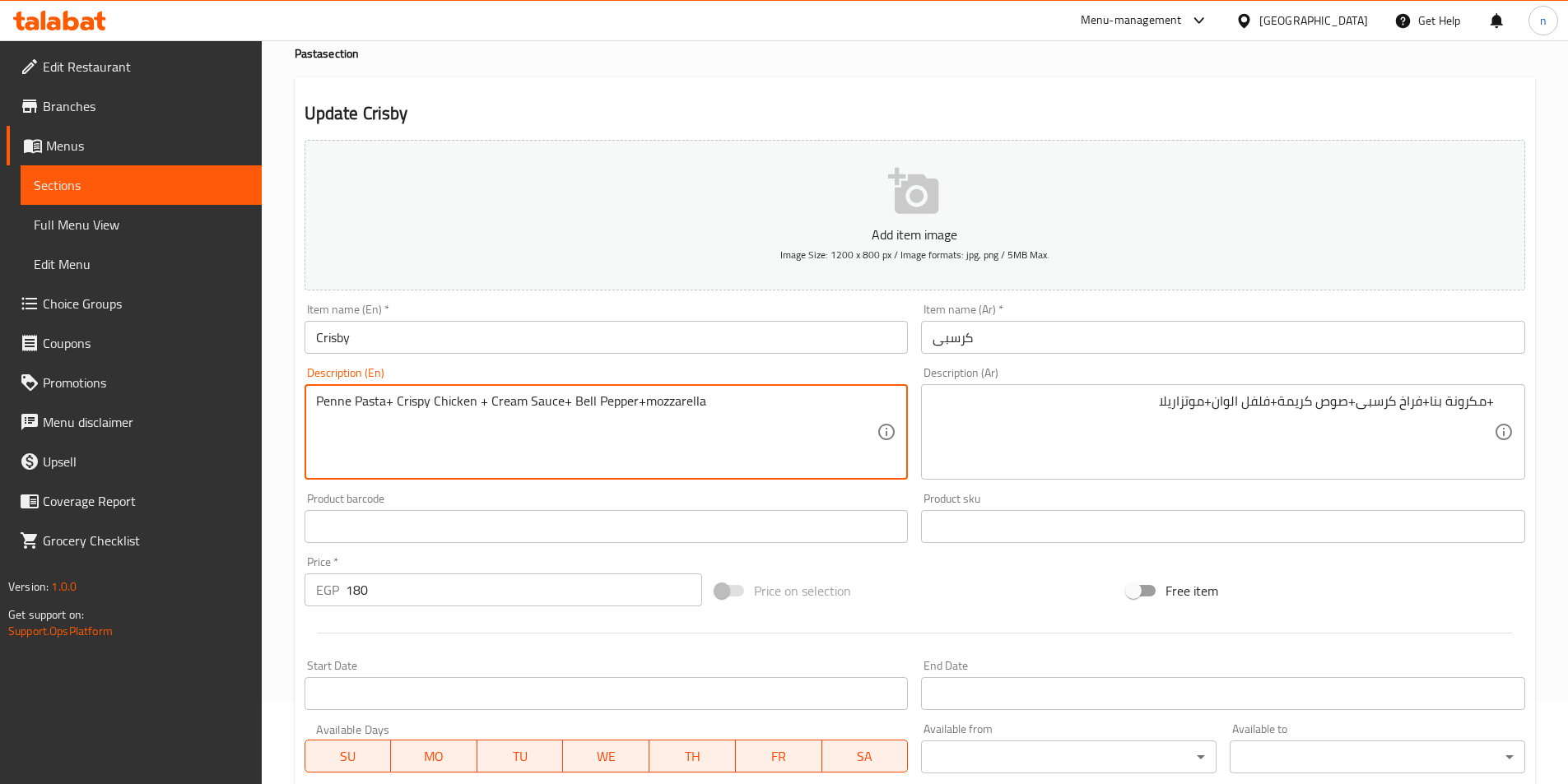
type textarea "Penne Pasta+ Crispy Chicken + Cream Sauce+ Bell Pepper+mozzarella"
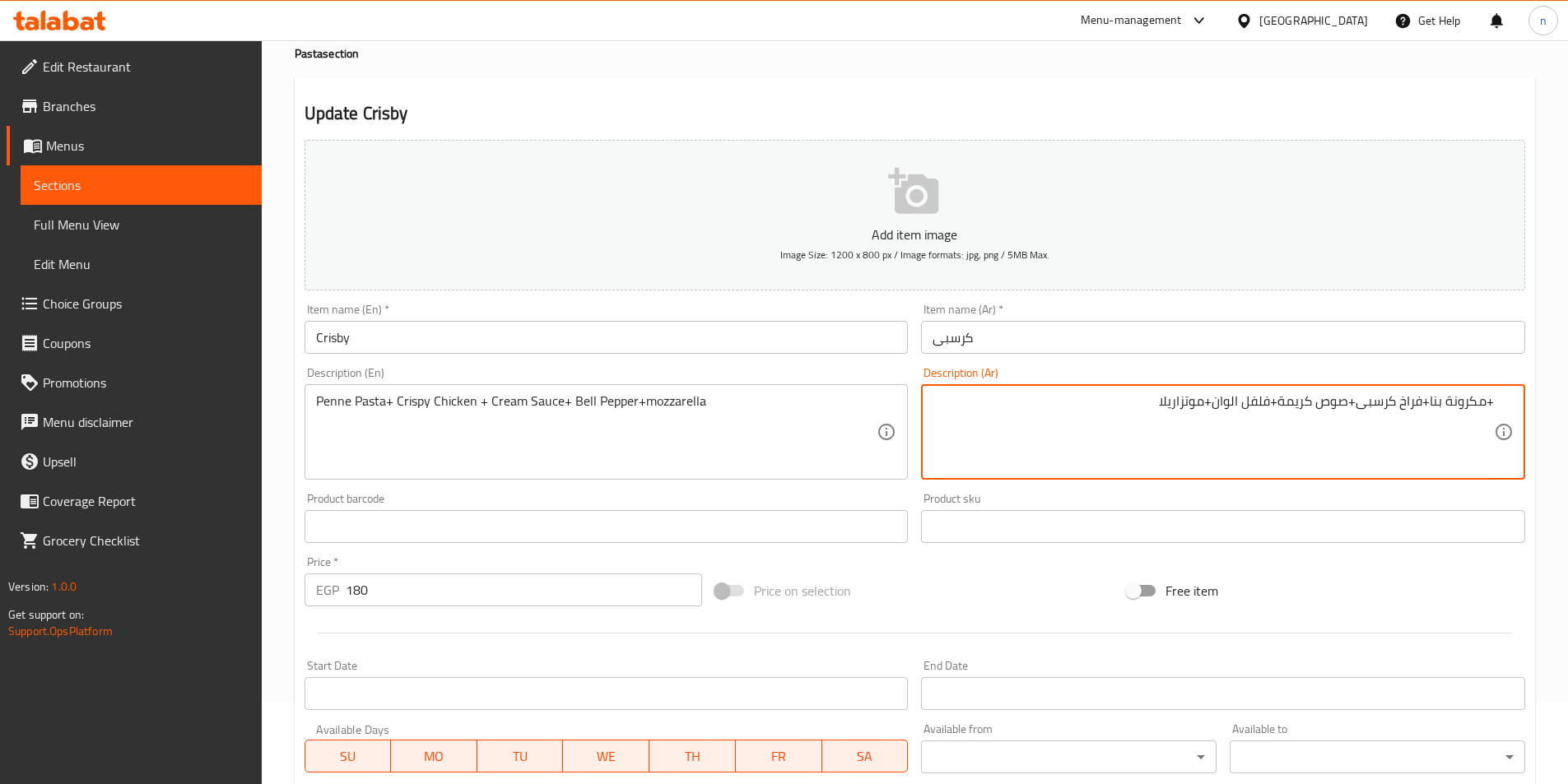
drag, startPoint x: 1490, startPoint y: 403, endPoint x: 1522, endPoint y: 421, distance: 36.7
type textarea "مكرونة بنا+فراخ كرسبى+صوص كريمة+فلفل الوان+موتزاريلا"
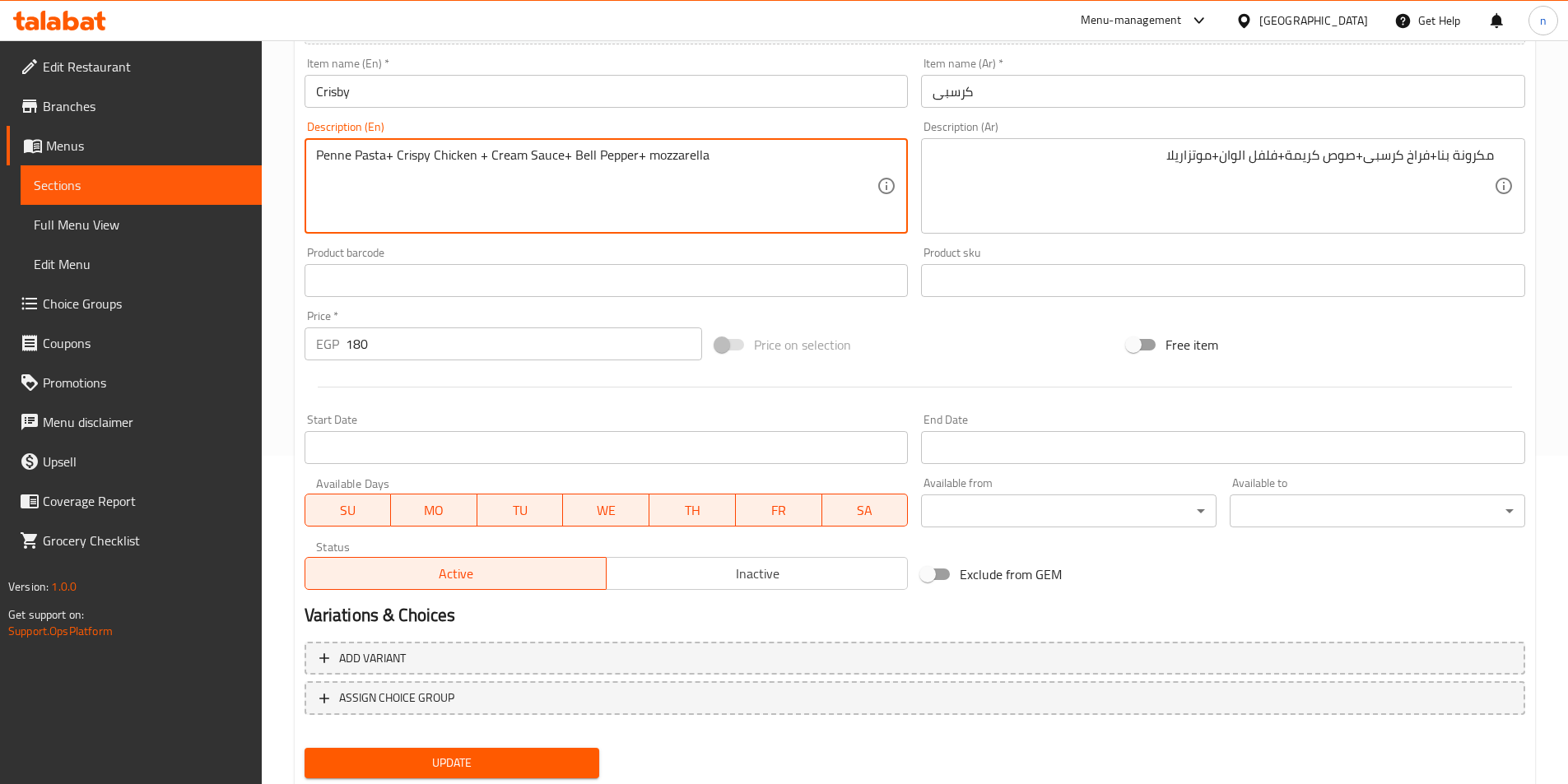
scroll to position [329, 0]
type textarea "Penne Pasta+ Crispy Chicken + Cream Sauce+ Bell Pepper+ mozzarella"
click at [460, 750] on button "Update" at bounding box center [452, 762] width 295 height 31
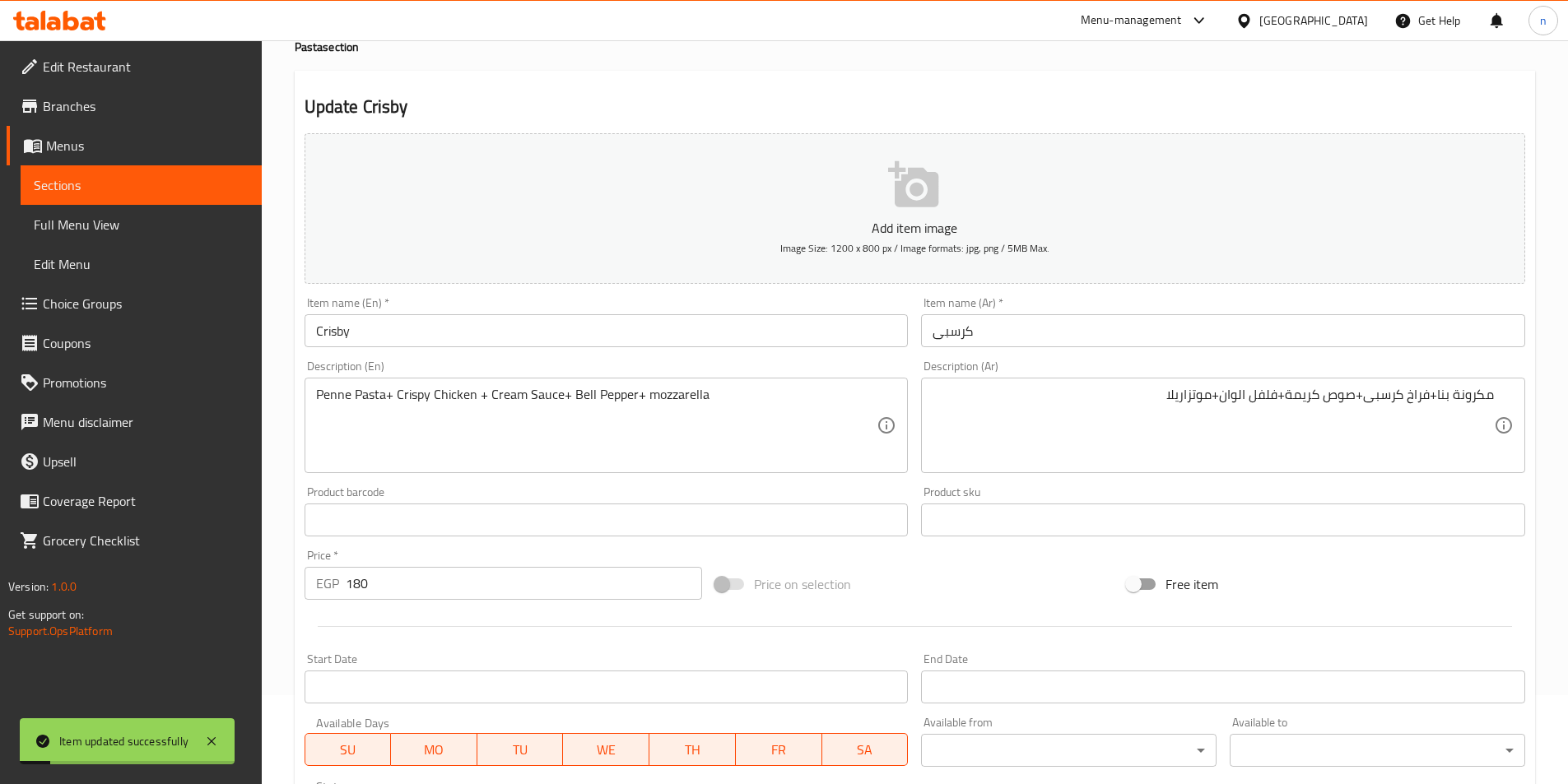
scroll to position [0, 0]
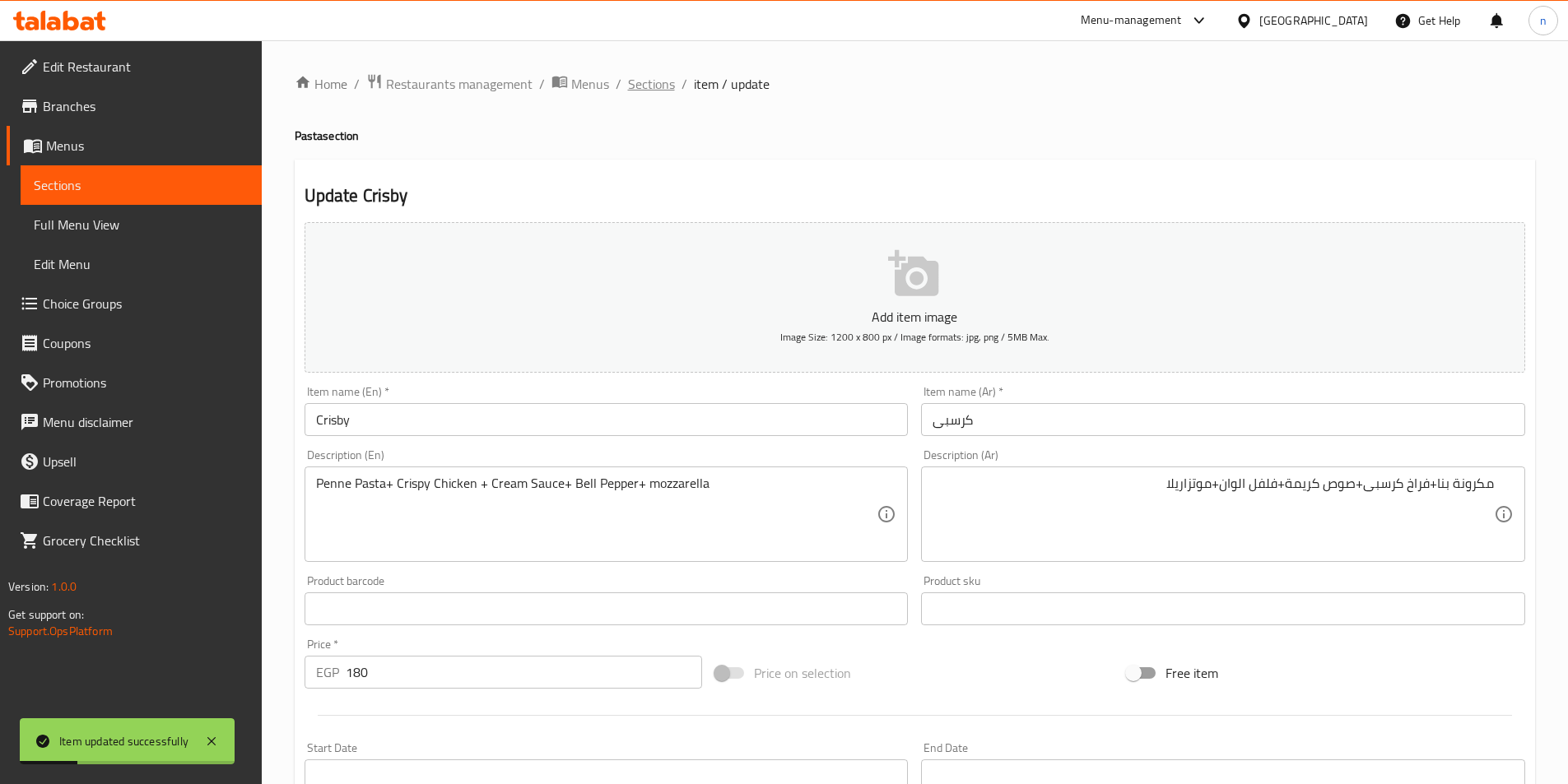
click at [635, 92] on span "Sections" at bounding box center [651, 84] width 47 height 20
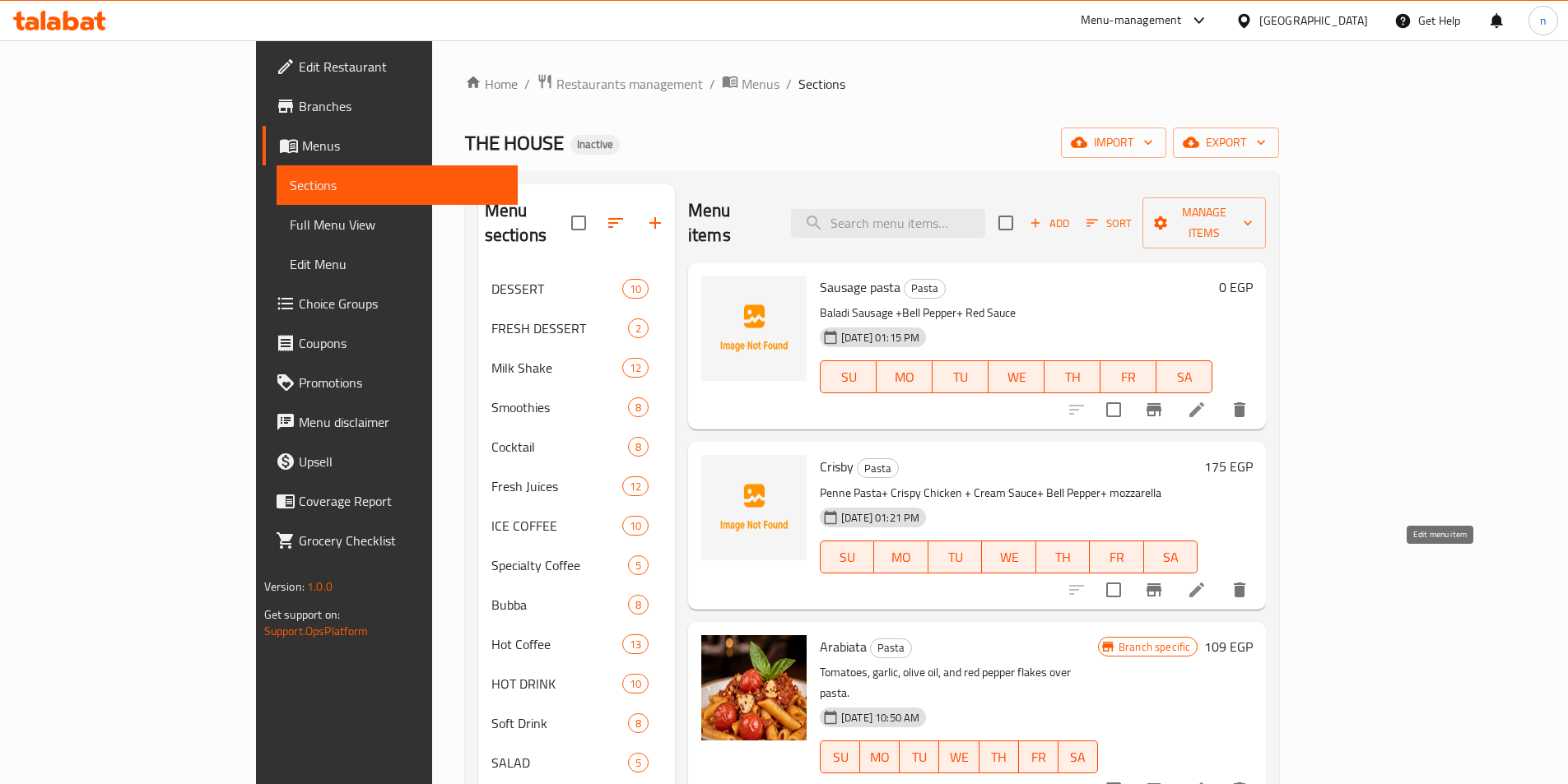
click at [1207, 580] on icon at bounding box center [1197, 590] width 20 height 20
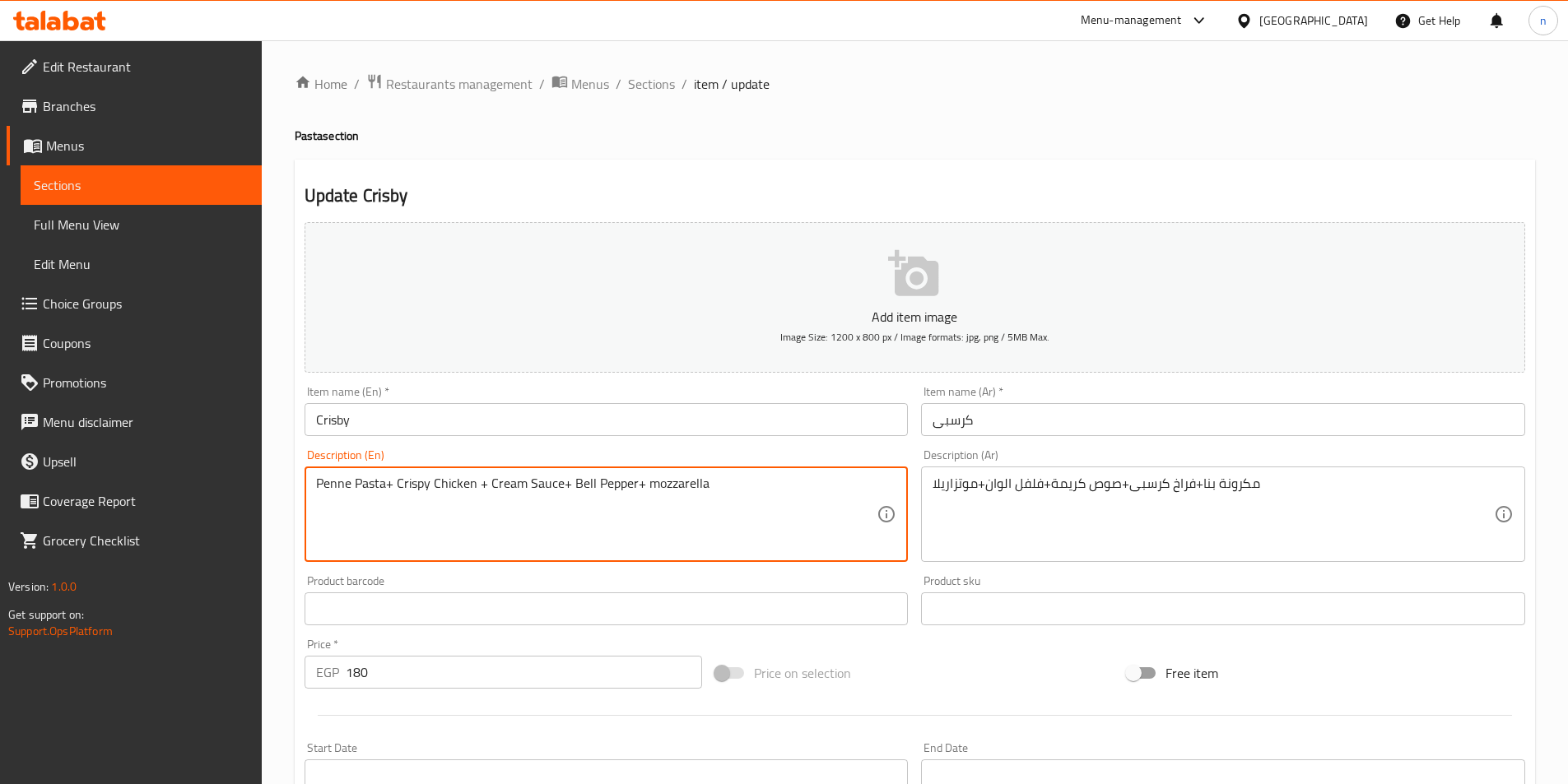
click at [412, 482] on textarea "Penne Pasta+ Crispy Chicken + Cream Sauce+ Bell Pepper+ mozzarella" at bounding box center [597, 514] width 562 height 79
click at [354, 423] on input "Crisby" at bounding box center [607, 420] width 604 height 33
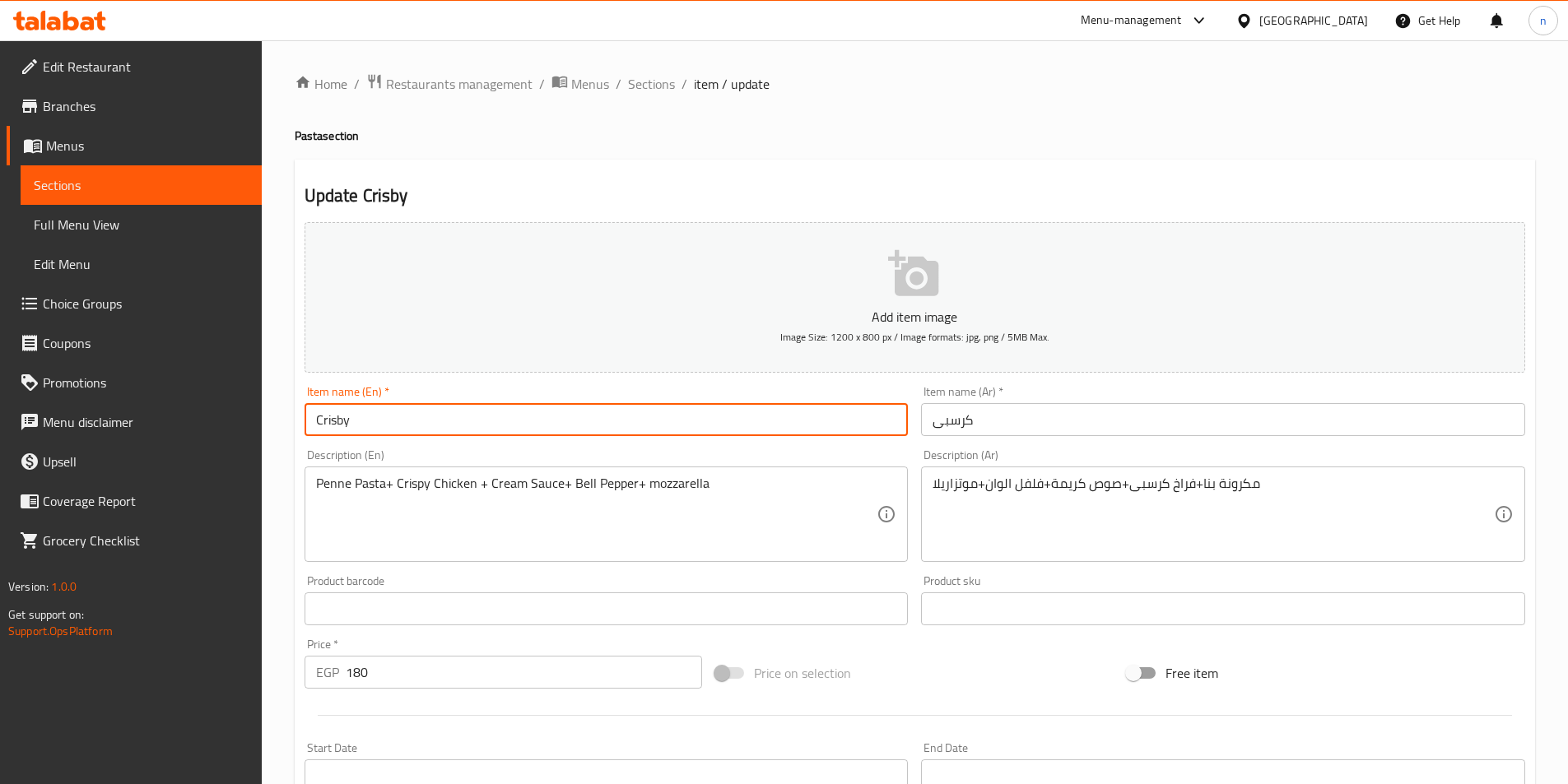
click at [354, 423] on input "Crisby" at bounding box center [607, 420] width 604 height 33
paste input "py"
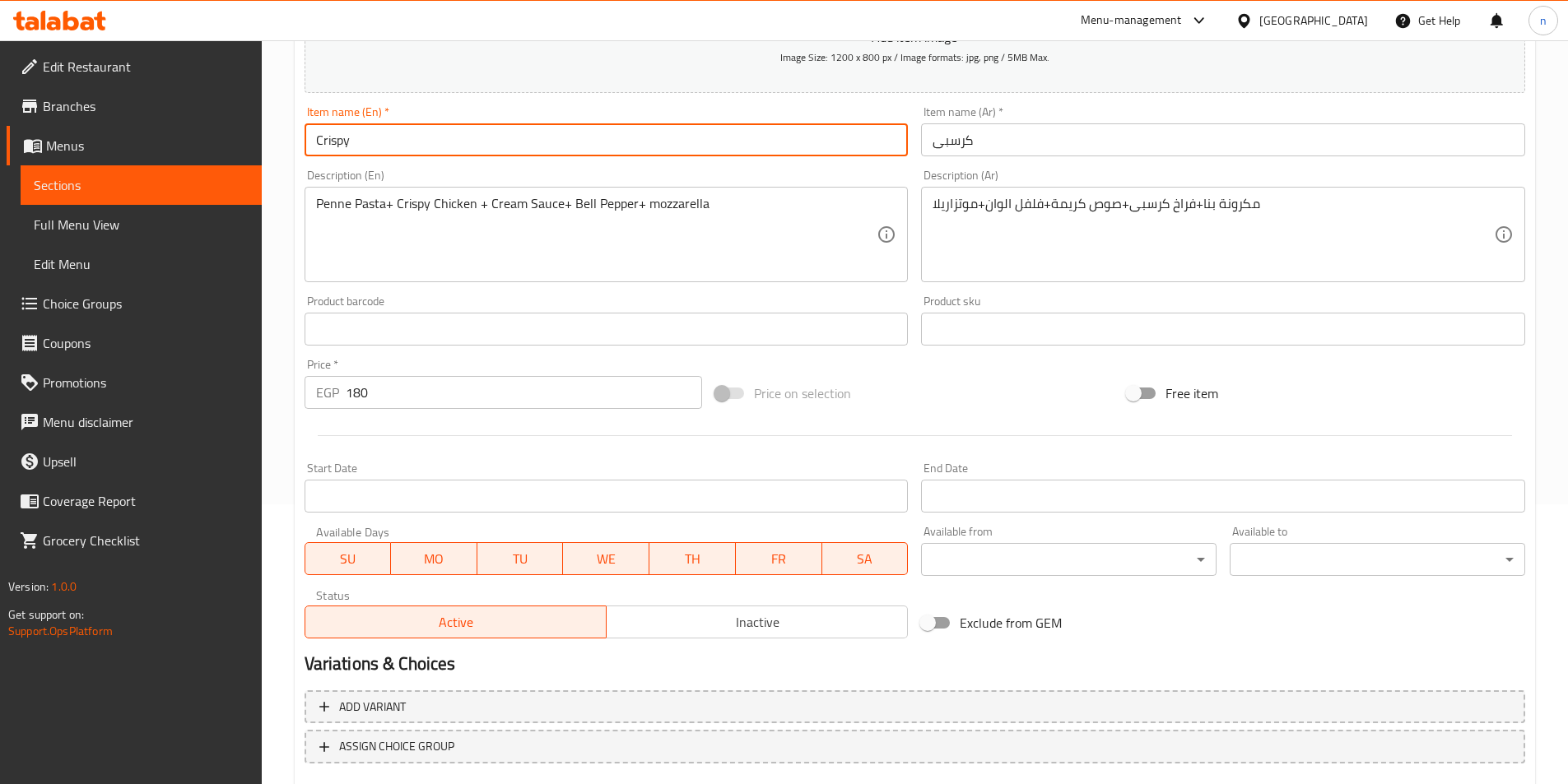
scroll to position [329, 0]
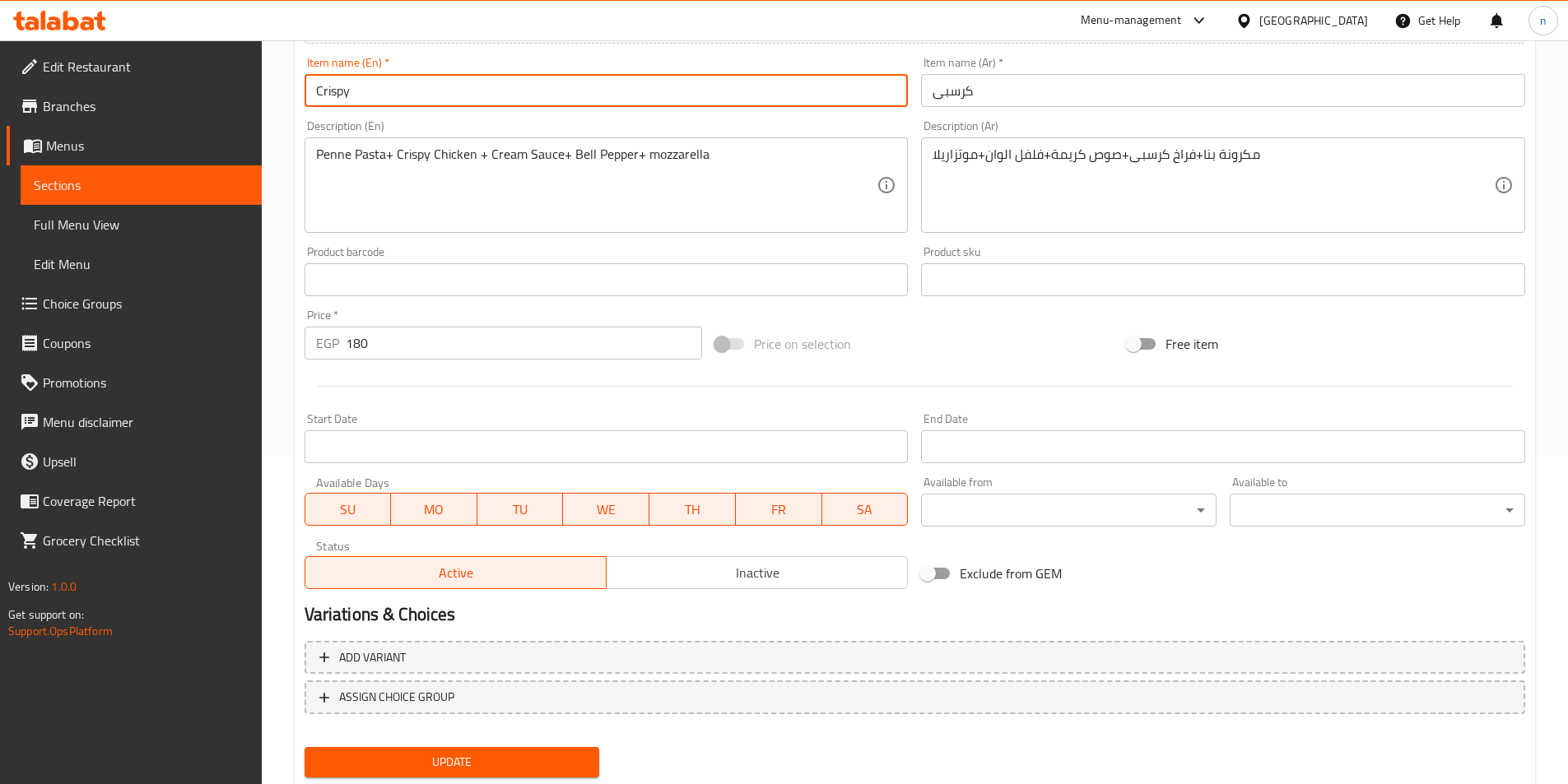
type input "Crispy"
drag, startPoint x: 395, startPoint y: 769, endPoint x: 428, endPoint y: 752, distance: 37.1
click at [394, 768] on span "Update" at bounding box center [452, 762] width 269 height 21
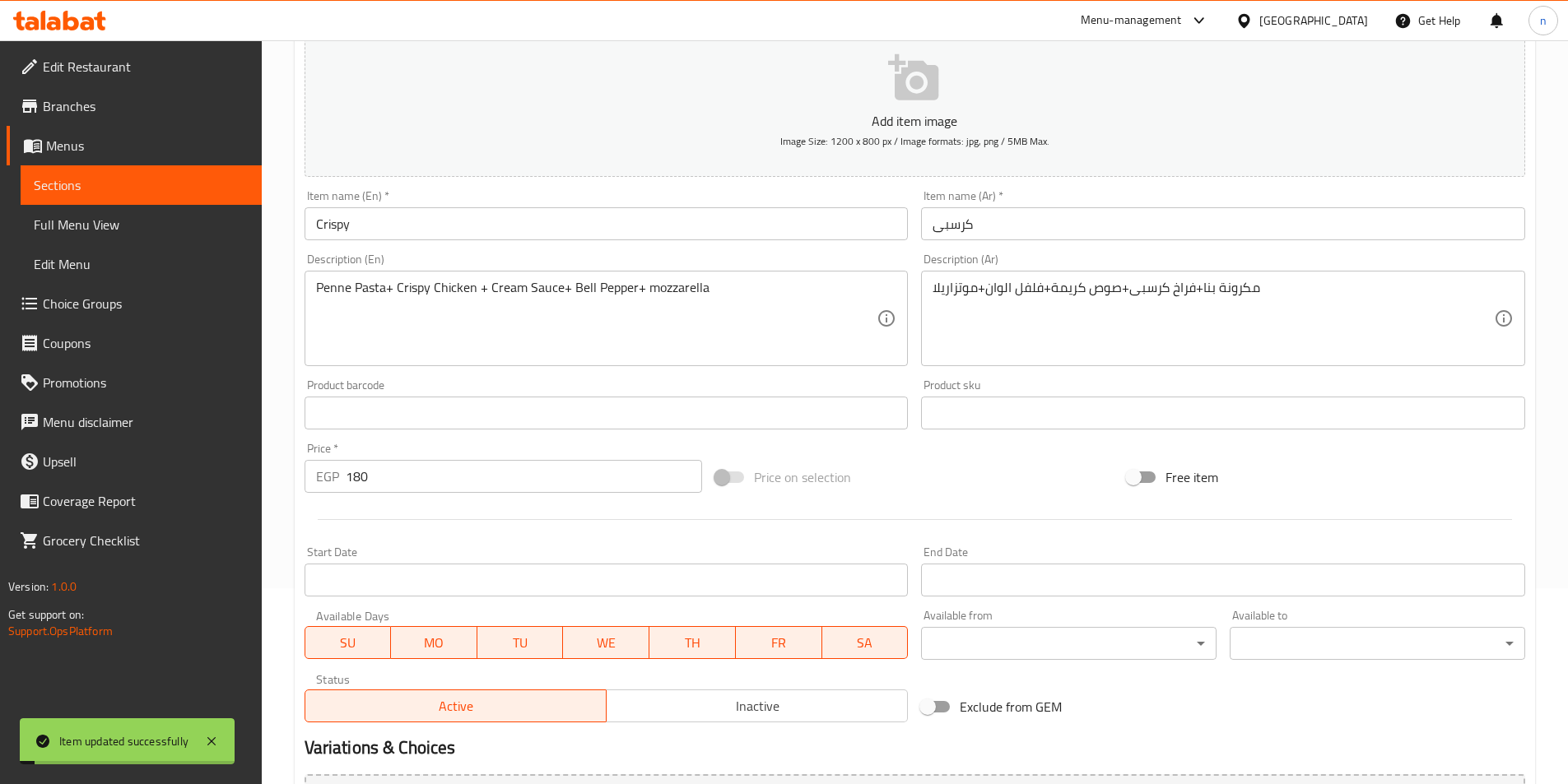
scroll to position [0, 0]
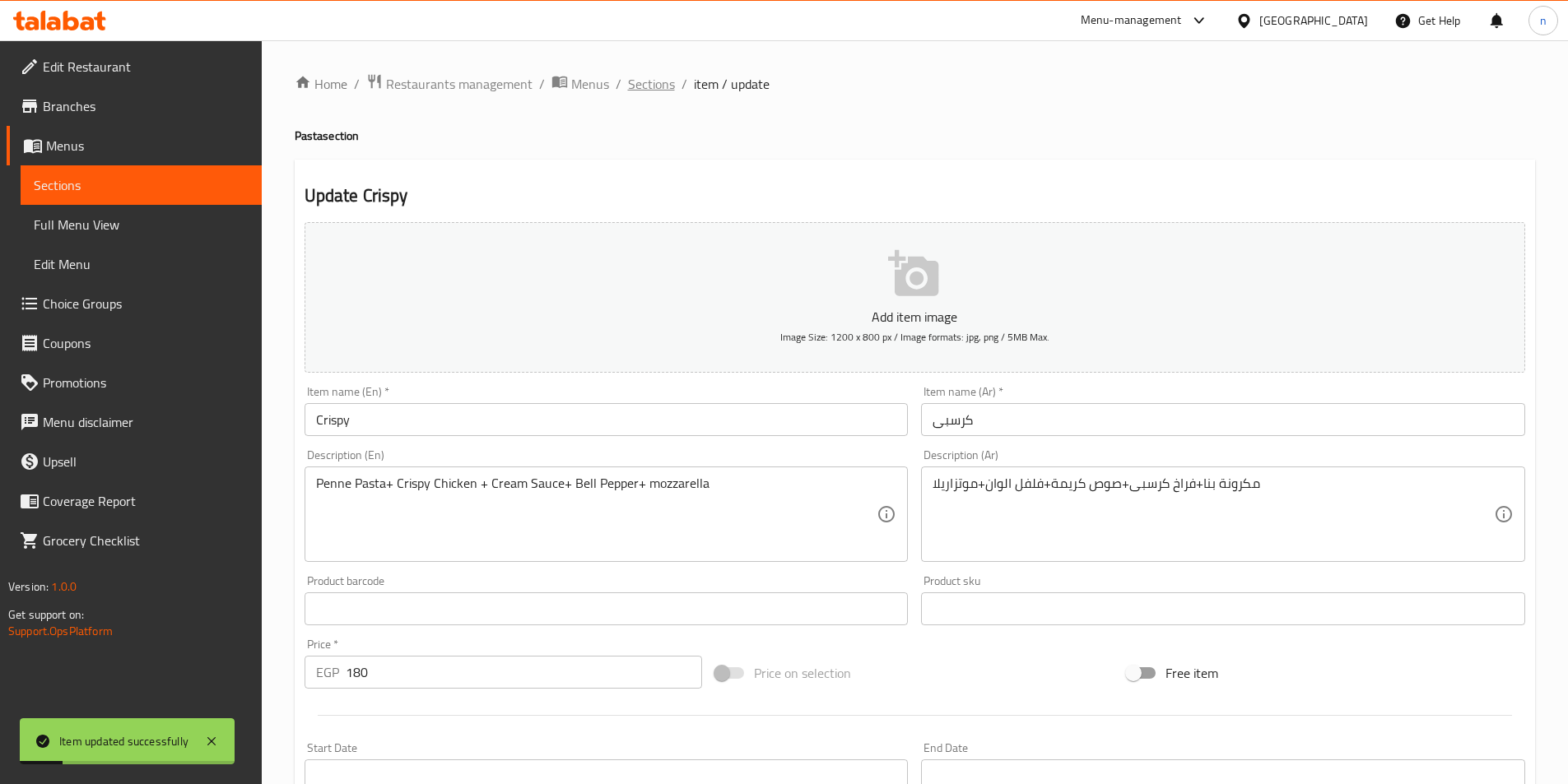
click at [644, 81] on span "Sections" at bounding box center [651, 84] width 47 height 20
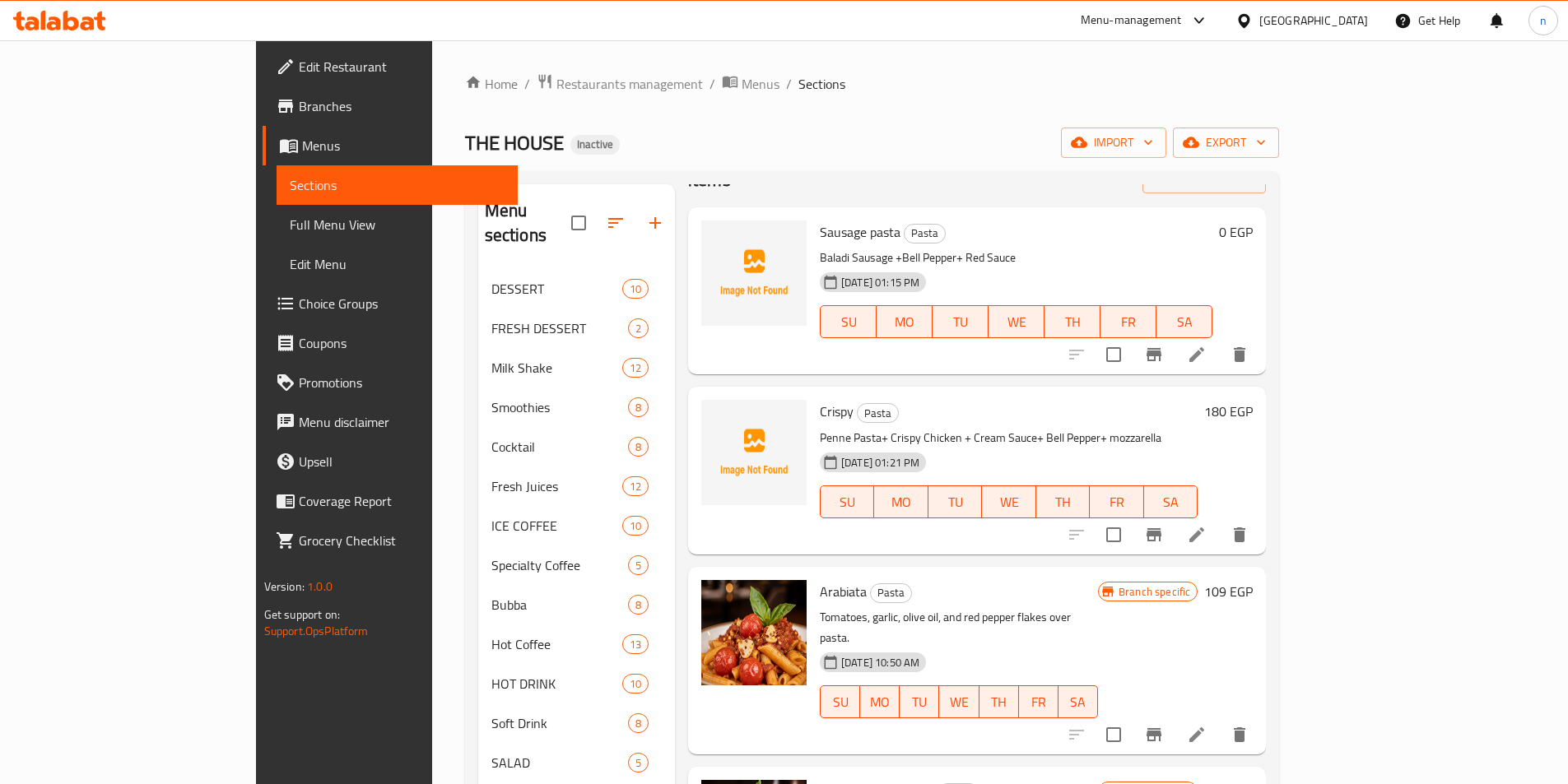
scroll to position [82, 0]
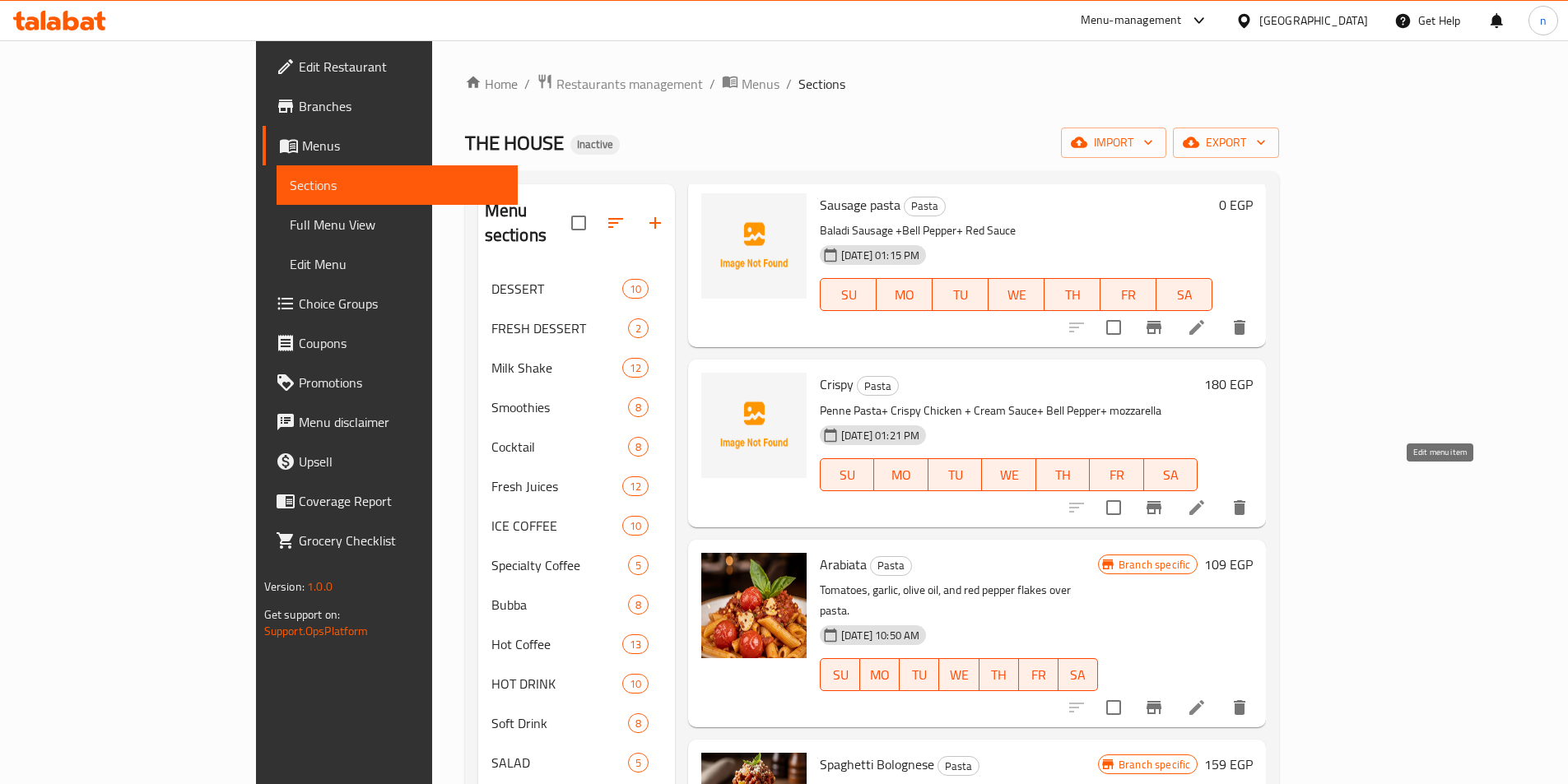
click at [1207, 498] on icon at bounding box center [1197, 508] width 20 height 20
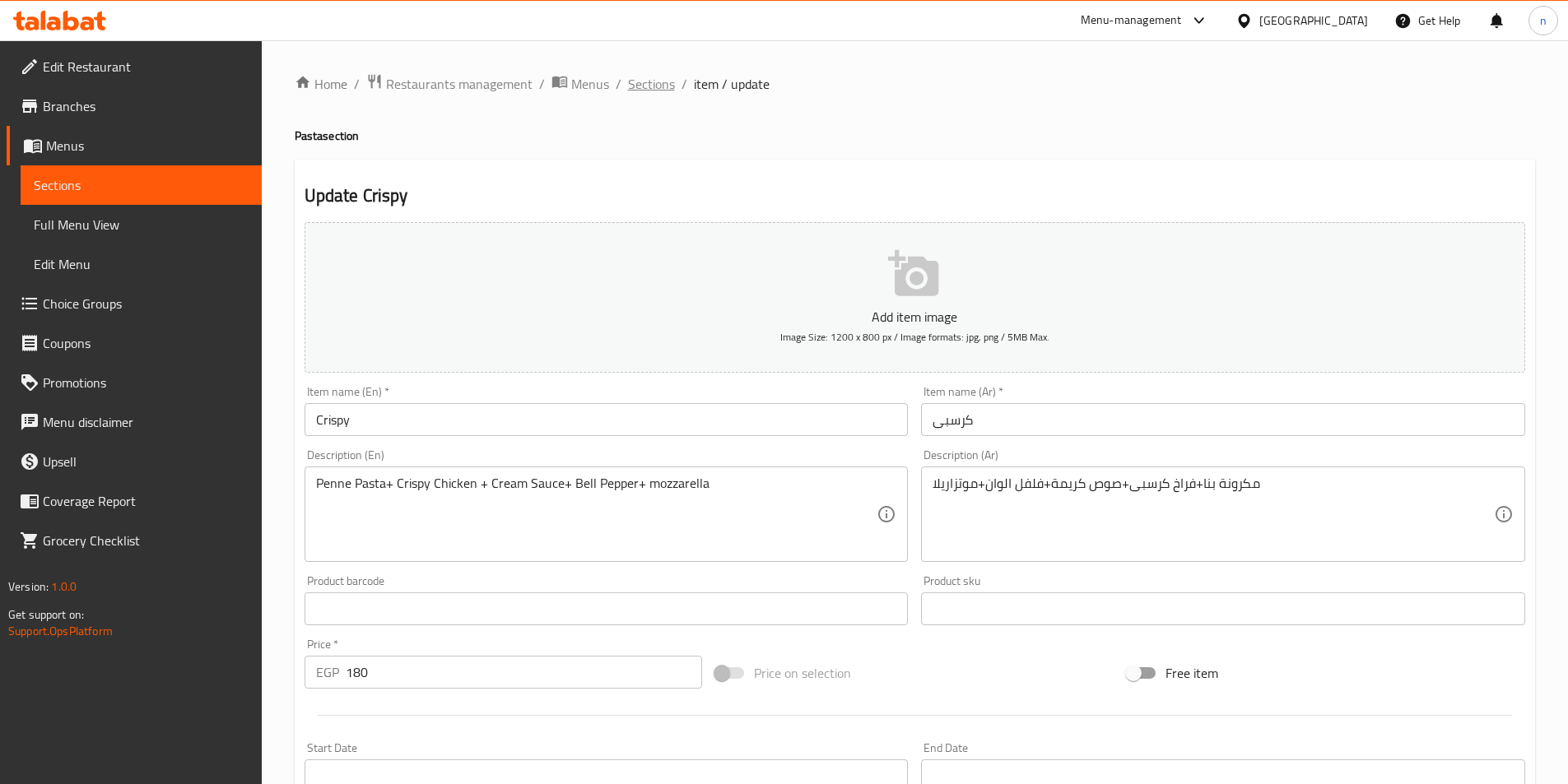
click at [643, 84] on span "Sections" at bounding box center [651, 84] width 47 height 20
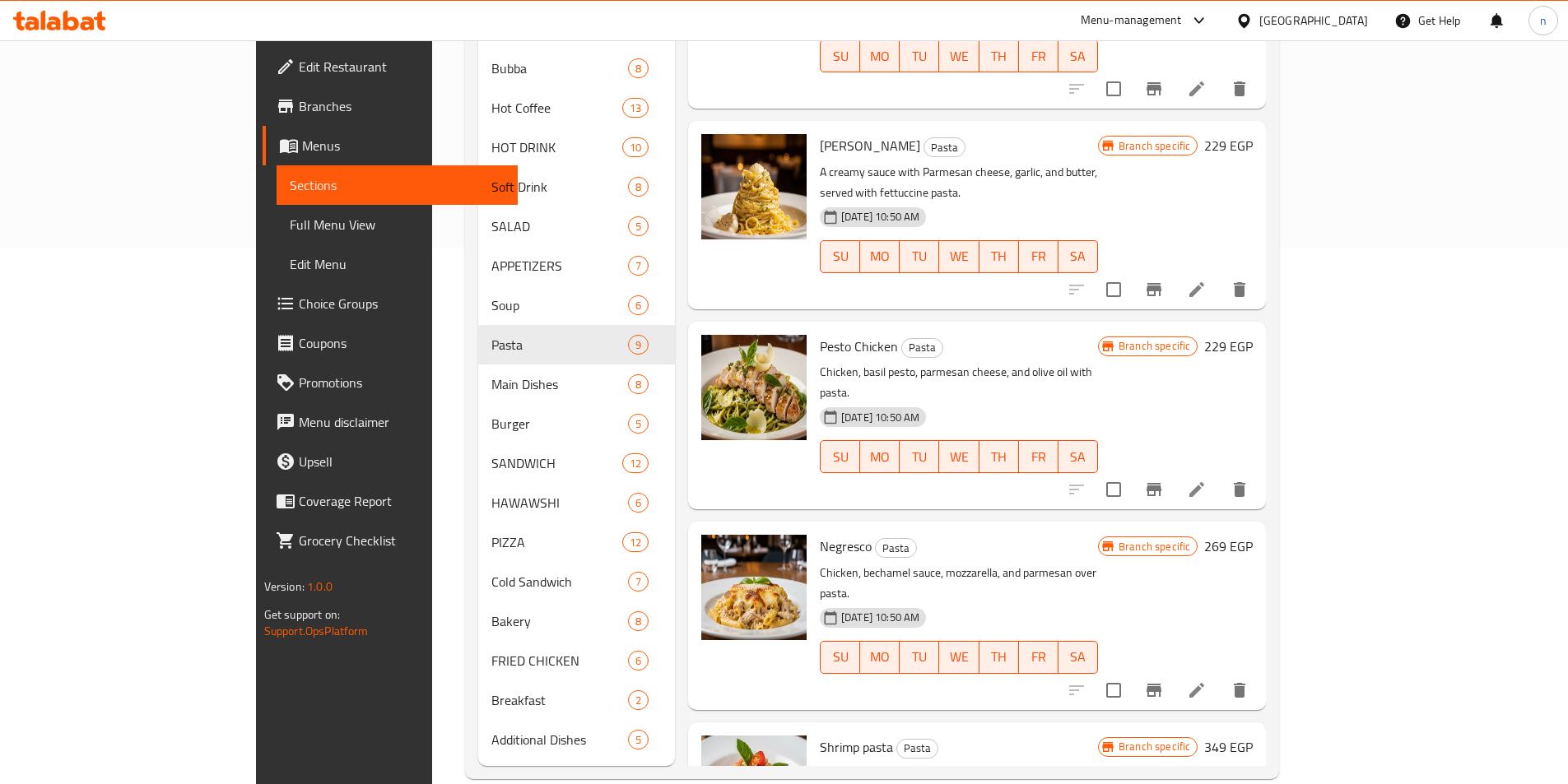
scroll to position [540, 0]
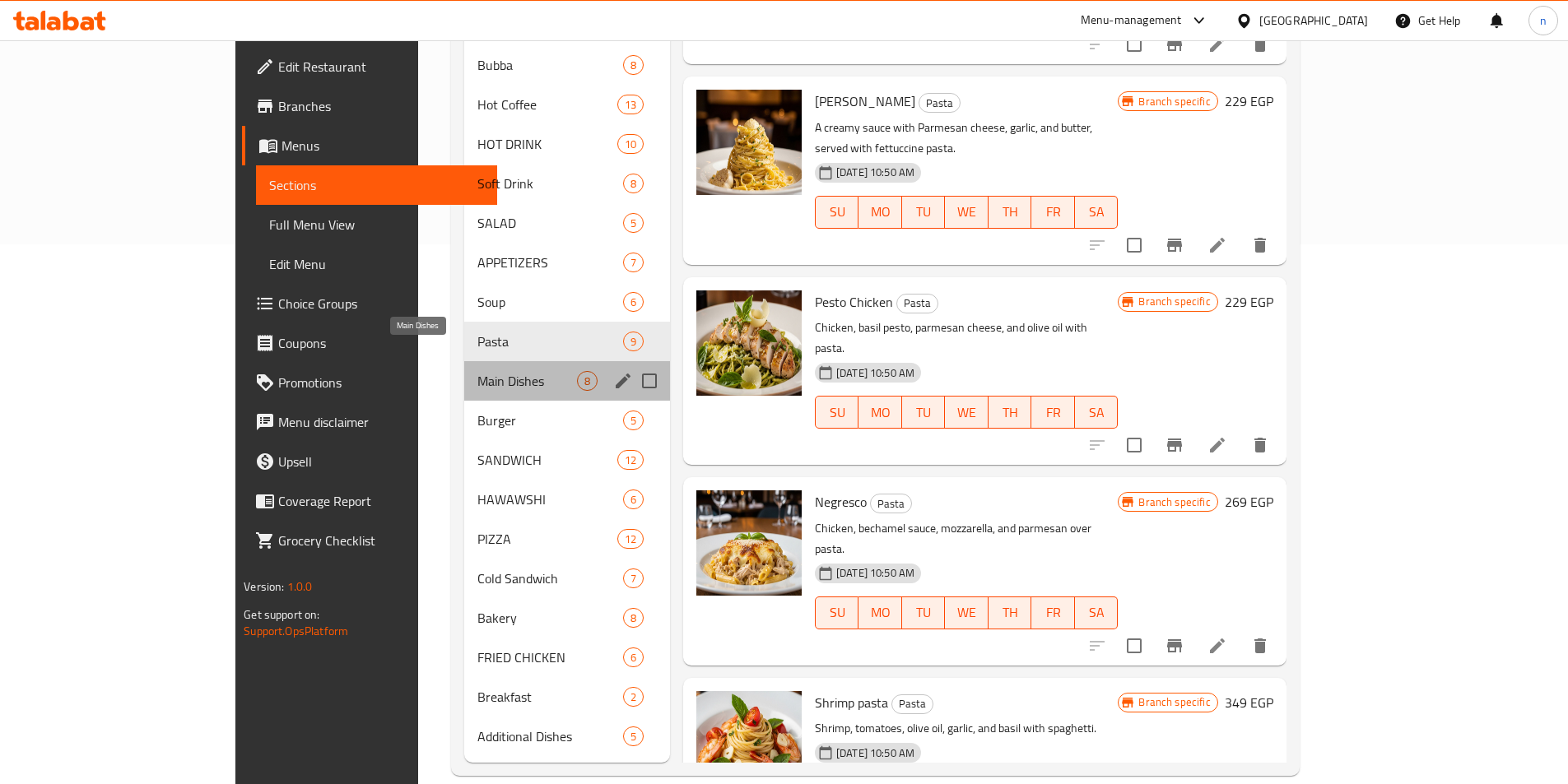
click at [477, 371] on span "Main Dishes" at bounding box center [526, 381] width 98 height 20
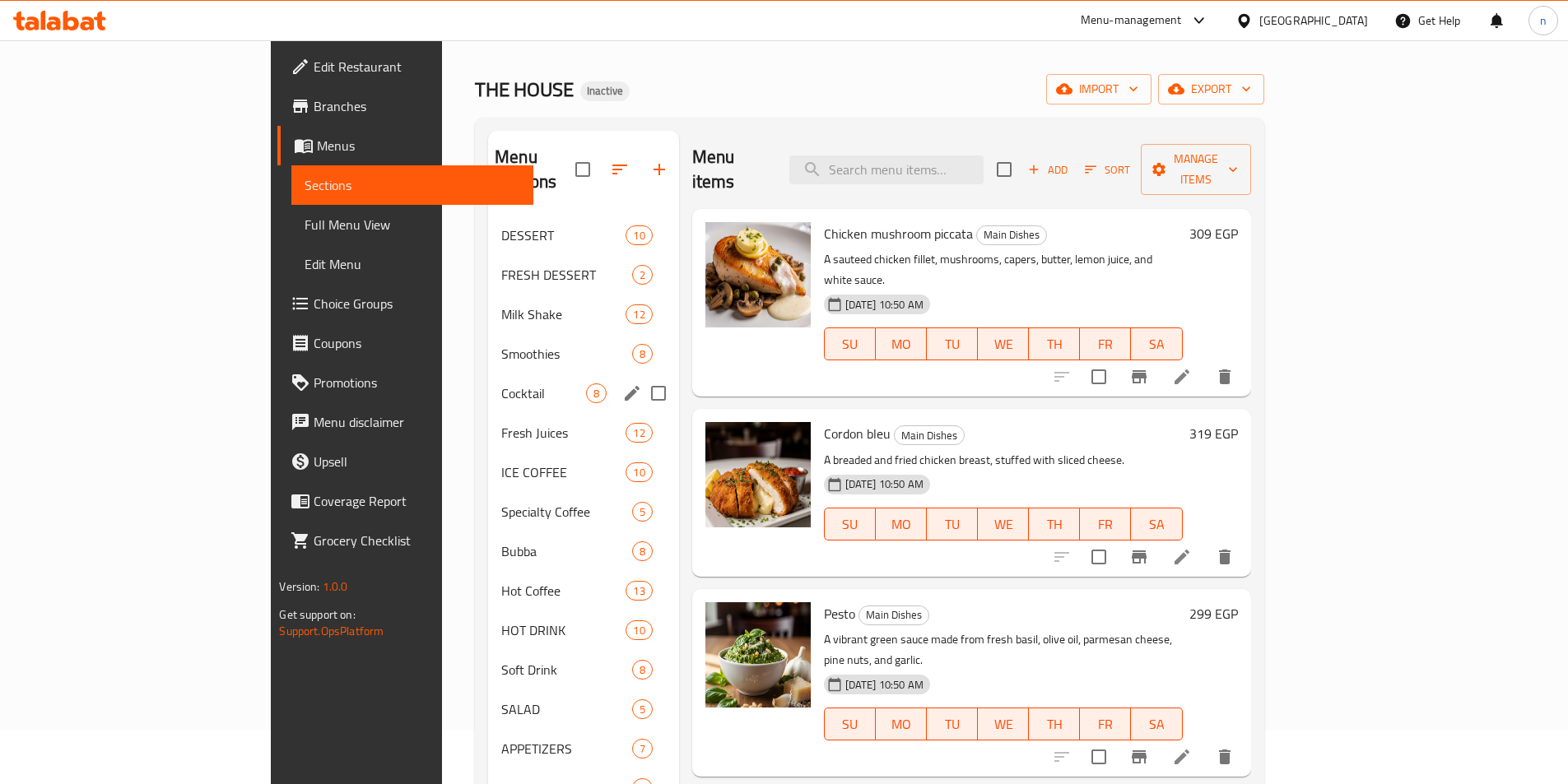
scroll to position [82, 0]
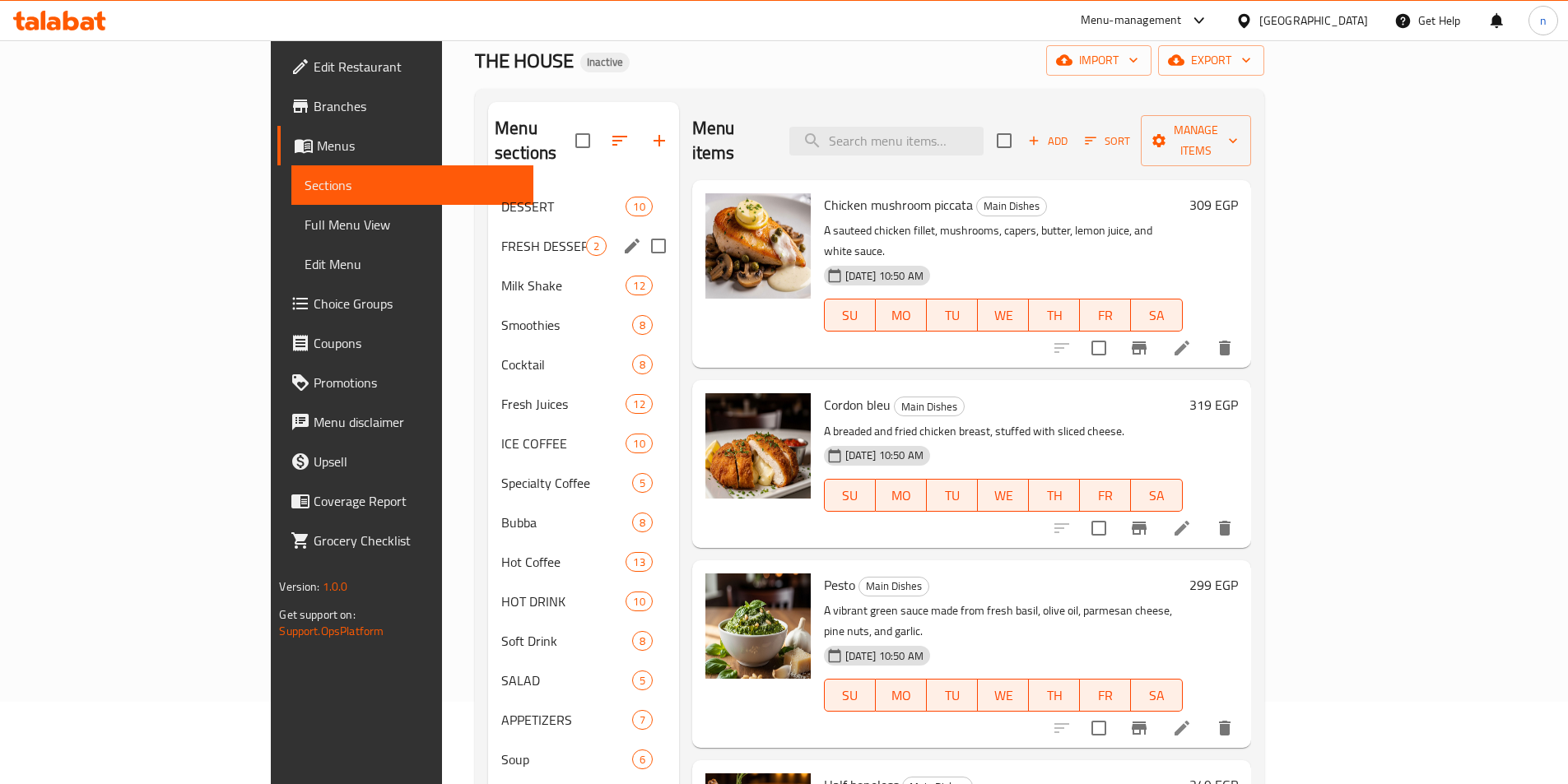
click at [488, 235] on div "FRESH DESSERT 2" at bounding box center [583, 246] width 191 height 40
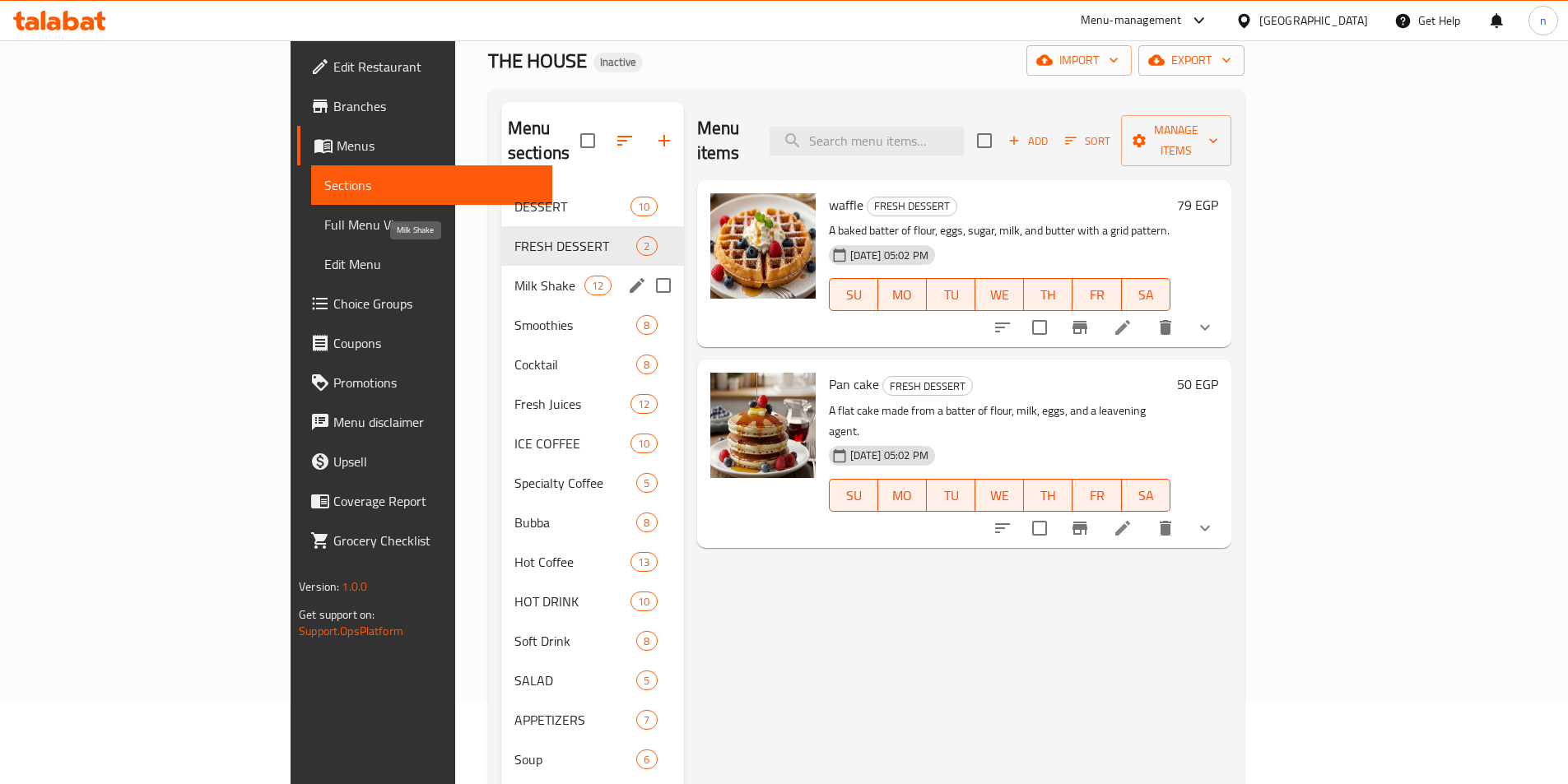
click at [515, 275] on span "Milk Shake" at bounding box center [549, 285] width 70 height 20
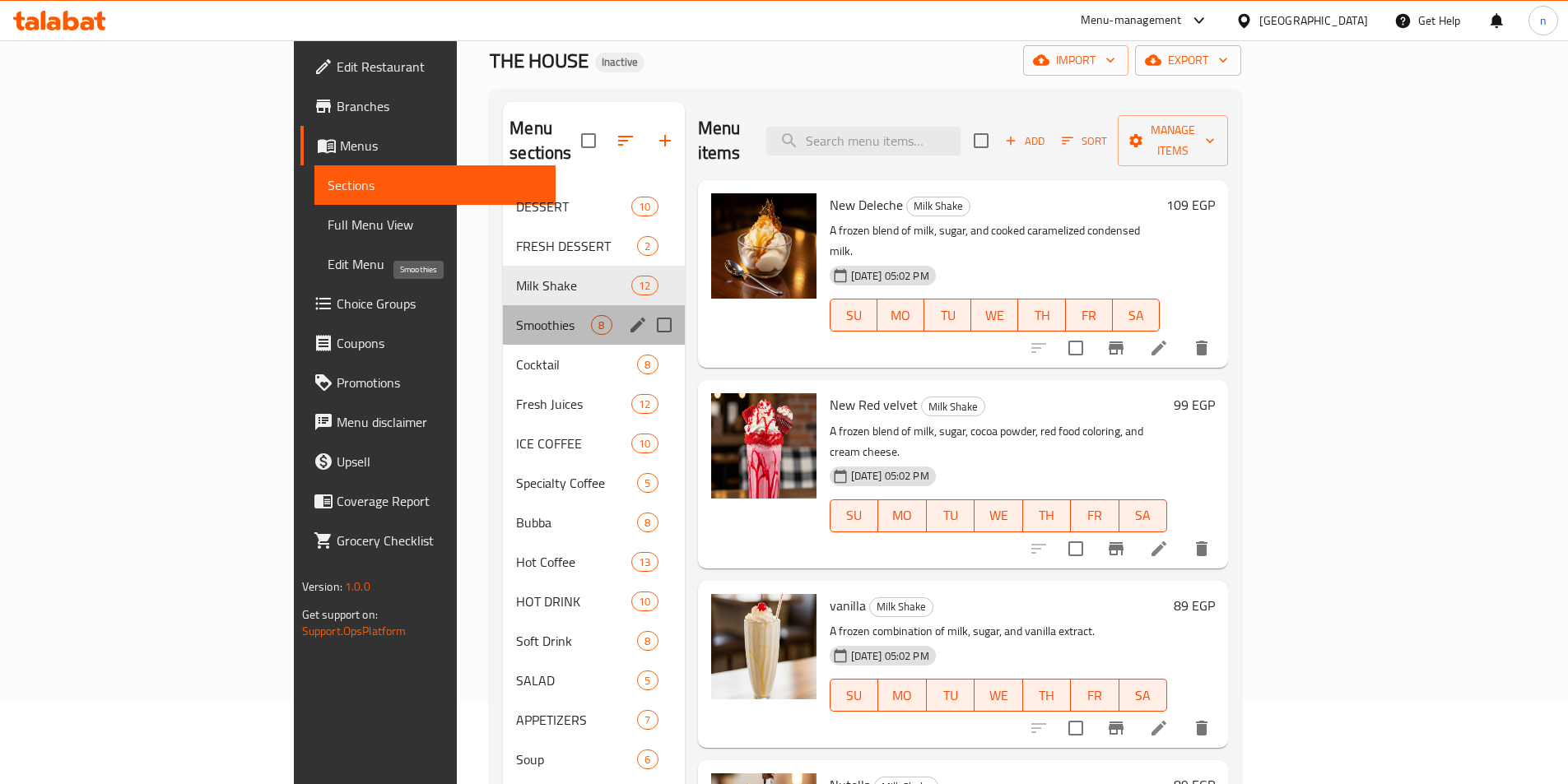
click at [516, 315] on span "Smoothies" at bounding box center [554, 325] width 75 height 20
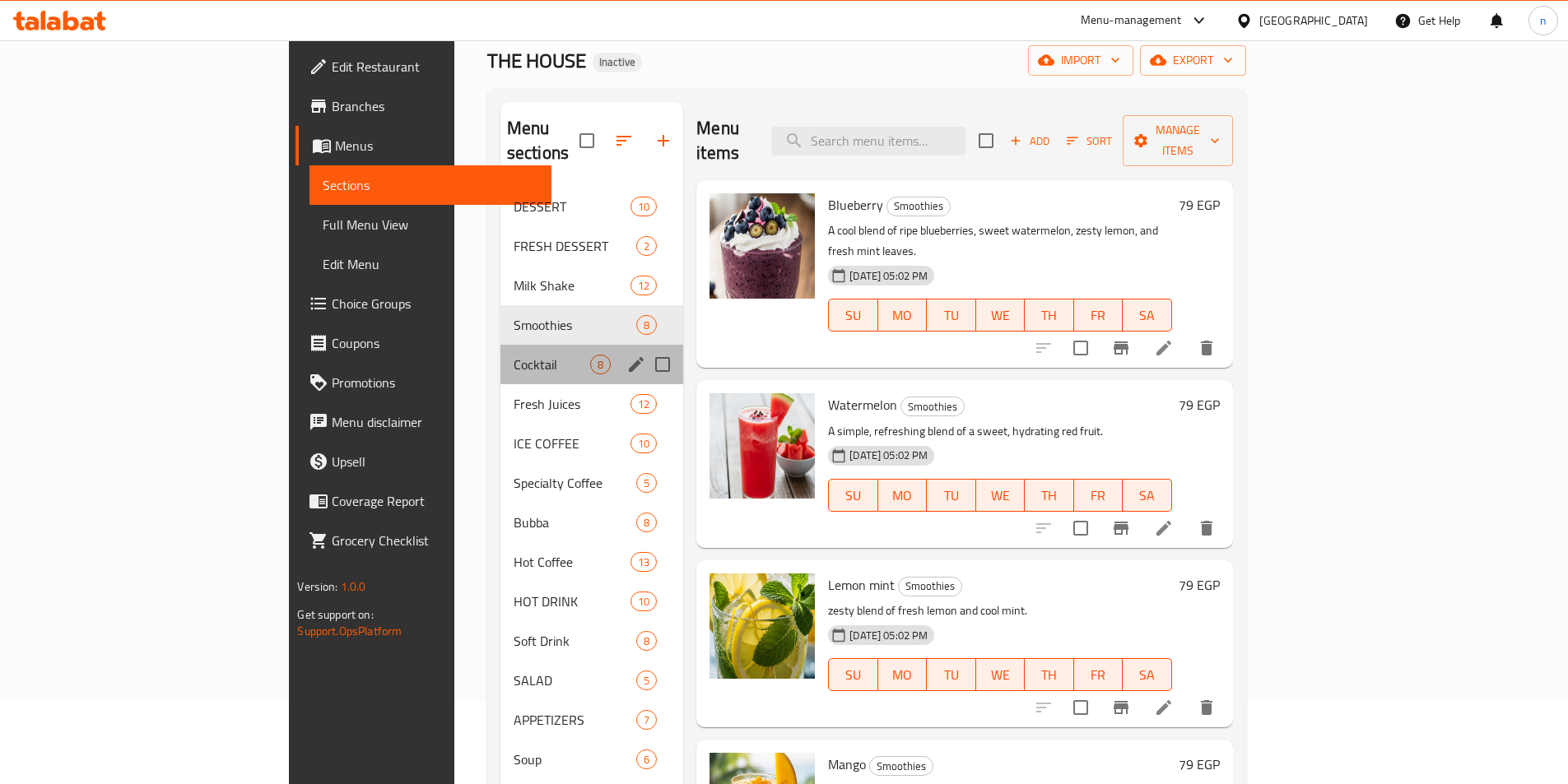
click at [501, 353] on div "Cocktail 8" at bounding box center [592, 365] width 183 height 40
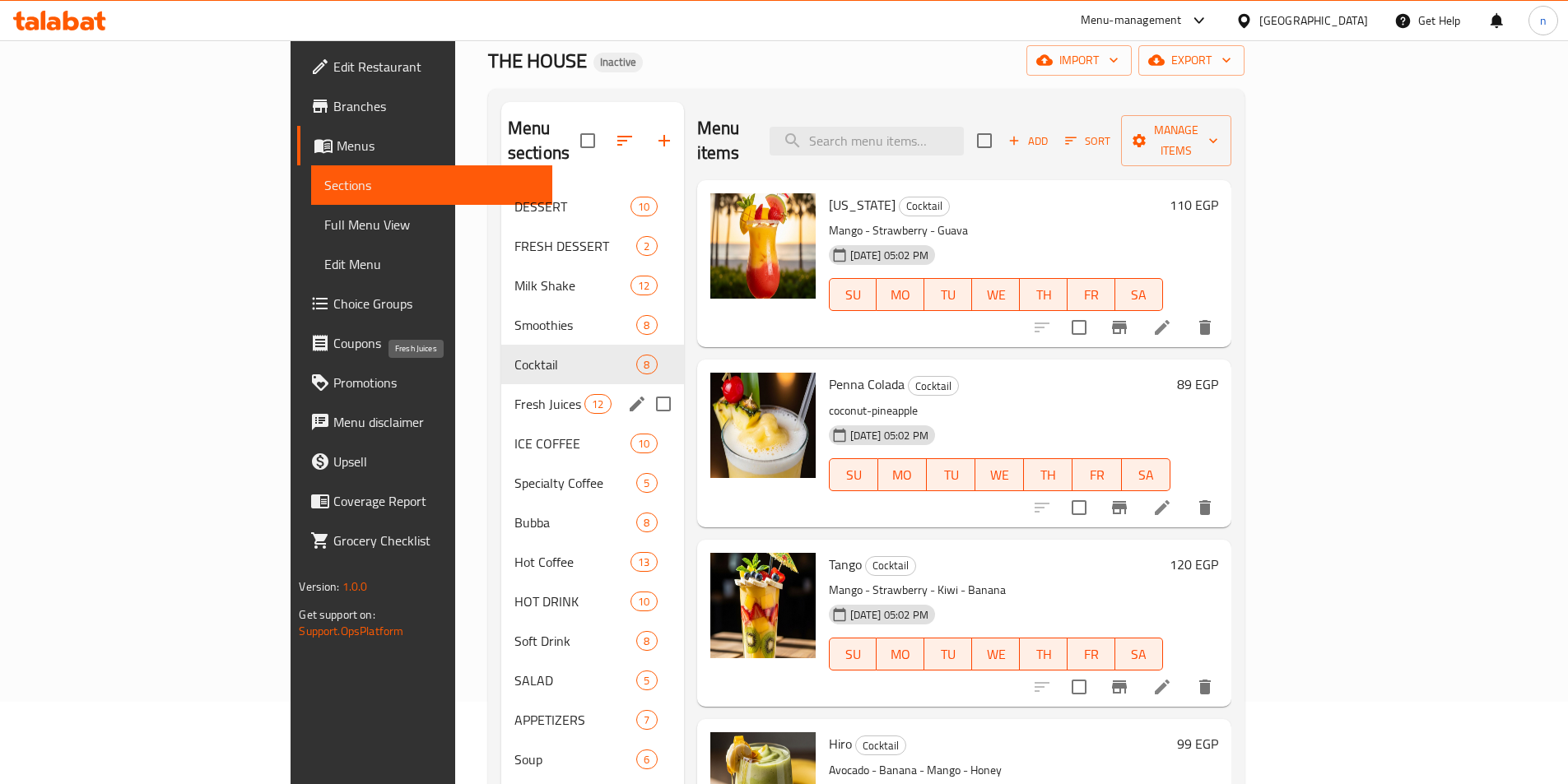
click at [515, 394] on span "Fresh Juices" at bounding box center [549, 404] width 70 height 20
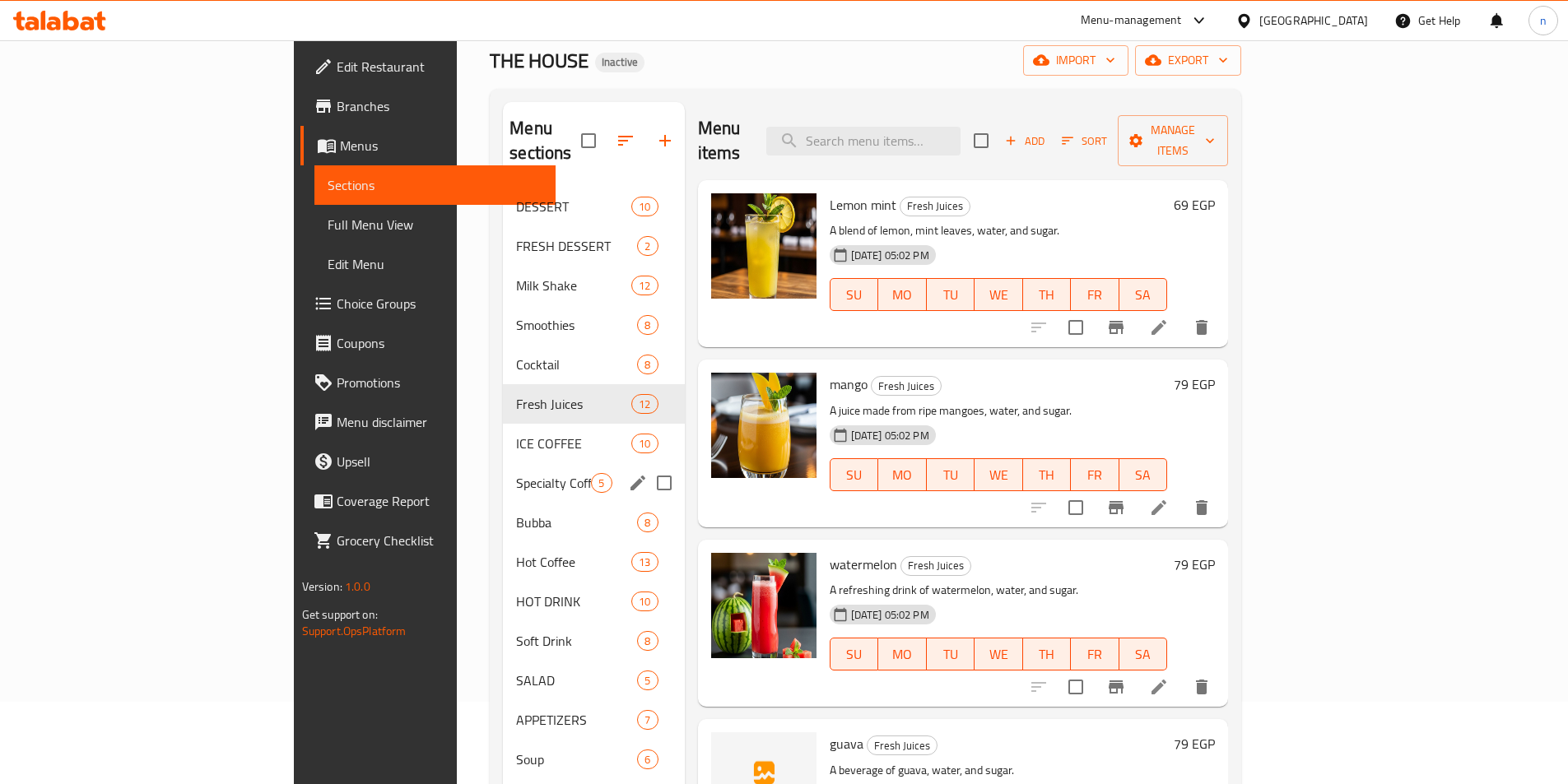
click at [503, 463] on div "Specialty Coffee 5" at bounding box center [593, 483] width 181 height 40
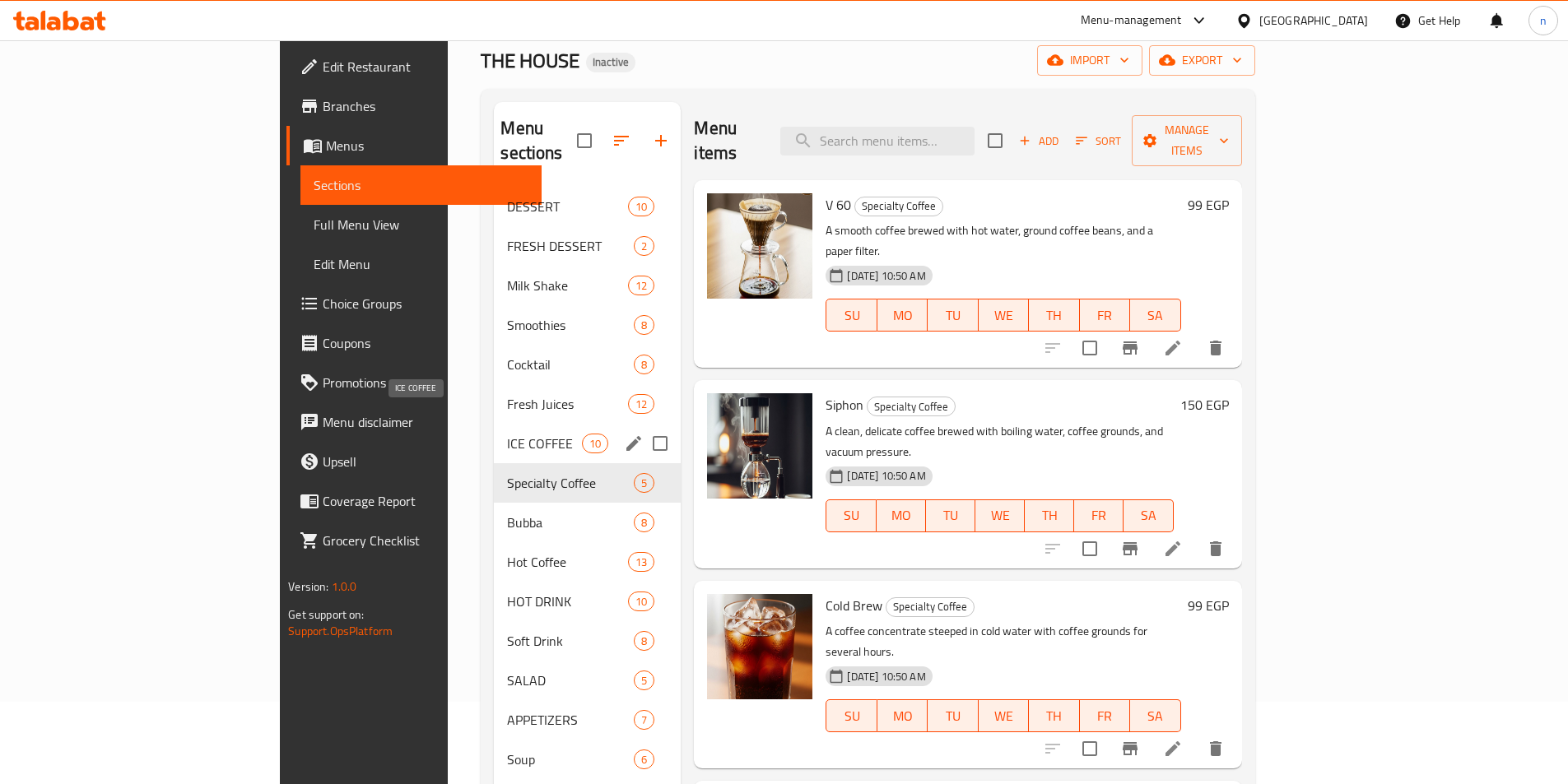
click at [507, 433] on span "ICE COFFEE" at bounding box center [544, 443] width 75 height 20
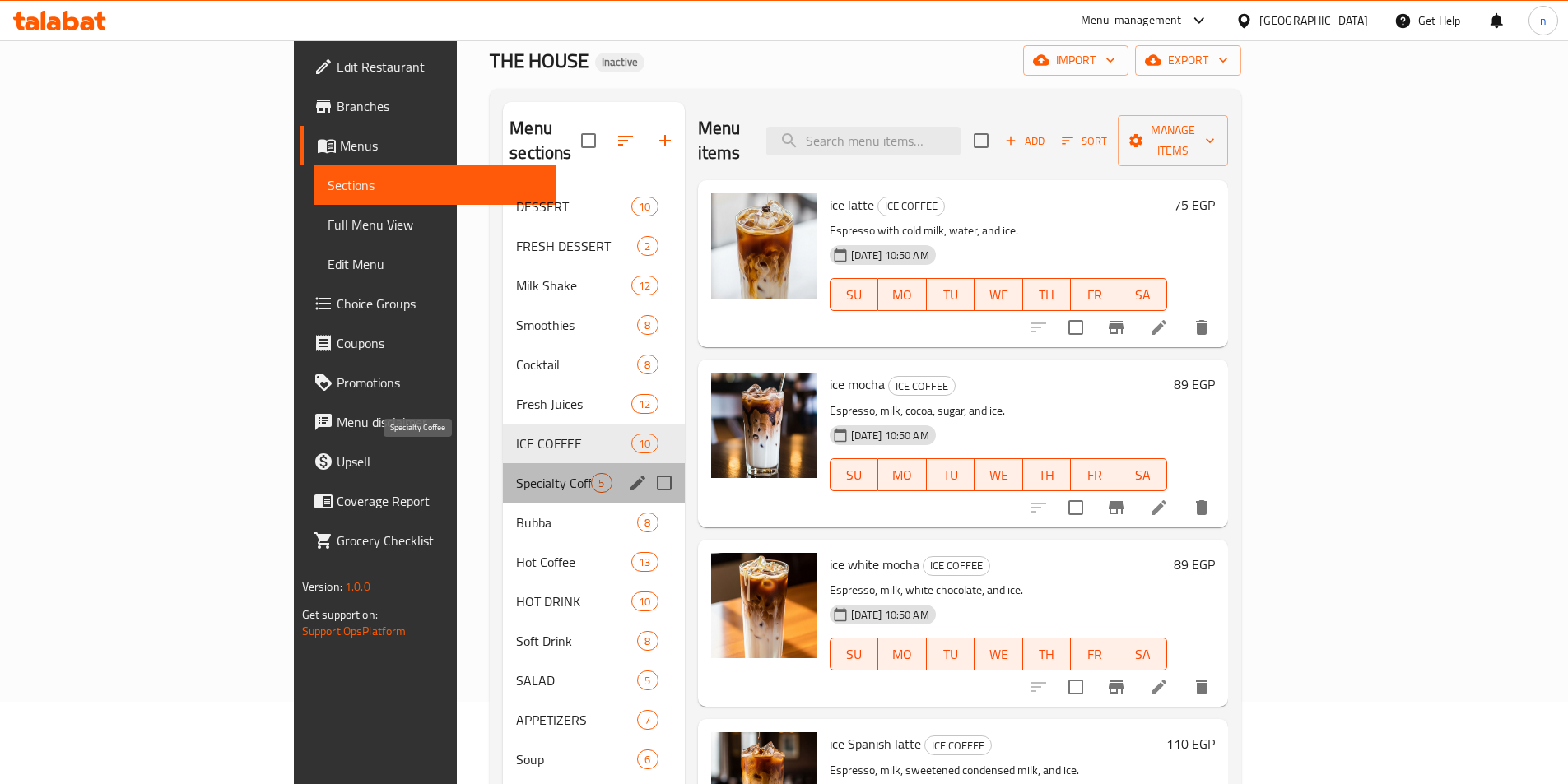
click at [516, 473] on span "Specialty Coffee" at bounding box center [554, 483] width 75 height 20
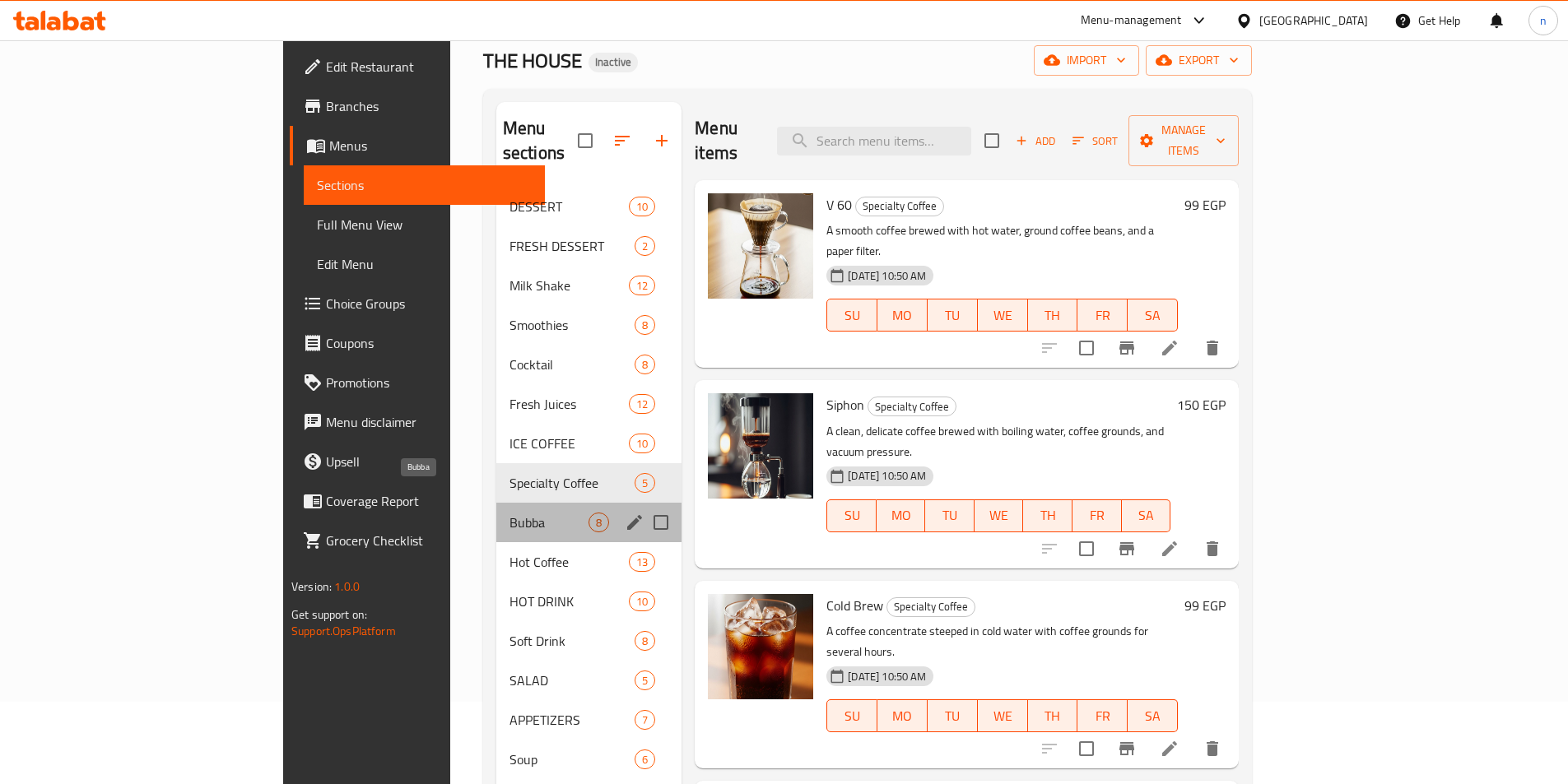
click at [510, 513] on span "Bubba" at bounding box center [549, 523] width 79 height 20
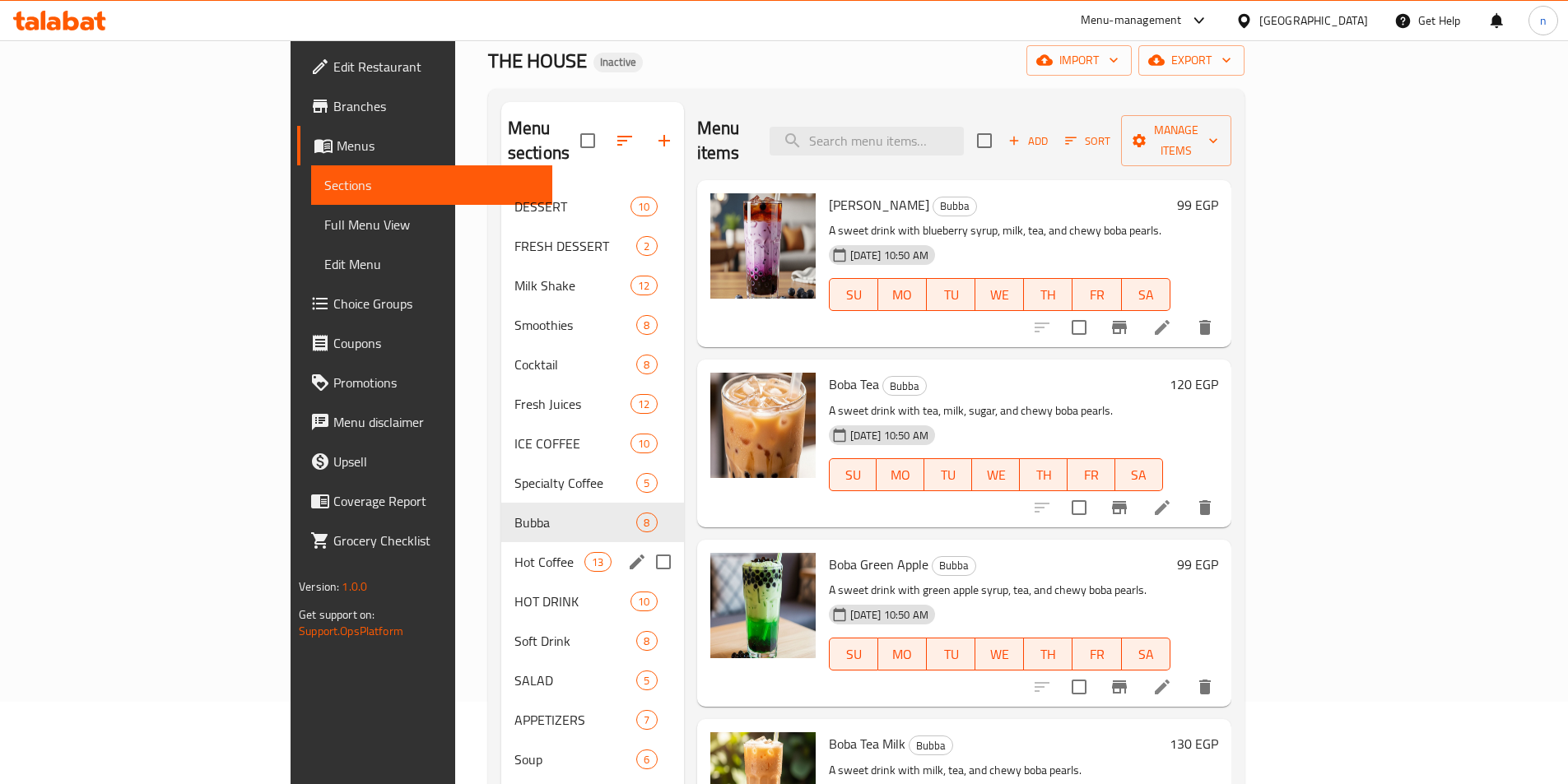
click at [501, 549] on div "Hot Coffee 13" at bounding box center [592, 562] width 183 height 40
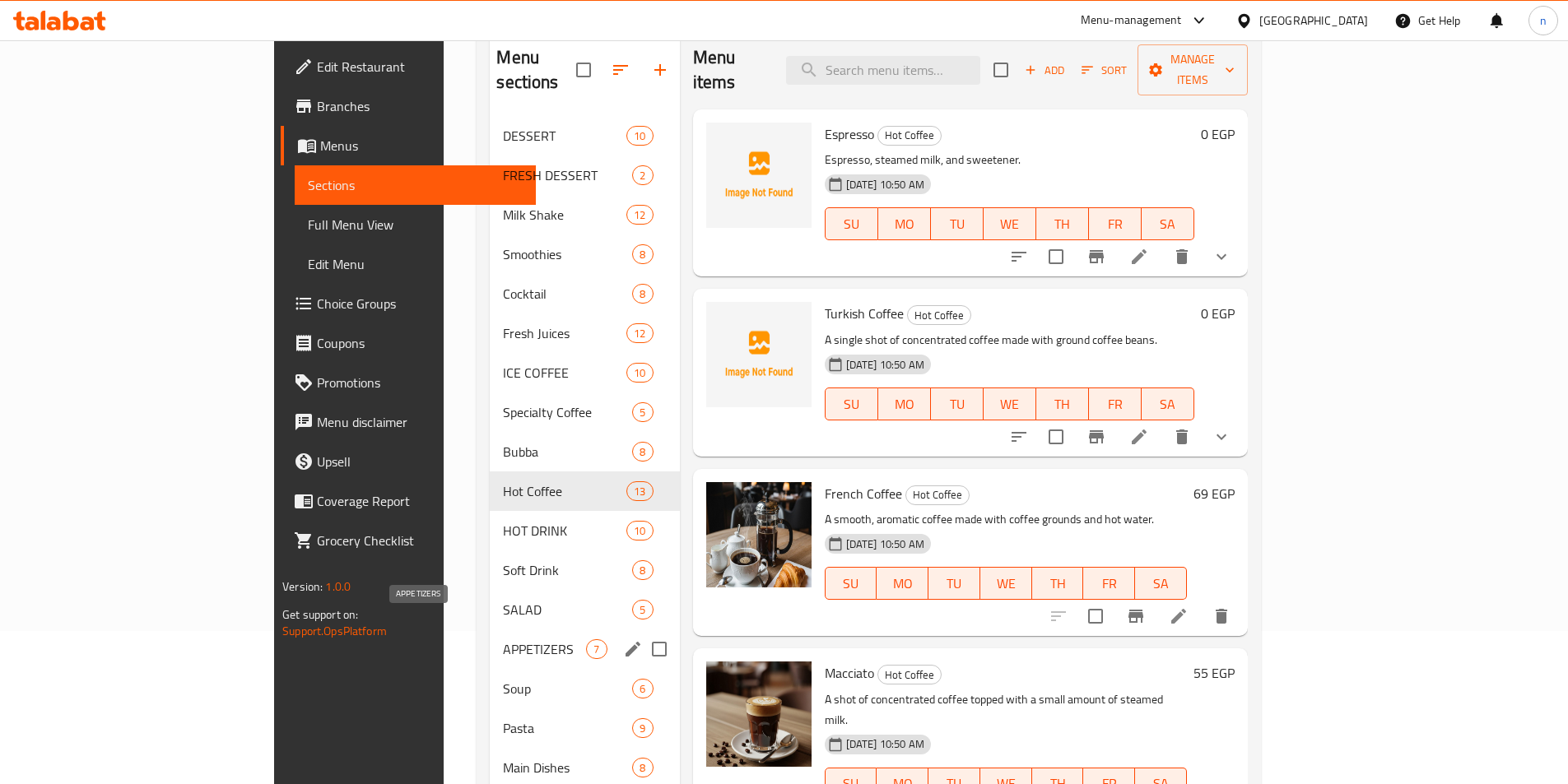
scroll to position [246, 0]
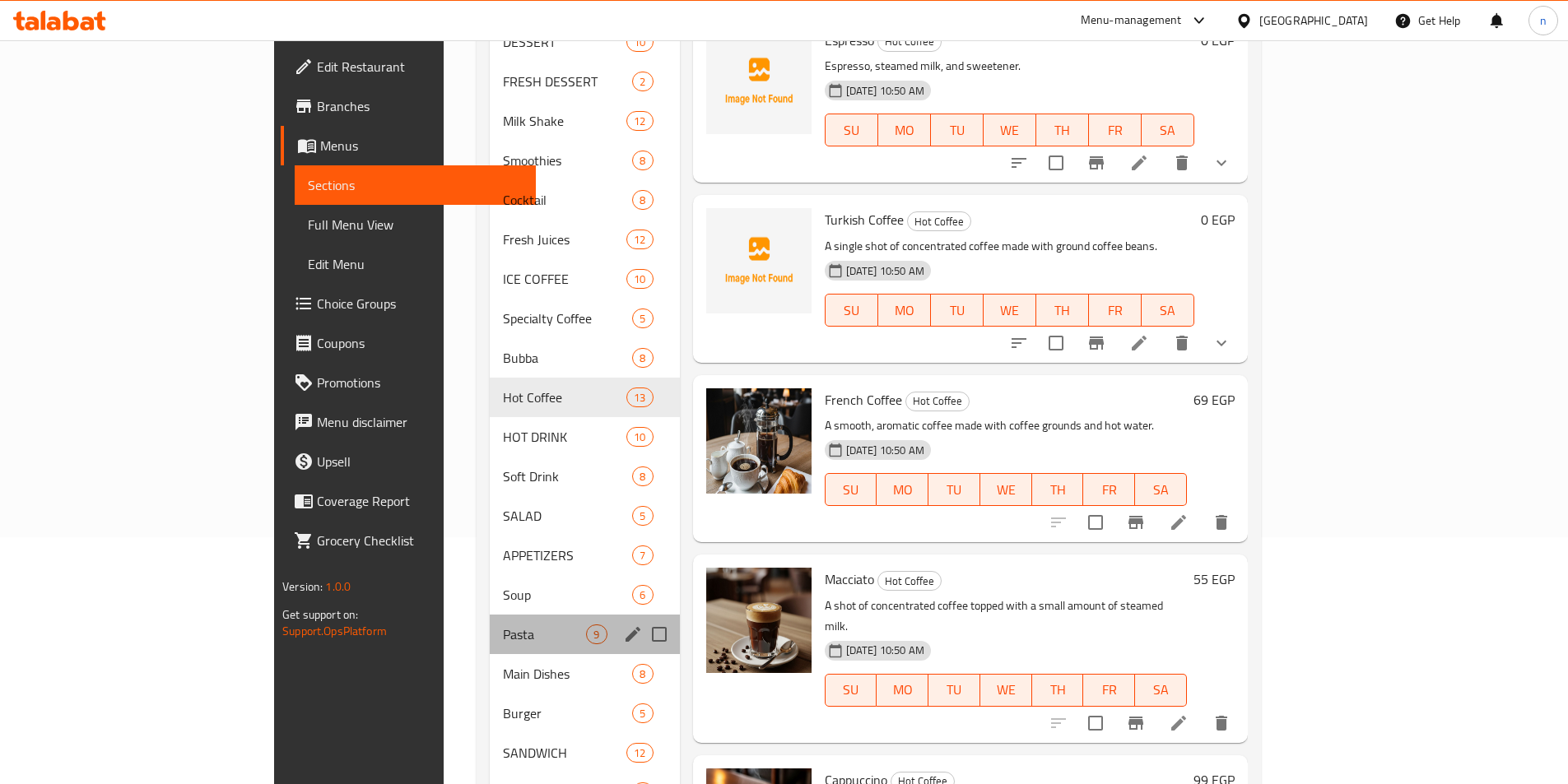
click at [490, 626] on div "Pasta 9" at bounding box center [584, 634] width 189 height 40
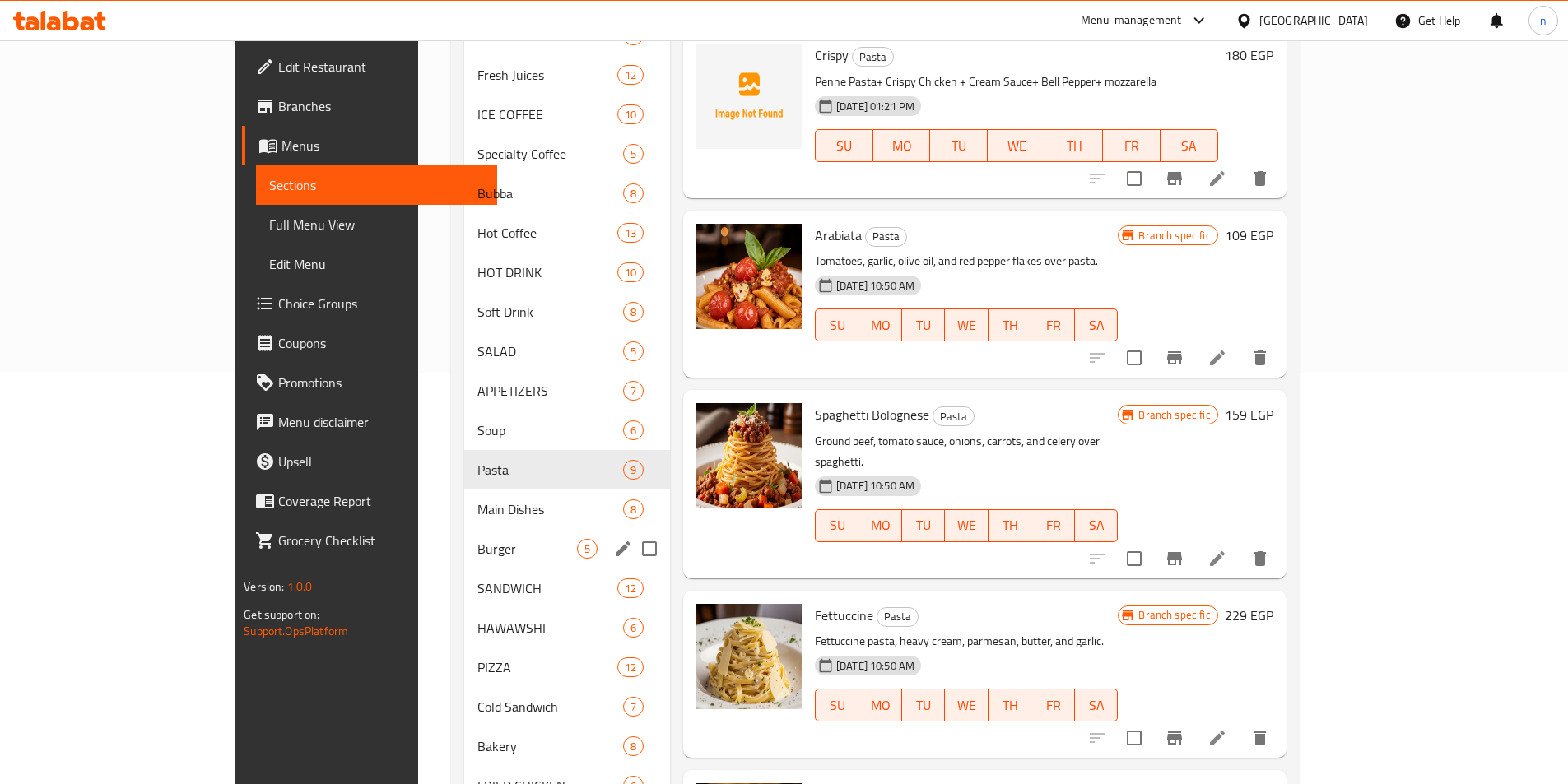
scroll to position [494, 0]
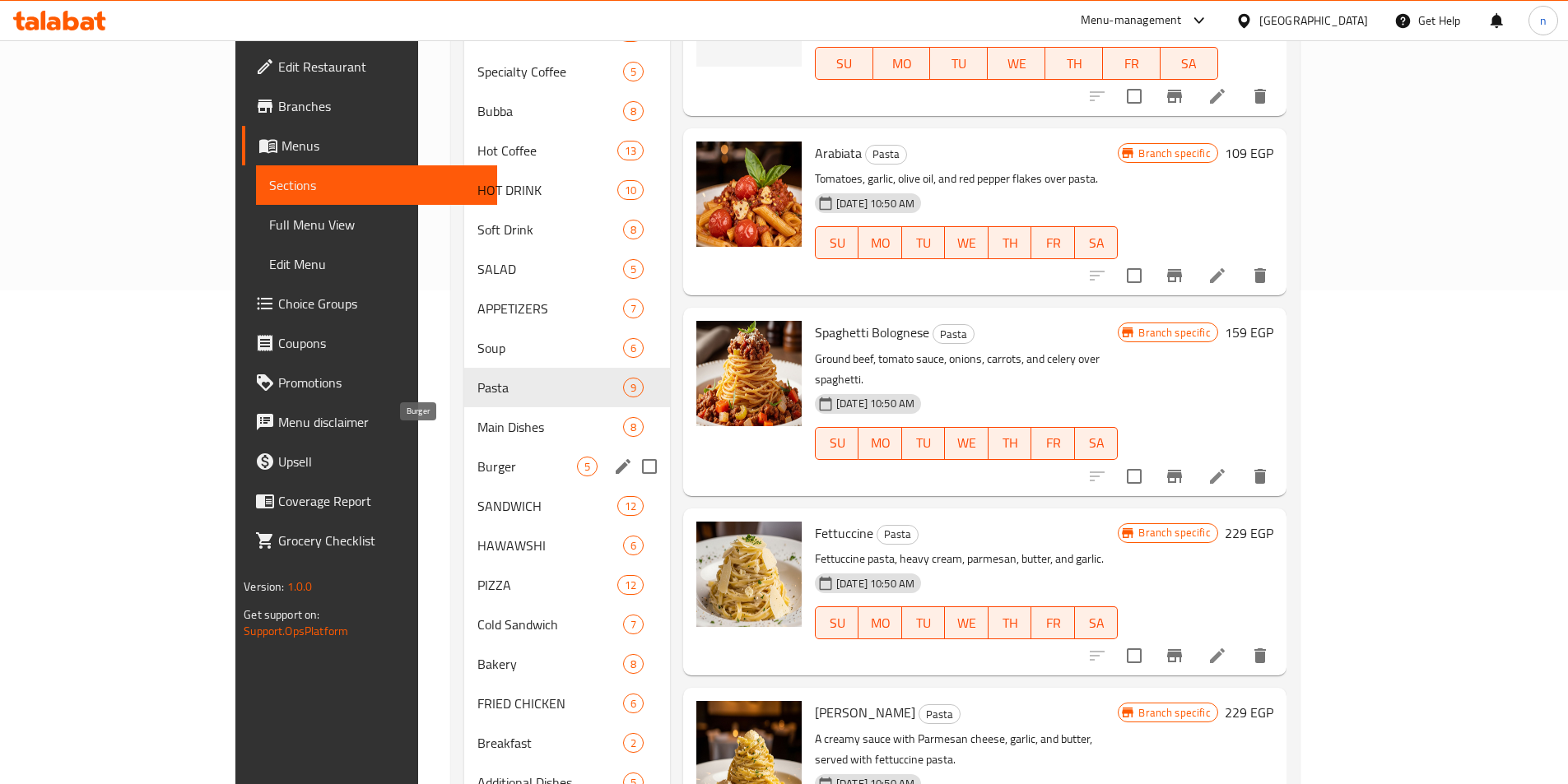
click at [477, 457] on span "Burger" at bounding box center [526, 466] width 98 height 20
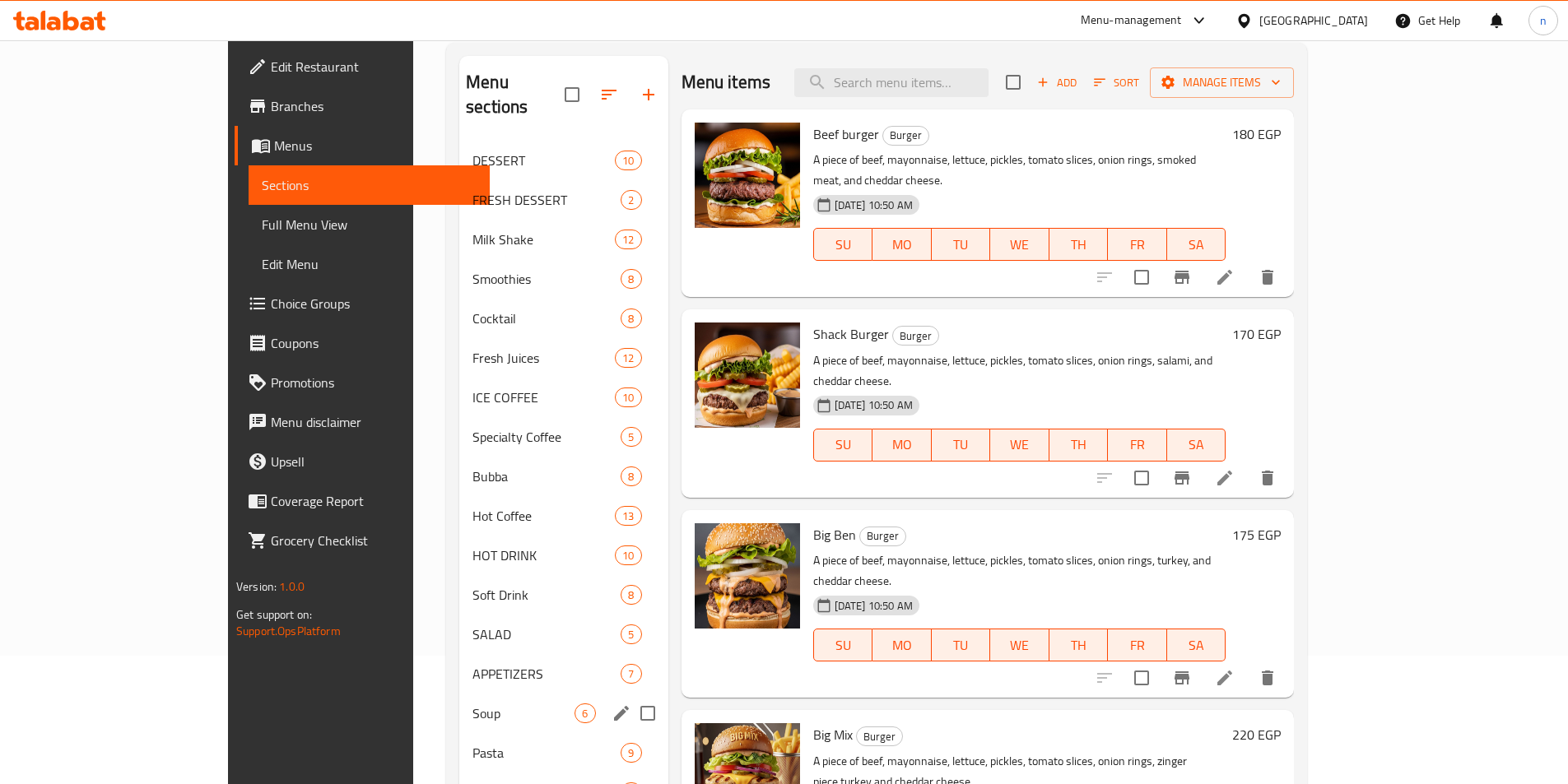
scroll to position [246, 0]
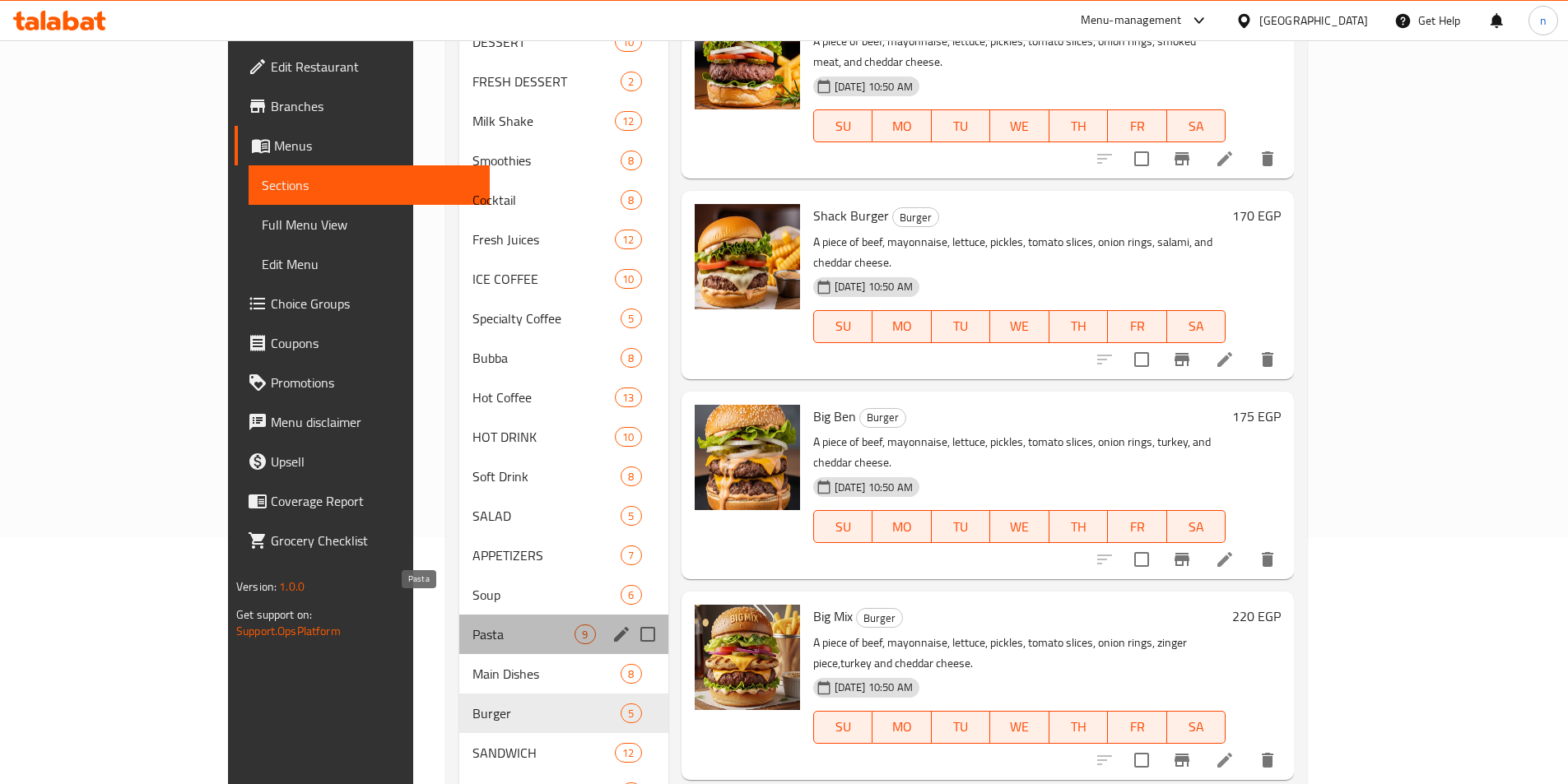
click at [472, 624] on span "Pasta" at bounding box center [523, 634] width 102 height 20
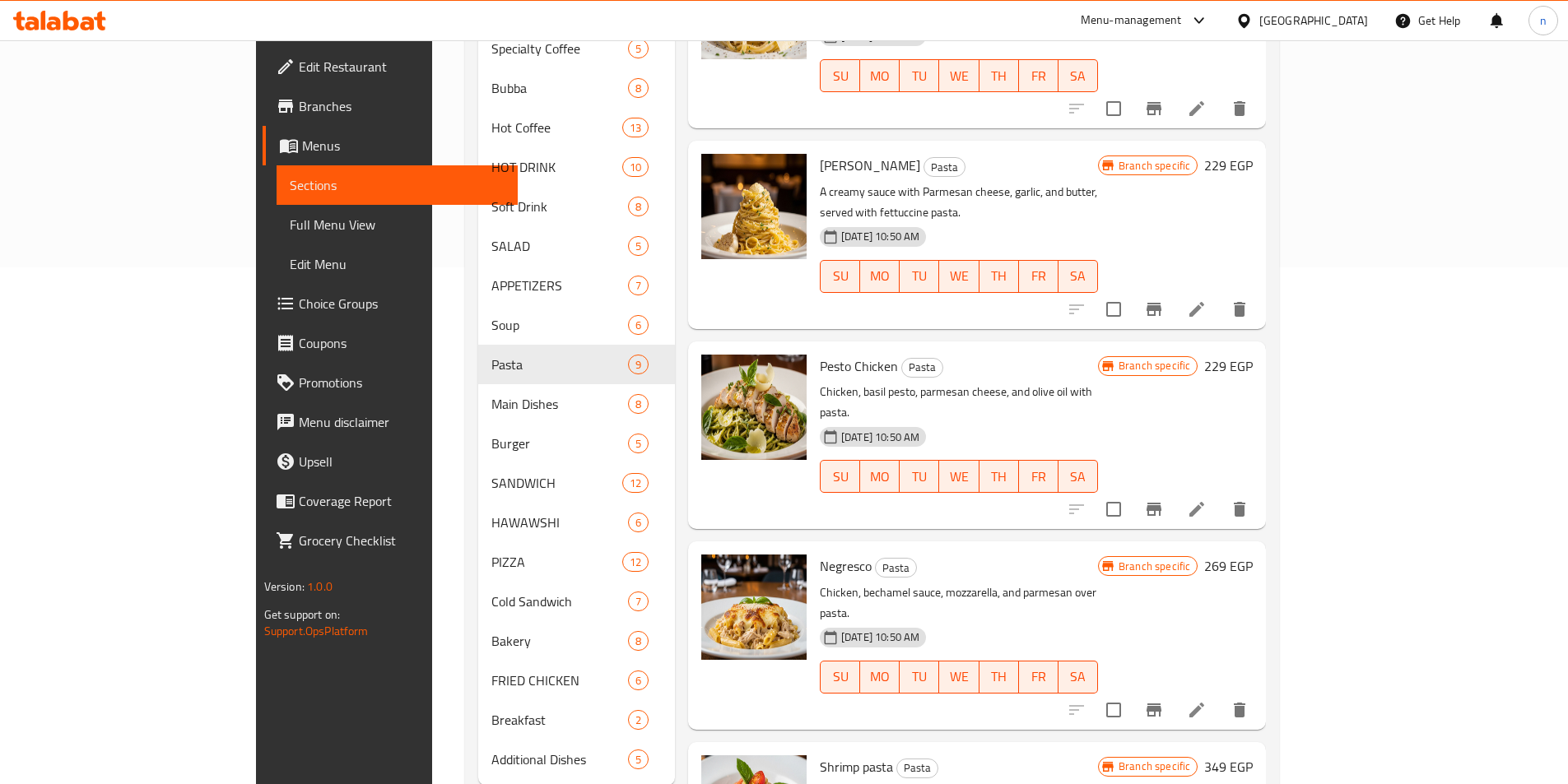
scroll to position [540, 0]
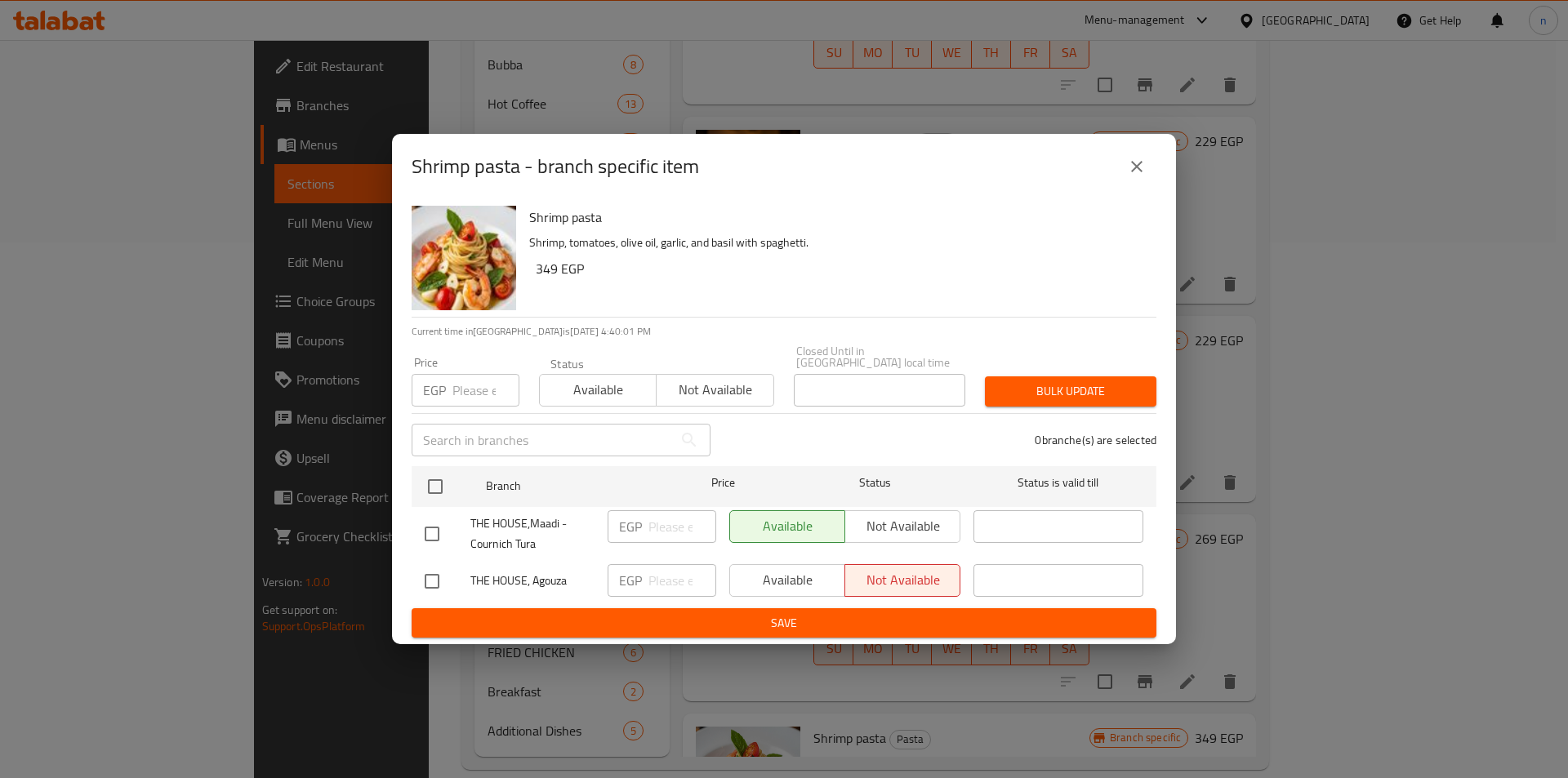
click at [1291, 625] on div "Shrimp pasta - branch specific item Shrimp pasta Shrimp, tomatoes, olive oil, g…" at bounding box center [784, 389] width 1568 height 778
click at [1139, 176] on icon "close" at bounding box center [1137, 167] width 20 height 20
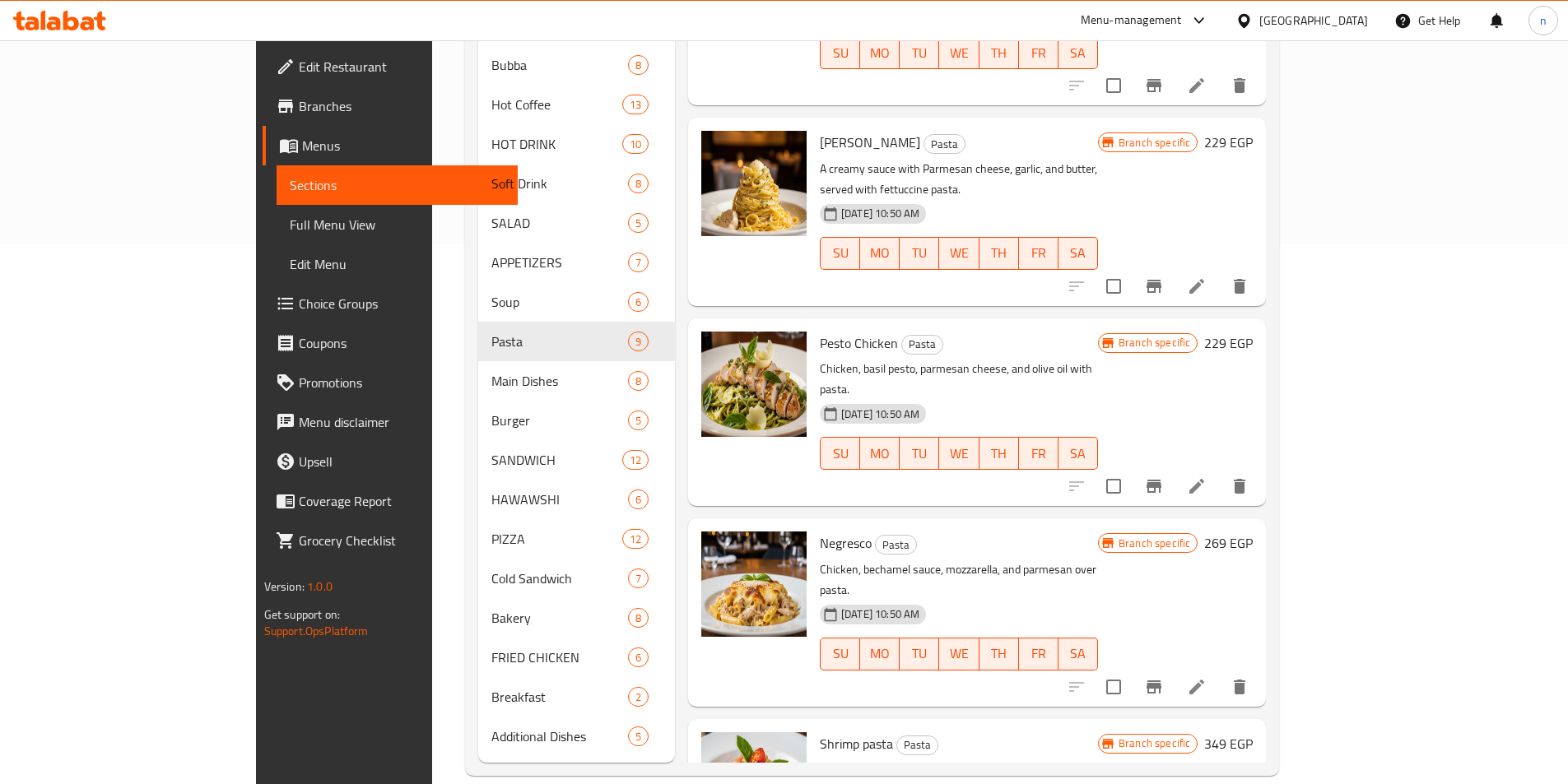
click at [1164, 677] on icon "Branch-specific-item" at bounding box center [1154, 687] width 20 height 20
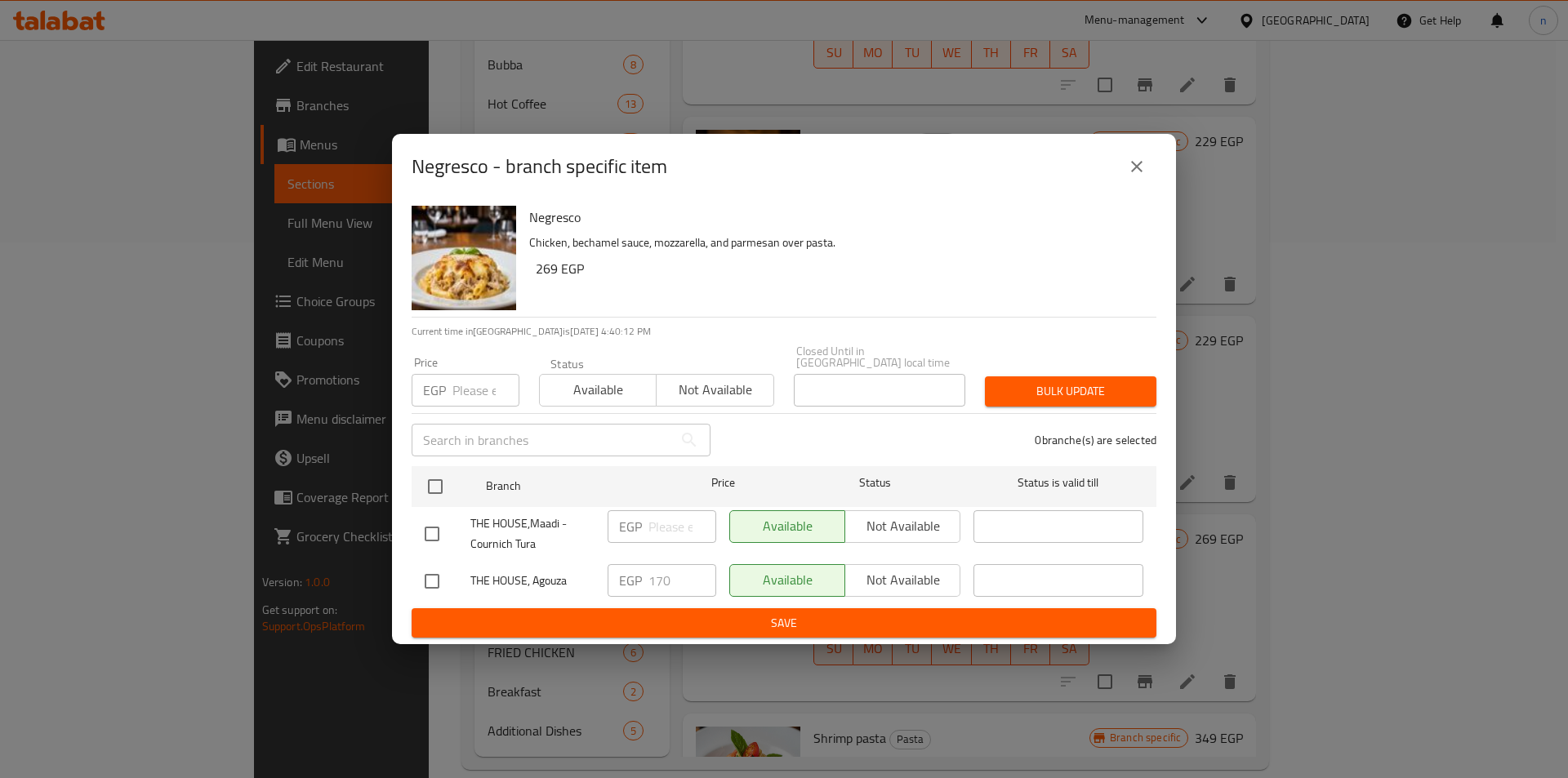
click at [1153, 174] on button "close" at bounding box center [1137, 167] width 39 height 39
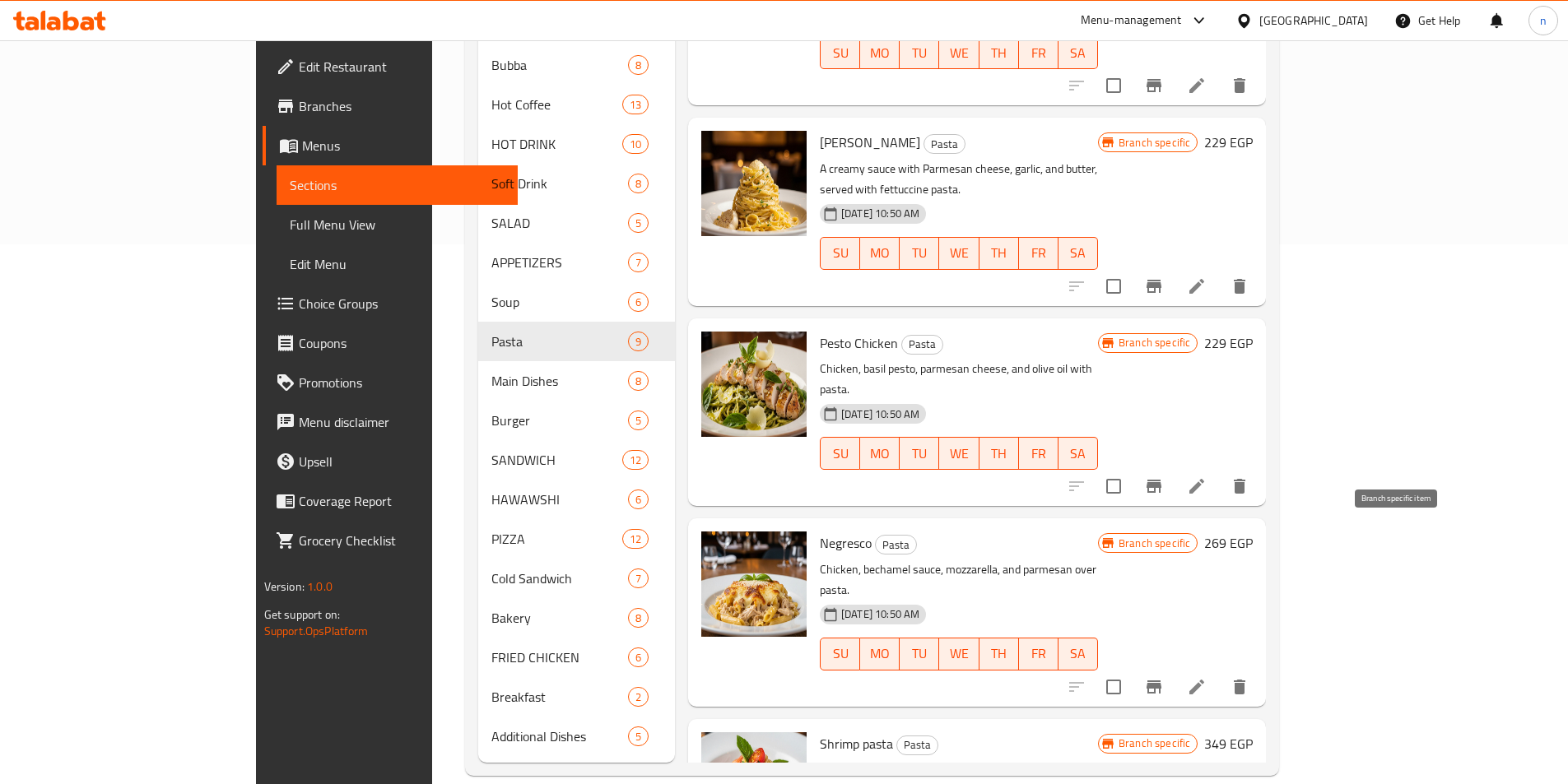
click at [1164, 677] on icon "Branch-specific-item" at bounding box center [1154, 687] width 20 height 20
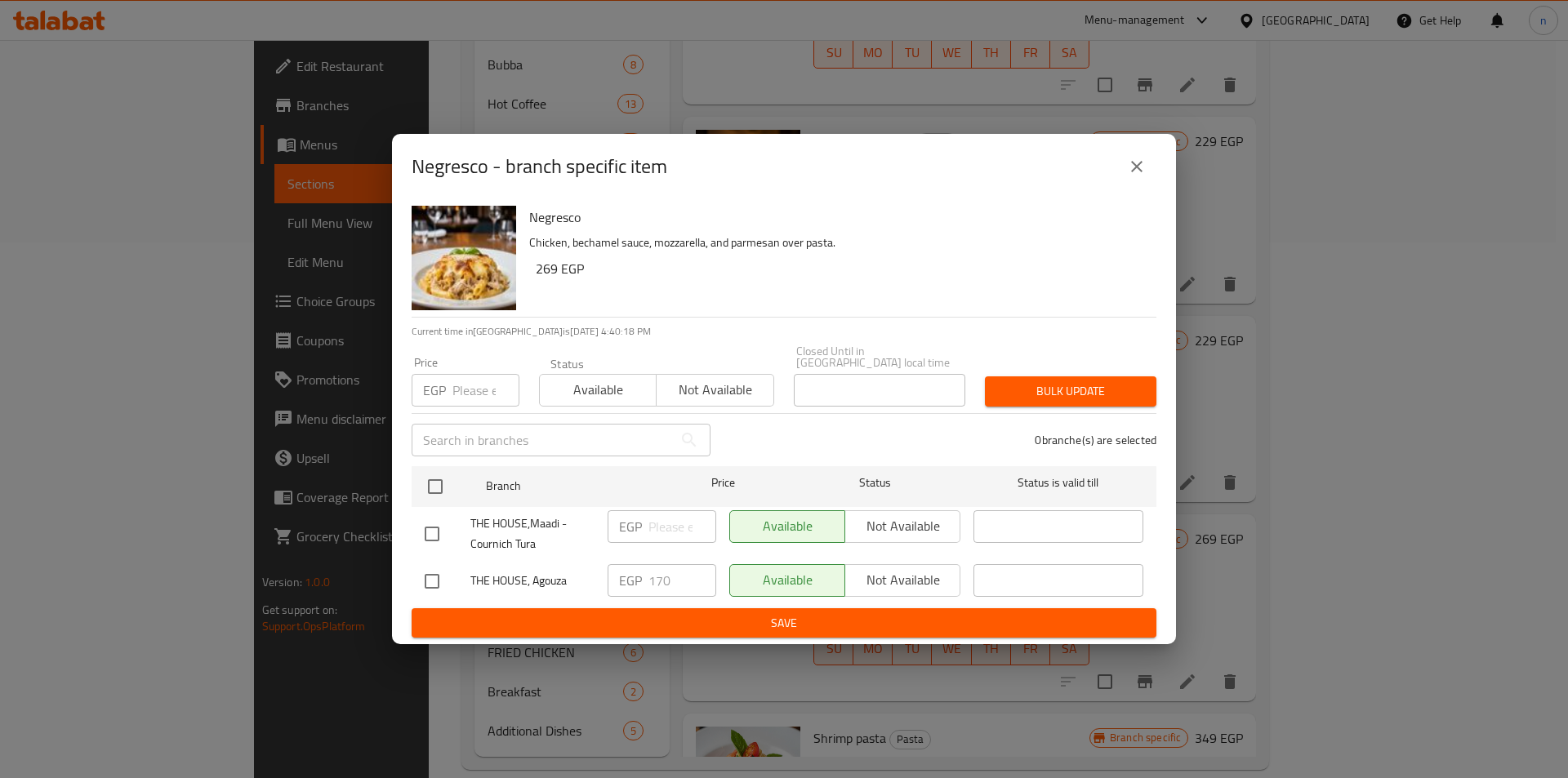
click at [1141, 167] on icon "close" at bounding box center [1137, 167] width 11 height 11
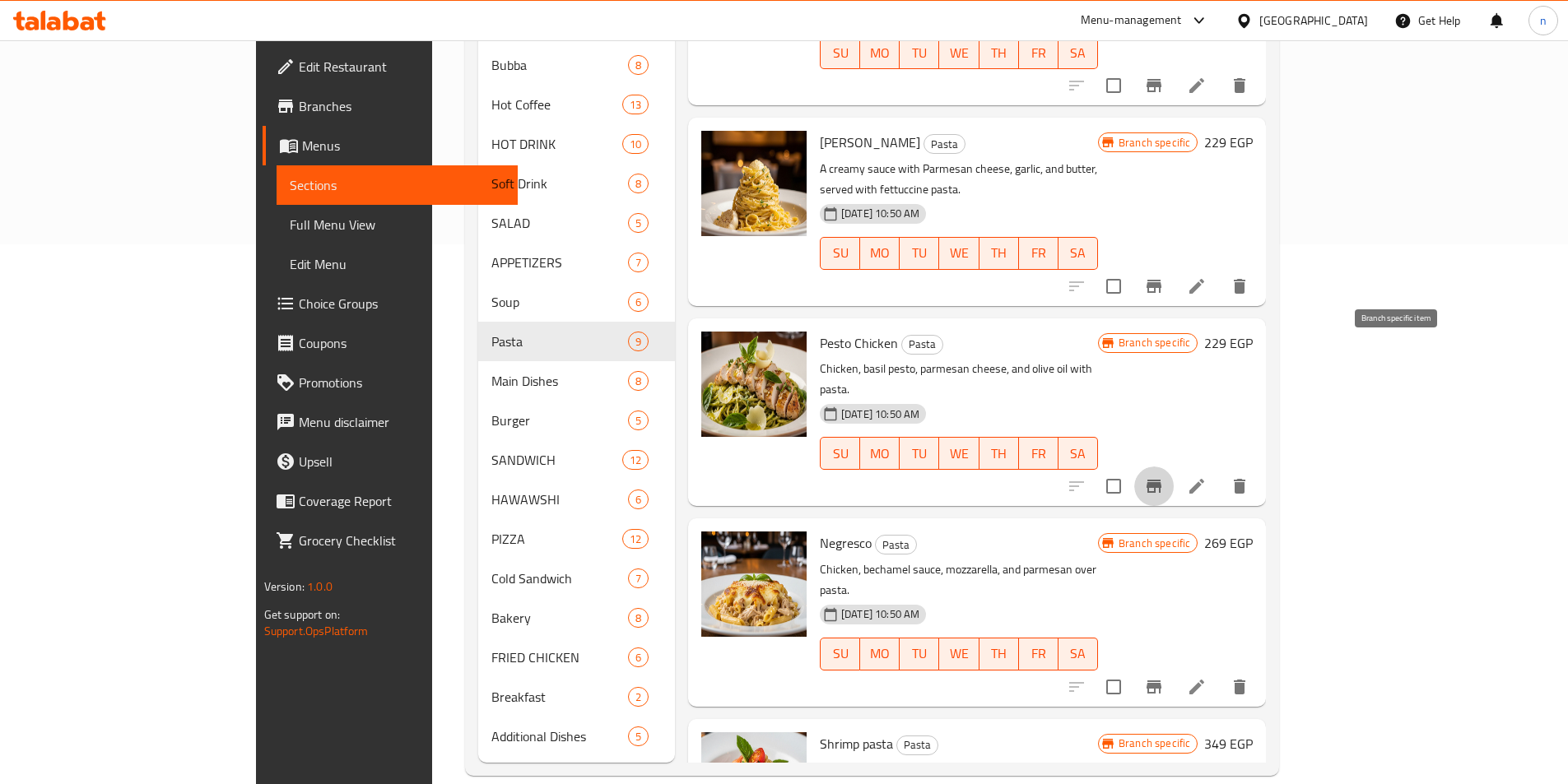
click at [1174, 466] on button "Branch-specific-item" at bounding box center [1154, 486] width 40 height 40
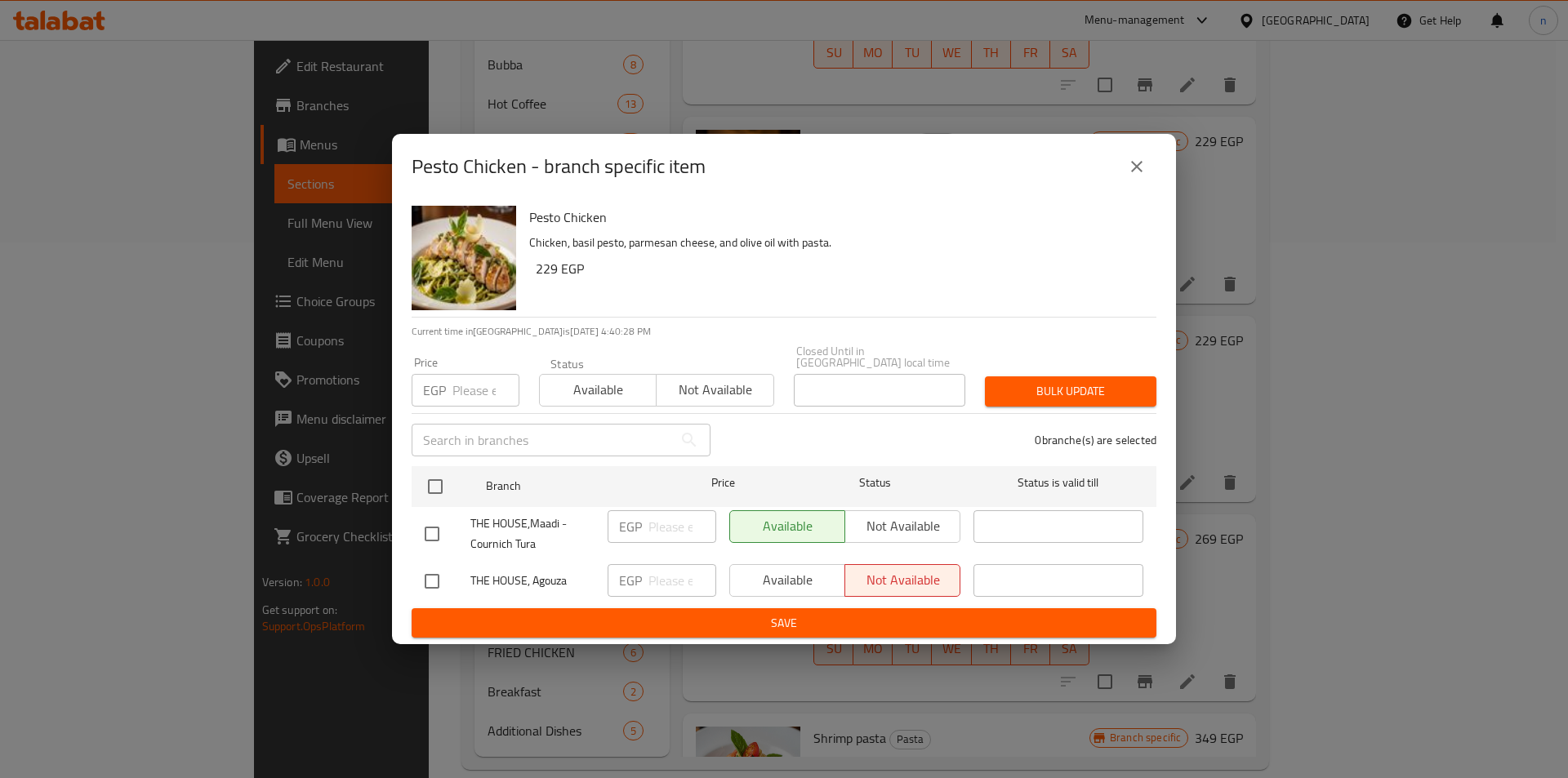
click at [1150, 174] on button "close" at bounding box center [1137, 167] width 39 height 39
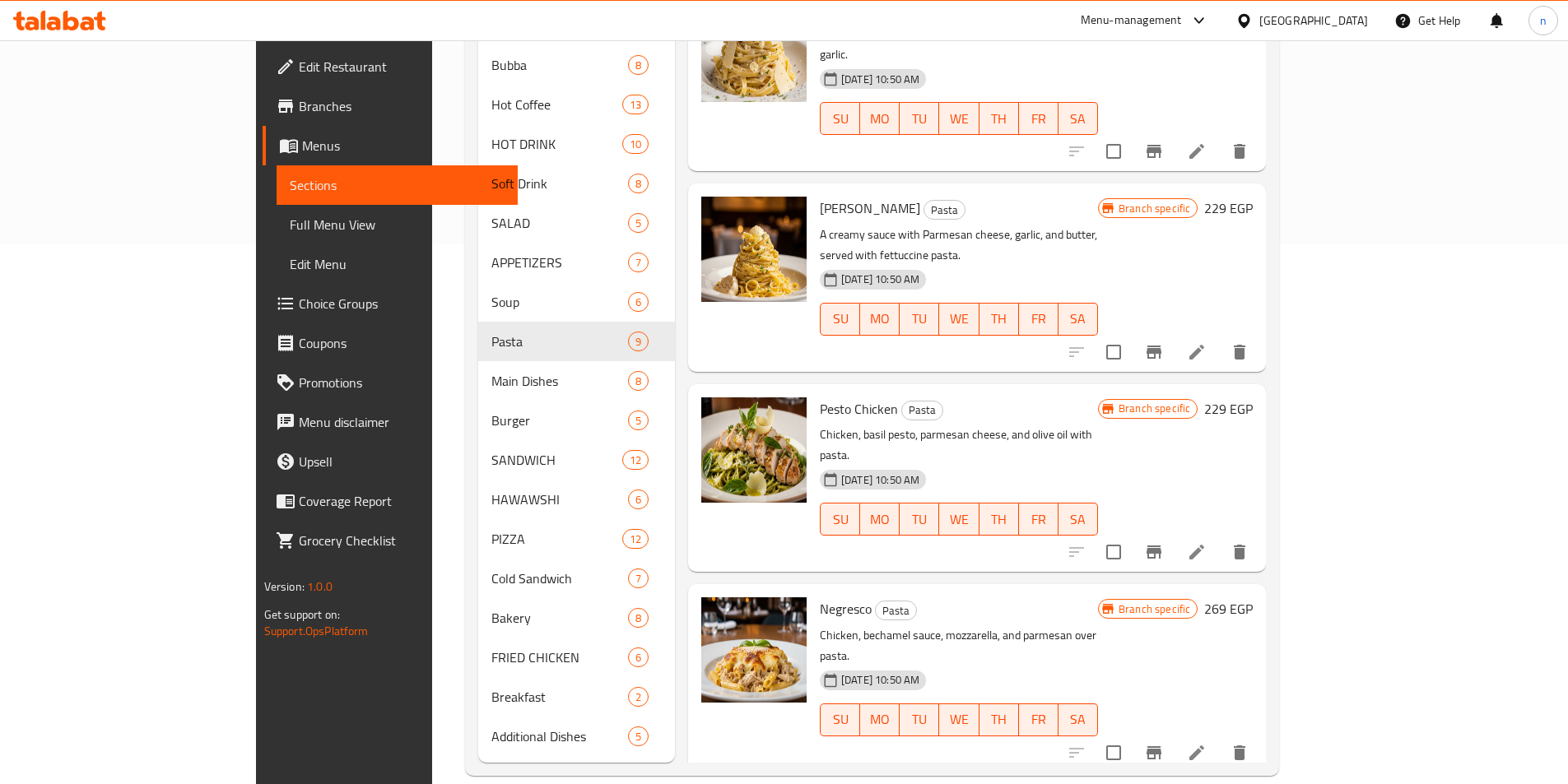
scroll to position [401, 0]
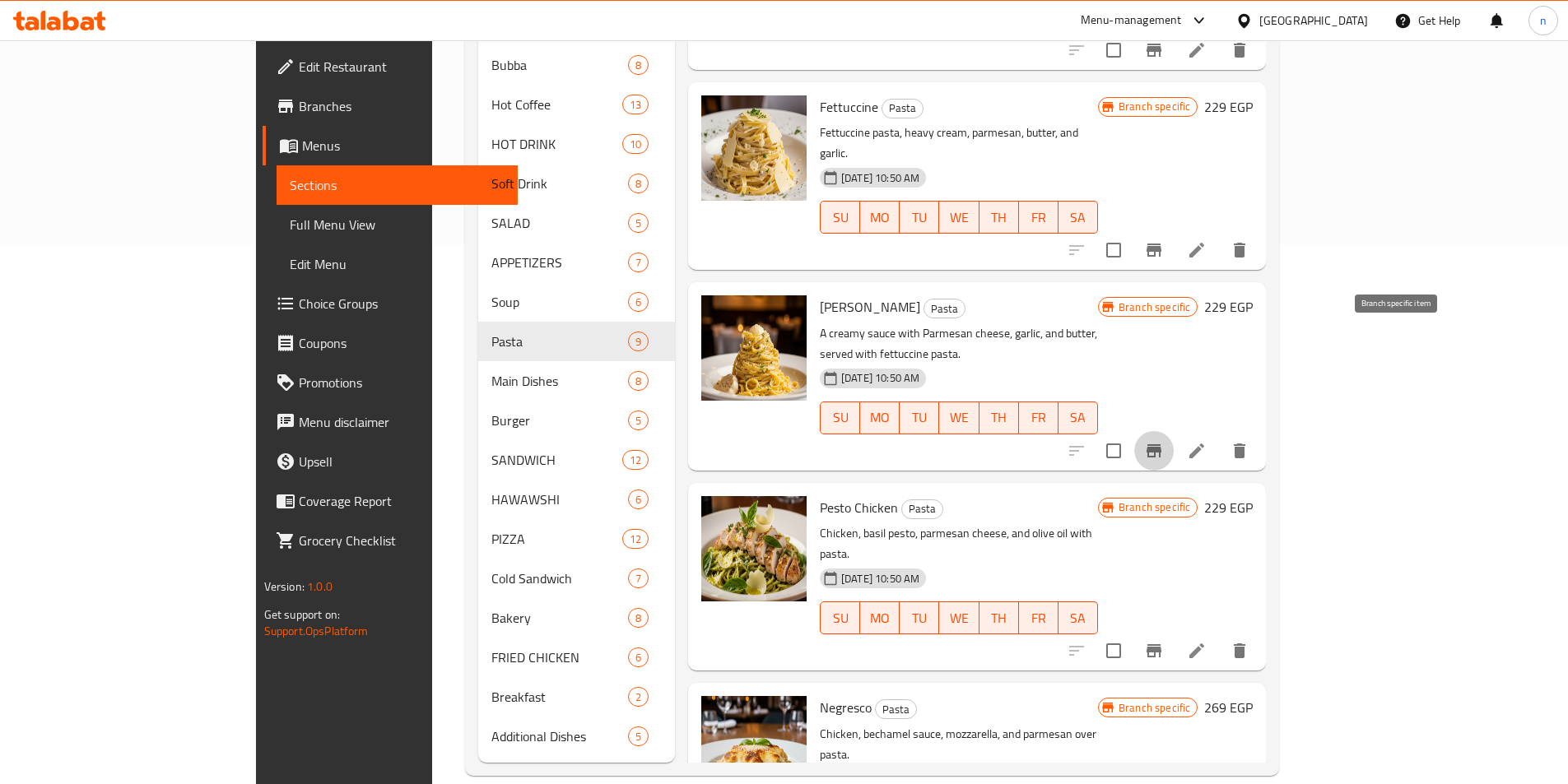
click at [1174, 431] on button "Branch-specific-item" at bounding box center [1154, 451] width 40 height 40
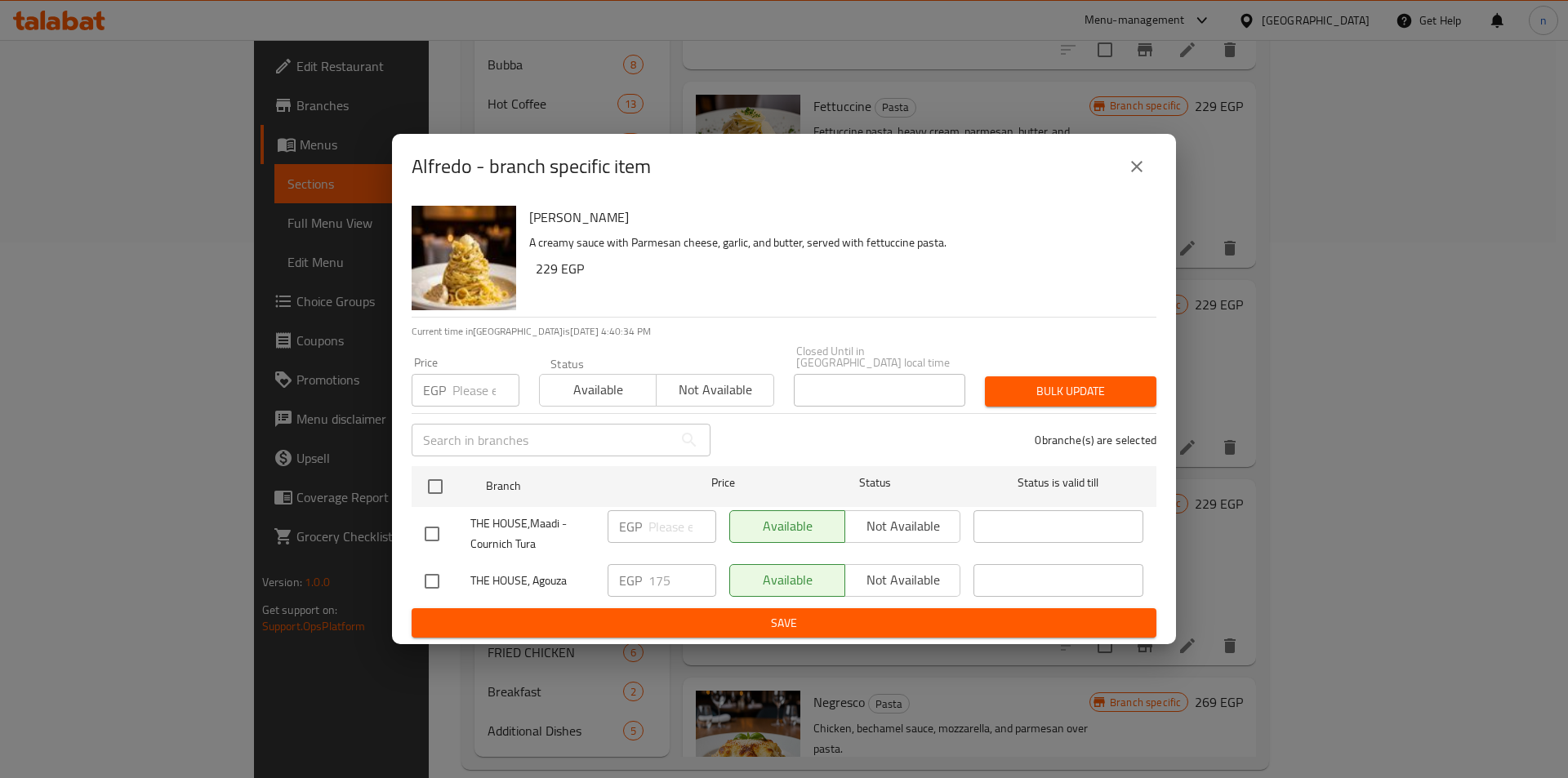
click at [1146, 176] on icon "close" at bounding box center [1137, 167] width 20 height 20
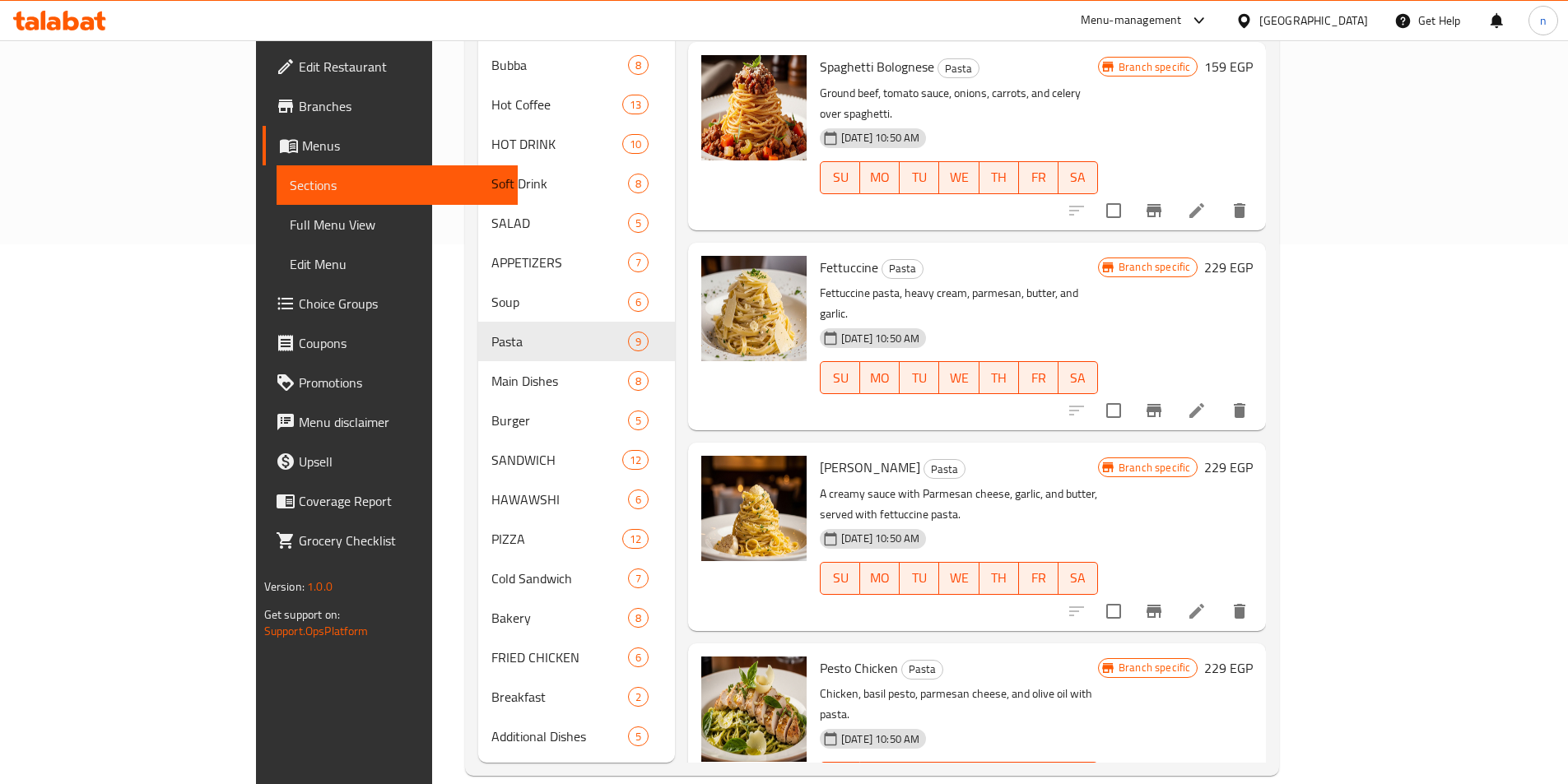
scroll to position [237, 0]
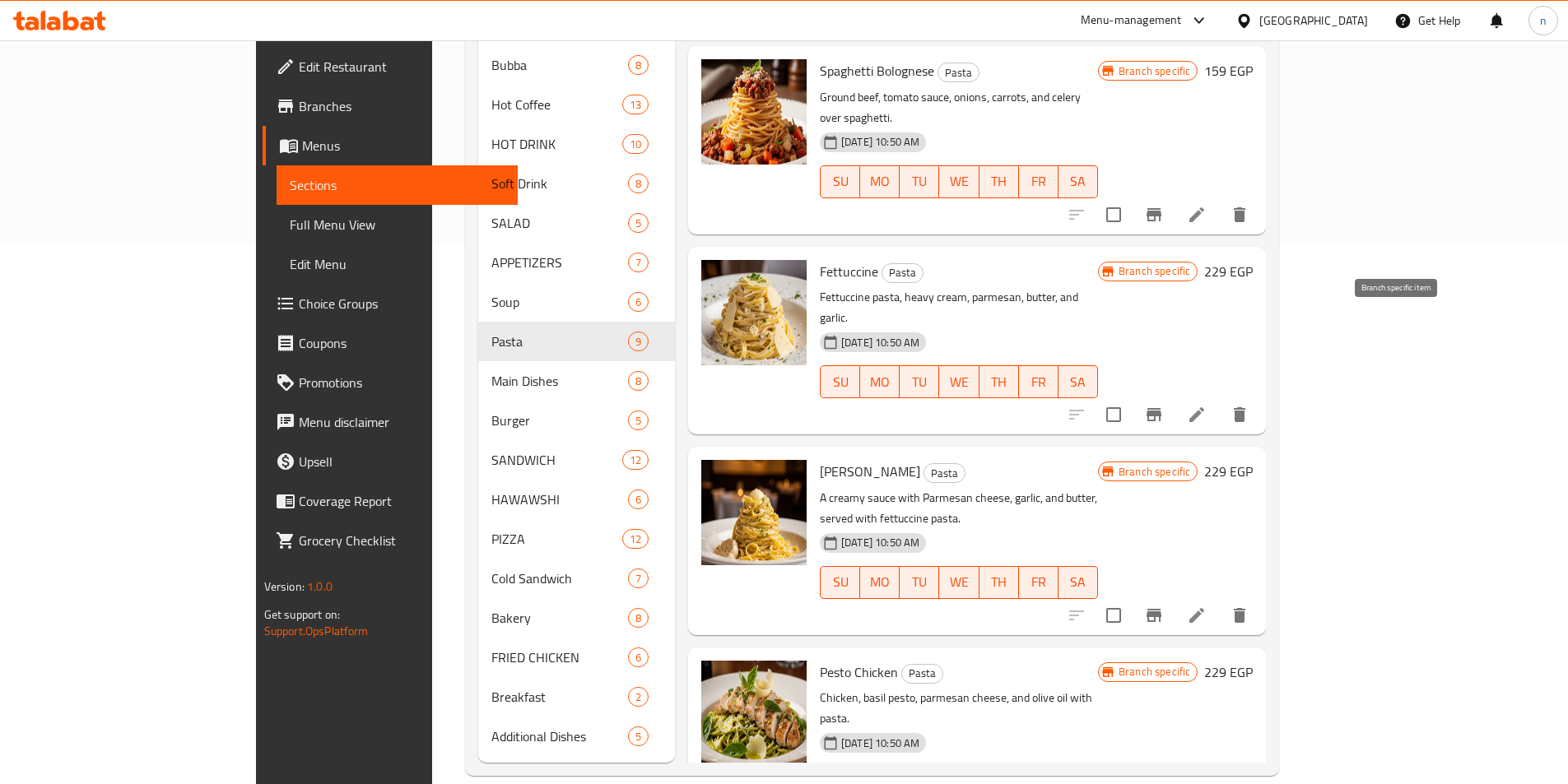
click at [1164, 405] on icon "Branch-specific-item" at bounding box center [1154, 415] width 20 height 20
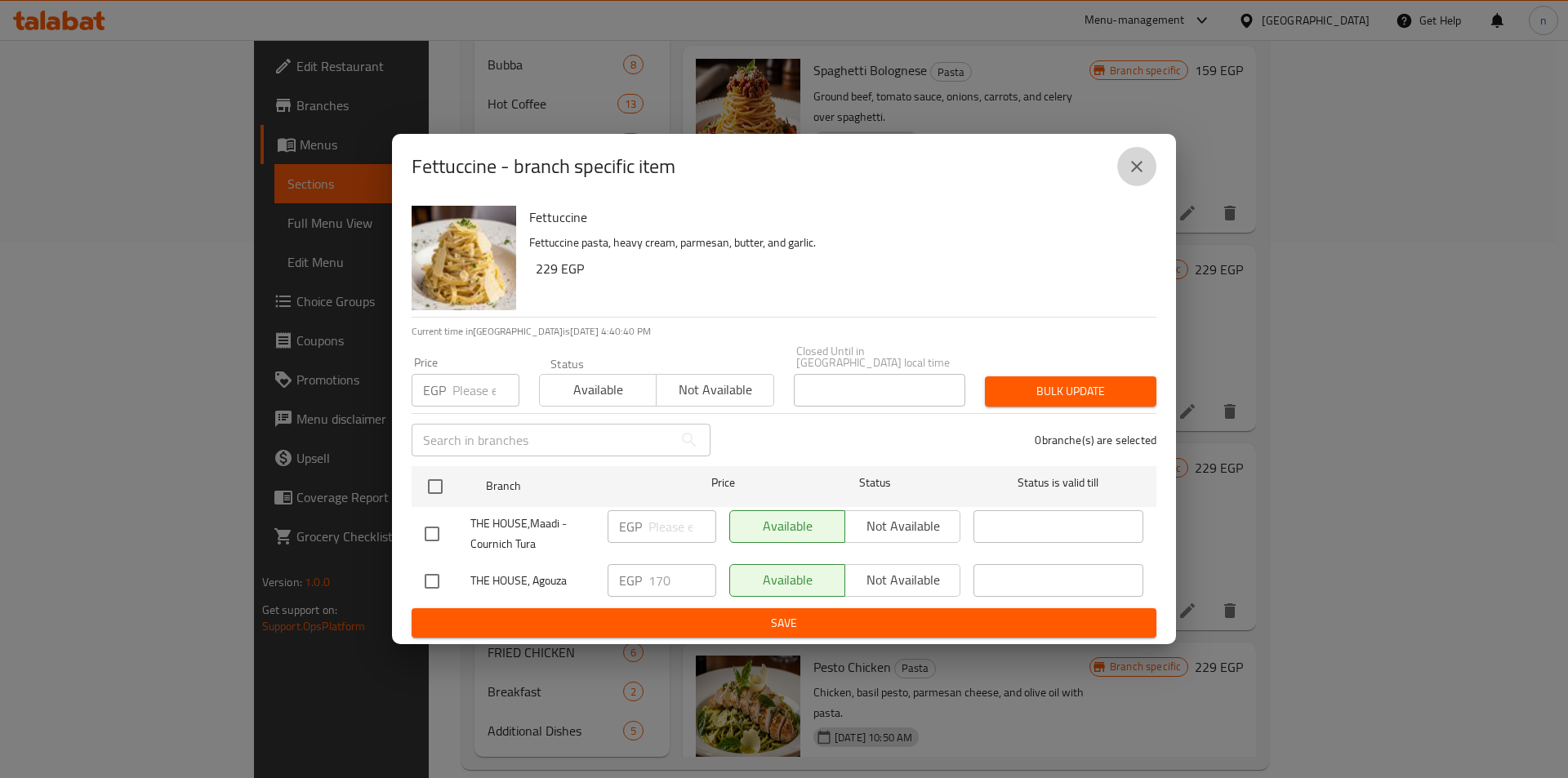
click at [1148, 176] on button "close" at bounding box center [1137, 167] width 39 height 39
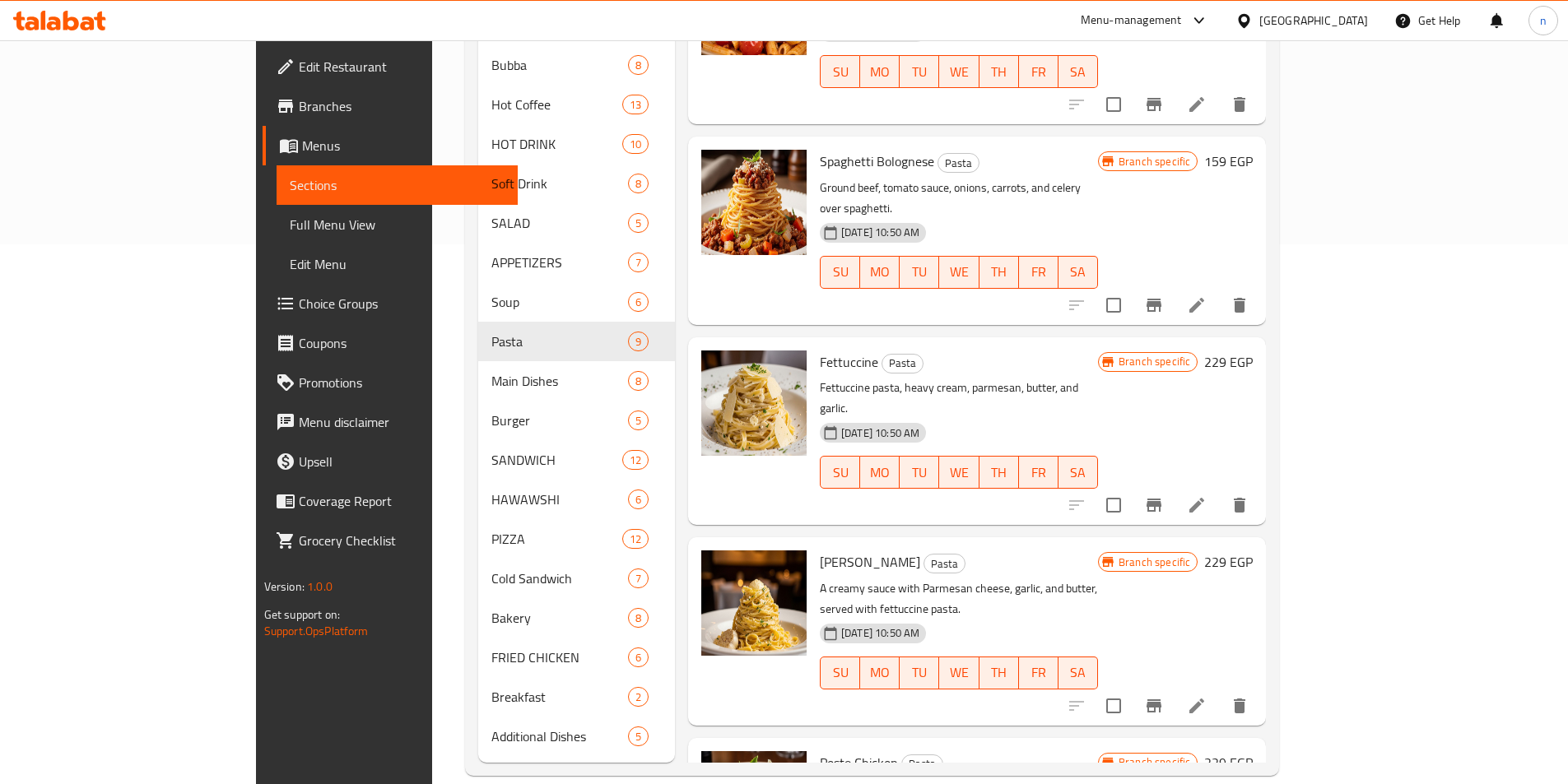
scroll to position [0, 0]
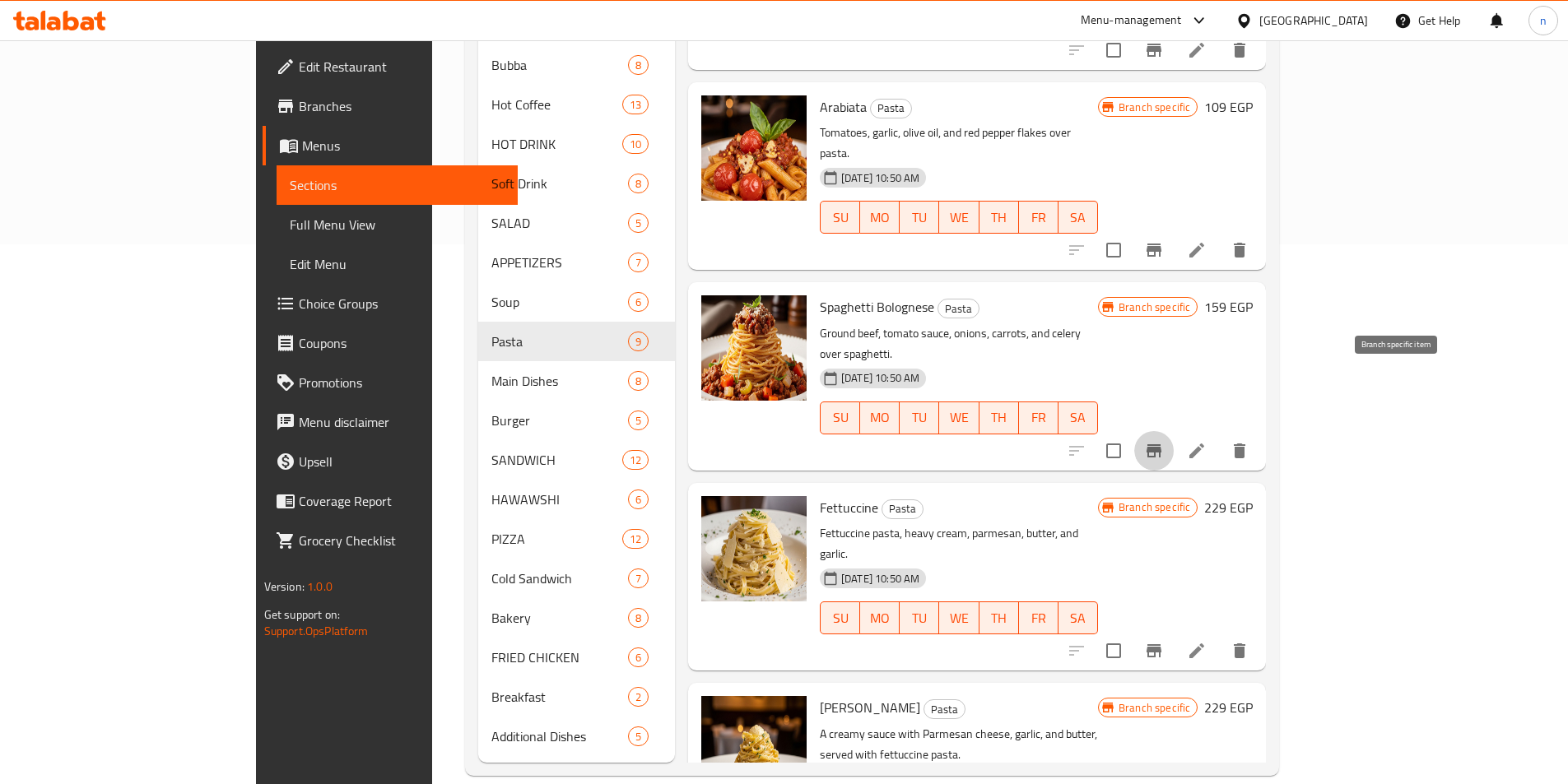
click at [1164, 441] on icon "Branch-specific-item" at bounding box center [1154, 451] width 20 height 20
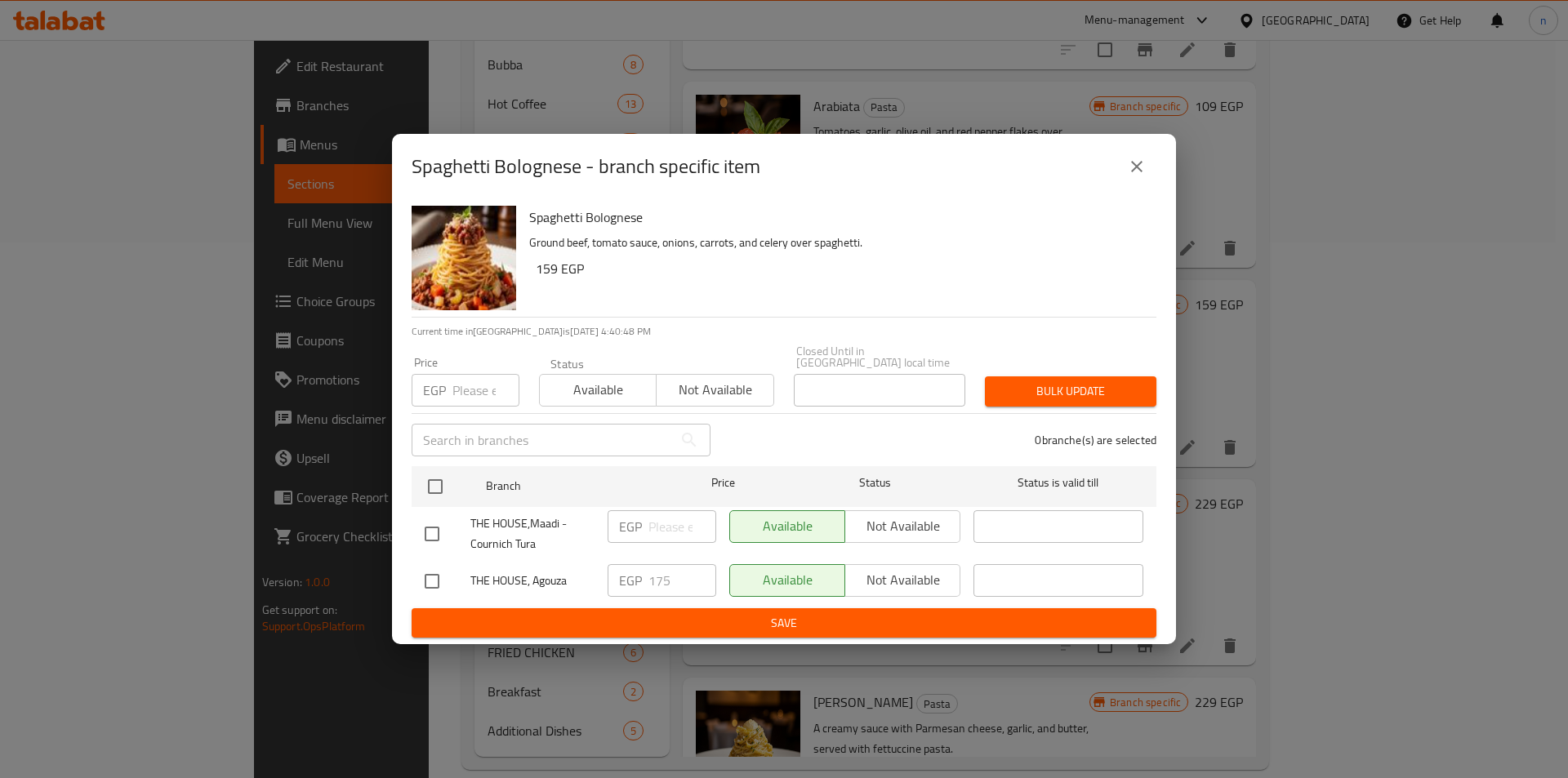
click at [1130, 186] on button "close" at bounding box center [1137, 167] width 39 height 39
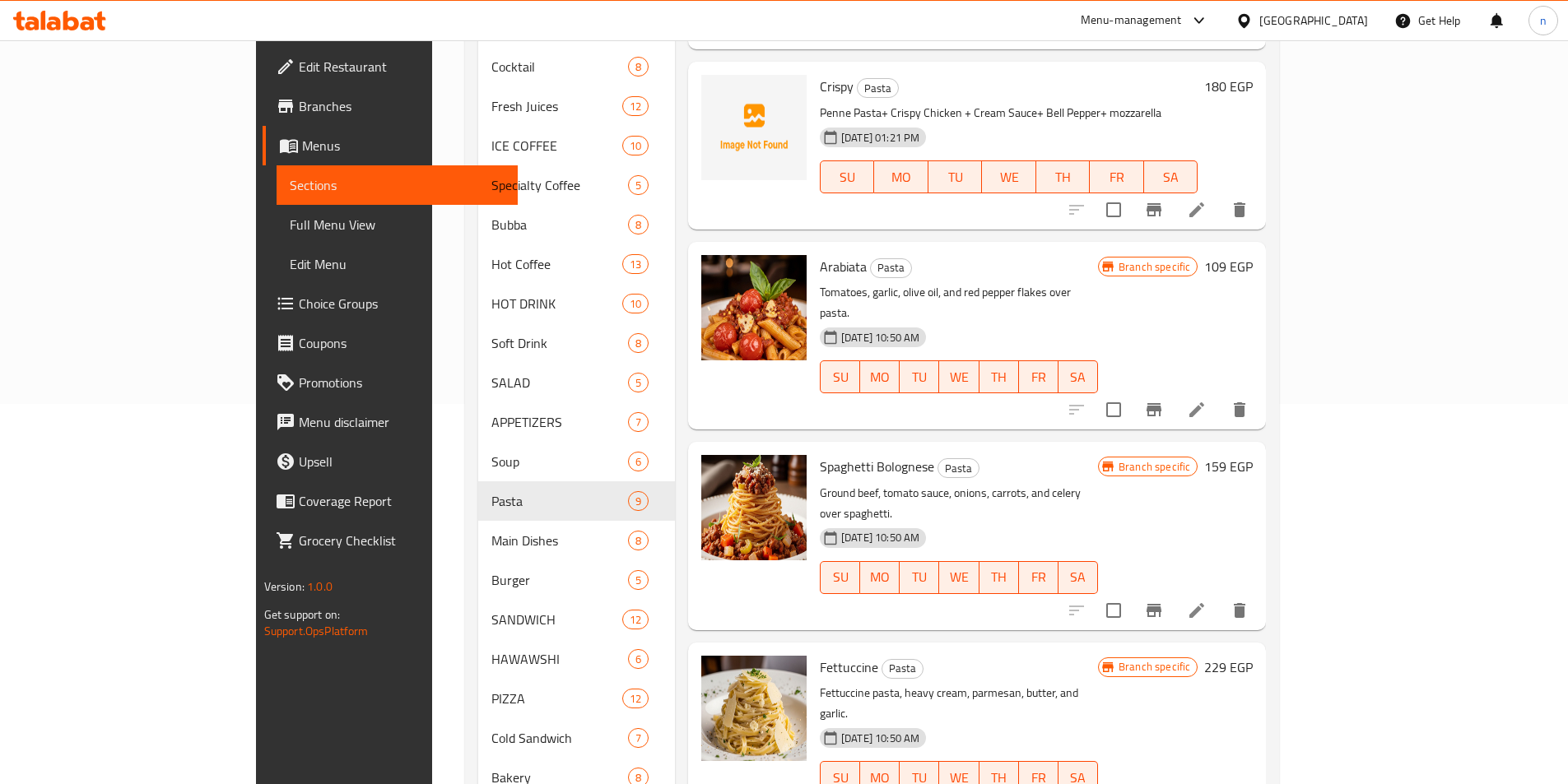
scroll to position [540, 0]
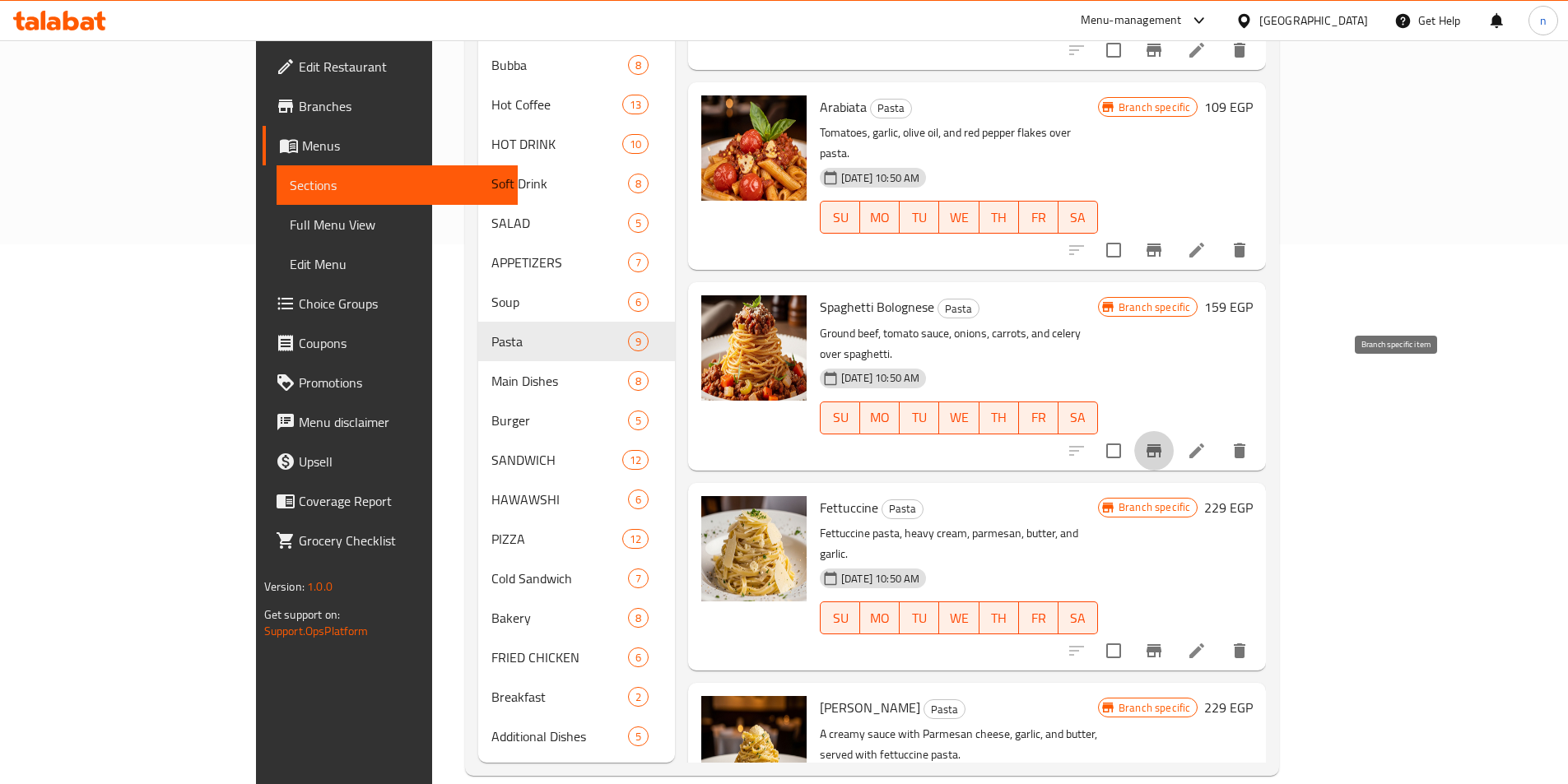
click at [1174, 431] on button "Branch-specific-item" at bounding box center [1154, 451] width 40 height 40
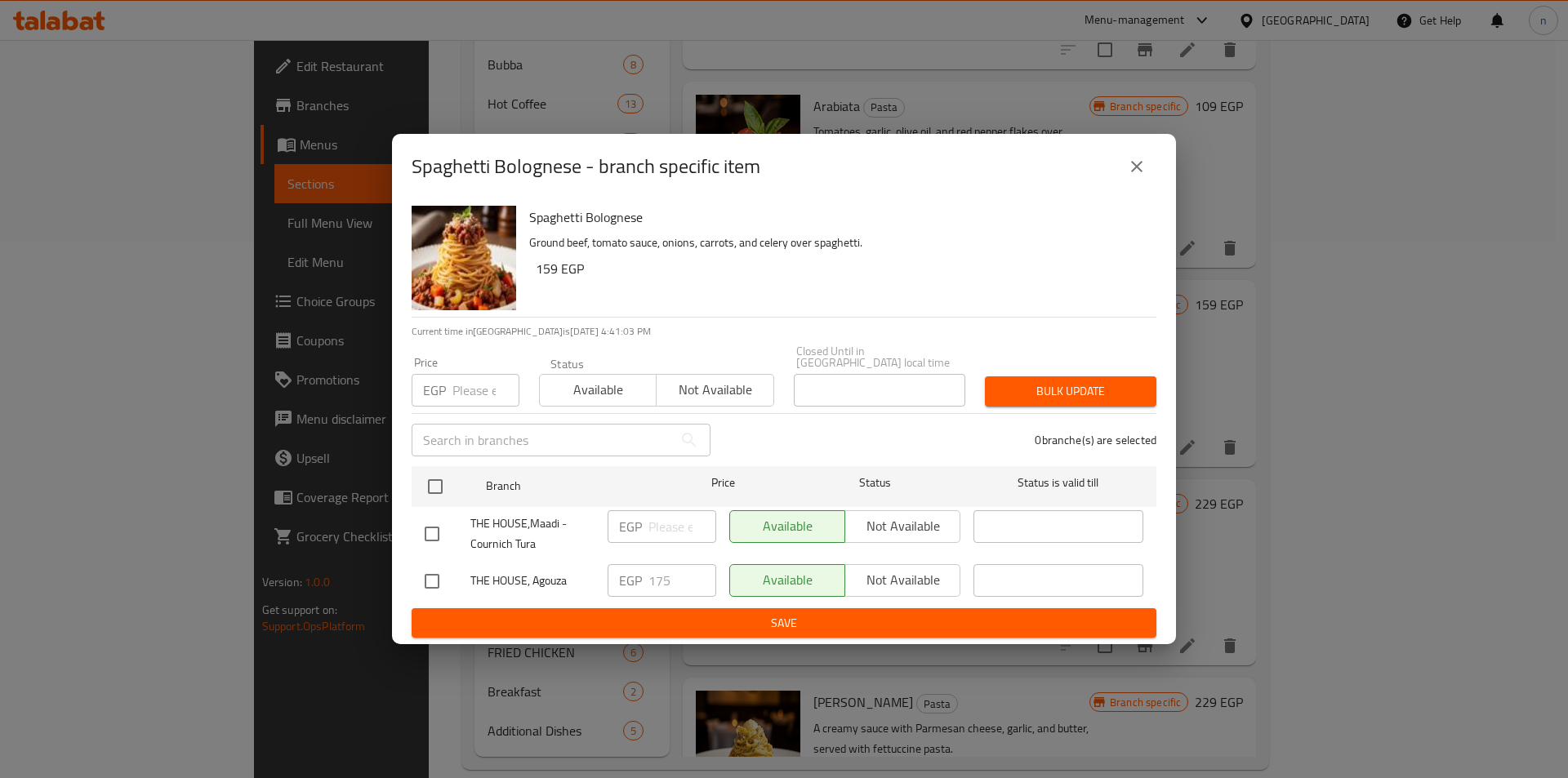
click at [439, 565] on input "checkbox" at bounding box center [432, 582] width 34 height 34
checkbox input "true"
click at [691, 577] on input "175" at bounding box center [682, 581] width 68 height 33
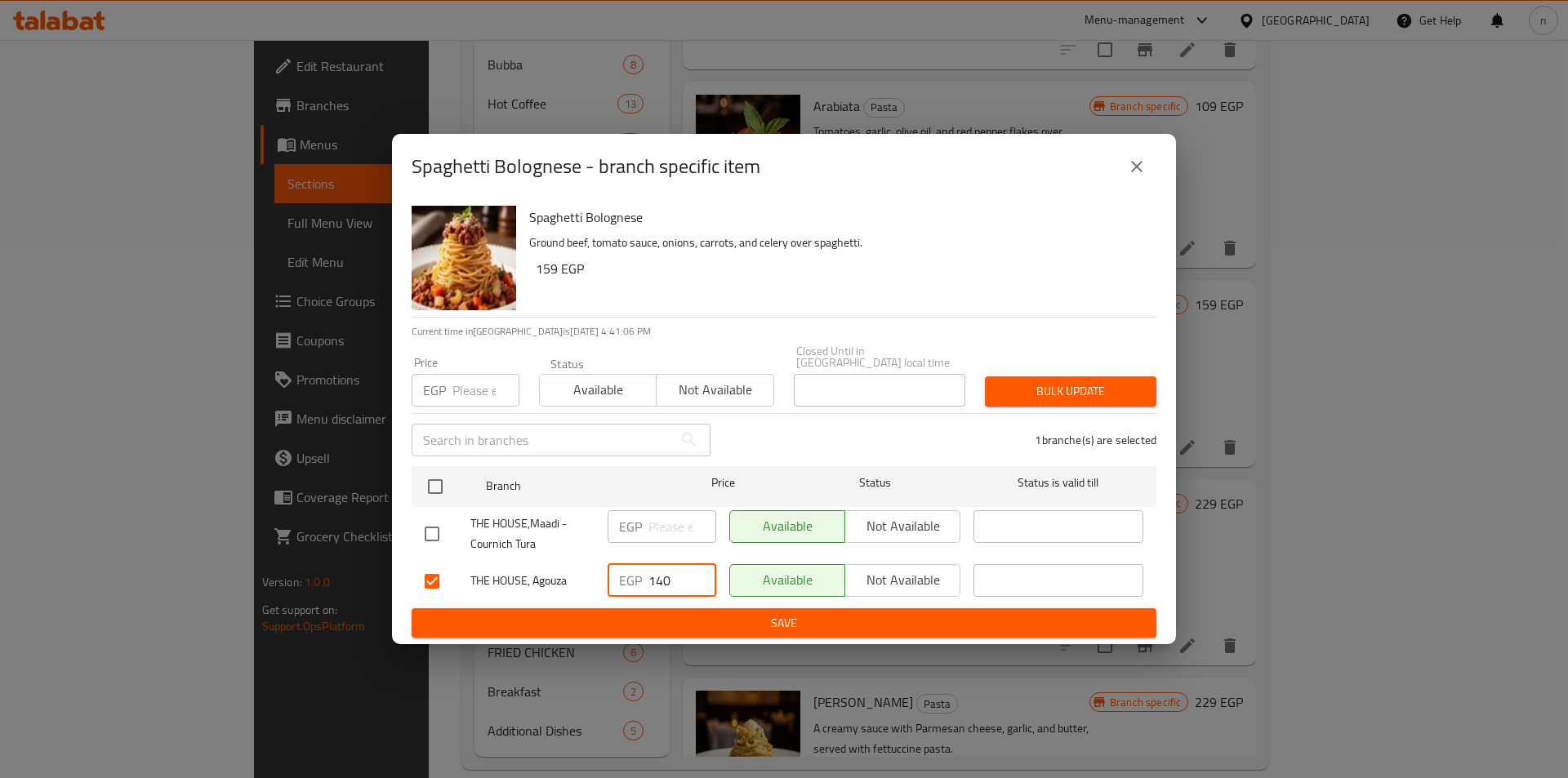
type input "140"
click at [679, 613] on span "Save" at bounding box center [784, 623] width 719 height 21
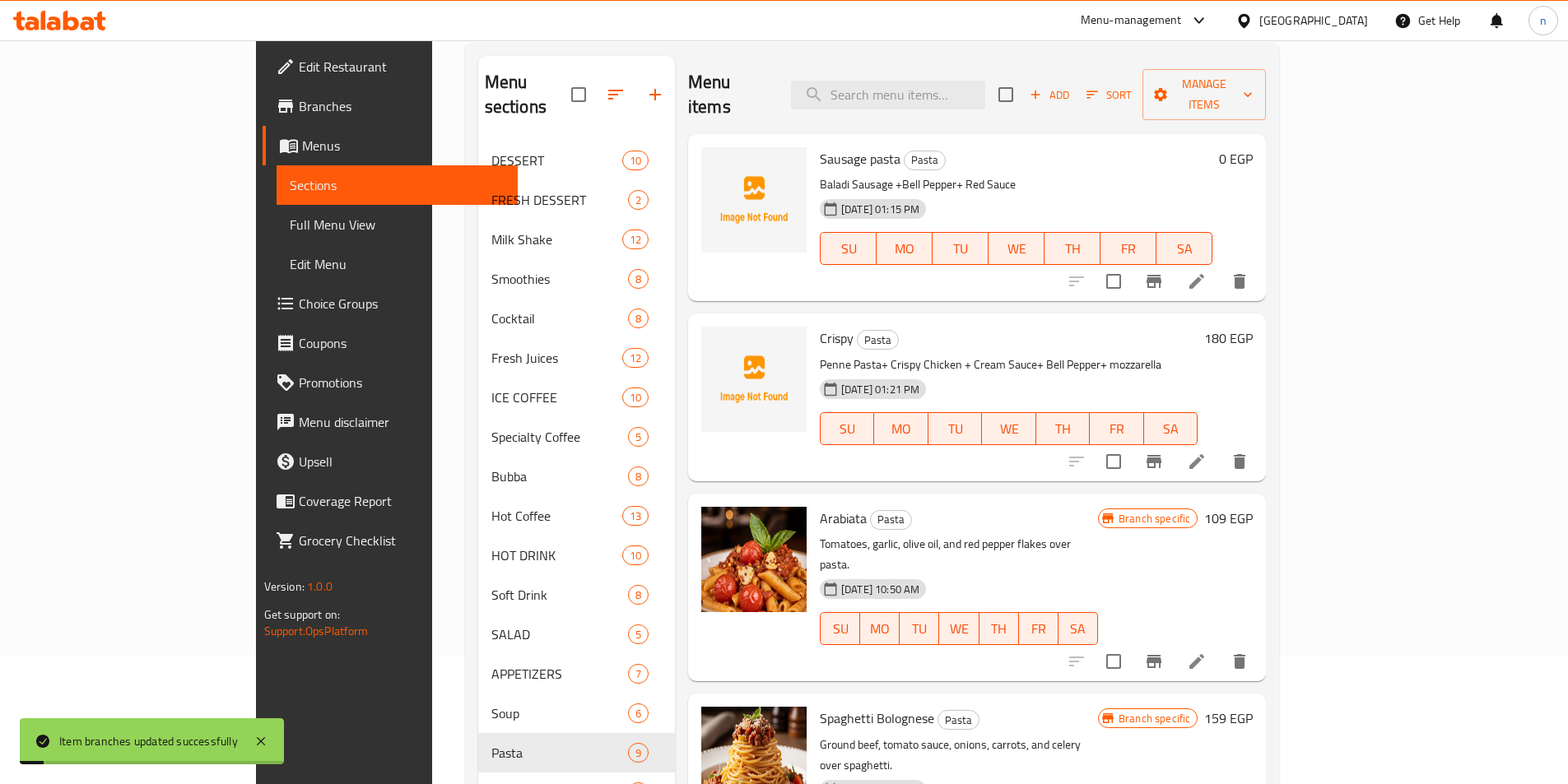
scroll to position [0, 0]
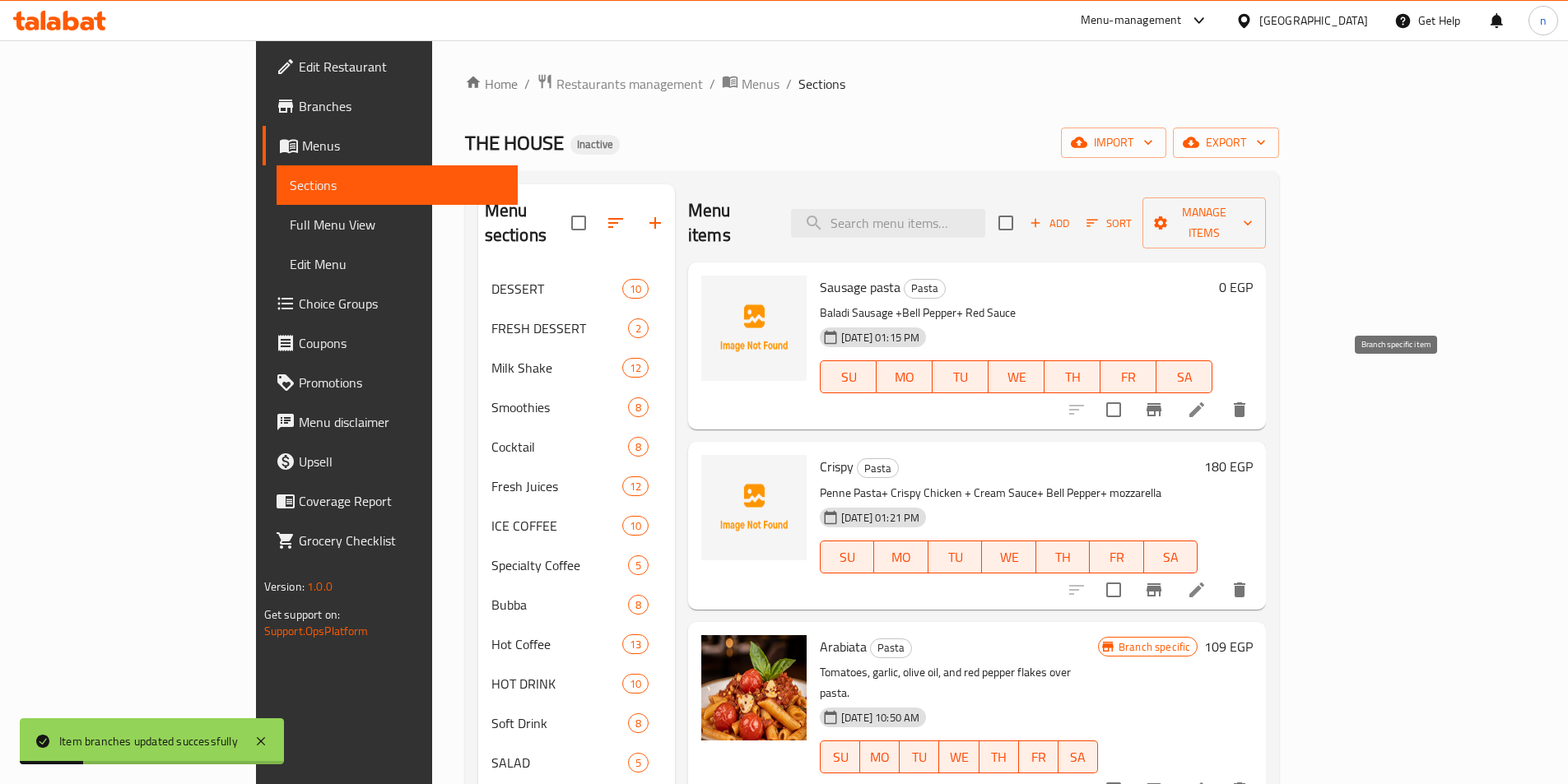
click at [1164, 400] on icon "Branch-specific-item" at bounding box center [1154, 410] width 20 height 20
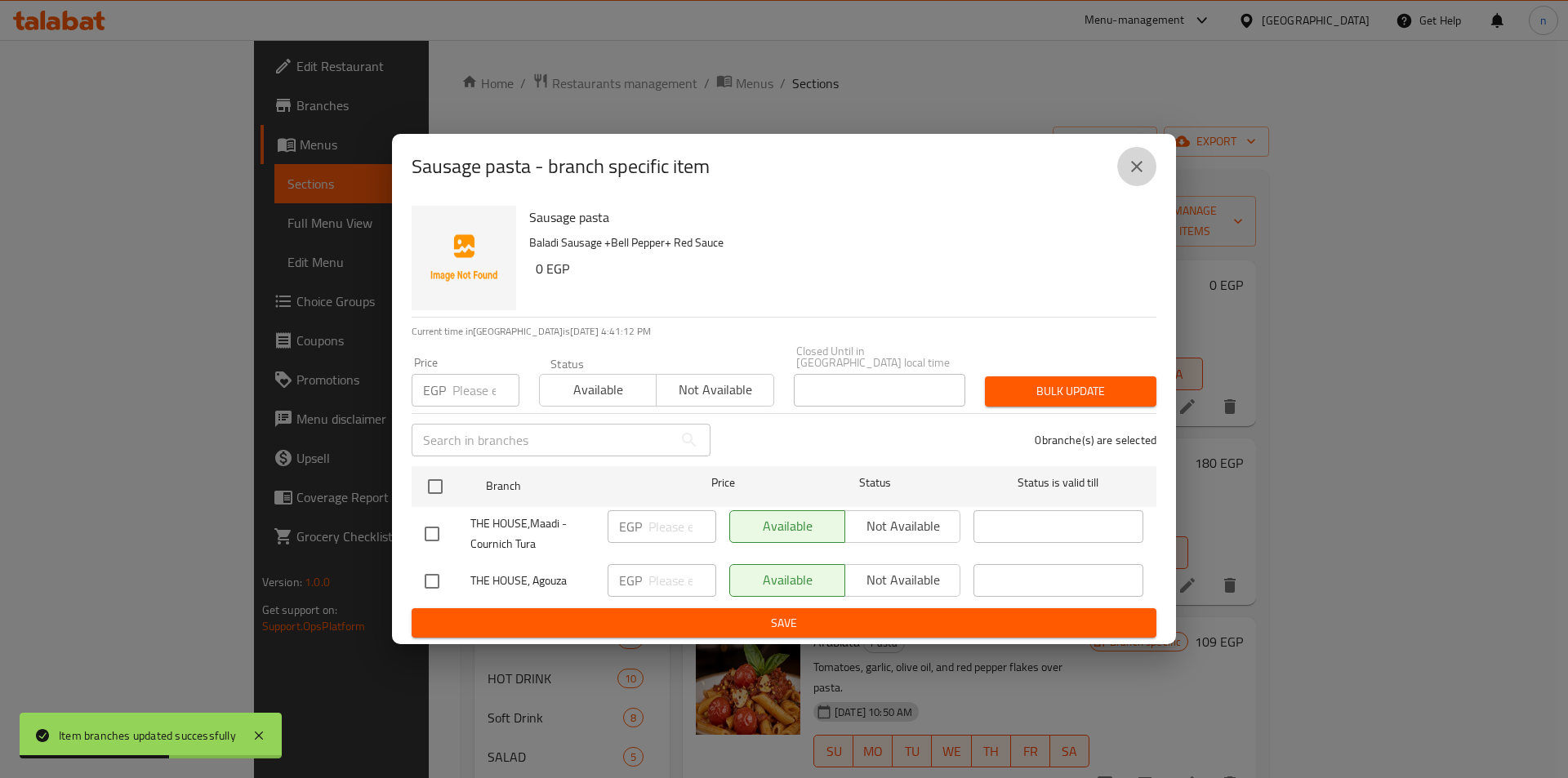
click at [1130, 174] on icon "close" at bounding box center [1137, 167] width 20 height 20
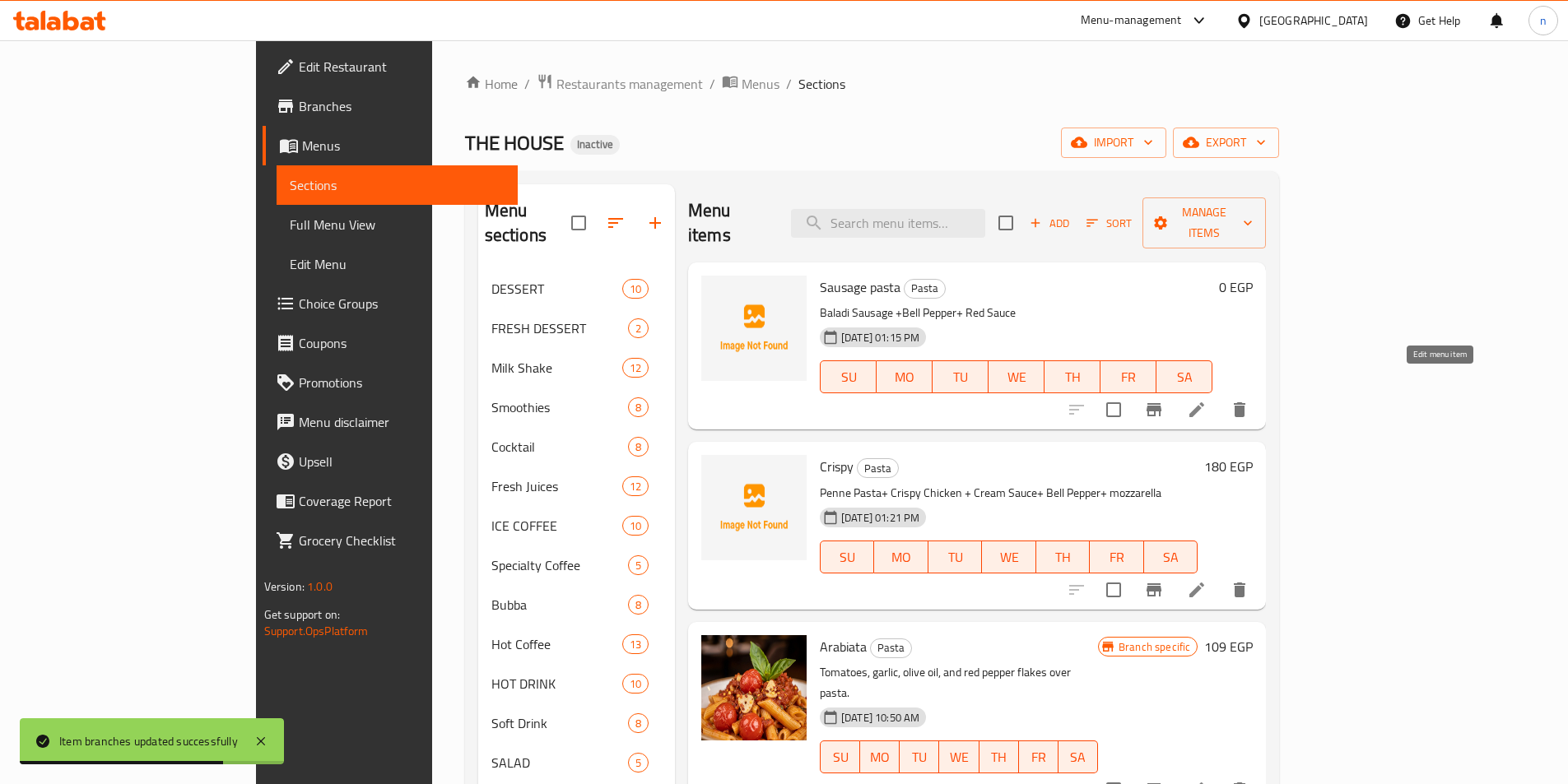
click at [1207, 400] on icon at bounding box center [1197, 410] width 20 height 20
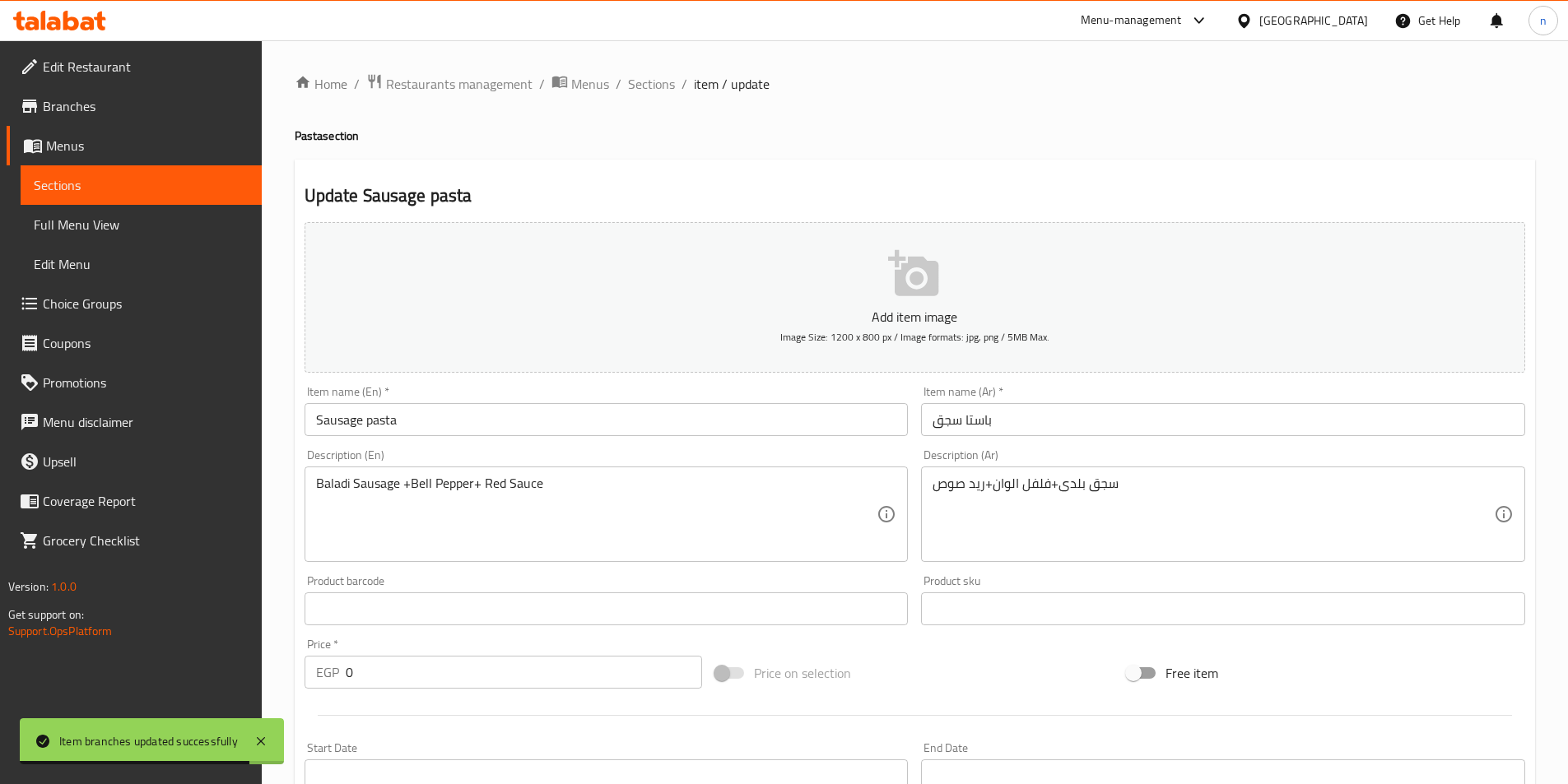
scroll to position [379, 0]
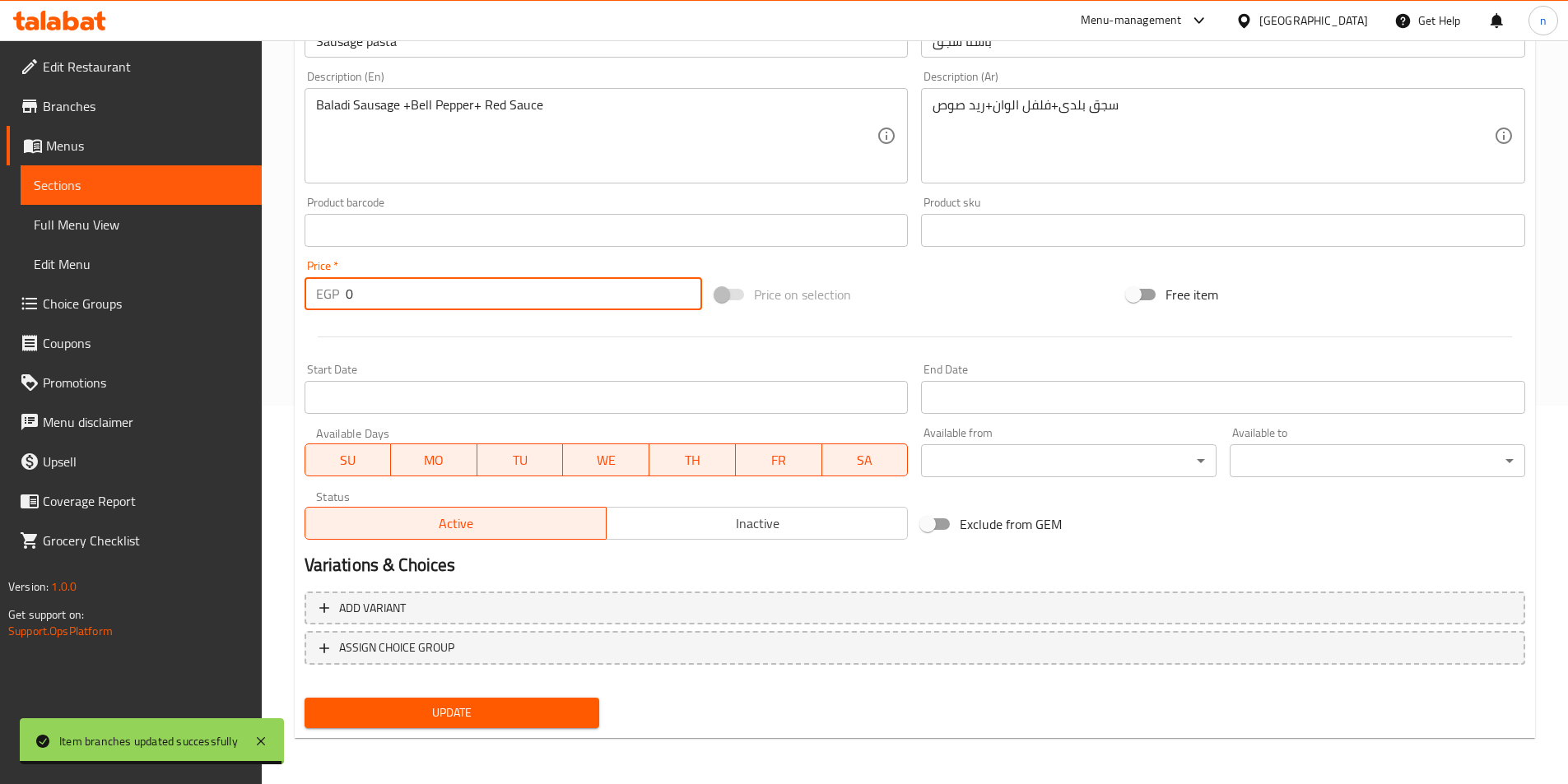
click at [400, 300] on input "0" at bounding box center [525, 294] width 357 height 33
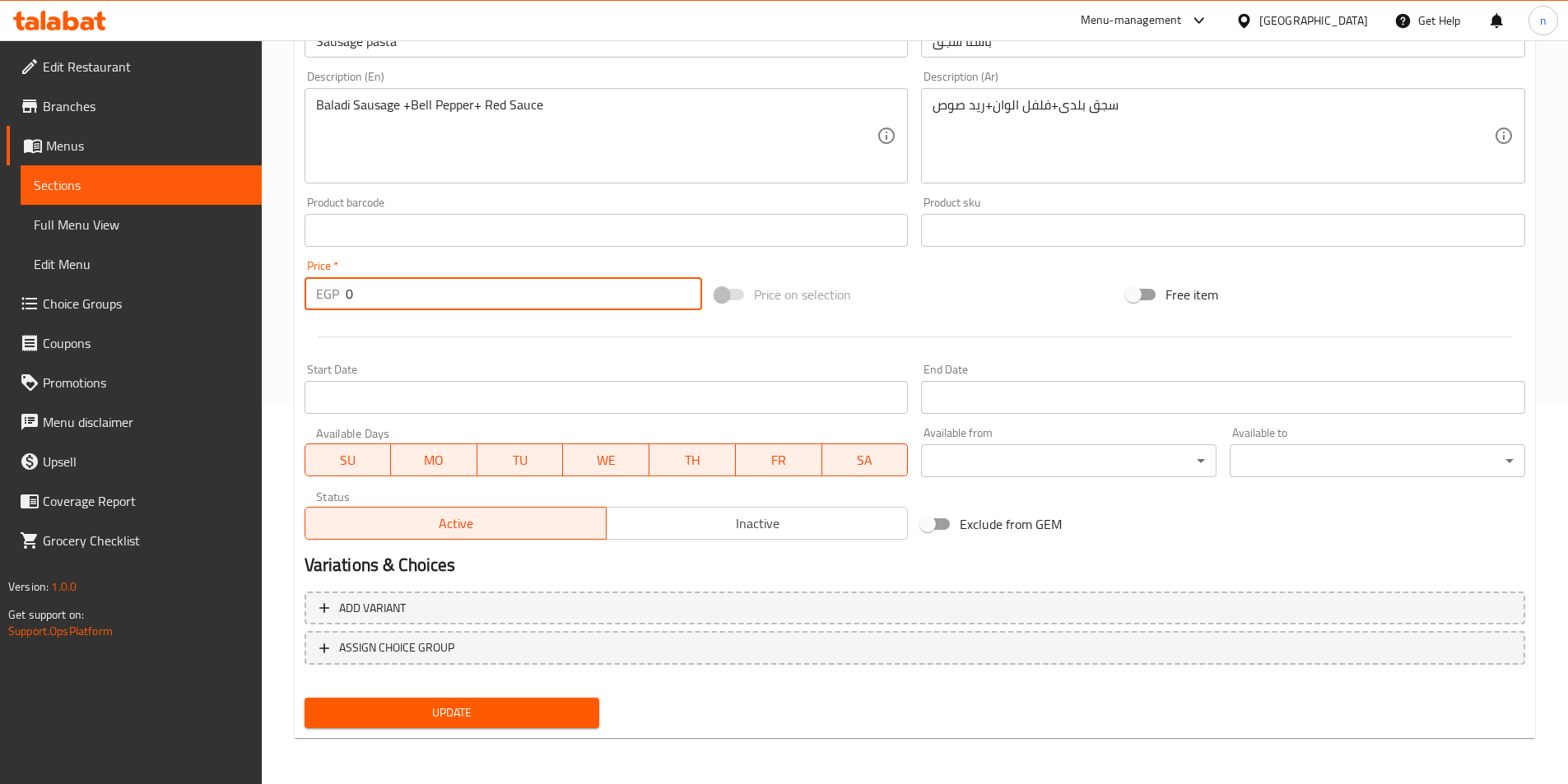
click at [400, 300] on input "0" at bounding box center [525, 294] width 357 height 33
type input "160"
click at [438, 724] on button "Update" at bounding box center [452, 713] width 295 height 31
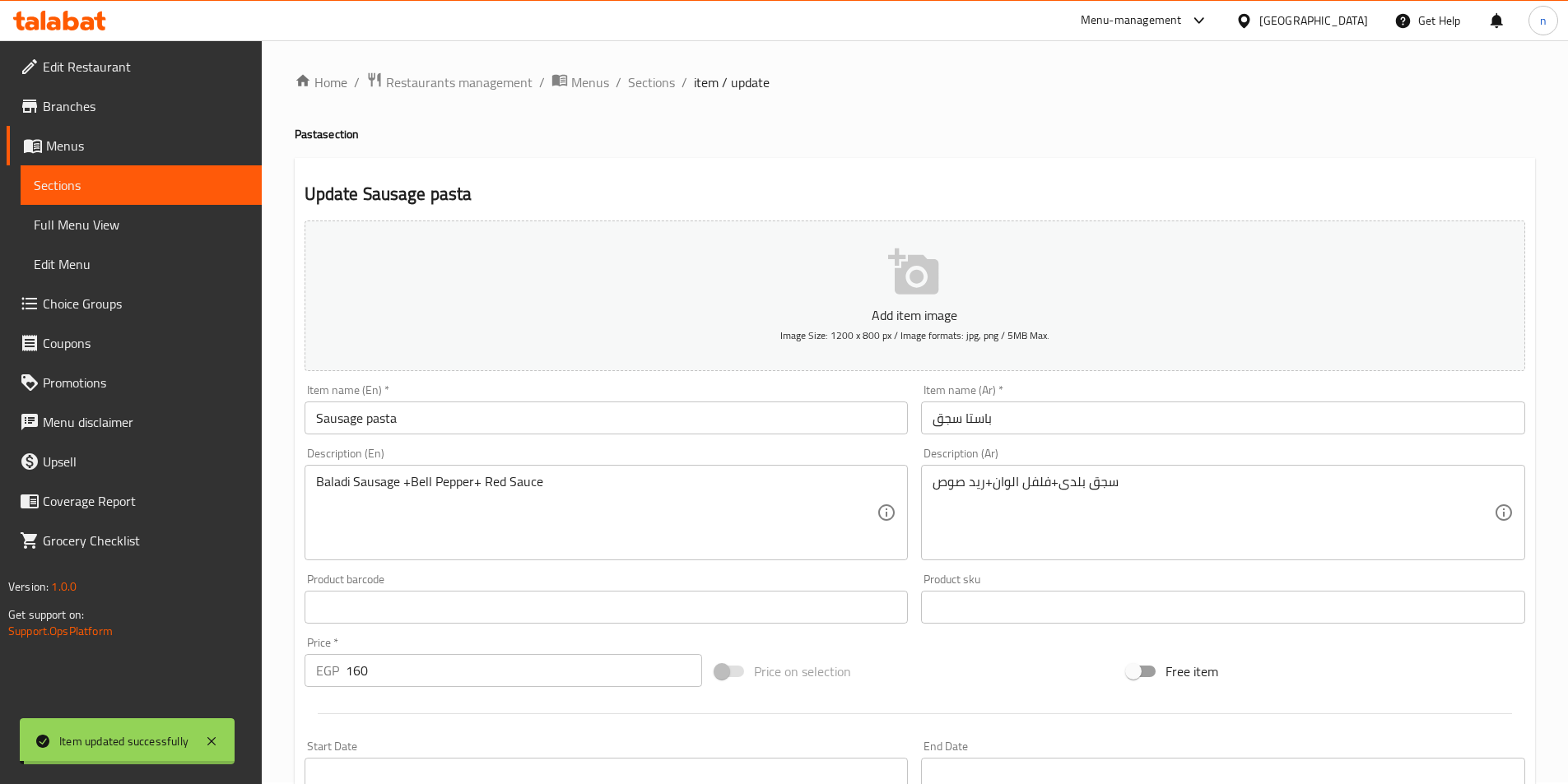
scroll to position [0, 0]
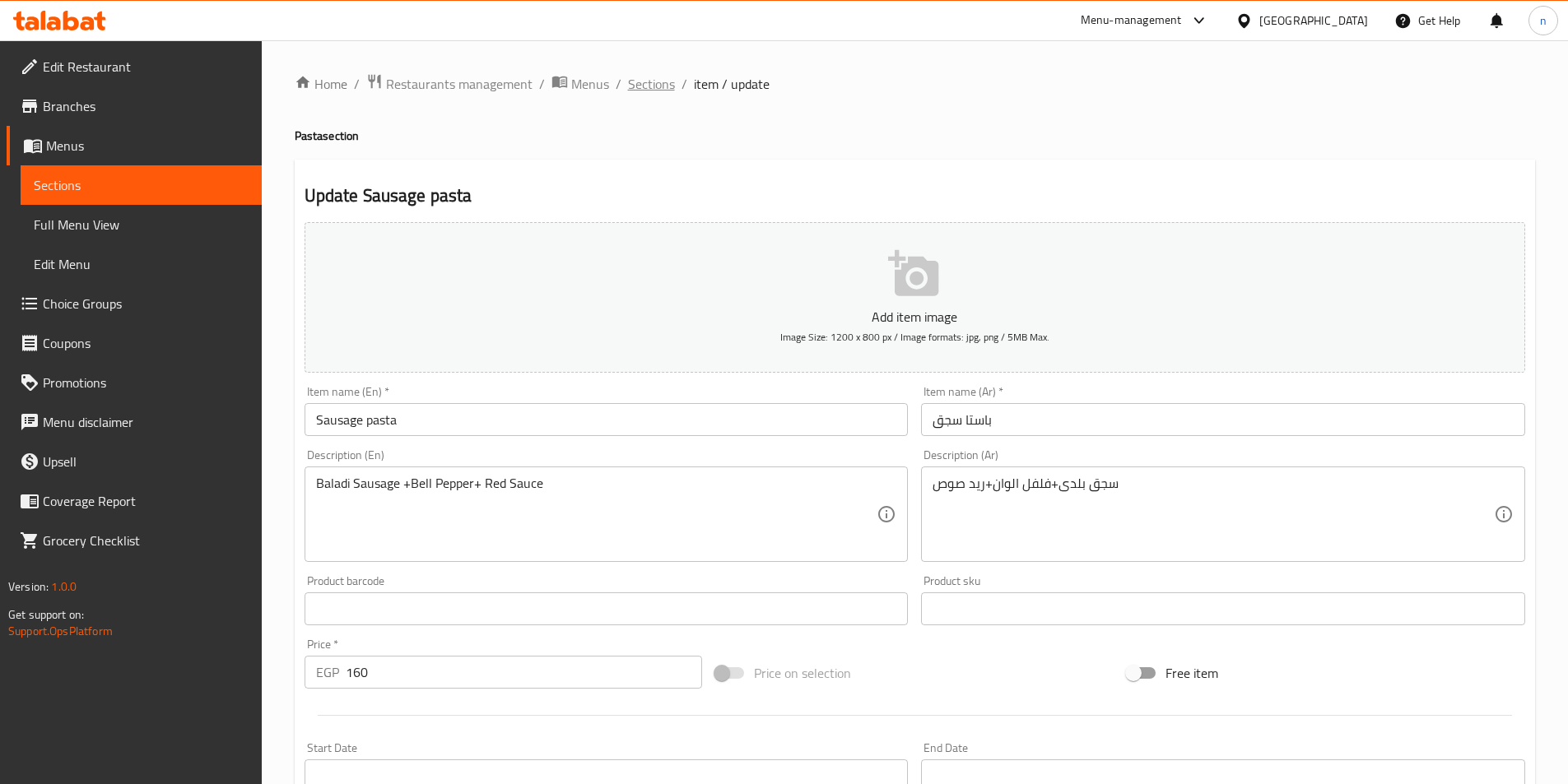
click at [660, 80] on span "Sections" at bounding box center [651, 84] width 47 height 20
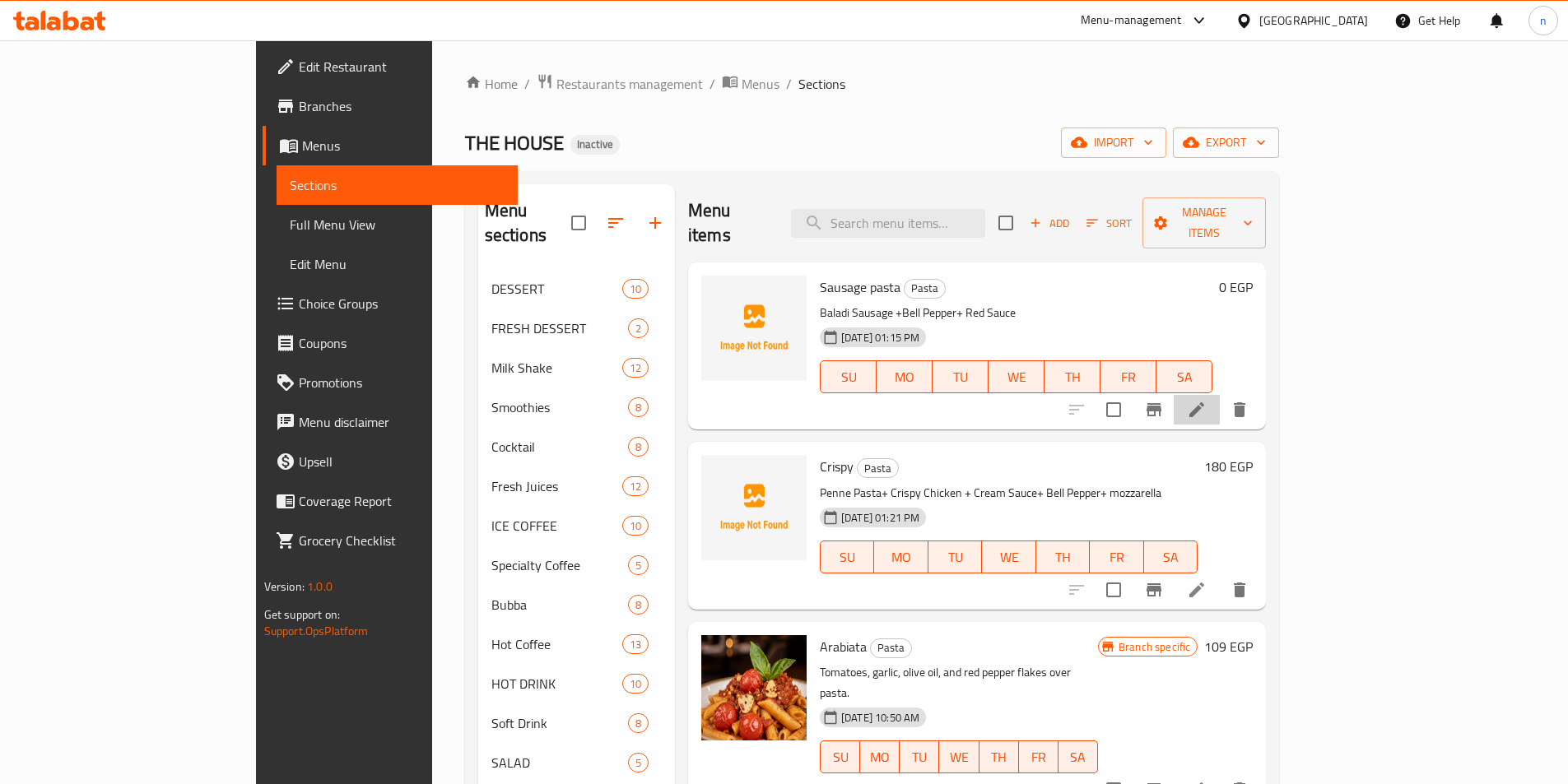
click at [1220, 399] on li at bounding box center [1197, 410] width 46 height 30
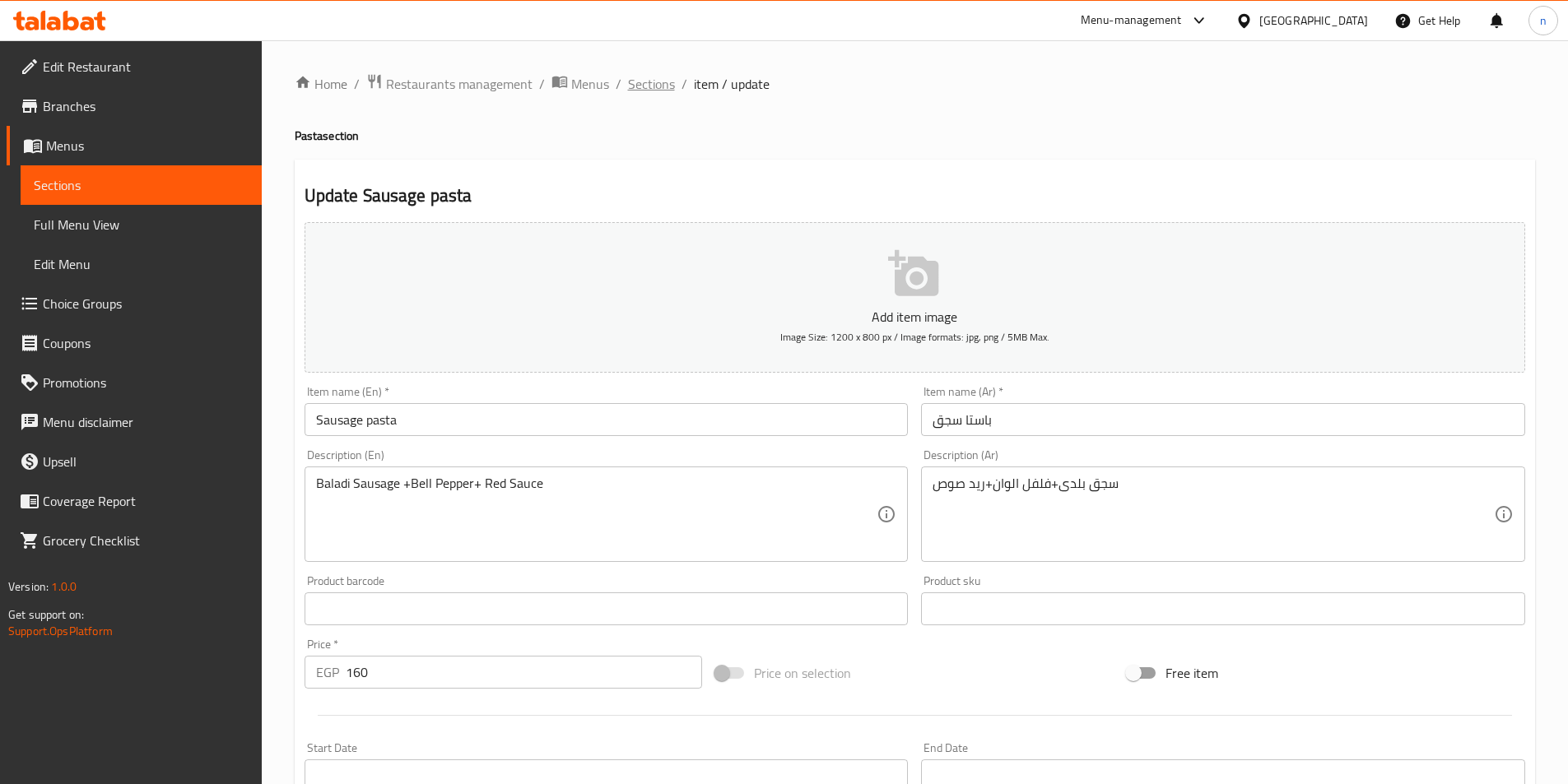
click at [636, 93] on span "Sections" at bounding box center [651, 84] width 47 height 20
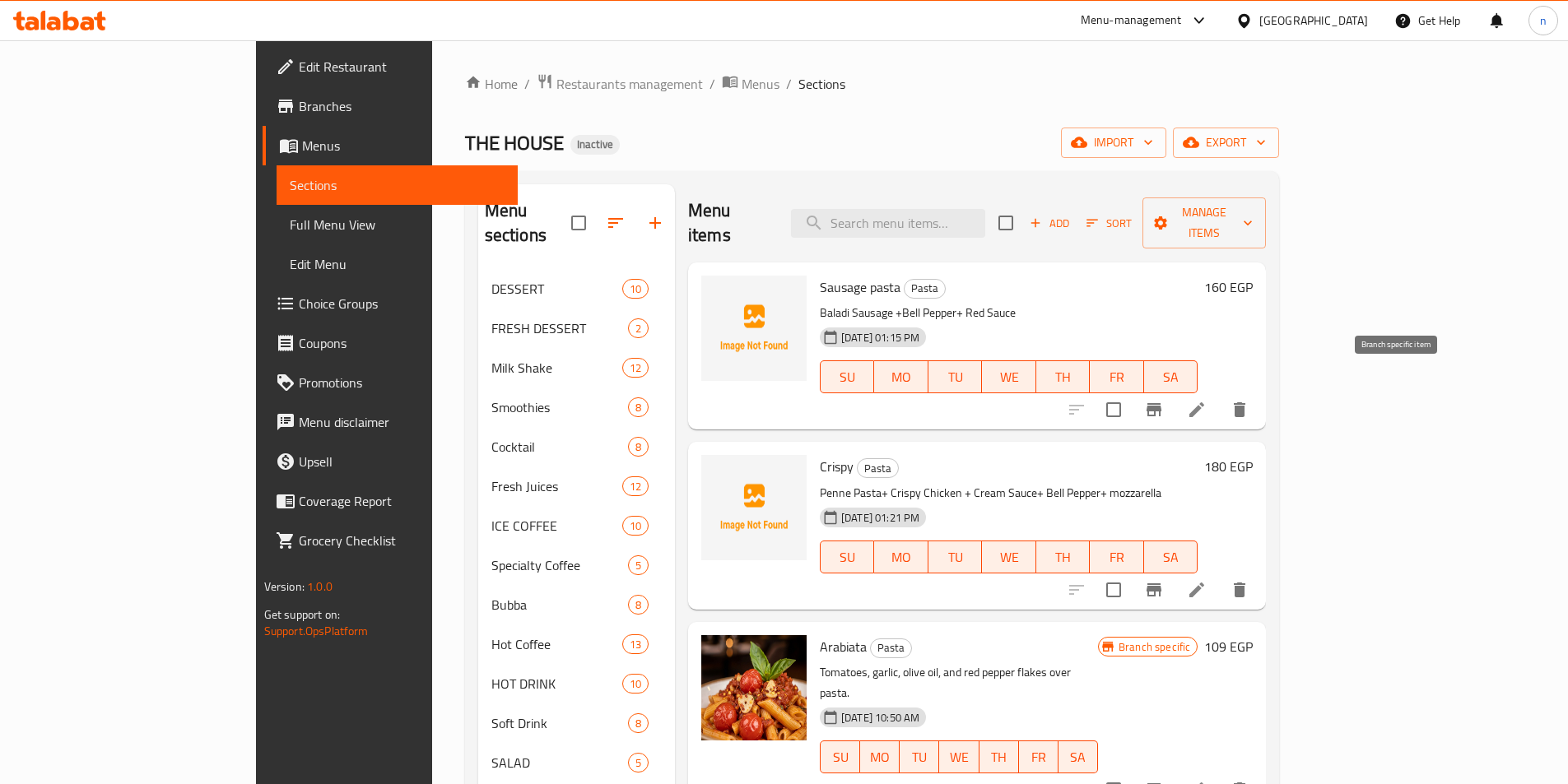
click at [1174, 396] on button "Branch-specific-item" at bounding box center [1154, 410] width 40 height 40
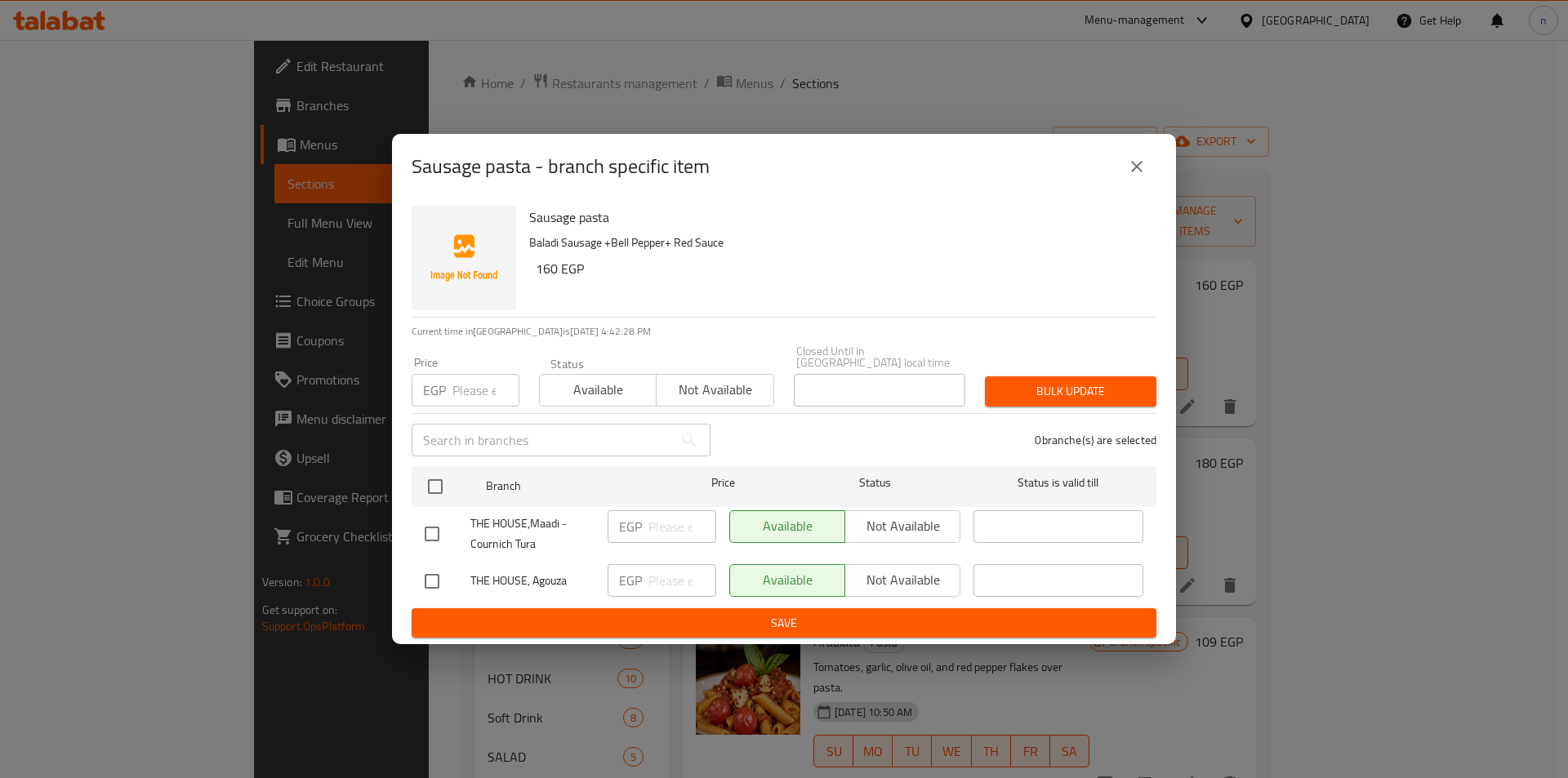
click at [874, 532] on div "Available Not available" at bounding box center [846, 527] width 232 height 33
click at [852, 514] on div "Available Not available" at bounding box center [846, 527] width 232 height 33
click at [437, 521] on input "checkbox" at bounding box center [432, 534] width 34 height 34
checkbox input "true"
click at [901, 529] on span "Not available" at bounding box center [903, 526] width 102 height 24
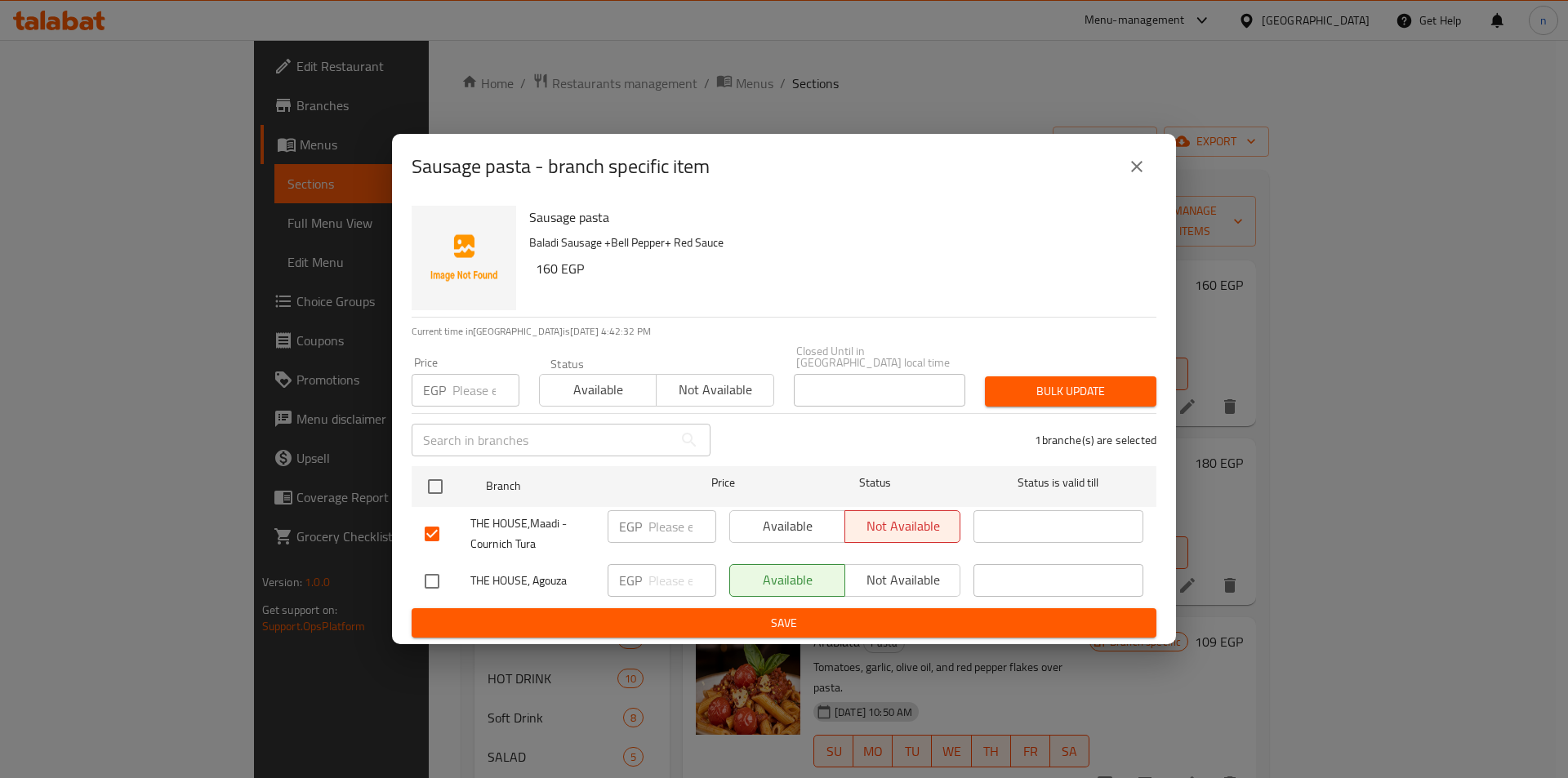
click at [1135, 170] on icon "close" at bounding box center [1137, 167] width 11 height 11
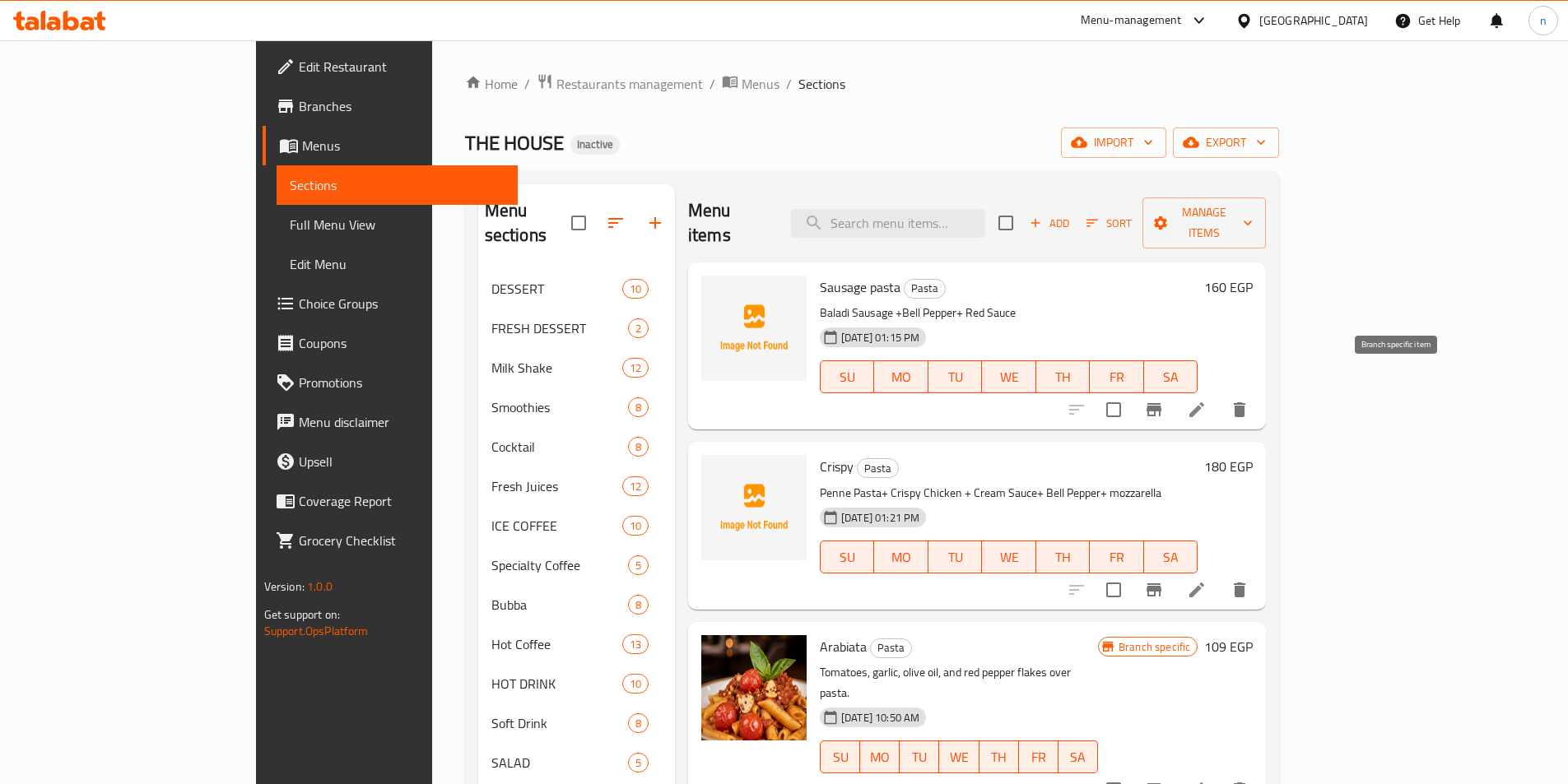
click at [1164, 400] on icon "Branch-specific-item" at bounding box center [1154, 410] width 20 height 20
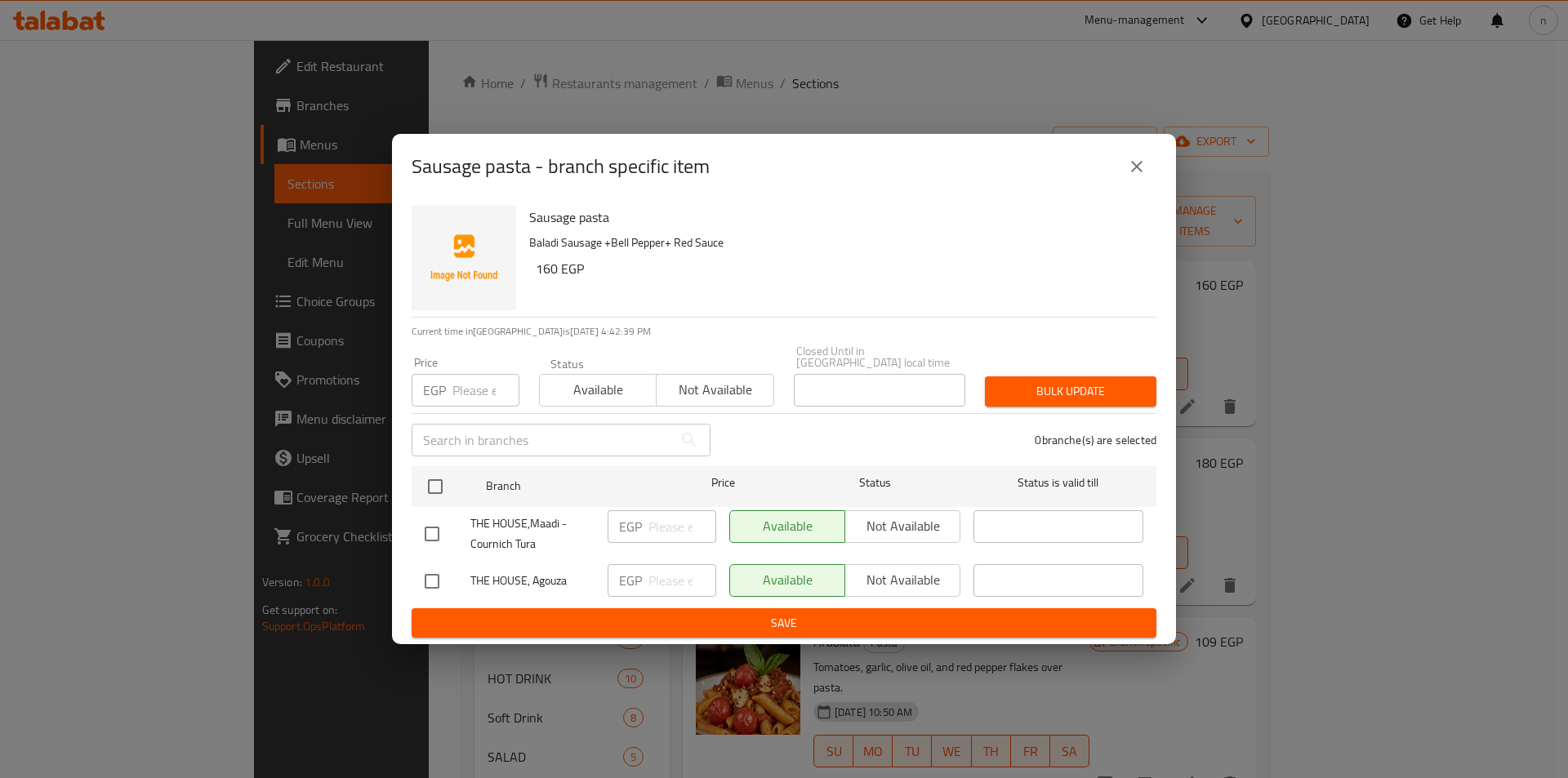
click at [430, 579] on input "checkbox" at bounding box center [432, 582] width 34 height 34
checkbox input "true"
click at [658, 574] on input "number" at bounding box center [682, 581] width 68 height 33
type input "160"
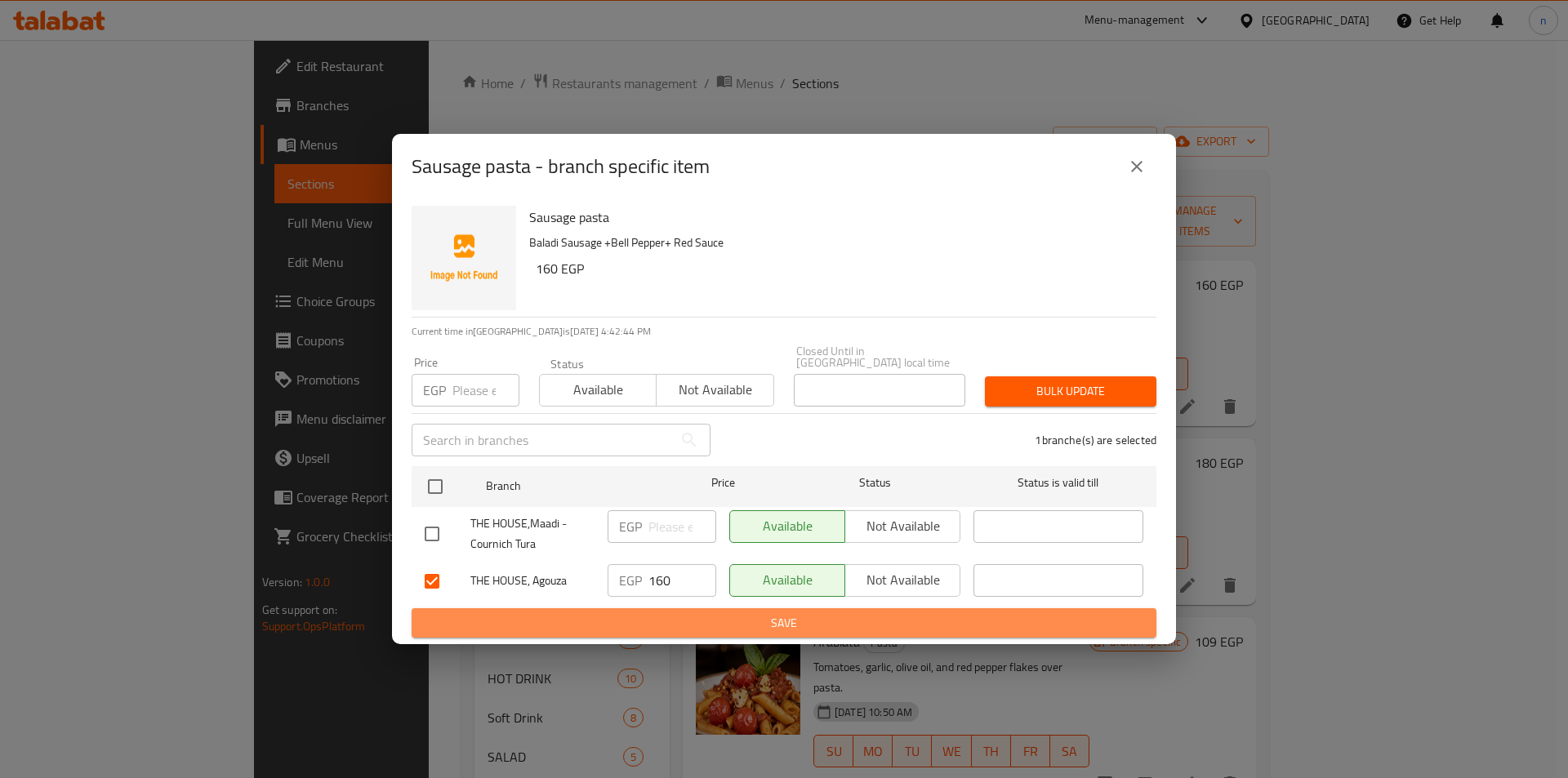
click at [687, 613] on span "Save" at bounding box center [784, 623] width 719 height 21
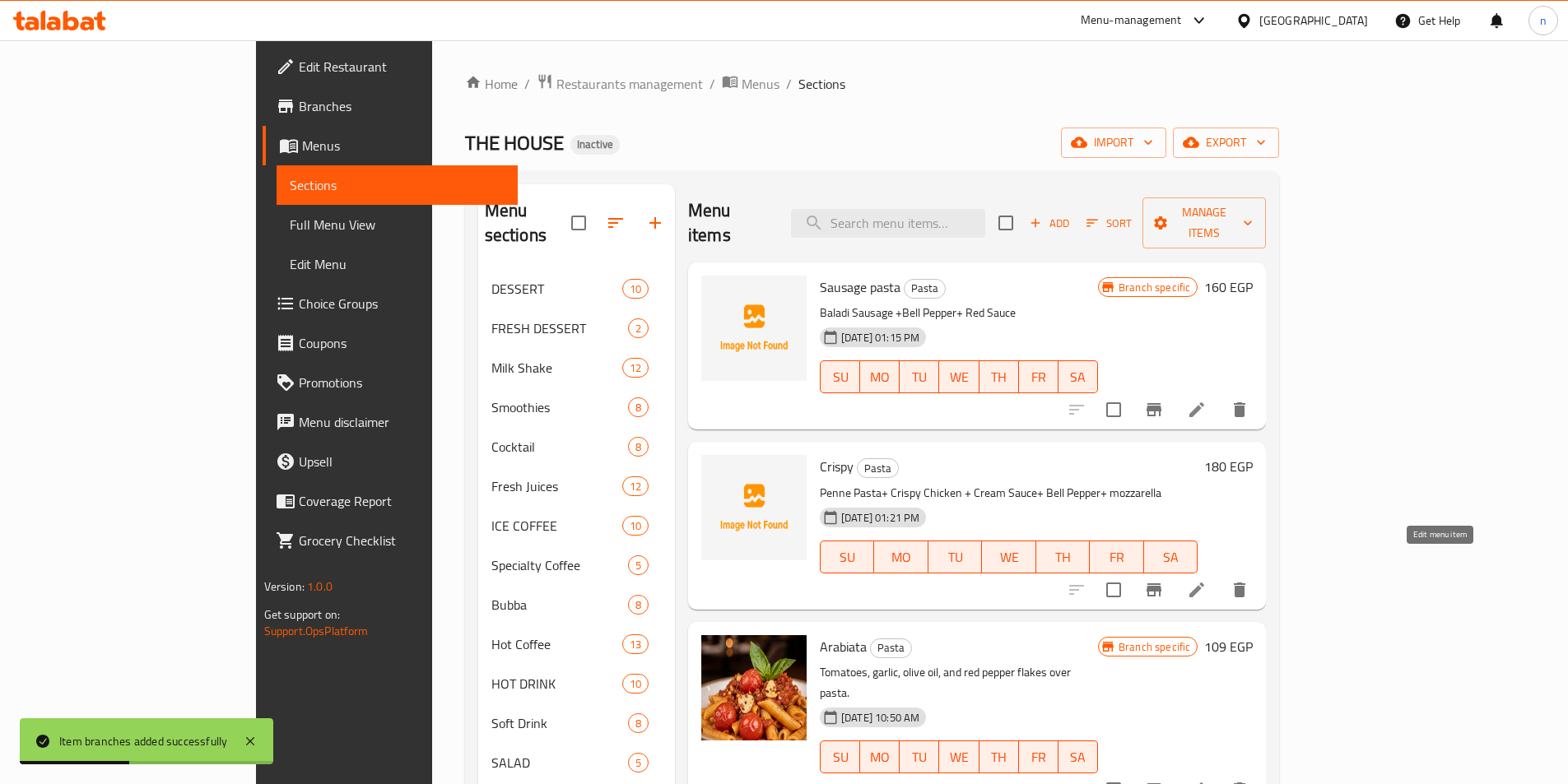
click at [1205, 582] on icon at bounding box center [1197, 590] width 15 height 15
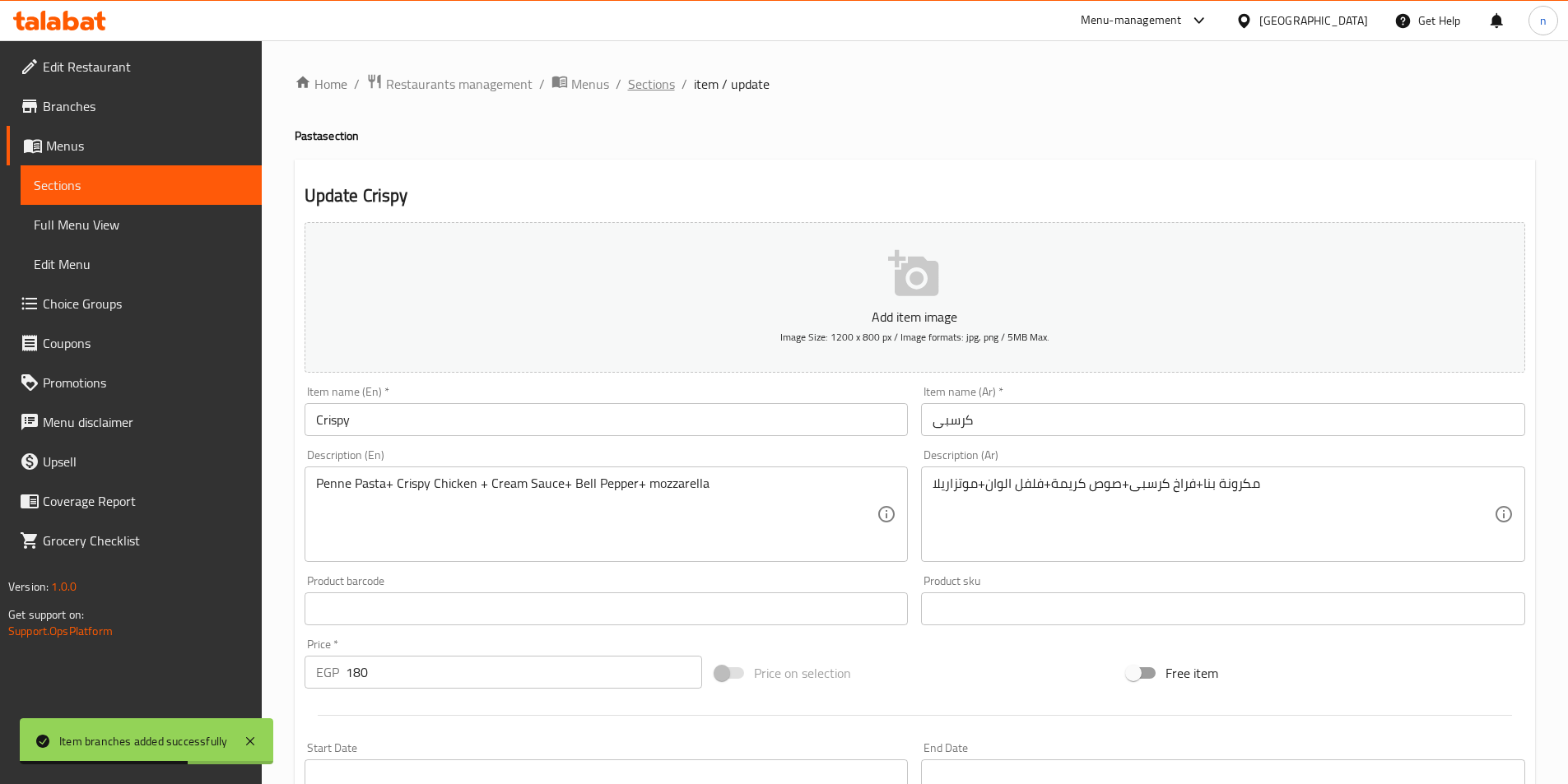
click at [655, 91] on span "Sections" at bounding box center [651, 84] width 47 height 20
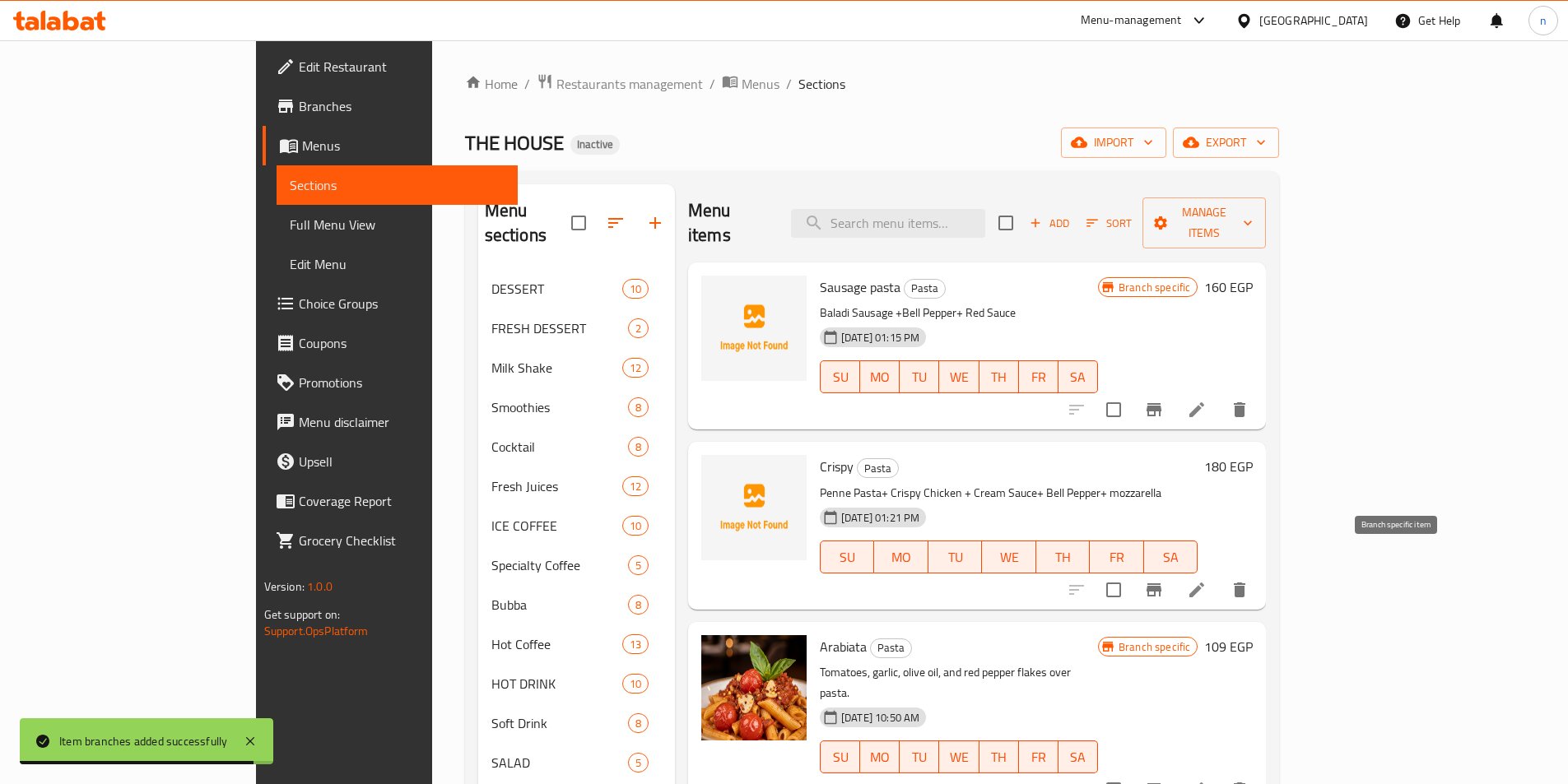
click at [1174, 577] on button "Branch-specific-item" at bounding box center [1154, 590] width 40 height 40
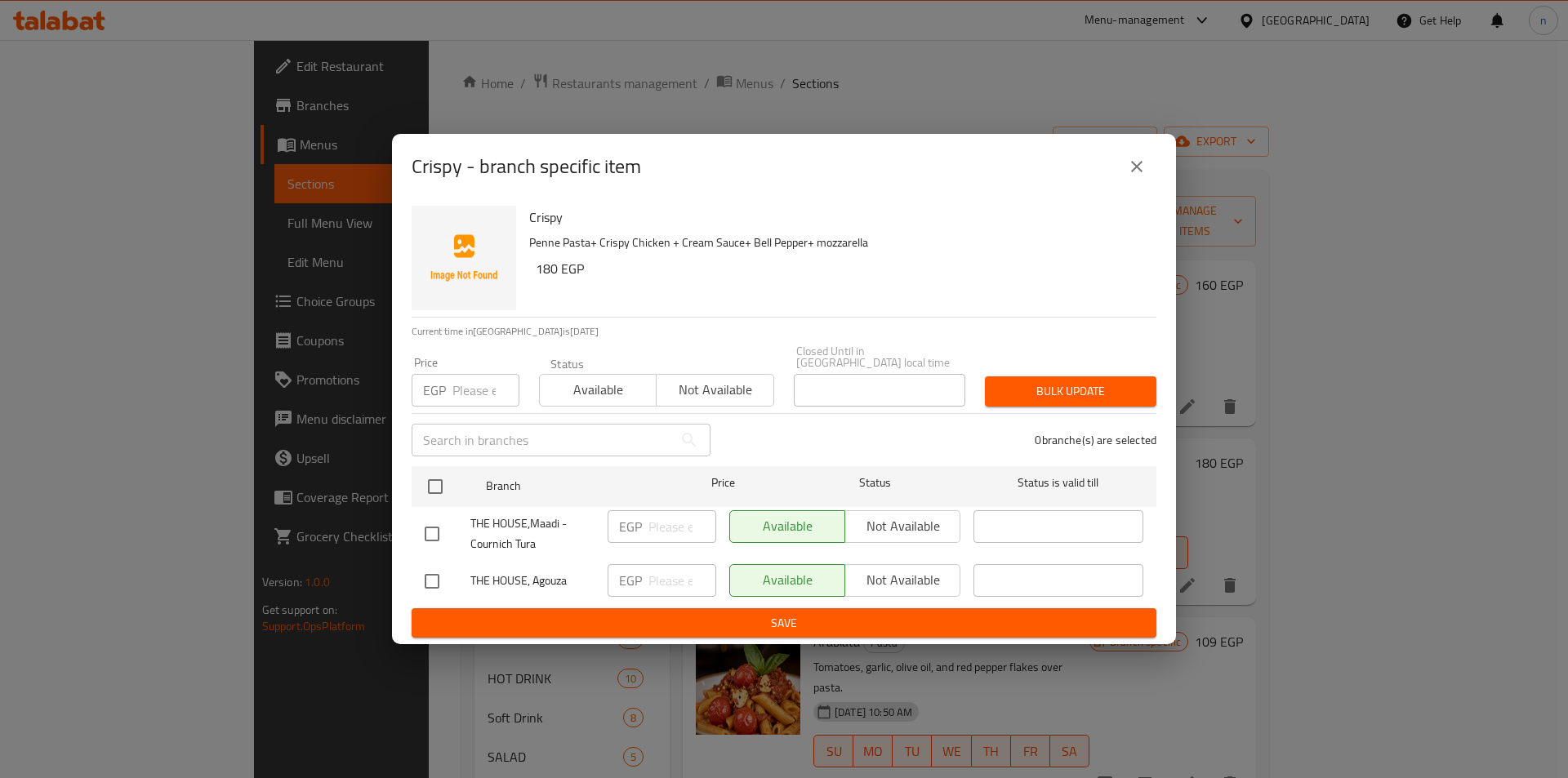
click at [910, 533] on div "Available Not available" at bounding box center [846, 527] width 232 height 33
click at [883, 524] on div "Available Not available" at bounding box center [846, 527] width 232 height 33
drag, startPoint x: 440, startPoint y: 573, endPoint x: 454, endPoint y: 574, distance: 14.0
click at [442, 573] on input "checkbox" at bounding box center [432, 582] width 34 height 34
checkbox input "true"
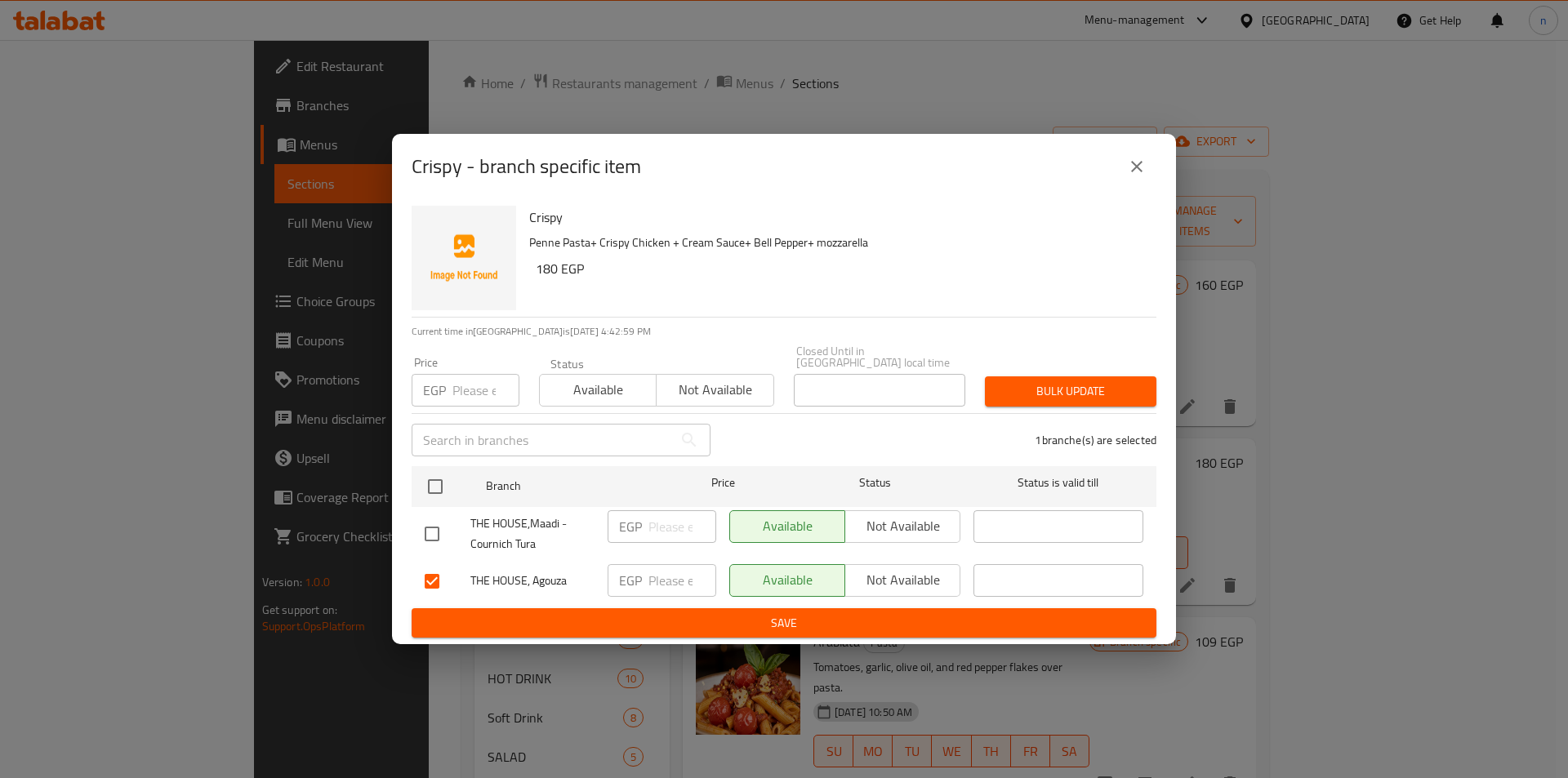
drag, startPoint x: 435, startPoint y: 531, endPoint x: 465, endPoint y: 553, distance: 37.2
click at [434, 536] on input "checkbox" at bounding box center [432, 534] width 34 height 34
checkbox input "true"
click at [434, 583] on input "checkbox" at bounding box center [432, 582] width 34 height 34
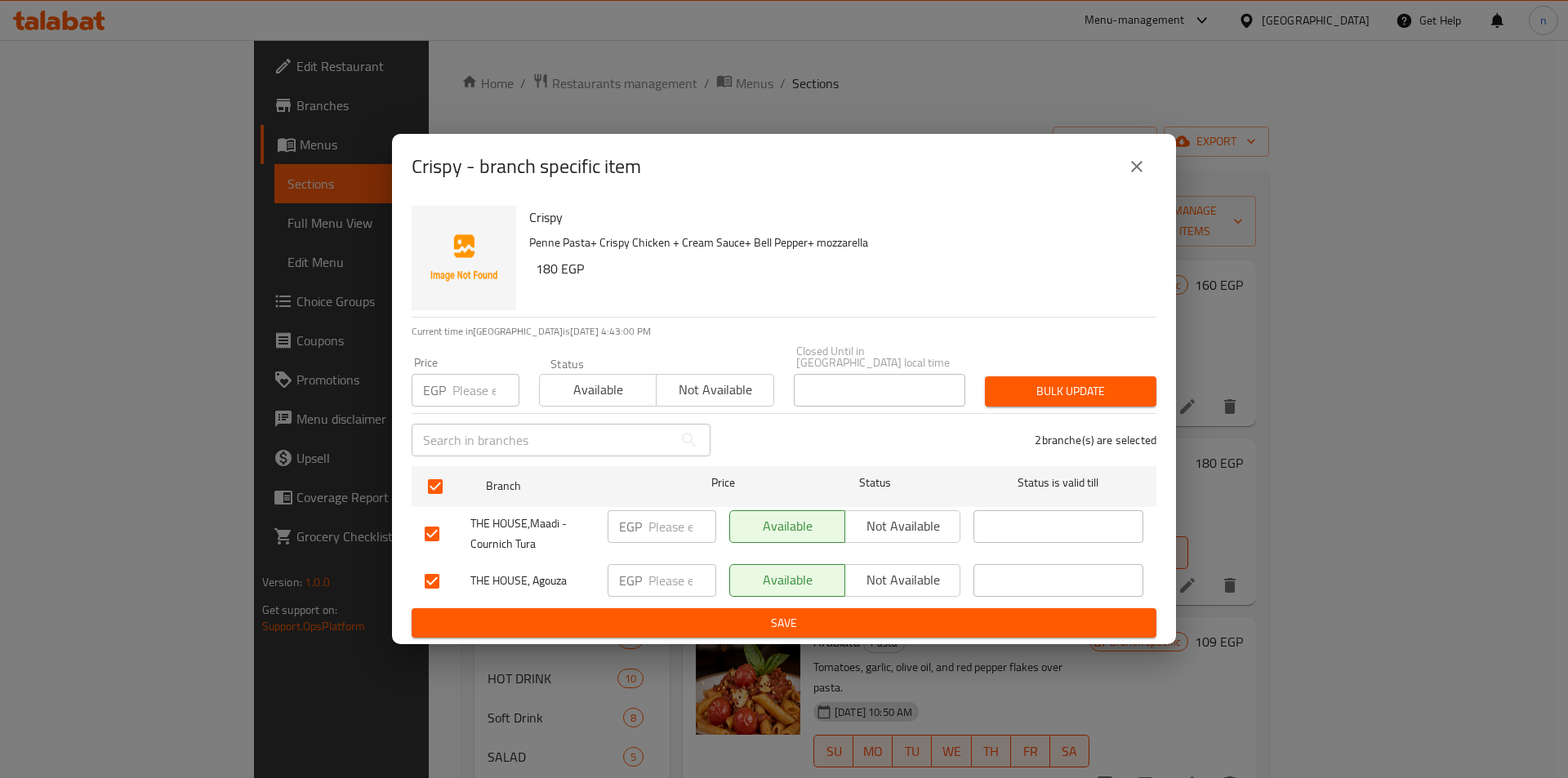
checkbox input "false"
click at [900, 527] on span "Not available" at bounding box center [903, 526] width 102 height 24
click at [441, 570] on input "checkbox" at bounding box center [432, 582] width 34 height 34
checkbox input "true"
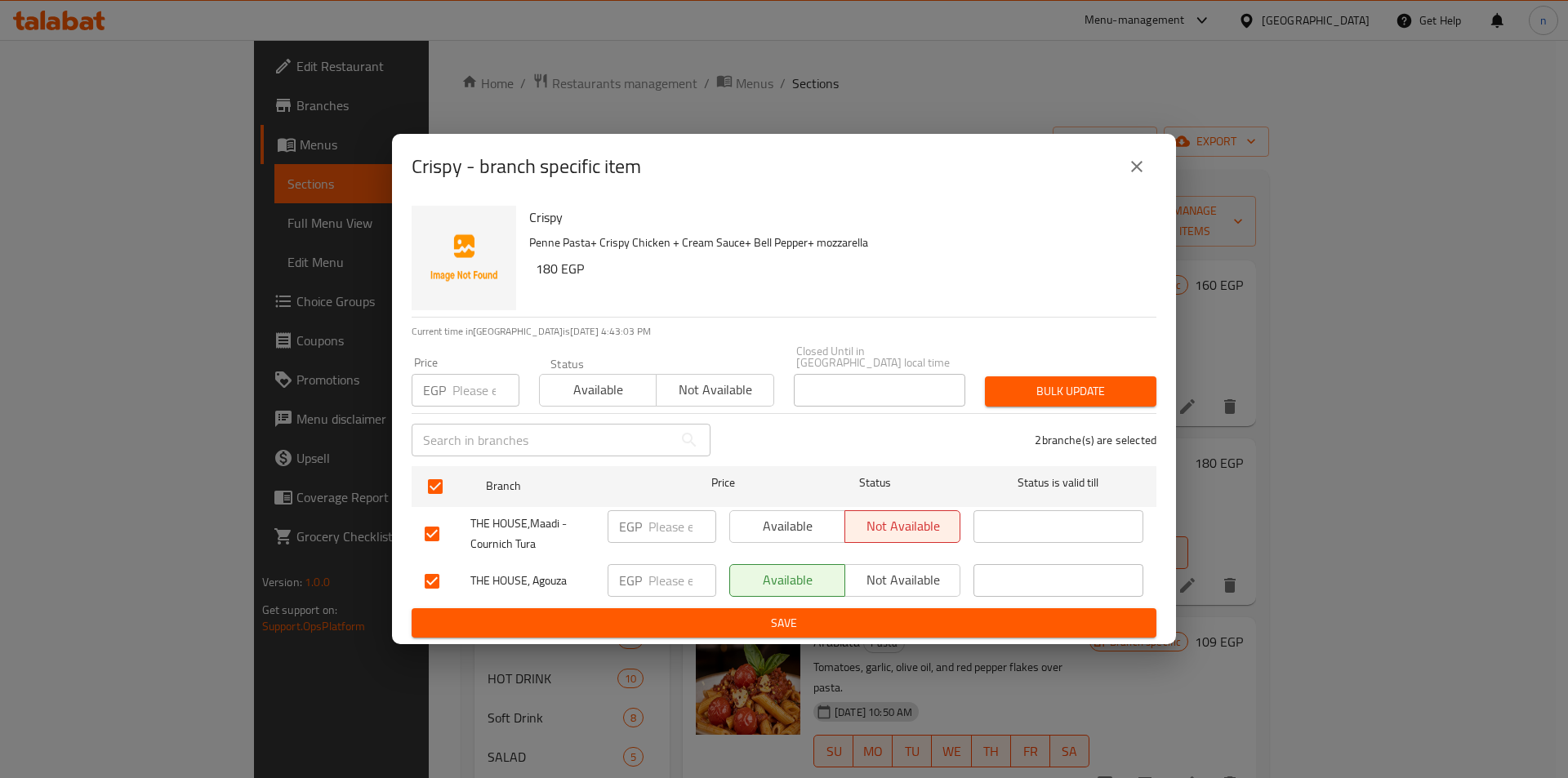
click at [652, 578] on input "number" at bounding box center [682, 581] width 68 height 33
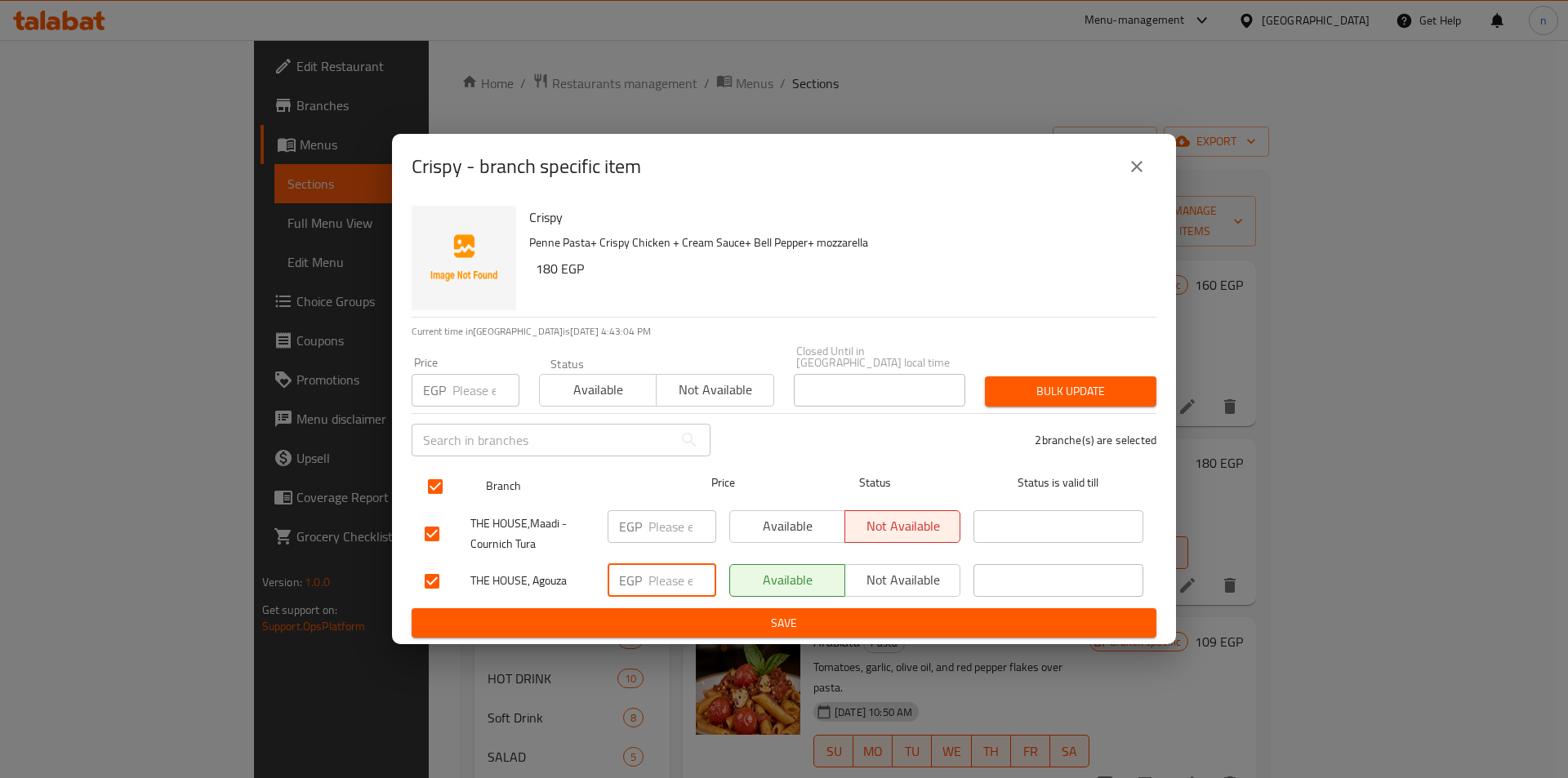
click at [434, 486] on input "checkbox" at bounding box center [435, 487] width 34 height 34
checkbox input "false"
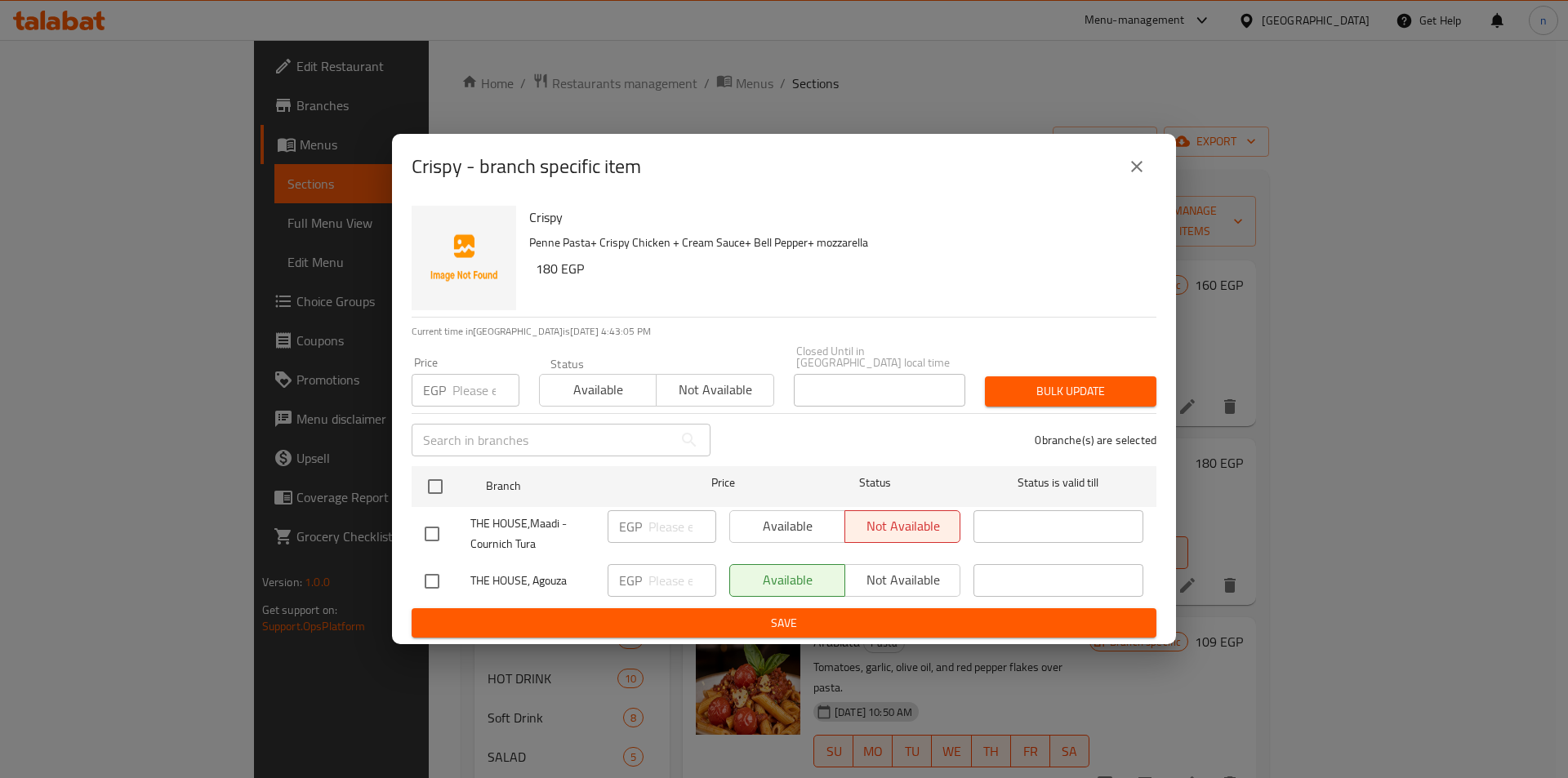
click at [432, 576] on input "checkbox" at bounding box center [432, 582] width 34 height 34
checkbox input "true"
click at [654, 571] on input "number" at bounding box center [682, 581] width 68 height 33
type input "180"
click at [595, 542] on div "THE HOUSE,Maadi - Cournich Tura" at bounding box center [509, 534] width 183 height 61
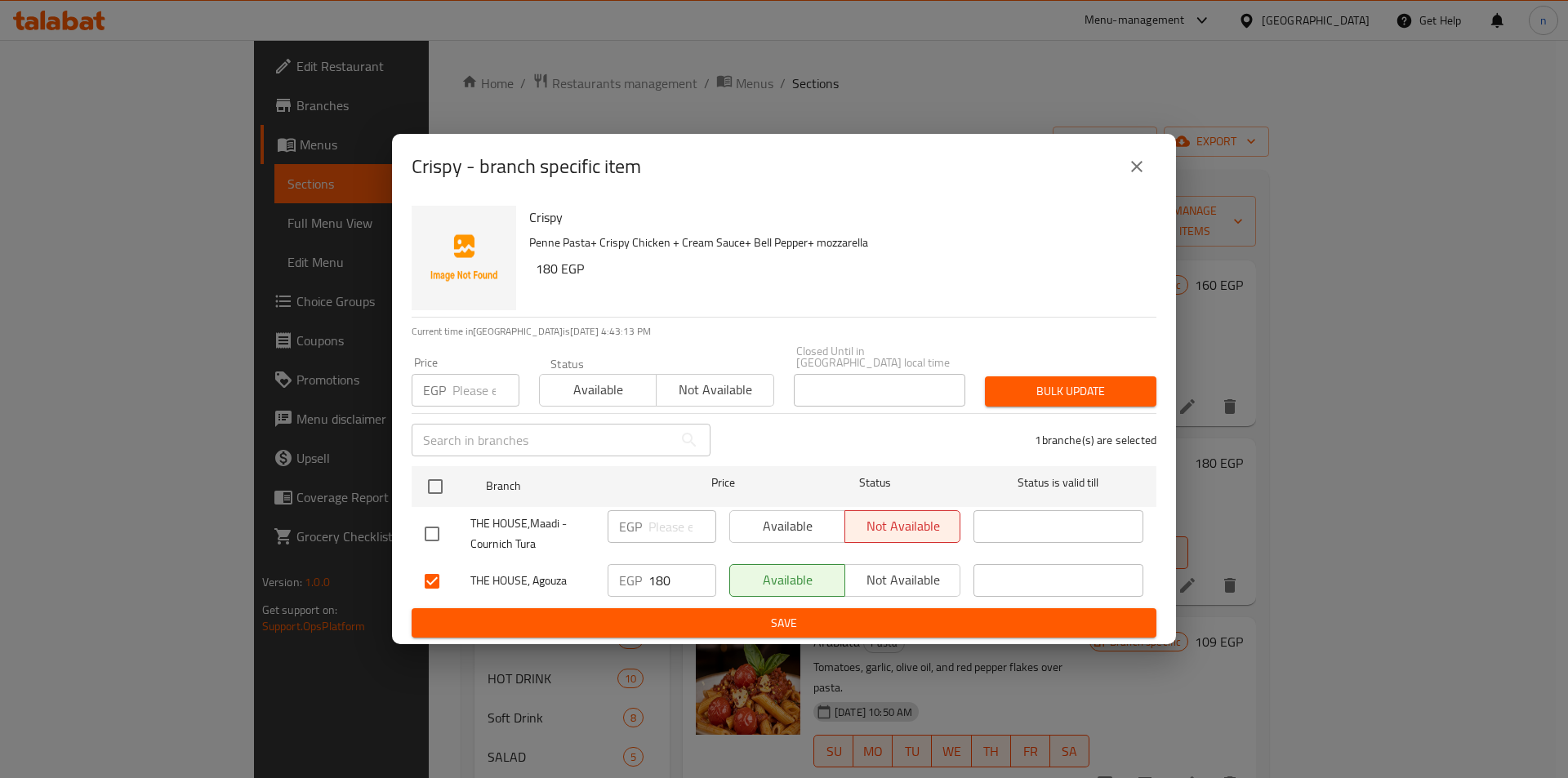
drag, startPoint x: 723, startPoint y: 621, endPoint x: 742, endPoint y: 625, distance: 19.4
click at [722, 621] on span "Save" at bounding box center [784, 623] width 719 height 21
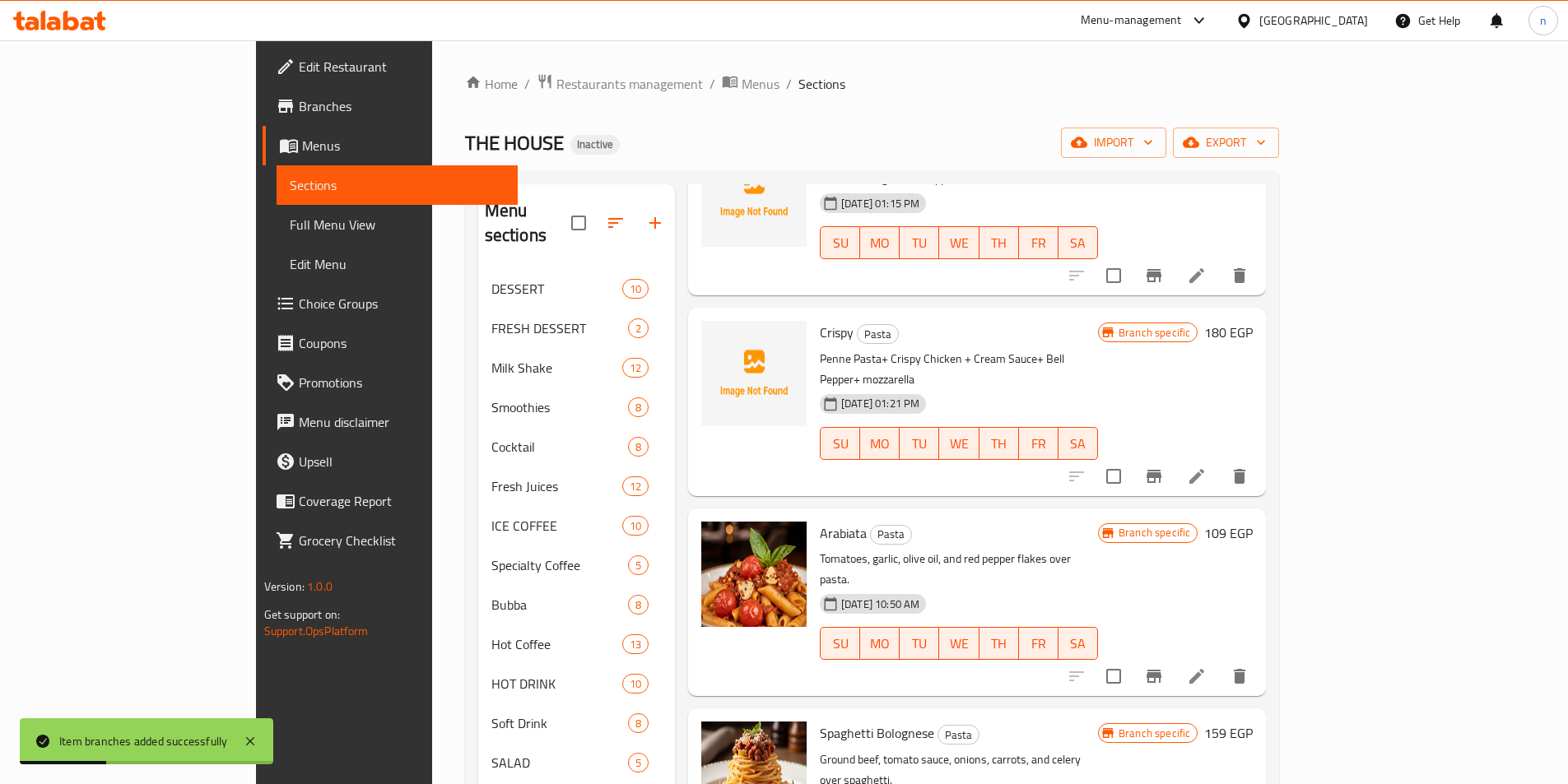
scroll to position [246, 0]
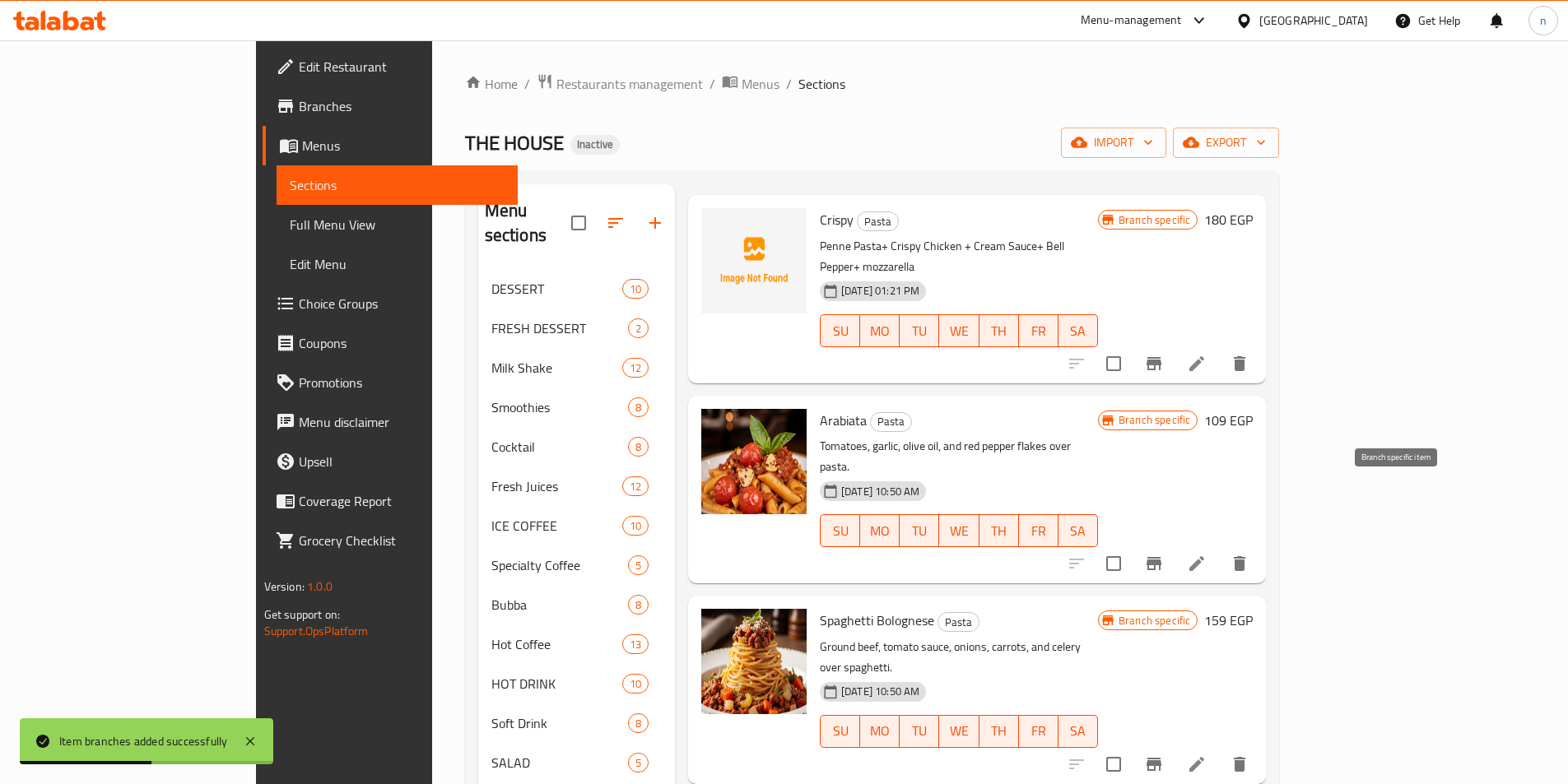
click at [1164, 554] on icon "Branch-specific-item" at bounding box center [1154, 564] width 20 height 20
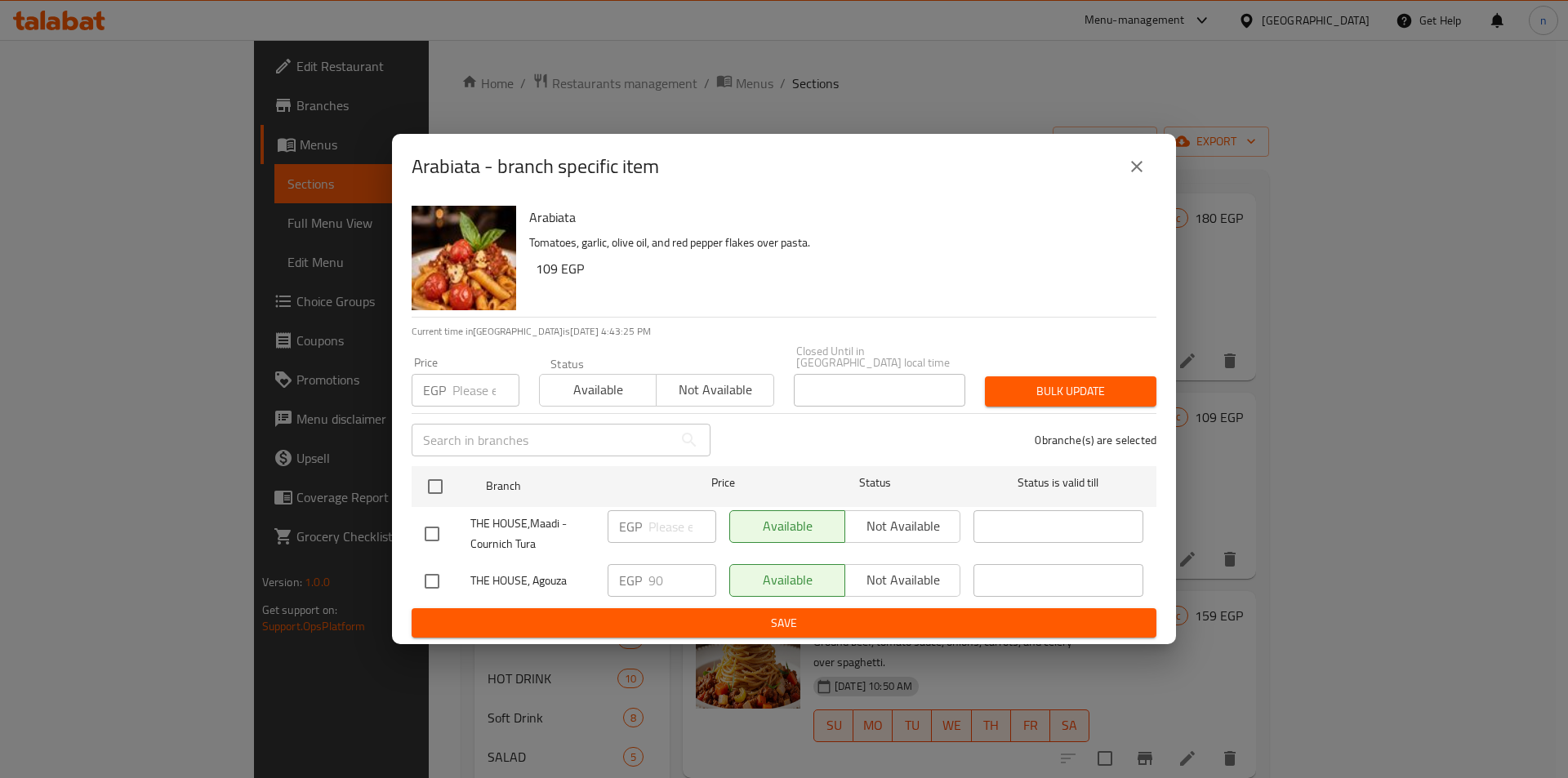
click at [1142, 163] on icon "close" at bounding box center [1137, 167] width 20 height 20
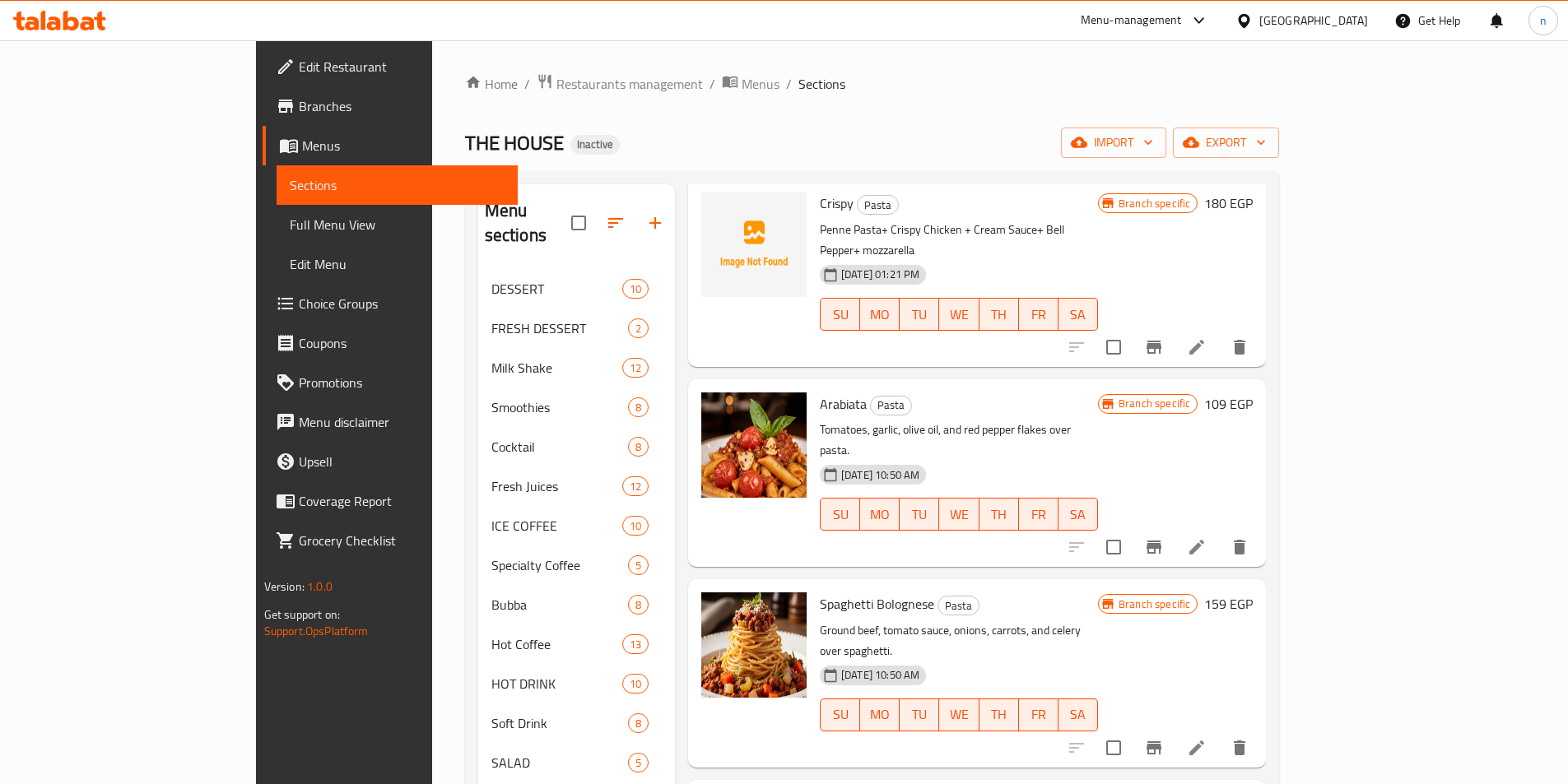
scroll to position [165, 0]
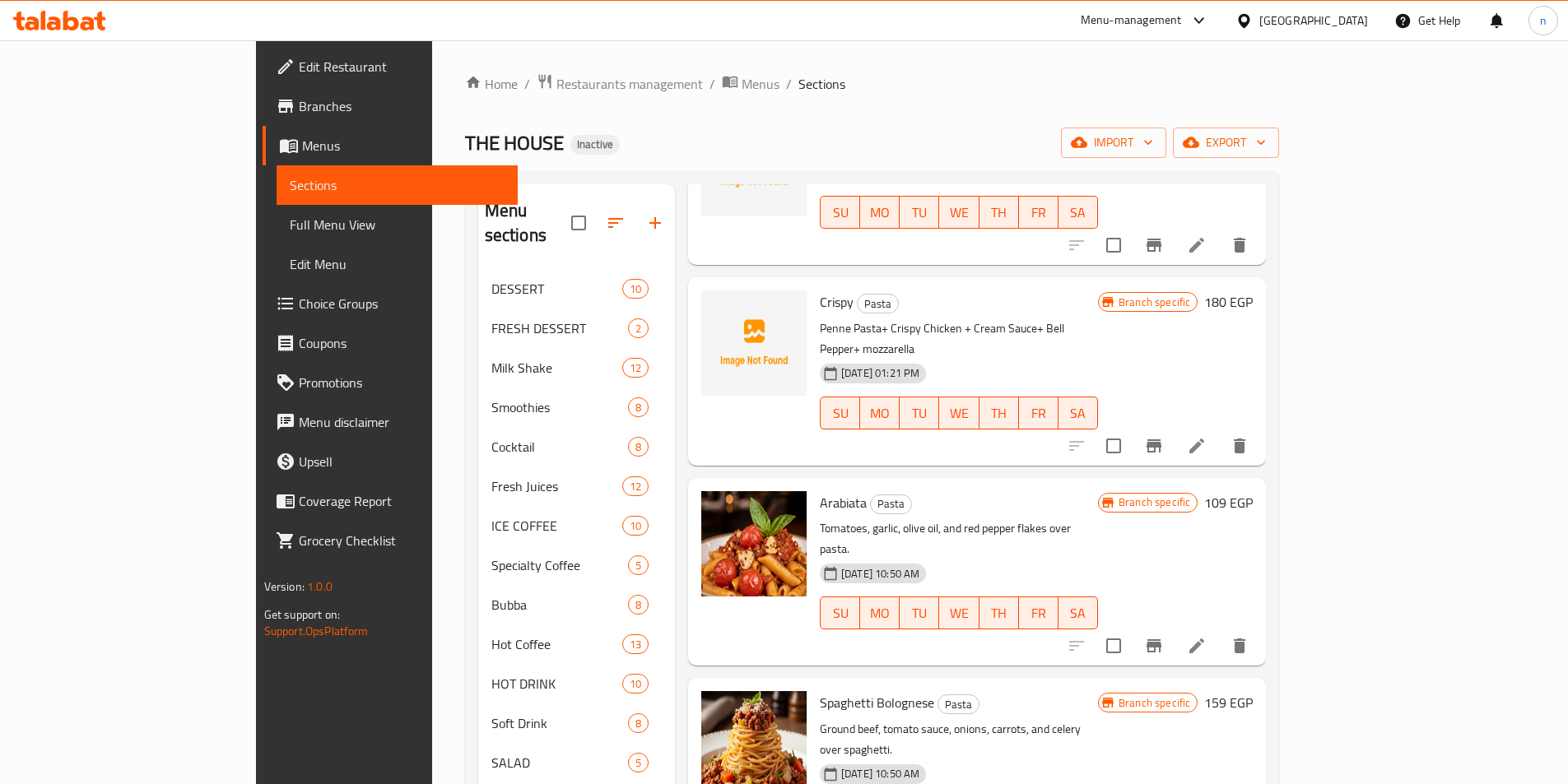
click at [820, 490] on span "Arabiata" at bounding box center [843, 503] width 47 height 25
copy h6 "Arabiata"
click at [1164, 636] on icon "Branch-specific-item" at bounding box center [1154, 646] width 20 height 20
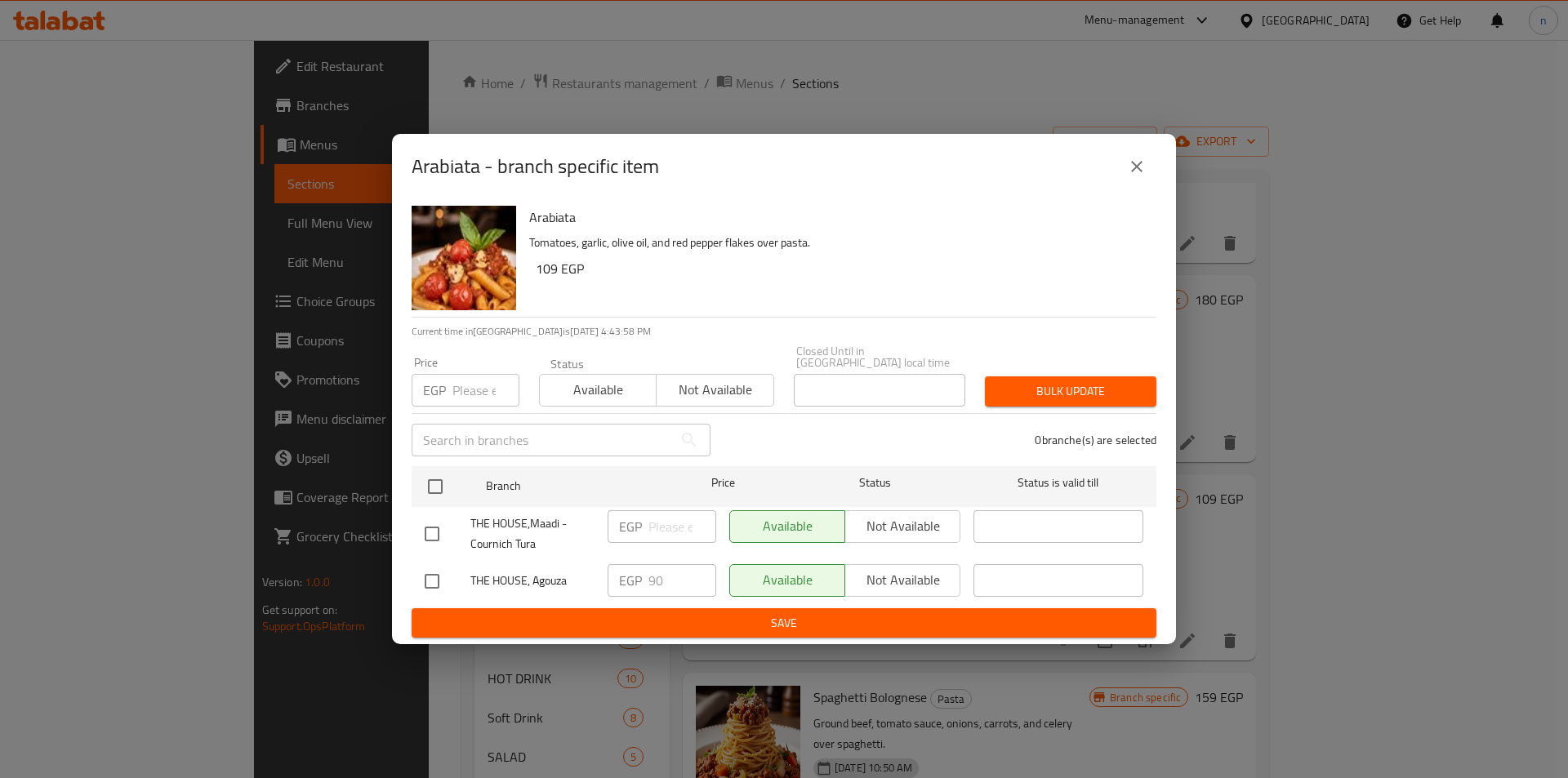
click at [1139, 171] on icon "close" at bounding box center [1137, 167] width 20 height 20
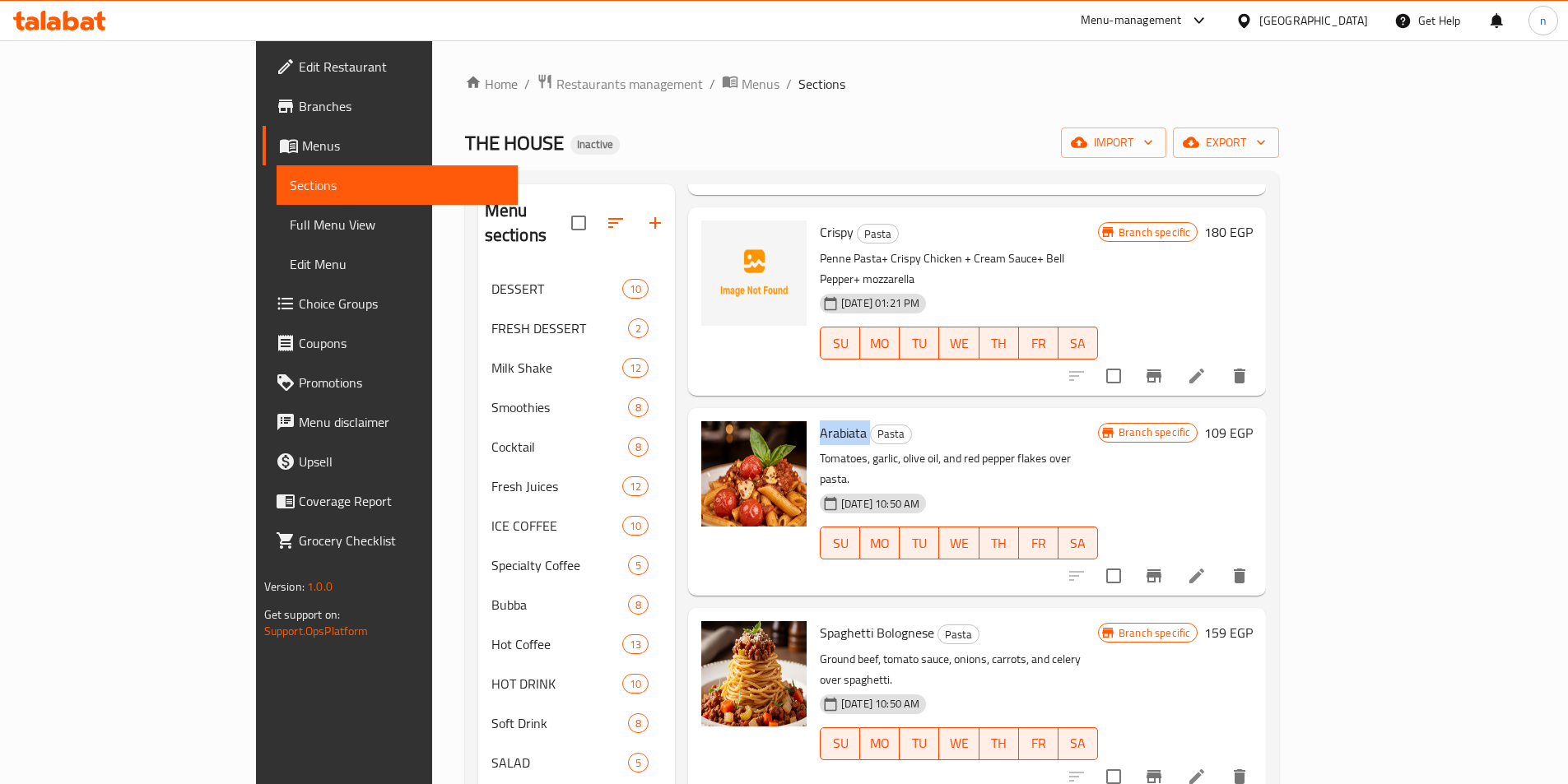
scroll to position [329, 0]
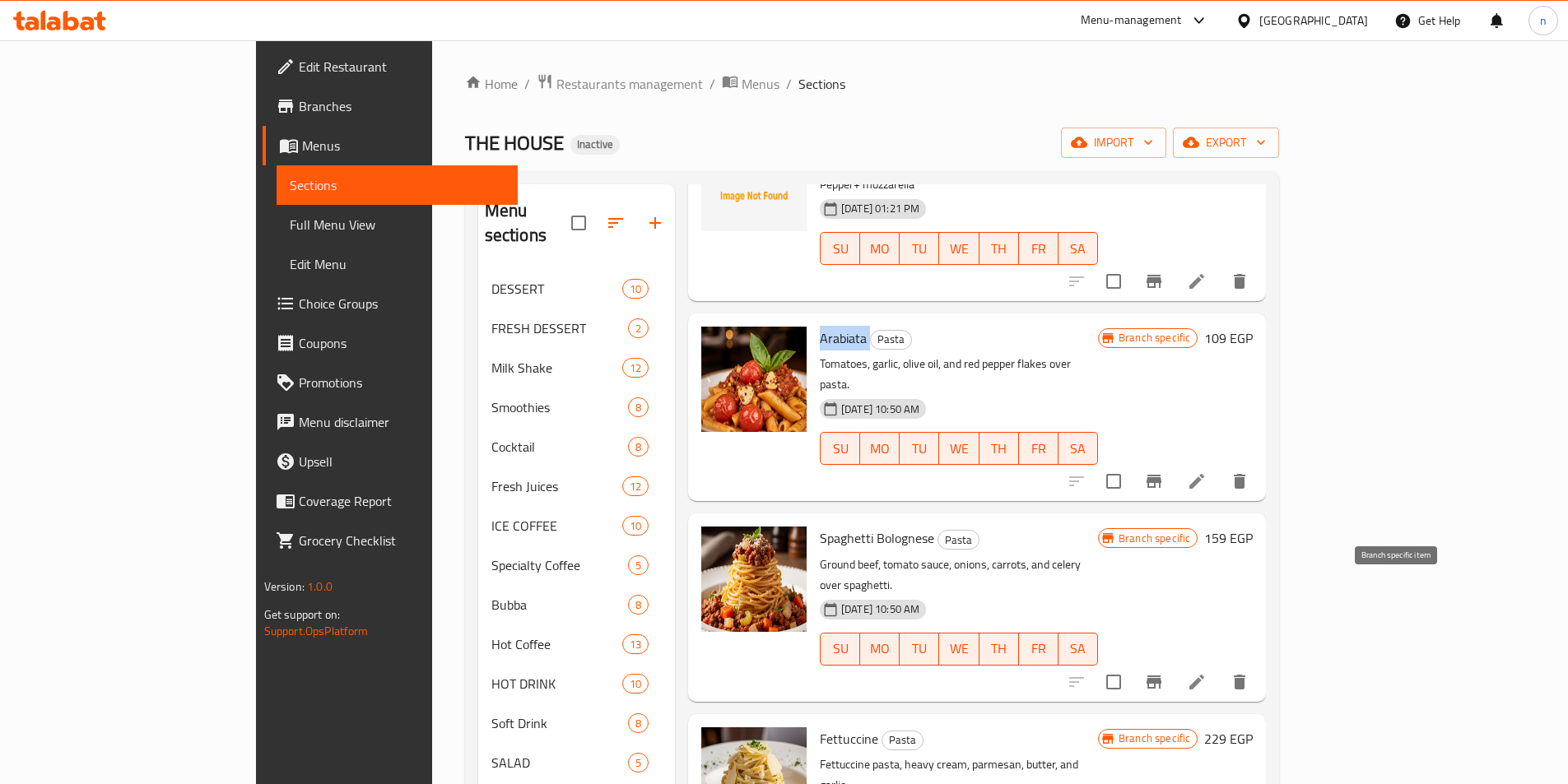
click at [1164, 672] on icon "Branch-specific-item" at bounding box center [1154, 682] width 20 height 20
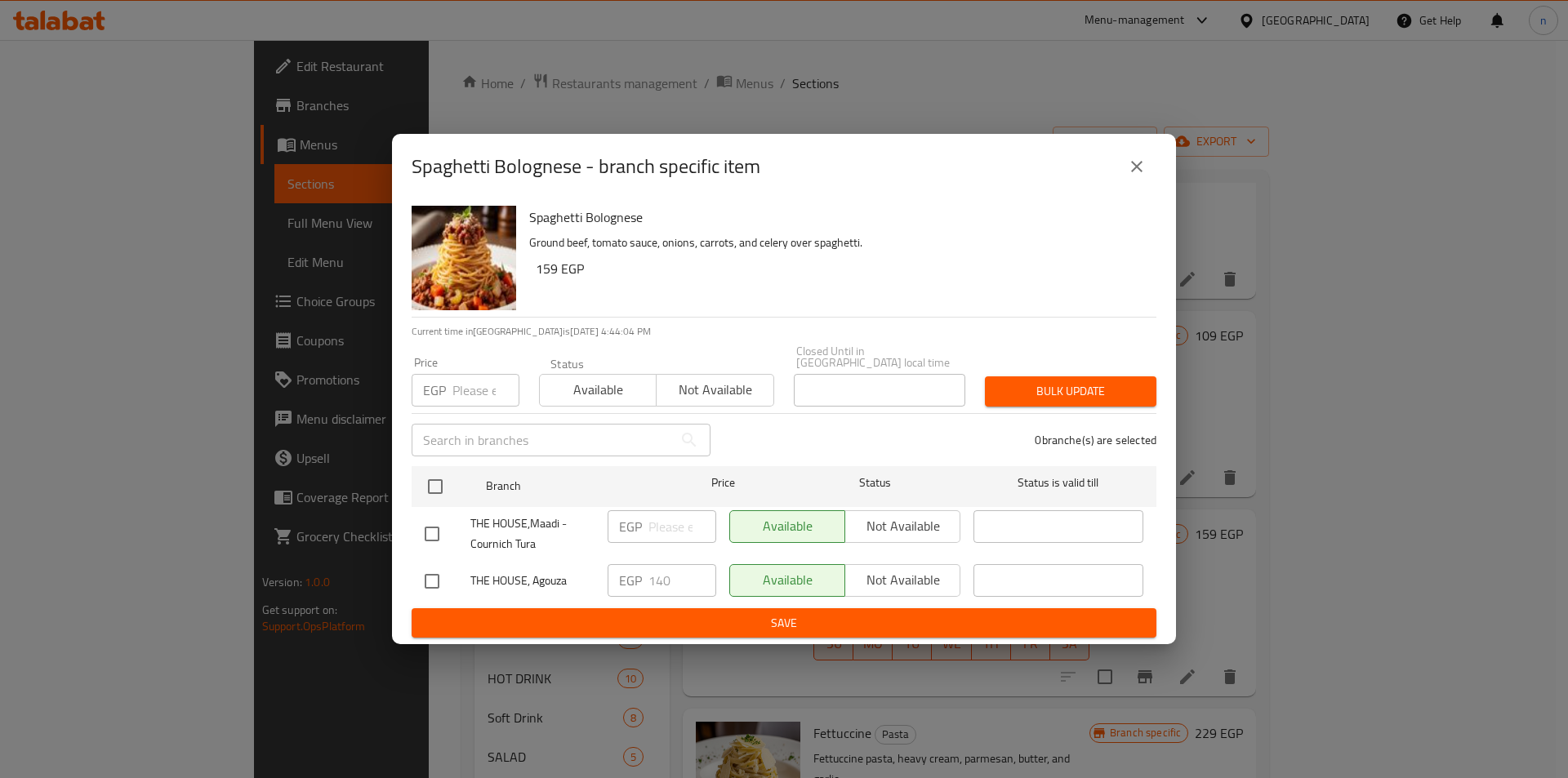
click at [1164, 172] on div "Spaghetti Bolognese - branch specific item" at bounding box center [784, 167] width 784 height 66
click at [1126, 178] on button "close" at bounding box center [1137, 167] width 39 height 39
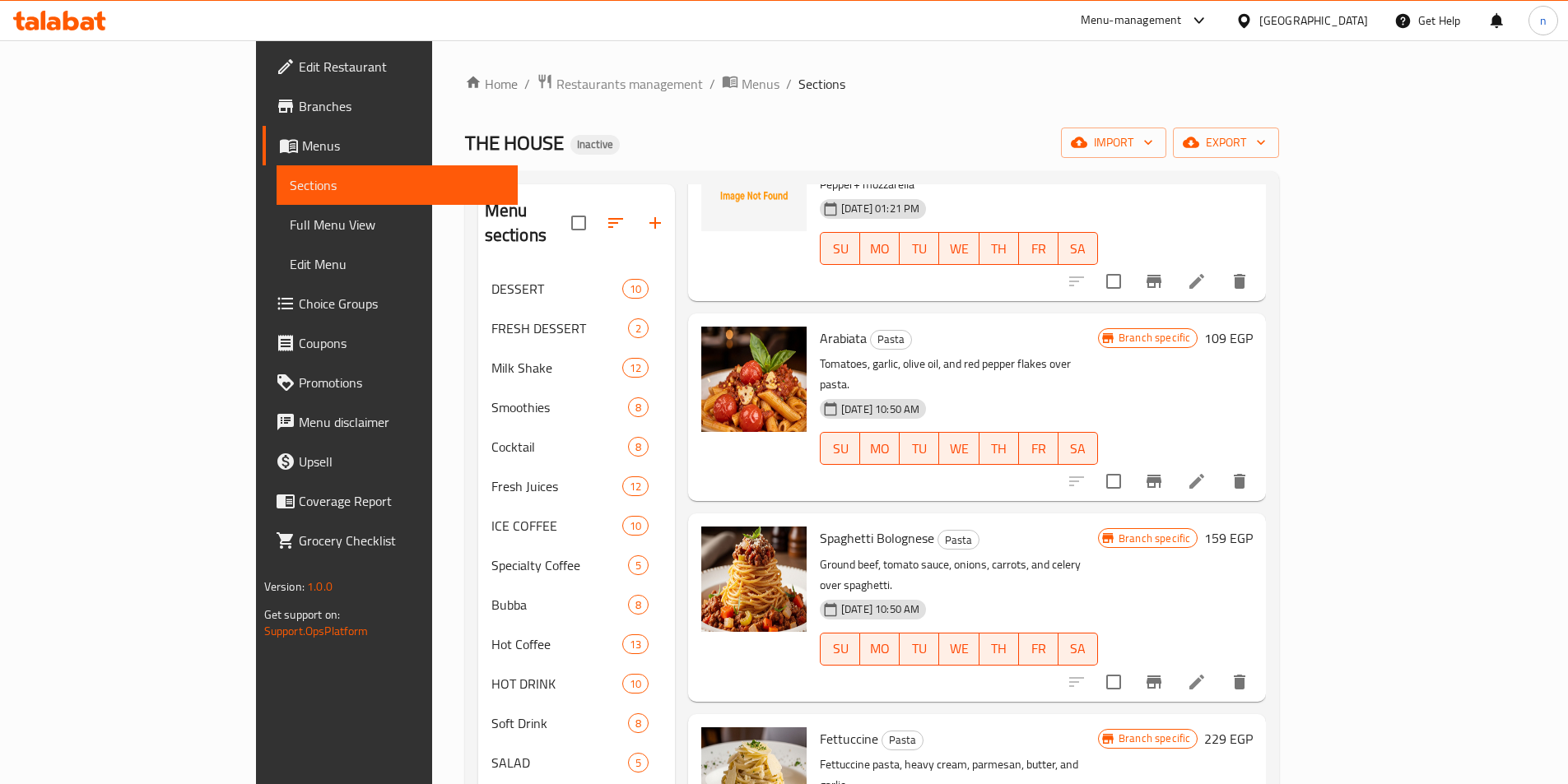
click at [842, 526] on span "Spaghetti Bolognese" at bounding box center [877, 538] width 114 height 25
copy h6 "Spaghetti Bolognese"
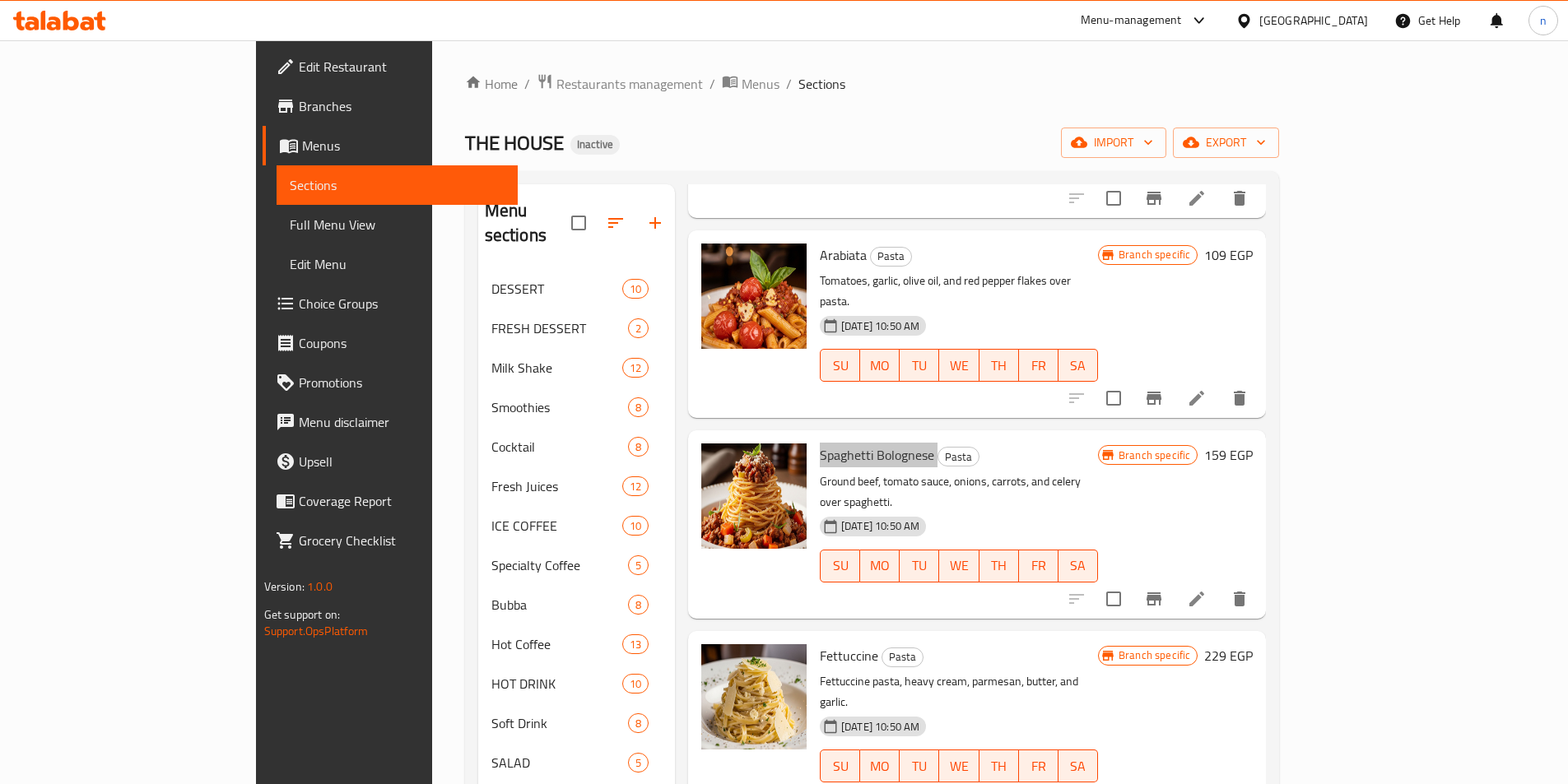
scroll to position [494, 0]
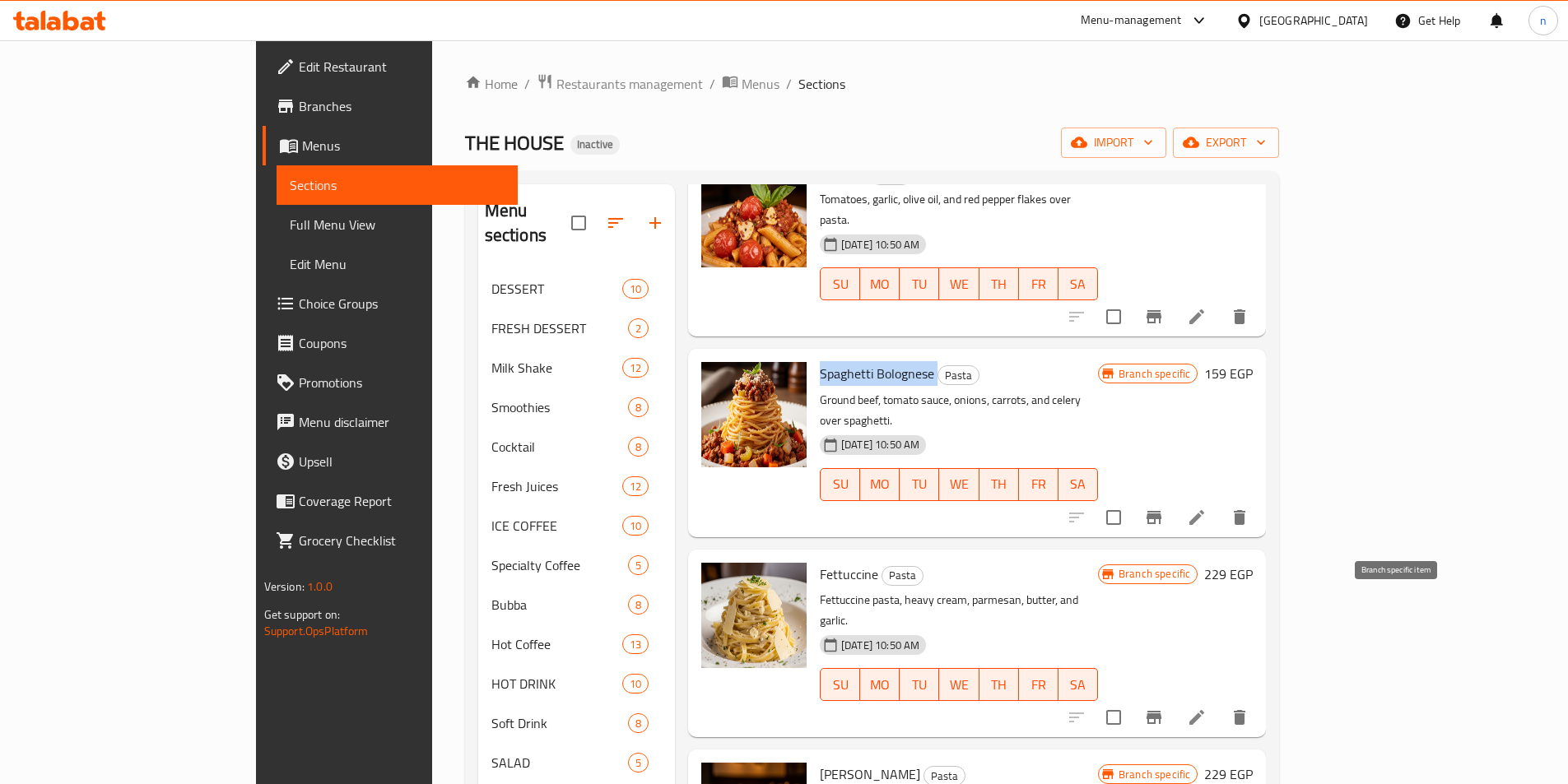
click at [1162, 711] on icon "Branch-specific-item" at bounding box center [1154, 718] width 15 height 13
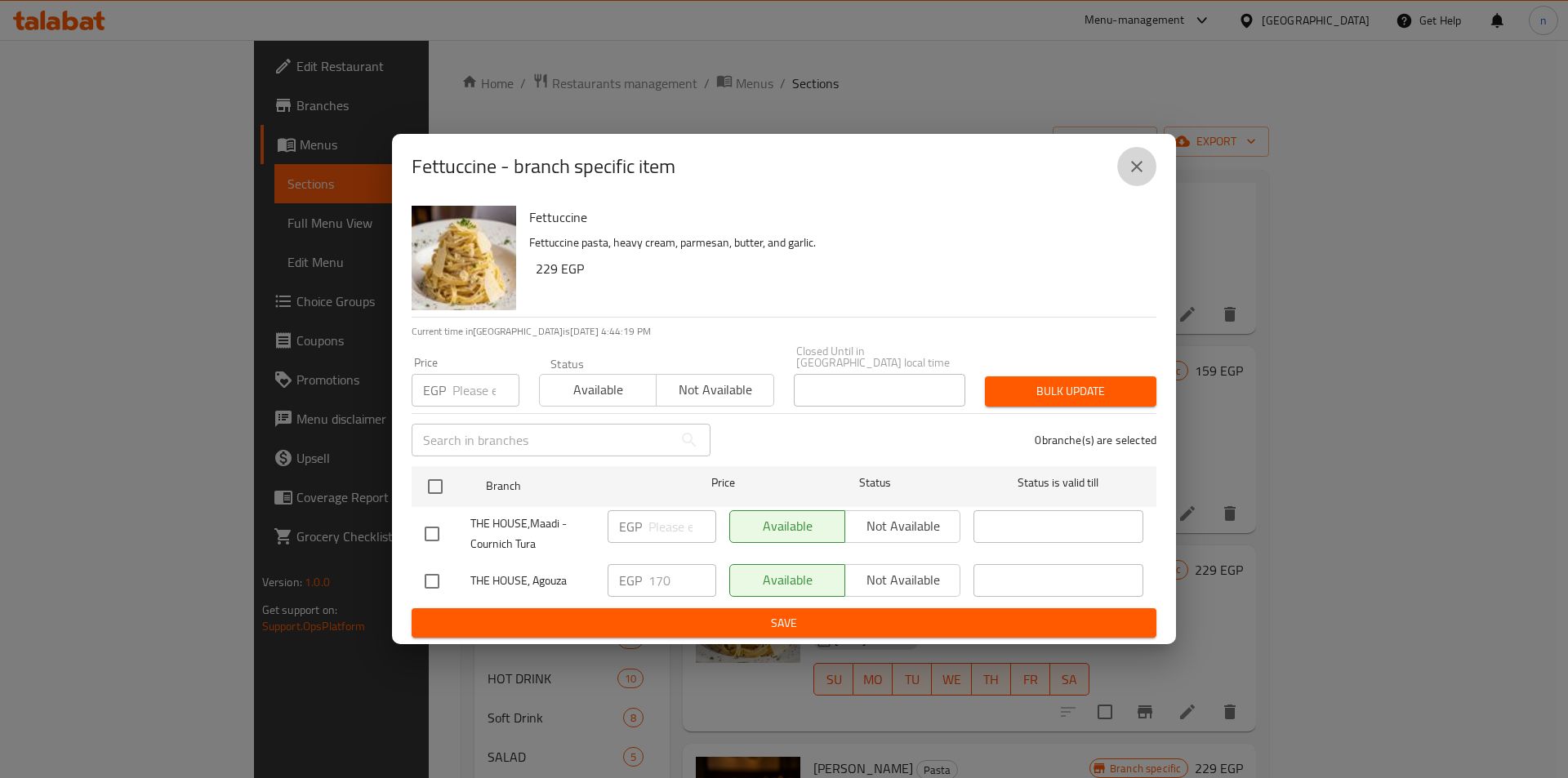
click at [1134, 176] on icon "close" at bounding box center [1137, 167] width 20 height 20
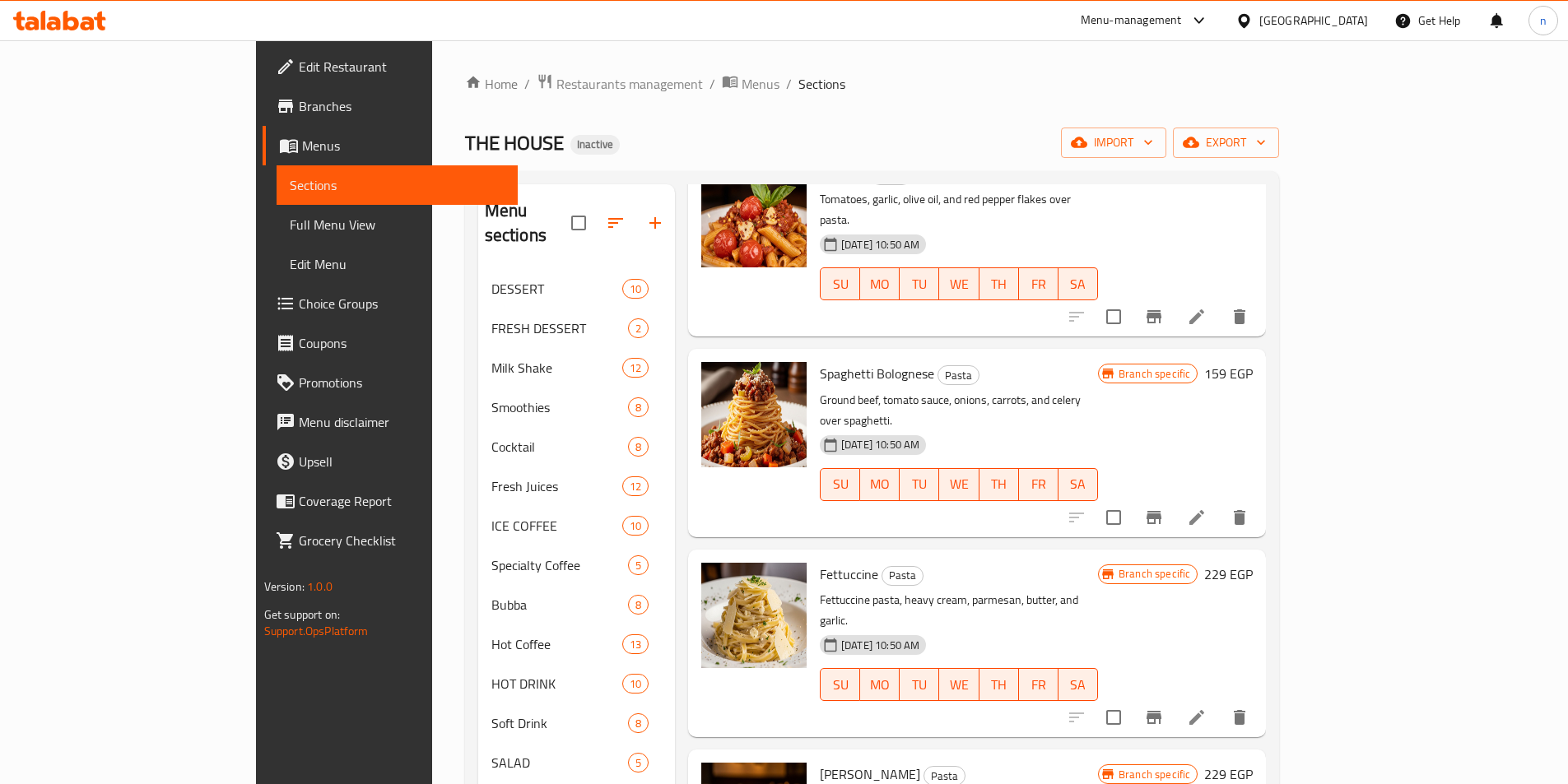
click at [820, 562] on span "Fettuccine" at bounding box center [849, 575] width 59 height 25
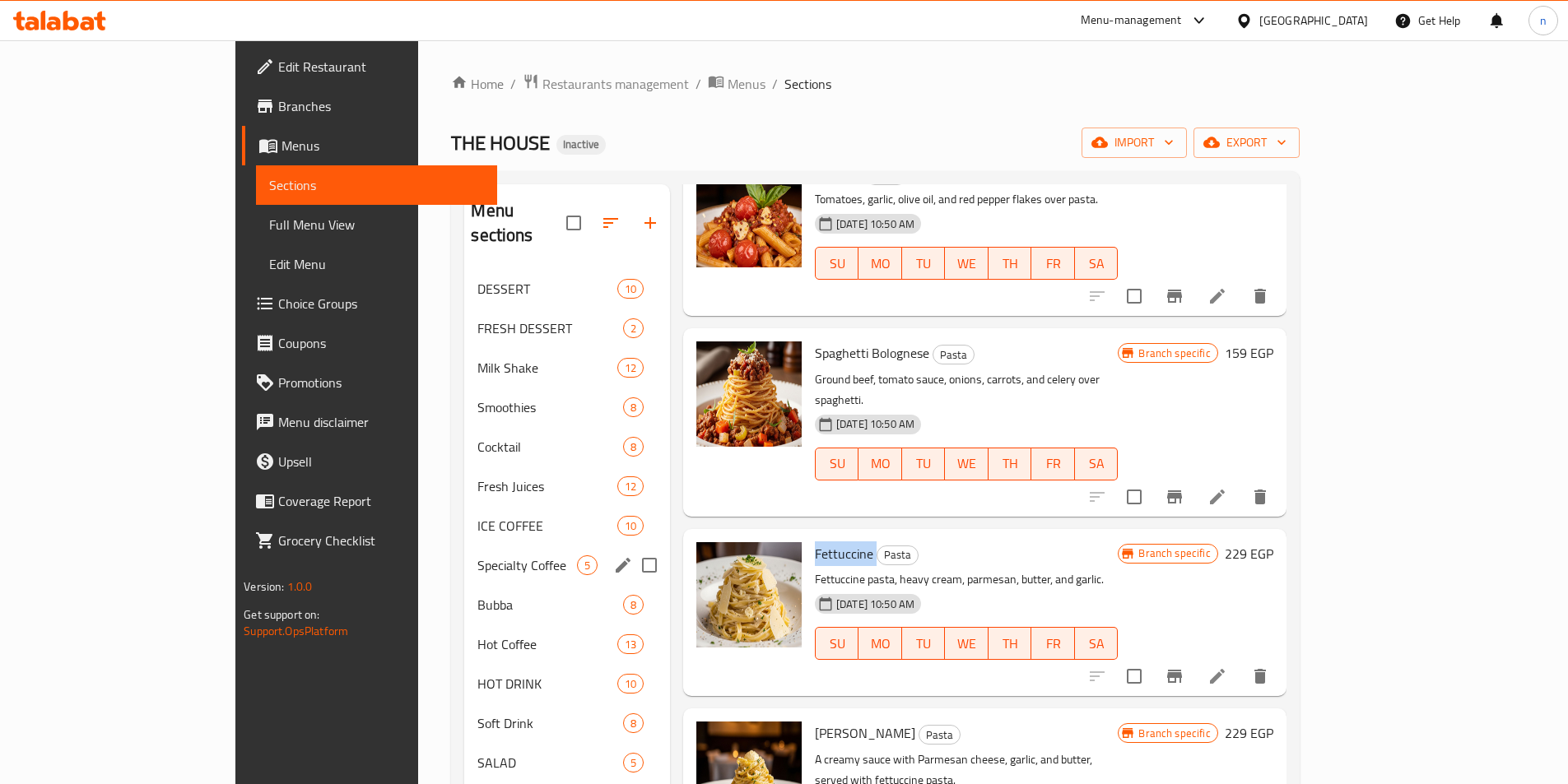
copy h6 "Fettuccine"
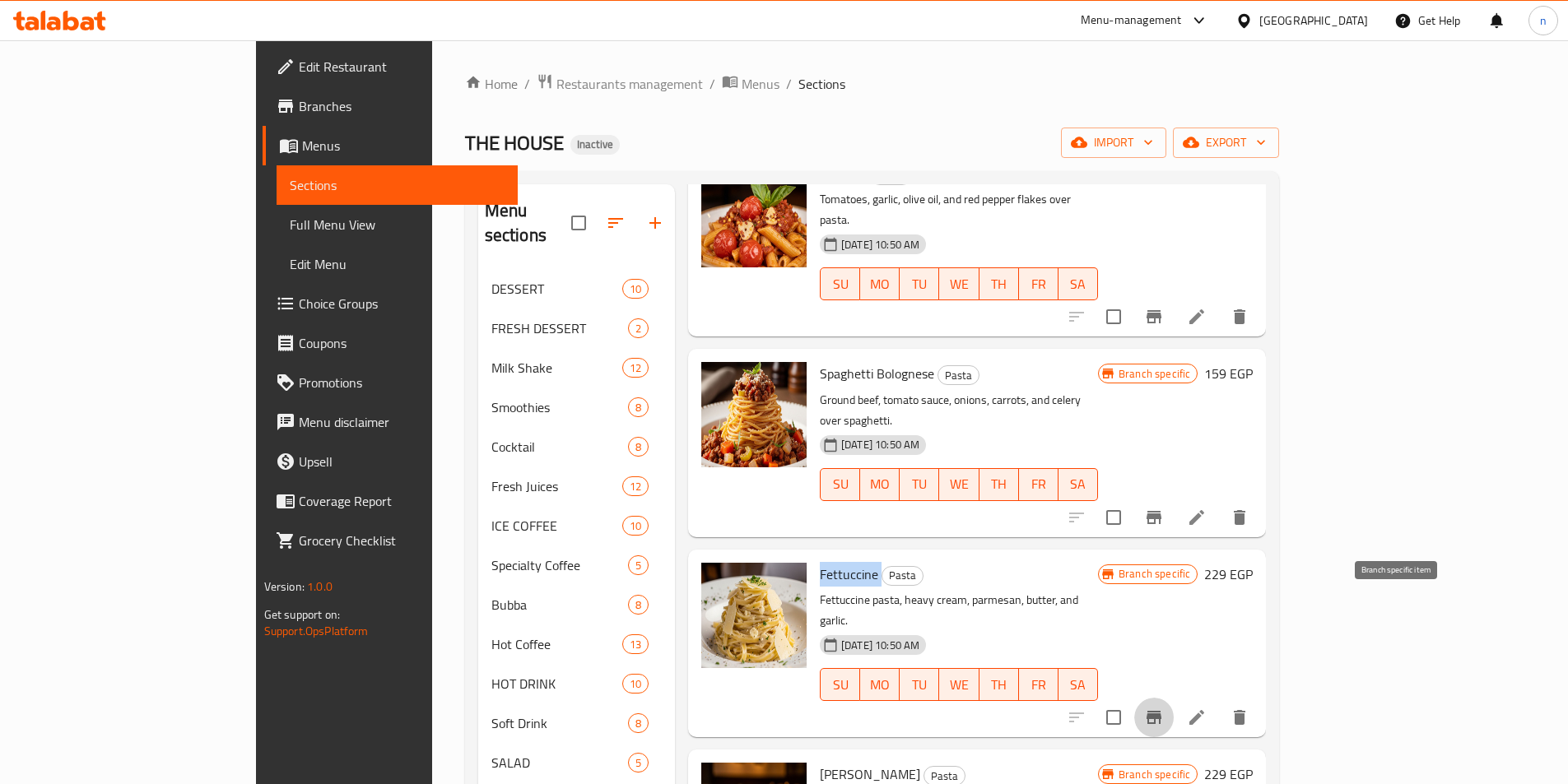
click at [1174, 698] on button "Branch-specific-item" at bounding box center [1154, 718] width 40 height 40
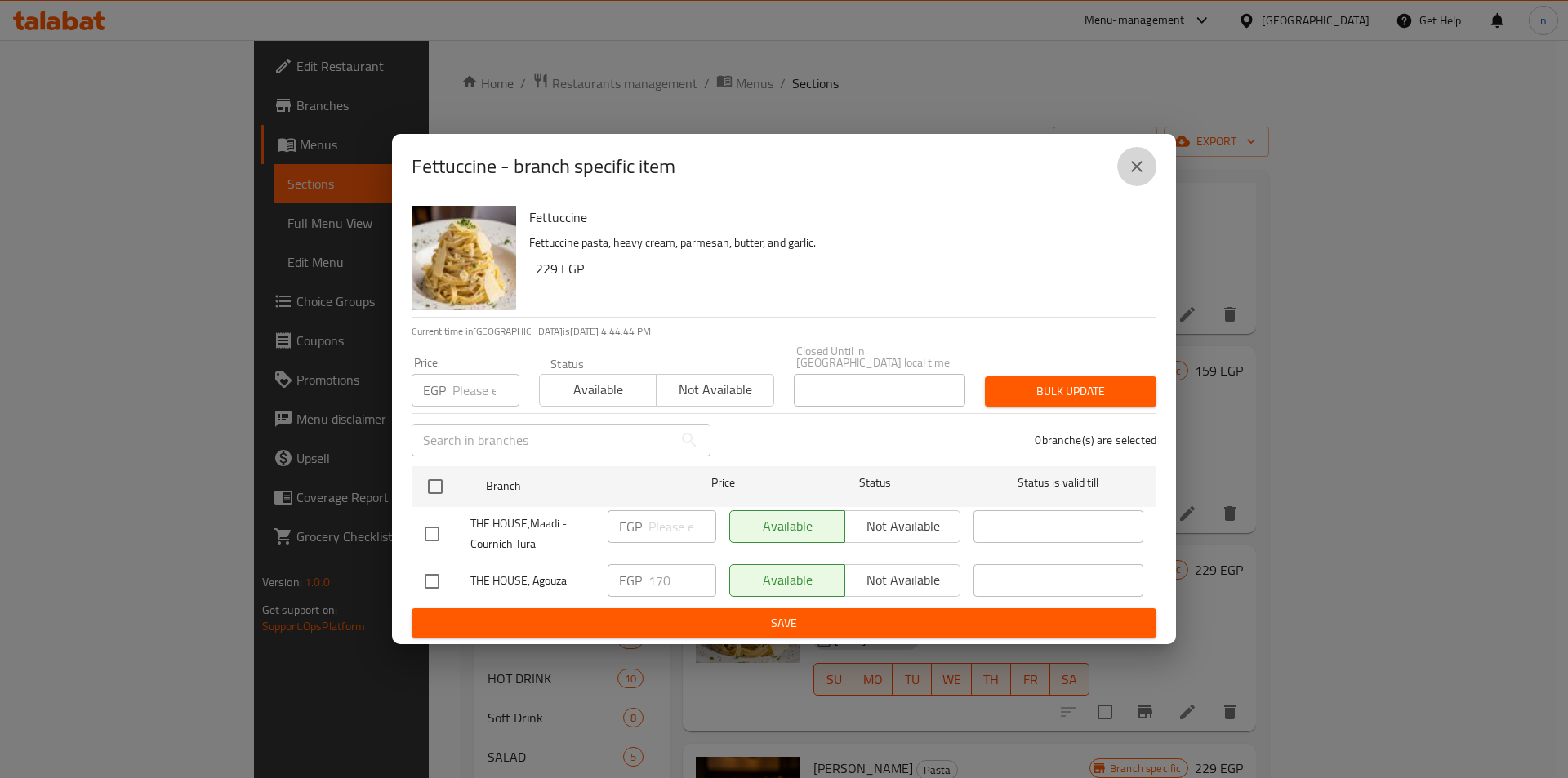
click at [1148, 163] on button "close" at bounding box center [1137, 167] width 39 height 39
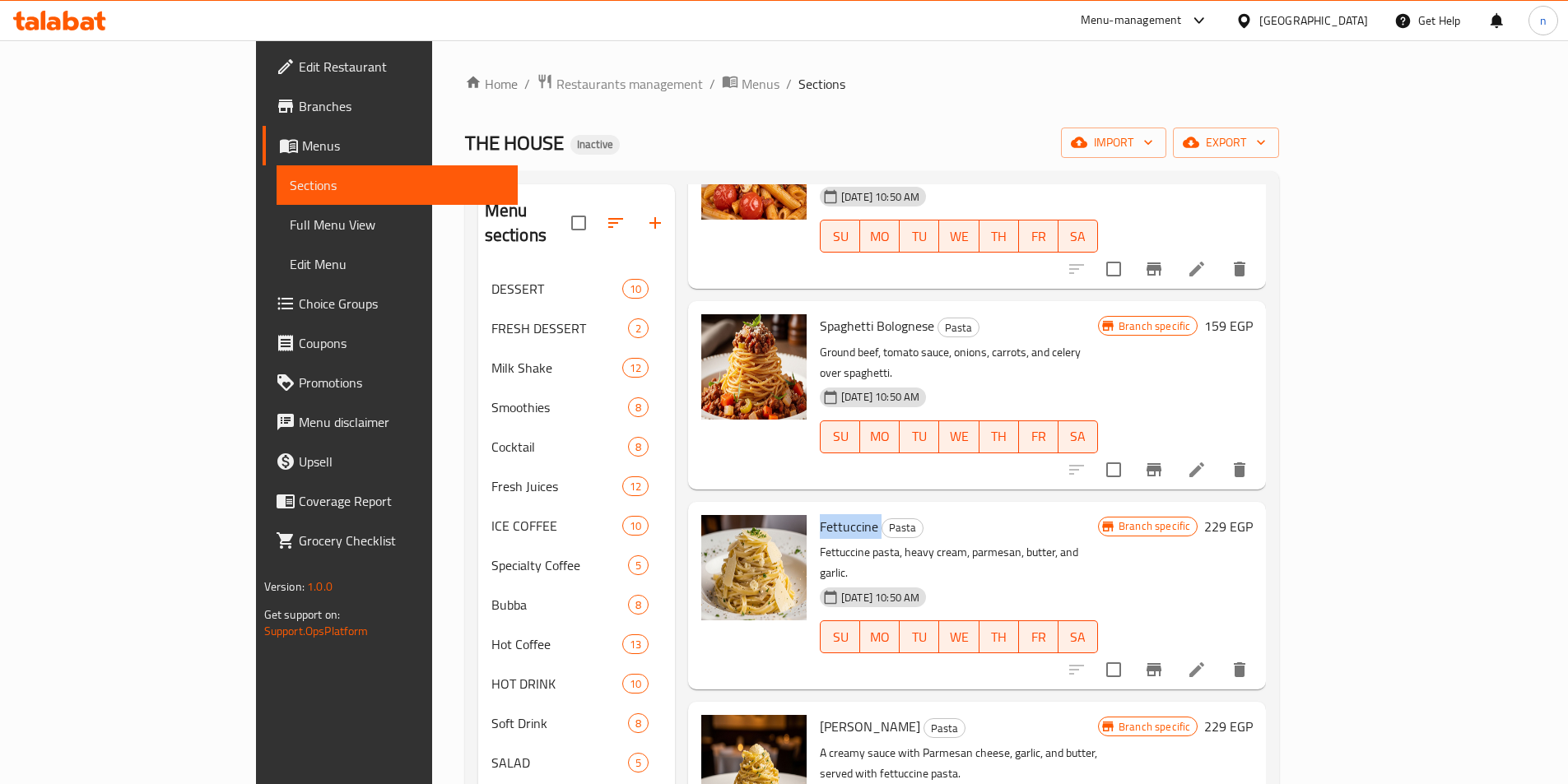
scroll to position [566, 0]
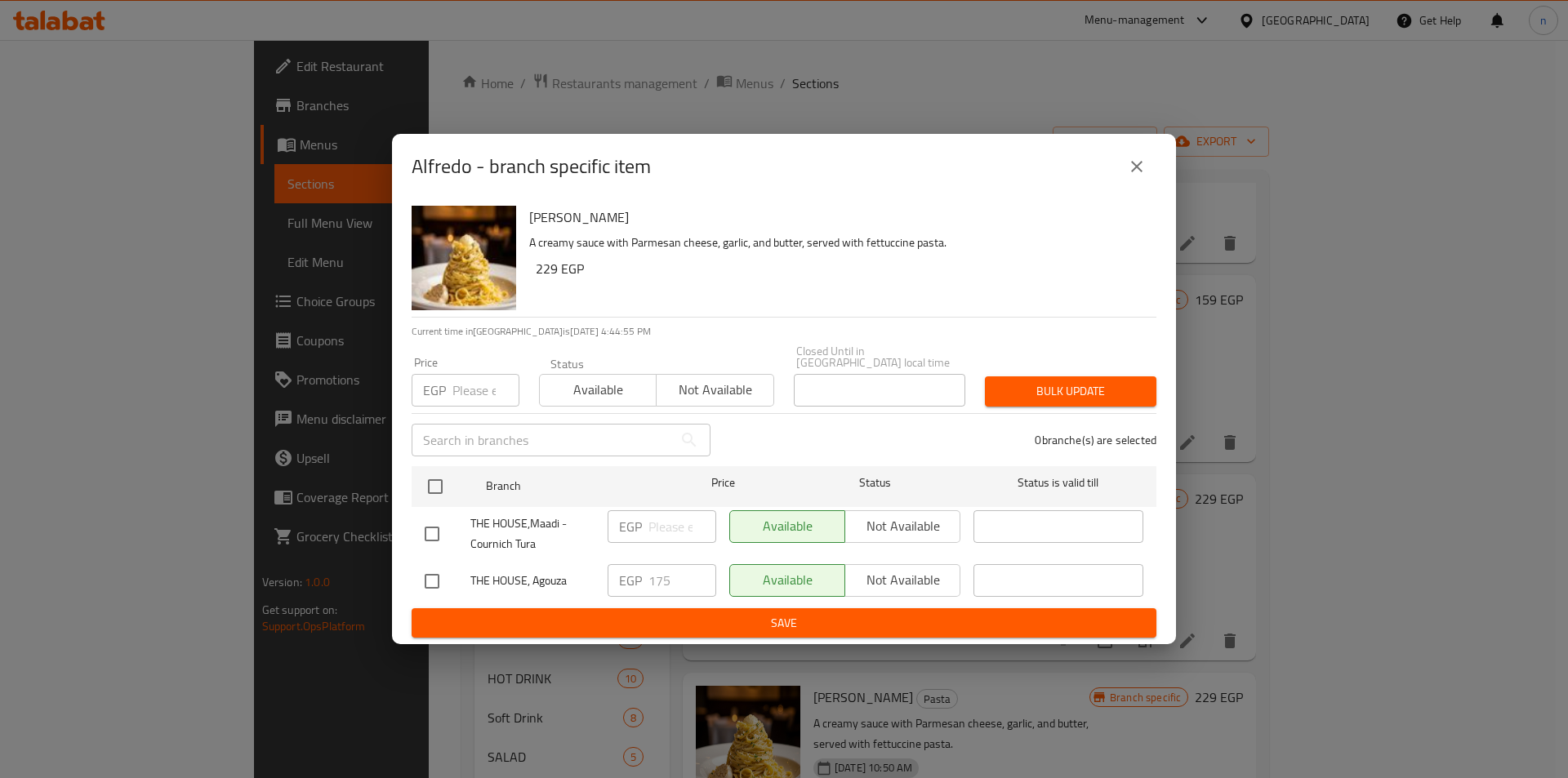
click at [535, 227] on h6 "[PERSON_NAME]" at bounding box center [837, 217] width 614 height 23
copy h6 "[PERSON_NAME]"
click at [1128, 176] on icon "close" at bounding box center [1137, 167] width 20 height 20
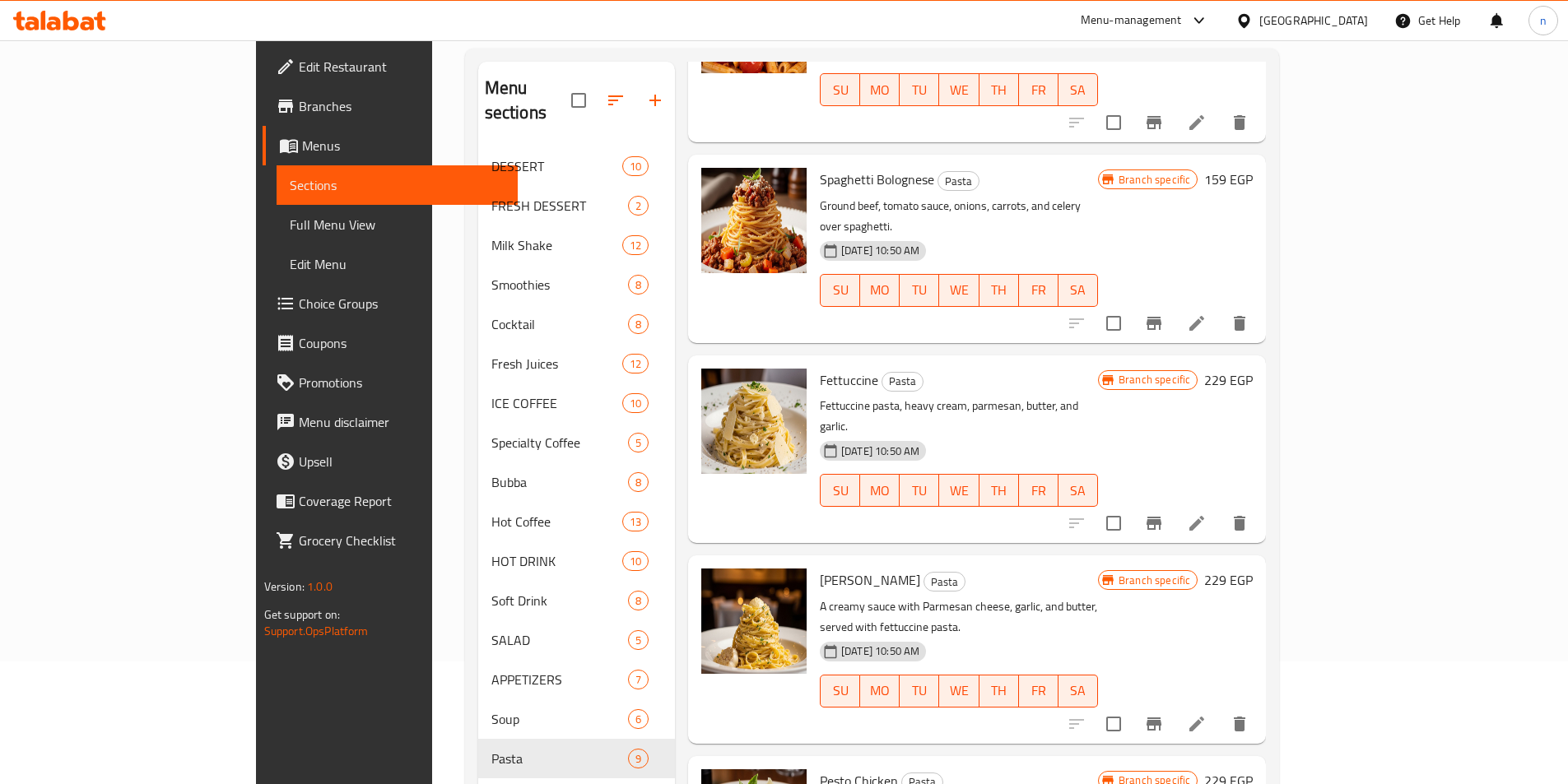
scroll to position [329, 0]
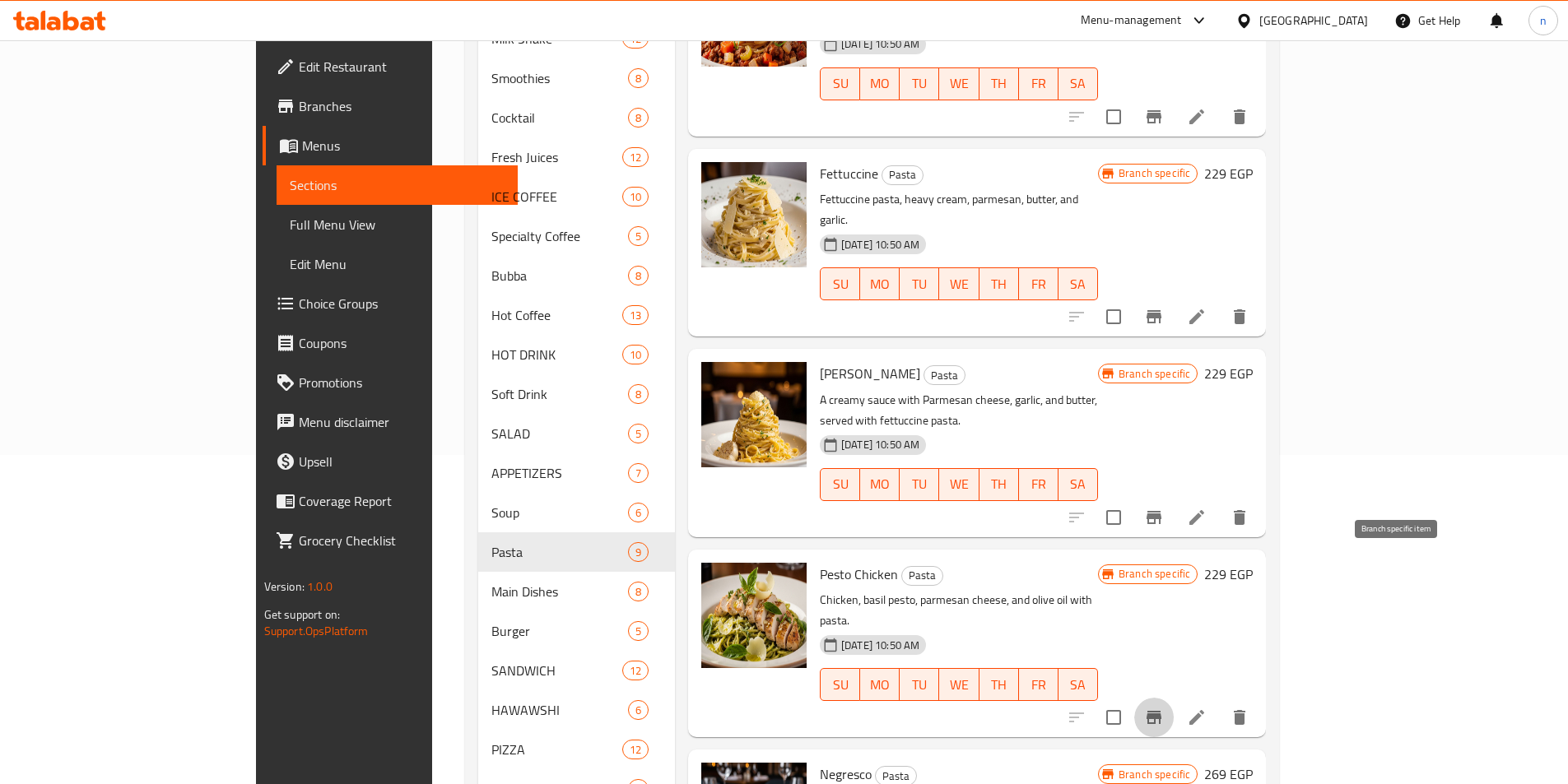
click at [1162, 711] on icon "Branch-specific-item" at bounding box center [1154, 718] width 15 height 13
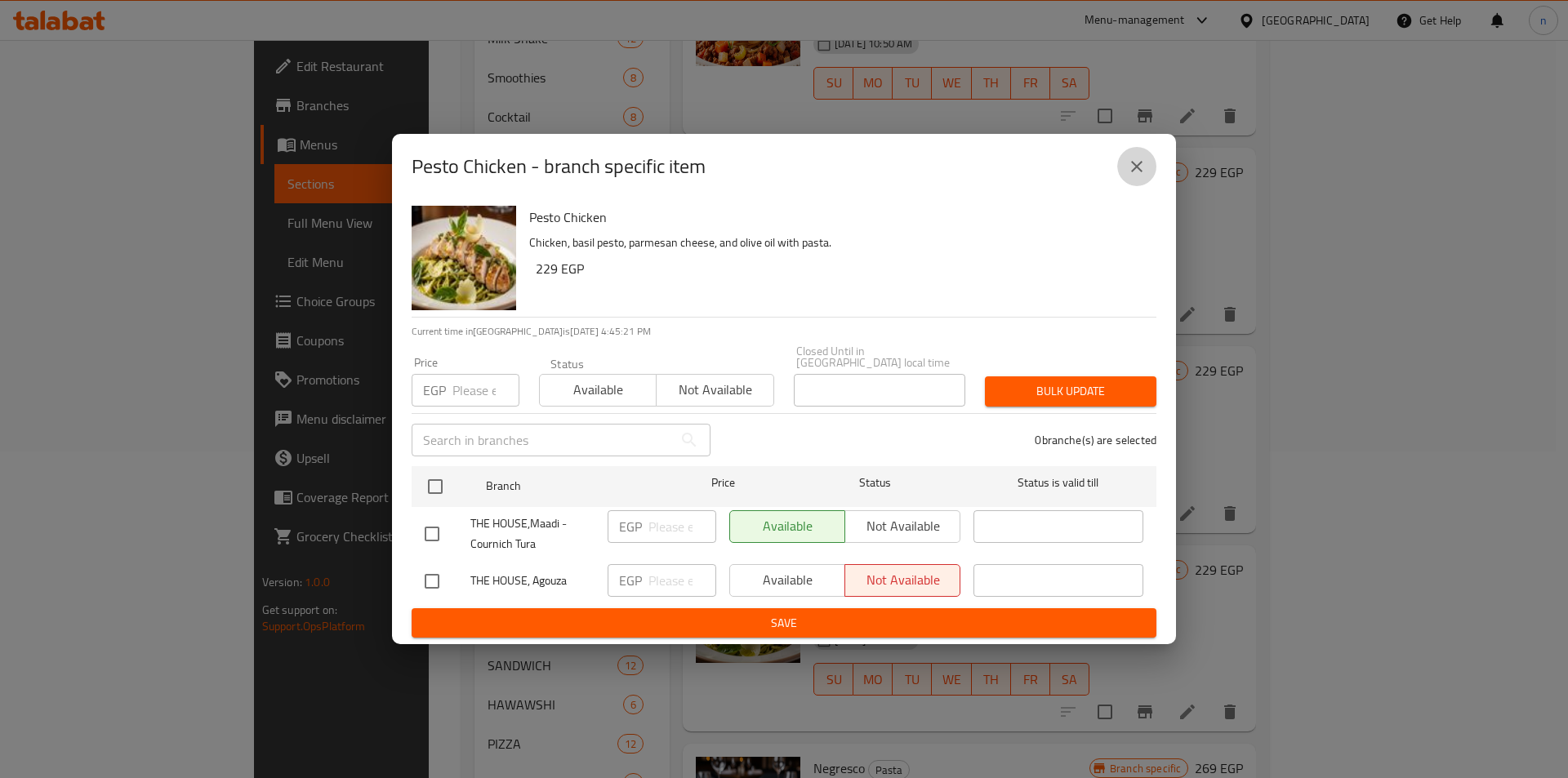
click at [1140, 185] on button "close" at bounding box center [1137, 167] width 39 height 39
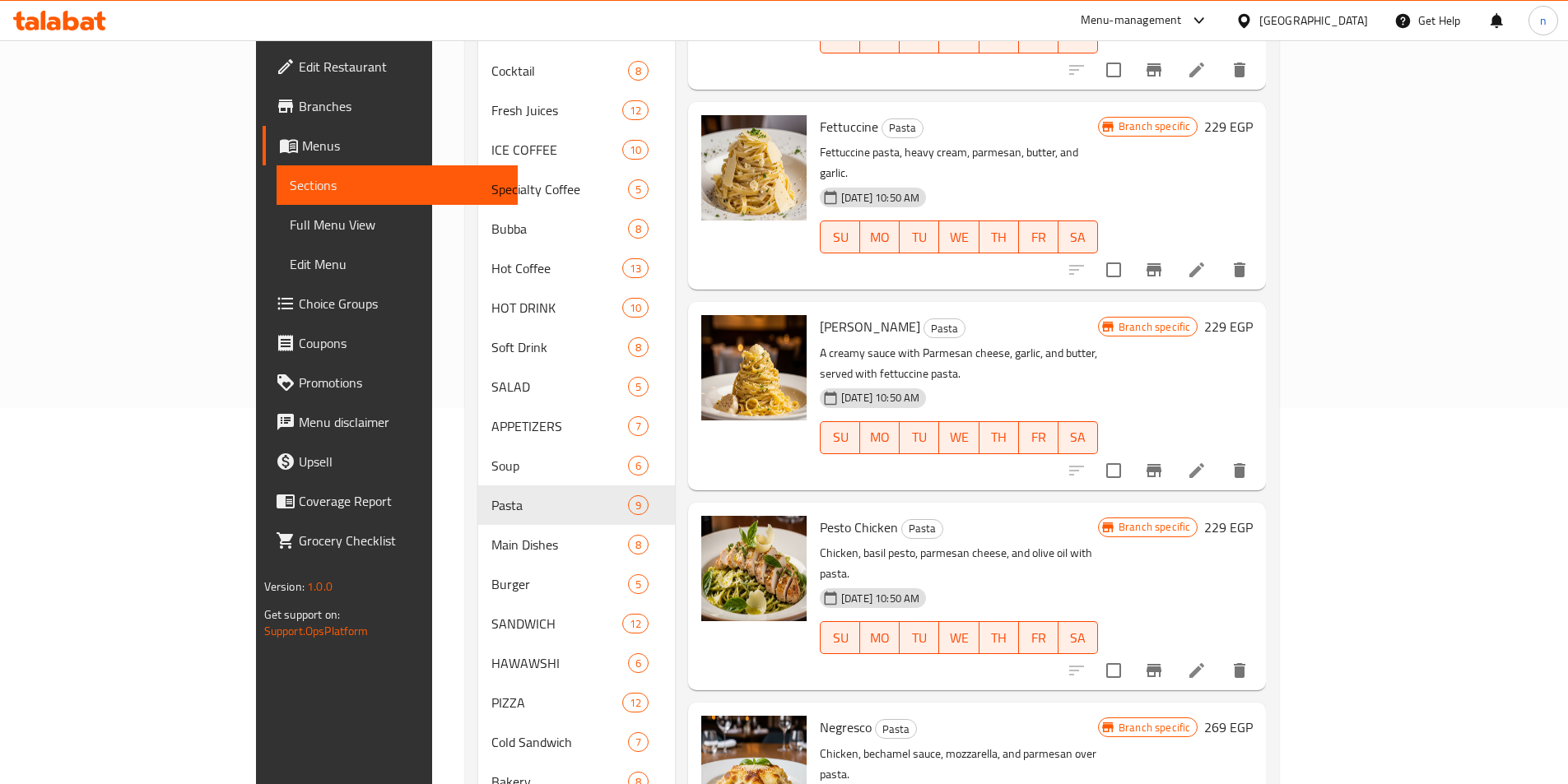
scroll to position [494, 0]
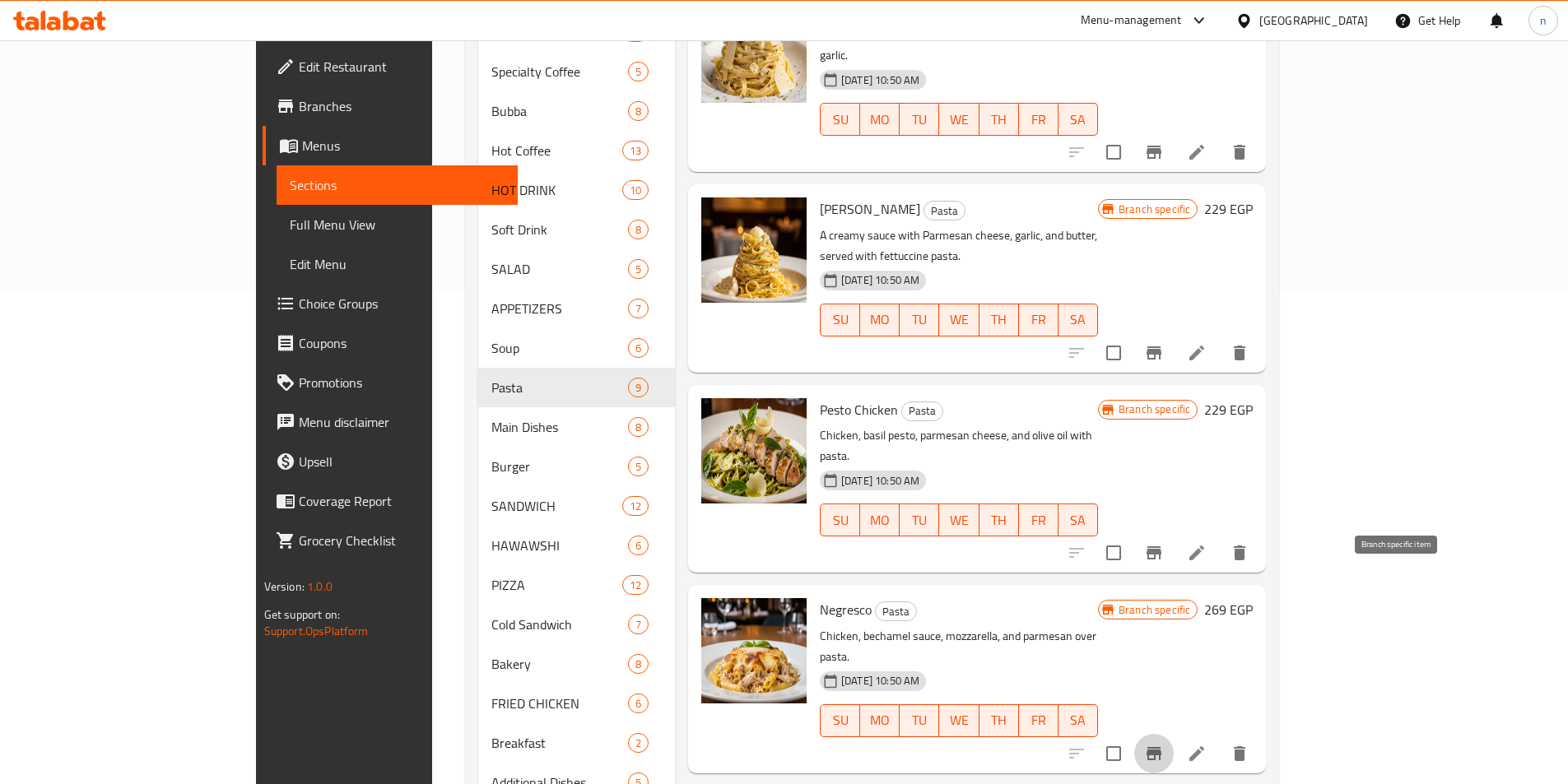
click at [1162, 747] on icon "Branch-specific-item" at bounding box center [1154, 753] width 15 height 13
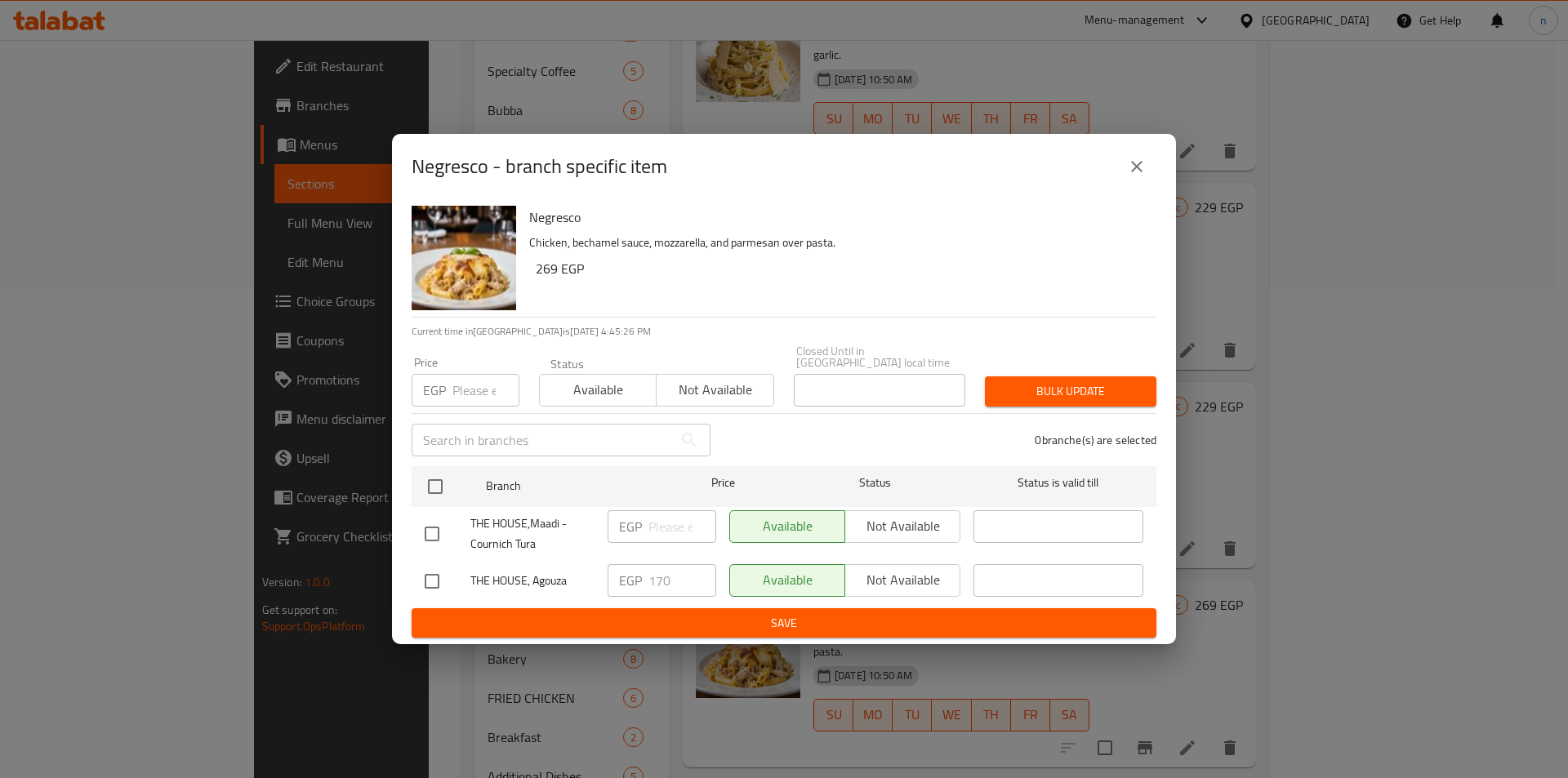
click at [565, 215] on h6 "Negresco" at bounding box center [837, 217] width 614 height 23
copy h6 "Negresco"
click at [1150, 176] on button "close" at bounding box center [1137, 167] width 39 height 39
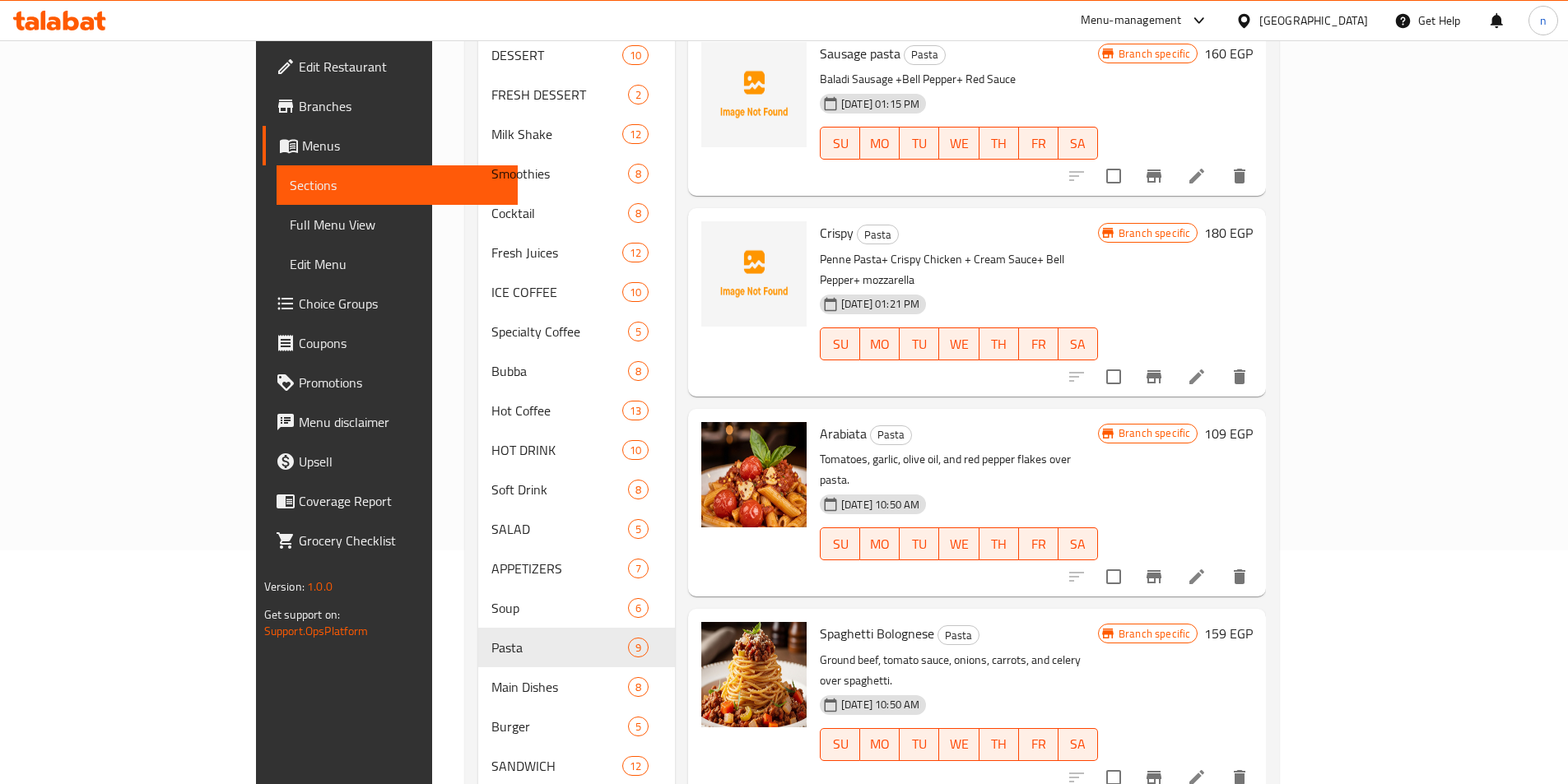
scroll to position [246, 0]
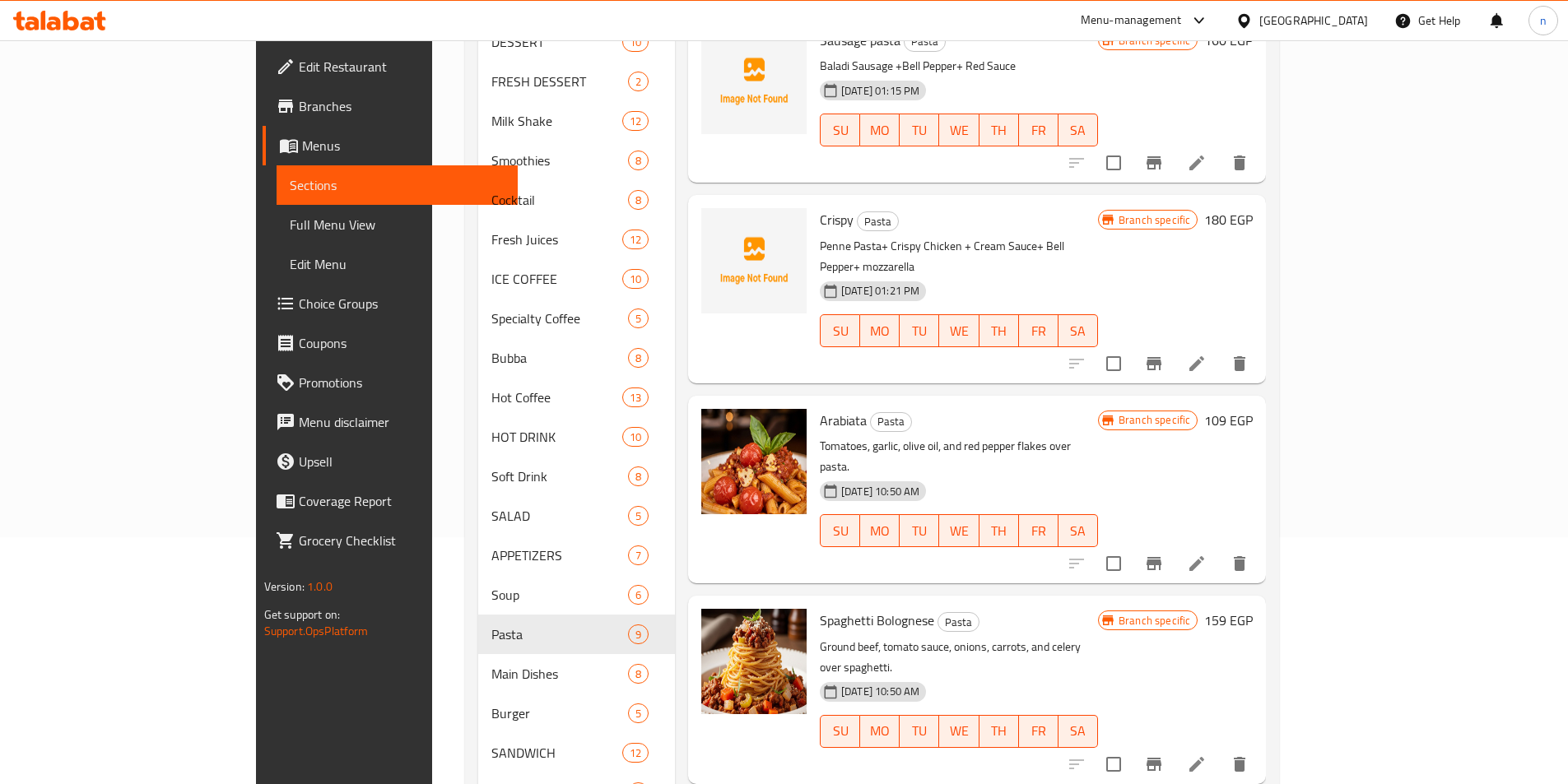
click at [276, 238] on link "Full Menu View" at bounding box center [397, 225] width 242 height 40
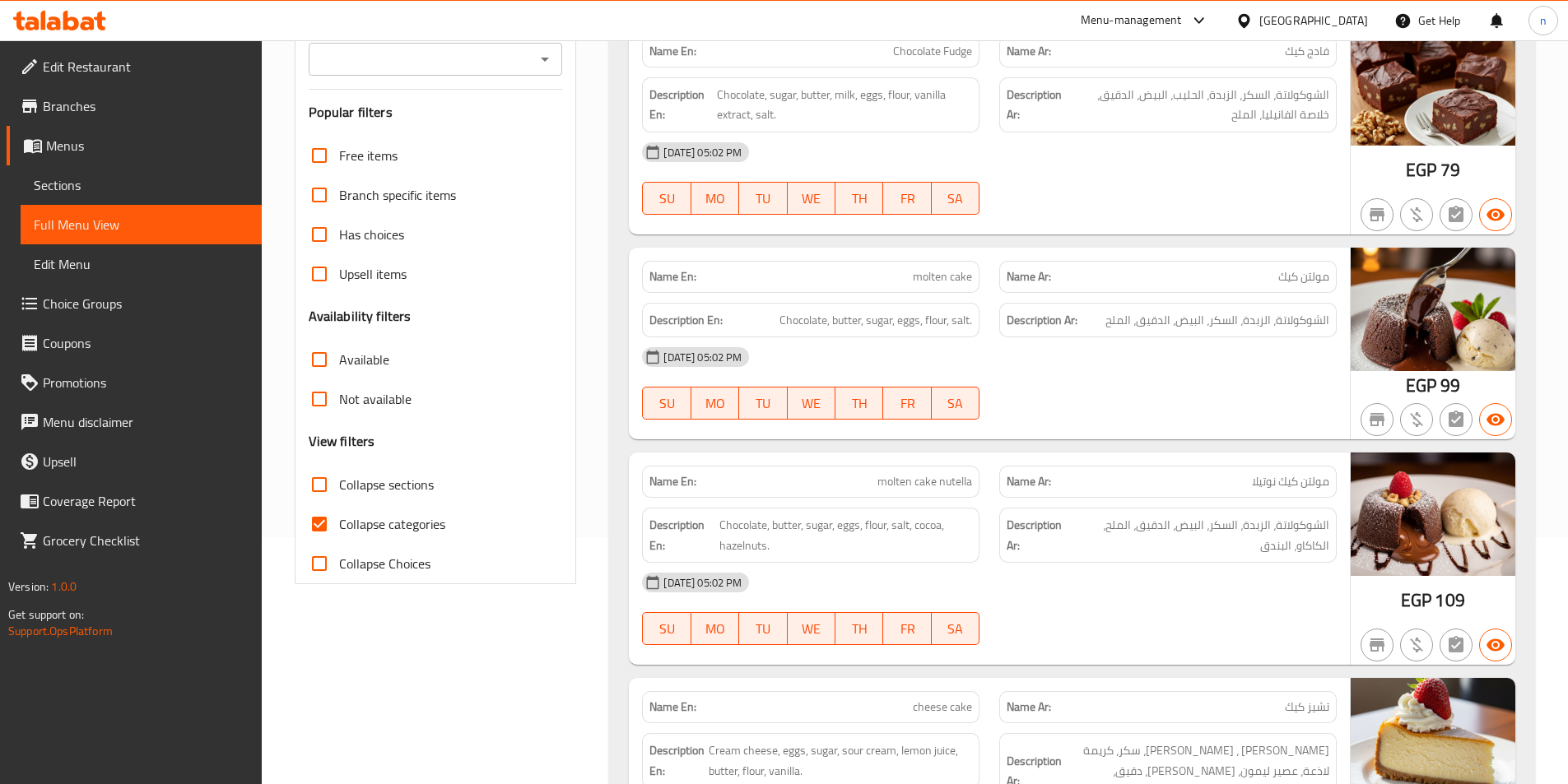
click at [424, 516] on span "Collapse categories" at bounding box center [392, 524] width 106 height 20
click at [339, 516] on input "Collapse categories" at bounding box center [319, 524] width 40 height 40
checkbox input "false"
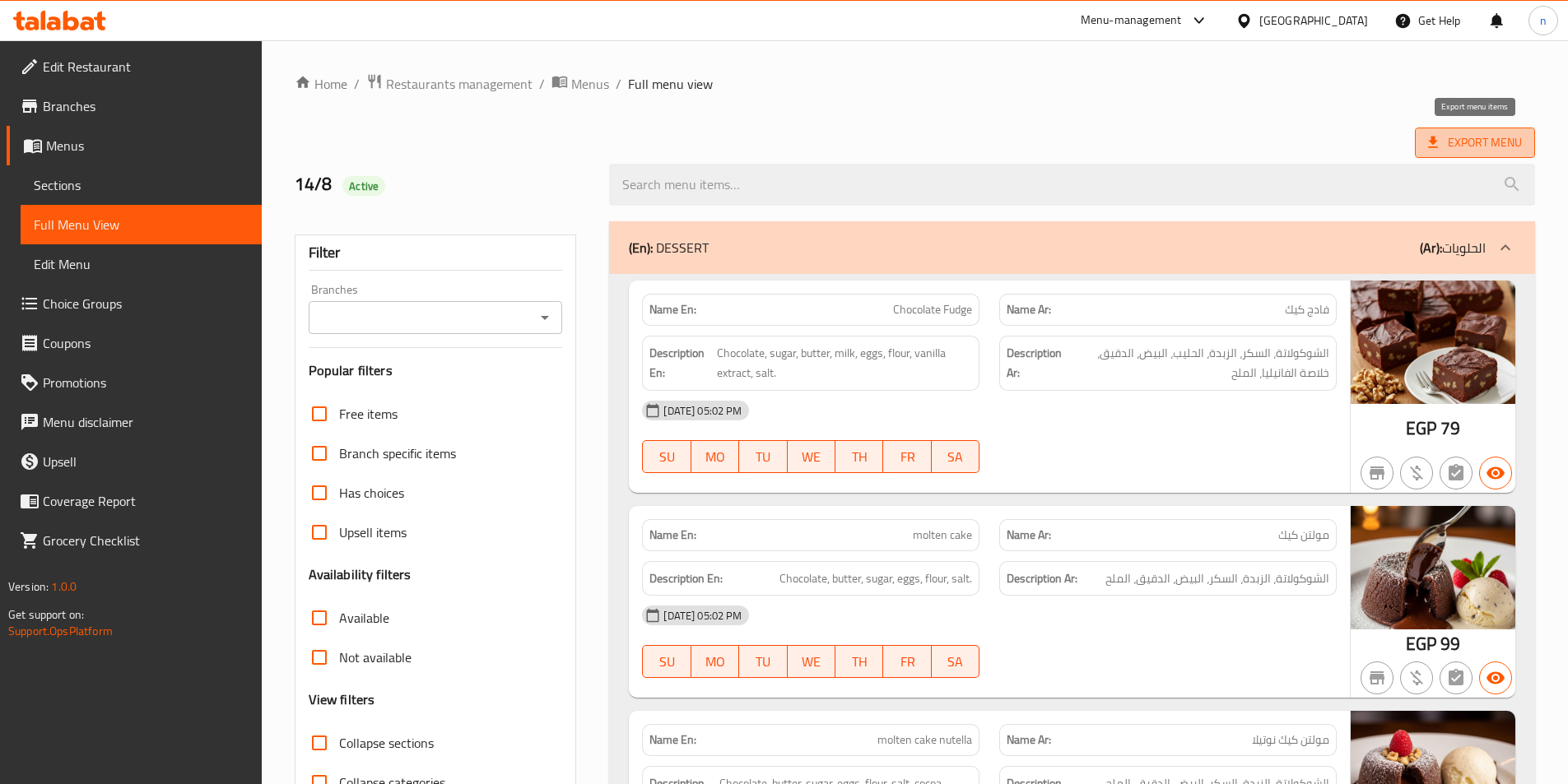
click at [1491, 140] on span "Export Menu" at bounding box center [1474, 142] width 94 height 21
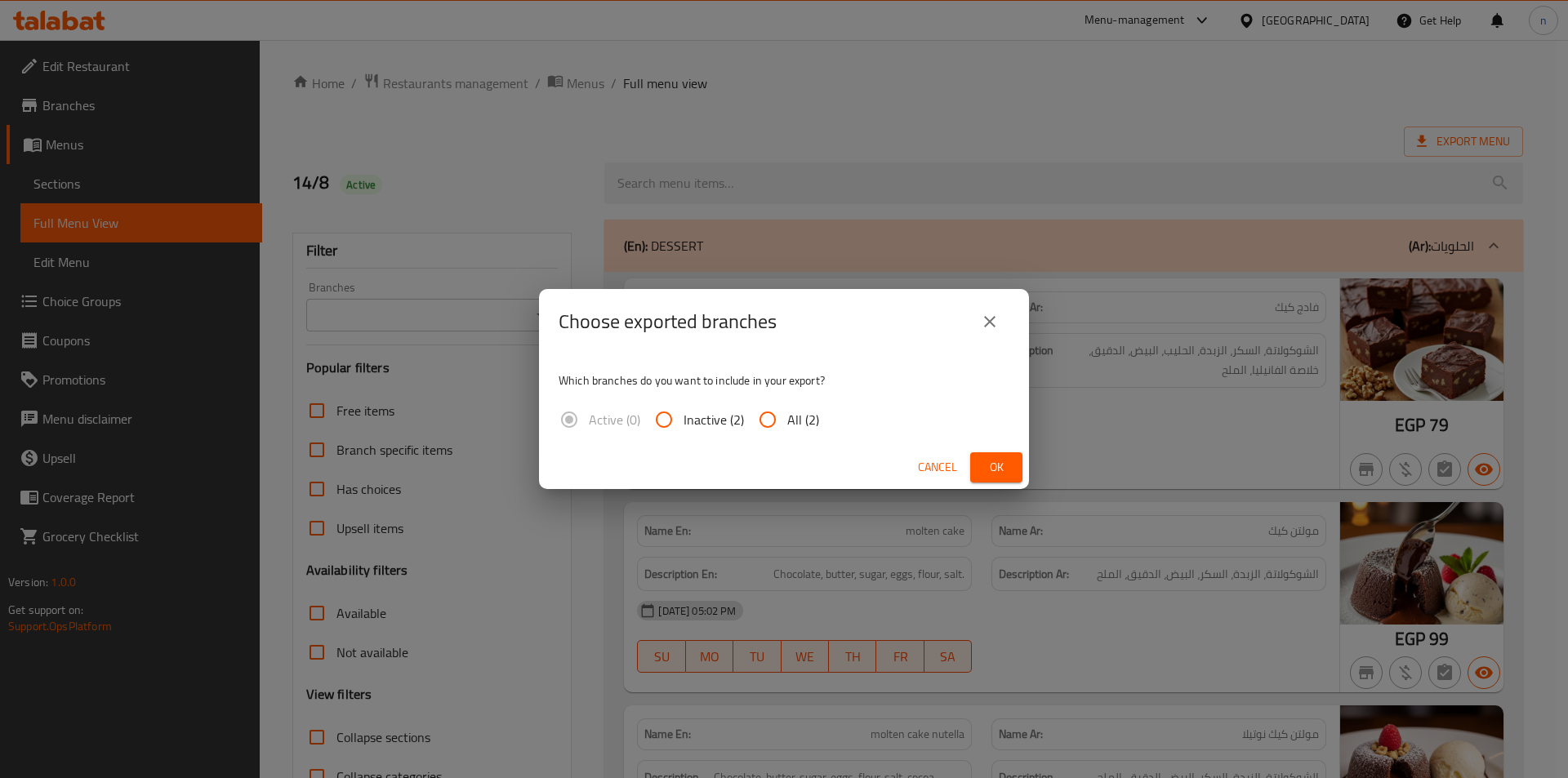
click at [768, 421] on input "All (2)" at bounding box center [768, 420] width 39 height 39
radio input "true"
click at [997, 481] on button "Ok" at bounding box center [997, 467] width 53 height 30
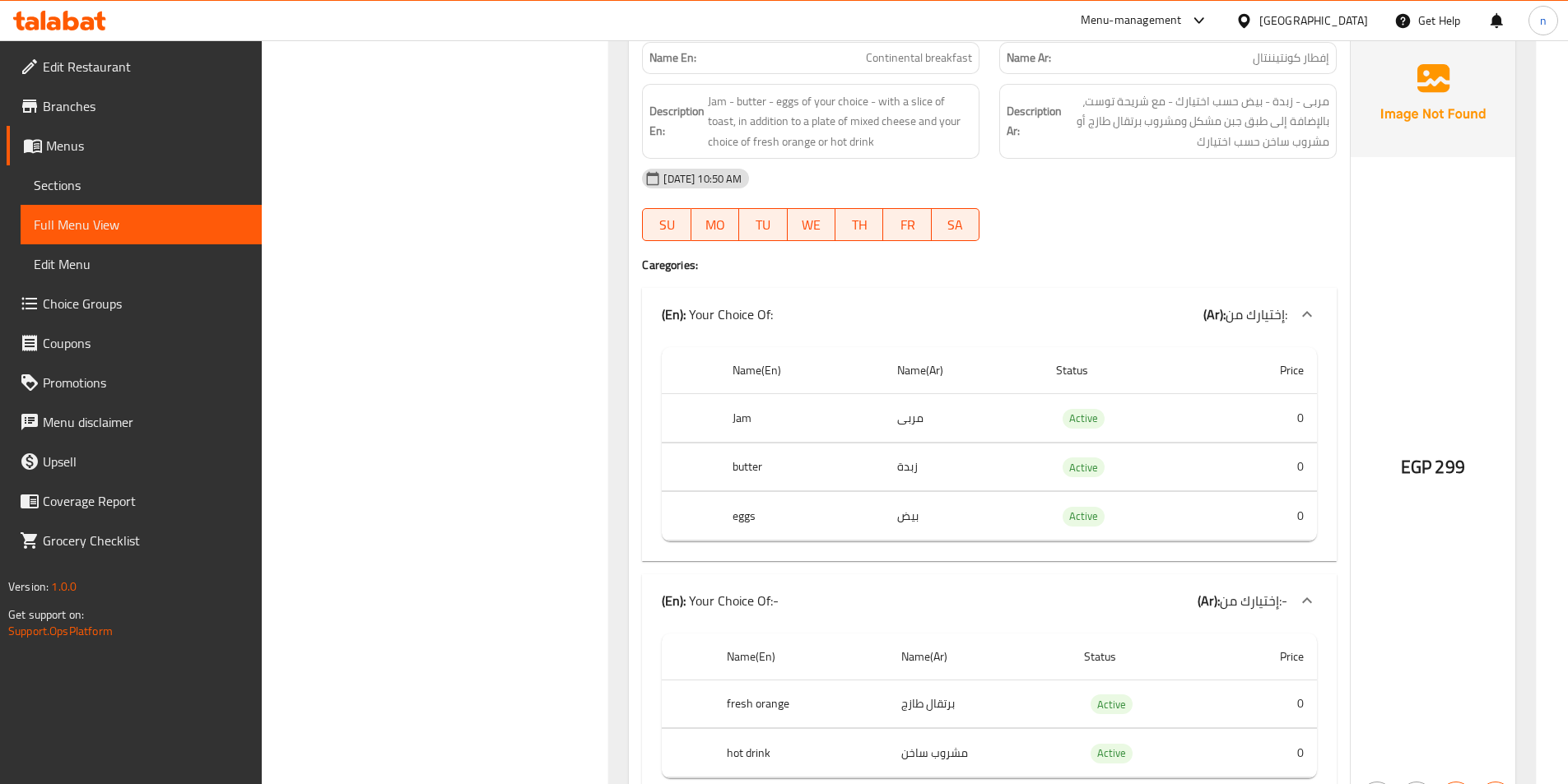
scroll to position [49212, 0]
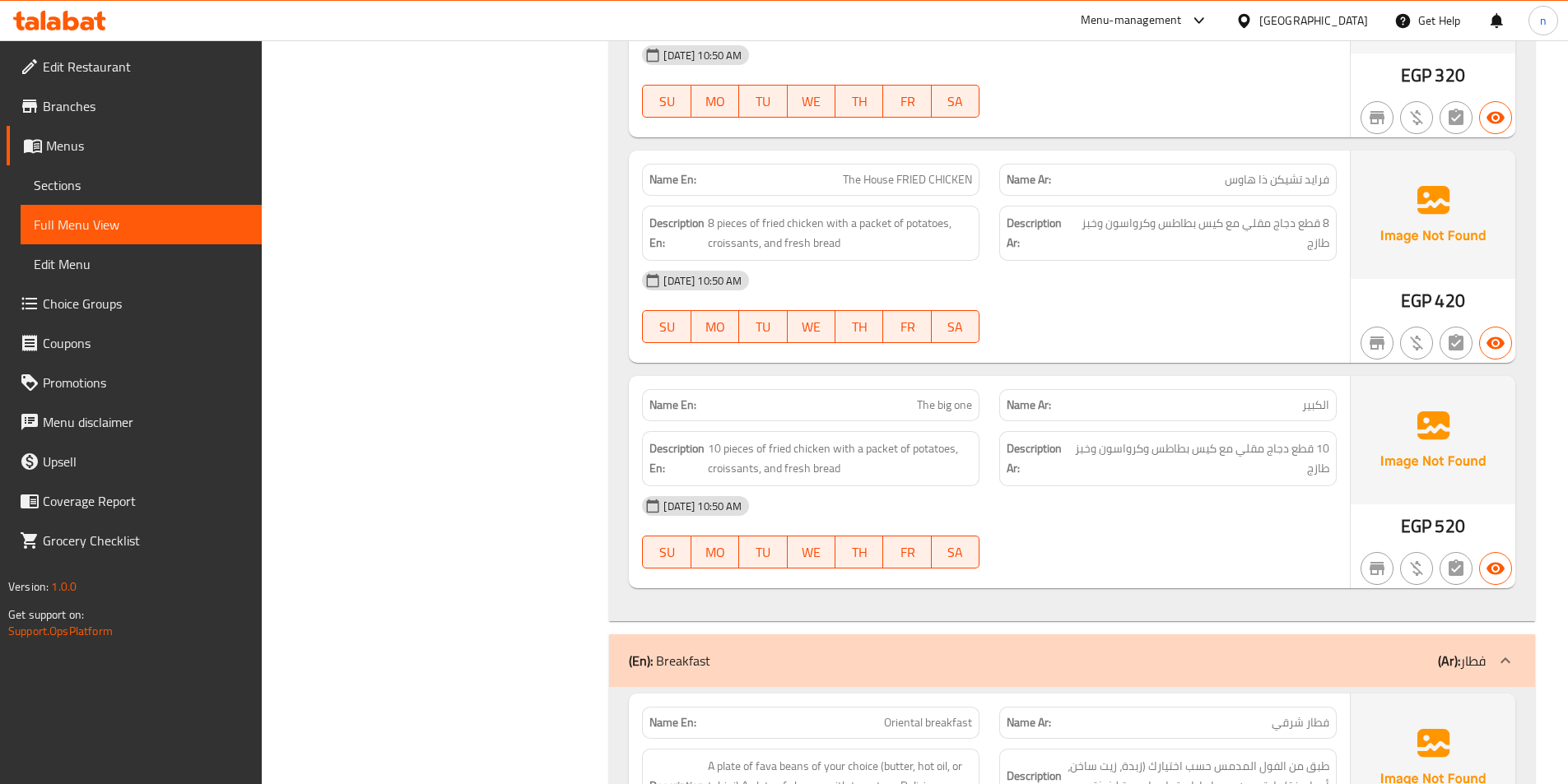
scroll to position [47813, 0]
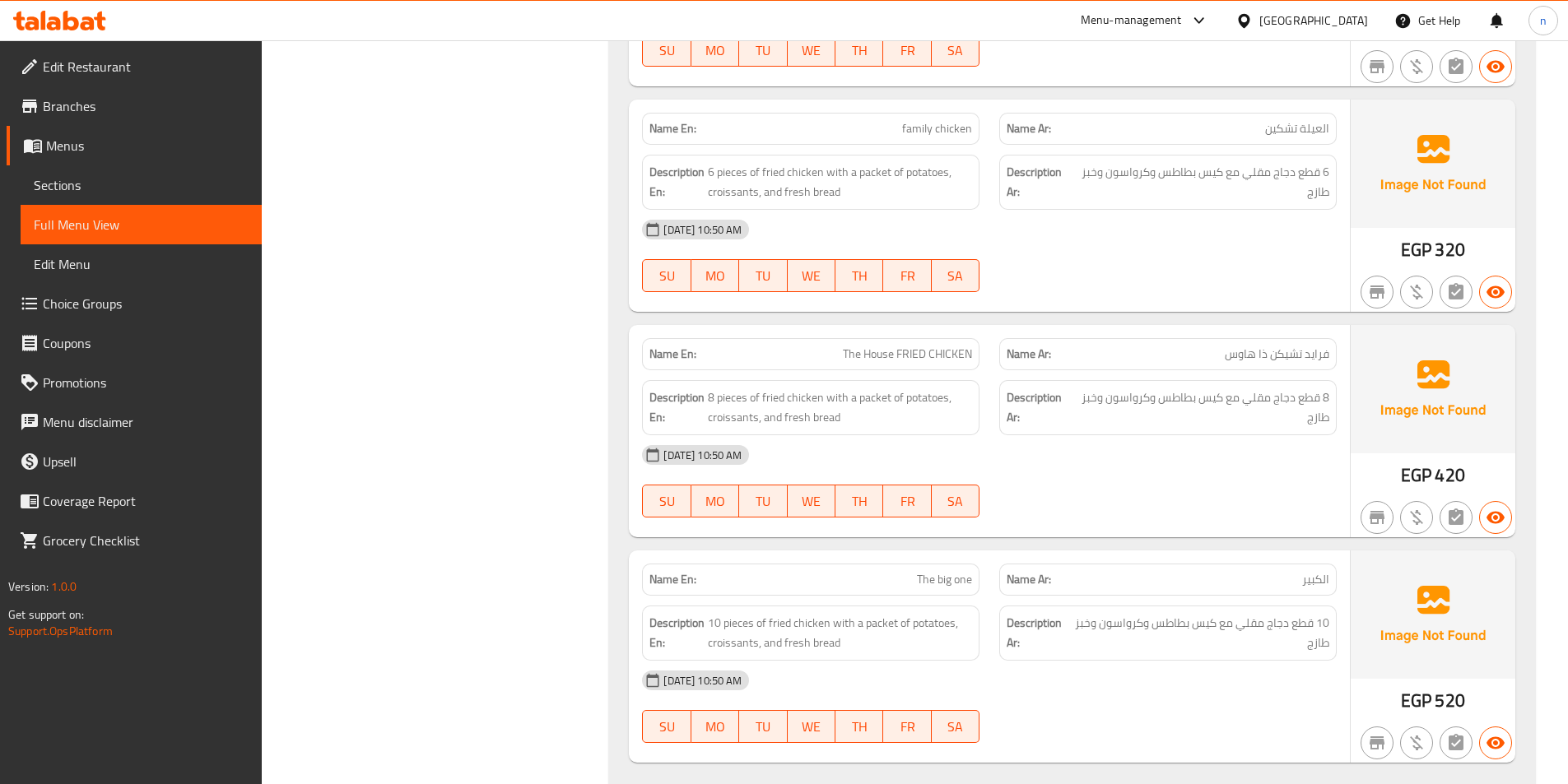
drag, startPoint x: 1484, startPoint y: 639, endPoint x: 1526, endPoint y: 444, distance: 199.5
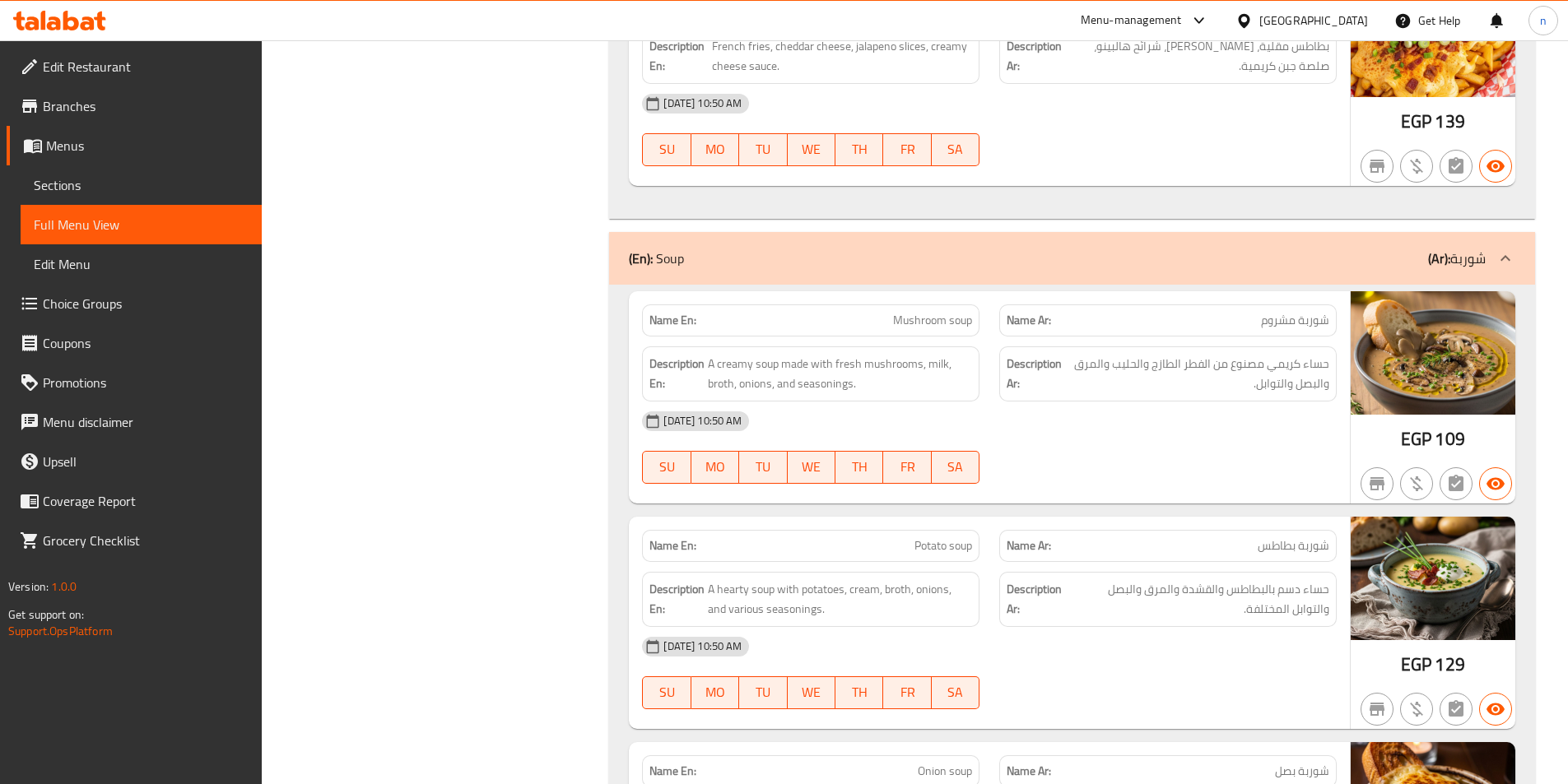
scroll to position [29557, 0]
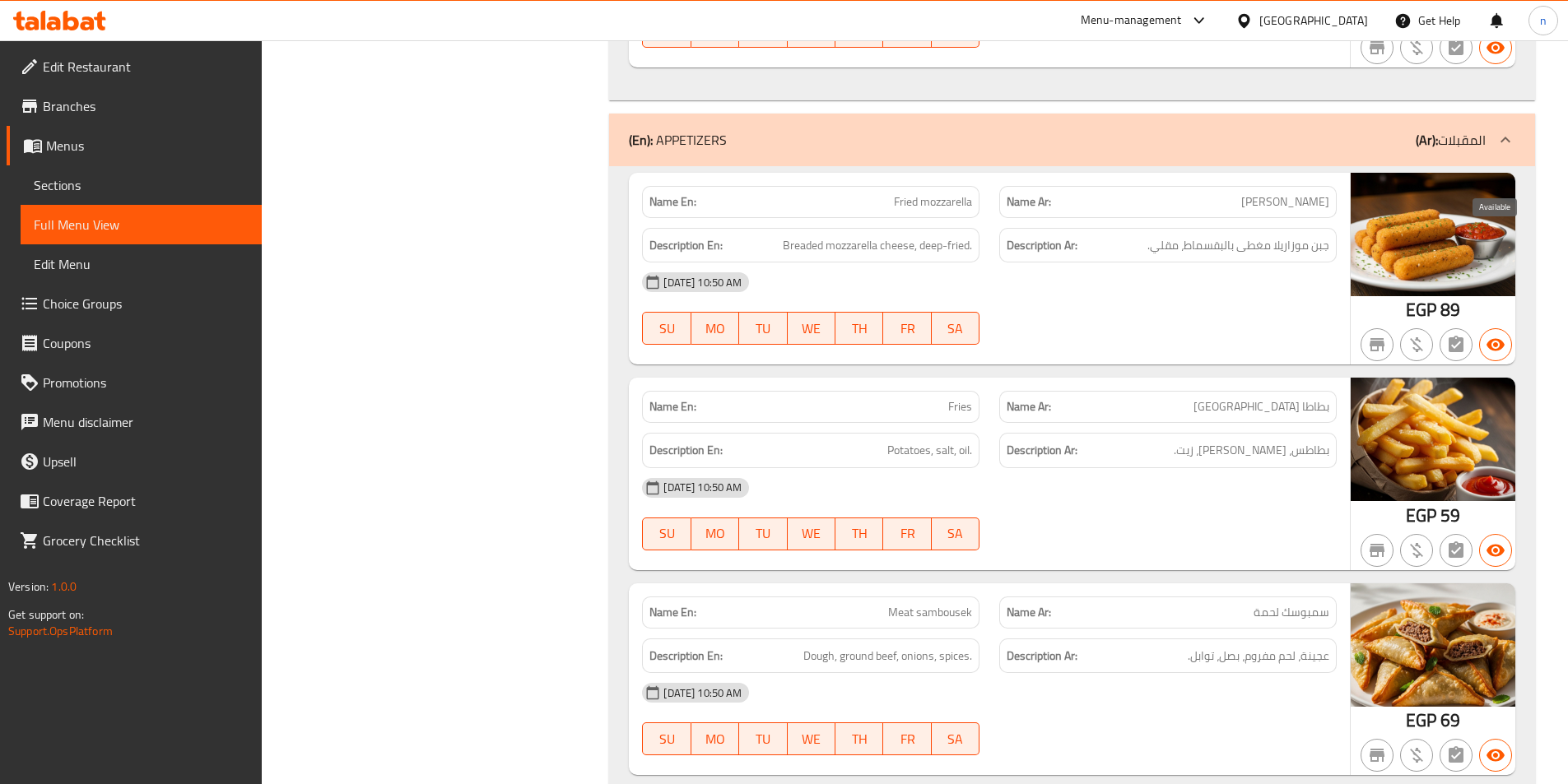
scroll to position [27911, 0]
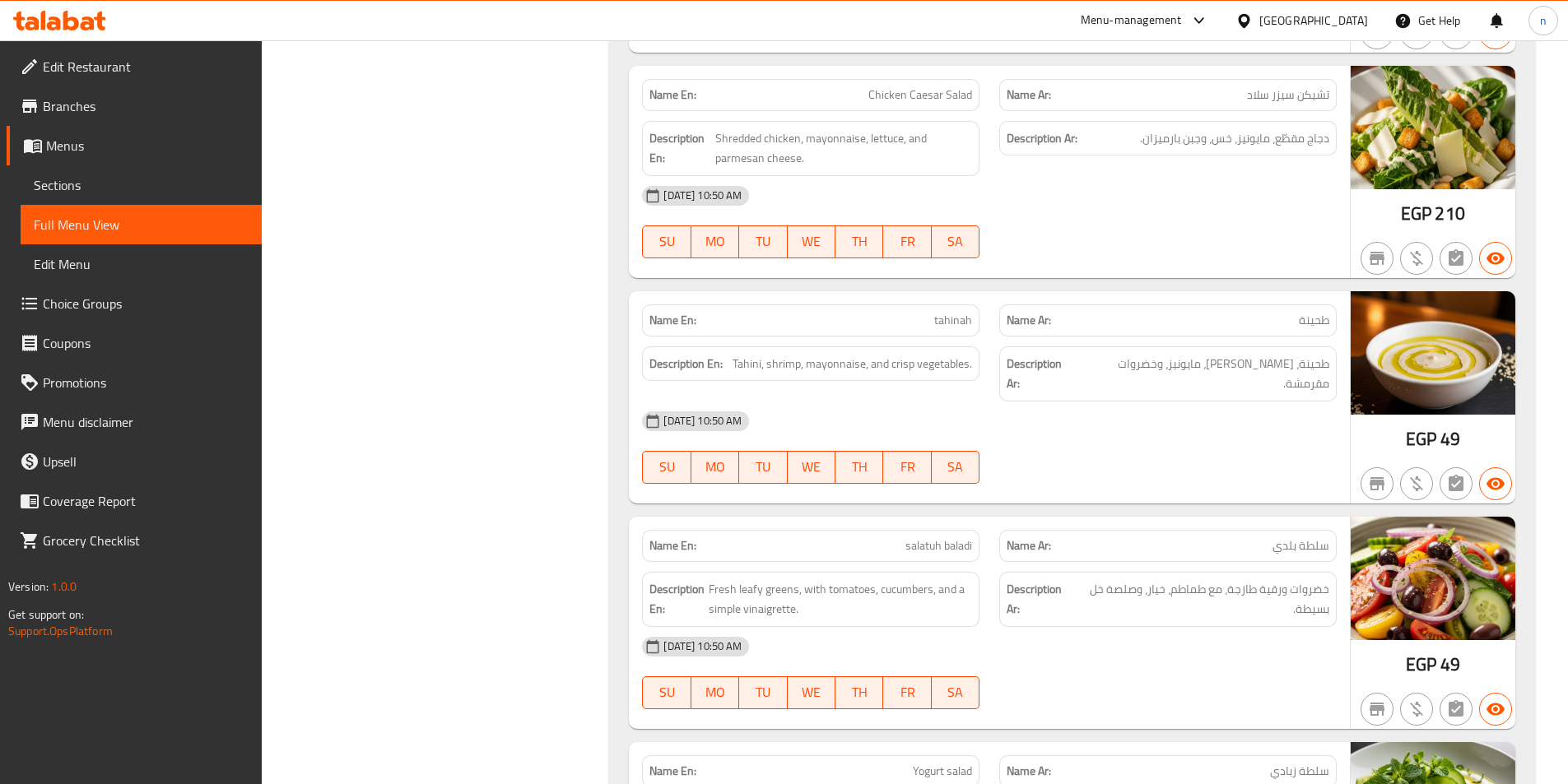
scroll to position [26842, 0]
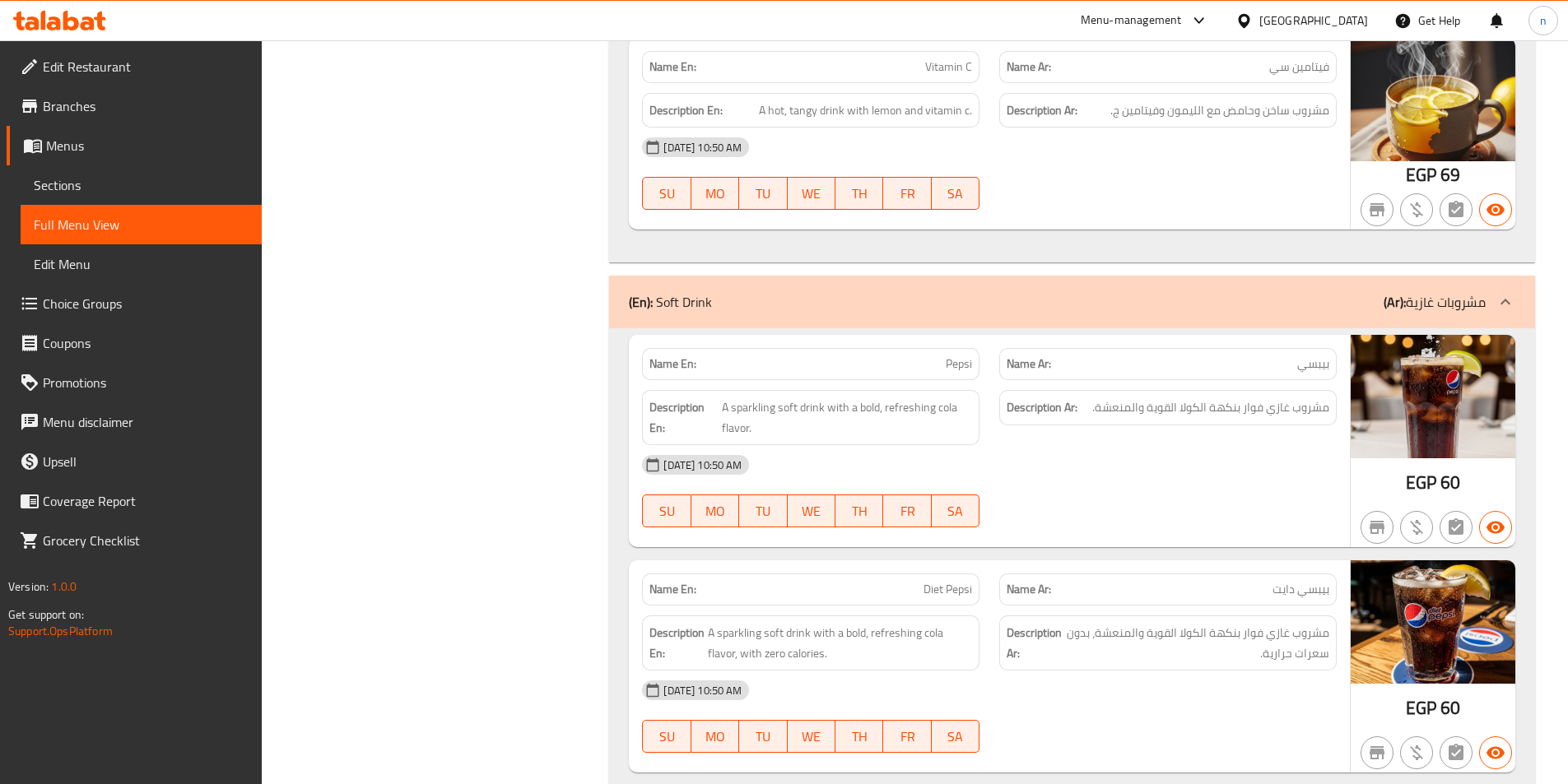
scroll to position [24620, 0]
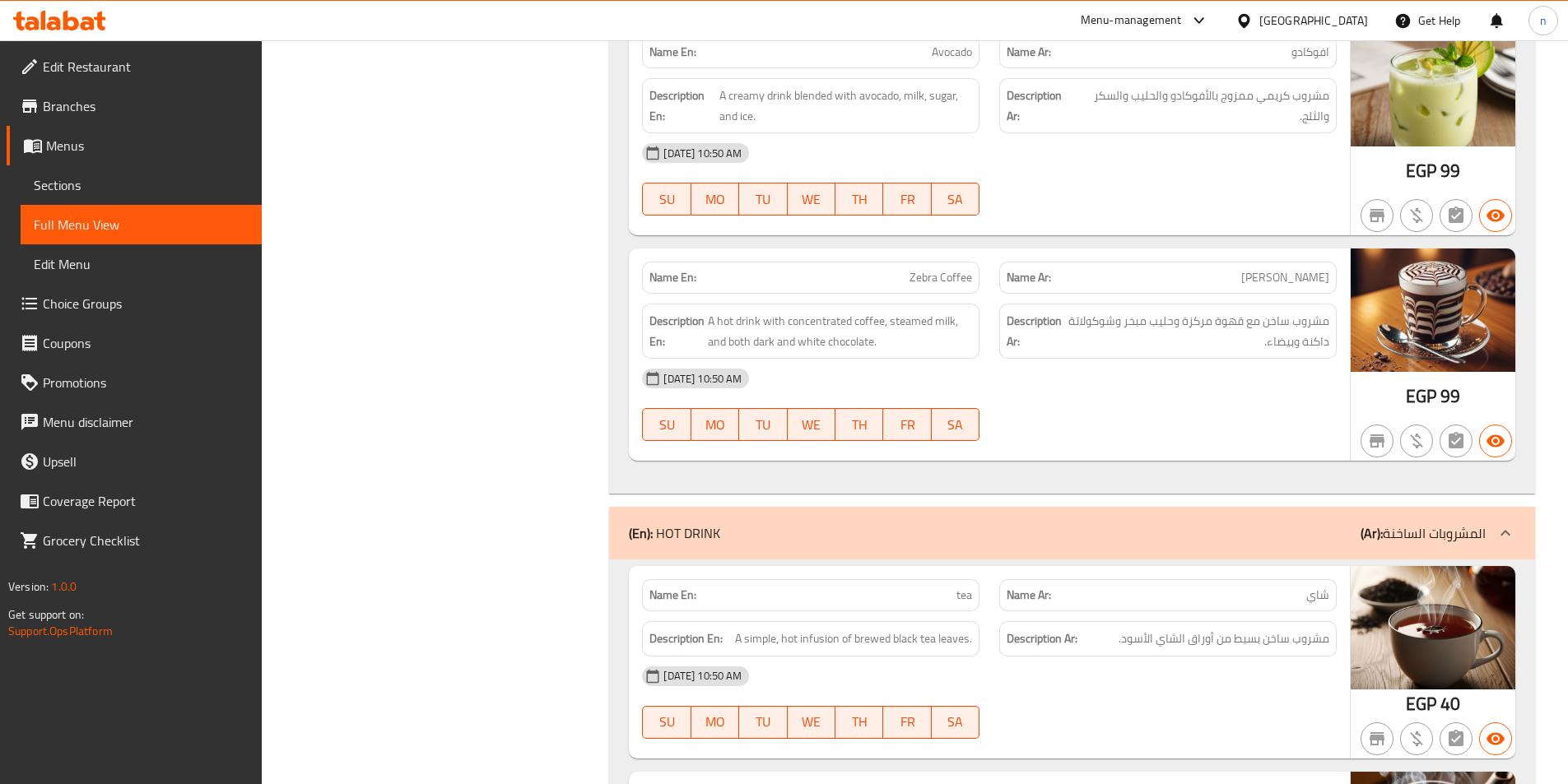
scroll to position [21411, 0]
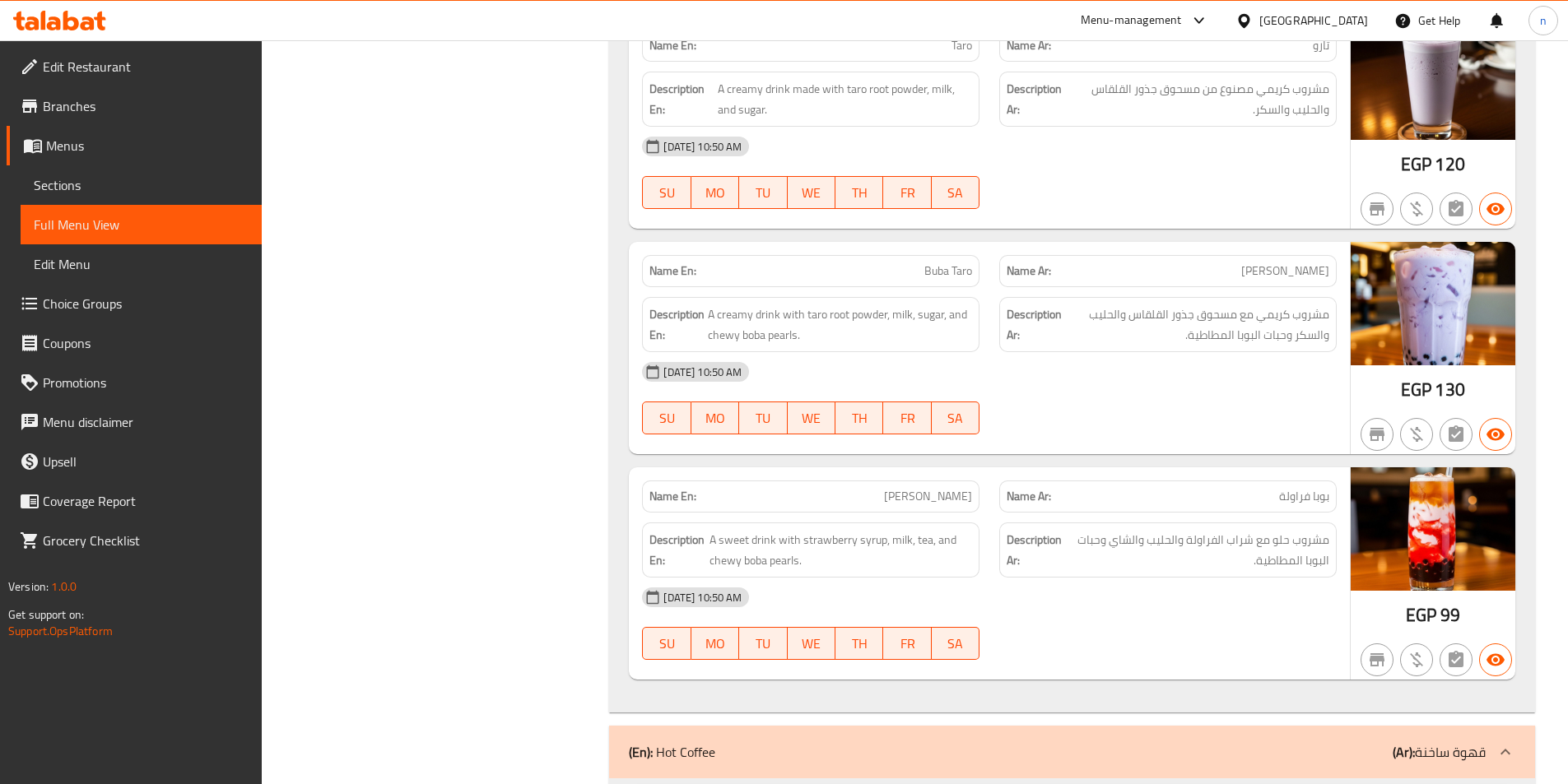
scroll to position [17873, 0]
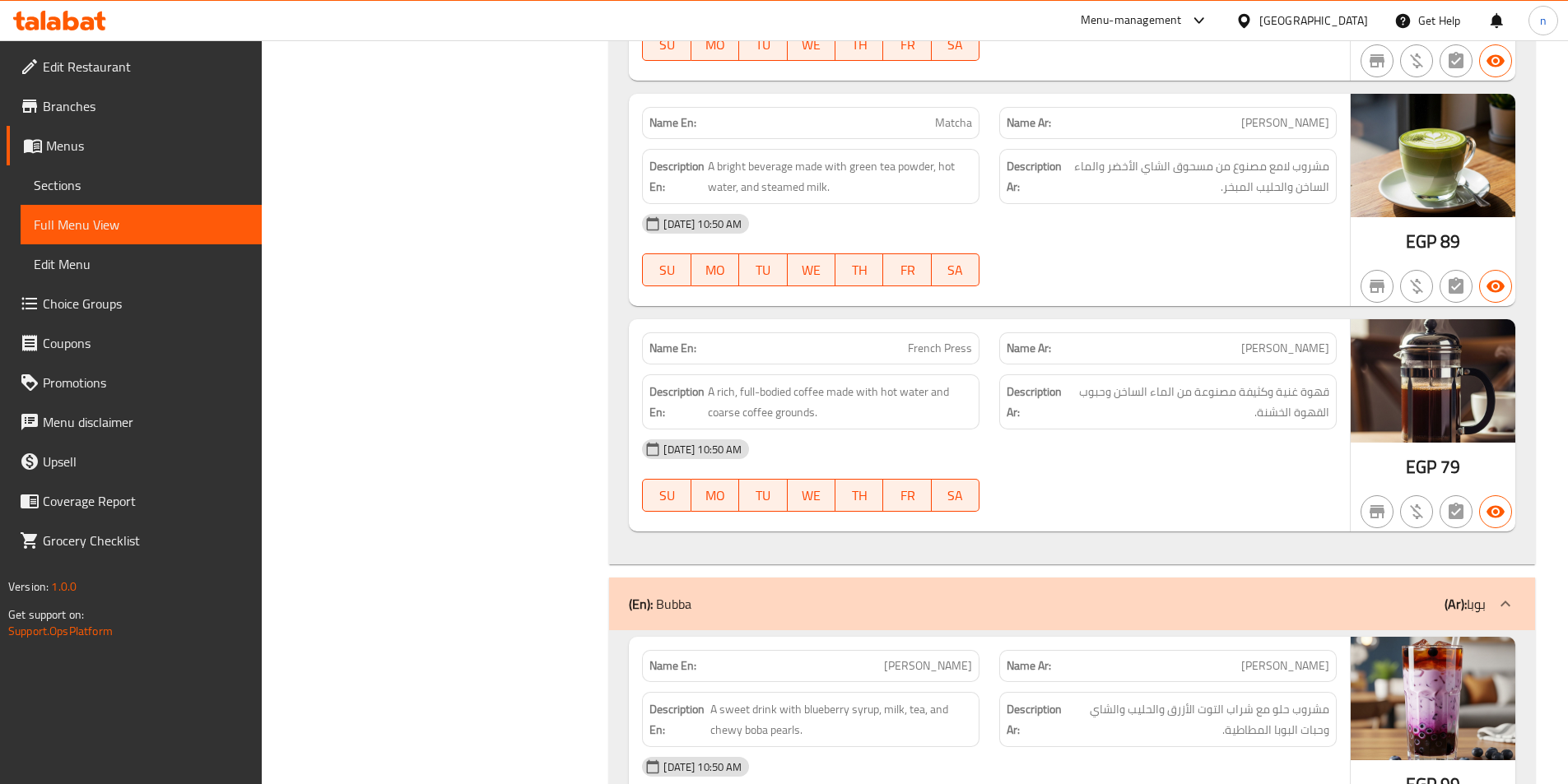
scroll to position [15898, 0]
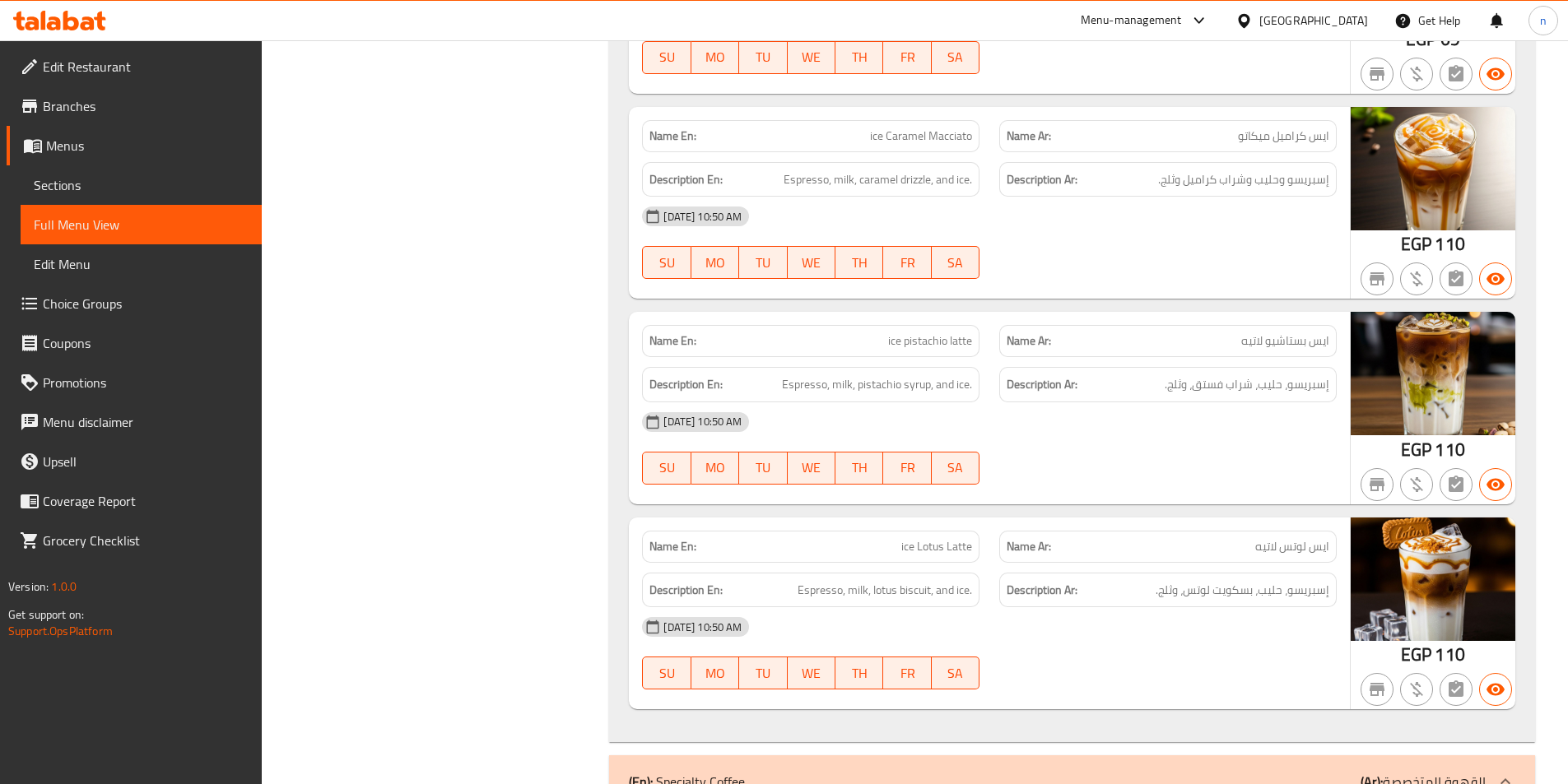
scroll to position [14828, 0]
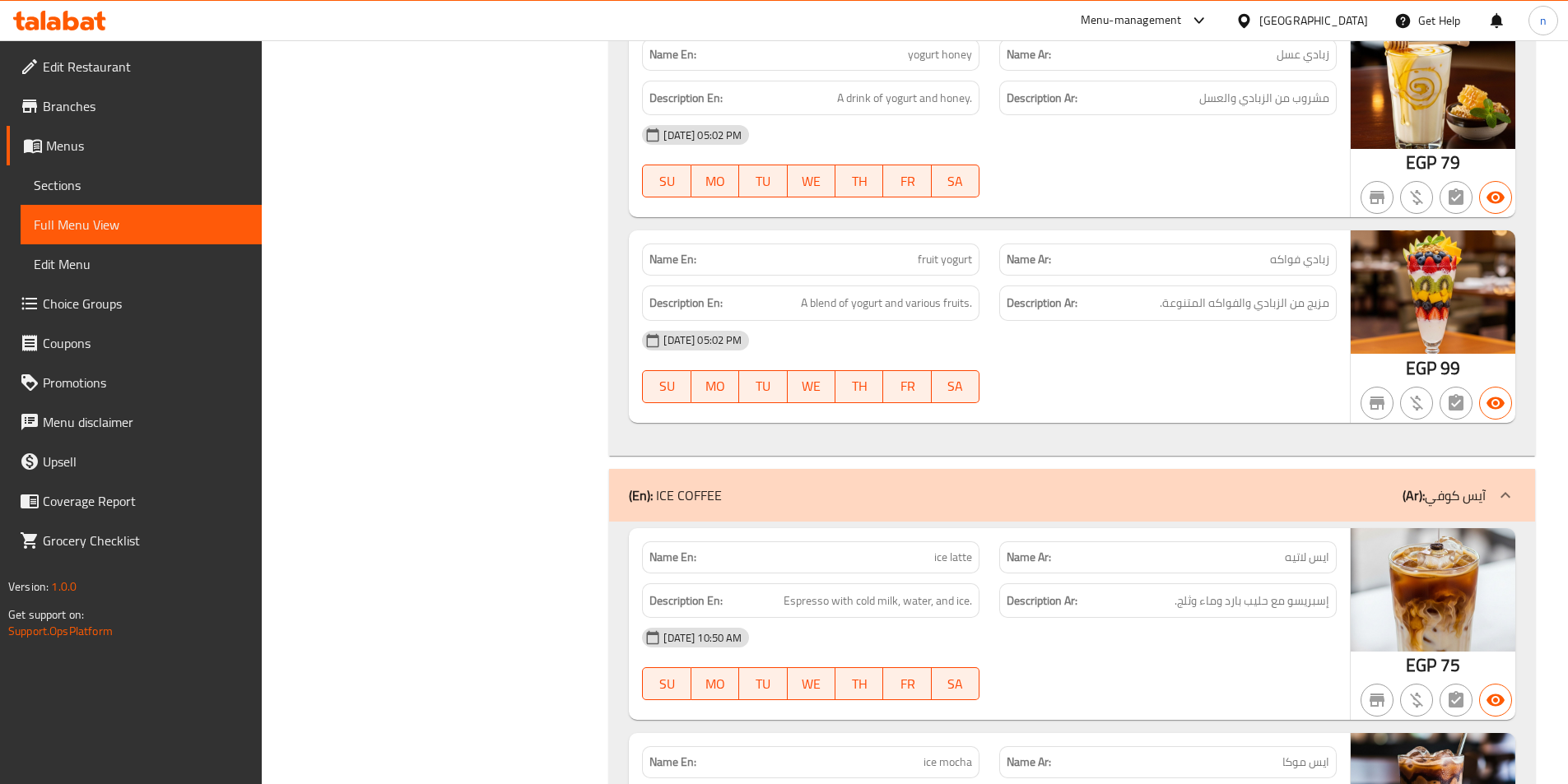
scroll to position [12853, 0]
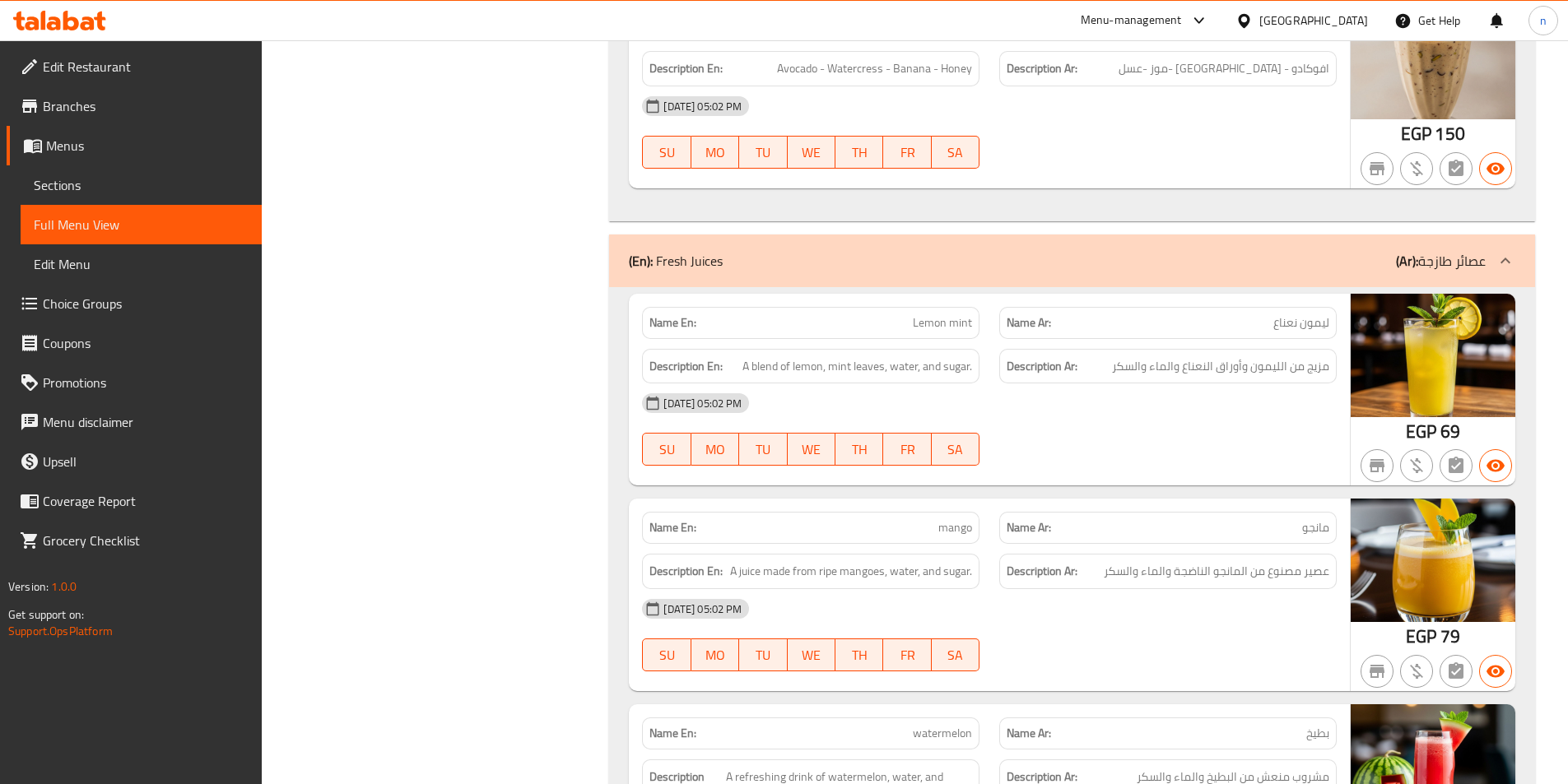
scroll to position [10138, 0]
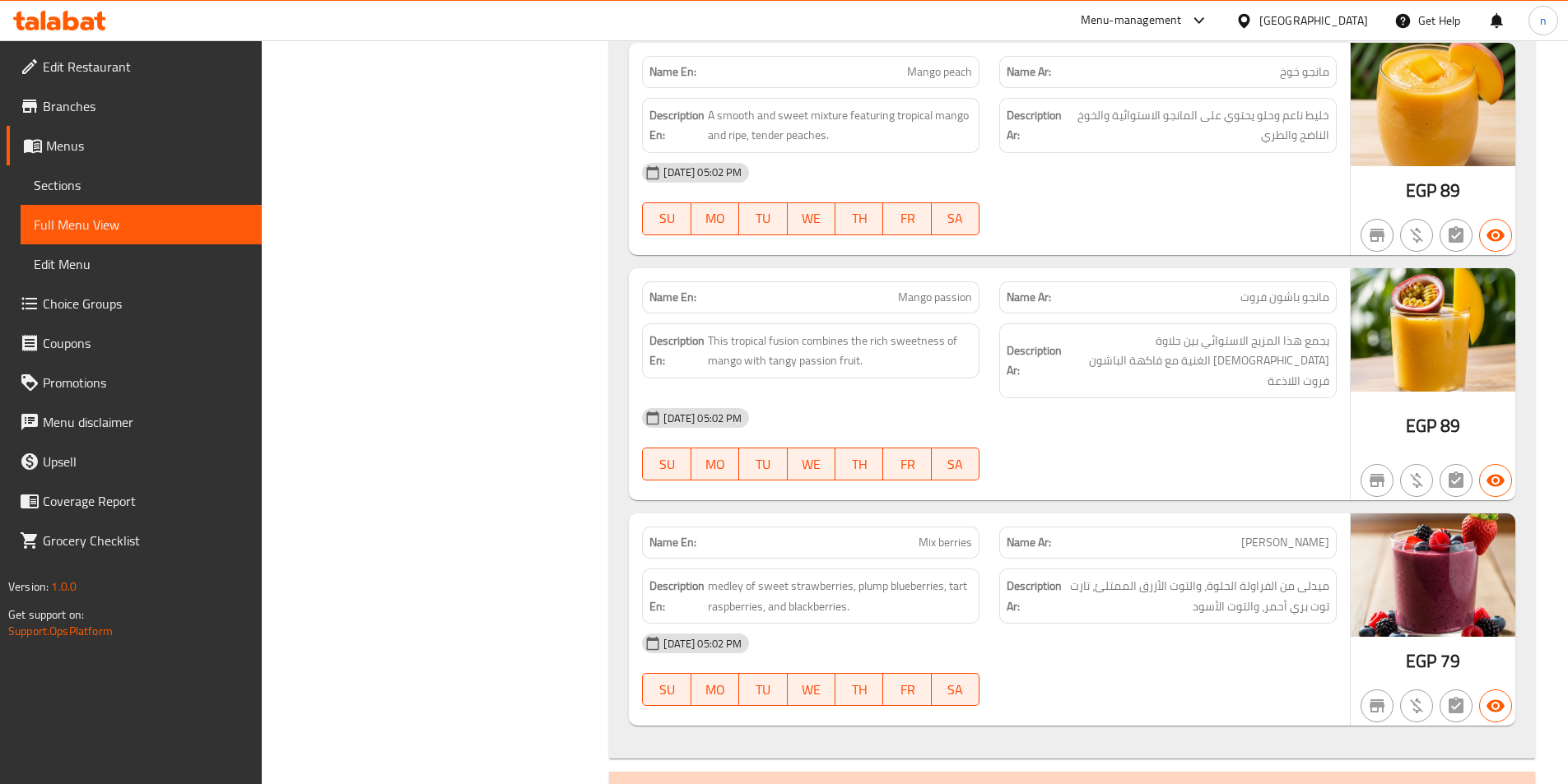
scroll to position [8411, 0]
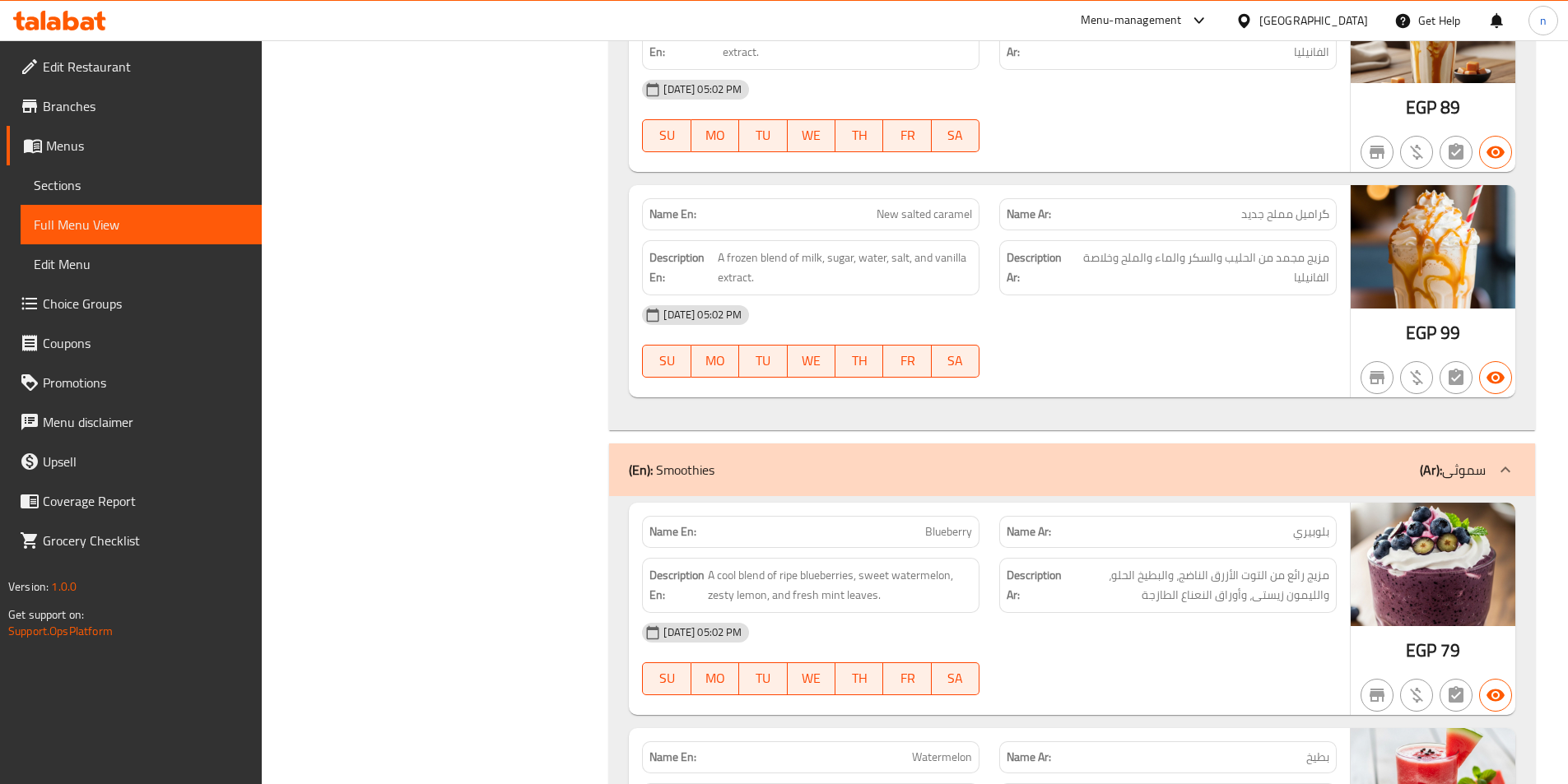
scroll to position [6353, 0]
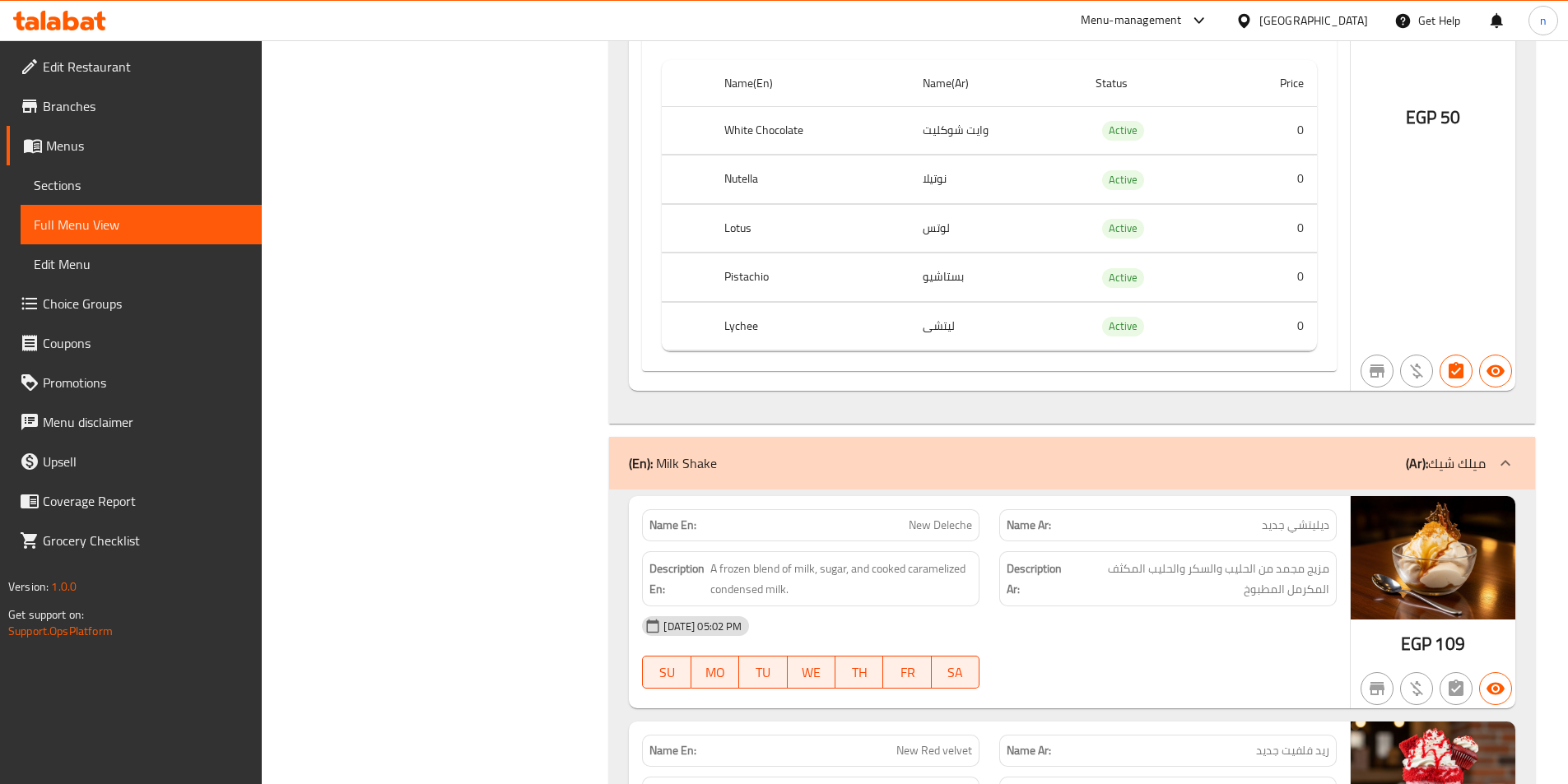
scroll to position [3803, 0]
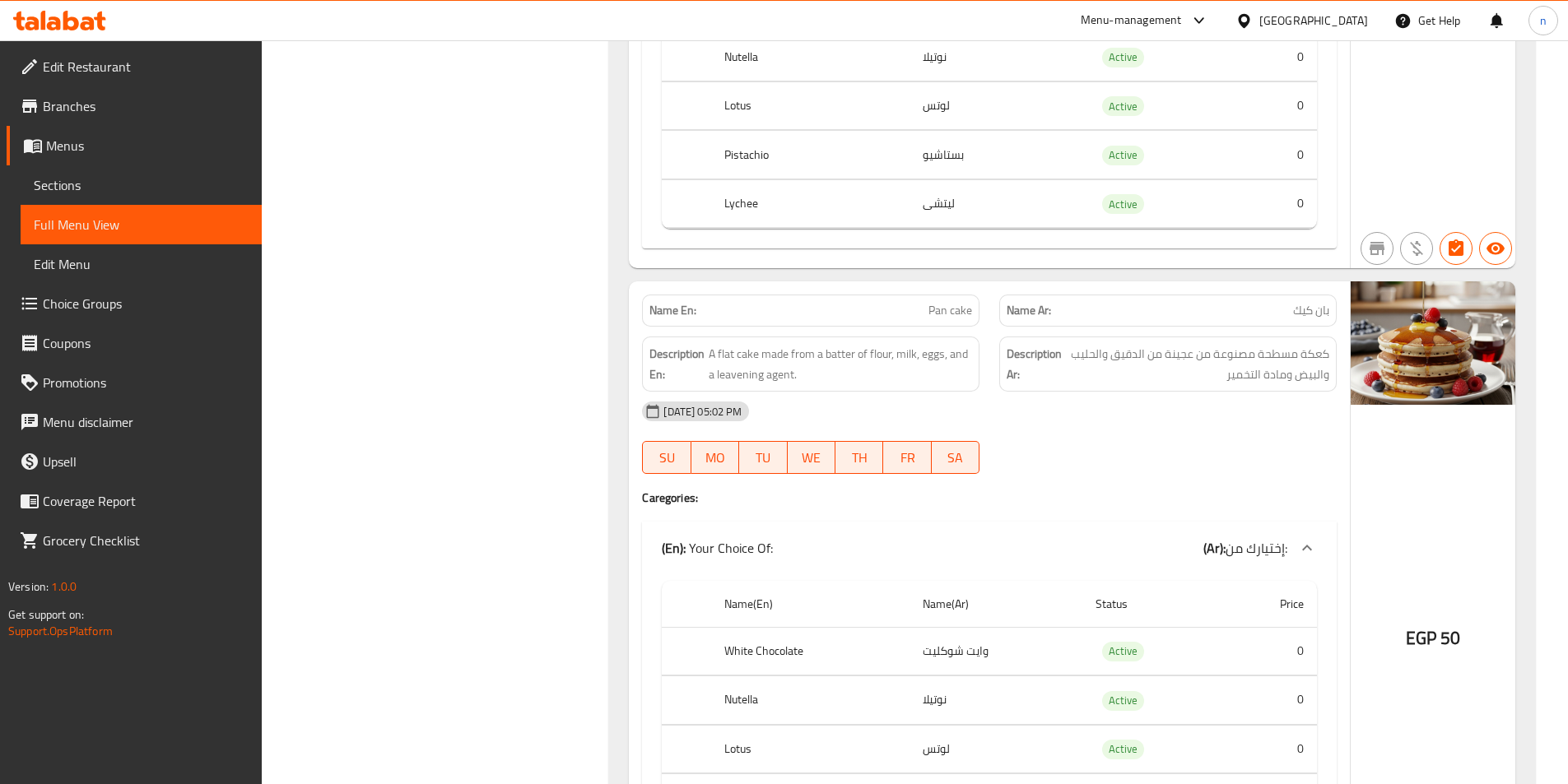
scroll to position [2321, 0]
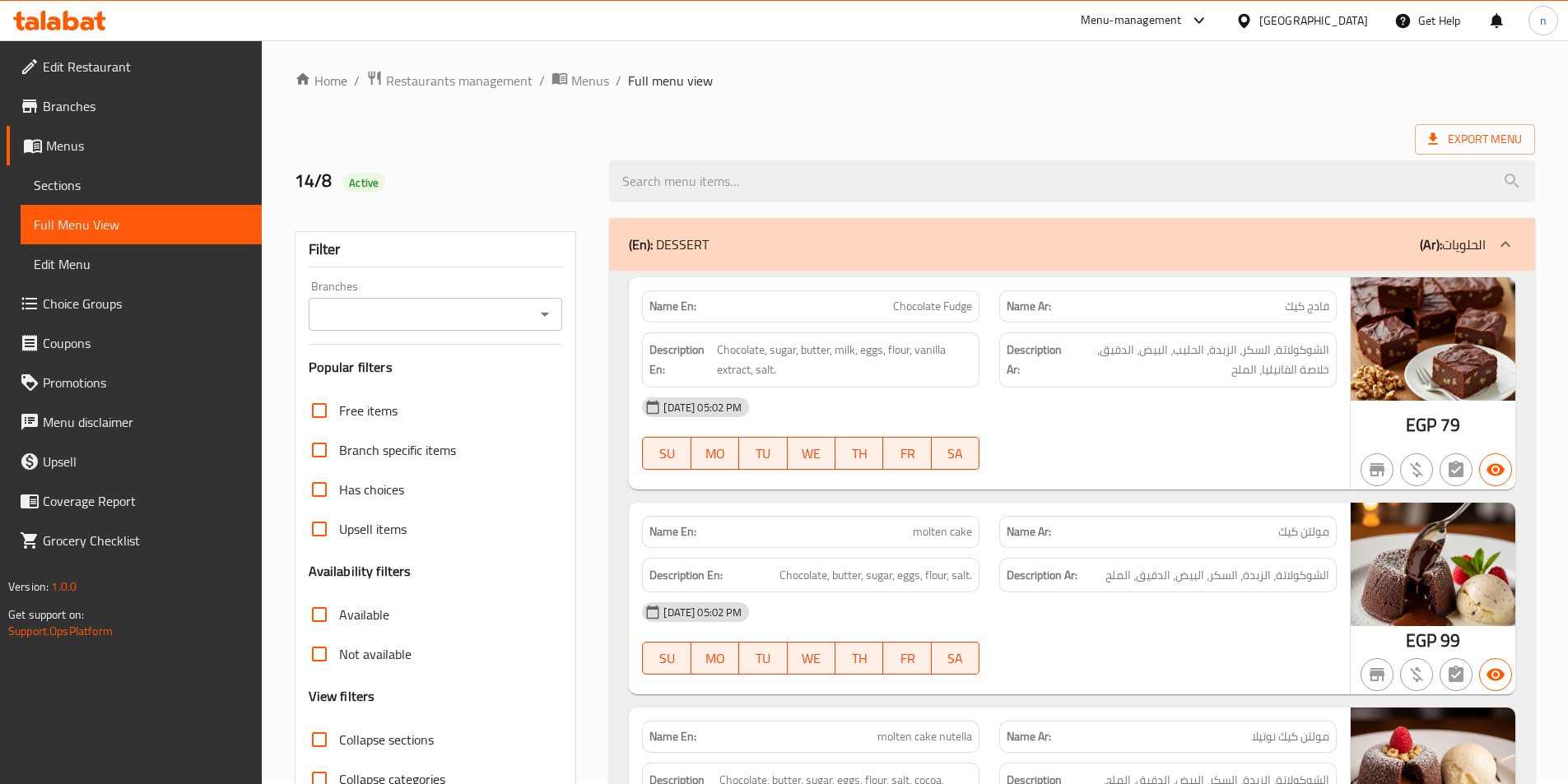
scroll to position [0, 0]
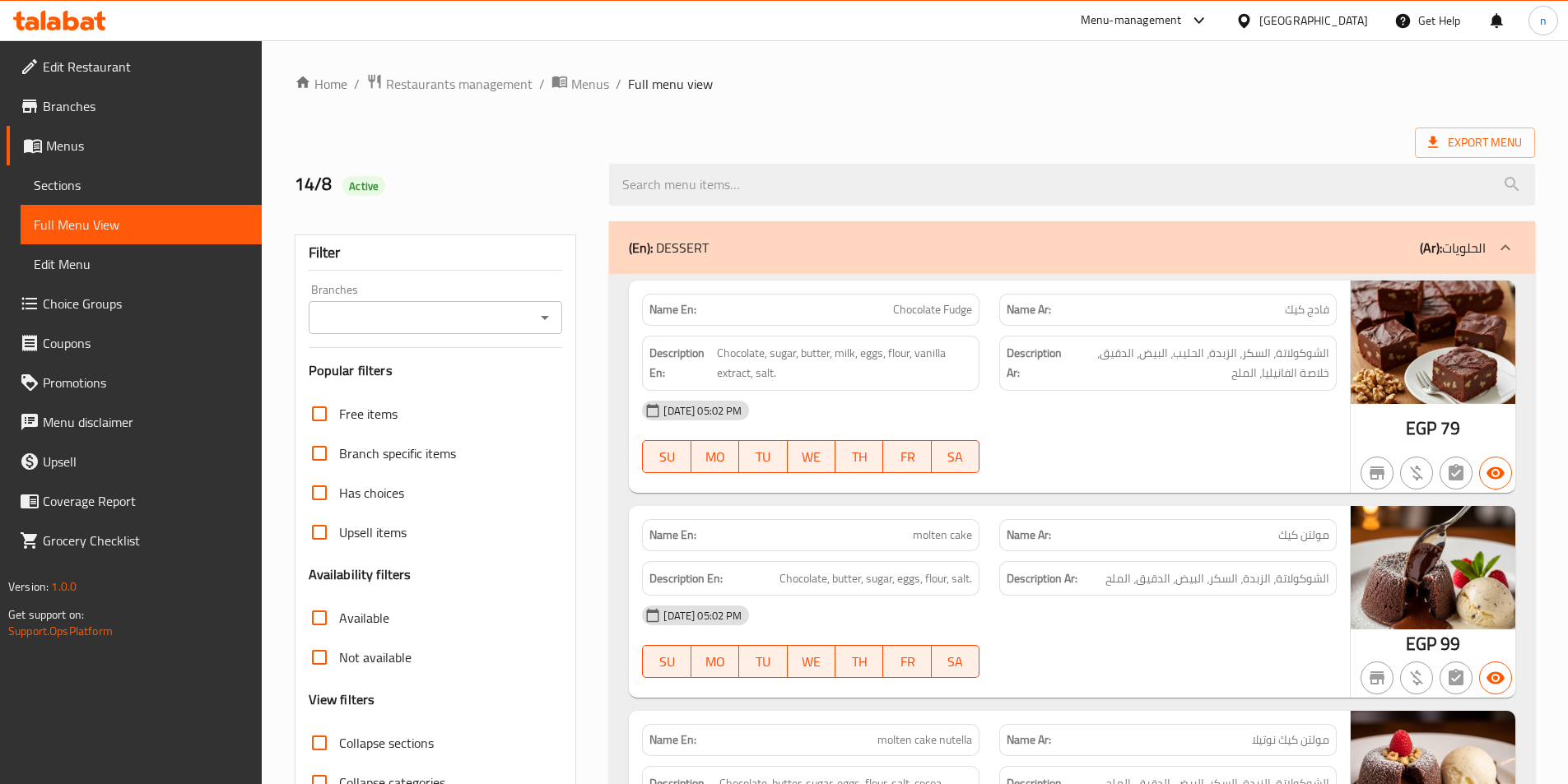
click at [1513, 249] on icon at bounding box center [1506, 248] width 20 height 20
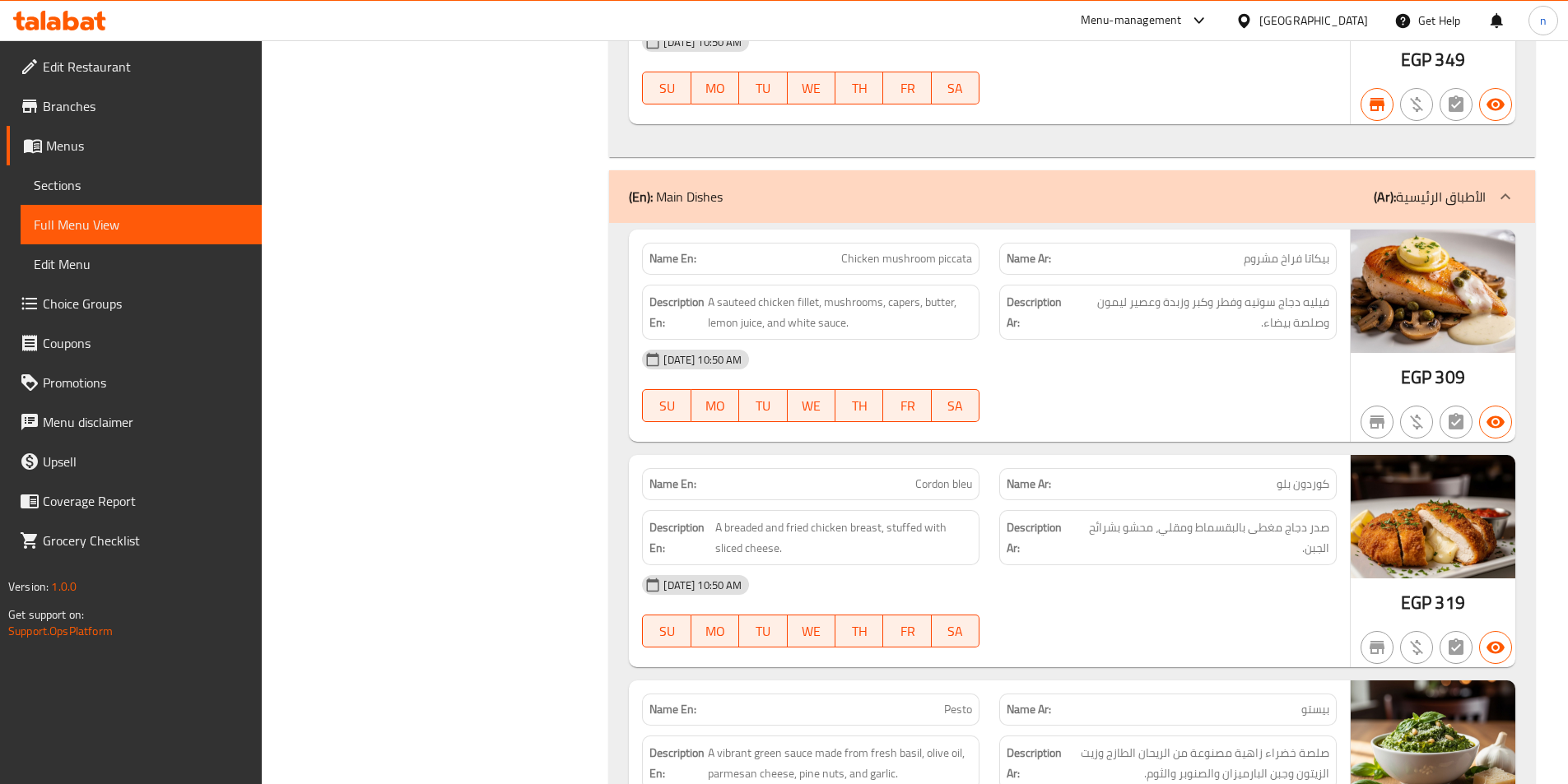
scroll to position [2798, 0]
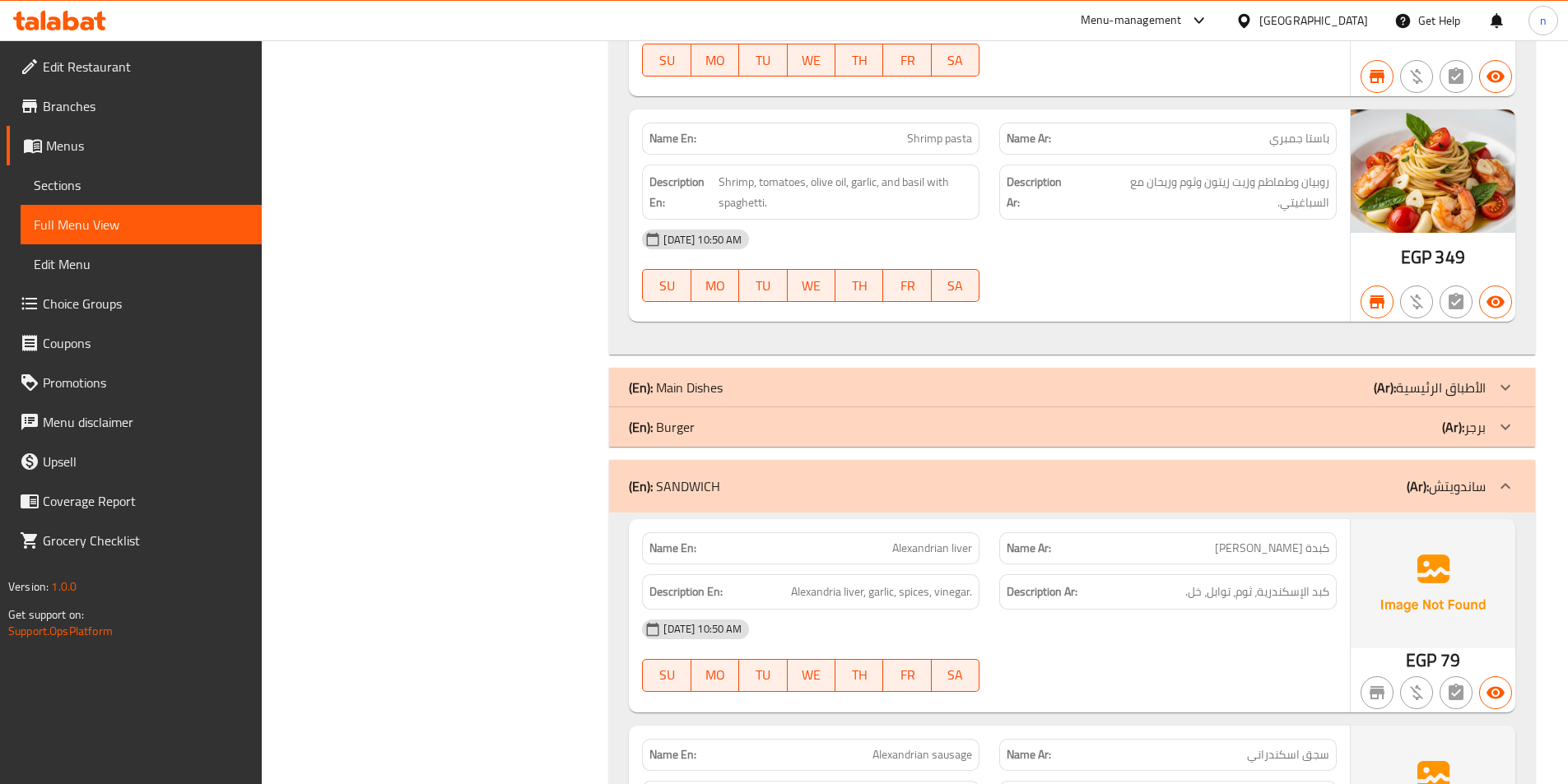
scroll to position [2550, 0]
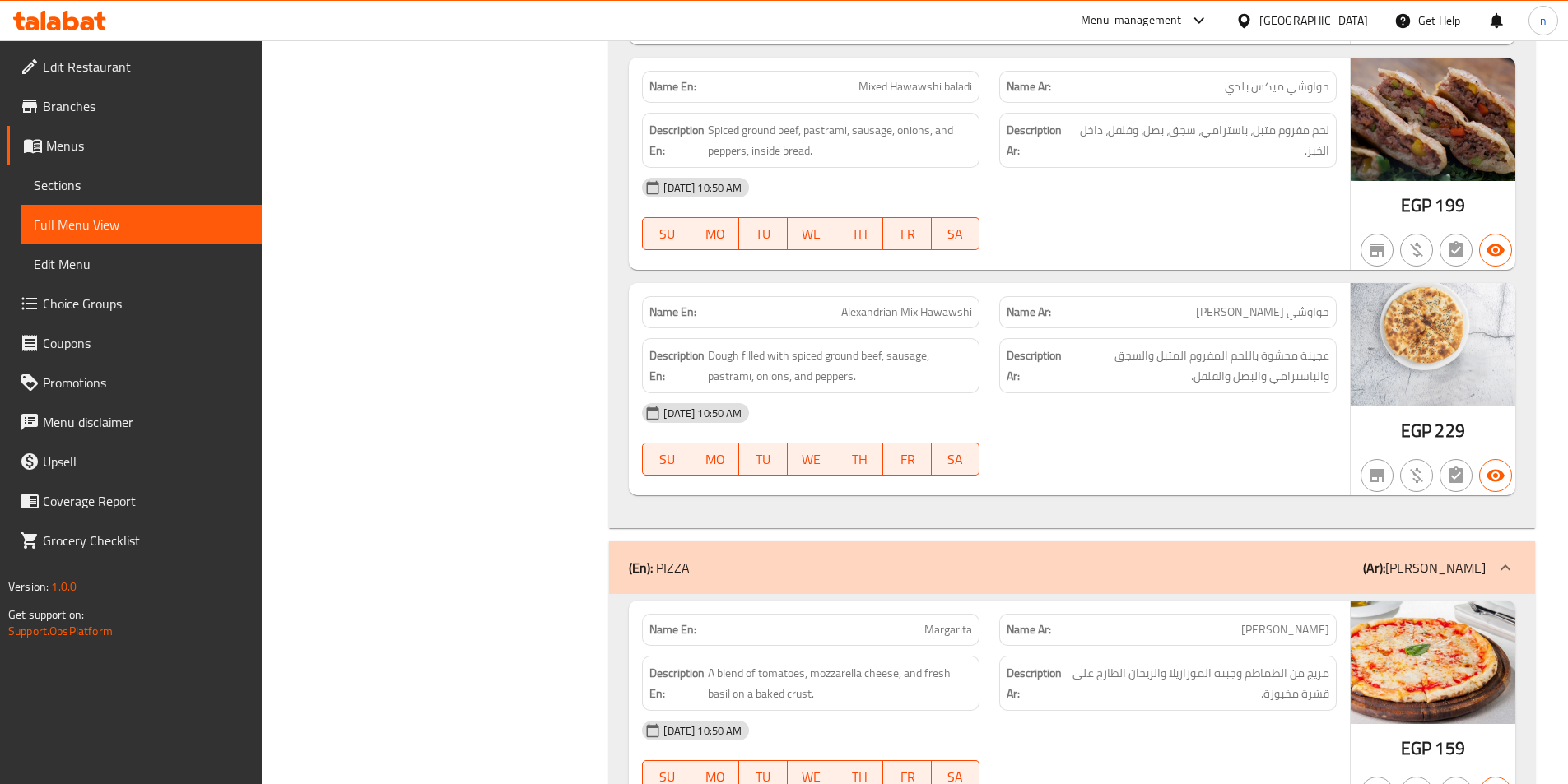
scroll to position [4196, 0]
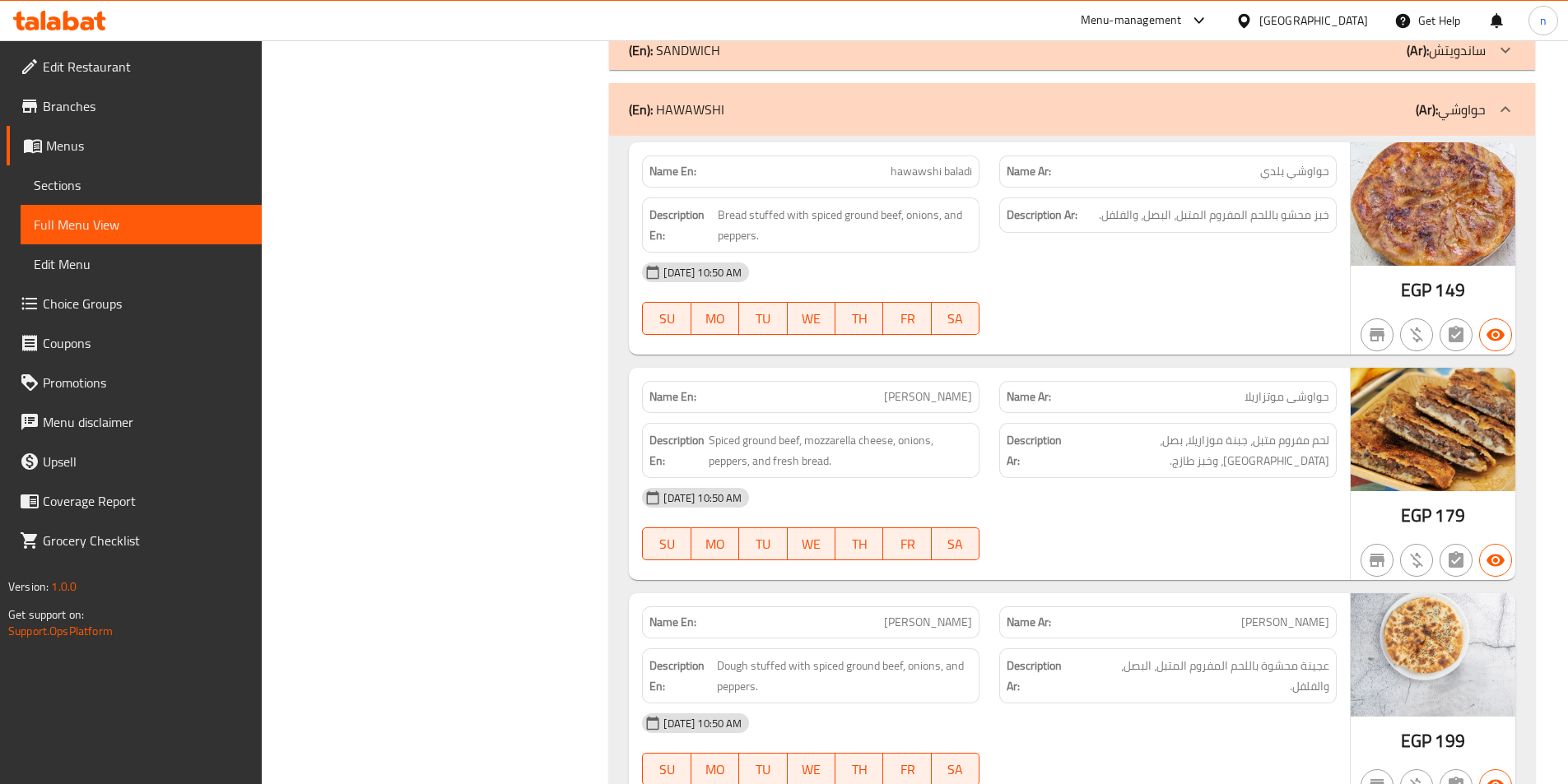
scroll to position [2962, 0]
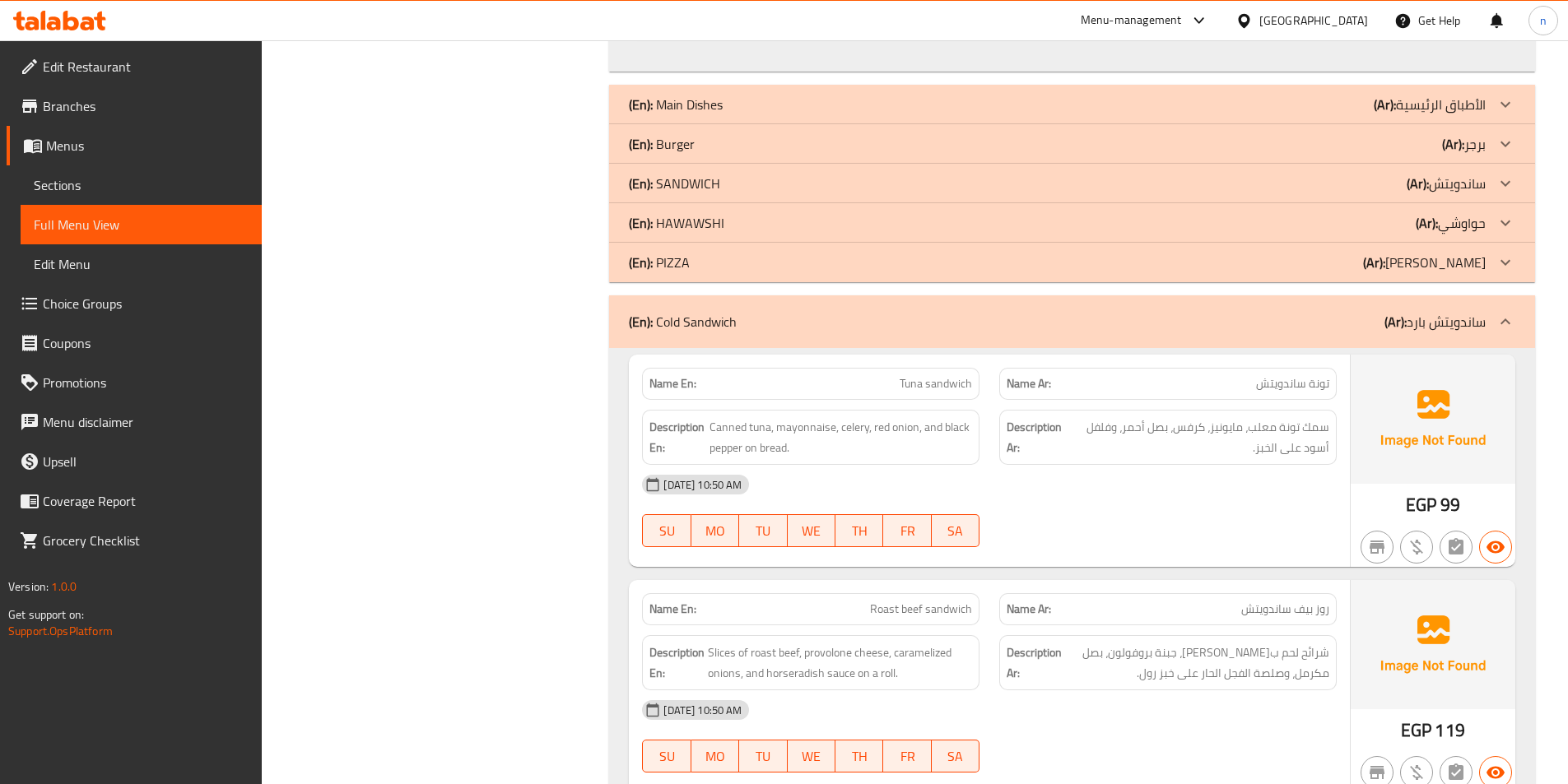
scroll to position [3018, 0]
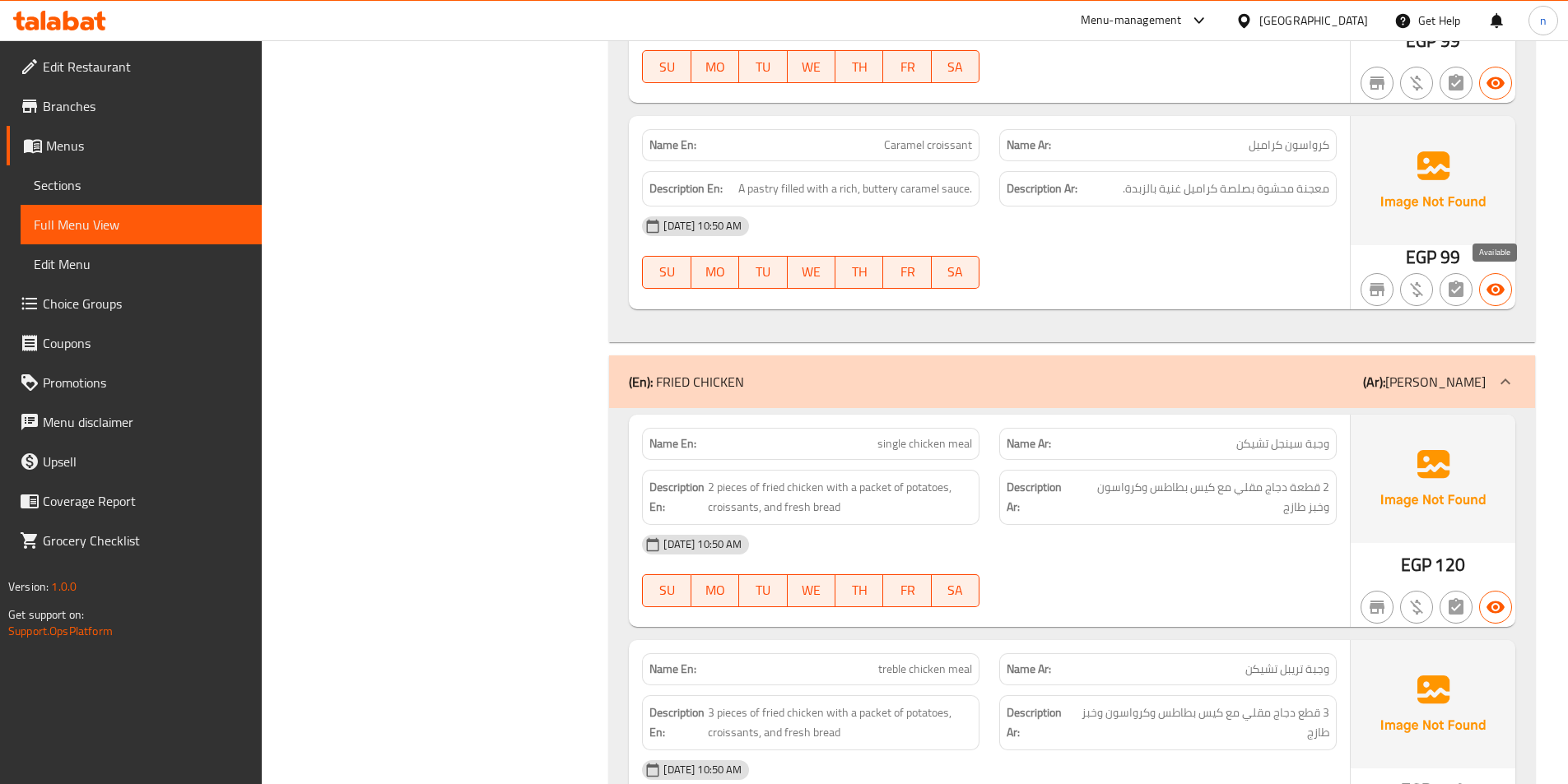
scroll to position [4910, 0]
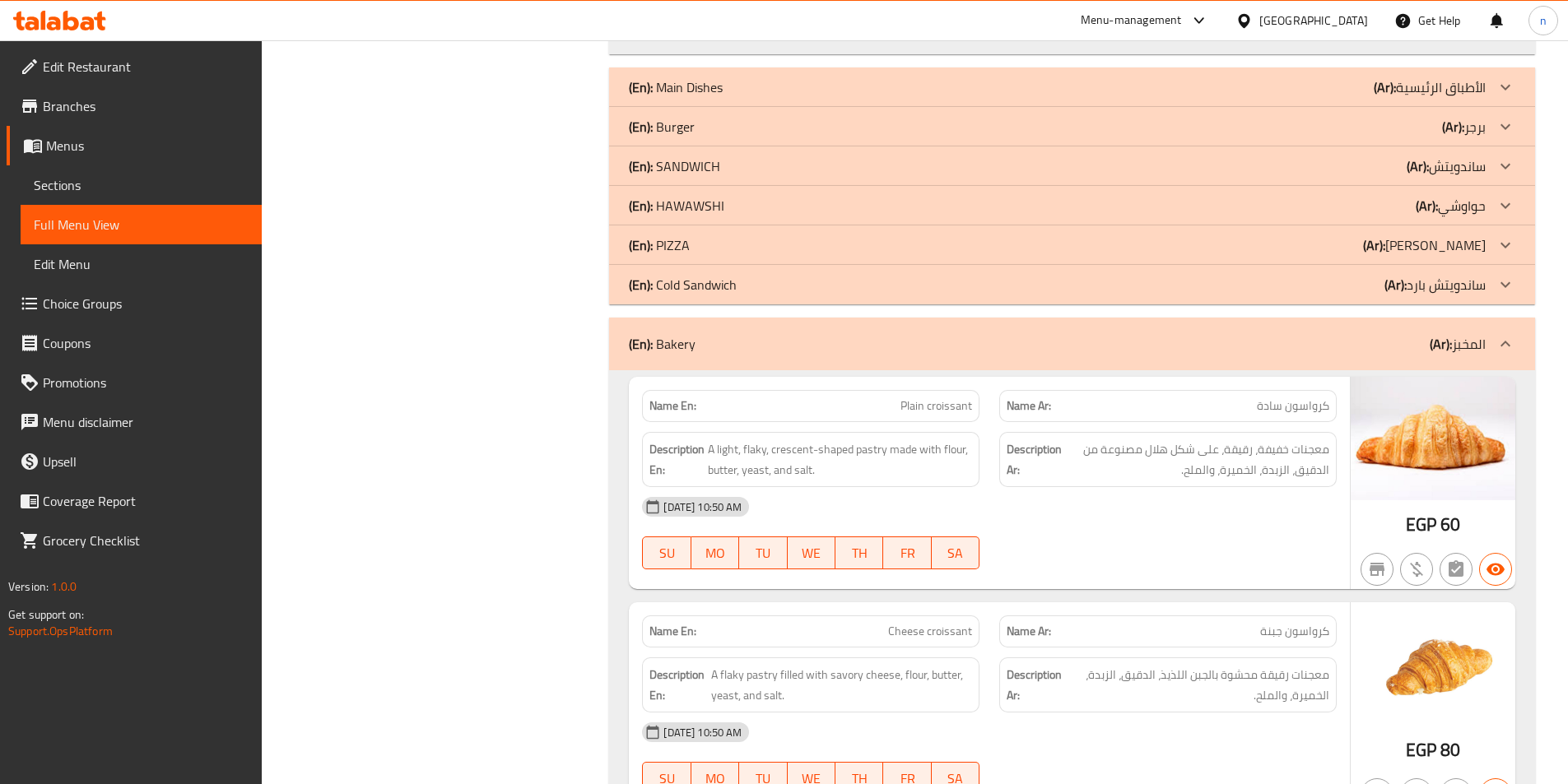
scroll to position [2860, 0]
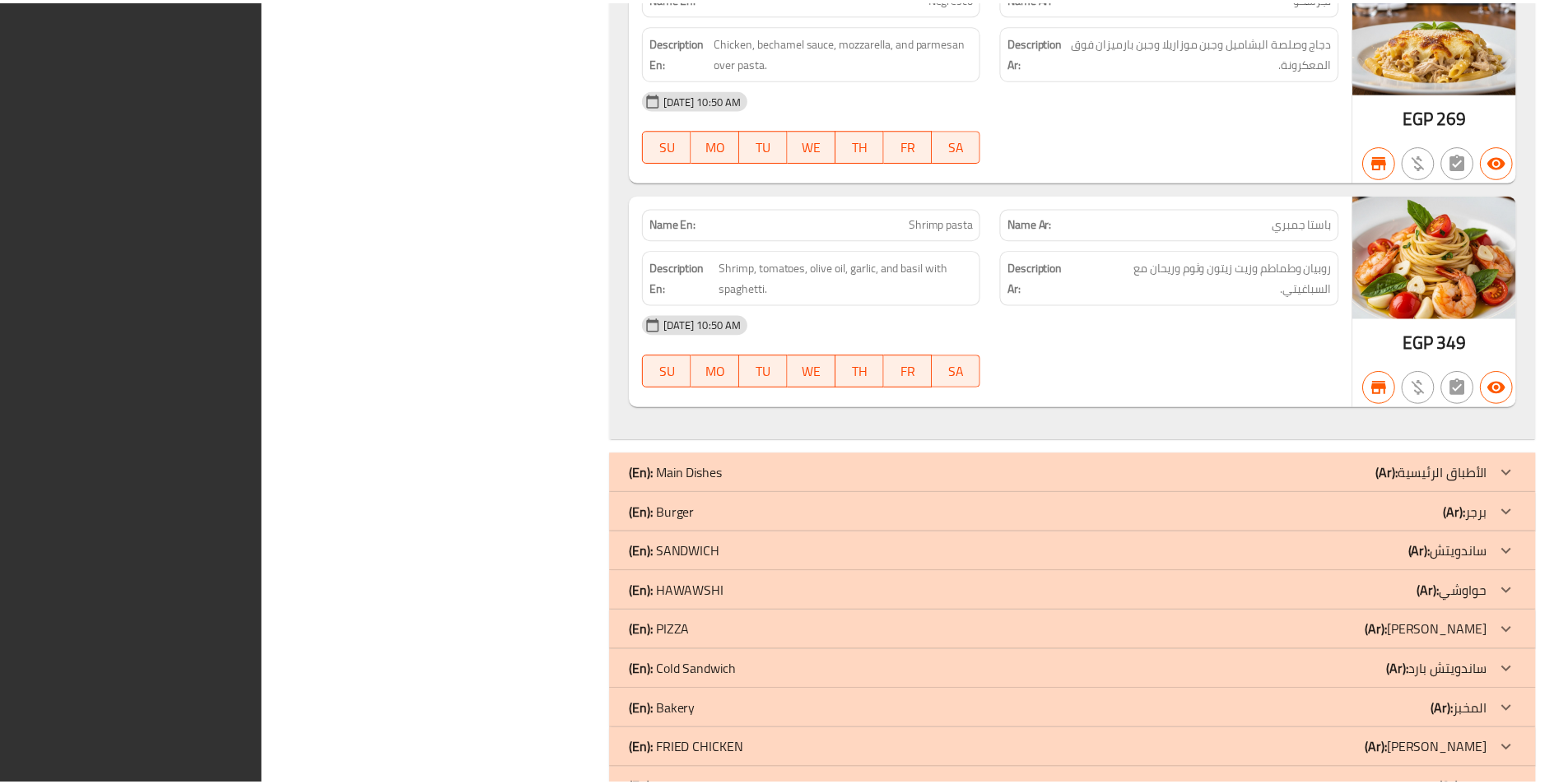
scroll to position [2572, 0]
